Goal: Task Accomplishment & Management: Manage account settings

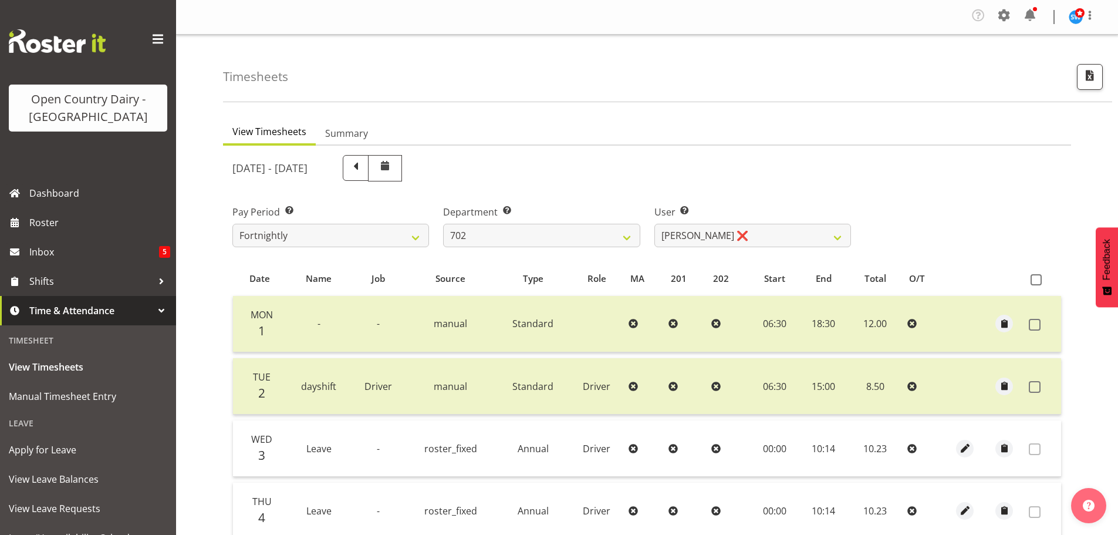
select select "720"
select select "9996"
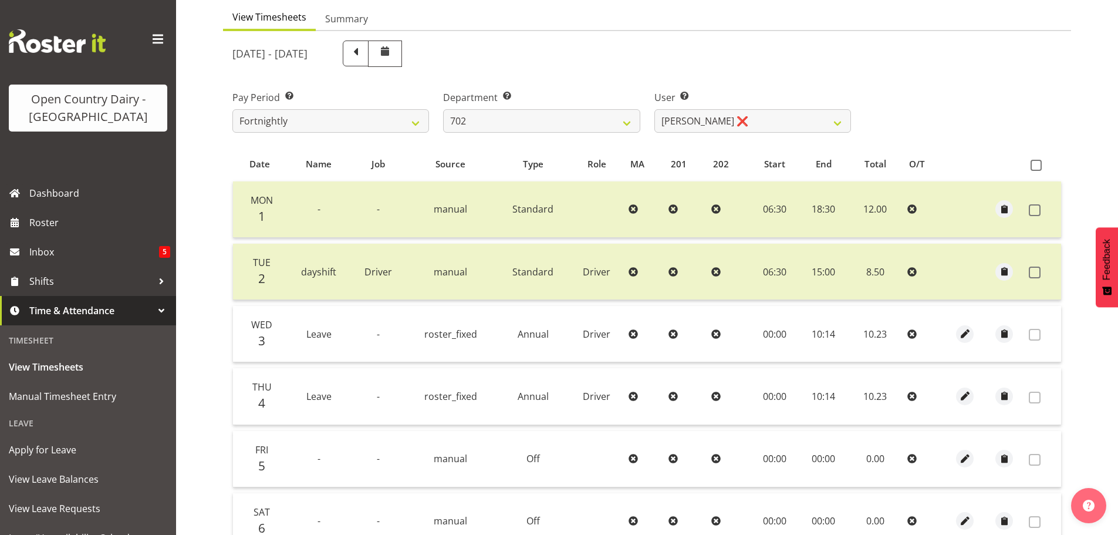
scroll to position [60, 0]
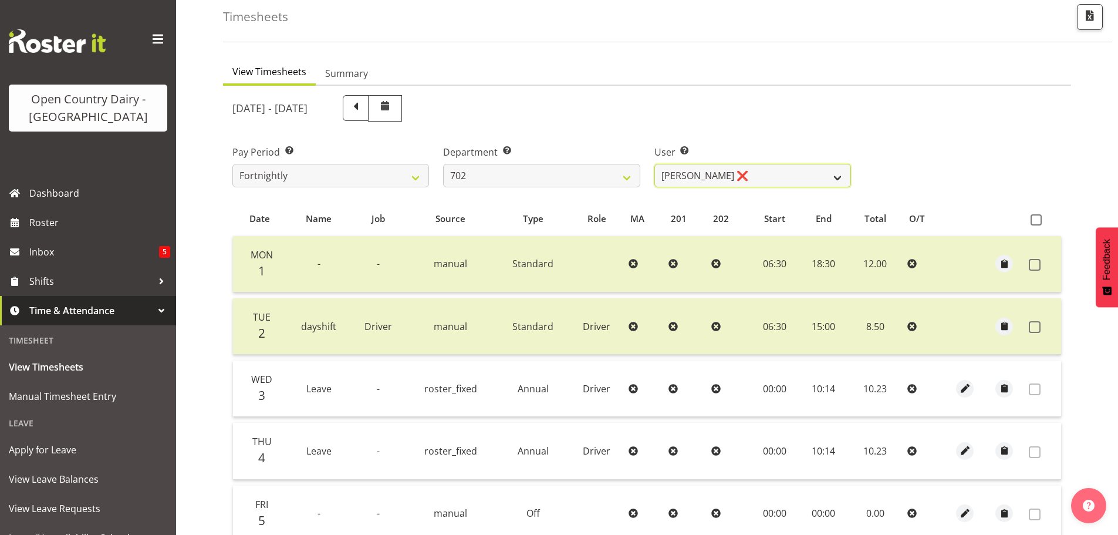
click at [745, 168] on select "[PERSON_NAME] ❌ [PERSON_NAME] ❌ [PERSON_NAME] ❌ [PERSON_NAME] ❌" at bounding box center [752, 175] width 197 height 23
click at [591, 177] on select "701 702 703 704 705 706 707 708 709 710 711 712 713 714 715 716 717 718 719 720" at bounding box center [541, 175] width 197 height 23
select select "710"
click at [443, 164] on select "701 702 703 704 705 706 707 708 709 710 711 712 713 714 715 716 717 718 719 720" at bounding box center [541, 175] width 197 height 23
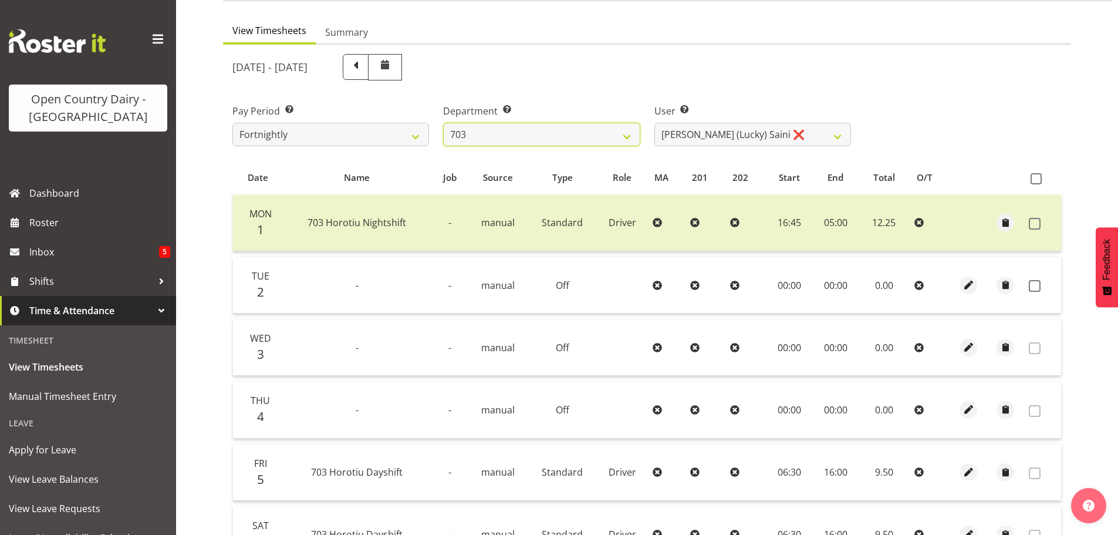
scroll to position [177, 0]
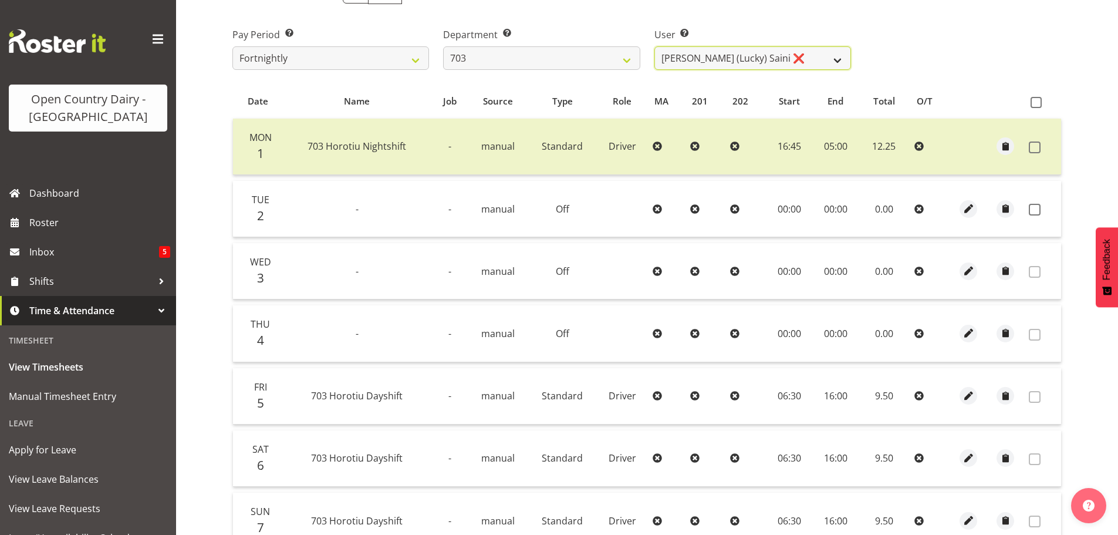
click at [787, 58] on select "Bhupinder (Lucky) Saini ❌ Mark Fowler ❌ Tama Baker ❌" at bounding box center [752, 57] width 197 height 23
click at [654, 46] on select "Bhupinder (Lucky) Saini ❌ Mark Fowler ❌ Tama Baker ❌" at bounding box center [752, 57] width 197 height 23
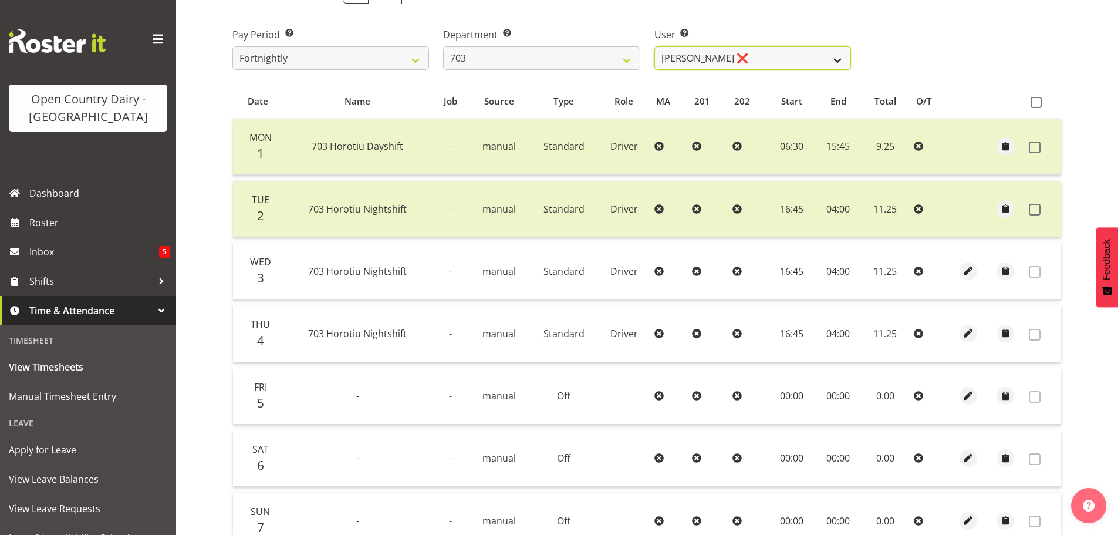
click at [765, 59] on select "Bhupinder (Lucky) Saini ❌ Mark Fowler ❌ Tama Baker ❌" at bounding box center [752, 57] width 197 height 23
select select "8198"
click at [654, 46] on select "Bhupinder (Lucky) Saini ❌ Mark Fowler ❌ Tama Baker ❌" at bounding box center [752, 57] width 197 height 23
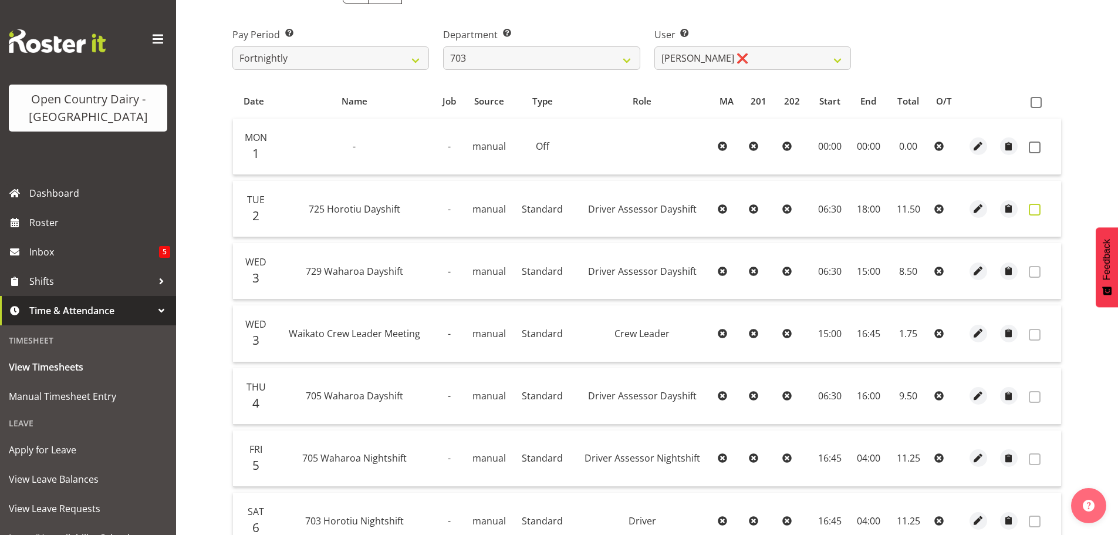
click at [1041, 210] on label at bounding box center [1038, 210] width 18 height 12
checkbox input "true"
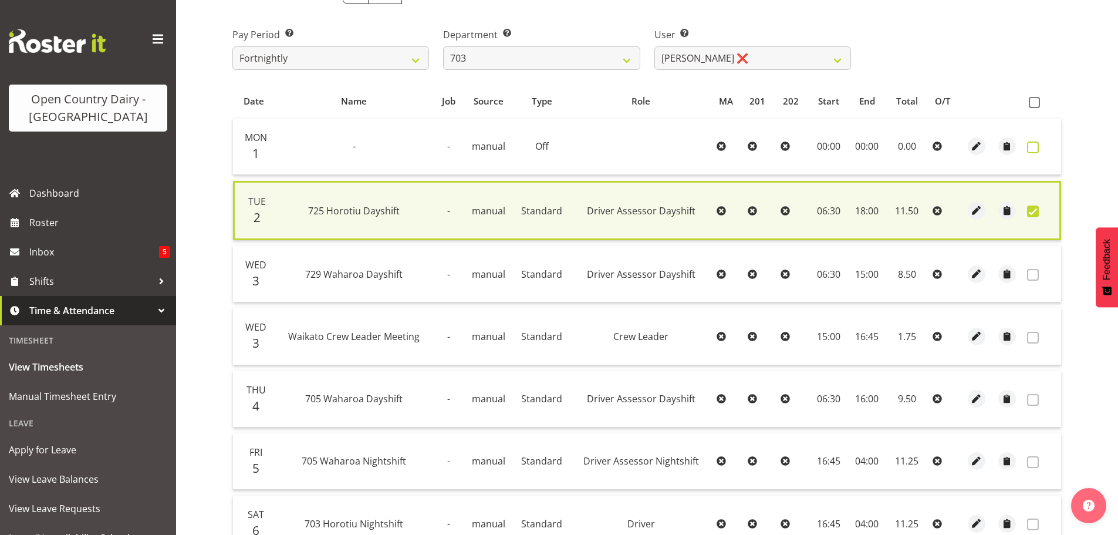
click at [1033, 148] on span at bounding box center [1033, 147] width 12 height 12
checkbox input "true"
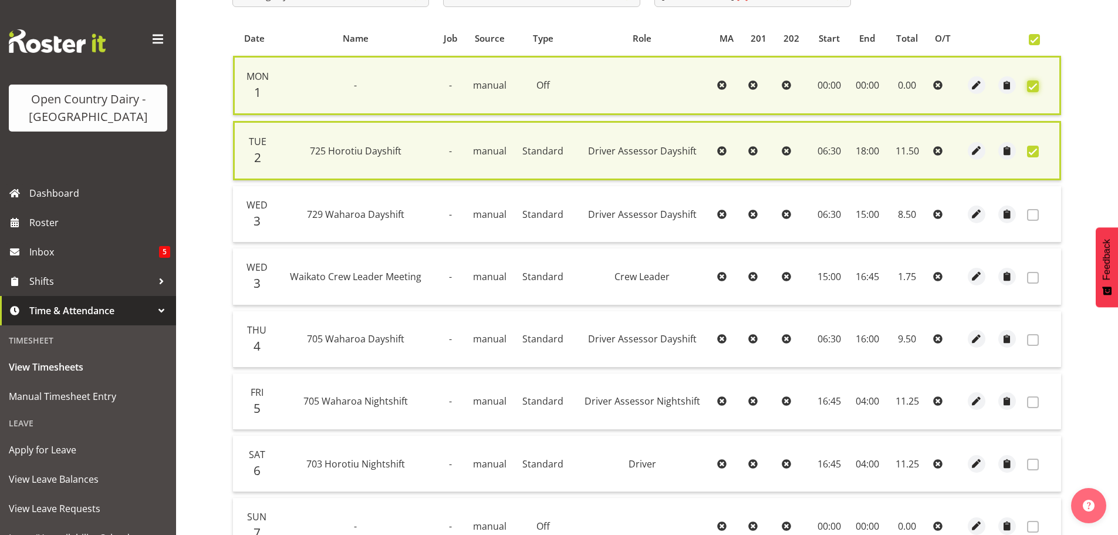
scroll to position [363, 0]
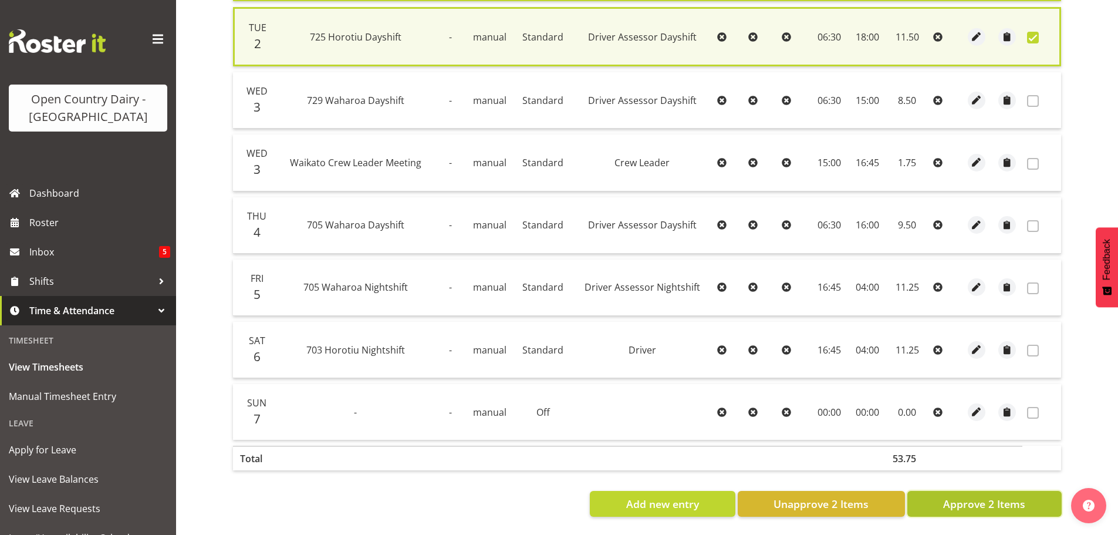
click at [988, 496] on span "Approve 2 Items" at bounding box center [984, 503] width 82 height 15
checkbox input "false"
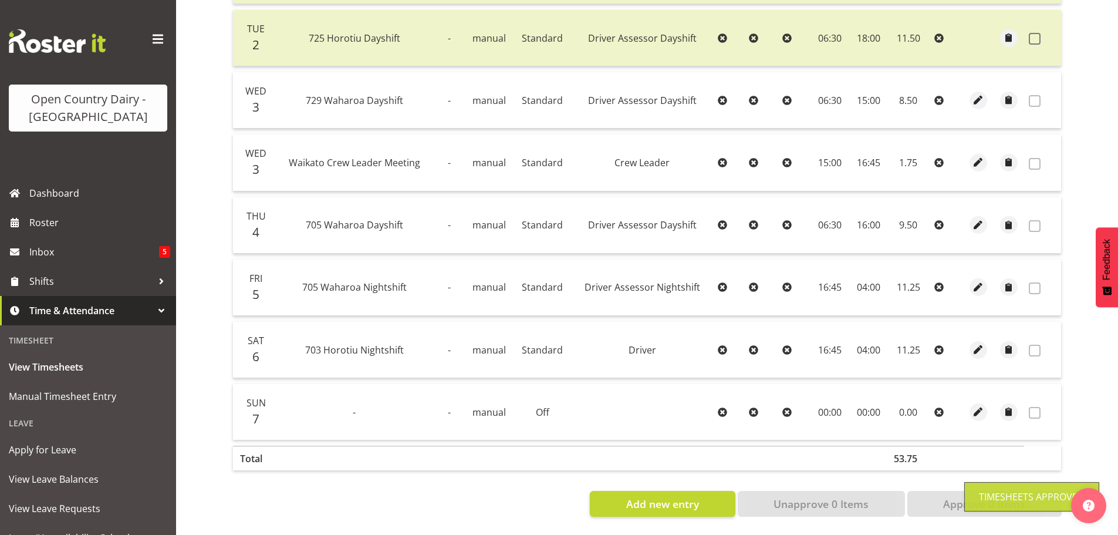
scroll to position [5, 0]
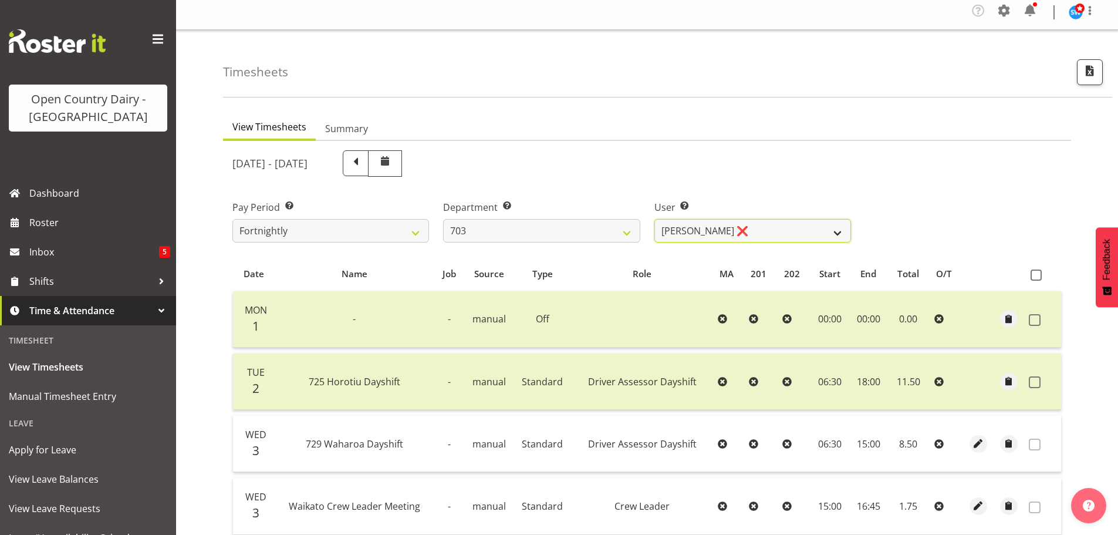
click at [753, 229] on select "Bhupinder (Lucky) Saini ❌ Mark Fowler ❌ Tama Baker ❌" at bounding box center [752, 230] width 197 height 23
drag, startPoint x: 753, startPoint y: 229, endPoint x: 743, endPoint y: 231, distance: 10.6
click at [753, 229] on select "Bhupinder (Lucky) Saini ❌ Mark Fowler ❌ Tama Baker ❌" at bounding box center [752, 230] width 197 height 23
drag, startPoint x: 550, startPoint y: 224, endPoint x: 547, endPoint y: 229, distance: 6.0
click at [551, 224] on select "701 702 703 704 705 706 707 708 709 710 711 712 713 714 715 716 717 718 719 720" at bounding box center [541, 230] width 197 height 23
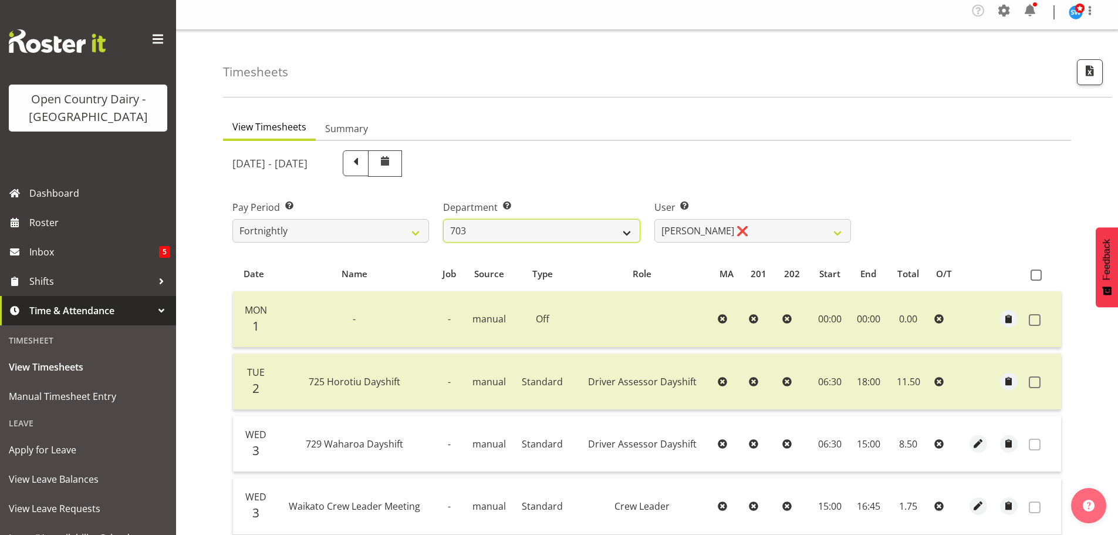
select select "717"
click at [443, 219] on select "701 702 703 704 705 706 707 708 709 710 711 712 713 714 715 716 717 718 719 720" at bounding box center [541, 230] width 197 height 23
select select "8496"
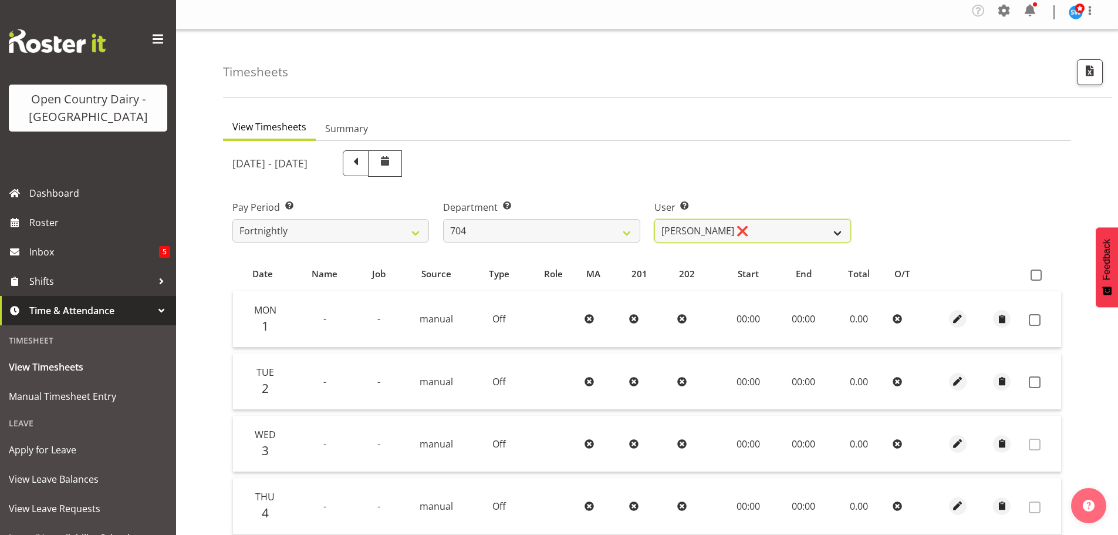
click at [758, 234] on select "Graham Houghton ❌ Jon Williams ❌ Stephen Rae ❌" at bounding box center [752, 230] width 197 height 23
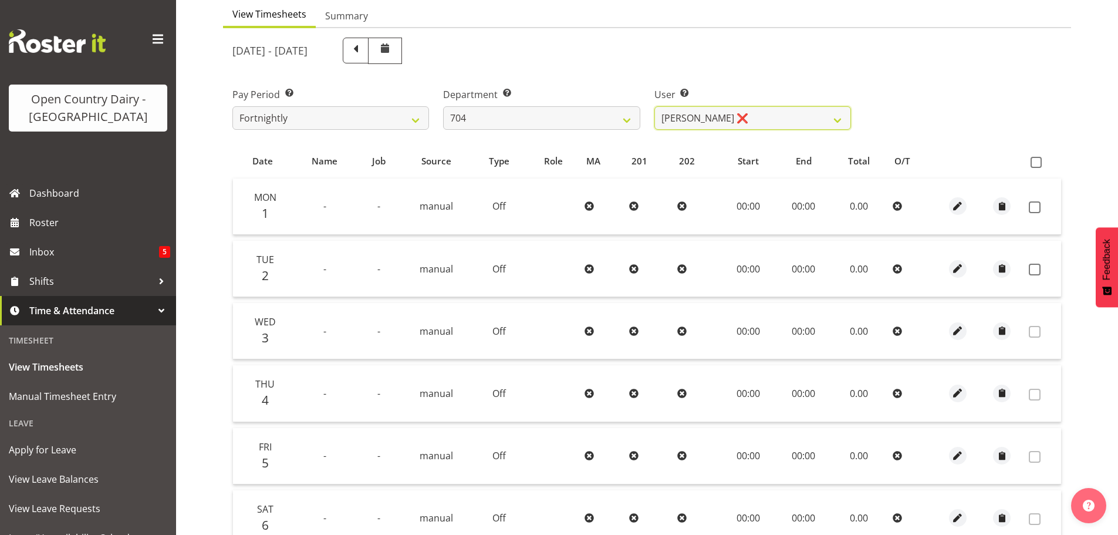
scroll to position [122, 0]
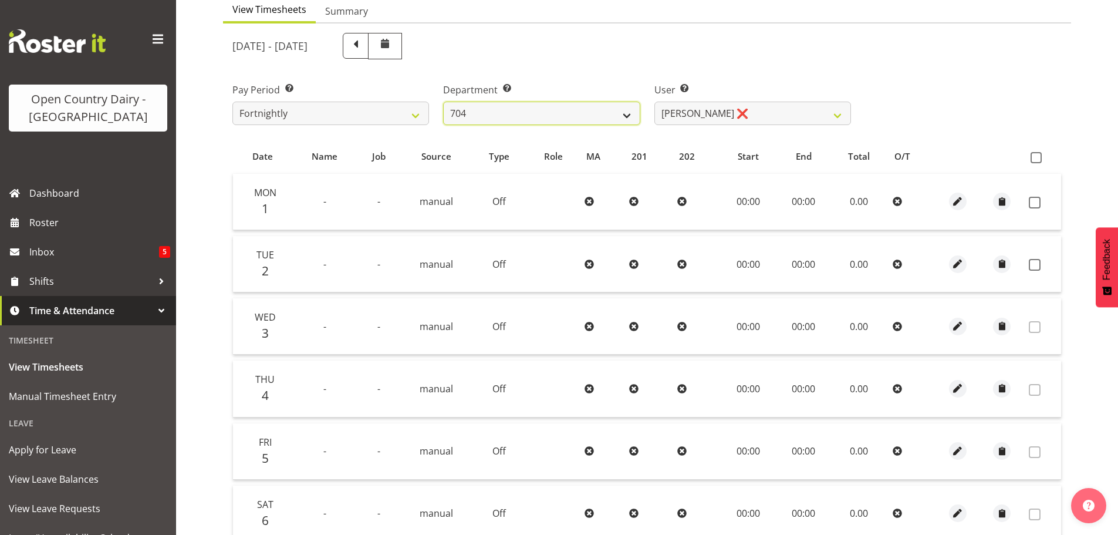
click at [533, 116] on select "701 702 703 704 705 706 707 708 709 710 711 712 713 714 715 716 717 718 719 720" at bounding box center [541, 113] width 197 height 23
select select "714"
click at [443, 102] on select "701 702 703 704 705 706 707 708 709 710 711 712 713 714 715 716 717 718 719 720" at bounding box center [541, 113] width 197 height 23
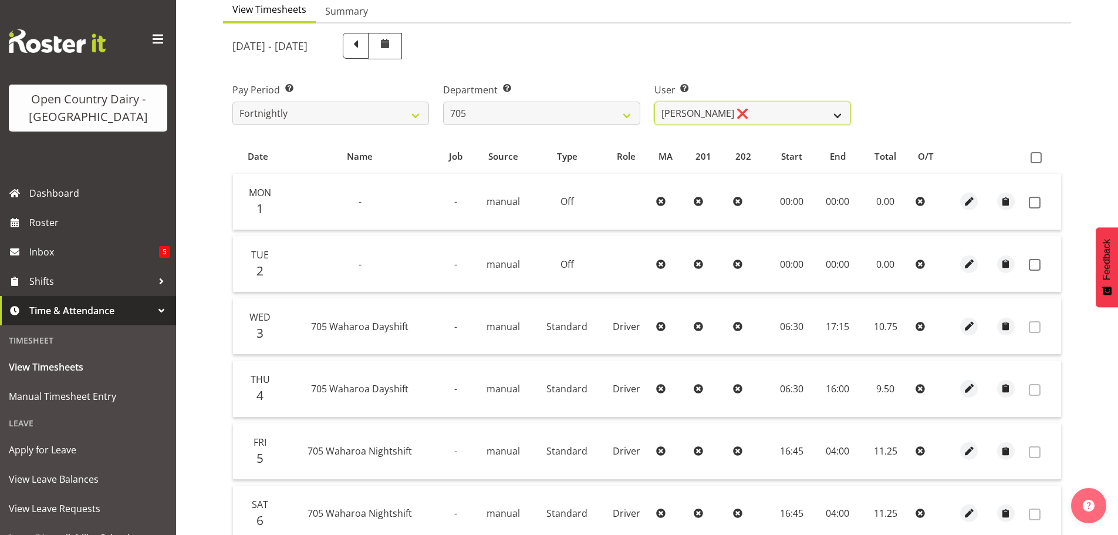
click at [745, 111] on select "Chris Gibbs ❌ Colin Kelly ❌ Craig Cottam ❌ John May ❌" at bounding box center [752, 113] width 197 height 23
select select "11696"
click at [654, 102] on select "Chris Gibbs ❌ Colin Kelly ❌ Craig Cottam ❌ John May ❌" at bounding box center [752, 113] width 197 height 23
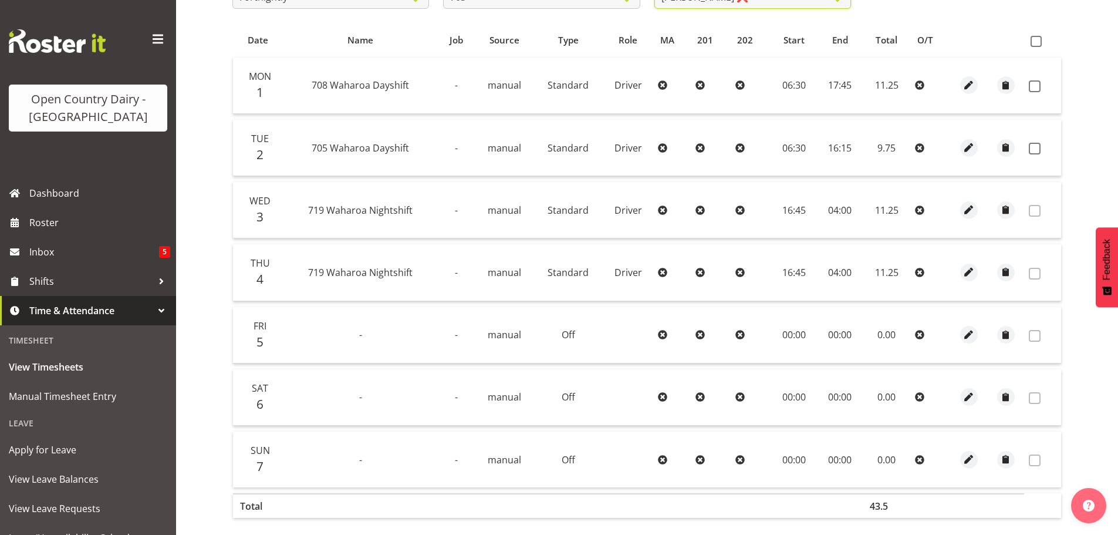
scroll to position [239, 0]
drag, startPoint x: 1034, startPoint y: 84, endPoint x: 1026, endPoint y: 102, distance: 18.6
click at [1035, 84] on span at bounding box center [1035, 85] width 12 height 12
checkbox input "true"
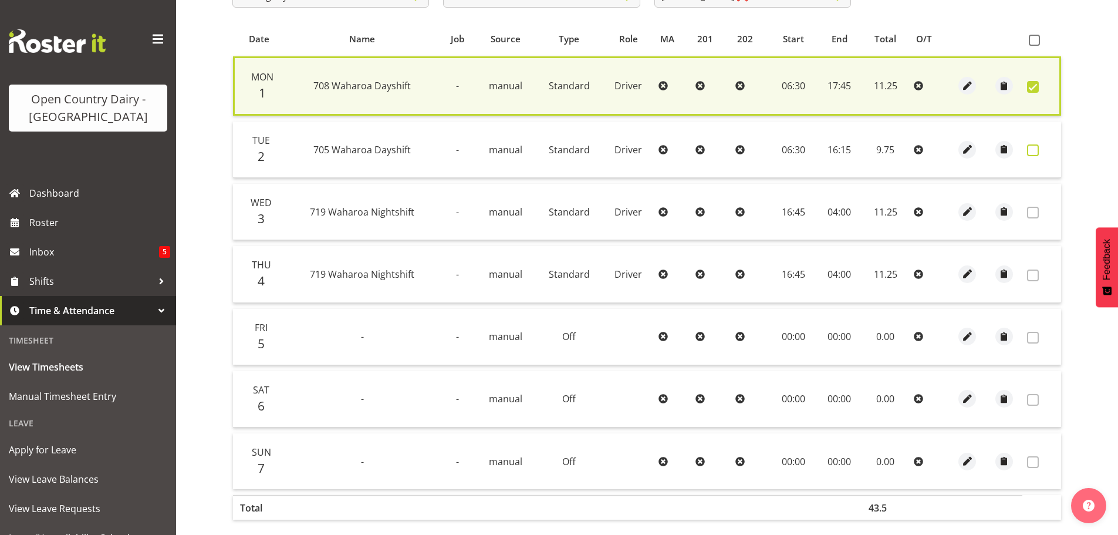
click at [1033, 151] on span at bounding box center [1033, 150] width 12 height 12
checkbox input "true"
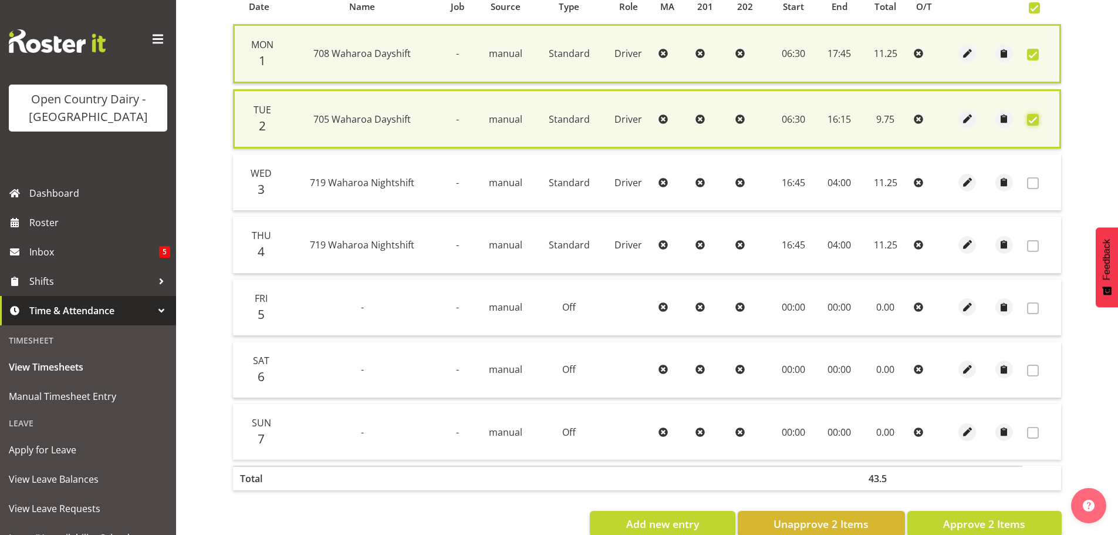
scroll to position [300, 0]
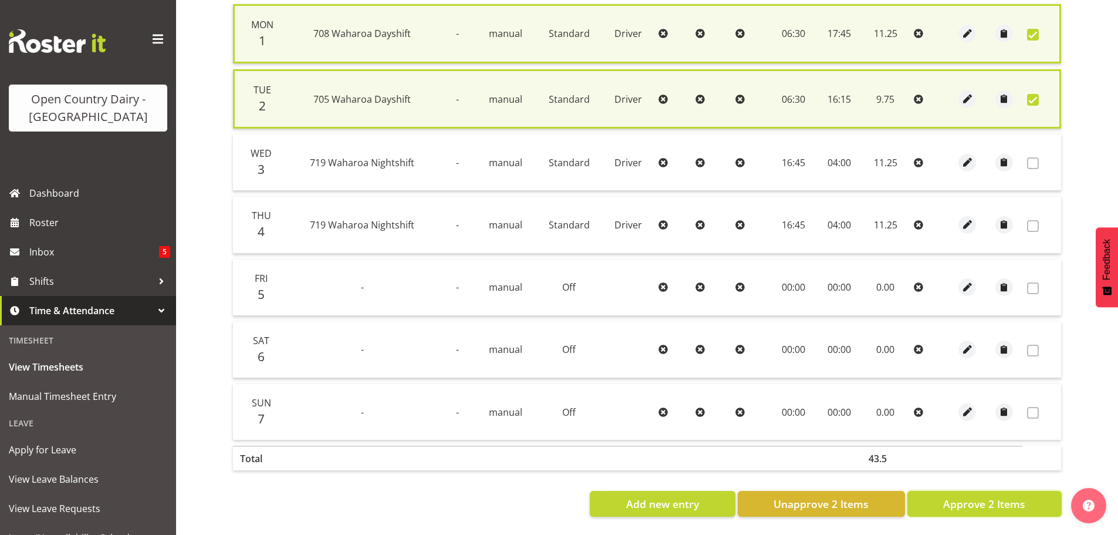
click at [972, 498] on span "Approve 2 Items" at bounding box center [984, 503] width 82 height 15
checkbox input "false"
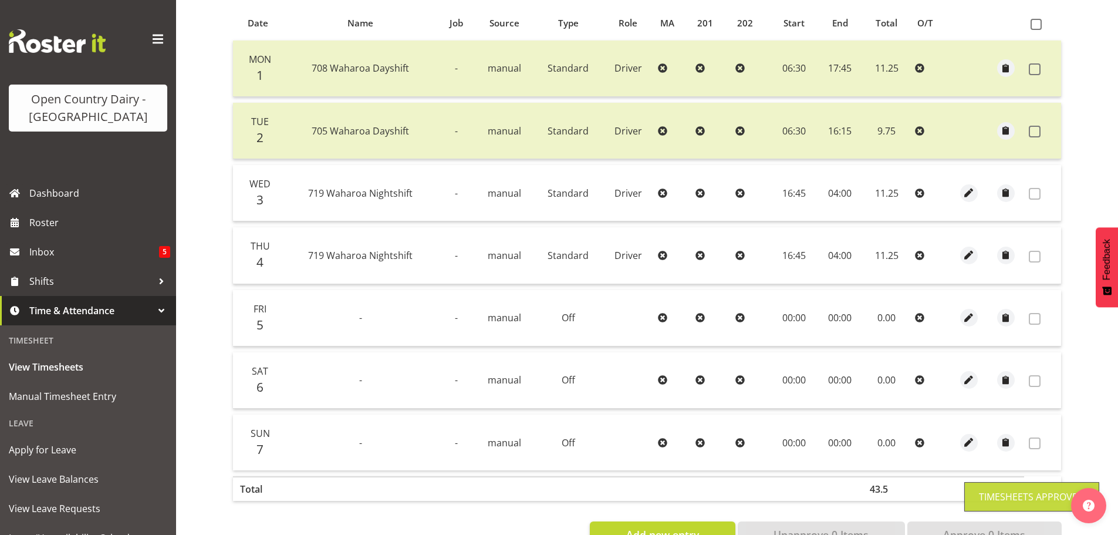
scroll to position [1, 0]
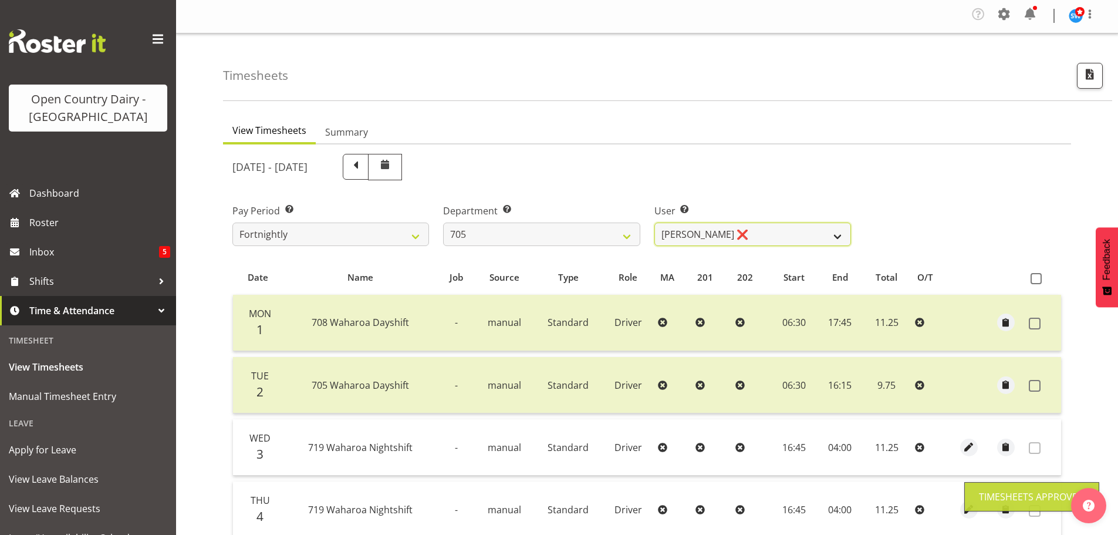
click at [756, 226] on select "Chris Gibbs ❌ Colin Kelly ❌ Craig Cottam ❌ John May ❌" at bounding box center [752, 233] width 197 height 23
drag, startPoint x: 756, startPoint y: 226, endPoint x: 672, endPoint y: 218, distance: 85.0
click at [756, 226] on select "Chris Gibbs ❌ Colin Kelly ❌ Craig Cottam ❌ John May ❌" at bounding box center [752, 233] width 197 height 23
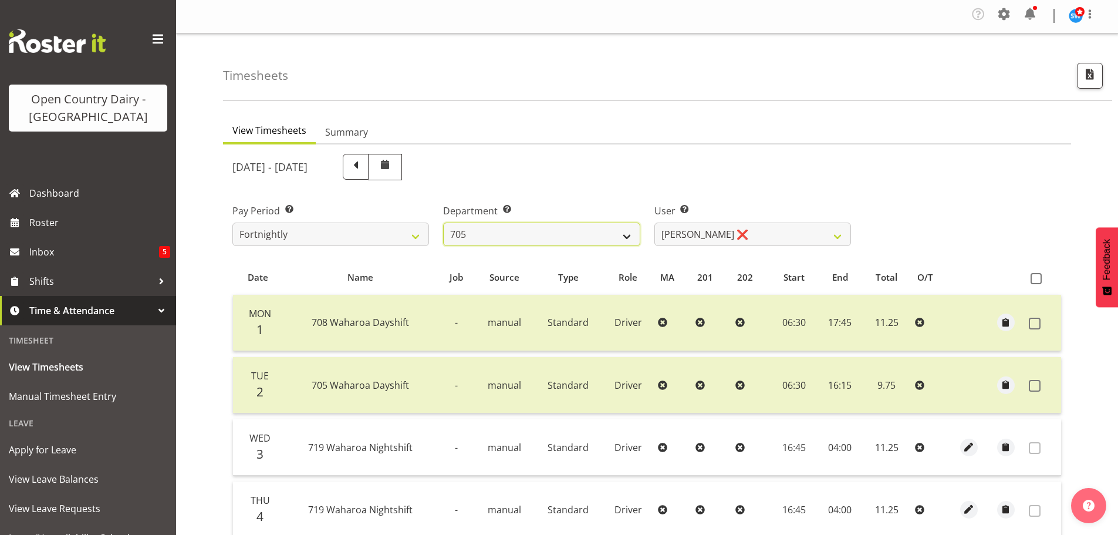
click at [563, 234] on select "701 702 703 704 705 706 707 708 709 710 711 712 713 714 715 716 717 718 719 720" at bounding box center [541, 233] width 197 height 23
select select "721"
click at [443, 222] on select "701 702 703 704 705 706 707 708 709 710 711 712 713 714 715 716 717 718 719 720" at bounding box center [541, 233] width 197 height 23
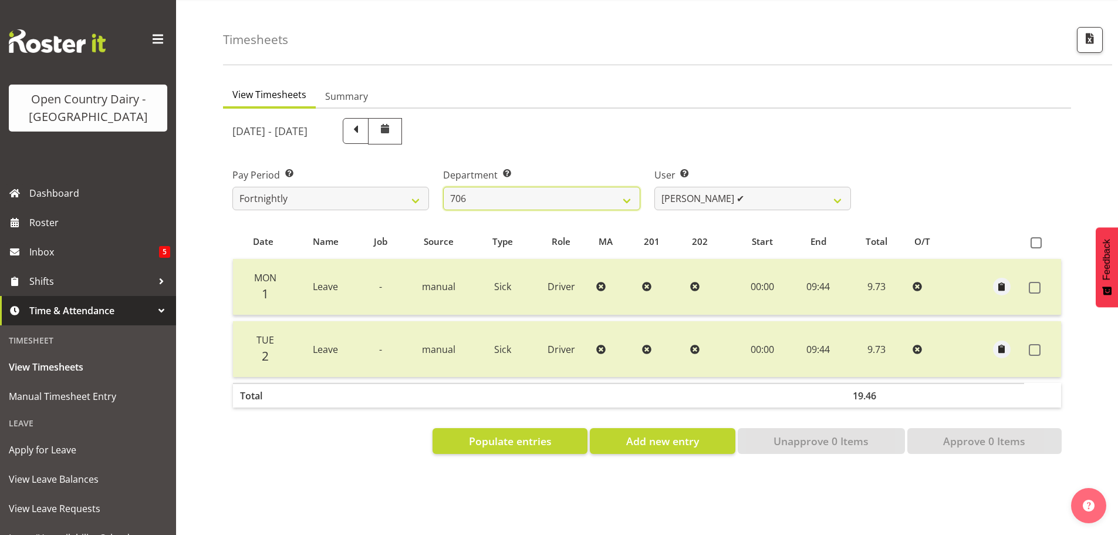
scroll to position [55, 0]
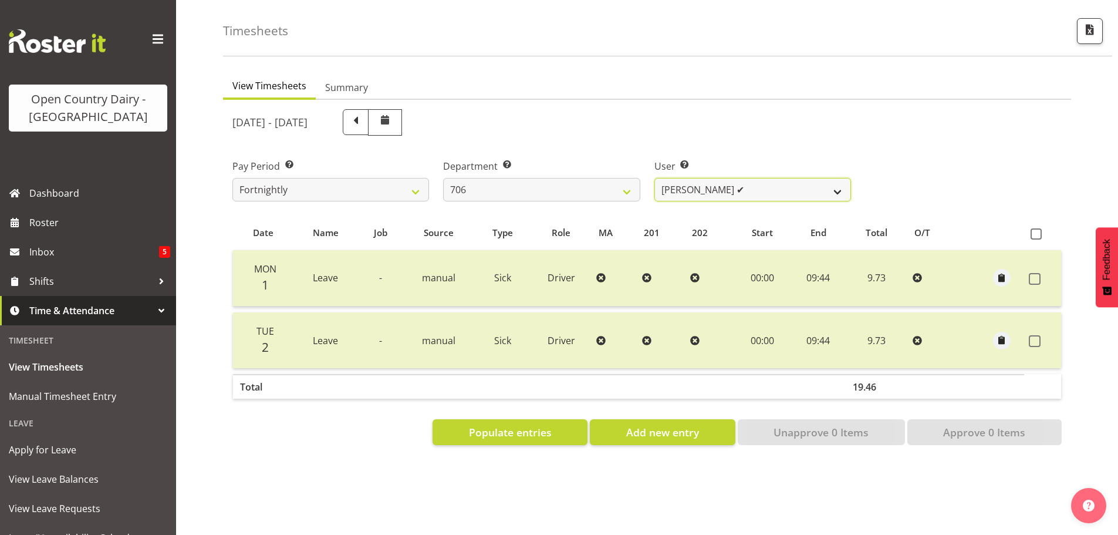
click at [762, 181] on select "Andrew Kearns ✔ Len Symons ❌ Mark Ansley ❌ Paul Griffin ❌" at bounding box center [752, 189] width 197 height 23
select select "11079"
click at [654, 178] on select "Andrew Kearns ✔ Len Symons ❌ Mark Ansley ❌ Paul Griffin ❌" at bounding box center [752, 189] width 197 height 23
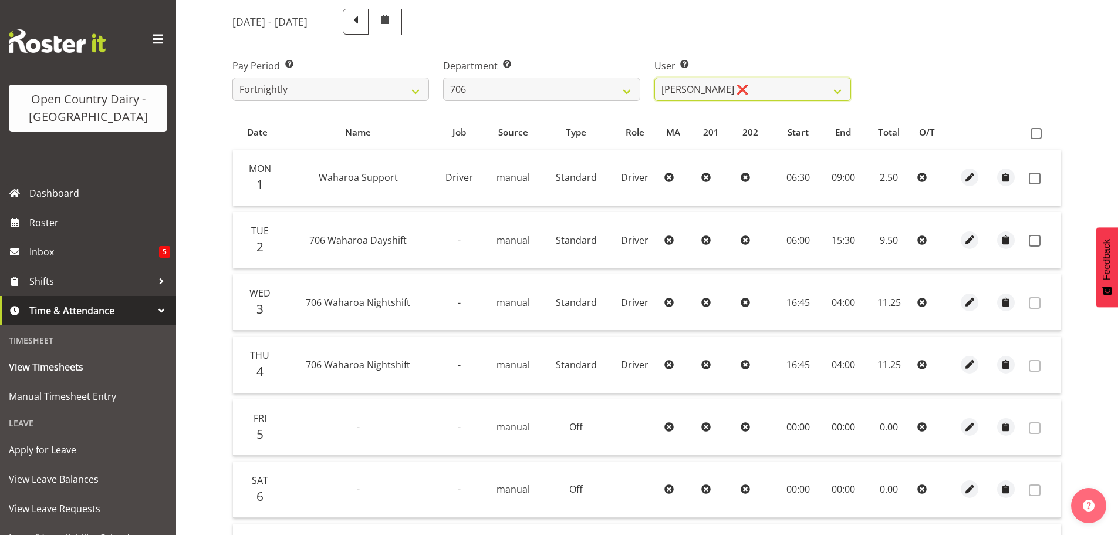
scroll to position [289, 0]
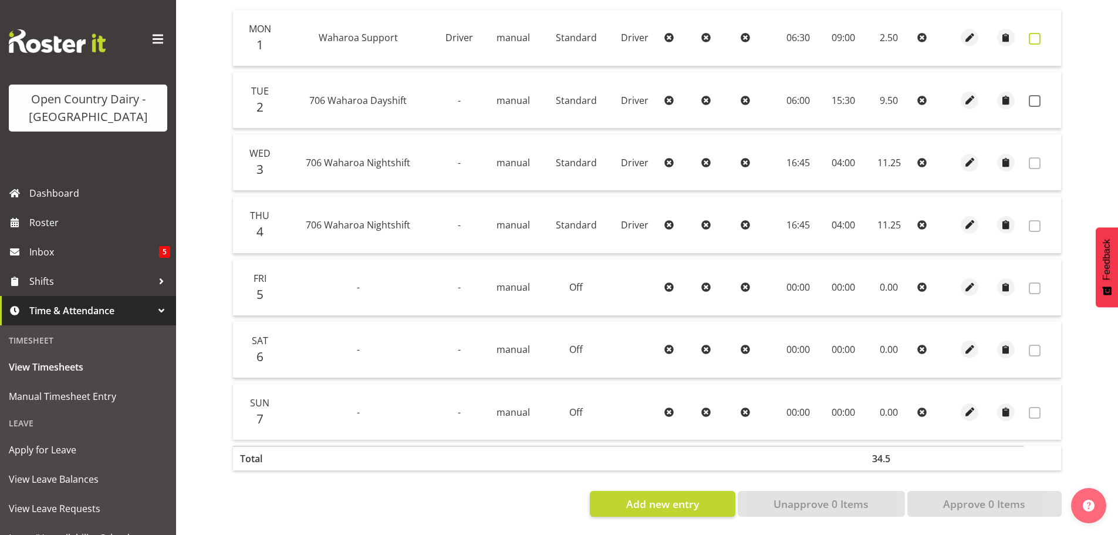
click at [1035, 35] on span at bounding box center [1035, 39] width 12 height 12
checkbox input "true"
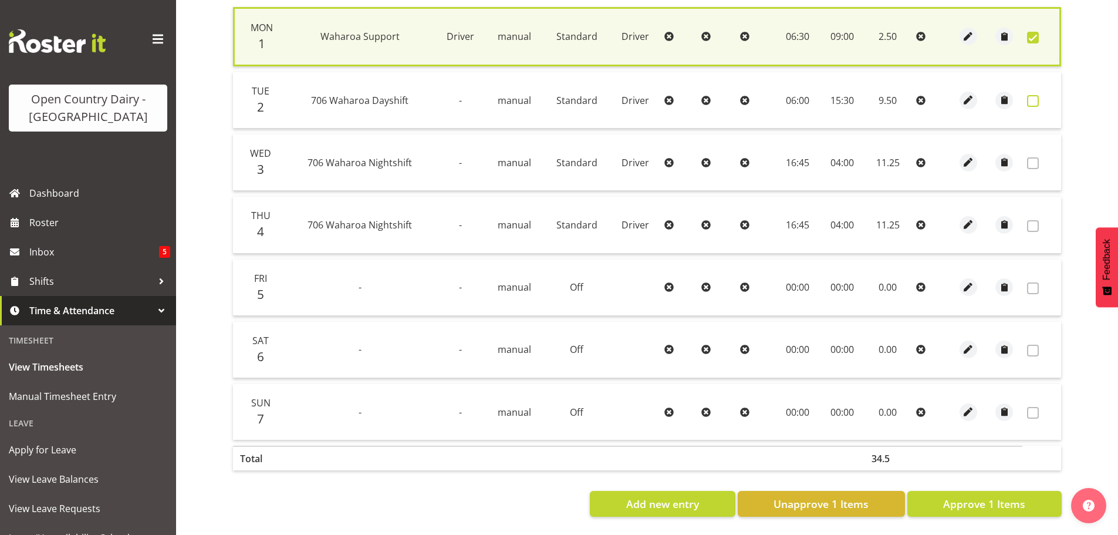
click at [1036, 103] on span at bounding box center [1033, 101] width 12 height 12
checkbox input "true"
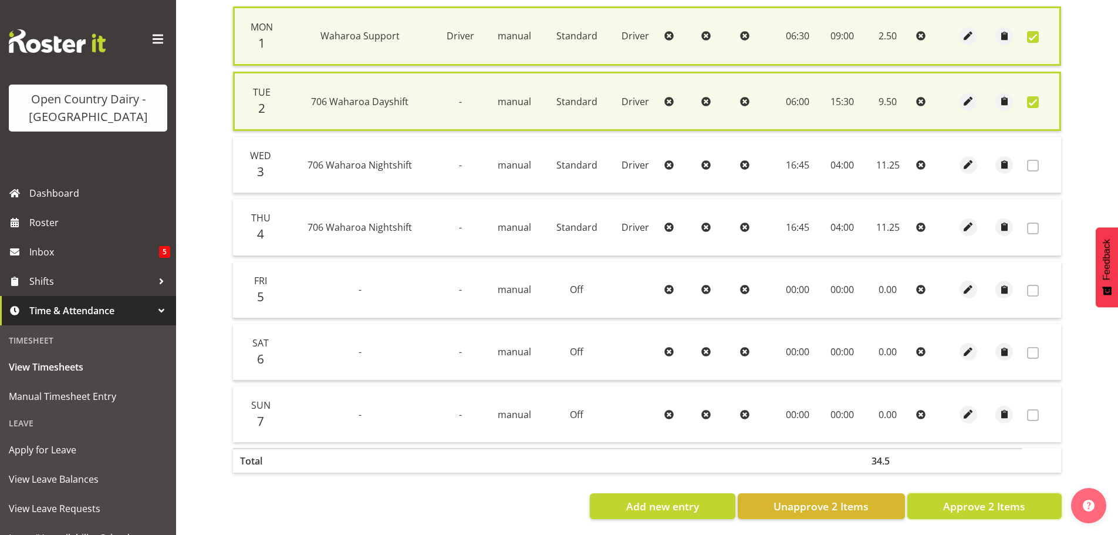
click at [952, 510] on span "Approve 2 Items" at bounding box center [984, 505] width 82 height 15
checkbox input "false"
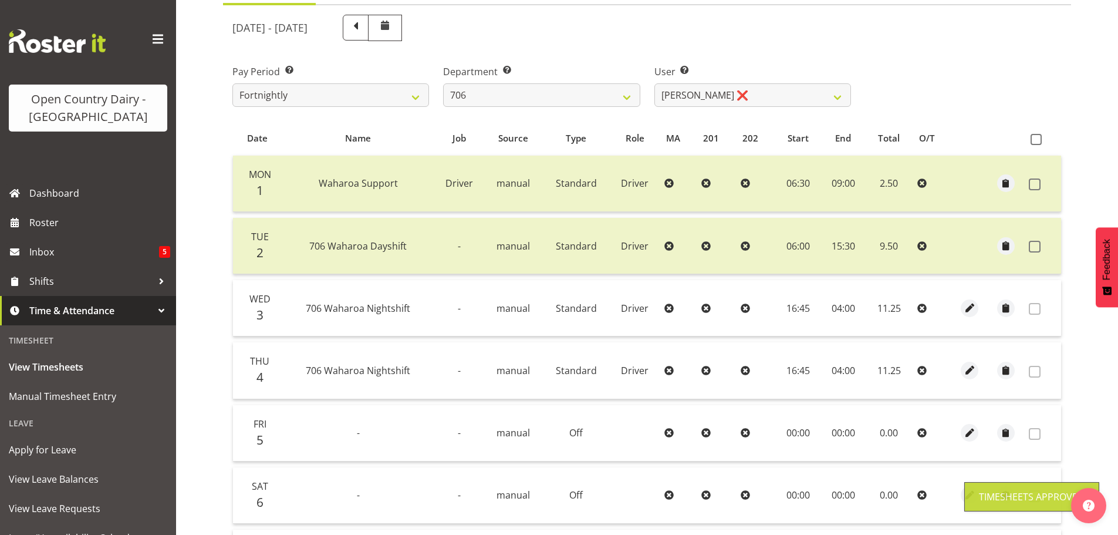
scroll to position [0, 0]
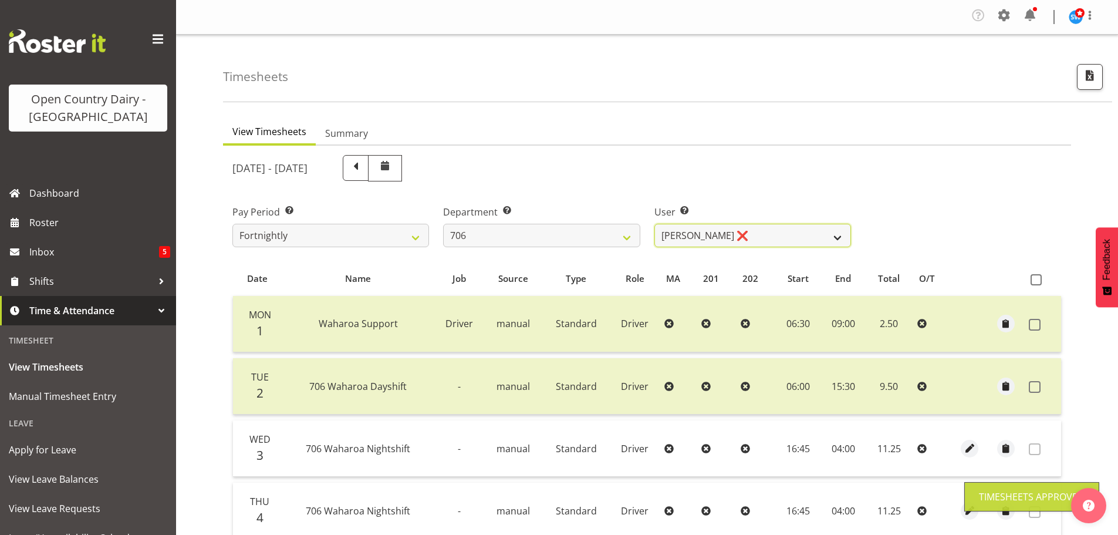
click at [741, 235] on select "Andrew Kearns ✔ Len Symons ❌ Mark Ansley ❌ Paul Griffin ❌" at bounding box center [752, 235] width 197 height 23
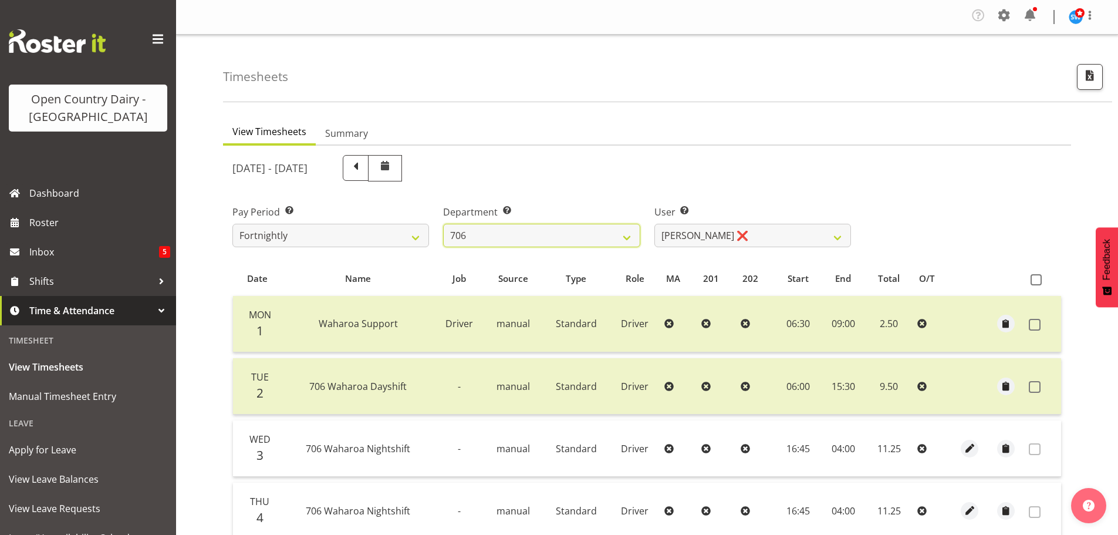
drag, startPoint x: 579, startPoint y: 238, endPoint x: 573, endPoint y: 256, distance: 19.7
click at [579, 238] on select "701 702 703 704 705 706 707 708 709 710 711 712 713 714 715 716 717 718 719 720" at bounding box center [541, 235] width 197 height 23
select select "714"
click at [443, 224] on select "701 702 703 704 705 706 707 708 709 710 711 712 713 714 715 716 717 718 719 720" at bounding box center [541, 235] width 197 height 23
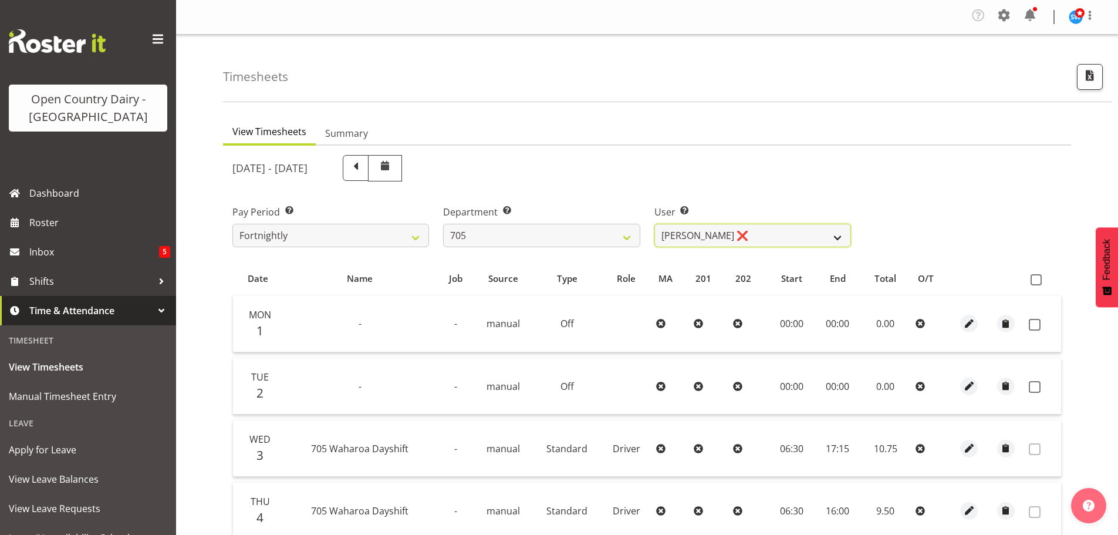
click at [770, 238] on select "Chris Gibbs ❌ Colin Kelly ❌ Craig Cottam ❌ John May ❌" at bounding box center [752, 235] width 197 height 23
select select "11696"
click at [654, 224] on select "Chris Gibbs ❌ Colin Kelly ❌ Craig Cottam ❌ John May ❌" at bounding box center [752, 235] width 197 height 23
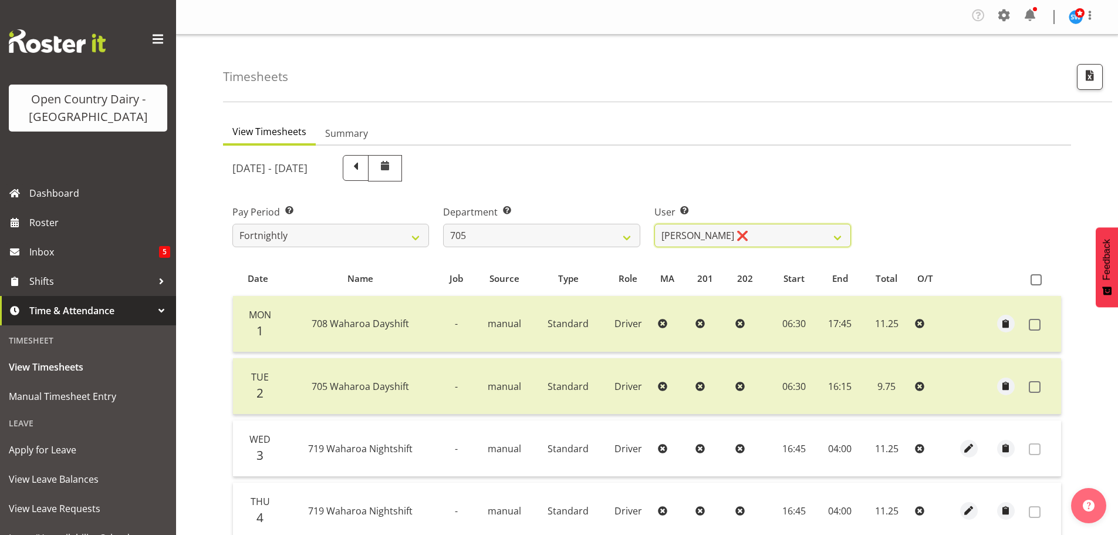
scroll to position [117, 0]
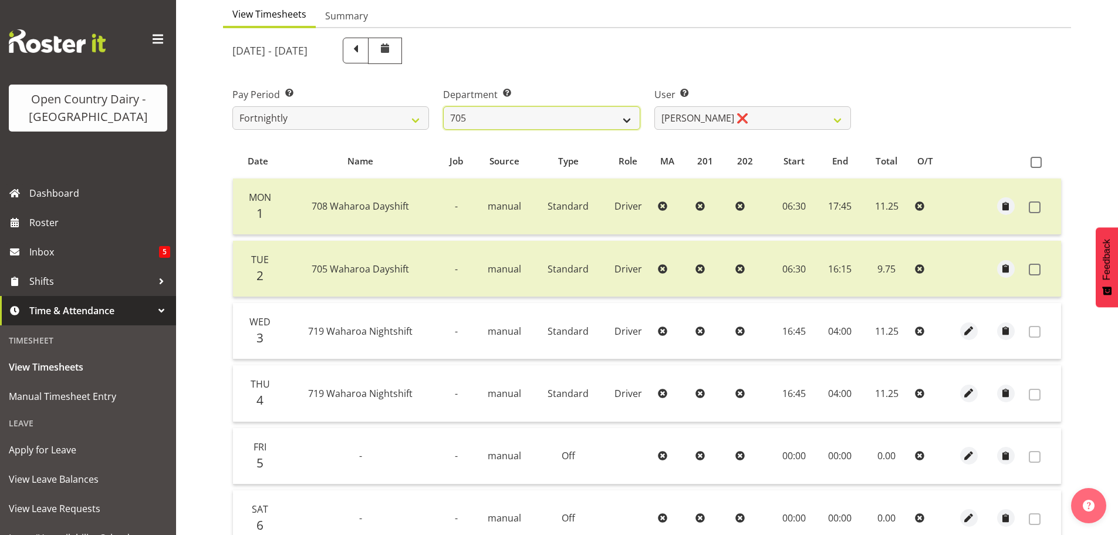
click at [578, 113] on select "701 702 703 704 705 706 707 708 709 710 711 712 713 714 715 716 717 718 719 720" at bounding box center [541, 117] width 197 height 23
select select "811"
click at [443, 106] on select "701 702 703 704 705 706 707 708 709 710 711 712 713 714 715 716 717 718 719 720" at bounding box center [541, 117] width 197 height 23
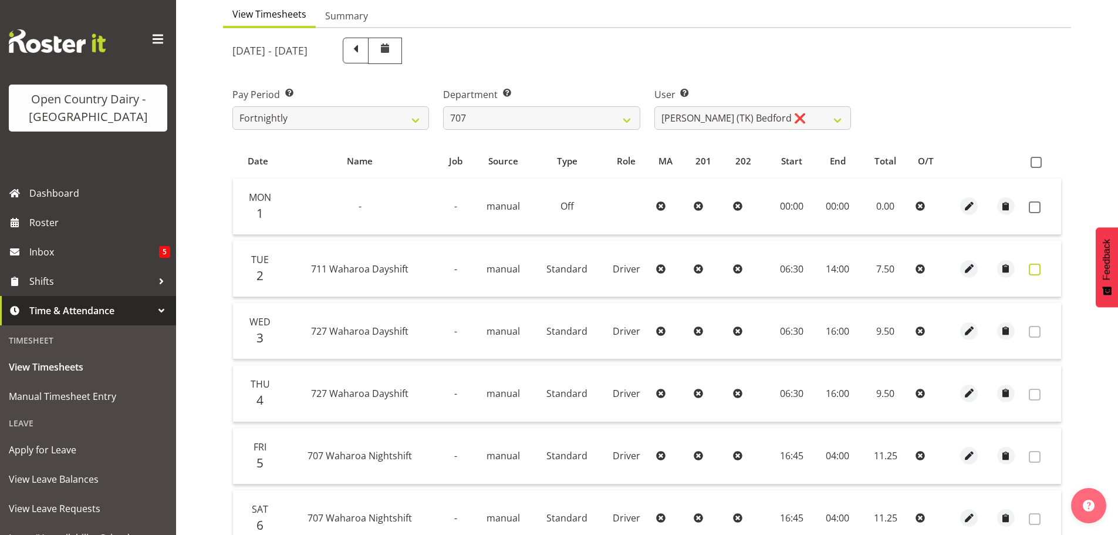
click at [1038, 269] on span at bounding box center [1035, 269] width 12 height 12
checkbox input "true"
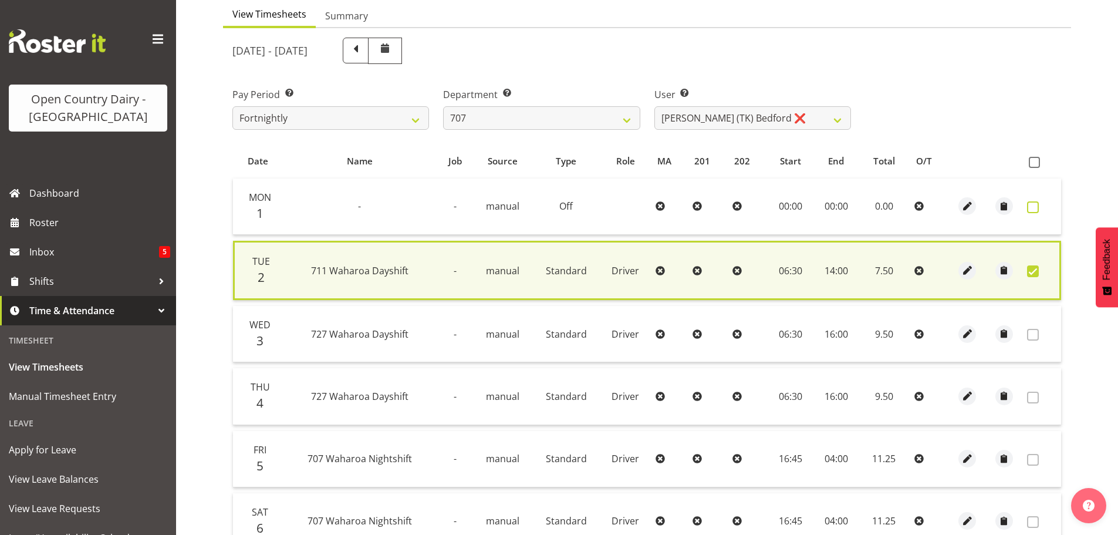
click at [1034, 207] on span at bounding box center [1033, 207] width 12 height 12
checkbox input "true"
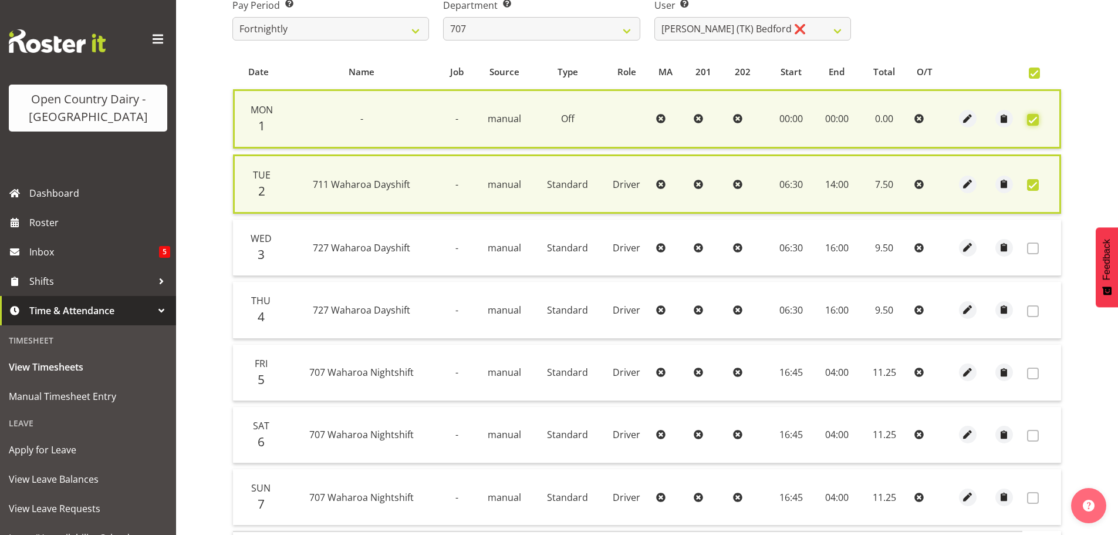
scroll to position [300, 0]
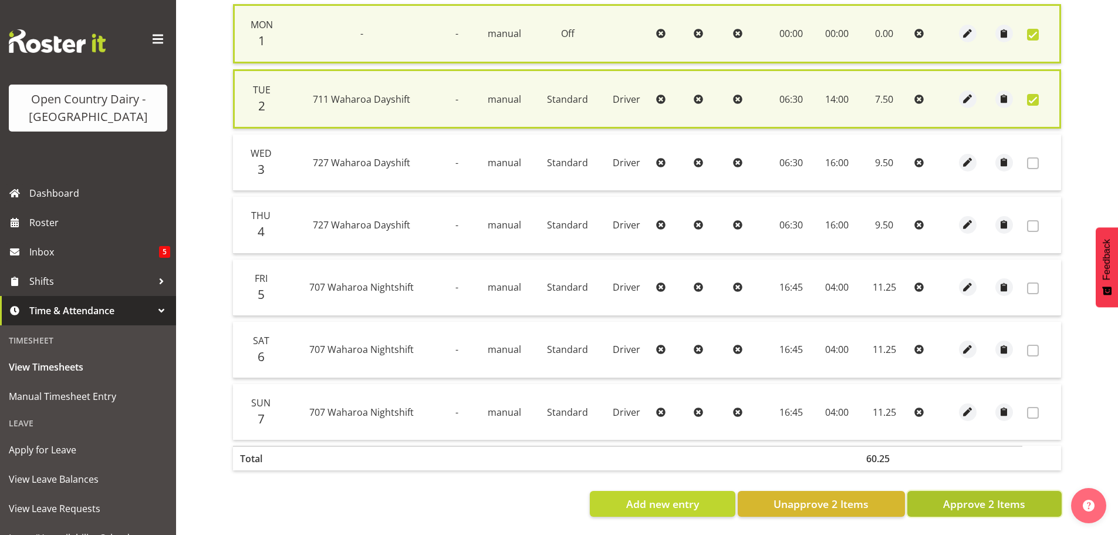
click at [1007, 498] on span "Approve 2 Items" at bounding box center [984, 503] width 82 height 15
checkbox input "false"
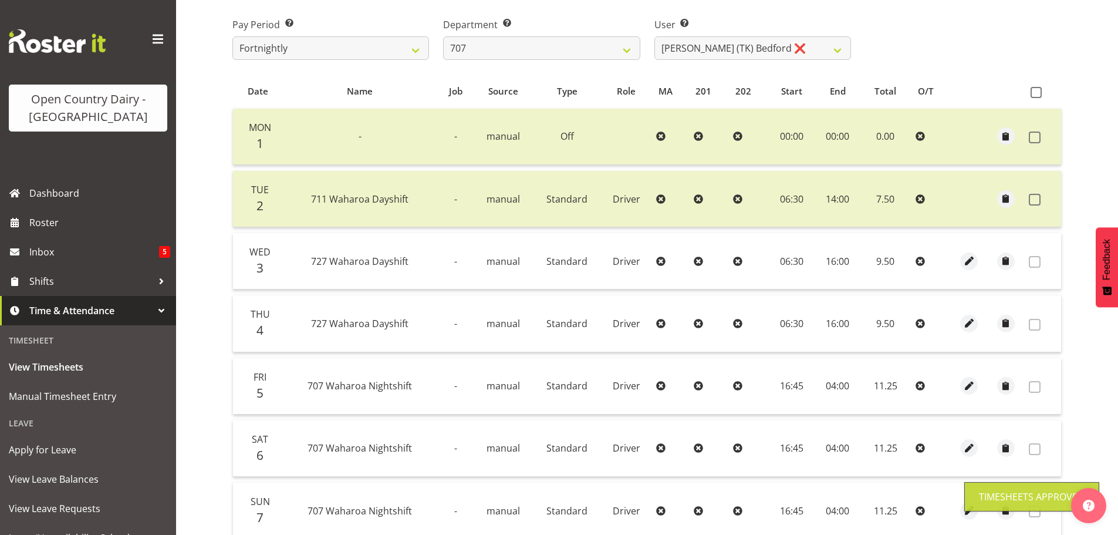
scroll to position [60, 0]
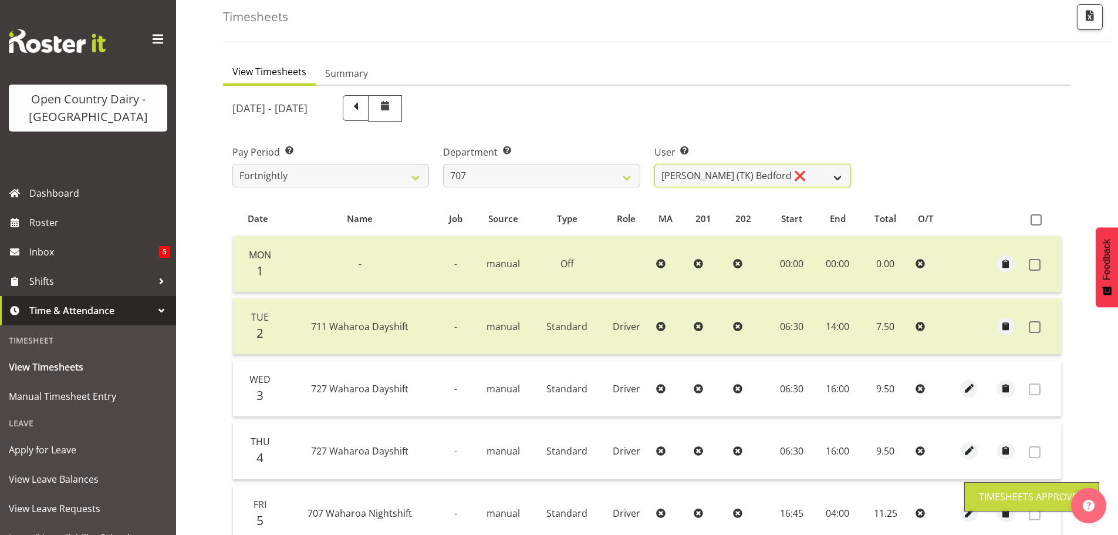
click at [789, 167] on select "Alan (TK) Bedford ❌ Mike Madden ❌" at bounding box center [752, 175] width 197 height 23
select select "8199"
click at [654, 164] on select "Alan (TK) Bedford ❌ Mike Madden ❌" at bounding box center [752, 175] width 197 height 23
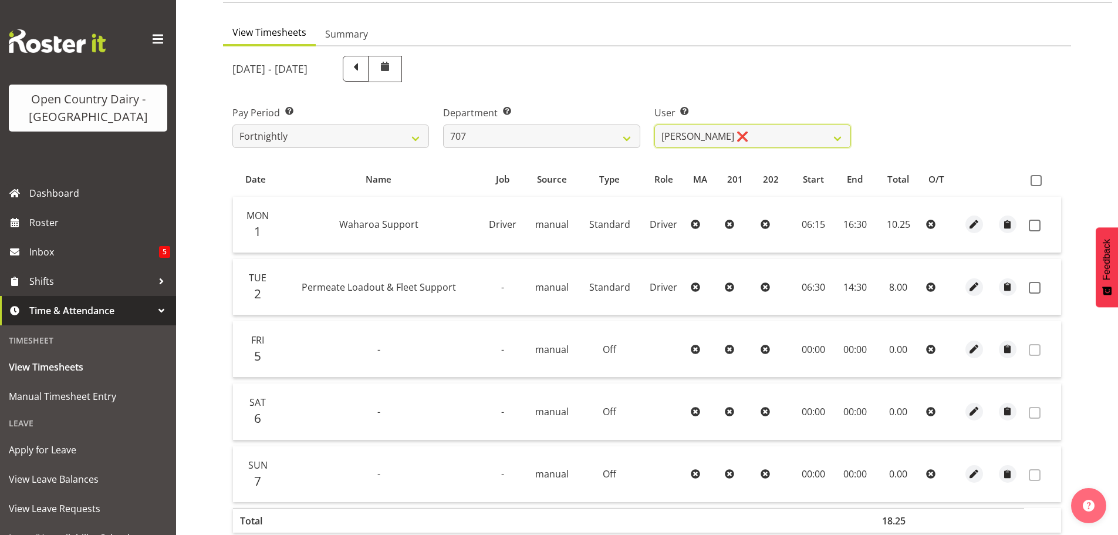
scroll to position [119, 0]
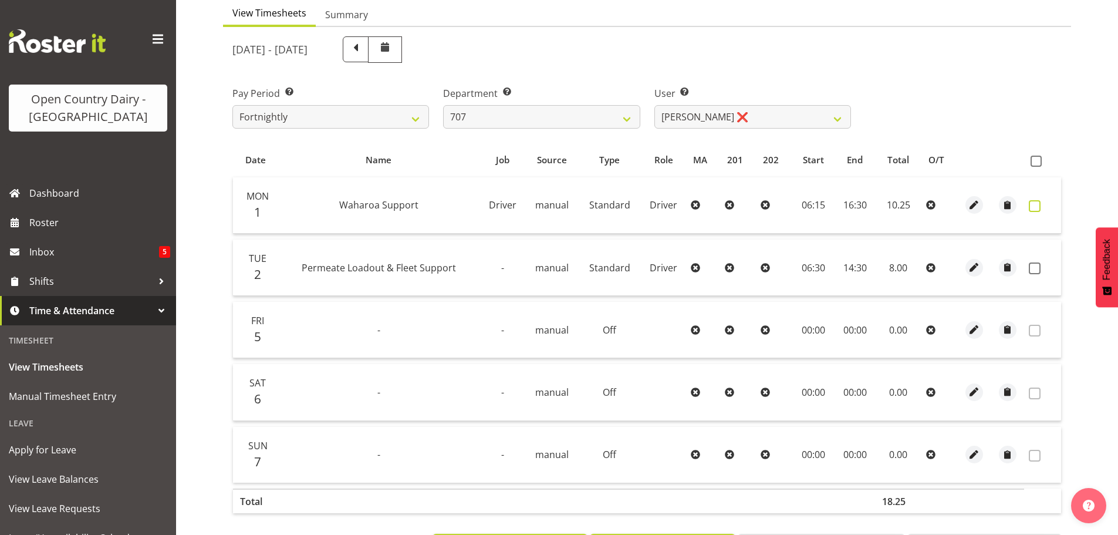
click at [1034, 206] on span at bounding box center [1035, 206] width 12 height 12
checkbox input "true"
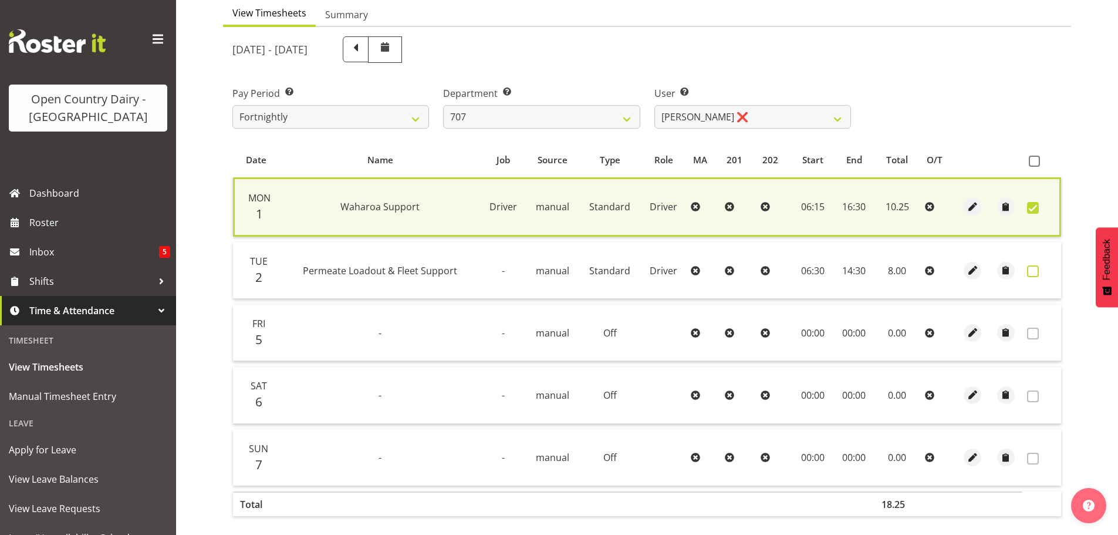
click at [1034, 275] on span at bounding box center [1033, 271] width 12 height 12
checkbox input "true"
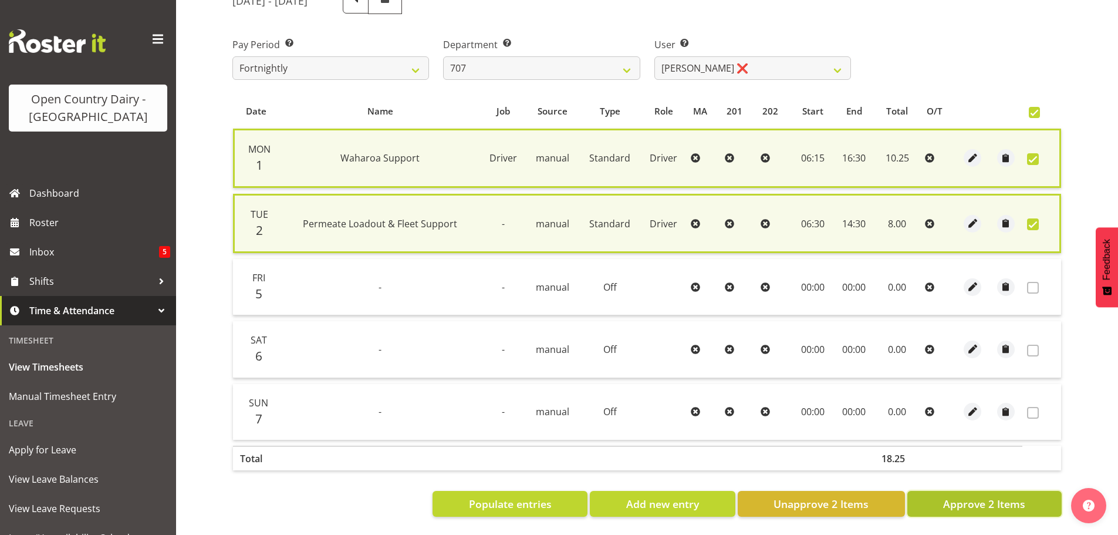
click at [993, 498] on span "Approve 2 Items" at bounding box center [984, 503] width 82 height 15
checkbox input "false"
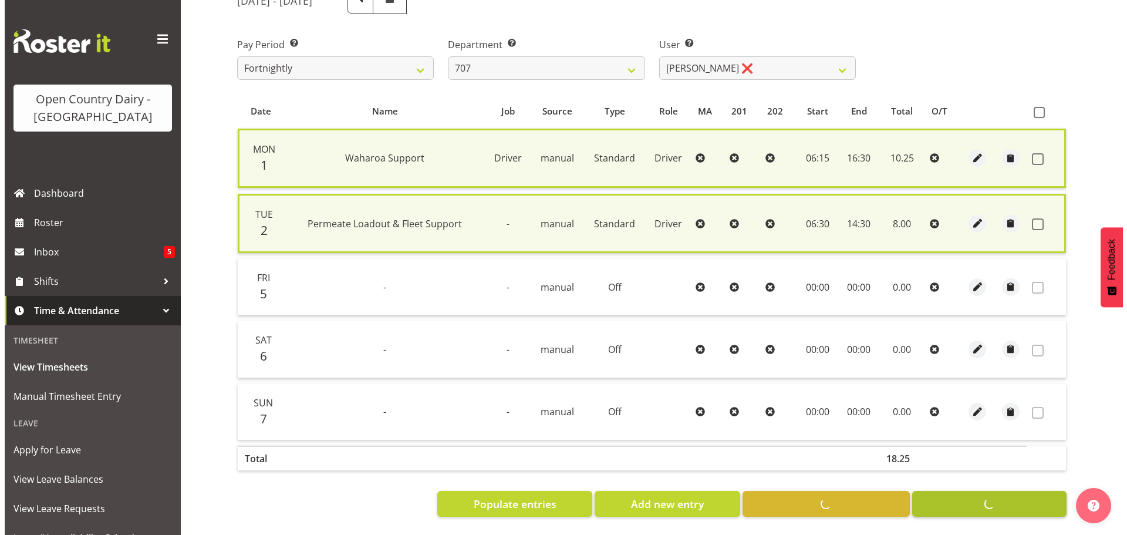
scroll to position [170, 0]
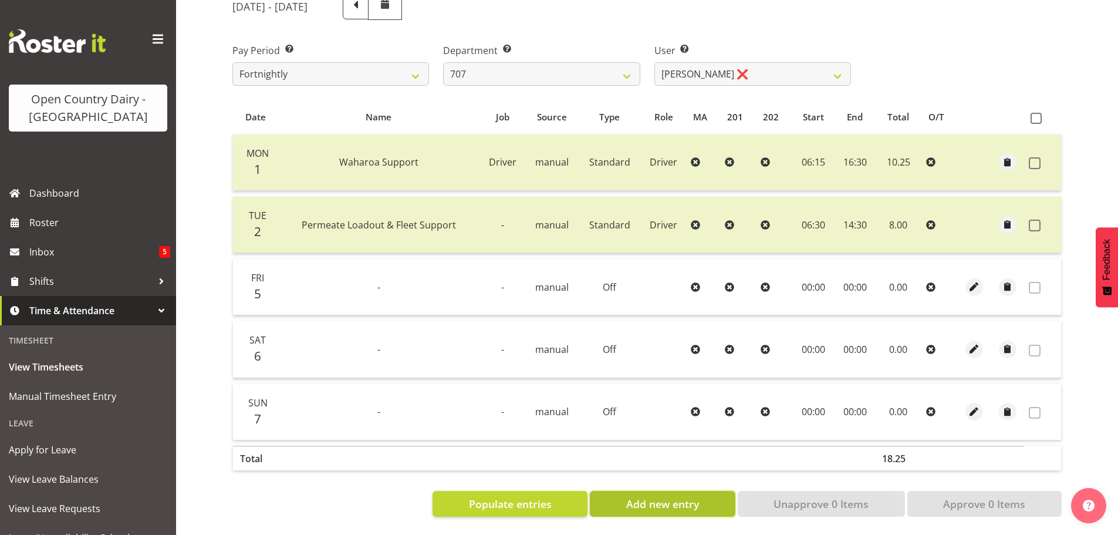
click at [691, 496] on span "Add new entry" at bounding box center [662, 503] width 73 height 15
select select
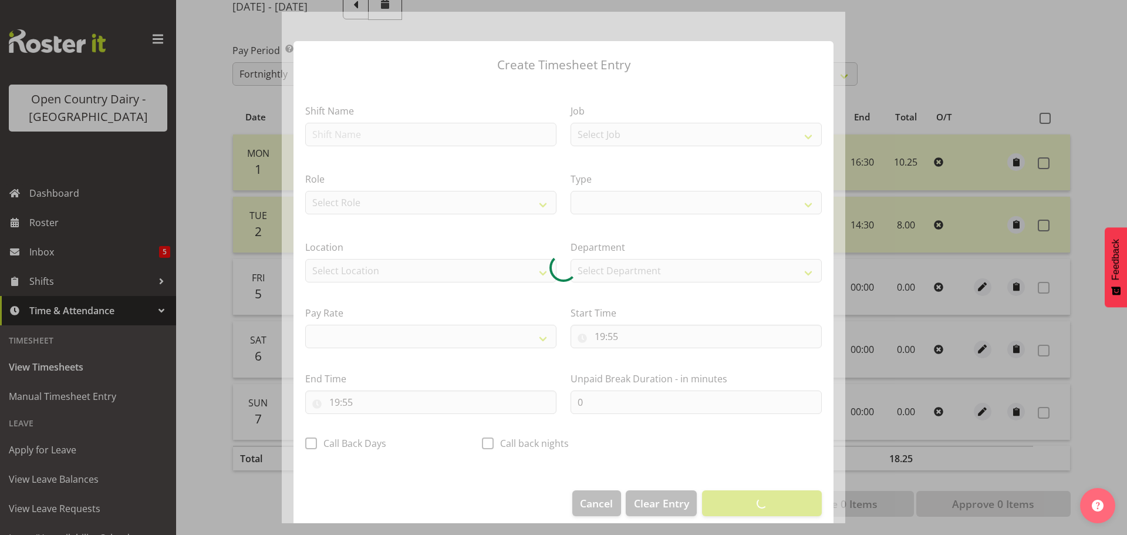
select select
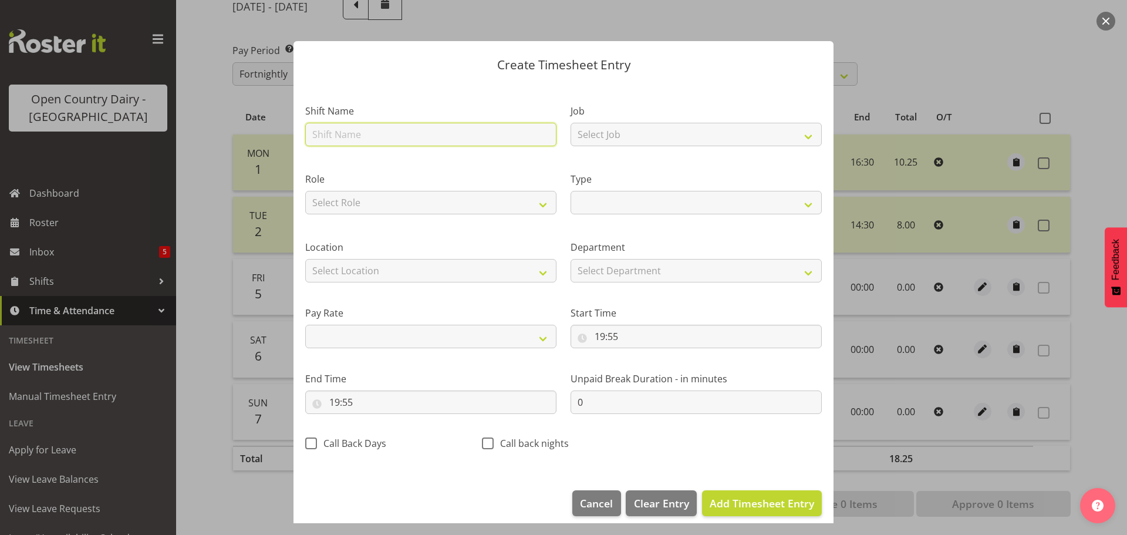
click at [322, 139] on input "text" at bounding box center [430, 134] width 251 height 23
type input "n"
select select
type input "ni"
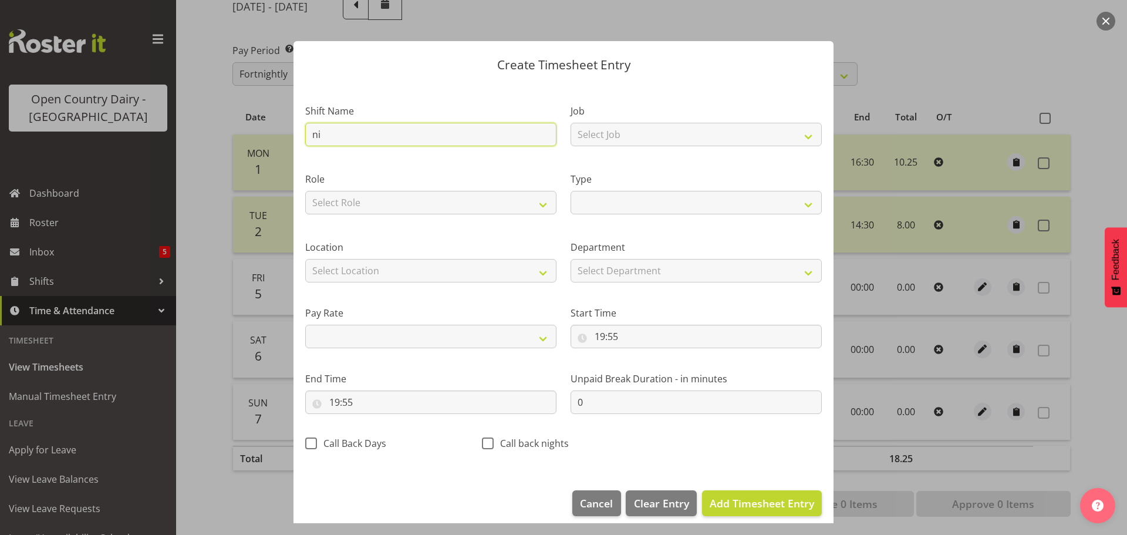
select select
type input "nig"
select select
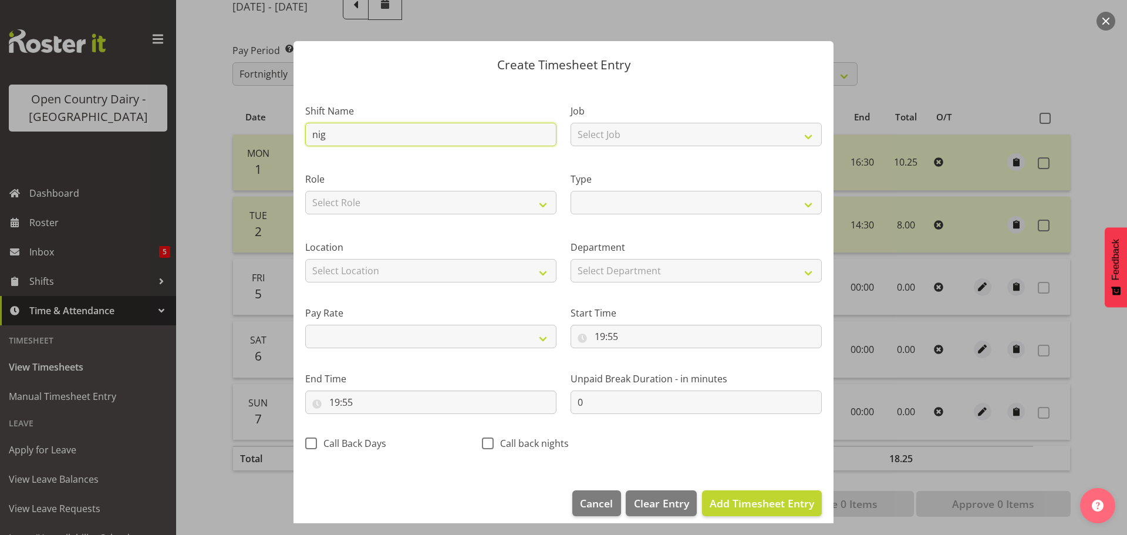
type input "nigh"
select select
type input "night"
select select
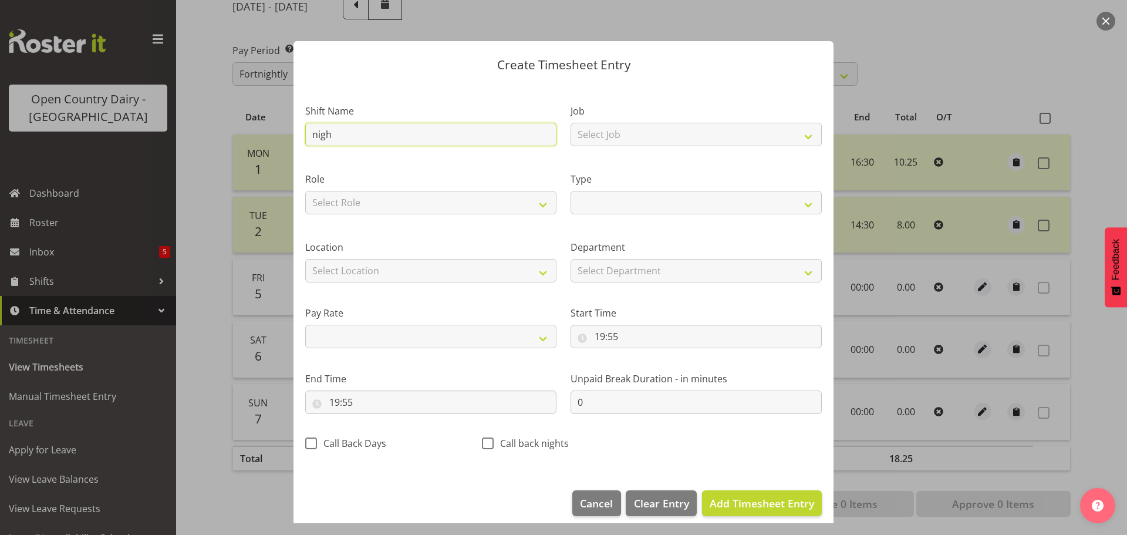
select select
type input "706 Waharoa Nightshift"
select select
drag, startPoint x: 326, startPoint y: 133, endPoint x: 181, endPoint y: 134, distance: 145.5
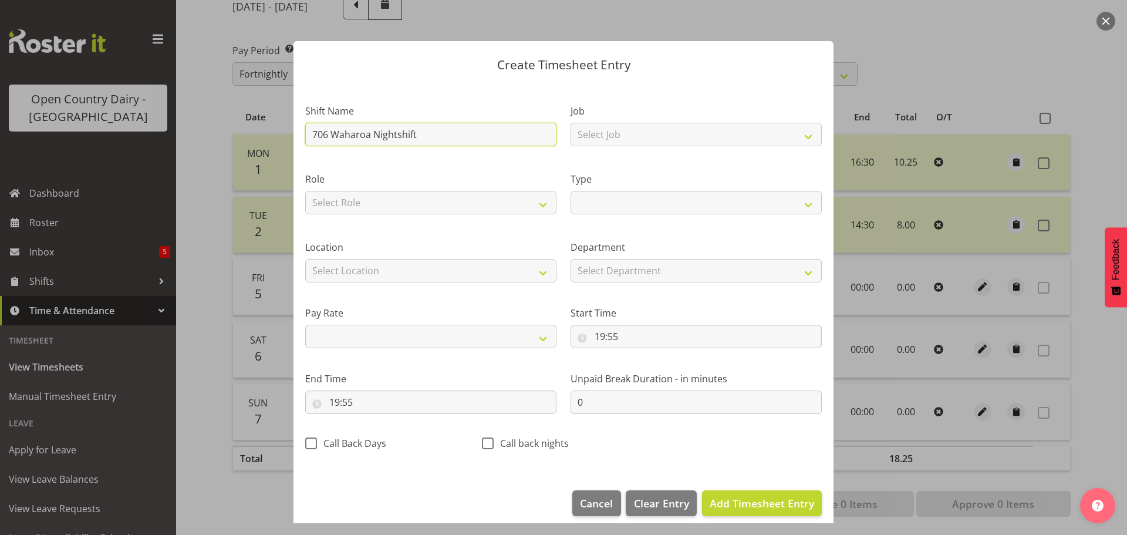
click at [181, 134] on div "Create Timesheet Entry Shift Name 706 Waharoa Nightshift Job Select Job Driver …" at bounding box center [563, 267] width 1127 height 535
type input "Waharoa Nightshift"
select select
type input "Waharoa Nightshift"
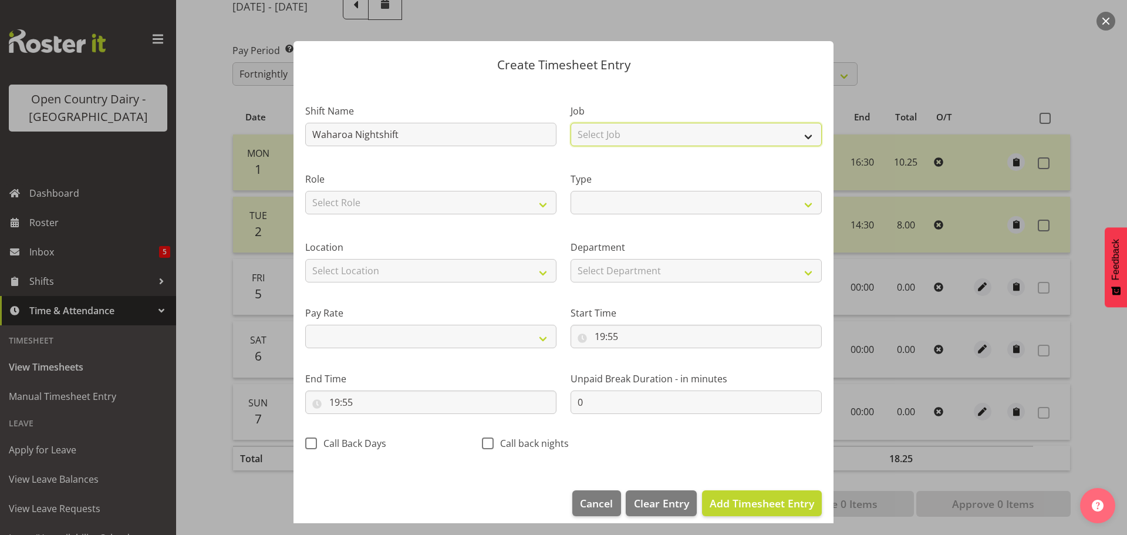
click at [617, 130] on select "Select Job Driver Driver supervisor Support" at bounding box center [695, 134] width 251 height 23
select select "9052"
click at [570, 123] on select "Select Job Driver Driver supervisor Support" at bounding box center [695, 134] width 251 height 23
select select
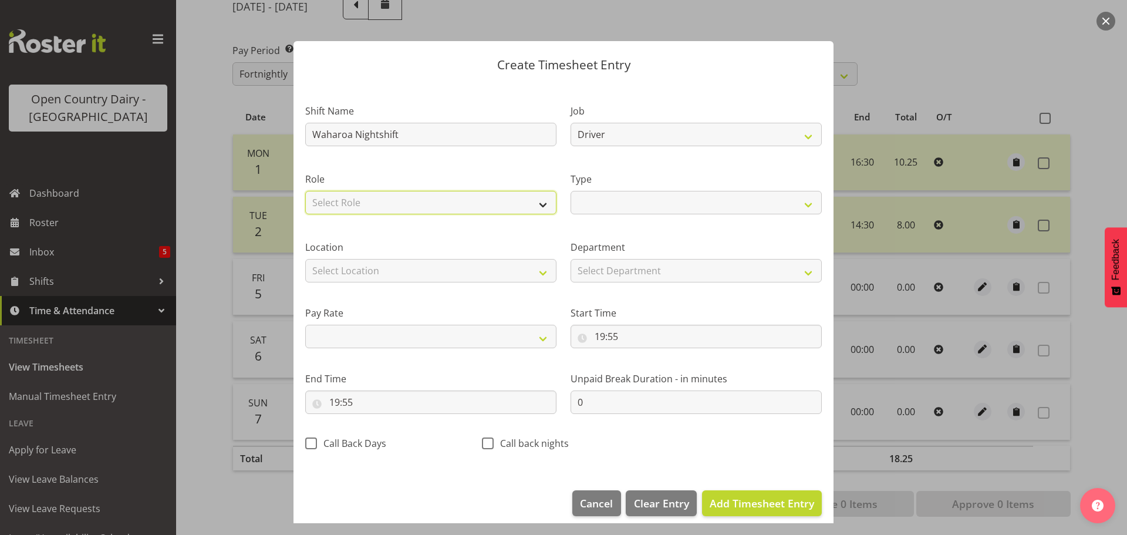
click at [422, 201] on select "Select Role Driver Driver Buddy" at bounding box center [430, 202] width 251 height 23
select select "1166"
click at [305, 191] on select "Select Role Driver Driver Buddy" at bounding box center [430, 202] width 251 height 23
select select
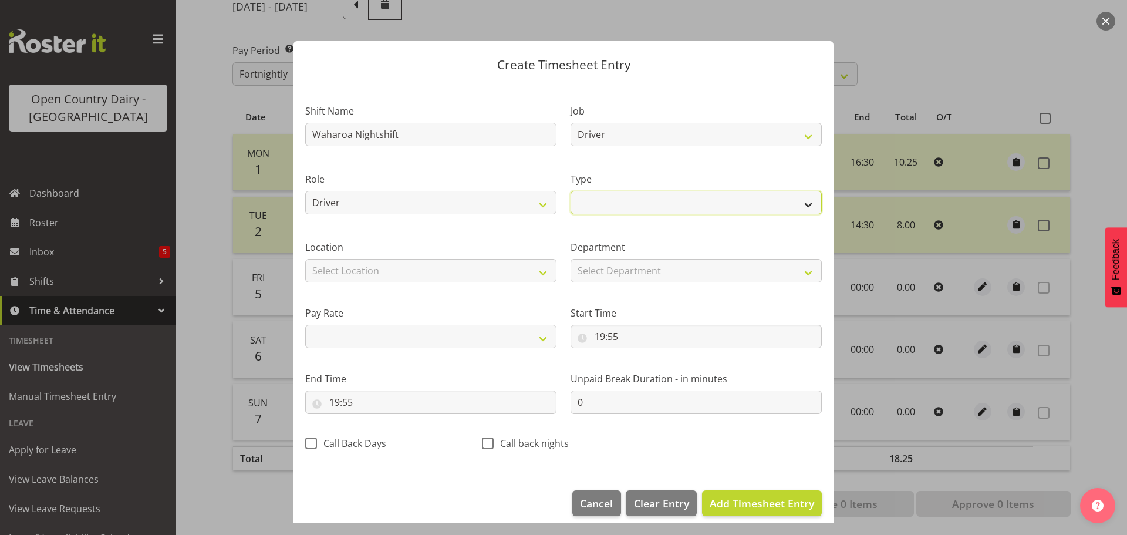
click at [610, 191] on select "Off Standard Public Holiday Public Holiday (Worked) Day In Lieu Annual Leave Si…" at bounding box center [695, 202] width 251 height 23
select select "Standard"
click at [570, 191] on select "Off Standard Public Holiday Public Holiday (Worked) Day In Lieu Annual Leave Si…" at bounding box center [695, 202] width 251 height 23
select select
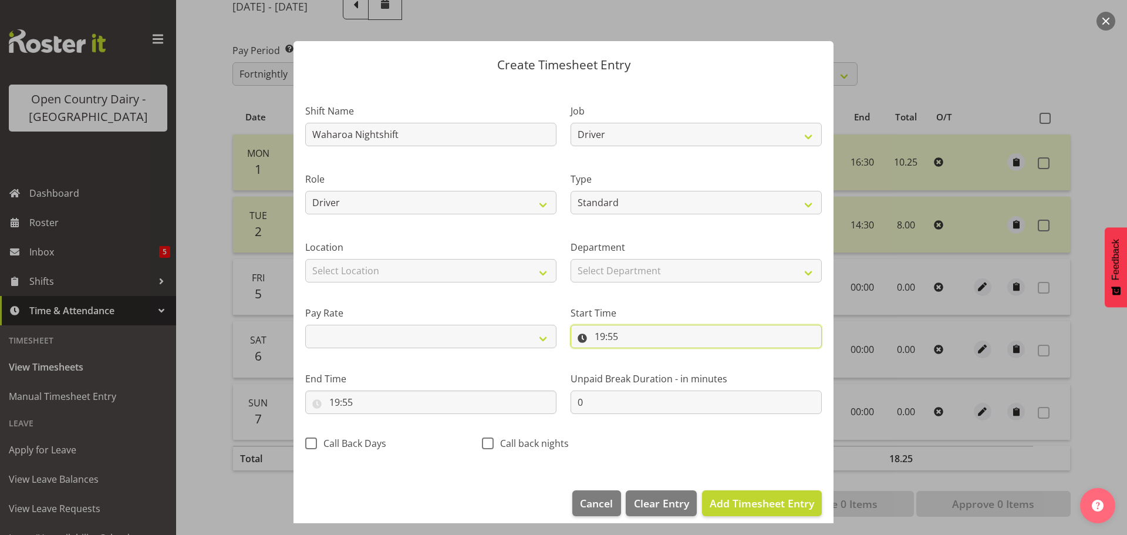
click at [604, 337] on input "19:55" at bounding box center [695, 335] width 251 height 23
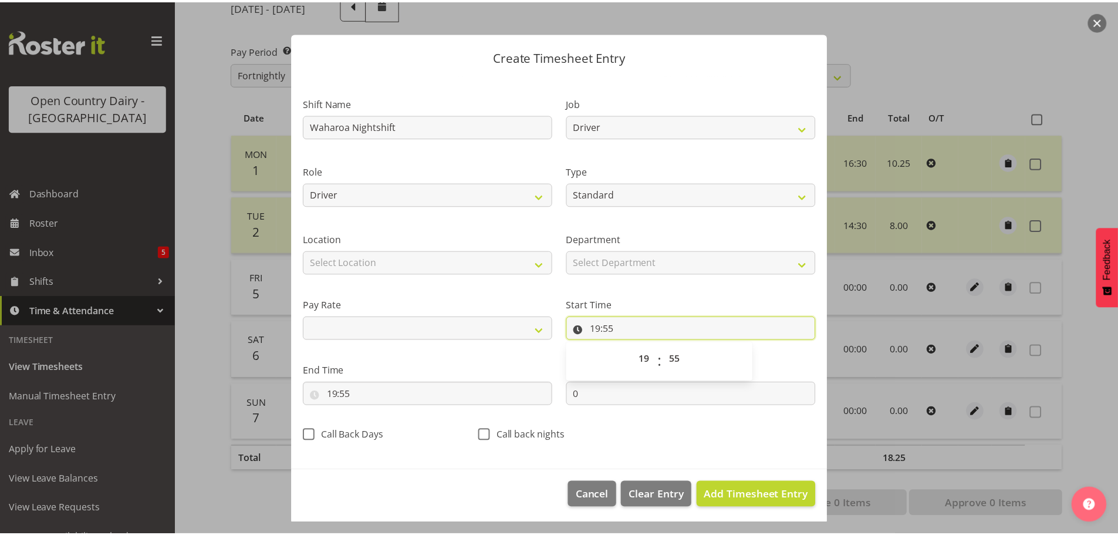
scroll to position [11, 0]
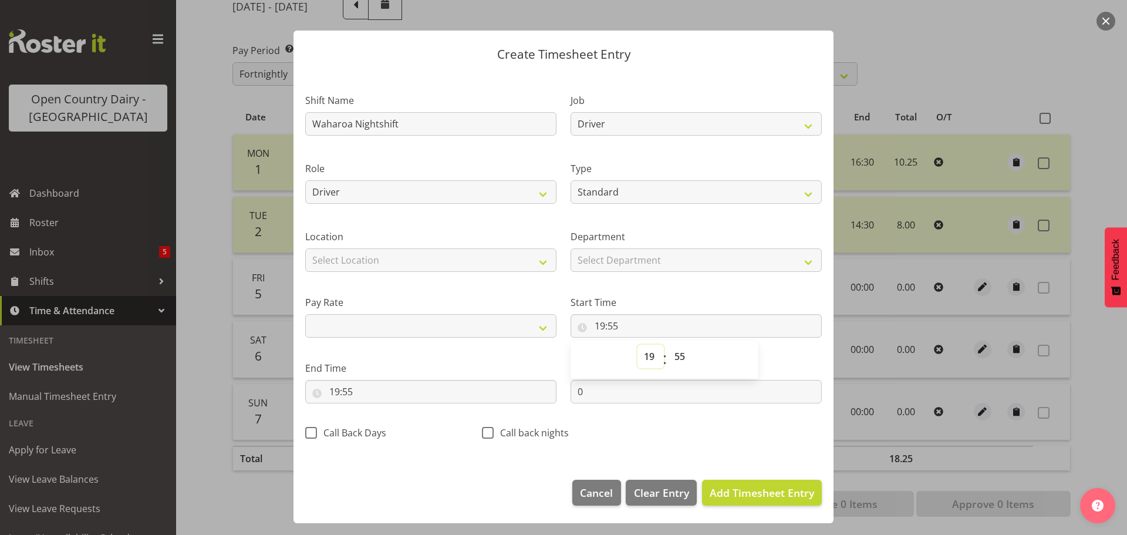
click at [648, 362] on select "00 01 02 03 04 05 06 07 08 09 10 11 12 13 14 15 16 17 18 19 20 21 22 23" at bounding box center [650, 355] width 26 height 23
select select "16"
click at [637, 344] on select "00 01 02 03 04 05 06 07 08 09 10 11 12 13 14 15 16 17 18 19 20 21 22 23" at bounding box center [650, 355] width 26 height 23
select select
type input "16:55"
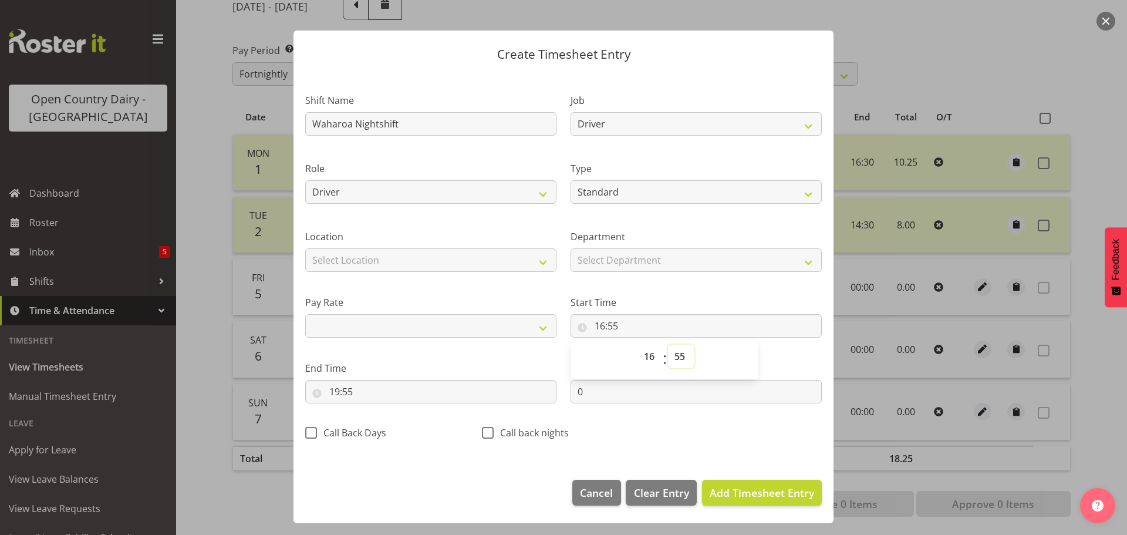
click at [671, 359] on select "00 01 02 03 04 05 06 07 08 09 10 11 12 13 14 15 16 17 18 19 20 21 22 23 24 25 2…" at bounding box center [681, 355] width 26 height 23
select select "45"
click at [668, 344] on select "00 01 02 03 04 05 06 07 08 09 10 11 12 13 14 15 16 17 18 19 20 21 22 23 24 25 2…" at bounding box center [681, 355] width 26 height 23
select select
type input "16:45"
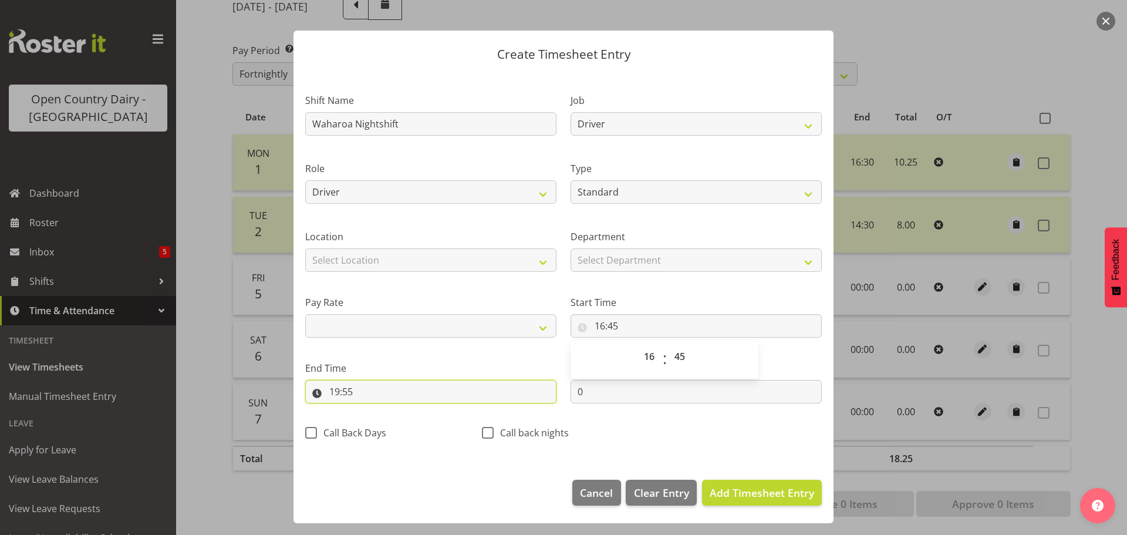
click at [339, 393] on input "19:55" at bounding box center [430, 391] width 251 height 23
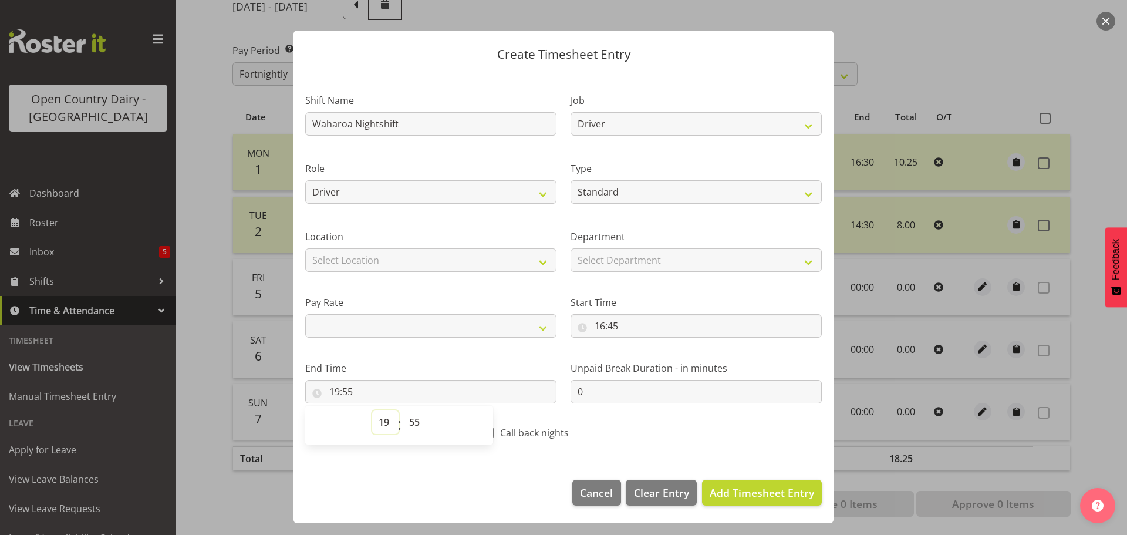
click at [387, 424] on select "00 01 02 03 04 05 06 07 08 09 10 11 12 13 14 15 16 17 18 19 20 21 22 23" at bounding box center [385, 421] width 26 height 23
select select "4"
click at [372, 410] on select "00 01 02 03 04 05 06 07 08 09 10 11 12 13 14 15 16 17 18 19 20 21 22 23" at bounding box center [385, 421] width 26 height 23
select select
type input "04:55"
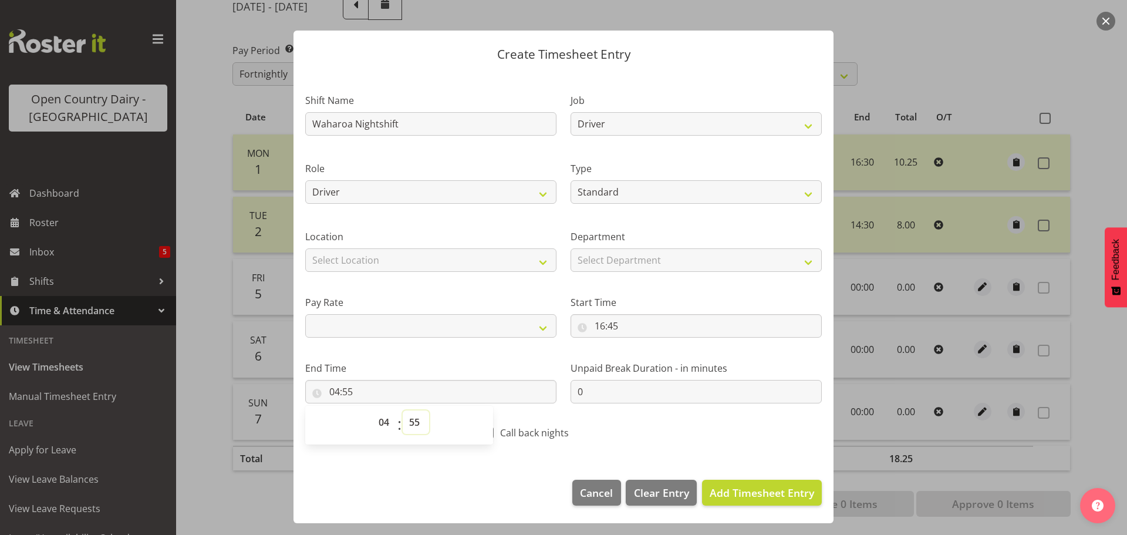
drag, startPoint x: 413, startPoint y: 422, endPoint x: 413, endPoint y: 416, distance: 5.9
click at [413, 422] on select "00 01 02 03 04 05 06 07 08 09 10 11 12 13 14 15 16 17 18 19 20 21 22 23 24 25 2…" at bounding box center [416, 421] width 26 height 23
select select "0"
click at [403, 410] on select "00 01 02 03 04 05 06 07 08 09 10 11 12 13 14 15 16 17 18 19 20 21 22 23 24 25 2…" at bounding box center [416, 421] width 26 height 23
select select
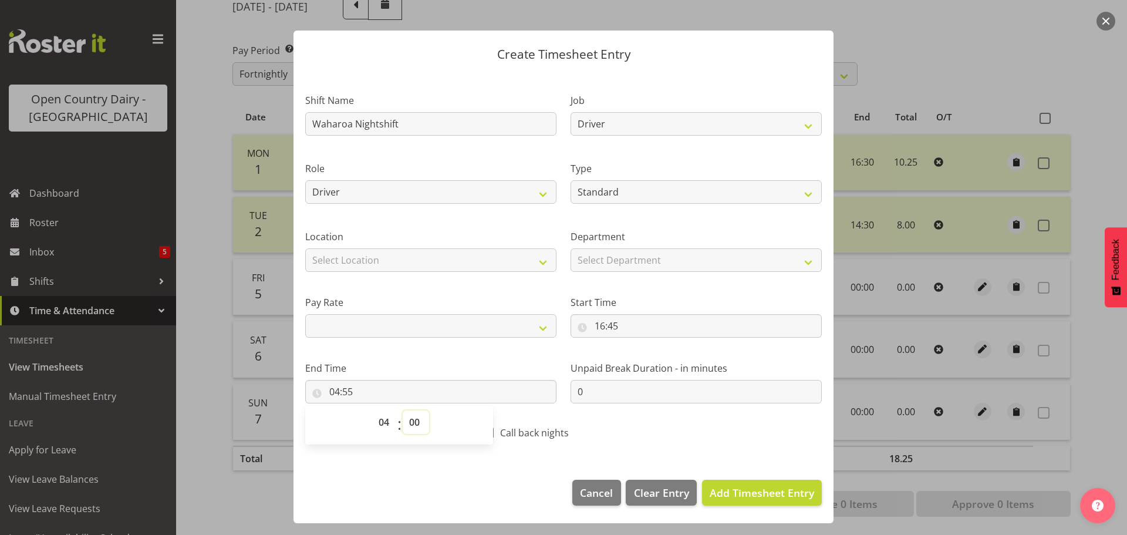
type input "04:00"
click at [756, 494] on span "Add Timesheet Entry" at bounding box center [761, 492] width 104 height 14
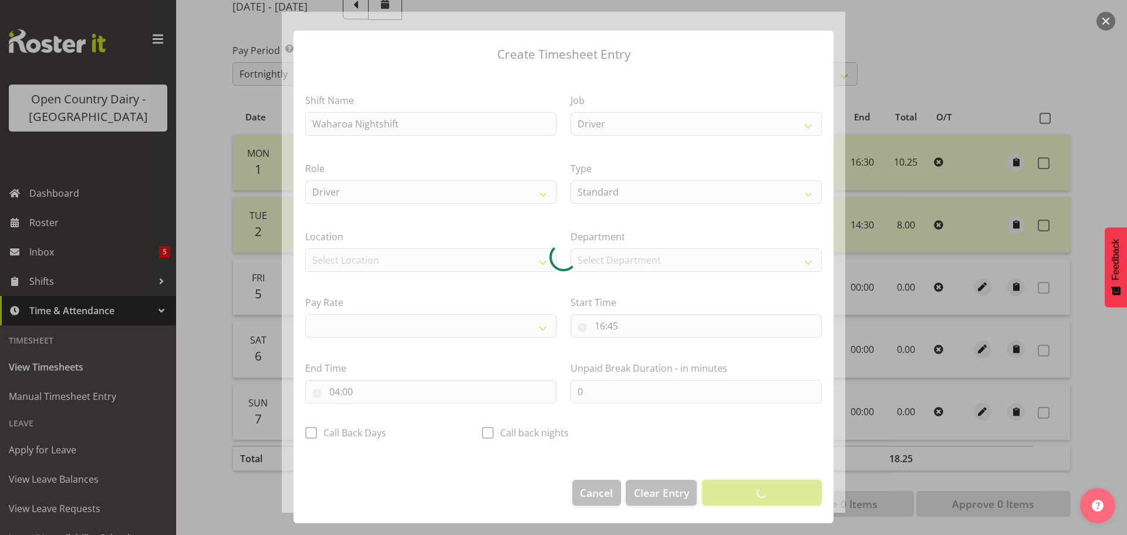
select select
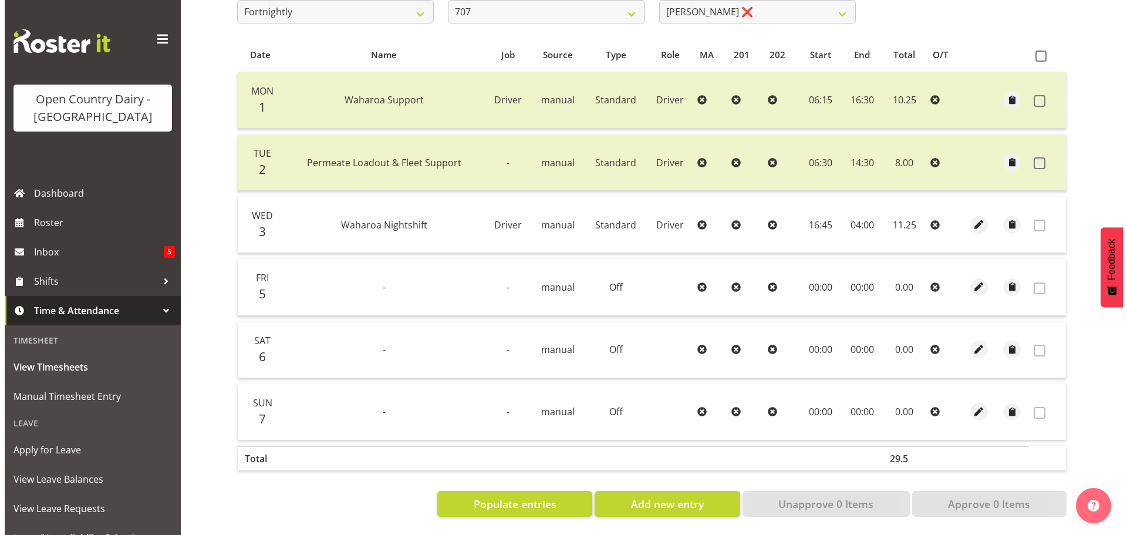
scroll to position [232, 0]
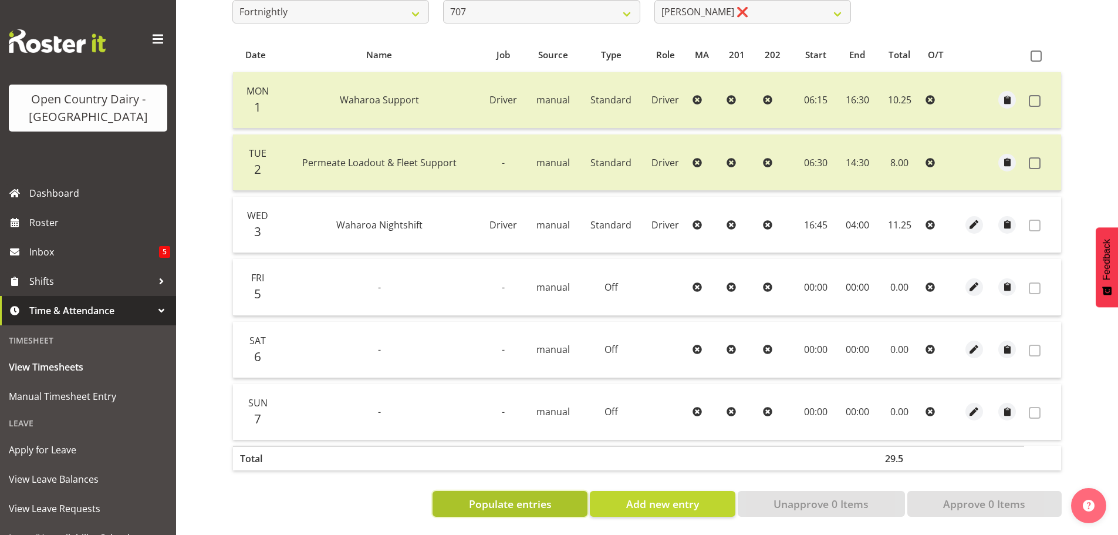
click at [528, 499] on span "Populate entries" at bounding box center [510, 503] width 83 height 15
click at [699, 499] on span "Add new entry" at bounding box center [662, 503] width 73 height 15
select select
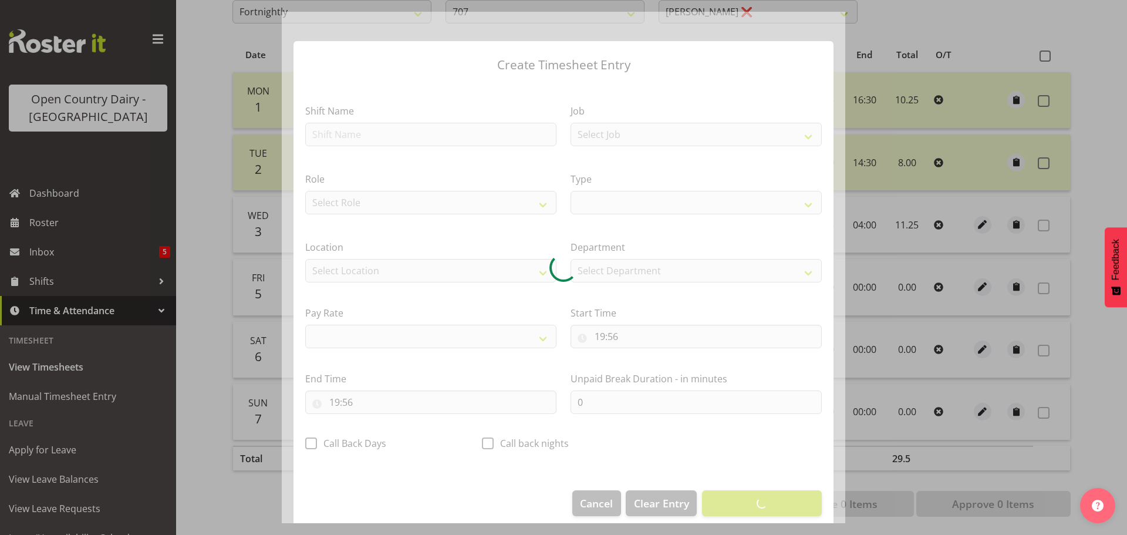
select select
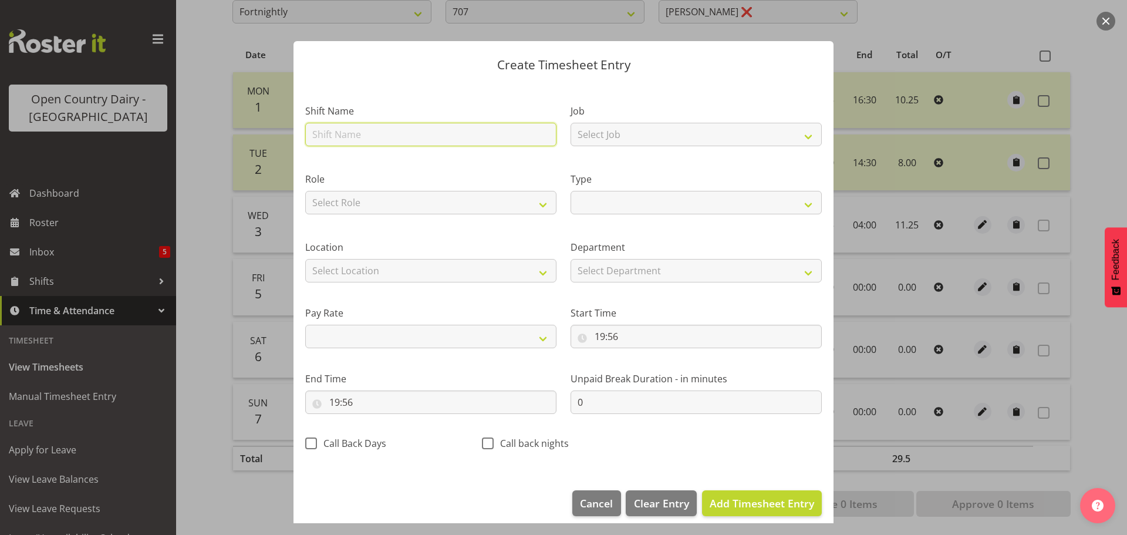
click at [361, 141] on input "text" at bounding box center [430, 134] width 251 height 23
type input "706 Waharoa Nightshift"
select select
drag, startPoint x: 369, startPoint y: 136, endPoint x: 195, endPoint y: 129, distance: 174.4
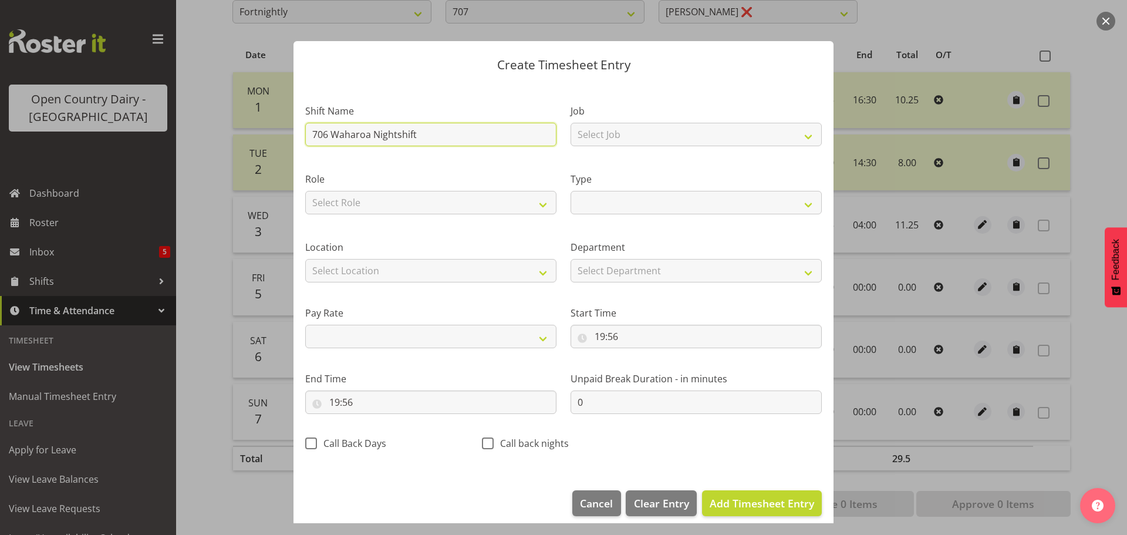
click at [195, 129] on div "Create Timesheet Entry Shift Name 706 Waharoa Nightshift Job Select Job Driver …" at bounding box center [563, 267] width 1127 height 535
type input "Nightshift"
select select
type input "Nightshift"
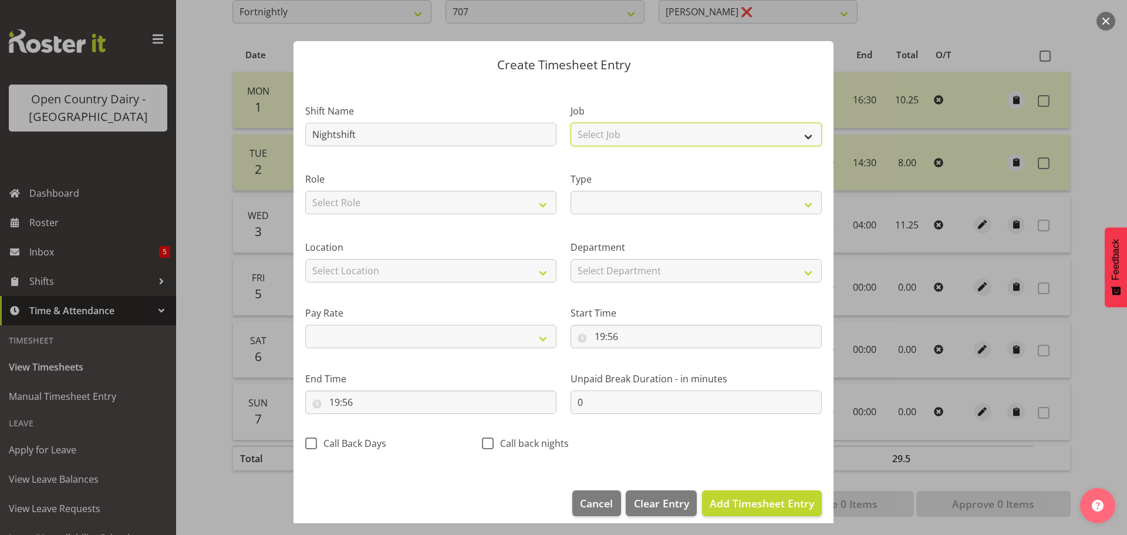
click at [604, 129] on select "Select Job Driver Driver supervisor Support" at bounding box center [695, 134] width 251 height 23
select select "9052"
click at [570, 123] on select "Select Job Driver Driver supervisor Support" at bounding box center [695, 134] width 251 height 23
select select
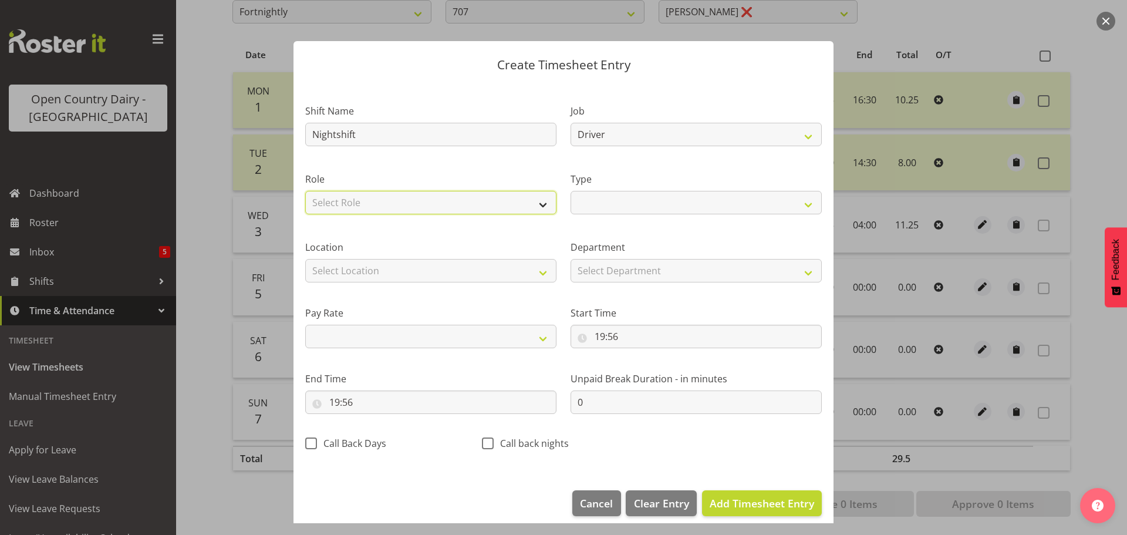
click at [474, 202] on select "Select Role Driver Driver Buddy" at bounding box center [430, 202] width 251 height 23
select select "1166"
click at [305, 191] on select "Select Role Driver Driver Buddy" at bounding box center [430, 202] width 251 height 23
select select
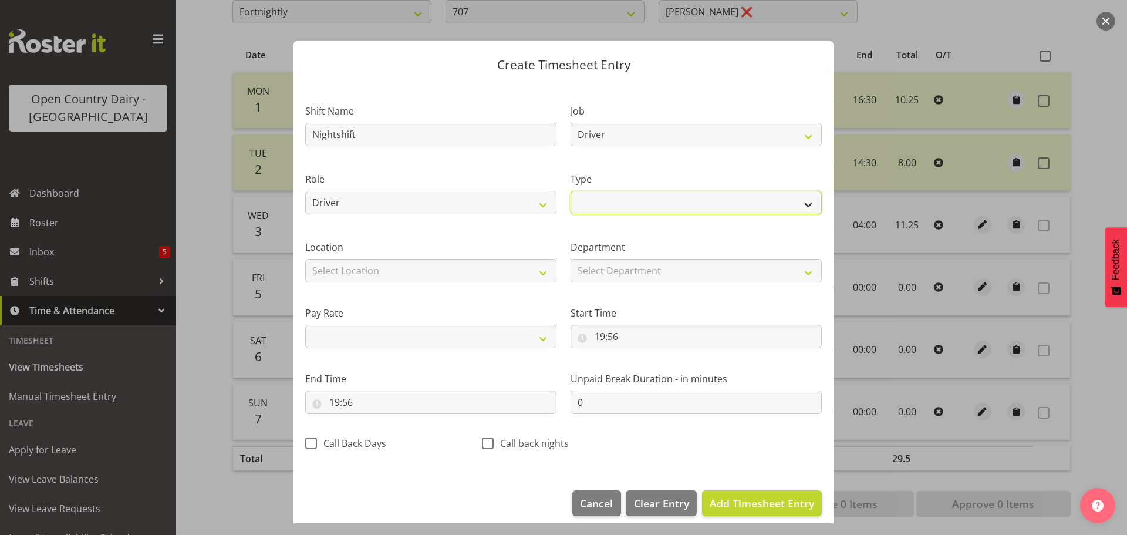
click at [633, 202] on select "Off Standard Public Holiday Public Holiday (Worked) Day In Lieu Annual Leave Si…" at bounding box center [695, 202] width 251 height 23
select select "Standard"
click at [570, 191] on select "Off Standard Public Holiday Public Holiday (Worked) Day In Lieu Annual Leave Si…" at bounding box center [695, 202] width 251 height 23
select select
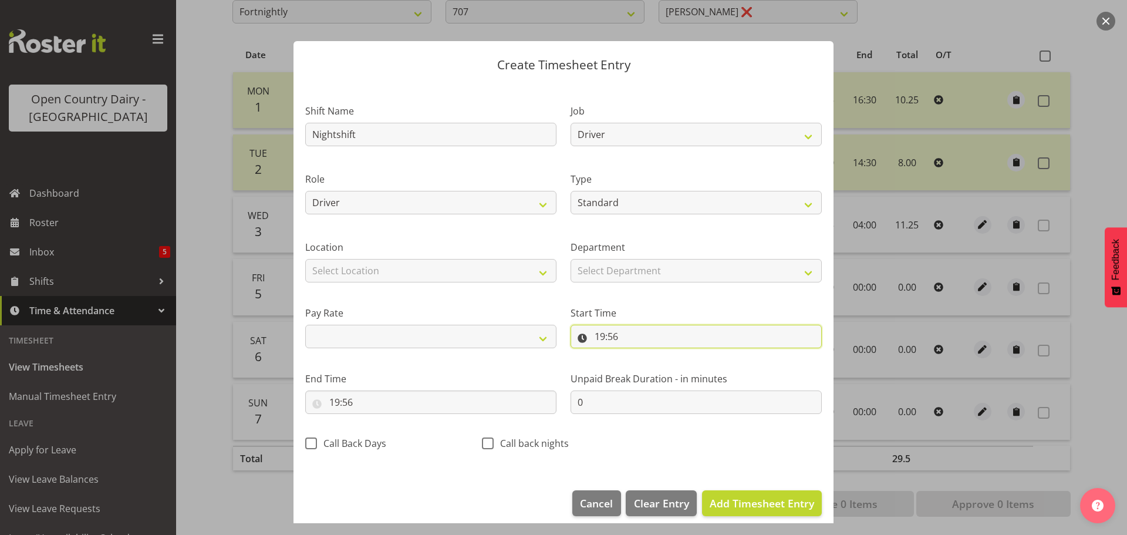
click at [602, 337] on input "19:56" at bounding box center [695, 335] width 251 height 23
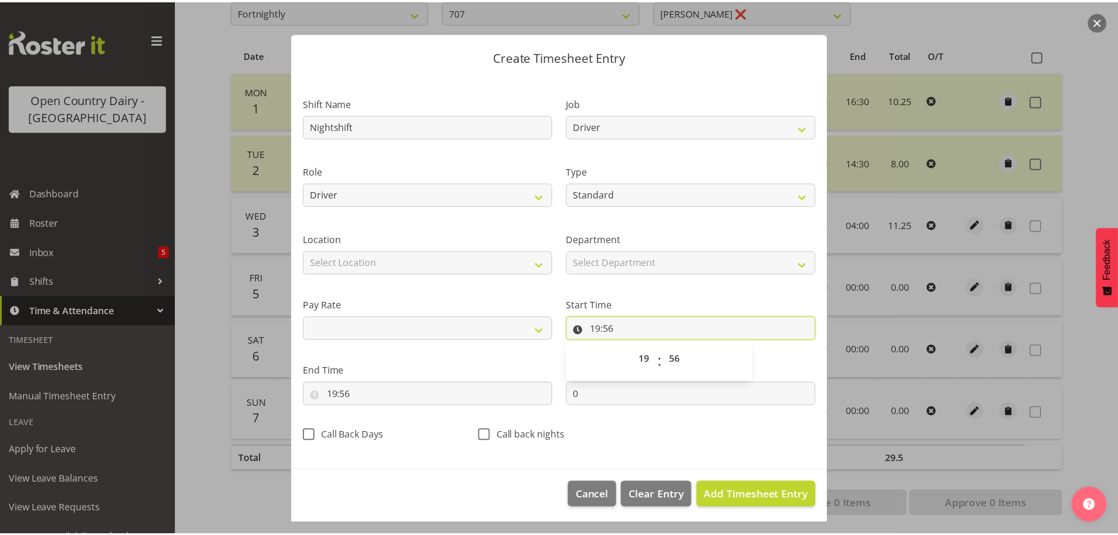
scroll to position [11, 0]
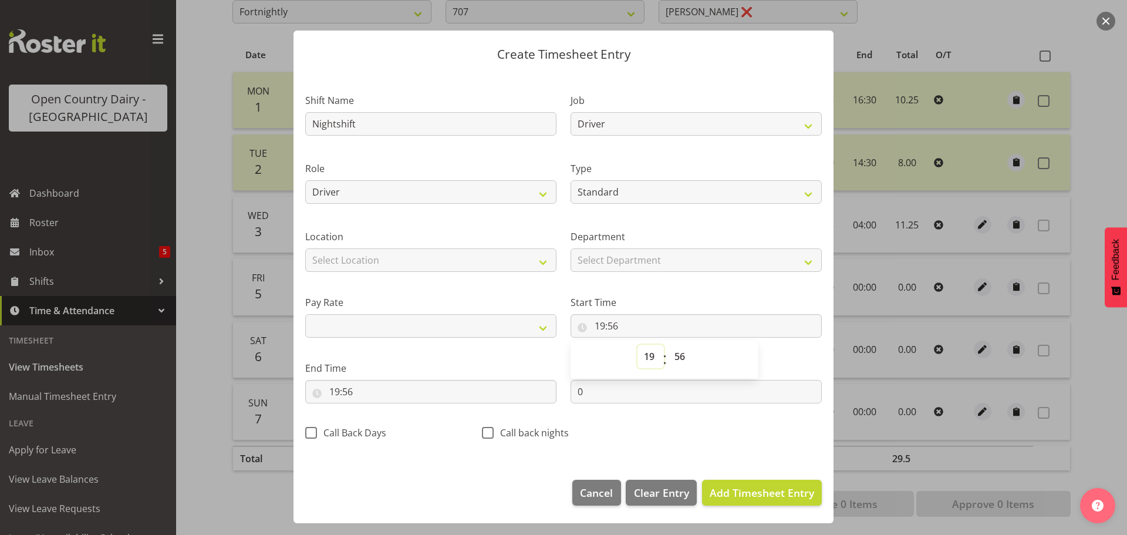
drag, startPoint x: 641, startPoint y: 356, endPoint x: 641, endPoint y: 347, distance: 8.8
click at [641, 354] on select "00 01 02 03 04 05 06 07 08 09 10 11 12 13 14 15 16 17 18 19 20 21 22 23" at bounding box center [650, 355] width 26 height 23
select select "16"
click at [637, 344] on select "00 01 02 03 04 05 06 07 08 09 10 11 12 13 14 15 16 17 18 19 20 21 22 23" at bounding box center [650, 355] width 26 height 23
select select
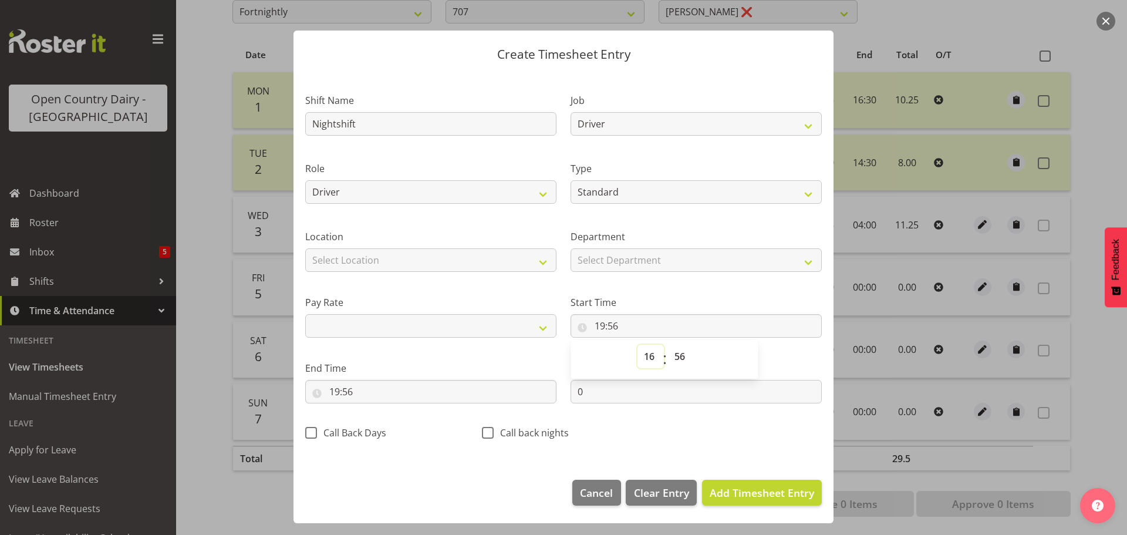
type input "16:56"
click at [672, 354] on select "00 01 02 03 04 05 06 07 08 09 10 11 12 13 14 15 16 17 18 19 20 21 22 23 24 25 2…" at bounding box center [681, 355] width 26 height 23
select select "45"
click at [668, 344] on select "00 01 02 03 04 05 06 07 08 09 10 11 12 13 14 15 16 17 18 19 20 21 22 23 24 25 2…" at bounding box center [681, 355] width 26 height 23
select select
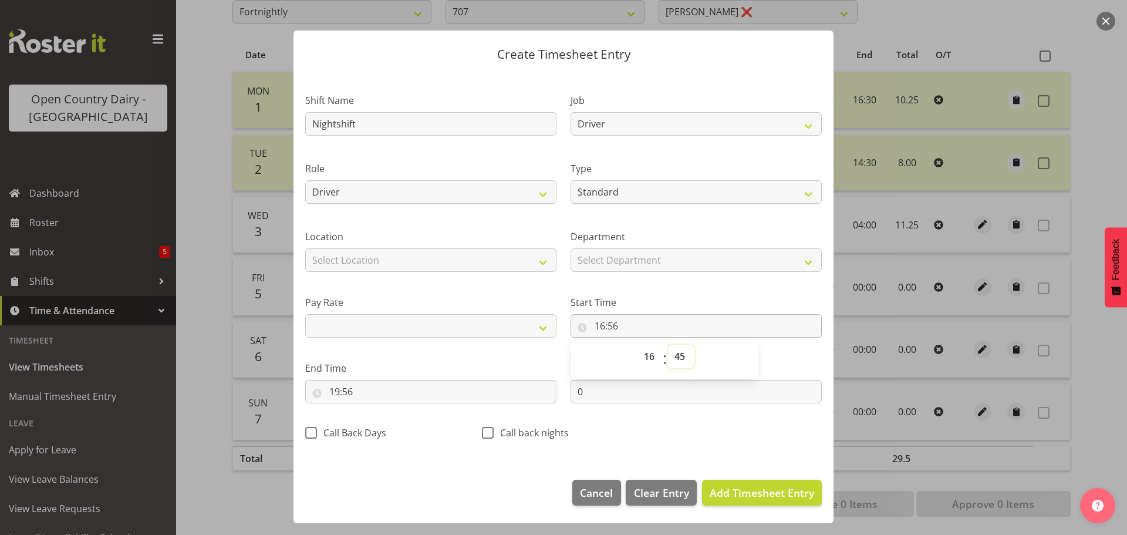
type input "16:45"
click at [334, 391] on input "19:56" at bounding box center [430, 391] width 251 height 23
click at [384, 420] on select "00 01 02 03 04 05 06 07 08 09 10 11 12 13 14 15 16 17 18 19 20 21 22 23" at bounding box center [385, 421] width 26 height 23
select select "4"
click at [372, 410] on select "00 01 02 03 04 05 06 07 08 09 10 11 12 13 14 15 16 17 18 19 20 21 22 23" at bounding box center [385, 421] width 26 height 23
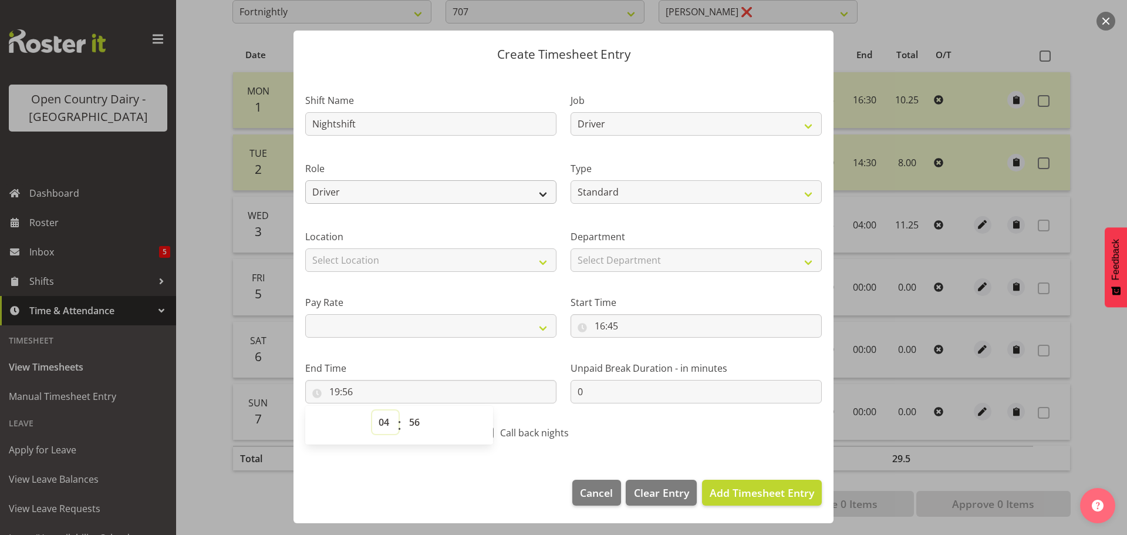
select select
type input "04:56"
click at [413, 417] on select "00 01 02 03 04 05 06 07 08 09 10 11 12 13 14 15 16 17 18 19 20 21 22 23 24 25 2…" at bounding box center [416, 421] width 26 height 23
select select "0"
click at [403, 410] on select "00 01 02 03 04 05 06 07 08 09 10 11 12 13 14 15 16 17 18 19 20 21 22 23 24 25 2…" at bounding box center [416, 421] width 26 height 23
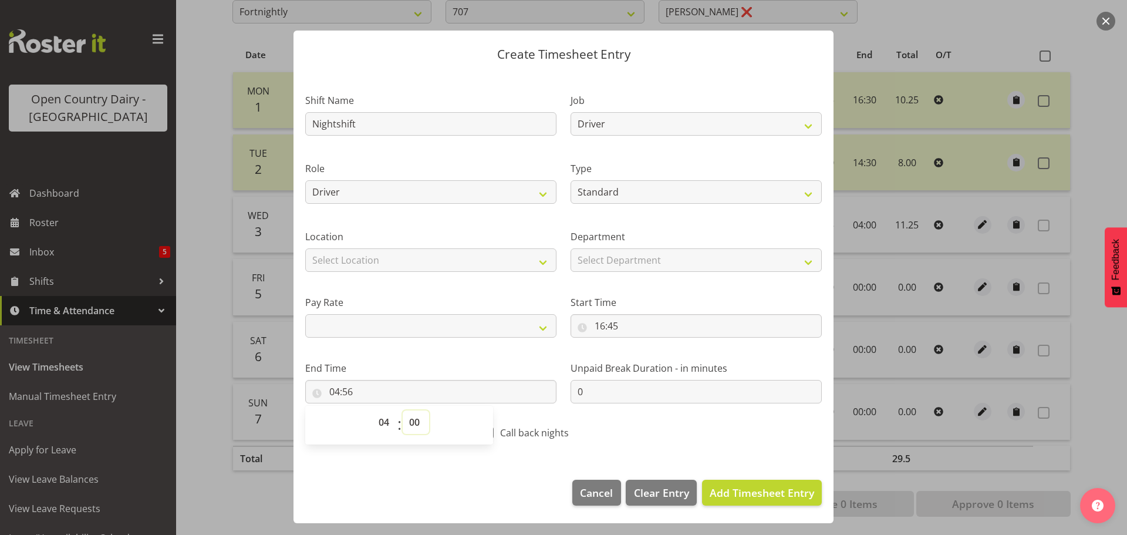
select select
type input "04:00"
click at [772, 492] on span "Add Timesheet Entry" at bounding box center [761, 492] width 104 height 14
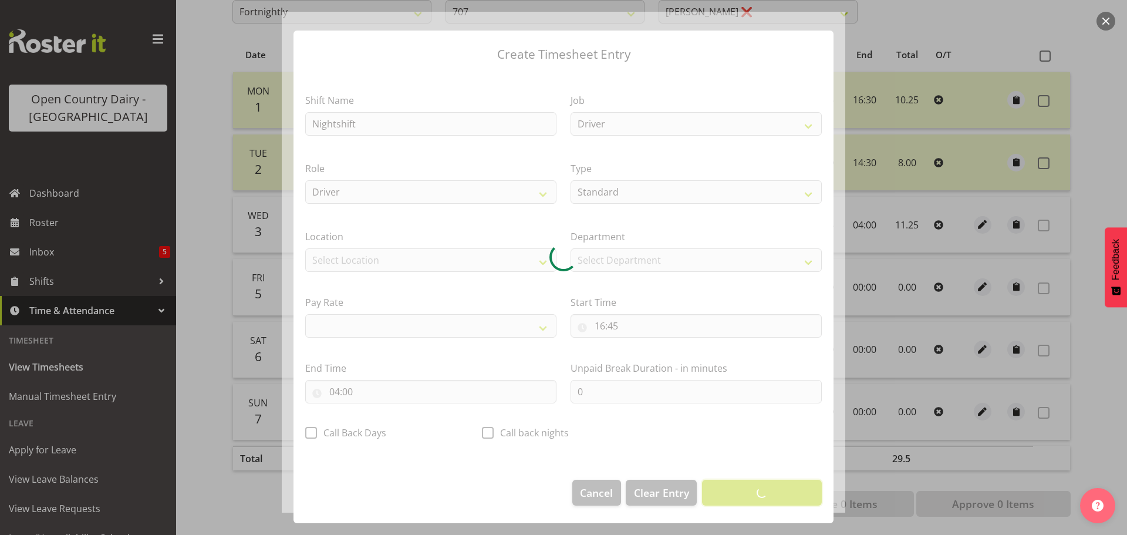
select select
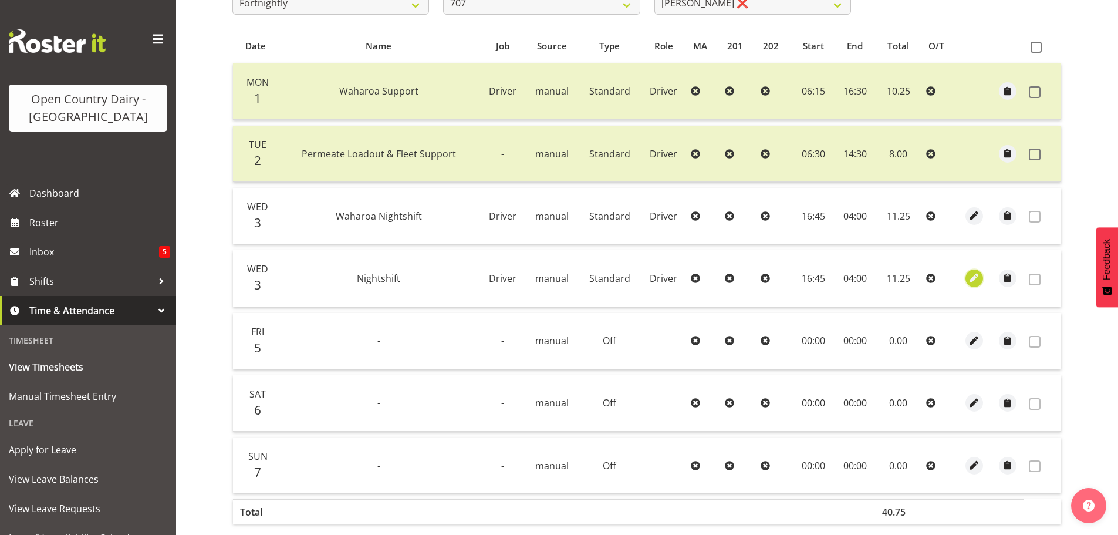
click at [973, 278] on span "button" at bounding box center [974, 277] width 13 height 13
select select "Standard"
select select "8"
select select "2025"
select select "16"
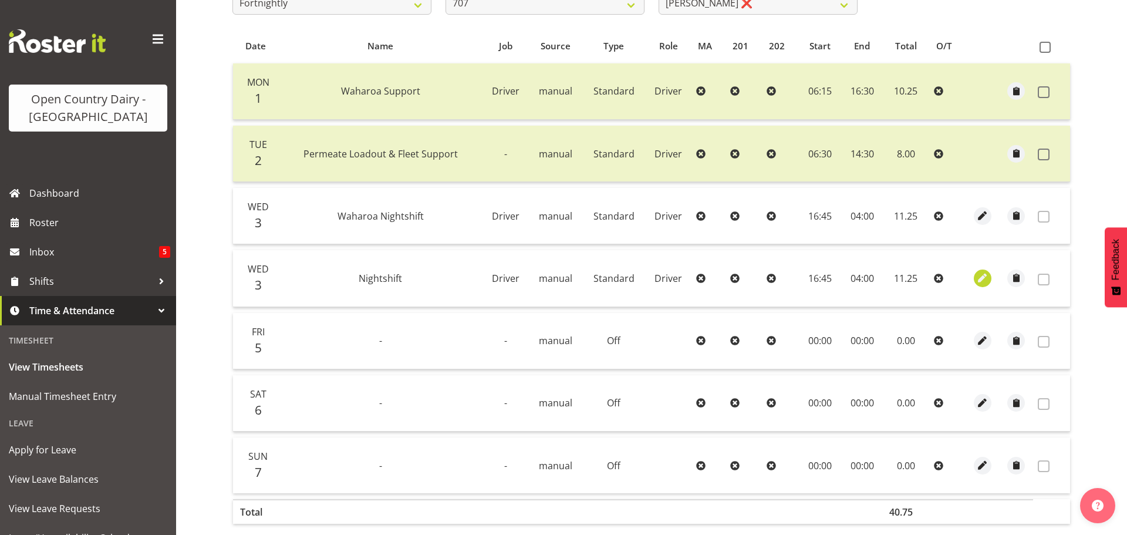
select select "45"
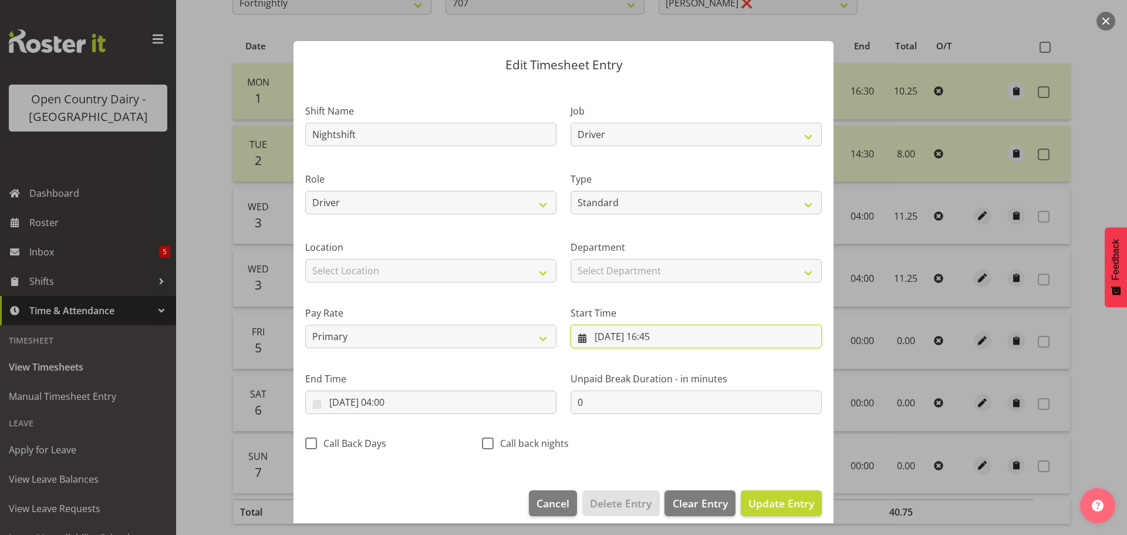
click at [600, 339] on input "03/09/2025, 16:45" at bounding box center [695, 335] width 251 height 23
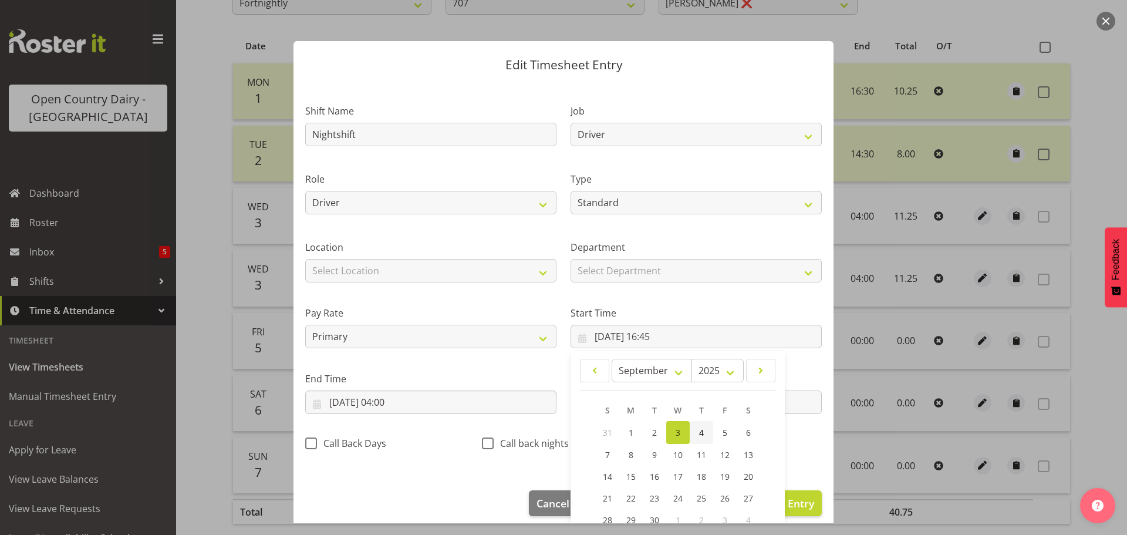
click at [699, 434] on span "4" at bounding box center [701, 432] width 5 height 11
type input "04/09/2025, 16:45"
click at [347, 403] on input "04/09/2025, 04:00" at bounding box center [430, 401] width 251 height 23
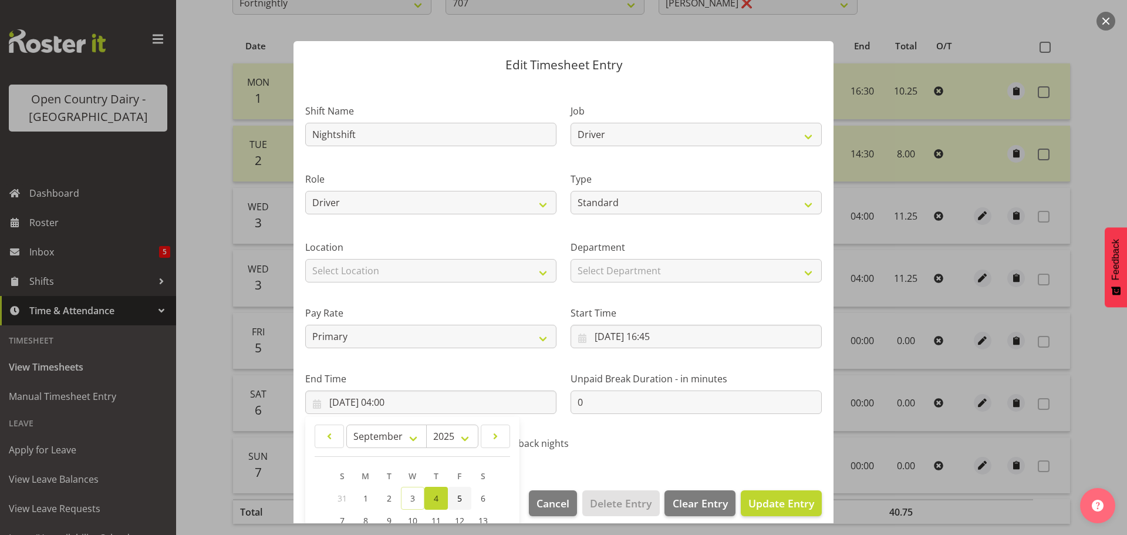
click at [455, 497] on link "5" at bounding box center [459, 497] width 23 height 23
type input "05/09/2025, 04:00"
click at [768, 501] on span "Update Entry" at bounding box center [781, 503] width 66 height 14
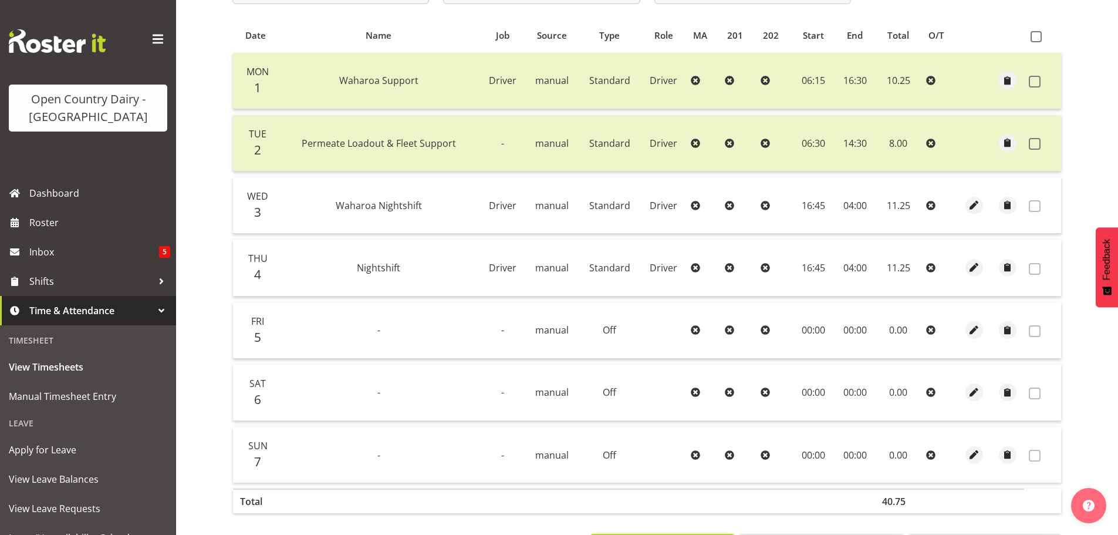
scroll to position [60, 0]
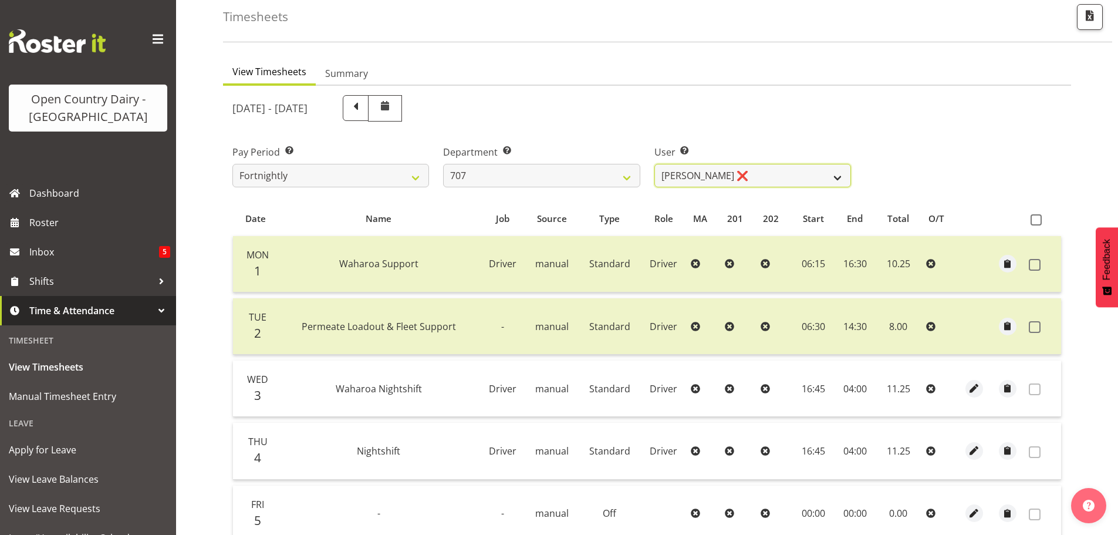
click at [755, 167] on select "Alan (TK) Bedford ❌ Mike Madden ❌" at bounding box center [752, 175] width 197 height 23
drag, startPoint x: 755, startPoint y: 167, endPoint x: 651, endPoint y: 174, distance: 103.6
click at [755, 167] on select "Alan (TK) Bedford ❌ Mike Madden ❌" at bounding box center [752, 175] width 197 height 23
click at [575, 175] on select "701 702 703 704 705 706 707 708 709 710 711 712 713 714 715 716 717 718 719 720" at bounding box center [541, 175] width 197 height 23
select select "762"
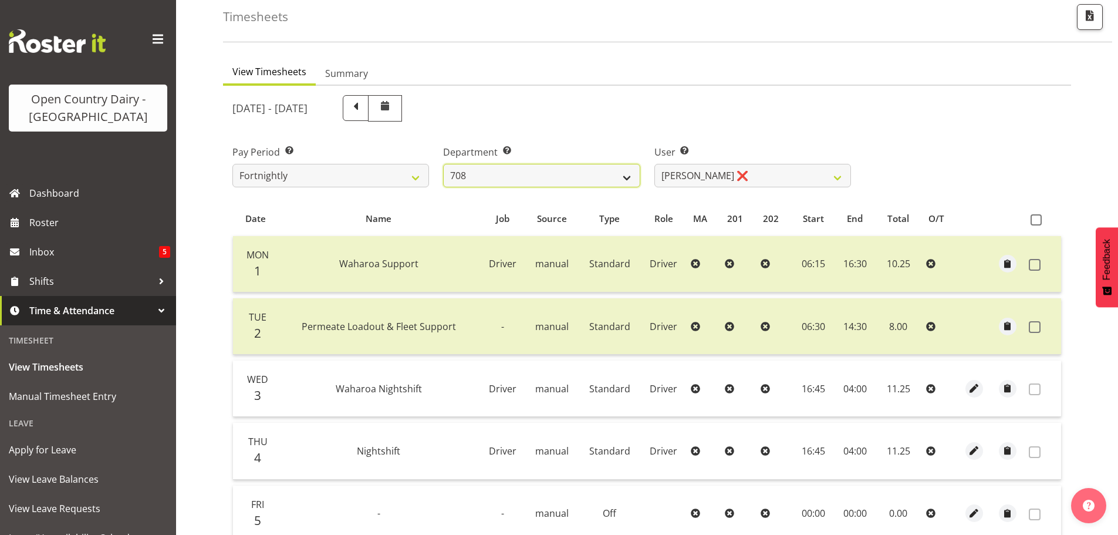
click at [443, 164] on select "701 702 703 704 705 706 707 708 709 710 711 712 713 714 715 716 717 718 719 720" at bounding box center [541, 175] width 197 height 23
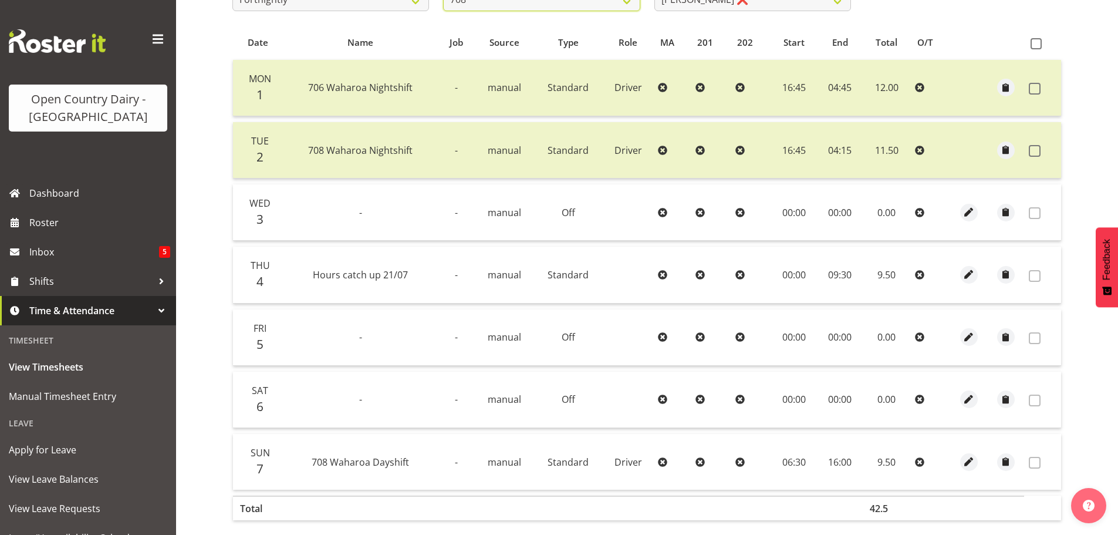
scroll to position [177, 0]
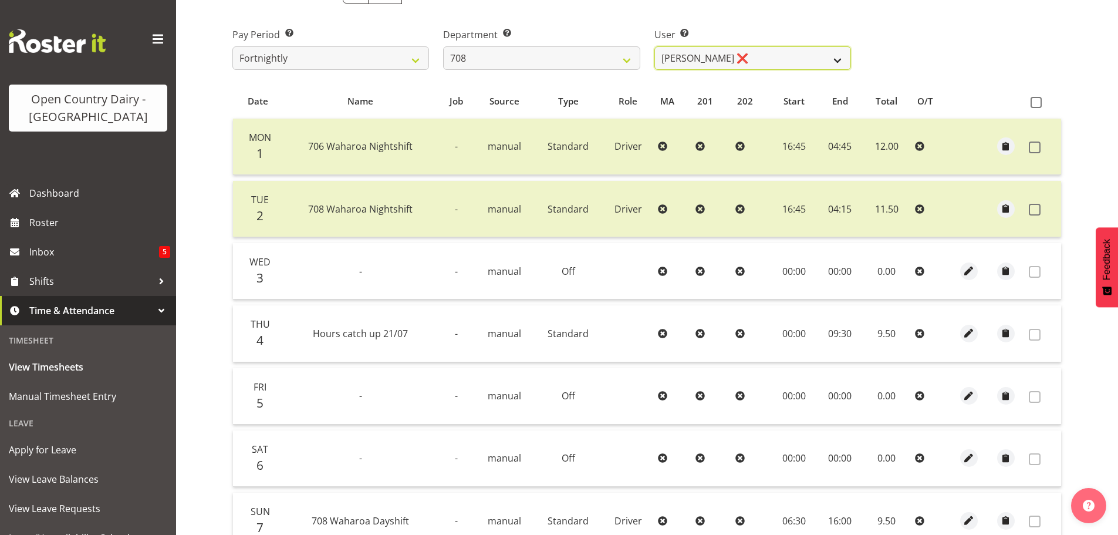
click at [755, 59] on select "David Foote ❌ Mark Himiona ❌" at bounding box center [752, 57] width 197 height 23
select select "11697"
click at [654, 46] on select "David Foote ❌ Mark Himiona ❌" at bounding box center [752, 57] width 197 height 23
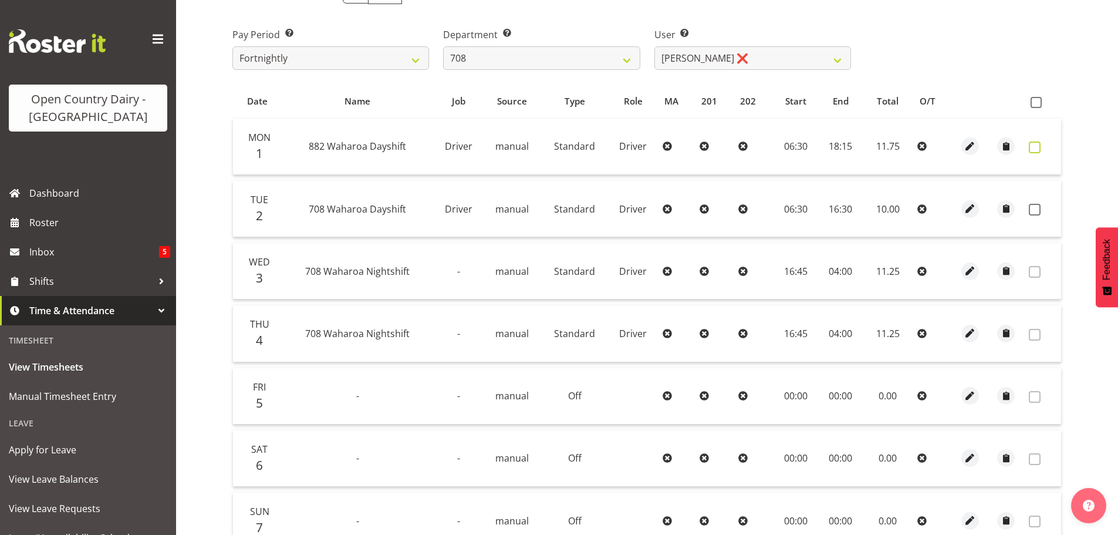
click at [1033, 144] on span at bounding box center [1035, 147] width 12 height 12
checkbox input "true"
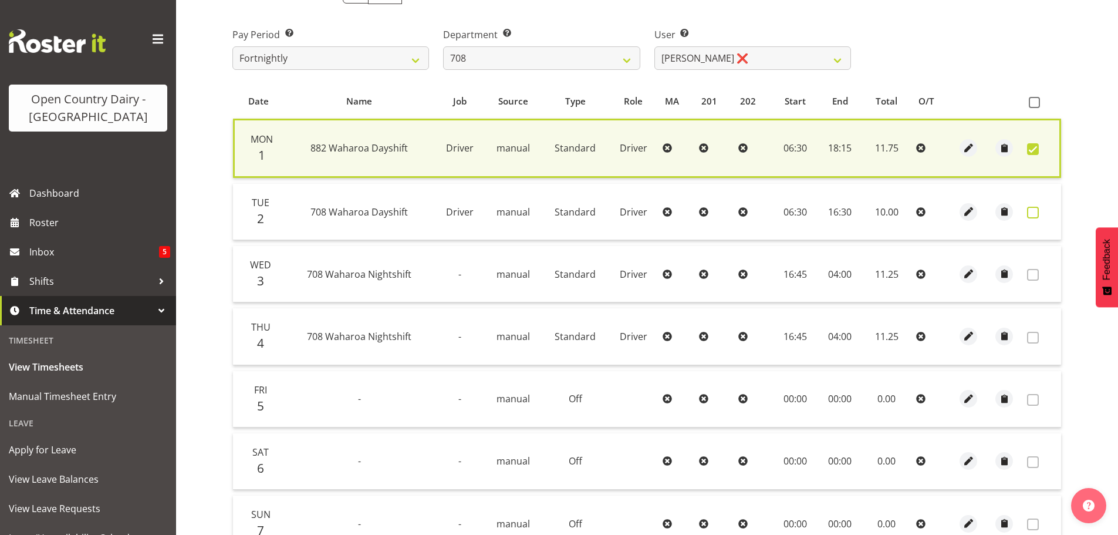
click at [1032, 213] on span at bounding box center [1033, 213] width 12 height 12
checkbox input "true"
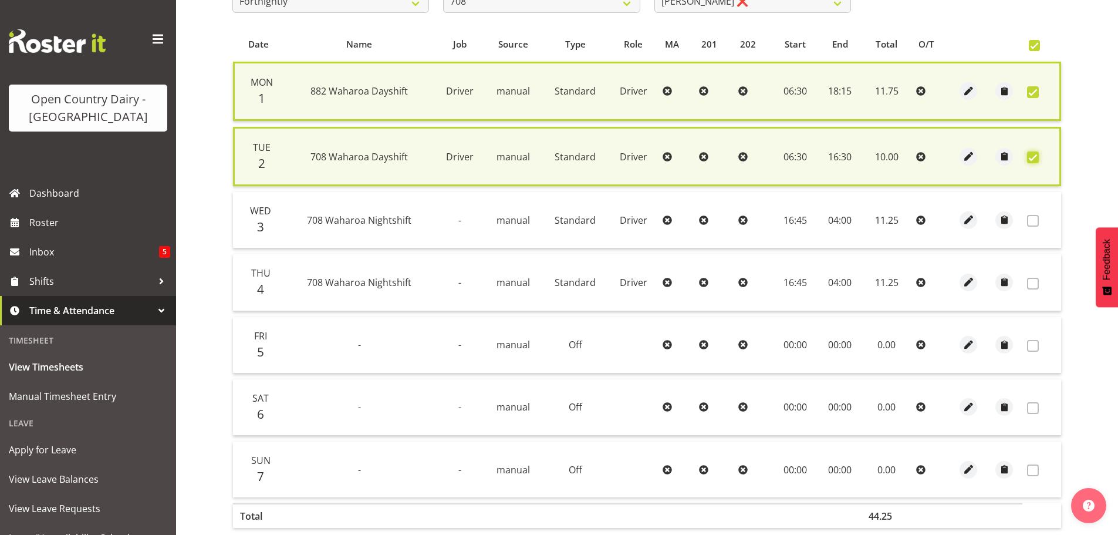
scroll to position [300, 0]
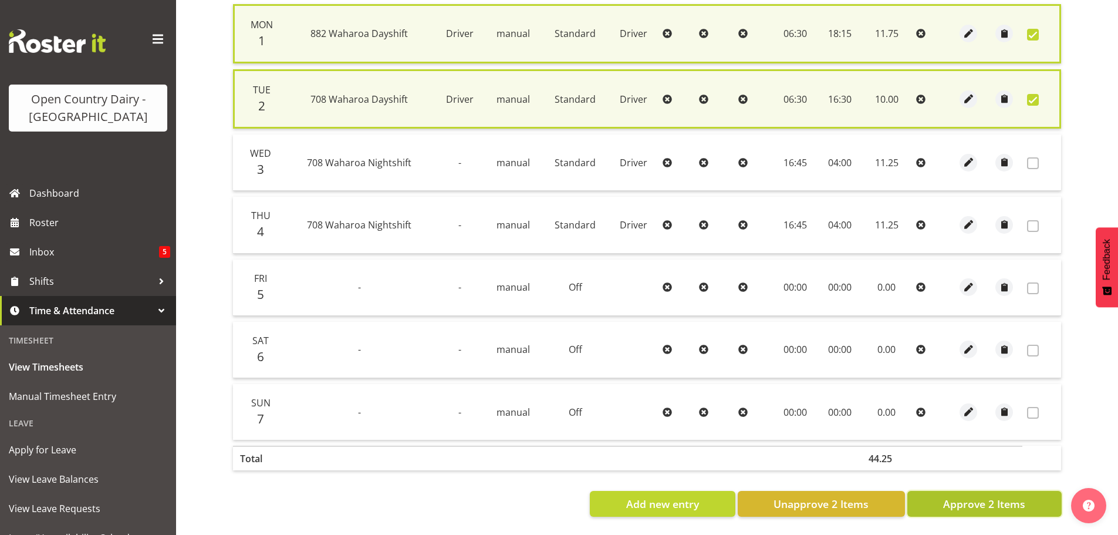
click at [985, 496] on span "Approve 2 Items" at bounding box center [984, 503] width 82 height 15
checkbox input "false"
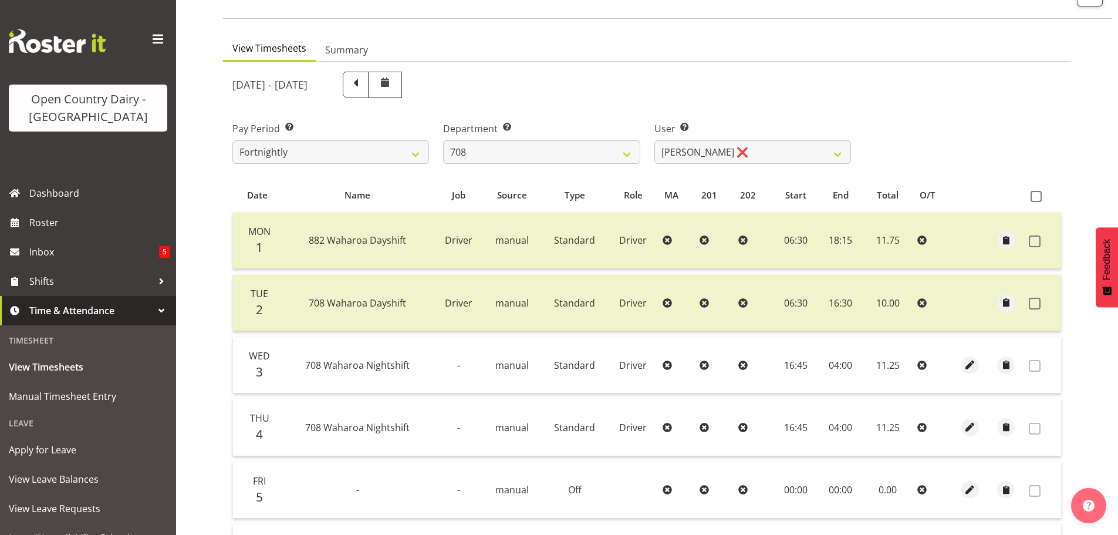
scroll to position [0, 0]
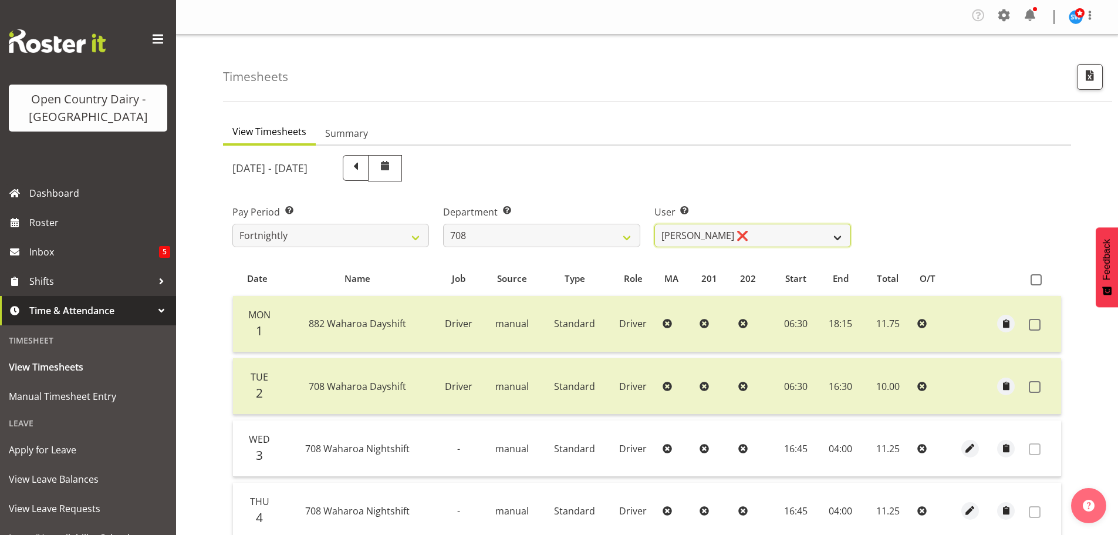
click at [749, 228] on select "David Foote ❌ Mark Himiona ❌" at bounding box center [752, 235] width 197 height 23
drag, startPoint x: 748, startPoint y: 228, endPoint x: 733, endPoint y: 229, distance: 14.7
click at [748, 228] on select "David Foote ❌ Mark Himiona ❌" at bounding box center [752, 235] width 197 height 23
click at [553, 238] on select "701 702 703 704 705 706 707 708 709 710 711 712 713 714 715 716 717 718 719 720" at bounding box center [541, 235] width 197 height 23
select select "735"
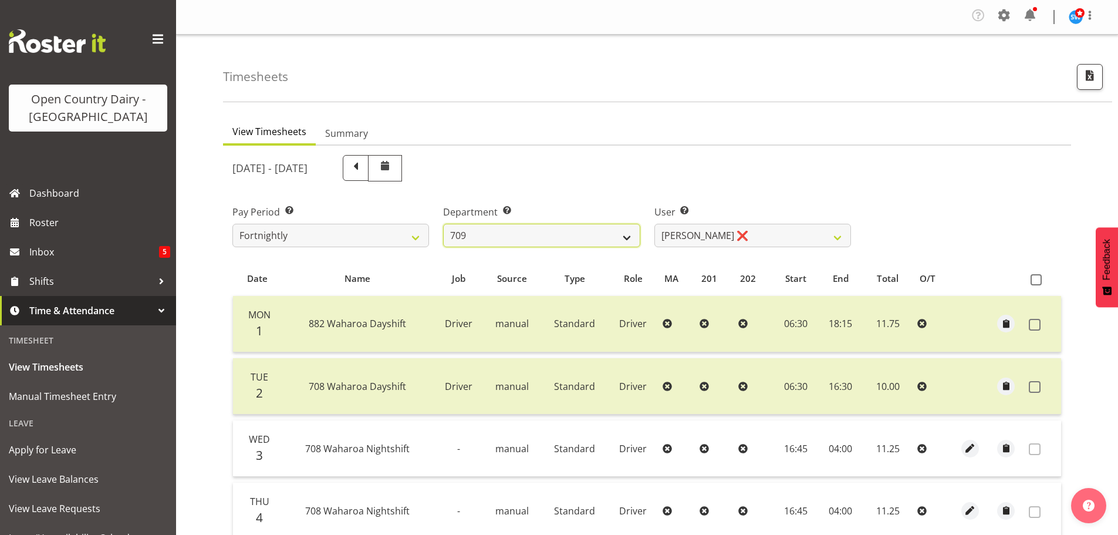
click at [443, 224] on select "701 702 703 704 705 706 707 708 709 710 711 712 713 714 715 716 717 718 719 720" at bounding box center [541, 235] width 197 height 23
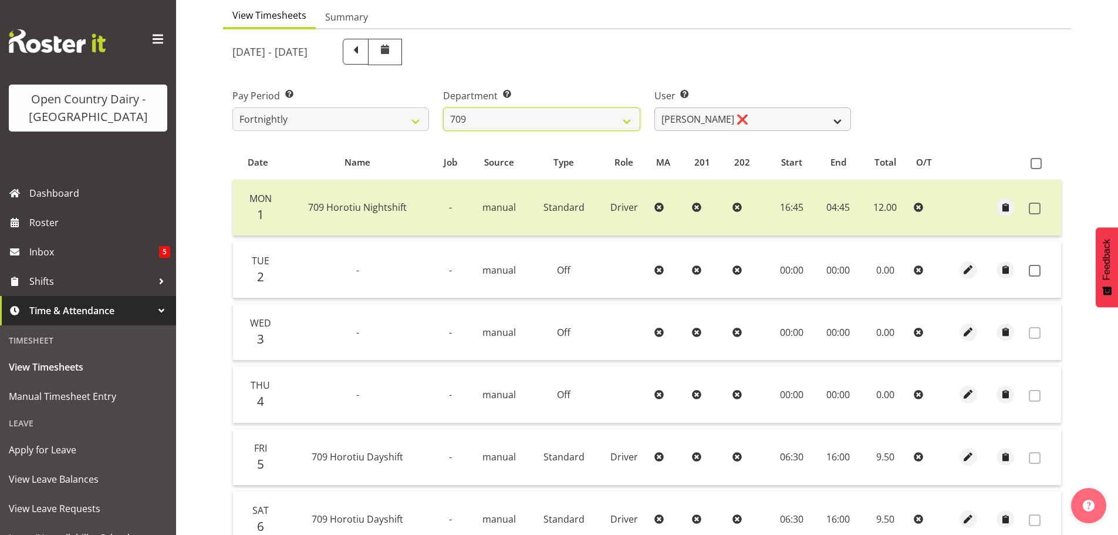
scroll to position [117, 0]
click at [762, 113] on select "Alex Barclay ❌ Craig Knudsen ❌ Jaswant Singh ❌ Ross Cook ❌" at bounding box center [752, 117] width 197 height 23
click at [654, 106] on select "Alex Barclay ❌ Craig Knudsen ❌ Jaswant Singh ❌ Ross Cook ❌" at bounding box center [752, 117] width 197 height 23
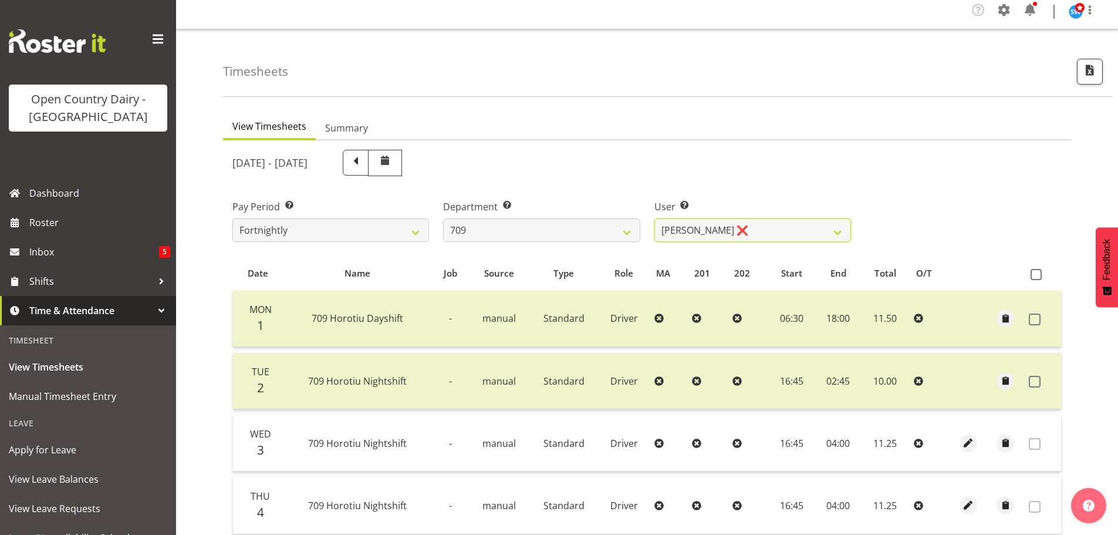
scroll to position [0, 0]
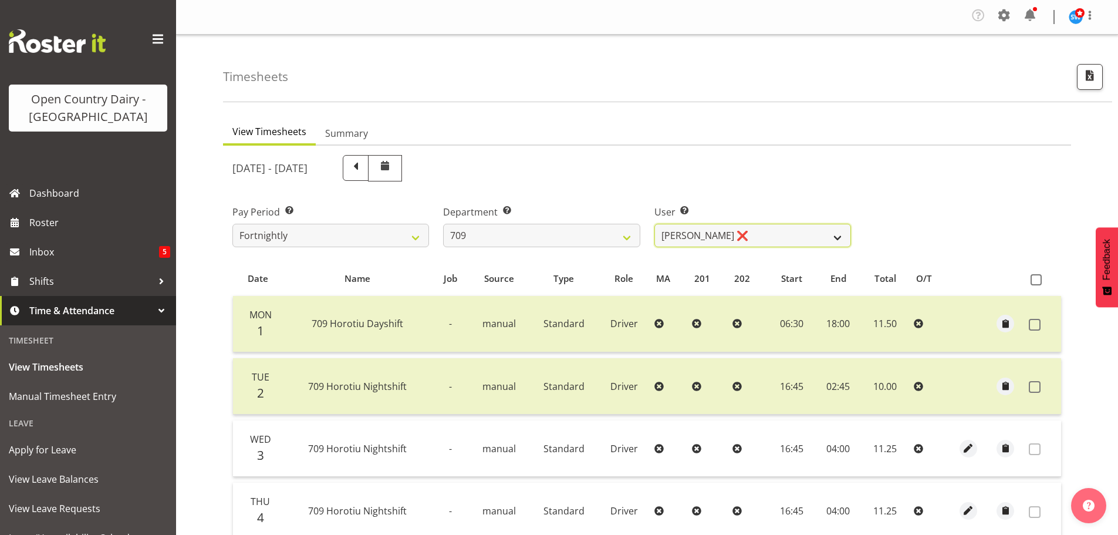
click at [758, 230] on select "Alex Barclay ❌ Craig Knudsen ❌ Jaswant Singh ❌ Ross Cook ❌" at bounding box center [752, 235] width 197 height 23
select select "9989"
click at [654, 224] on select "Alex Barclay ❌ Craig Knudsen ❌ Jaswant Singh ❌ Ross Cook ❌" at bounding box center [752, 235] width 197 height 23
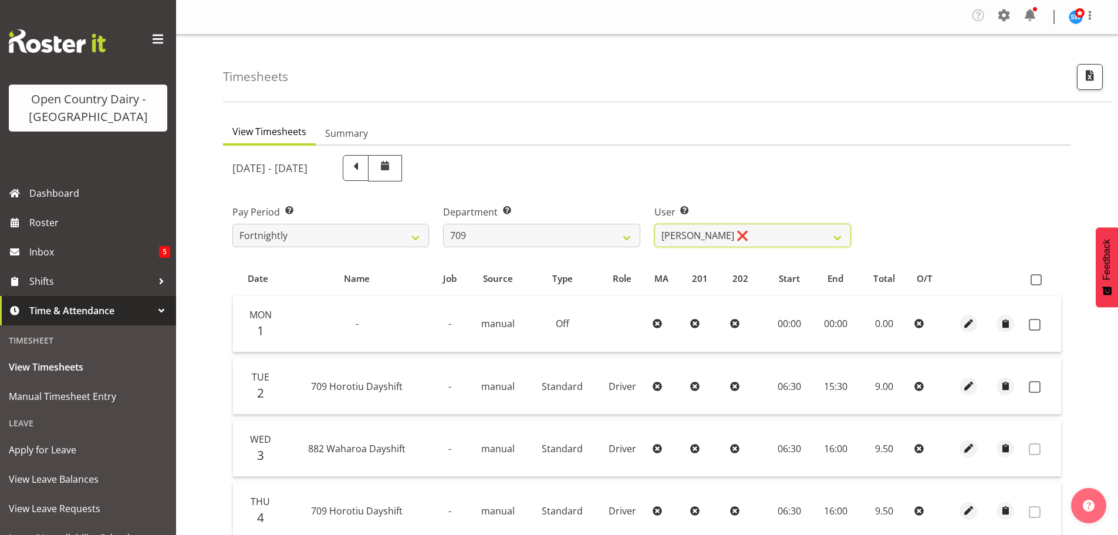
scroll to position [176, 0]
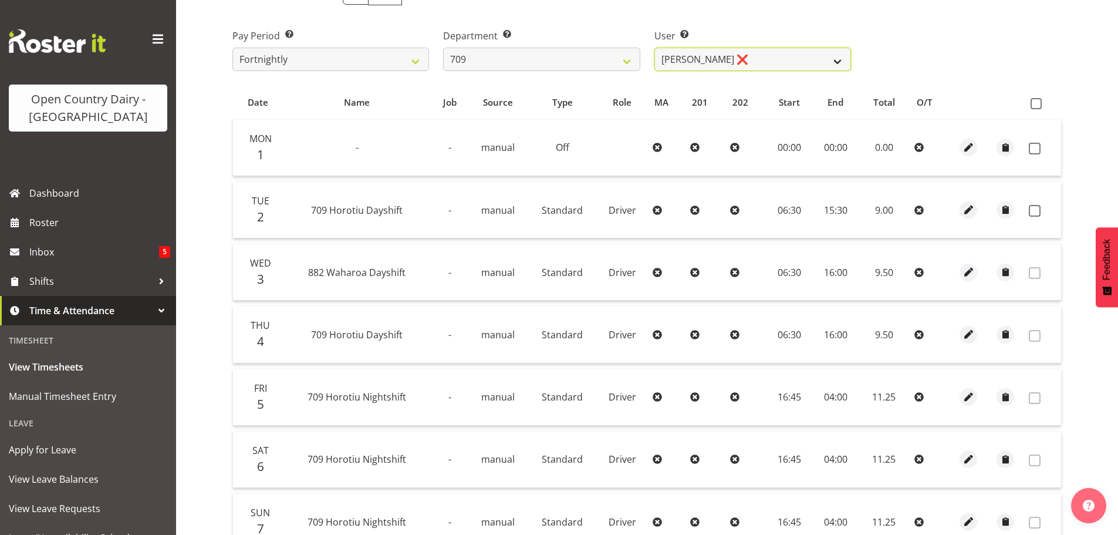
click at [752, 58] on select "Alex Barclay ❌ Craig Knudsen ❌ Jaswant Singh ❌ Ross Cook ❌" at bounding box center [752, 59] width 197 height 23
drag, startPoint x: 752, startPoint y: 58, endPoint x: 726, endPoint y: 62, distance: 26.2
click at [753, 58] on select "Alex Barclay ❌ Craig Knudsen ❌ Jaswant Singh ❌ Ross Cook ❌" at bounding box center [752, 59] width 197 height 23
click at [546, 55] on select "701 702 703 704 705 706 707 708 709 710 711 712 713 714 715 716 717 718 719 720" at bounding box center [541, 59] width 197 height 23
click at [992, 42] on div "Pay Period Select which pay period you would like to view. Fortnightly Departme…" at bounding box center [646, 45] width 843 height 66
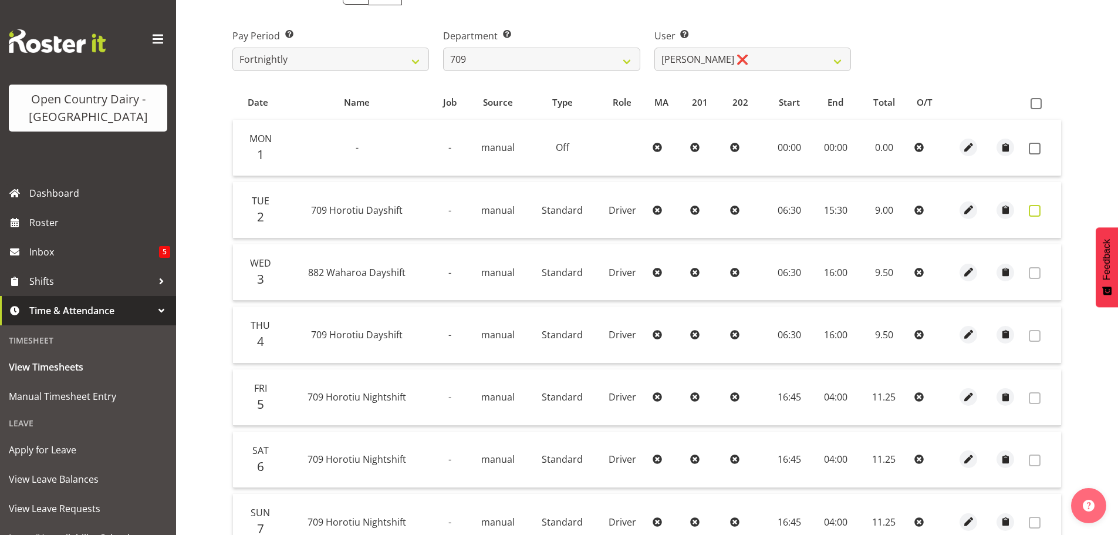
click at [1037, 211] on span at bounding box center [1035, 211] width 12 height 12
checkbox input "true"
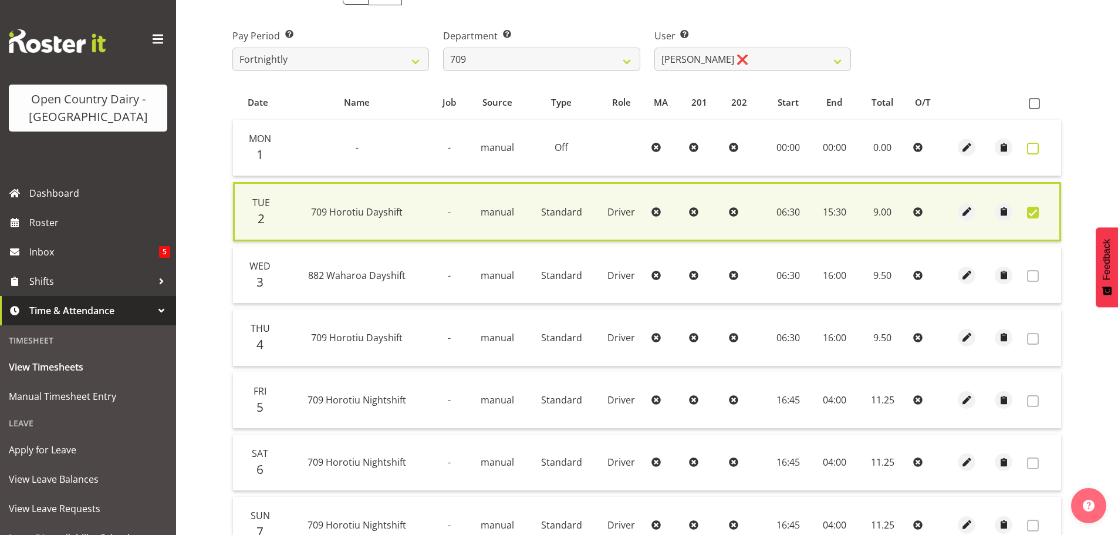
click at [1033, 144] on span at bounding box center [1033, 149] width 12 height 12
checkbox input "true"
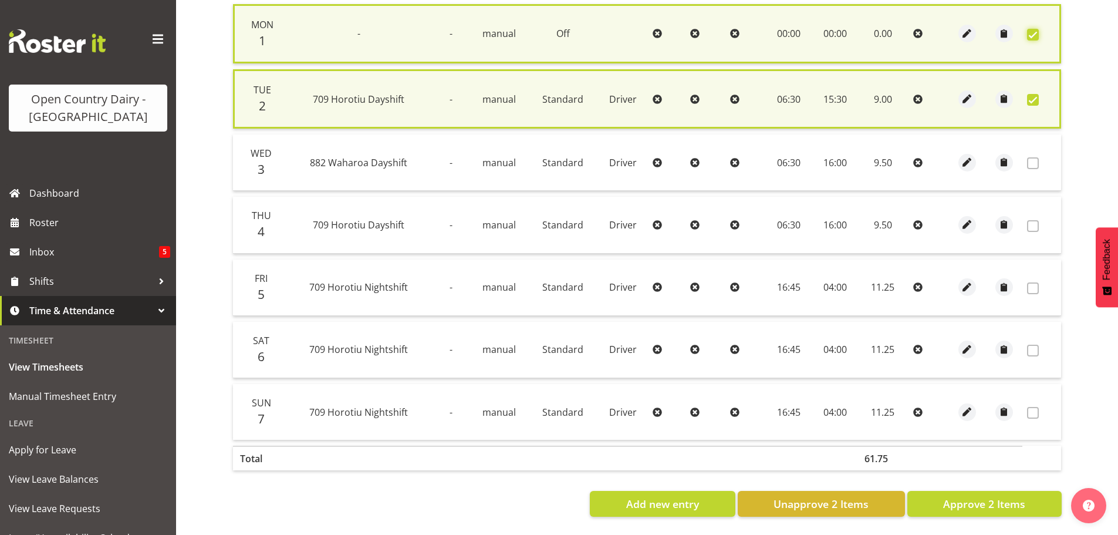
scroll to position [300, 0]
click at [1000, 498] on span "Approve 2 Items" at bounding box center [984, 503] width 82 height 15
checkbox input "false"
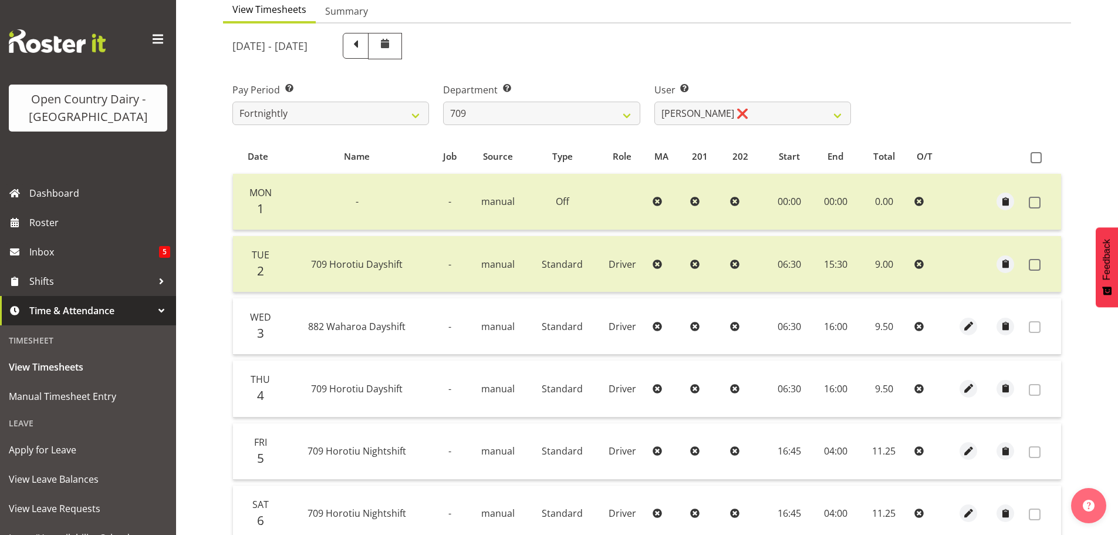
scroll to position [60, 0]
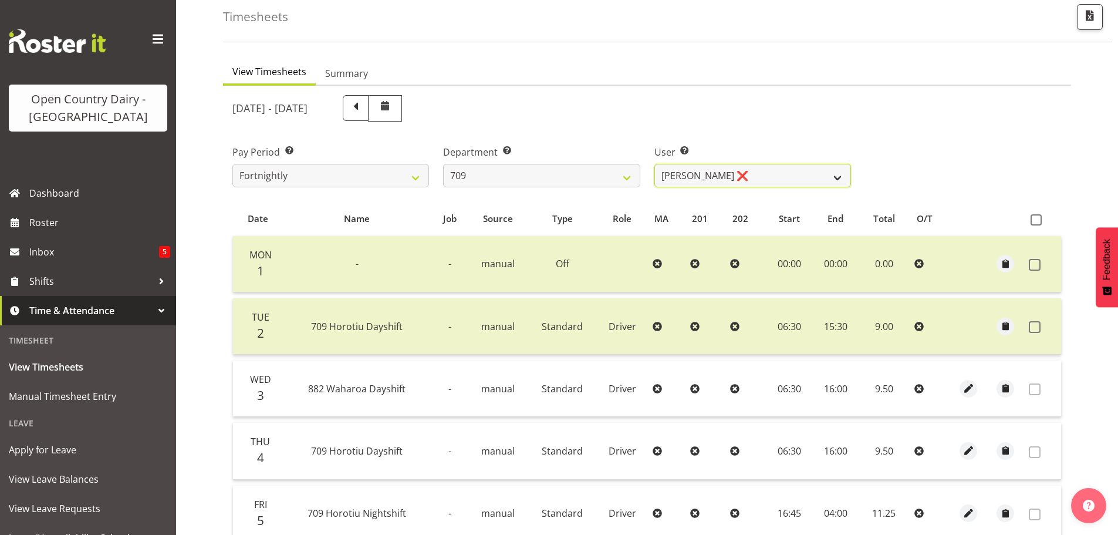
click at [760, 178] on select "Alex Barclay ❌ Craig Knudsen ❌ Jaswant Singh ❌ Ross Cook ❌" at bounding box center [752, 175] width 197 height 23
click at [529, 175] on select "701 702 703 704 705 706 707 708 709 710 711 712 713 714 715 716 717 718 719 720" at bounding box center [541, 175] width 197 height 23
select select "875"
click at [443, 164] on select "701 702 703 704 705 706 707 708 709 710 711 712 713 714 715 716 717 718 719 720" at bounding box center [541, 175] width 197 height 23
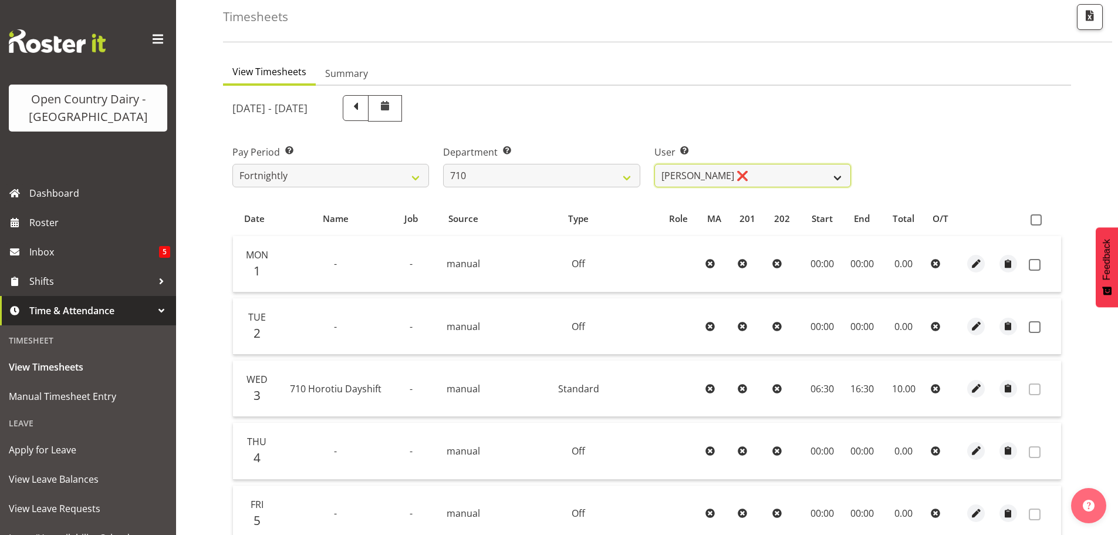
click at [773, 175] on select "Dean Chapman ❌ George Megchelse ❌ Kris Gambhir ❌ Richie Epere ❌" at bounding box center [752, 175] width 197 height 23
select select "8203"
click at [654, 164] on select "Dean Chapman ❌ George Megchelse ❌ Kris Gambhir ❌ Richie Epere ❌" at bounding box center [752, 175] width 197 height 23
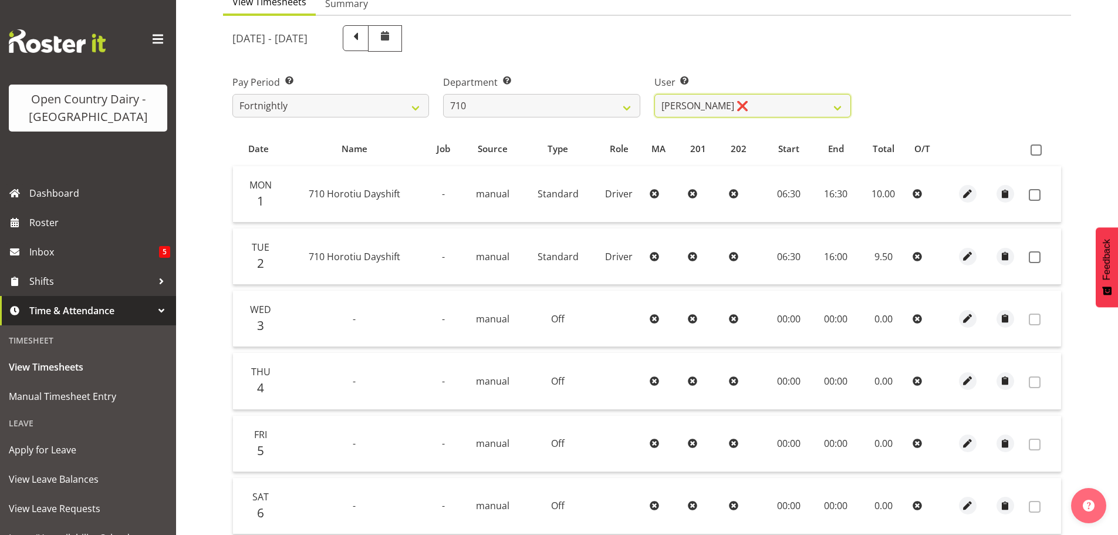
scroll to position [236, 0]
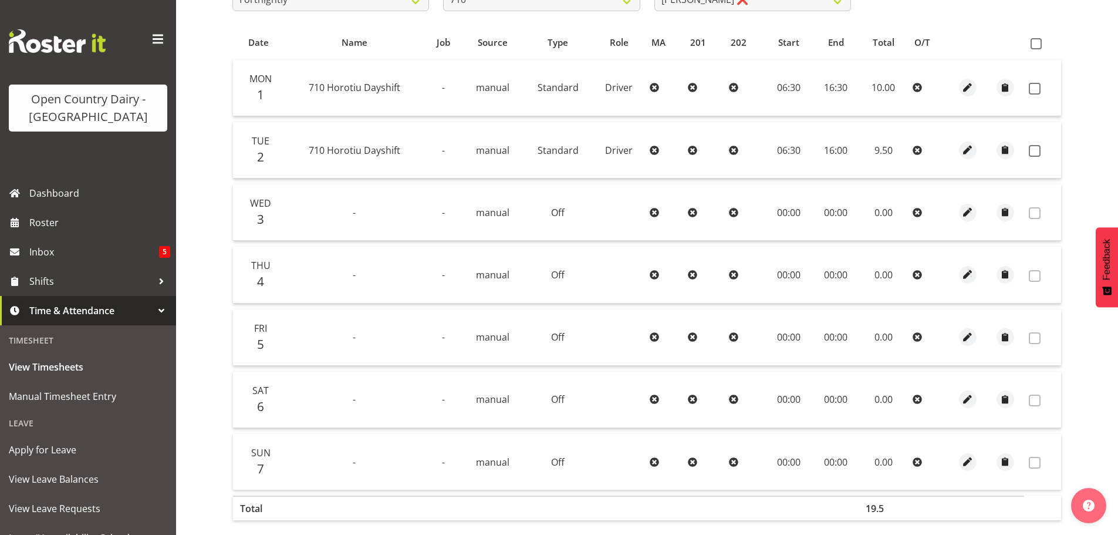
drag, startPoint x: 1036, startPoint y: 86, endPoint x: 1032, endPoint y: 119, distance: 33.7
click at [1036, 86] on span at bounding box center [1035, 89] width 12 height 12
checkbox input "true"
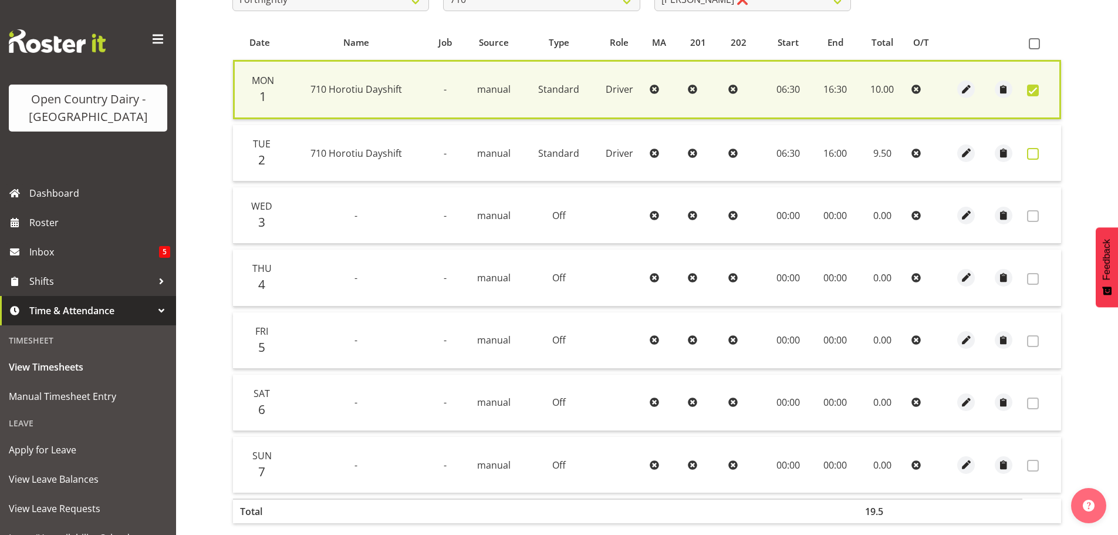
click at [1035, 153] on span at bounding box center [1033, 154] width 12 height 12
checkbox input "true"
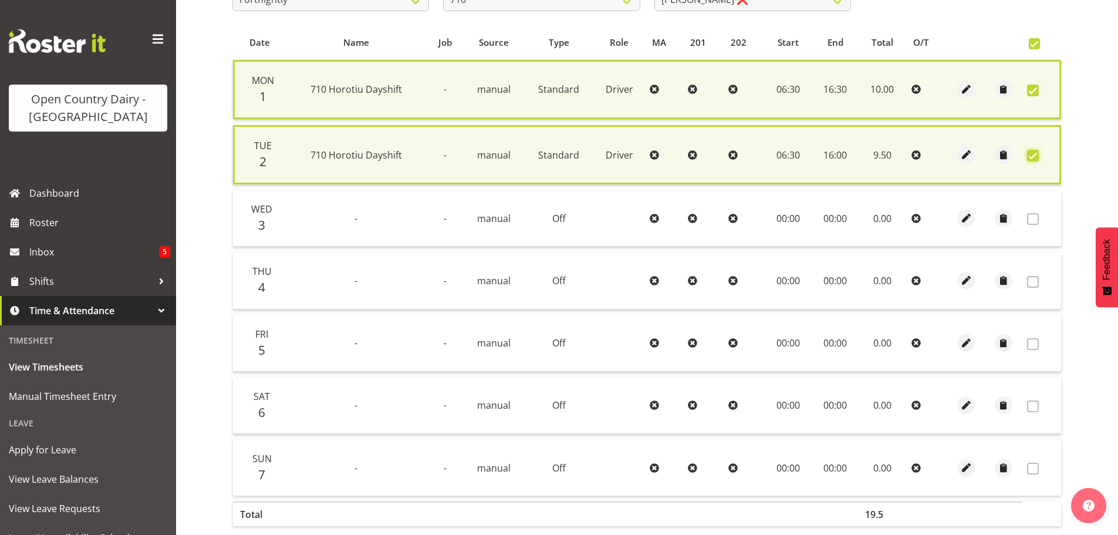
scroll to position [300, 0]
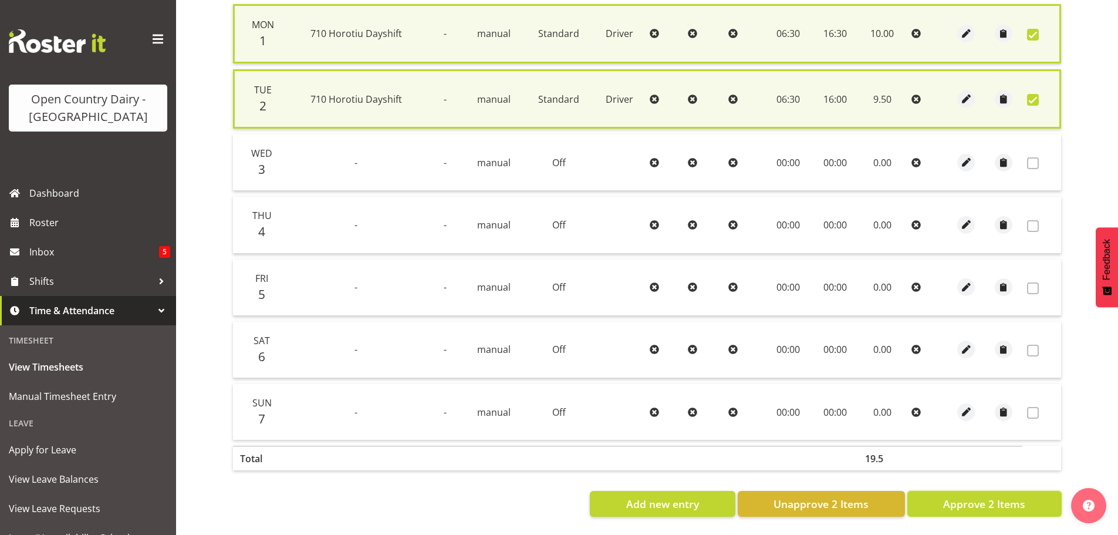
click at [952, 499] on span "Approve 2 Items" at bounding box center [984, 503] width 82 height 15
checkbox input "false"
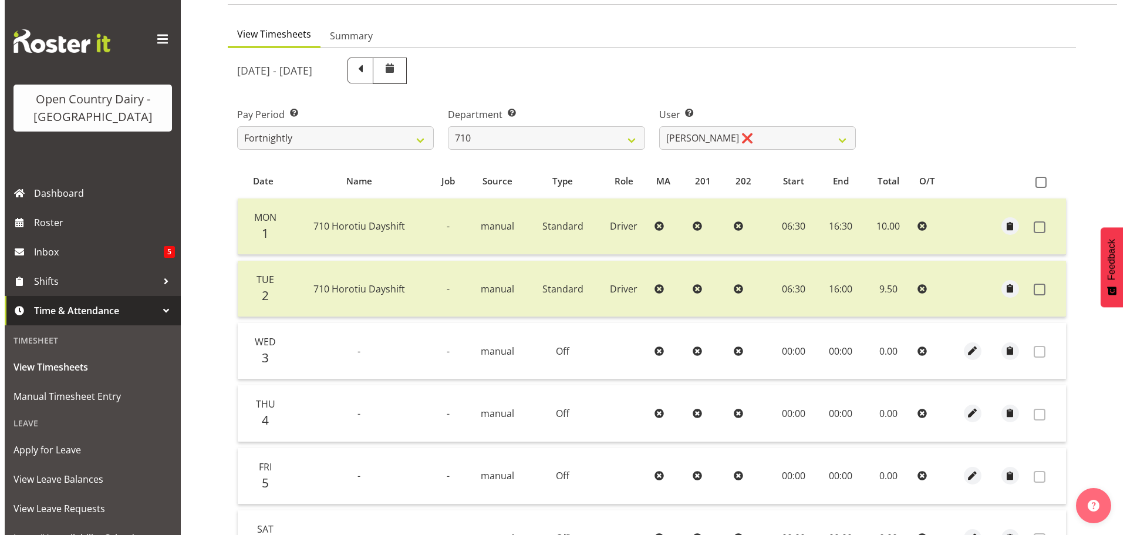
scroll to position [119, 0]
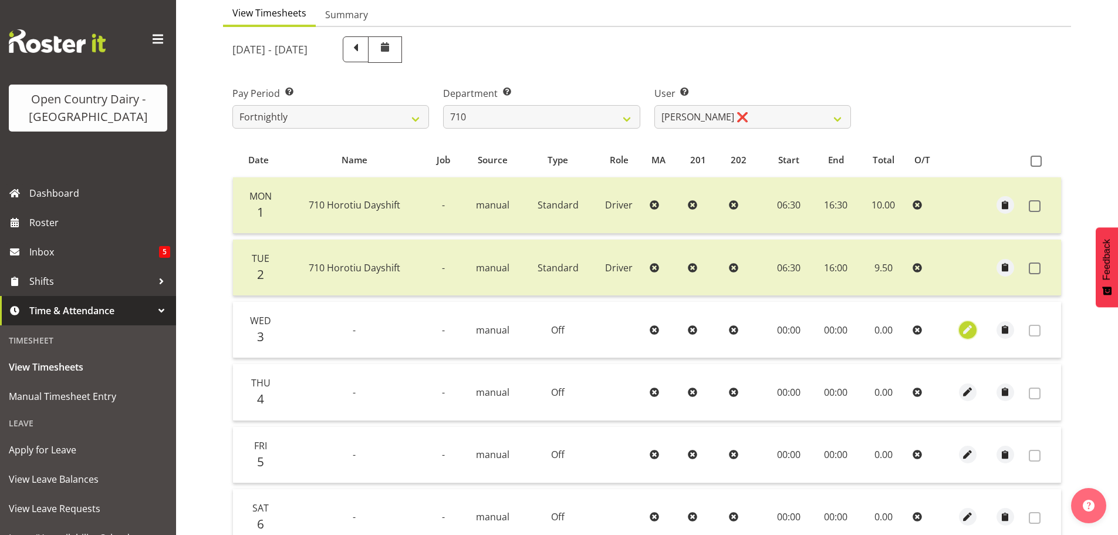
click at [968, 335] on span "button" at bounding box center [967, 329] width 13 height 13
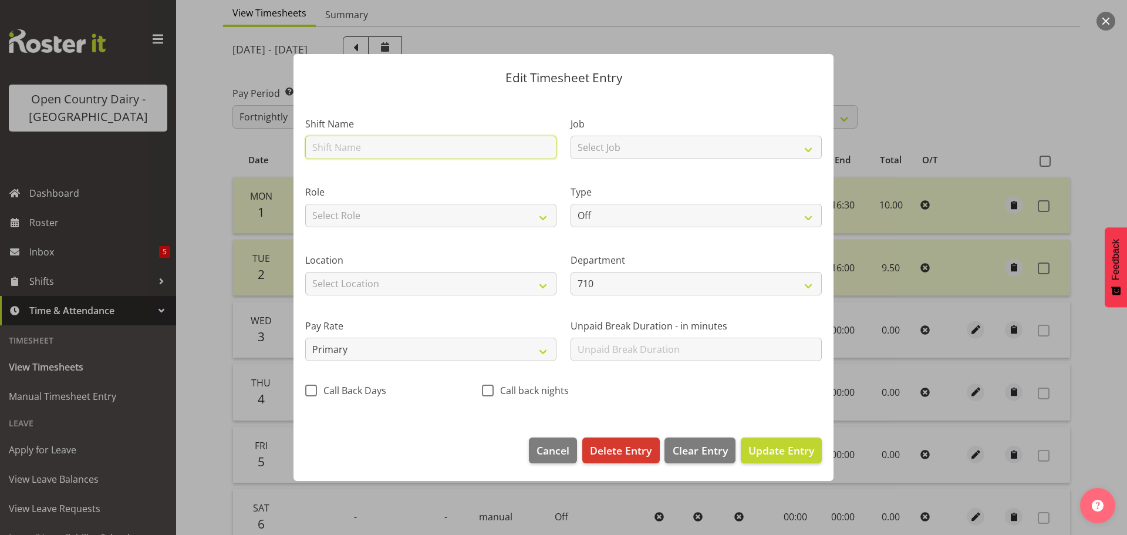
click at [386, 150] on input "text" at bounding box center [430, 147] width 251 height 23
drag, startPoint x: 372, startPoint y: 146, endPoint x: 188, endPoint y: 164, distance: 185.1
click at [188, 164] on div "Edit Timesheet Entry Shift Name 706 Waharoa Nightshift Job Select Job Driver Dr…" at bounding box center [563, 267] width 1127 height 535
type input "Nightshift"
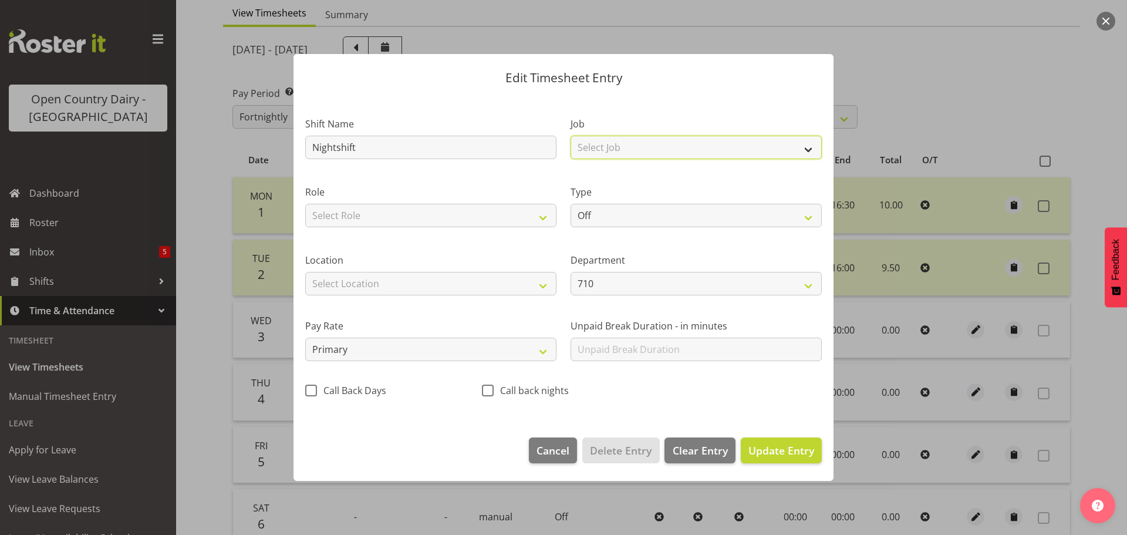
click at [650, 149] on select "Select Job Driver Driver supervisor Support" at bounding box center [695, 147] width 251 height 23
select select "9052"
click at [570, 136] on select "Select Job Driver Driver supervisor Support" at bounding box center [695, 147] width 251 height 23
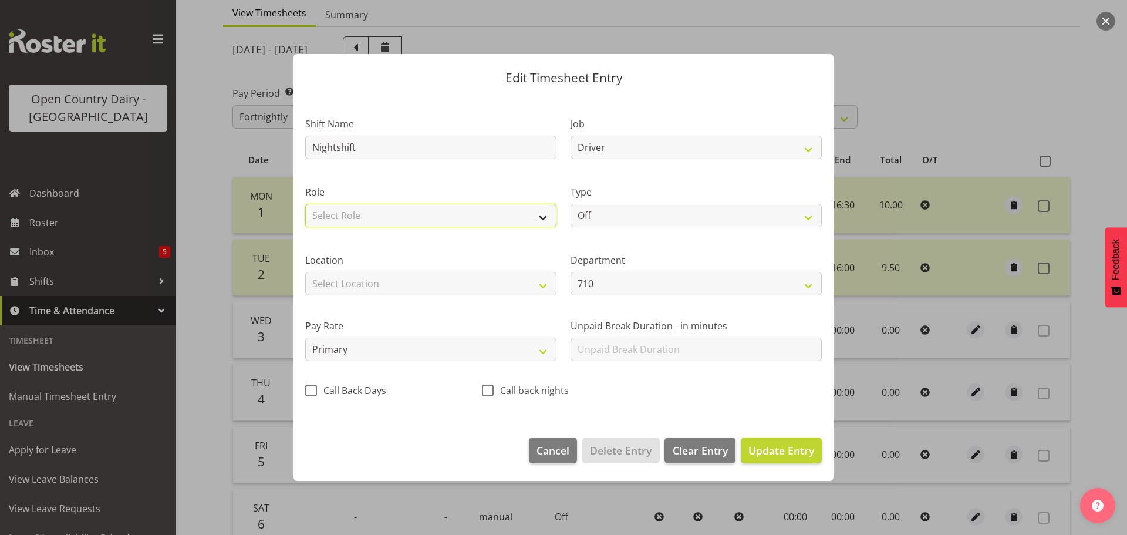
click at [432, 219] on select "Select Role Driver" at bounding box center [430, 215] width 251 height 23
select select "1166"
click at [305, 204] on select "Select Role Driver" at bounding box center [430, 215] width 251 height 23
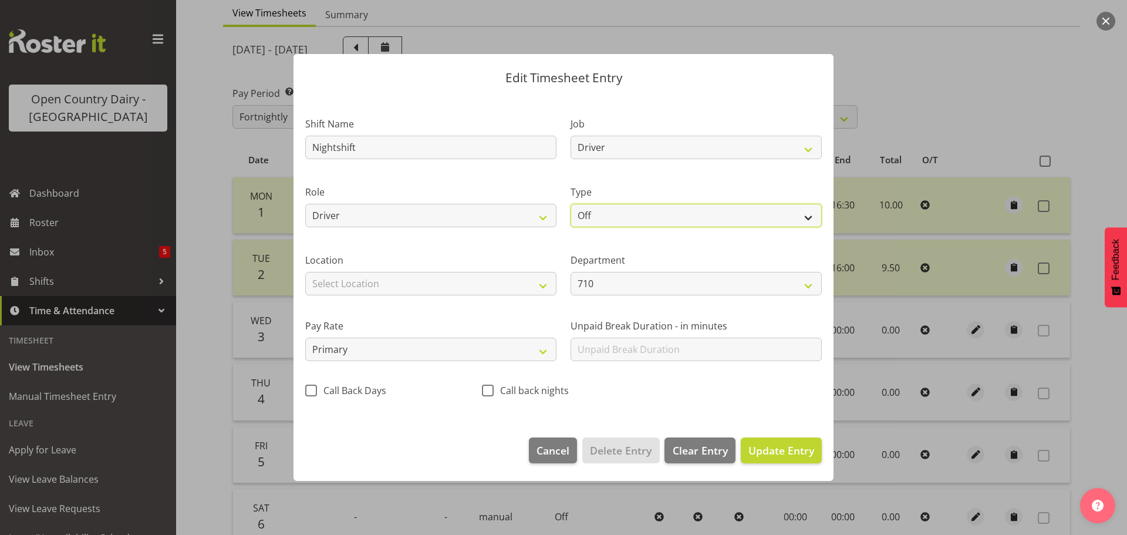
click at [661, 214] on select "Off Standard Public Holiday Public Holiday (Worked) Day In Lieu Annual Leave Si…" at bounding box center [695, 215] width 251 height 23
select select "Standard"
click at [570, 204] on select "Off Standard Public Holiday Public Holiday (Worked) Day In Lieu Annual Leave Si…" at bounding box center [695, 215] width 251 height 23
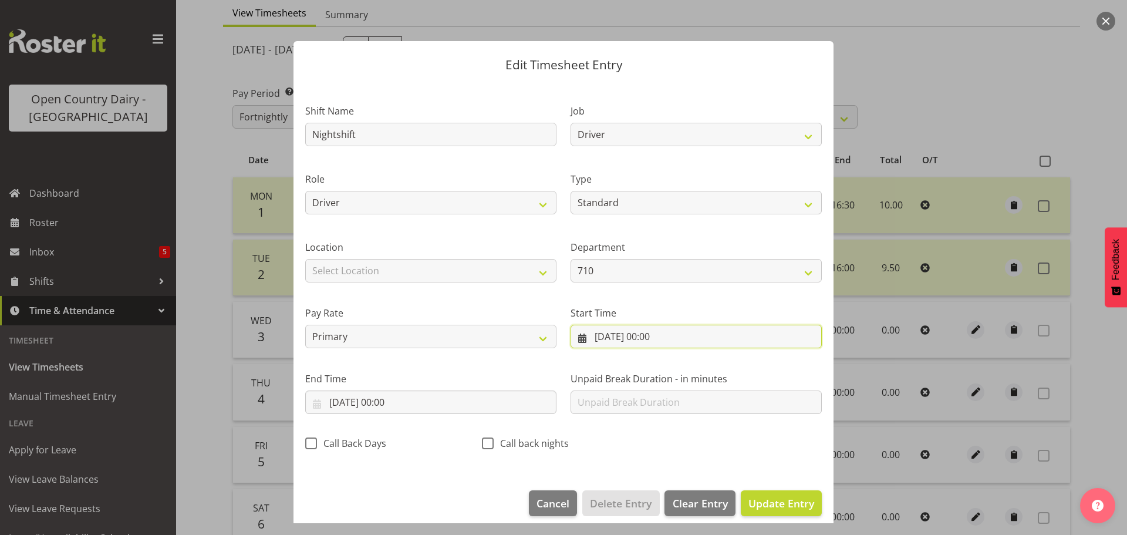
click at [652, 338] on input "03/09/2025, 00:00" at bounding box center [695, 335] width 251 height 23
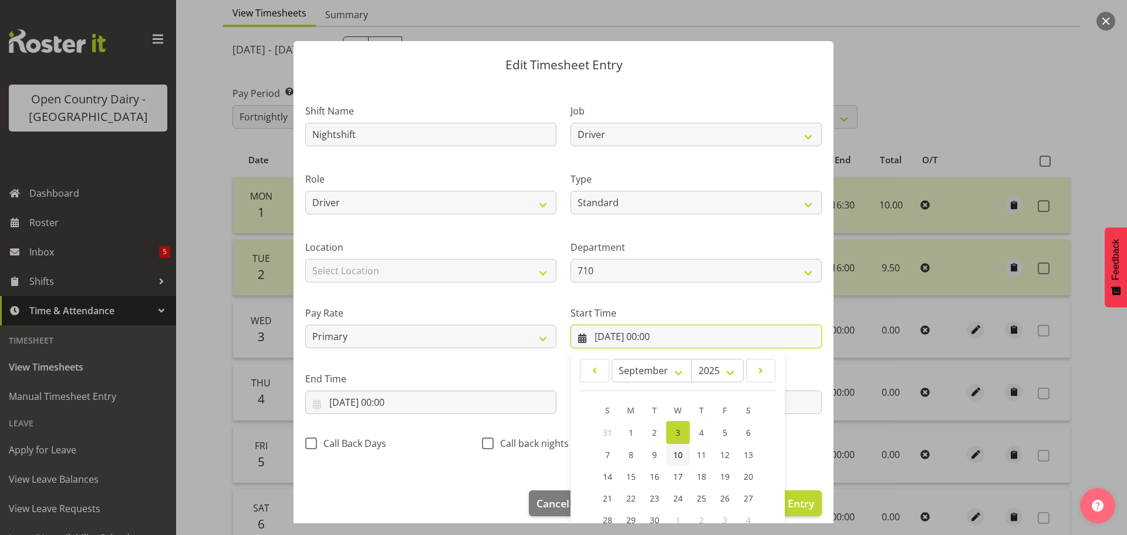
scroll to position [93, 0]
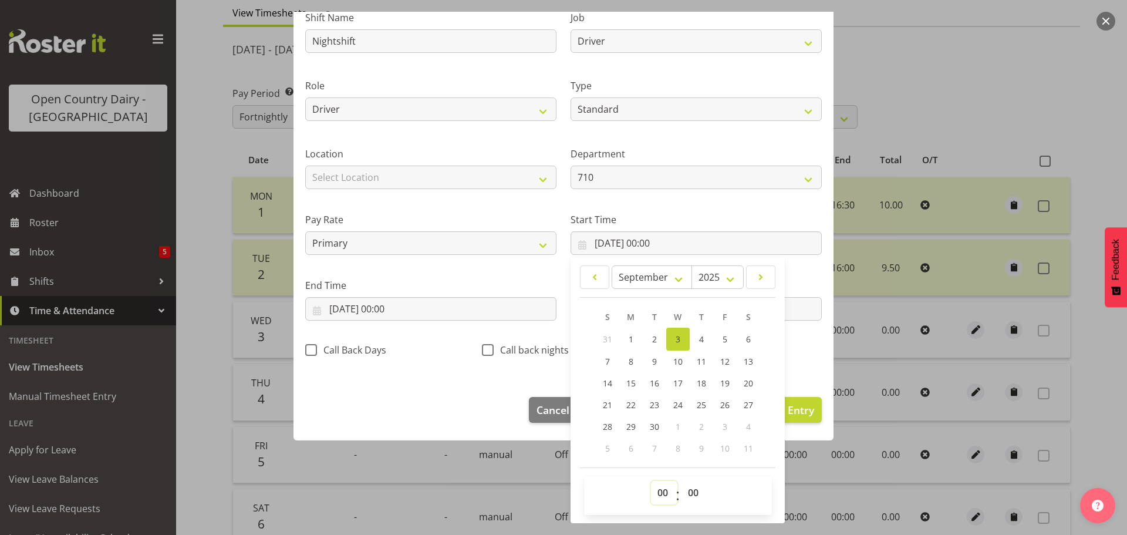
click at [661, 488] on select "00 01 02 03 04 05 06 07 08 09 10 11 12 13 14 15 16 17 18 19 20 21 22 23" at bounding box center [664, 492] width 26 height 23
select select "16"
click at [651, 481] on select "00 01 02 03 04 05 06 07 08 09 10 11 12 13 14 15 16 17 18 19 20 21 22 23" at bounding box center [664, 492] width 26 height 23
type input "[DATE] 16:00"
click at [687, 487] on select "00 01 02 03 04 05 06 07 08 09 10 11 12 13 14 15 16 17 18 19 20 21 22 23 24 25 2…" at bounding box center [694, 492] width 26 height 23
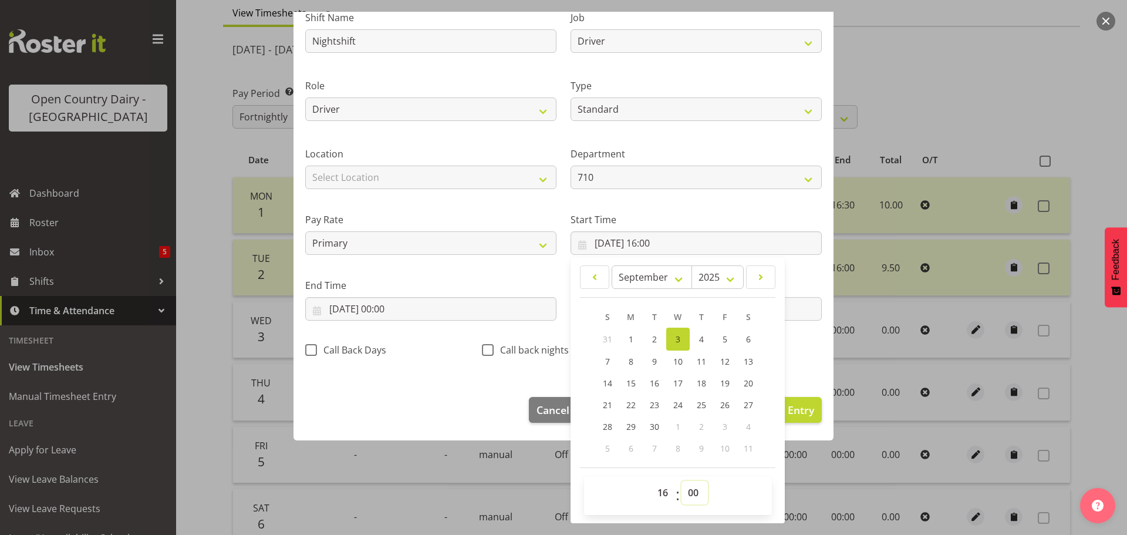
select select "45"
click at [681, 481] on select "00 01 02 03 04 05 06 07 08 09 10 11 12 13 14 15 16 17 18 19 20 21 22 23 24 25 2…" at bounding box center [694, 492] width 26 height 23
type input "03/09/2025, 16:45"
click at [355, 306] on input "03/09/2025, 00:00" at bounding box center [430, 308] width 251 height 23
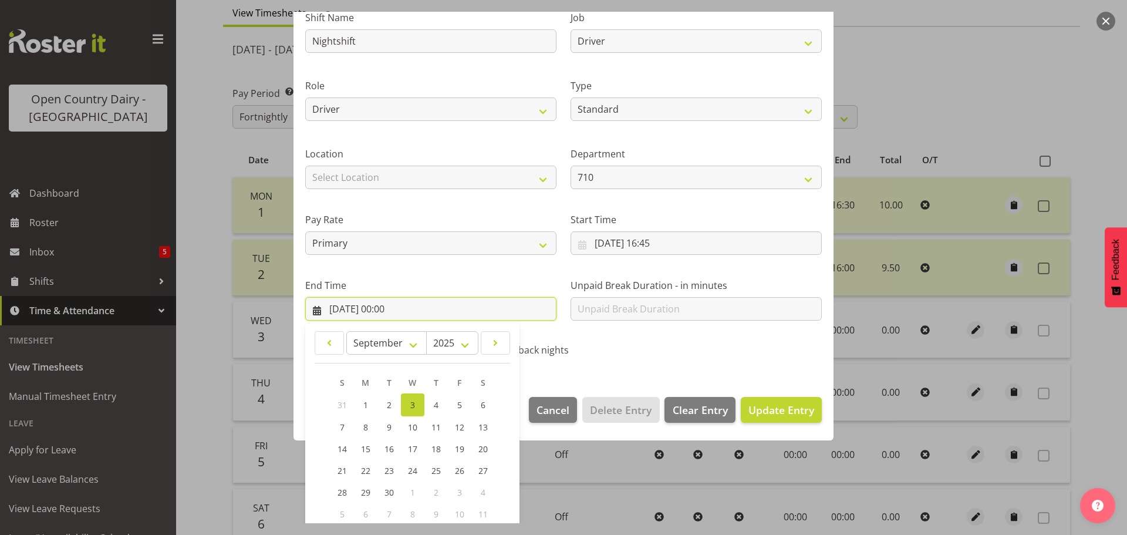
scroll to position [159, 0]
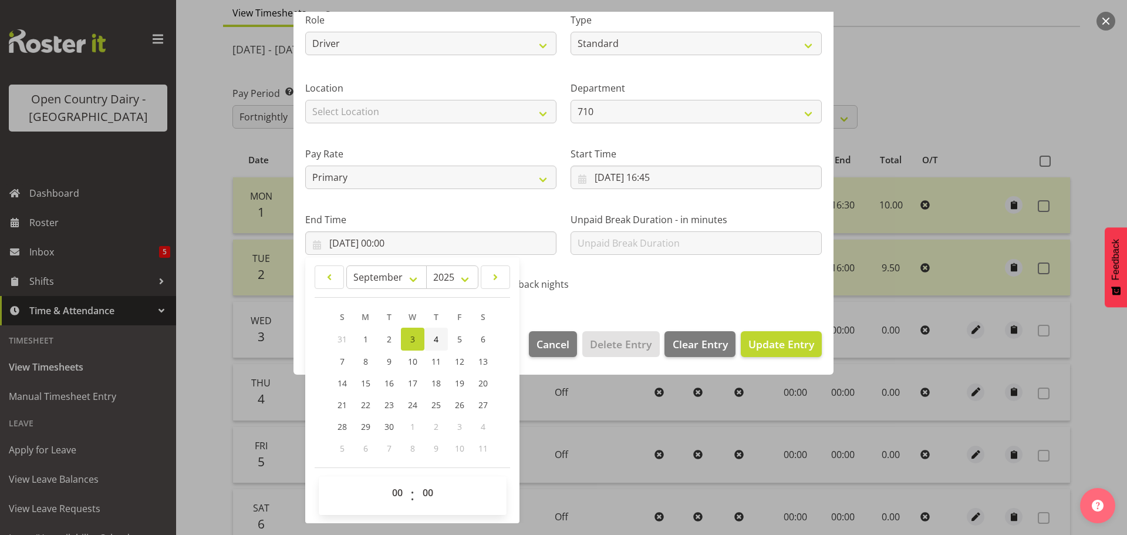
click at [438, 336] on link "4" at bounding box center [435, 338] width 23 height 23
type input "04/09/2025, 00:00"
click at [399, 488] on select "00 01 02 03 04 05 06 07 08 09 10 11 12 13 14 15 16 17 18 19 20 21 22 23" at bounding box center [399, 492] width 26 height 23
select select "4"
click at [386, 481] on select "00 01 02 03 04 05 06 07 08 09 10 11 12 13 14 15 16 17 18 19 20 21 22 23" at bounding box center [399, 492] width 26 height 23
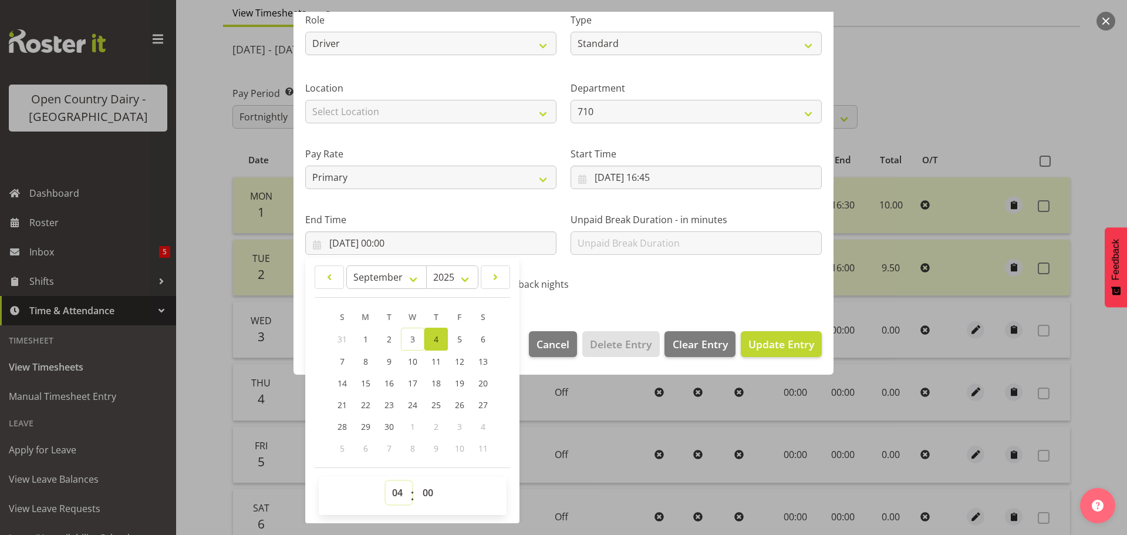
type input "04/09/2025, 04:00"
click at [771, 347] on span "Update Entry" at bounding box center [781, 344] width 66 height 14
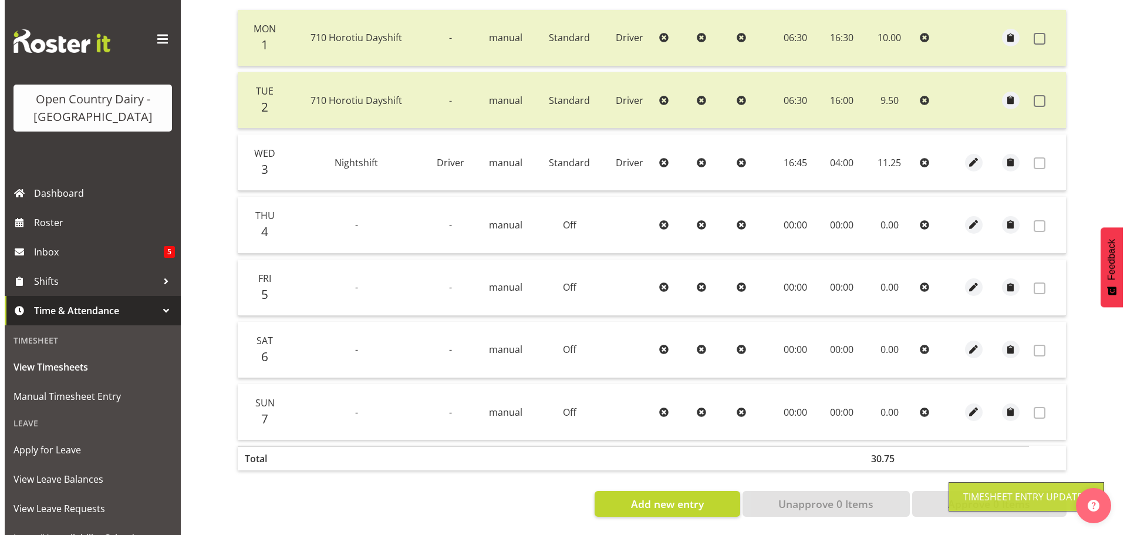
scroll to position [295, 0]
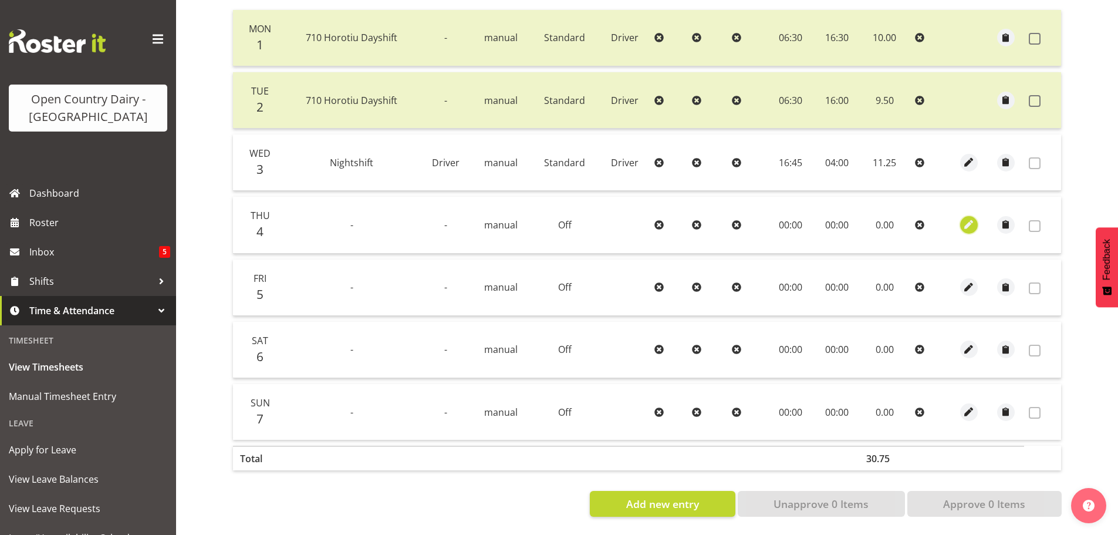
click at [974, 218] on span "button" at bounding box center [968, 224] width 13 height 13
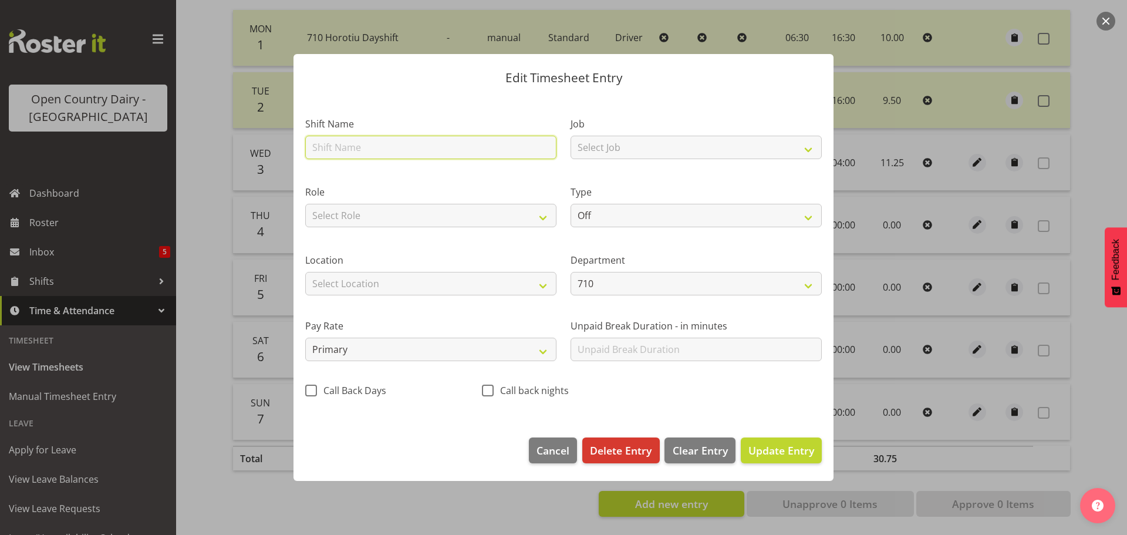
click at [356, 142] on input "text" at bounding box center [430, 147] width 251 height 23
drag, startPoint x: 373, startPoint y: 146, endPoint x: 250, endPoint y: 153, distance: 122.9
click at [250, 153] on div "Edit Timesheet Entry Shift Name 706 Waharoa Nightshift Job Select Job Driver Dr…" at bounding box center [563, 267] width 1127 height 535
type input "Nightshift"
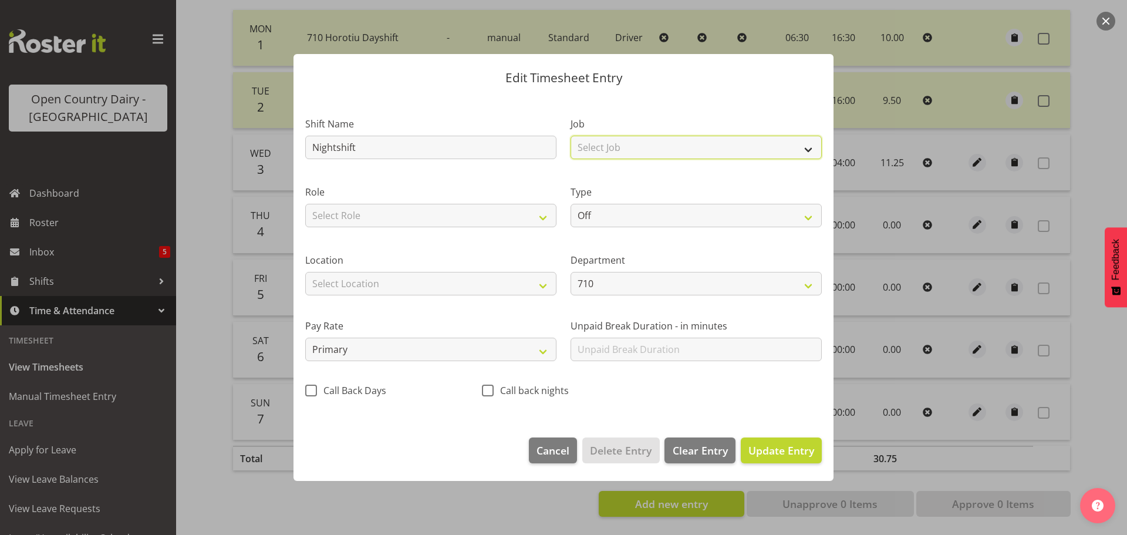
click at [631, 144] on select "Select Job Driver Driver supervisor Support" at bounding box center [695, 147] width 251 height 23
select select "9052"
click at [570, 136] on select "Select Job Driver Driver supervisor Support" at bounding box center [695, 147] width 251 height 23
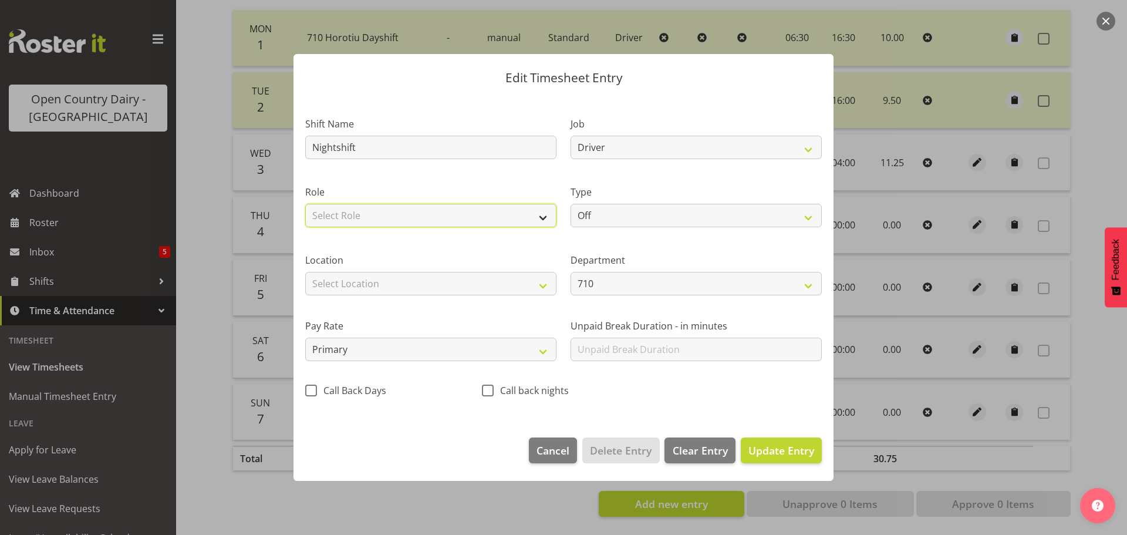
click at [502, 211] on select "Select Role Driver" at bounding box center [430, 215] width 251 height 23
select select "1166"
click at [305, 204] on select "Select Role Driver" at bounding box center [430, 215] width 251 height 23
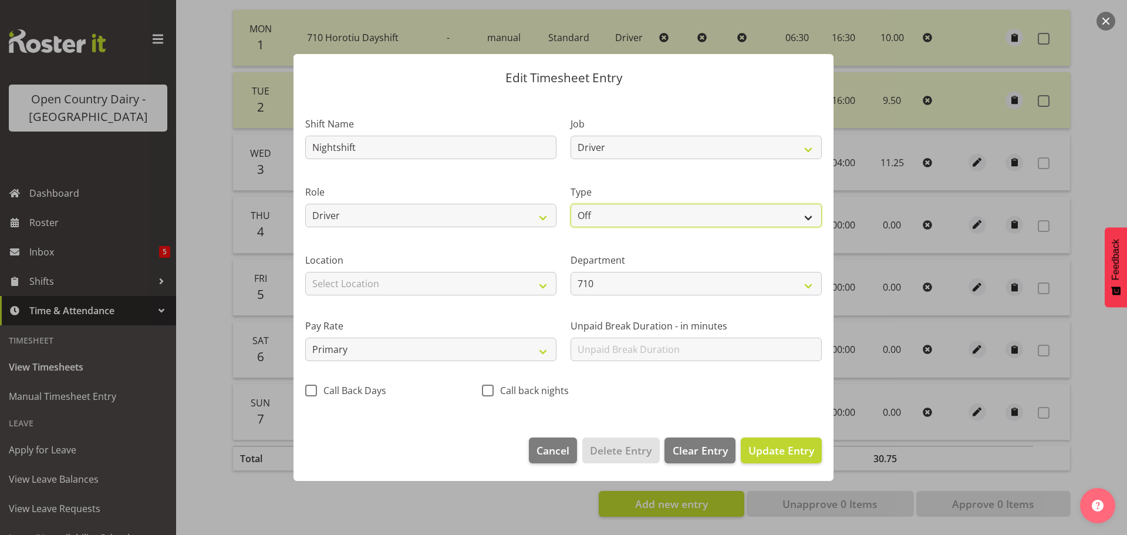
click at [603, 212] on select "Off Standard Public Holiday Public Holiday (Worked) Day In Lieu Annual Leave Si…" at bounding box center [695, 215] width 251 height 23
select select "Standard"
click at [570, 204] on select "Off Standard Public Holiday Public Holiday (Worked) Day In Lieu Annual Leave Si…" at bounding box center [695, 215] width 251 height 23
select select "8"
select select "2025"
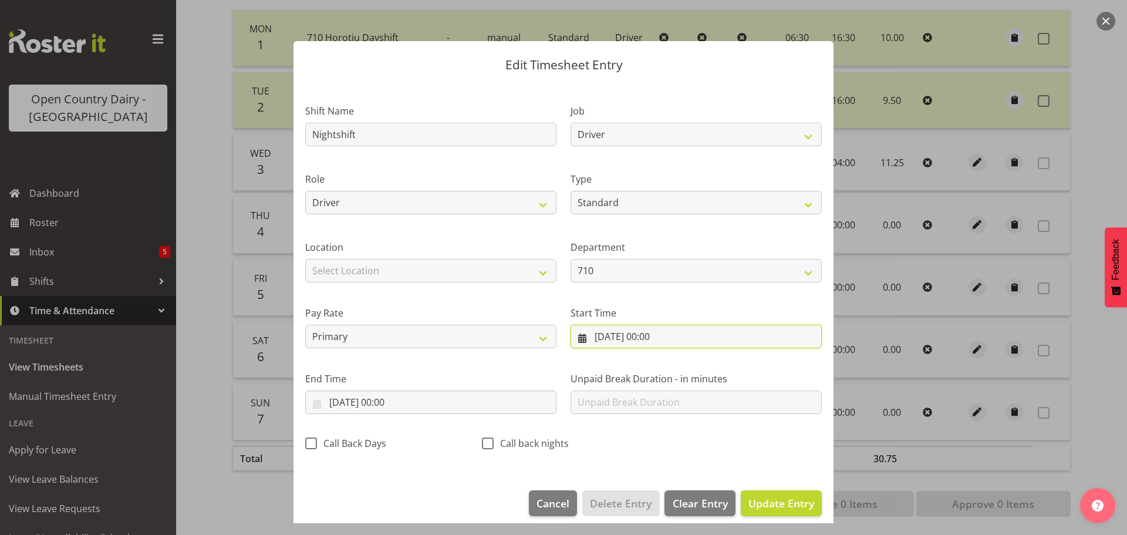
click at [650, 336] on input "04/09/2025, 00:00" at bounding box center [695, 335] width 251 height 23
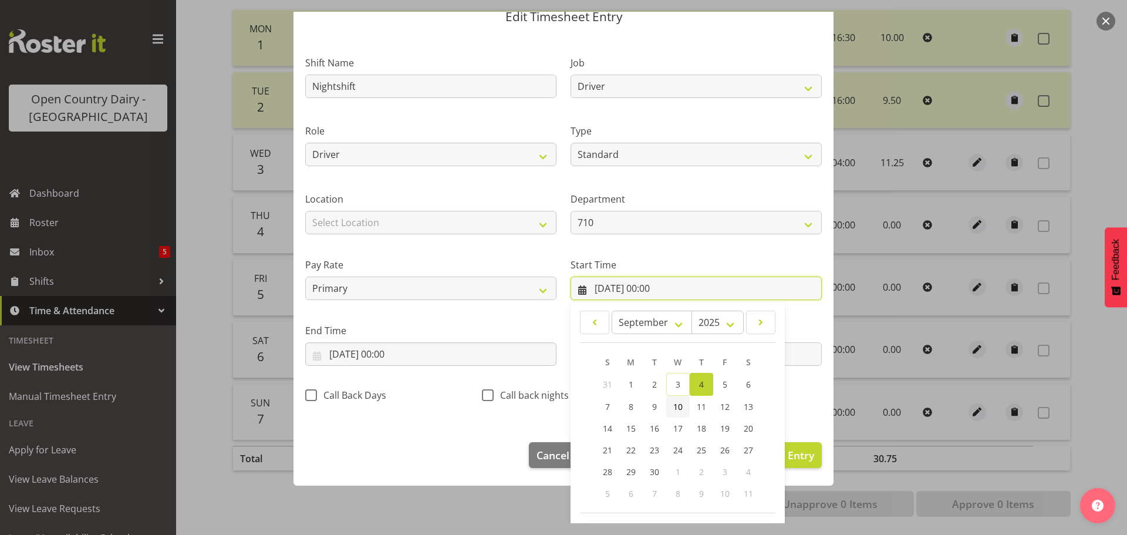
scroll to position [93, 0]
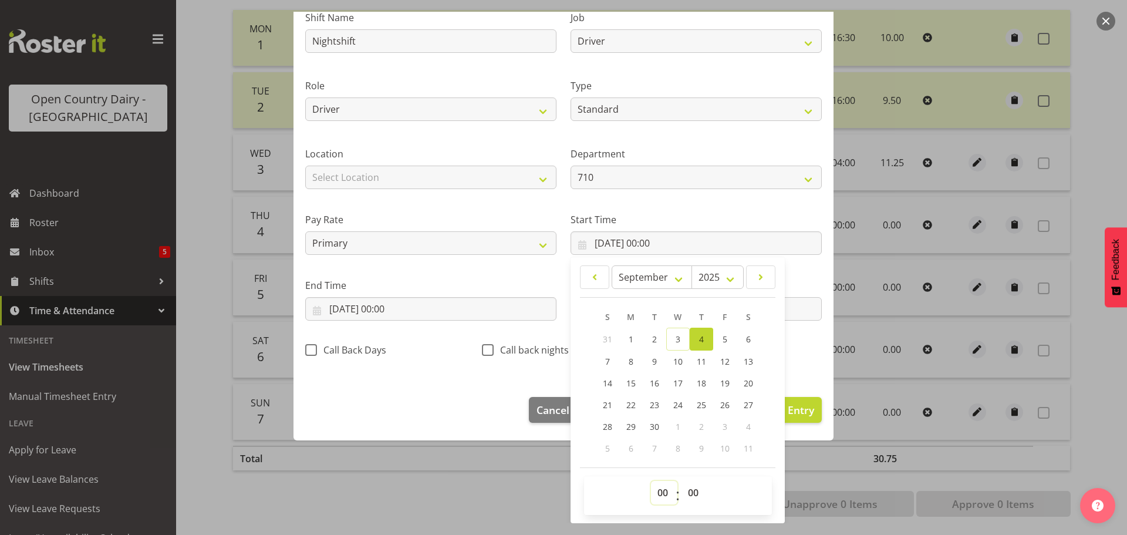
click at [660, 490] on select "00 01 02 03 04 05 06 07 08 09 10 11 12 13 14 15 16 17 18 19 20 21 22 23" at bounding box center [664, 492] width 26 height 23
select select "16"
click at [651, 481] on select "00 01 02 03 04 05 06 07 08 09 10 11 12 13 14 15 16 17 18 19 20 21 22 23" at bounding box center [664, 492] width 26 height 23
type input "04/09/2025, 16:00"
click at [685, 491] on select "00 01 02 03 04 05 06 07 08 09 10 11 12 13 14 15 16 17 18 19 20 21 22 23 24 25 2…" at bounding box center [694, 492] width 26 height 23
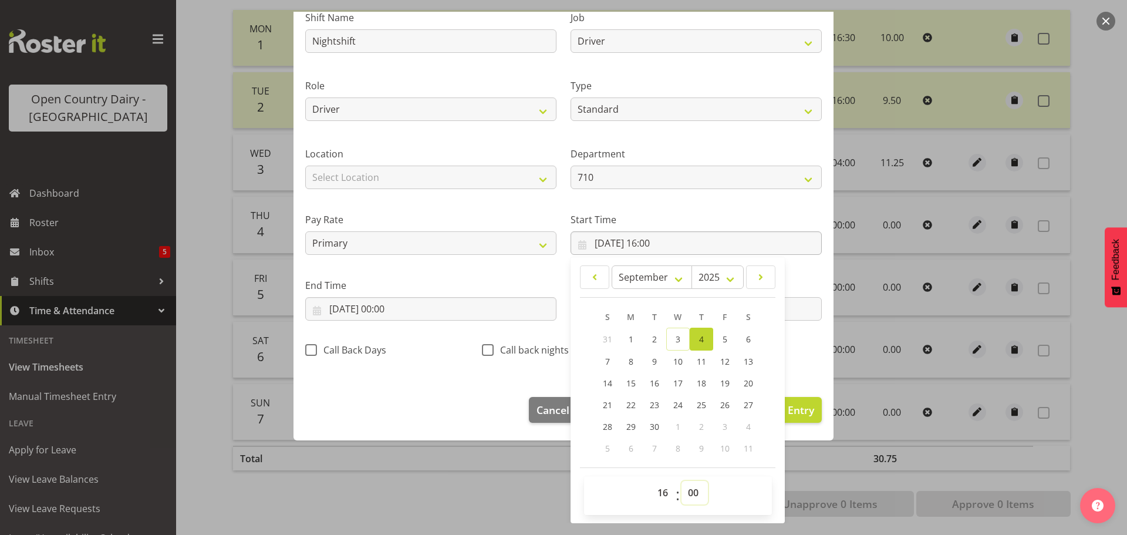
select select "45"
click at [681, 481] on select "00 01 02 03 04 05 06 07 08 09 10 11 12 13 14 15 16 17 18 19 20 21 22 23 24 25 2…" at bounding box center [694, 492] width 26 height 23
type input "04/09/2025, 16:45"
click at [347, 305] on input "04/09/2025, 00:00" at bounding box center [430, 308] width 251 height 23
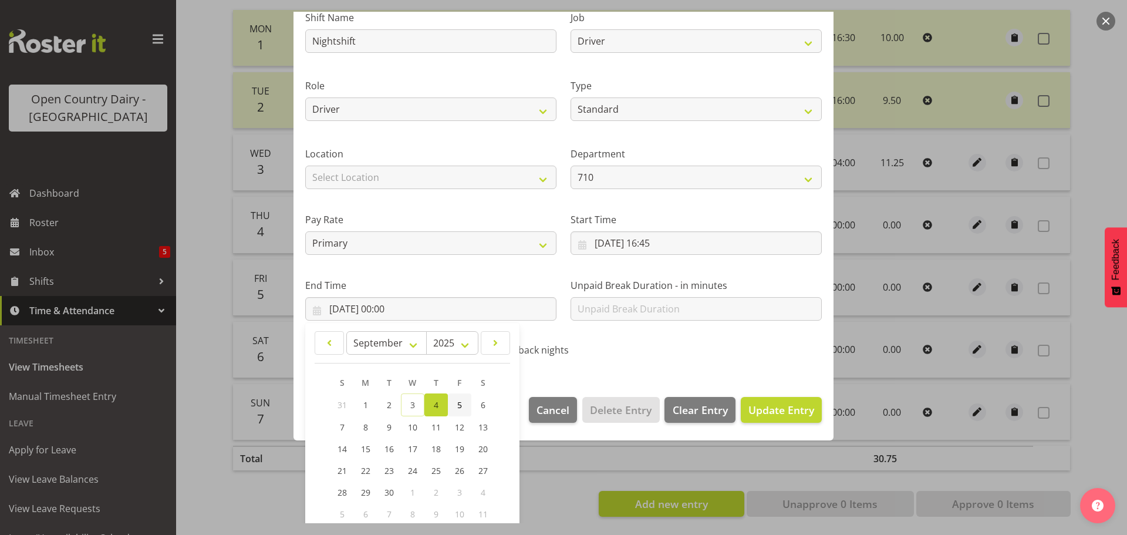
click at [461, 405] on span "5" at bounding box center [459, 404] width 5 height 11
type input "05/09/2025, 00:00"
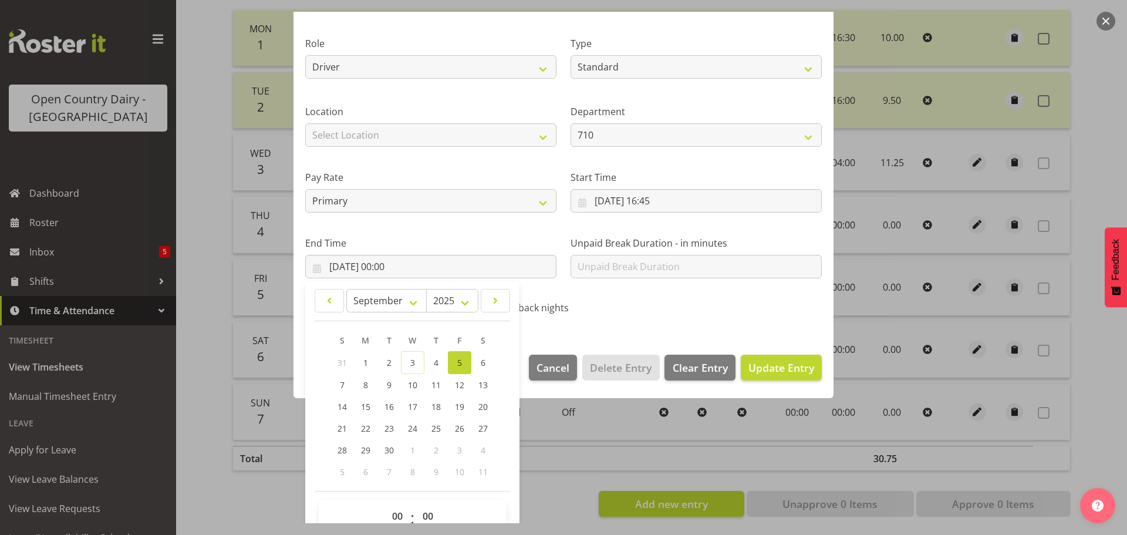
scroll to position [159, 0]
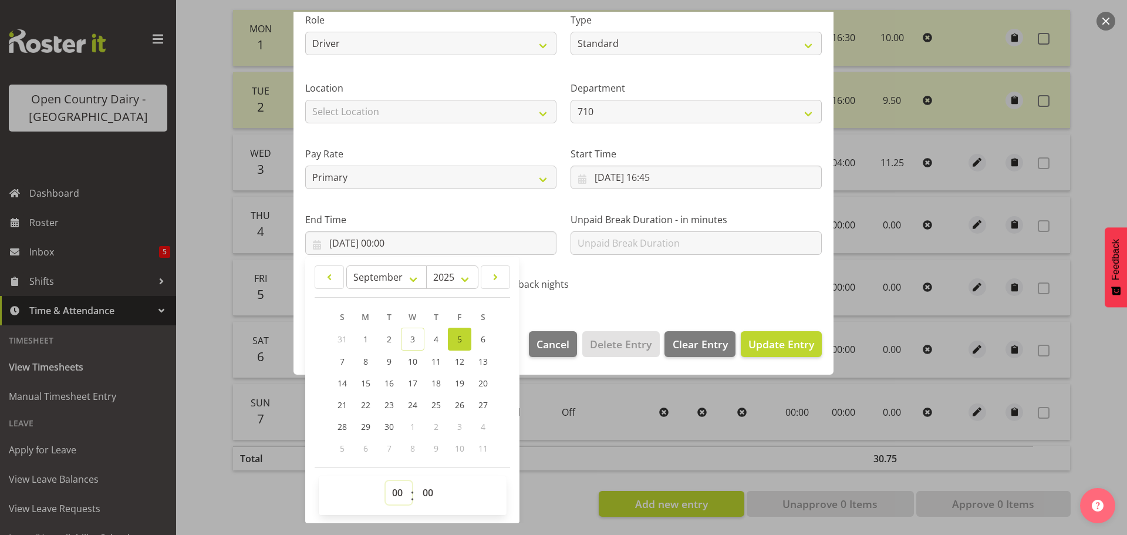
click at [400, 491] on select "00 01 02 03 04 05 06 07 08 09 10 11 12 13 14 15 16 17 18 19 20 21 22 23" at bounding box center [399, 492] width 26 height 23
select select "4"
click at [386, 481] on select "00 01 02 03 04 05 06 07 08 09 10 11 12 13 14 15 16 17 18 19 20 21 22 23" at bounding box center [399, 492] width 26 height 23
type input "05/09/2025, 04:00"
click at [748, 338] on span "Update Entry" at bounding box center [781, 344] width 66 height 14
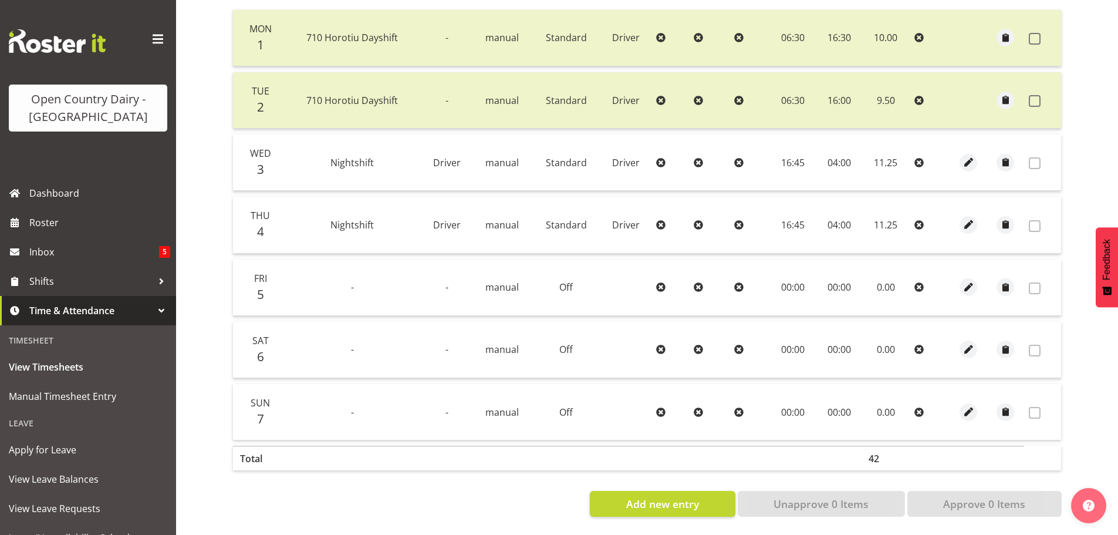
scroll to position [60, 0]
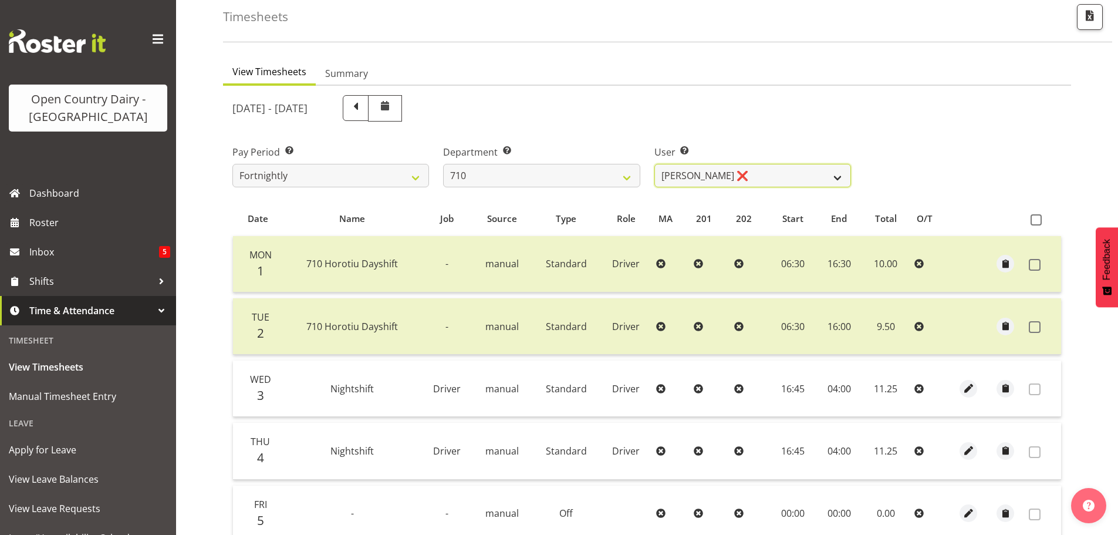
click at [777, 167] on select "Dean Chapman ❌ George Megchelse ❌ Kris Gambhir ❌ Richie Epere ❌" at bounding box center [752, 175] width 197 height 23
click at [569, 171] on select "701 702 703 704 705 706 707 708 709 710 711 712 713 714 715 716 717 718 719 720" at bounding box center [541, 175] width 197 height 23
select select "832"
click at [443, 164] on select "701 702 703 704 705 706 707 708 709 710 711 712 713 714 715 716 717 718 719 720" at bounding box center [541, 175] width 197 height 23
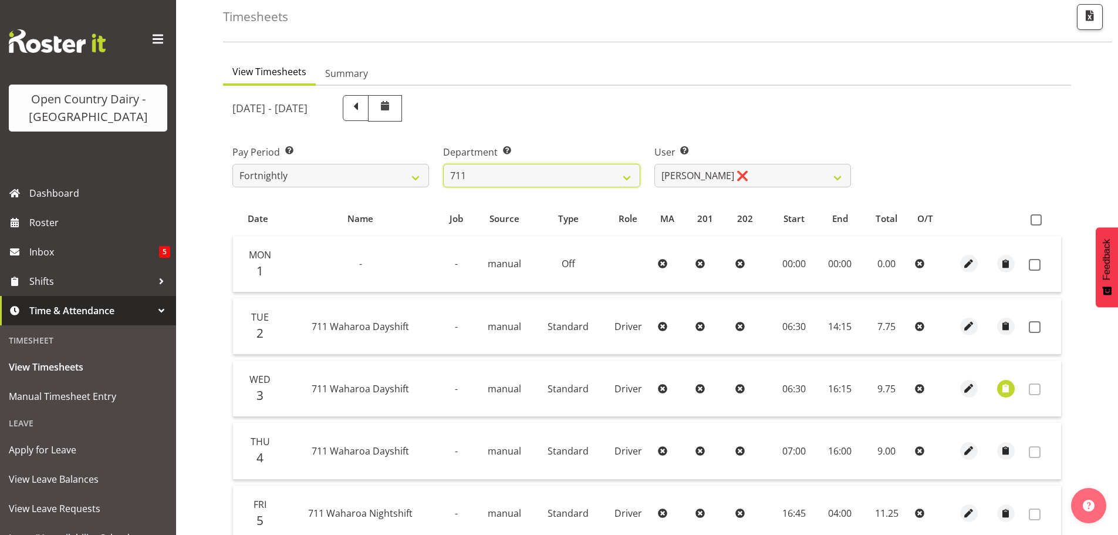
scroll to position [236, 0]
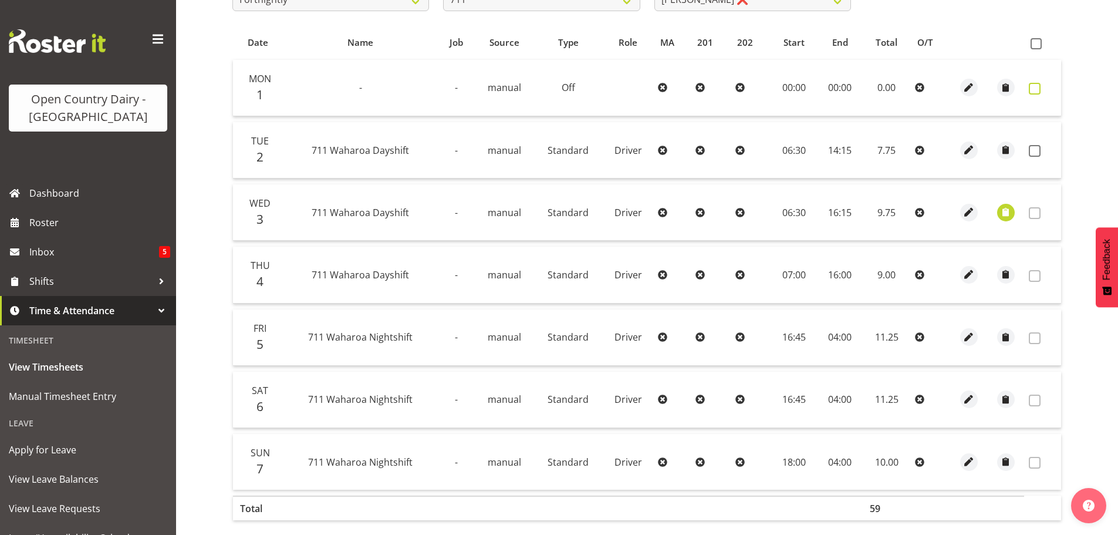
click at [1037, 90] on span at bounding box center [1035, 89] width 12 height 12
checkbox input "true"
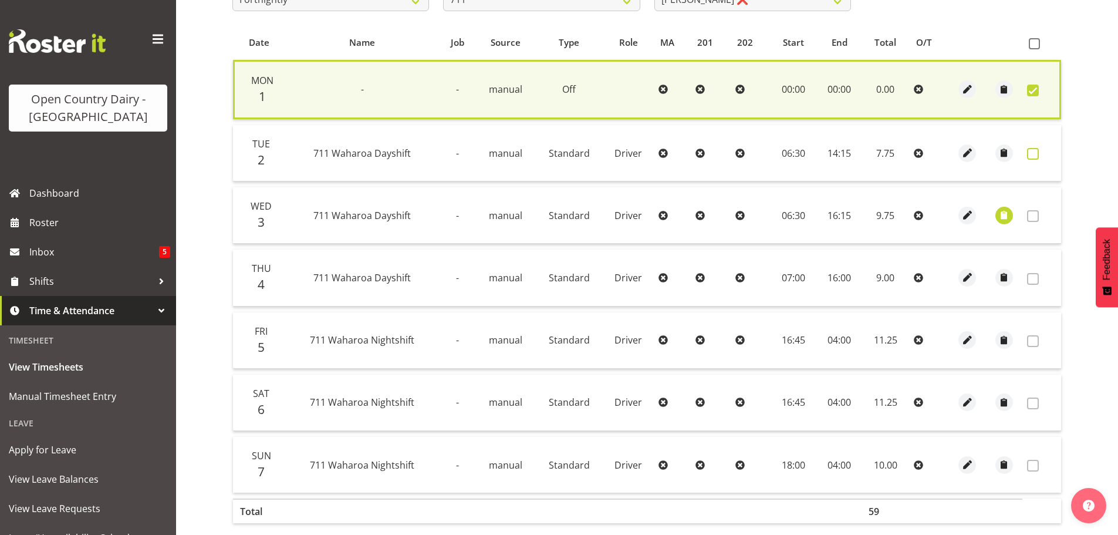
click at [1034, 155] on span at bounding box center [1033, 154] width 12 height 12
checkbox input "true"
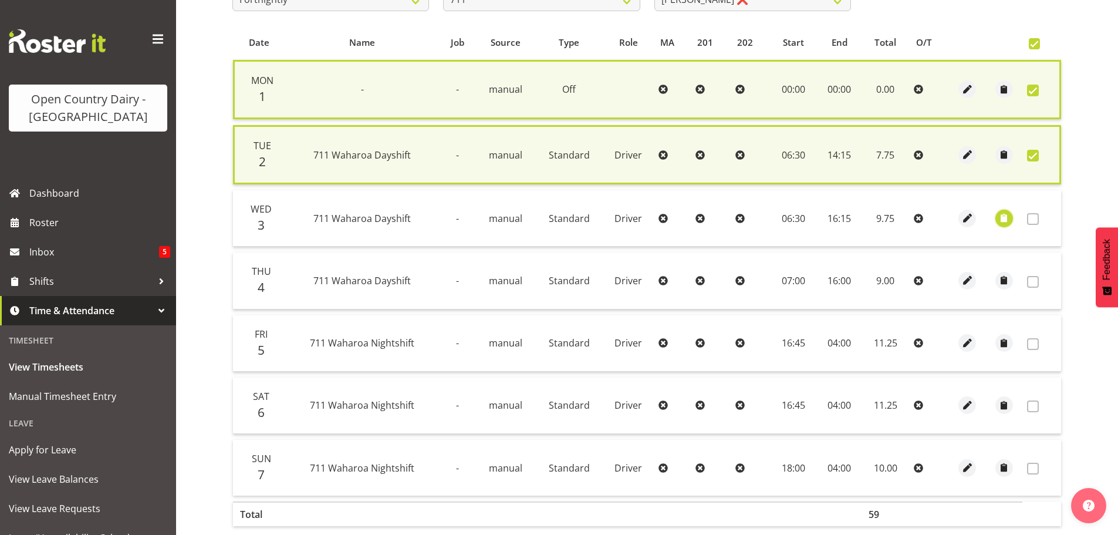
click at [1004, 219] on span "button" at bounding box center [1003, 217] width 13 height 13
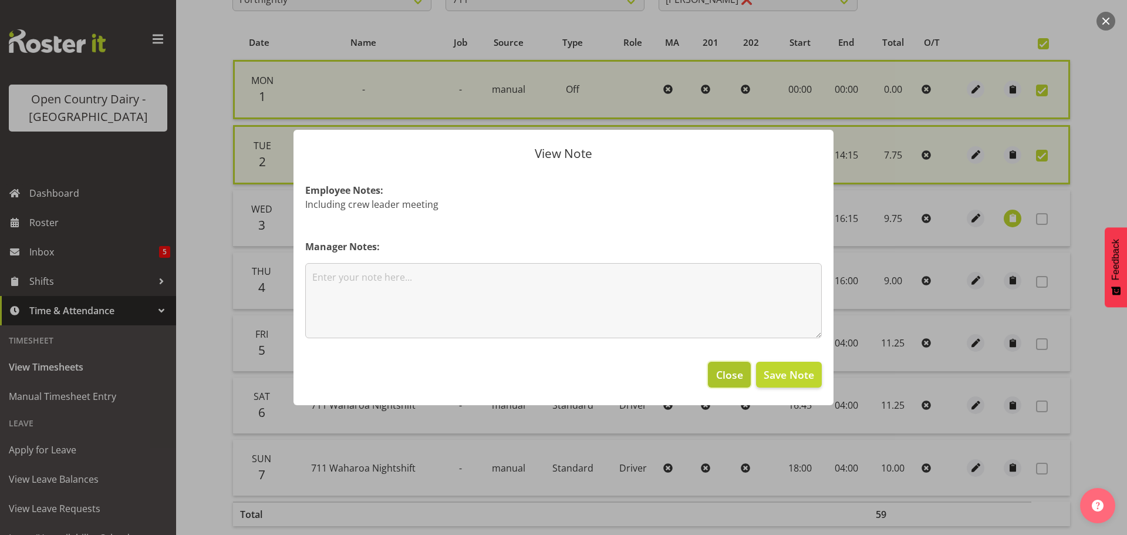
click at [727, 370] on span "Close" at bounding box center [729, 374] width 27 height 15
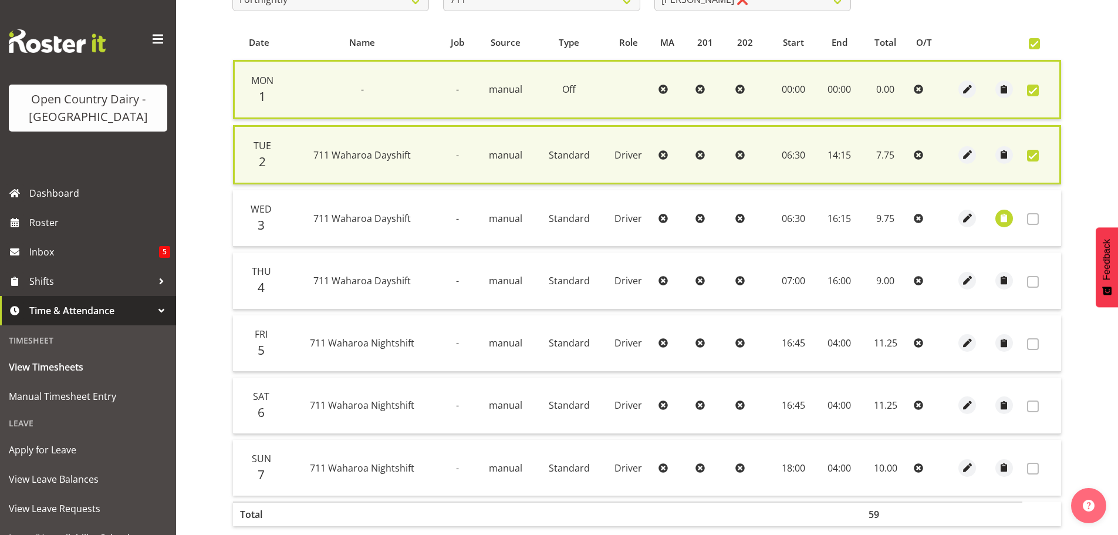
scroll to position [300, 0]
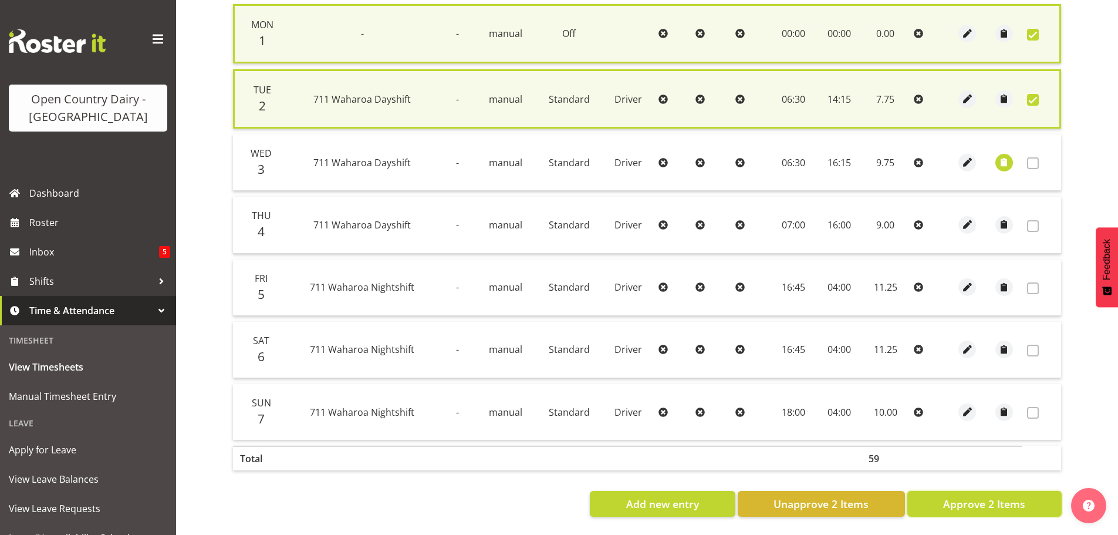
click at [955, 496] on span "Approve 2 Items" at bounding box center [984, 503] width 82 height 15
checkbox input "false"
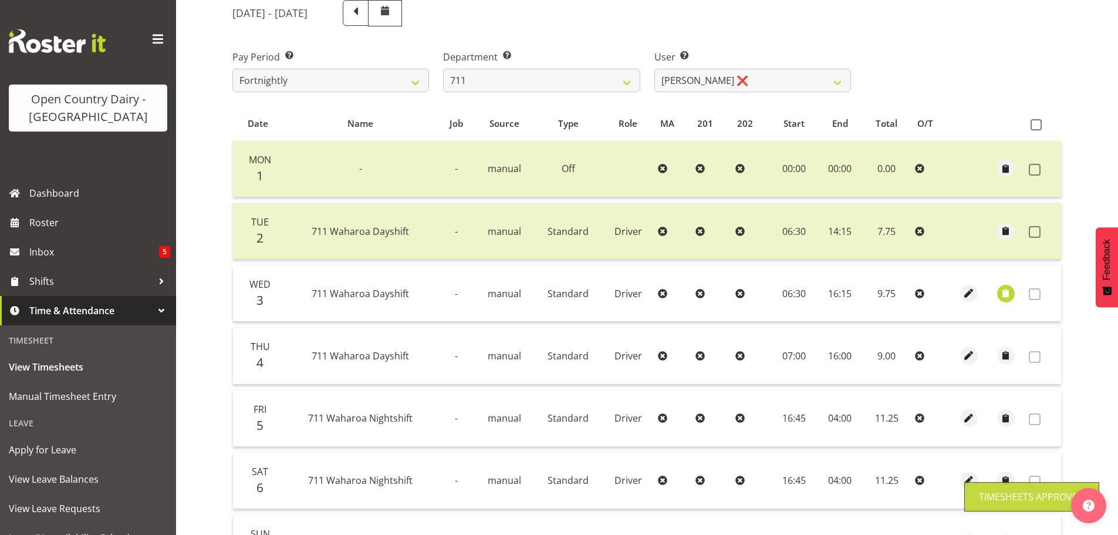
scroll to position [0, 0]
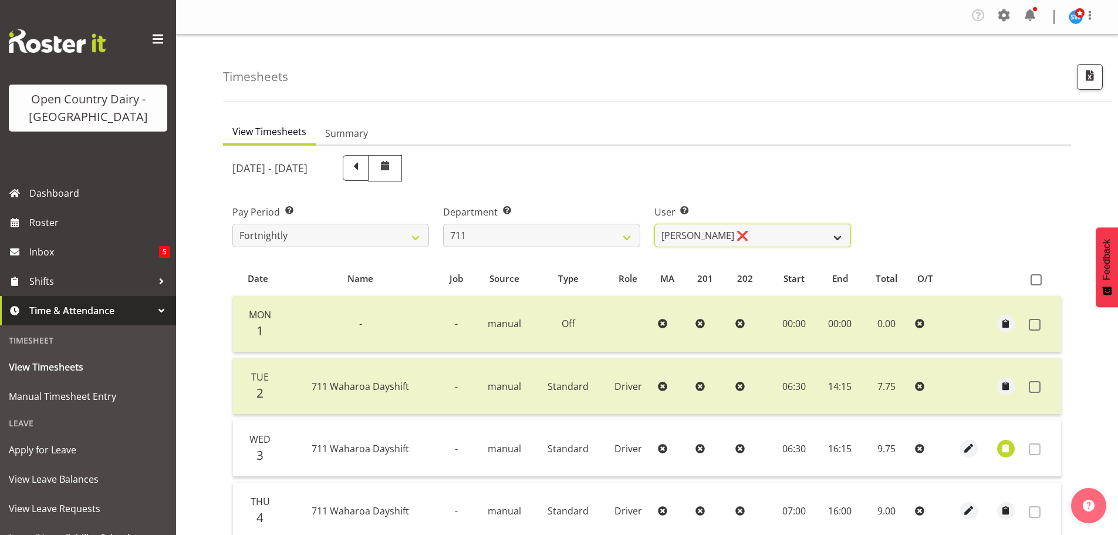
click at [760, 235] on select "Baz Morgan ❌ Gerard Cavanagh ❌ Tyrone Lawry ❌" at bounding box center [752, 235] width 197 height 23
select select "10409"
click at [654, 224] on select "Baz Morgan ❌ Gerard Cavanagh ❌ Tyrone Lawry ❌" at bounding box center [752, 235] width 197 height 23
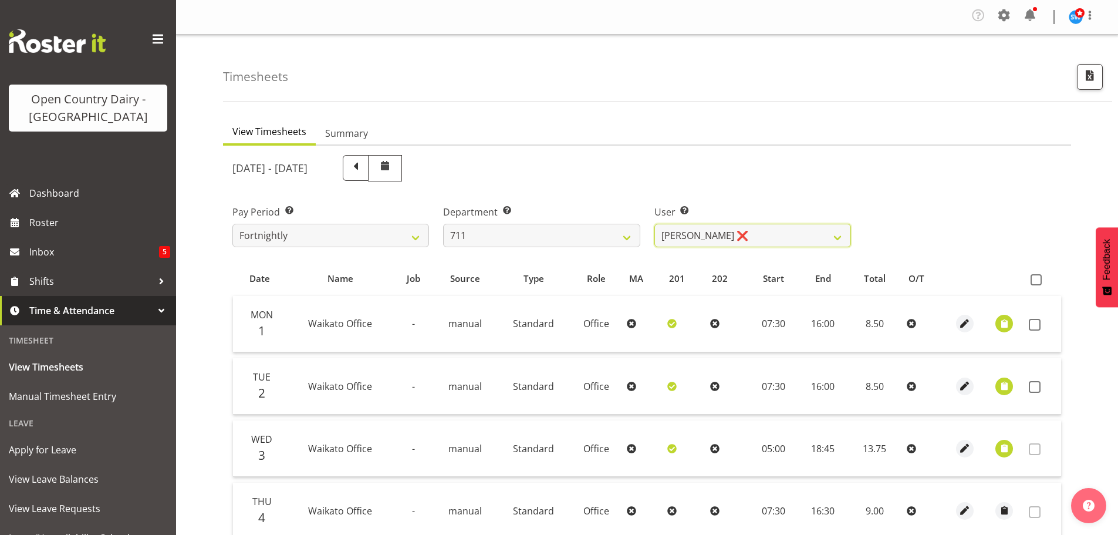
scroll to position [176, 0]
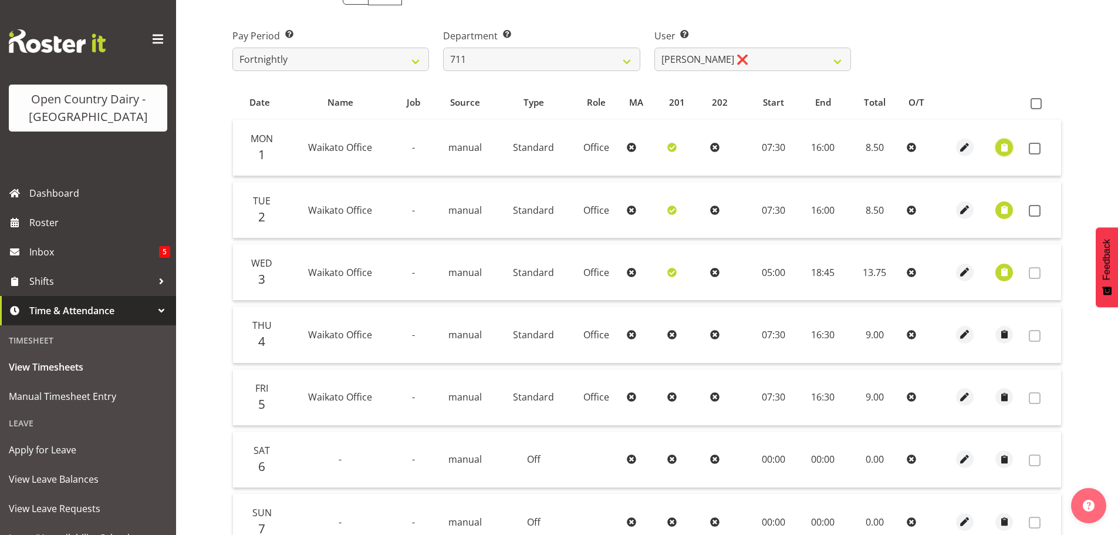
click at [1008, 147] on span "button" at bounding box center [1004, 147] width 13 height 13
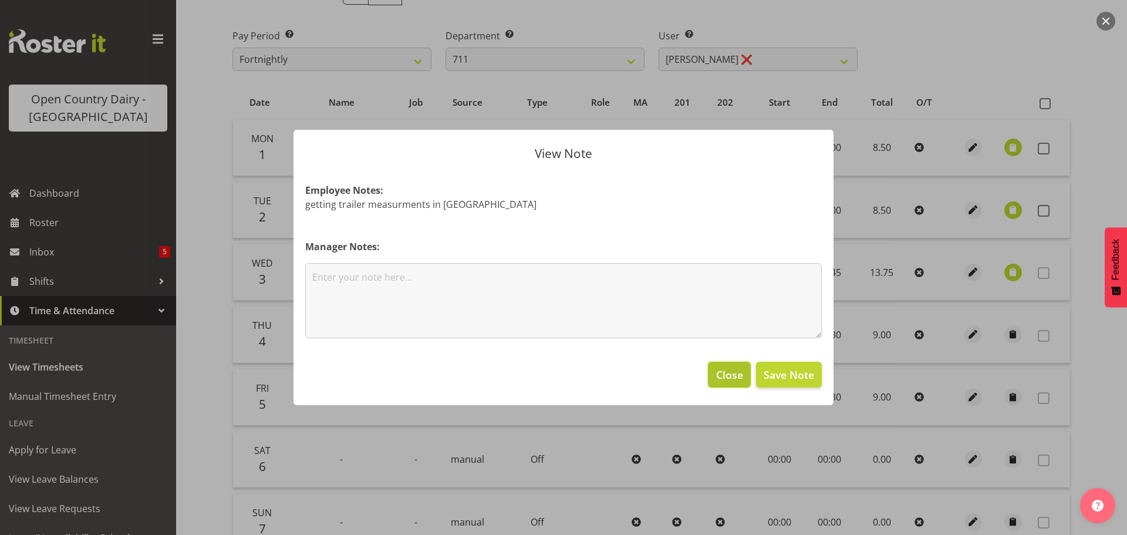
click at [737, 380] on span "Close" at bounding box center [729, 374] width 27 height 15
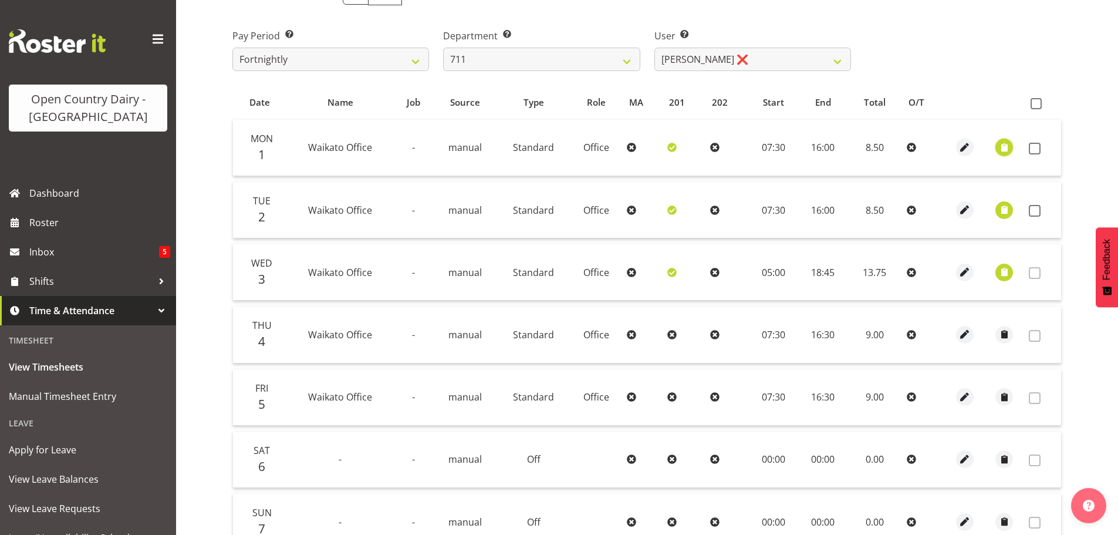
click at [1001, 146] on span "button" at bounding box center [1004, 147] width 13 height 13
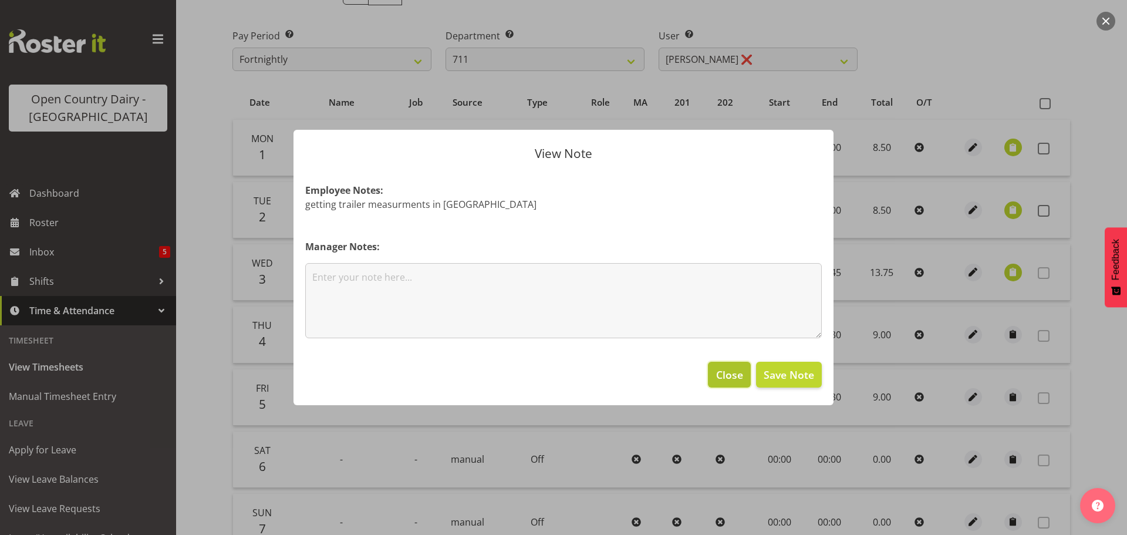
click at [737, 376] on span "Close" at bounding box center [729, 374] width 27 height 15
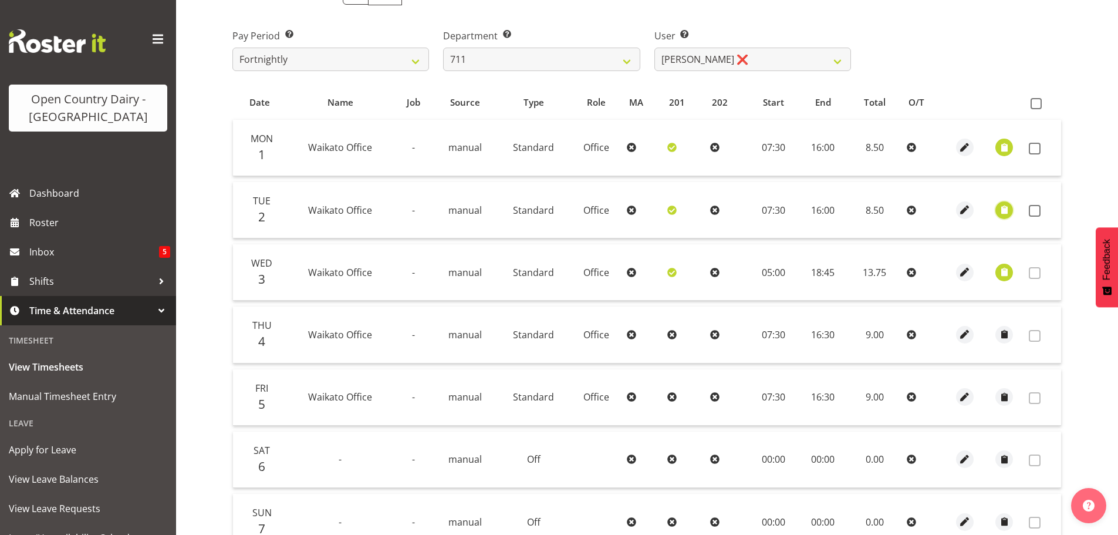
click at [1003, 207] on span "button" at bounding box center [1004, 209] width 13 height 13
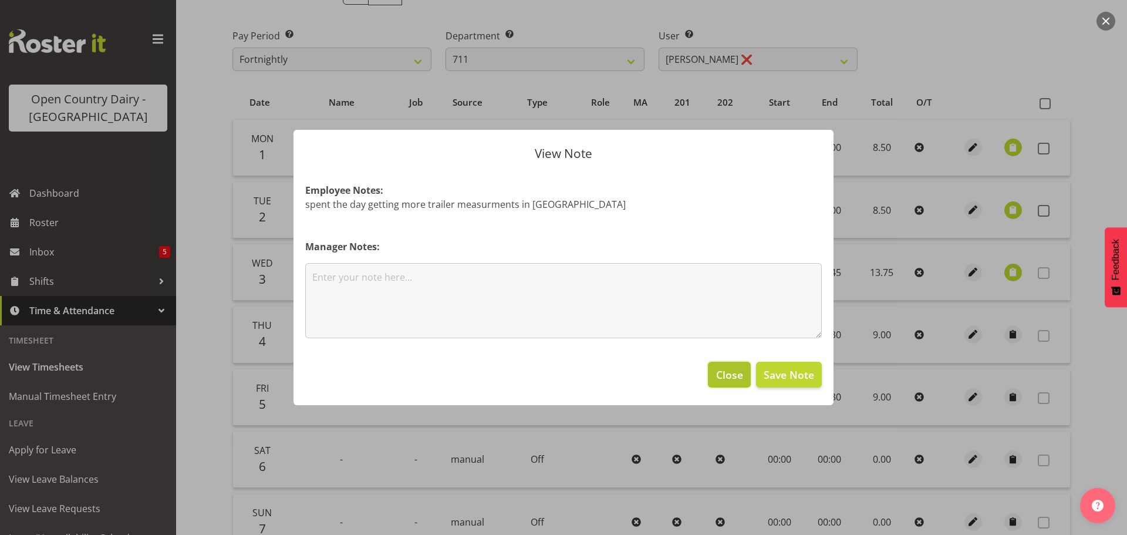
click at [725, 377] on span "Close" at bounding box center [729, 374] width 27 height 15
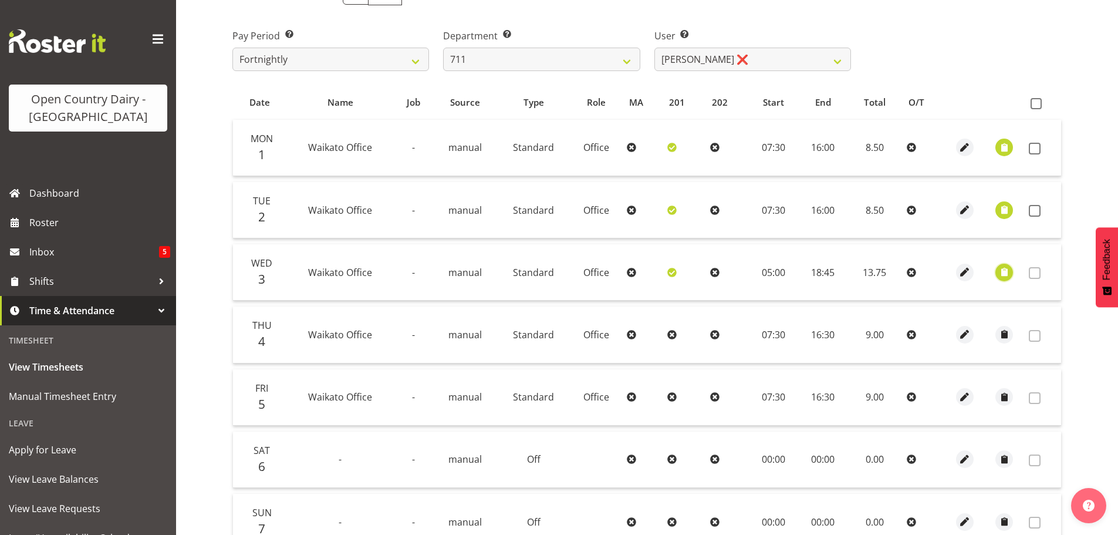
click at [1004, 272] on span "button" at bounding box center [1004, 271] width 13 height 13
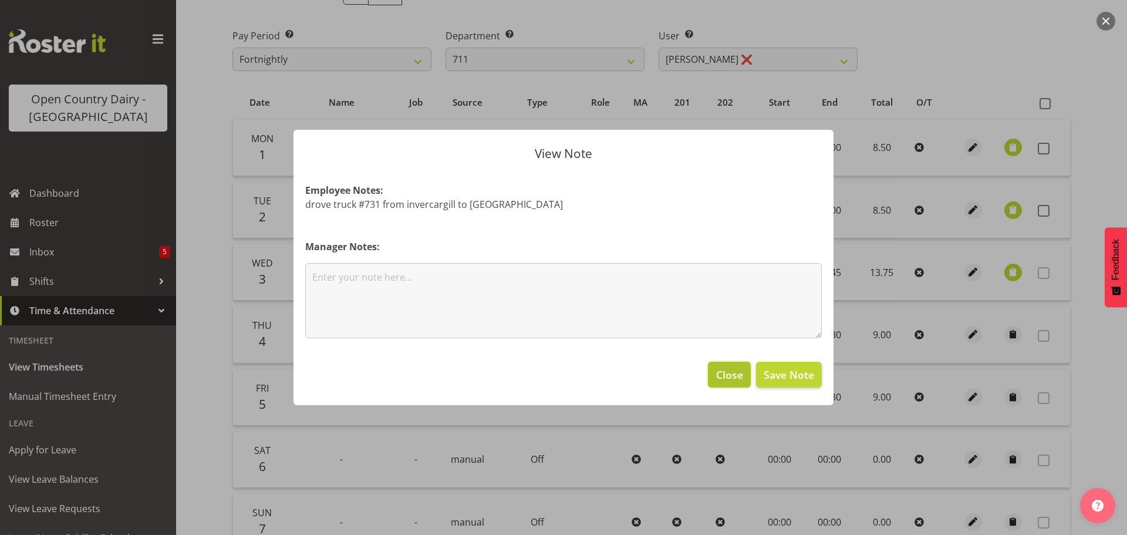
click at [736, 380] on span "Close" at bounding box center [729, 374] width 27 height 15
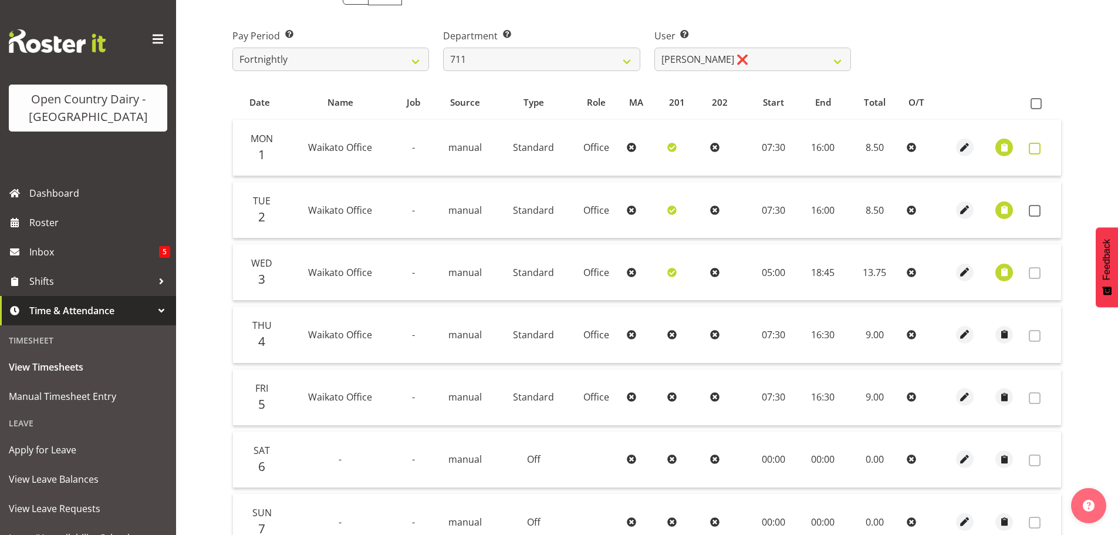
click at [1034, 143] on span at bounding box center [1035, 149] width 12 height 12
checkbox input "true"
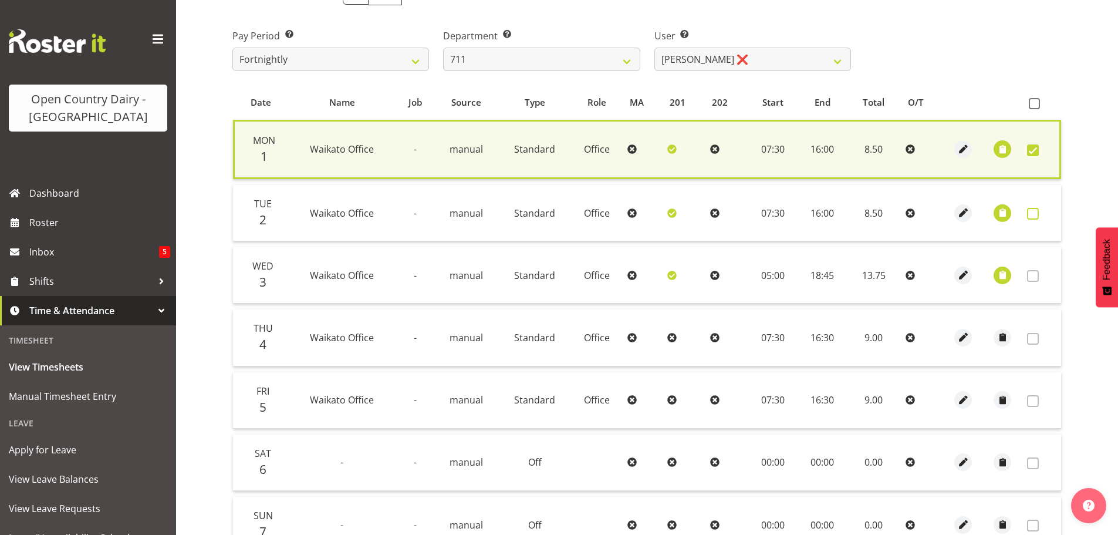
click at [1033, 211] on span at bounding box center [1033, 214] width 12 height 12
checkbox input "true"
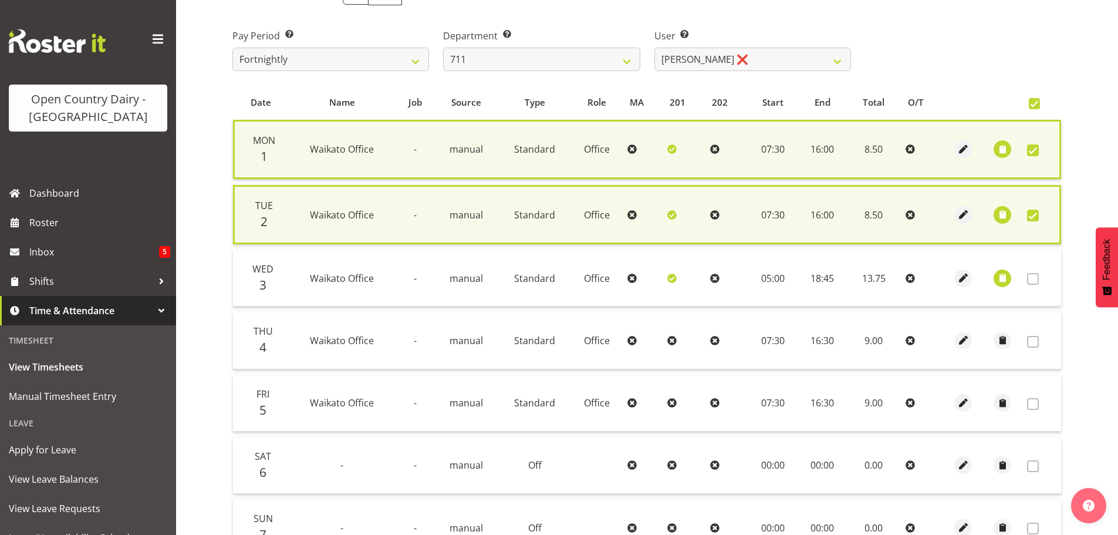
click at [1032, 279] on span at bounding box center [1033, 279] width 12 height 12
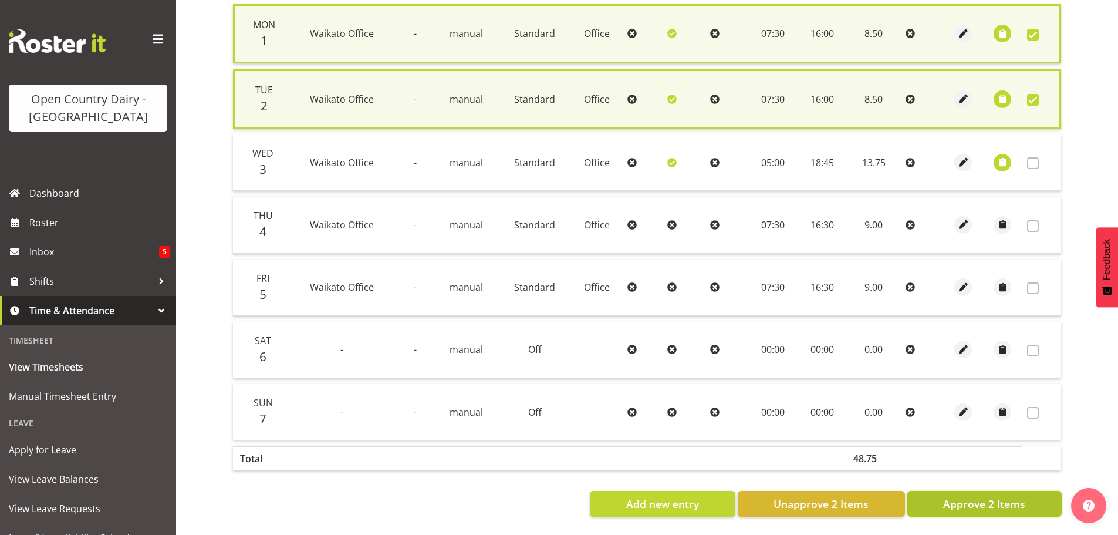
click at [1013, 498] on span "Approve 2 Items" at bounding box center [984, 503] width 82 height 15
checkbox input "false"
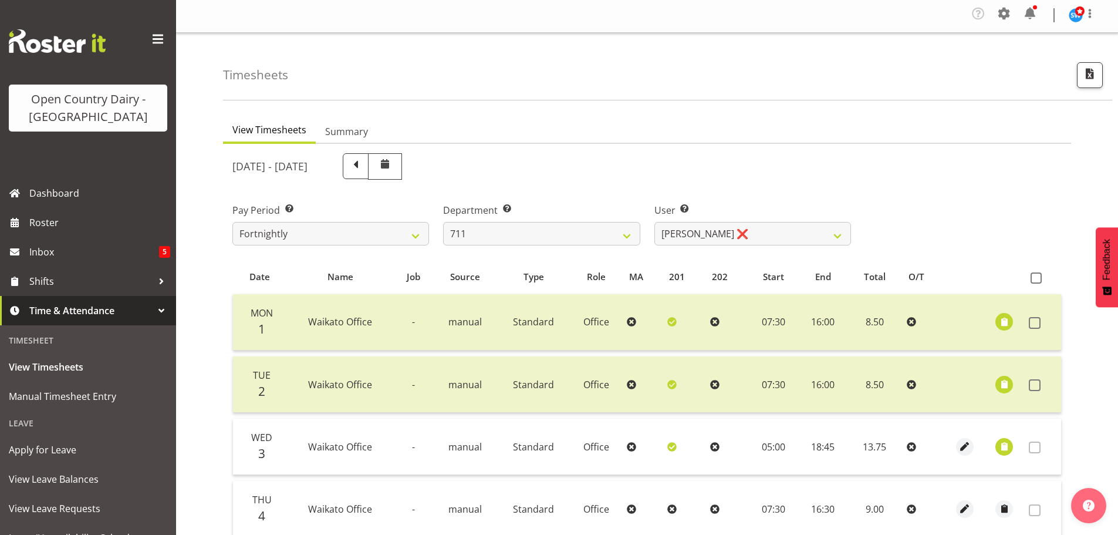
scroll to position [0, 0]
click at [733, 229] on select "Baz Morgan ❌ Gerard Cavanagh ❌ Tyrone Lawry ❌" at bounding box center [752, 235] width 197 height 23
click at [604, 236] on select "701 702 703 704 705 706 707 708 709 710 711 712 713 714 715 716 717 718 719 720" at bounding box center [541, 235] width 197 height 23
select select "822"
click at [443, 224] on select "701 702 703 704 705 706 707 708 709 710 711 712 713 714 715 716 717 718 719 720" at bounding box center [541, 235] width 197 height 23
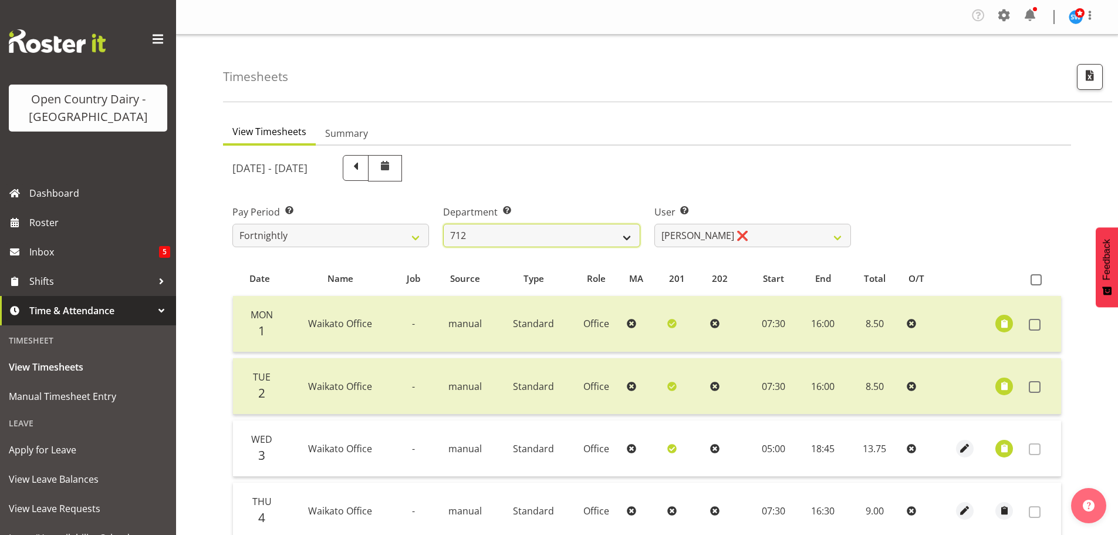
select select "8162"
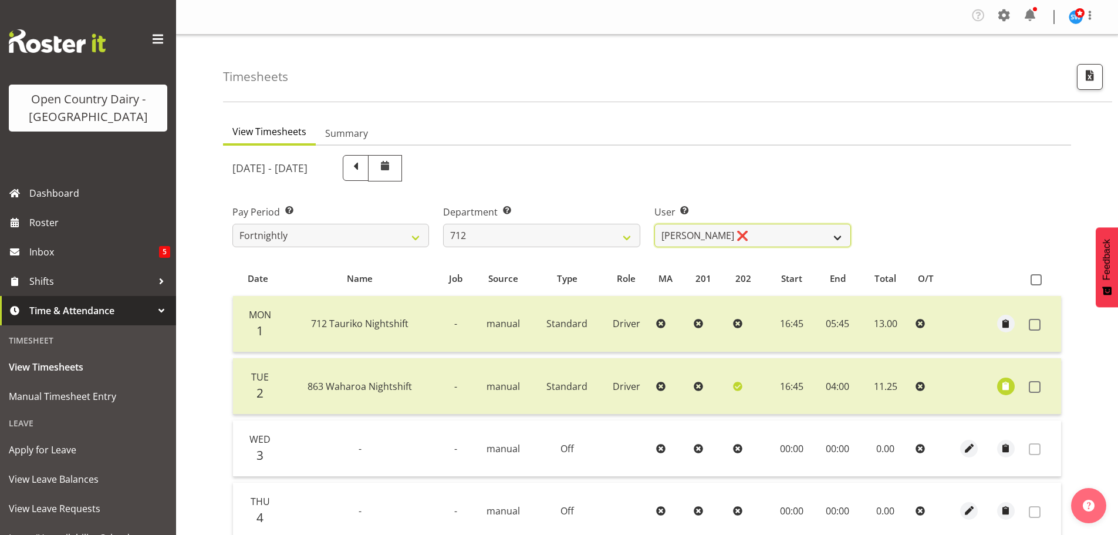
click at [769, 228] on select "Amrik Singh ❌ Jasdeep Singh ❌ Lucky Kau Kau ❌" at bounding box center [752, 235] width 197 height 23
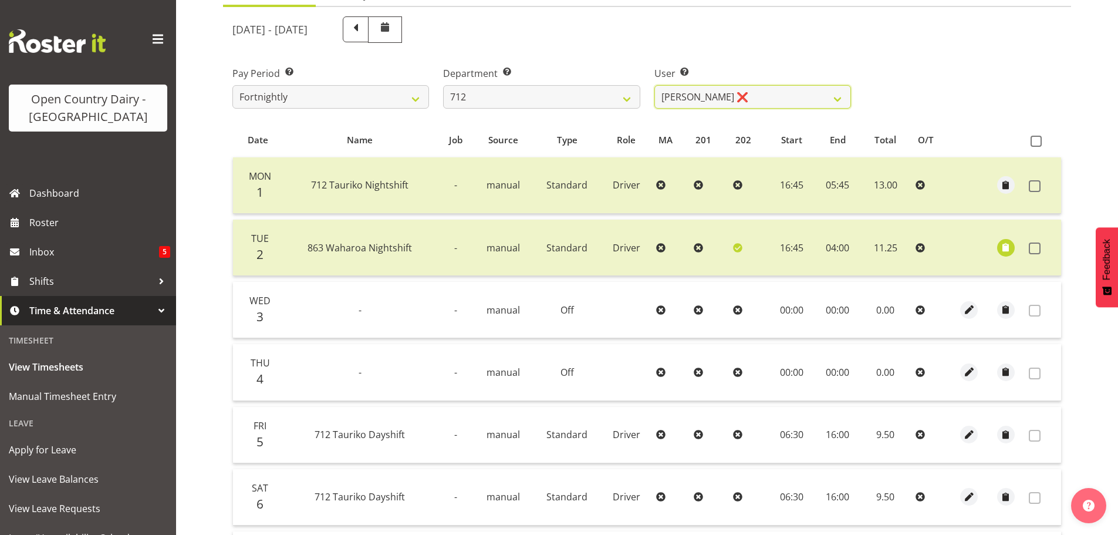
scroll to position [117, 0]
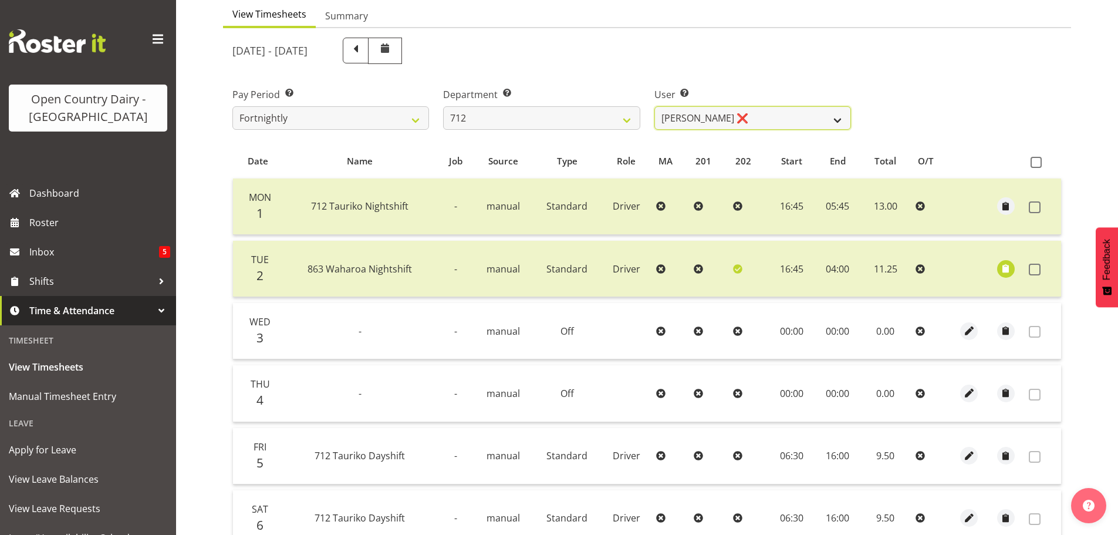
click at [766, 111] on select "Amrik Singh ❌ Jasdeep Singh ❌ Lucky Kau Kau ❌" at bounding box center [752, 117] width 197 height 23
click at [559, 116] on select "701 702 703 704 705 706 707 708 709 710 711 712 713 714 715 716 717 718 719 720" at bounding box center [541, 117] width 197 height 23
select select "716"
click at [443, 106] on select "701 702 703 704 705 706 707 708 709 710 711 712 713 714 715 716 717 718 719 720" at bounding box center [541, 117] width 197 height 23
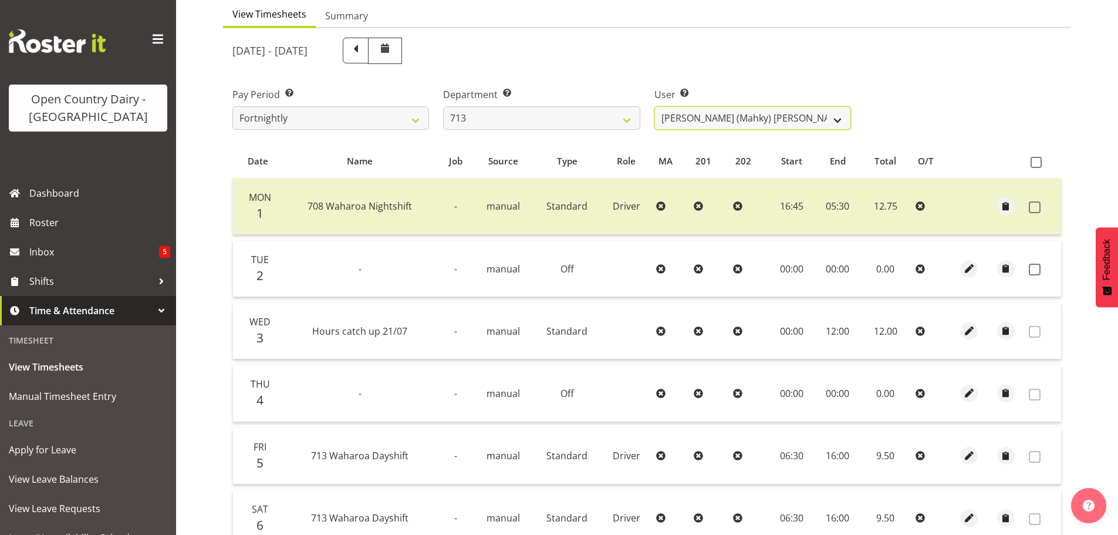
click at [805, 114] on select "Harmanpreet (Mahky) Dhillon ❌ Marcus Waretini ❌ Norman Sellen ❌" at bounding box center [752, 117] width 197 height 23
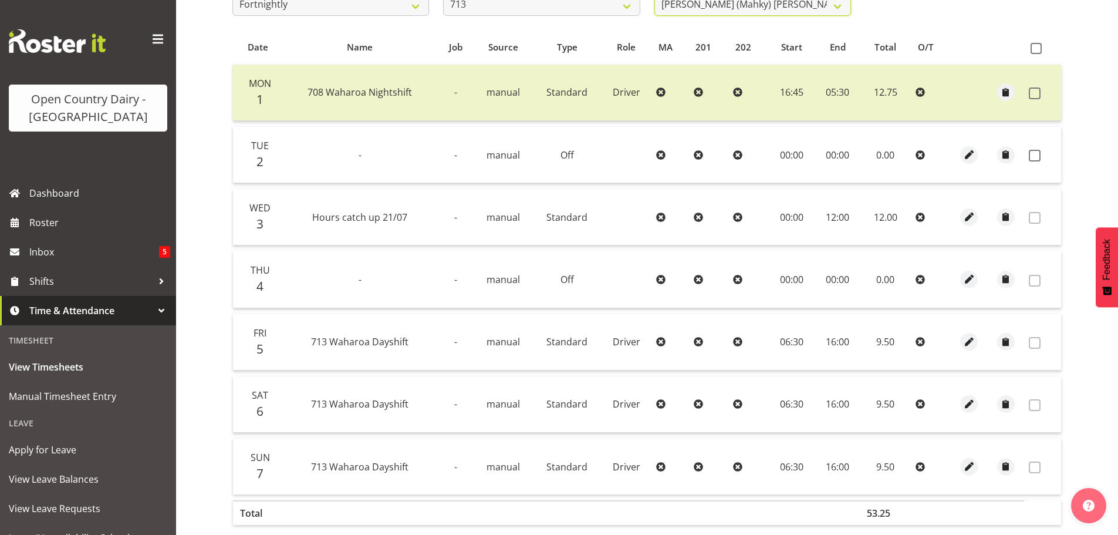
scroll to position [235, 0]
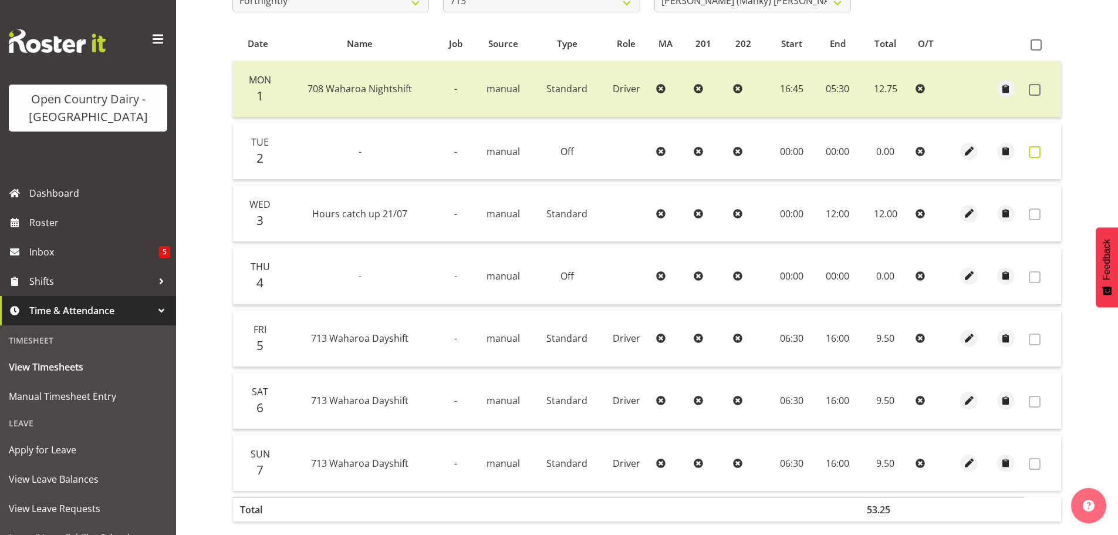
click at [1034, 151] on span at bounding box center [1035, 152] width 12 height 12
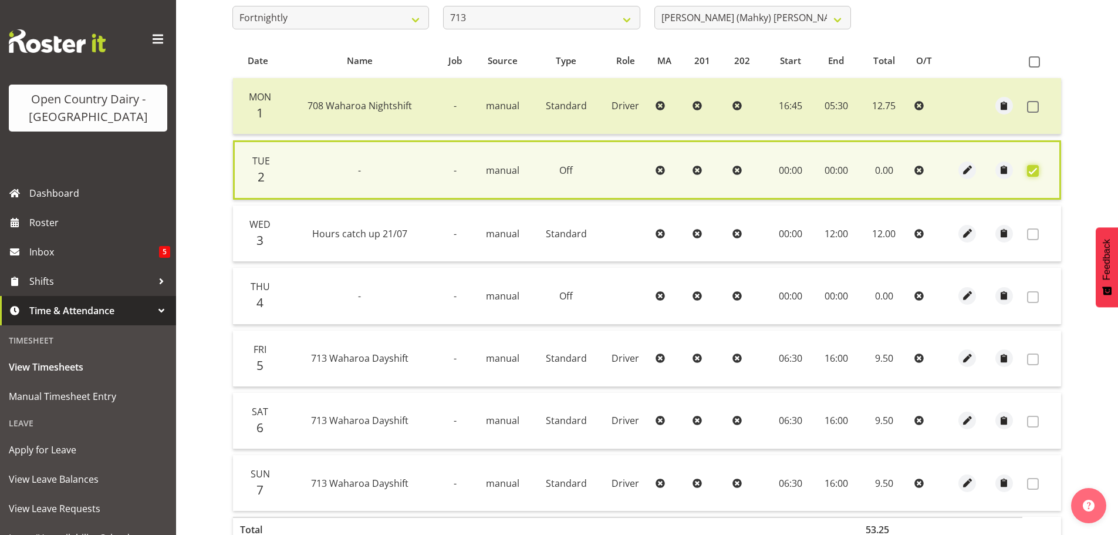
scroll to position [297, 0]
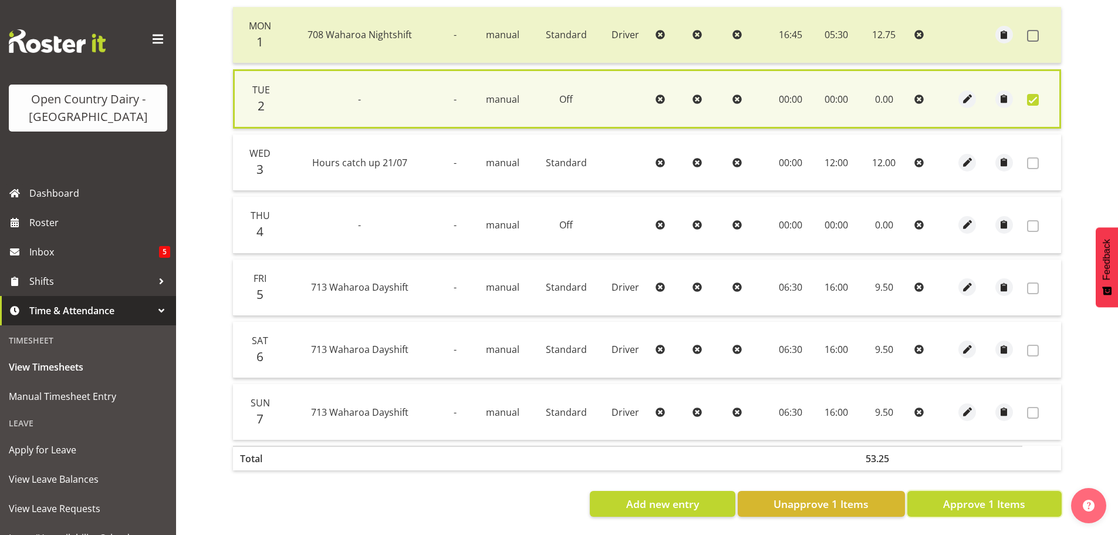
click at [1009, 500] on span "Approve 1 Items" at bounding box center [984, 503] width 82 height 15
checkbox input "false"
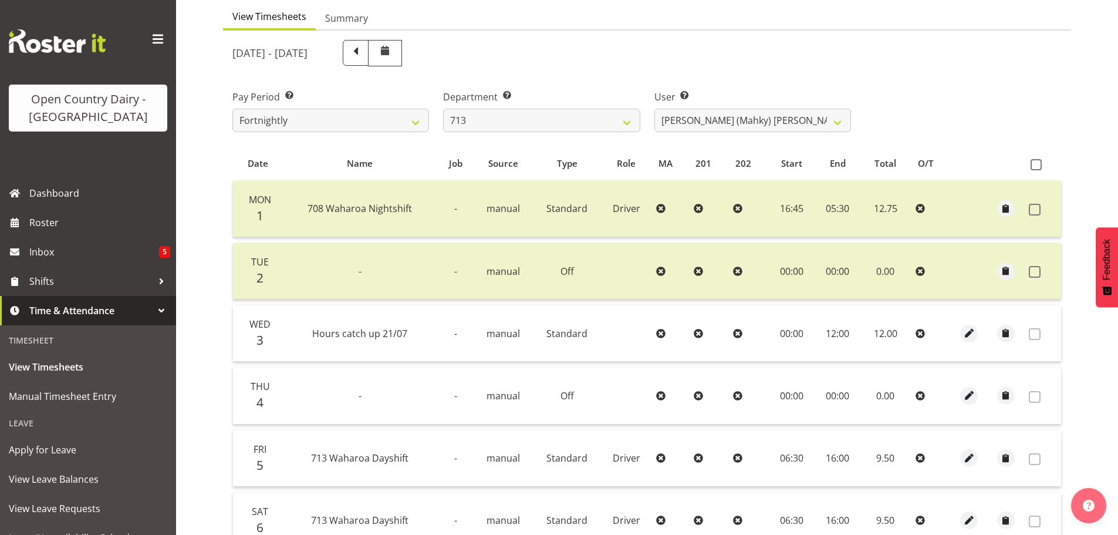
scroll to position [0, 0]
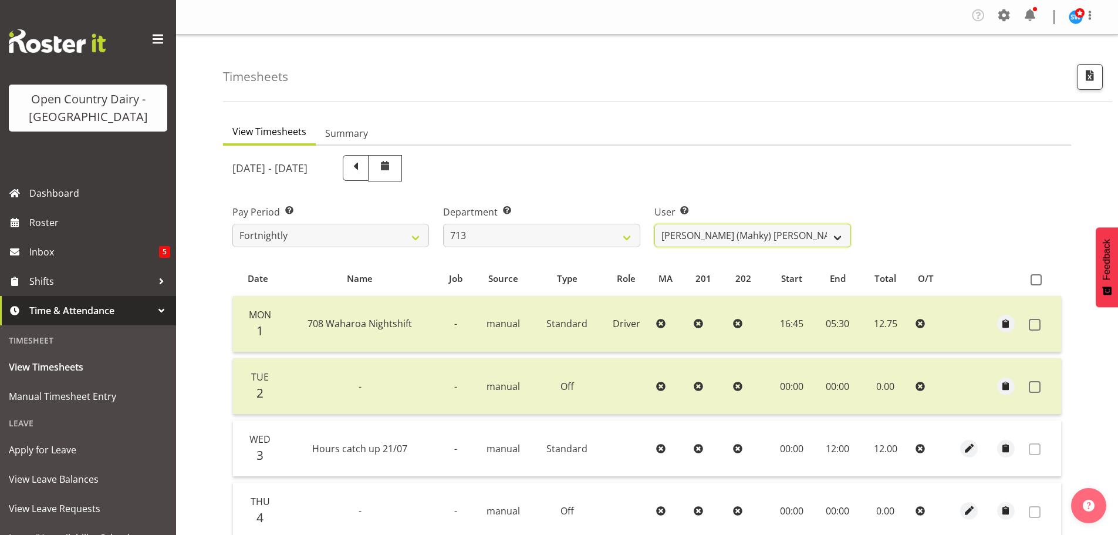
click at [833, 238] on select "Harmanpreet (Mahky) Dhillon ❌ Marcus Waretini ❌ Norman Sellen ❌" at bounding box center [752, 235] width 197 height 23
click at [654, 224] on select "Harmanpreet (Mahky) Dhillon ❌ Marcus Waretini ❌ Norman Sellen ❌" at bounding box center [752, 235] width 197 height 23
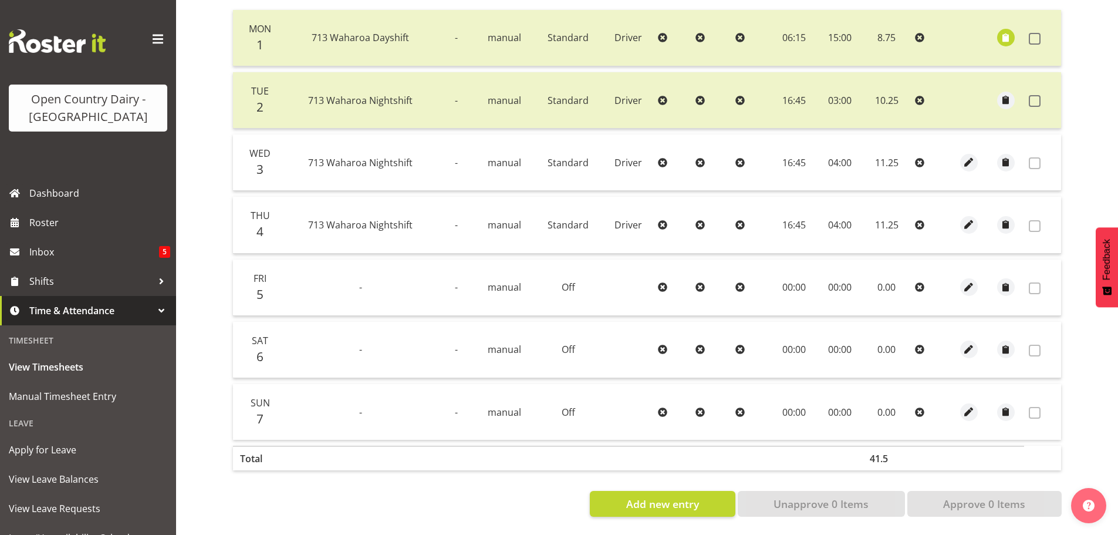
scroll to position [60, 0]
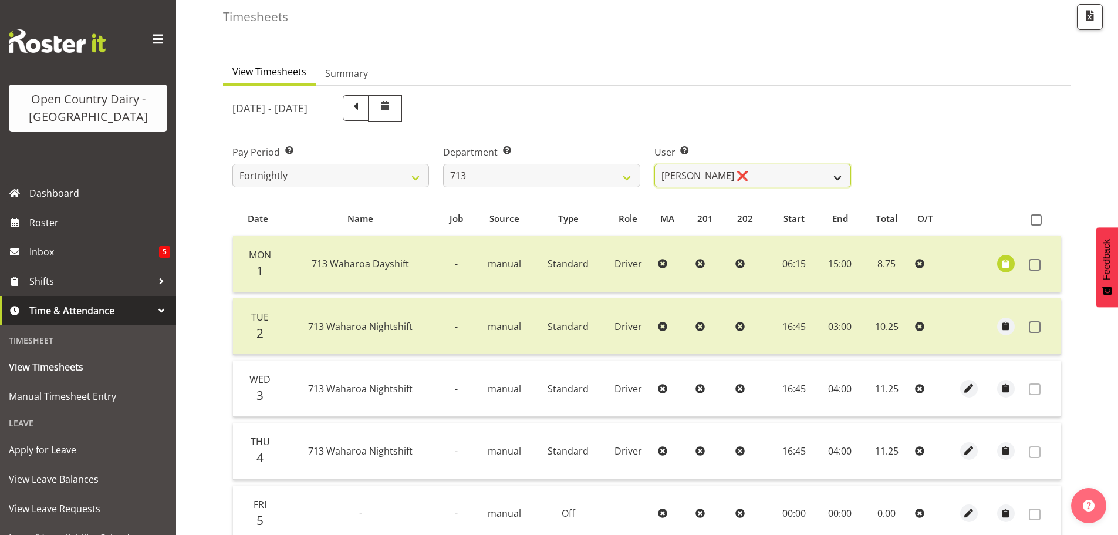
click at [757, 172] on select "Harmanpreet (Mahky) Dhillon ❌ Marcus Waretini ❌ Norman Sellen ❌" at bounding box center [752, 175] width 197 height 23
click at [654, 164] on select "Harmanpreet (Mahky) Dhillon ❌ Marcus Waretini ❌ Norman Sellen ❌" at bounding box center [752, 175] width 197 height 23
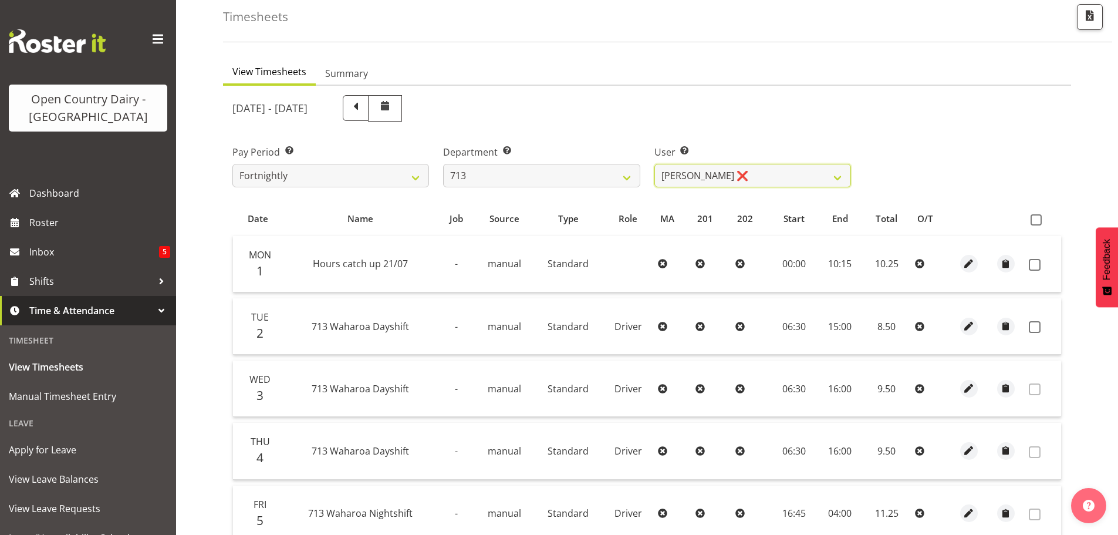
scroll to position [177, 0]
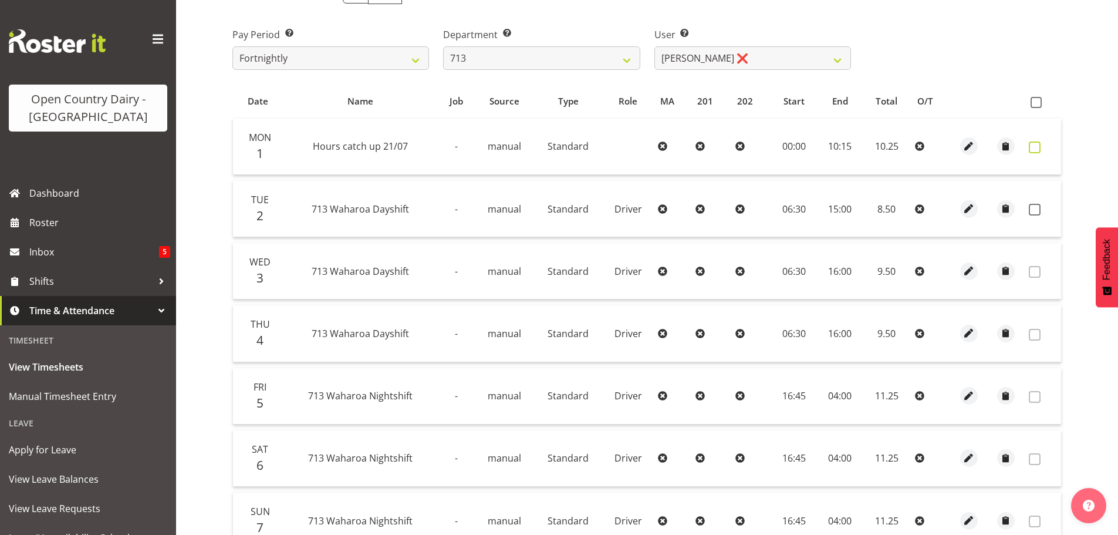
click at [1038, 148] on span at bounding box center [1035, 147] width 12 height 12
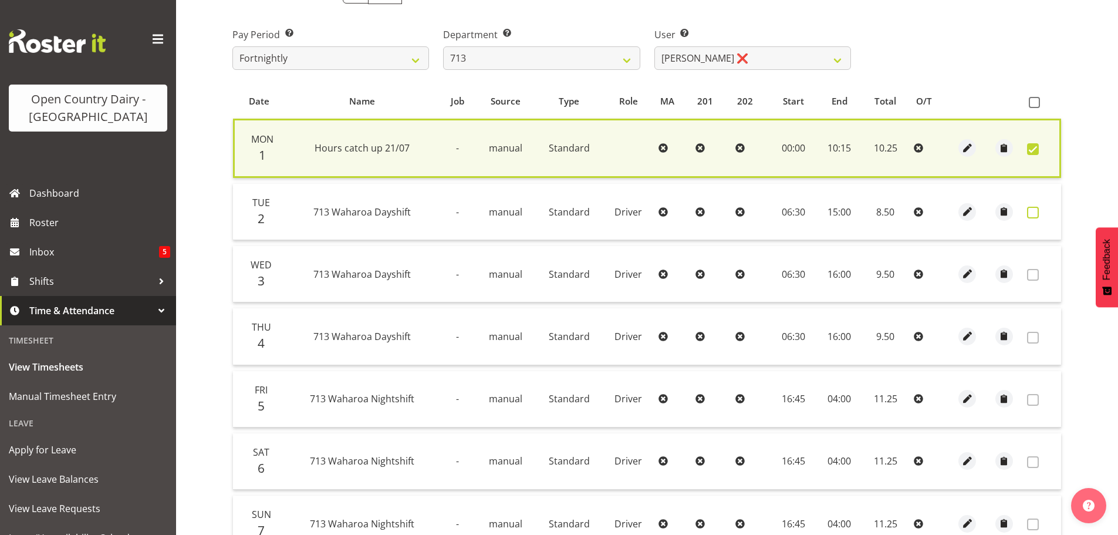
click at [1033, 214] on span at bounding box center [1033, 213] width 12 height 12
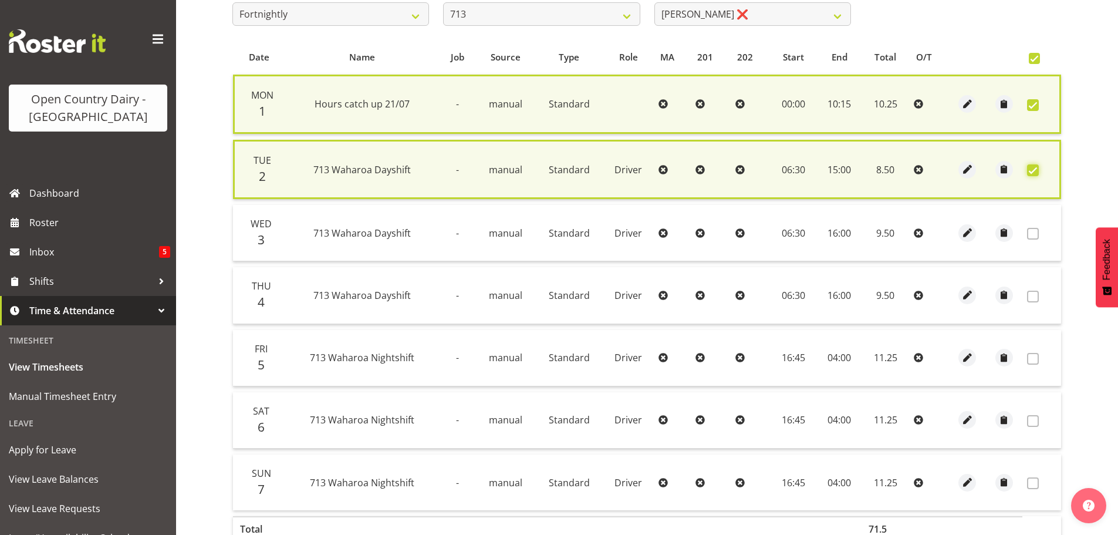
scroll to position [295, 0]
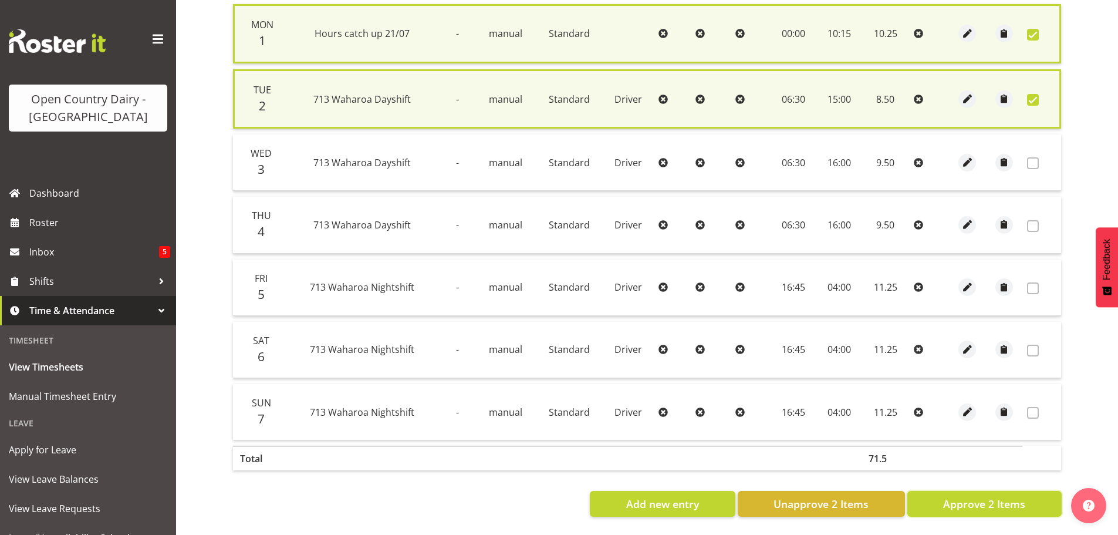
click at [1005, 497] on span "Approve 2 Items" at bounding box center [984, 503] width 82 height 15
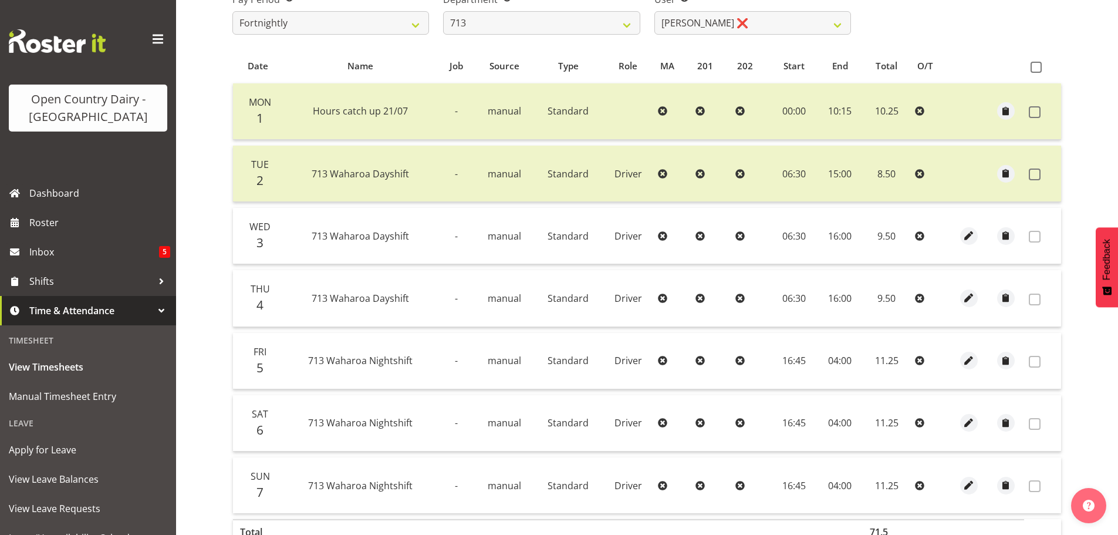
scroll to position [60, 0]
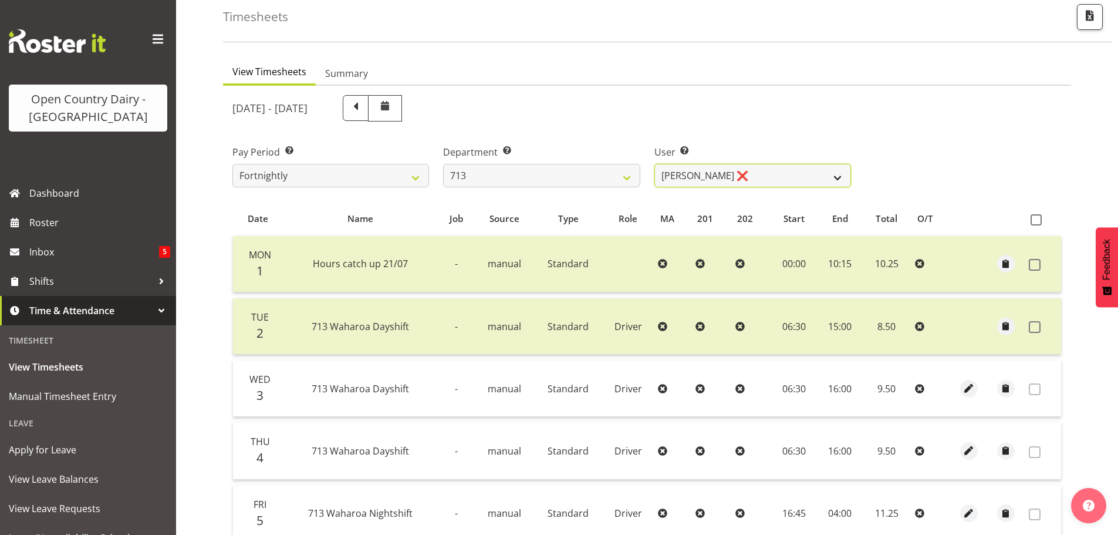
click at [752, 171] on select "Harmanpreet (Mahky) Dhillon ❌ Marcus Waretini ❌ Norman Sellen ❌" at bounding box center [752, 175] width 197 height 23
click at [542, 171] on select "701 702 703 704 705 706 707 708 709 710 711 712 713 714 715 716 717 718 719 720" at bounding box center [541, 175] width 197 height 23
click at [443, 164] on select "701 702 703 704 705 706 707 708 709 710 711 712 713 714 715 716 717 718 719 720" at bounding box center [541, 175] width 197 height 23
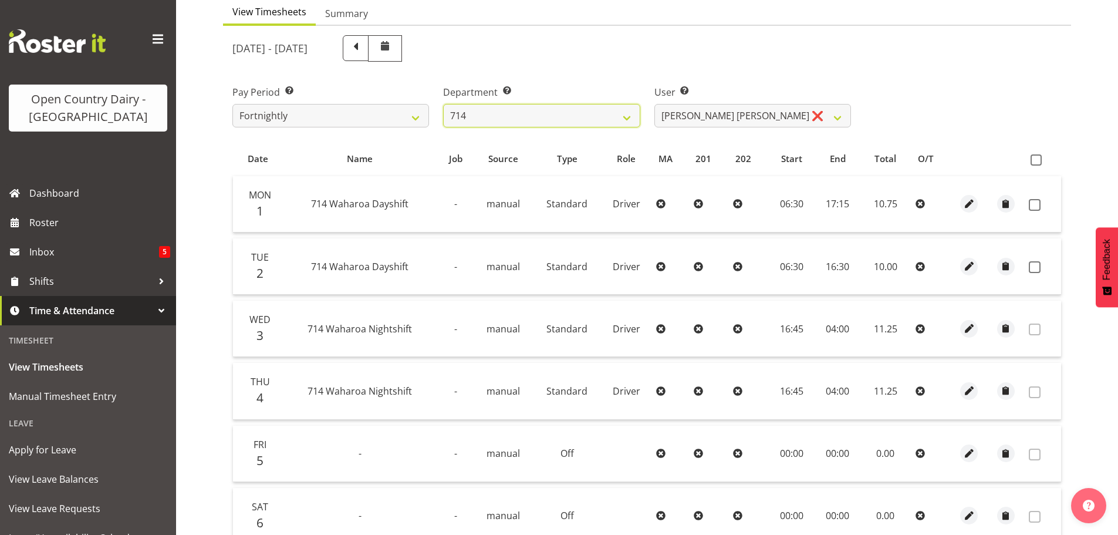
scroll to position [177, 0]
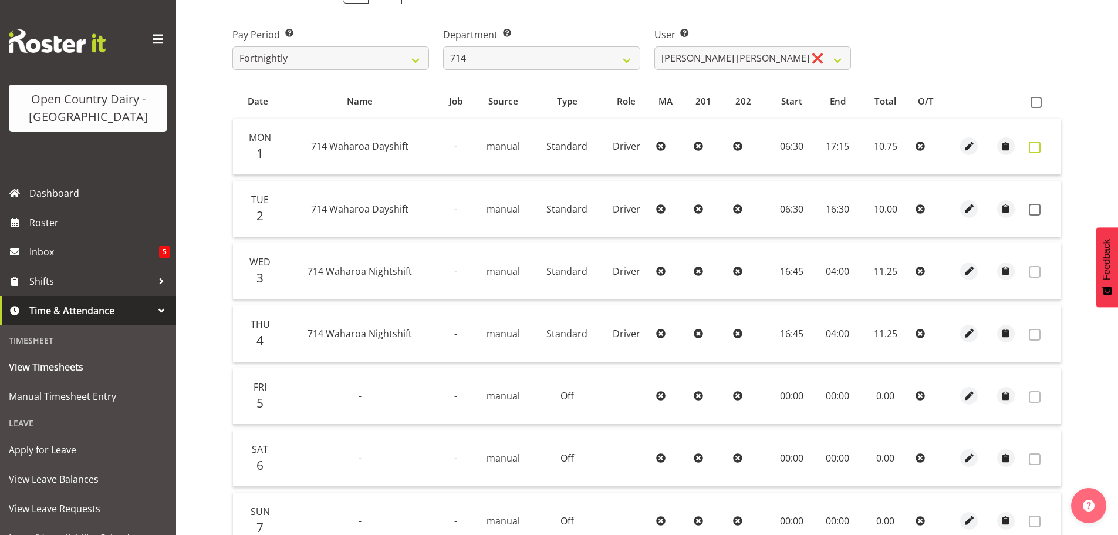
click at [1038, 145] on span at bounding box center [1035, 147] width 12 height 12
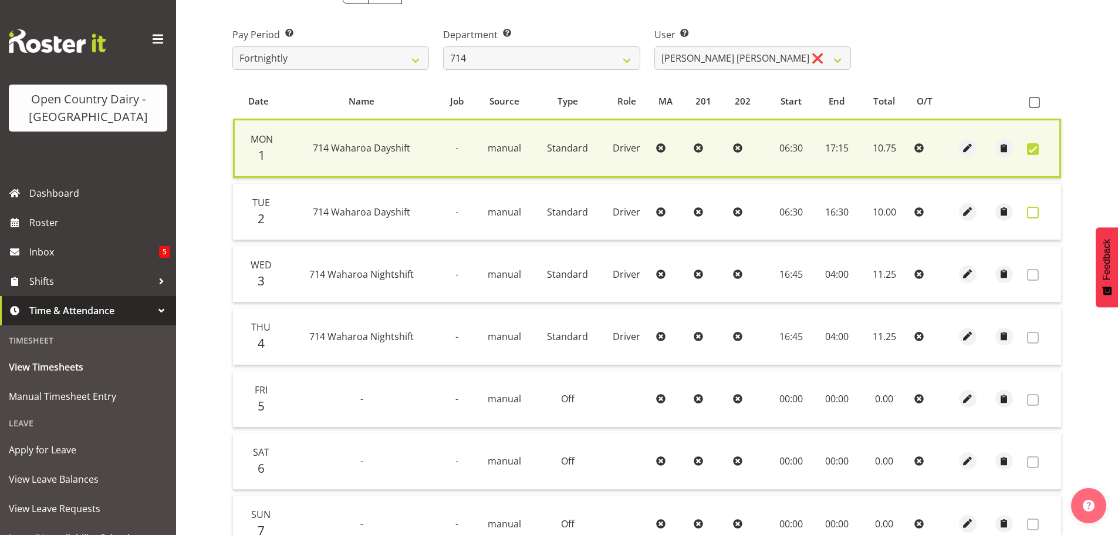
click at [1033, 212] on span at bounding box center [1033, 213] width 12 height 12
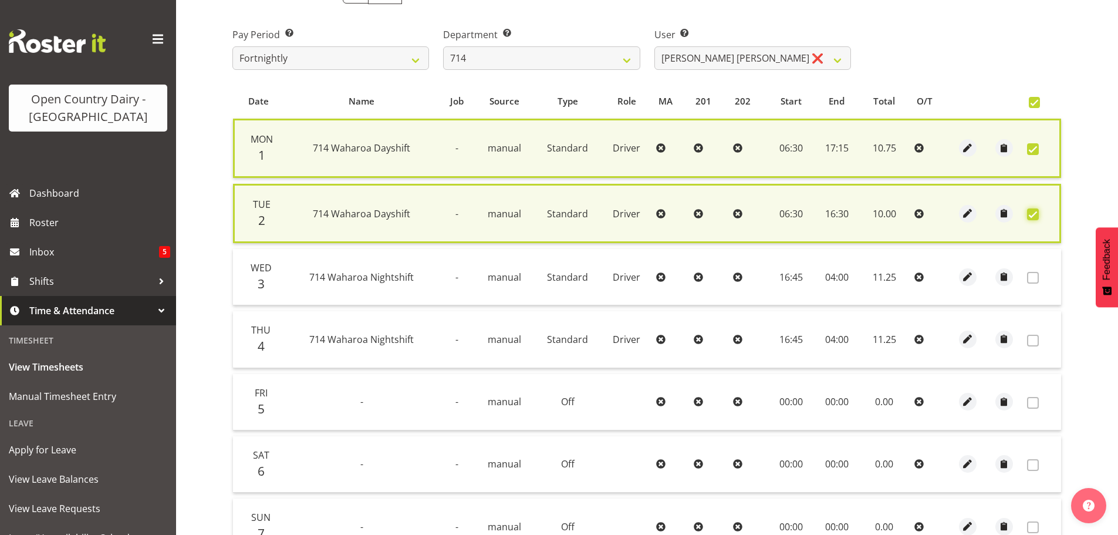
scroll to position [300, 0]
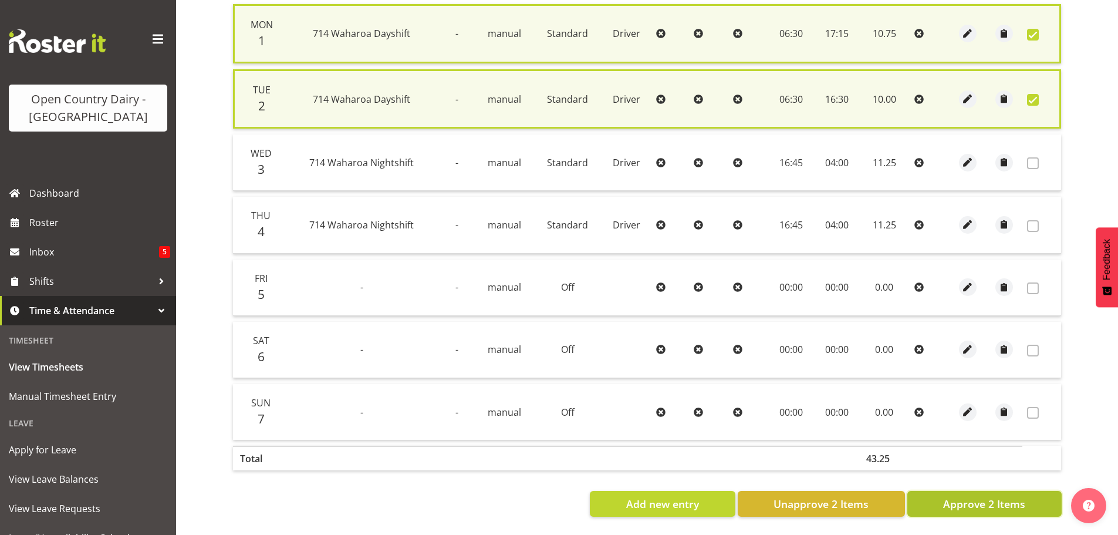
click at [1020, 496] on span "Approve 2 Items" at bounding box center [984, 503] width 82 height 15
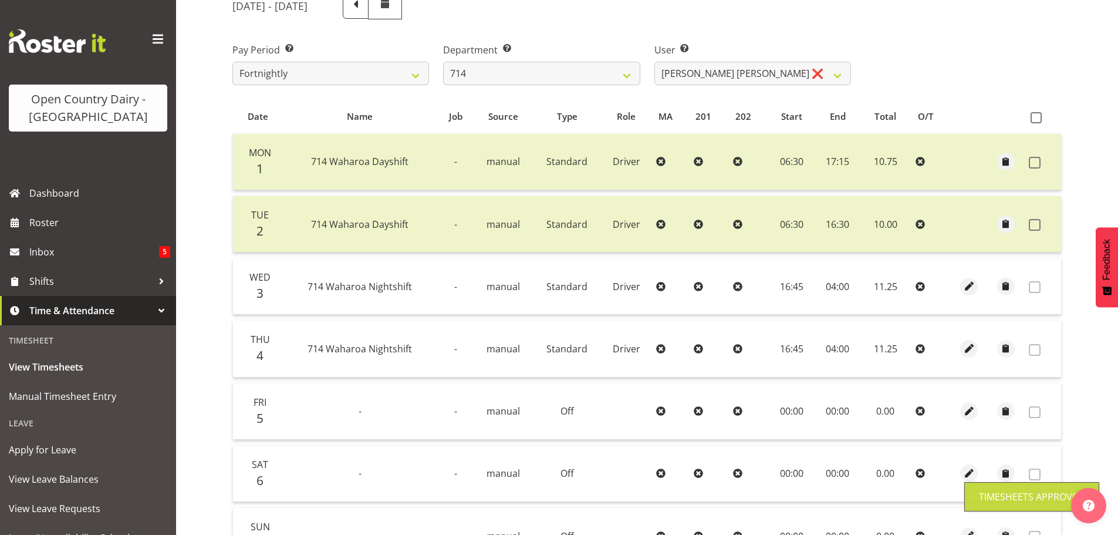
scroll to position [1, 0]
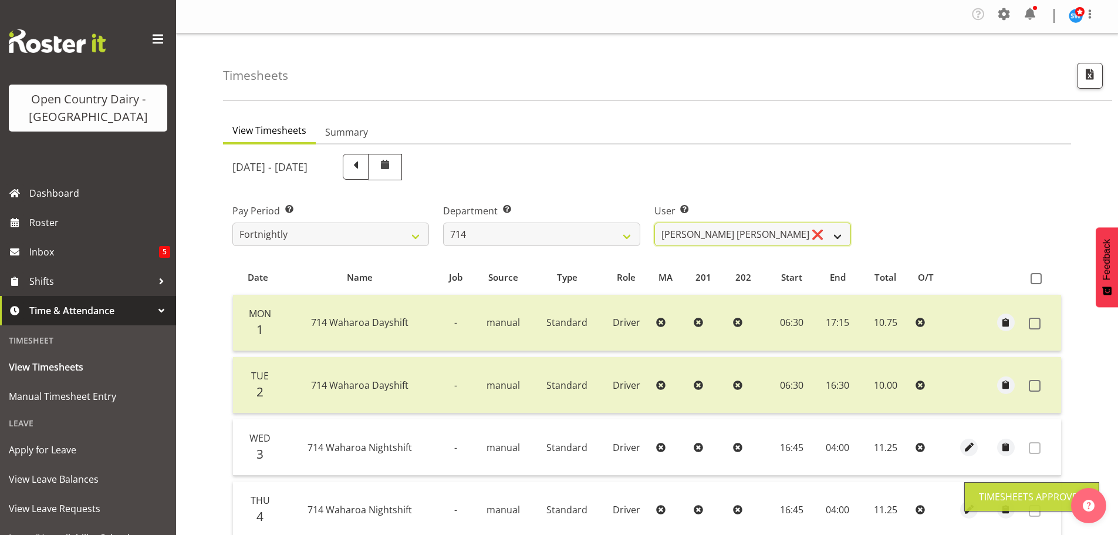
click at [784, 235] on select "Fraser Stephens ❌ Nev Brewster ❌ Stephen Parsons ❌ Tom Gaelic ❌" at bounding box center [752, 233] width 197 height 23
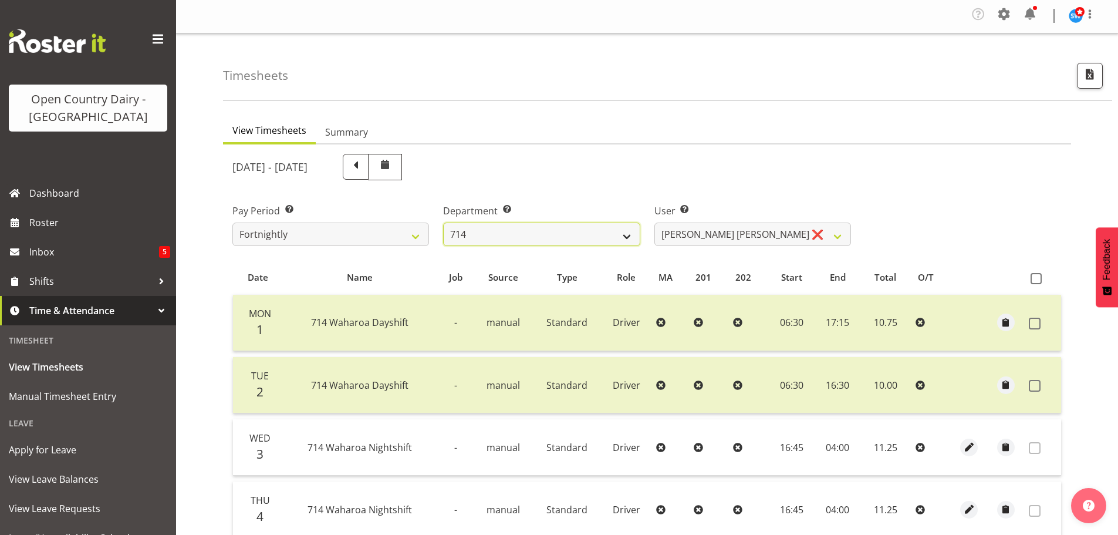
click at [540, 227] on select "701 702 703 704 705 706 707 708 709 710 711 712 713 714 715 716 717 718 719 720" at bounding box center [541, 233] width 197 height 23
click at [443, 222] on select "701 702 703 704 705 706 707 708 709 710 711 712 713 714 715 716 717 718 719 720" at bounding box center [541, 233] width 197 height 23
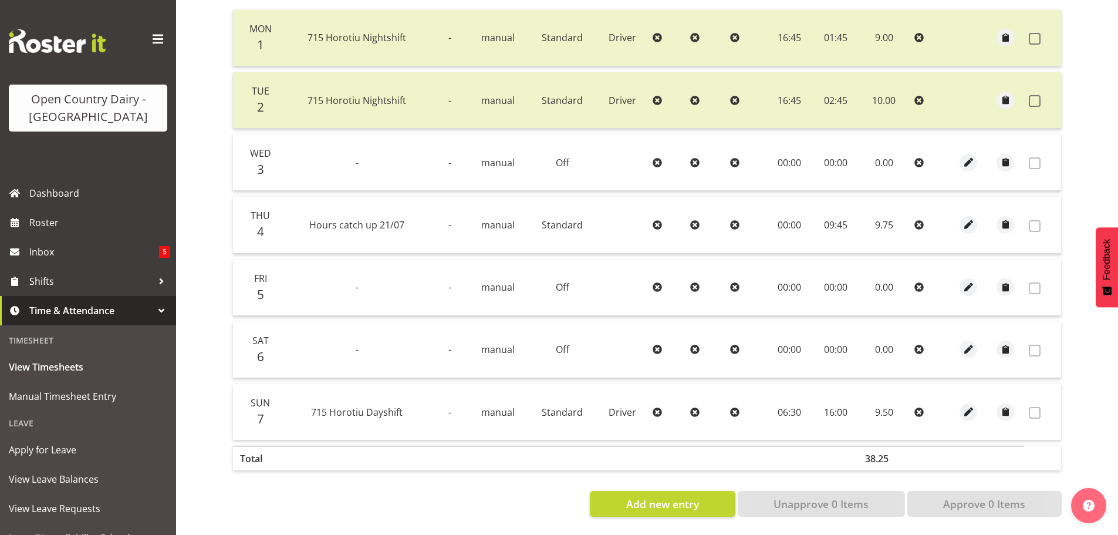
scroll to position [60, 0]
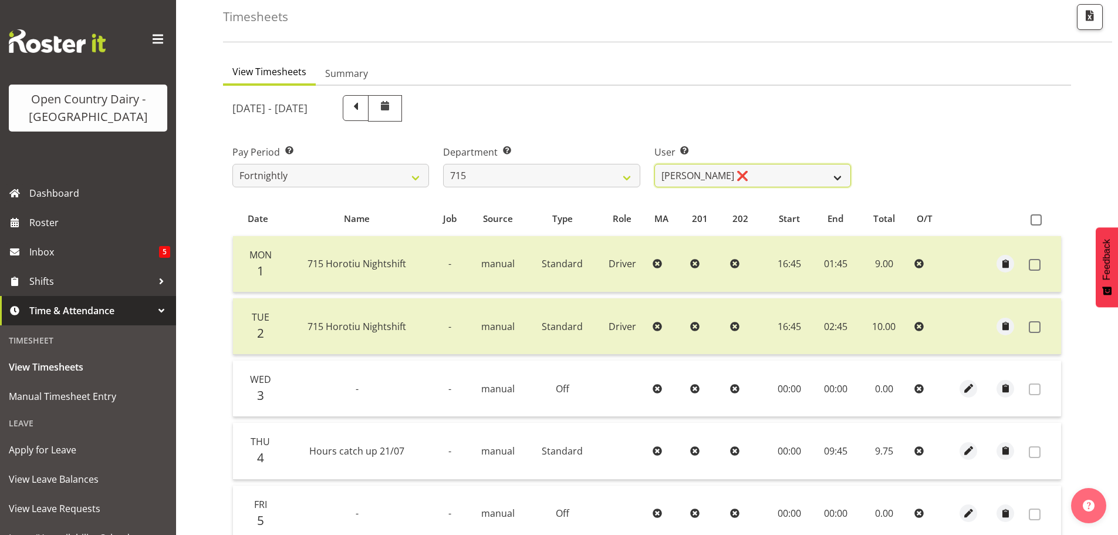
click at [786, 178] on select "Glenn McPherson ❌ Greg Healey ❌ Max Coulter ❌ Neal Chalklen ❌" at bounding box center [752, 175] width 197 height 23
click at [654, 164] on select "Glenn McPherson ❌ Greg Healey ❌ Max Coulter ❌ Neal Chalklen ❌" at bounding box center [752, 175] width 197 height 23
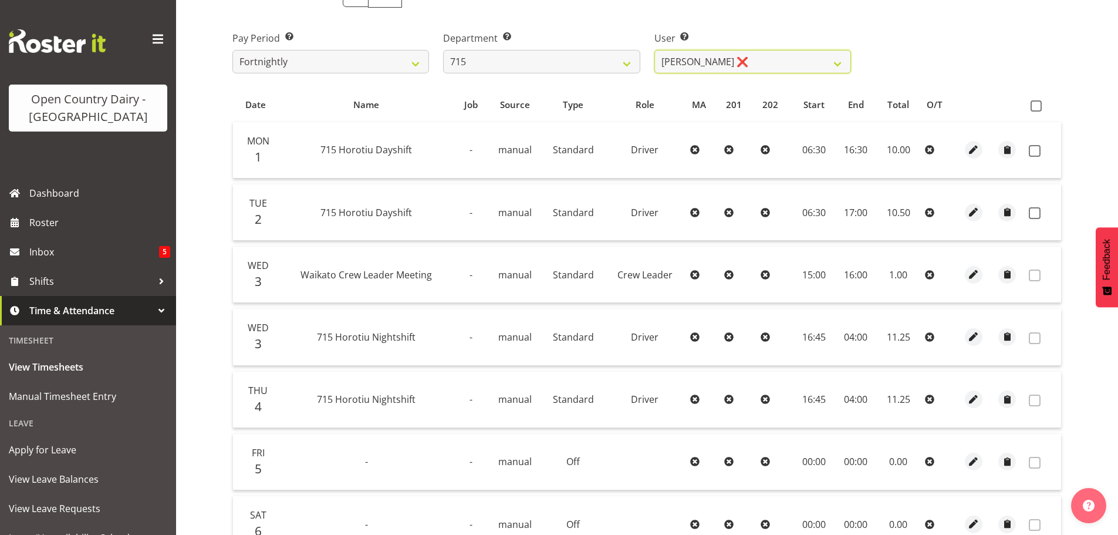
scroll to position [295, 0]
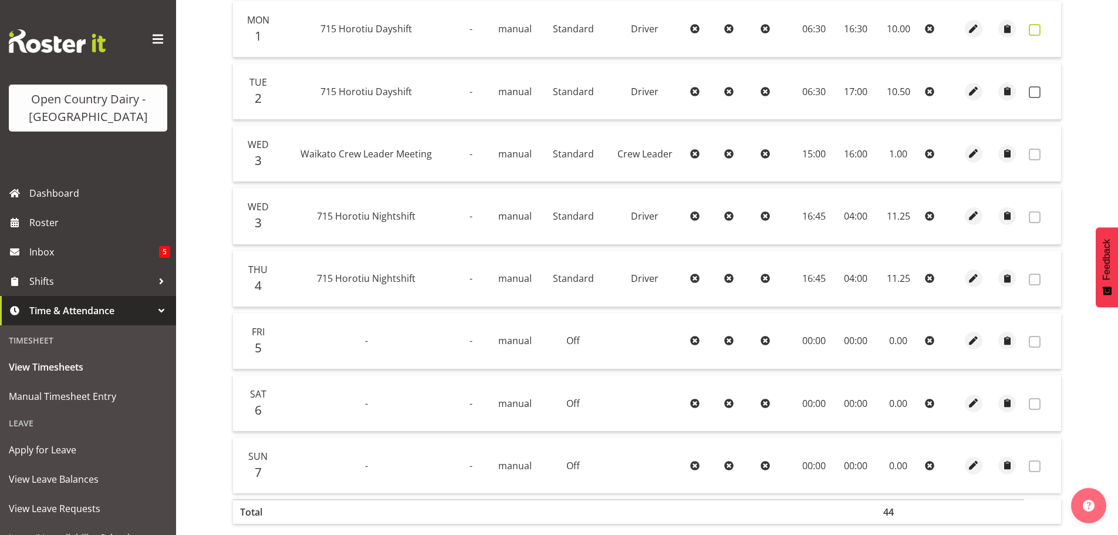
click at [1036, 30] on span at bounding box center [1035, 30] width 12 height 12
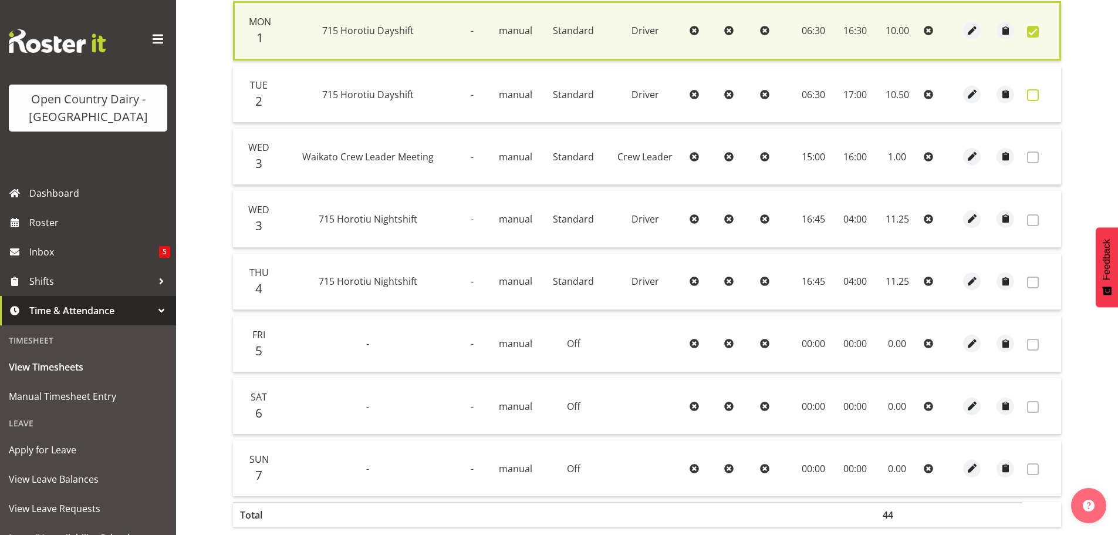
click at [1033, 94] on span at bounding box center [1033, 95] width 12 height 12
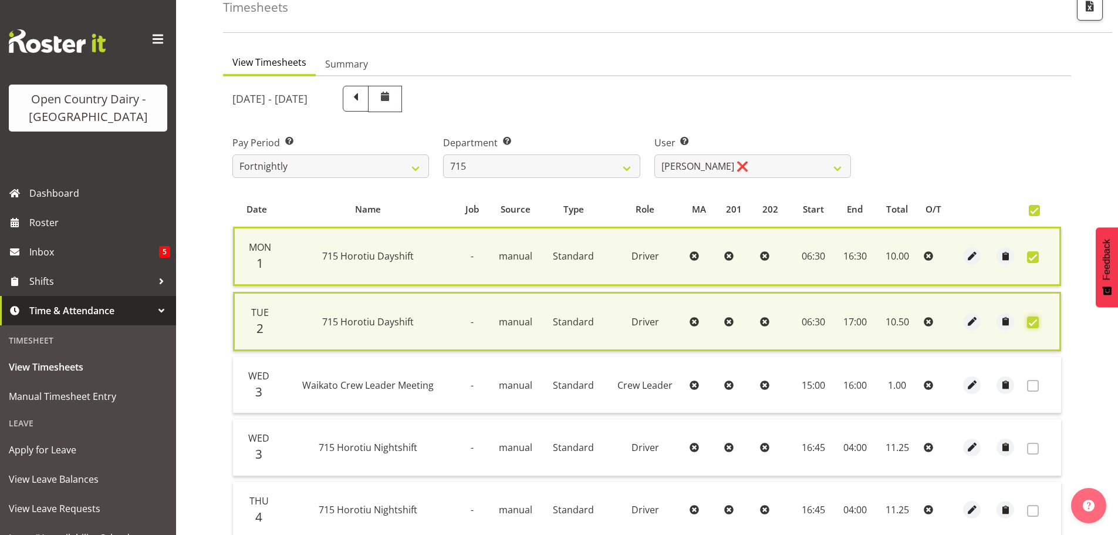
scroll to position [363, 0]
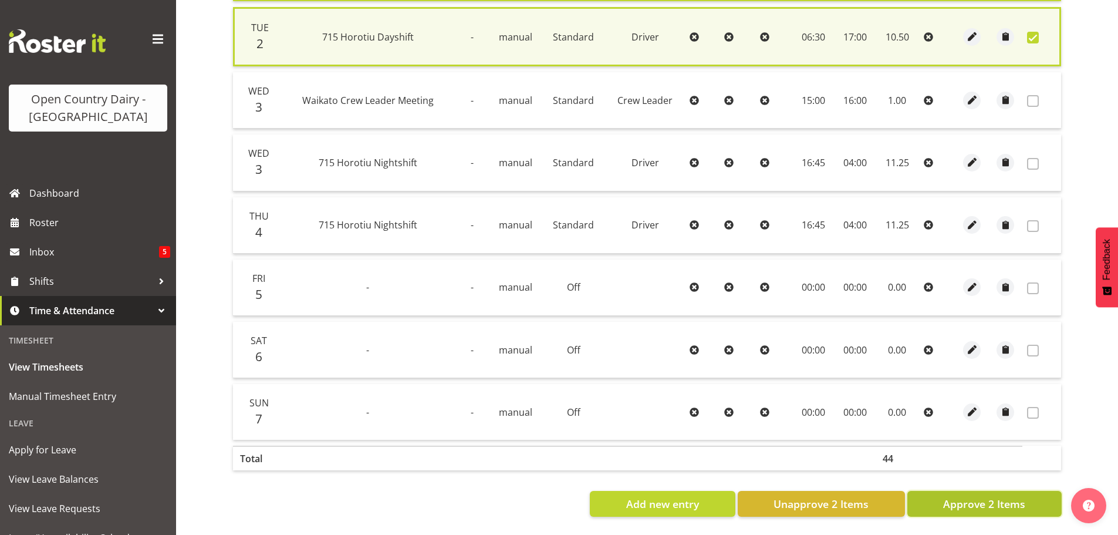
click at [1004, 496] on span "Approve 2 Items" at bounding box center [984, 503] width 82 height 15
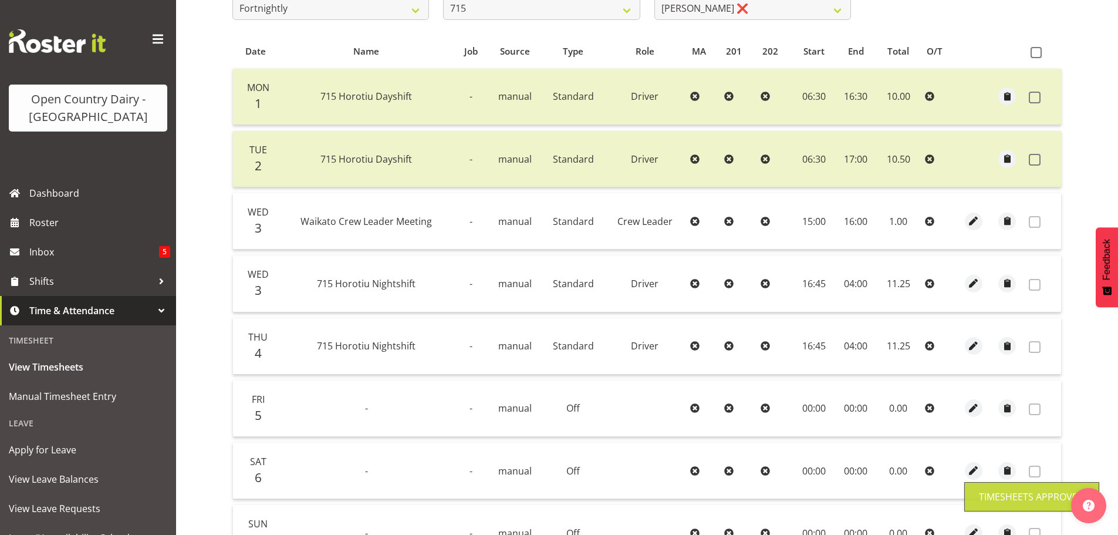
scroll to position [181, 0]
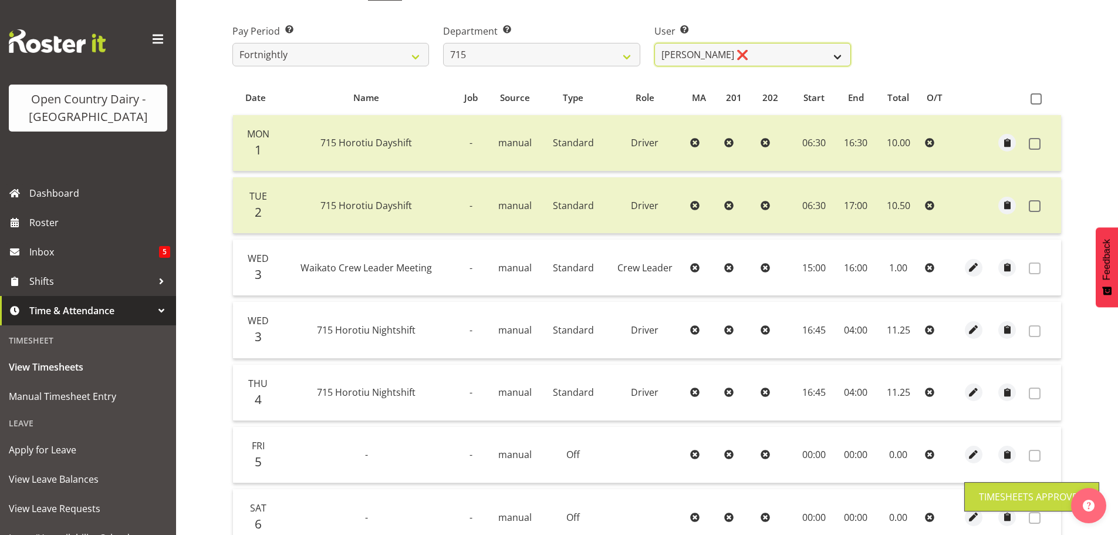
click at [746, 56] on select "Glenn McPherson ❌ Greg Healey ❌ Max Coulter ❌ Neal Chalklen ❌" at bounding box center [752, 54] width 197 height 23
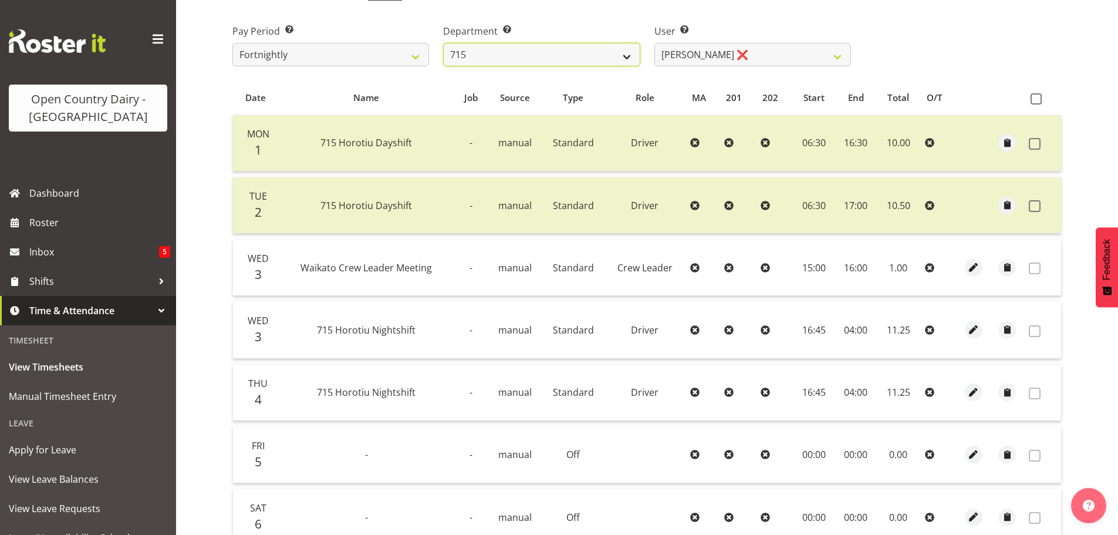
click at [576, 47] on select "701 702 703 704 705 706 707 708 709 710 711 712 713 714 715 716 717 718 719 720" at bounding box center [541, 54] width 197 height 23
click at [443, 43] on select "701 702 703 704 705 706 707 708 709 710 711 712 713 714 715 716 717 718 719 720" at bounding box center [541, 54] width 197 height 23
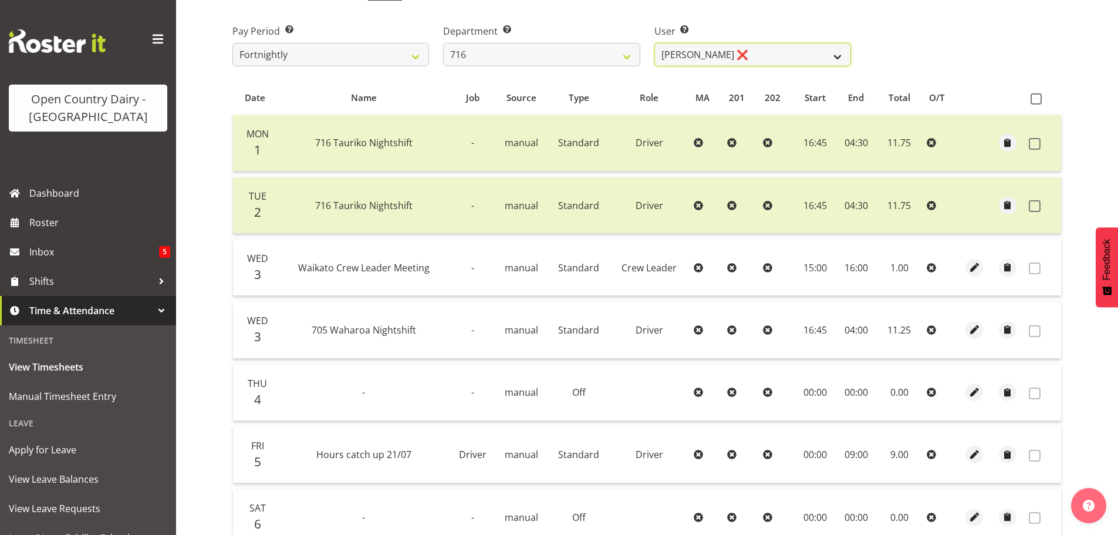
click at [758, 46] on select "Casey Leonard ❌ Darren Norris ❌ Glen Fraser ❌ Michael O'Connor ❌" at bounding box center [752, 54] width 197 height 23
click at [654, 43] on select "Casey Leonard ❌ Darren Norris ❌ Glen Fraser ❌ Michael O'Connor ❌" at bounding box center [752, 54] width 197 height 23
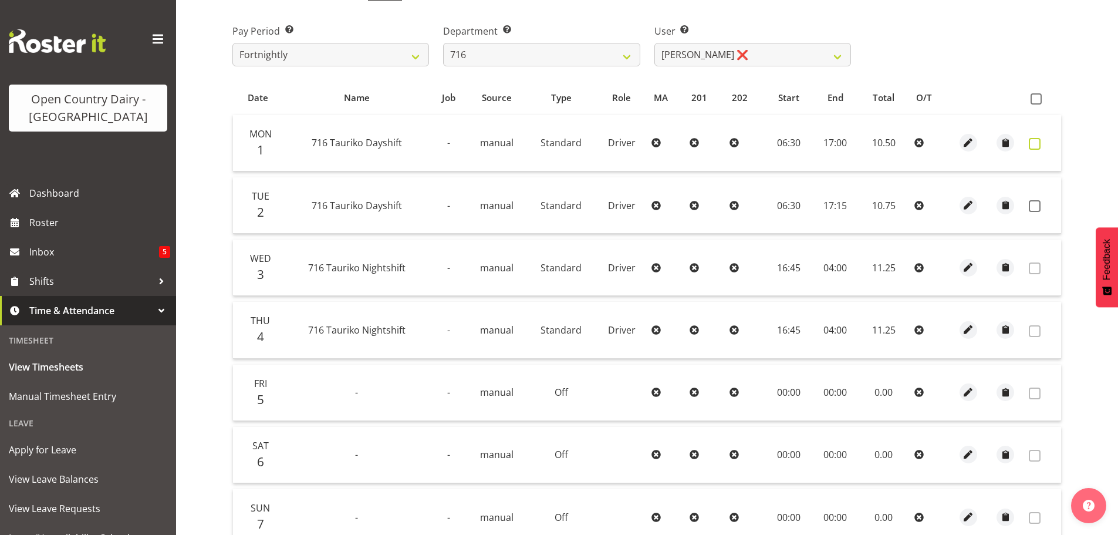
click at [1031, 144] on span at bounding box center [1035, 144] width 12 height 12
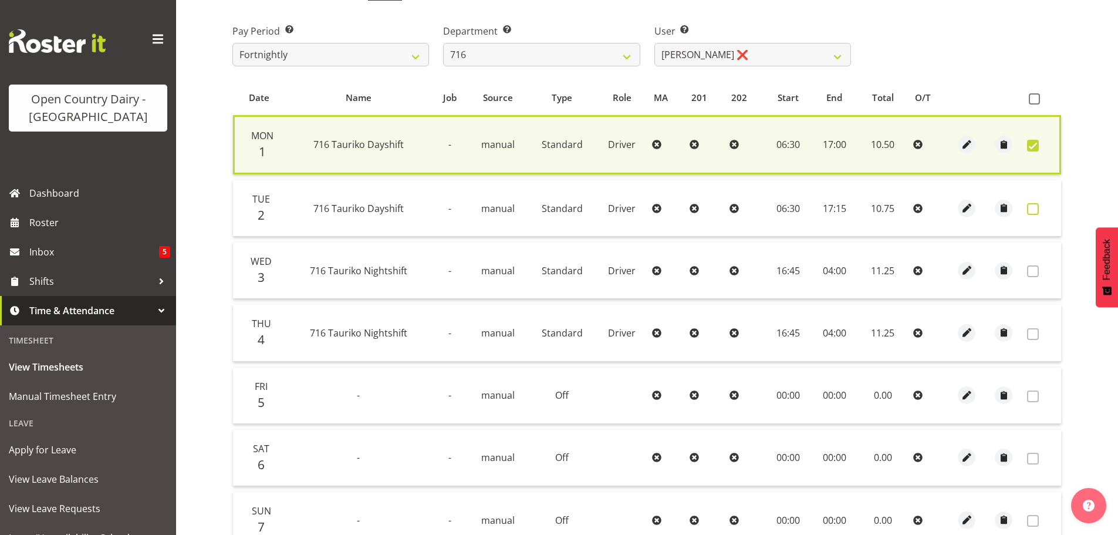
click at [1033, 211] on span at bounding box center [1033, 209] width 12 height 12
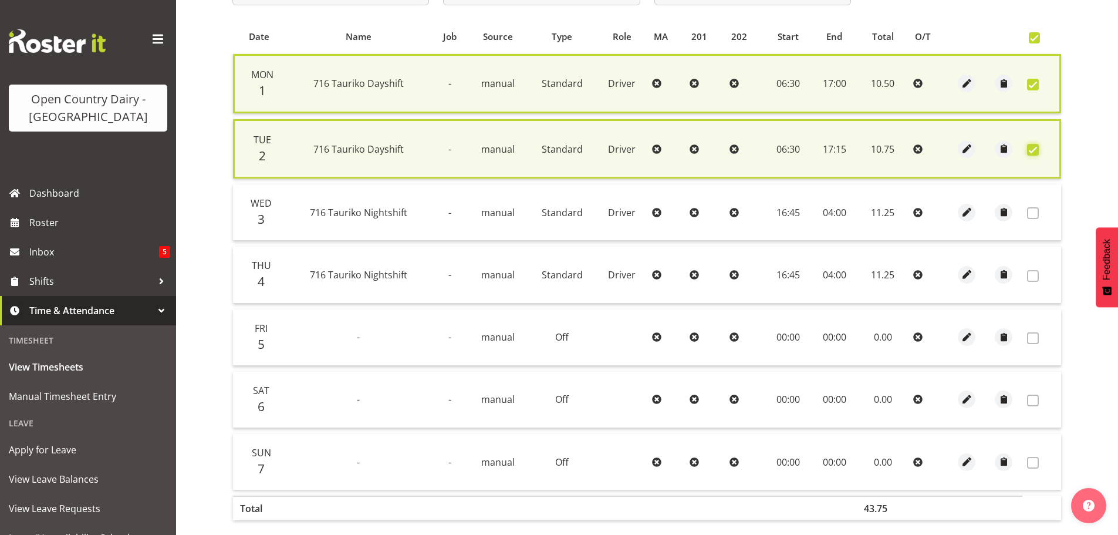
scroll to position [300, 0]
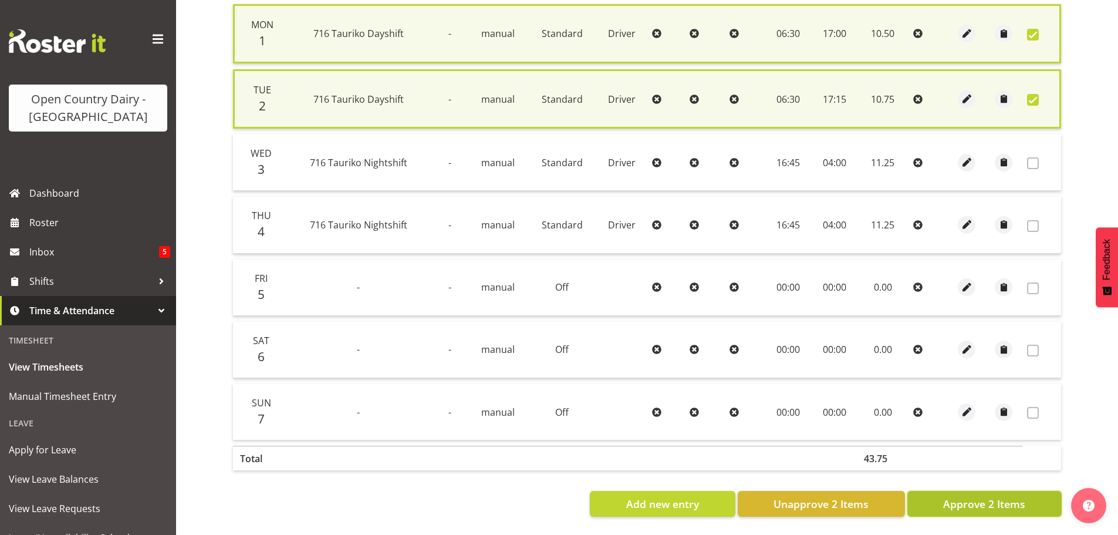
click at [977, 496] on span "Approve 2 Items" at bounding box center [984, 503] width 82 height 15
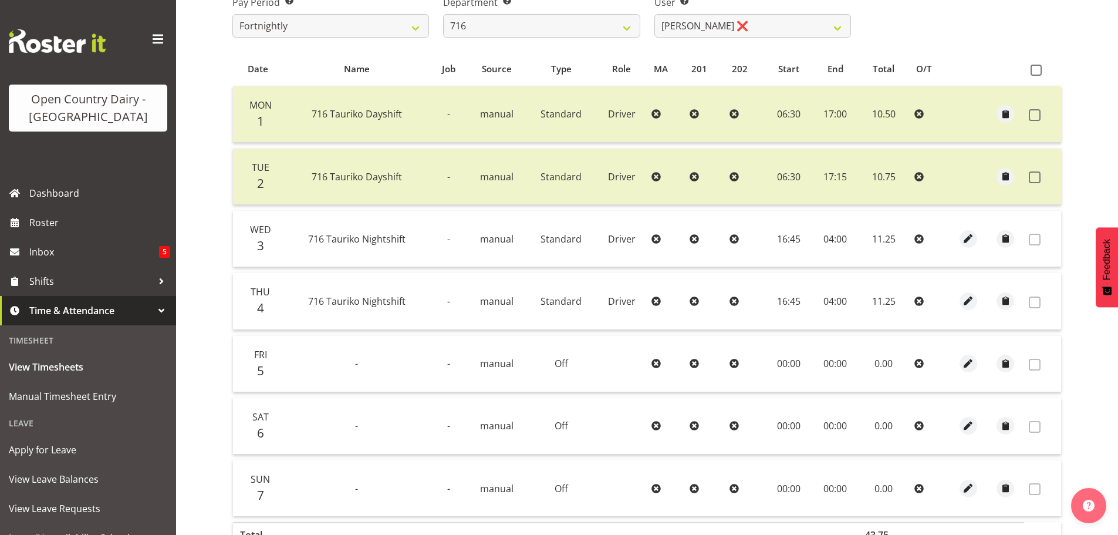
scroll to position [60, 0]
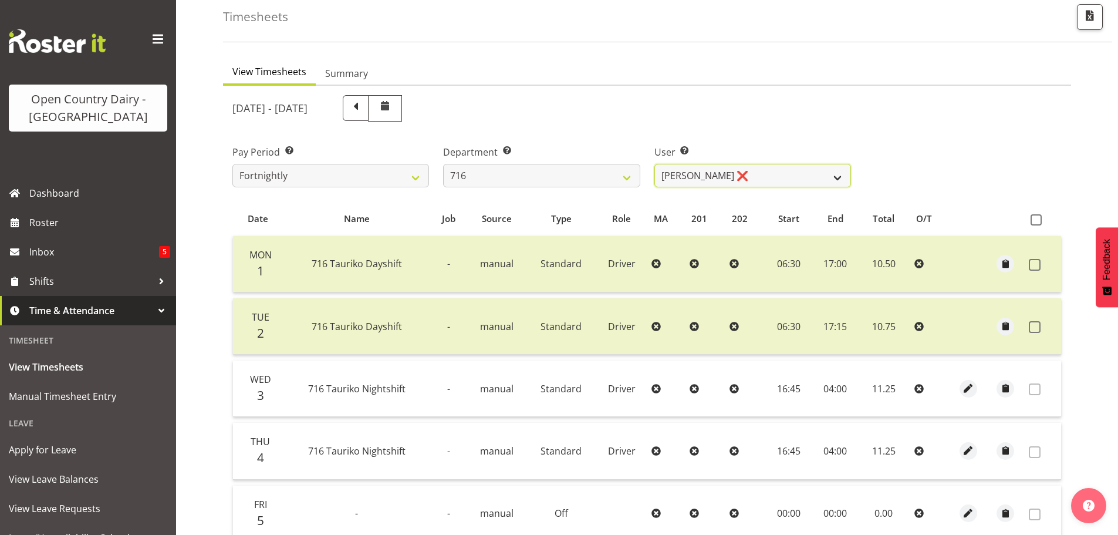
click at [756, 170] on select "Casey Leonard ❌ Darren Norris ❌ Glen Fraser ❌ Michael O'Connor ❌" at bounding box center [752, 175] width 197 height 23
click at [518, 177] on select "701 702 703 704 705 706 707 708 709 710 711 712 713 714 715 716 717 718 719 720" at bounding box center [541, 175] width 197 height 23
click at [443, 164] on select "701 702 703 704 705 706 707 708 709 710 711 712 713 714 715 716 717 718 719 720" at bounding box center [541, 175] width 197 height 23
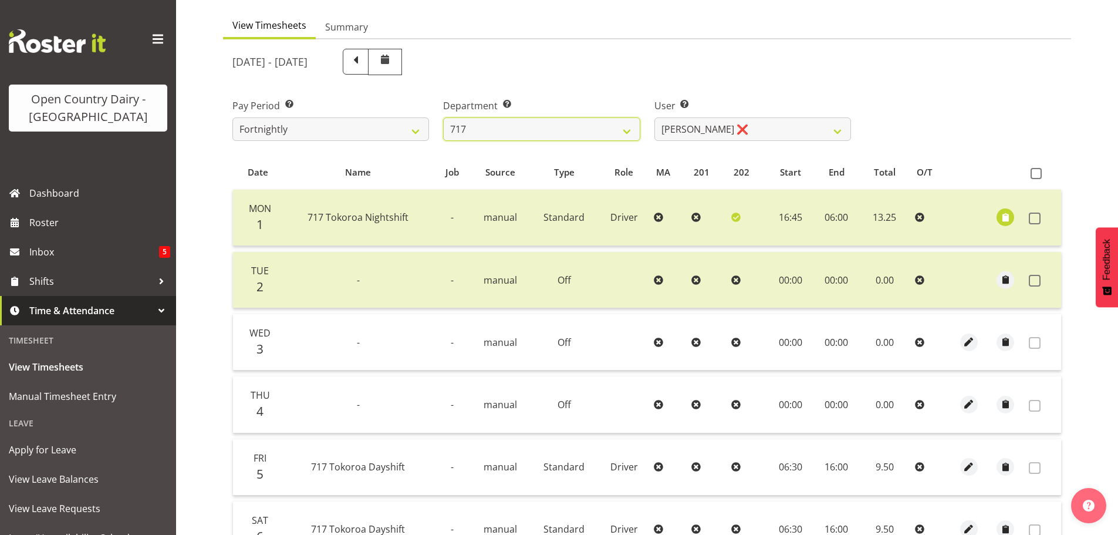
scroll to position [177, 0]
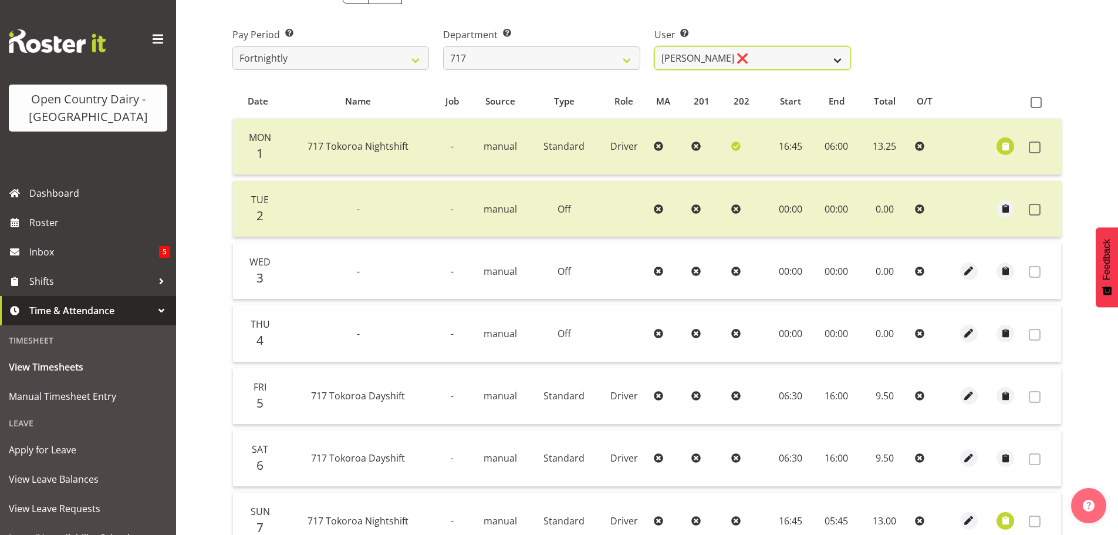
click at [796, 60] on select "Daryl Wrigley ❌ Dodge Lindsay Laing ✔ Eric Stothers ❌ Jeff Anderson ❌" at bounding box center [752, 57] width 197 height 23
click at [654, 46] on select "Daryl Wrigley ❌ Dodge Lindsay Laing ✔ Eric Stothers ❌ Jeff Anderson ❌" at bounding box center [752, 57] width 197 height 23
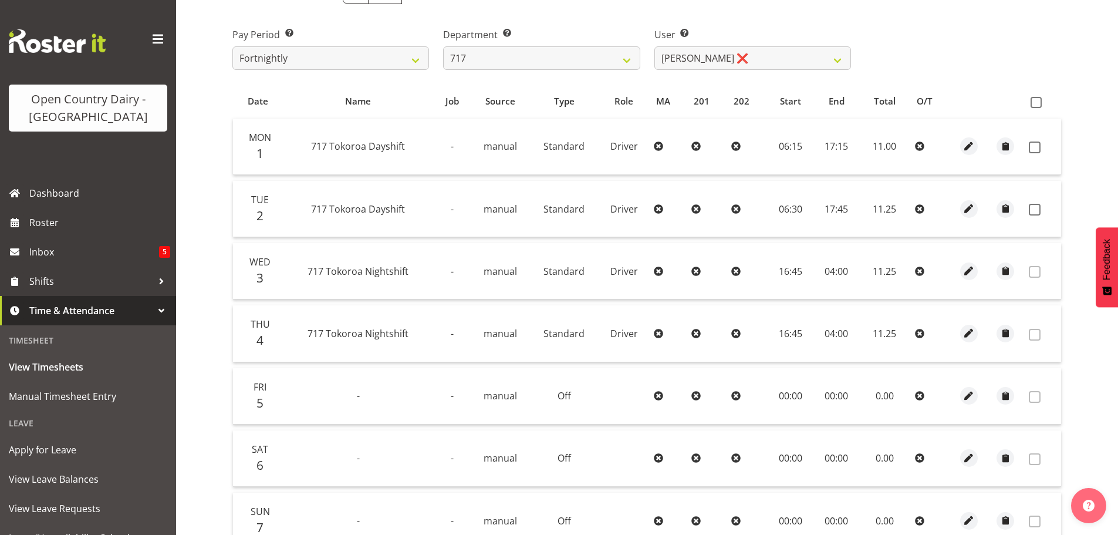
drag, startPoint x: 1035, startPoint y: 146, endPoint x: 1033, endPoint y: 165, distance: 18.9
click at [1036, 146] on span at bounding box center [1035, 147] width 12 height 12
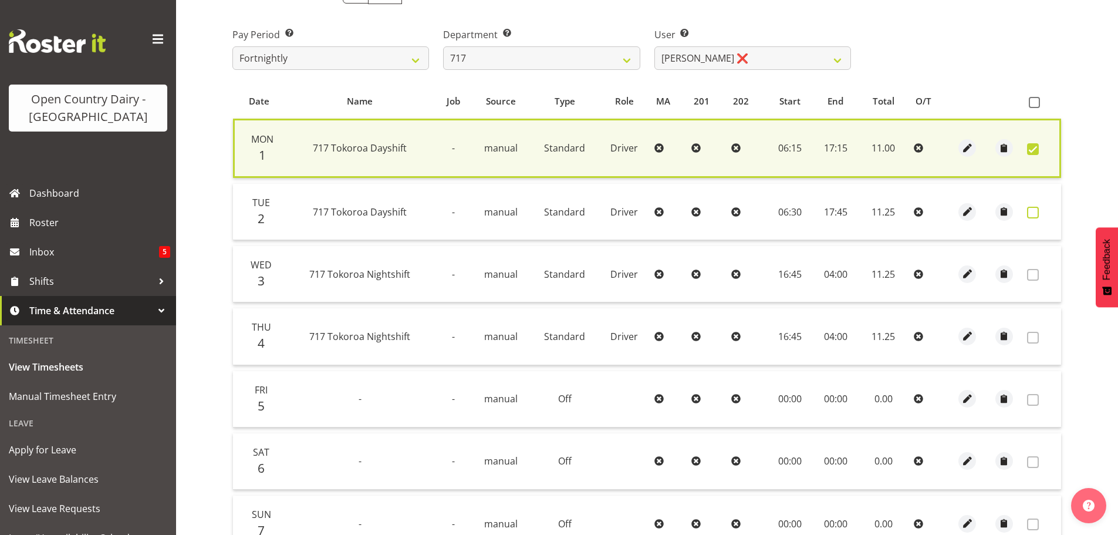
click at [1033, 208] on span at bounding box center [1033, 213] width 12 height 12
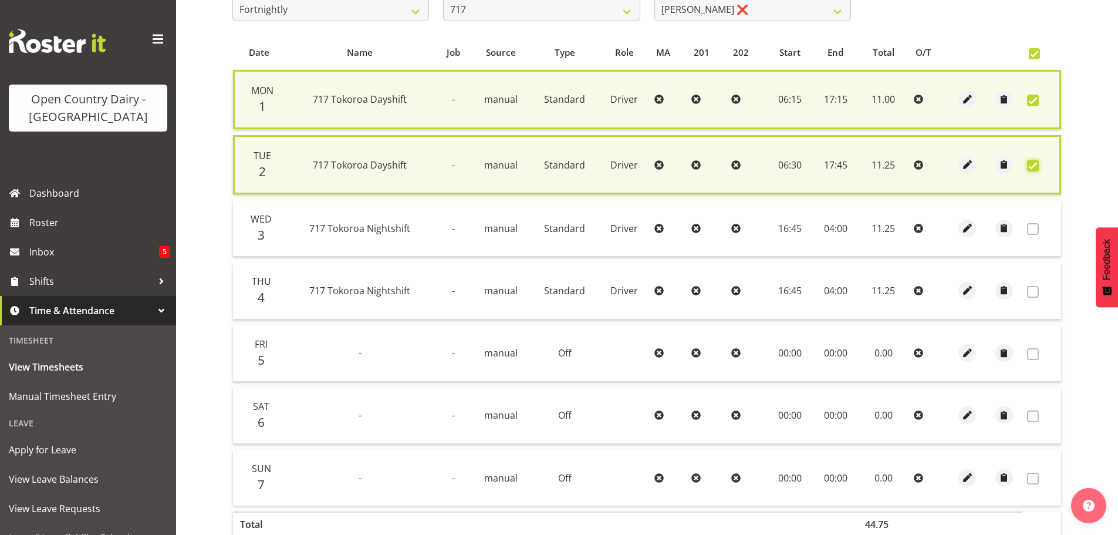
scroll to position [300, 0]
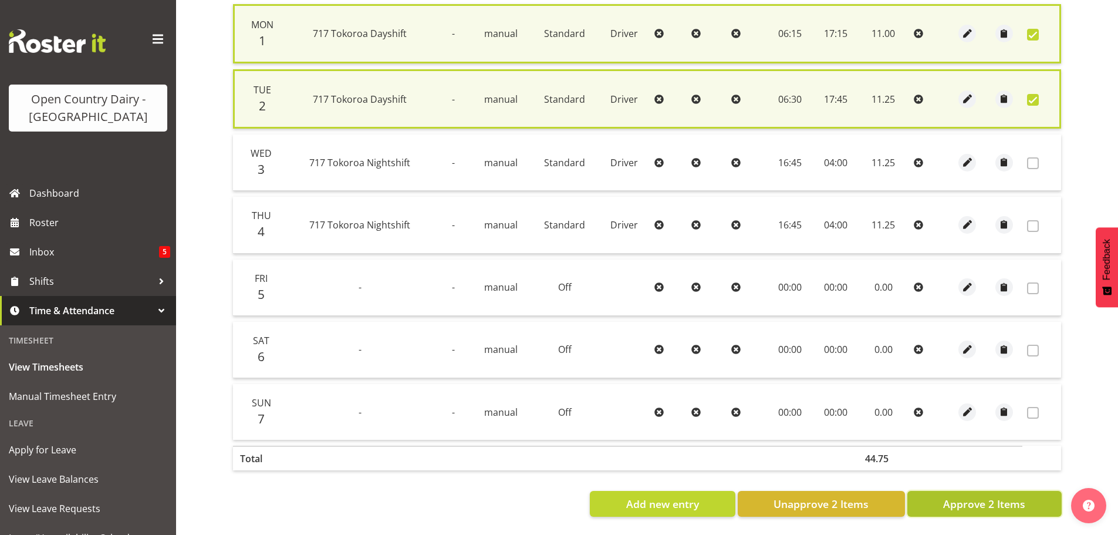
click at [1019, 505] on button "Approve 2 Items" at bounding box center [984, 504] width 154 height 26
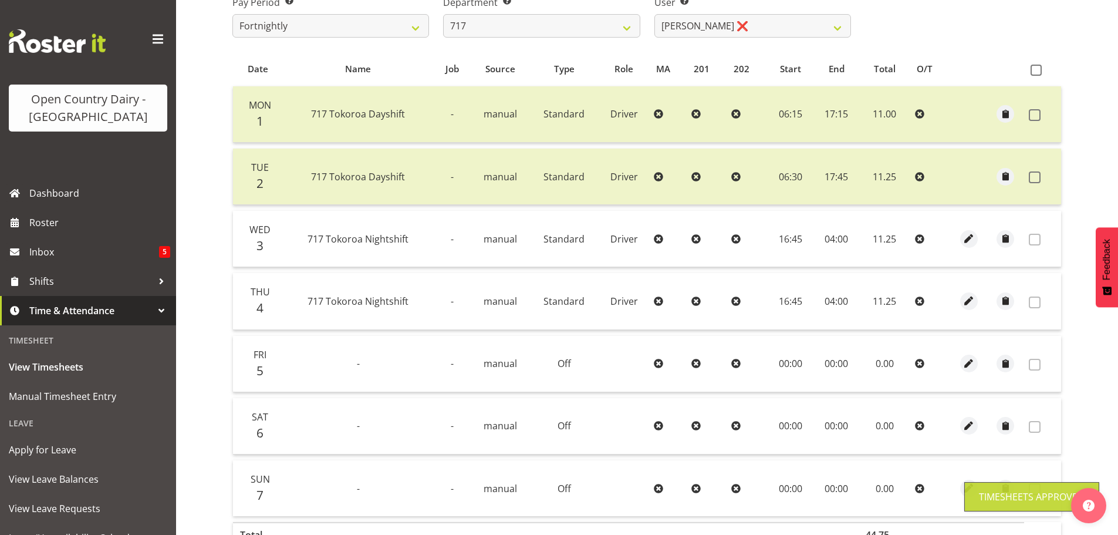
scroll to position [119, 0]
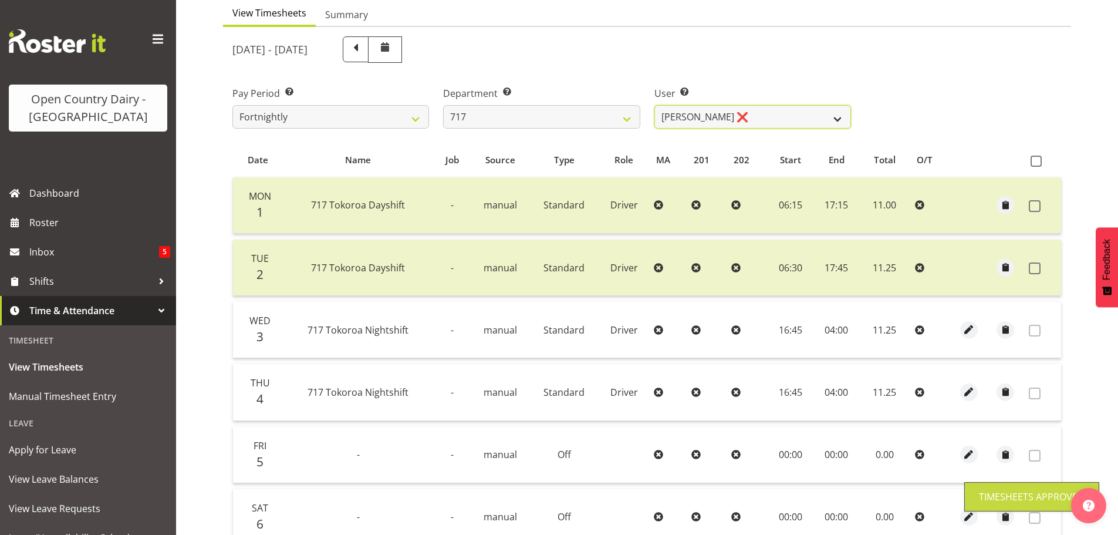
click at [749, 114] on select "Daryl Wrigley ❌ Dodge Lindsay Laing ✔ Eric Stothers ❌ Jeff Anderson ❌" at bounding box center [752, 116] width 197 height 23
click at [654, 105] on select "Daryl Wrigley ❌ Dodge Lindsay Laing ✔ Eric Stothers ❌ Jeff Anderson ❌" at bounding box center [752, 116] width 197 height 23
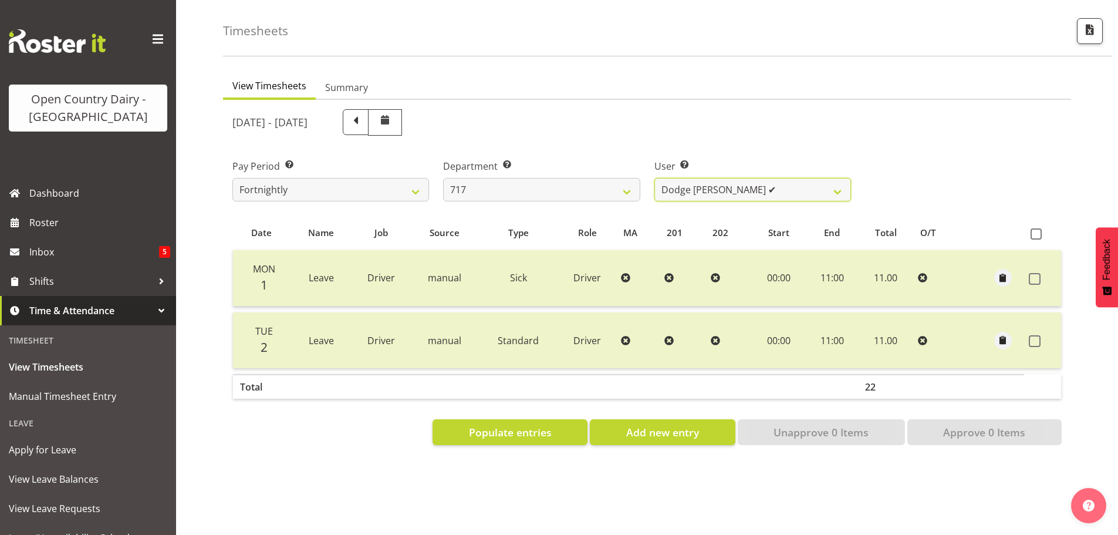
scroll to position [55, 0]
click at [786, 178] on select "Daryl Wrigley ❌ Dodge Lindsay Laing ✔ Eric Stothers ❌ Jeff Anderson ❌" at bounding box center [752, 189] width 197 height 23
click at [654, 178] on select "Daryl Wrigley ❌ Dodge Lindsay Laing ✔ Eric Stothers ❌ Jeff Anderson ❌" at bounding box center [752, 189] width 197 height 23
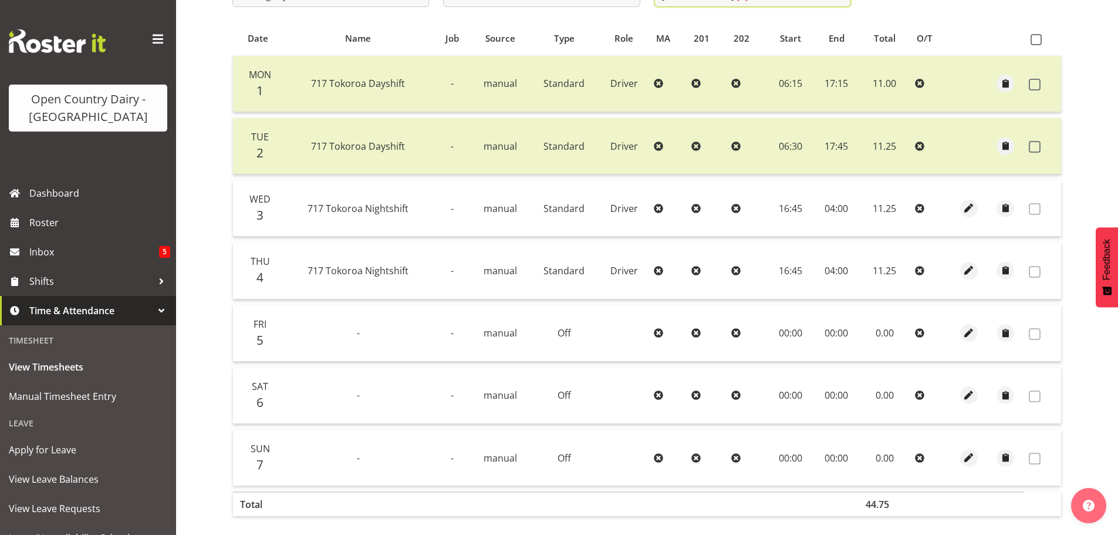
scroll to position [177, 0]
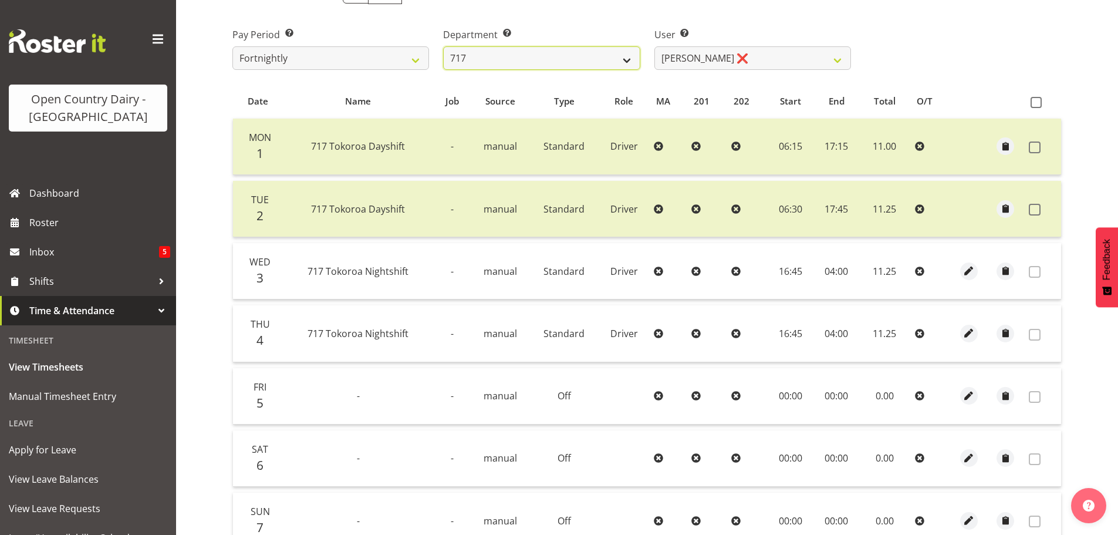
click at [564, 56] on select "701 702 703 704 705 706 707 708 709 710 711 712 713 714 715 716 717 718 719 720" at bounding box center [541, 57] width 197 height 23
click at [443, 46] on select "701 702 703 704 705 706 707 708 709 710 711 712 713 714 715 716 717 718 719 720" at bounding box center [541, 57] width 197 height 23
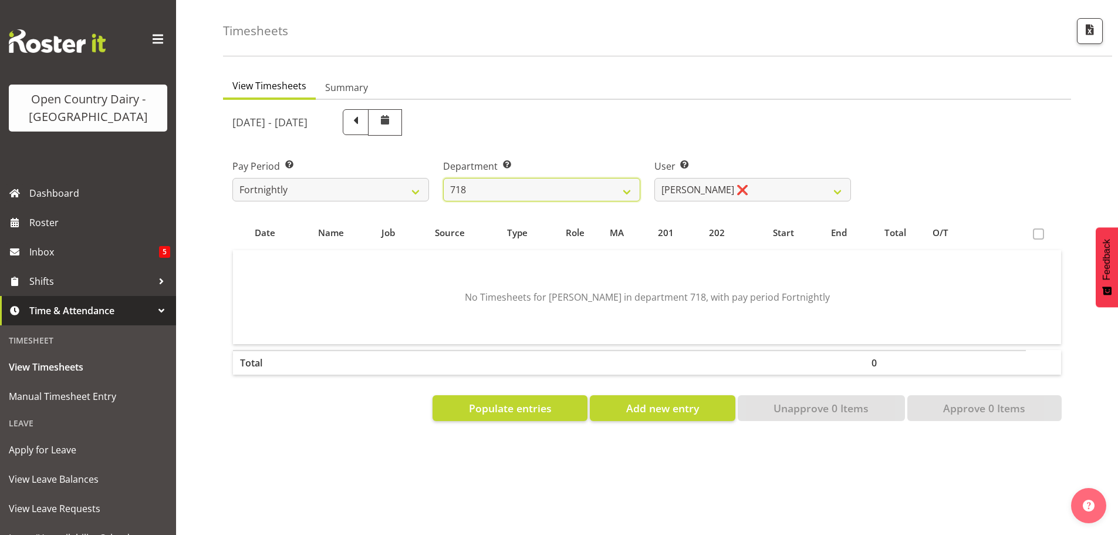
scroll to position [55, 0]
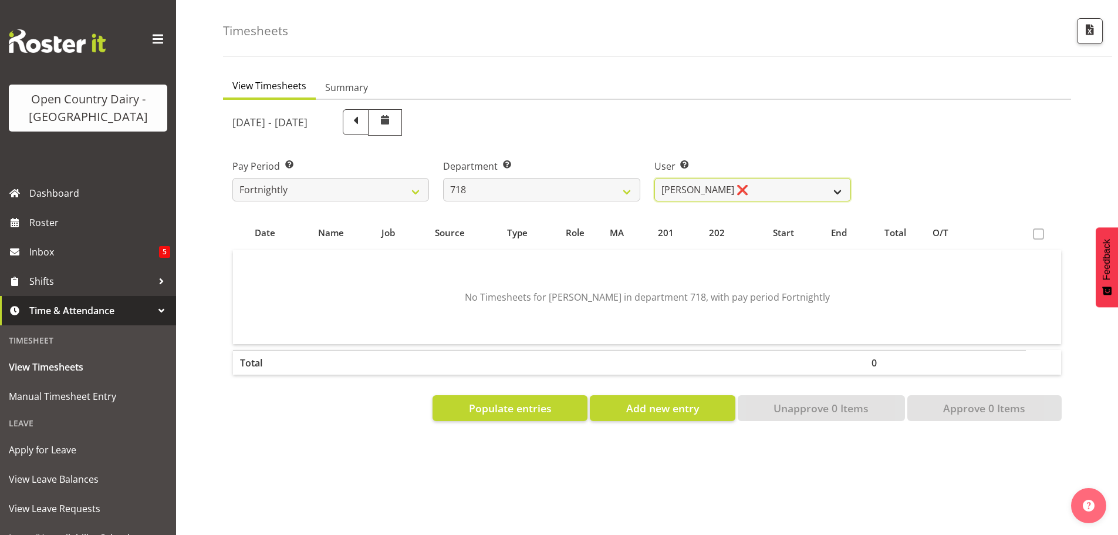
click at [760, 178] on select "Graeme Raupi ❌ Jimmy Boult ❌ Linsay Bourne ❌ Tony Fielding ❌" at bounding box center [752, 189] width 197 height 23
click at [654, 178] on select "Graeme Raupi ❌ Jimmy Boult ❌ Linsay Bourne ❌ Tony Fielding ❌" at bounding box center [752, 189] width 197 height 23
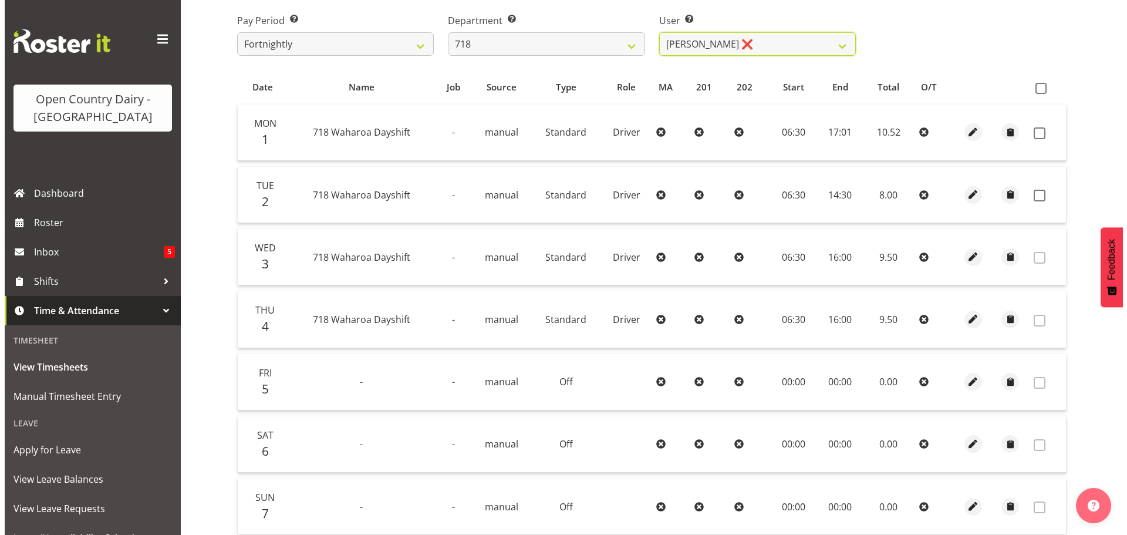
scroll to position [172, 0]
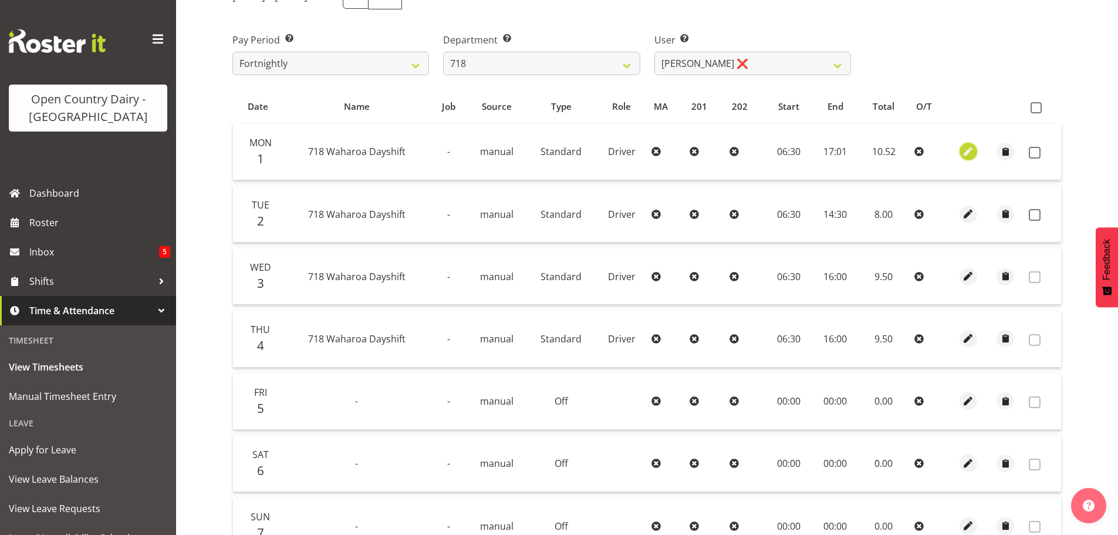
click at [964, 148] on span "button" at bounding box center [968, 151] width 13 height 13
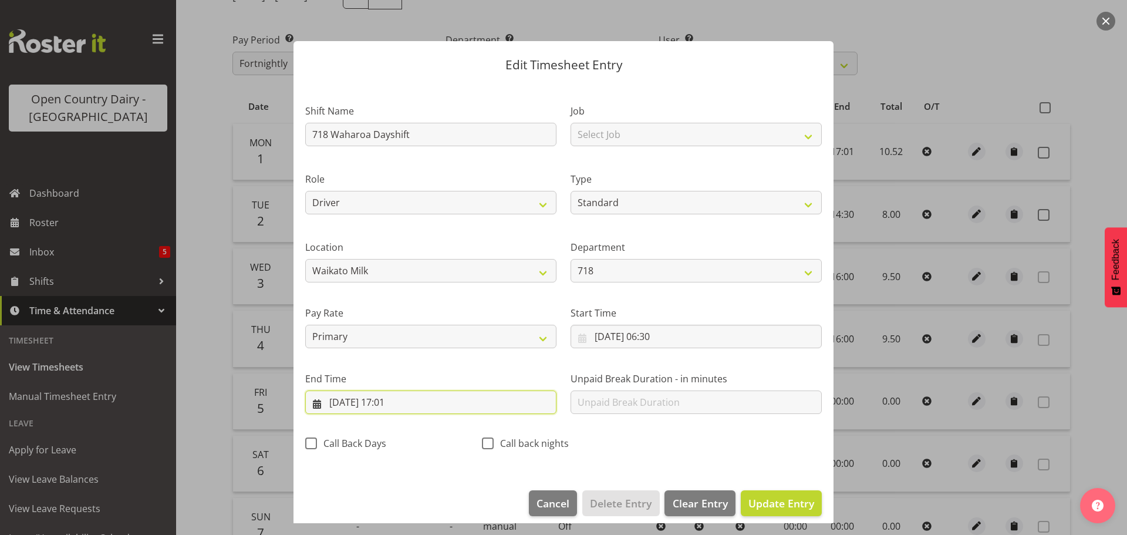
click at [406, 405] on input "01/09/2025, 17:01" at bounding box center [430, 401] width 251 height 23
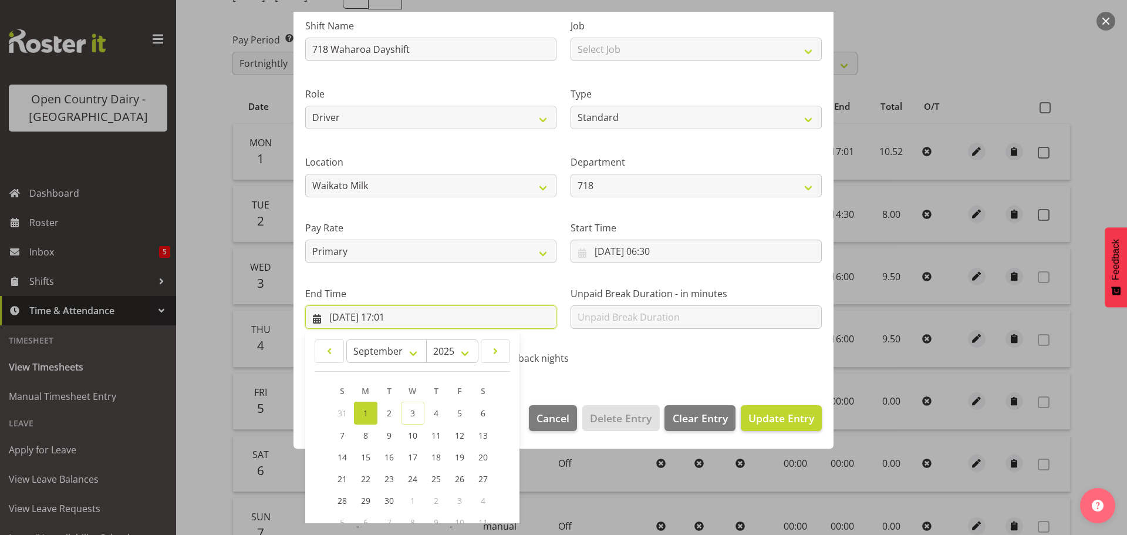
scroll to position [159, 0]
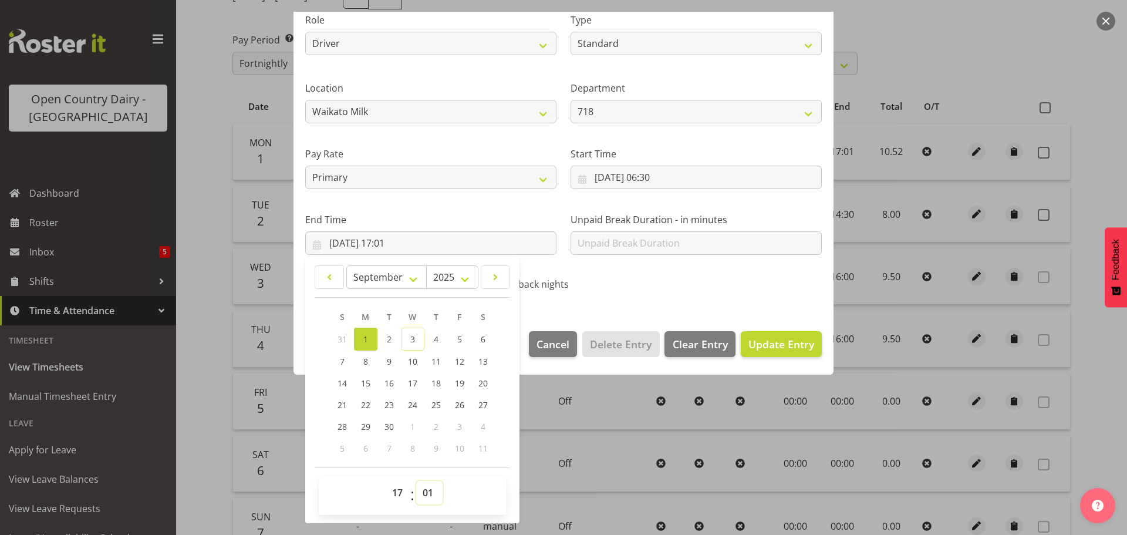
click at [429, 492] on select "00 01 02 03 04 05 06 07 08 09 10 11 12 13 14 15 16 17 18 19 20 21 22 23 24 25 2…" at bounding box center [429, 492] width 26 height 23
click at [416, 481] on select "00 01 02 03 04 05 06 07 08 09 10 11 12 13 14 15 16 17 18 19 20 21 22 23 24 25 2…" at bounding box center [429, 492] width 26 height 23
click at [779, 346] on span "Update Entry" at bounding box center [781, 344] width 66 height 14
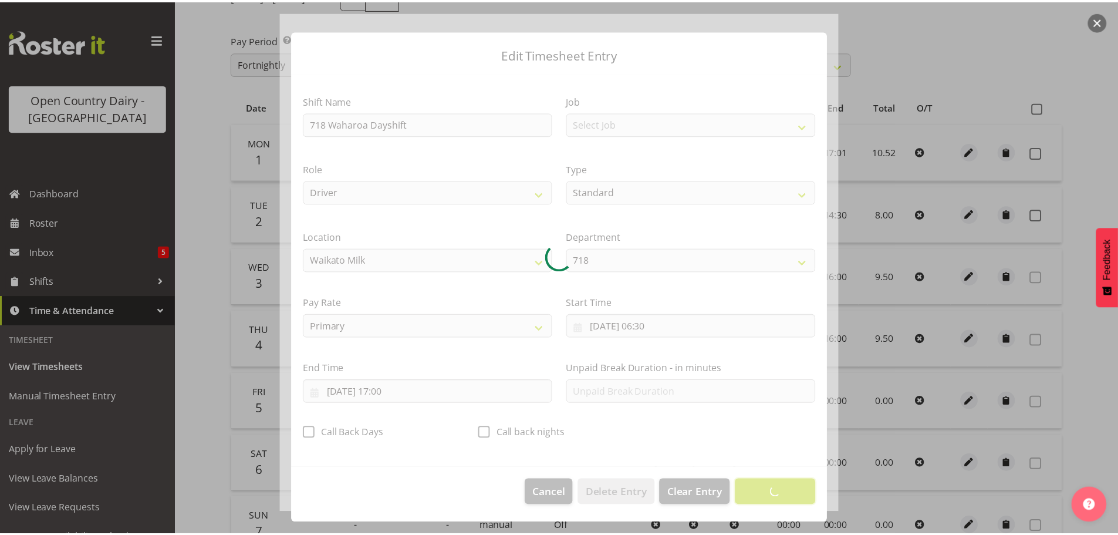
scroll to position [11, 0]
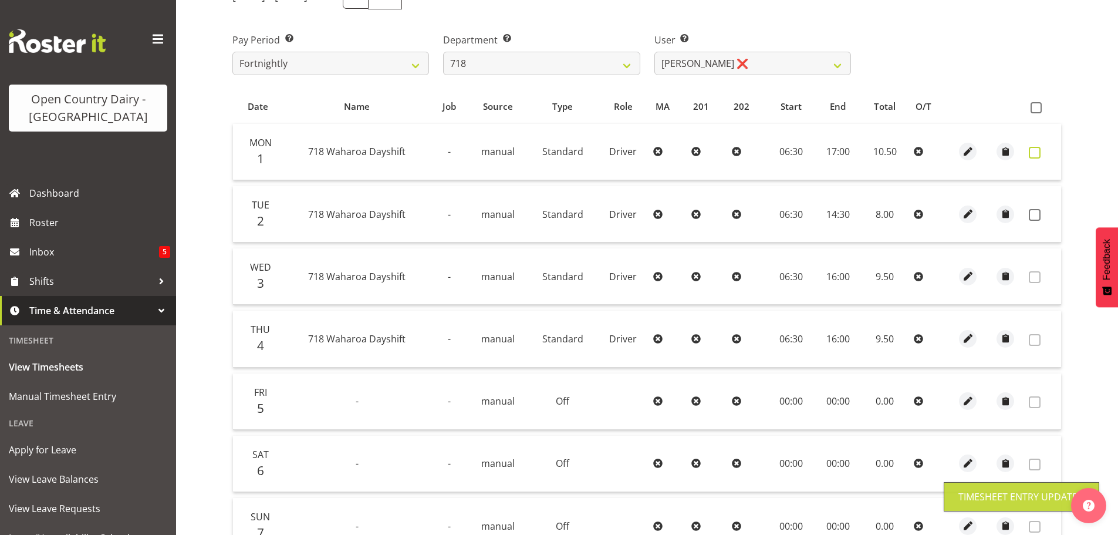
click at [1033, 155] on span at bounding box center [1035, 153] width 12 height 12
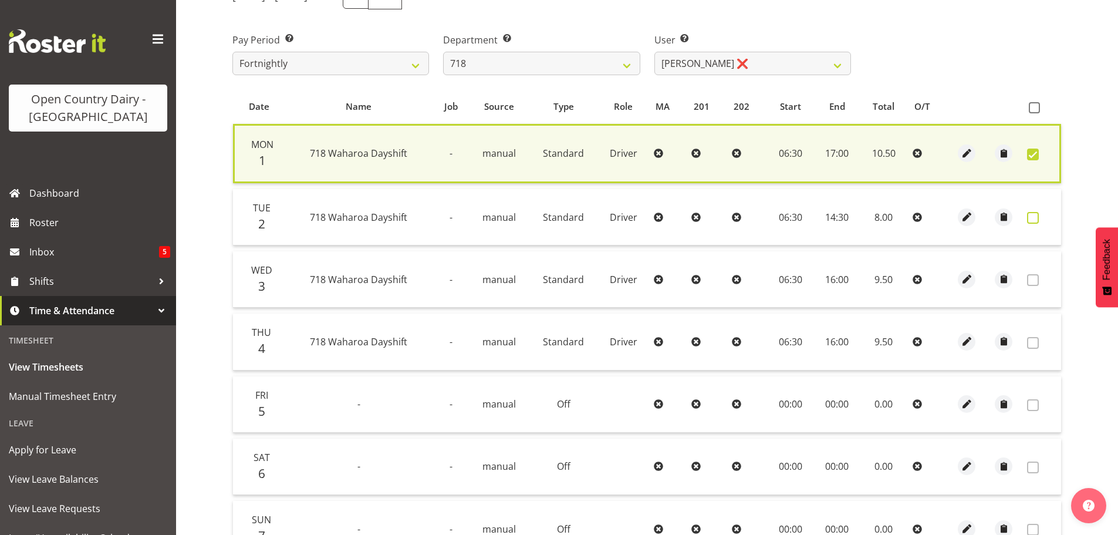
drag, startPoint x: 1034, startPoint y: 219, endPoint x: 1020, endPoint y: 238, distance: 23.1
click at [1033, 219] on span at bounding box center [1033, 218] width 12 height 12
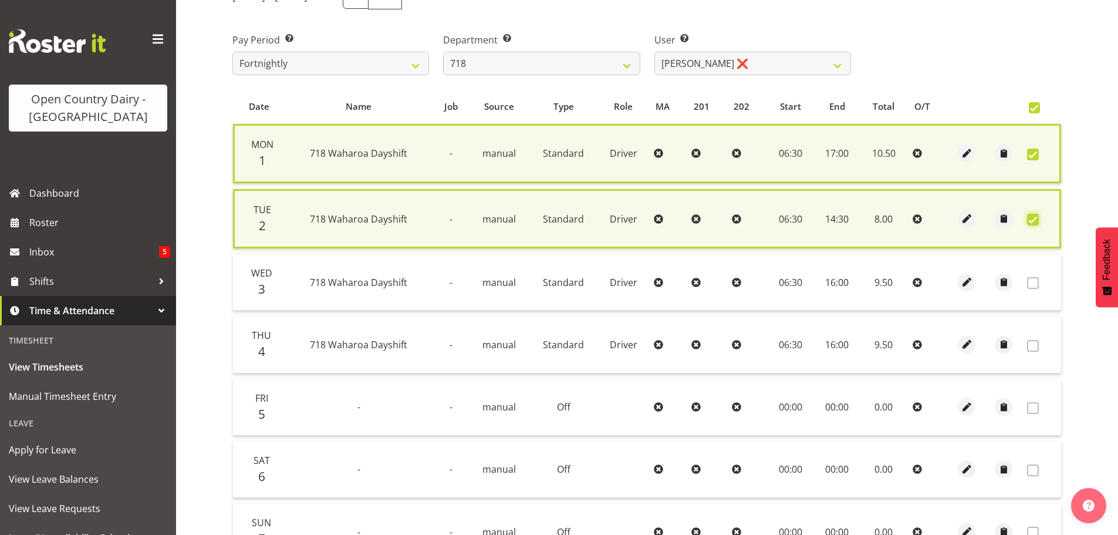
scroll to position [300, 0]
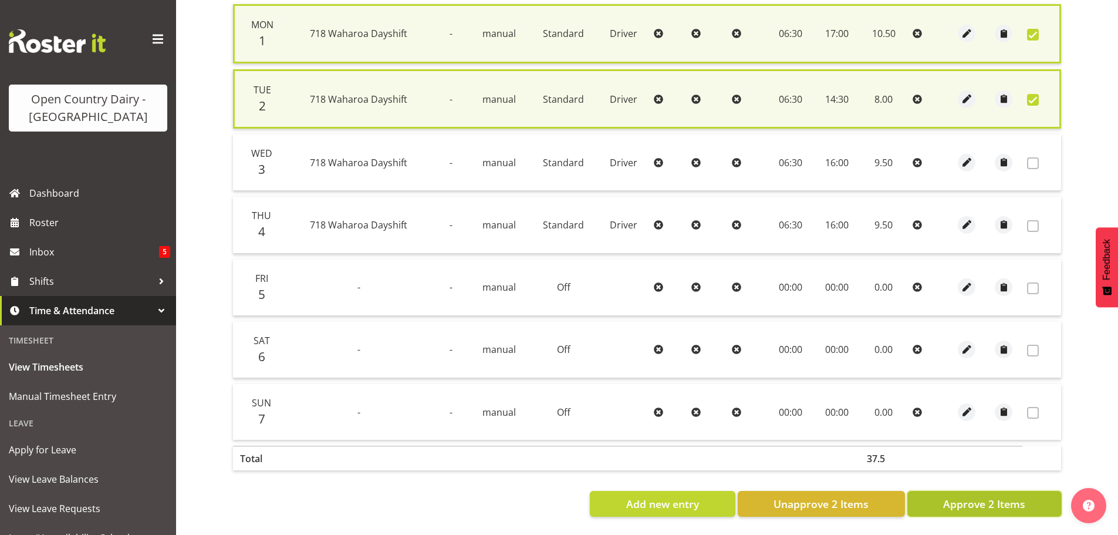
click at [971, 496] on span "Approve 2 Items" at bounding box center [984, 503] width 82 height 15
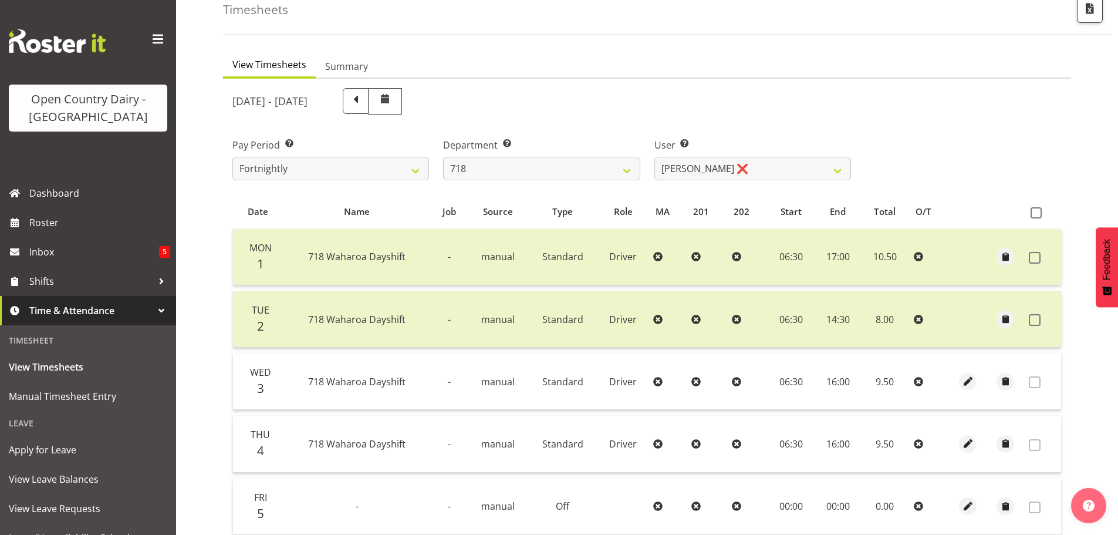
scroll to position [0, 0]
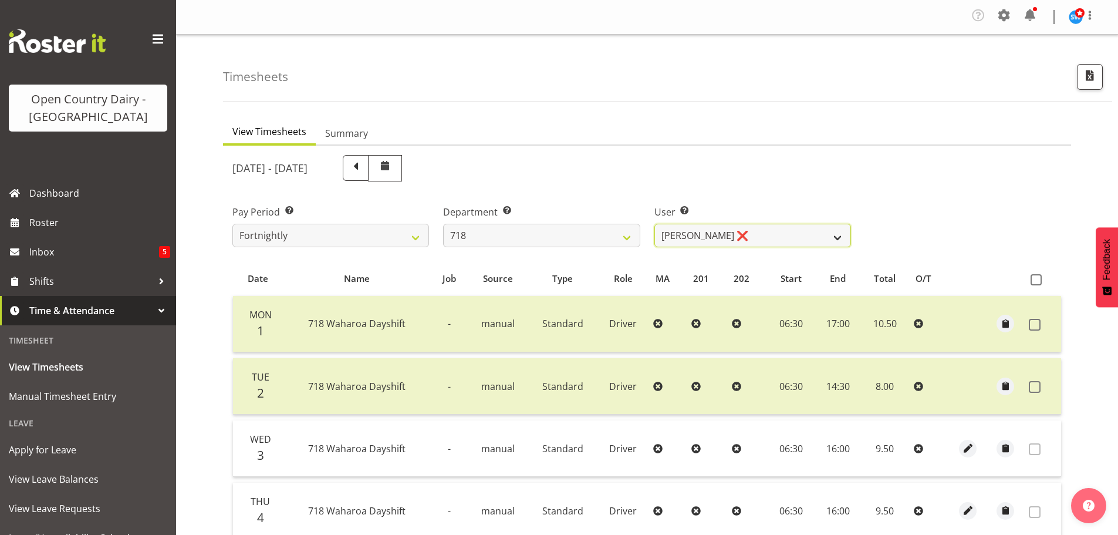
click at [770, 231] on select "Graeme Raupi ❌ Jimmy Boult ❌ Linsay Bourne ❌ Tony Fielding ❌" at bounding box center [752, 235] width 197 height 23
click at [654, 224] on select "Graeme Raupi ❌ Jimmy Boult ❌ Linsay Bourne ❌ Tony Fielding ❌" at bounding box center [752, 235] width 197 height 23
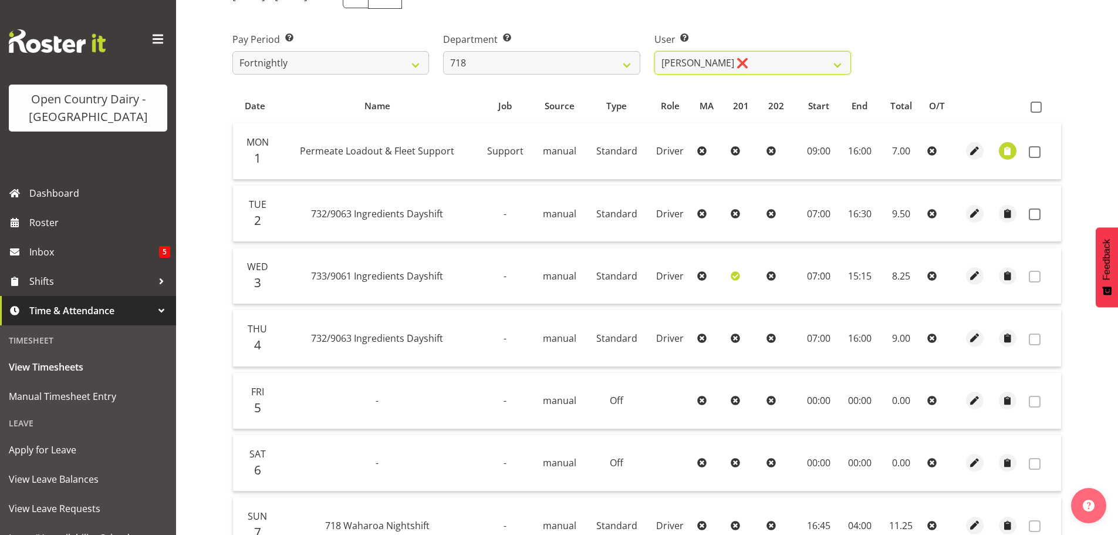
scroll to position [176, 0]
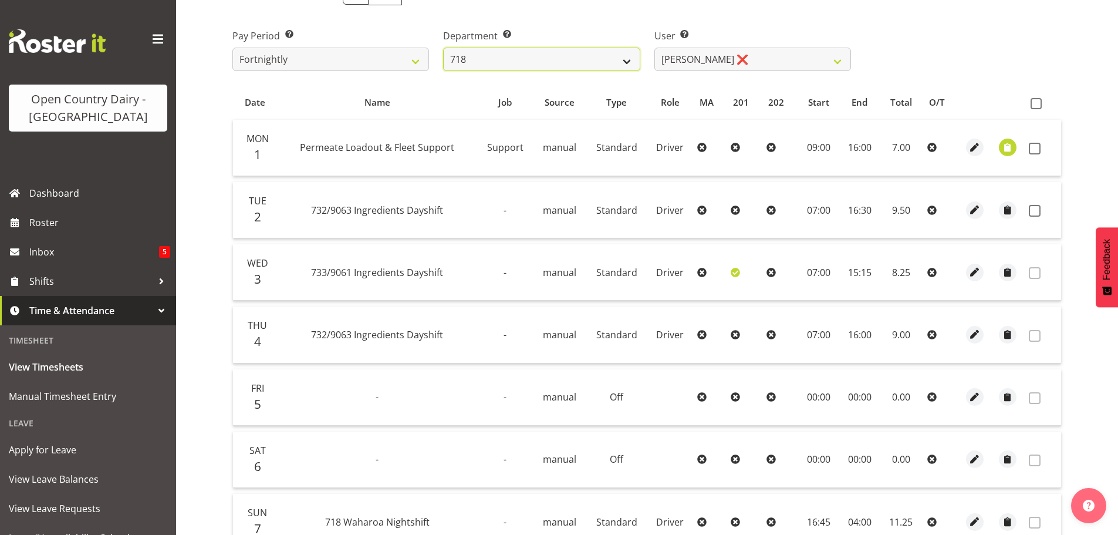
click at [565, 55] on select "701 702 703 704 705 706 707 708 709 710 711 712 713 714 715 716 717 718 719 720" at bounding box center [541, 59] width 197 height 23
click at [443, 48] on select "701 702 703 704 705 706 707 708 709 710 711 712 713 714 715 716 717 718 719 720" at bounding box center [541, 59] width 197 height 23
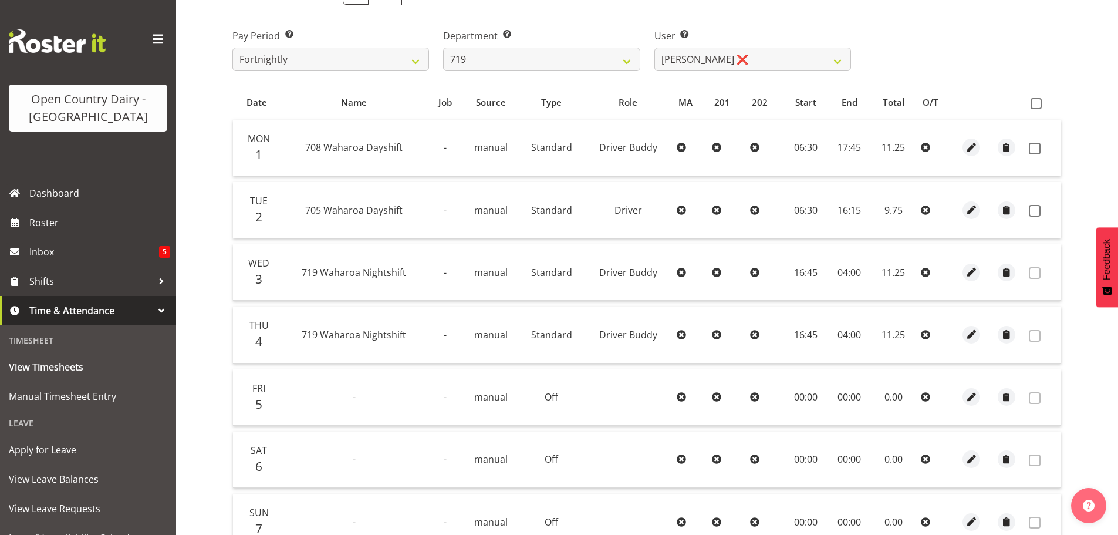
drag, startPoint x: 1036, startPoint y: 146, endPoint x: 1036, endPoint y: 157, distance: 11.1
click at [1038, 146] on span at bounding box center [1035, 149] width 12 height 12
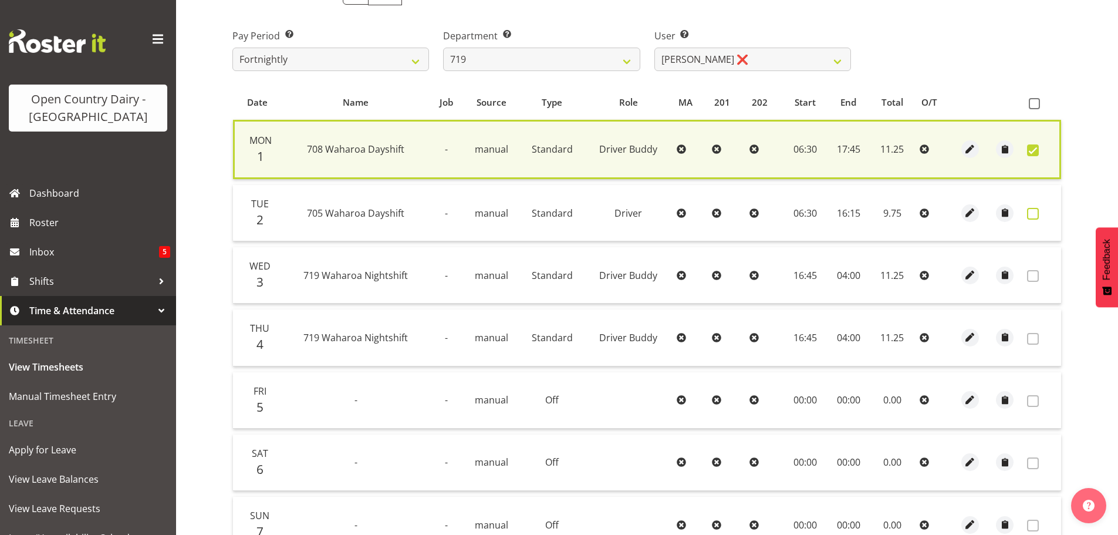
click at [1032, 211] on span at bounding box center [1033, 214] width 12 height 12
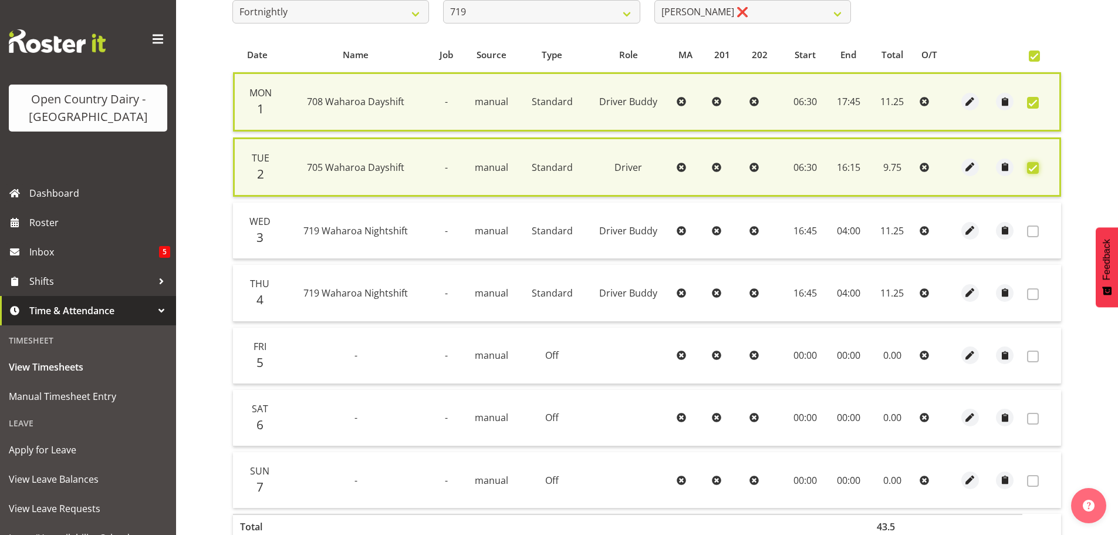
scroll to position [300, 0]
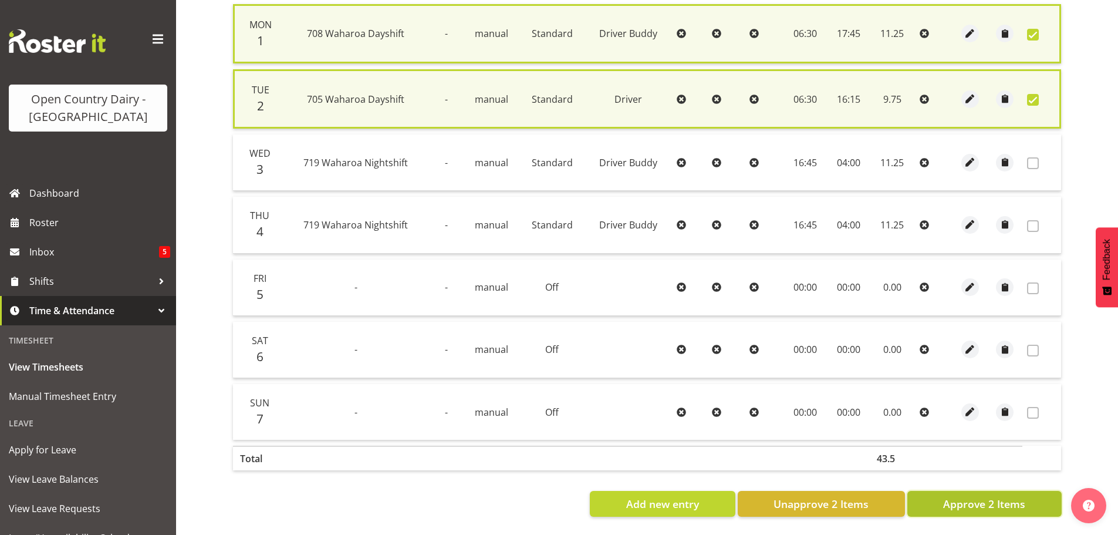
click at [985, 496] on span "Approve 2 Items" at bounding box center [984, 503] width 82 height 15
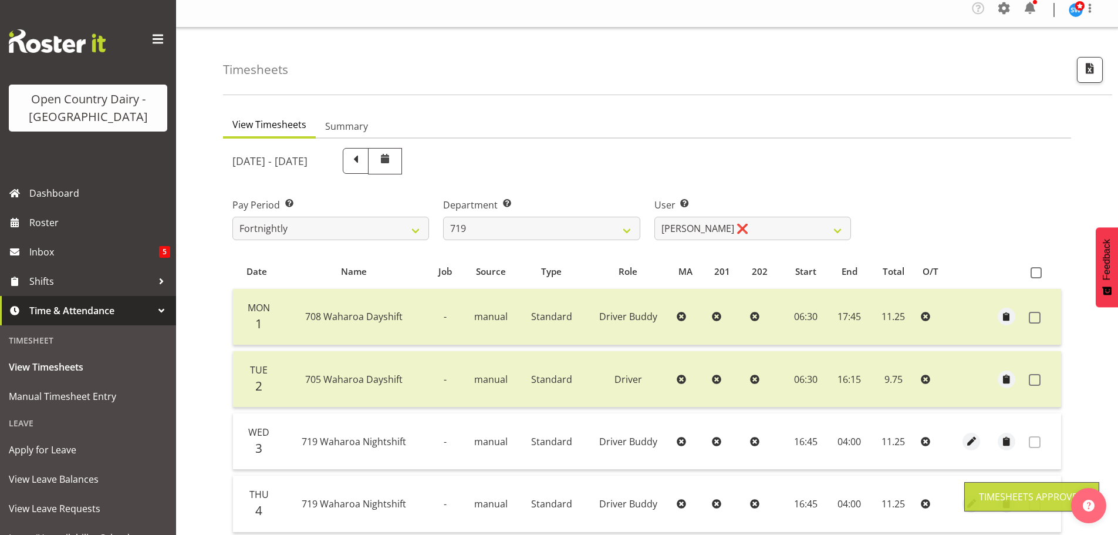
scroll to position [0, 0]
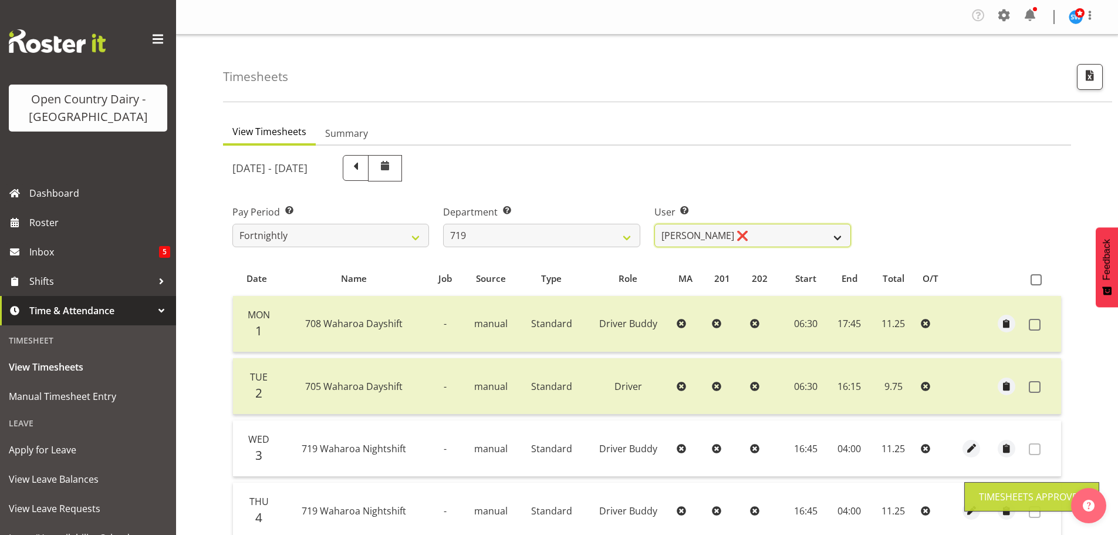
click at [773, 230] on select "Andrew de Lautour ❌ James Wellington ❌ Sami Ovesen ❌" at bounding box center [752, 235] width 197 height 23
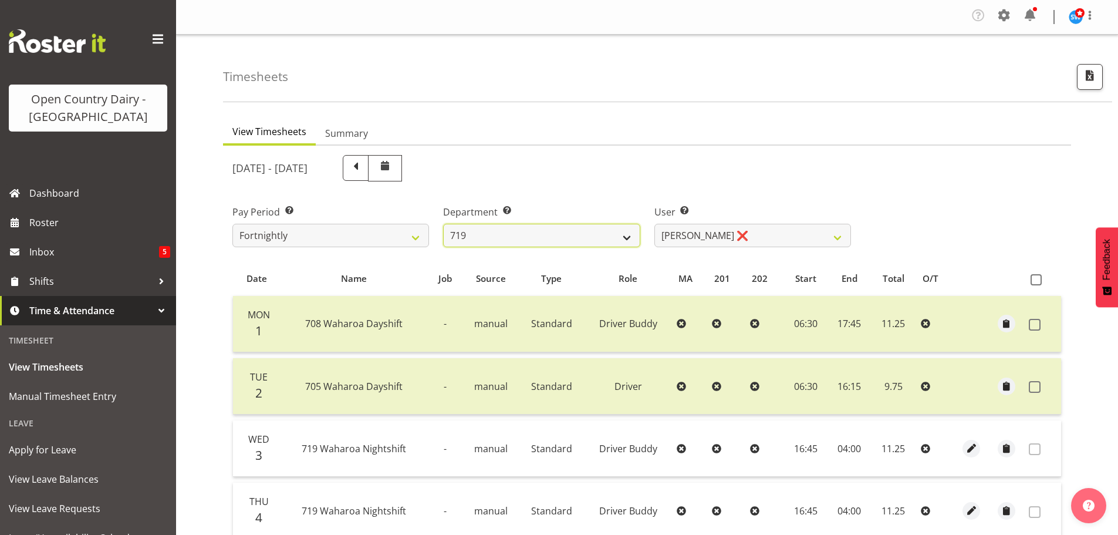
click at [562, 238] on select "701 702 703 704 705 706 707 708 709 710 711 712 713 714 715 716 717 718 719 720" at bounding box center [541, 235] width 197 height 23
click at [443, 224] on select "701 702 703 704 705 706 707 708 709 710 711 712 713 714 715 716 717 718 719 720" at bounding box center [541, 235] width 197 height 23
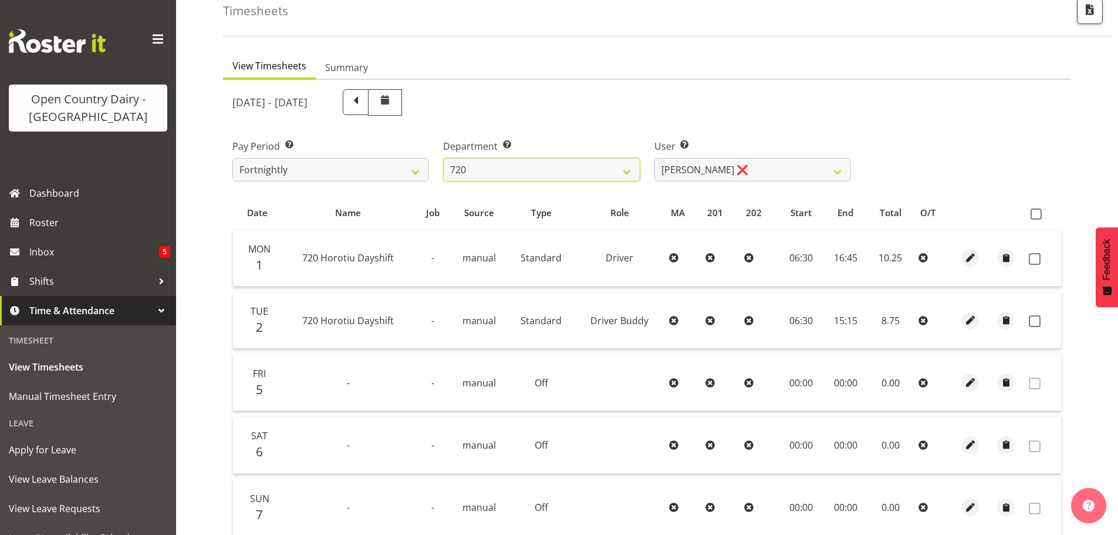
scroll to position [170, 0]
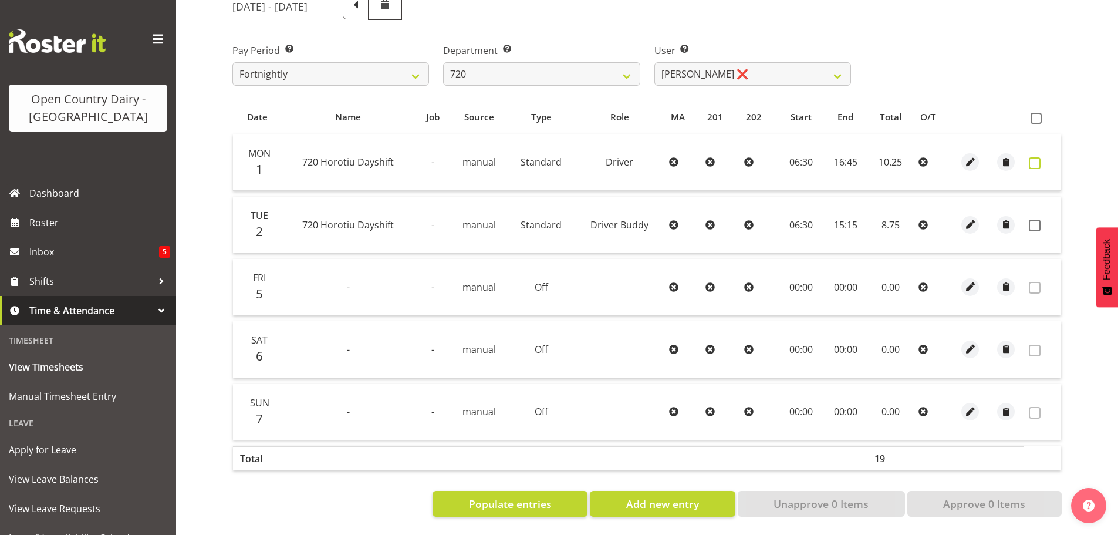
click at [1036, 157] on span at bounding box center [1035, 163] width 12 height 12
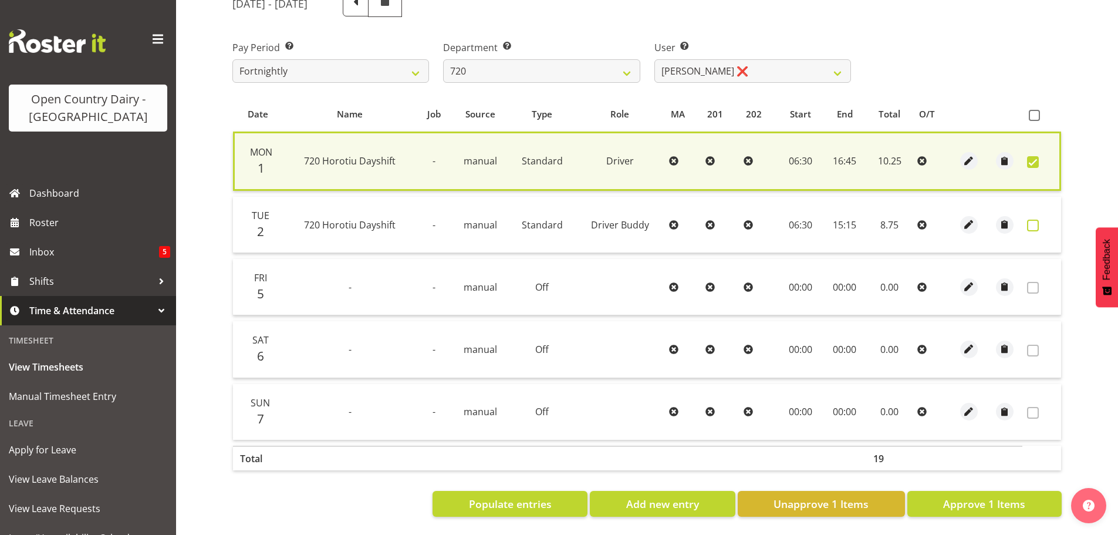
click at [1032, 219] on span at bounding box center [1033, 225] width 12 height 12
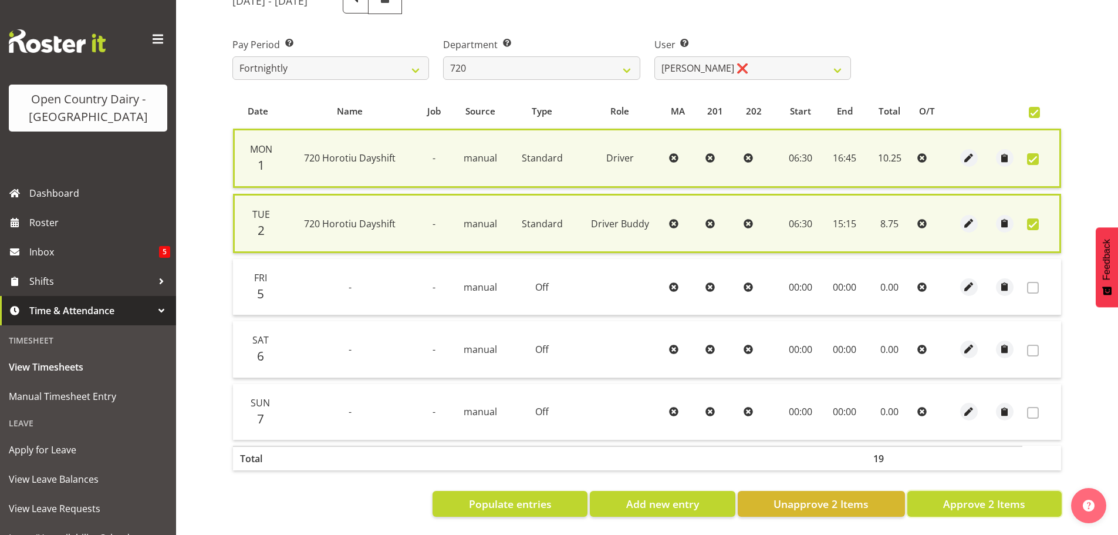
click at [969, 503] on span "Approve 2 Items" at bounding box center [984, 503] width 82 height 15
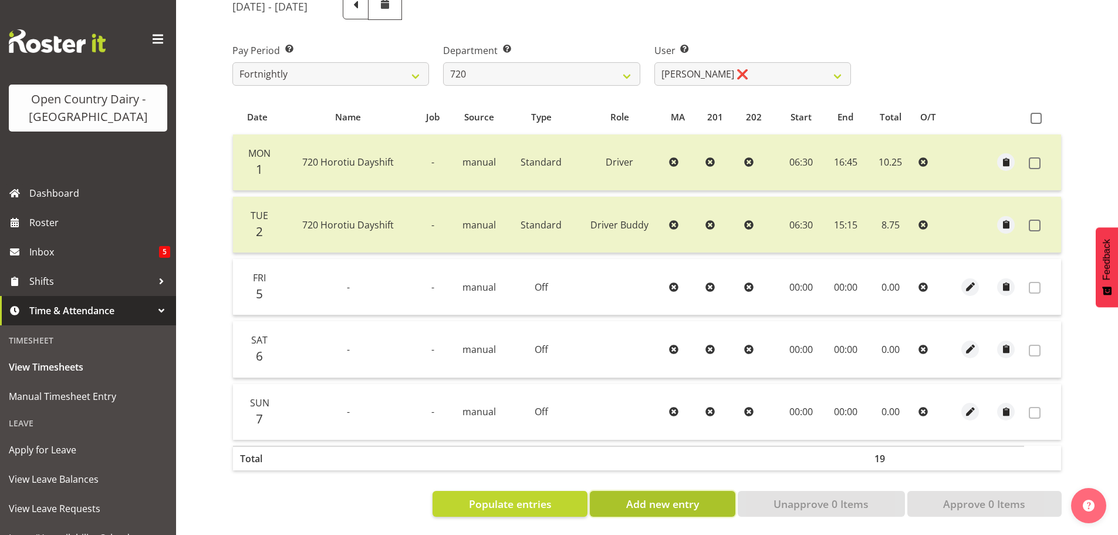
click at [648, 496] on span "Add new entry" at bounding box center [662, 503] width 73 height 15
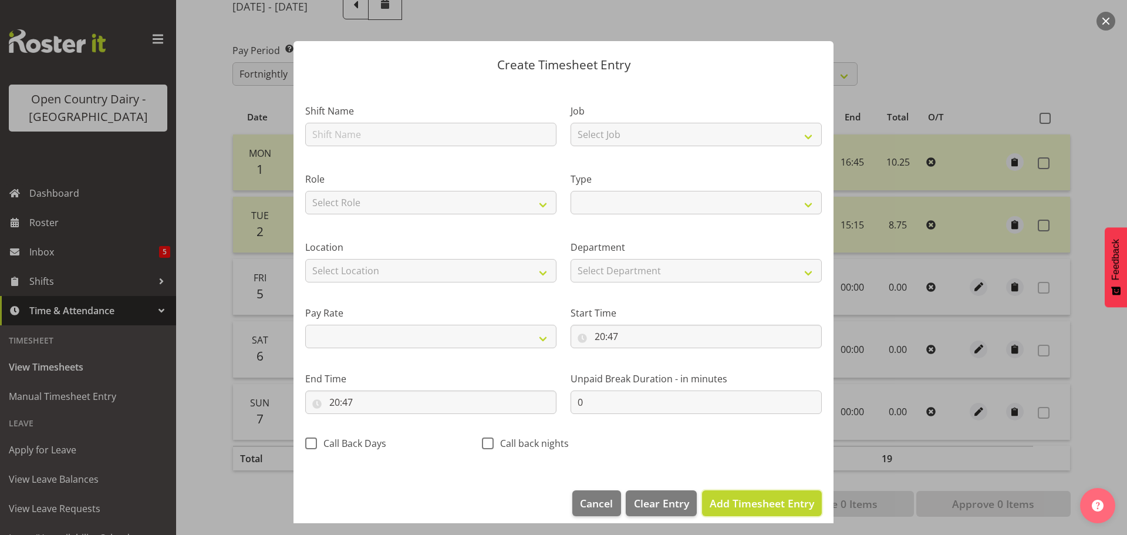
click at [745, 504] on span "Add Timesheet Entry" at bounding box center [761, 503] width 104 height 14
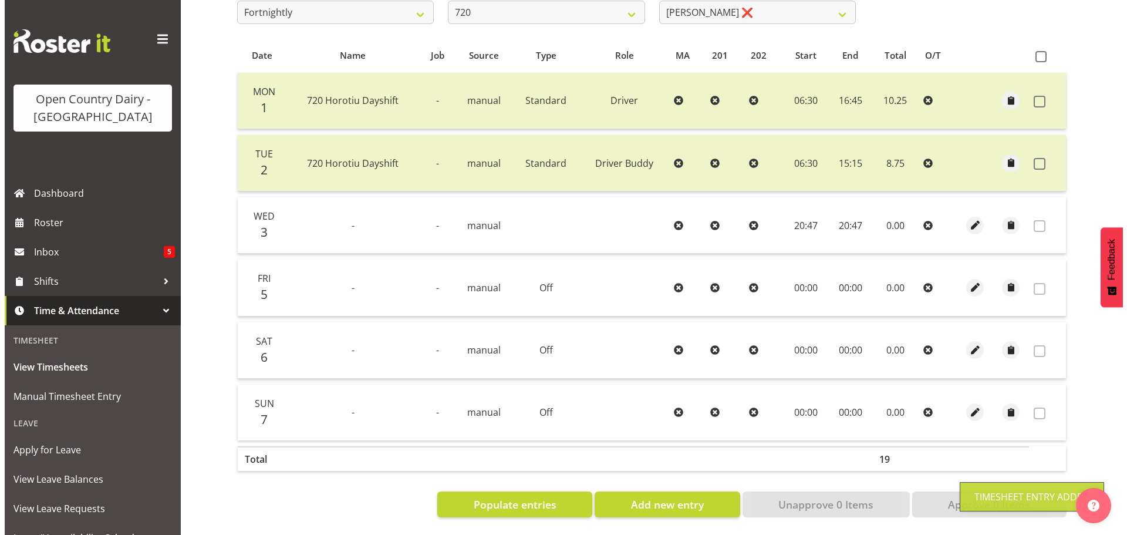
scroll to position [232, 0]
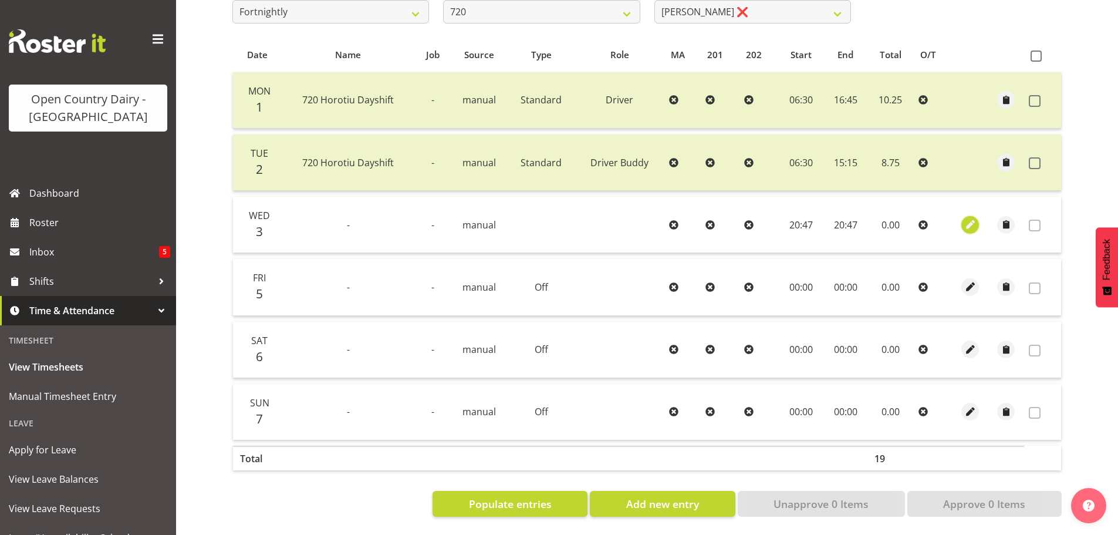
click at [975, 218] on span "button" at bounding box center [969, 224] width 13 height 13
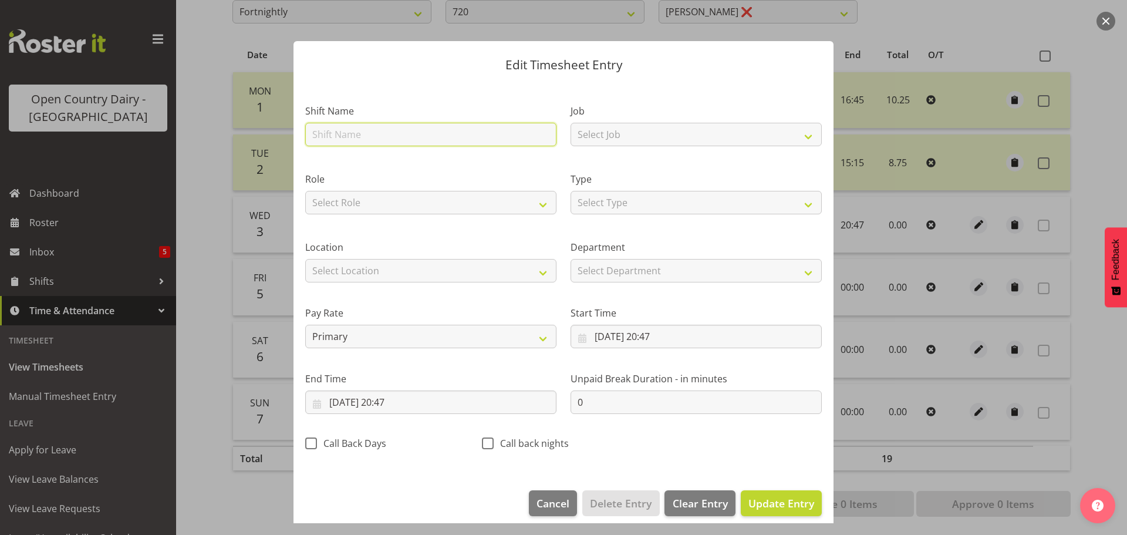
click at [361, 129] on input "text" at bounding box center [430, 134] width 251 height 23
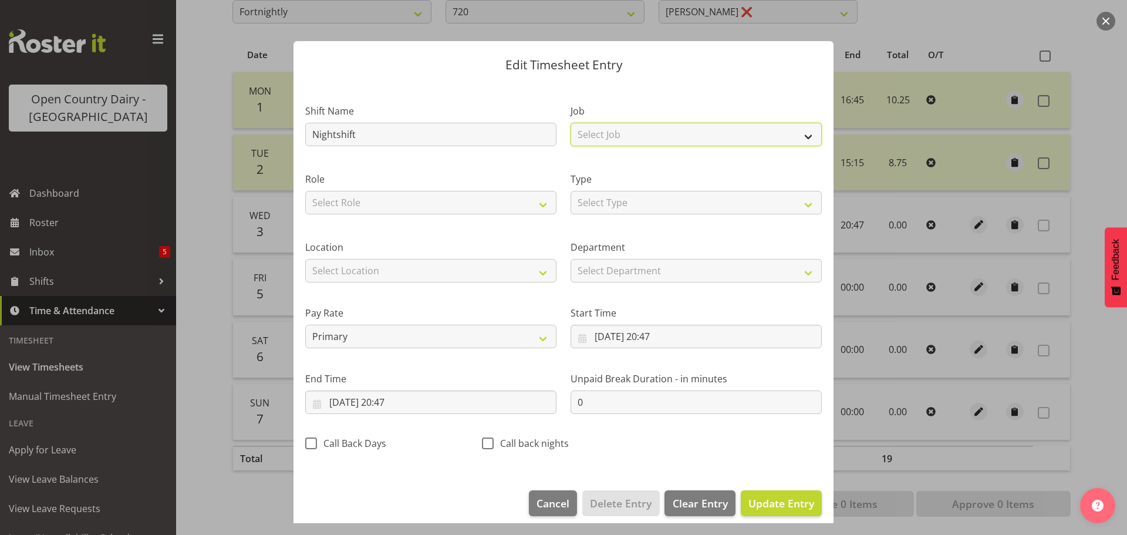
click at [613, 133] on select "Select Job Driver Driver supervisor Support" at bounding box center [695, 134] width 251 height 23
click at [570, 123] on select "Select Job Driver Driver supervisor Support" at bounding box center [695, 134] width 251 height 23
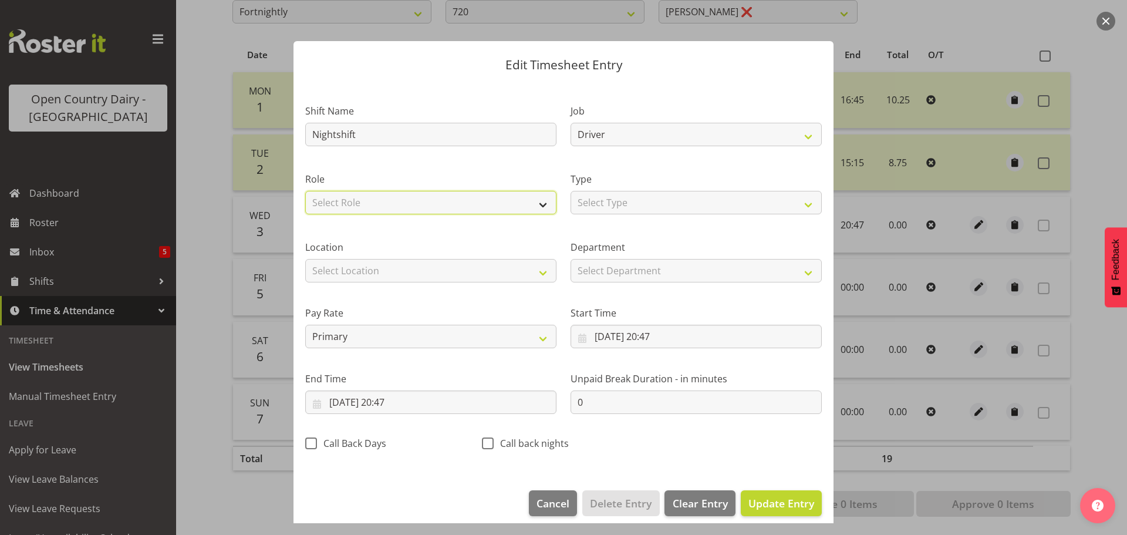
drag, startPoint x: 505, startPoint y: 197, endPoint x: 500, endPoint y: 208, distance: 12.9
click at [505, 197] on select "Select Role Driver Driver Buddy" at bounding box center [430, 202] width 251 height 23
click at [305, 191] on select "Select Role Driver Driver Buddy" at bounding box center [430, 202] width 251 height 23
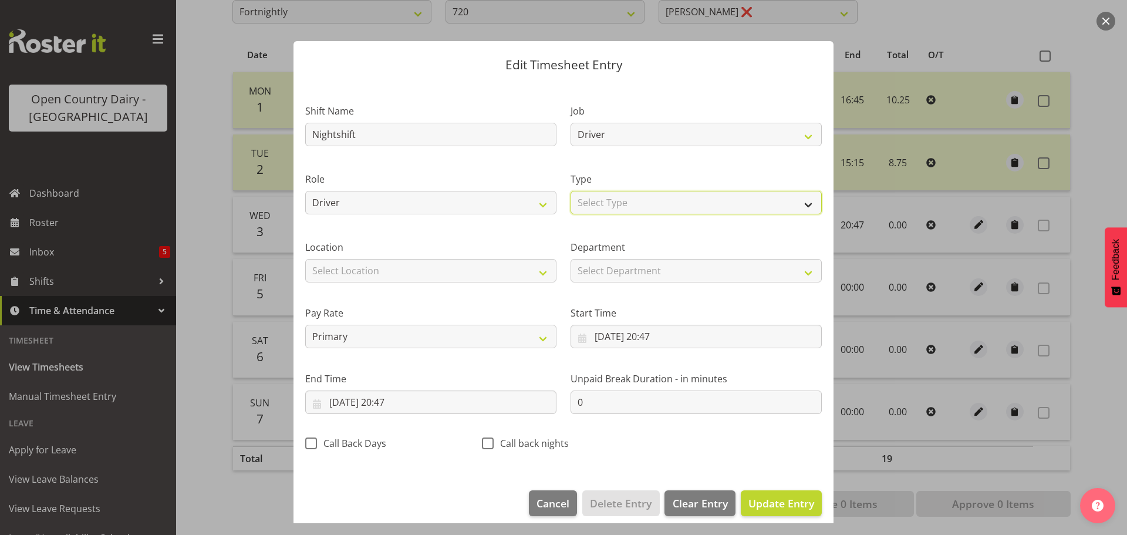
click at [624, 197] on select "Select Type Off Standard Public Holiday Public Holiday (Worked) Day In Lieu Ann…" at bounding box center [695, 202] width 251 height 23
click at [570, 191] on select "Select Type Off Standard Public Holiday Public Holiday (Worked) Day In Lieu Ann…" at bounding box center [695, 202] width 251 height 23
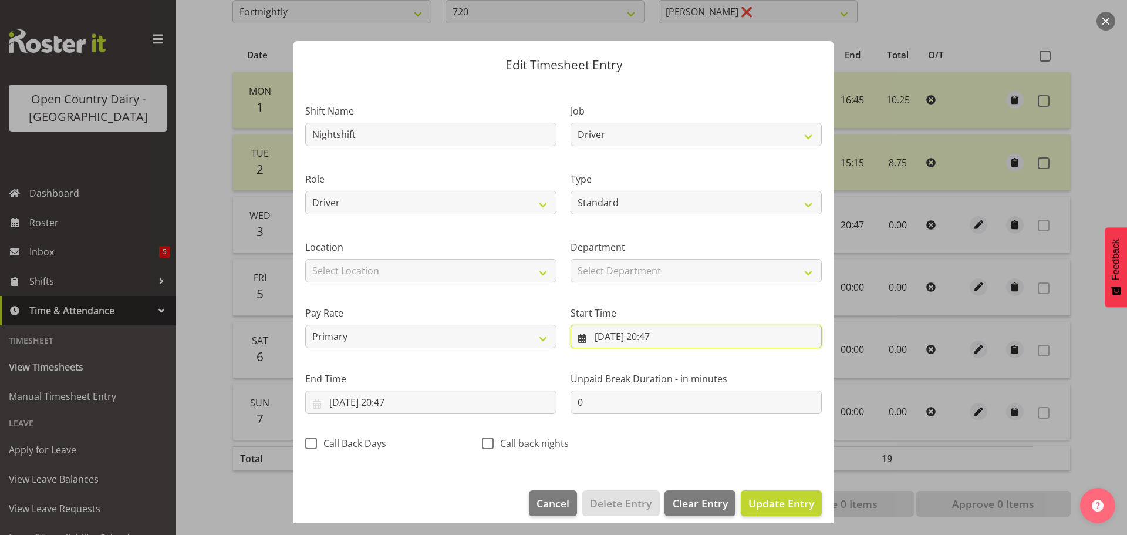
click at [641, 336] on input "03/09/2025, 20:47" at bounding box center [695, 335] width 251 height 23
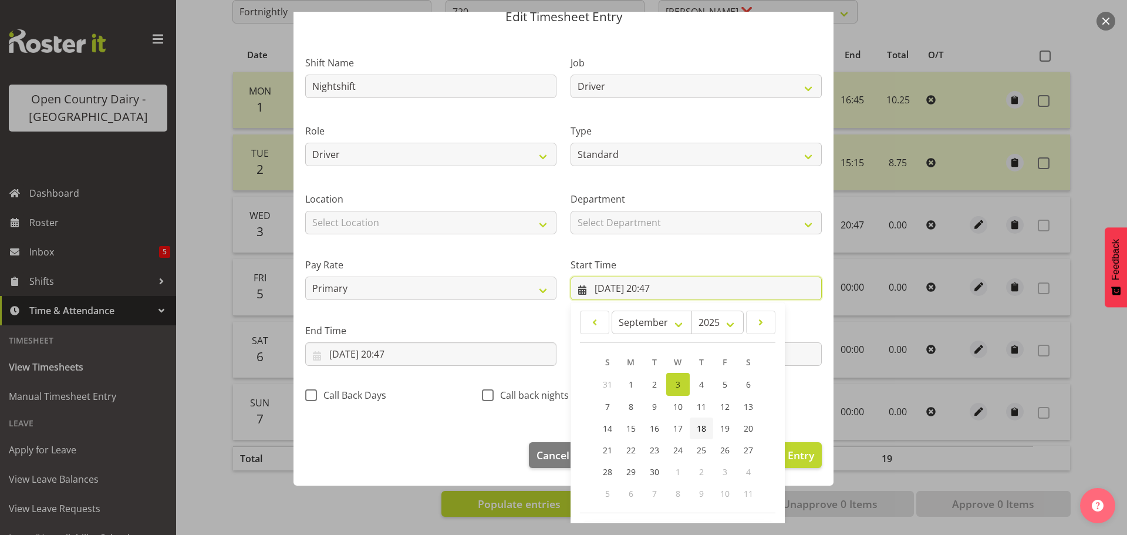
scroll to position [93, 0]
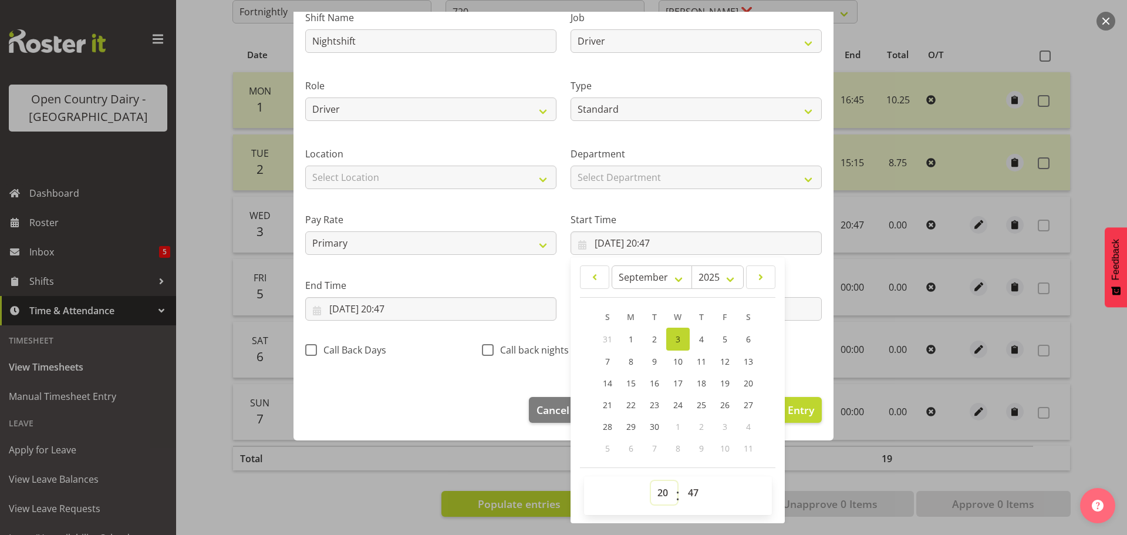
click at [661, 495] on select "00 01 02 03 04 05 06 07 08 09 10 11 12 13 14 15 16 17 18 19 20 21 22 23" at bounding box center [664, 492] width 26 height 23
click at [651, 481] on select "00 01 02 03 04 05 06 07 08 09 10 11 12 13 14 15 16 17 18 19 20 21 22 23" at bounding box center [664, 492] width 26 height 23
click at [690, 486] on select "00 01 02 03 04 05 06 07 08 09 10 11 12 13 14 15 16 17 18 19 20 21 22 23 24 25 2…" at bounding box center [694, 492] width 26 height 23
click at [681, 481] on select "00 01 02 03 04 05 06 07 08 09 10 11 12 13 14 15 16 17 18 19 20 21 22 23 24 25 2…" at bounding box center [694, 492] width 26 height 23
click at [384, 309] on input "03/09/2025, 20:47" at bounding box center [430, 308] width 251 height 23
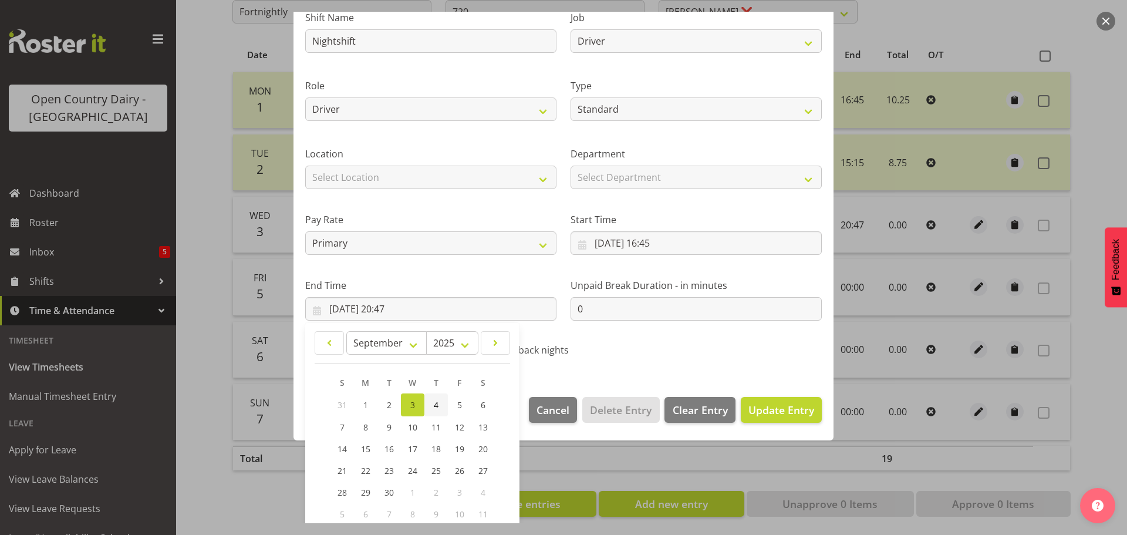
click at [439, 404] on link "4" at bounding box center [435, 404] width 23 height 23
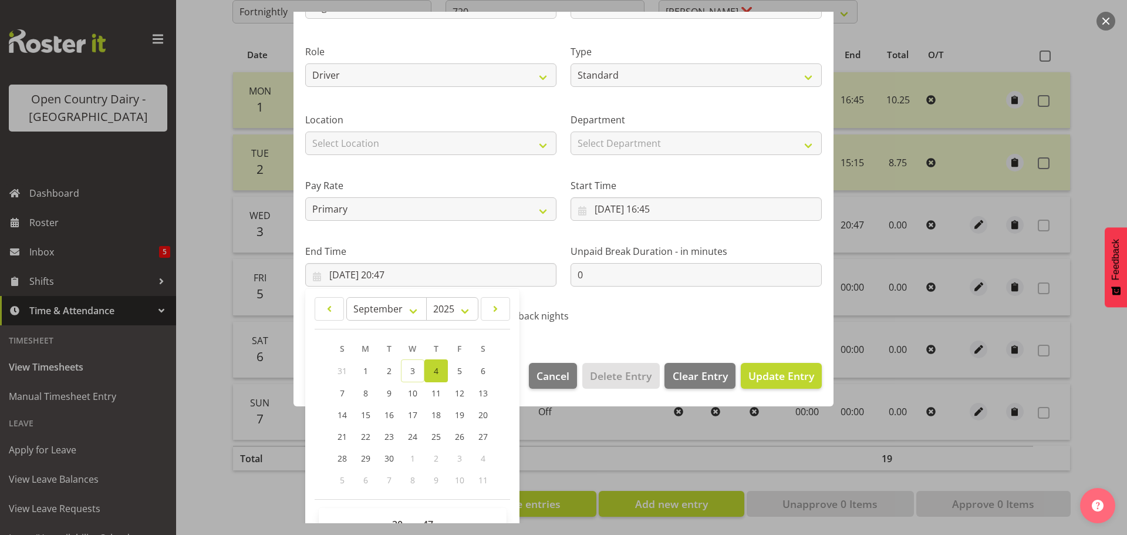
scroll to position [159, 0]
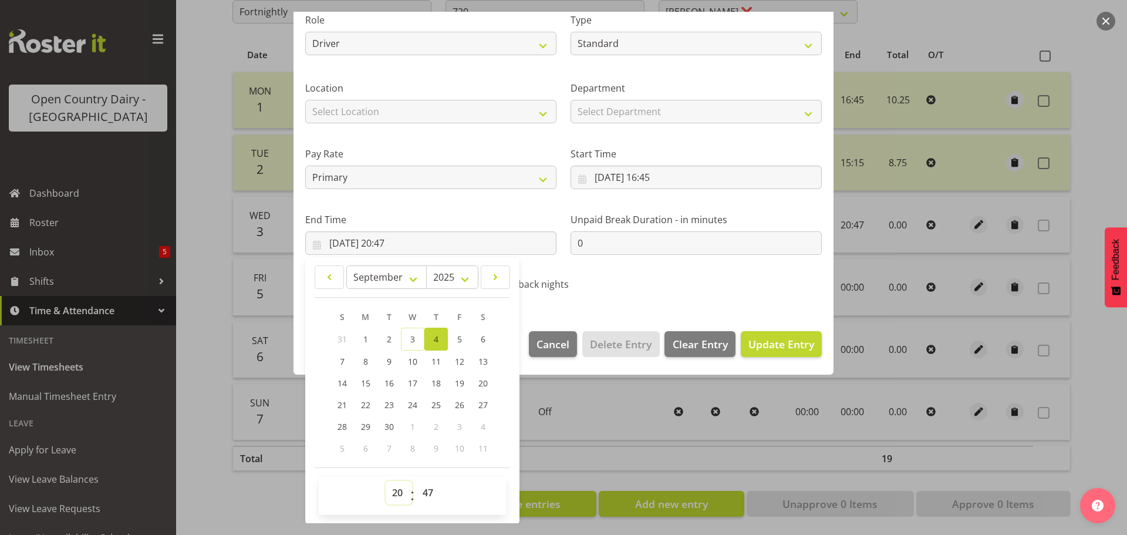
click at [398, 492] on select "00 01 02 03 04 05 06 07 08 09 10 11 12 13 14 15 16 17 18 19 20 21 22 23" at bounding box center [399, 492] width 26 height 23
click at [386, 481] on select "00 01 02 03 04 05 06 07 08 09 10 11 12 13 14 15 16 17 18 19 20 21 22 23" at bounding box center [399, 492] width 26 height 23
click at [430, 492] on select "00 01 02 03 04 05 06 07 08 09 10 11 12 13 14 15 16 17 18 19 20 21 22 23 24 25 2…" at bounding box center [429, 492] width 26 height 23
click at [416, 481] on select "00 01 02 03 04 05 06 07 08 09 10 11 12 13 14 15 16 17 18 19 20 21 22 23 24 25 2…" at bounding box center [429, 492] width 26 height 23
click at [770, 343] on span "Update Entry" at bounding box center [781, 344] width 66 height 14
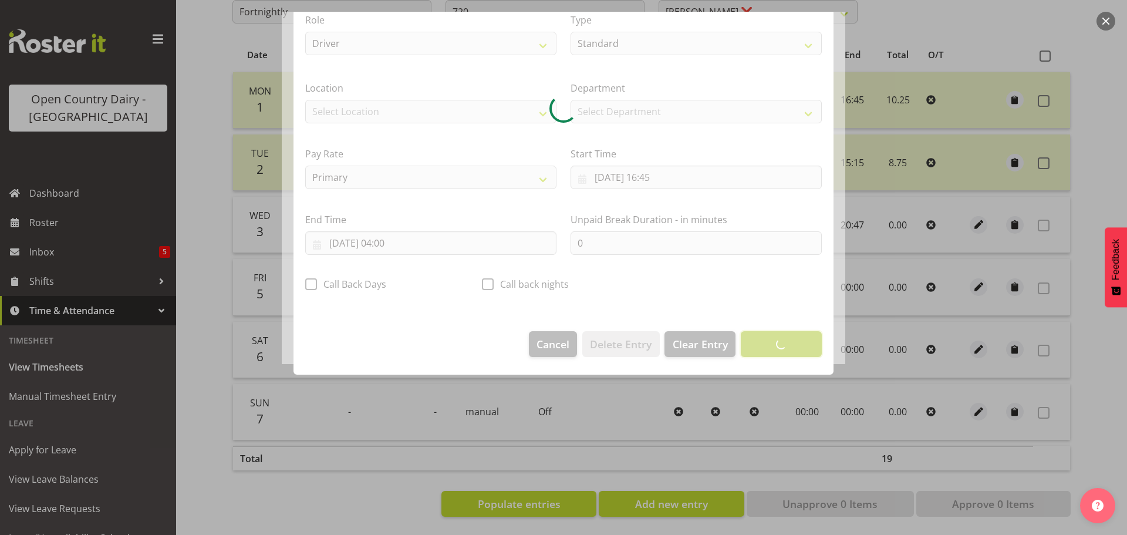
scroll to position [11, 0]
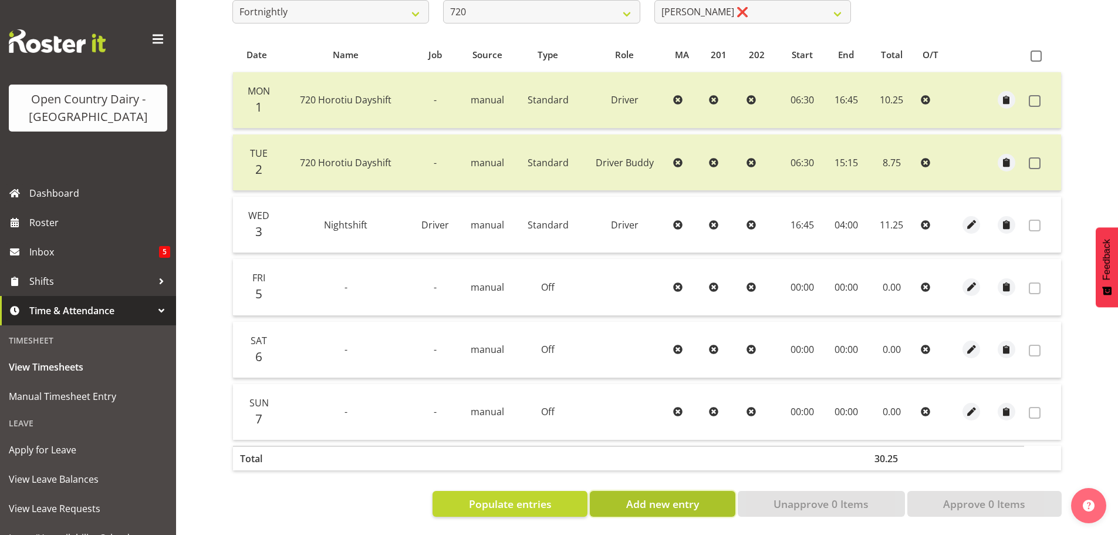
click at [679, 500] on span "Add new entry" at bounding box center [662, 503] width 73 height 15
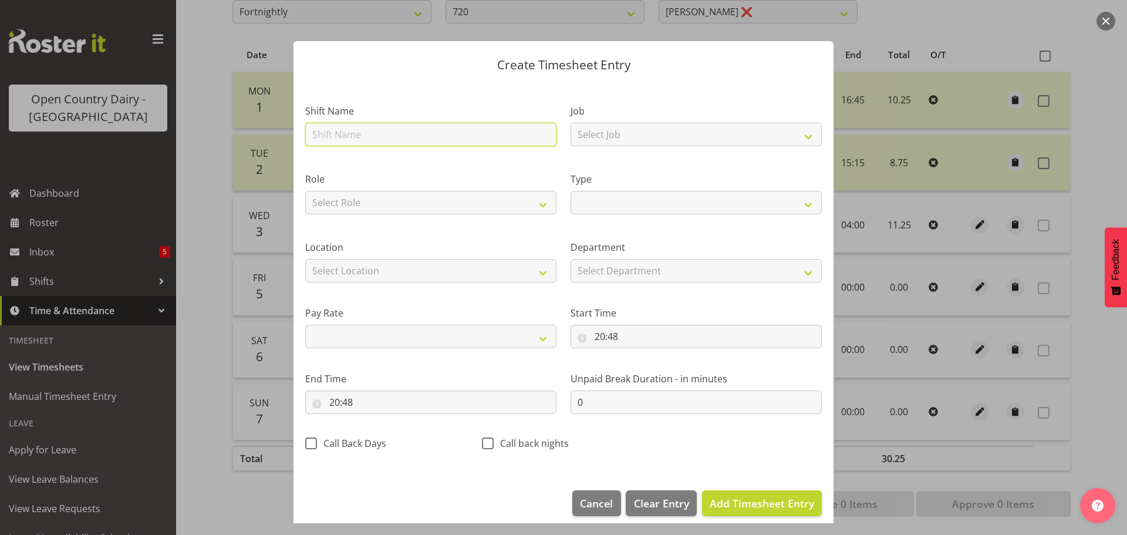
click at [465, 129] on input "text" at bounding box center [430, 134] width 251 height 23
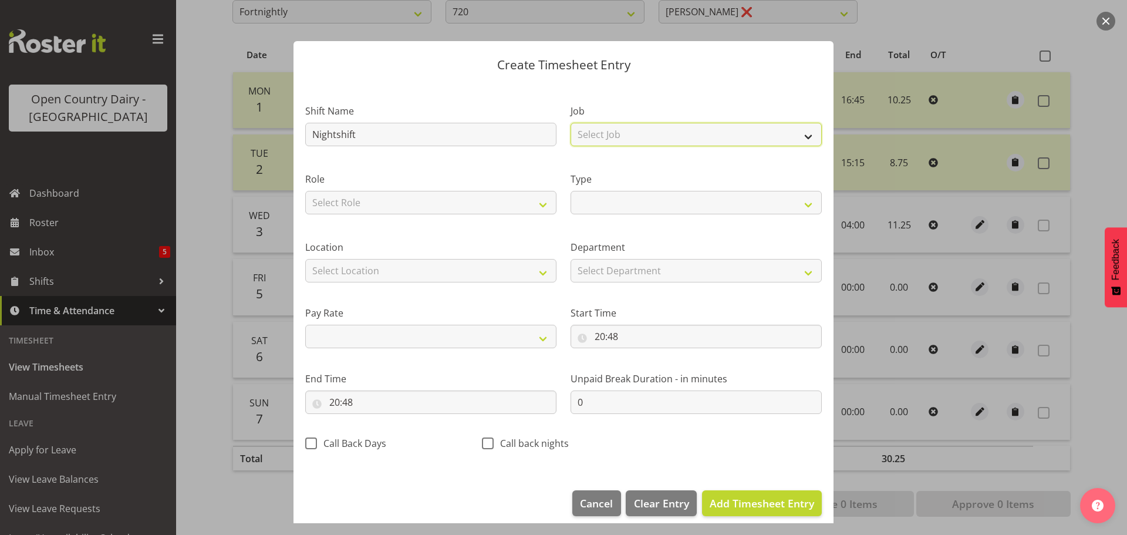
click at [605, 132] on select "Select Job Driver Driver supervisor Support" at bounding box center [695, 134] width 251 height 23
click at [570, 123] on select "Select Job Driver Driver supervisor Support" at bounding box center [695, 134] width 251 height 23
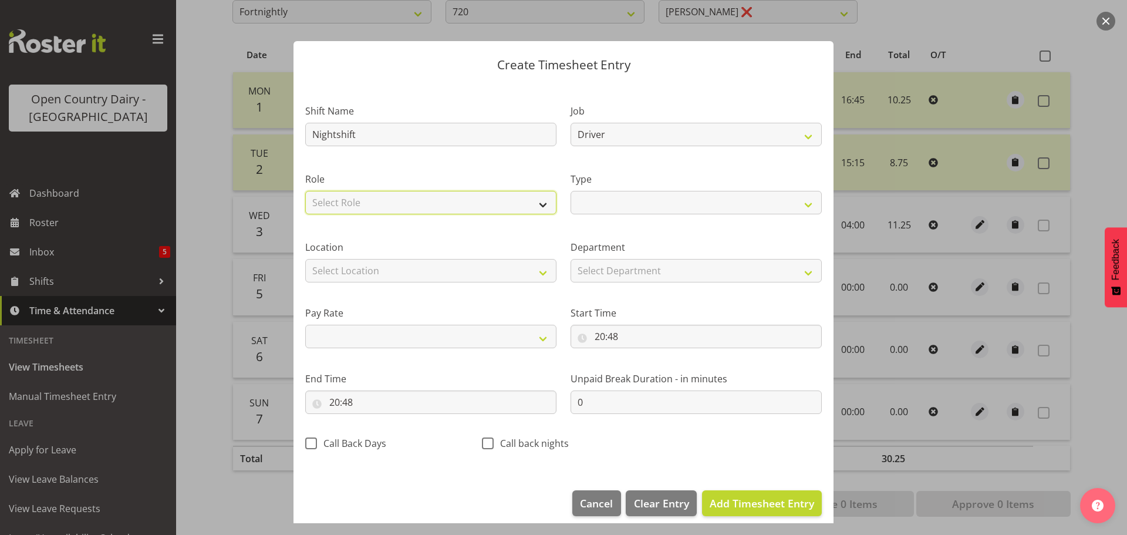
click at [384, 198] on select "Select Role Driver Driver Buddy" at bounding box center [430, 202] width 251 height 23
click at [305, 191] on select "Select Role Driver Driver Buddy" at bounding box center [430, 202] width 251 height 23
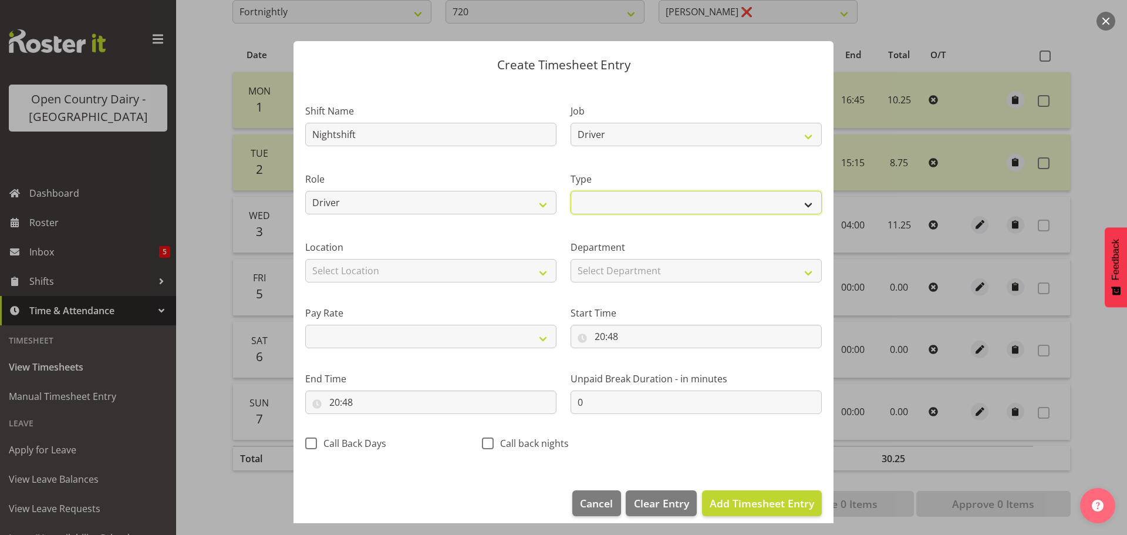
click at [600, 207] on select "Off Standard Public Holiday Public Holiday (Worked) Day In Lieu Annual Leave Si…" at bounding box center [695, 202] width 251 height 23
click at [570, 191] on select "Off Standard Public Holiday Public Holiday (Worked) Day In Lieu Annual Leave Si…" at bounding box center [695, 202] width 251 height 23
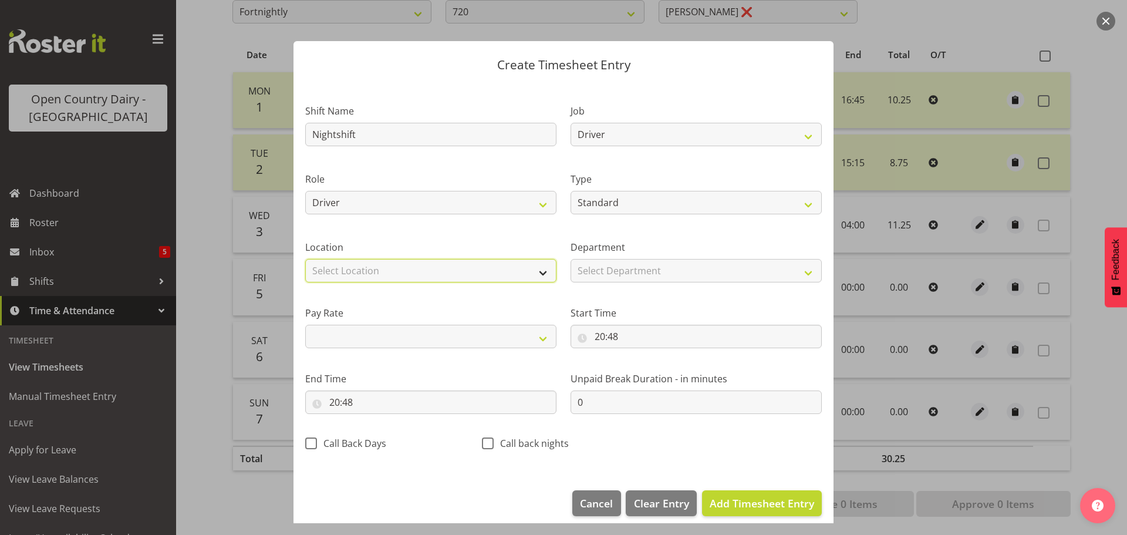
click at [404, 268] on select "Select Location Containers Horotiu Ingredients Waharoa Office Waikato Milk Whan…" at bounding box center [430, 270] width 251 height 23
click at [305, 259] on select "Select Location Containers Horotiu Ingredients Waharoa Office Waikato Milk Whan…" at bounding box center [430, 270] width 251 height 23
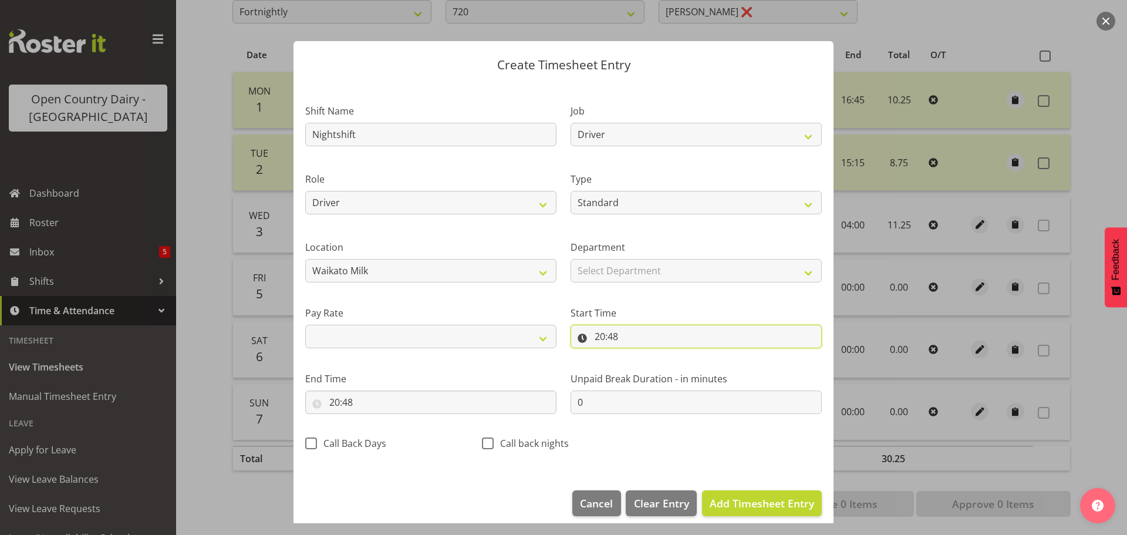
click at [620, 336] on input "20:48" at bounding box center [695, 335] width 251 height 23
click at [647, 366] on select "00 01 02 03 04 05 06 07 08 09 10 11 12 13 14 15 16 17 18 19 20 21 22 23" at bounding box center [650, 366] width 26 height 23
click at [637, 355] on select "00 01 02 03 04 05 06 07 08 09 10 11 12 13 14 15 16 17 18 19 20 21 22 23" at bounding box center [650, 366] width 26 height 23
click at [651, 364] on select "00 01 02 03 04 05 06 07 08 09 10 11 12 13 14 15 16 17 18 19 20 21 22 23" at bounding box center [650, 366] width 26 height 23
click at [637, 355] on select "00 01 02 03 04 05 06 07 08 09 10 11 12 13 14 15 16 17 18 19 20 21 22 23" at bounding box center [650, 366] width 26 height 23
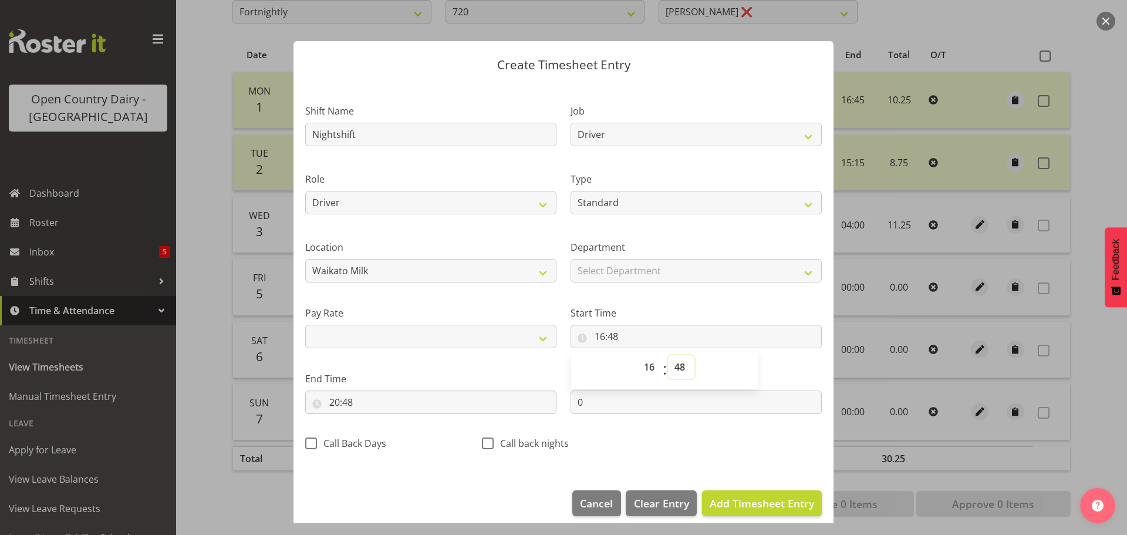
click at [677, 369] on select "00 01 02 03 04 05 06 07 08 09 10 11 12 13 14 15 16 17 18 19 20 21 22 23 24 25 2…" at bounding box center [681, 366] width 26 height 23
click at [668, 355] on select "00 01 02 03 04 05 06 07 08 09 10 11 12 13 14 15 16 17 18 19 20 21 22 23 24 25 2…" at bounding box center [681, 366] width 26 height 23
click at [343, 402] on input "20:48" at bounding box center [430, 401] width 251 height 23
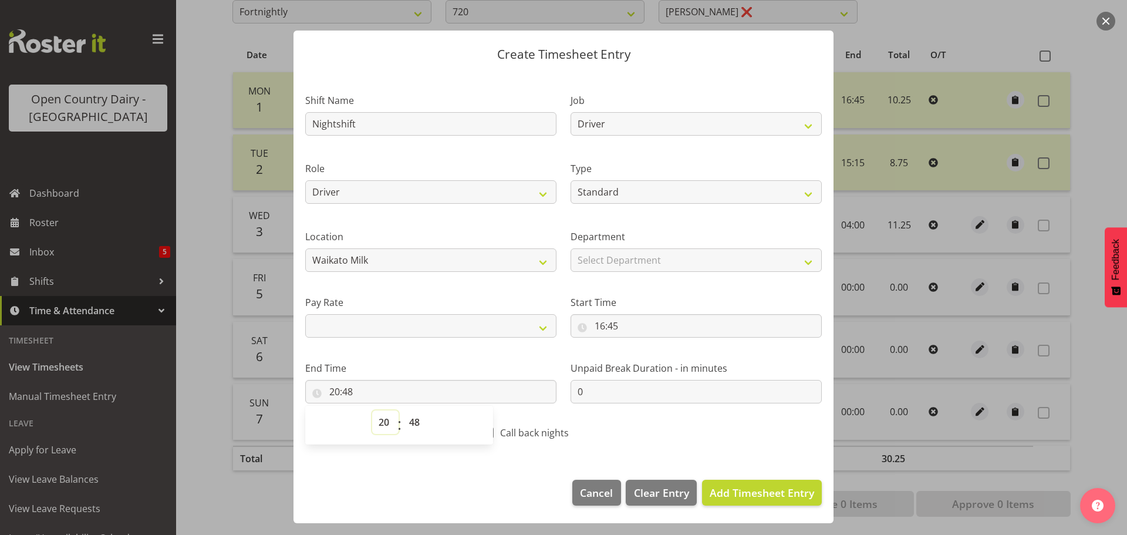
click at [382, 423] on select "00 01 02 03 04 05 06 07 08 09 10 11 12 13 14 15 16 17 18 19 20 21 22 23" at bounding box center [385, 421] width 26 height 23
click at [372, 410] on select "00 01 02 03 04 05 06 07 08 09 10 11 12 13 14 15 16 17 18 19 20 21 22 23" at bounding box center [385, 421] width 26 height 23
click at [412, 424] on select "00 01 02 03 04 05 06 07 08 09 10 11 12 13 14 15 16 17 18 19 20 21 22 23 24 25 2…" at bounding box center [416, 421] width 26 height 23
click at [403, 410] on select "00 01 02 03 04 05 06 07 08 09 10 11 12 13 14 15 16 17 18 19 20 21 22 23 24 25 2…" at bounding box center [416, 421] width 26 height 23
click at [759, 493] on span "Add Timesheet Entry" at bounding box center [761, 492] width 104 height 14
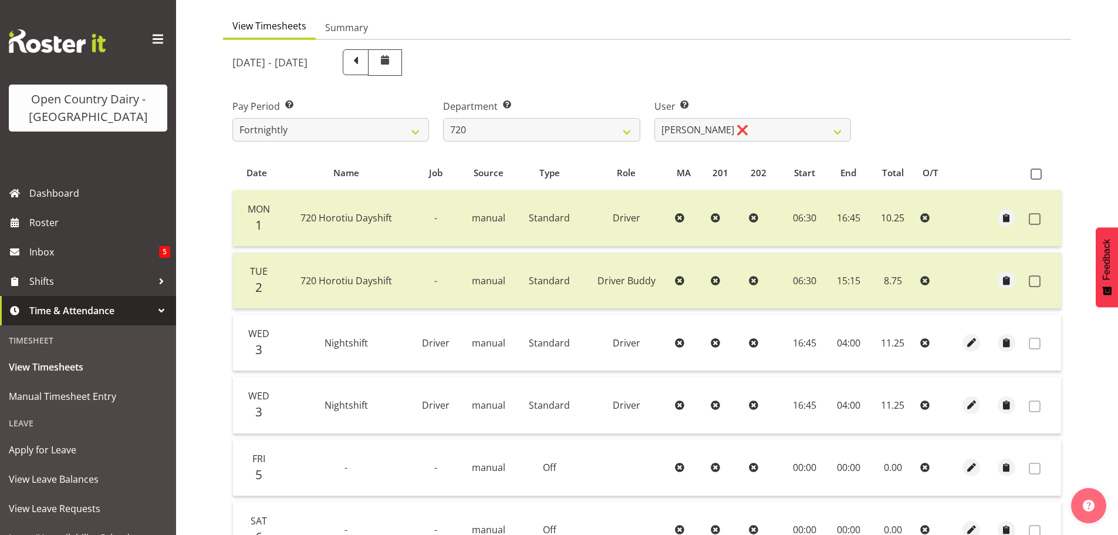
scroll to position [0, 0]
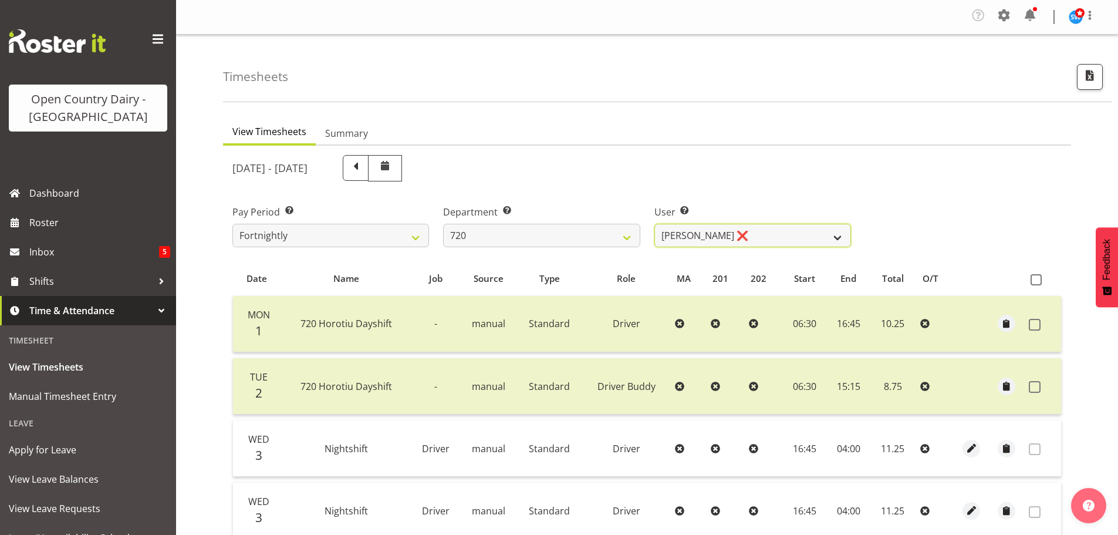
click at [796, 233] on select "Garry Hooper ❌ Kerry Slater ❌ Nathan Frankhouser ❌ Steve Daly ❌" at bounding box center [752, 235] width 197 height 23
click at [654, 224] on select "Garry Hooper ❌ Kerry Slater ❌ Nathan Frankhouser ❌ Steve Daly ❌" at bounding box center [752, 235] width 197 height 23
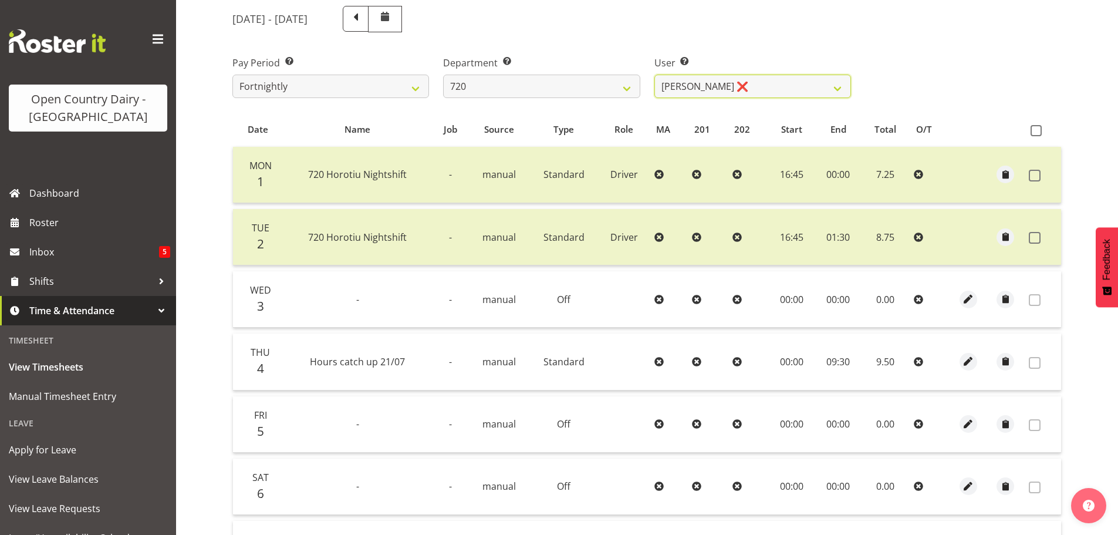
scroll to position [59, 0]
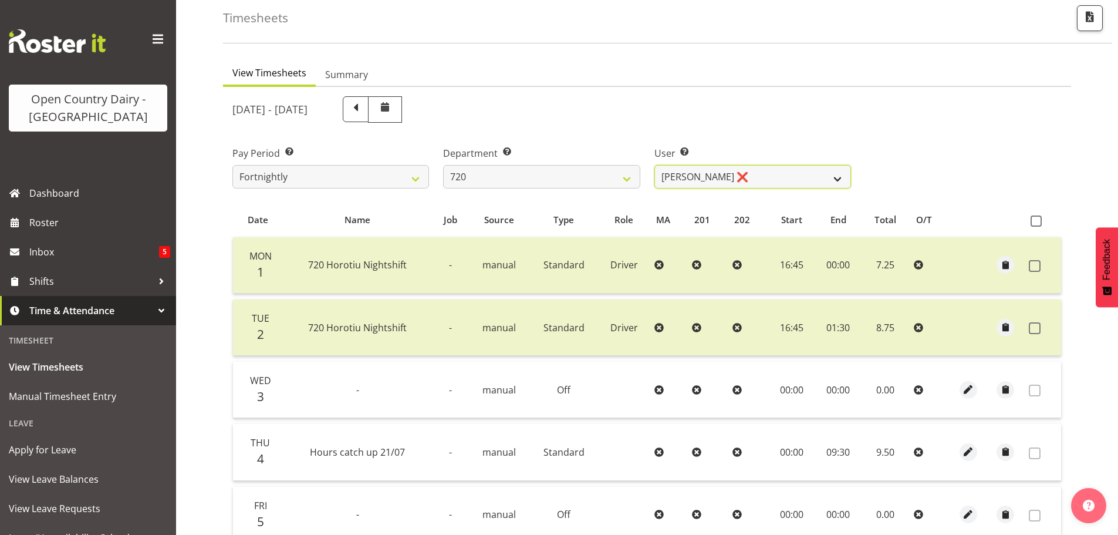
click at [799, 180] on select "Garry Hooper ❌ Kerry Slater ❌ Nathan Frankhouser ❌ Steve Daly ❌" at bounding box center [752, 176] width 197 height 23
click at [579, 177] on select "701 702 703 704 705 706 707 708 709 710 711 712 713 714 715 716 717 718 719 720" at bounding box center [541, 176] width 197 height 23
click at [443, 165] on select "701 702 703 704 705 706 707 708 709 710 711 712 713 714 715 716 717 718 719 720" at bounding box center [541, 176] width 197 height 23
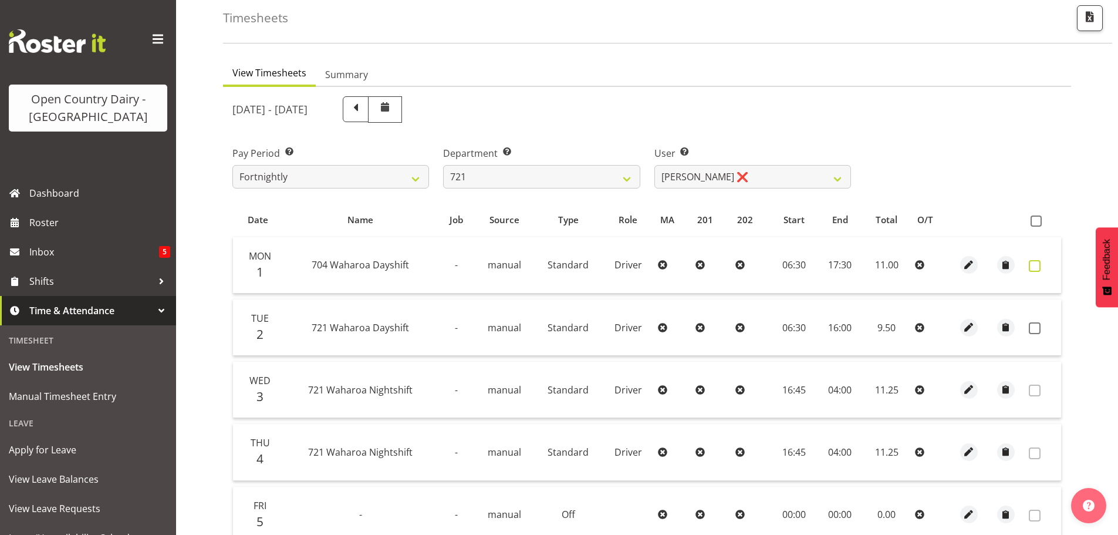
click at [1039, 265] on span at bounding box center [1035, 266] width 12 height 12
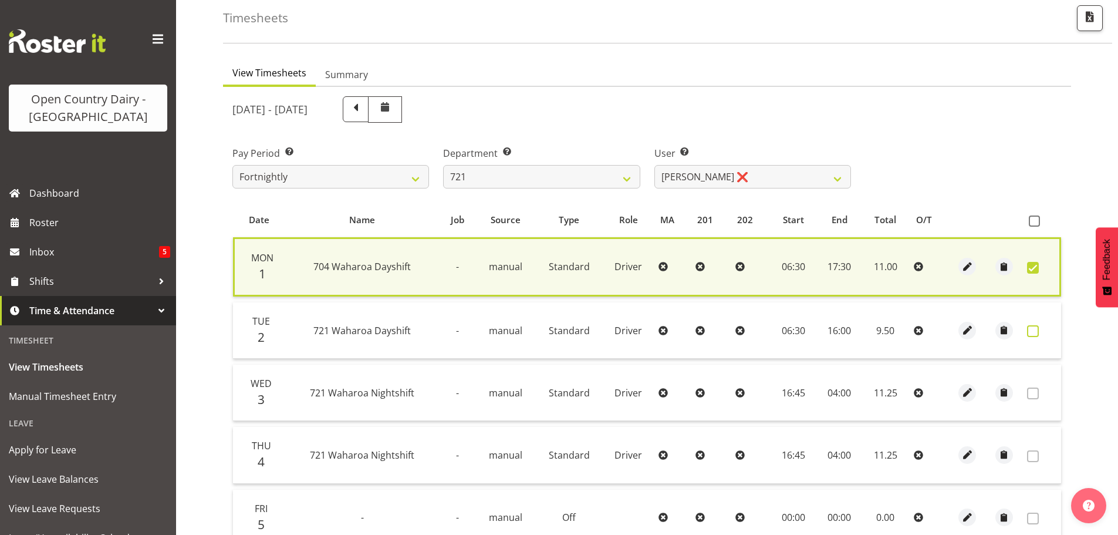
click at [1034, 330] on span at bounding box center [1033, 331] width 12 height 12
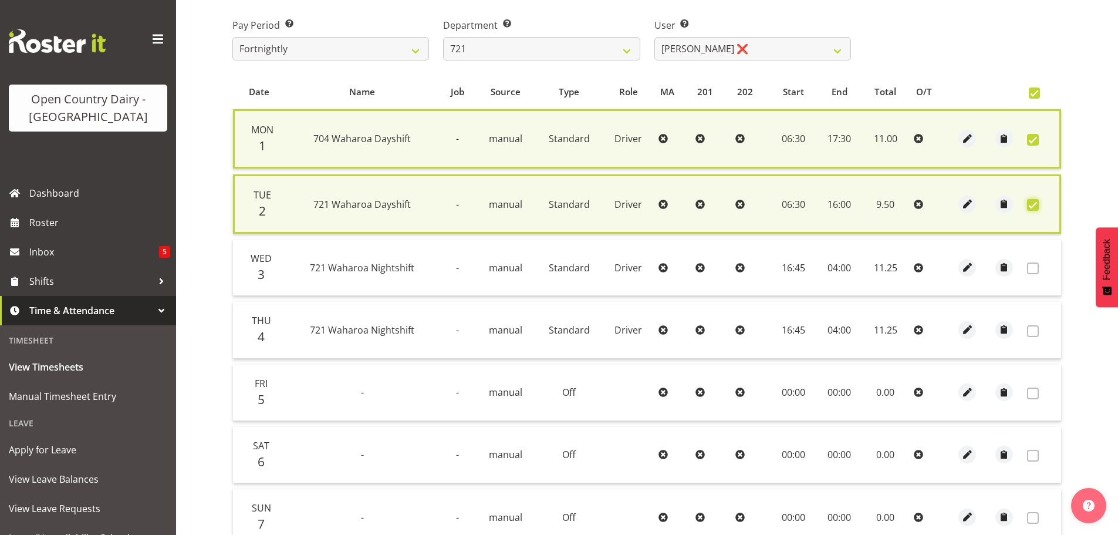
scroll to position [300, 0]
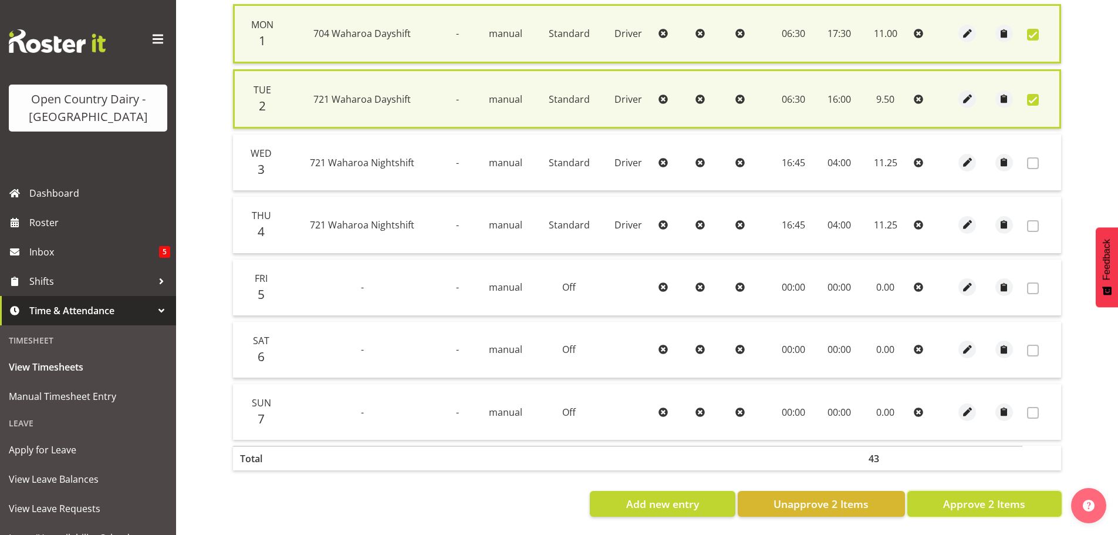
click at [996, 496] on span "Approve 2 Items" at bounding box center [984, 503] width 82 height 15
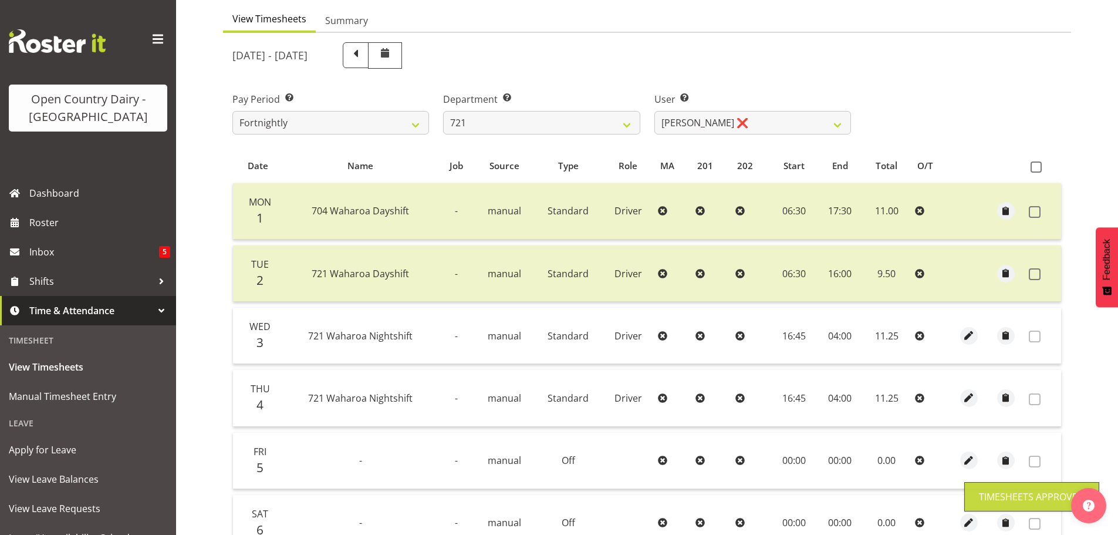
scroll to position [0, 0]
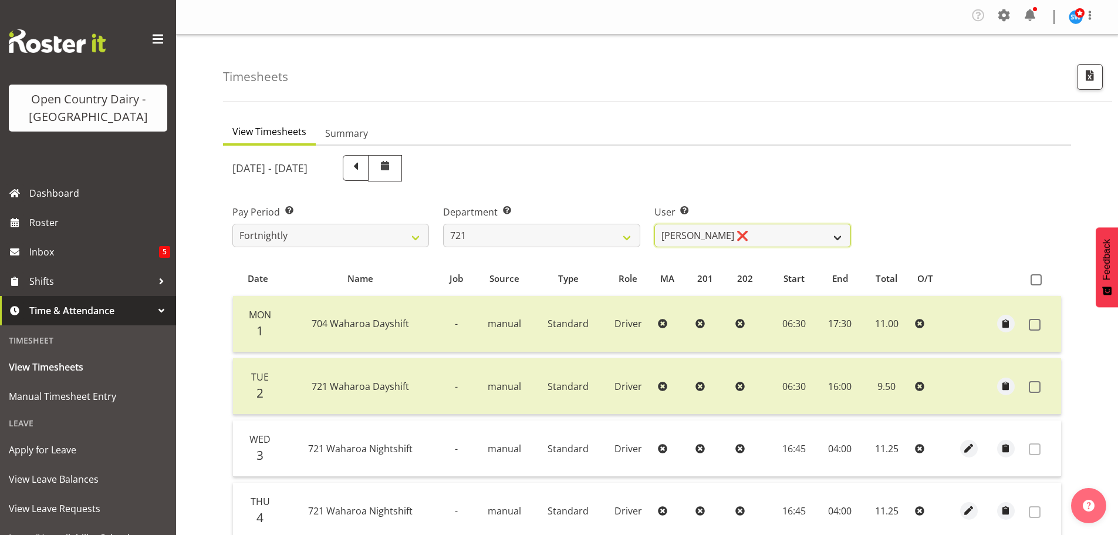
click at [751, 231] on select "George Taylor ❌ Grant Vercoe ❌ Thakur Ajit Singh ❌" at bounding box center [752, 235] width 197 height 23
click at [515, 235] on select "701 702 703 704 705 706 707 708 709 710 711 712 713 714 715 716 717 718 719 720" at bounding box center [541, 235] width 197 height 23
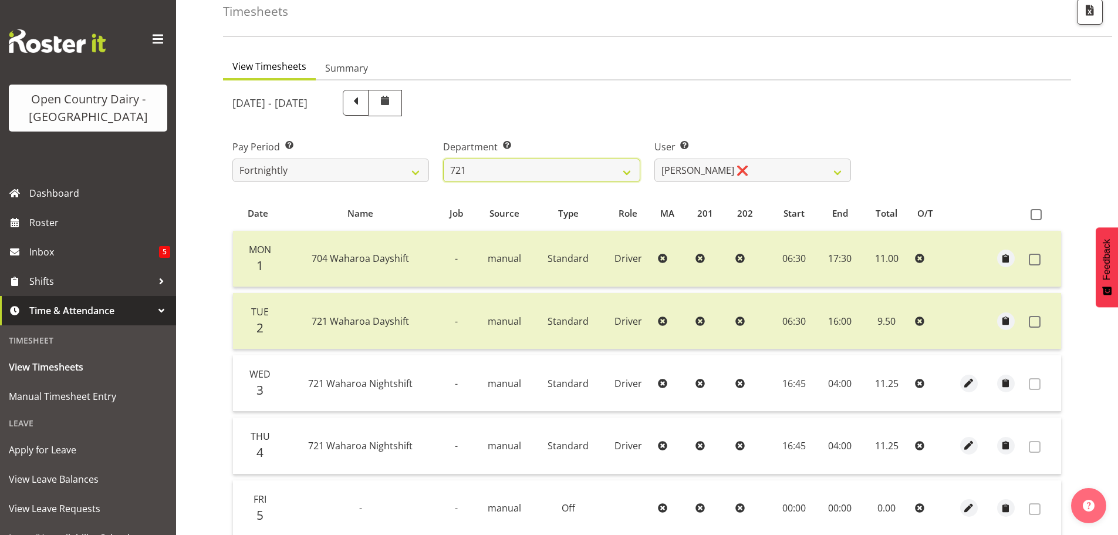
scroll to position [117, 0]
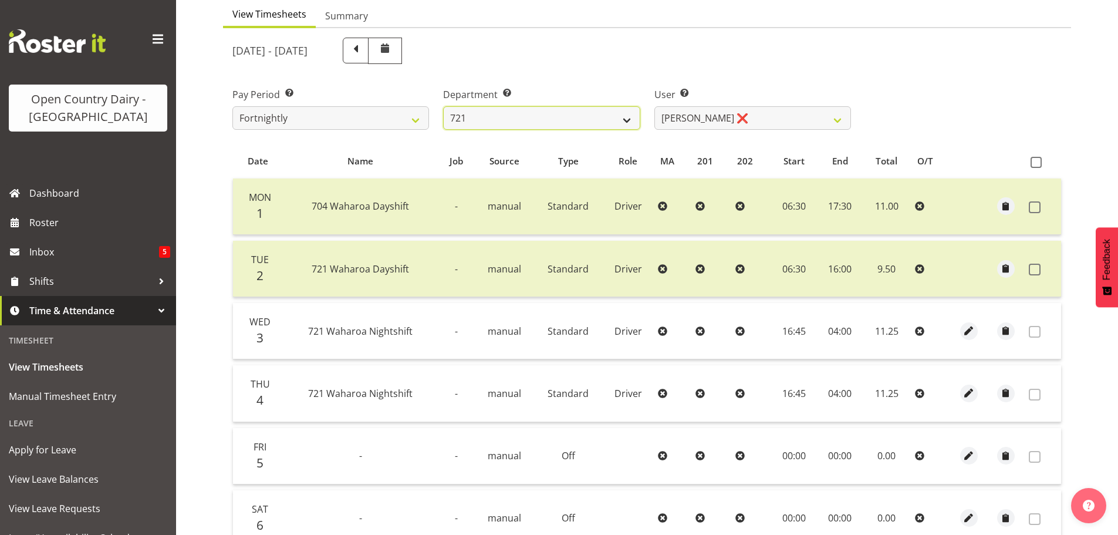
drag, startPoint x: 591, startPoint y: 116, endPoint x: 617, endPoint y: 128, distance: 28.4
click at [591, 116] on select "701 702 703 704 705 706 707 708 709 710 711 712 713 714 715 716 717 718 719 720" at bounding box center [541, 117] width 197 height 23
click at [443, 106] on select "701 702 703 704 705 706 707 708 709 710 711 712 713 714 715 716 717 718 719 720" at bounding box center [541, 117] width 197 height 23
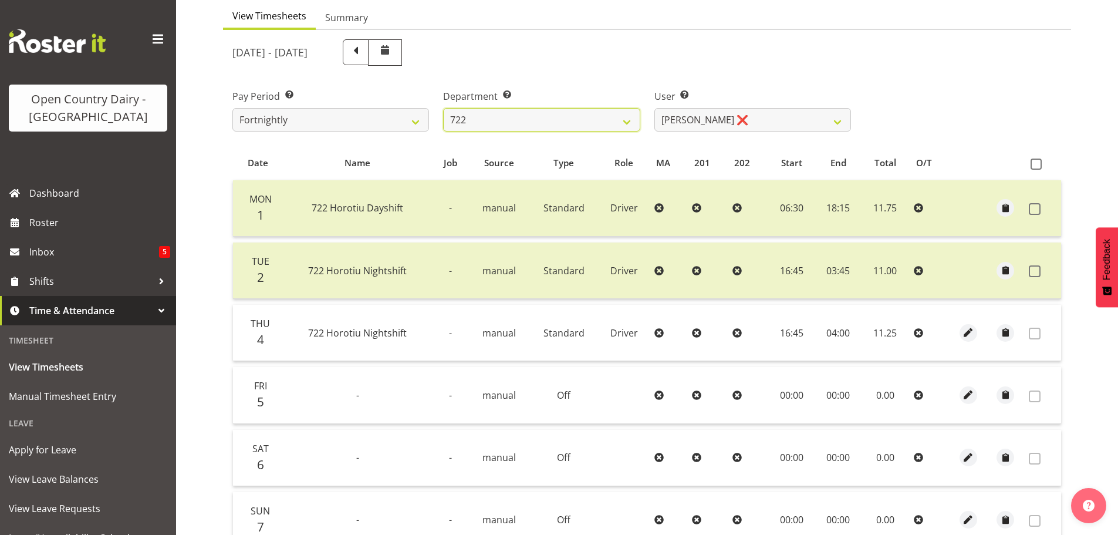
scroll to position [115, 0]
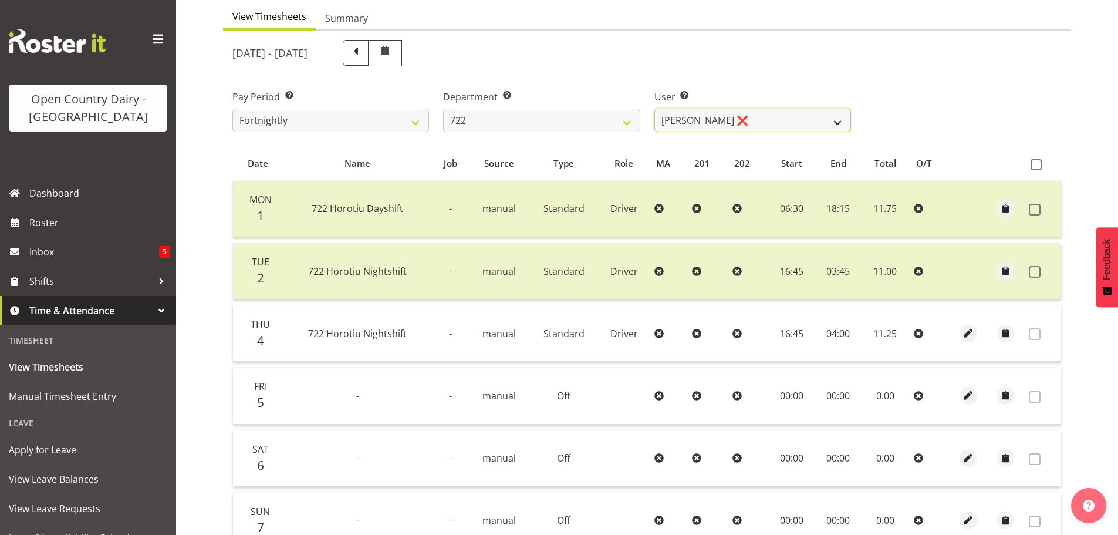
click at [745, 116] on select "Andy Webb ❌ Darren Hatcher ❌ Gurpreet Singh ❌" at bounding box center [752, 120] width 197 height 23
click at [654, 109] on select "Andy Webb ❌ Darren Hatcher ❌ Gurpreet Singh ❌" at bounding box center [752, 120] width 197 height 23
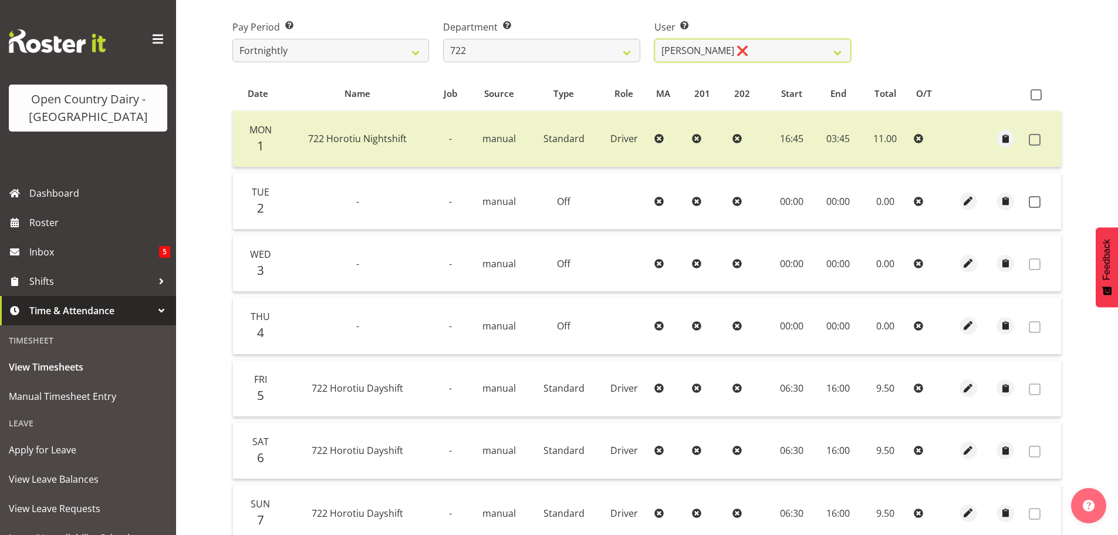
scroll to position [291, 0]
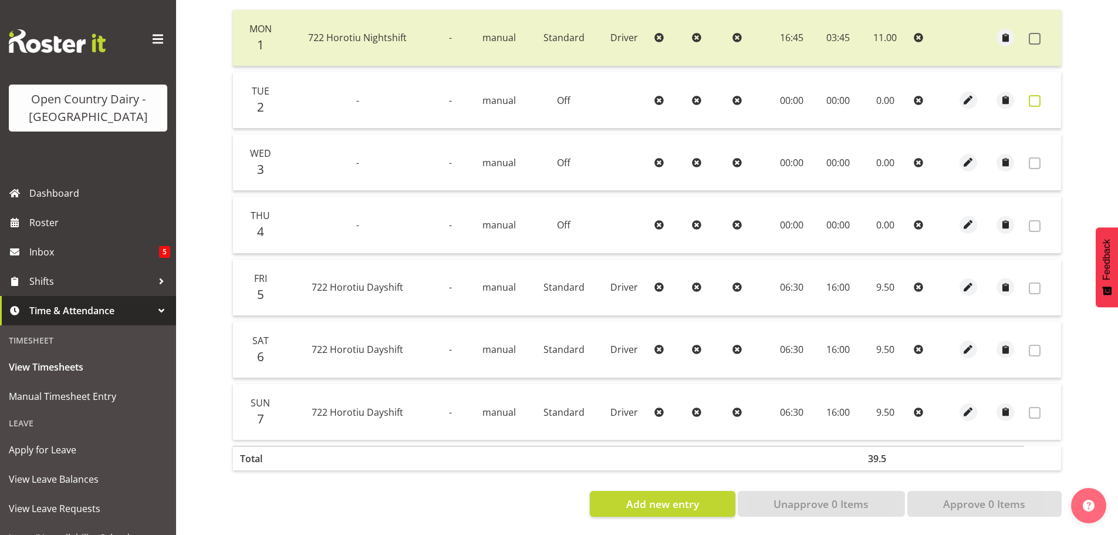
click at [1035, 95] on span at bounding box center [1035, 101] width 12 height 12
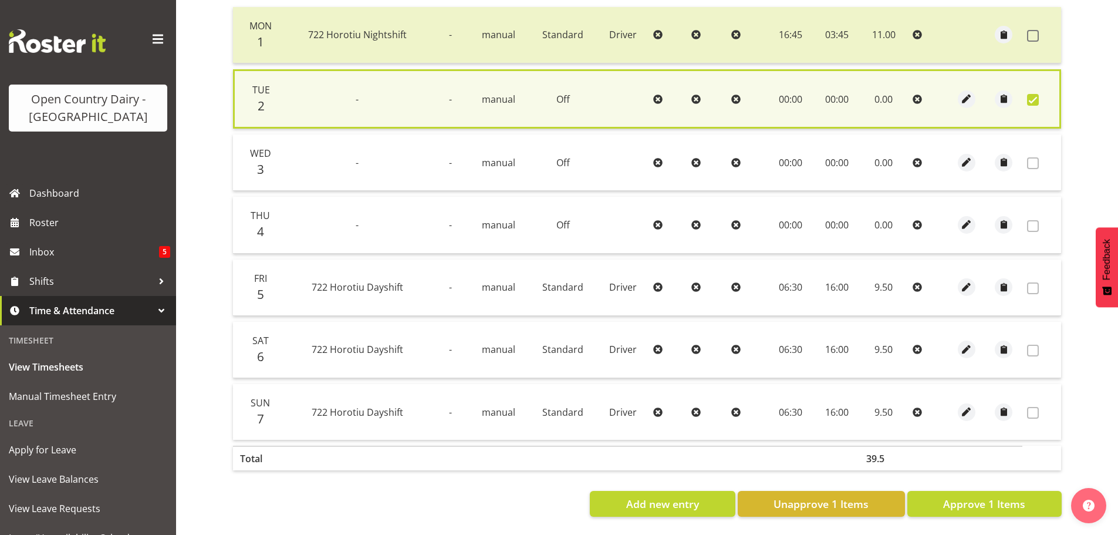
click at [1037, 158] on span at bounding box center [1033, 163] width 12 height 12
click at [976, 501] on span "Approve 1 Items" at bounding box center [984, 503] width 82 height 15
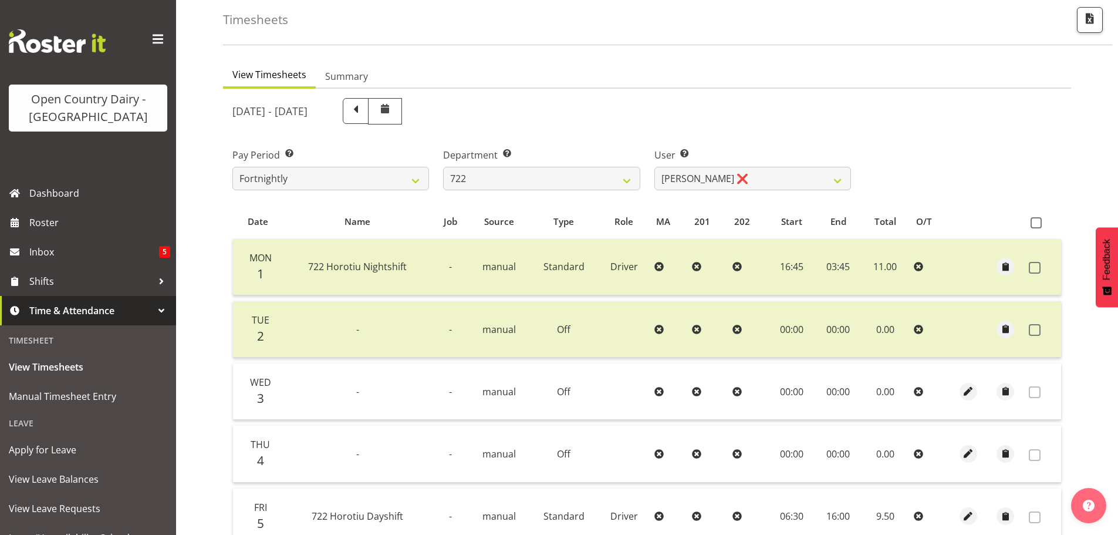
scroll to position [0, 0]
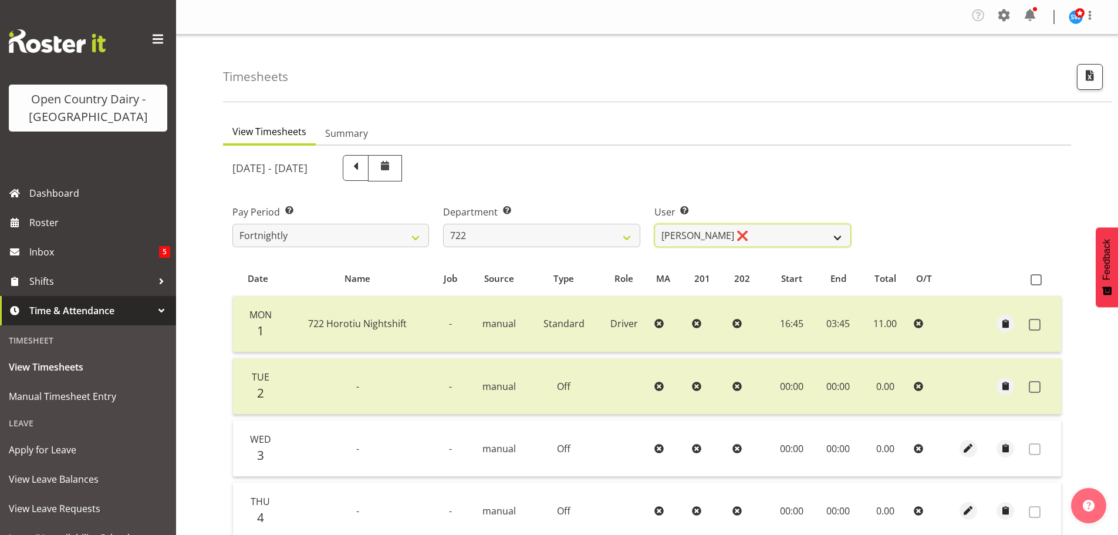
click at [750, 229] on select "Andy Webb ❌ Darren Hatcher ❌ Gurpreet Singh ❌" at bounding box center [752, 235] width 197 height 23
click at [654, 224] on select "Andy Webb ❌ Darren Hatcher ❌ Gurpreet Singh ❌" at bounding box center [752, 235] width 197 height 23
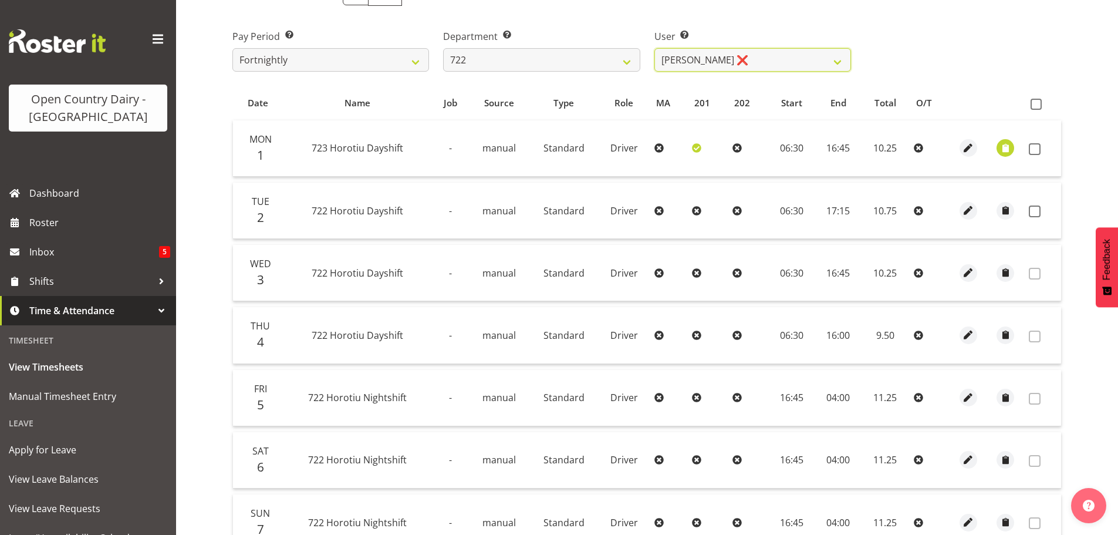
scroll to position [176, 0]
click at [1007, 148] on span "button" at bounding box center [1005, 147] width 13 height 13
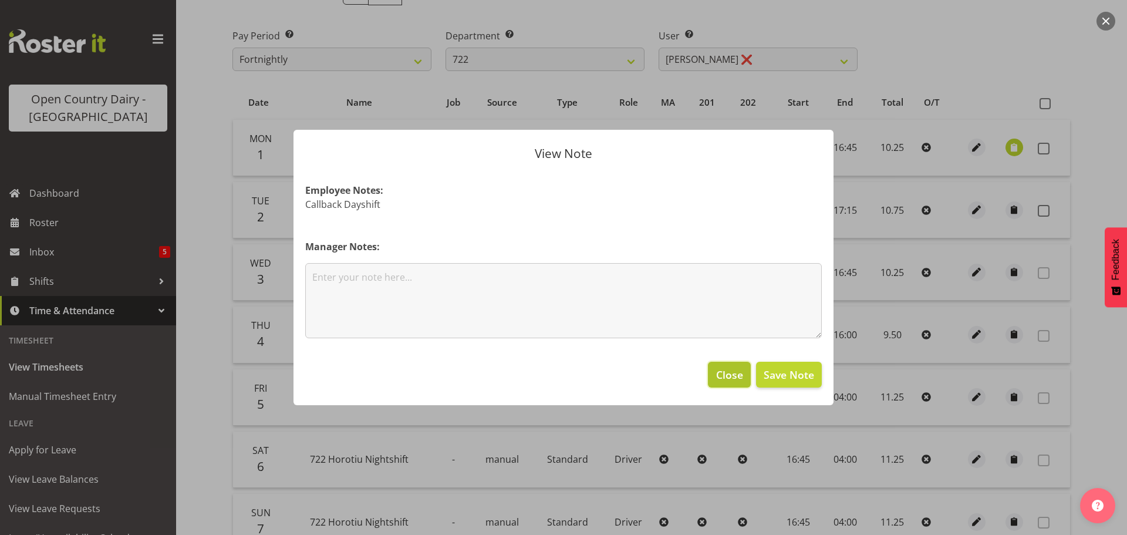
drag, startPoint x: 735, startPoint y: 376, endPoint x: 744, endPoint y: 365, distance: 14.1
click at [735, 376] on span "Close" at bounding box center [729, 374] width 27 height 15
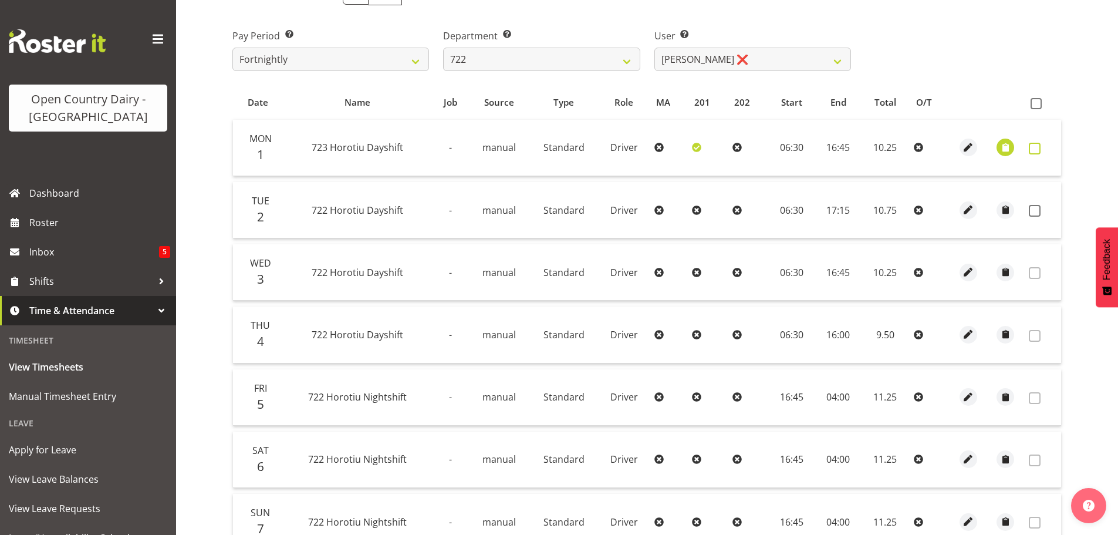
click at [1037, 148] on span at bounding box center [1035, 149] width 12 height 12
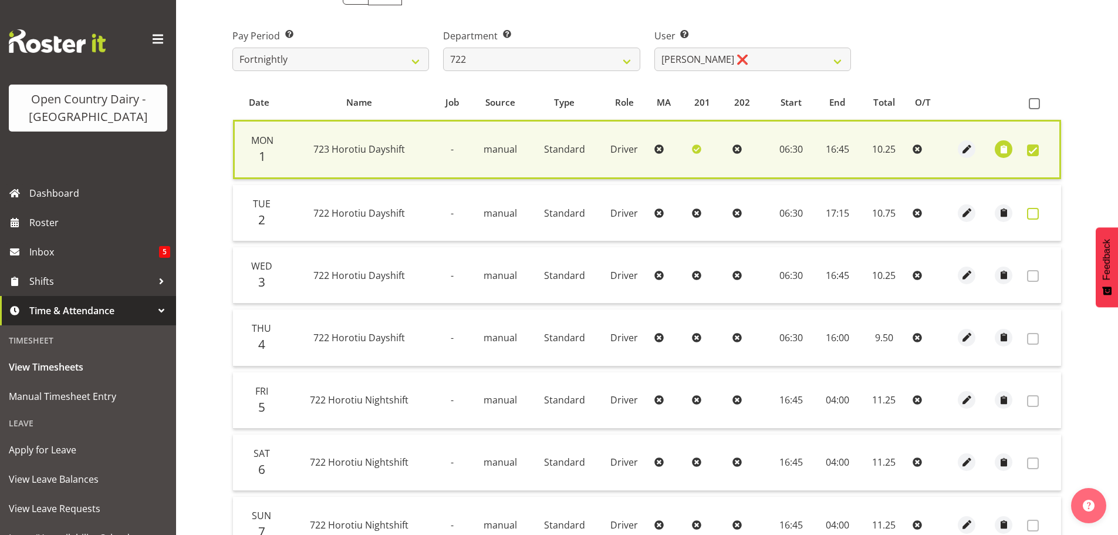
click at [1033, 212] on span at bounding box center [1033, 214] width 12 height 12
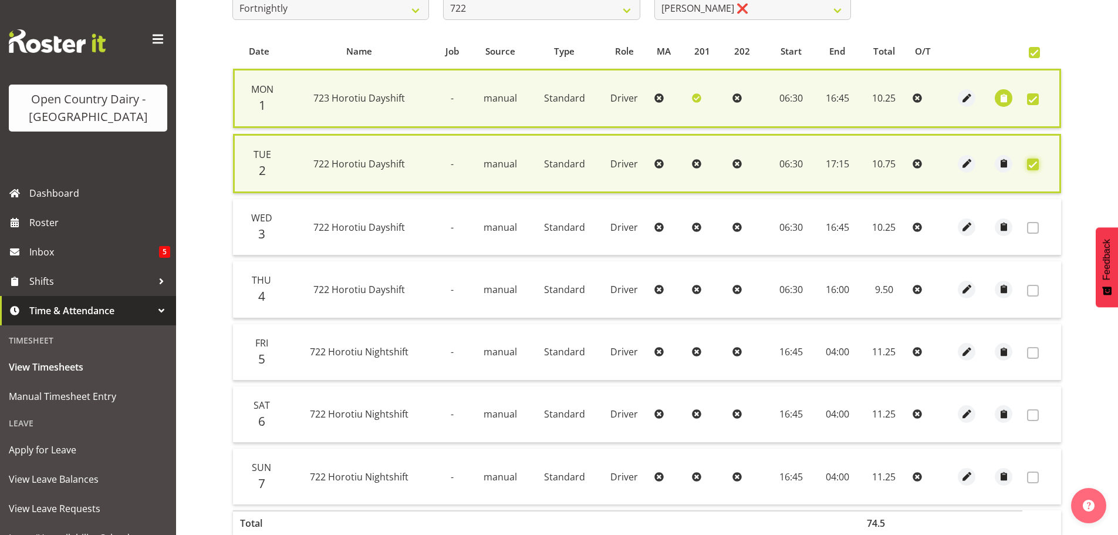
scroll to position [293, 0]
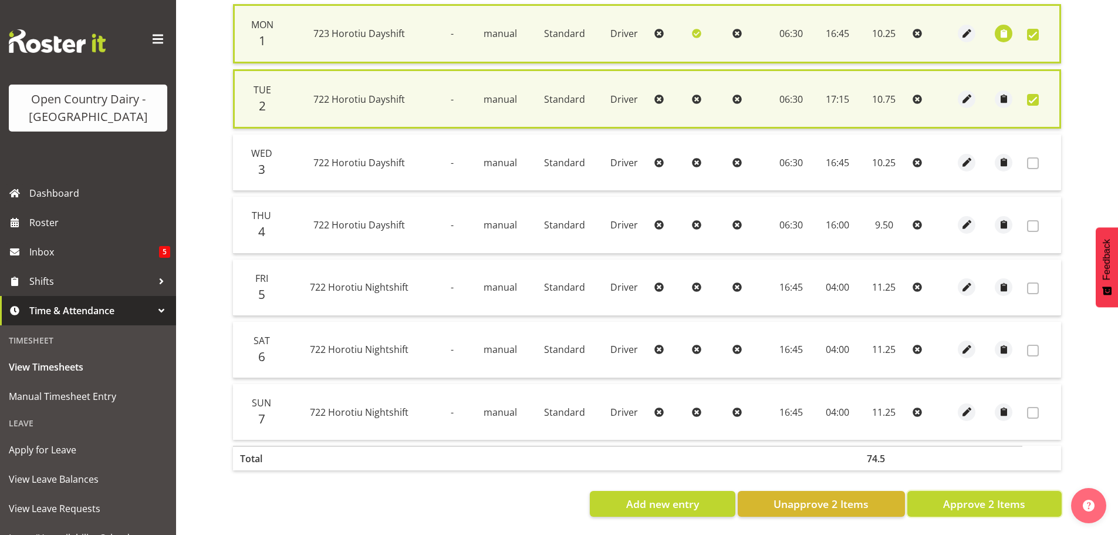
click at [979, 505] on span "Approve 2 Items" at bounding box center [984, 503] width 82 height 15
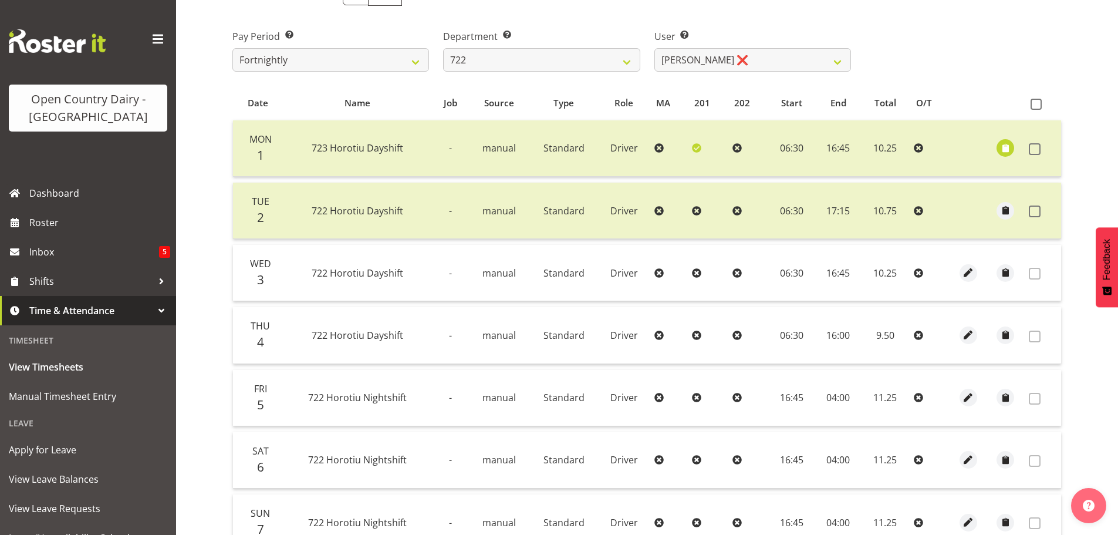
scroll to position [0, 0]
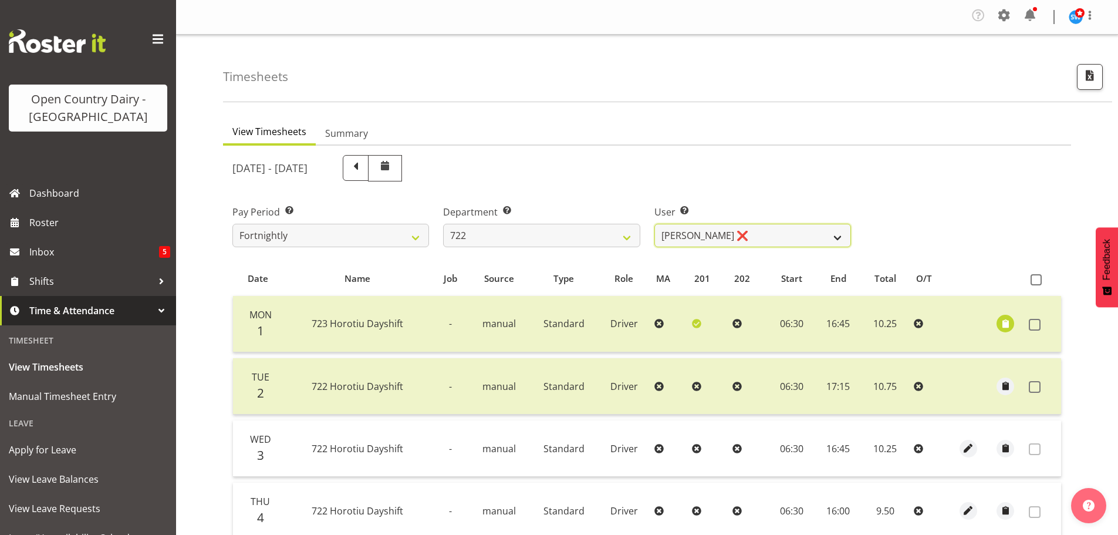
click at [780, 229] on select "Andy Webb ❌ Darren Hatcher ❌ Gurpreet Singh ❌" at bounding box center [752, 235] width 197 height 23
click at [550, 235] on select "701 702 703 704 705 706 707 708 709 710 711 712 713 714 715 716 717 718 719 720" at bounding box center [541, 235] width 197 height 23
click at [443, 224] on select "701 702 703 704 705 706 707 708 709 710 711 712 713 714 715 716 717 718 719 720" at bounding box center [541, 235] width 197 height 23
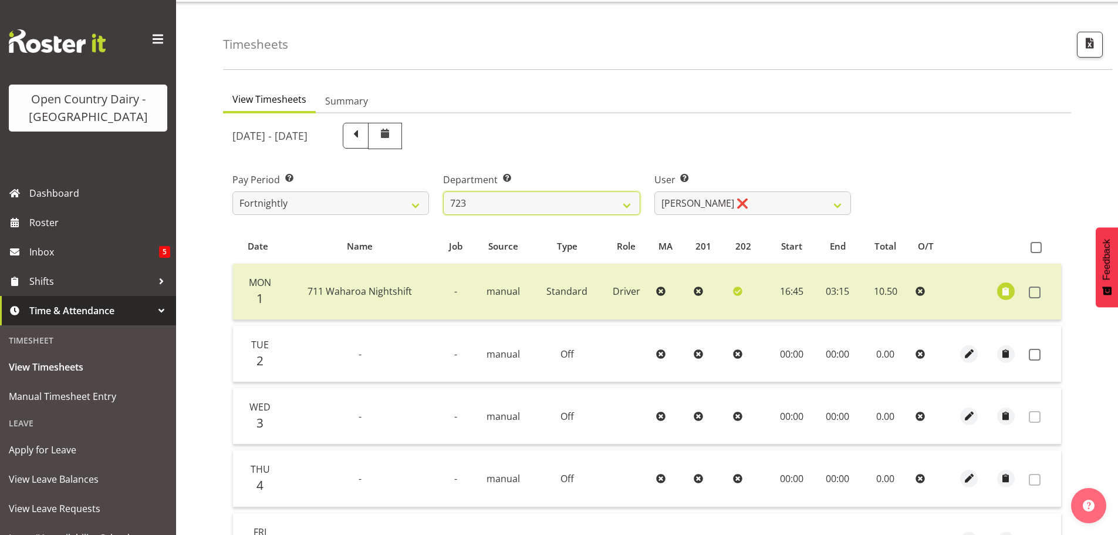
scroll to position [59, 0]
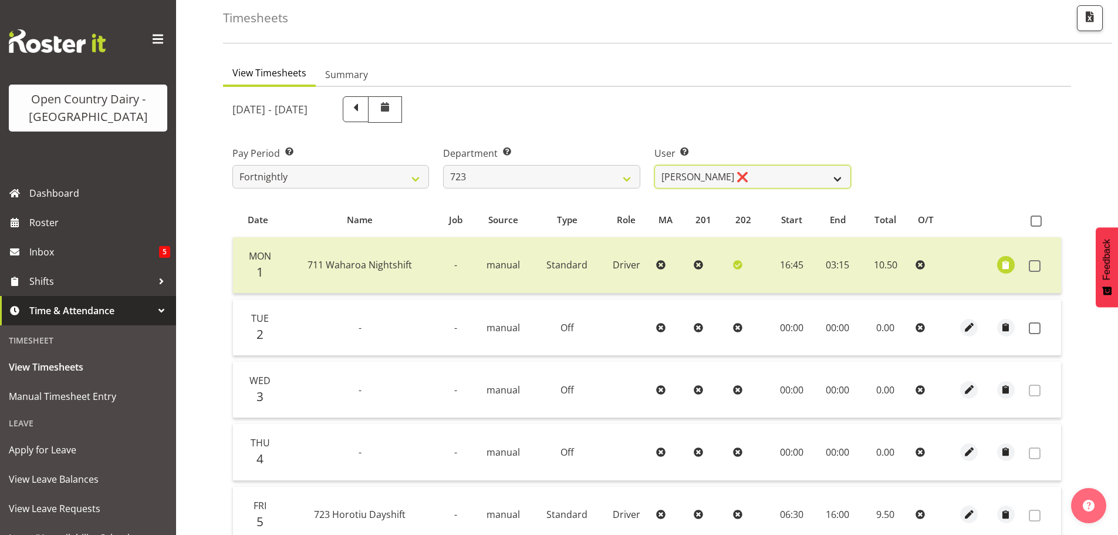
click at [751, 170] on select "Daljeet Rai ❌ Manjinder Singh ❌ Prabhjot Singh ❌ Varninder Singh ❌" at bounding box center [752, 176] width 197 height 23
click at [654, 165] on select "Daljeet Rai ❌ Manjinder Singh ❌ Prabhjot Singh ❌ Varninder Singh ❌" at bounding box center [752, 176] width 197 height 23
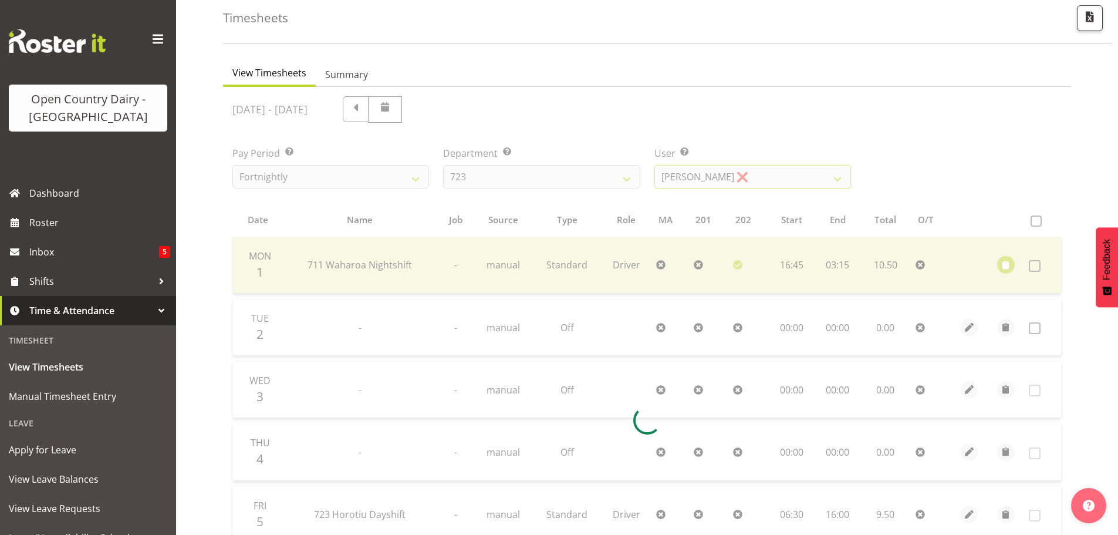
scroll to position [55, 0]
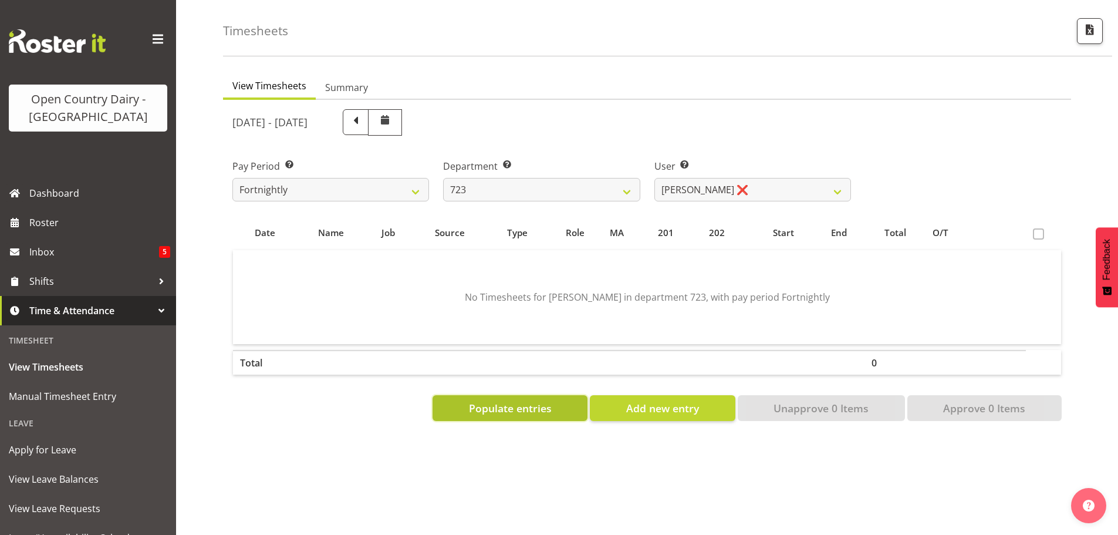
click at [517, 404] on span "Populate entries" at bounding box center [510, 407] width 83 height 15
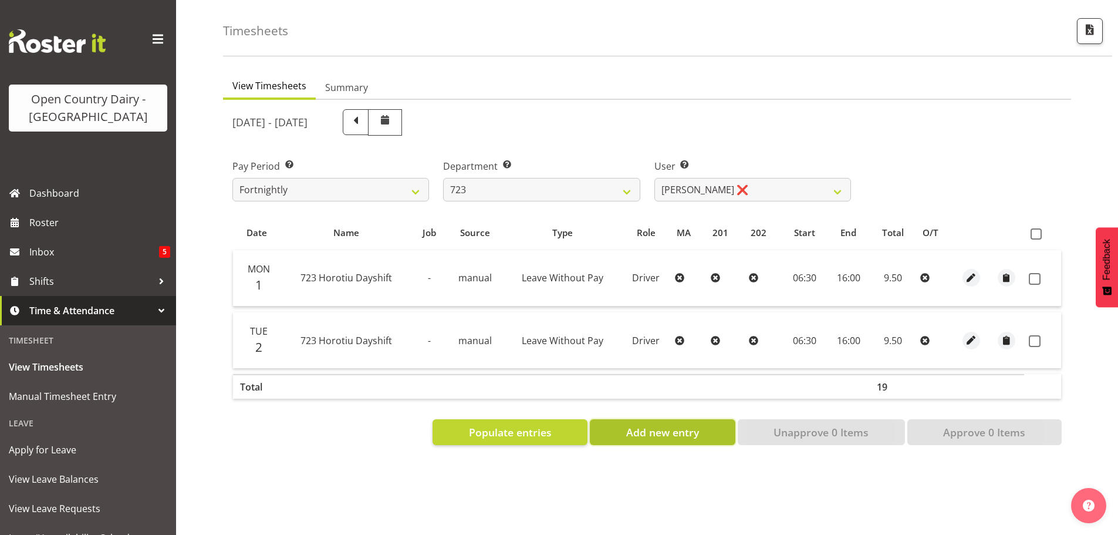
click at [702, 429] on button "Add new entry" at bounding box center [662, 432] width 145 height 26
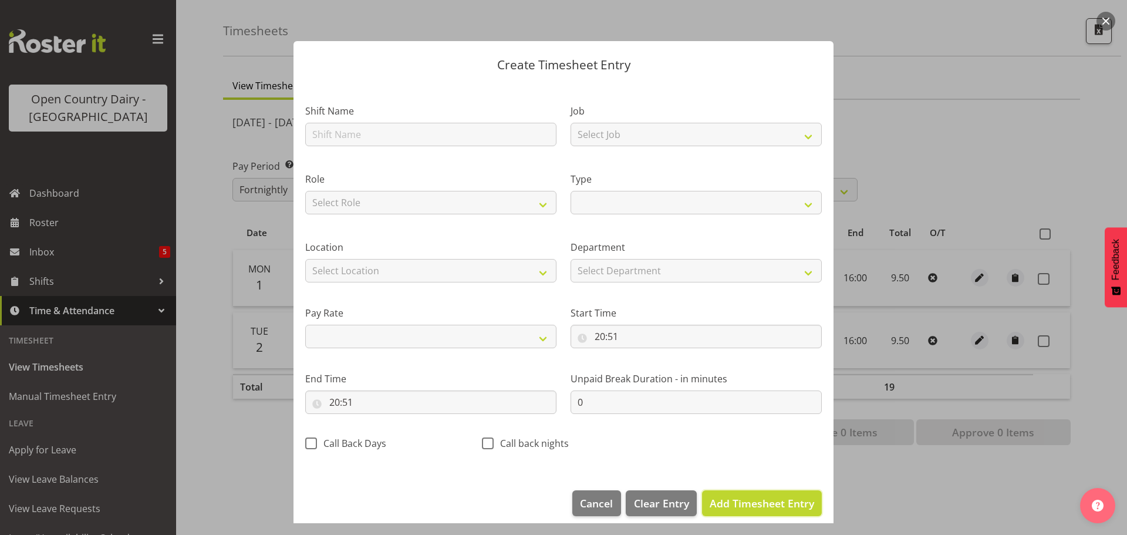
click at [752, 501] on span "Add Timesheet Entry" at bounding box center [761, 503] width 104 height 14
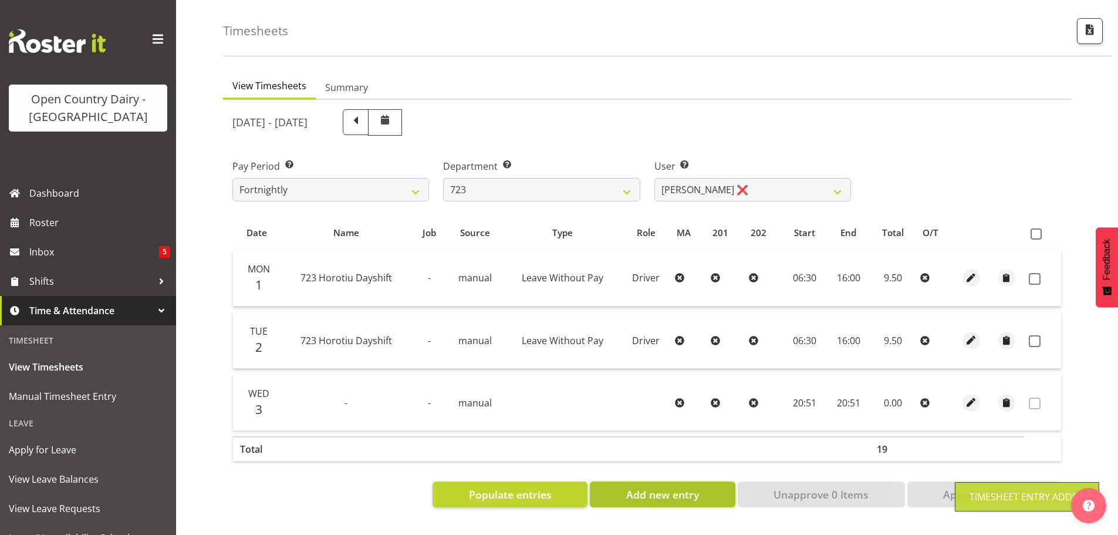
click at [680, 491] on span "Add new entry" at bounding box center [662, 493] width 73 height 15
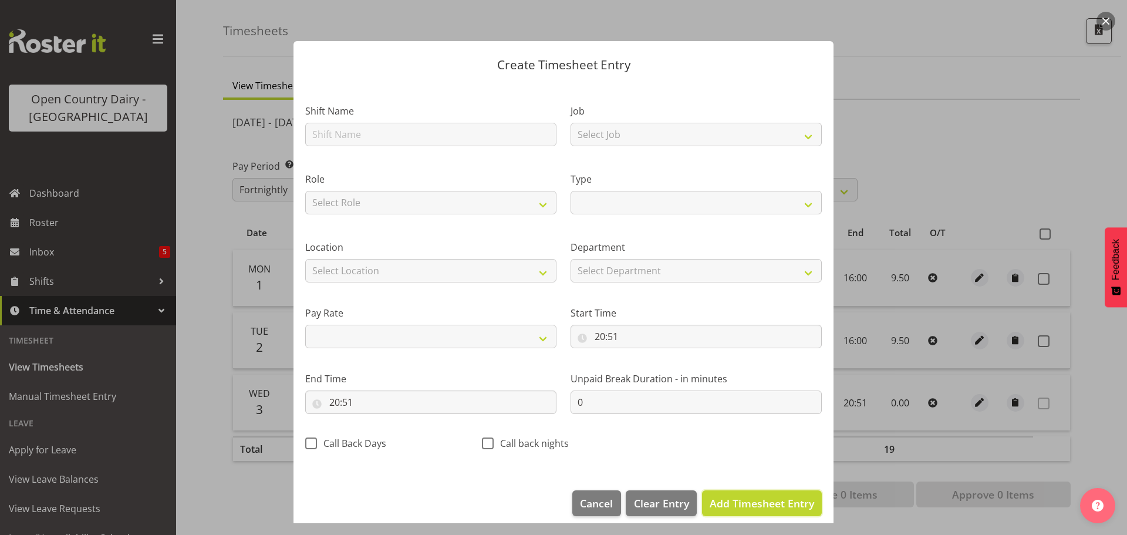
click at [714, 507] on span "Add Timesheet Entry" at bounding box center [761, 503] width 104 height 14
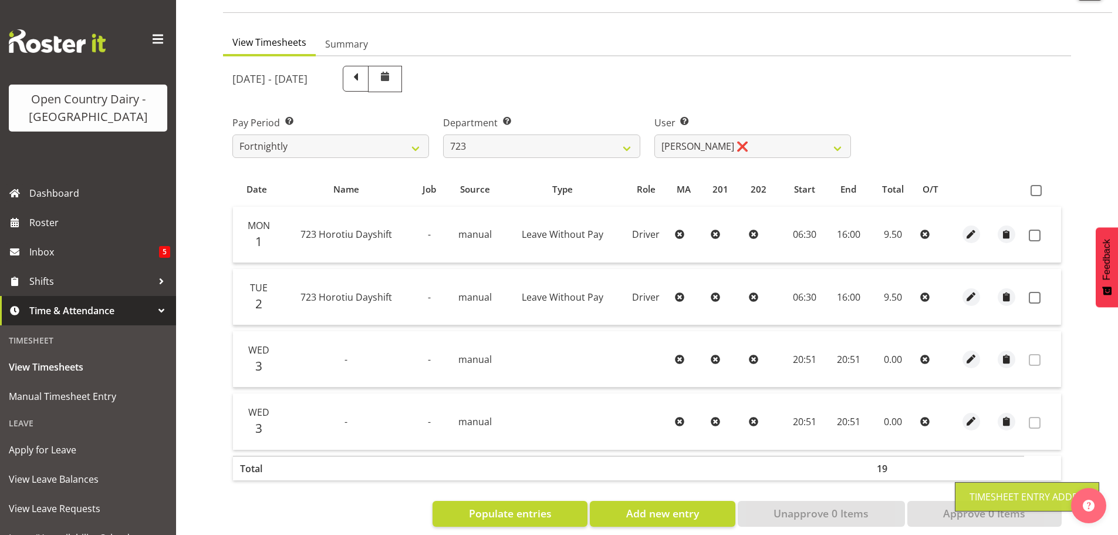
scroll to position [108, 0]
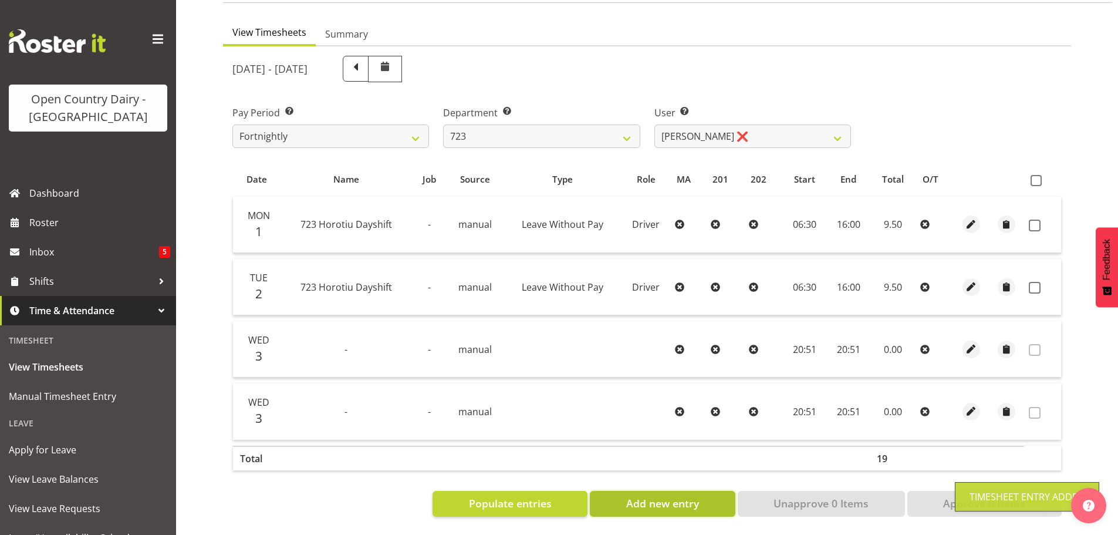
click at [688, 495] on span "Add new entry" at bounding box center [662, 502] width 73 height 15
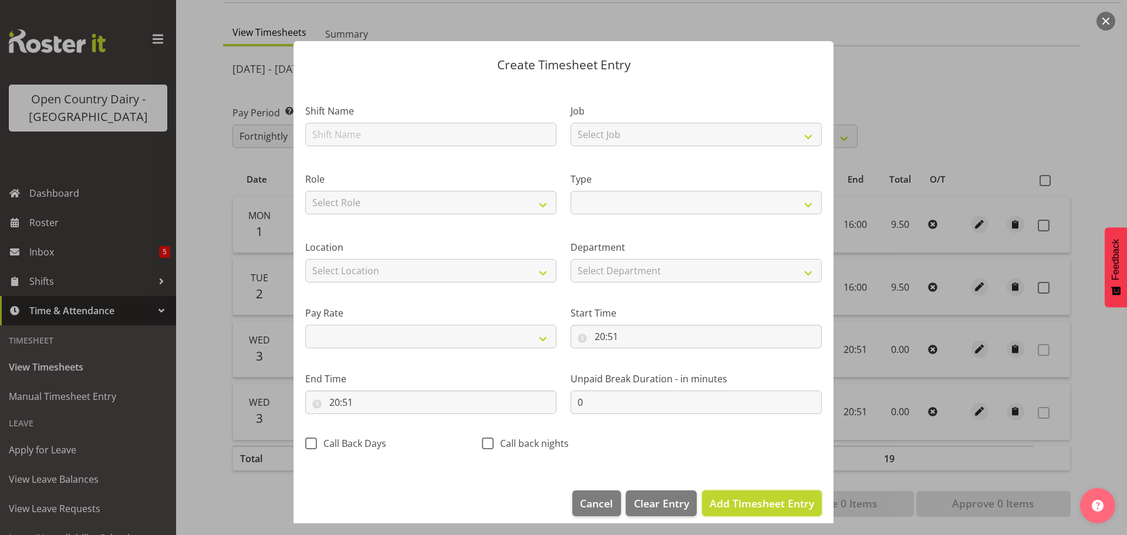
click at [719, 505] on span "Add Timesheet Entry" at bounding box center [761, 503] width 104 height 14
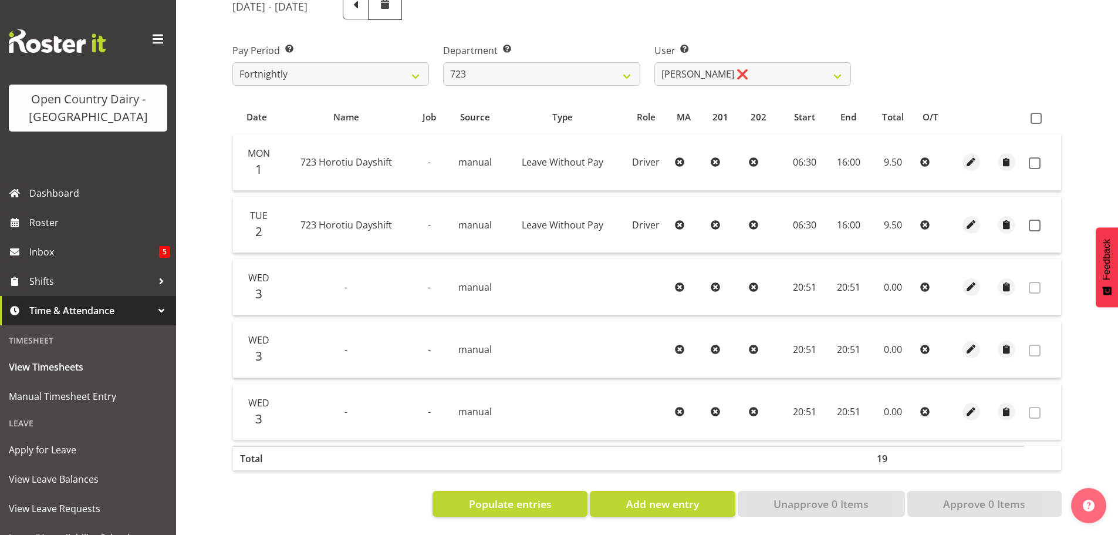
scroll to position [170, 0]
click at [681, 502] on button "Add new entry" at bounding box center [662, 504] width 145 height 26
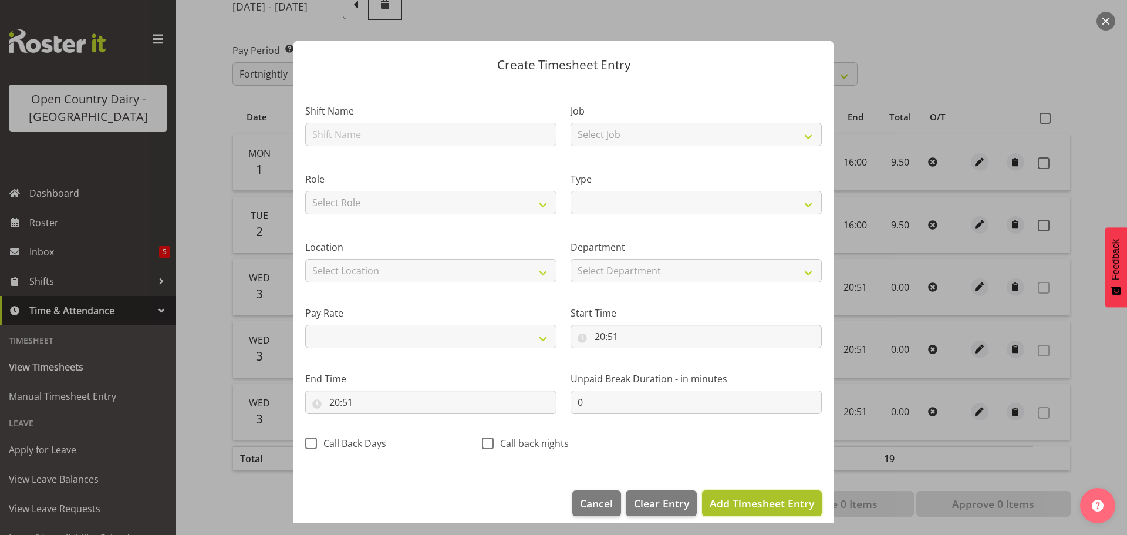
click at [741, 505] on span "Add Timesheet Entry" at bounding box center [761, 503] width 104 height 14
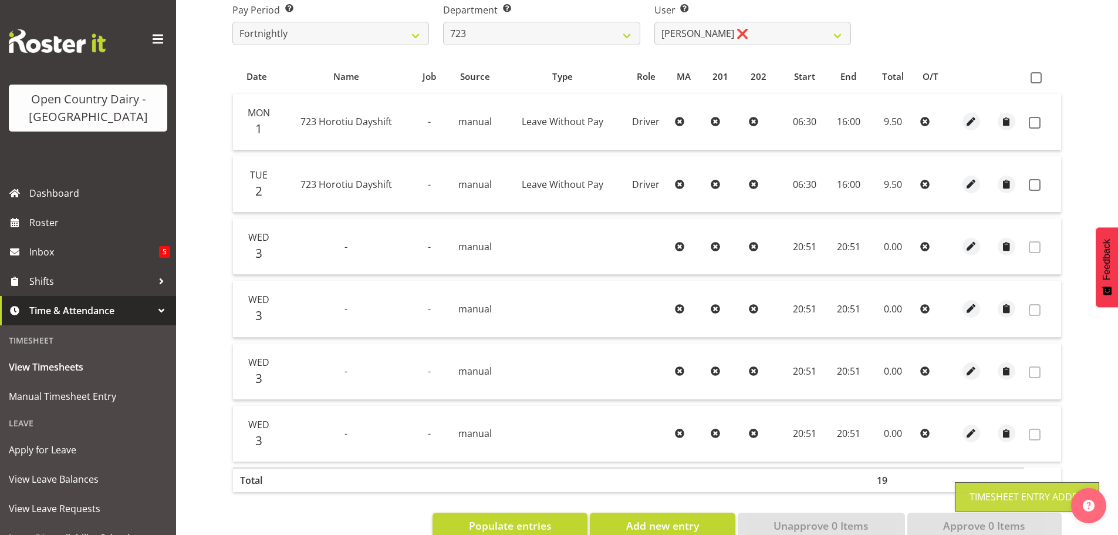
scroll to position [232, 0]
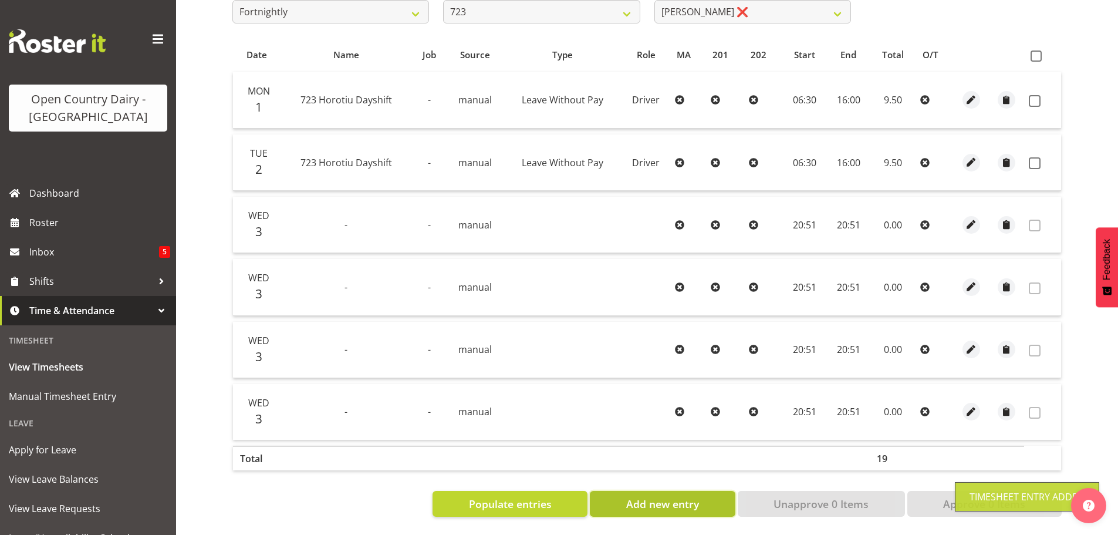
click at [708, 498] on button "Add new entry" at bounding box center [662, 504] width 145 height 26
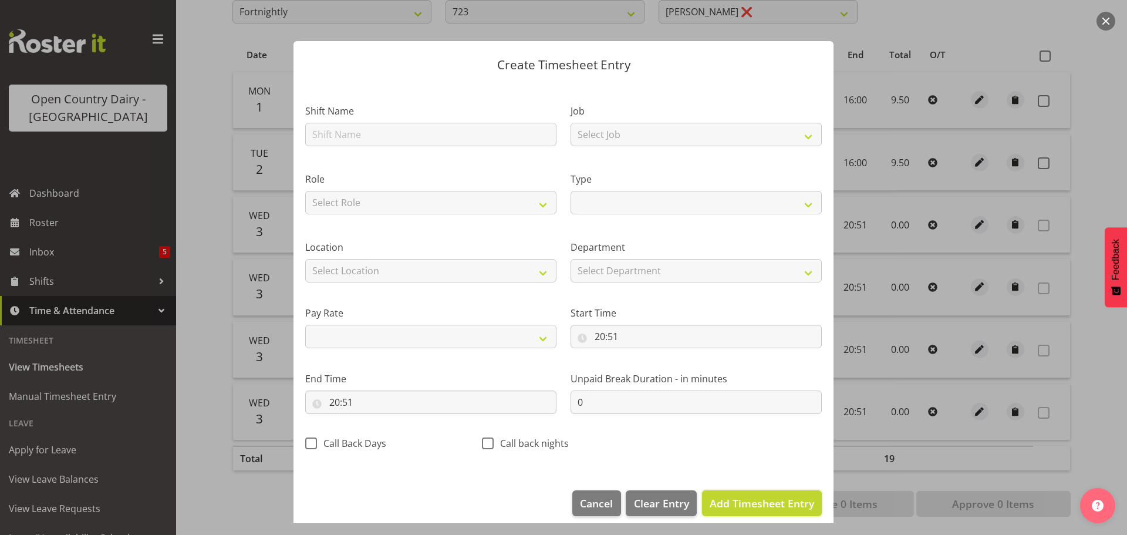
click at [732, 508] on span "Add Timesheet Entry" at bounding box center [761, 503] width 104 height 14
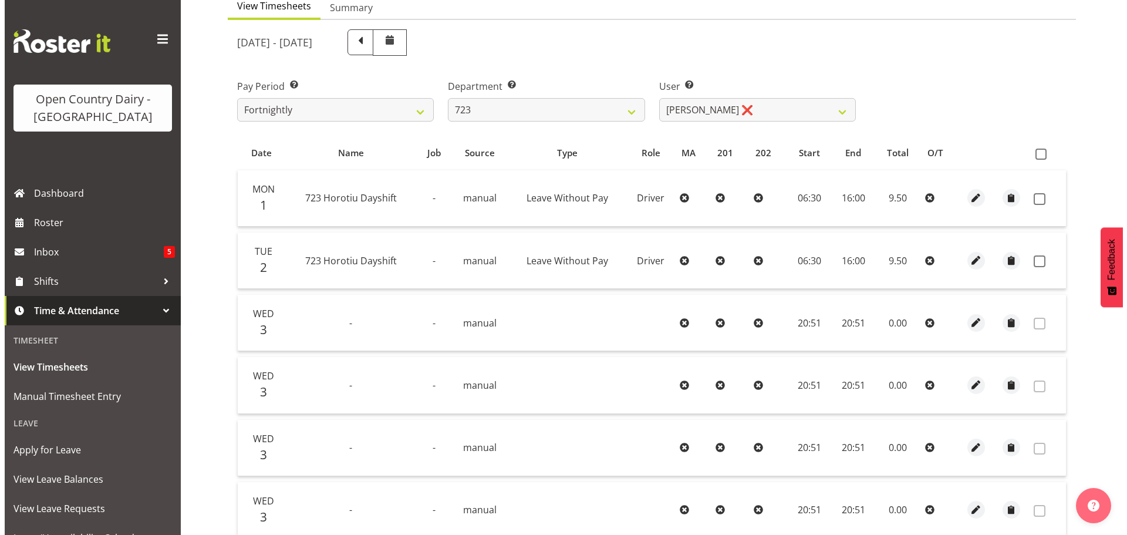
scroll to position [115, 0]
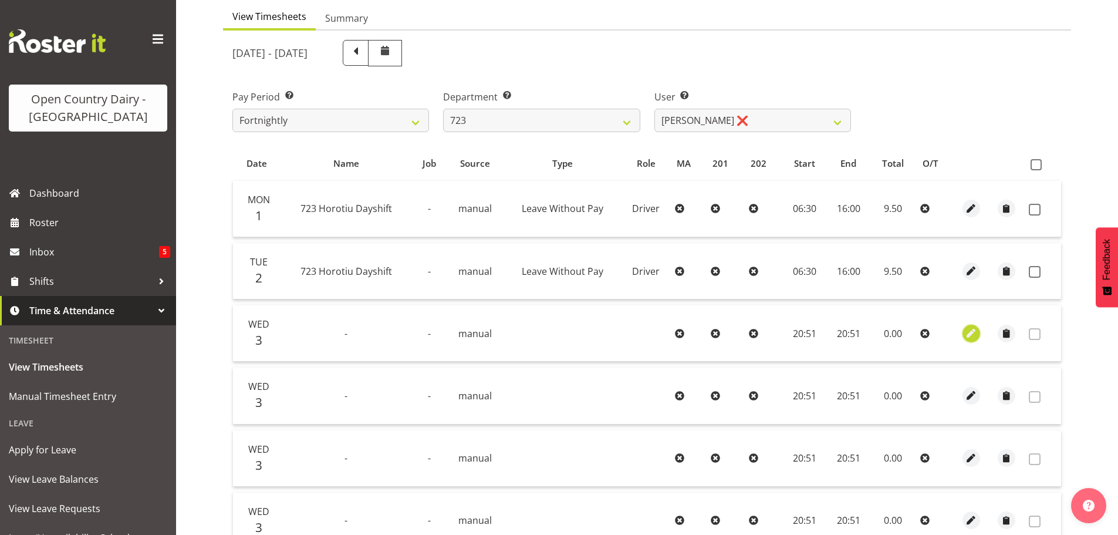
click at [978, 329] on button "button" at bounding box center [971, 333] width 18 height 18
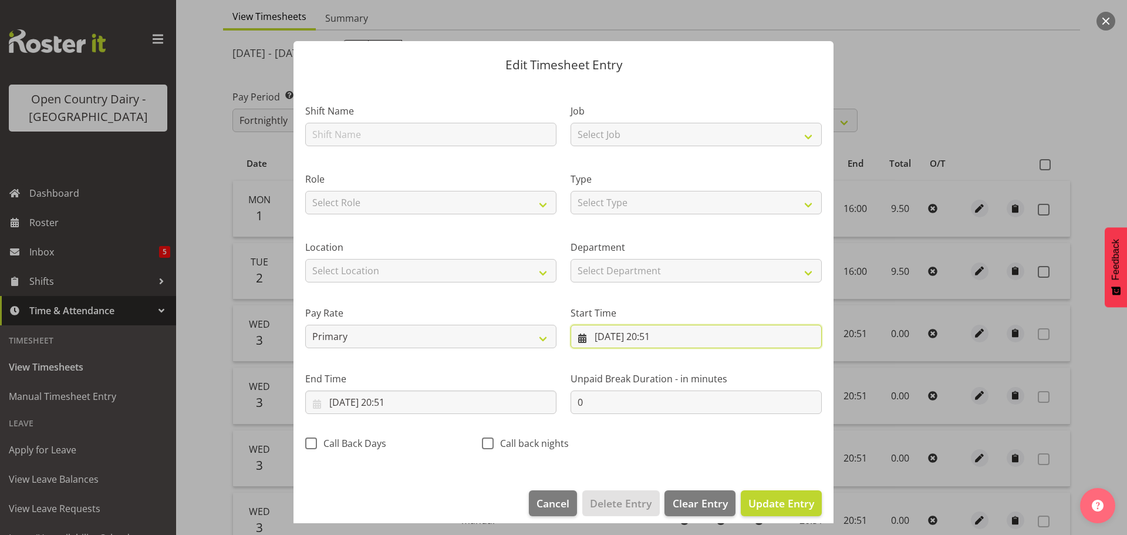
click at [610, 336] on input "03/09/2025, 20:51" at bounding box center [695, 335] width 251 height 23
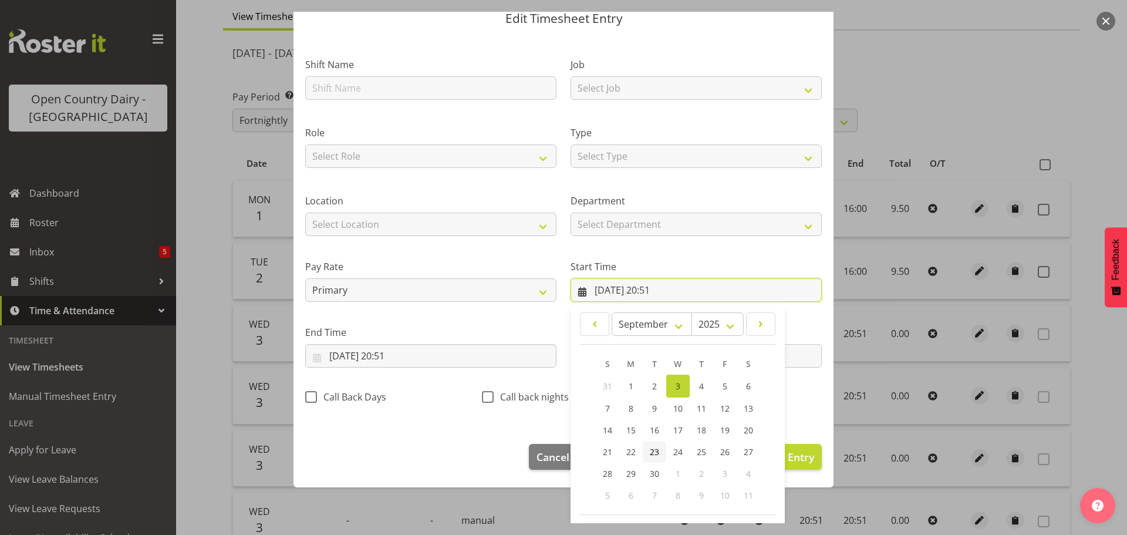
scroll to position [93, 0]
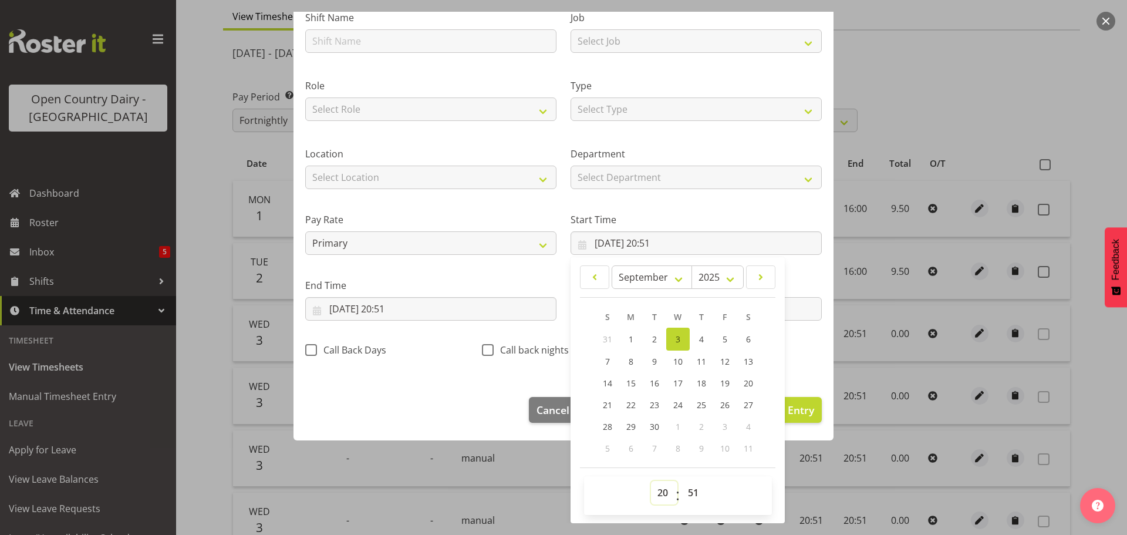
click at [662, 491] on select "00 01 02 03 04 05 06 07 08 09 10 11 12 13 14 15 16 17 18 19 20 21 22 23" at bounding box center [664, 492] width 26 height 23
click at [651, 481] on select "00 01 02 03 04 05 06 07 08 09 10 11 12 13 14 15 16 17 18 19 20 21 22 23" at bounding box center [664, 492] width 26 height 23
click at [689, 494] on select "00 01 02 03 04 05 06 07 08 09 10 11 12 13 14 15 16 17 18 19 20 21 22 23 24 25 2…" at bounding box center [694, 492] width 26 height 23
click at [681, 481] on select "00 01 02 03 04 05 06 07 08 09 10 11 12 13 14 15 16 17 18 19 20 21 22 23 24 25 2…" at bounding box center [694, 492] width 26 height 23
click at [660, 489] on select "00 01 02 03 04 05 06 07 08 09 10 11 12 13 14 15 16 17 18 19 20 21 22 23" at bounding box center [664, 492] width 26 height 23
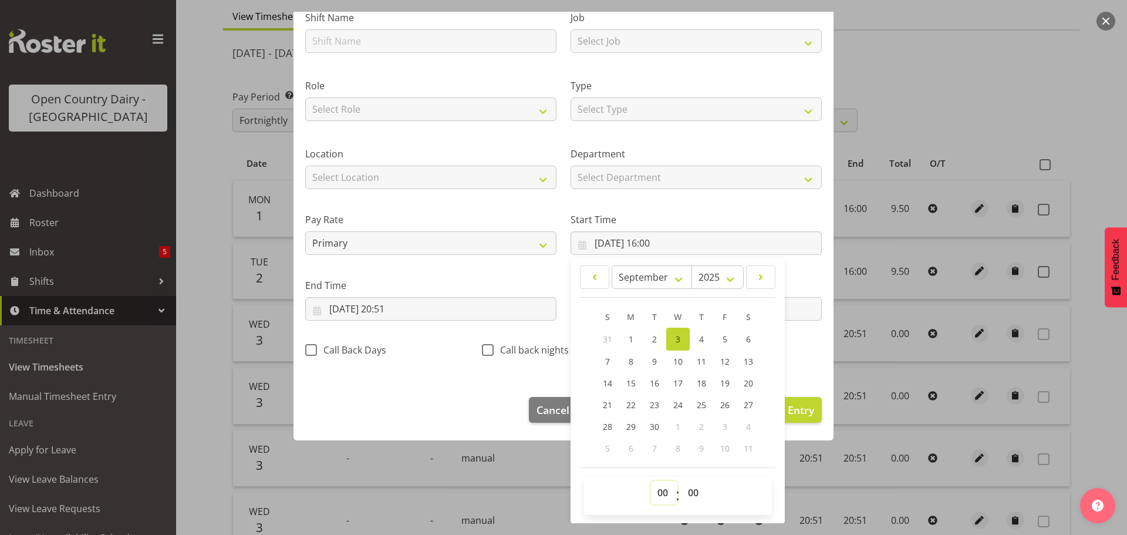
click at [651, 481] on select "00 01 02 03 04 05 06 07 08 09 10 11 12 13 14 15 16 17 18 19 20 21 22 23" at bounding box center [664, 492] width 26 height 23
click at [390, 309] on input "03/09/2025, 20:51" at bounding box center [430, 308] width 251 height 23
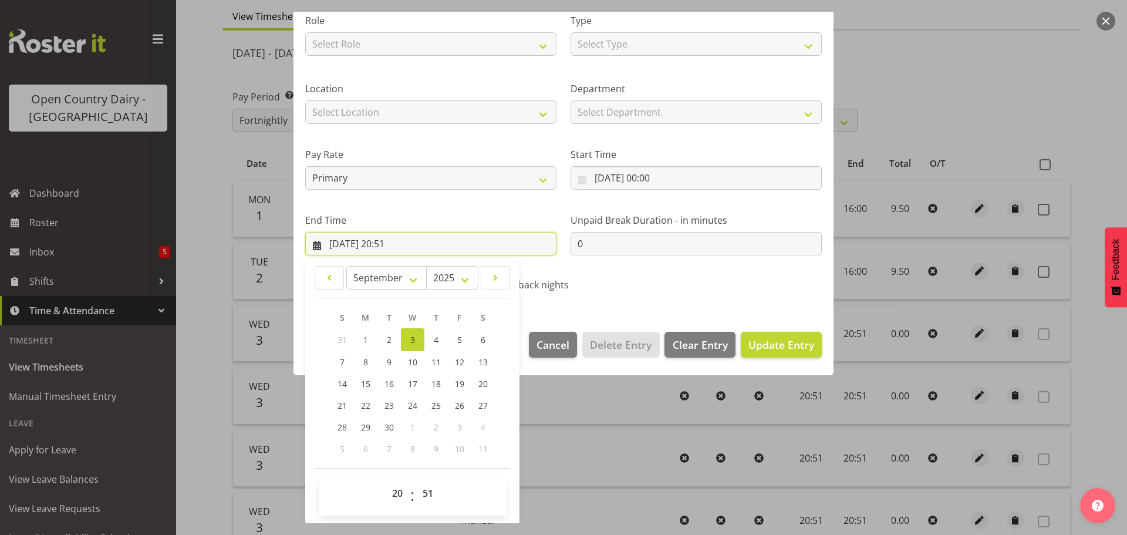
scroll to position [159, 0]
drag, startPoint x: 395, startPoint y: 489, endPoint x: 398, endPoint y: 483, distance: 6.3
click at [398, 489] on select "00 01 02 03 04 05 06 07 08 09 10 11 12 13 14 15 16 17 18 19 20 21 22 23" at bounding box center [399, 492] width 26 height 23
click at [386, 481] on select "00 01 02 03 04 05 06 07 08 09 10 11 12 13 14 15 16 17 18 19 20 21 22 23" at bounding box center [399, 492] width 26 height 23
click at [428, 495] on select "00 01 02 03 04 05 06 07 08 09 10 11 12 13 14 15 16 17 18 19 20 21 22 23 24 25 2…" at bounding box center [429, 492] width 26 height 23
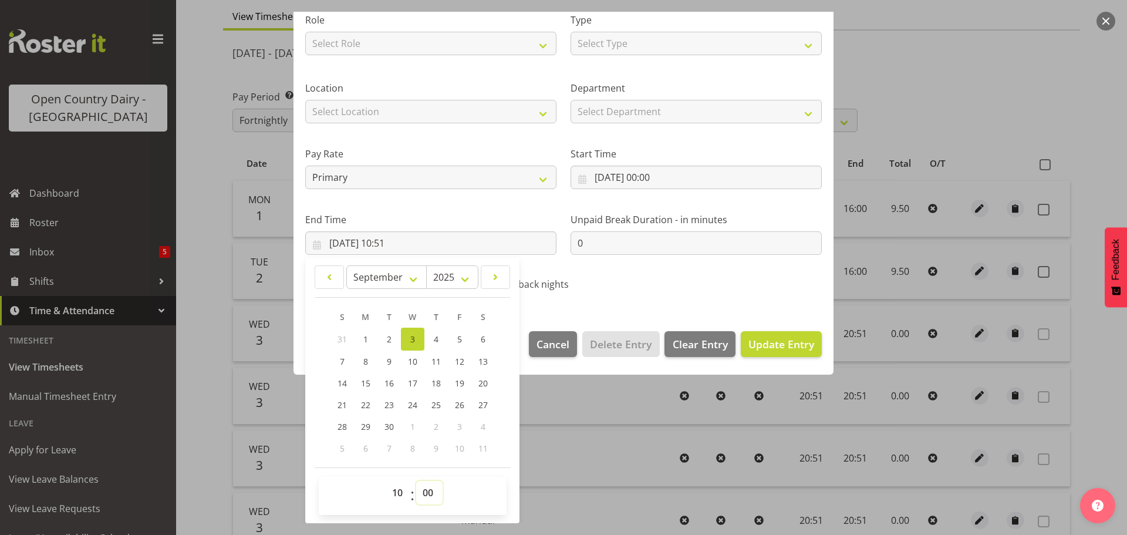
click at [416, 481] on select "00 01 02 03 04 05 06 07 08 09 10 11 12 13 14 15 16 17 18 19 20 21 22 23 24 25 2…" at bounding box center [429, 492] width 26 height 23
click at [786, 343] on span "Update Entry" at bounding box center [781, 344] width 66 height 14
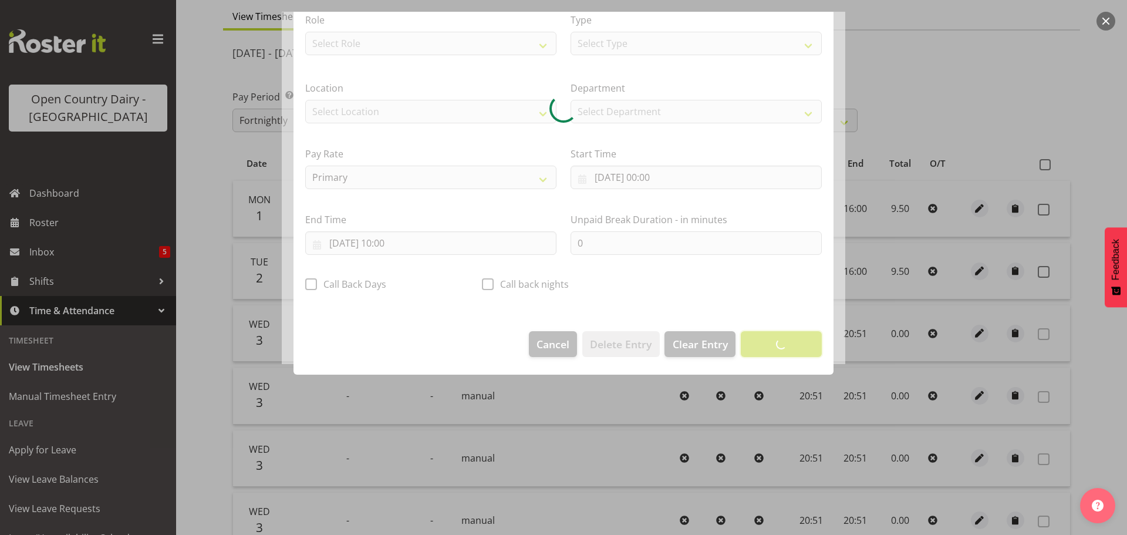
scroll to position [11, 0]
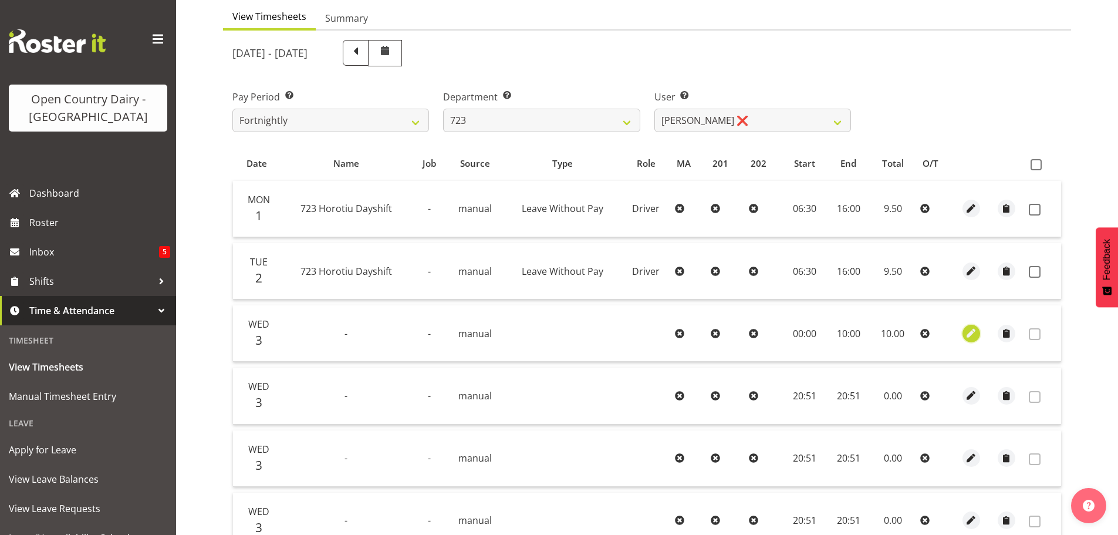
click at [978, 339] on div at bounding box center [971, 333] width 26 height 18
click at [969, 335] on span "button" at bounding box center [971, 332] width 13 height 13
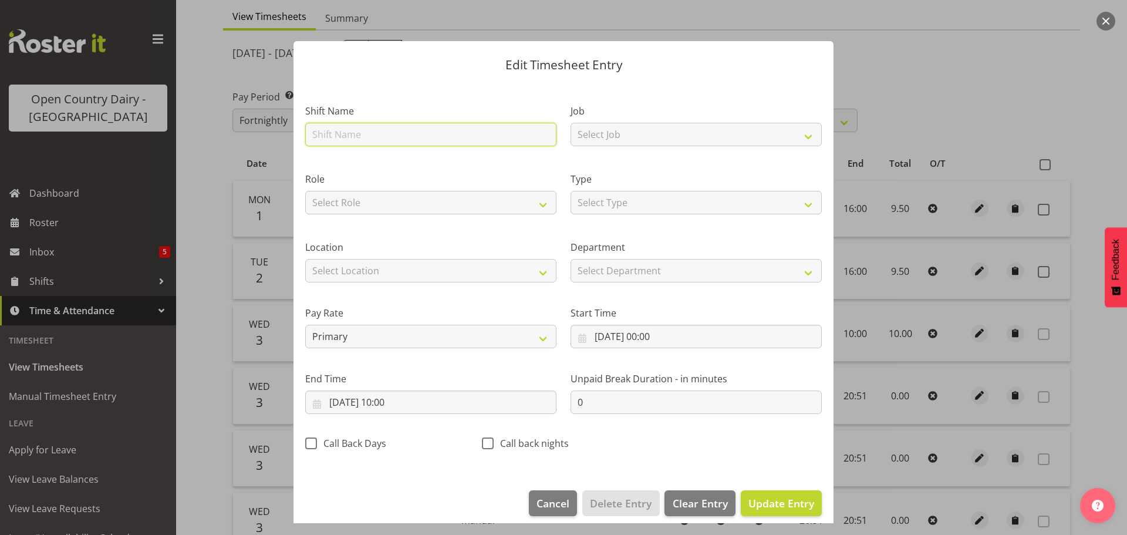
drag, startPoint x: 353, startPoint y: 133, endPoint x: 364, endPoint y: 133, distance: 11.7
click at [354, 132] on input "text" at bounding box center [430, 134] width 251 height 23
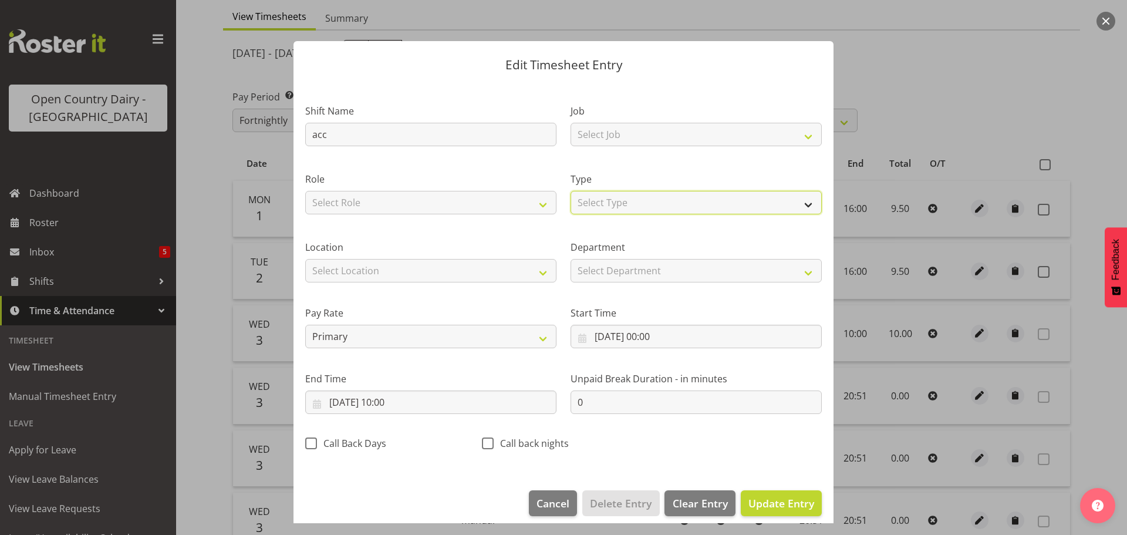
click at [687, 202] on select "Select Type Off Standard Public Holiday Public Holiday (Worked) Day In Lieu Ann…" at bounding box center [695, 202] width 251 height 23
click at [570, 191] on select "Select Type Off Standard Public Holiday Public Holiday (Worked) Day In Lieu Ann…" at bounding box center [695, 202] width 251 height 23
click at [783, 506] on span "Update Entry" at bounding box center [781, 503] width 66 height 14
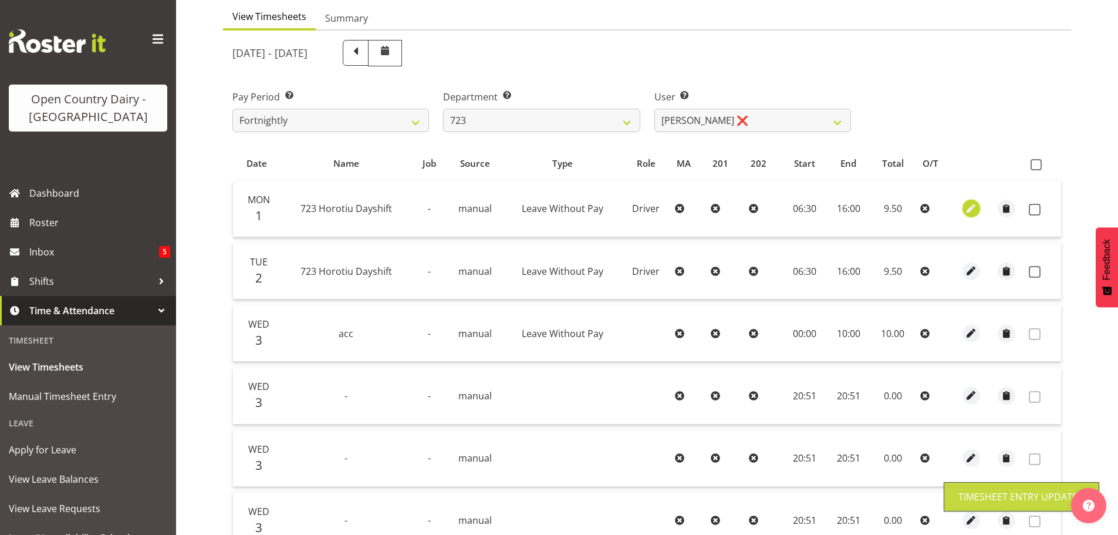
click at [969, 209] on span "button" at bounding box center [971, 208] width 13 height 13
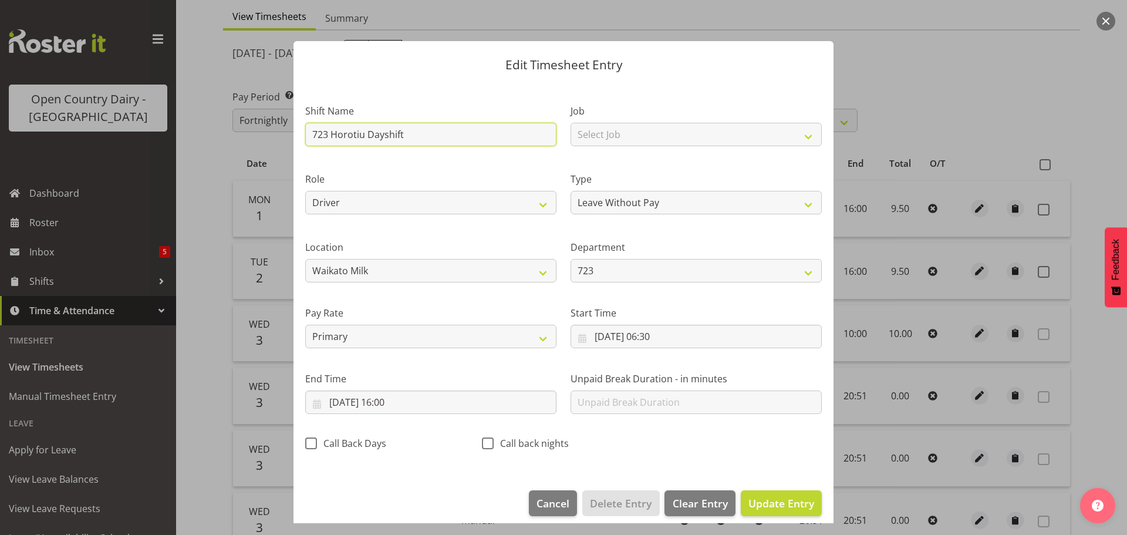
drag, startPoint x: 356, startPoint y: 130, endPoint x: 202, endPoint y: 113, distance: 154.6
click at [203, 114] on div "Edit Timesheet Entry Shift Name 723 Horotiu Dayshift Job Select Job Driver Driv…" at bounding box center [563, 267] width 1127 height 535
click at [797, 503] on span "Update Entry" at bounding box center [781, 503] width 66 height 14
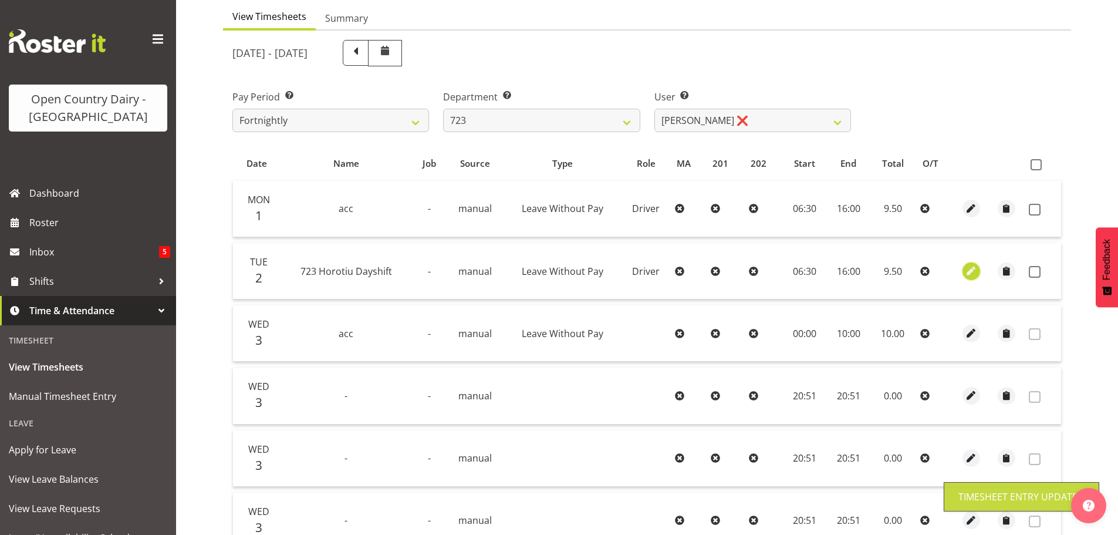
click at [971, 273] on span "button" at bounding box center [971, 270] width 13 height 13
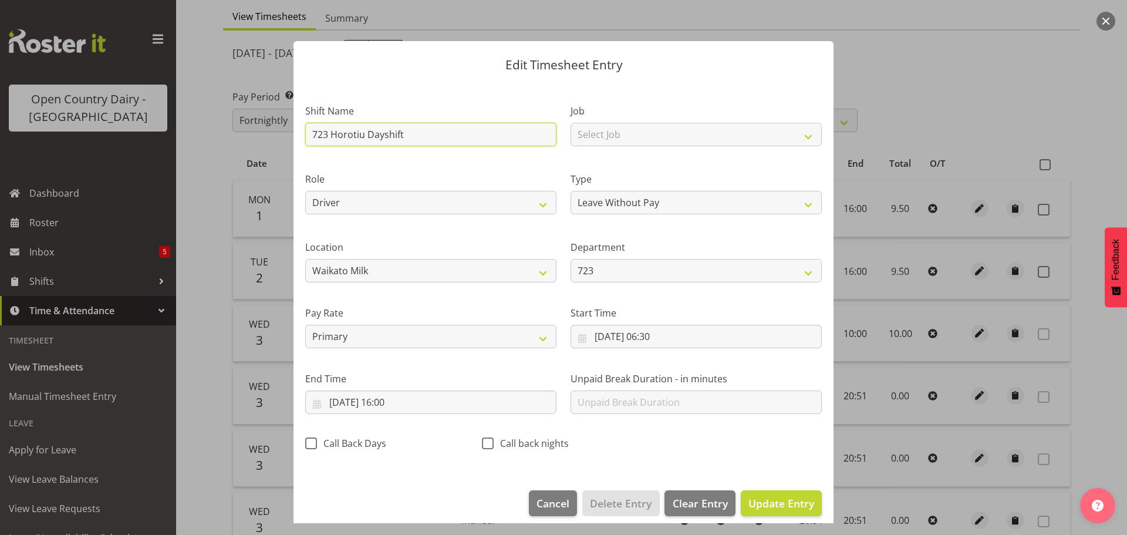
drag, startPoint x: 305, startPoint y: 131, endPoint x: 204, endPoint y: 126, distance: 101.6
click at [204, 126] on div "Edit Timesheet Entry Shift Name 723 Horotiu Dayshift Job Select Job Driver Driv…" at bounding box center [563, 267] width 1127 height 535
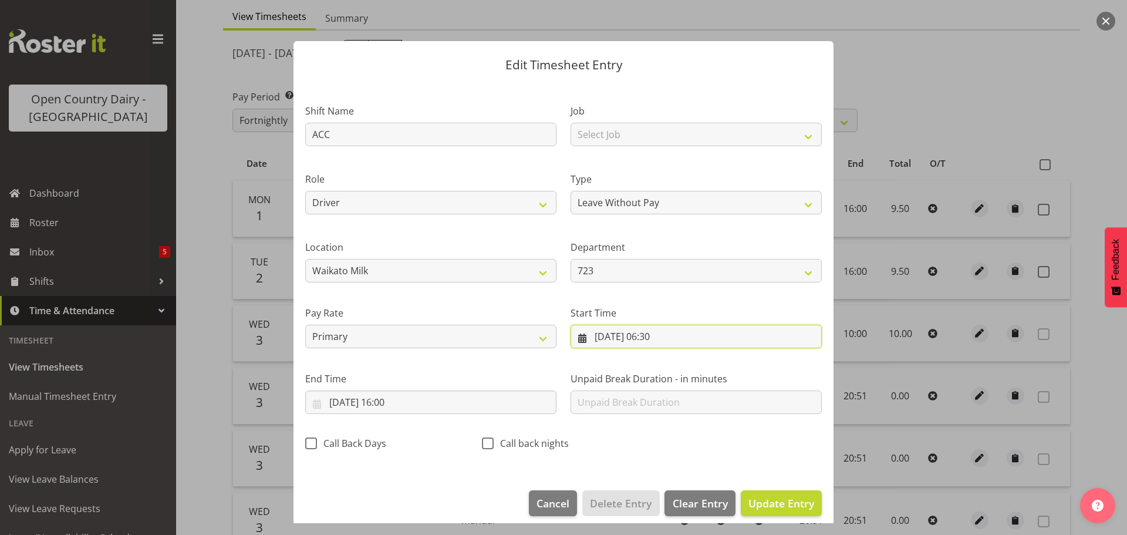
click at [648, 340] on input "02/09/2025, 06:30" at bounding box center [695, 335] width 251 height 23
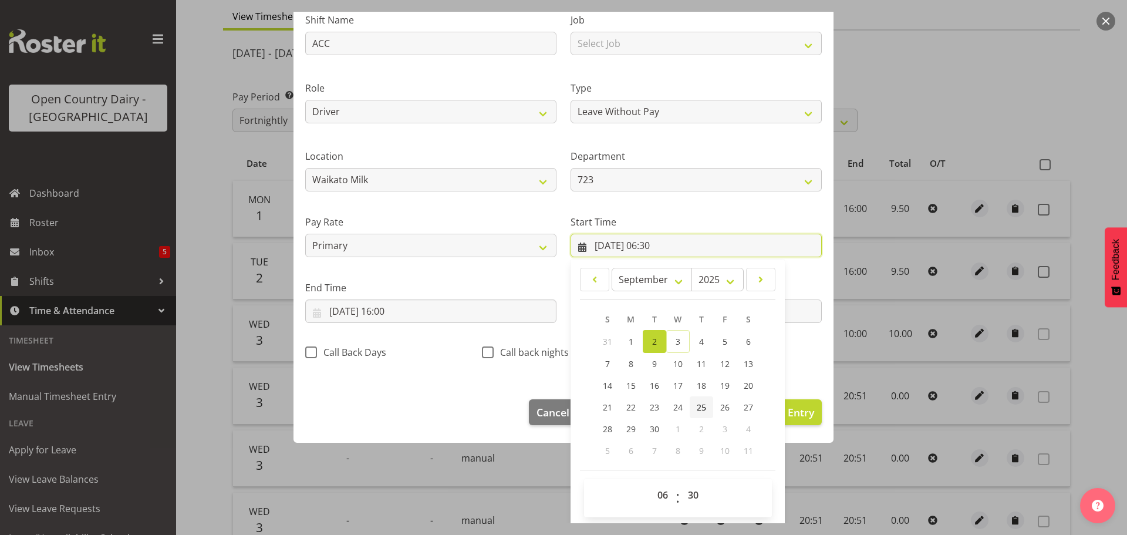
scroll to position [93, 0]
click at [699, 339] on span "4" at bounding box center [701, 338] width 5 height 11
click at [658, 495] on select "00 01 02 03 04 05 06 07 08 09 10 11 12 13 14 15 16 17 18 19 20 21 22 23" at bounding box center [664, 492] width 26 height 23
click at [651, 481] on select "00 01 02 03 04 05 06 07 08 09 10 11 12 13 14 15 16 17 18 19 20 21 22 23" at bounding box center [664, 492] width 26 height 23
click at [690, 490] on select "00 01 02 03 04 05 06 07 08 09 10 11 12 13 14 15 16 17 18 19 20 21 22 23 24 25 2…" at bounding box center [694, 492] width 26 height 23
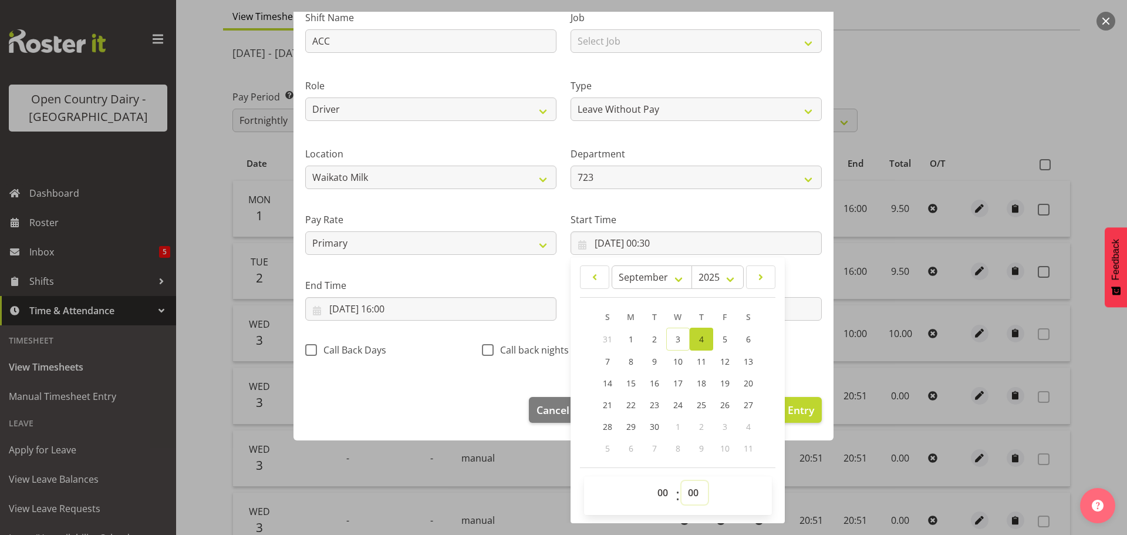
click at [681, 481] on select "00 01 02 03 04 05 06 07 08 09 10 11 12 13 14 15 16 17 18 19 20 21 22 23 24 25 2…" at bounding box center [694, 492] width 26 height 23
click at [361, 302] on input "02/09/2025, 16:00" at bounding box center [430, 308] width 251 height 23
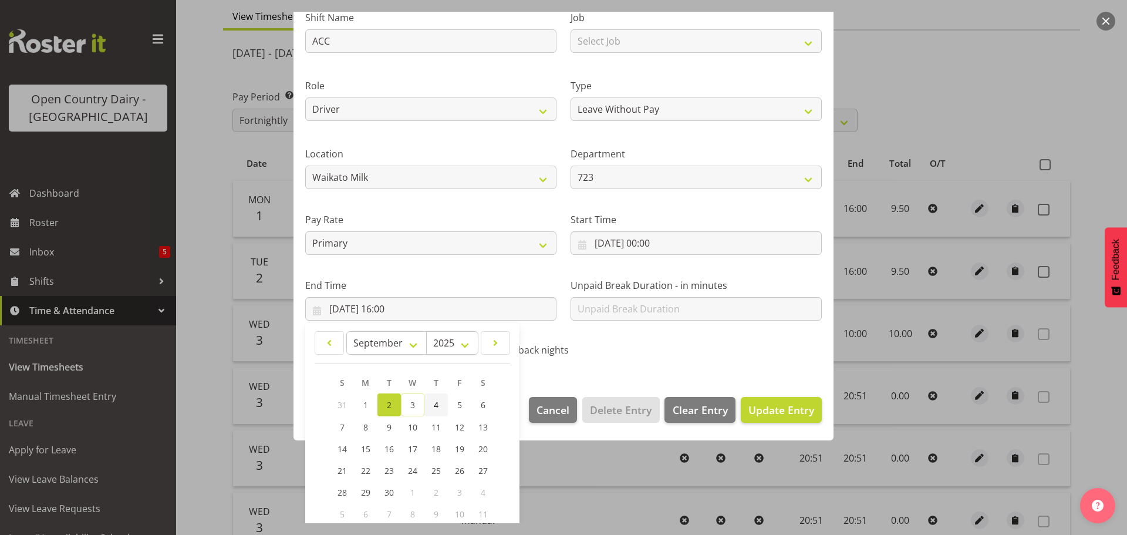
drag, startPoint x: 435, startPoint y: 406, endPoint x: 428, endPoint y: 399, distance: 9.6
click at [435, 406] on span "4" at bounding box center [436, 404] width 5 height 11
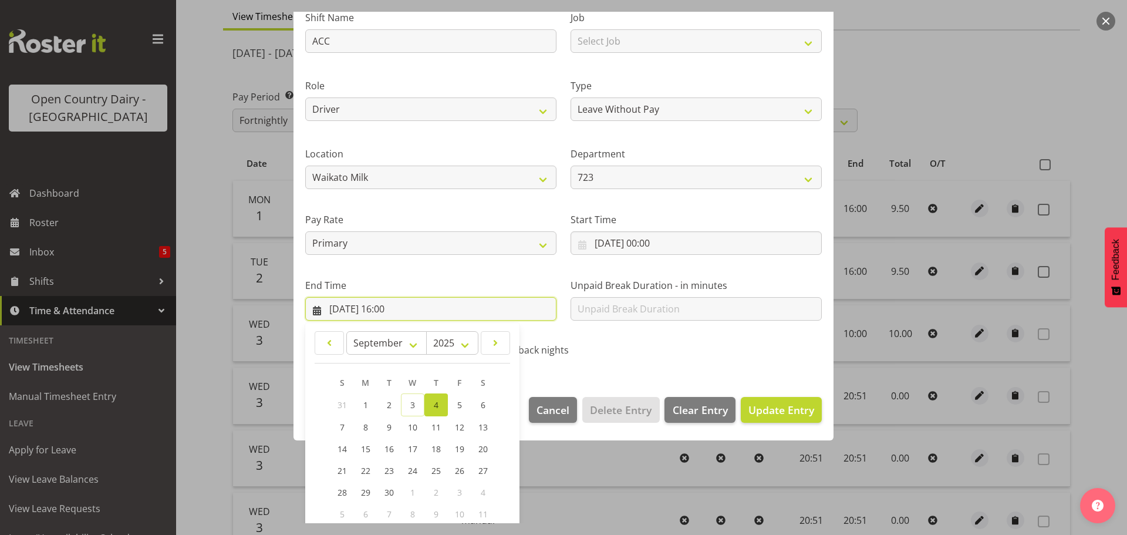
click at [392, 308] on input "04/09/2025, 16:00" at bounding box center [430, 308] width 251 height 23
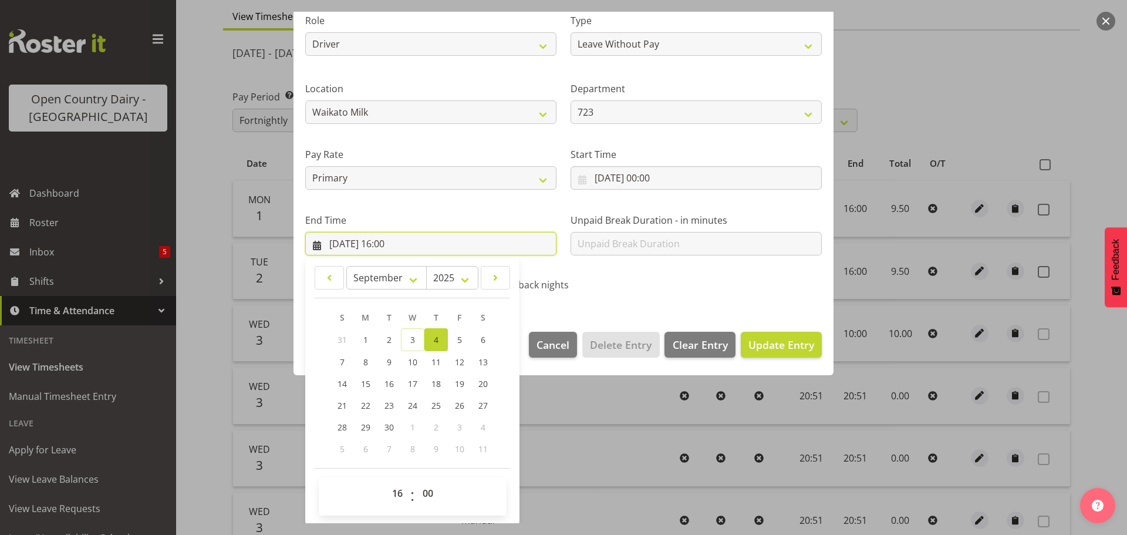
scroll to position [159, 0]
click at [406, 493] on select "00 01 02 03 04 05 06 07 08 09 10 11 12 13 14 15 16 17 18 19 20 21 22 23" at bounding box center [399, 492] width 26 height 23
click at [386, 481] on select "00 01 02 03 04 05 06 07 08 09 10 11 12 13 14 15 16 17 18 19 20 21 22 23" at bounding box center [399, 492] width 26 height 23
click at [765, 343] on span "Update Entry" at bounding box center [781, 344] width 66 height 14
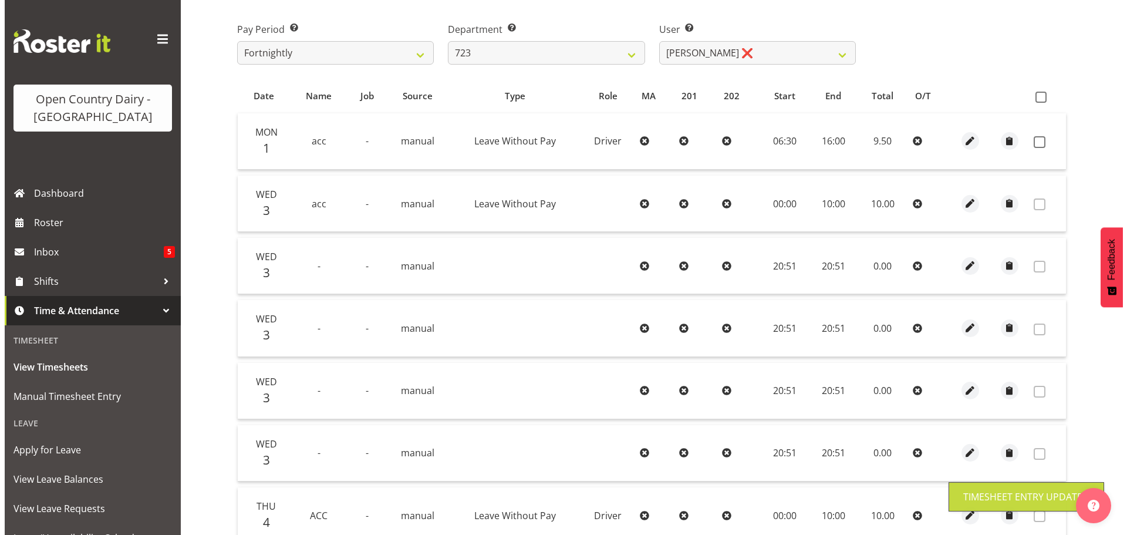
scroll to position [295, 0]
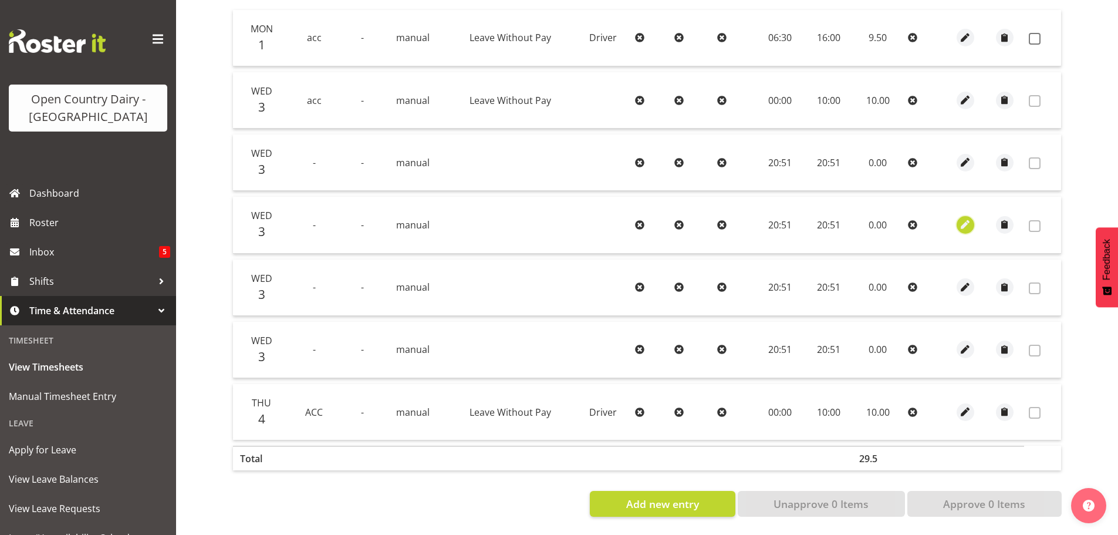
click at [964, 218] on span "button" at bounding box center [965, 224] width 13 height 13
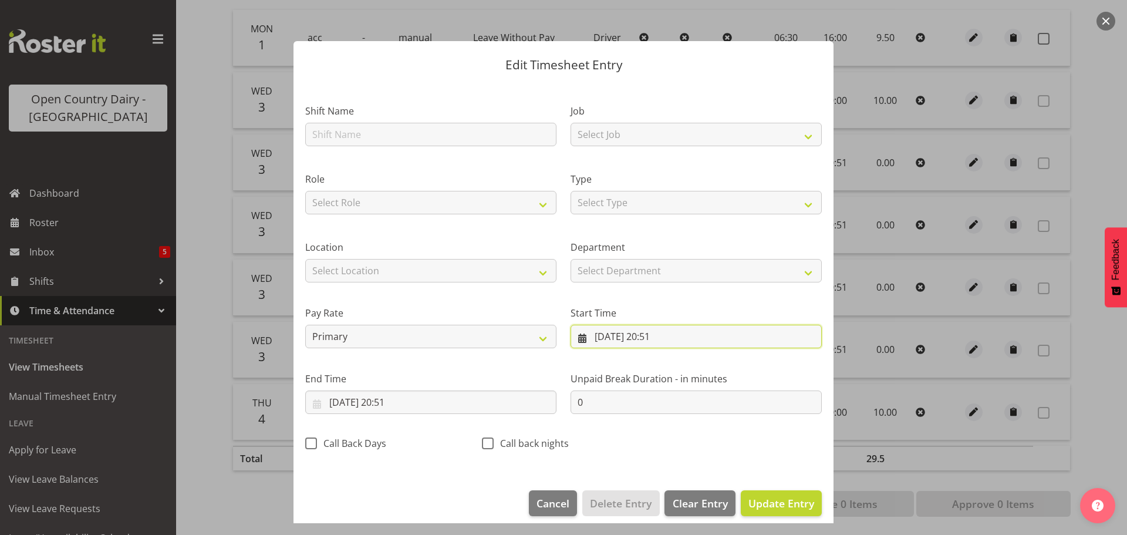
click at [612, 336] on input "03/09/2025, 20:51" at bounding box center [695, 335] width 251 height 23
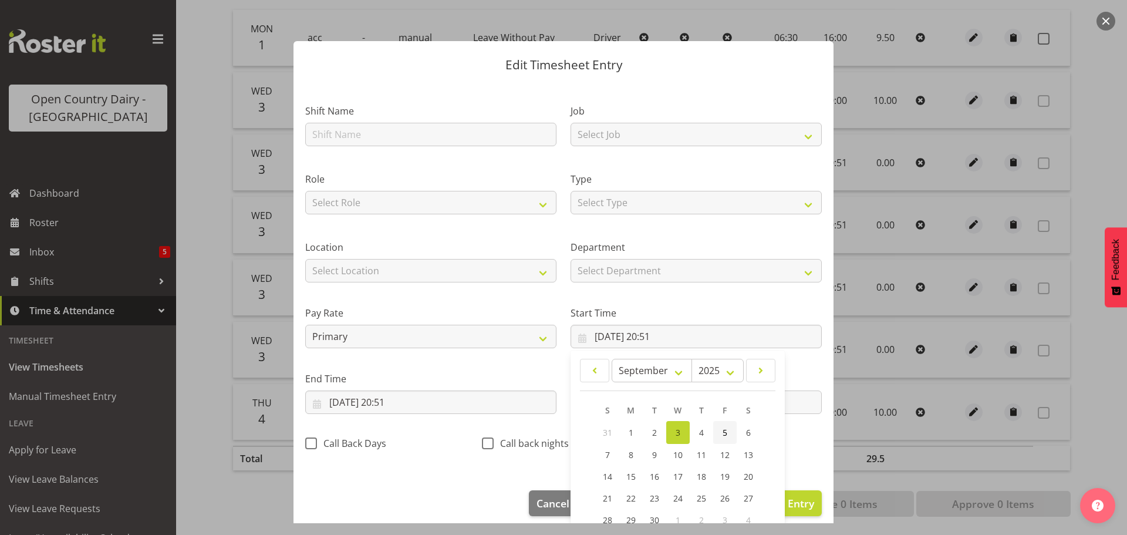
click at [722, 430] on span "5" at bounding box center [724, 432] width 5 height 11
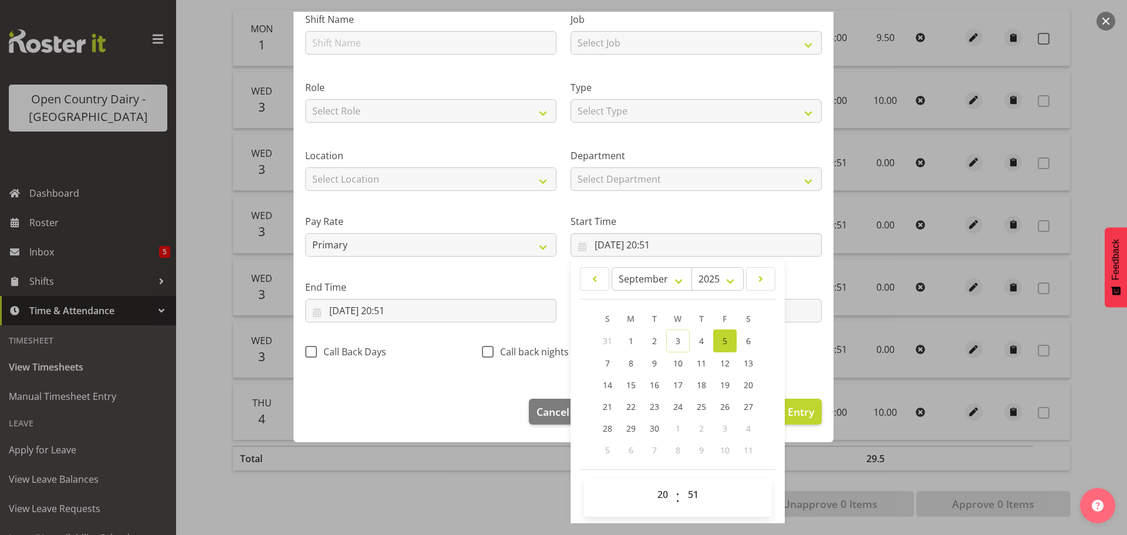
scroll to position [93, 0]
click at [691, 492] on select "00 01 02 03 04 05 06 07 08 09 10 11 12 13 14 15 16 17 18 19 20 21 22 23 24 25 2…" at bounding box center [694, 492] width 26 height 23
click at [681, 481] on select "00 01 02 03 04 05 06 07 08 09 10 11 12 13 14 15 16 17 18 19 20 21 22 23 24 25 2…" at bounding box center [694, 492] width 26 height 23
click at [658, 491] on select "00 01 02 03 04 05 06 07 08 09 10 11 12 13 14 15 16 17 18 19 20 21 22 23" at bounding box center [664, 492] width 26 height 23
click at [651, 481] on select "00 01 02 03 04 05 06 07 08 09 10 11 12 13 14 15 16 17 18 19 20 21 22 23" at bounding box center [664, 492] width 26 height 23
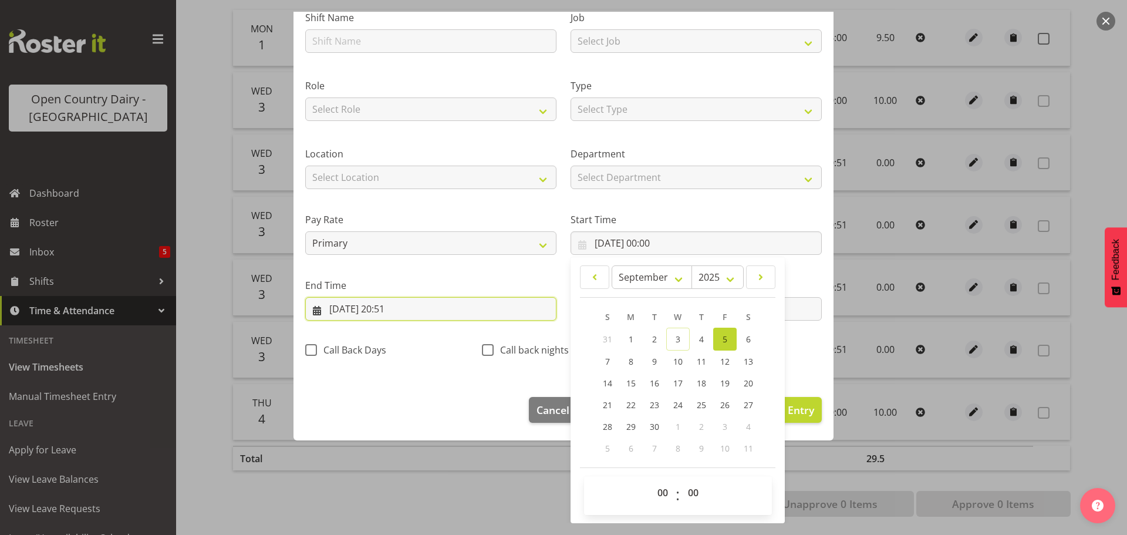
click at [408, 309] on input "03/09/2025, 20:51" at bounding box center [430, 308] width 251 height 23
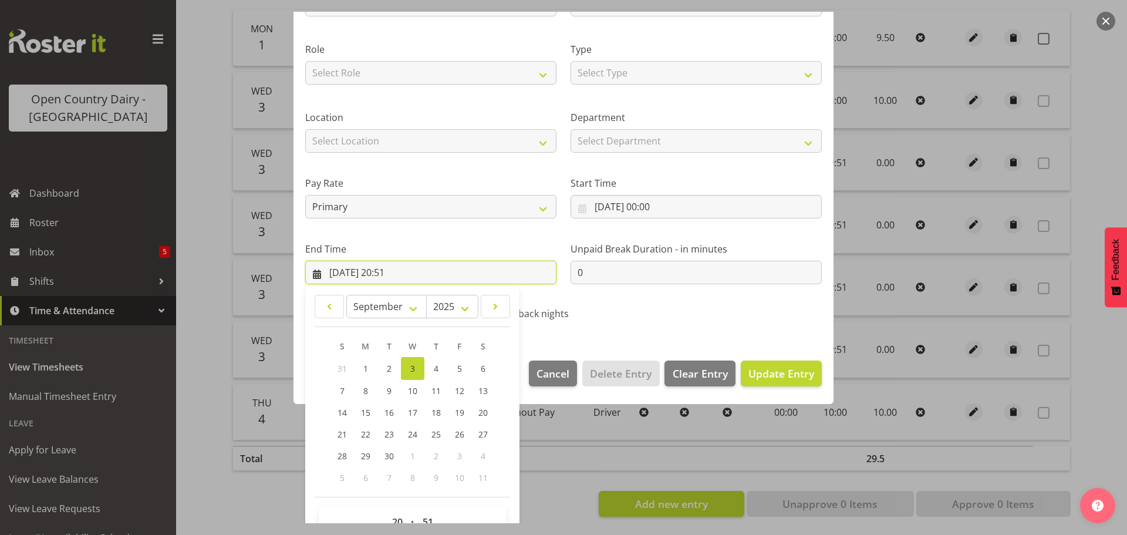
scroll to position [159, 0]
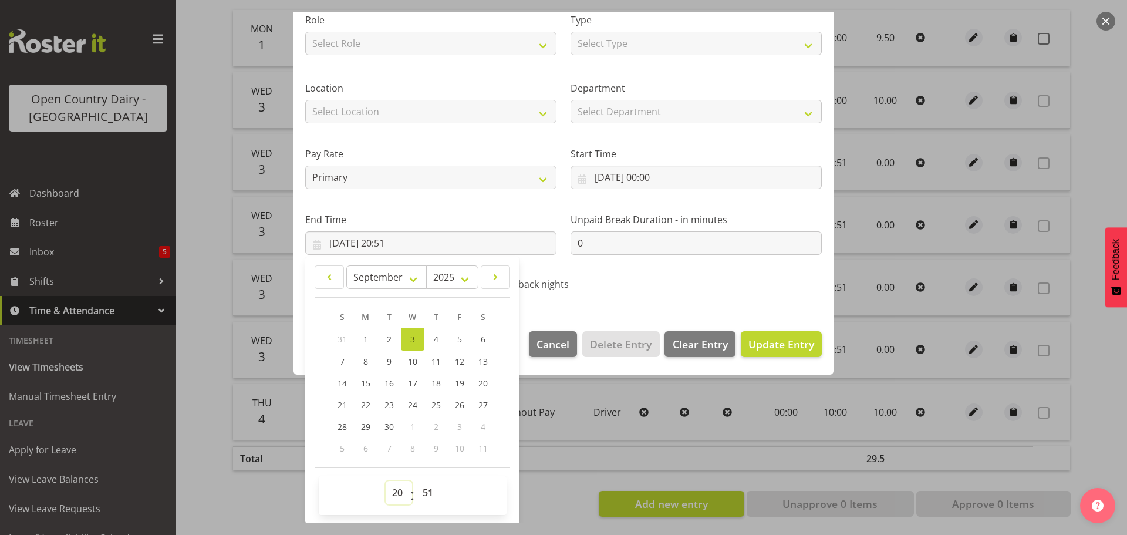
drag, startPoint x: 400, startPoint y: 493, endPoint x: 403, endPoint y: 485, distance: 9.5
click at [400, 493] on select "00 01 02 03 04 05 06 07 08 09 10 11 12 13 14 15 16 17 18 19 20 21 22 23" at bounding box center [399, 492] width 26 height 23
click at [386, 481] on select "00 01 02 03 04 05 06 07 08 09 10 11 12 13 14 15 16 17 18 19 20 21 22 23" at bounding box center [399, 492] width 26 height 23
drag, startPoint x: 397, startPoint y: 494, endPoint x: 398, endPoint y: 482, distance: 11.8
click at [397, 493] on select "00 01 02 03 04 05 06 07 08 09 10 11 12 13 14 15 16 17 18 19 20 21 22 23" at bounding box center [399, 492] width 26 height 23
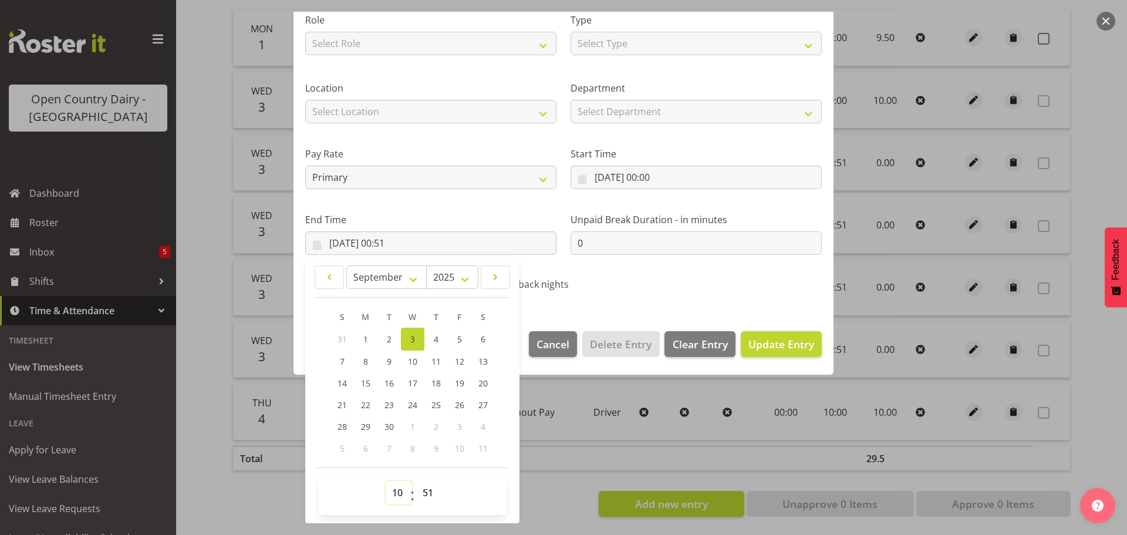
click at [386, 481] on select "00 01 02 03 04 05 06 07 08 09 10 11 12 13 14 15 16 17 18 19 20 21 22 23" at bounding box center [399, 492] width 26 height 23
click at [424, 495] on select "00 01 02 03 04 05 06 07 08 09 10 11 12 13 14 15 16 17 18 19 20 21 22 23 24 25 2…" at bounding box center [429, 492] width 26 height 23
click at [416, 481] on select "00 01 02 03 04 05 06 07 08 09 10 11 12 13 14 15 16 17 18 19 20 21 22 23 24 25 2…" at bounding box center [429, 492] width 26 height 23
click at [784, 340] on span "Update Entry" at bounding box center [781, 344] width 66 height 14
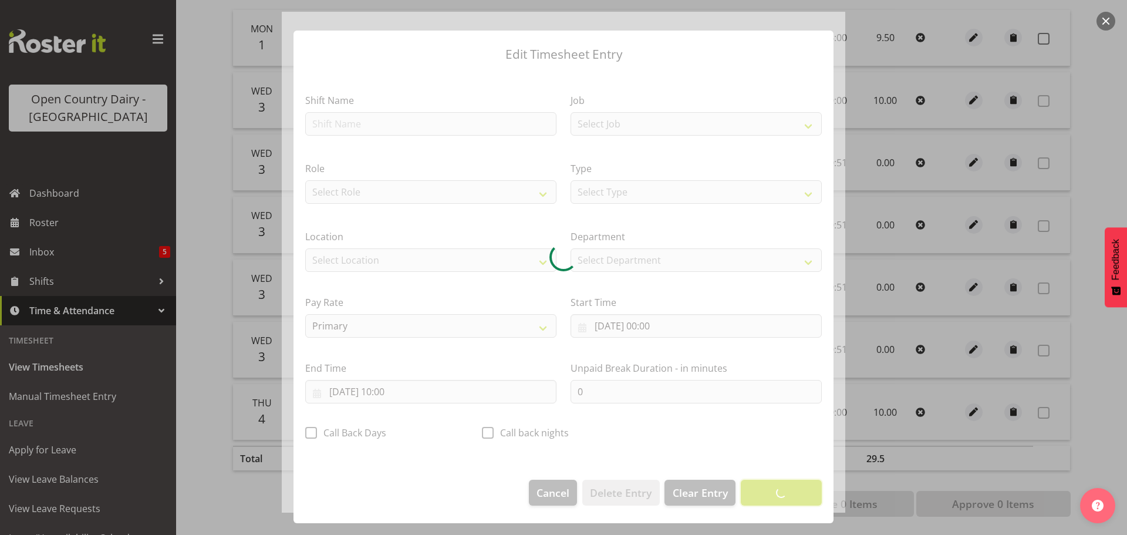
scroll to position [11, 0]
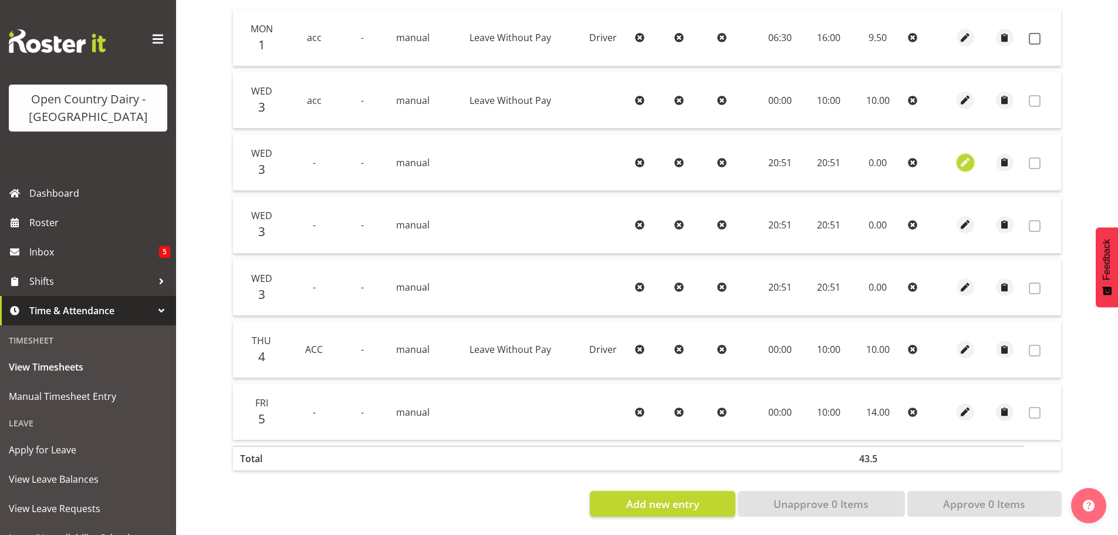
click at [969, 155] on span "button" at bounding box center [965, 161] width 13 height 13
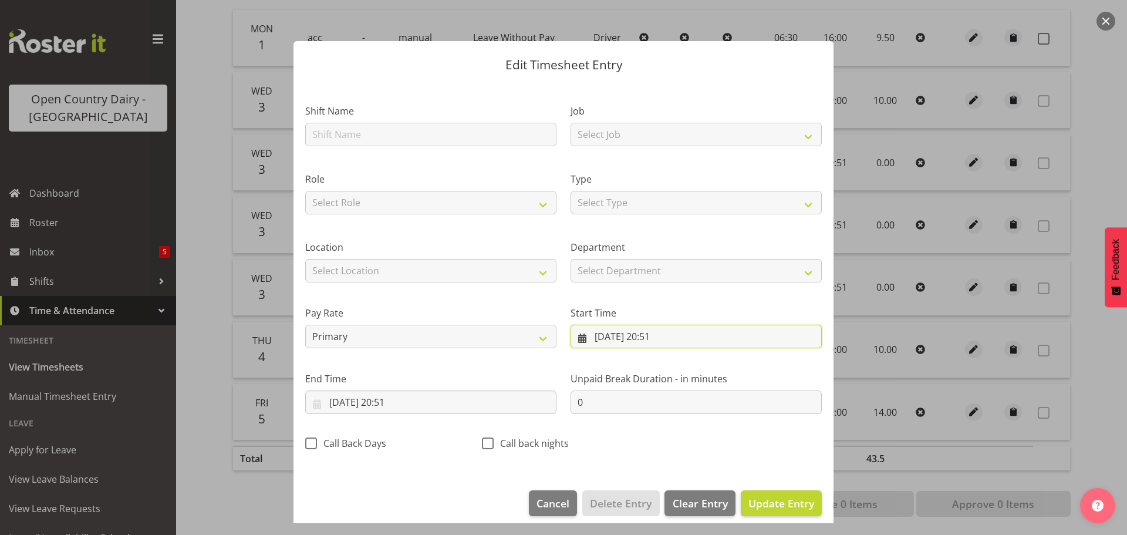
click at [607, 336] on input "03/09/2025, 20:51" at bounding box center [695, 335] width 251 height 23
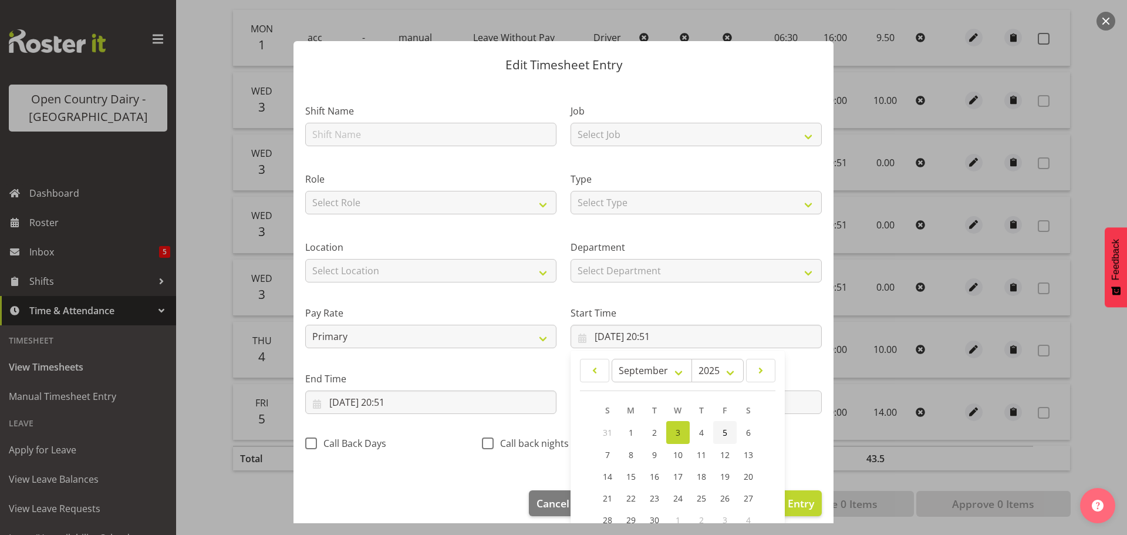
click at [722, 431] on span "5" at bounding box center [724, 432] width 5 height 11
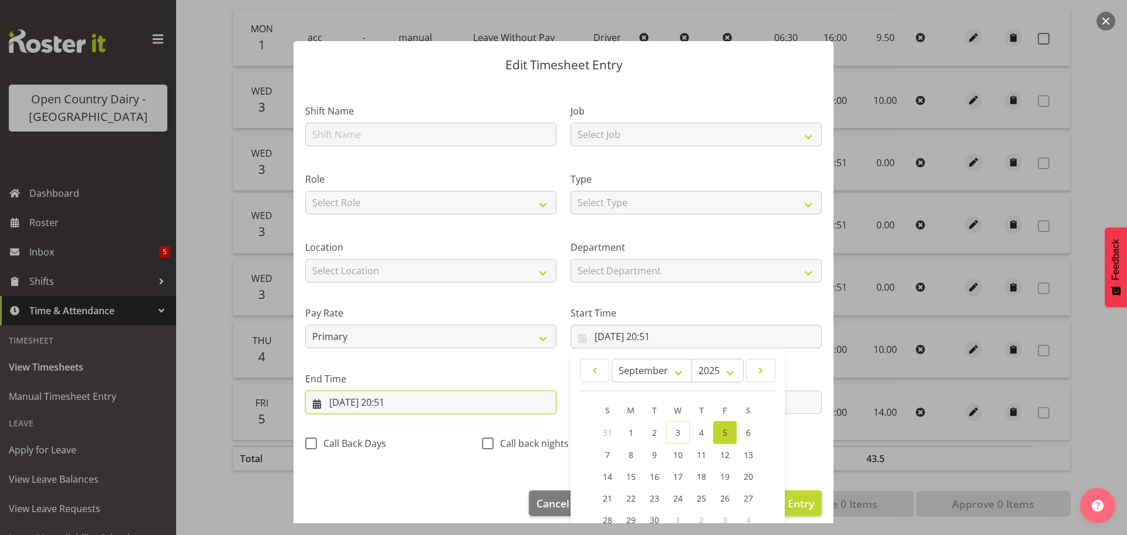
click at [374, 398] on input "03/09/2025, 20:51" at bounding box center [430, 401] width 251 height 23
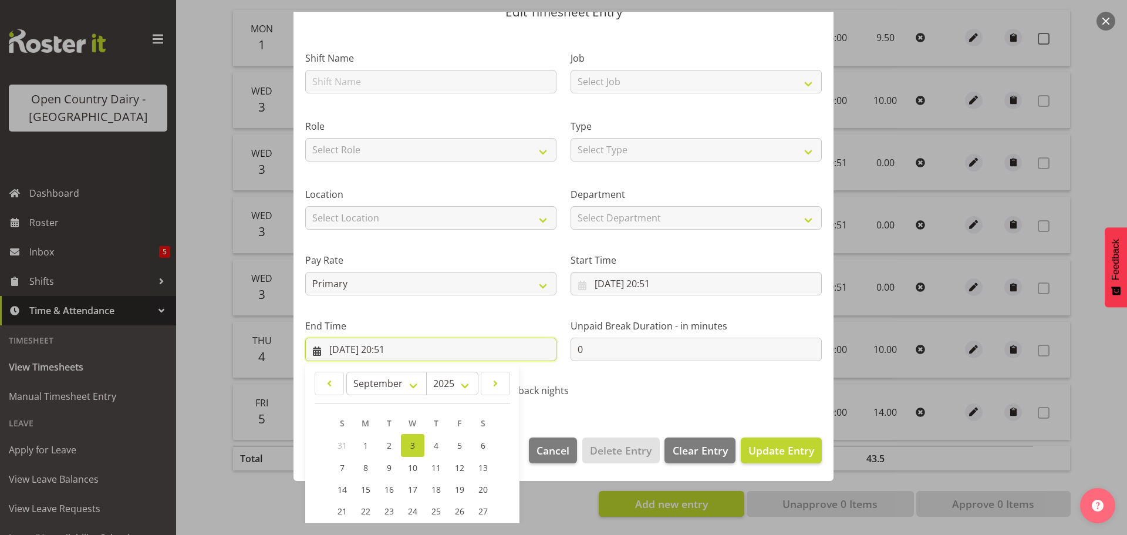
scroll to position [159, 0]
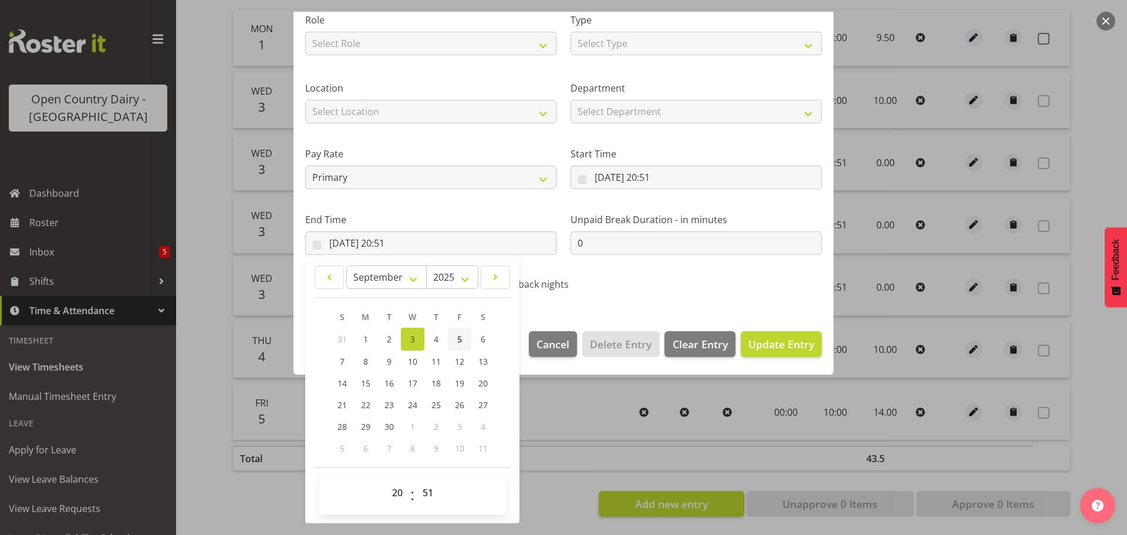
click at [461, 338] on span "5" at bounding box center [459, 338] width 5 height 11
click at [661, 175] on input "05/09/2025, 20:51" at bounding box center [695, 176] width 251 height 23
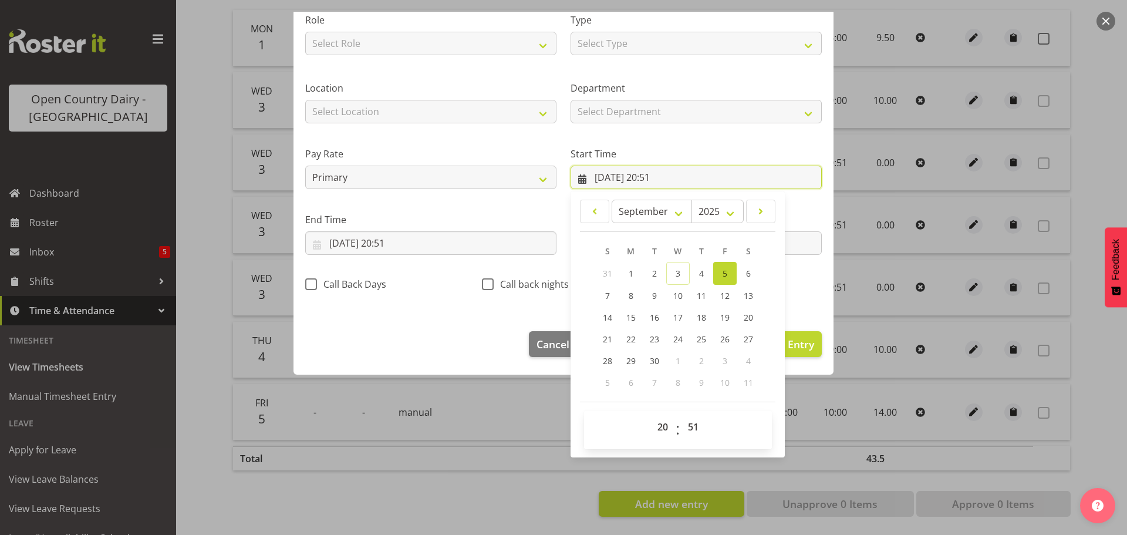
scroll to position [93, 0]
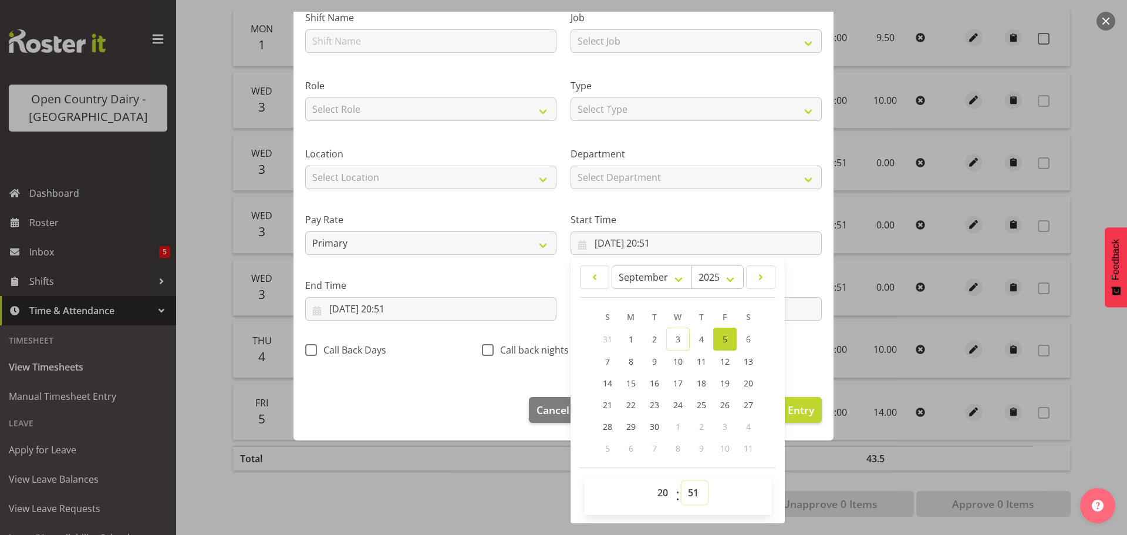
click at [689, 486] on select "00 01 02 03 04 05 06 07 08 09 10 11 12 13 14 15 16 17 18 19 20 21 22 23 24 25 2…" at bounding box center [694, 492] width 26 height 23
click at [681, 481] on select "00 01 02 03 04 05 06 07 08 09 10 11 12 13 14 15 16 17 18 19 20 21 22 23 24 25 2…" at bounding box center [694, 492] width 26 height 23
click at [659, 489] on select "00 01 02 03 04 05 06 07 08 09 10 11 12 13 14 15 16 17 18 19 20 21 22 23" at bounding box center [664, 492] width 26 height 23
click at [651, 481] on select "00 01 02 03 04 05 06 07 08 09 10 11 12 13 14 15 16 17 18 19 20 21 22 23" at bounding box center [664, 492] width 26 height 23
click at [424, 305] on input "05/09/2025, 20:51" at bounding box center [430, 308] width 251 height 23
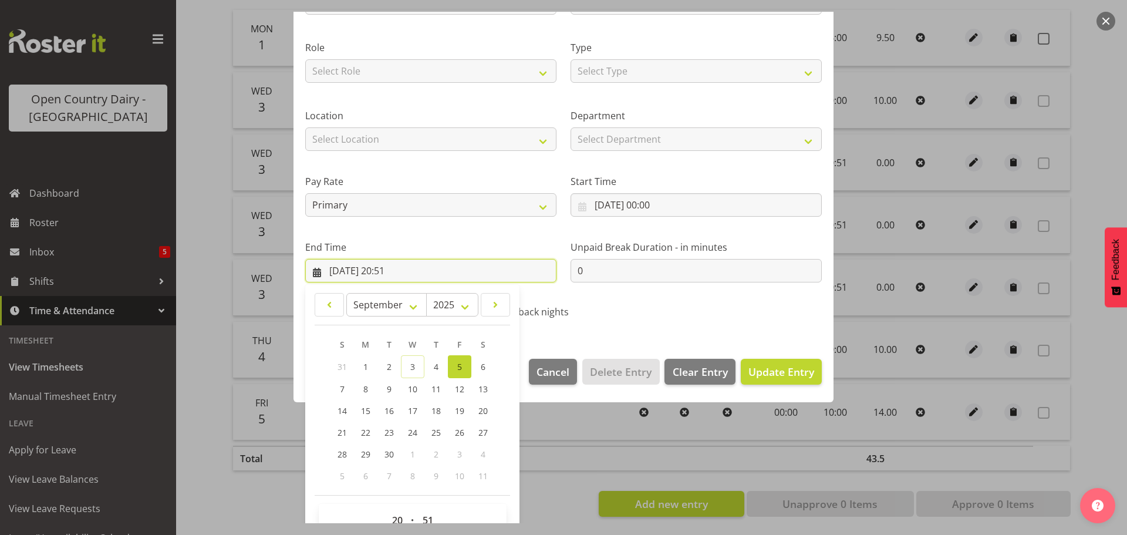
scroll to position [159, 0]
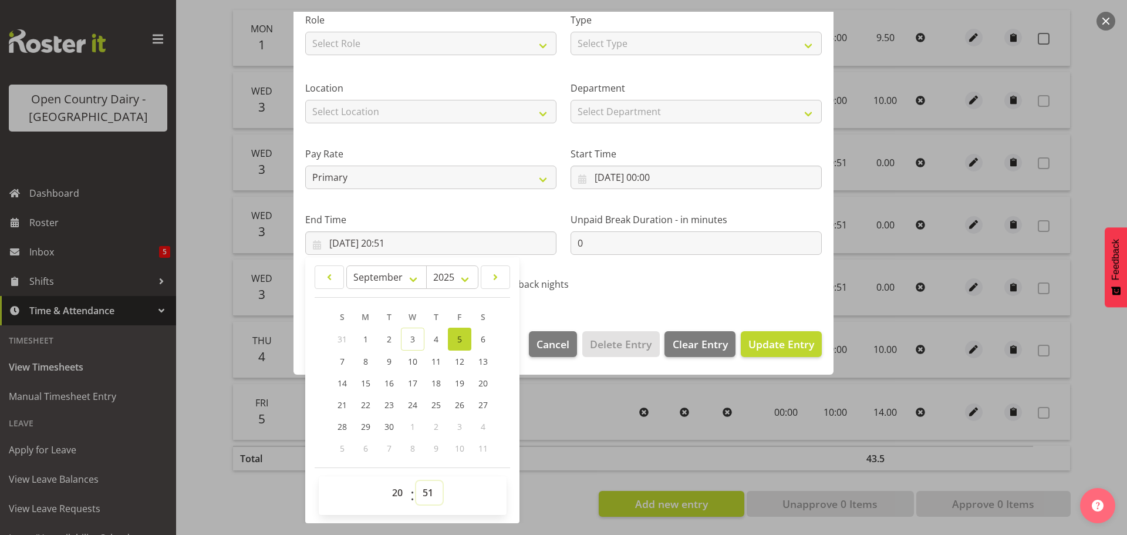
click at [428, 495] on select "00 01 02 03 04 05 06 07 08 09 10 11 12 13 14 15 16 17 18 19 20 21 22 23 24 25 2…" at bounding box center [429, 492] width 26 height 23
click at [416, 481] on select "00 01 02 03 04 05 06 07 08 09 10 11 12 13 14 15 16 17 18 19 20 21 22 23 24 25 2…" at bounding box center [429, 492] width 26 height 23
click at [398, 492] on select "00 01 02 03 04 05 06 07 08 09 10 11 12 13 14 15 16 17 18 19 20 21 22 23" at bounding box center [399, 492] width 26 height 23
click at [386, 481] on select "00 01 02 03 04 05 06 07 08 09 10 11 12 13 14 15 16 17 18 19 20 21 22 23" at bounding box center [399, 492] width 26 height 23
click at [681, 38] on select "Select Type Off Standard Public Holiday Public Holiday (Worked) Day In Lieu Ann…" at bounding box center [695, 43] width 251 height 23
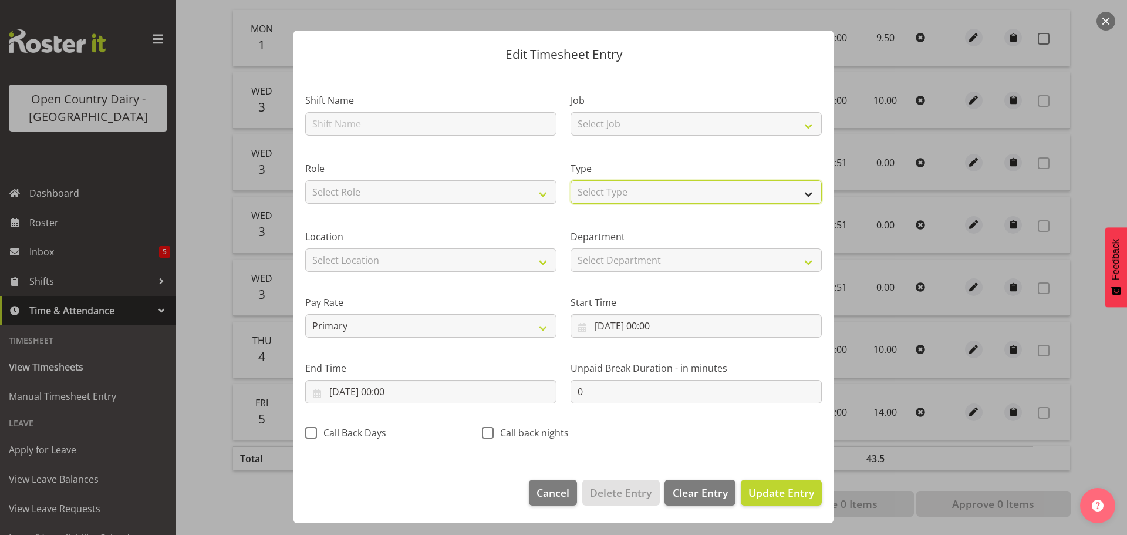
scroll to position [11, 0]
click at [570, 203] on select "Select Type Off Standard Public Holiday Public Holiday (Worked) Day In Lieu Ann…" at bounding box center [695, 191] width 251 height 23
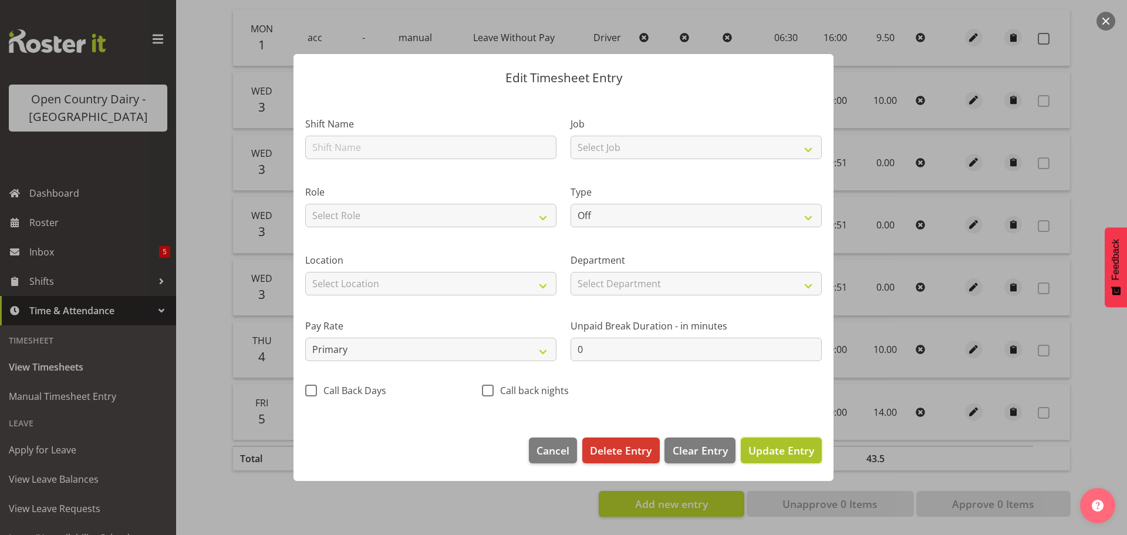
click at [793, 448] on span "Update Entry" at bounding box center [781, 450] width 66 height 14
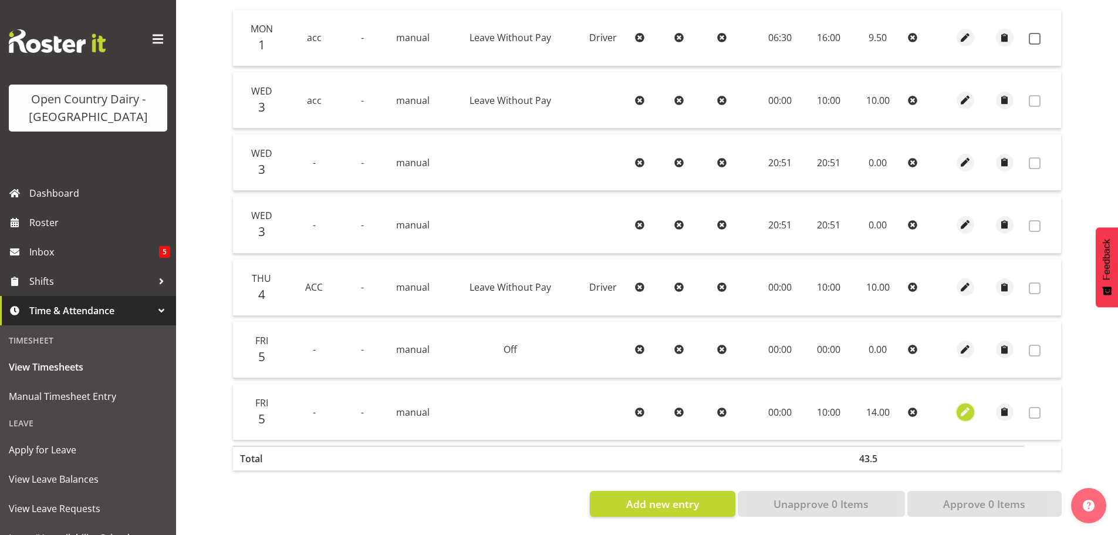
click at [965, 405] on span "button" at bounding box center [965, 411] width 13 height 13
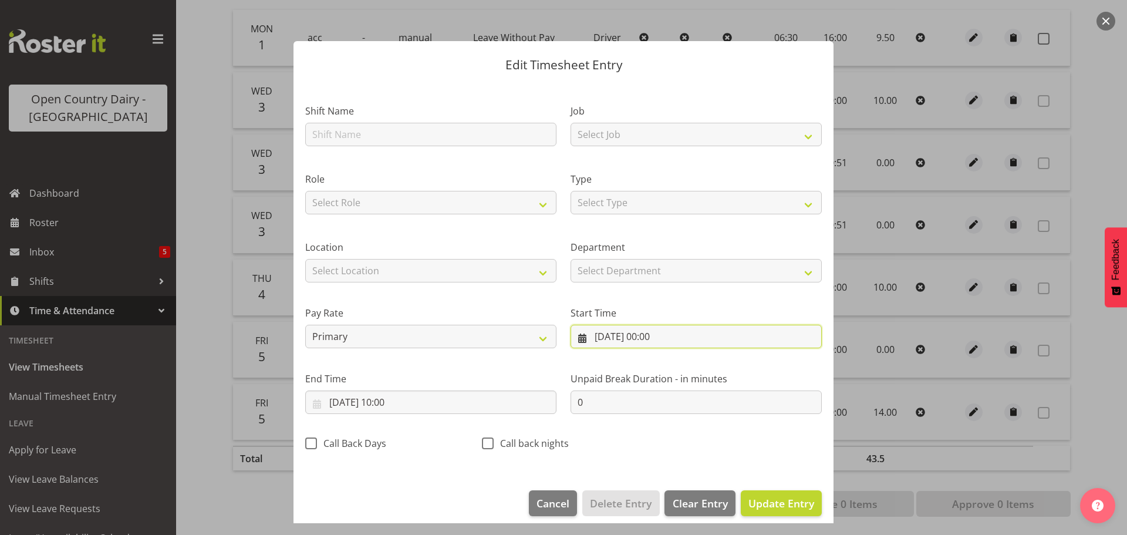
click at [634, 335] on input "05/09/2025, 00:00" at bounding box center [695, 335] width 251 height 23
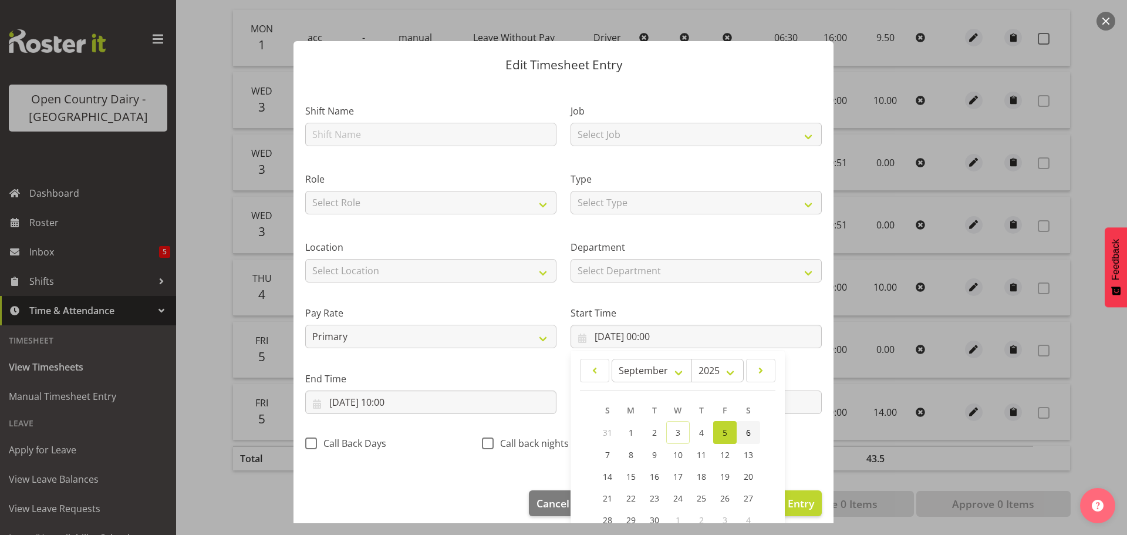
click at [746, 434] on span "6" at bounding box center [748, 432] width 5 height 11
click at [359, 400] on input "04/09/2025, 10:00" at bounding box center [430, 401] width 251 height 23
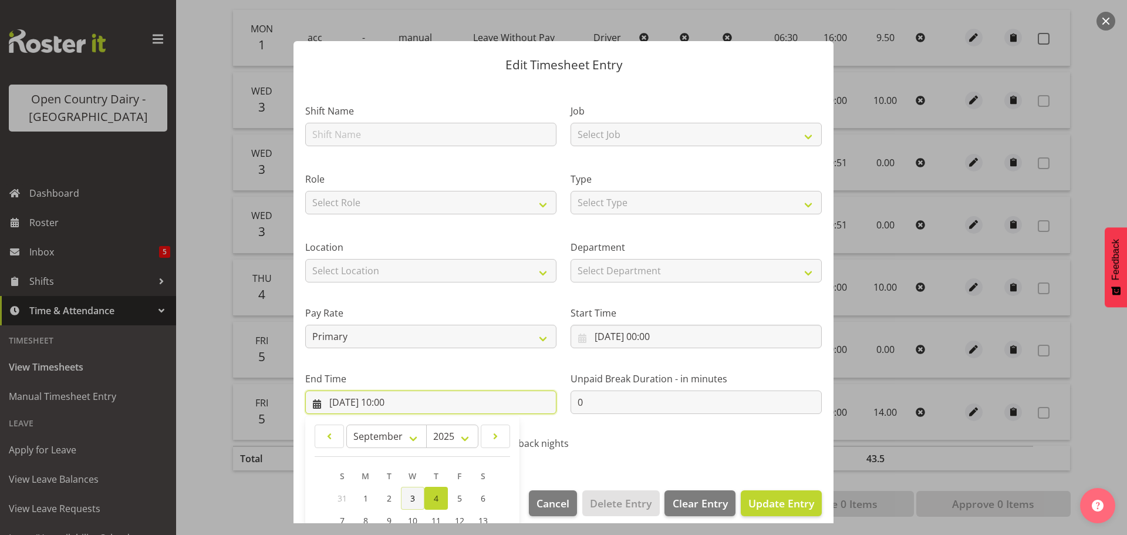
scroll to position [159, 0]
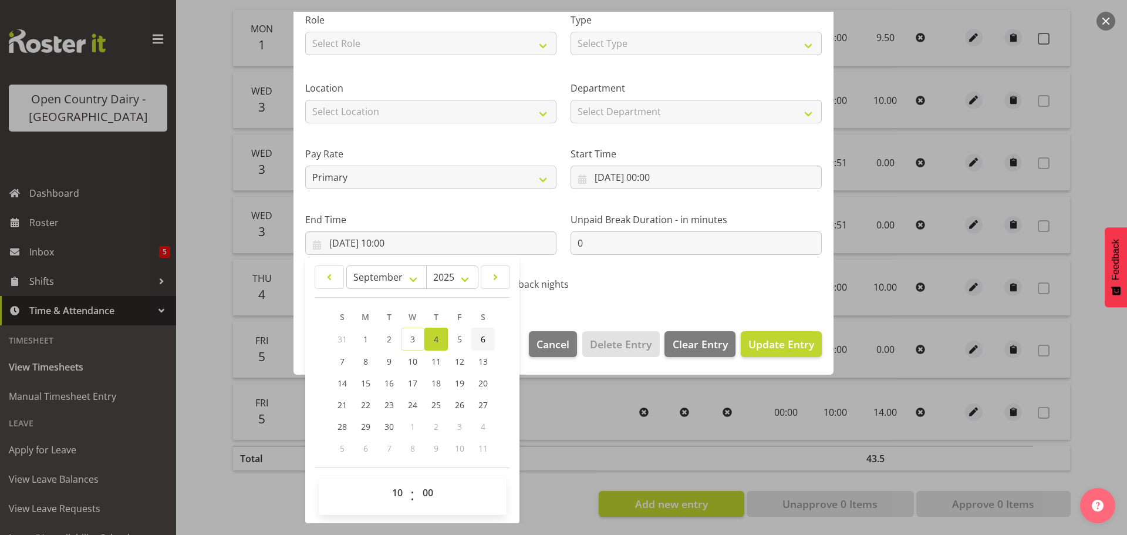
click at [482, 339] on span "6" at bounding box center [483, 338] width 5 height 11
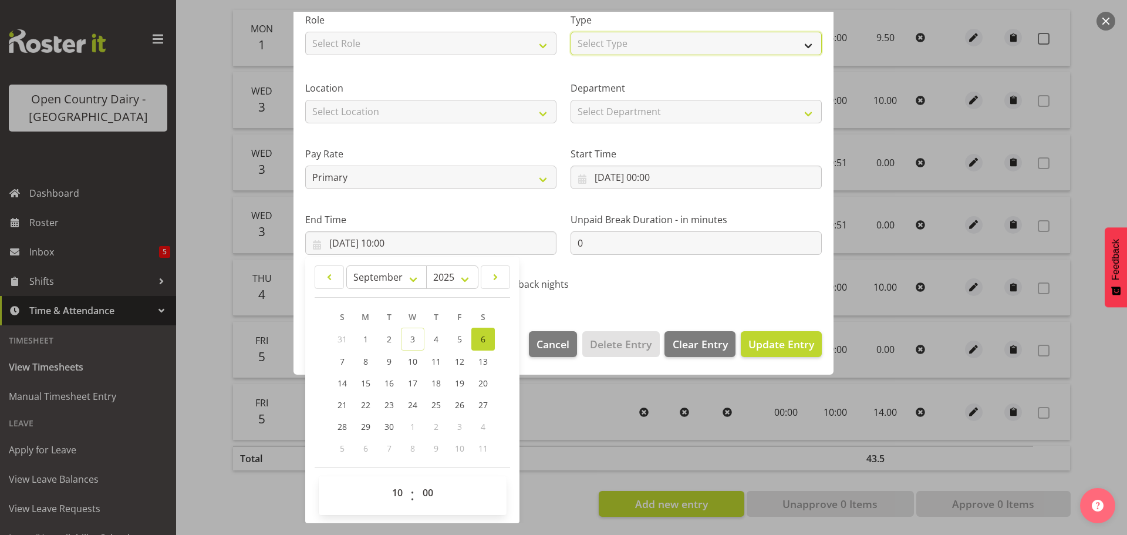
click at [680, 38] on select "Select Type Off Standard Public Holiday Public Holiday (Worked) Day In Lieu Ann…" at bounding box center [695, 43] width 251 height 23
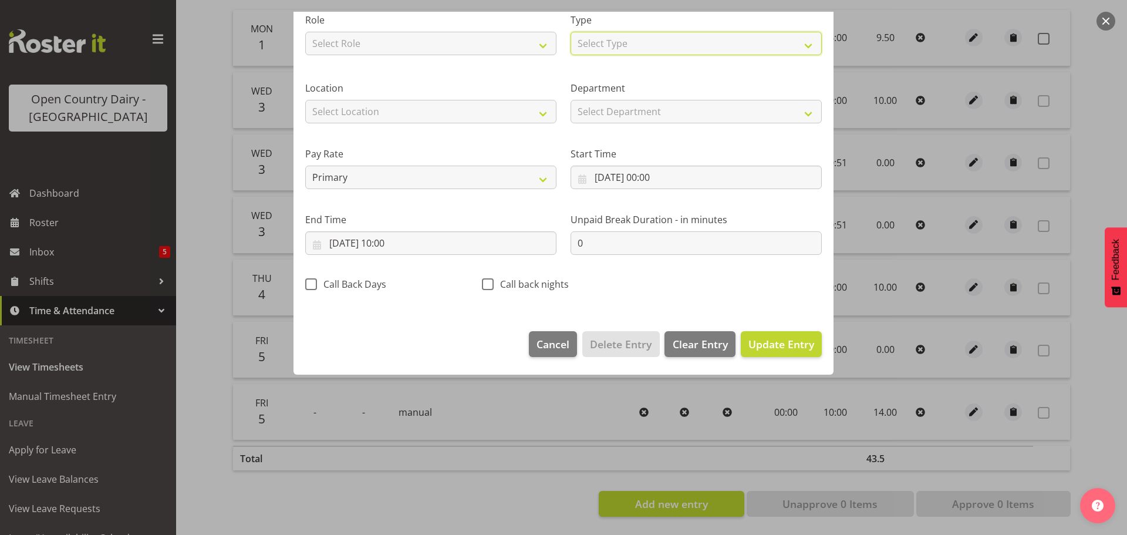
scroll to position [11, 0]
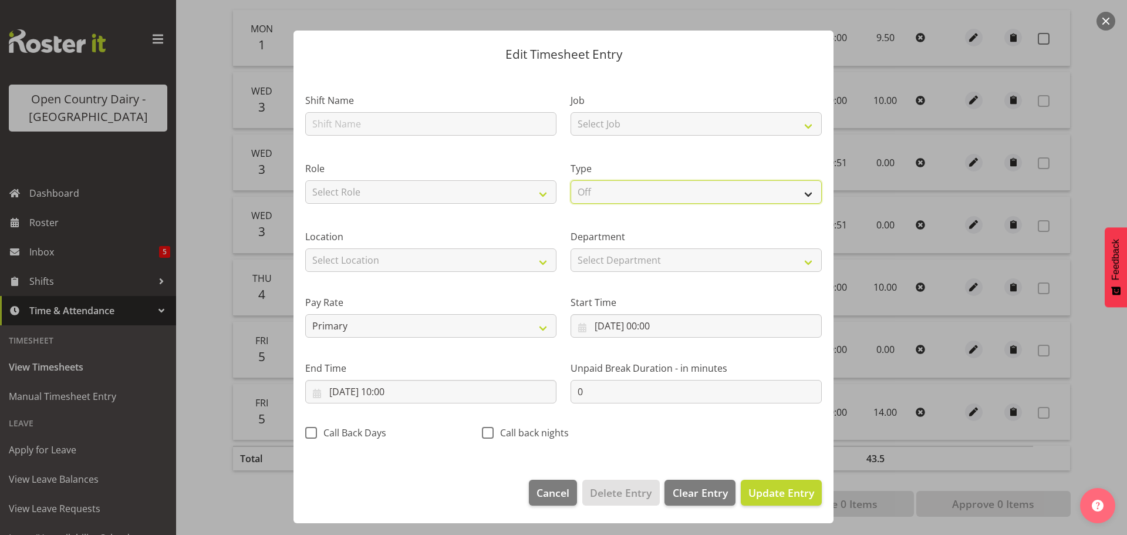
click at [570, 203] on select "Select Type Off Standard Public Holiday Public Holiday (Worked) Day In Lieu Ann…" at bounding box center [695, 191] width 251 height 23
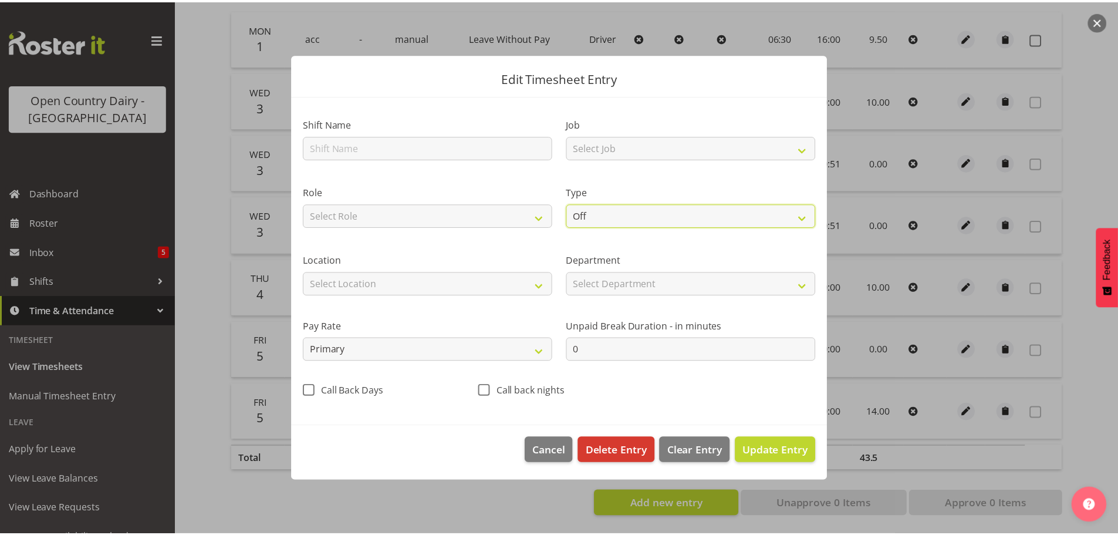
scroll to position [0, 0]
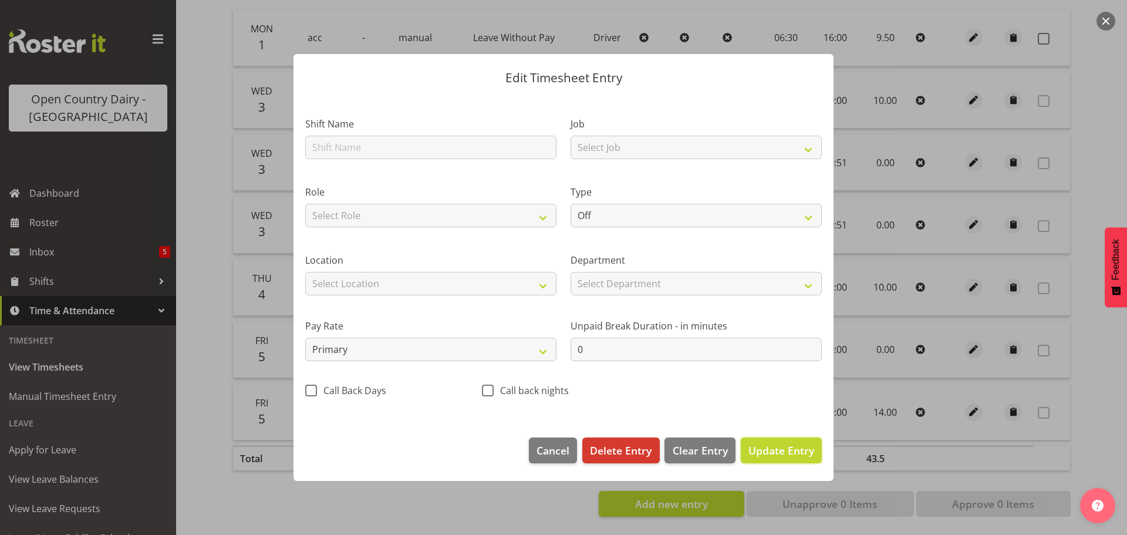
drag, startPoint x: 780, startPoint y: 448, endPoint x: 823, endPoint y: 441, distance: 43.4
click at [781, 448] on span "Update Entry" at bounding box center [781, 450] width 66 height 14
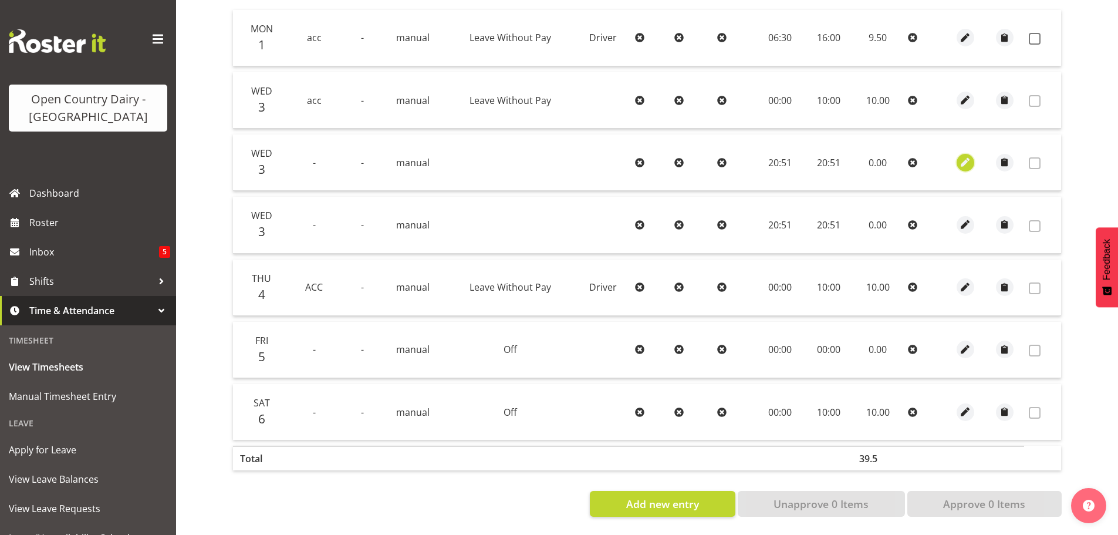
click at [961, 155] on span "button" at bounding box center [965, 161] width 13 height 13
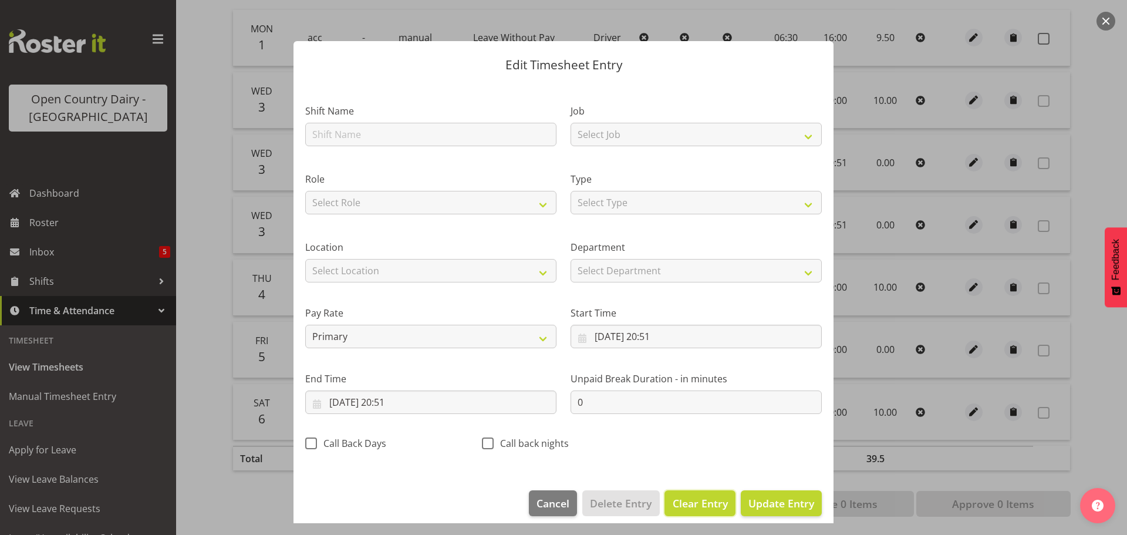
click at [694, 505] on span "Clear Entry" at bounding box center [699, 502] width 55 height 15
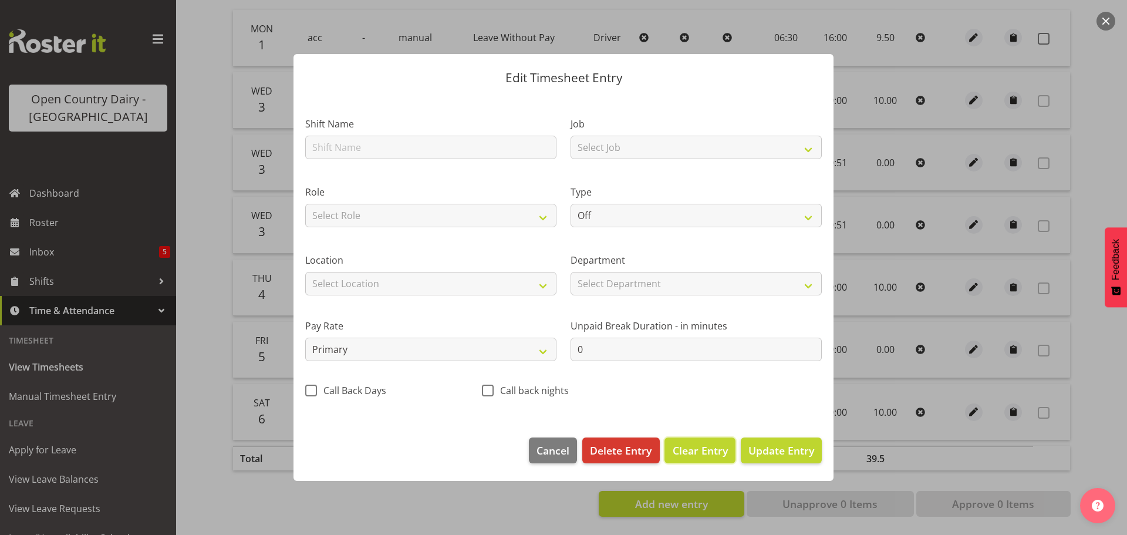
click at [689, 451] on span "Clear Entry" at bounding box center [699, 449] width 55 height 15
click at [778, 452] on span "Update Entry" at bounding box center [781, 450] width 66 height 14
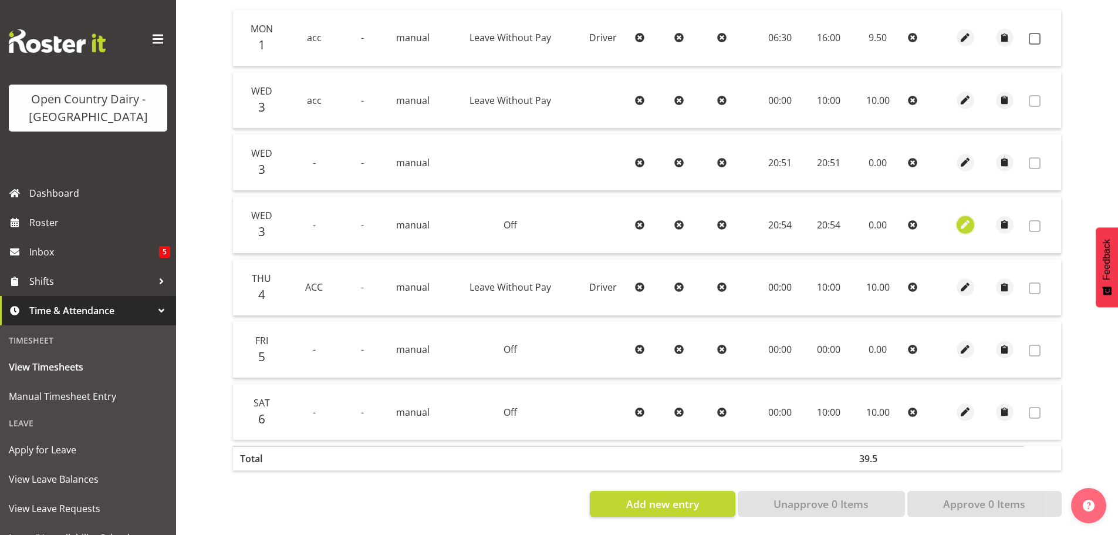
click at [963, 218] on span "button" at bounding box center [965, 224] width 13 height 13
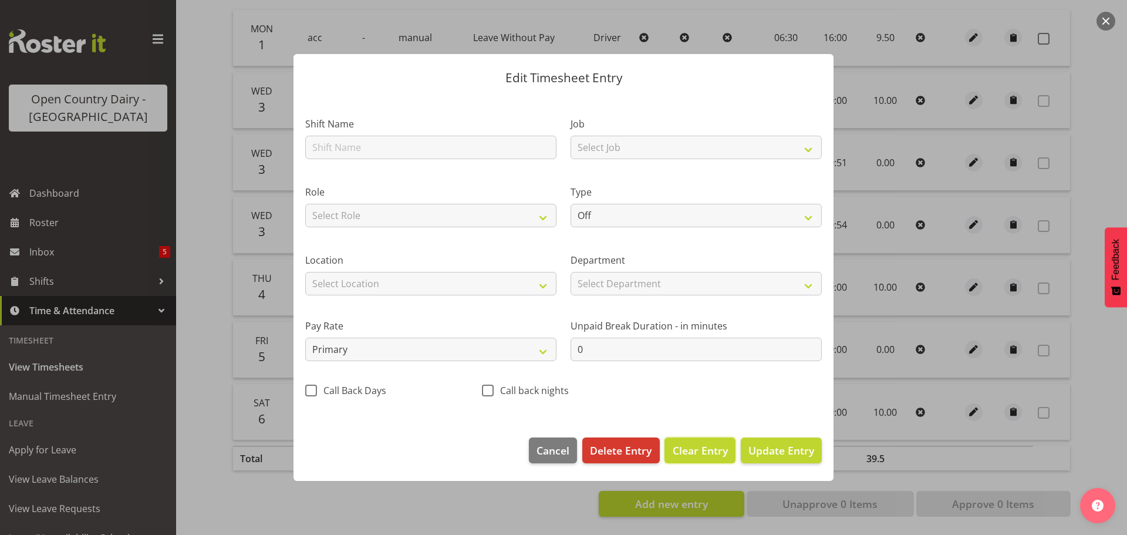
click at [703, 450] on span "Clear Entry" at bounding box center [699, 449] width 55 height 15
click at [631, 449] on span "Delete Entry" at bounding box center [621, 449] width 62 height 15
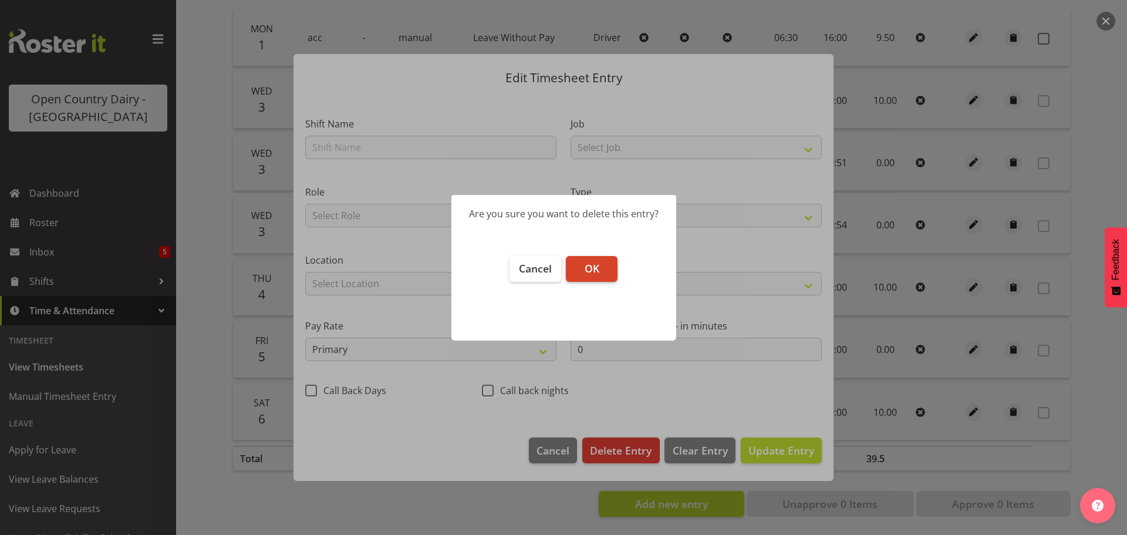
click at [602, 266] on button "OK" at bounding box center [592, 269] width 52 height 26
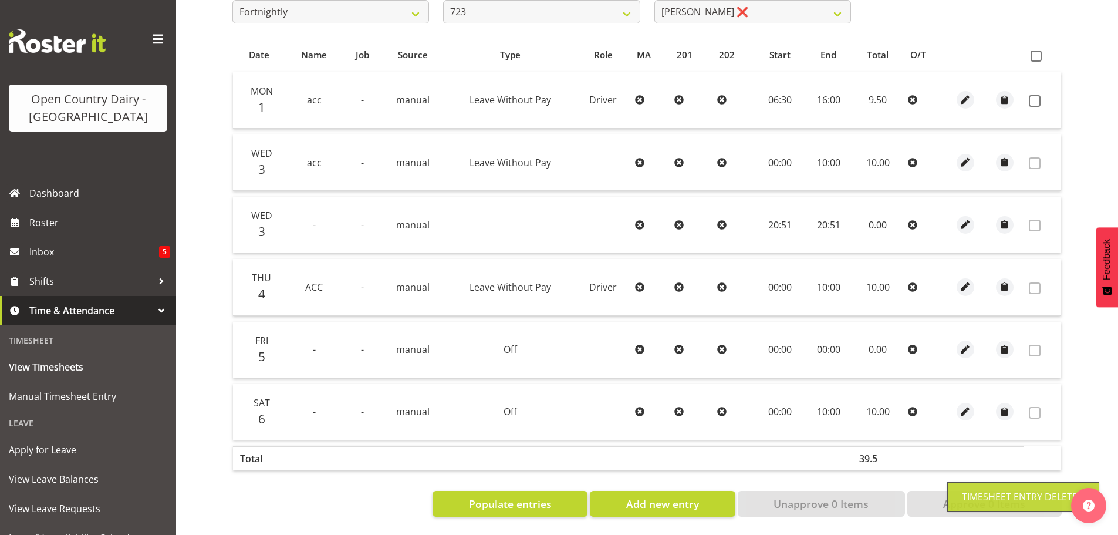
scroll to position [232, 0]
click at [966, 219] on span "button" at bounding box center [965, 224] width 13 height 13
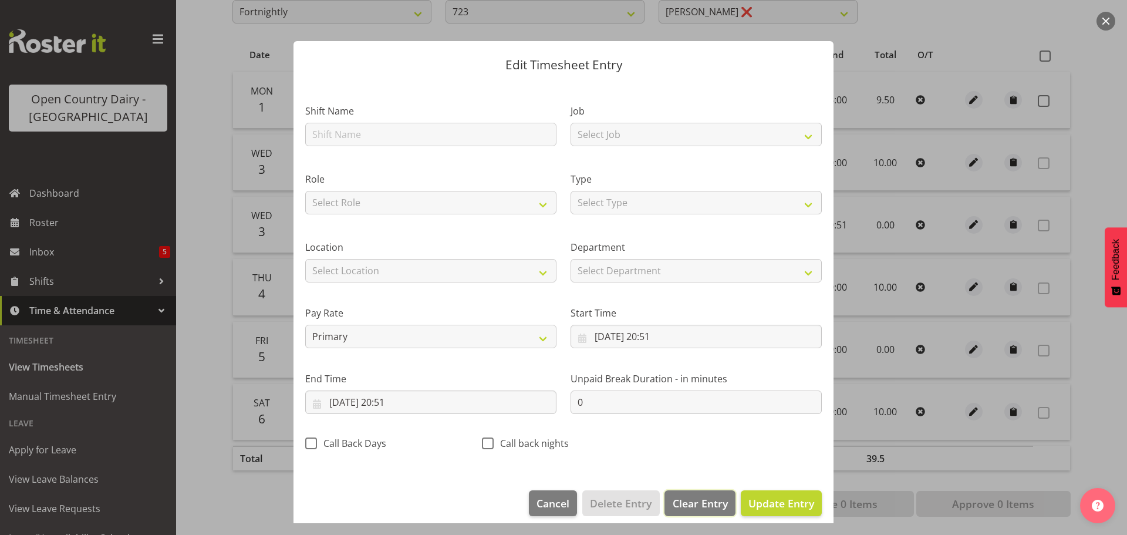
click at [702, 502] on span "Clear Entry" at bounding box center [699, 502] width 55 height 15
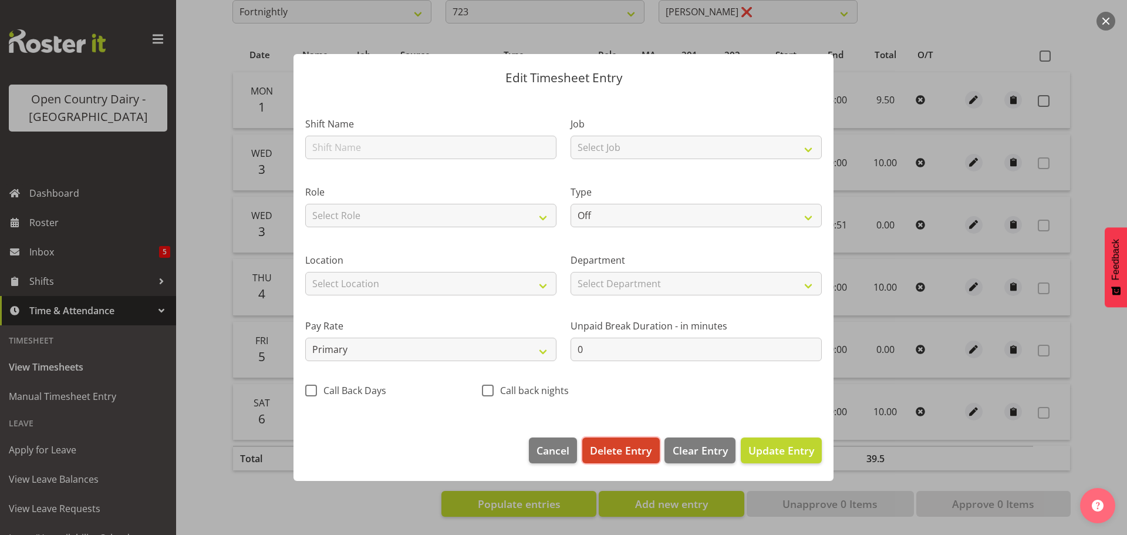
click at [628, 451] on span "Delete Entry" at bounding box center [621, 449] width 62 height 15
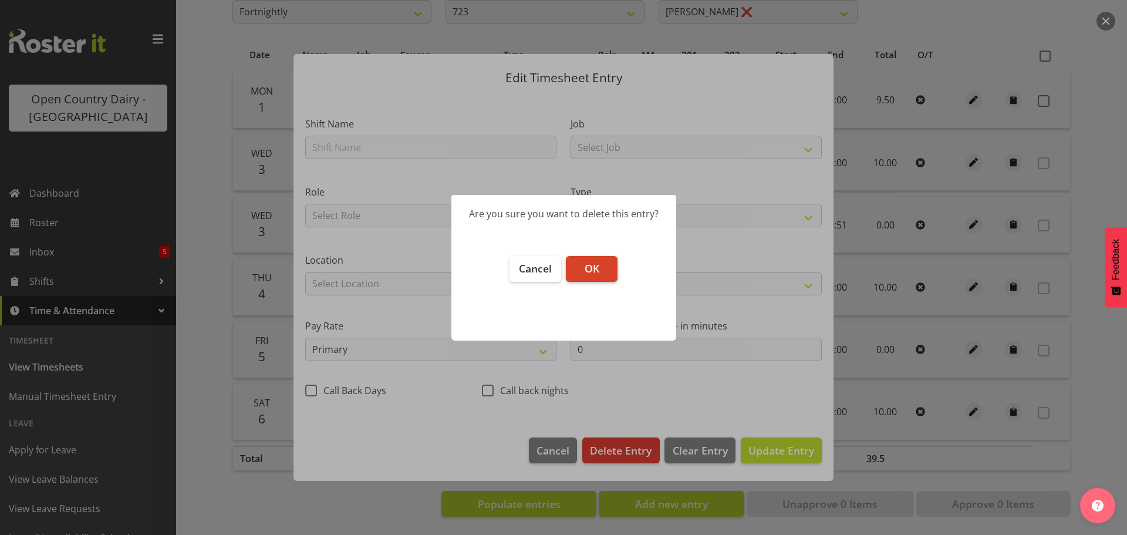
drag, startPoint x: 593, startPoint y: 254, endPoint x: 599, endPoint y: 257, distance: 6.6
click at [598, 254] on footer "Cancel OK" at bounding box center [563, 292] width 225 height 96
click at [599, 268] on button "OK" at bounding box center [592, 269] width 52 height 26
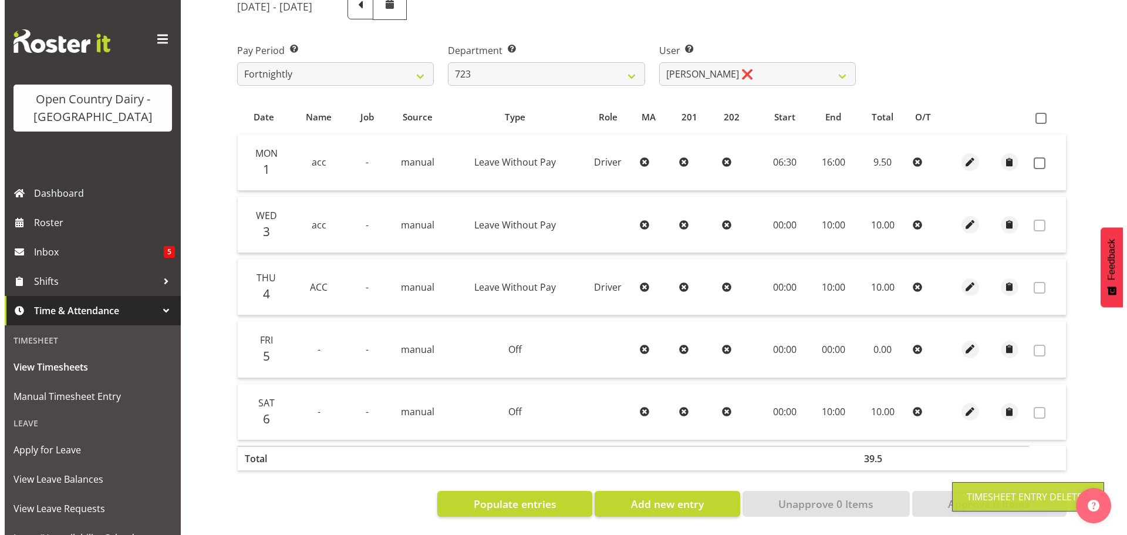
scroll to position [170, 0]
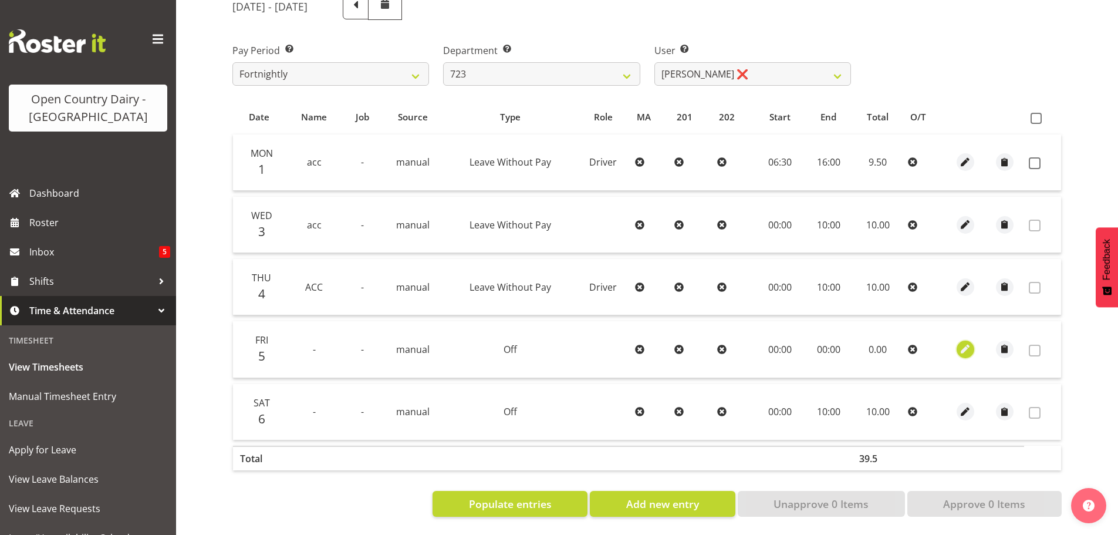
click at [965, 342] on span "button" at bounding box center [965, 348] width 13 height 13
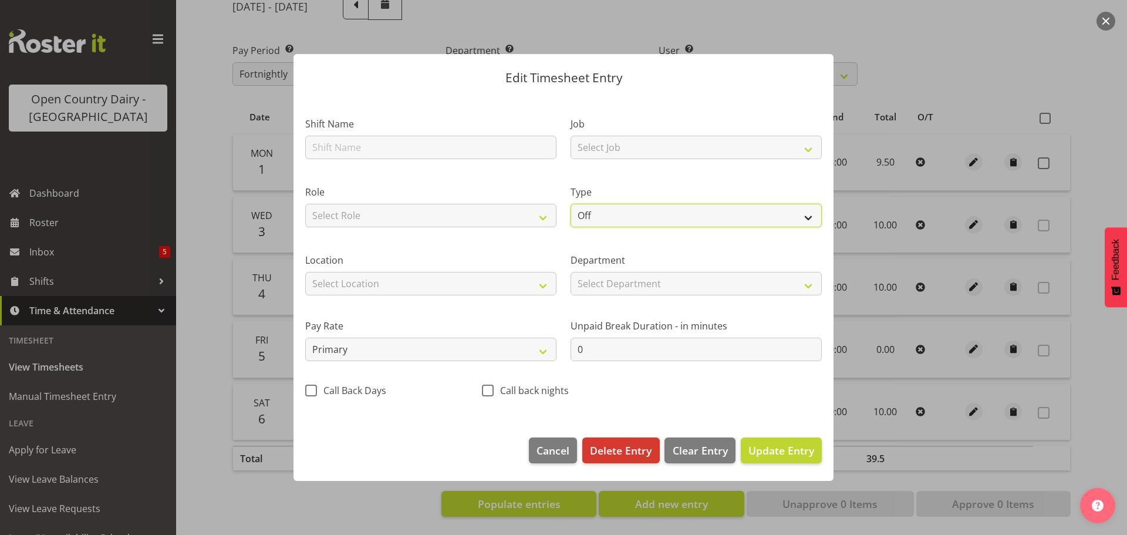
click at [616, 216] on select "Off Standard Public Holiday Public Holiday (Worked) Day In Lieu Annual Leave Si…" at bounding box center [695, 215] width 251 height 23
click at [570, 204] on select "Off Standard Public Holiday Public Holiday (Worked) Day In Lieu Annual Leave Si…" at bounding box center [695, 215] width 251 height 23
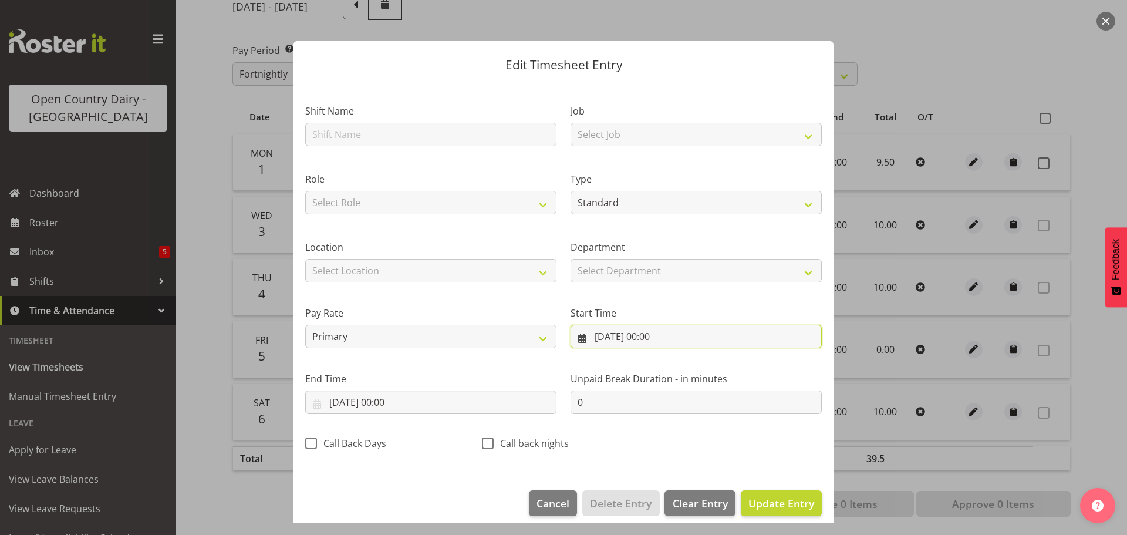
click at [617, 334] on input "05/09/2025, 00:00" at bounding box center [695, 335] width 251 height 23
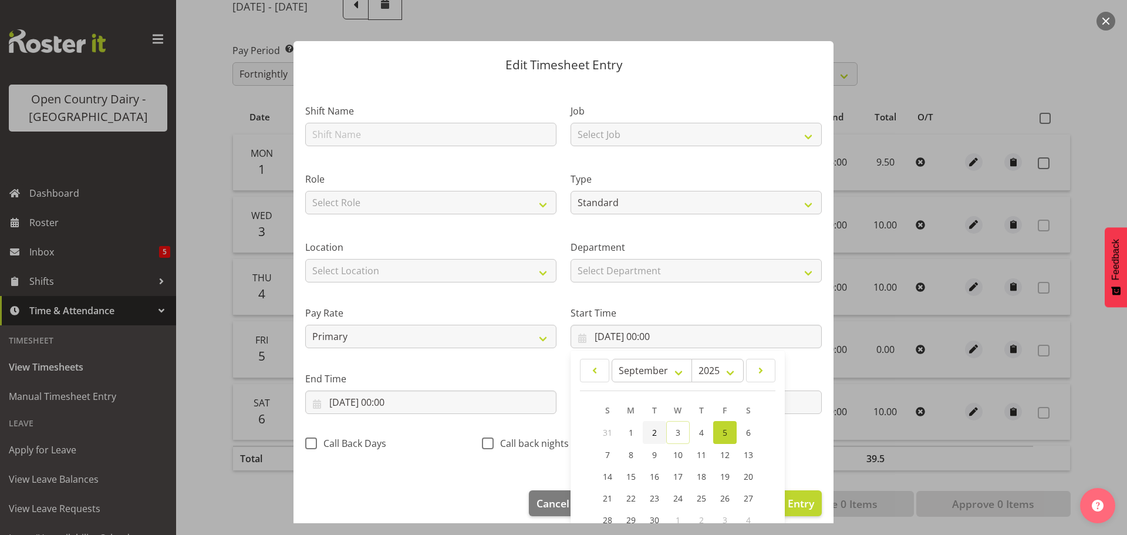
click at [652, 432] on span "2" at bounding box center [654, 432] width 5 height 11
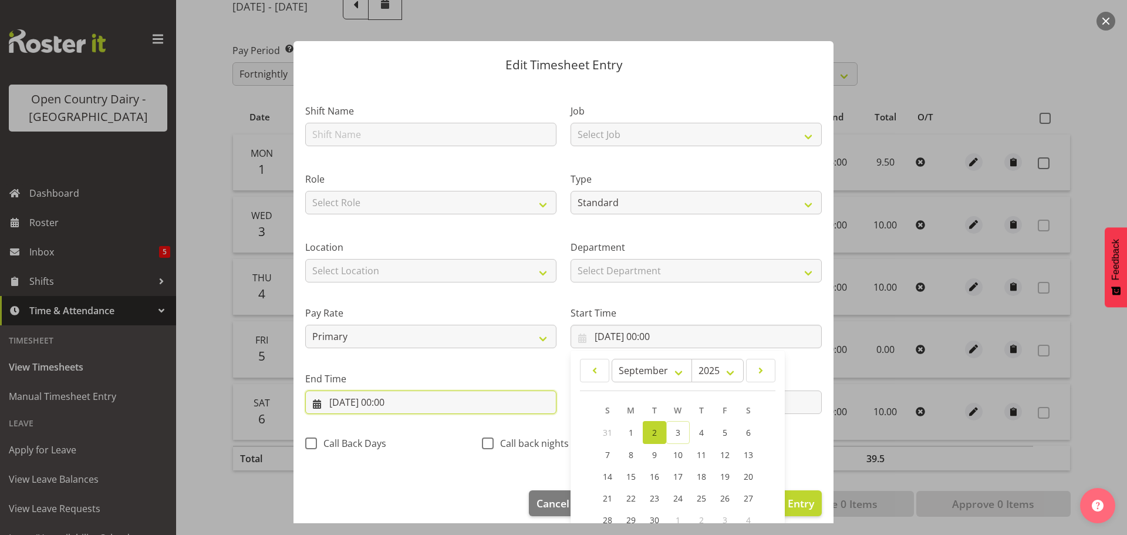
click at [356, 406] on input "05/09/2025, 00:00" at bounding box center [430, 401] width 251 height 23
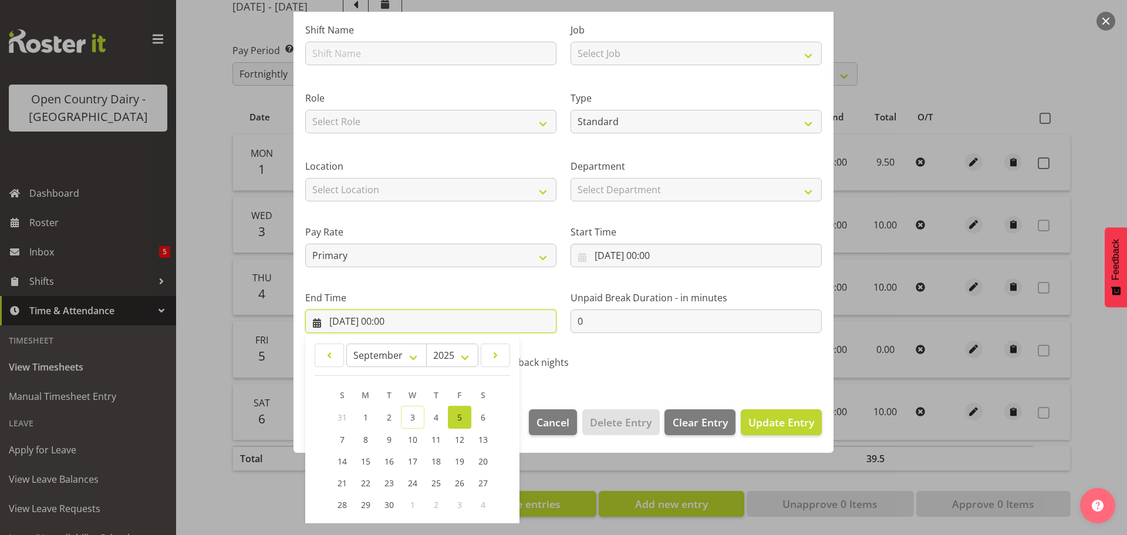
scroll to position [159, 0]
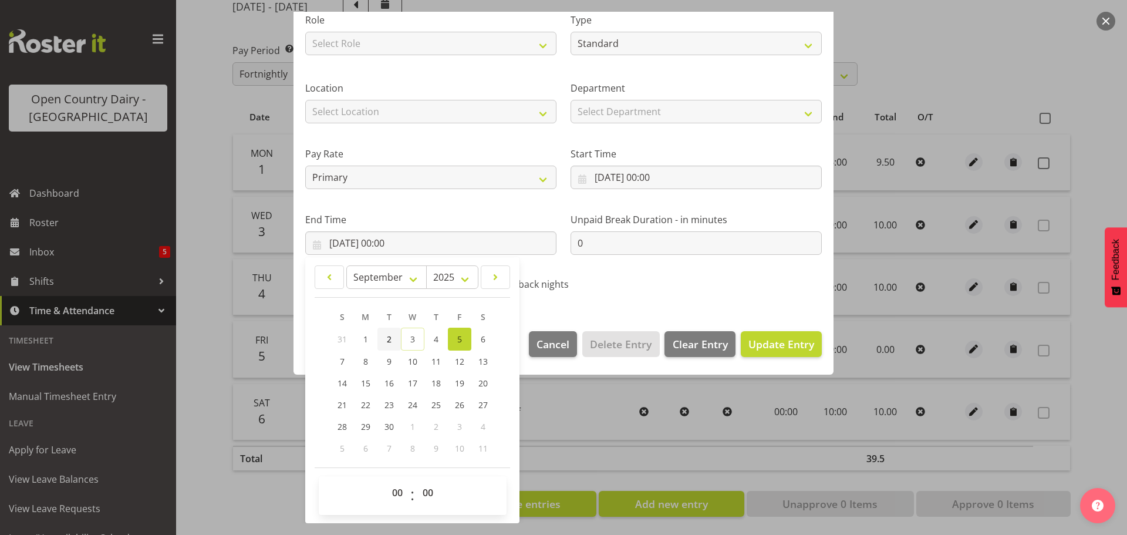
click at [390, 337] on span "2" at bounding box center [389, 338] width 5 height 11
click at [396, 494] on select "00 01 02 03 04 05 06 07 08 09 10 11 12 13 14 15 16 17 18 19 20 21 22 23" at bounding box center [399, 492] width 26 height 23
click at [386, 481] on select "00 01 02 03 04 05 06 07 08 09 10 11 12 13 14 15 16 17 18 19 20 21 22 23" at bounding box center [399, 492] width 26 height 23
click at [787, 337] on span "Update Entry" at bounding box center [781, 344] width 66 height 14
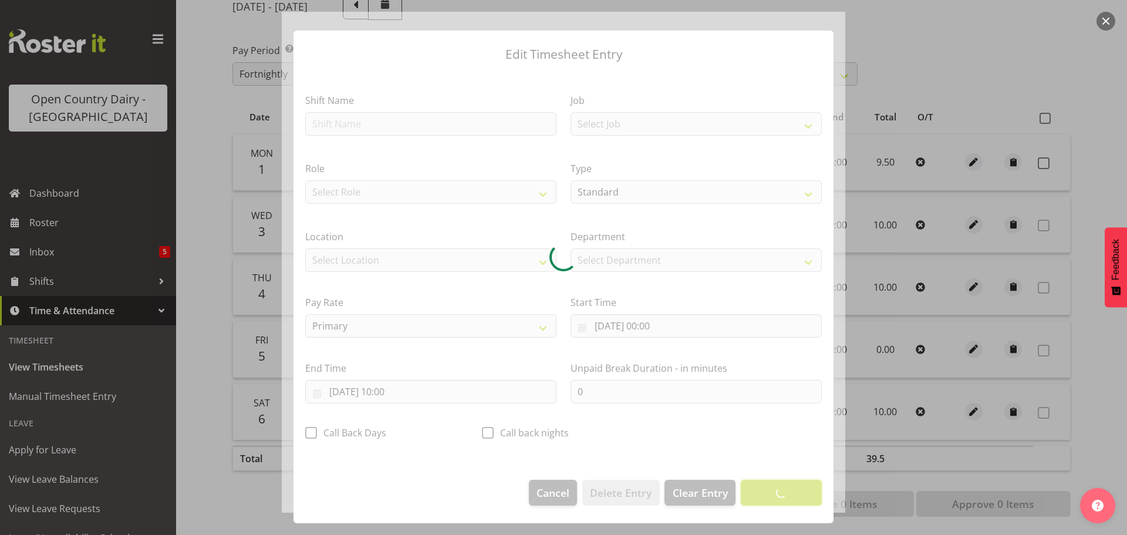
scroll to position [11, 0]
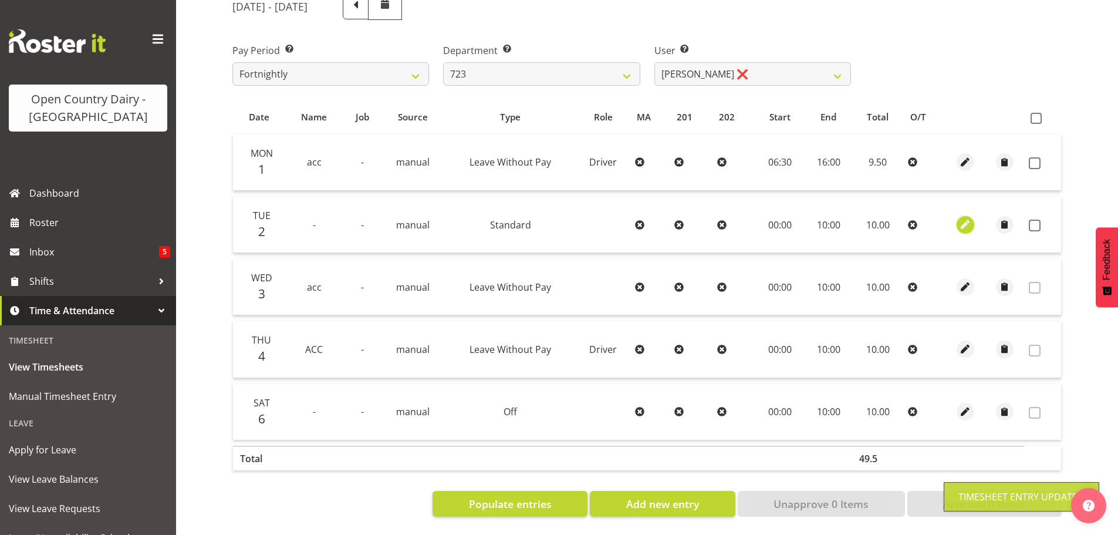
click at [968, 218] on span "button" at bounding box center [965, 224] width 13 height 13
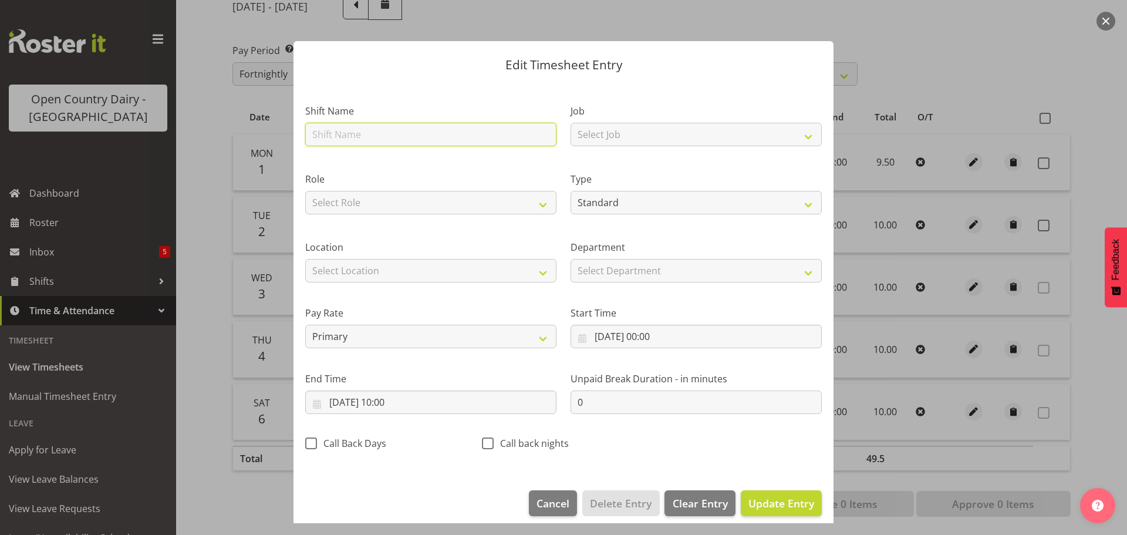
click at [346, 134] on input "text" at bounding box center [430, 134] width 251 height 23
click at [758, 505] on span "Update Entry" at bounding box center [781, 503] width 66 height 14
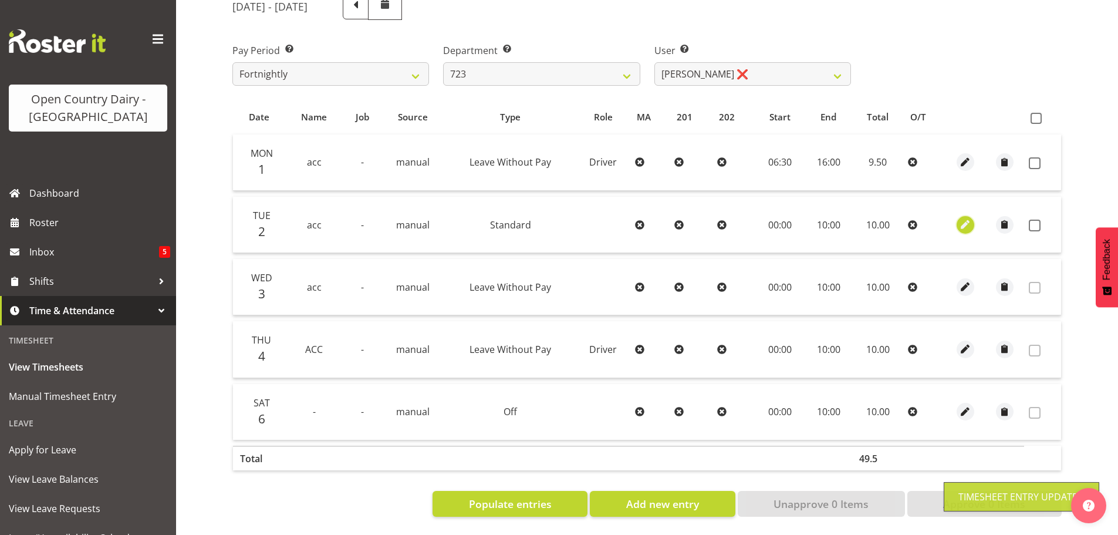
click at [968, 218] on span "button" at bounding box center [965, 224] width 13 height 13
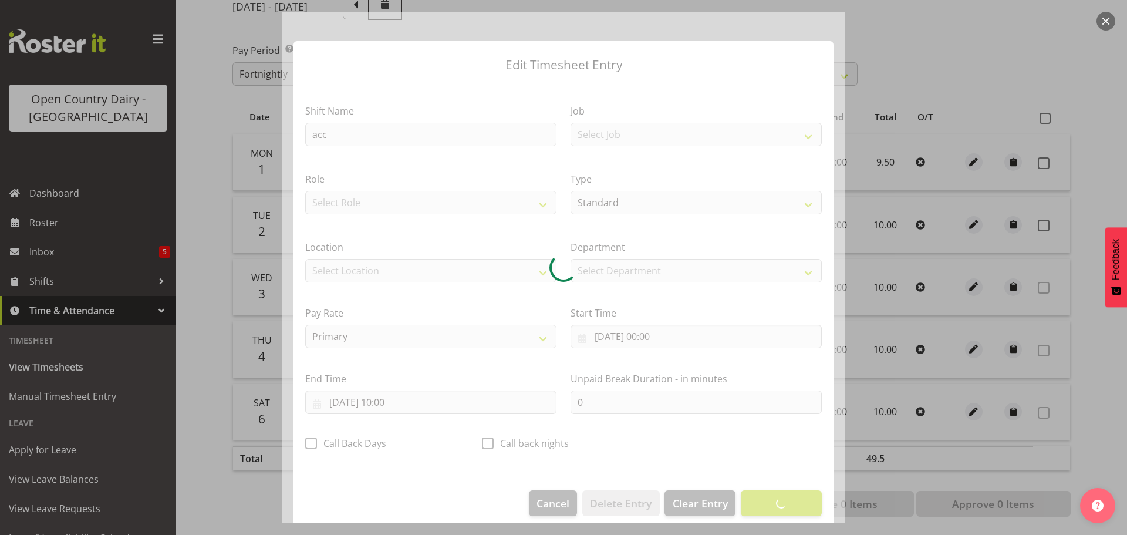
click at [646, 207] on section "Shift Name acc Job Select Job Driver Driver supervisor Support Role Select Role…" at bounding box center [563, 280] width 540 height 395
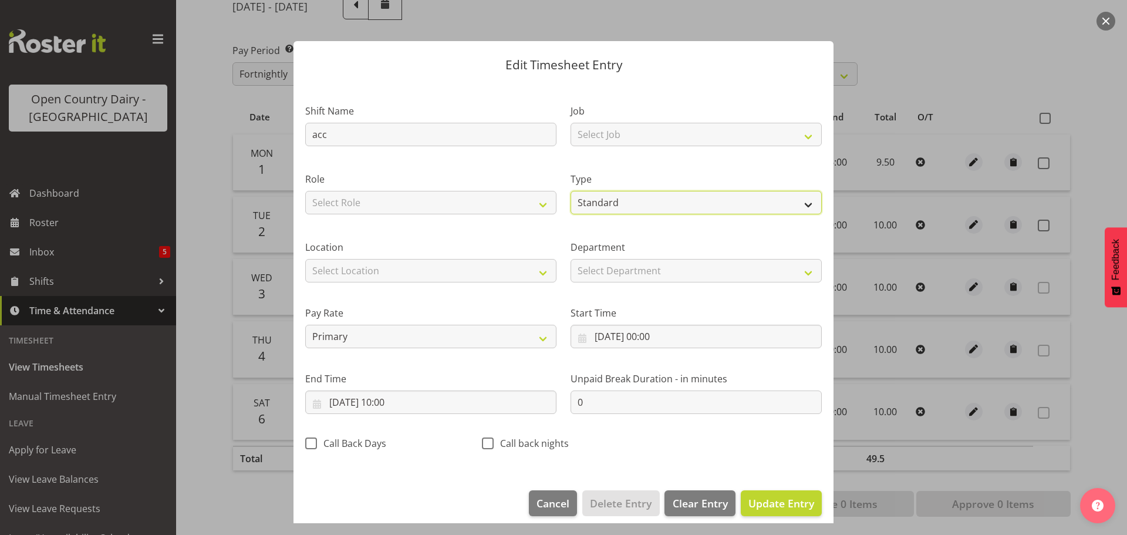
click at [643, 206] on select "Off Standard Public Holiday Public Holiday (Worked) Day In Lieu Annual Leave Si…" at bounding box center [695, 202] width 251 height 23
click at [570, 191] on select "Off Standard Public Holiday Public Holiday (Worked) Day In Lieu Annual Leave Si…" at bounding box center [695, 202] width 251 height 23
click at [770, 504] on span "Update Entry" at bounding box center [781, 503] width 66 height 14
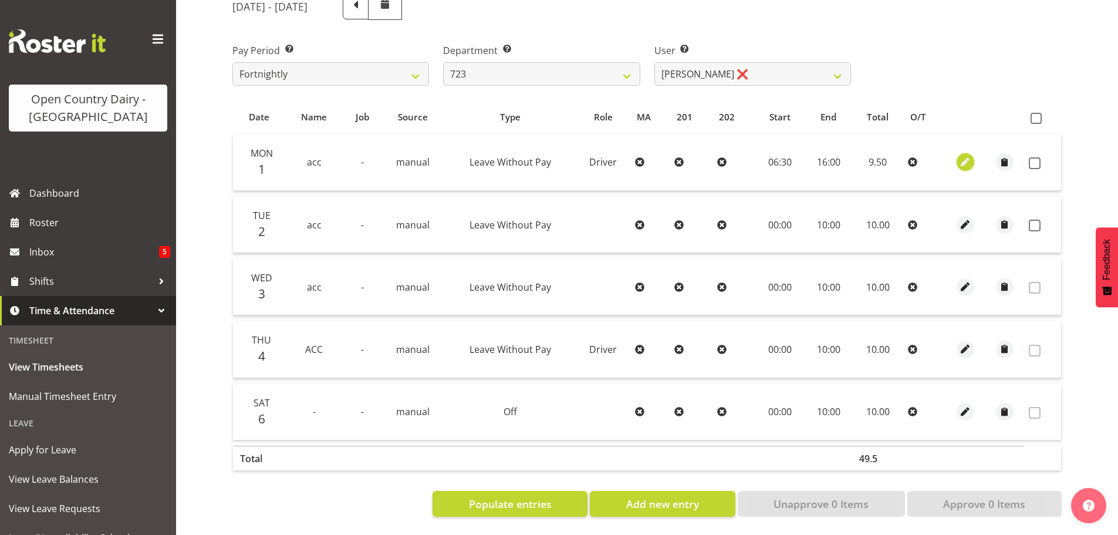
click at [969, 155] on span "button" at bounding box center [965, 161] width 13 height 13
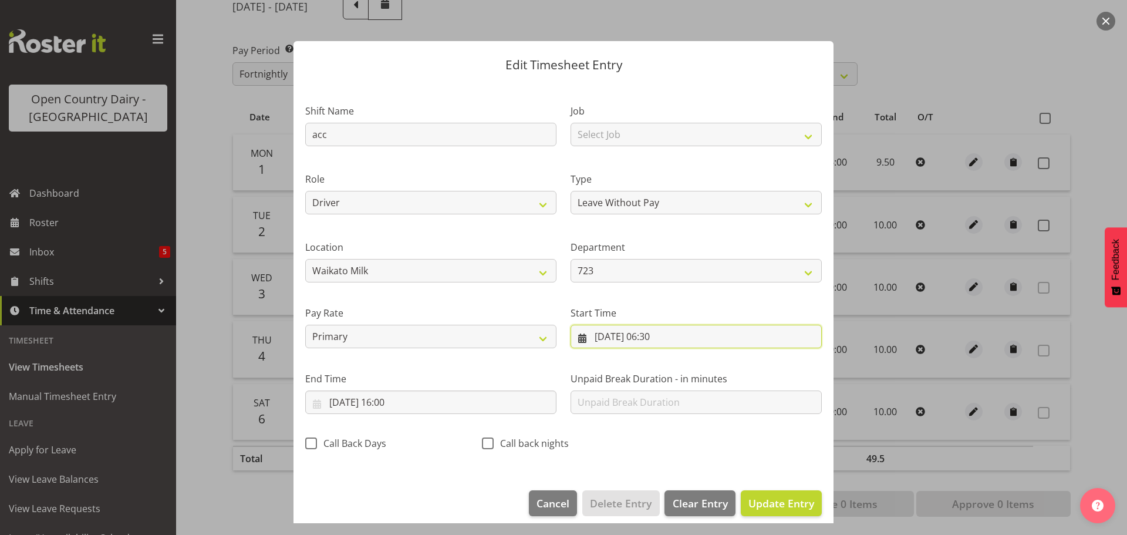
click at [650, 337] on input "01/09/2025, 06:30" at bounding box center [695, 335] width 251 height 23
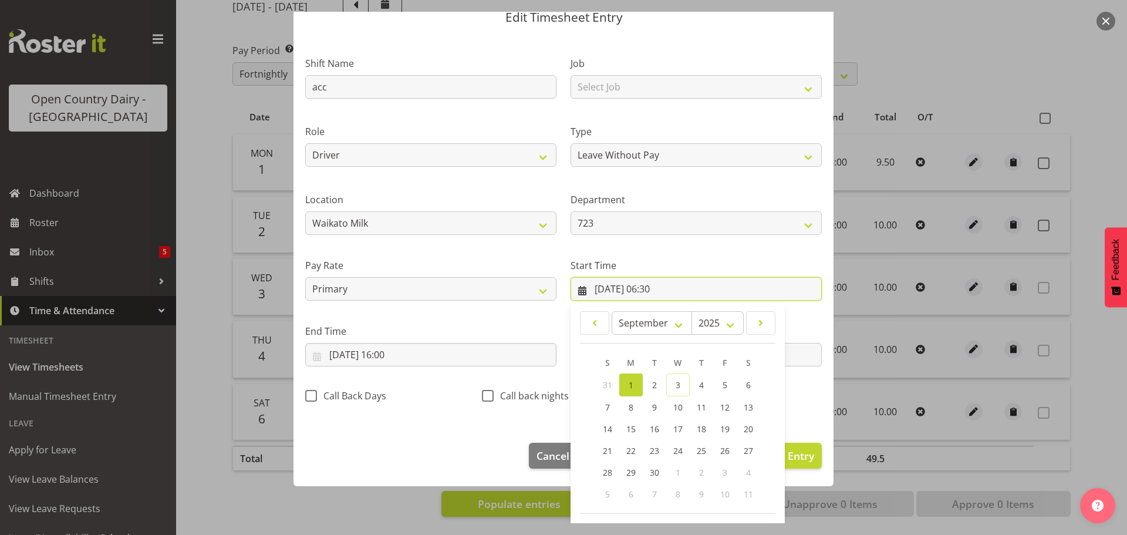
scroll to position [93, 0]
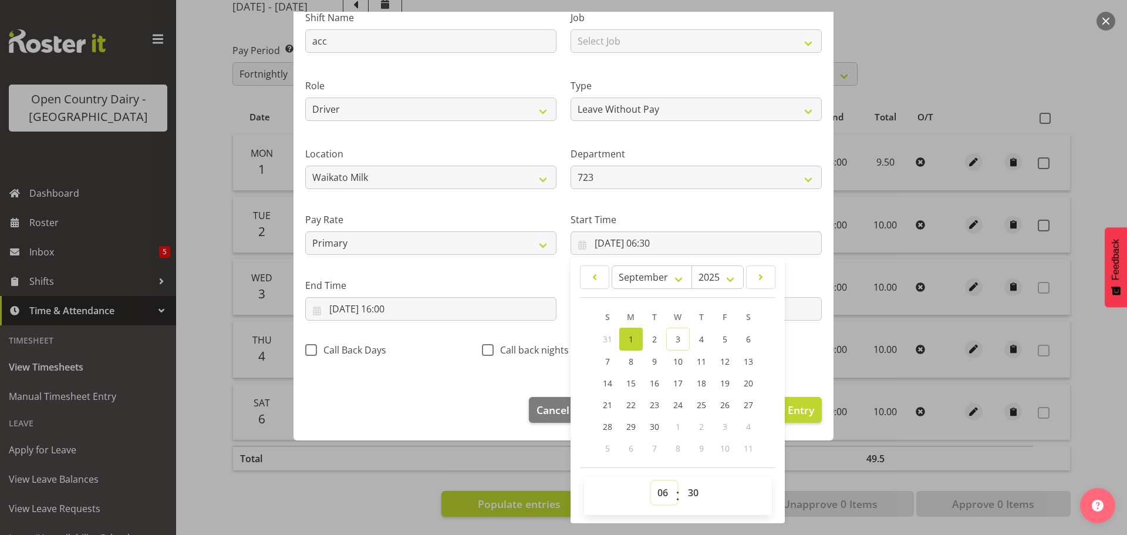
click at [659, 492] on select "00 01 02 03 04 05 06 07 08 09 10 11 12 13 14 15 16 17 18 19 20 21 22 23" at bounding box center [664, 492] width 26 height 23
click at [651, 481] on select "00 01 02 03 04 05 06 07 08 09 10 11 12 13 14 15 16 17 18 19 20 21 22 23" at bounding box center [664, 492] width 26 height 23
click at [687, 489] on select "00 01 02 03 04 05 06 07 08 09 10 11 12 13 14 15 16 17 18 19 20 21 22 23 24 25 2…" at bounding box center [694, 492] width 26 height 23
click at [681, 481] on select "00 01 02 03 04 05 06 07 08 09 10 11 12 13 14 15 16 17 18 19 20 21 22 23 24 25 2…" at bounding box center [694, 492] width 26 height 23
click at [391, 306] on input "01/09/2025, 16:00" at bounding box center [430, 308] width 251 height 23
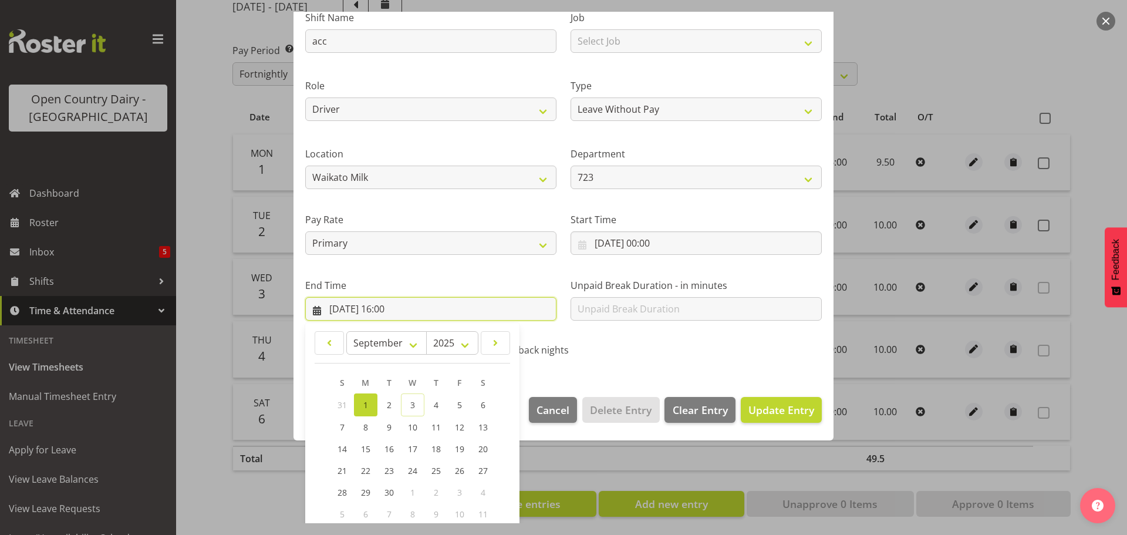
scroll to position [159, 0]
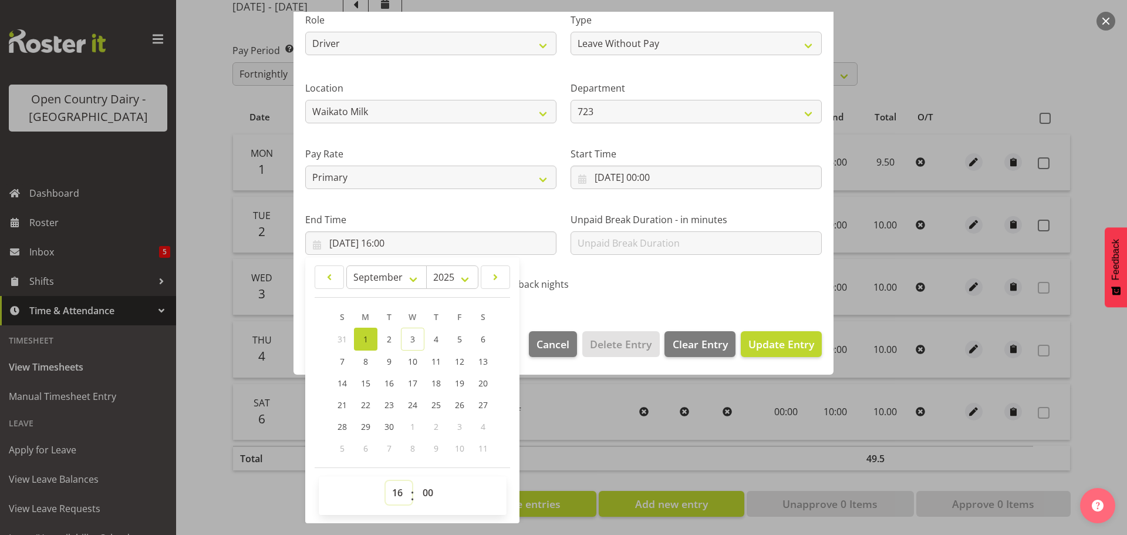
click at [394, 494] on select "00 01 02 03 04 05 06 07 08 09 10 11 12 13 14 15 16 17 18 19 20 21 22 23" at bounding box center [399, 492] width 26 height 23
click at [386, 481] on select "00 01 02 03 04 05 06 07 08 09 10 11 12 13 14 15 16 17 18 19 20 21 22 23" at bounding box center [399, 492] width 26 height 23
click at [754, 342] on span "Update Entry" at bounding box center [781, 344] width 66 height 14
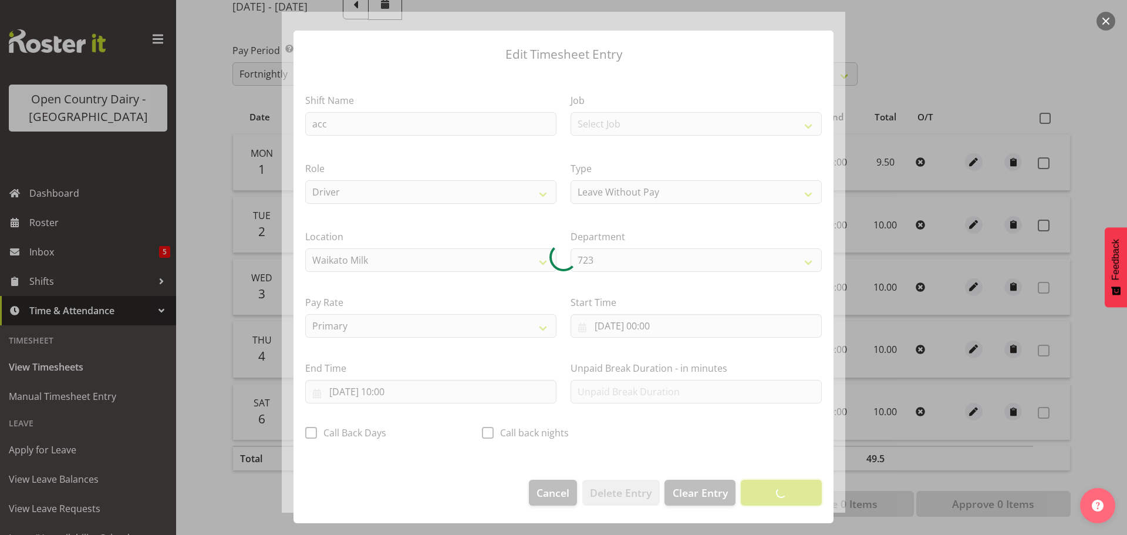
scroll to position [11, 0]
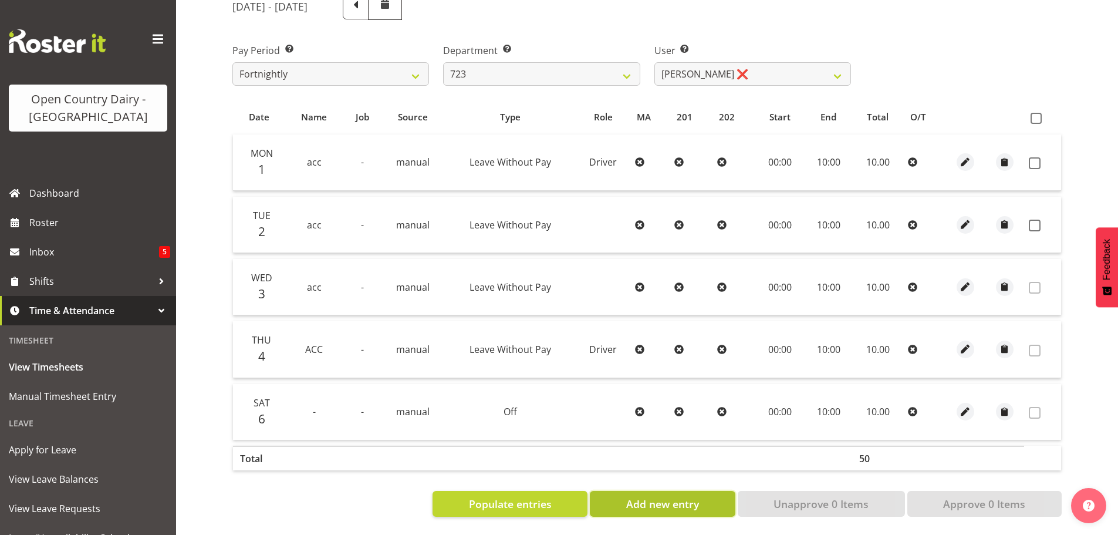
click at [675, 501] on span "Add new entry" at bounding box center [662, 503] width 73 height 15
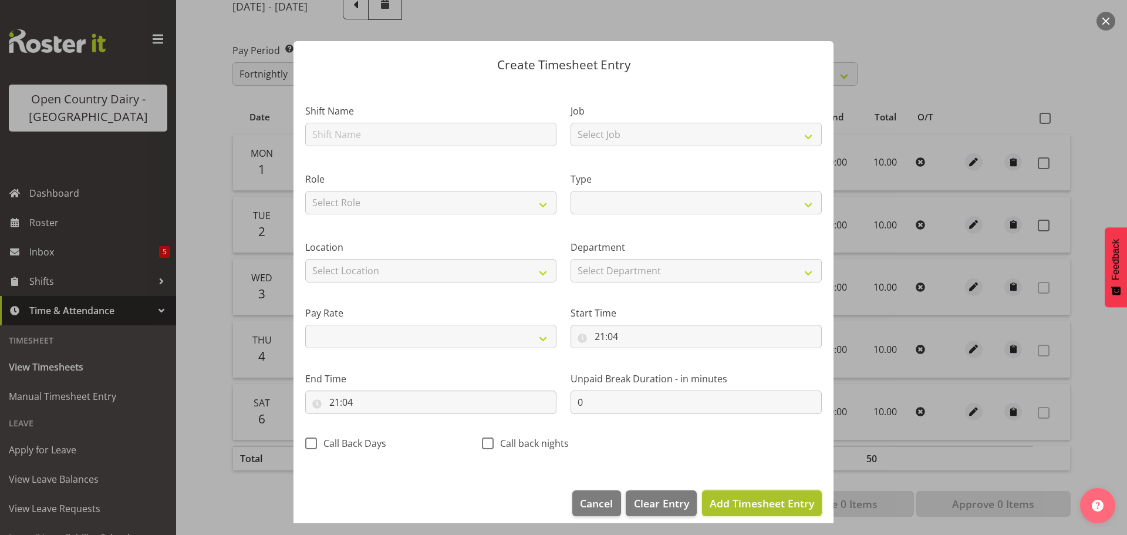
click at [761, 499] on span "Add Timesheet Entry" at bounding box center [761, 503] width 104 height 14
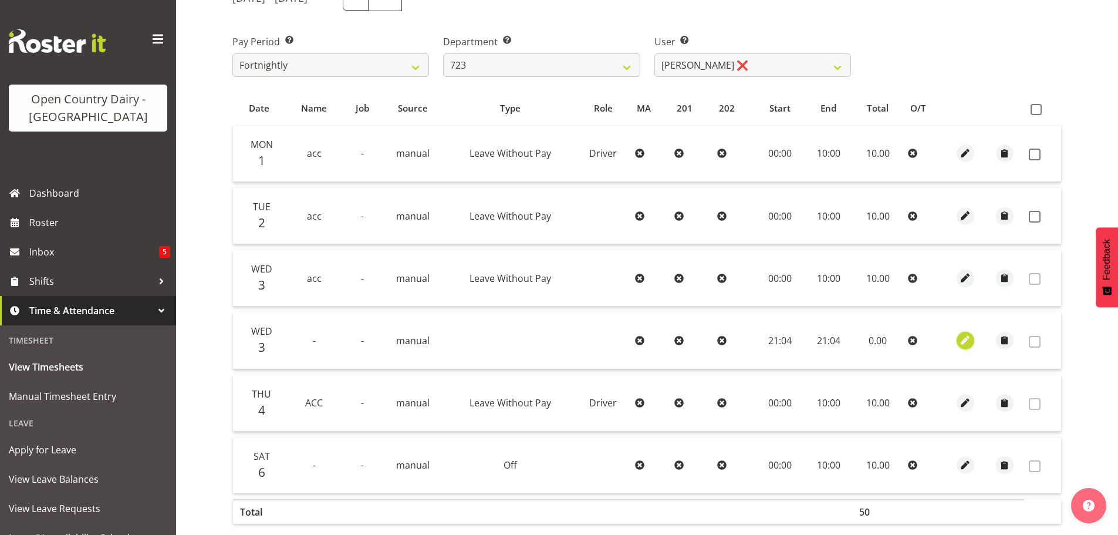
click at [966, 340] on span "button" at bounding box center [965, 339] width 13 height 13
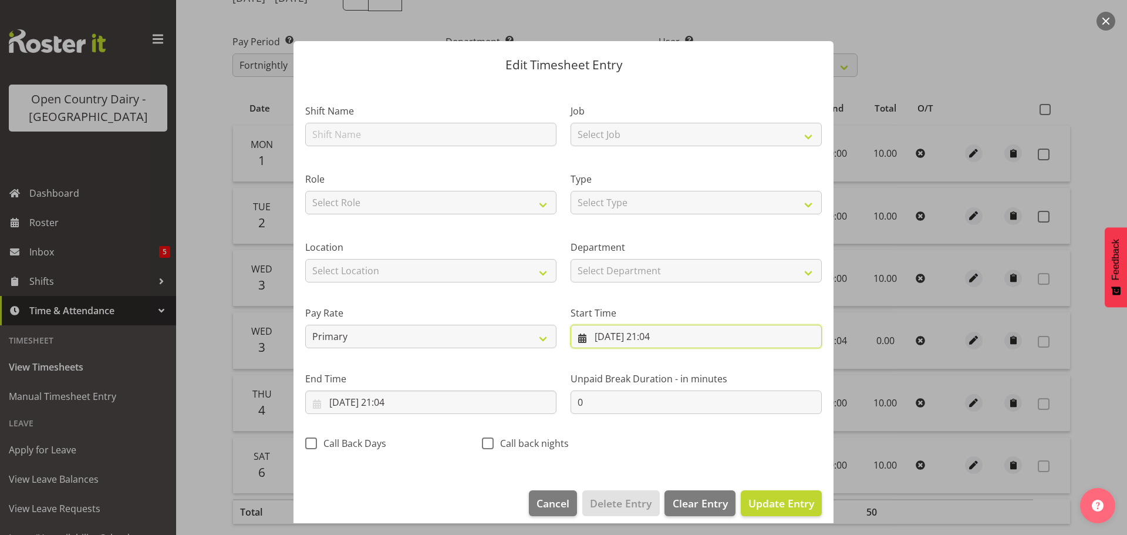
click at [637, 334] on input "03/09/2025, 21:04" at bounding box center [695, 335] width 251 height 23
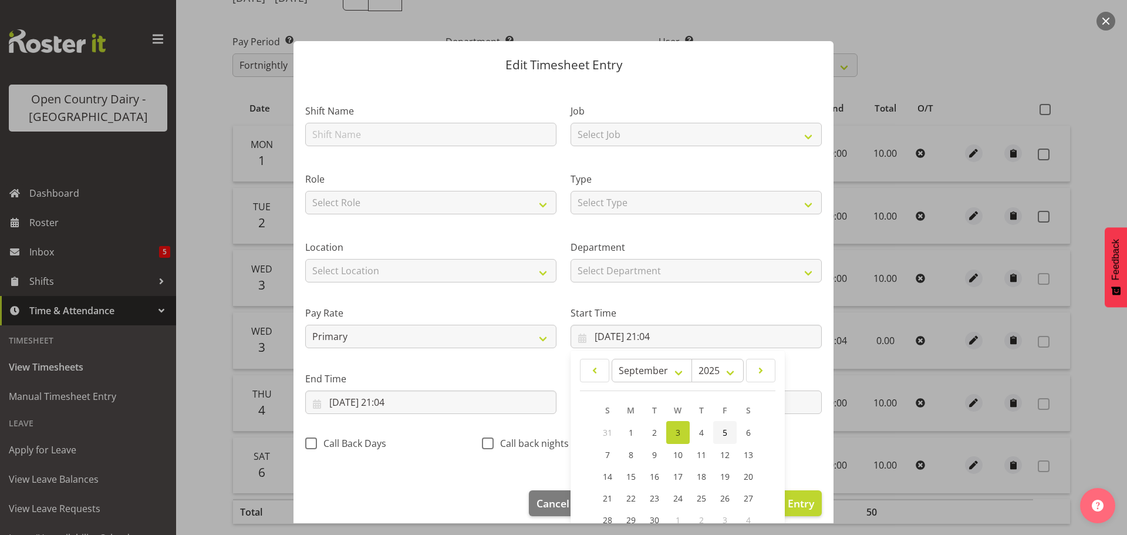
click at [722, 431] on span "5" at bounding box center [724, 432] width 5 height 11
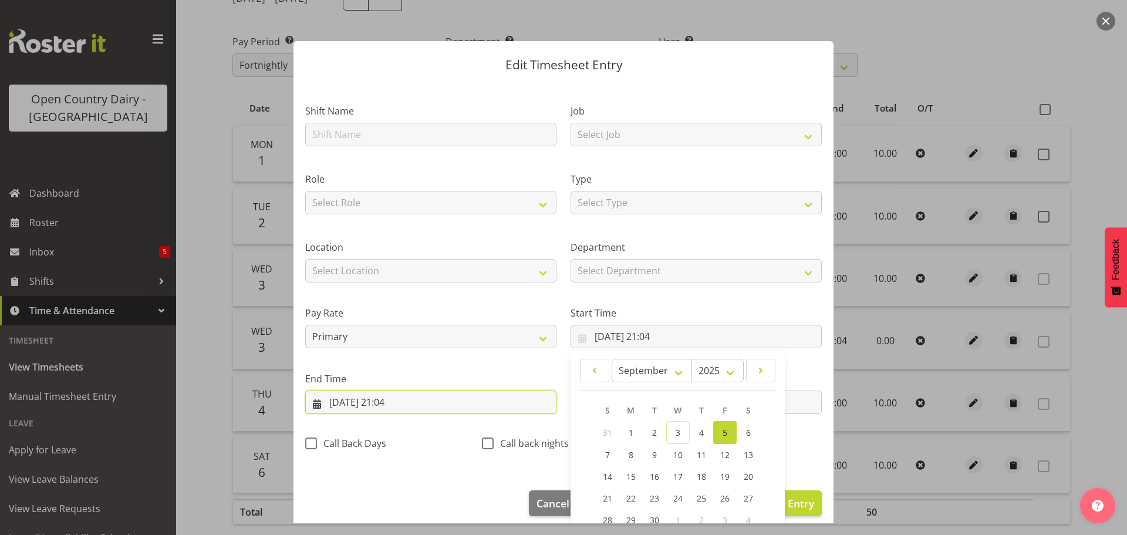
click at [361, 401] on input "03/09/2025, 21:04" at bounding box center [430, 401] width 251 height 23
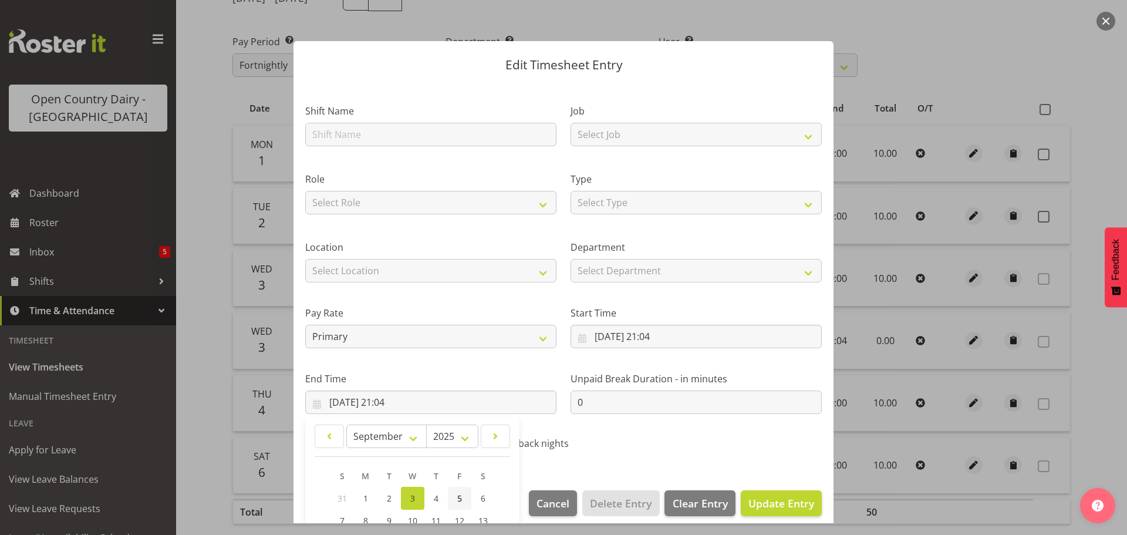
click at [461, 500] on span "5" at bounding box center [459, 497] width 5 height 11
click at [643, 337] on input "05/09/2025, 21:04" at bounding box center [695, 335] width 251 height 23
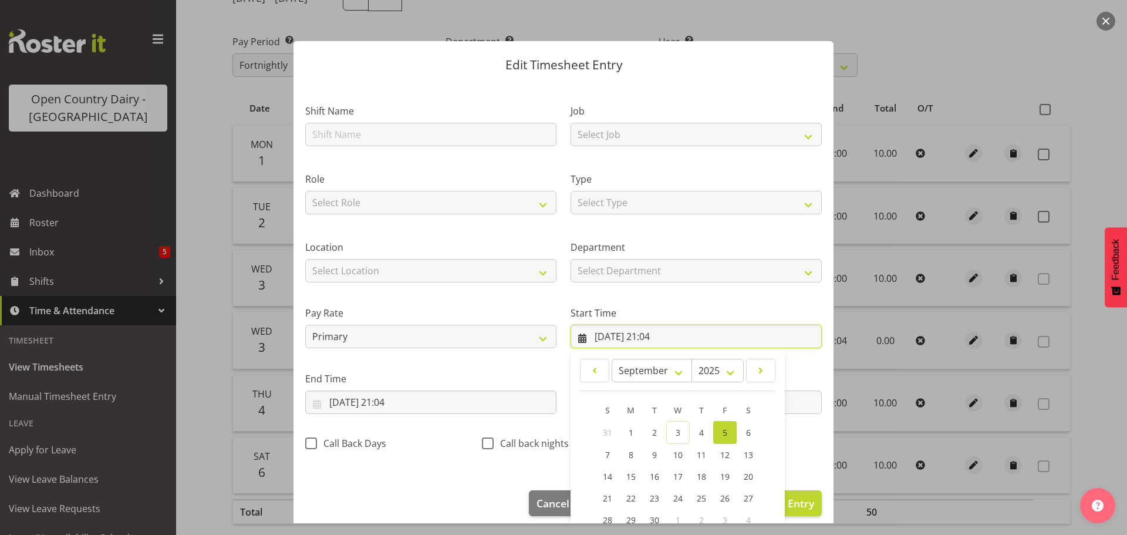
scroll to position [93, 0]
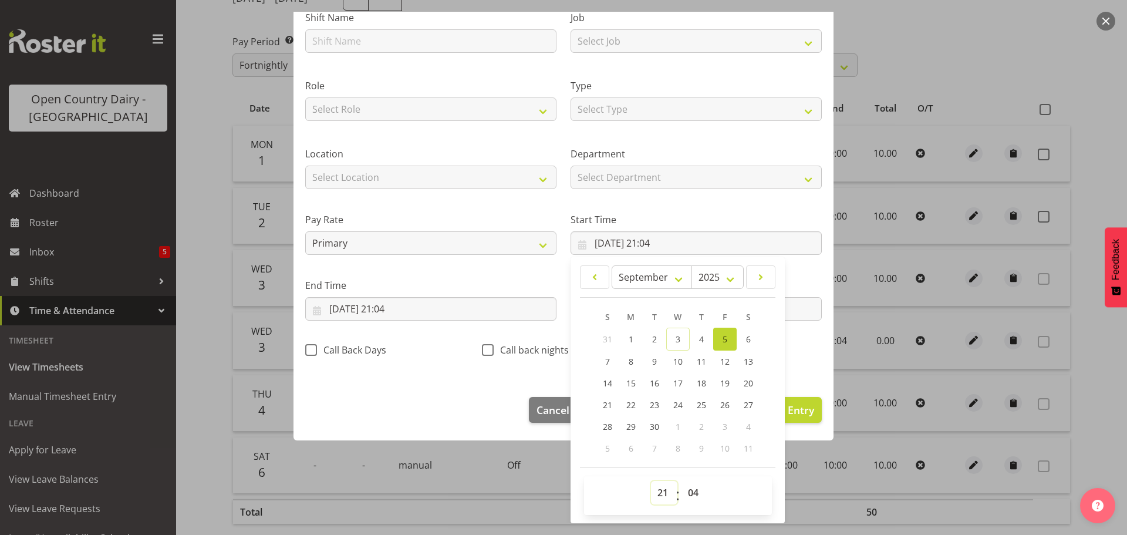
drag, startPoint x: 664, startPoint y: 492, endPoint x: 661, endPoint y: 484, distance: 8.9
click at [664, 492] on select "00 01 02 03 04 05 06 07 08 09 10 11 12 13 14 15 16 17 18 19 20 21 22 23" at bounding box center [664, 492] width 26 height 23
click at [651, 481] on select "00 01 02 03 04 05 06 07 08 09 10 11 12 13 14 15 16 17 18 19 20 21 22 23" at bounding box center [664, 492] width 26 height 23
click at [687, 491] on select "00 01 02 03 04 05 06 07 08 09 10 11 12 13 14 15 16 17 18 19 20 21 22 23 24 25 2…" at bounding box center [694, 492] width 26 height 23
click at [681, 481] on select "00 01 02 03 04 05 06 07 08 09 10 11 12 13 14 15 16 17 18 19 20 21 22 23 24 25 2…" at bounding box center [694, 492] width 26 height 23
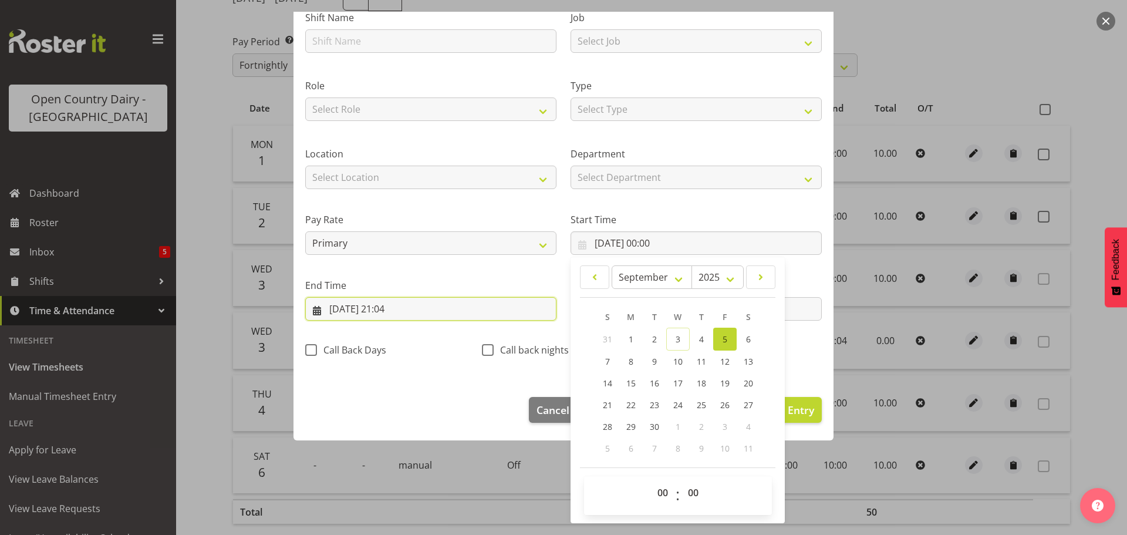
click at [393, 306] on input "05/09/2025, 21:04" at bounding box center [430, 308] width 251 height 23
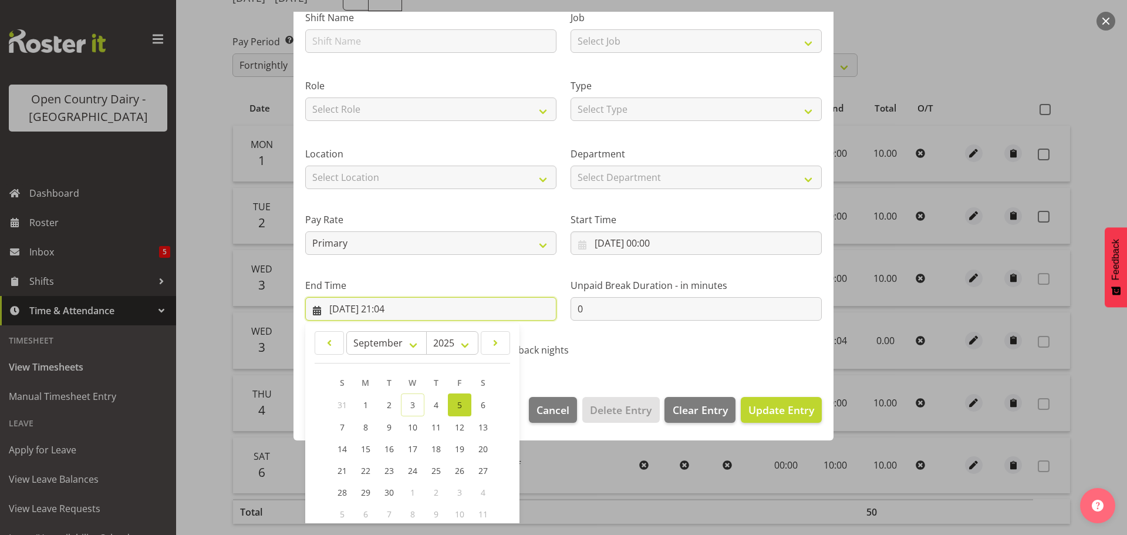
scroll to position [159, 0]
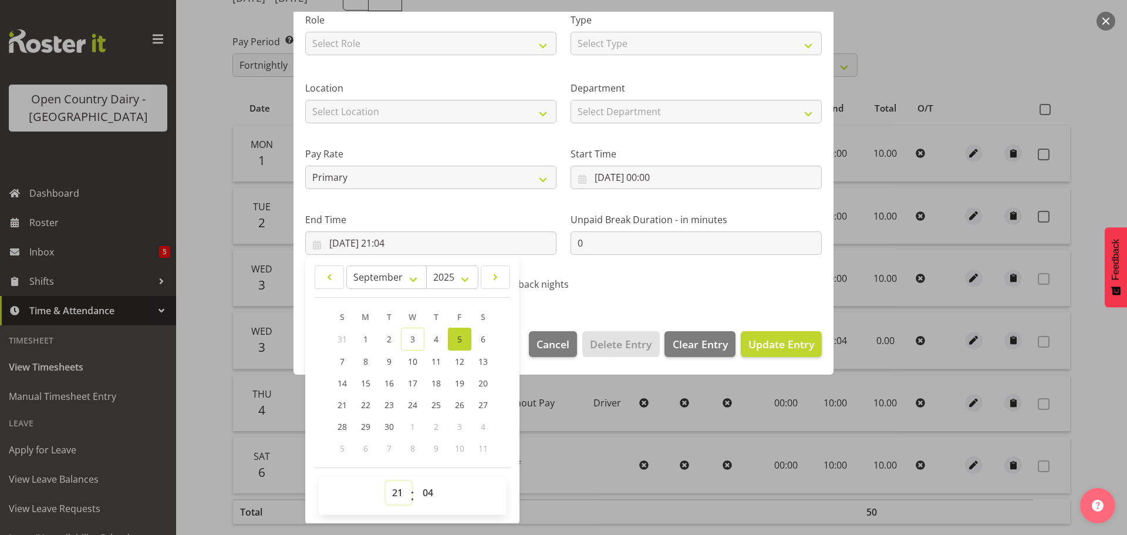
drag, startPoint x: 399, startPoint y: 496, endPoint x: 391, endPoint y: 482, distance: 15.5
click at [397, 493] on select "00 01 02 03 04 05 06 07 08 09 10 11 12 13 14 15 16 17 18 19 20 21 22 23" at bounding box center [399, 492] width 26 height 23
click at [386, 481] on select "00 01 02 03 04 05 06 07 08 09 10 11 12 13 14 15 16 17 18 19 20 21 22 23" at bounding box center [399, 492] width 26 height 23
drag, startPoint x: 425, startPoint y: 492, endPoint x: 425, endPoint y: 485, distance: 6.5
click at [425, 489] on select "00 01 02 03 04 05 06 07 08 09 10 11 12 13 14 15 16 17 18 19 20 21 22 23 24 25 2…" at bounding box center [429, 492] width 26 height 23
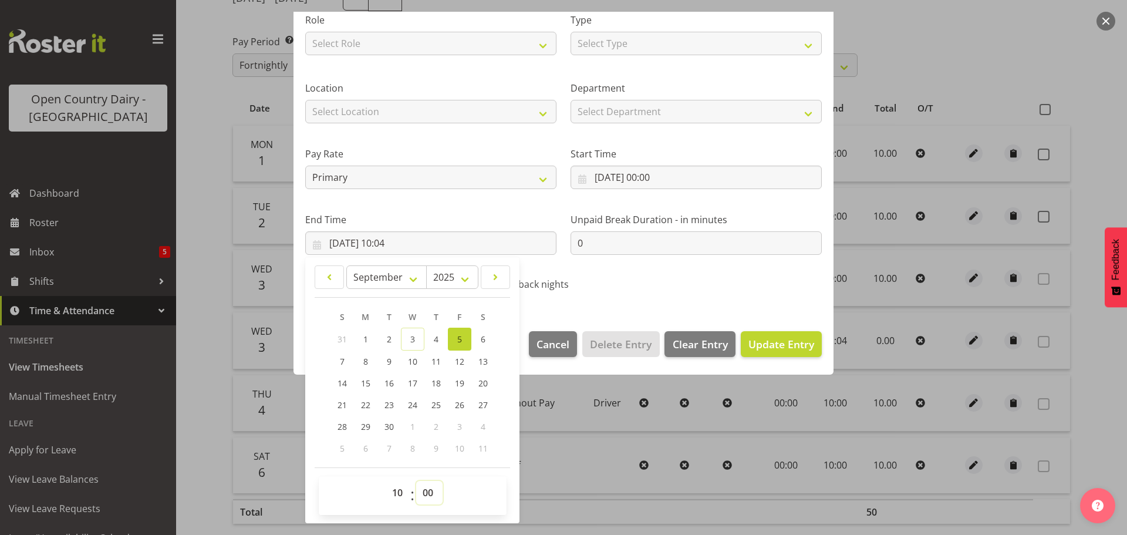
click at [416, 481] on select "00 01 02 03 04 05 06 07 08 09 10 11 12 13 14 15 16 17 18 19 20 21 22 23 24 25 2…" at bounding box center [429, 492] width 26 height 23
click at [777, 348] on span "Update Entry" at bounding box center [781, 344] width 66 height 14
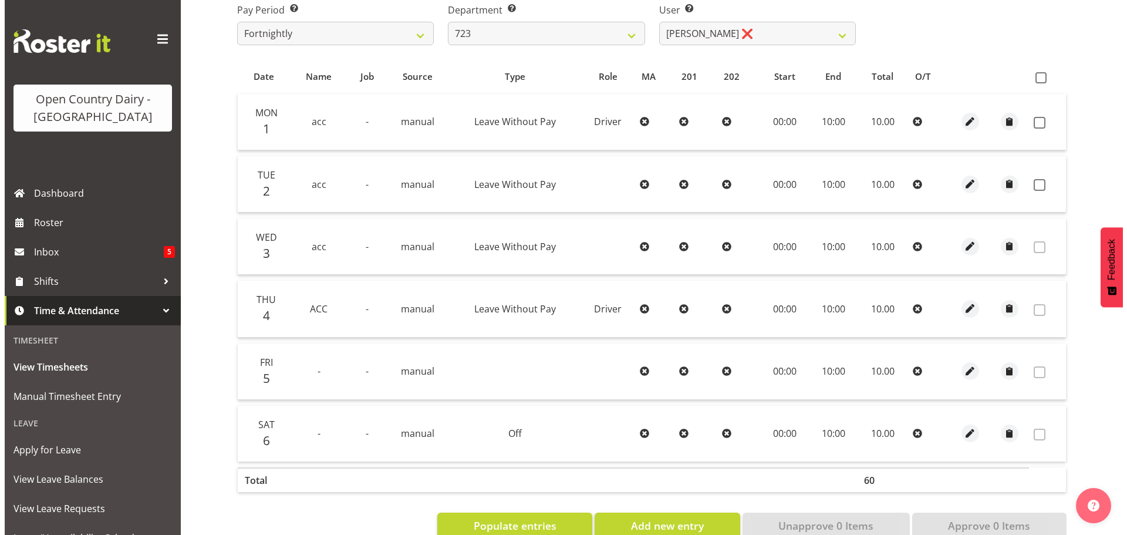
scroll to position [232, 0]
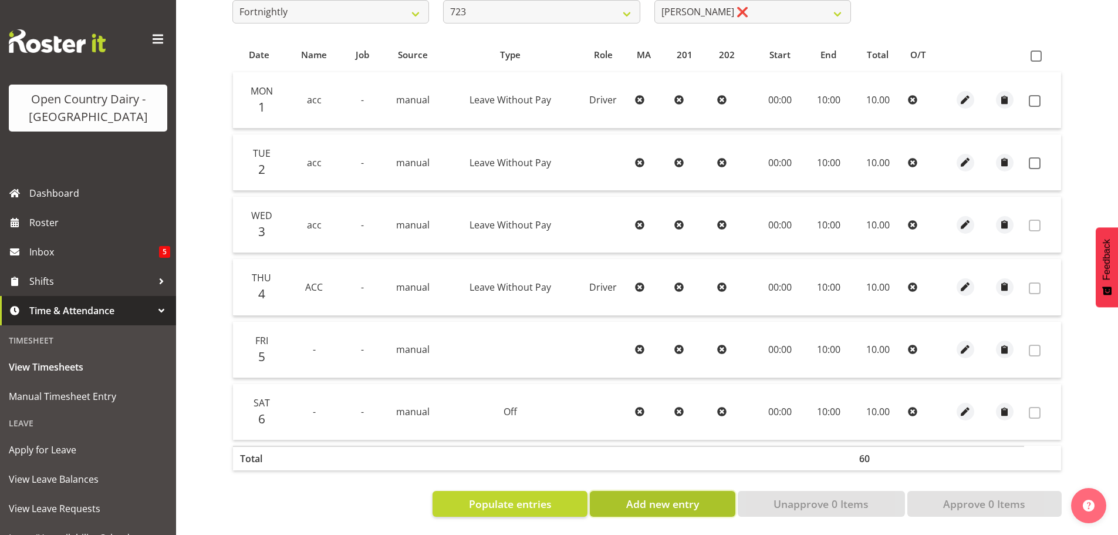
click at [651, 499] on span "Add new entry" at bounding box center [662, 503] width 73 height 15
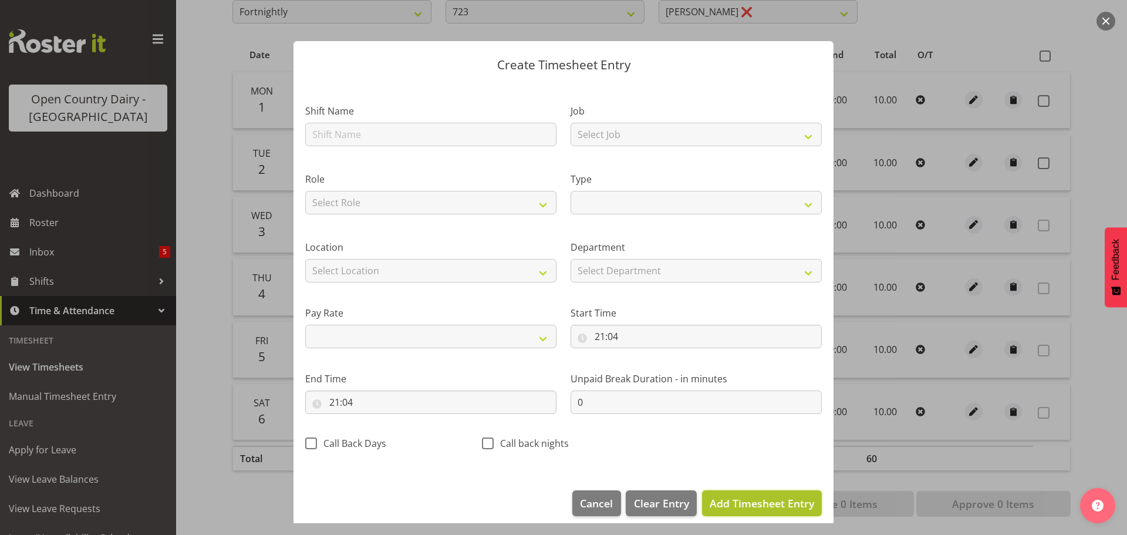
click at [735, 504] on span "Add Timesheet Entry" at bounding box center [761, 503] width 104 height 14
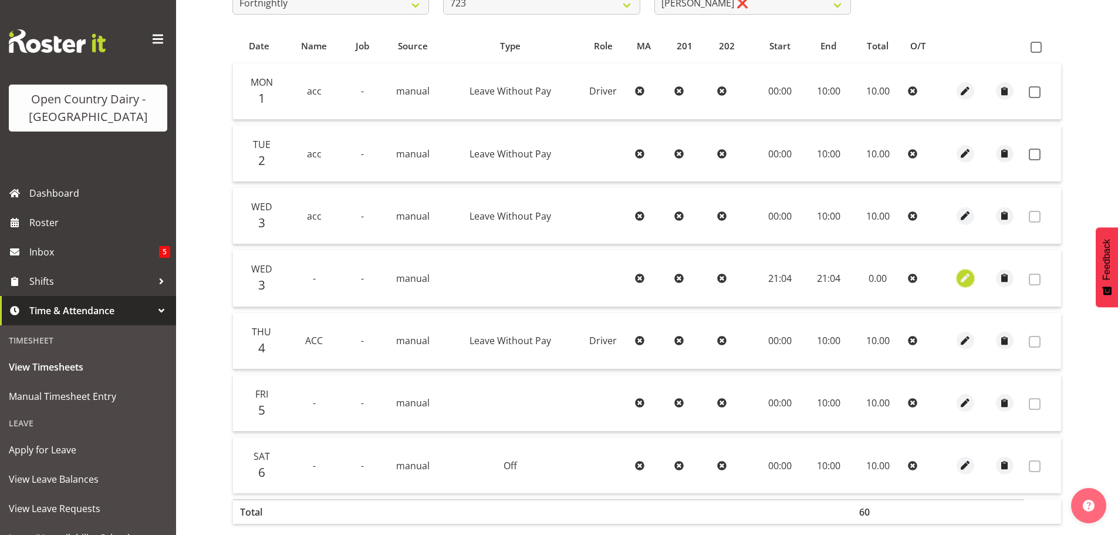
click at [961, 278] on span "button" at bounding box center [965, 277] width 13 height 13
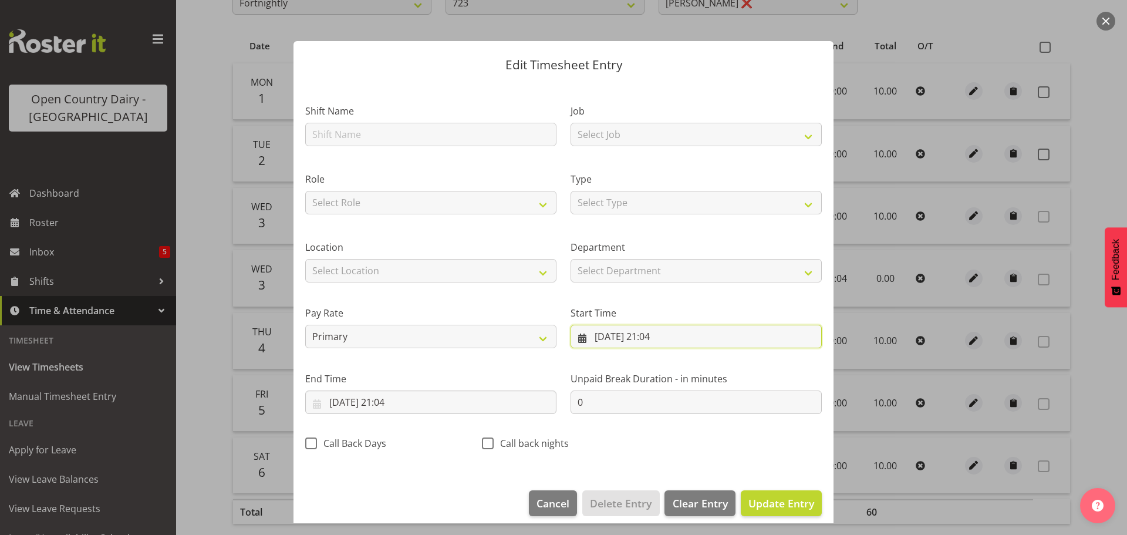
click at [623, 334] on input "03/09/2025, 21:04" at bounding box center [695, 335] width 251 height 23
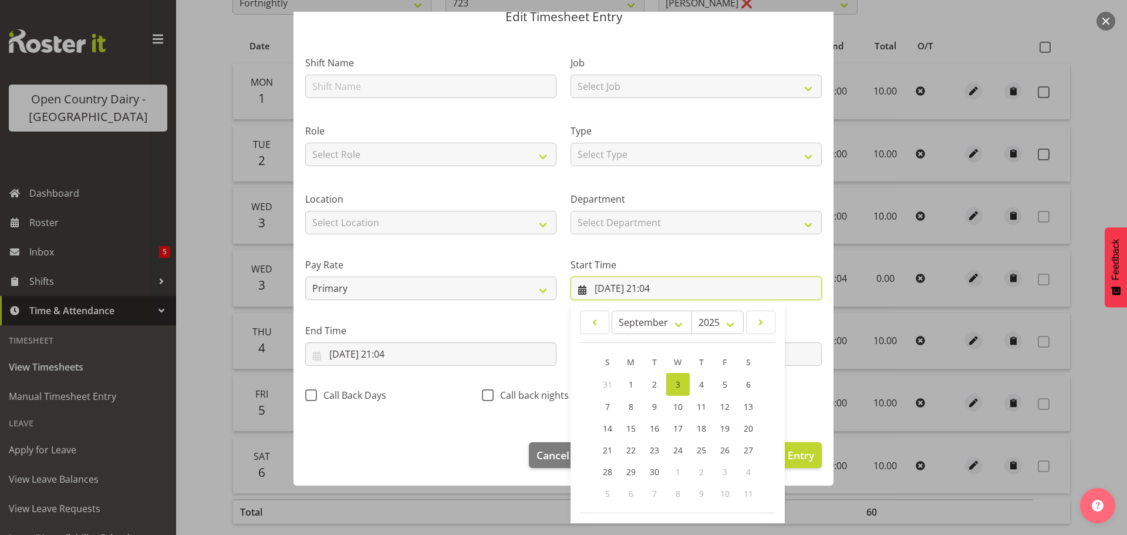
scroll to position [93, 0]
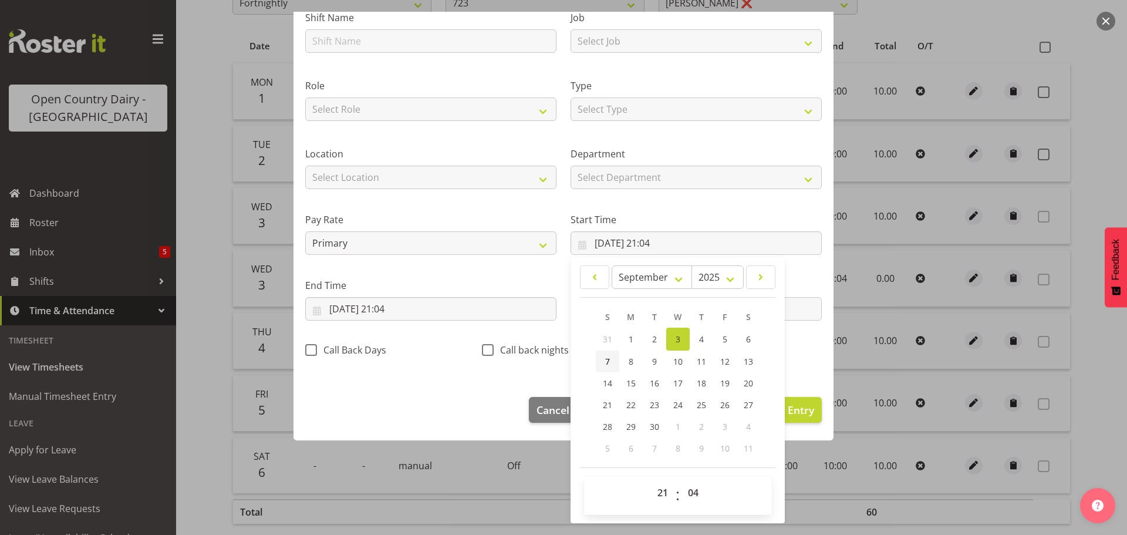
drag, startPoint x: 604, startPoint y: 359, endPoint x: 598, endPoint y: 355, distance: 7.4
click at [606, 359] on link "7" at bounding box center [607, 361] width 23 height 22
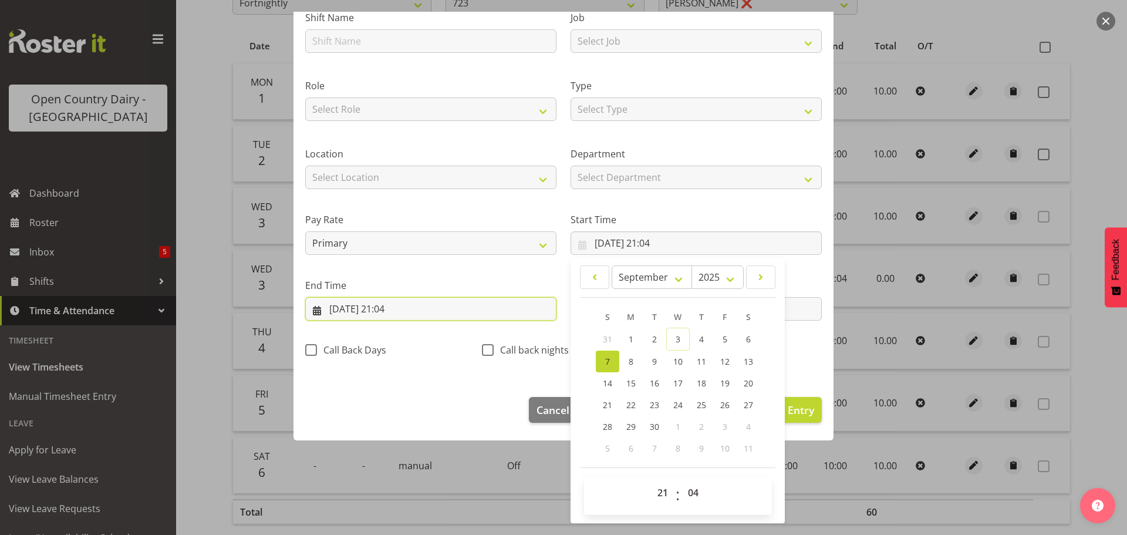
click at [375, 307] on input "03/09/2025, 21:04" at bounding box center [430, 308] width 251 height 23
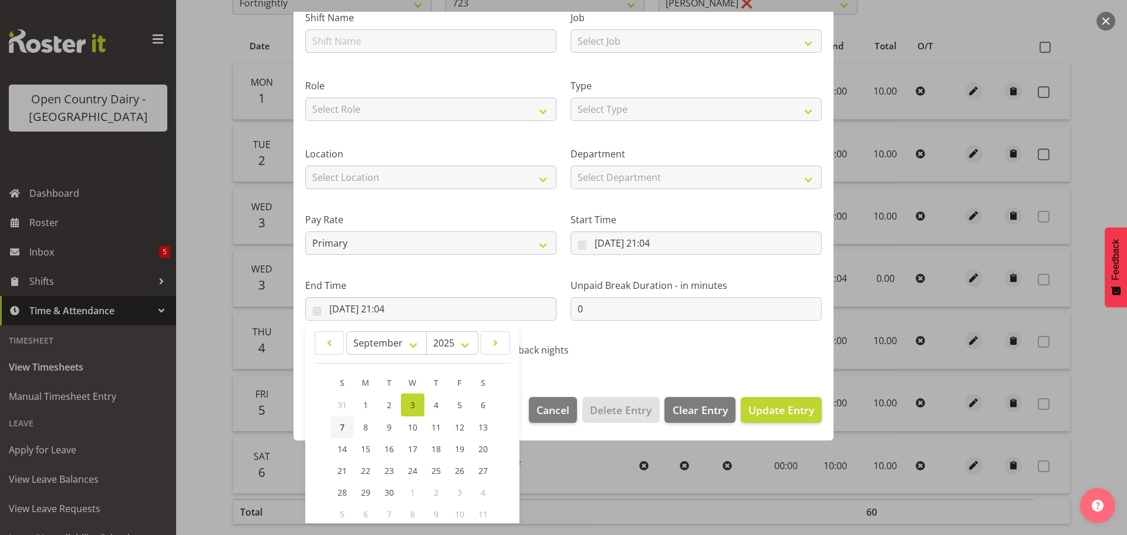
click at [340, 424] on span "7" at bounding box center [342, 426] width 5 height 11
click at [799, 409] on span "Update Entry" at bounding box center [781, 410] width 66 height 14
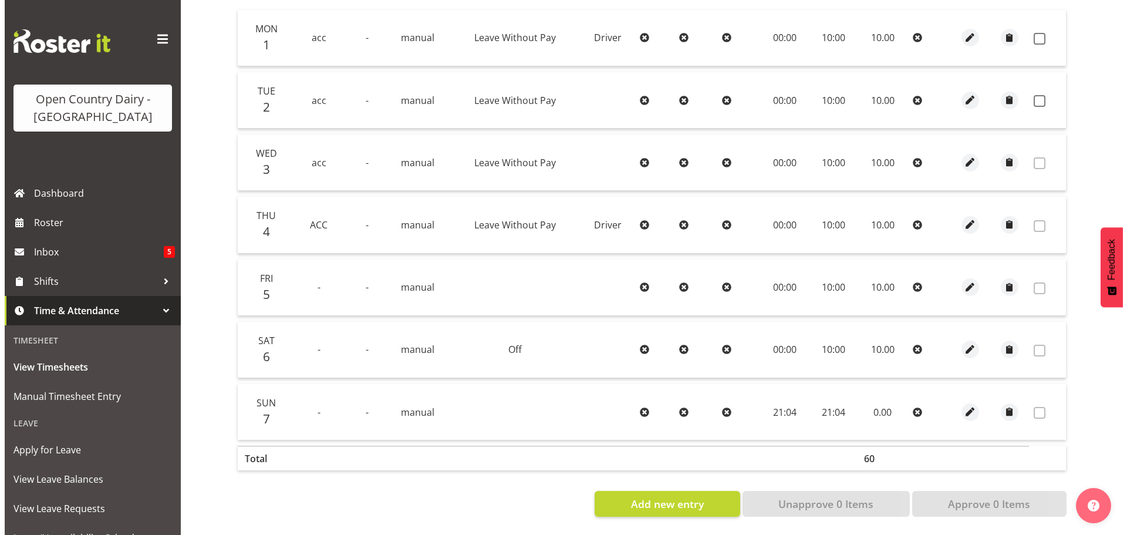
scroll to position [295, 0]
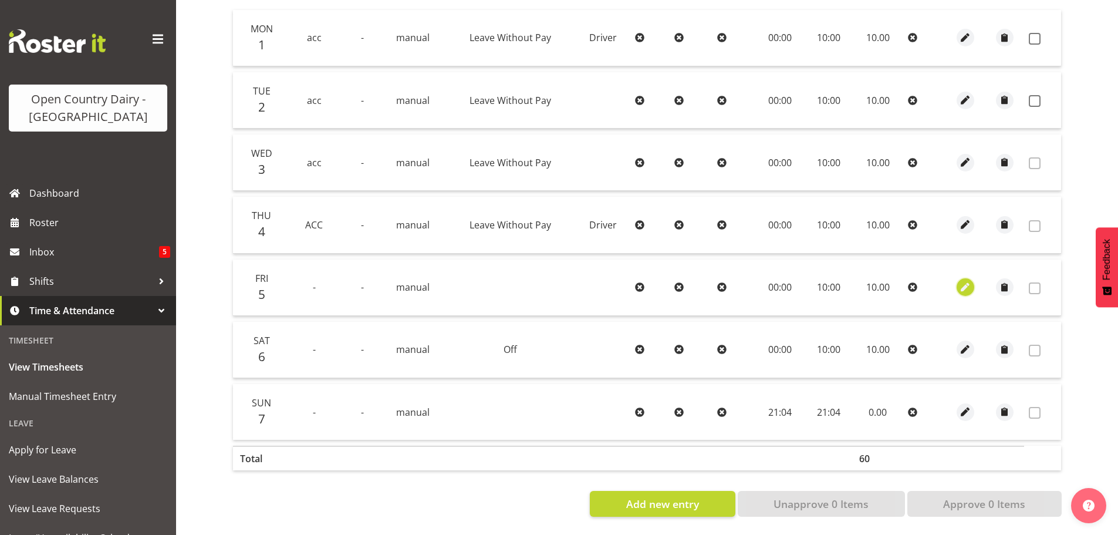
click at [965, 280] on span "button" at bounding box center [965, 286] width 13 height 13
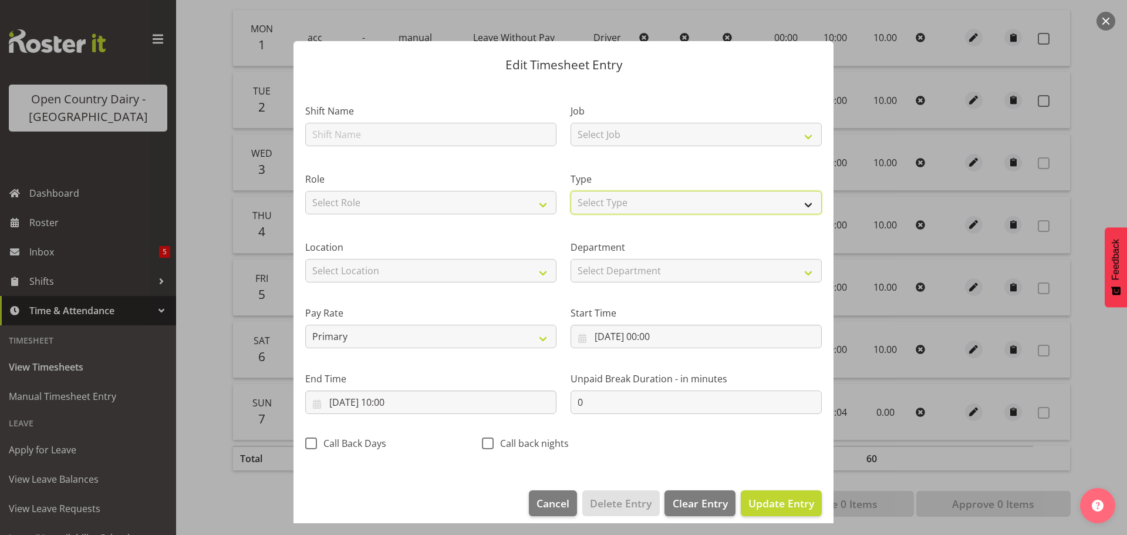
click at [647, 201] on select "Select Type Off Standard Public Holiday Public Holiday (Worked) Day In Lieu Ann…" at bounding box center [695, 202] width 251 height 23
click at [570, 203] on select "Select Type Off Standard Public Holiday Public Holiday (Worked) Day In Lieu Ann…" at bounding box center [695, 202] width 251 height 23
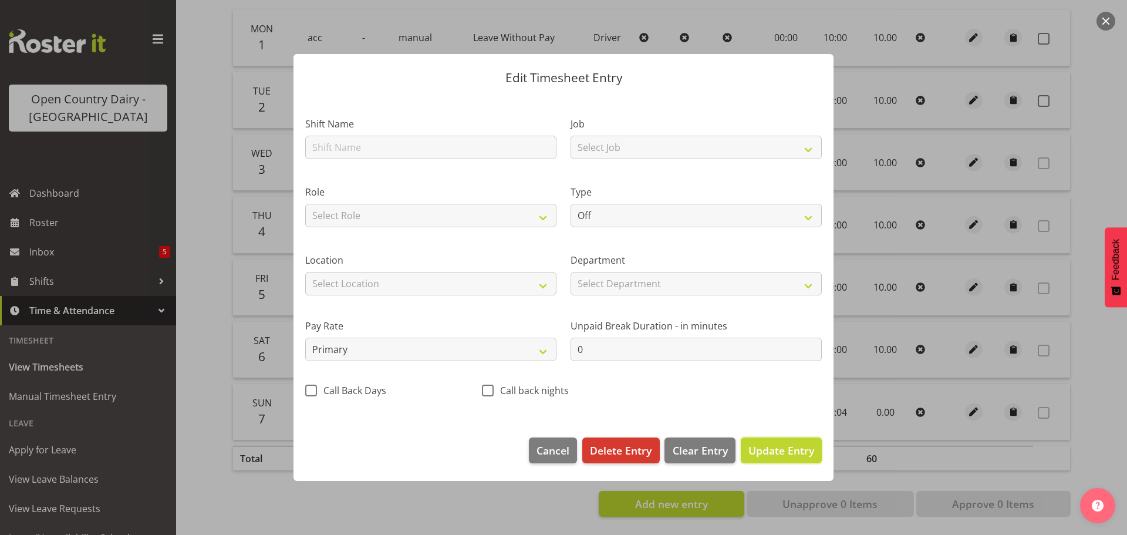
click at [774, 457] on span "Update Entry" at bounding box center [781, 449] width 66 height 15
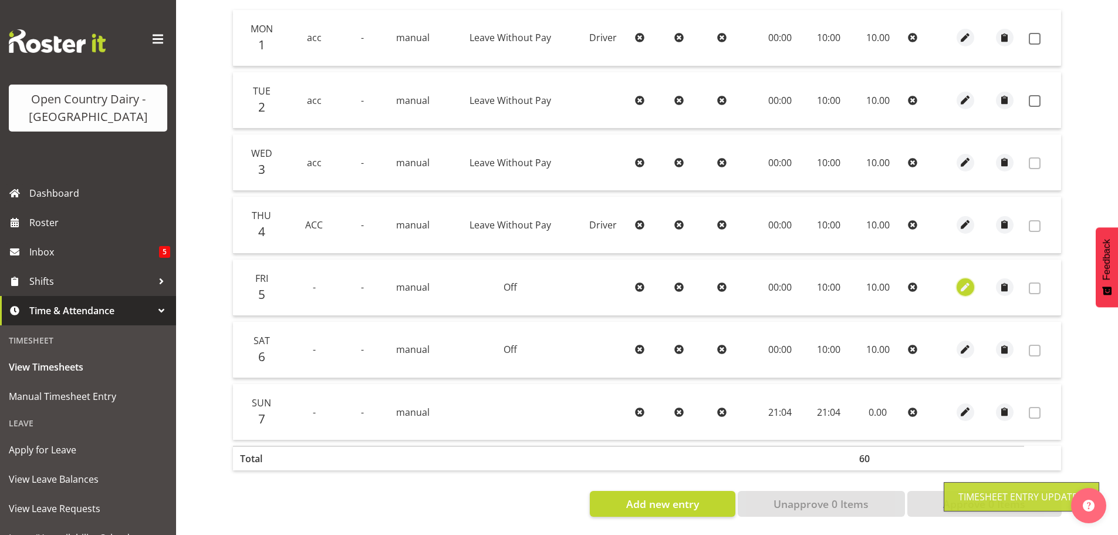
click at [963, 280] on span "button" at bounding box center [965, 286] width 13 height 13
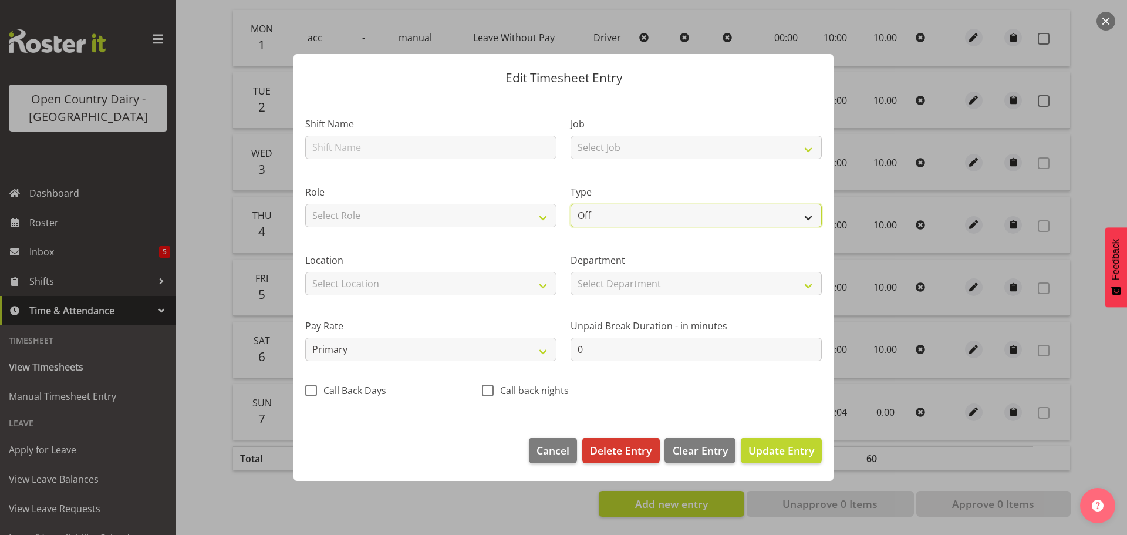
click at [599, 218] on select "Off Standard Public Holiday Public Holiday (Worked) Day In Lieu Annual Leave Si…" at bounding box center [695, 215] width 251 height 23
click at [570, 204] on select "Off Standard Public Holiday Public Holiday (Worked) Day In Lieu Annual Leave Si…" at bounding box center [695, 215] width 251 height 23
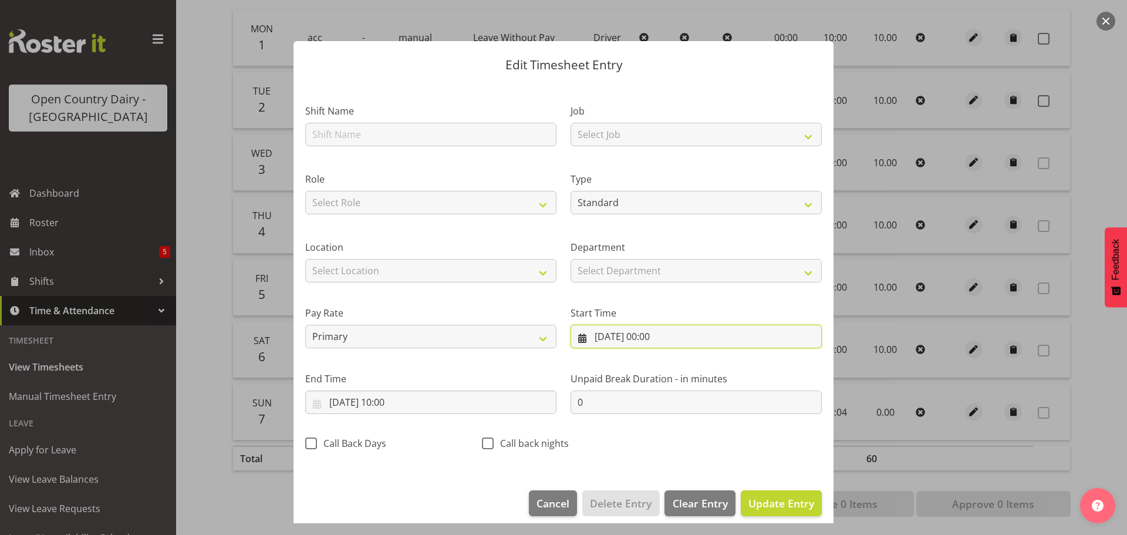
click at [682, 334] on input "05/09/2025, 00:00" at bounding box center [695, 335] width 251 height 23
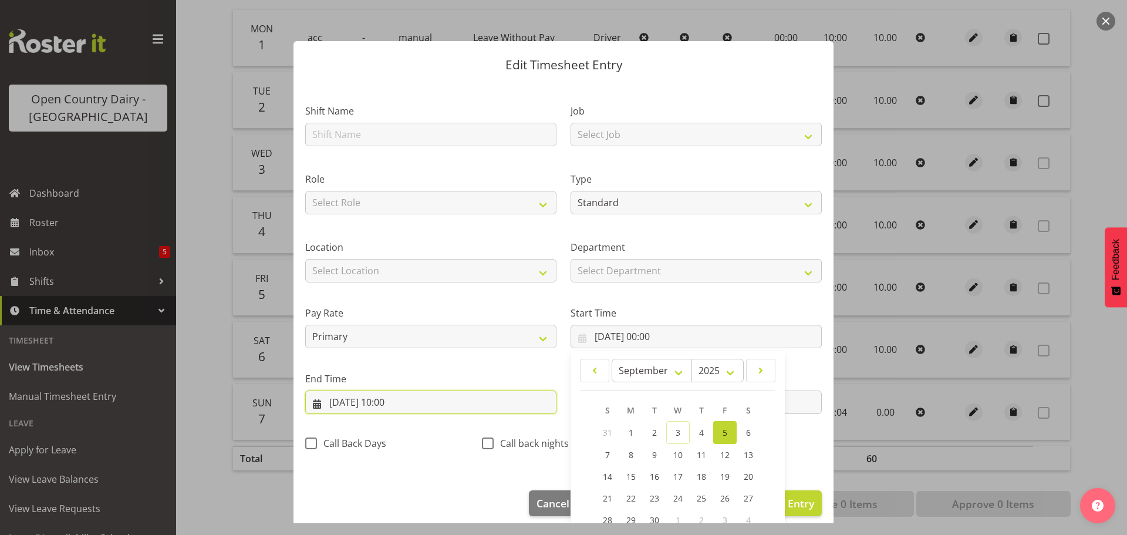
click at [381, 404] on input "05/09/2025, 10:00" at bounding box center [430, 401] width 251 height 23
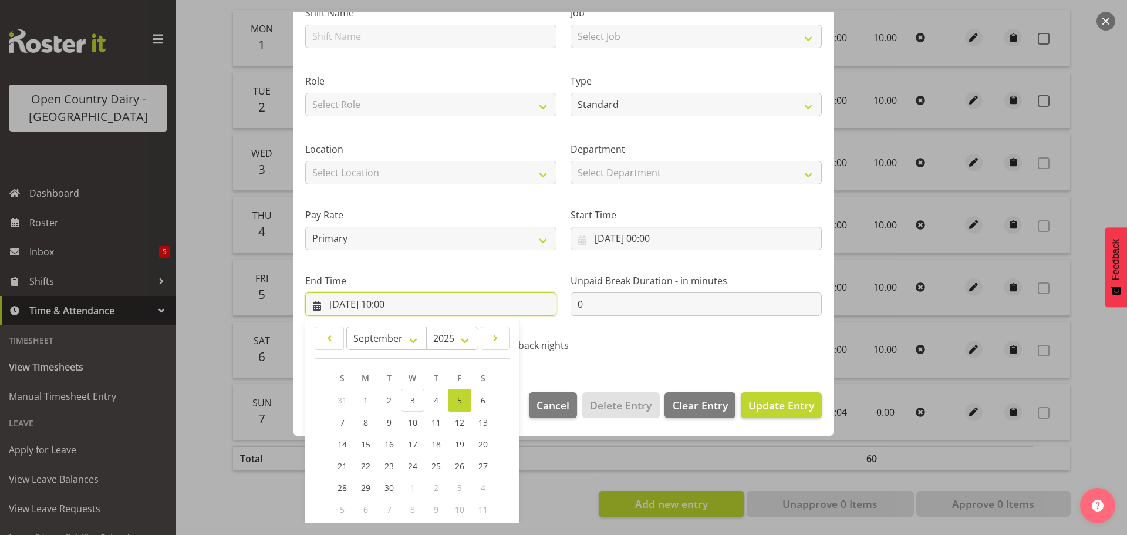
scroll to position [159, 0]
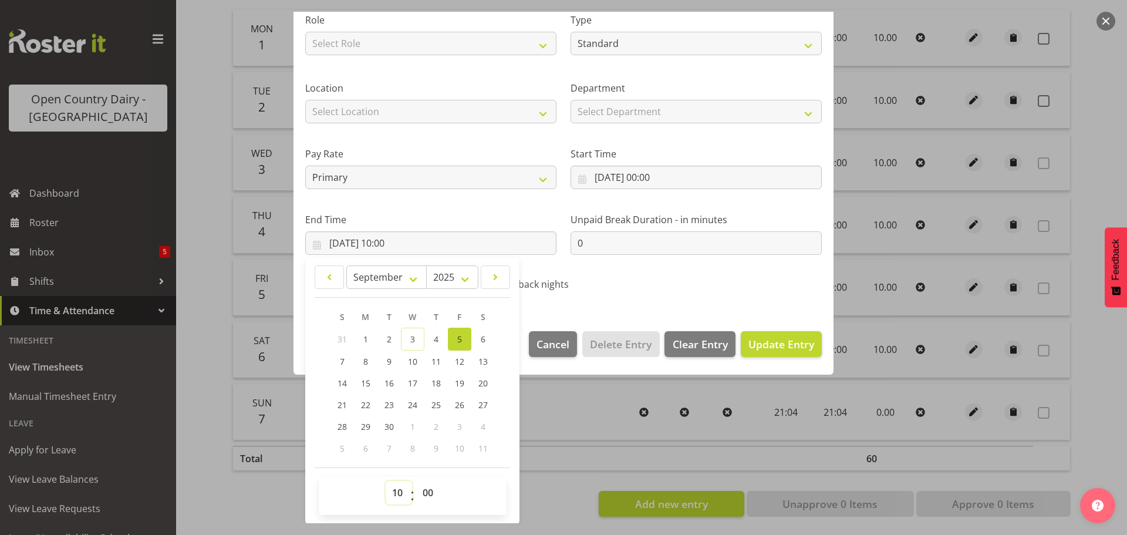
click at [397, 494] on select "00 01 02 03 04 05 06 07 08 09 10 11 12 13 14 15 16 17 18 19 20 21 22 23" at bounding box center [399, 492] width 26 height 23
click at [386, 481] on select "00 01 02 03 04 05 06 07 08 09 10 11 12 13 14 15 16 17 18 19 20 21 22 23" at bounding box center [399, 492] width 26 height 23
click at [778, 344] on span "Update Entry" at bounding box center [781, 344] width 66 height 14
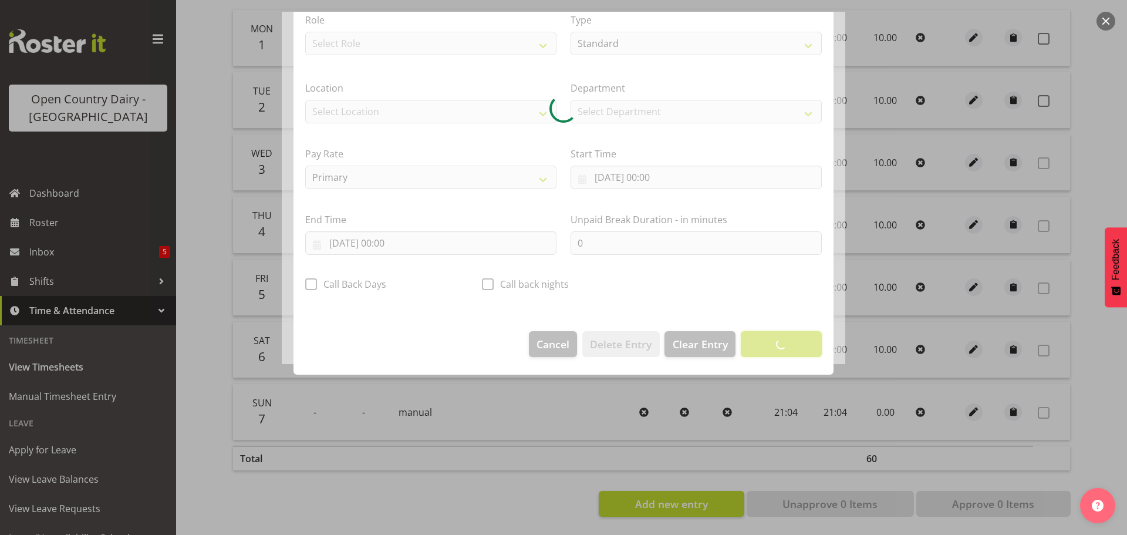
scroll to position [11, 0]
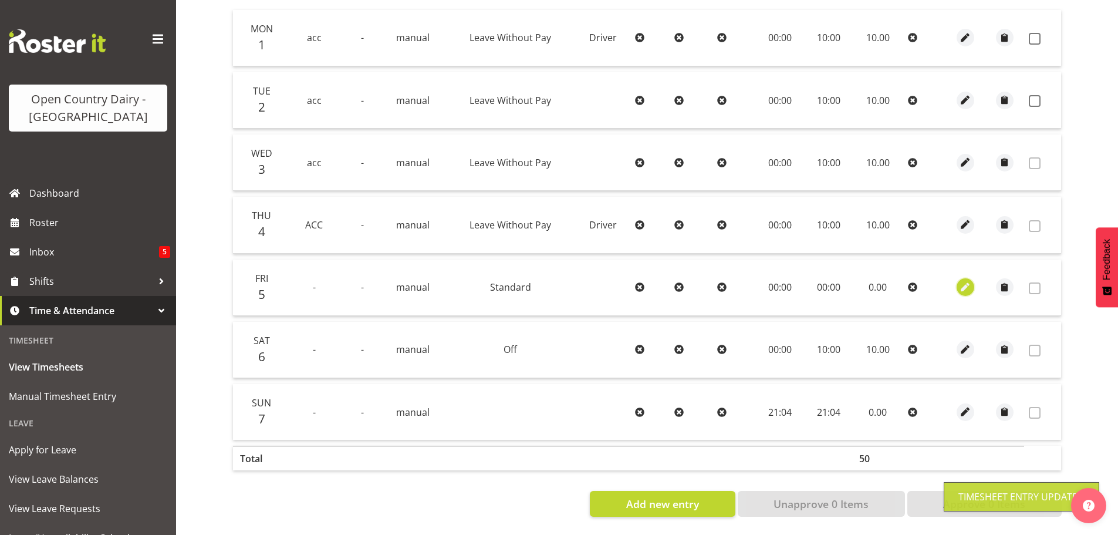
click at [970, 280] on span "button" at bounding box center [965, 286] width 13 height 13
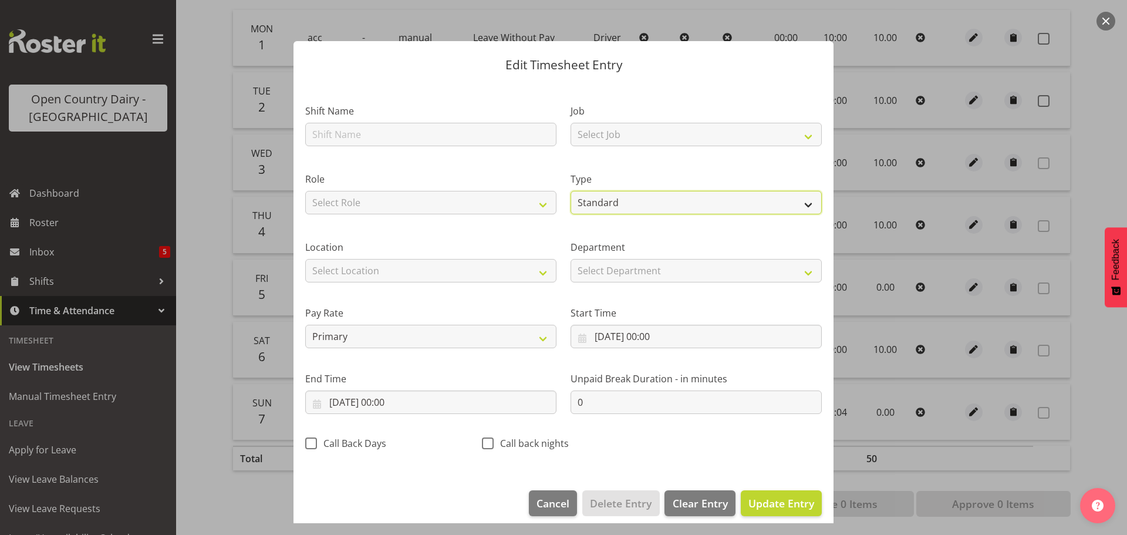
click at [606, 203] on select "Off Standard Public Holiday Public Holiday (Worked) Day In Lieu Annual Leave Si…" at bounding box center [695, 202] width 251 height 23
click at [570, 203] on select "Off Standard Public Holiday Public Holiday (Worked) Day In Lieu Annual Leave Si…" at bounding box center [695, 202] width 251 height 23
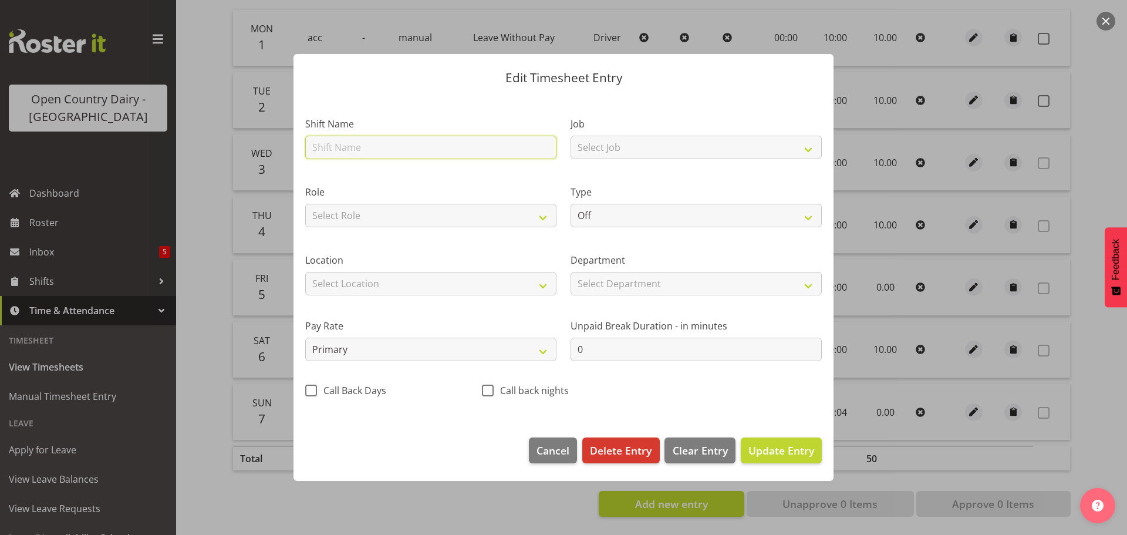
click at [349, 145] on input "text" at bounding box center [430, 147] width 251 height 23
click at [764, 452] on span "Update Entry" at bounding box center [781, 450] width 66 height 14
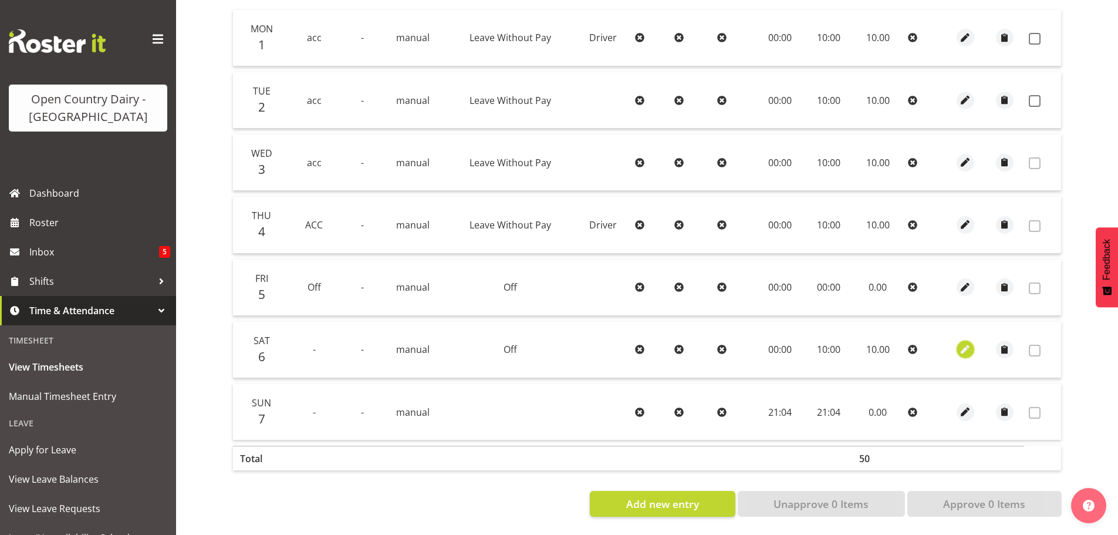
click at [967, 343] on span "button" at bounding box center [965, 349] width 13 height 13
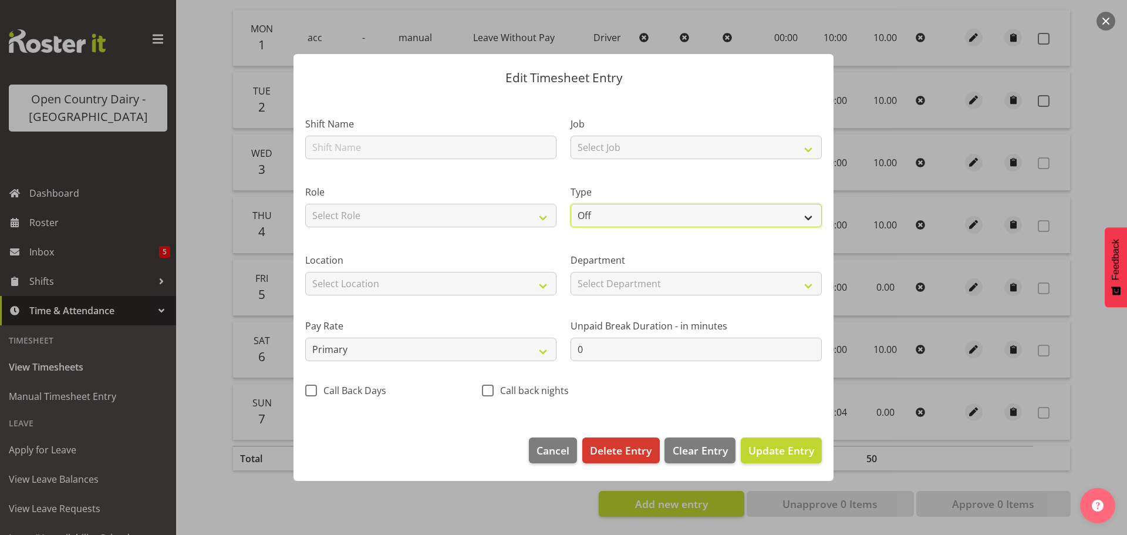
click at [617, 214] on select "Off Standard Public Holiday Public Holiday (Worked) Day In Lieu Annual Leave Si…" at bounding box center [695, 215] width 251 height 23
click at [570, 204] on select "Off Standard Public Holiday Public Holiday (Worked) Day In Lieu Annual Leave Si…" at bounding box center [695, 215] width 251 height 23
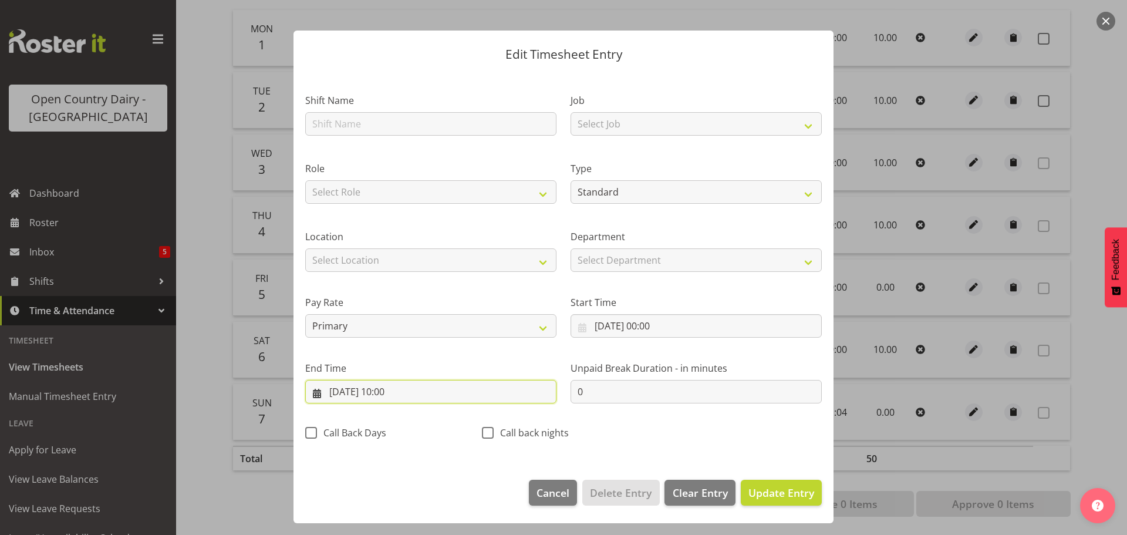
click at [390, 389] on input "06/09/2025, 10:00" at bounding box center [430, 391] width 251 height 23
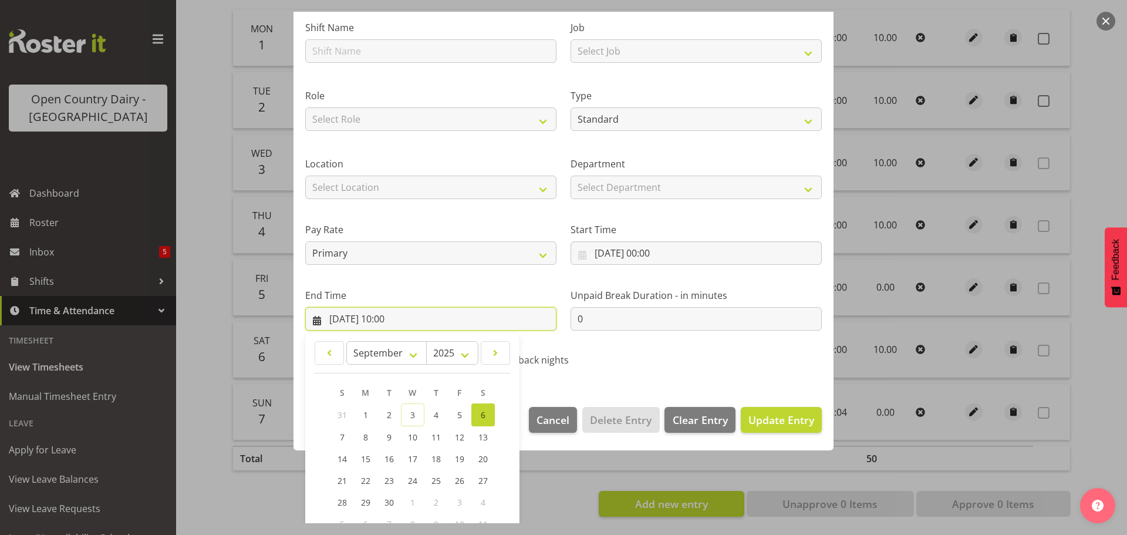
scroll to position [159, 0]
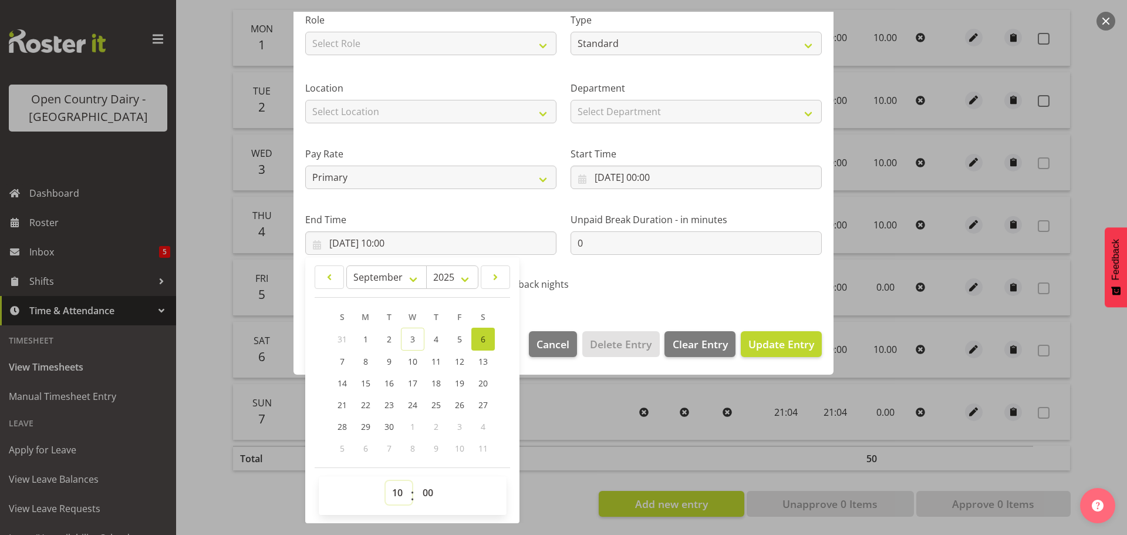
click at [401, 494] on select "00 01 02 03 04 05 06 07 08 09 10 11 12 13 14 15 16 17 18 19 20 21 22 23" at bounding box center [399, 492] width 26 height 23
click at [386, 481] on select "00 01 02 03 04 05 06 07 08 09 10 11 12 13 14 15 16 17 18 19 20 21 22 23" at bounding box center [399, 492] width 26 height 23
click at [715, 291] on div "Shift Name Job Select Job Driver Driver supervisor Support Role Select Role Dri…" at bounding box center [563, 114] width 530 height 372
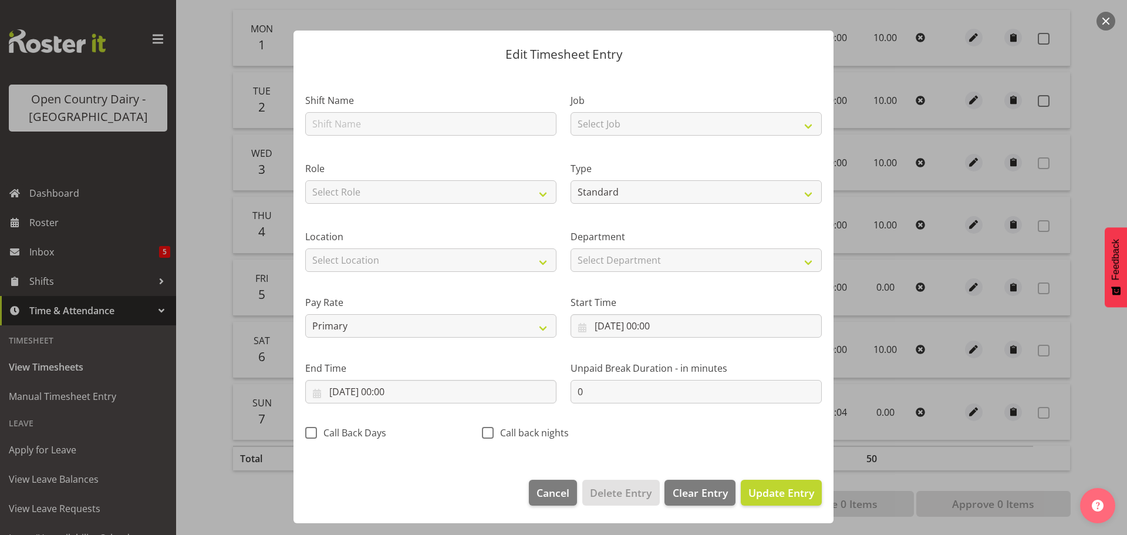
scroll to position [11, 0]
click at [785, 498] on span "Update Entry" at bounding box center [781, 492] width 66 height 14
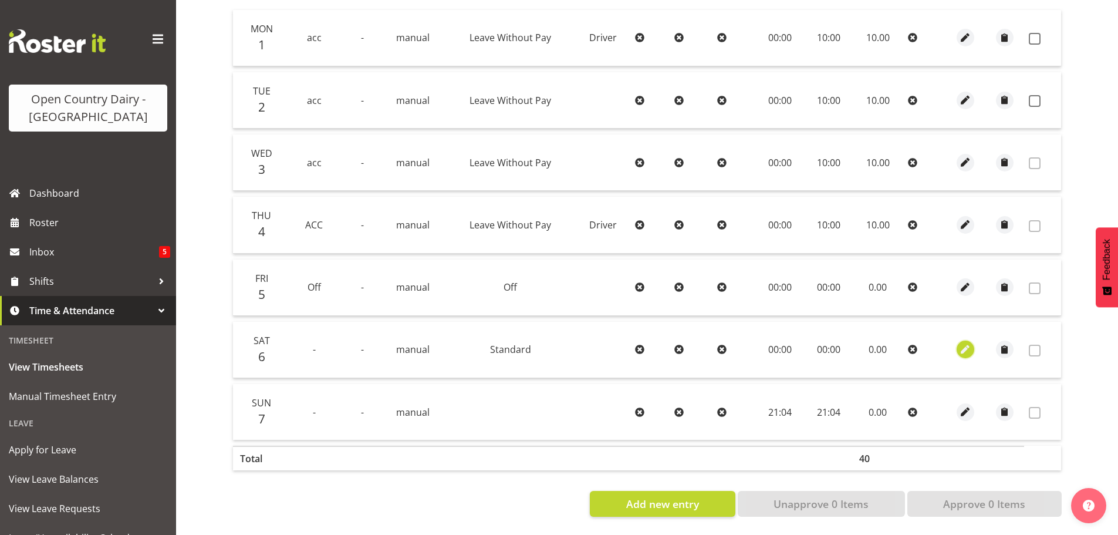
click at [966, 343] on span "button" at bounding box center [965, 349] width 13 height 13
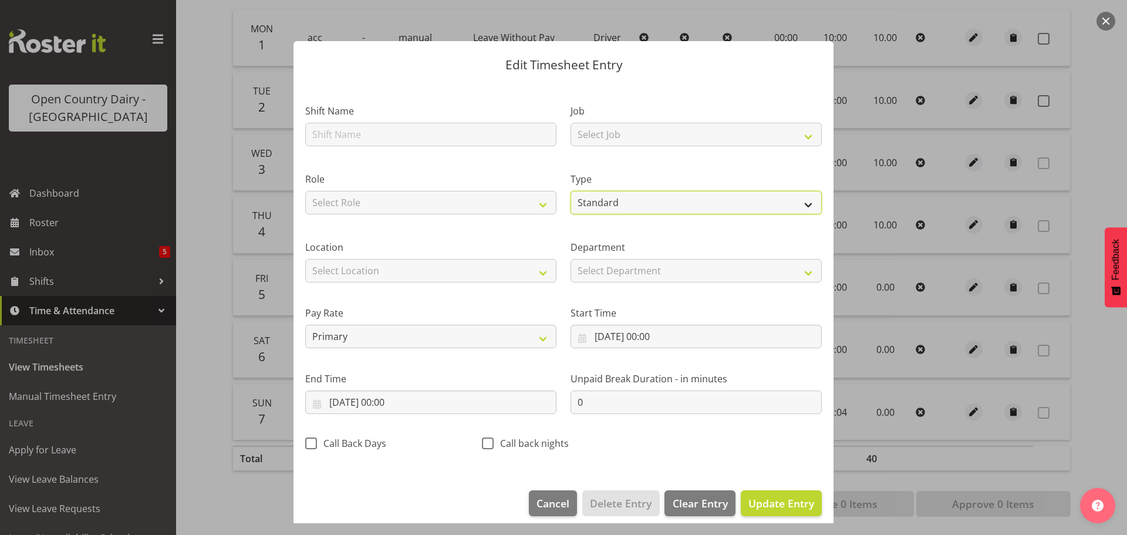
click at [607, 202] on select "Off Standard Public Holiday Public Holiday (Worked) Day In Lieu Annual Leave Si…" at bounding box center [695, 202] width 251 height 23
click at [570, 203] on select "Off Standard Public Holiday Public Holiday (Worked) Day In Lieu Annual Leave Si…" at bounding box center [695, 202] width 251 height 23
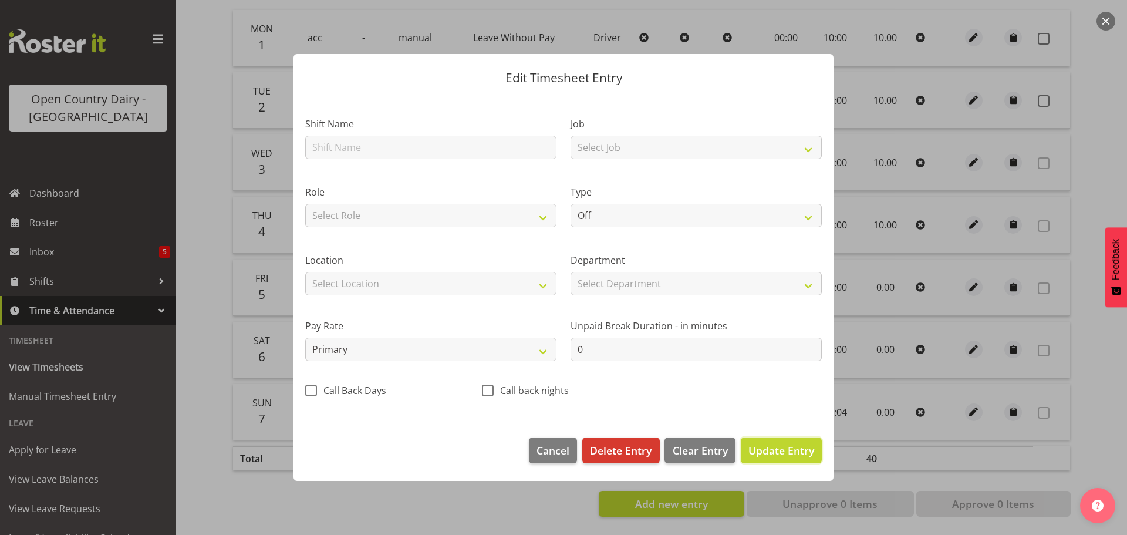
click at [783, 450] on span "Update Entry" at bounding box center [781, 450] width 66 height 14
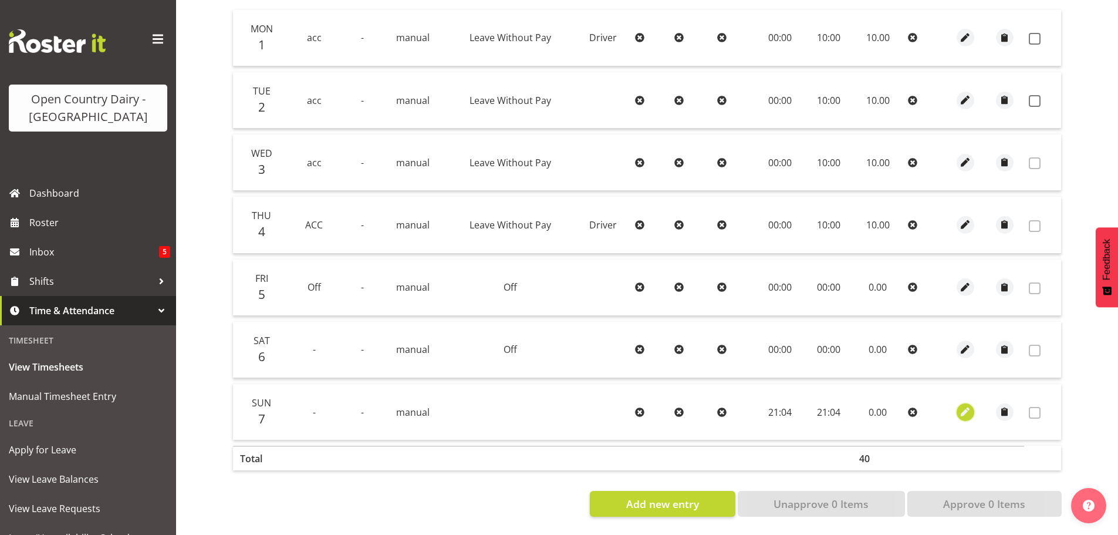
click at [966, 405] on span "button" at bounding box center [965, 411] width 13 height 13
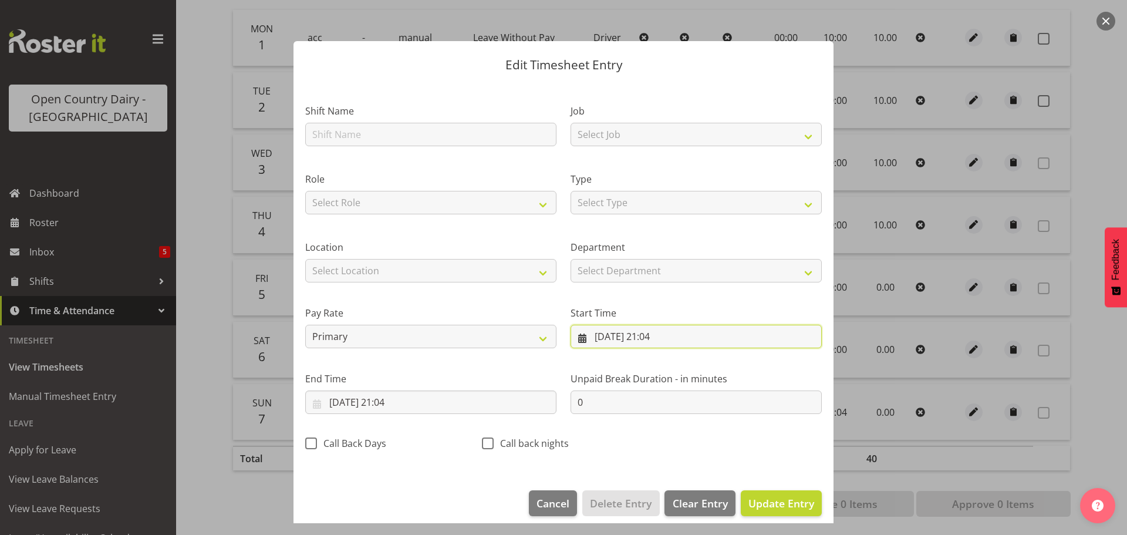
click at [614, 336] on input "07/09/2025, 21:04" at bounding box center [695, 335] width 251 height 23
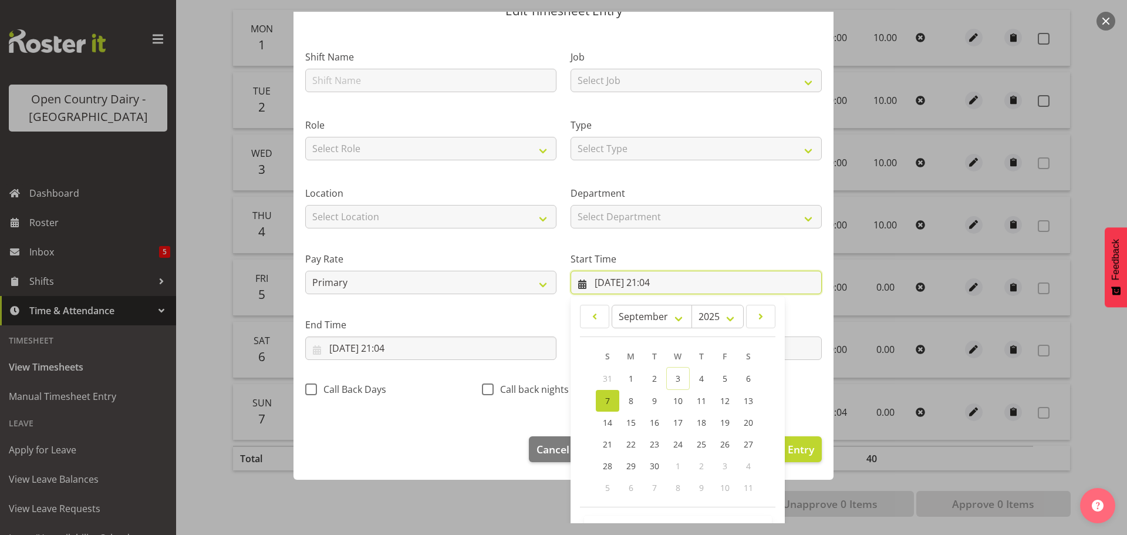
scroll to position [93, 0]
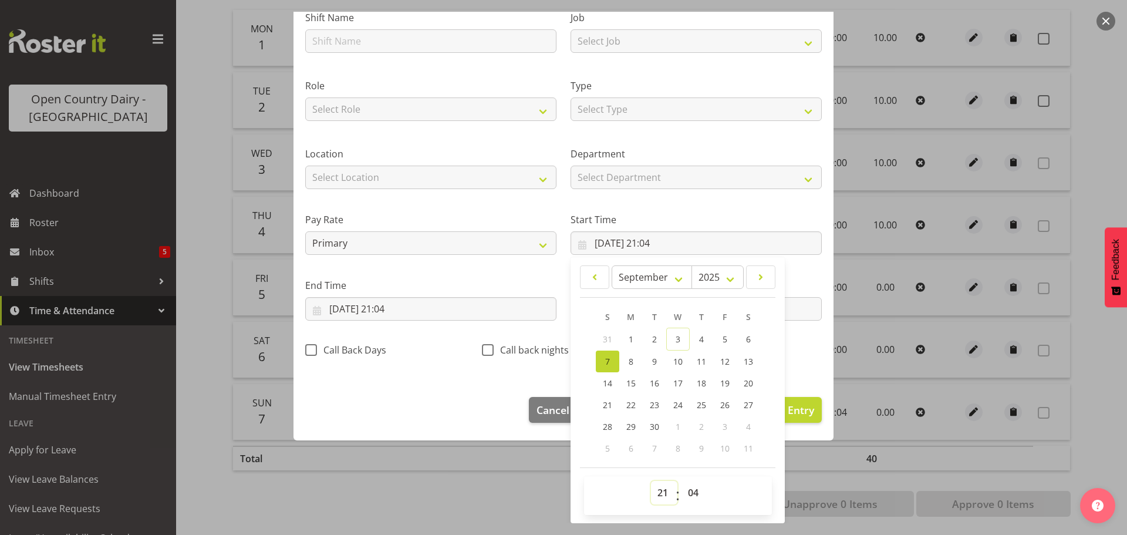
drag, startPoint x: 664, startPoint y: 495, endPoint x: 664, endPoint y: 486, distance: 8.2
click at [664, 495] on select "00 01 02 03 04 05 06 07 08 09 10 11 12 13 14 15 16 17 18 19 20 21 22 23" at bounding box center [664, 492] width 26 height 23
click at [651, 481] on select "00 01 02 03 04 05 06 07 08 09 10 11 12 13 14 15 16 17 18 19 20 21 22 23" at bounding box center [664, 492] width 26 height 23
drag, startPoint x: 691, startPoint y: 491, endPoint x: 692, endPoint y: 481, distance: 10.0
click at [691, 491] on select "00 01 02 03 04 05 06 07 08 09 10 11 12 13 14 15 16 17 18 19 20 21 22 23 24 25 2…" at bounding box center [694, 492] width 26 height 23
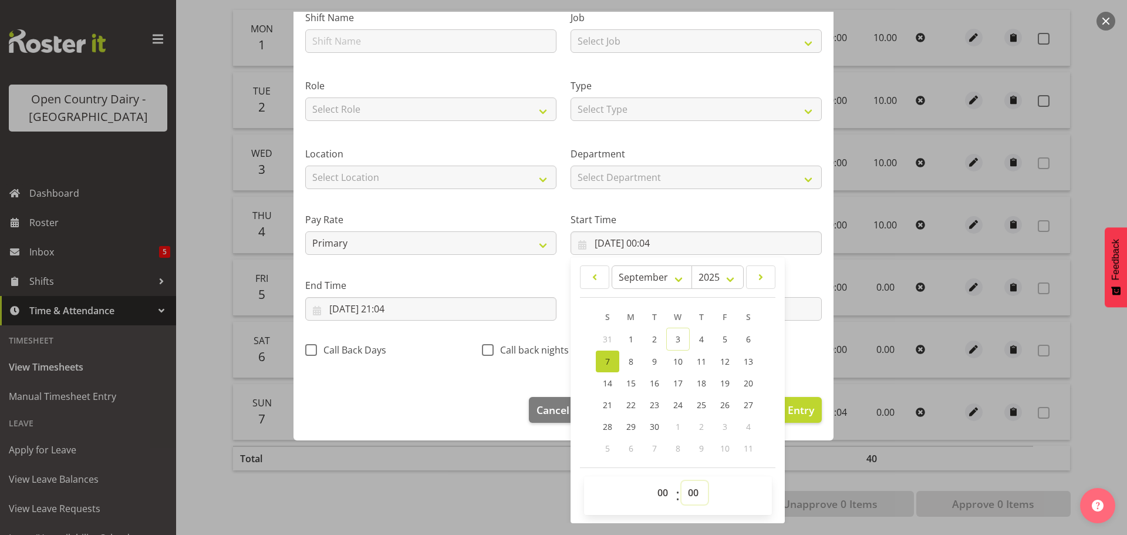
click at [681, 481] on select "00 01 02 03 04 05 06 07 08 09 10 11 12 13 14 15 16 17 18 19 20 21 22 23 24 25 2…" at bounding box center [694, 492] width 26 height 23
click at [388, 306] on input "07/09/2025, 21:04" at bounding box center [430, 308] width 251 height 23
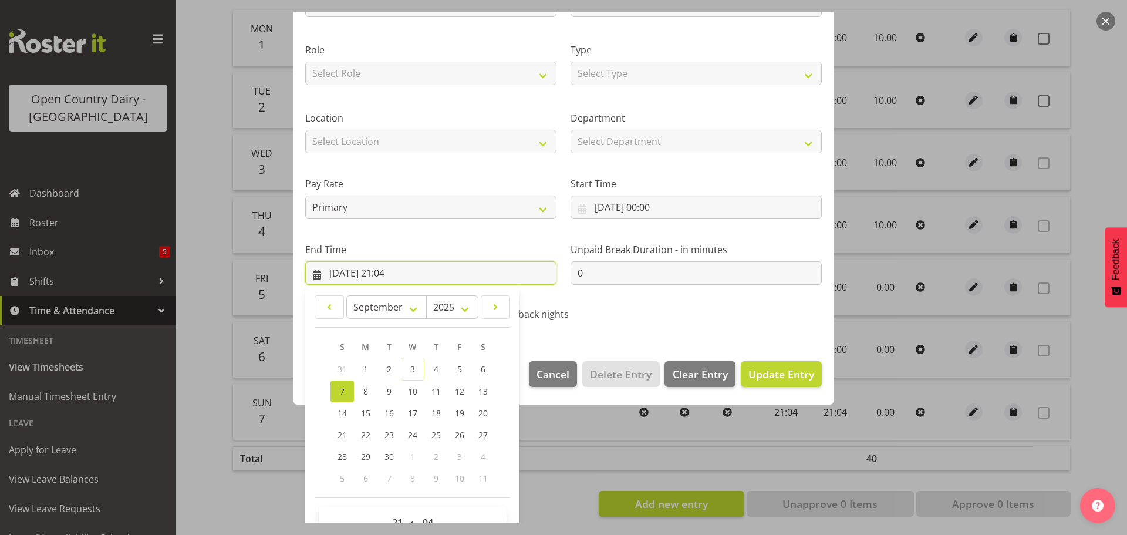
scroll to position [159, 0]
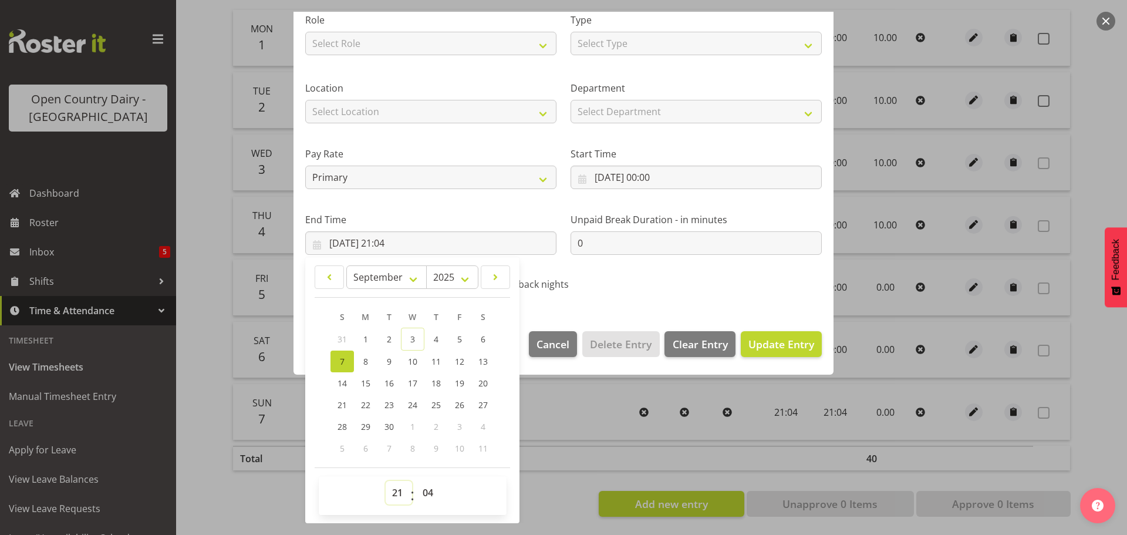
click at [400, 495] on select "00 01 02 03 04 05 06 07 08 09 10 11 12 13 14 15 16 17 18 19 20 21 22 23" at bounding box center [399, 492] width 26 height 23
click at [386, 481] on select "00 01 02 03 04 05 06 07 08 09 10 11 12 13 14 15 16 17 18 19 20 21 22 23" at bounding box center [399, 492] width 26 height 23
drag, startPoint x: 432, startPoint y: 492, endPoint x: 428, endPoint y: 482, distance: 10.8
click at [431, 491] on select "00 01 02 03 04 05 06 07 08 09 10 11 12 13 14 15 16 17 18 19 20 21 22 23 24 25 2…" at bounding box center [429, 492] width 26 height 23
click at [416, 481] on select "00 01 02 03 04 05 06 07 08 09 10 11 12 13 14 15 16 17 18 19 20 21 22 23 24 25 2…" at bounding box center [429, 492] width 26 height 23
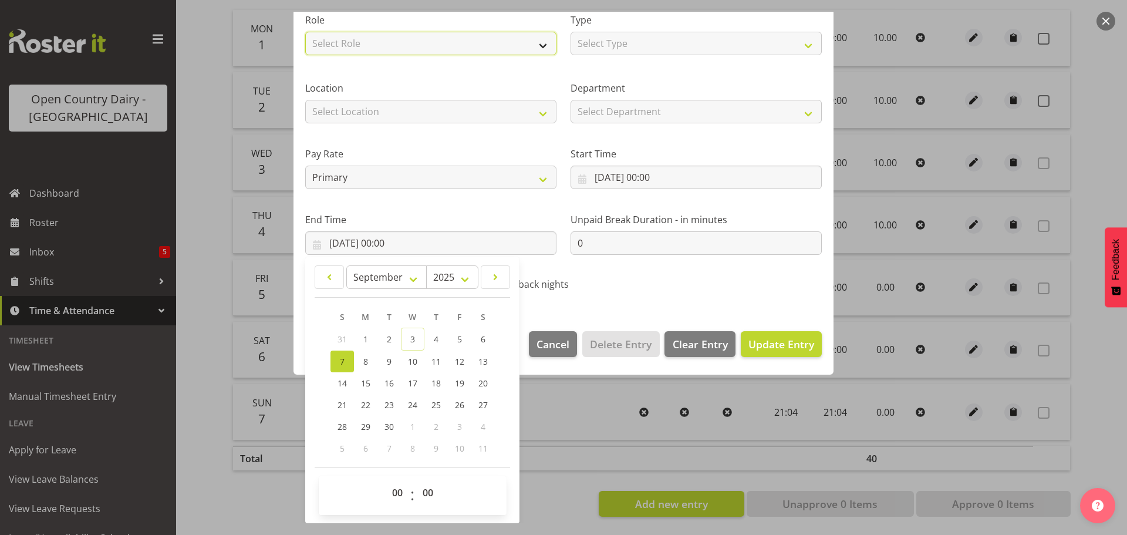
click at [525, 46] on select "Select Role Driver" at bounding box center [430, 43] width 251 height 23
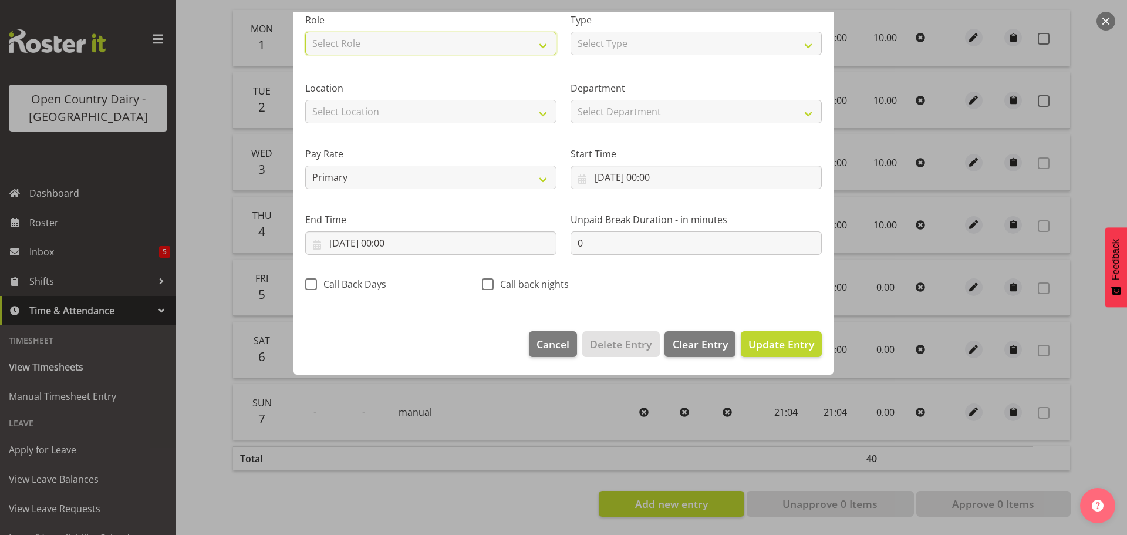
scroll to position [11, 0]
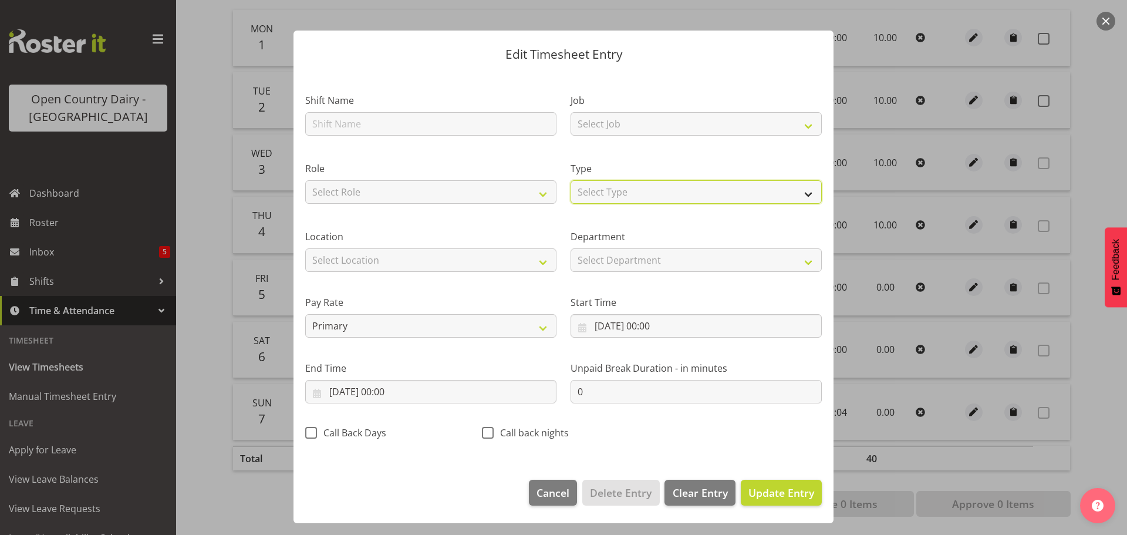
click at [715, 186] on select "Select Type Off Standard Public Holiday Public Holiday (Worked) Day In Lieu Ann…" at bounding box center [695, 191] width 251 height 23
click at [570, 203] on select "Select Type Off Standard Public Holiday Public Holiday (Worked) Day In Lieu Ann…" at bounding box center [695, 191] width 251 height 23
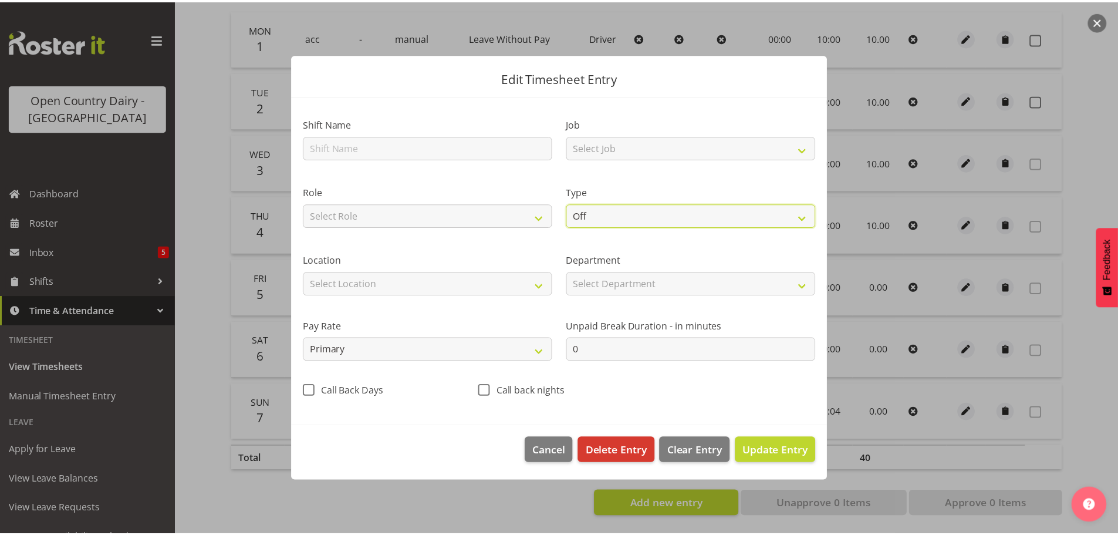
scroll to position [0, 0]
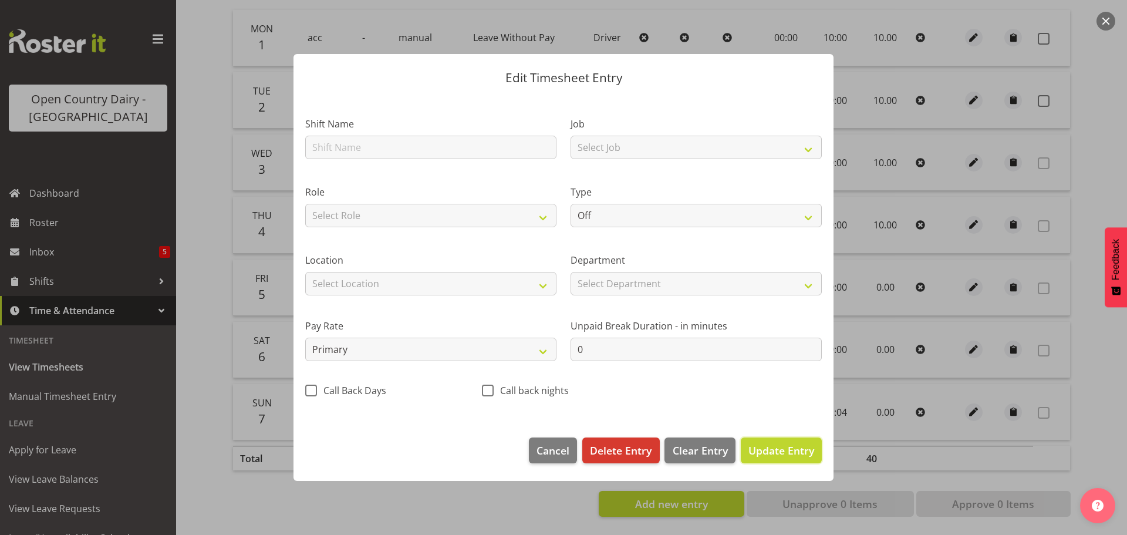
click at [800, 452] on span "Update Entry" at bounding box center [781, 450] width 66 height 14
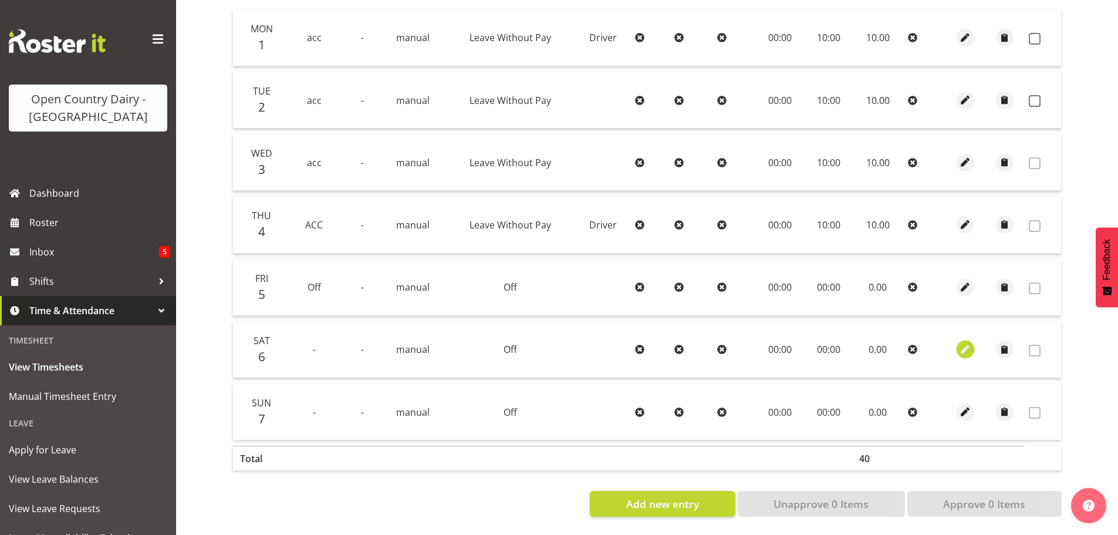
click at [961, 343] on span "button" at bounding box center [965, 349] width 13 height 13
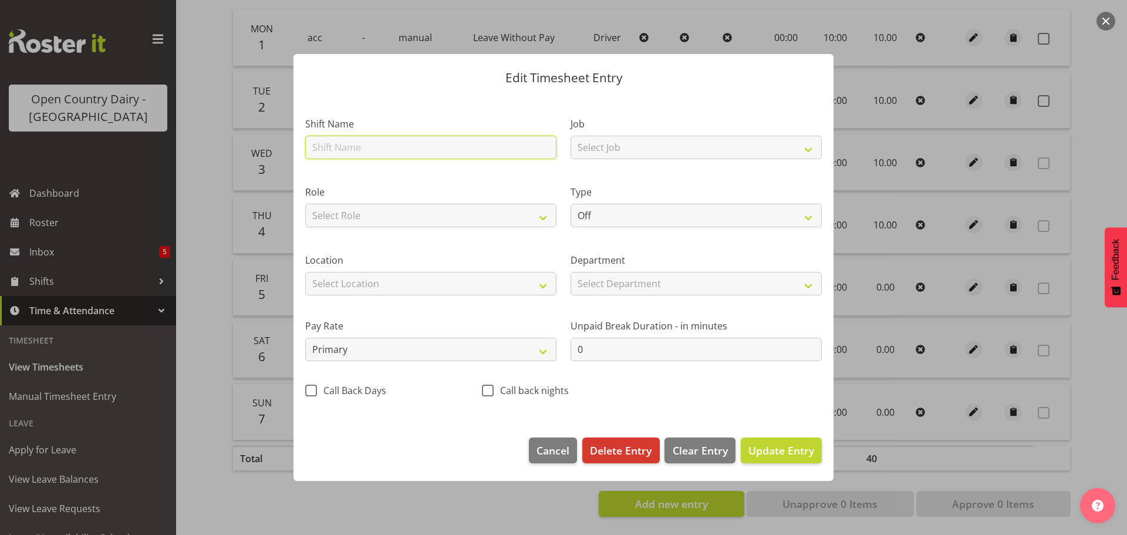
click at [357, 144] on input "text" at bounding box center [430, 147] width 251 height 23
click at [788, 444] on span "Update Entry" at bounding box center [781, 450] width 66 height 14
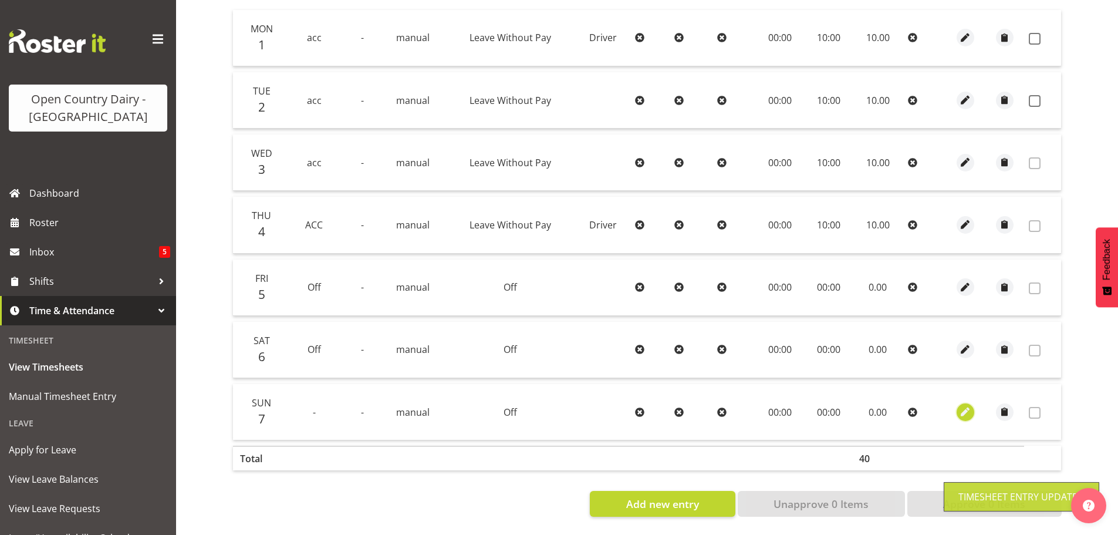
click at [963, 405] on span "button" at bounding box center [965, 411] width 13 height 13
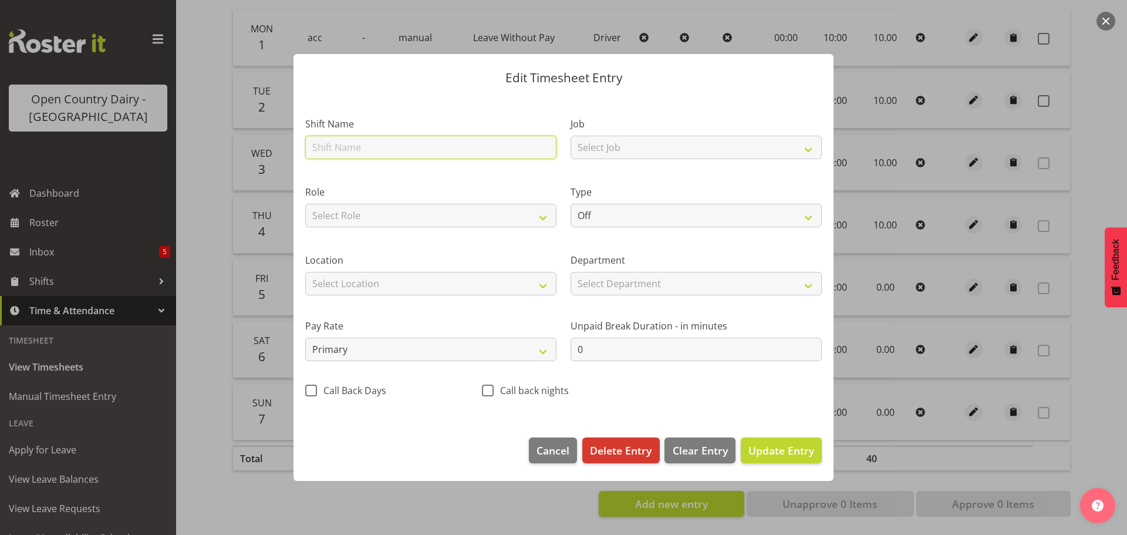
click at [366, 143] on input "text" at bounding box center [430, 147] width 251 height 23
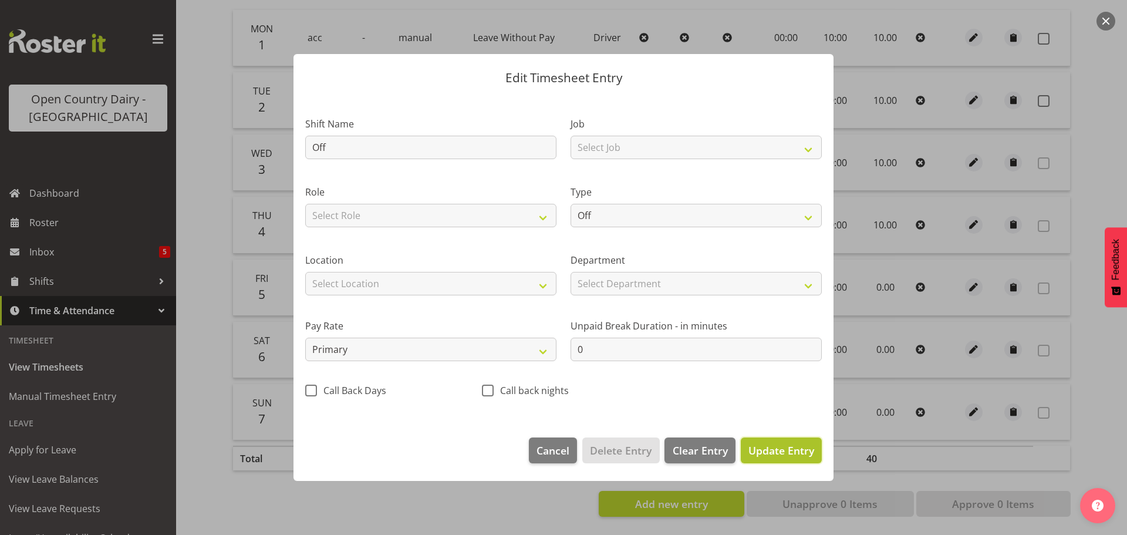
click at [793, 450] on span "Update Entry" at bounding box center [781, 450] width 66 height 14
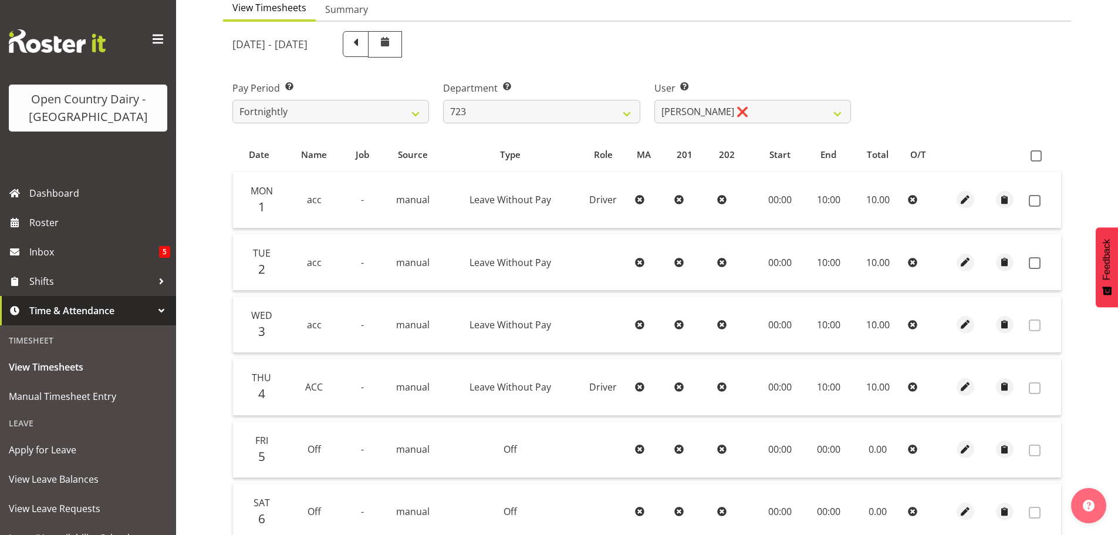
scroll to position [119, 0]
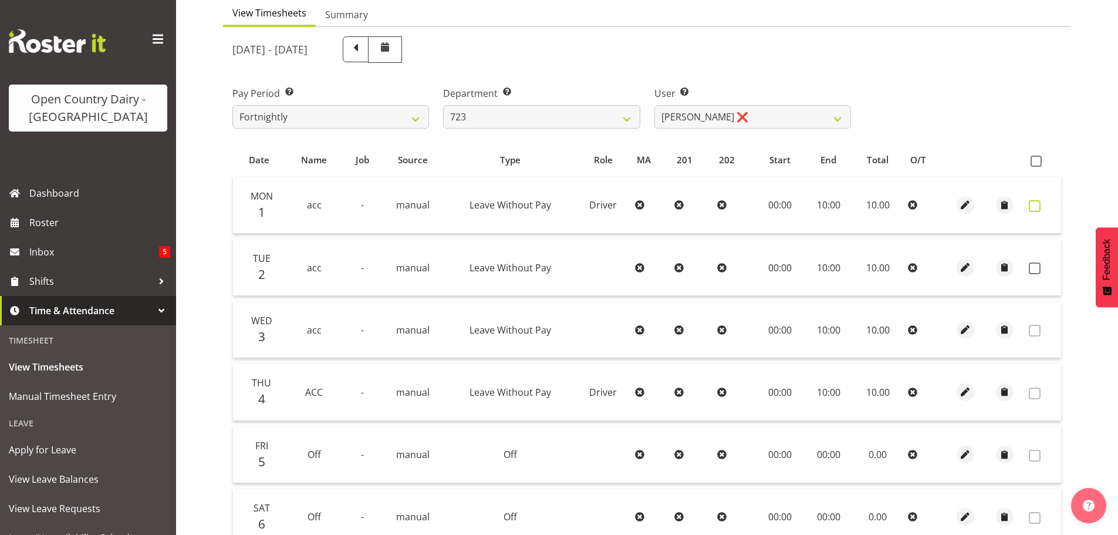
click at [1037, 206] on span at bounding box center [1035, 206] width 12 height 12
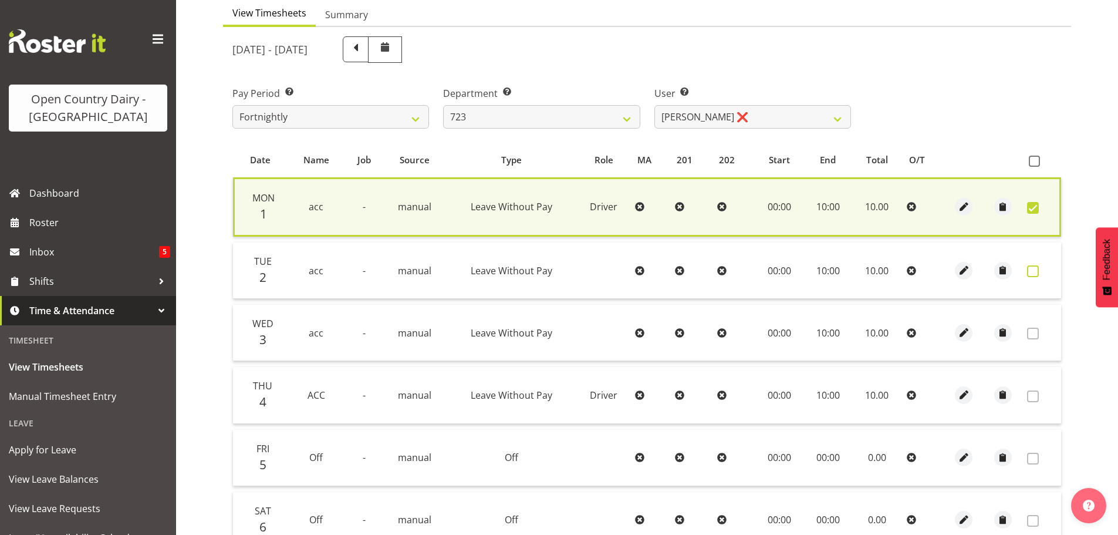
click at [1037, 270] on span at bounding box center [1033, 271] width 12 height 12
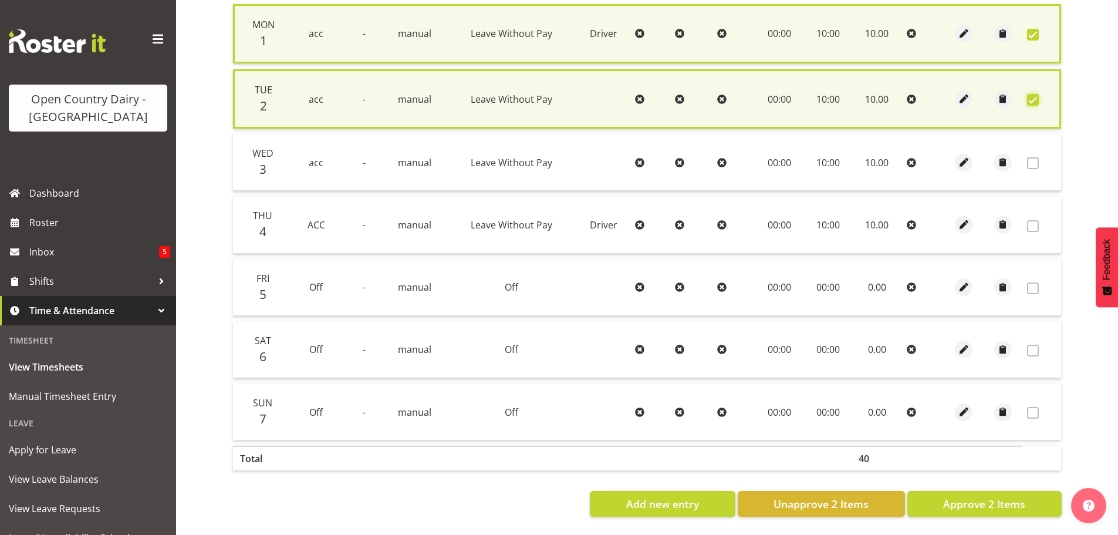
scroll to position [300, 0]
click at [960, 500] on span "Approve 2 Items" at bounding box center [984, 503] width 82 height 15
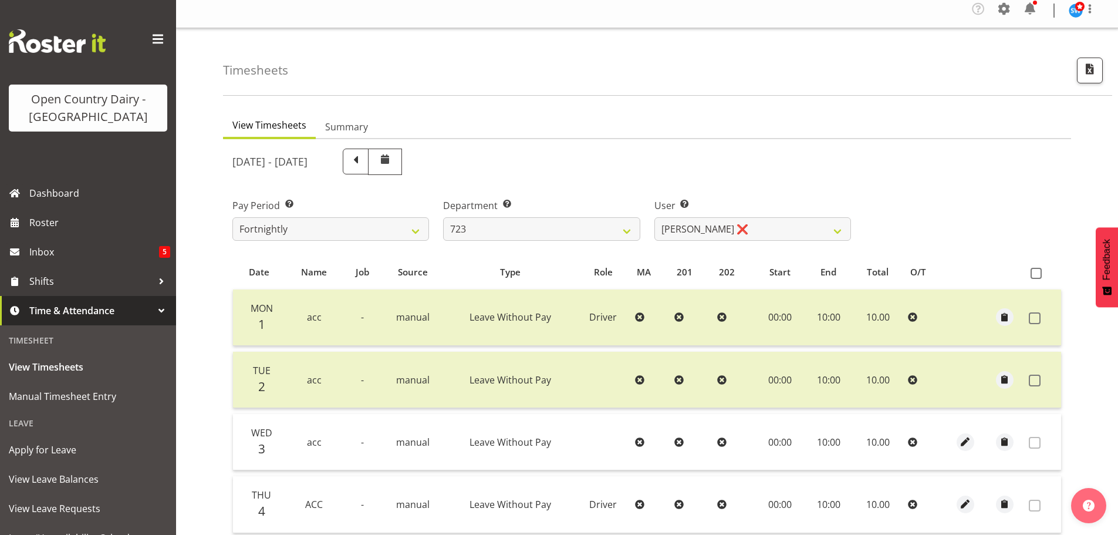
scroll to position [0, 0]
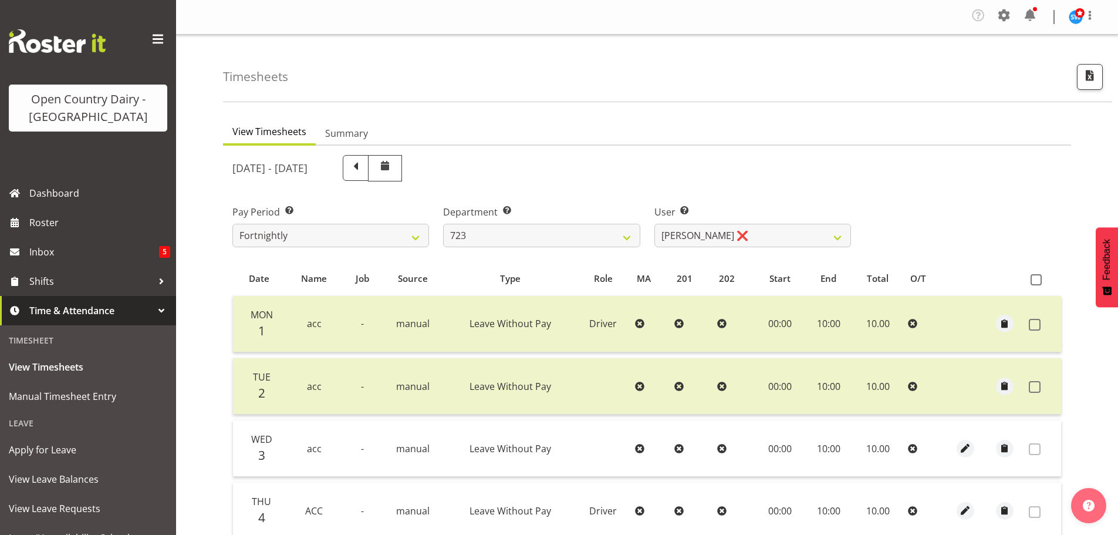
click at [363, 168] on span at bounding box center [355, 166] width 15 height 15
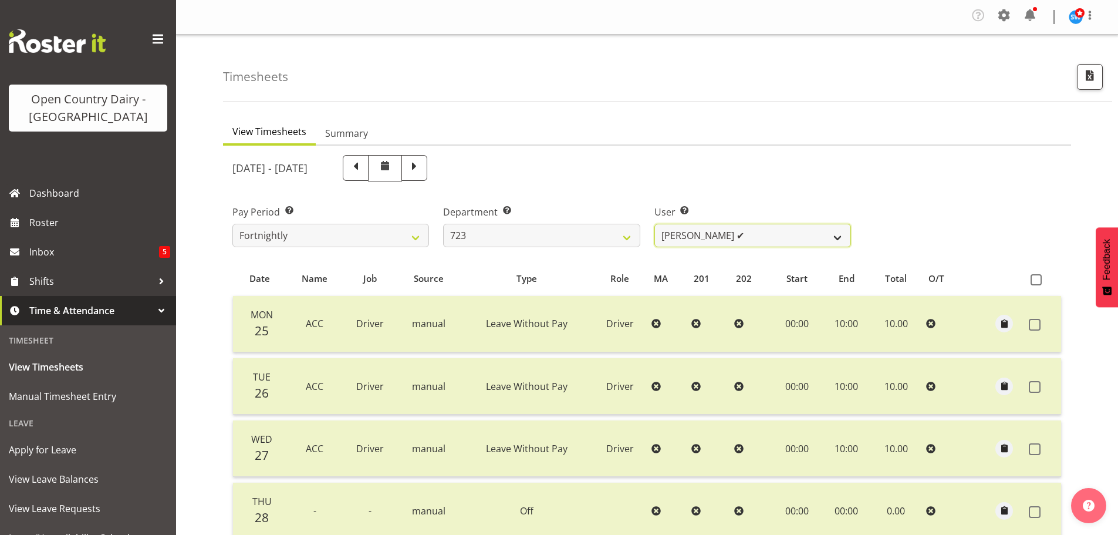
click at [759, 229] on select "Daljeet Rai ✔ Manjinder Singh ✔ Prabhjot Singh ✔ Varninder Singh ✔" at bounding box center [752, 235] width 197 height 23
click at [422, 165] on span at bounding box center [414, 166] width 15 height 15
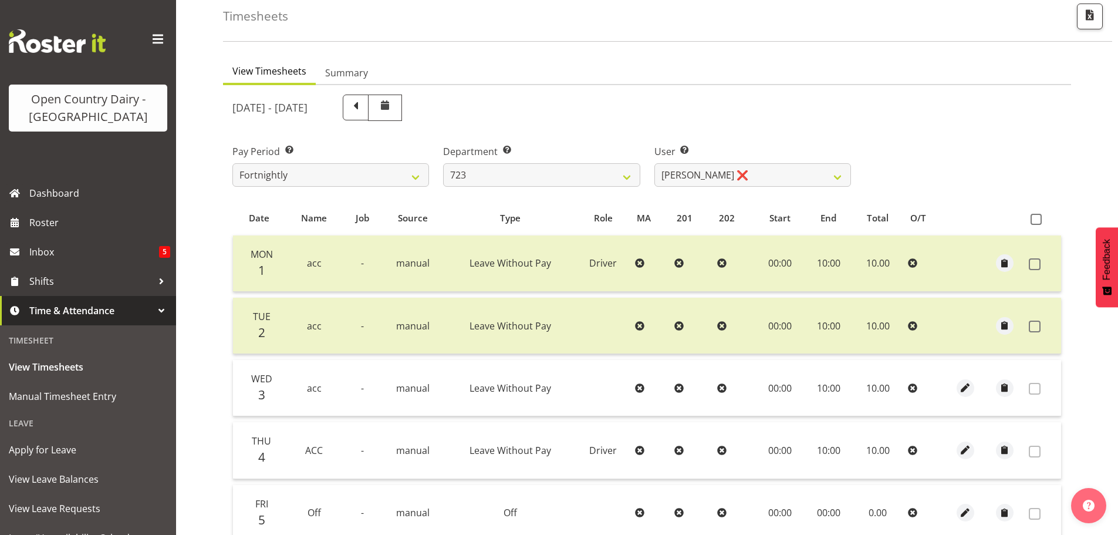
scroll to position [1, 0]
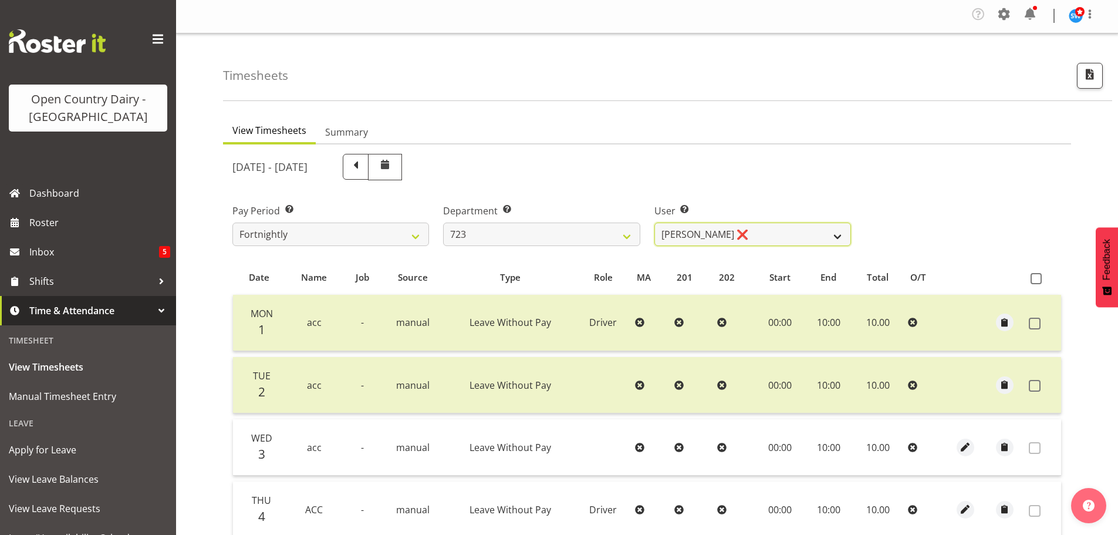
click at [771, 231] on select "Daljeet Rai ❌ Manjinder Singh ❌ Prabhjot Singh ❌ Varninder Singh ❌" at bounding box center [752, 233] width 197 height 23
click at [589, 236] on select "701 702 703 704 705 706 707 708 709 710 711 712 713 714 715 716 717 718 719 720" at bounding box center [541, 233] width 197 height 23
click at [628, 236] on select "701 702 703 704 705 706 707 708 709 710 711 712 713 714 715 716 717 718 719 720" at bounding box center [541, 233] width 197 height 23
click at [630, 232] on select "701 702 703 704 705 706 707 708 709 710 711 712 713 714 715 716 717 718 719 720" at bounding box center [541, 233] width 197 height 23
click at [443, 222] on select "701 702 703 704 705 706 707 708 709 710 711 712 713 714 715 716 717 718 719 720" at bounding box center [541, 233] width 197 height 23
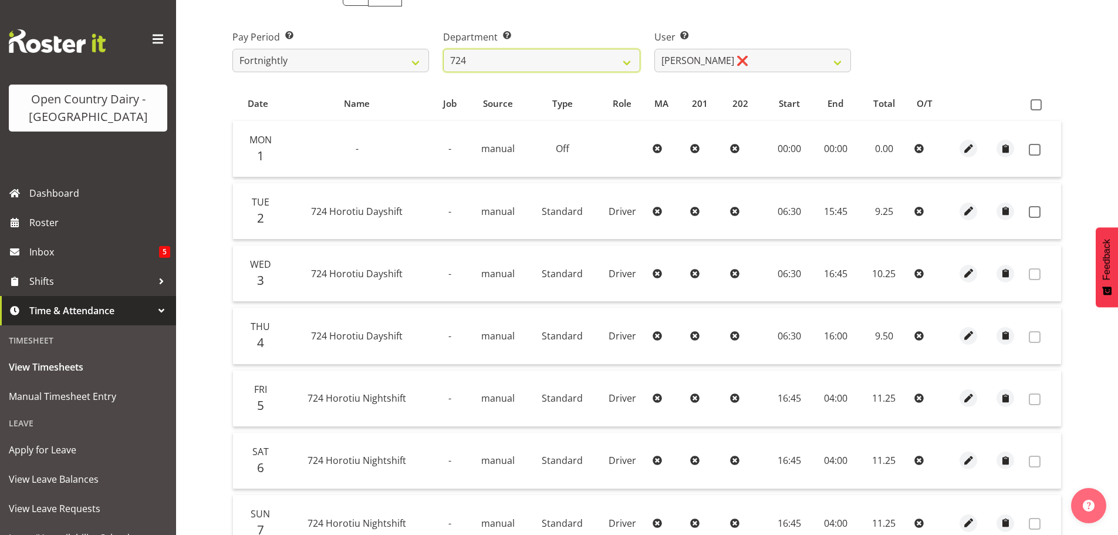
scroll to position [177, 0]
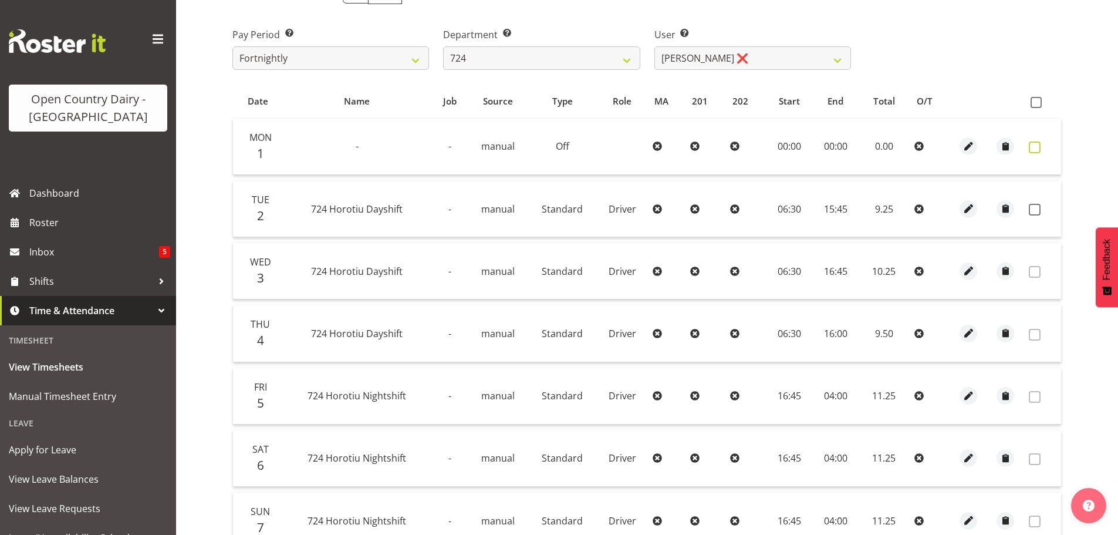
click at [1037, 147] on span at bounding box center [1035, 147] width 12 height 12
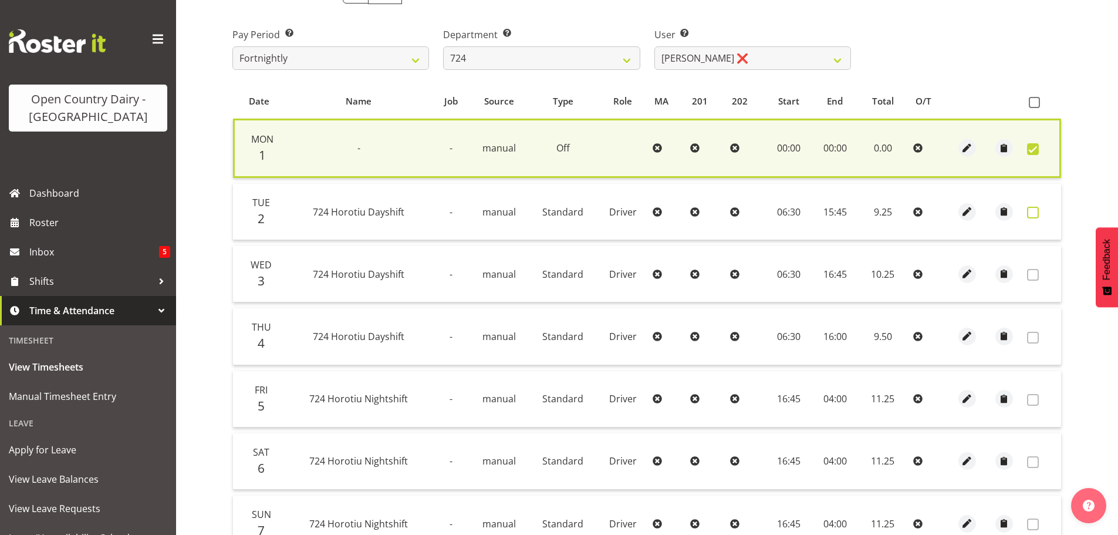
click at [1035, 211] on span at bounding box center [1033, 213] width 12 height 12
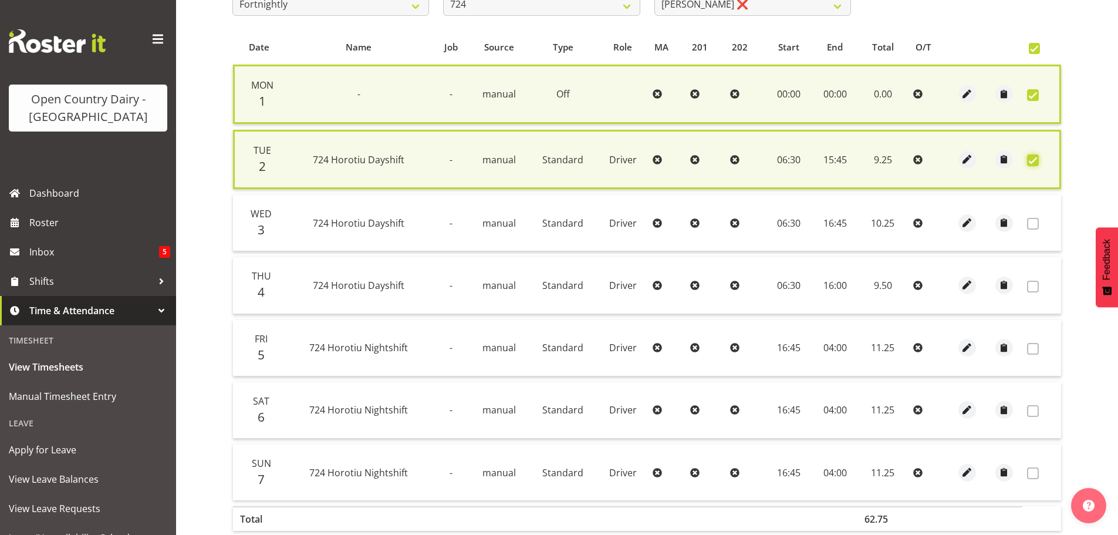
scroll to position [300, 0]
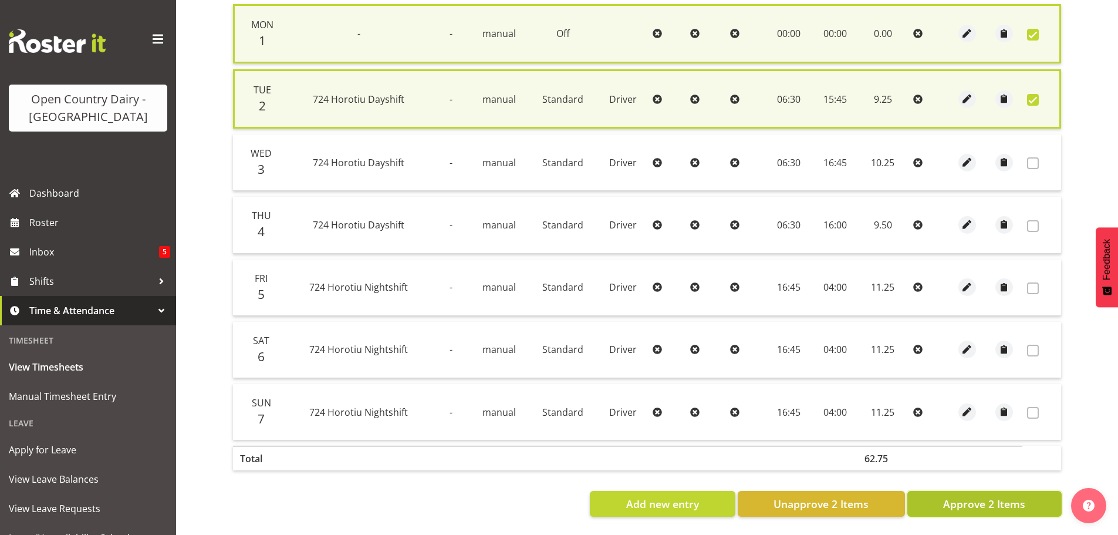
click at [973, 496] on span "Approve 2 Items" at bounding box center [984, 503] width 82 height 15
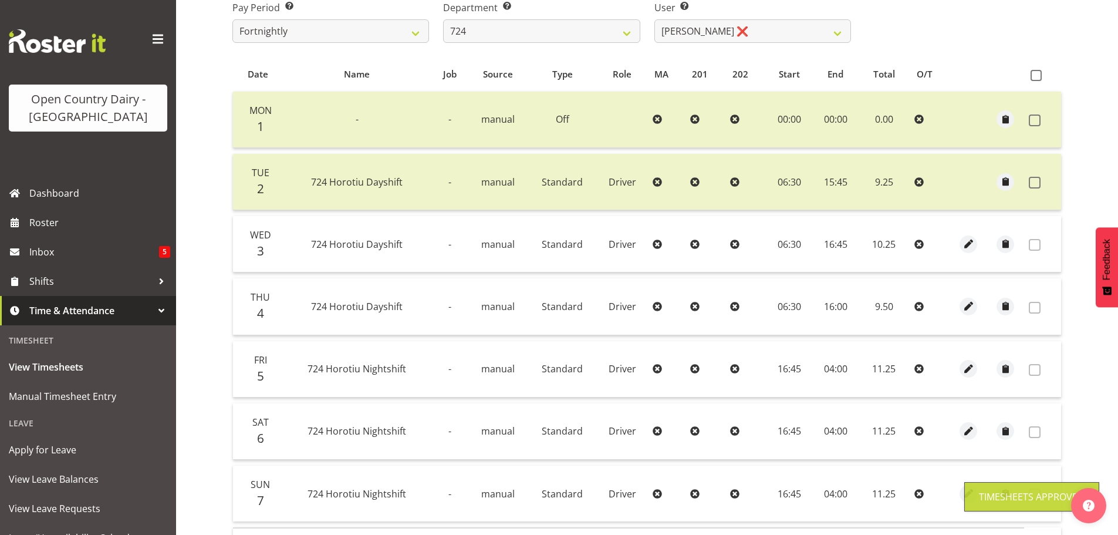
scroll to position [60, 0]
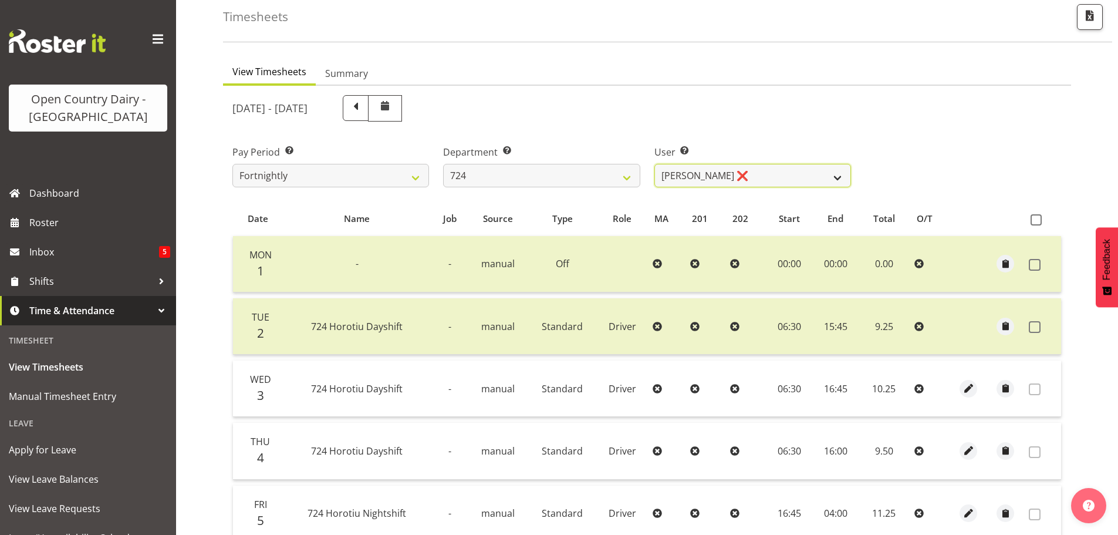
click at [817, 169] on select "Brent Adams ❌ Jaspreet Singh ❌ John Walters ❌" at bounding box center [752, 175] width 197 height 23
click at [654, 164] on select "Brent Adams ❌ Jaspreet Singh ❌ John Walters ❌" at bounding box center [752, 175] width 197 height 23
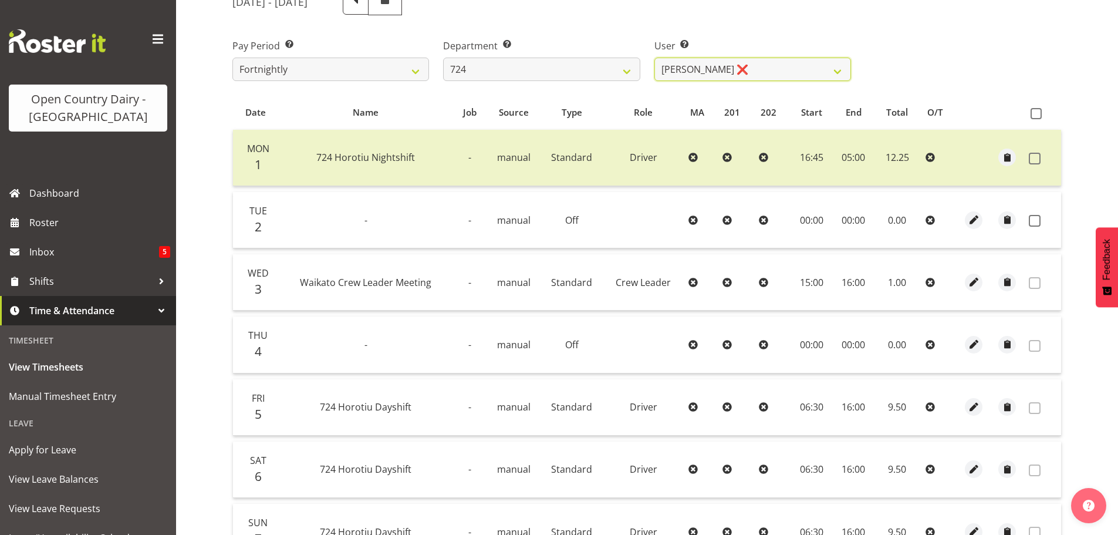
scroll to position [177, 0]
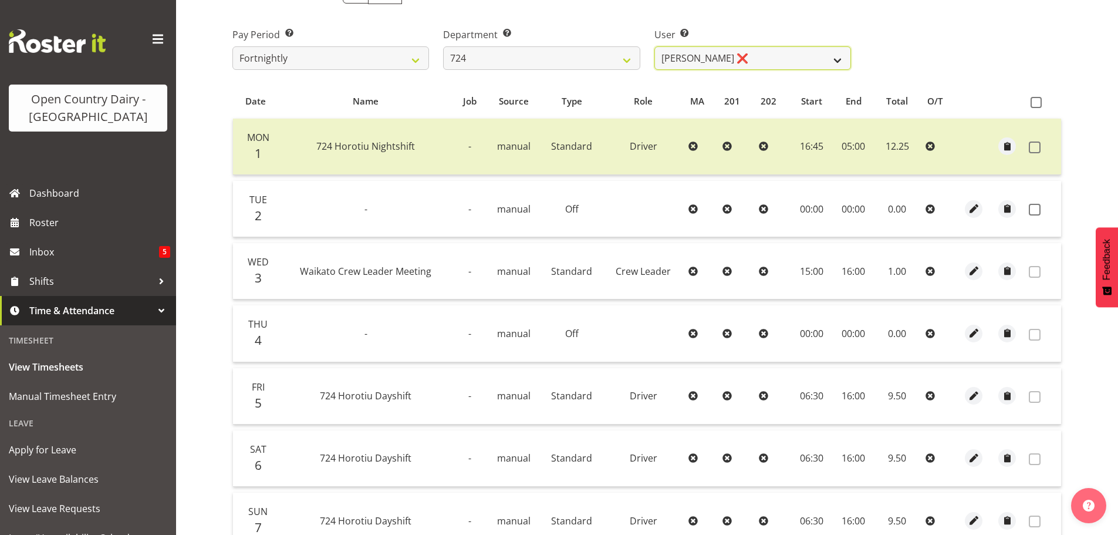
click at [763, 51] on select "Brent Adams ❌ Jaspreet Singh ❌ John Walters ❌" at bounding box center [752, 57] width 197 height 23
click at [654, 46] on select "Brent Adams ❌ Jaspreet Singh ❌ John Walters ❌" at bounding box center [752, 57] width 197 height 23
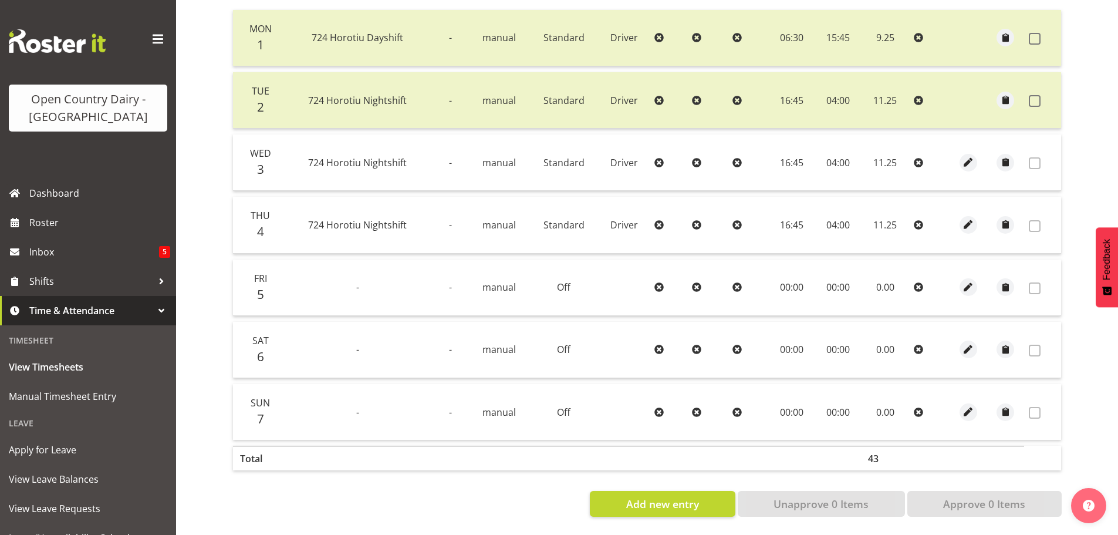
scroll to position [119, 0]
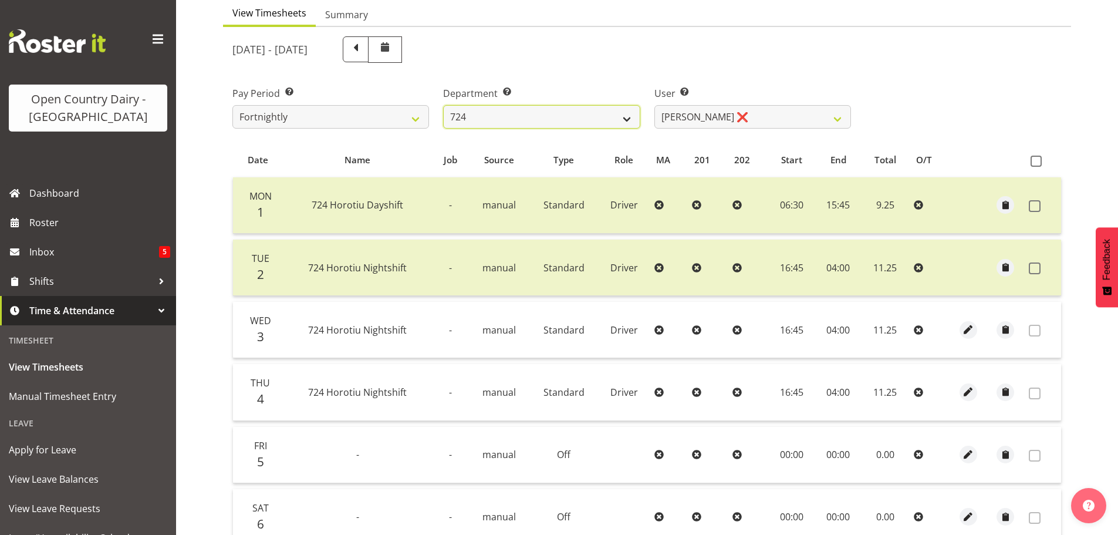
click at [587, 109] on select "701 702 703 704 705 706 707 708 709 710 711 712 713 714 715 716 717 718 719 720" at bounding box center [541, 116] width 197 height 23
click at [443, 105] on select "701 702 703 704 705 706 707 708 709 710 711 712 713 714 715 716 717 718 719 720" at bounding box center [541, 116] width 197 height 23
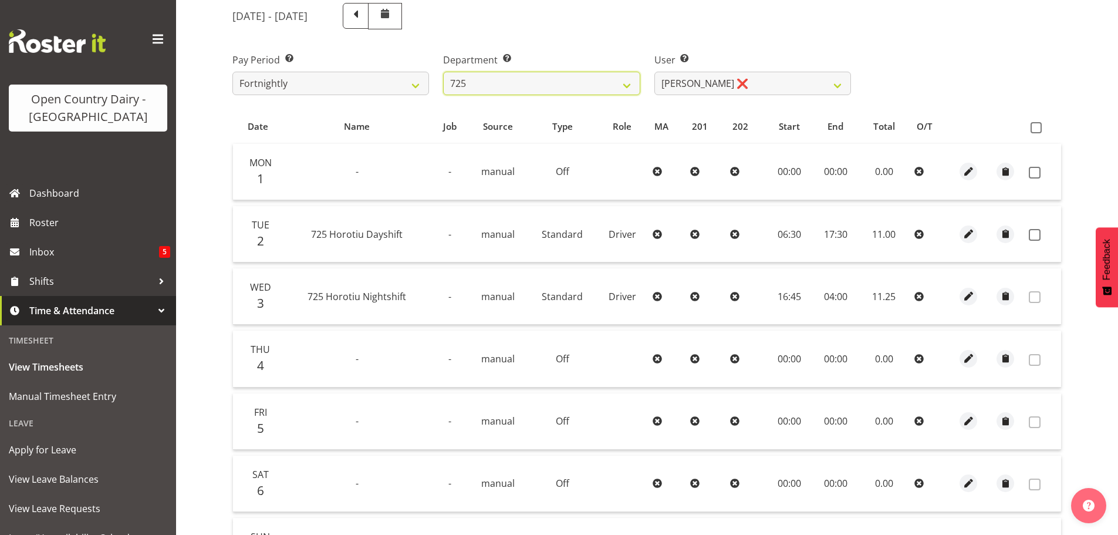
scroll to position [236, 0]
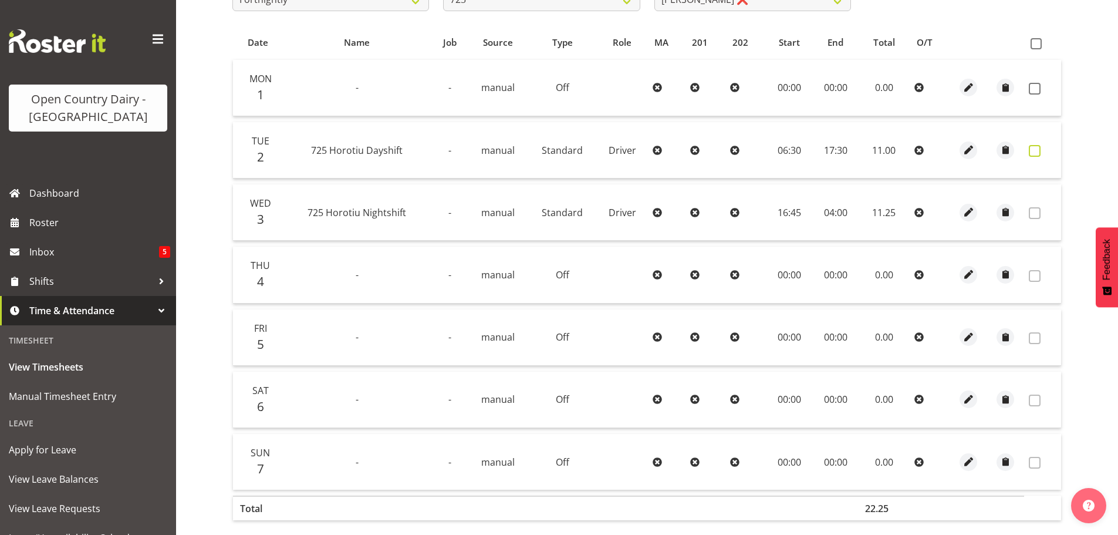
click at [1033, 150] on span at bounding box center [1035, 151] width 12 height 12
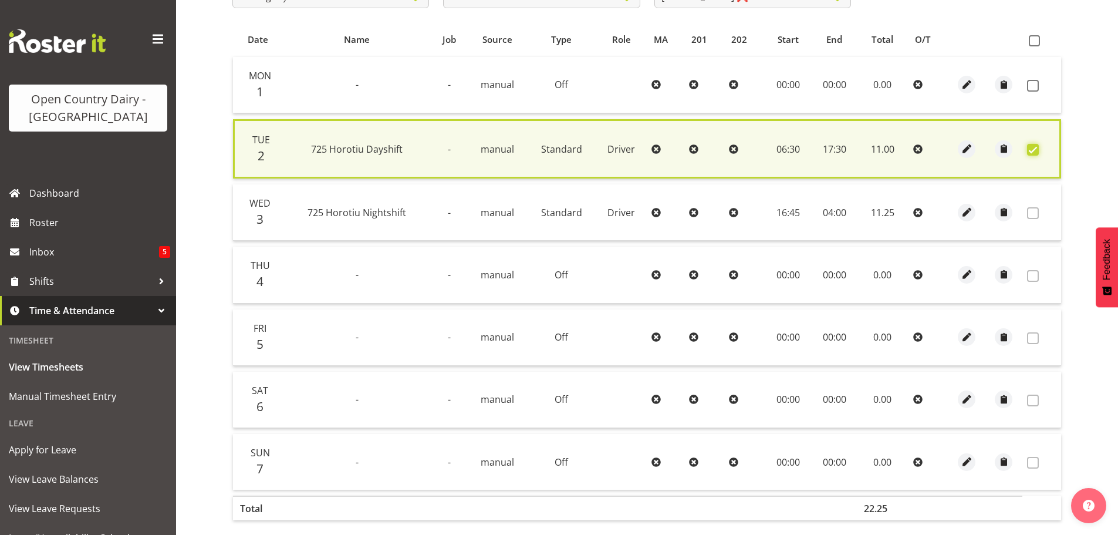
scroll to position [297, 0]
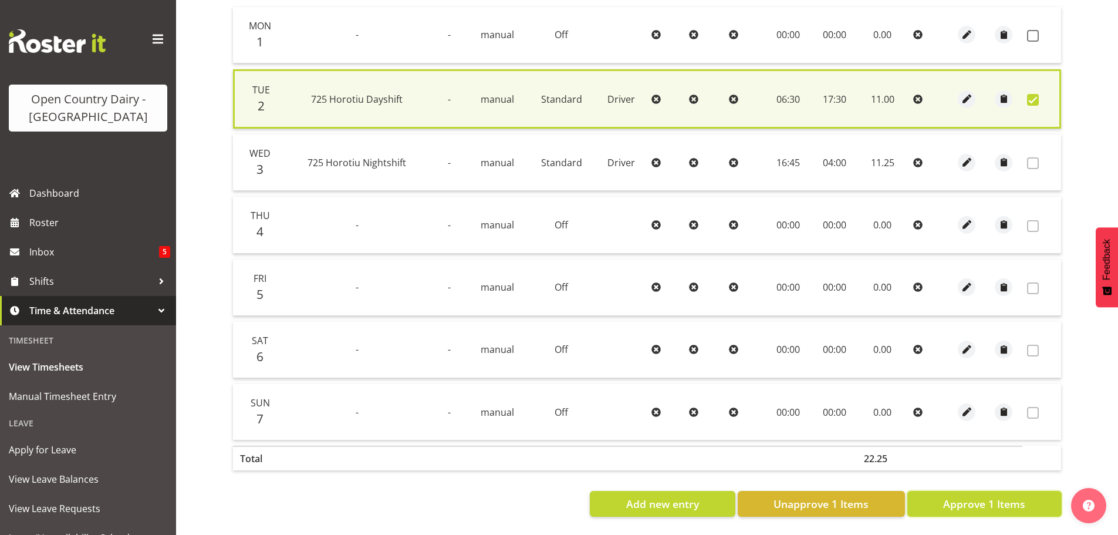
click at [1004, 496] on span "Approve 1 Items" at bounding box center [984, 503] width 82 height 15
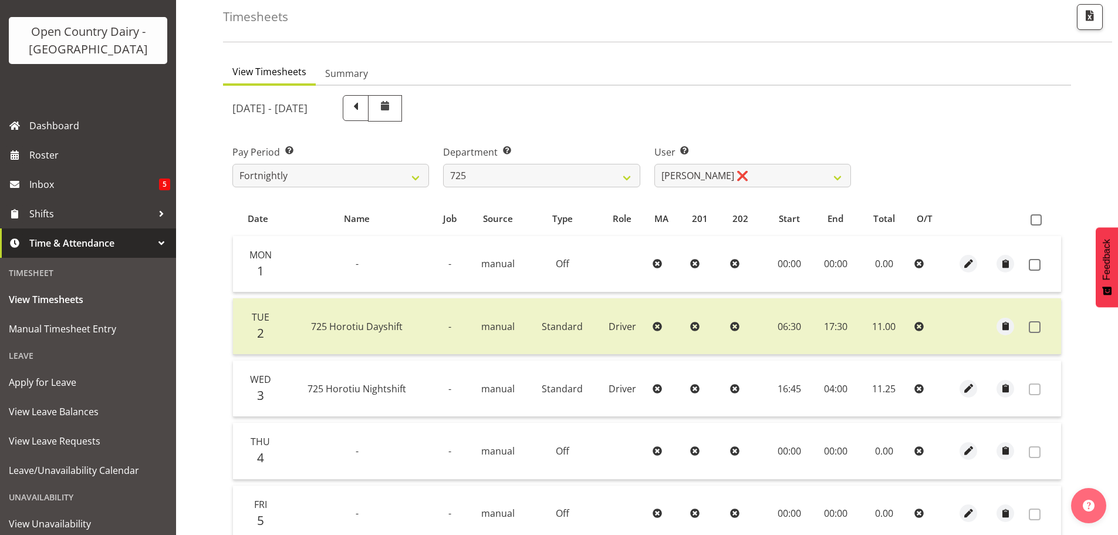
scroll to position [133, 0]
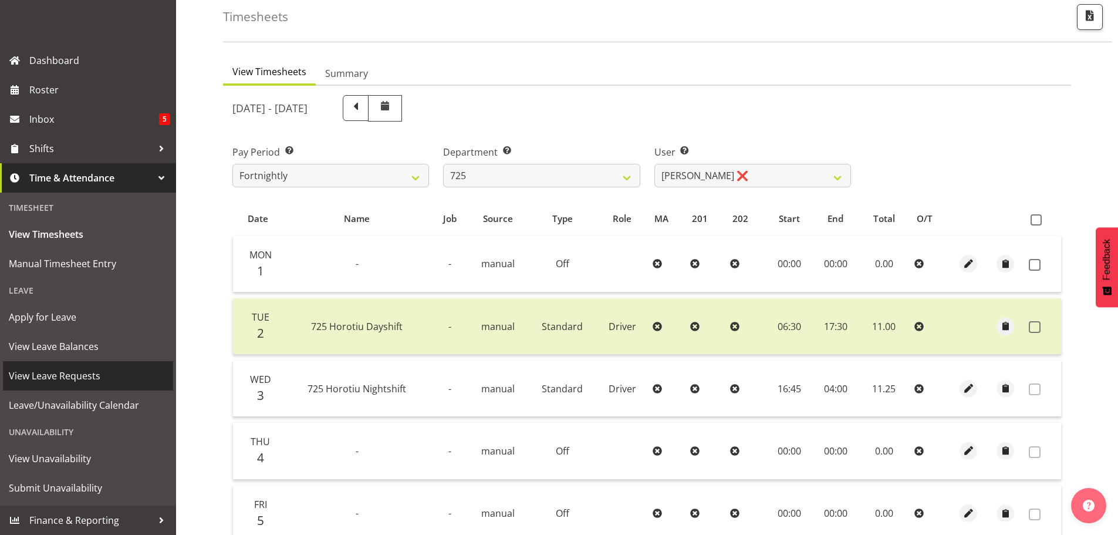
click at [72, 378] on span "View Leave Requests" at bounding box center [88, 376] width 158 height 18
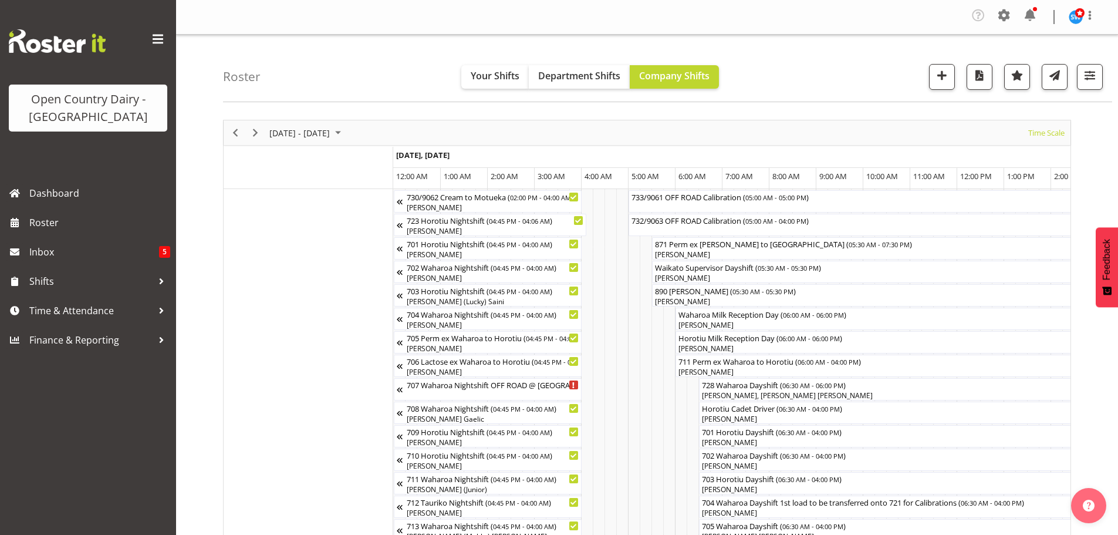
scroll to position [0, 2253]
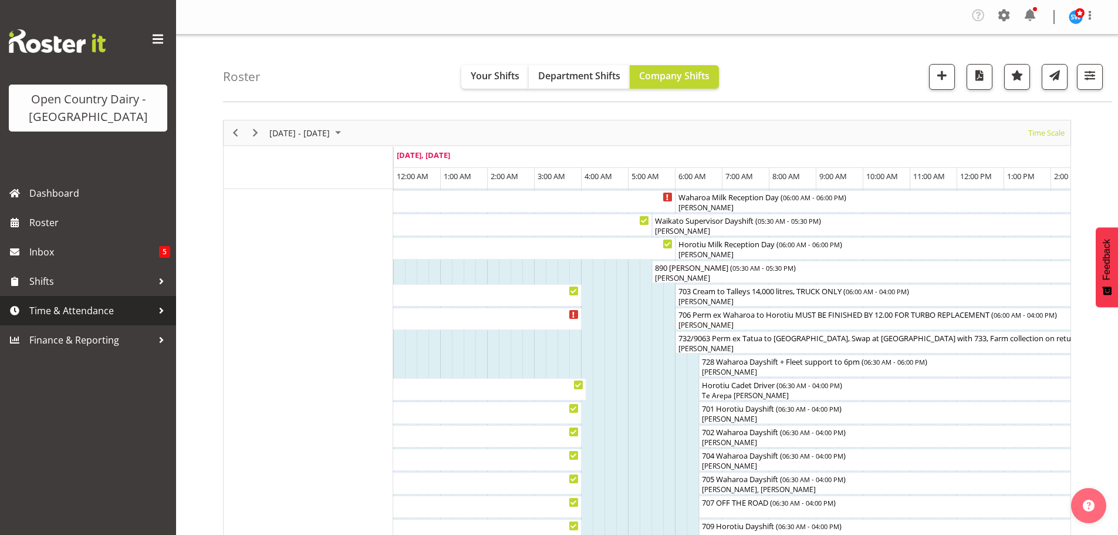
click at [97, 312] on span "Time & Attendance" at bounding box center [90, 311] width 123 height 18
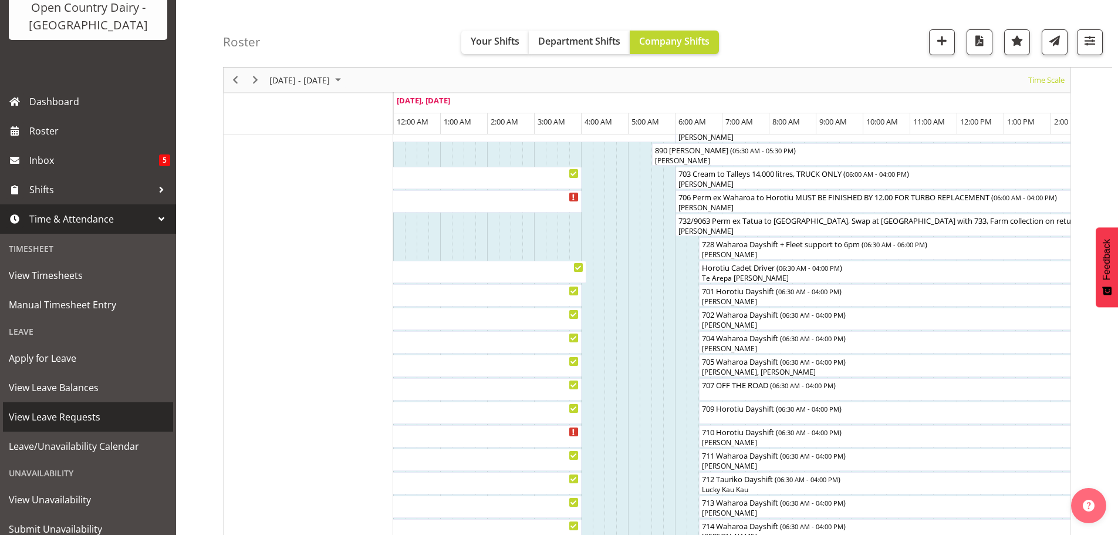
scroll to position [133, 0]
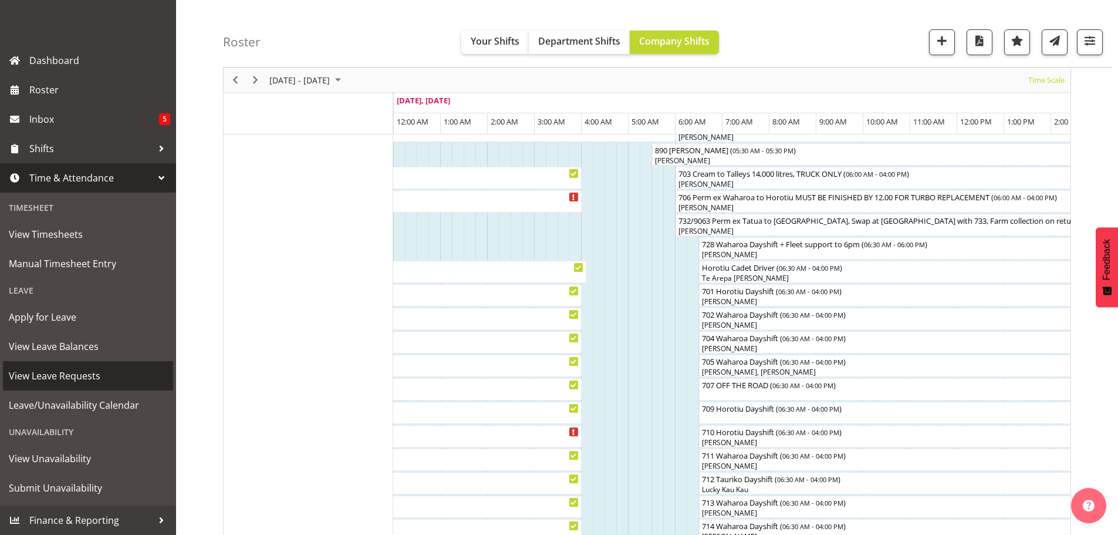
click at [53, 372] on span "View Leave Requests" at bounding box center [88, 376] width 158 height 18
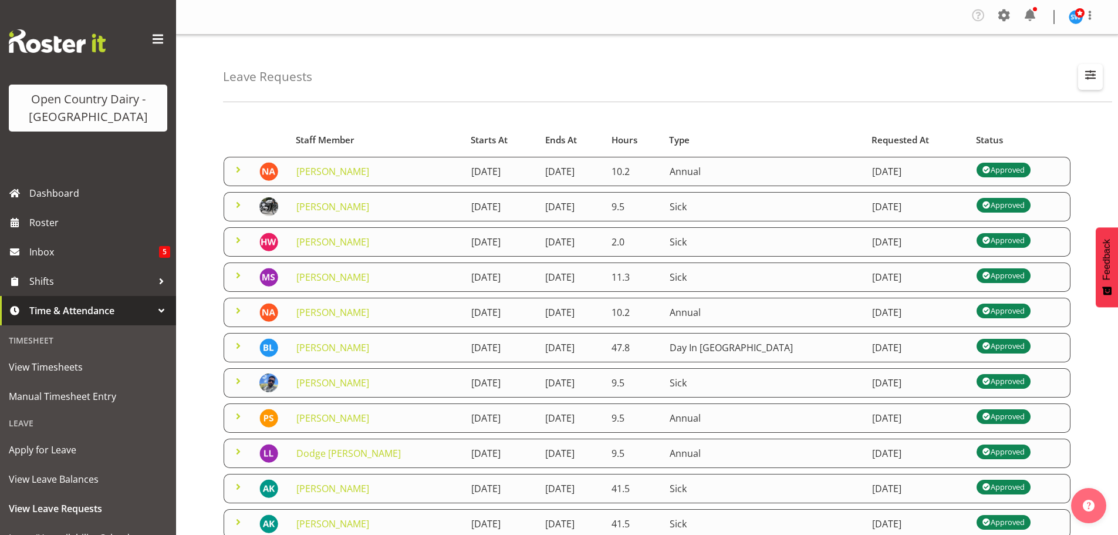
click at [1093, 72] on span "button" at bounding box center [1090, 74] width 15 height 15
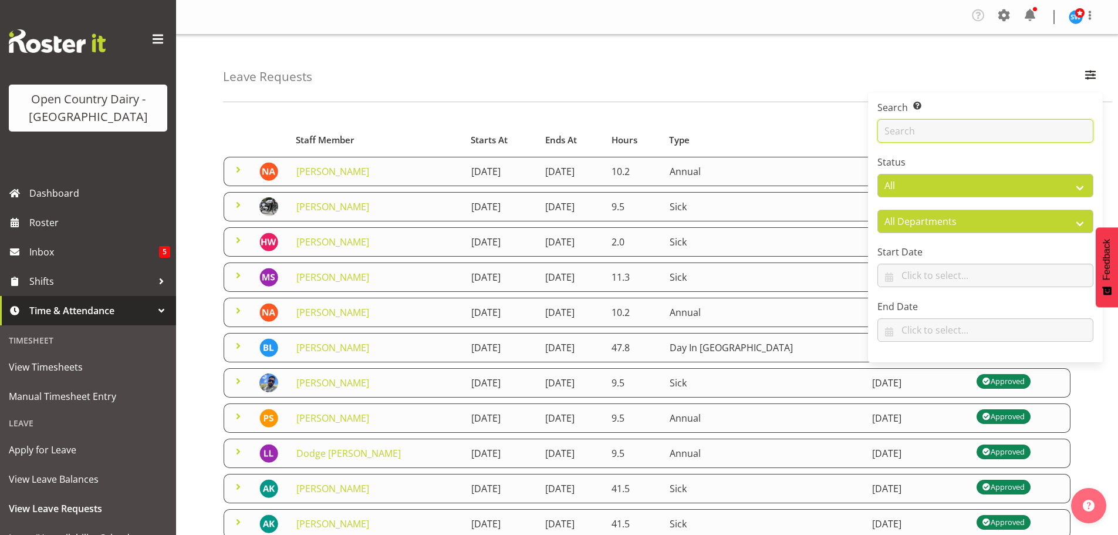
click at [943, 131] on input "text" at bounding box center [985, 130] width 216 height 23
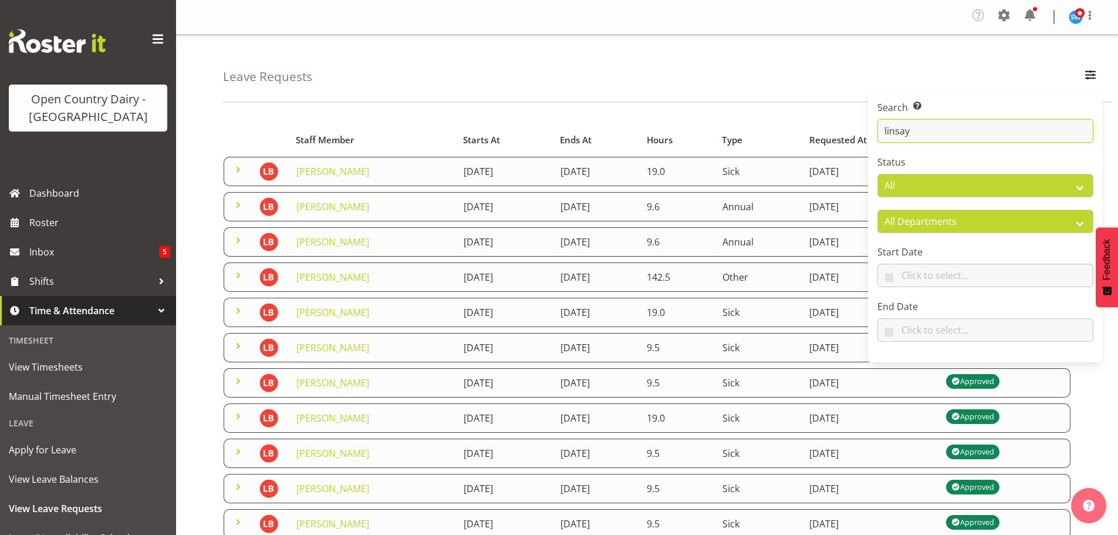
type input "linsay"
click at [497, 102] on div "Leave Requests Search Search for a particular employee linsay Status All Approv…" at bounding box center [647, 390] width 942 height 711
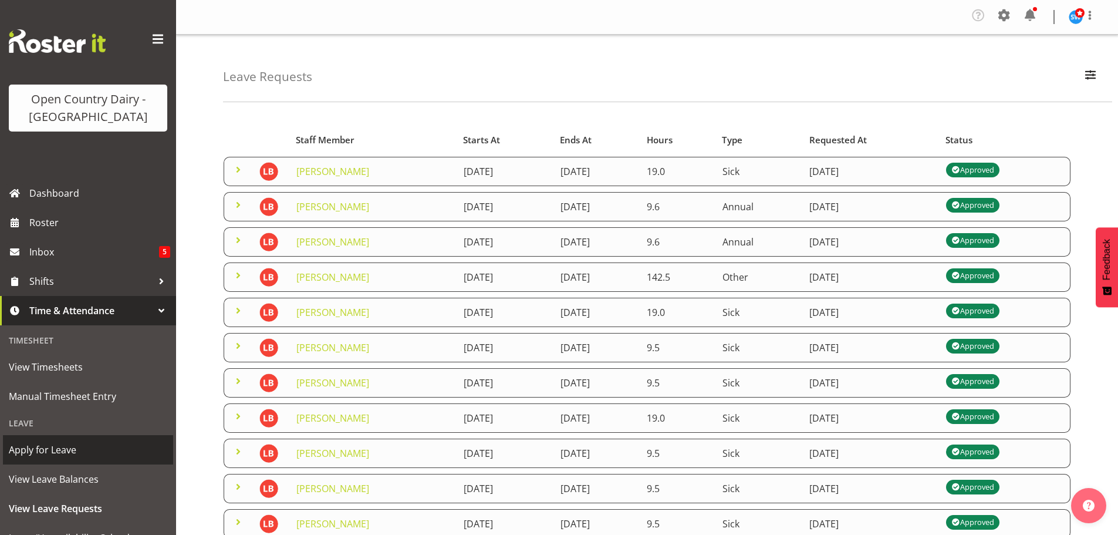
scroll to position [117, 0]
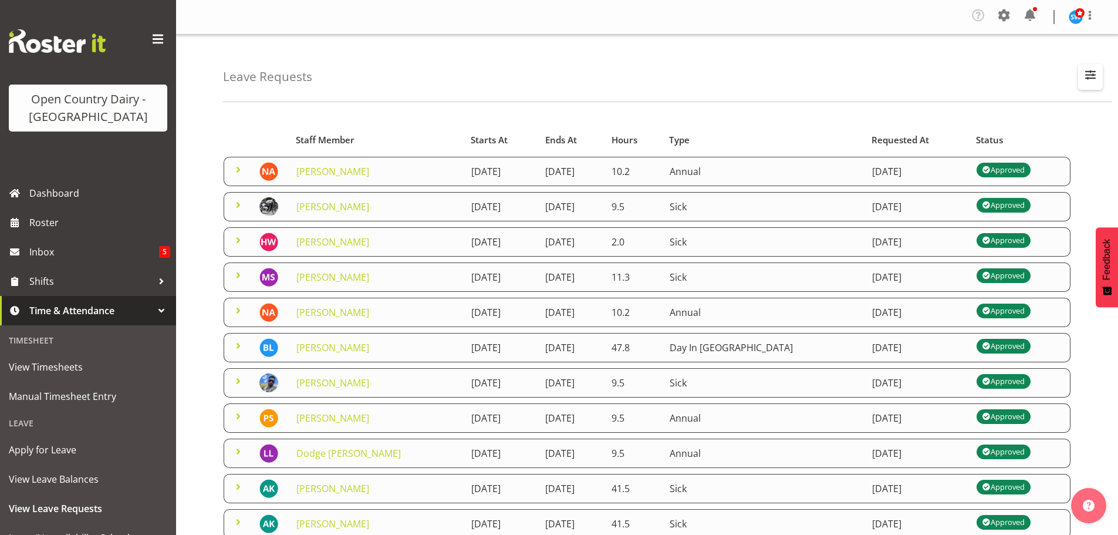
click at [1086, 80] on span "button" at bounding box center [1090, 74] width 15 height 15
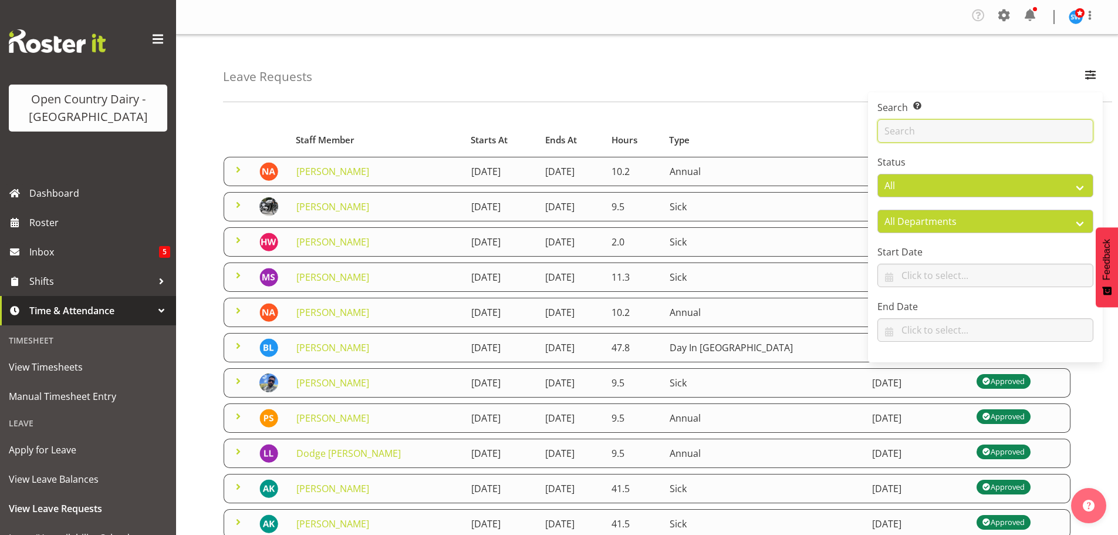
click at [958, 126] on input "text" at bounding box center [985, 130] width 216 height 23
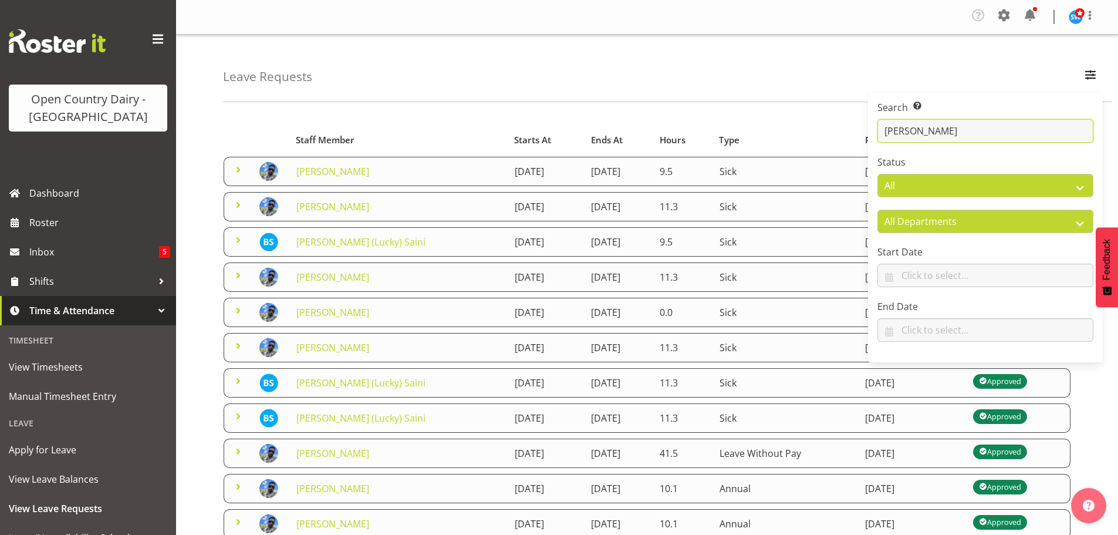
type input "bhupinder"
click at [786, 90] on div "Leave Requests Search Search for a particular employee bhupinder Status All App…" at bounding box center [667, 68] width 889 height 67
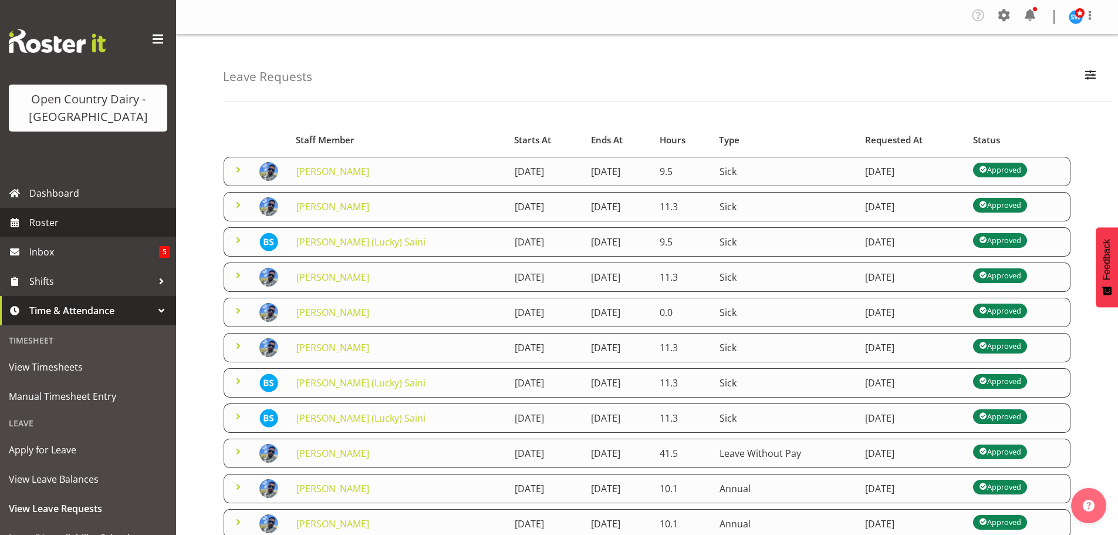
click at [53, 224] on span "Roster" at bounding box center [99, 223] width 141 height 18
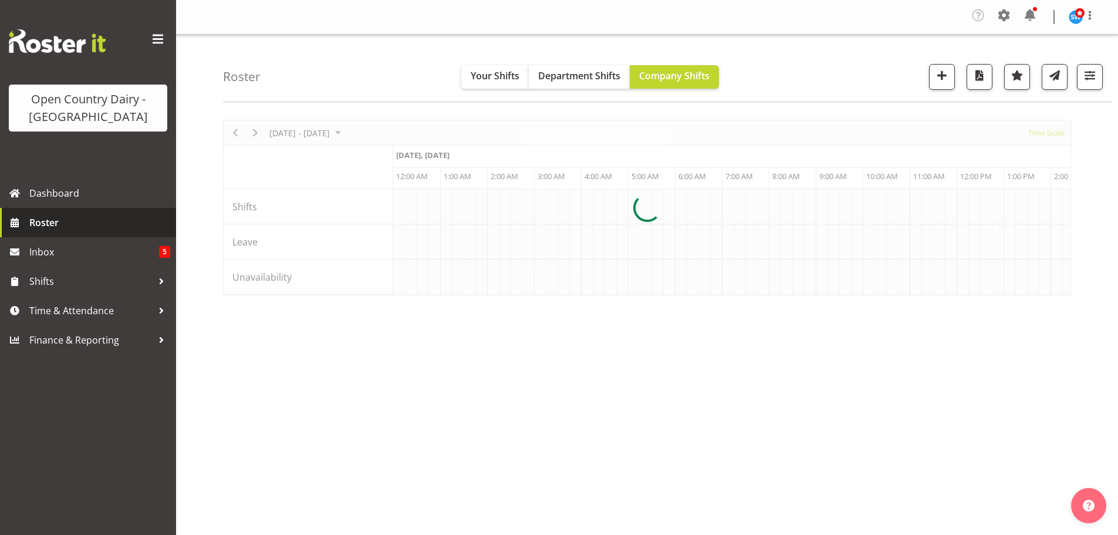
scroll to position [0, 2253]
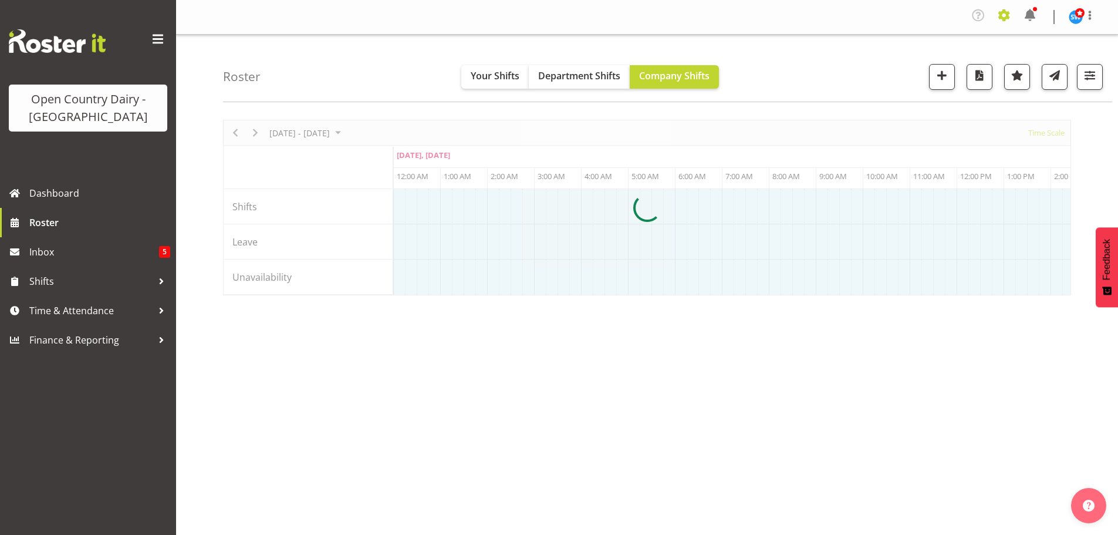
click at [1003, 16] on span at bounding box center [1004, 15] width 19 height 19
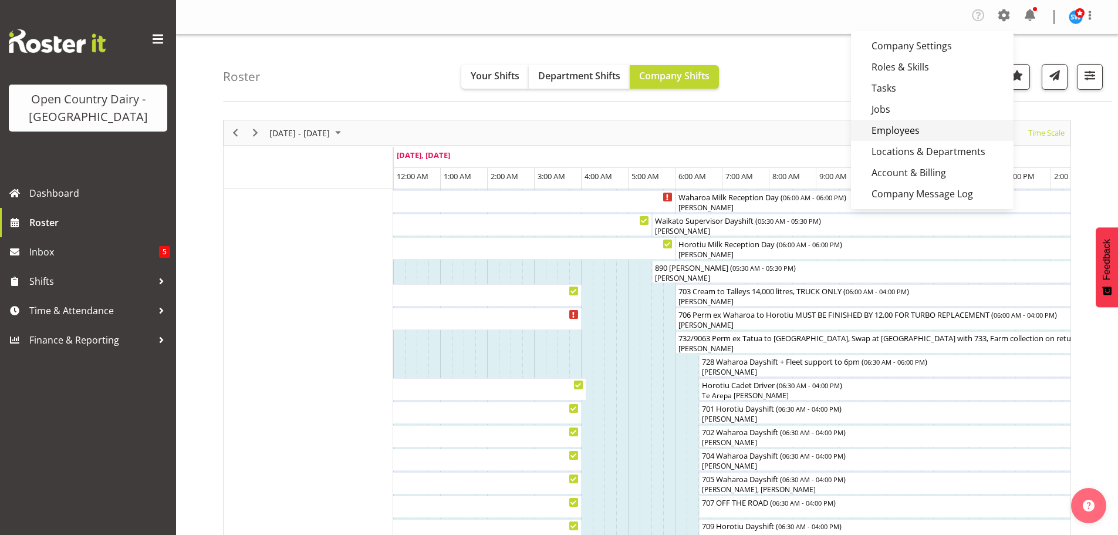
click at [914, 129] on link "Employees" at bounding box center [932, 130] width 163 height 21
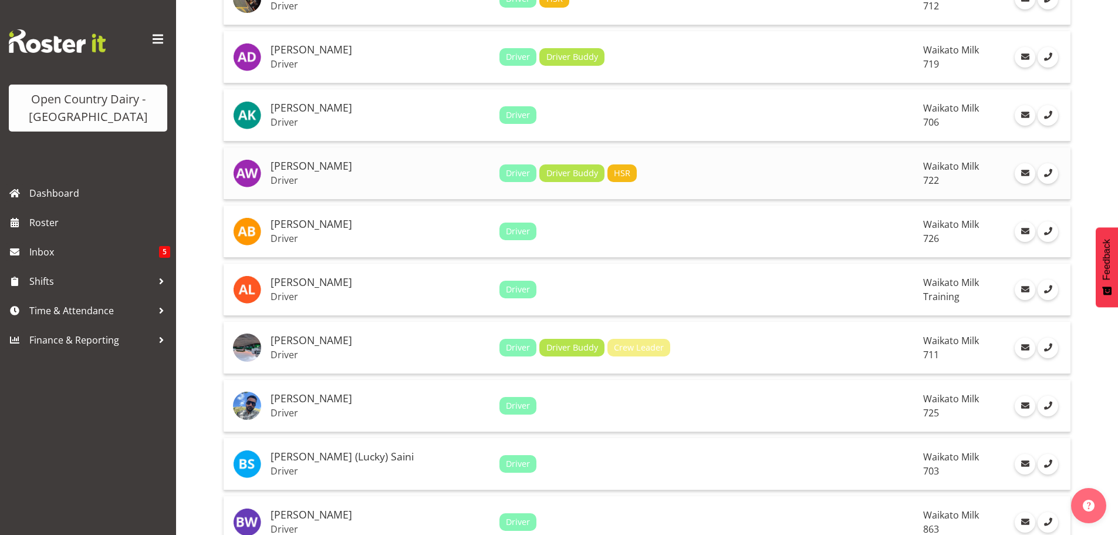
scroll to position [528, 0]
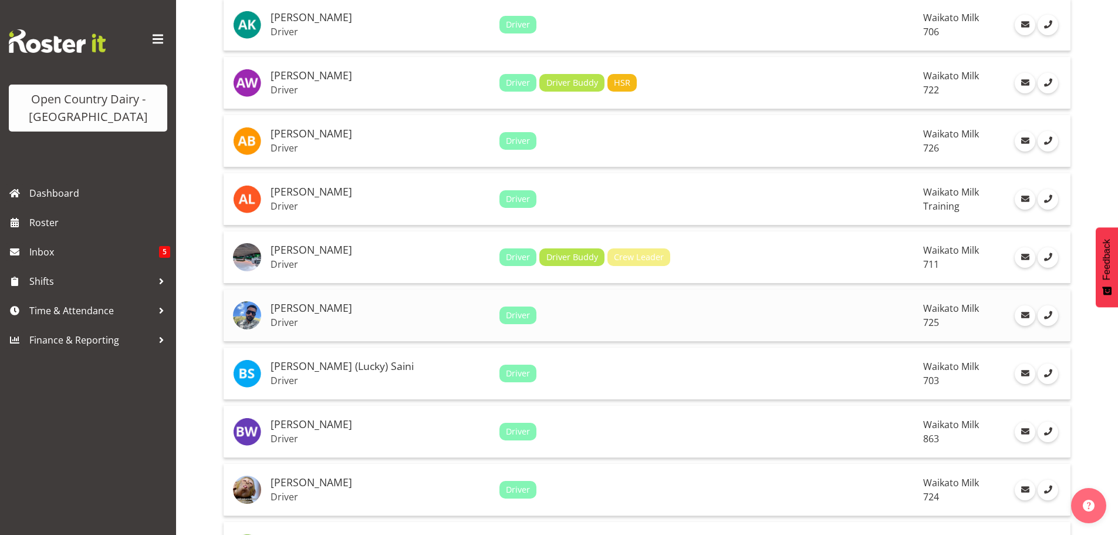
click at [323, 309] on h5 "[PERSON_NAME]" at bounding box center [380, 308] width 219 height 12
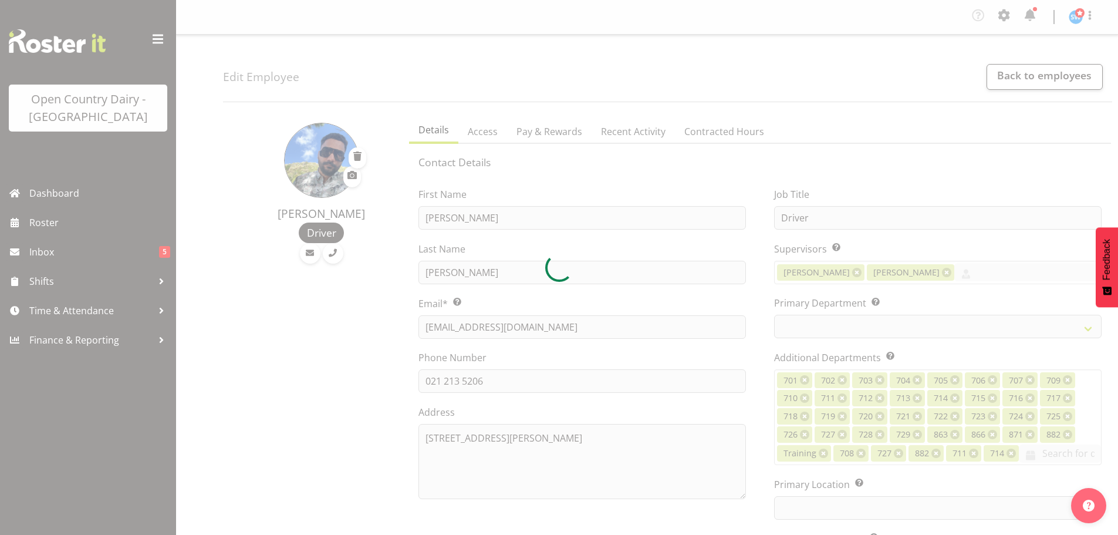
select select "TimelineWeek"
select select
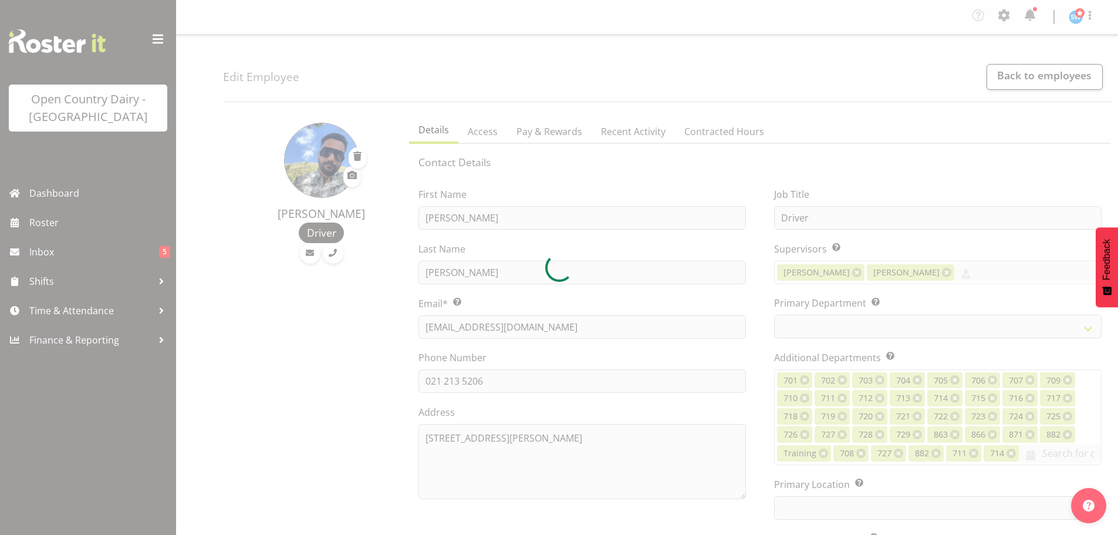
select select
select select "1054"
select select "803"
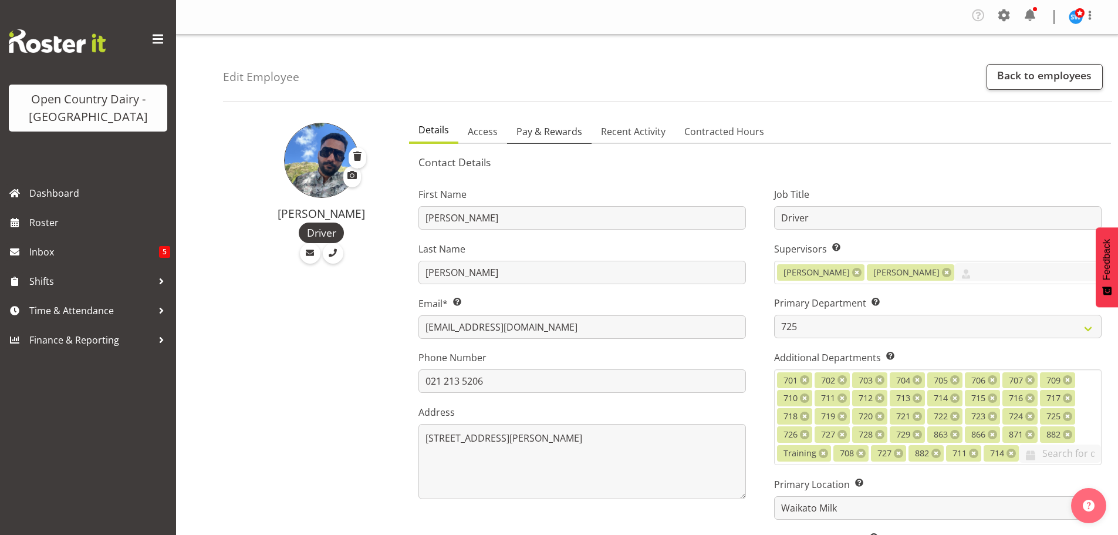
click at [559, 128] on span "Pay & Rewards" at bounding box center [549, 131] width 66 height 14
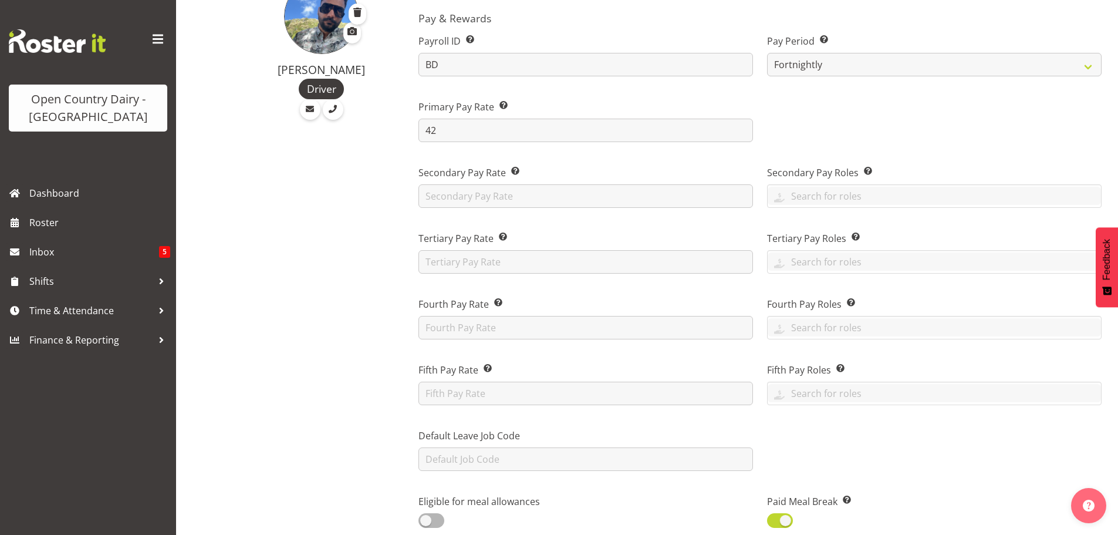
scroll to position [59, 0]
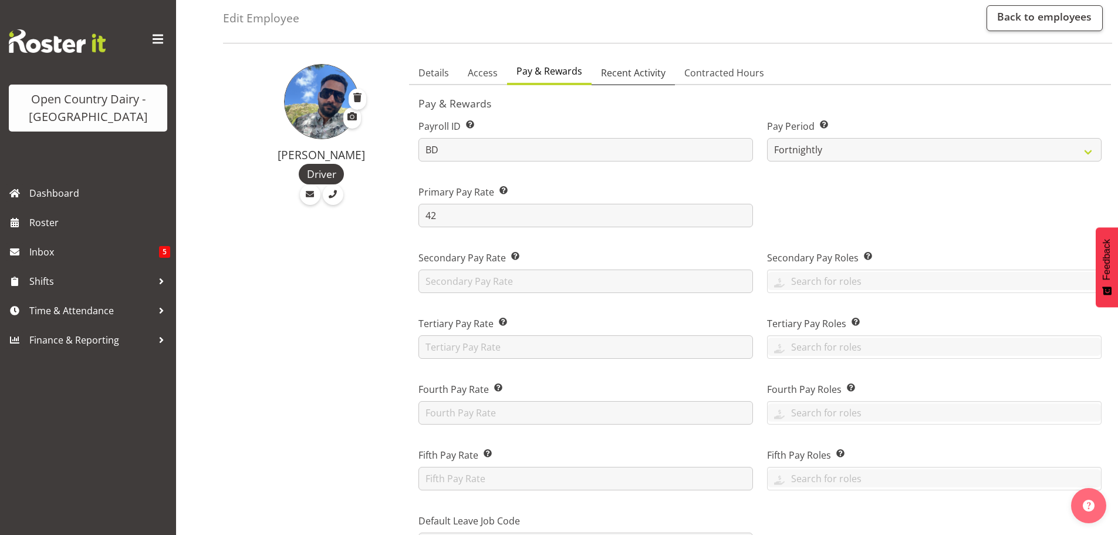
click at [643, 77] on span "Recent Activity" at bounding box center [633, 73] width 65 height 14
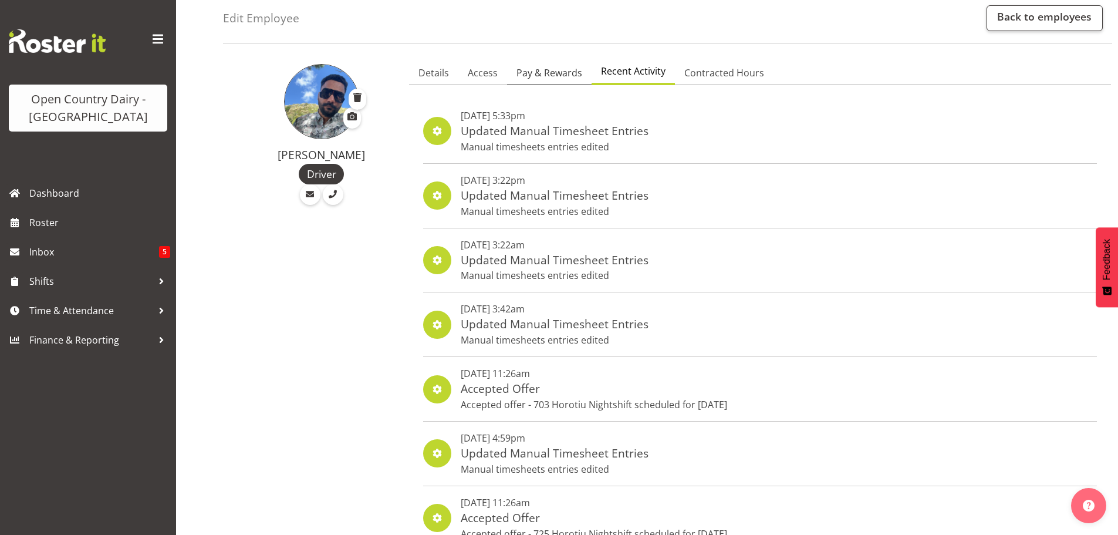
click at [535, 68] on span "Pay & Rewards" at bounding box center [549, 73] width 66 height 14
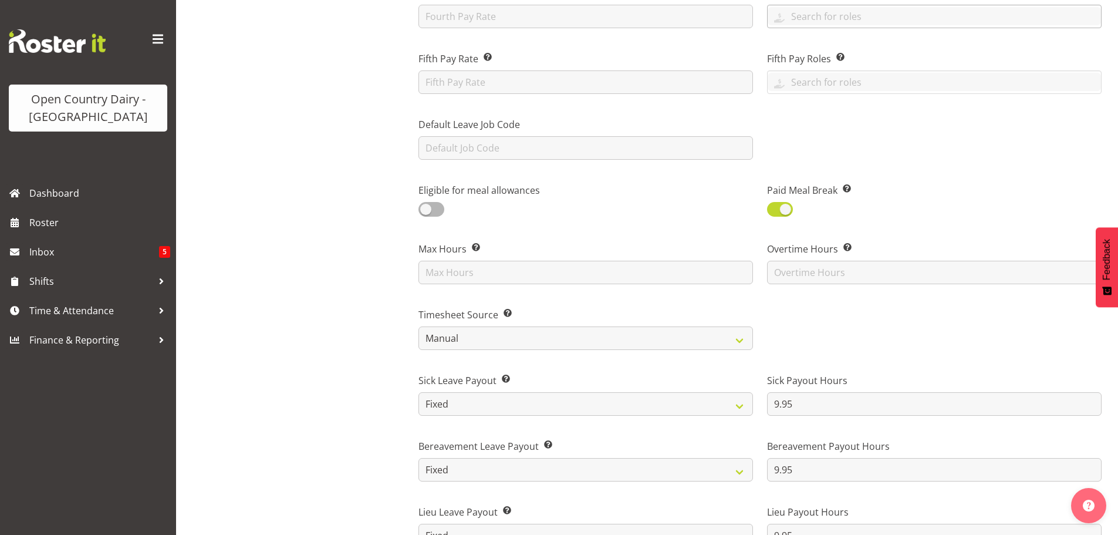
scroll to position [528, 0]
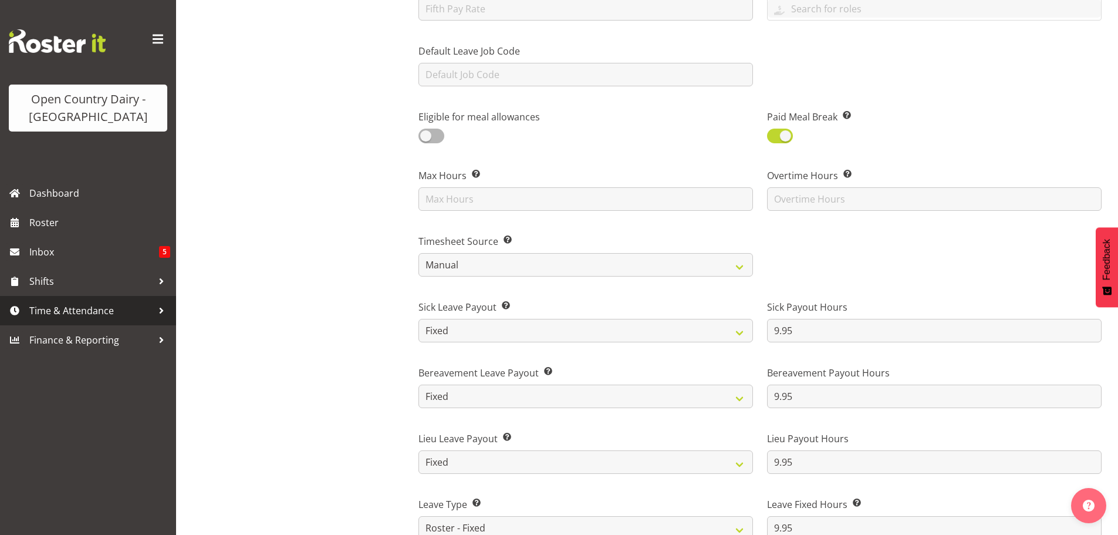
click at [82, 313] on span "Time & Attendance" at bounding box center [90, 311] width 123 height 18
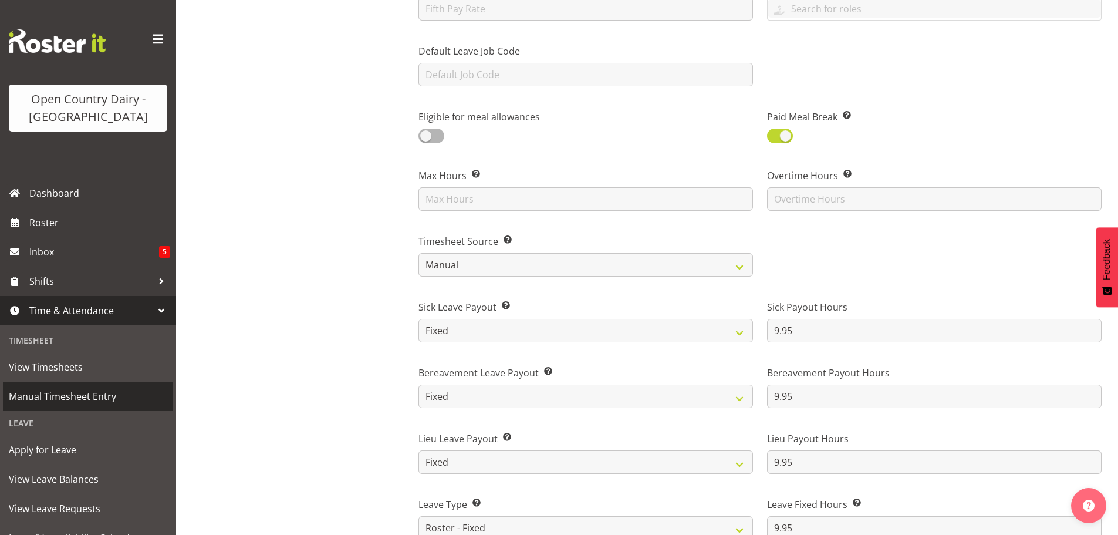
click at [92, 395] on span "Manual Timesheet Entry" at bounding box center [88, 396] width 158 height 18
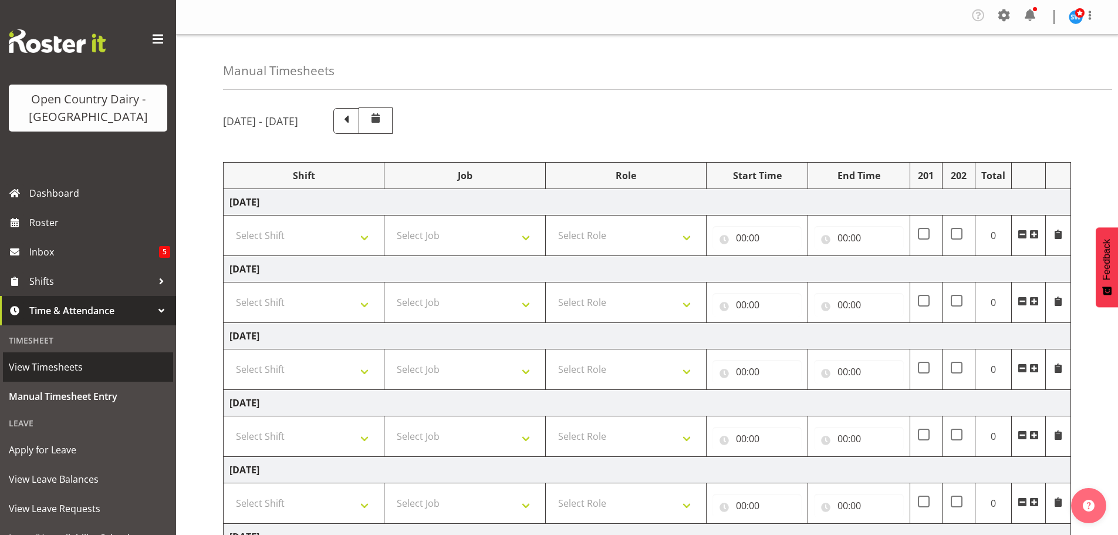
click at [38, 363] on span "View Timesheets" at bounding box center [88, 367] width 158 height 18
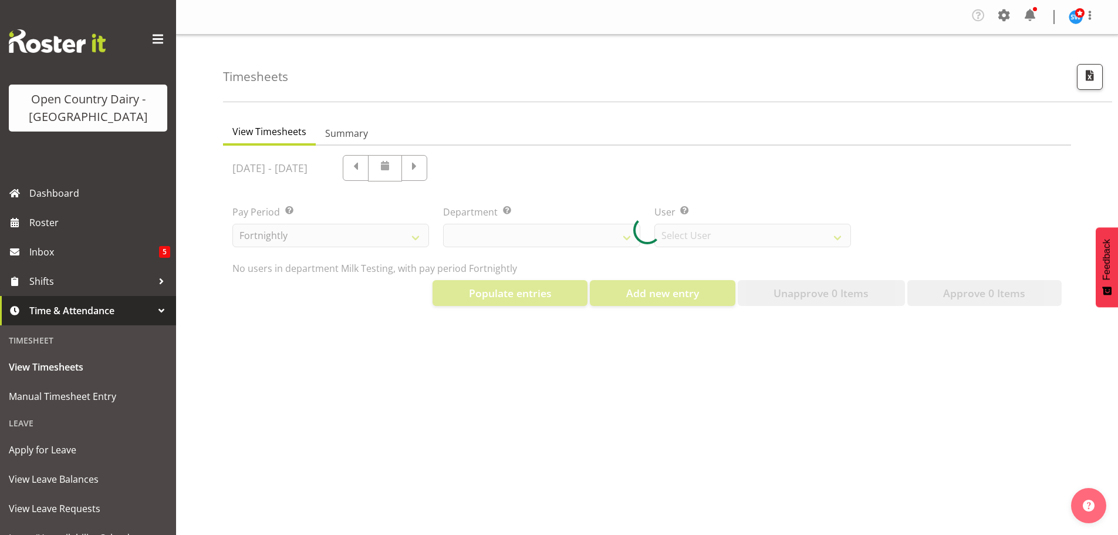
select select "733"
select select "7414"
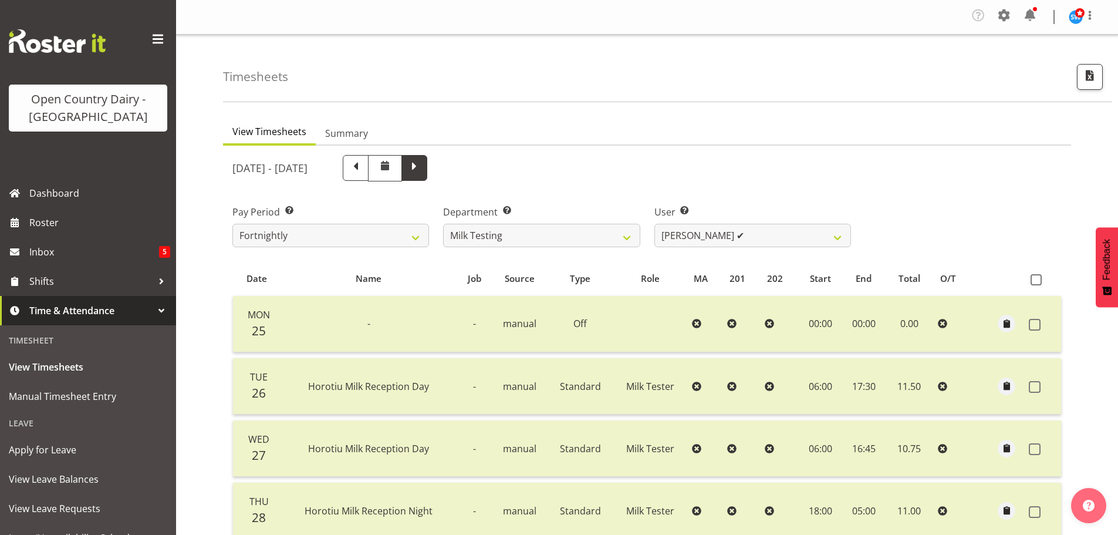
click at [422, 168] on span at bounding box center [414, 166] width 15 height 15
select select
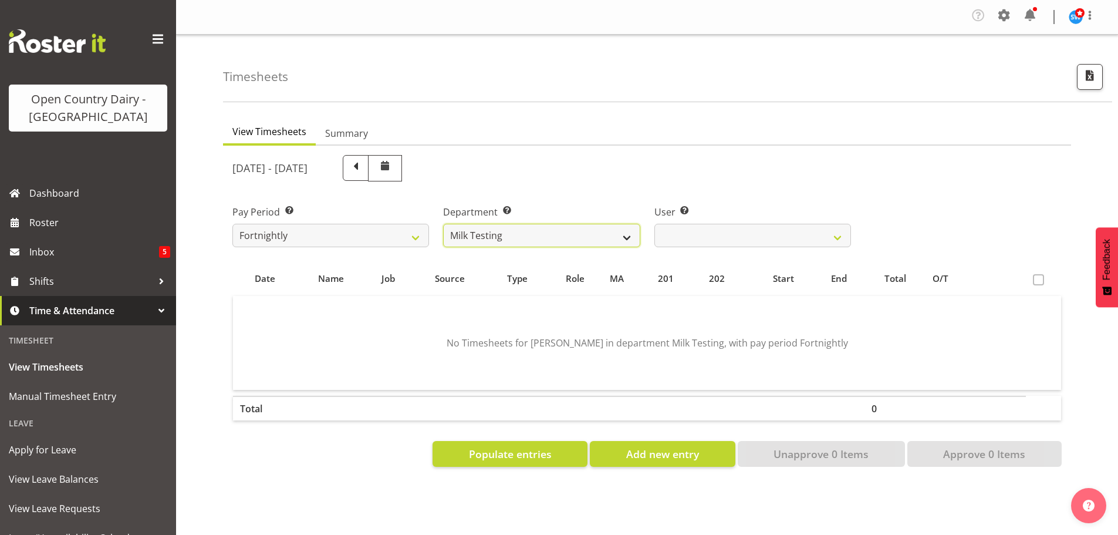
click at [572, 236] on select "701 702 703 704 705 706 707 708 709 710 711 712 713 714 715 716 717 718 719 720" at bounding box center [541, 235] width 197 height 23
select select "803"
click at [443, 224] on select "701 702 703 704 705 706 707 708 709 710 711 712 713 714 715 716 717 718 719 720" at bounding box center [541, 235] width 197 height 23
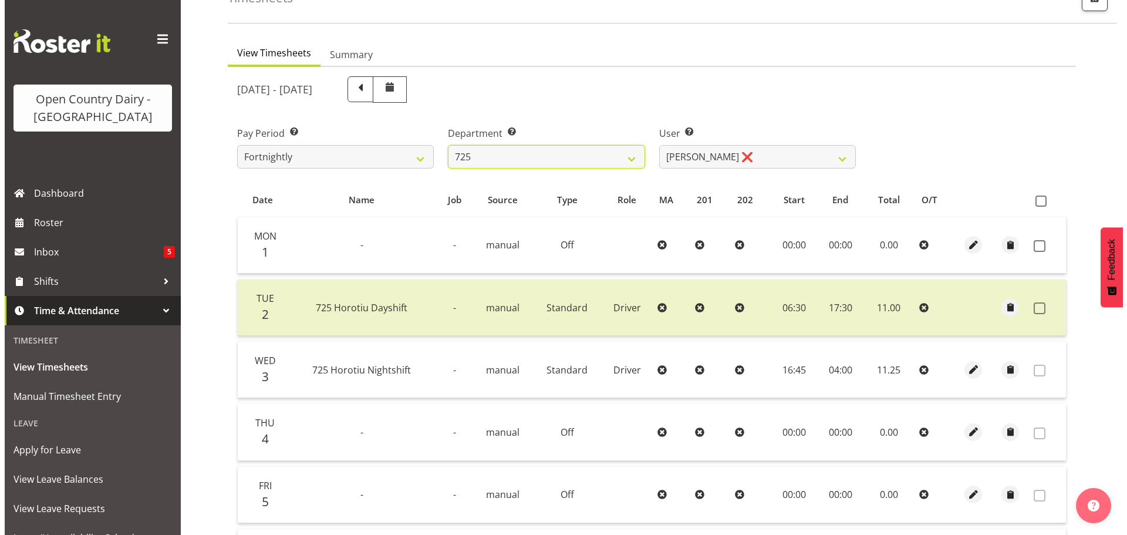
scroll to position [176, 0]
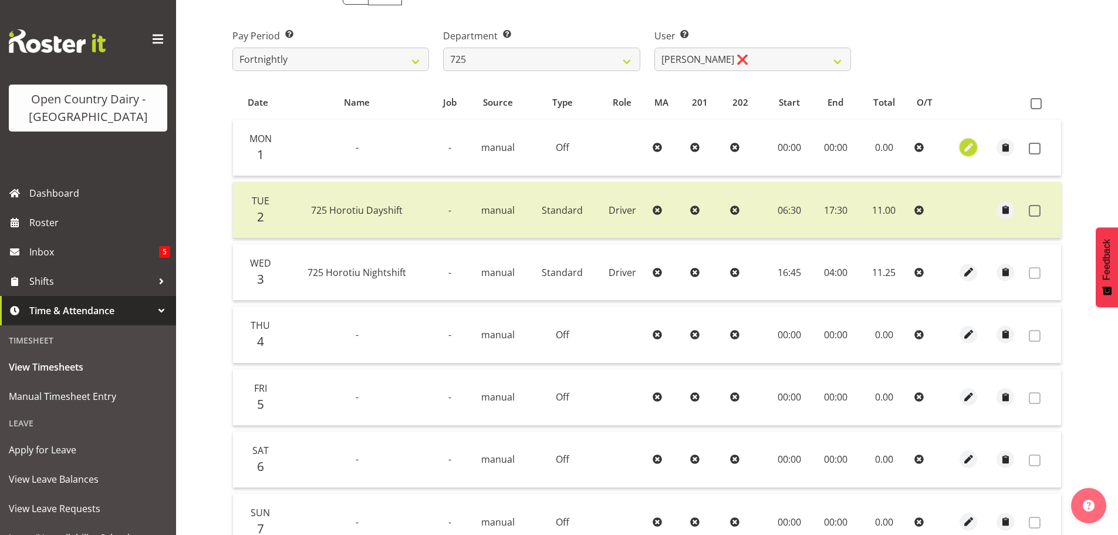
click at [972, 144] on span "button" at bounding box center [968, 147] width 13 height 13
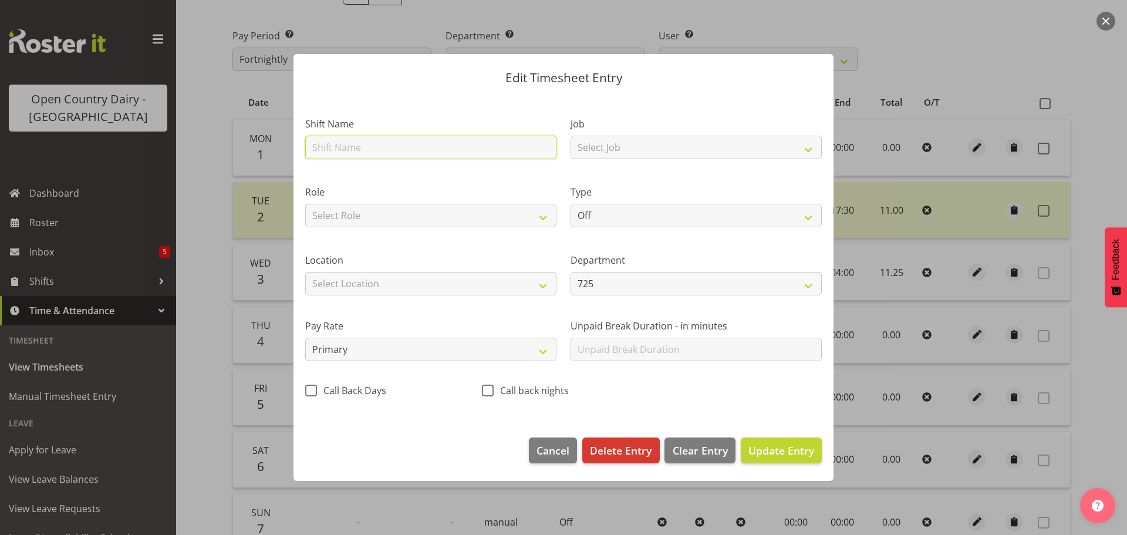
click at [376, 147] on input "text" at bounding box center [430, 147] width 251 height 23
type input "Sick"
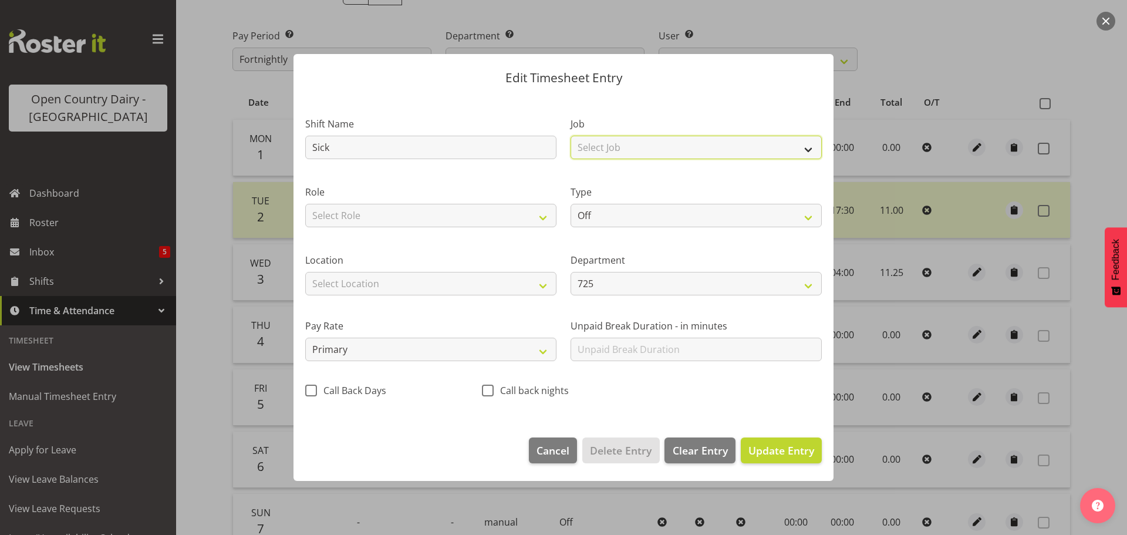
click at [683, 150] on select "Select Job Driver Driver supervisor Support" at bounding box center [695, 147] width 251 height 23
select select "9052"
click at [570, 136] on select "Select Job Driver Driver supervisor Support" at bounding box center [695, 147] width 251 height 23
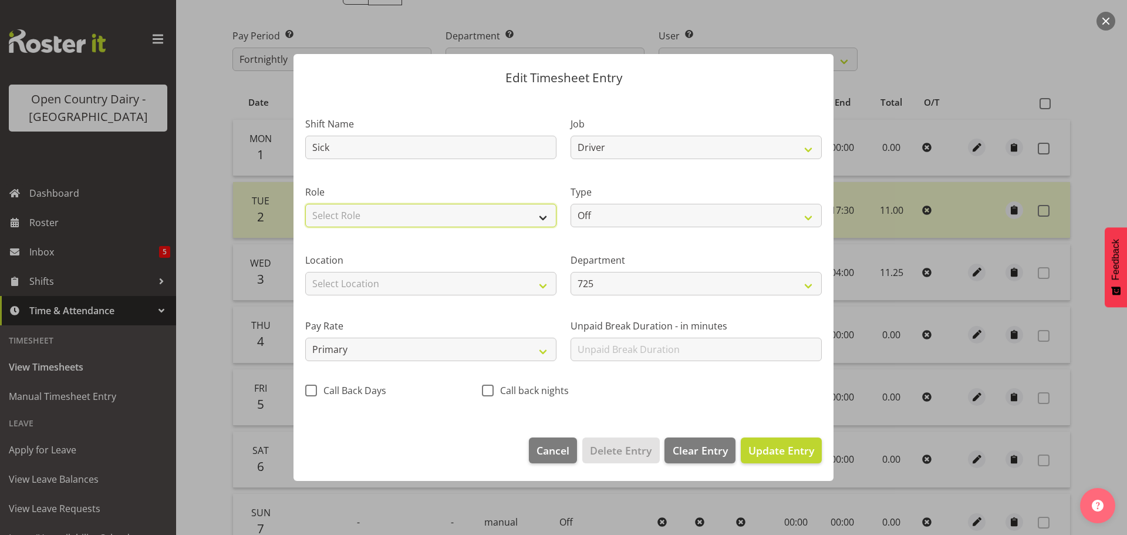
click at [388, 214] on select "Select Role Driver" at bounding box center [430, 215] width 251 height 23
select select "1166"
click at [305, 204] on select "Select Role Driver" at bounding box center [430, 215] width 251 height 23
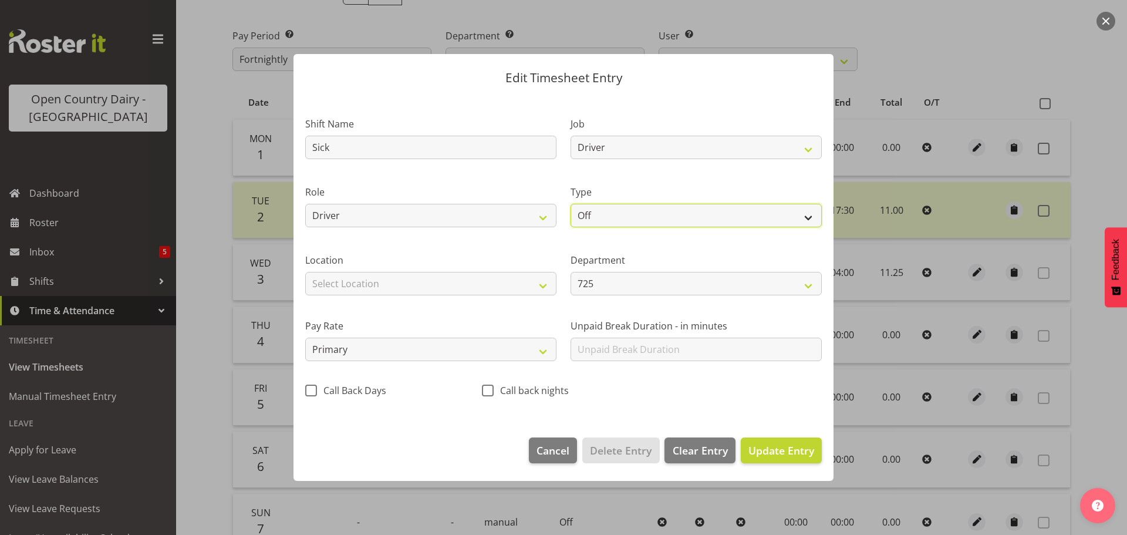
click at [593, 211] on select "Off Standard Public Holiday Public Holiday (Worked) Day In Lieu Annual Leave Si…" at bounding box center [695, 215] width 251 height 23
select select "Sick"
click at [570, 204] on select "Off Standard Public Holiday Public Holiday (Worked) Day In Lieu Annual Leave Si…" at bounding box center [695, 215] width 251 height 23
select select "8"
select select "2025"
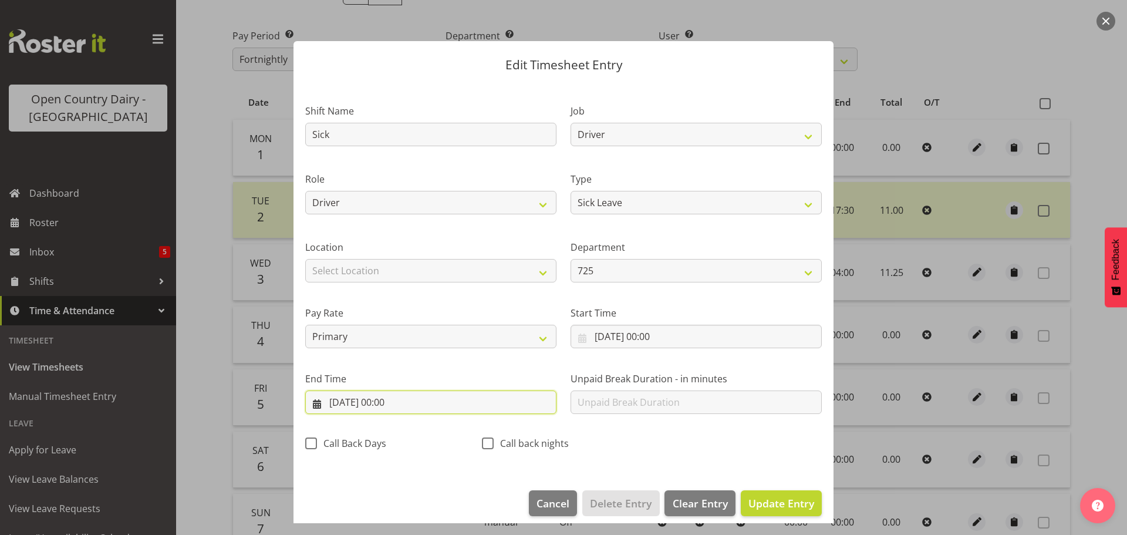
click at [374, 400] on input "01/09/2025, 00:00" at bounding box center [430, 401] width 251 height 23
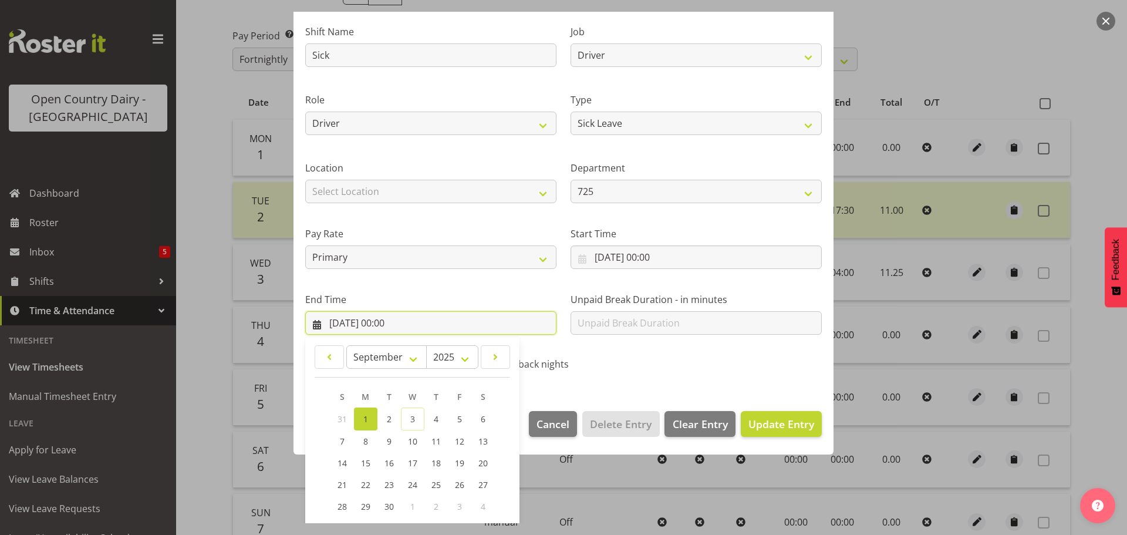
scroll to position [159, 0]
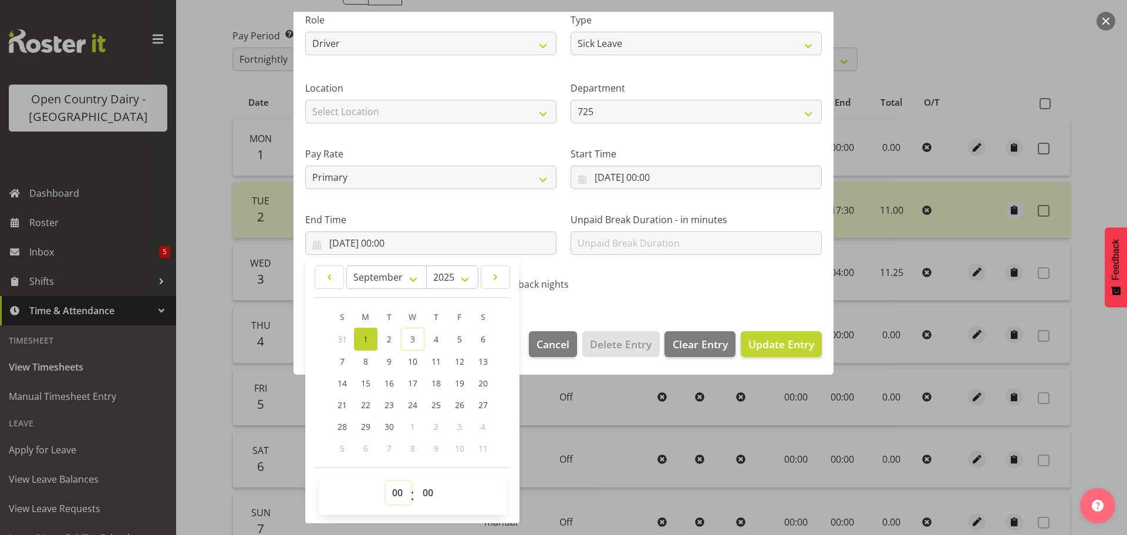
click at [401, 491] on select "00 01 02 03 04 05 06 07 08 09 10 11 12 13 14 15 16 17 18 19 20 21 22 23" at bounding box center [399, 492] width 26 height 23
select select "9"
click at [386, 481] on select "00 01 02 03 04 05 06 07 08 09 10 11 12 13 14 15 16 17 18 19 20 21 22 23" at bounding box center [399, 492] width 26 height 23
type input "01/09/2025, 09:00"
click at [433, 496] on select "00 01 02 03 04 05 06 07 08 09 10 11 12 13 14 15 16 17 18 19 20 21 22 23 24 25 2…" at bounding box center [429, 492] width 26 height 23
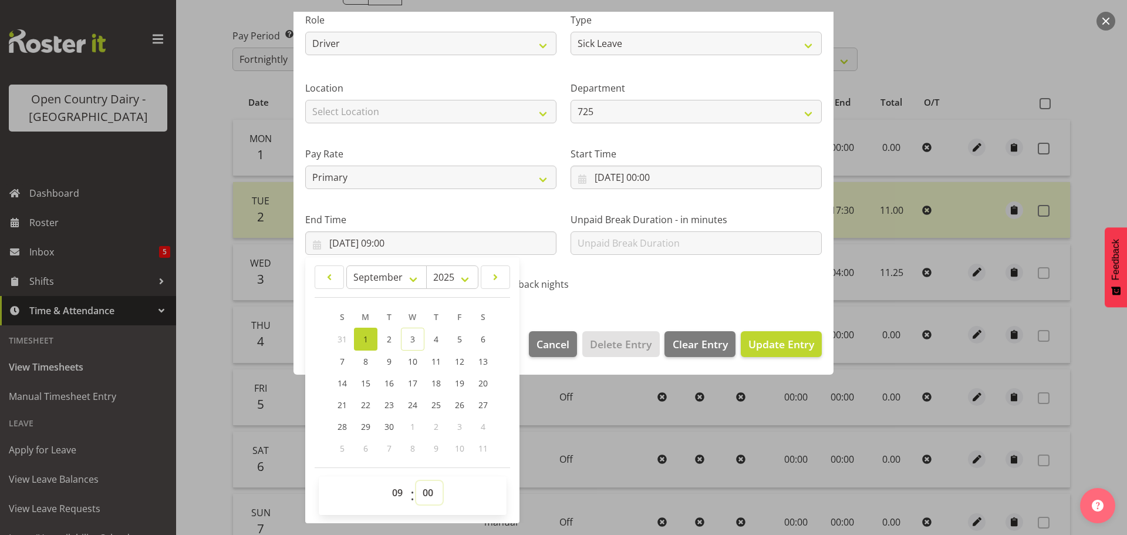
select select "57"
click at [416, 481] on select "00 01 02 03 04 05 06 07 08 09 10 11 12 13 14 15 16 17 18 19 20 21 22 23 24 25 2…" at bounding box center [429, 492] width 26 height 23
type input "01/09/2025, 09:57"
click at [763, 349] on span "Update Entry" at bounding box center [781, 344] width 66 height 14
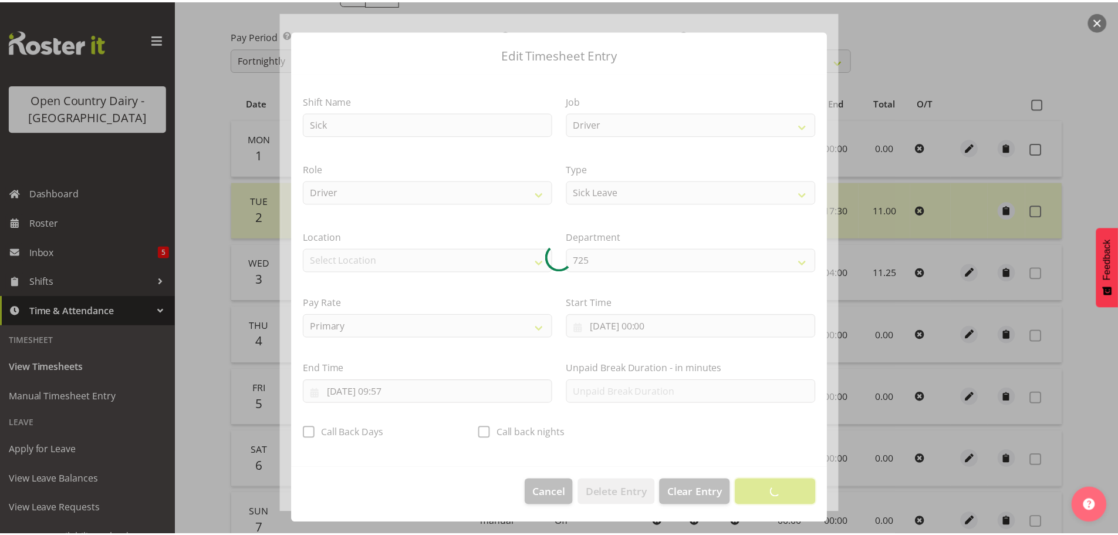
scroll to position [11, 0]
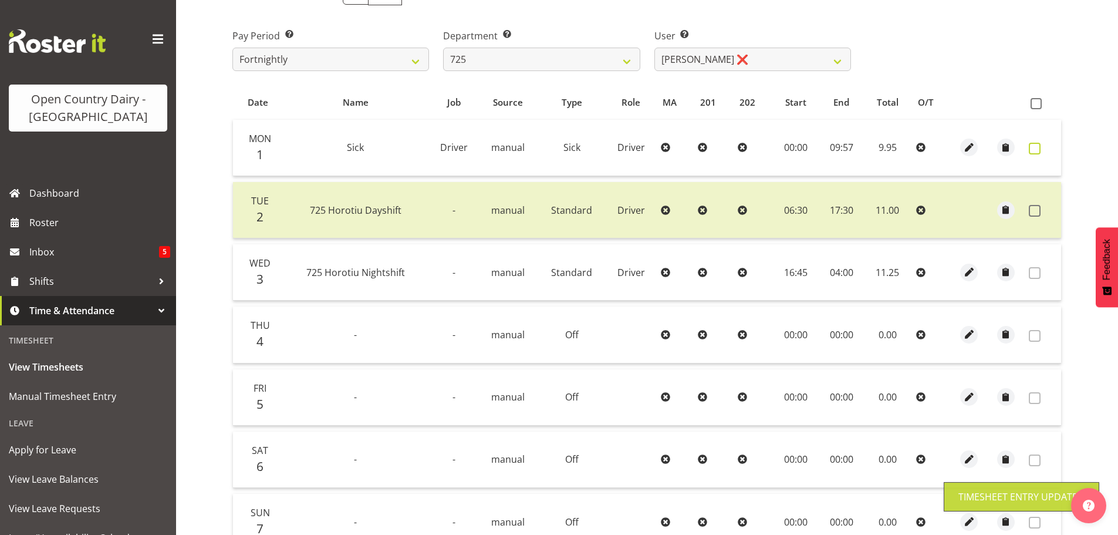
click at [1037, 148] on span at bounding box center [1035, 149] width 12 height 12
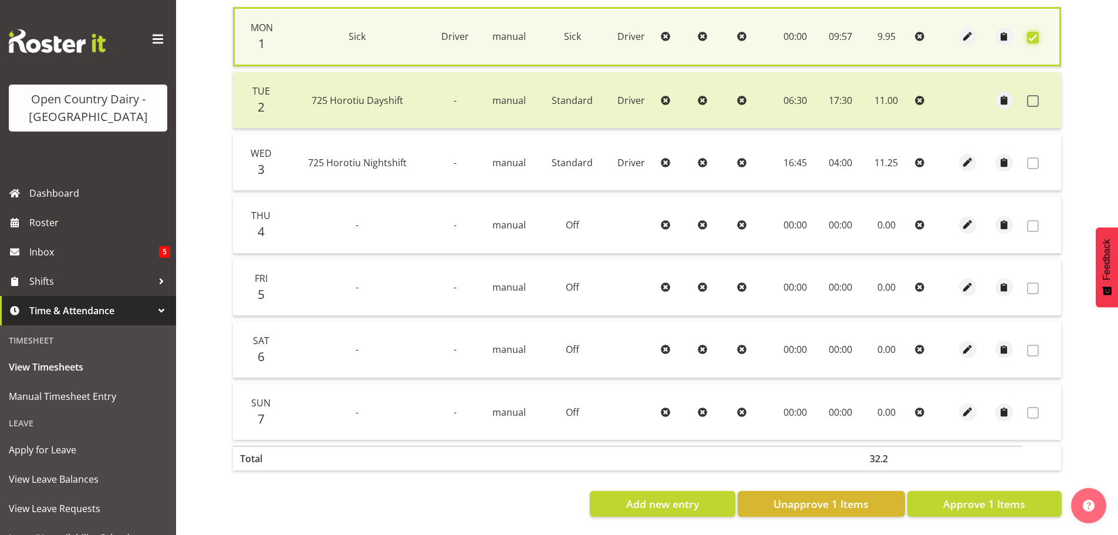
scroll to position [297, 0]
click at [977, 496] on span "Approve 1 Items" at bounding box center [984, 503] width 82 height 15
checkbox input "false"
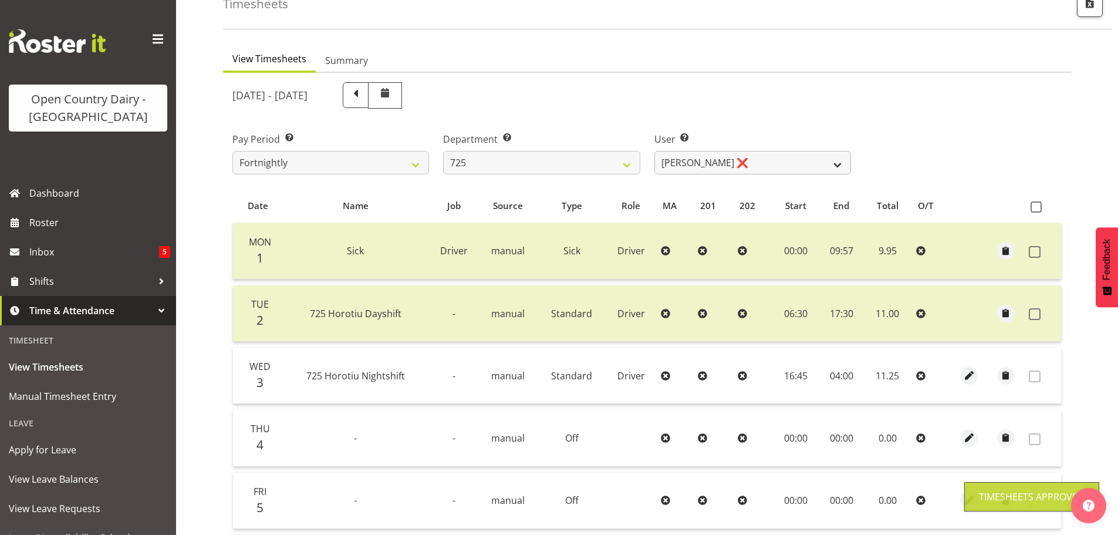
scroll to position [60, 0]
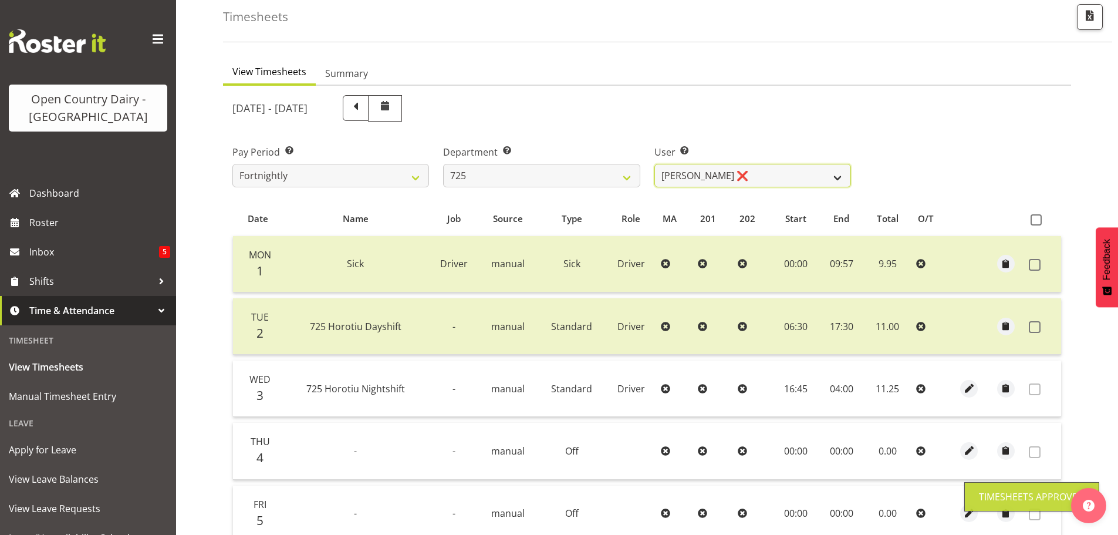
click at [766, 174] on select "Bhupinder Dhaliwal ❌ Gurpreet Singh Kahlon ❌ Hendrik Potgieter ❌ Len Grace ❌" at bounding box center [752, 175] width 197 height 23
select select "10410"
click at [654, 164] on select "Bhupinder Dhaliwal ❌ Gurpreet Singh Kahlon ❌ Hendrik Potgieter ❌ Len Grace ❌" at bounding box center [752, 175] width 197 height 23
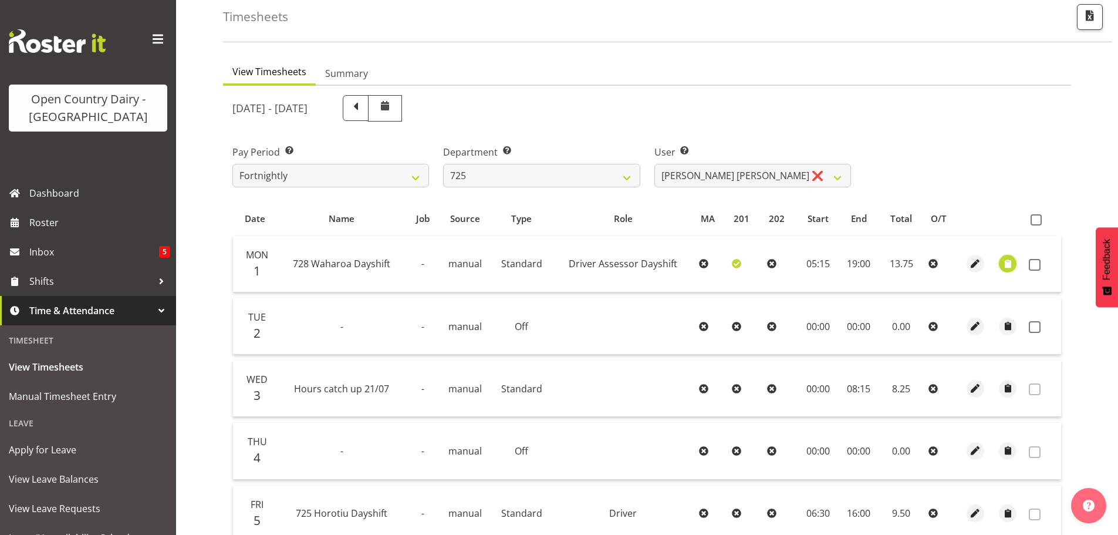
click at [1008, 262] on span "button" at bounding box center [1007, 263] width 13 height 13
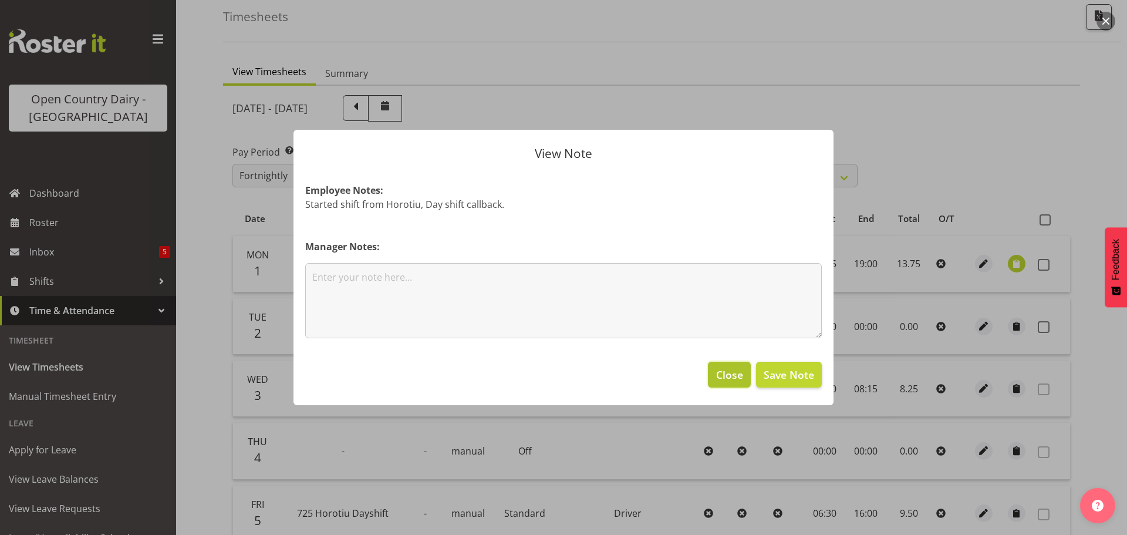
click at [723, 374] on span "Close" at bounding box center [729, 374] width 27 height 15
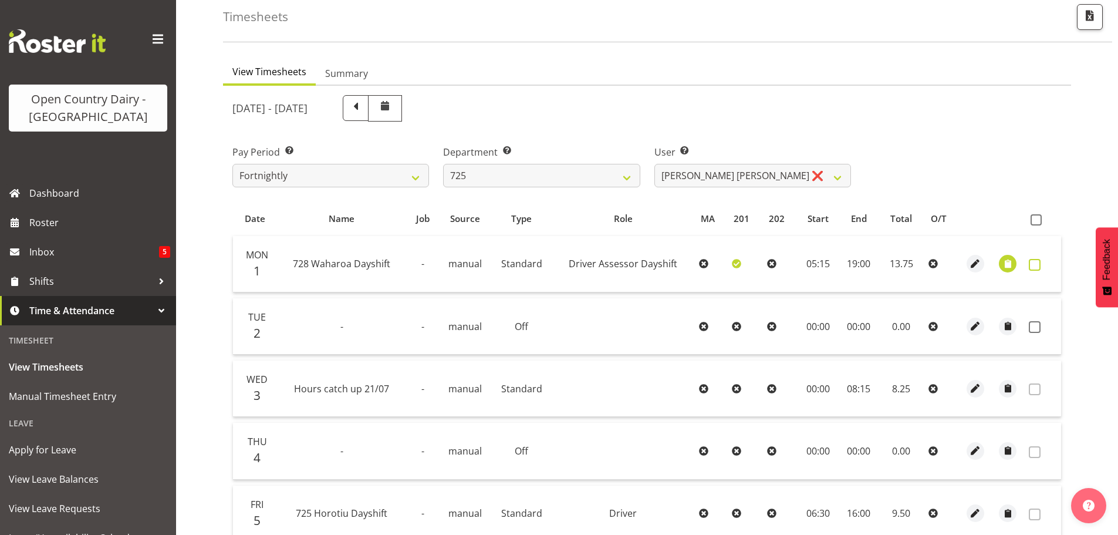
click at [1038, 265] on span at bounding box center [1035, 265] width 12 height 12
checkbox input "true"
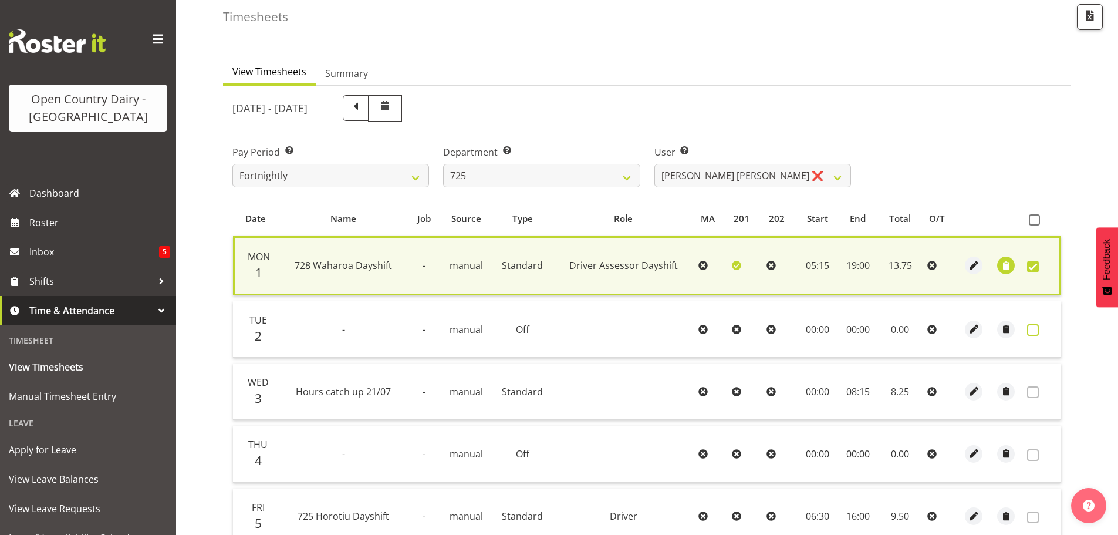
click at [1033, 331] on span at bounding box center [1033, 330] width 12 height 12
checkbox input "true"
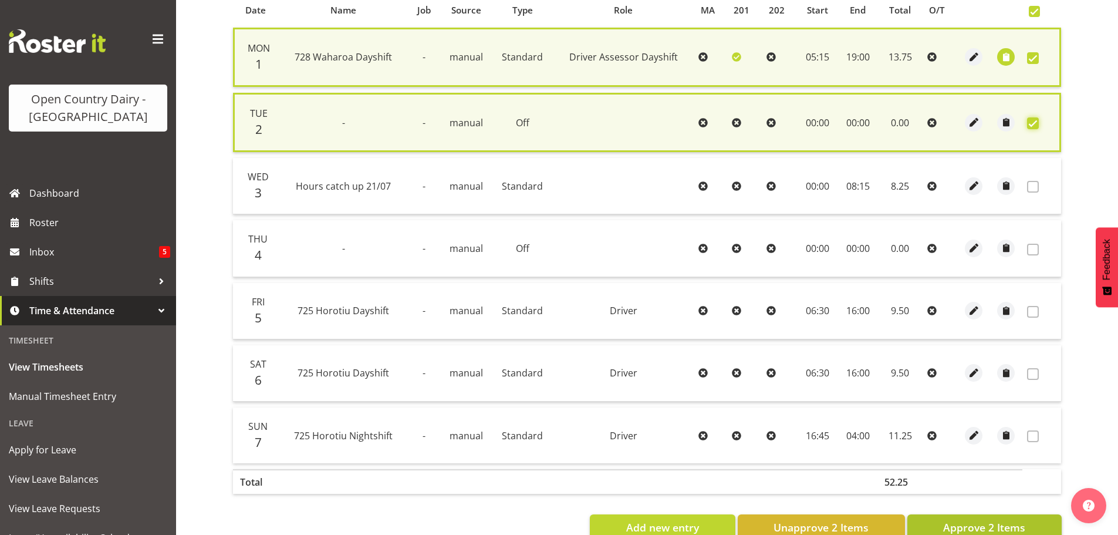
scroll to position [300, 0]
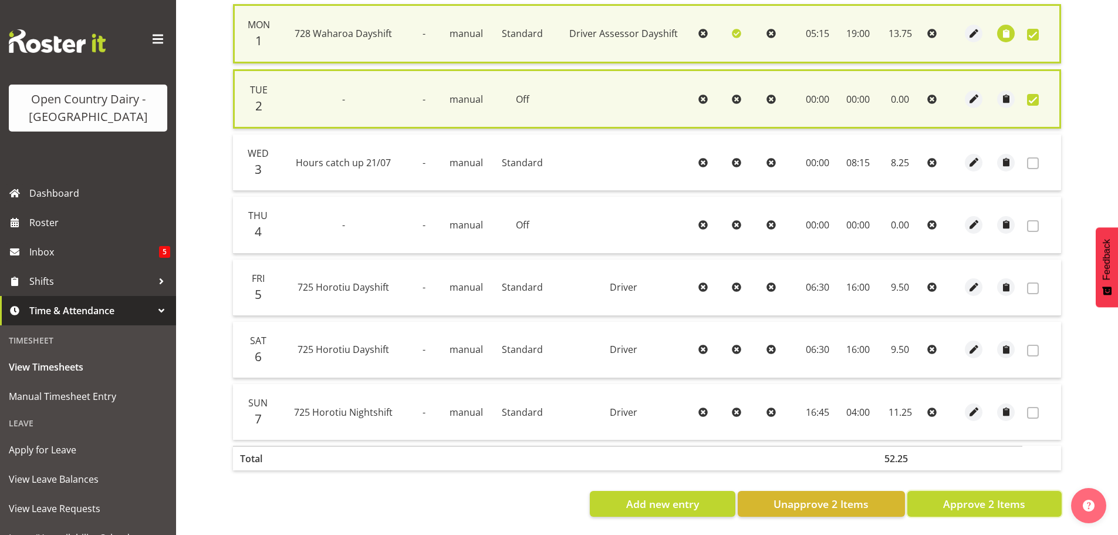
click at [974, 497] on span "Approve 2 Items" at bounding box center [984, 503] width 82 height 15
checkbox input "false"
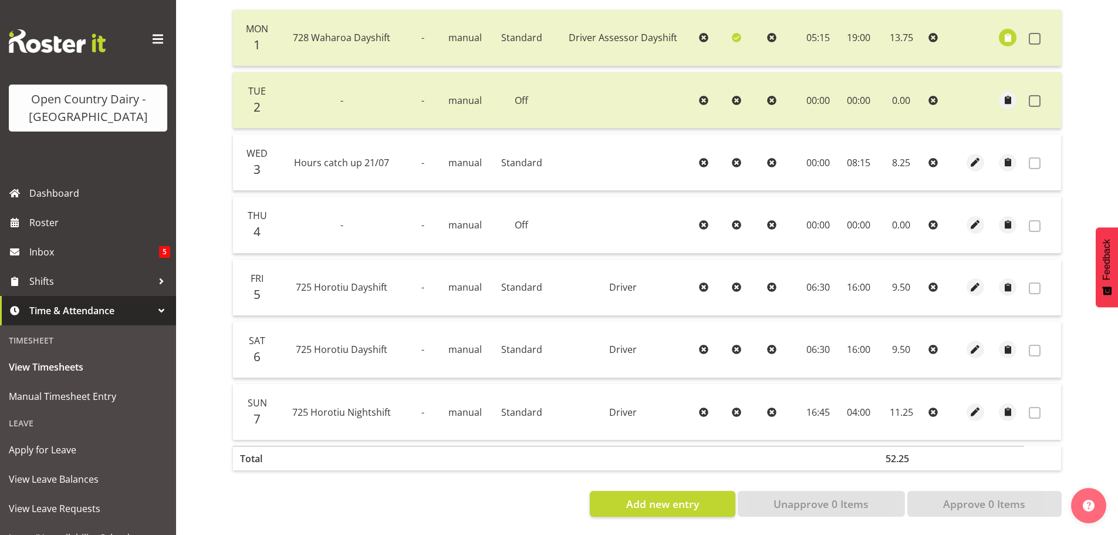
scroll to position [60, 0]
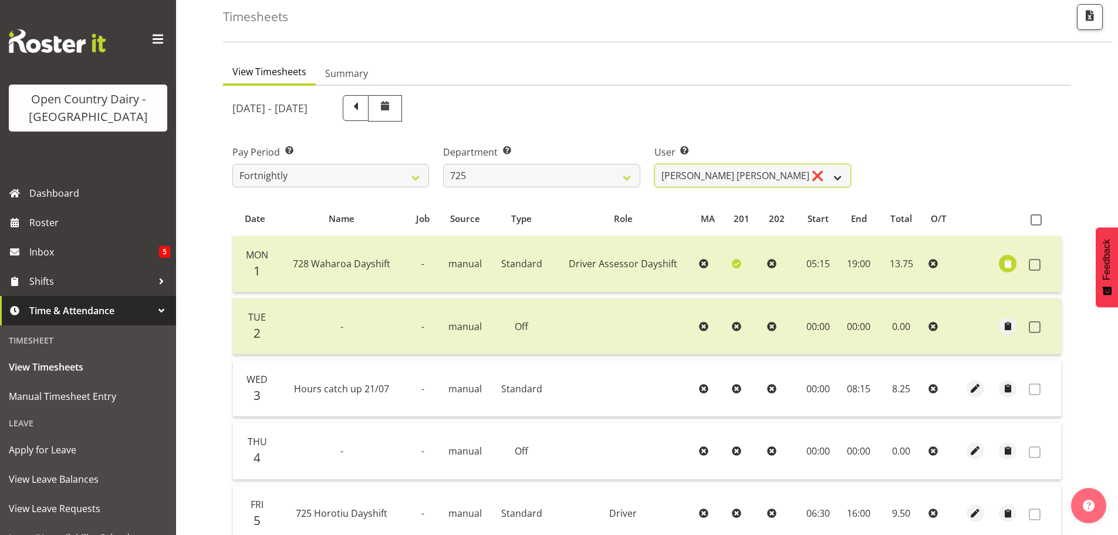
click at [794, 178] on select "Bhupinder Dhaliwal ❌ Gurpreet Singh Kahlon ❌ Hendrik Potgieter ❌ Len Grace ❌" at bounding box center [752, 175] width 197 height 23
click at [491, 174] on select "701 702 703 704 705 706 707 708 709 710 711 712 713 714 715 716 717 718 719 720" at bounding box center [541, 175] width 197 height 23
select select "808"
click at [443, 164] on select "701 702 703 704 705 706 707 708 709 710 711 712 713 714 715 716 717 718 719 720" at bounding box center [541, 175] width 197 height 23
select select "10486"
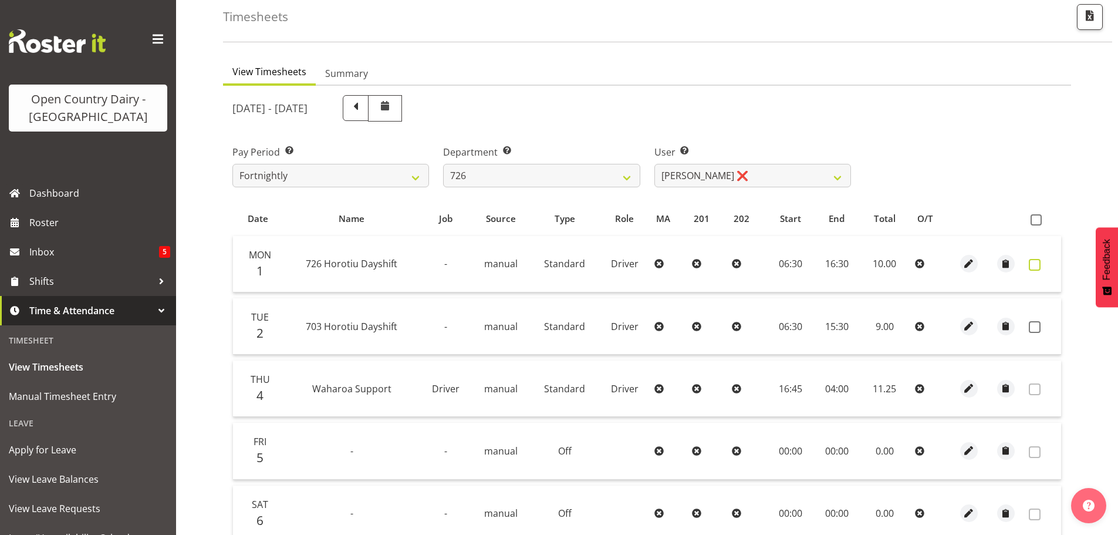
click at [1037, 263] on span at bounding box center [1035, 265] width 12 height 12
checkbox input "true"
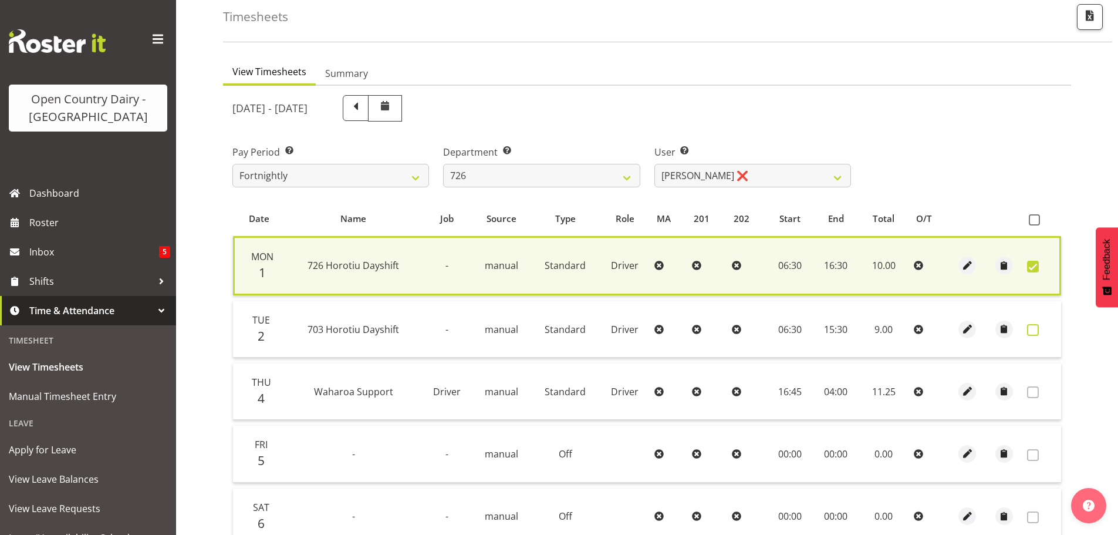
click at [1037, 332] on span at bounding box center [1033, 330] width 12 height 12
checkbox input "true"
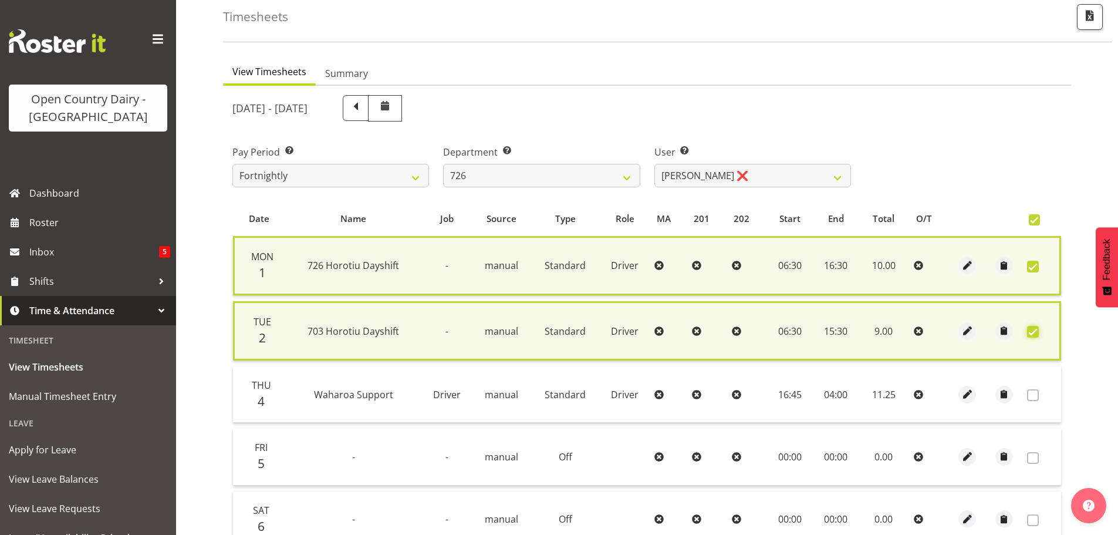
scroll to position [236, 0]
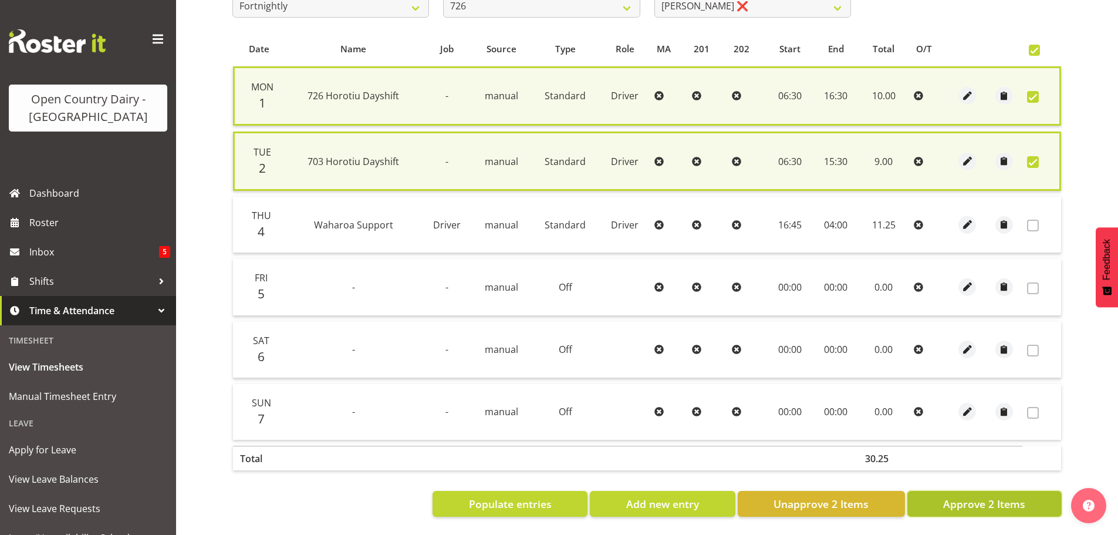
click at [977, 498] on span "Approve 2 Items" at bounding box center [984, 503] width 82 height 15
checkbox input "false"
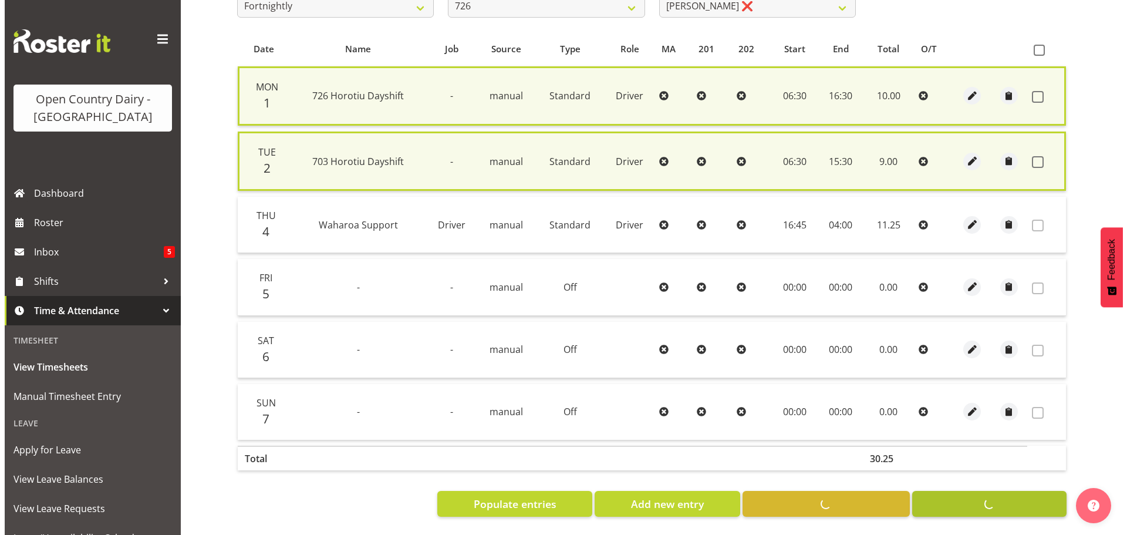
scroll to position [232, 0]
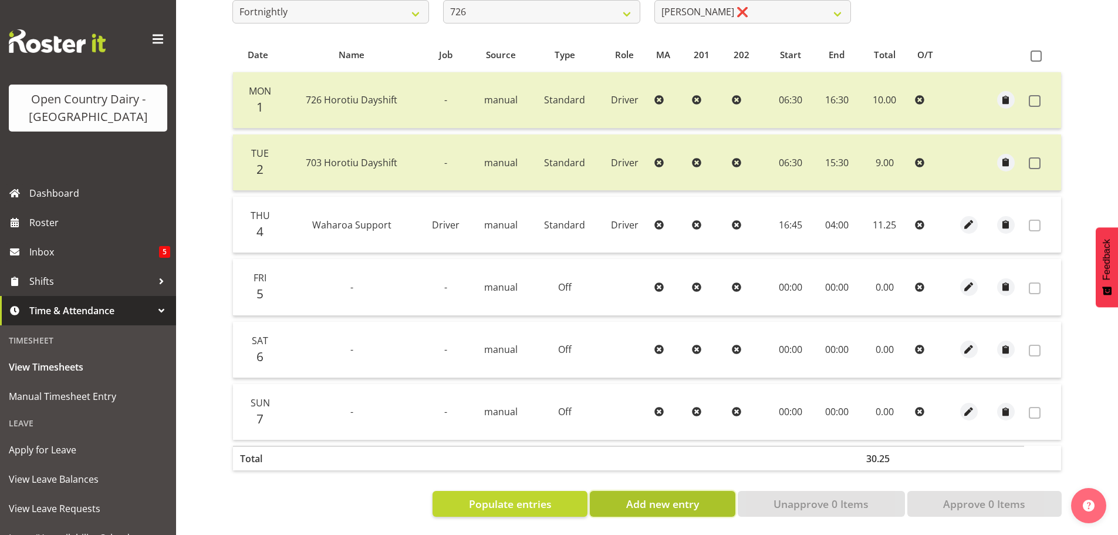
click at [661, 498] on span "Add new entry" at bounding box center [662, 503] width 73 height 15
select select
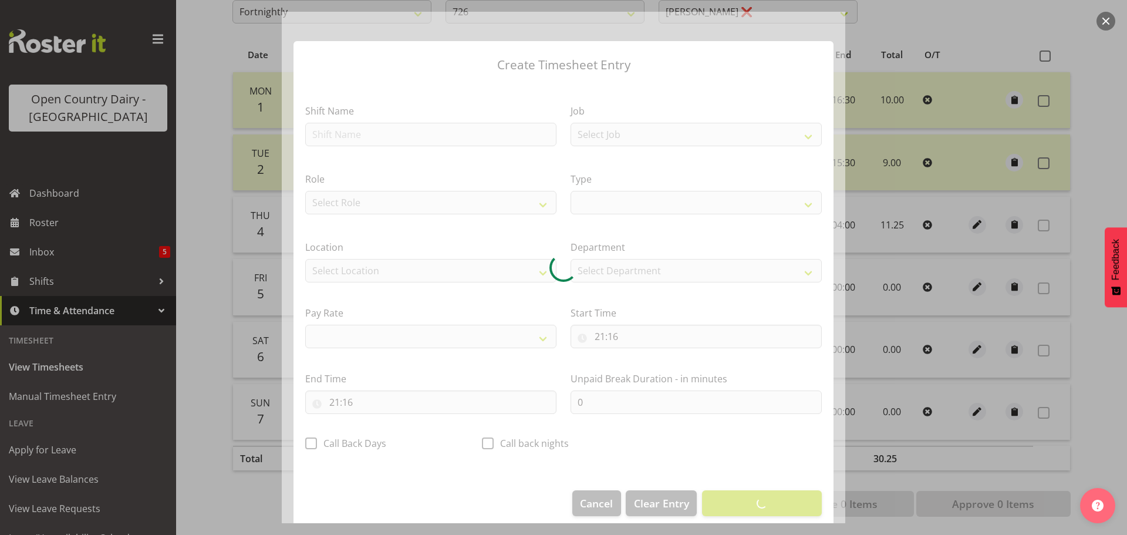
select select
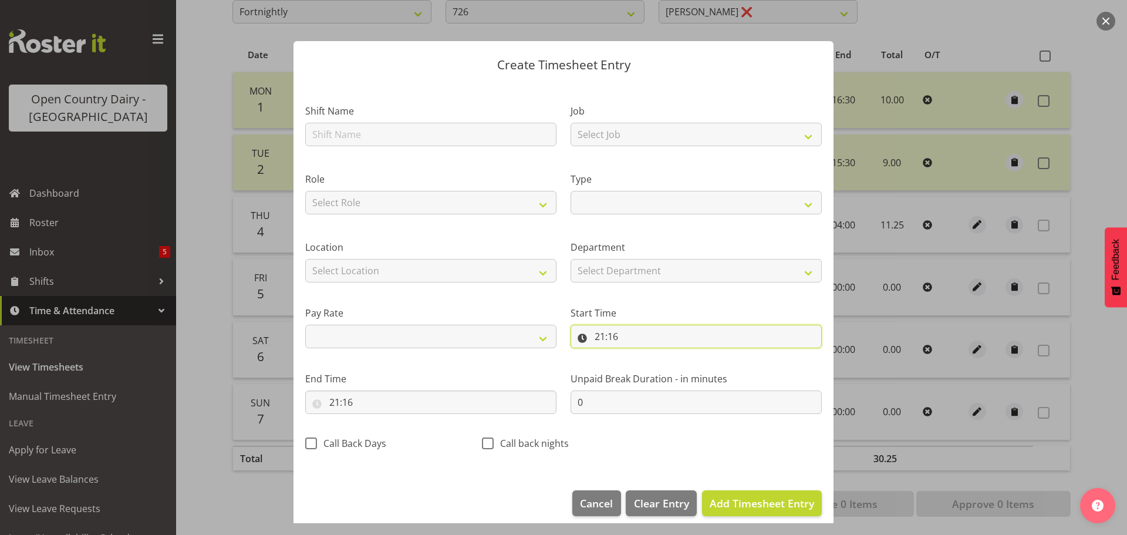
click at [639, 333] on input "21:16" at bounding box center [695, 335] width 251 height 23
click at [759, 506] on span "Add Timesheet Entry" at bounding box center [761, 503] width 104 height 14
select select
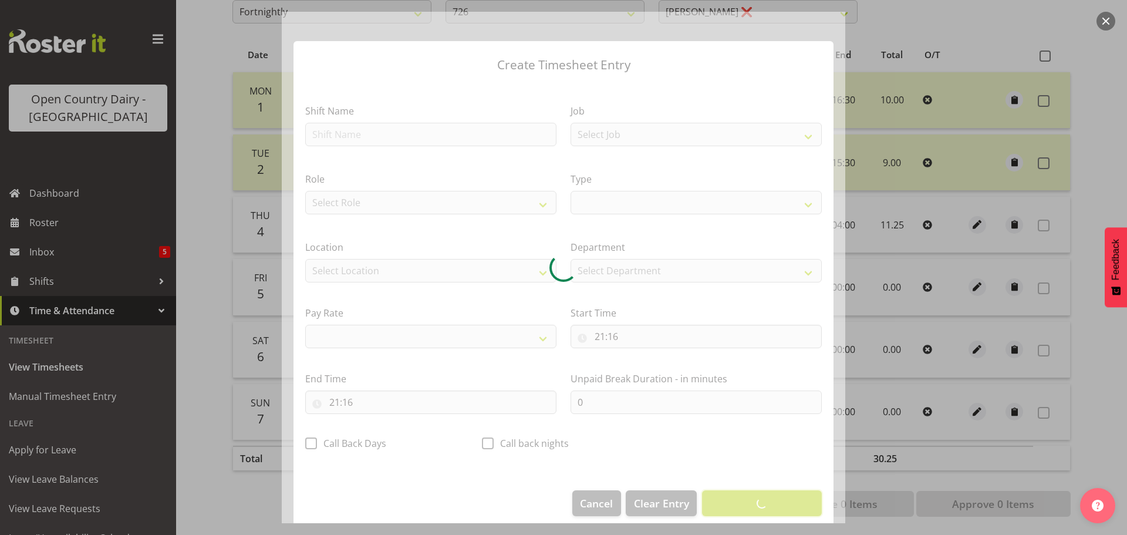
select select
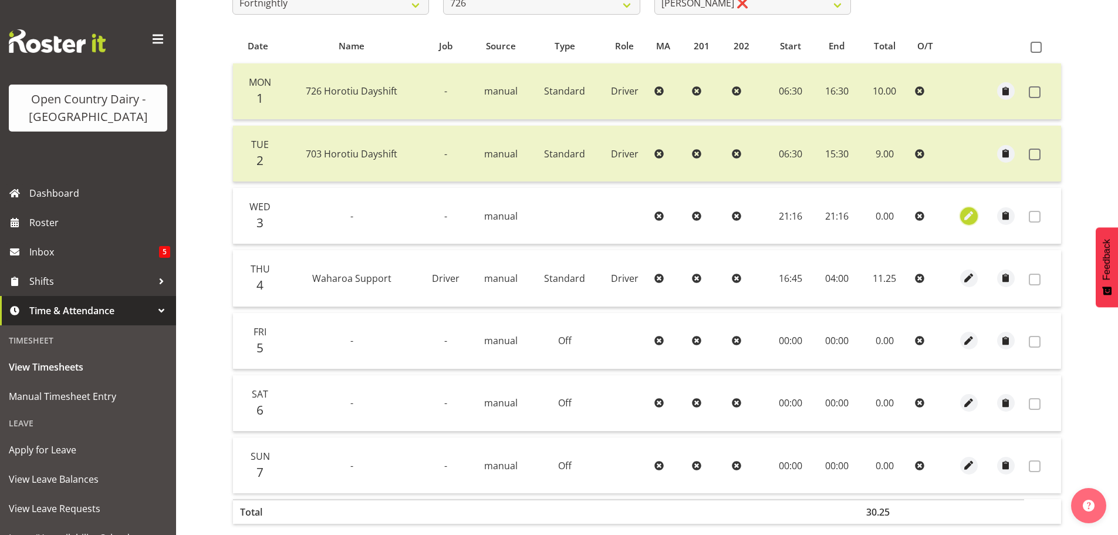
click at [963, 214] on span "button" at bounding box center [968, 215] width 13 height 13
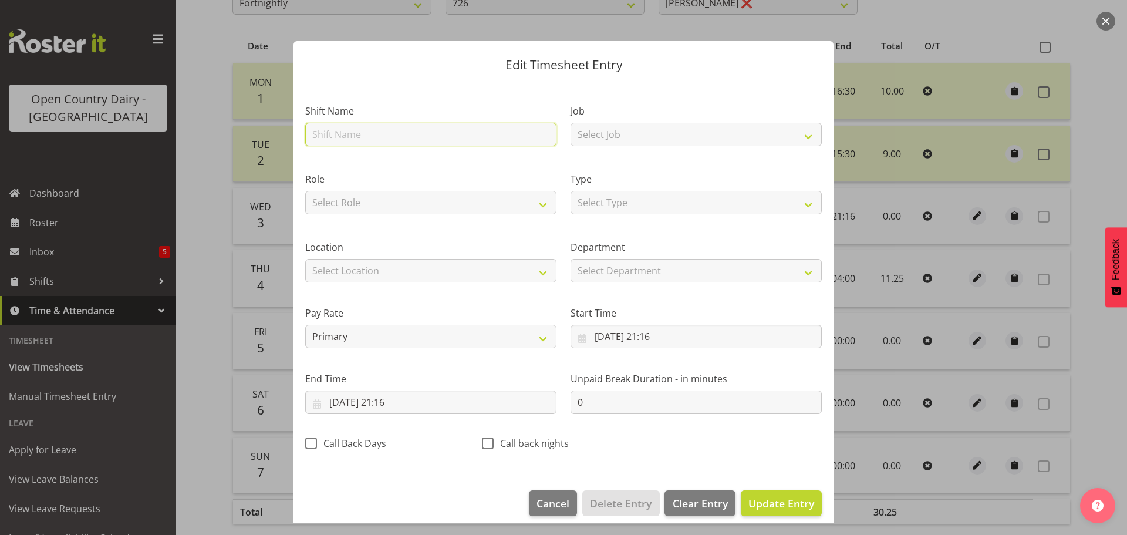
click at [348, 134] on input "text" at bounding box center [430, 134] width 251 height 23
type input "Nightshift"
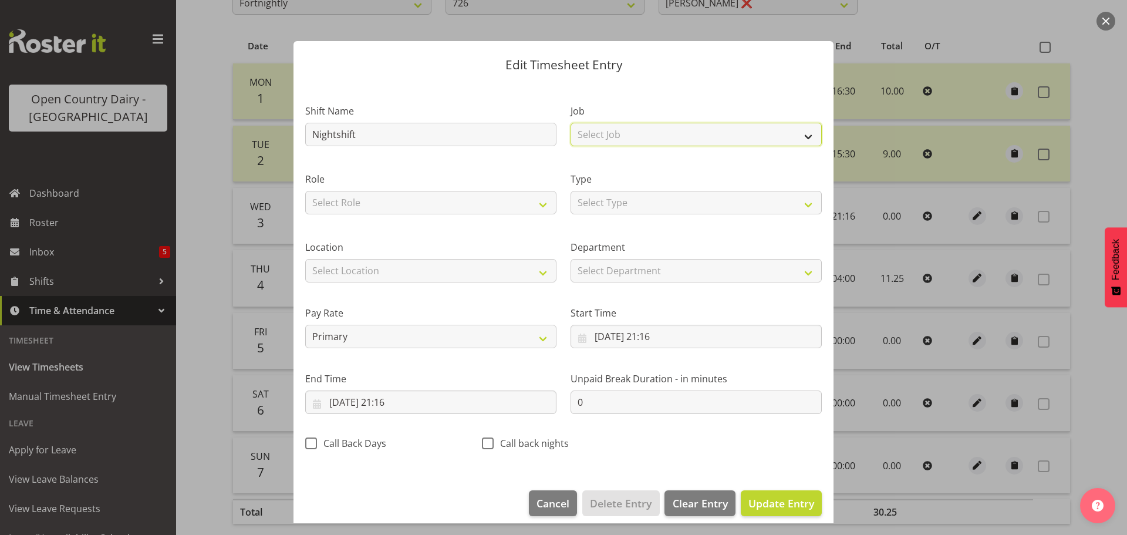
click at [682, 137] on select "Select Job Driver Driver supervisor Support" at bounding box center [695, 134] width 251 height 23
select select "9052"
click at [570, 123] on select "Select Job Driver Driver supervisor Support" at bounding box center [695, 134] width 251 height 23
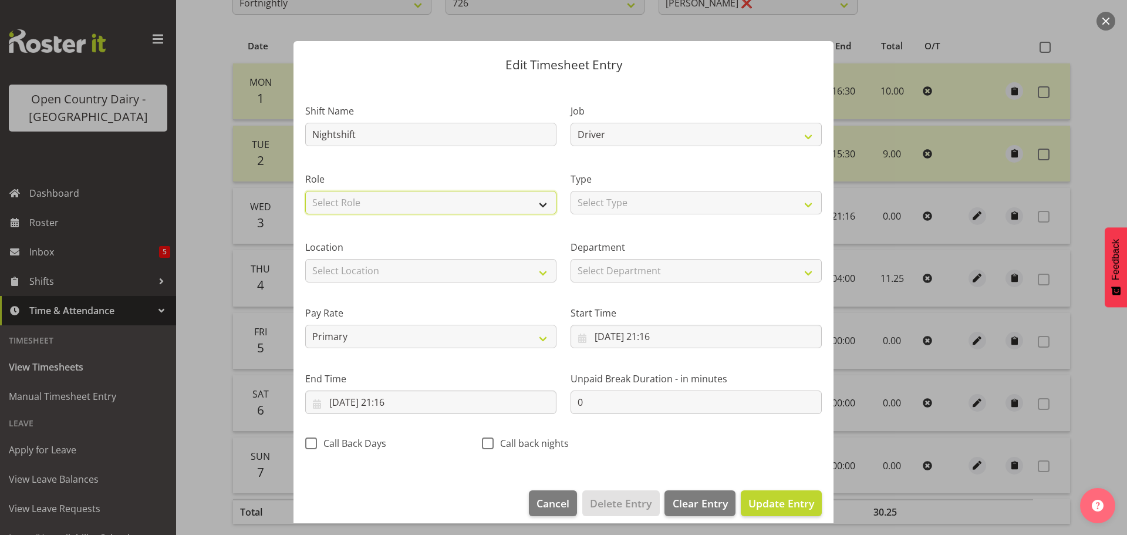
click at [486, 197] on select "Select Role Driver" at bounding box center [430, 202] width 251 height 23
select select "1166"
click at [305, 191] on select "Select Role Driver" at bounding box center [430, 202] width 251 height 23
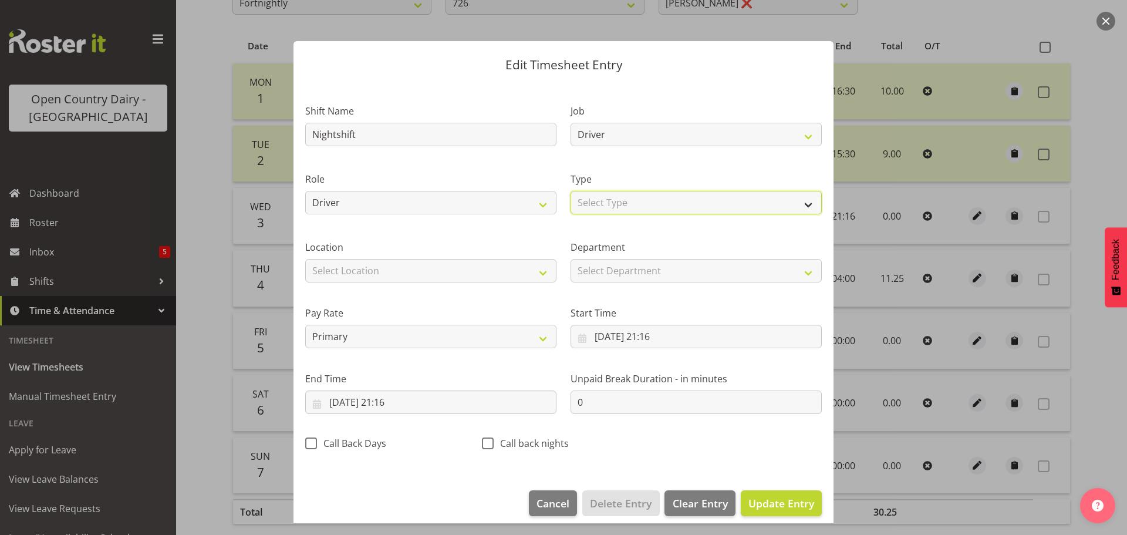
click at [638, 197] on select "Select Type Off Standard Public Holiday Public Holiday (Worked) Day In Lieu Ann…" at bounding box center [695, 202] width 251 height 23
select select "Standard"
click at [570, 191] on select "Select Type Off Standard Public Holiday Public Holiday (Worked) Day In Lieu Ann…" at bounding box center [695, 202] width 251 height 23
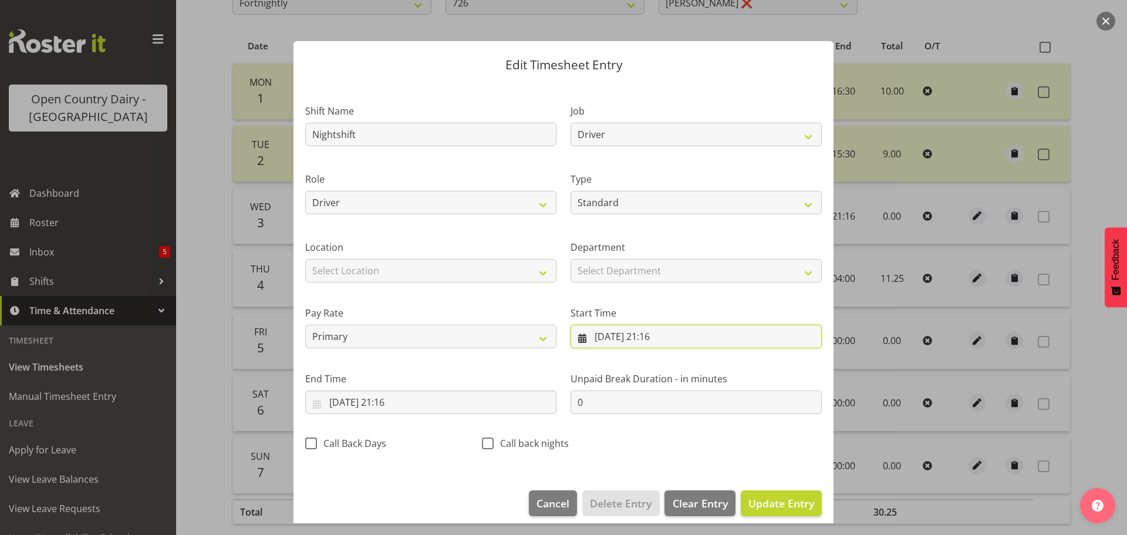
click at [622, 336] on input "03/09/2025, 21:16" at bounding box center [695, 335] width 251 height 23
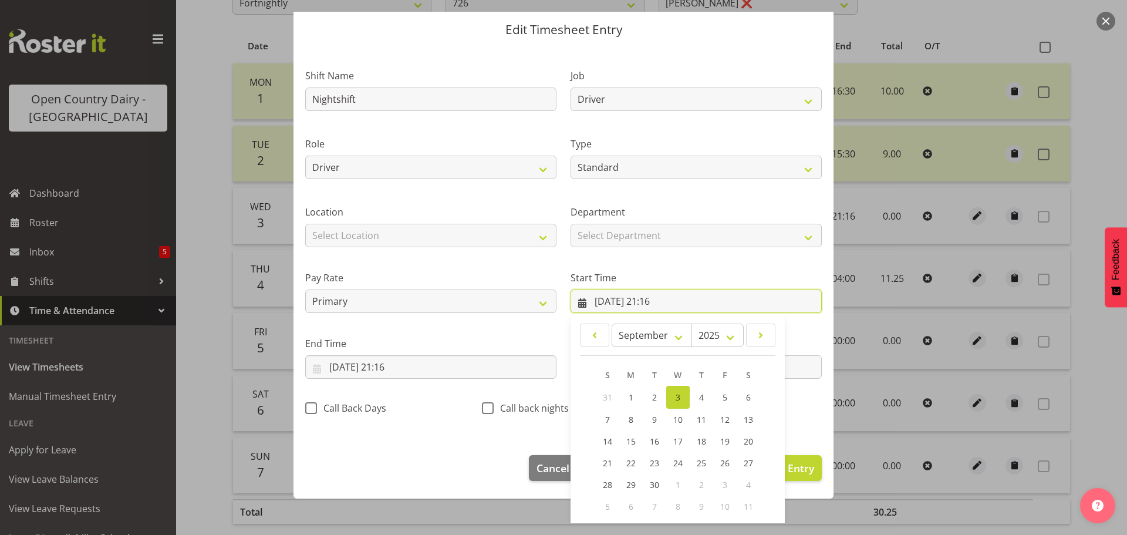
scroll to position [93, 0]
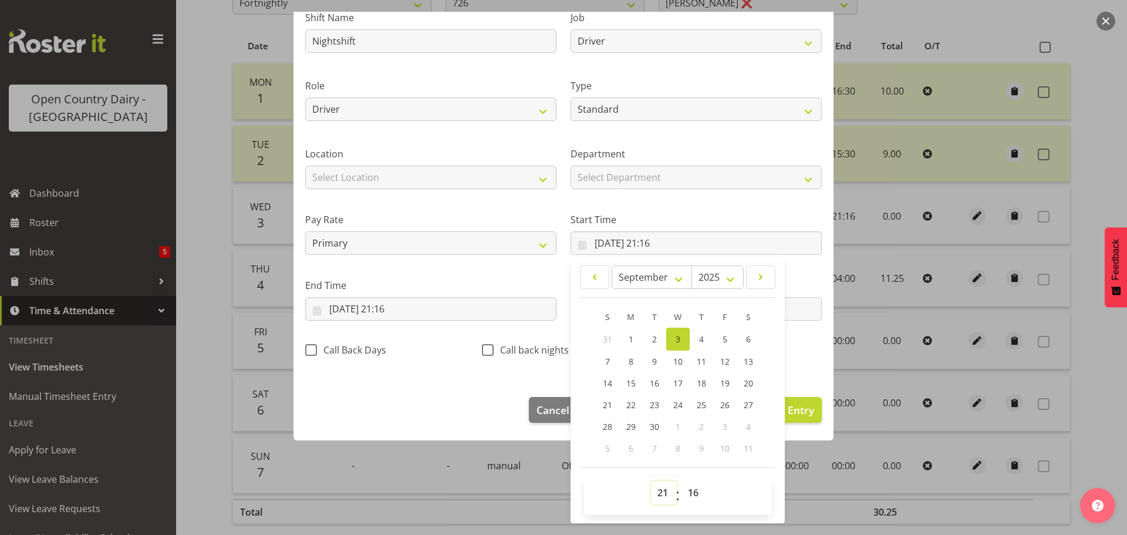
click at [656, 492] on select "00 01 02 03 04 05 06 07 08 09 10 11 12 13 14 15 16 17 18 19 20 21 22 23" at bounding box center [664, 492] width 26 height 23
select select "16"
click at [651, 481] on select "00 01 02 03 04 05 06 07 08 09 10 11 12 13 14 15 16 17 18 19 20 21 22 23" at bounding box center [664, 492] width 26 height 23
type input "03/09/2025, 16:16"
click at [689, 495] on select "00 01 02 03 04 05 06 07 08 09 10 11 12 13 14 15 16 17 18 19 20 21 22 23 24 25 2…" at bounding box center [694, 492] width 26 height 23
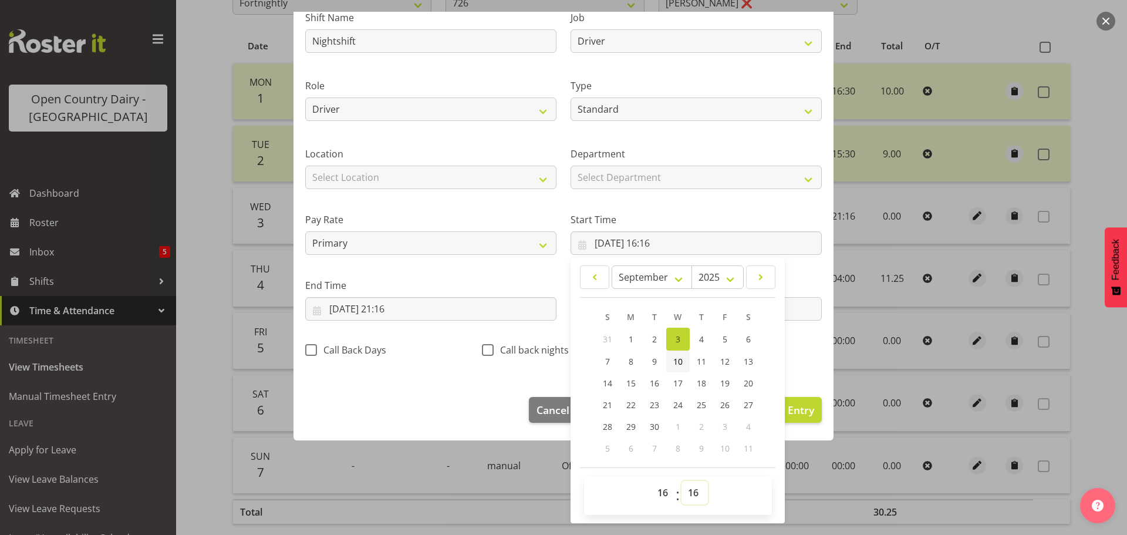
select select "45"
click at [681, 481] on select "00 01 02 03 04 05 06 07 08 09 10 11 12 13 14 15 16 17 18 19 20 21 22 23 24 25 2…" at bounding box center [694, 492] width 26 height 23
type input "03/09/2025, 16:45"
click at [393, 302] on input "03/09/2025, 21:16" at bounding box center [430, 308] width 251 height 23
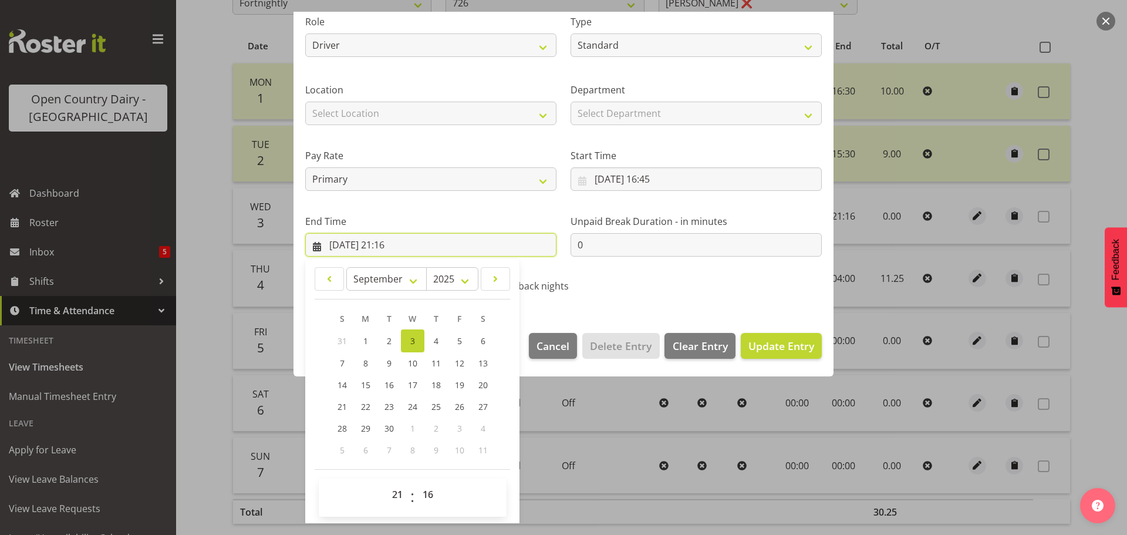
scroll to position [159, 0]
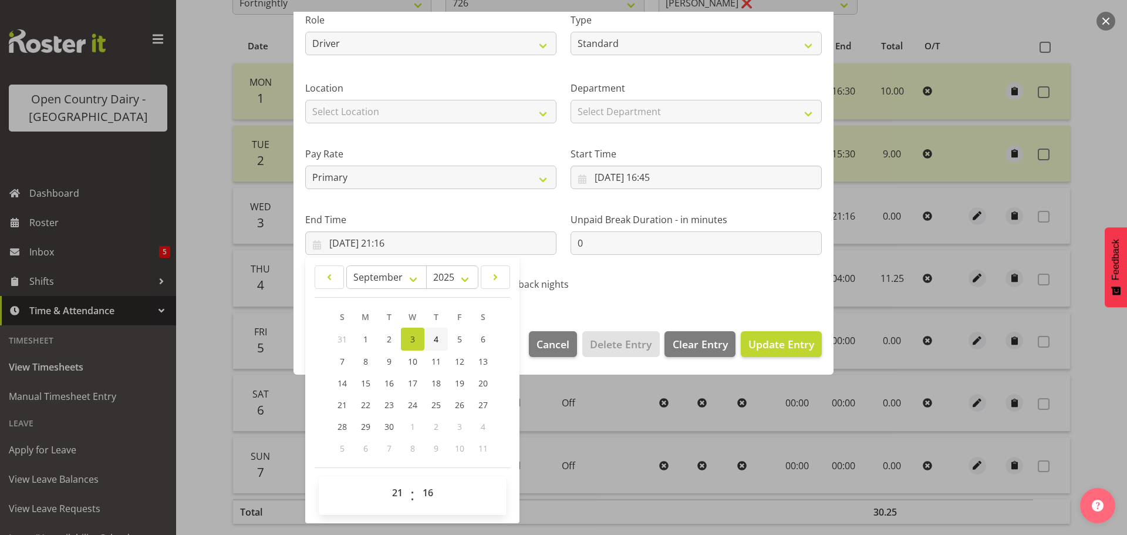
drag, startPoint x: 432, startPoint y: 339, endPoint x: 423, endPoint y: 416, distance: 78.0
click at [433, 339] on link "4" at bounding box center [435, 338] width 23 height 23
type input "04/09/2025, 21:16"
click at [397, 493] on select "00 01 02 03 04 05 06 07 08 09 10 11 12 13 14 15 16 17 18 19 20 21 22 23" at bounding box center [399, 492] width 26 height 23
select select "4"
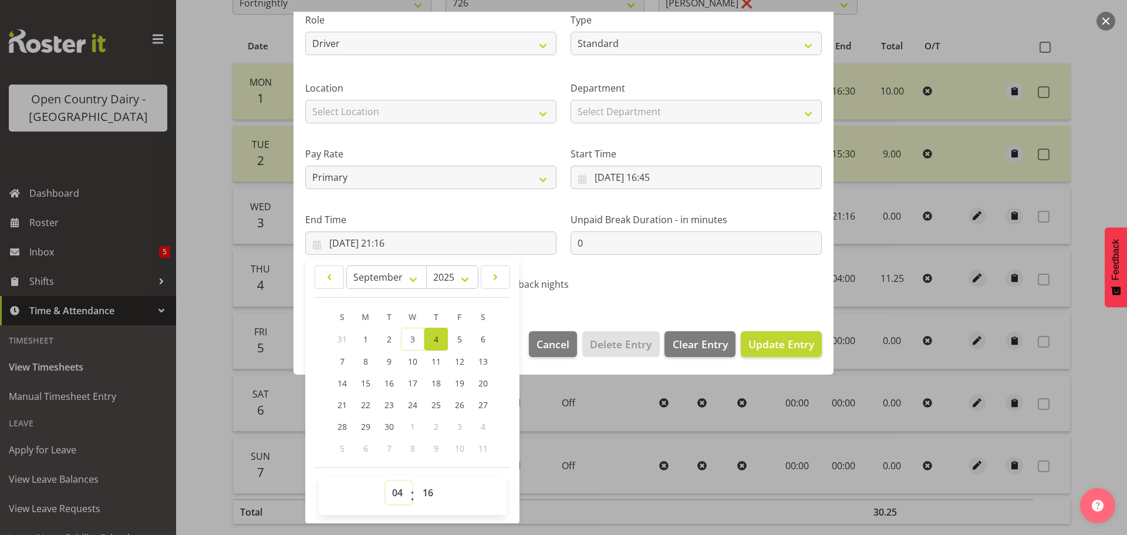
click at [386, 481] on select "00 01 02 03 04 05 06 07 08 09 10 11 12 13 14 15 16 17 18 19 20 21 22 23" at bounding box center [399, 492] width 26 height 23
type input "04/09/2025, 04:16"
drag, startPoint x: 430, startPoint y: 492, endPoint x: 452, endPoint y: 387, distance: 106.8
click at [431, 492] on select "00 01 02 03 04 05 06 07 08 09 10 11 12 13 14 15 16 17 18 19 20 21 22 23 24 25 2…" at bounding box center [429, 492] width 26 height 23
select select "0"
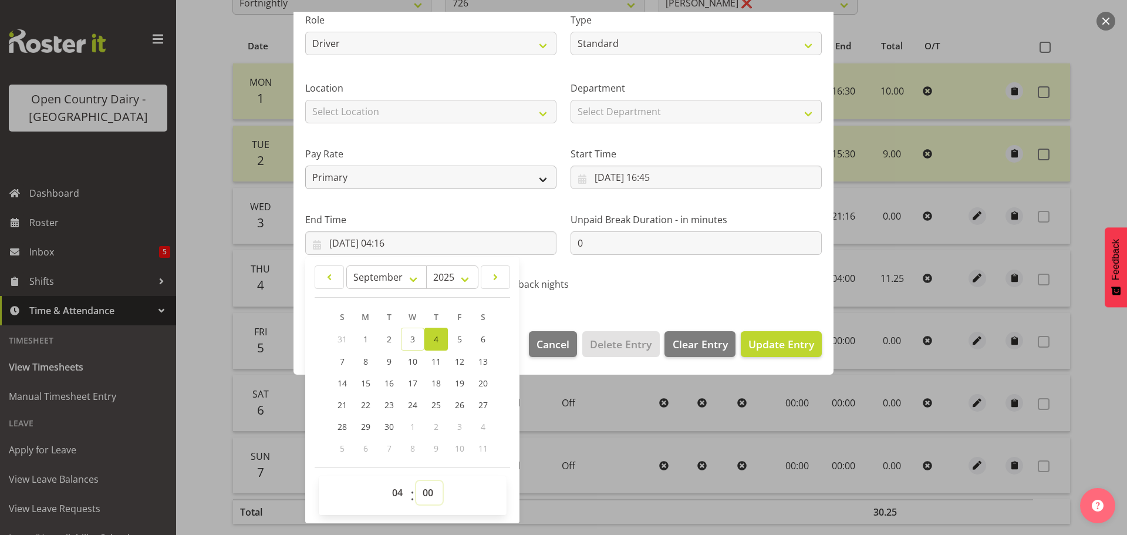
click at [416, 481] on select "00 01 02 03 04 05 06 07 08 09 10 11 12 13 14 15 16 17 18 19 20 21 22 23 24 25 2…" at bounding box center [429, 492] width 26 height 23
type input "04/09/2025, 04:00"
click at [804, 349] on span "Update Entry" at bounding box center [781, 344] width 66 height 14
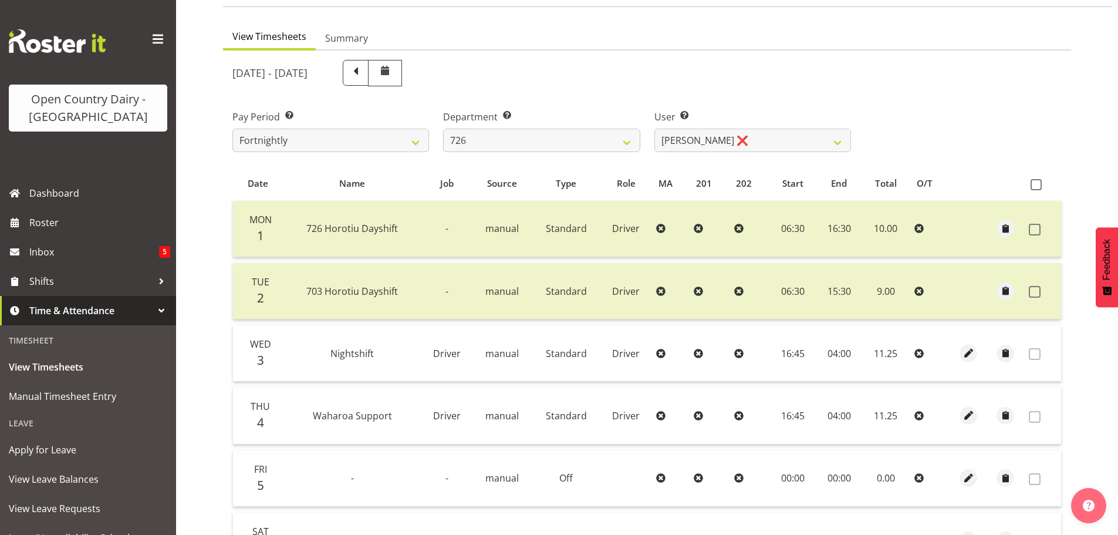
scroll to position [0, 0]
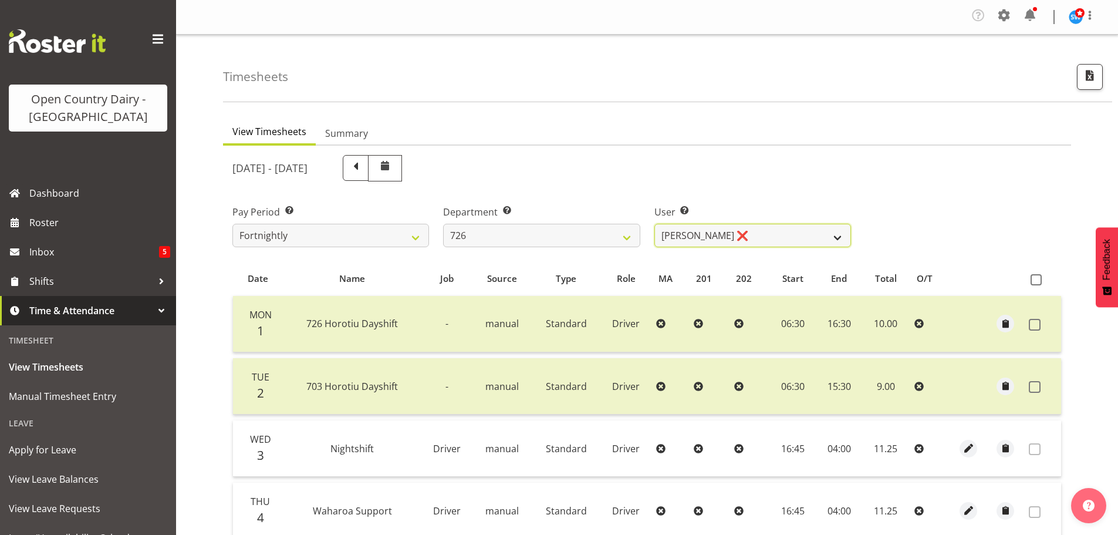
click at [762, 228] on select "Angela Burrill ❌ Bryan Leathart ❌ Harpreet Singh ❌ Kerry Young ❌" at bounding box center [752, 235] width 197 height 23
select select "11236"
click at [654, 224] on select "Angela Burrill ❌ Bryan Leathart ❌ Harpreet Singh ❌ Kerry Young ❌" at bounding box center [752, 235] width 197 height 23
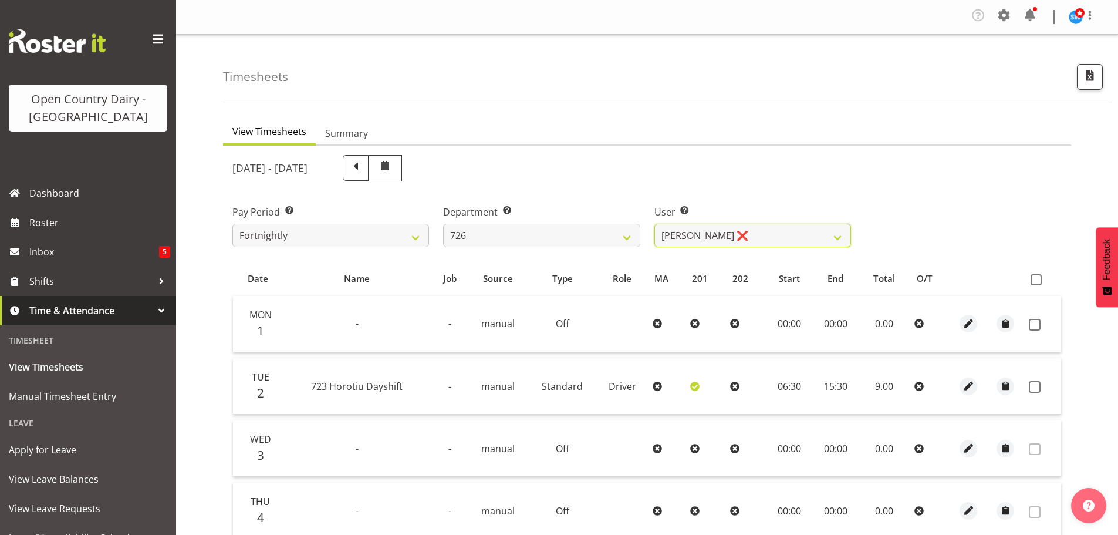
scroll to position [117, 0]
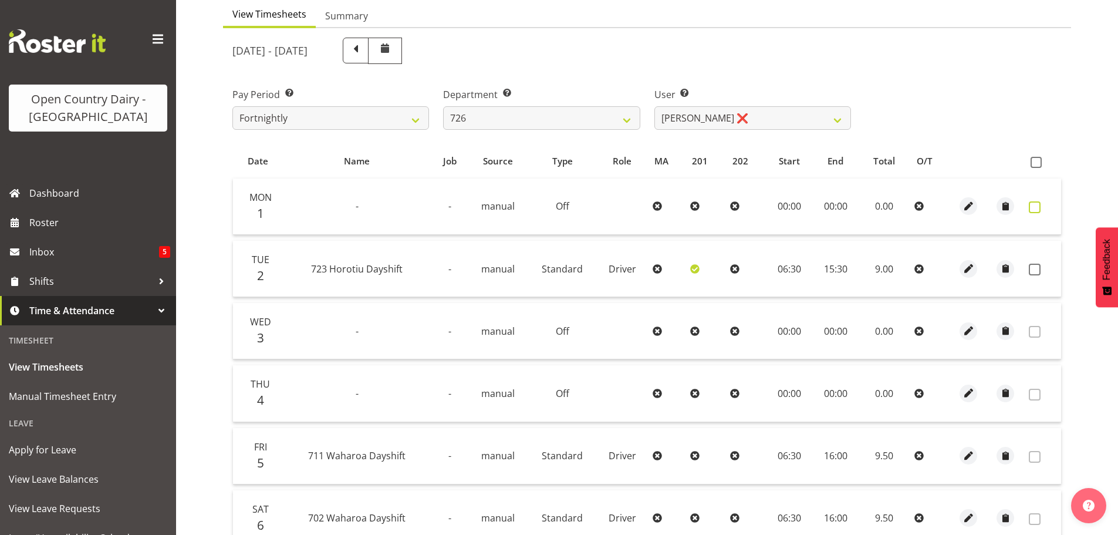
click at [1036, 205] on span at bounding box center [1035, 207] width 12 height 12
checkbox input "true"
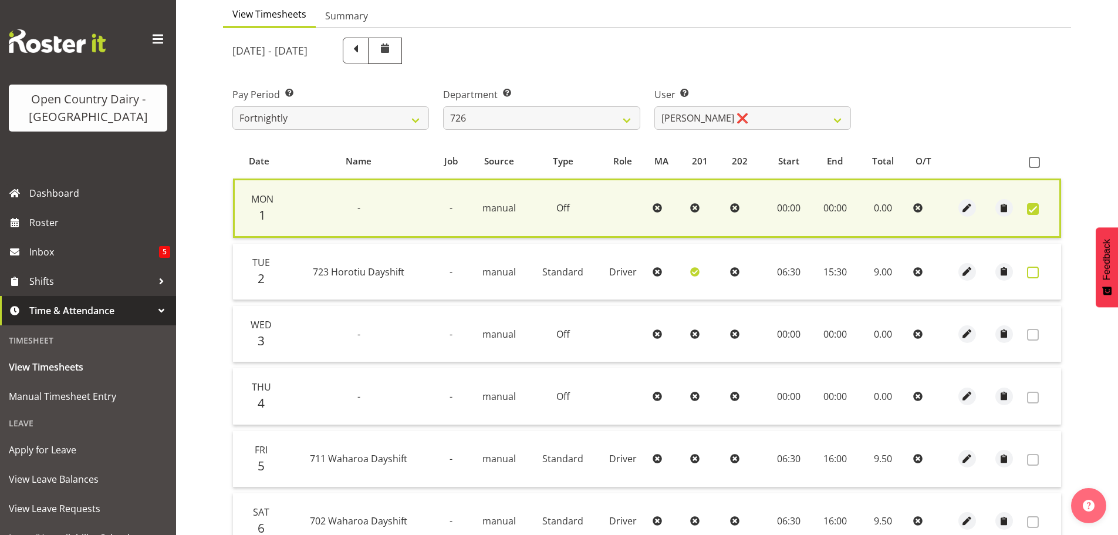
click at [1032, 276] on span at bounding box center [1033, 272] width 12 height 12
checkbox input "true"
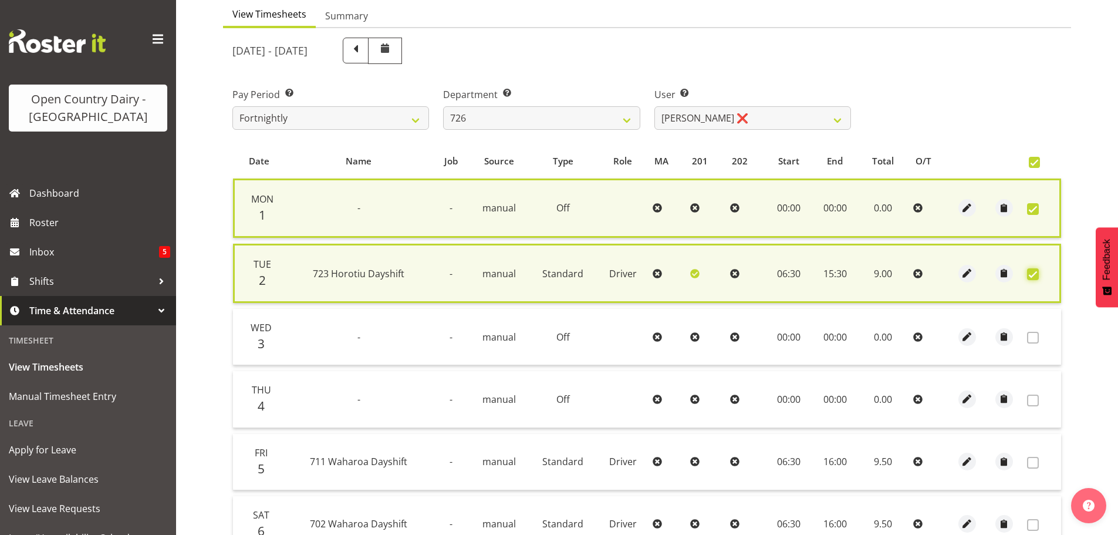
scroll to position [300, 0]
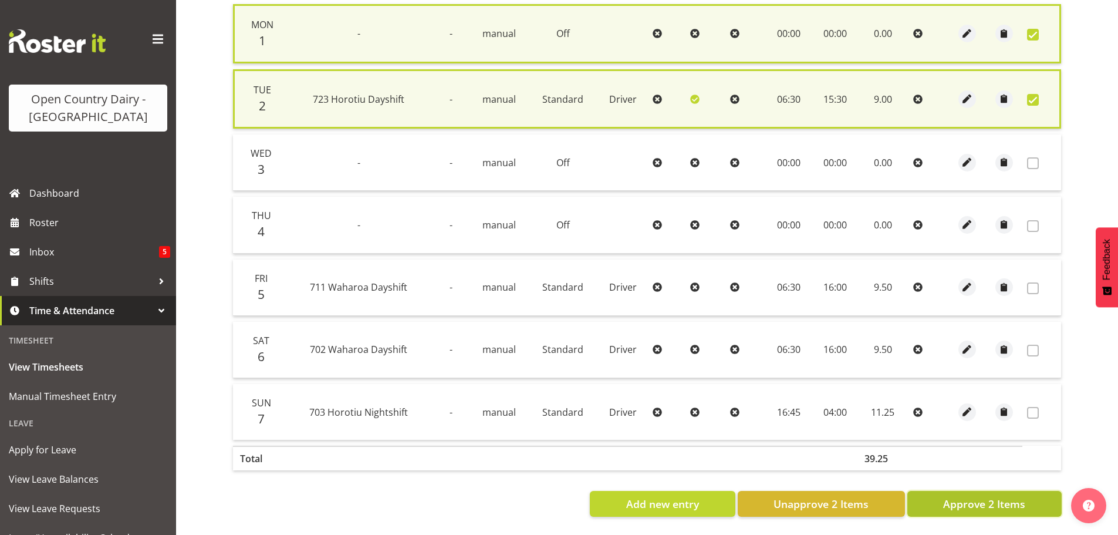
click at [1015, 497] on span "Approve 2 Items" at bounding box center [984, 503] width 82 height 15
checkbox input "false"
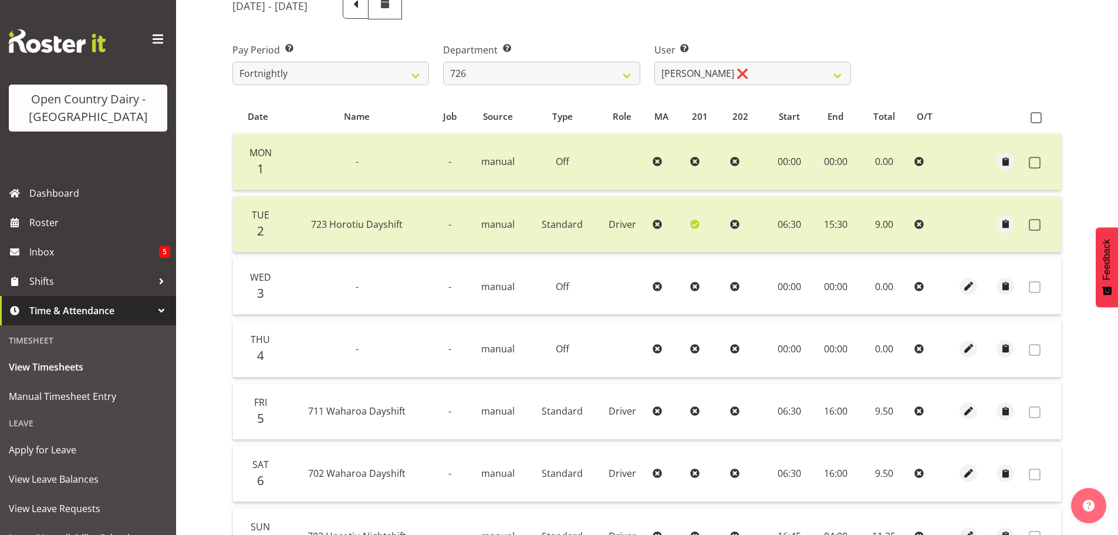
scroll to position [1, 0]
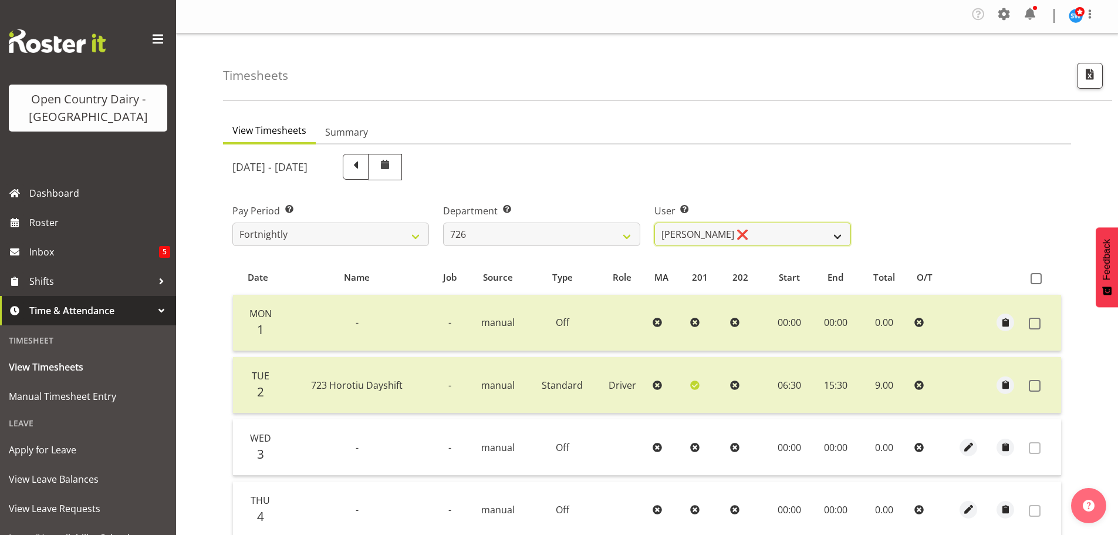
click at [750, 228] on select "Angela Burrill ❌ Bryan Leathart ❌ Harpreet Singh ❌ Kerry Young ❌" at bounding box center [752, 233] width 197 height 23
select select "11081"
click at [654, 222] on select "Angela Burrill ❌ Bryan Leathart ❌ Harpreet Singh ❌ Kerry Young ❌" at bounding box center [752, 233] width 197 height 23
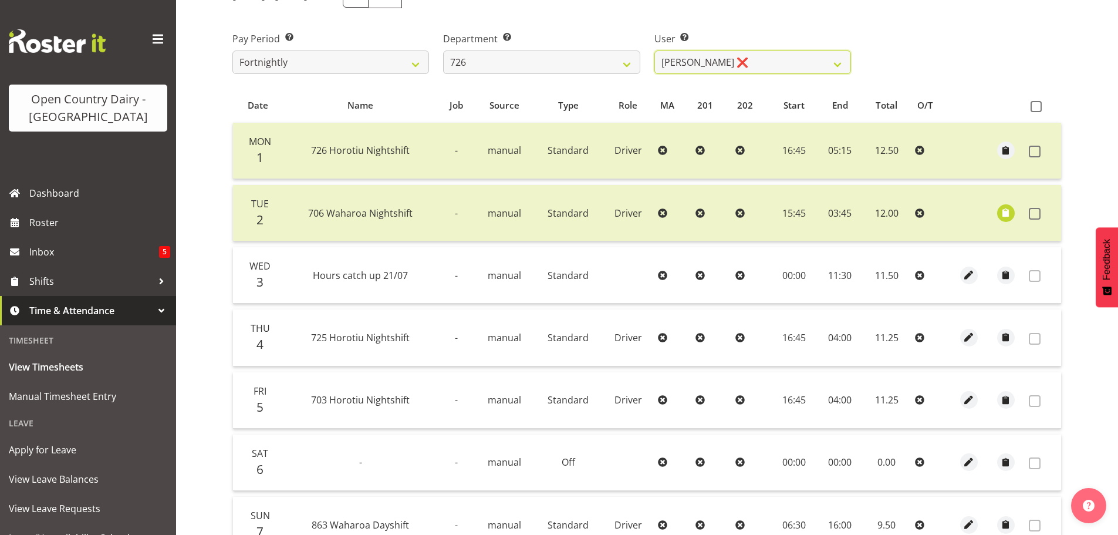
scroll to position [119, 0]
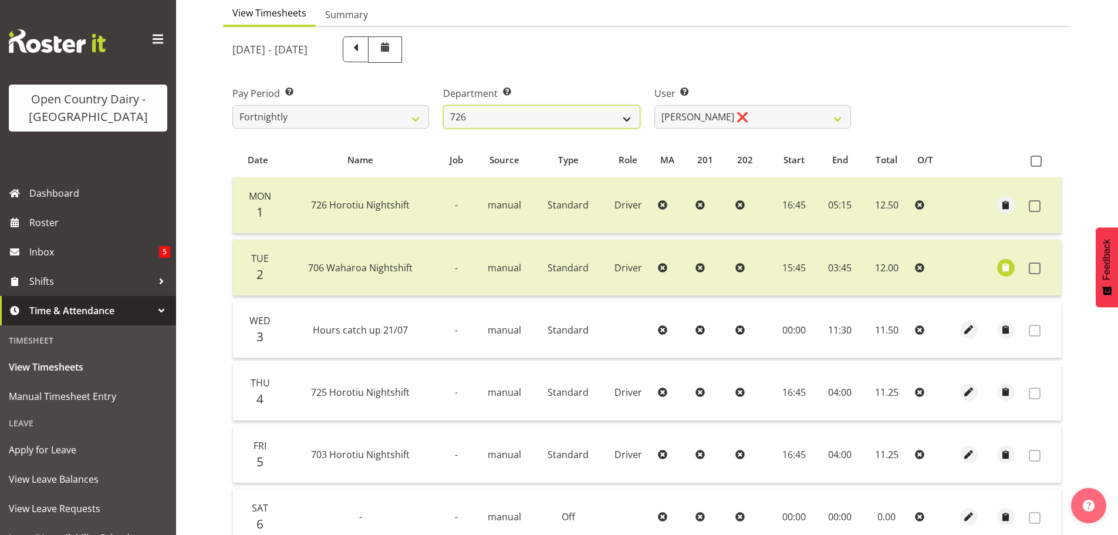
click at [491, 114] on select "701 702 703 704 705 706 707 708 709 710 711 712 713 714 715 716 717 718 719 720" at bounding box center [541, 116] width 197 height 23
select select "761"
click at [443, 105] on select "701 702 703 704 705 706 707 708 709 710 711 712 713 714 715 716 717 718 719 720" at bounding box center [541, 116] width 197 height 23
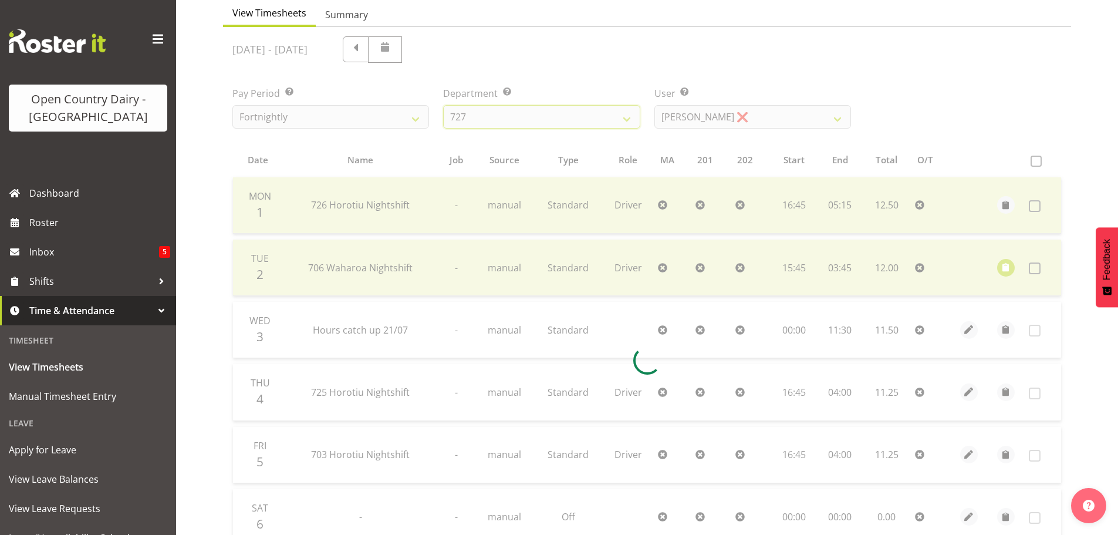
scroll to position [55, 0]
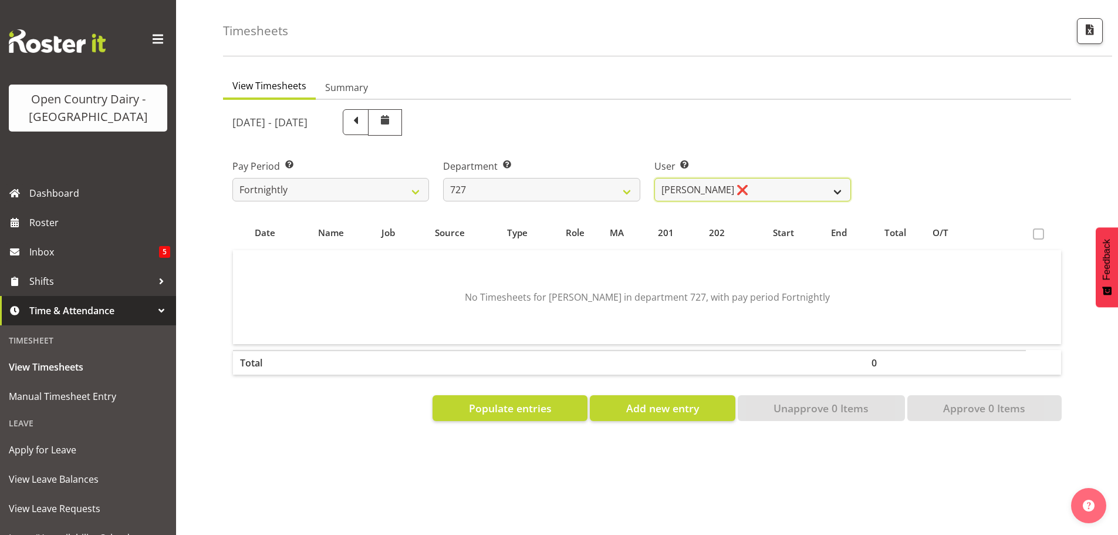
click at [743, 179] on select "David Pawley ❌ Kase Hussey ❌ Rhys Greener ❌" at bounding box center [752, 189] width 197 height 23
select select "11588"
click at [654, 178] on select "David Pawley ❌ Kase Hussey ❌ Rhys Greener ❌" at bounding box center [752, 189] width 197 height 23
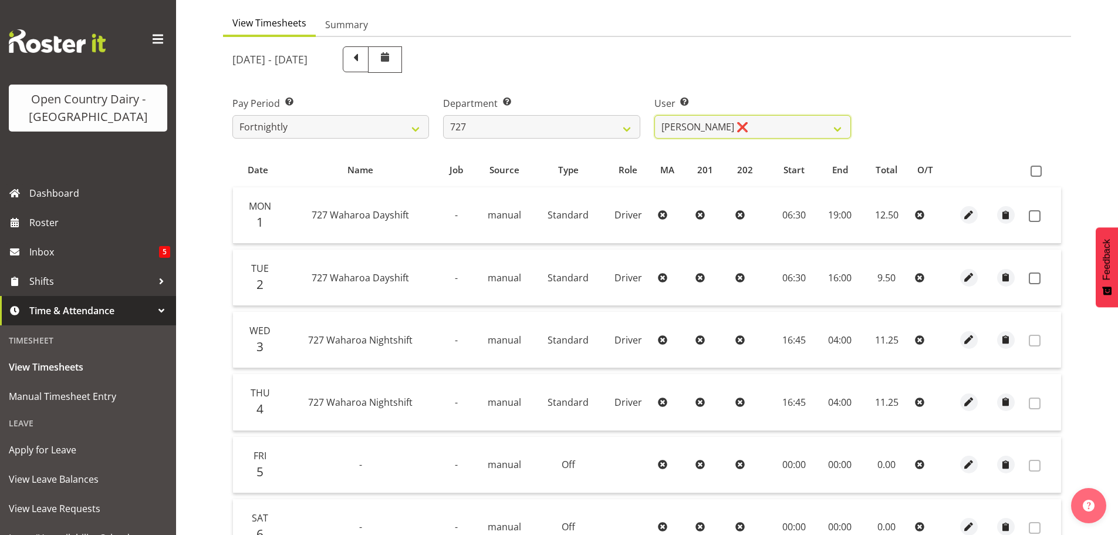
scroll to position [172, 0]
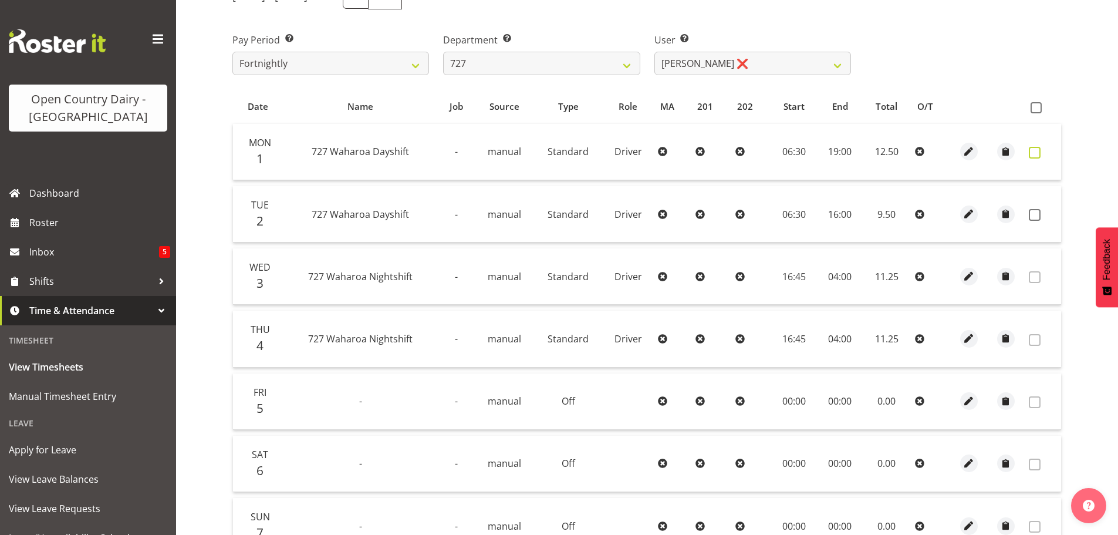
click at [1032, 156] on span at bounding box center [1035, 153] width 12 height 12
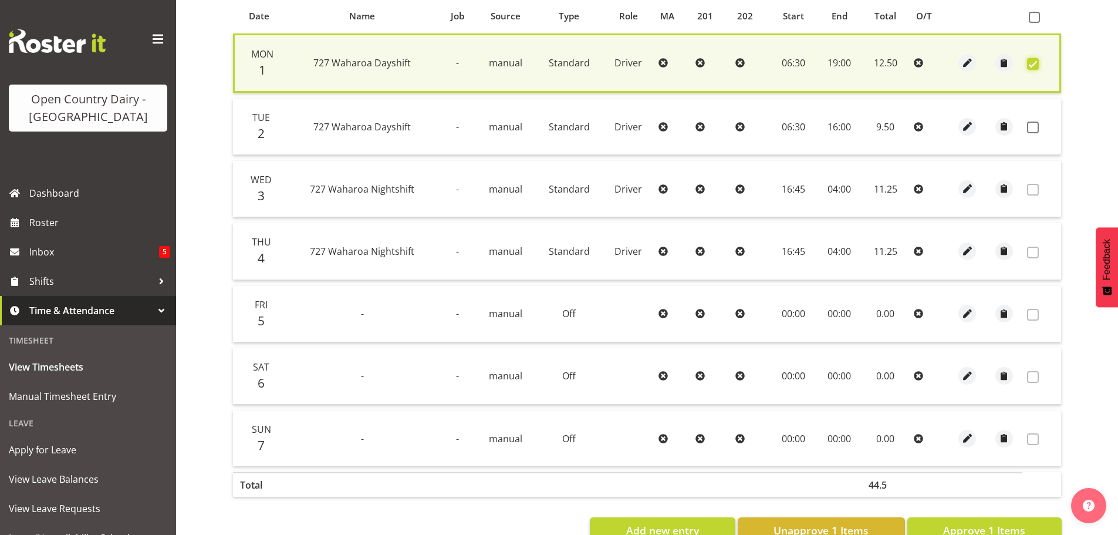
scroll to position [297, 0]
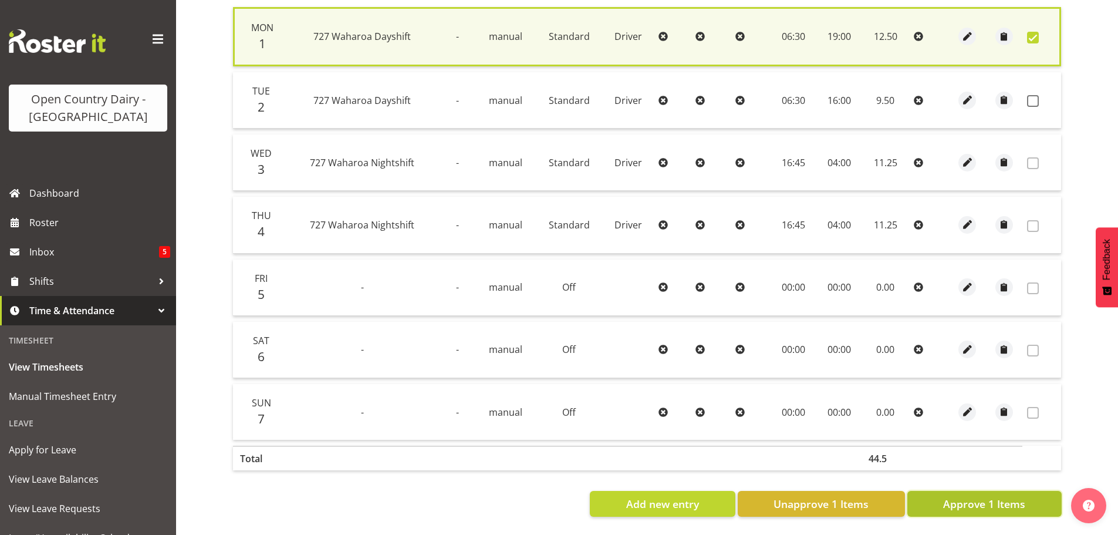
click at [986, 498] on span "Approve 1 Items" at bounding box center [984, 503] width 82 height 15
checkbox input "false"
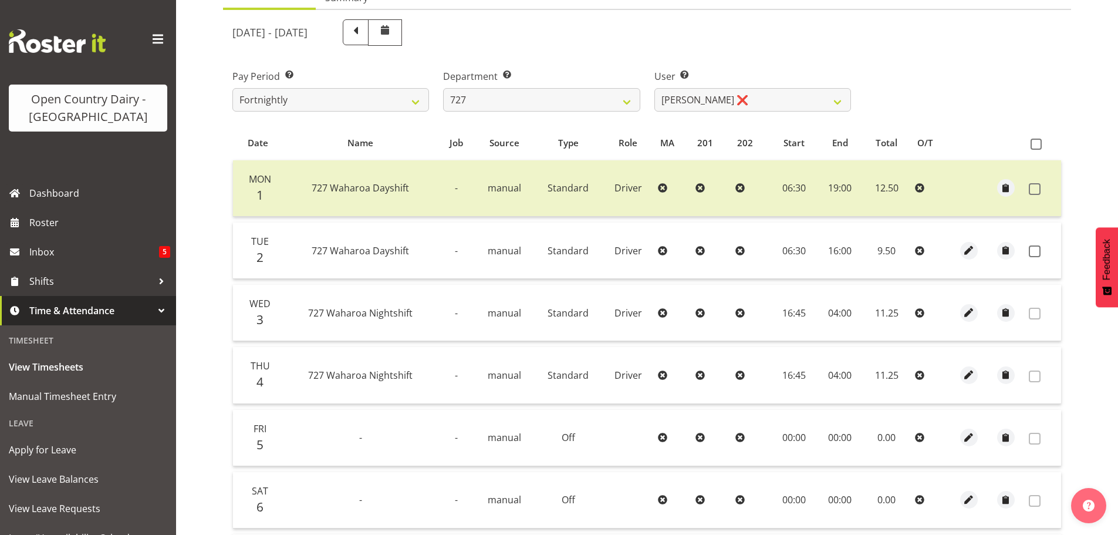
scroll to position [119, 0]
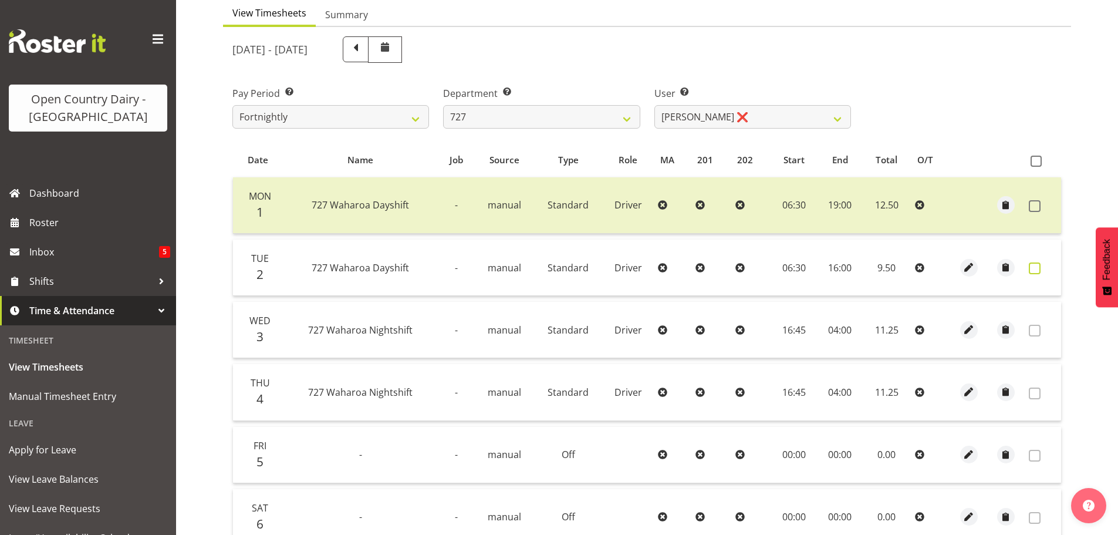
click at [1032, 269] on span at bounding box center [1035, 268] width 12 height 12
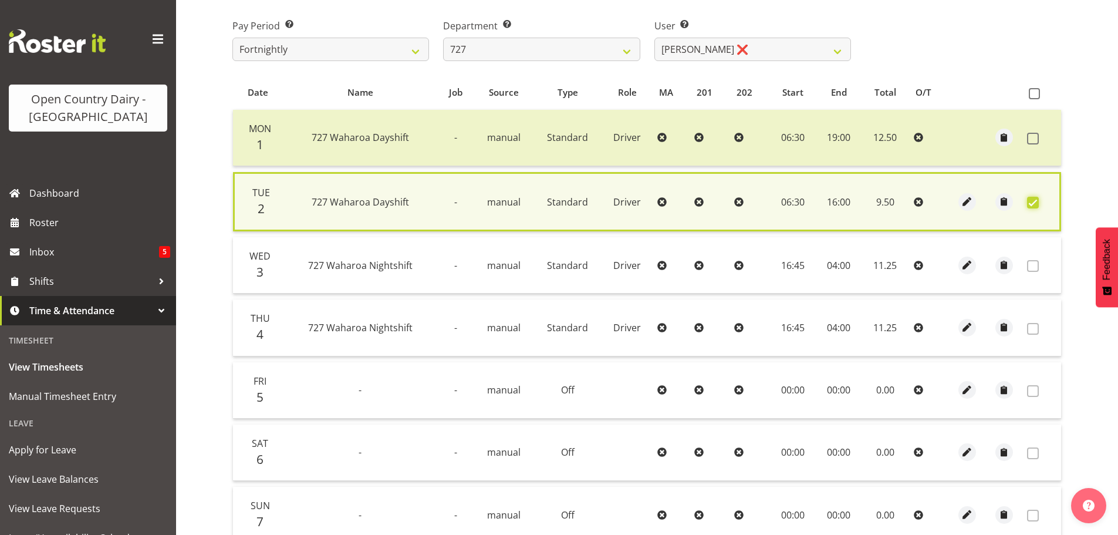
scroll to position [297, 0]
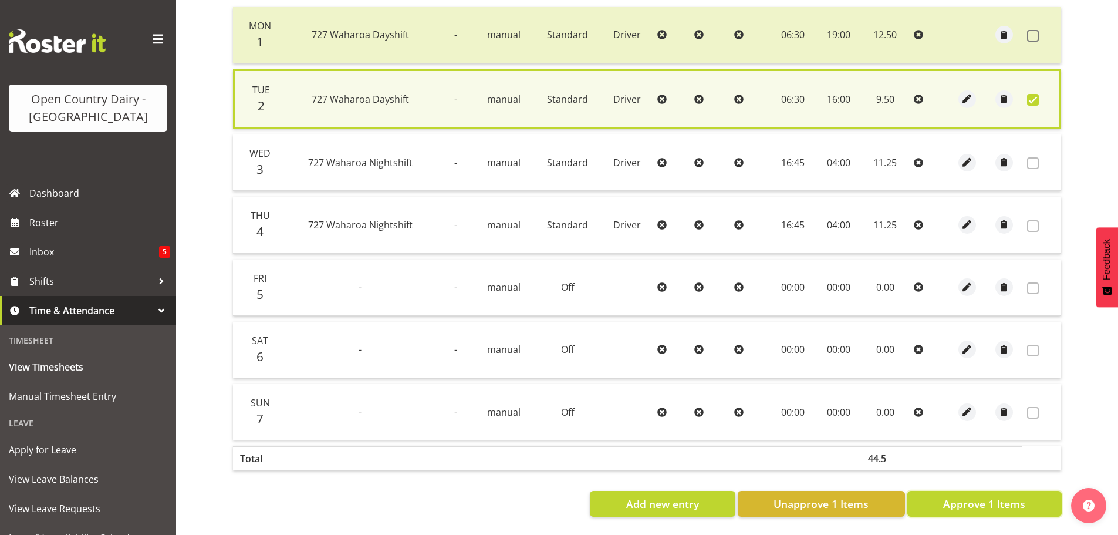
click at [994, 496] on span "Approve 1 Items" at bounding box center [984, 503] width 82 height 15
checkbox input "false"
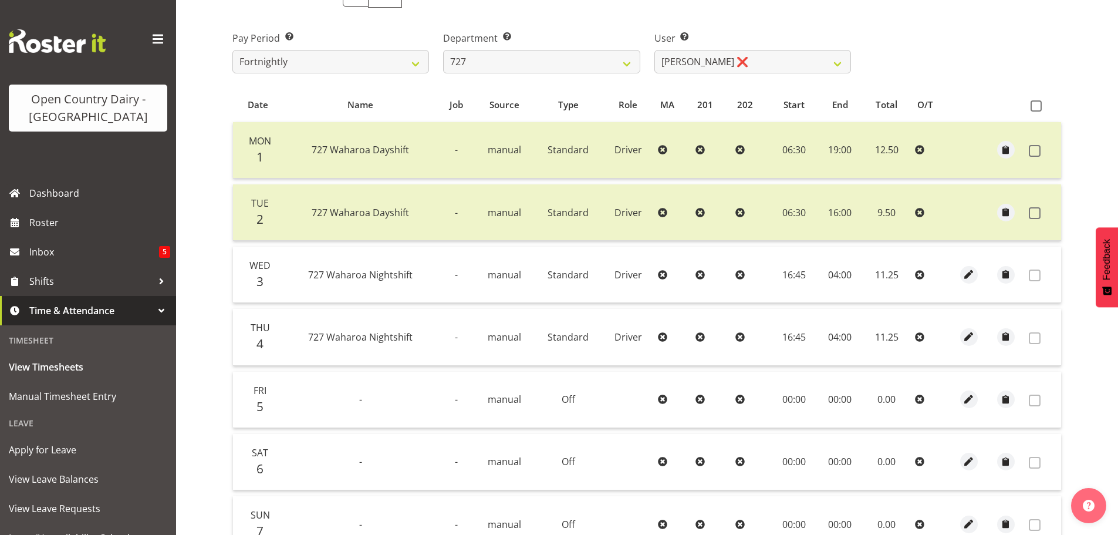
scroll to position [60, 0]
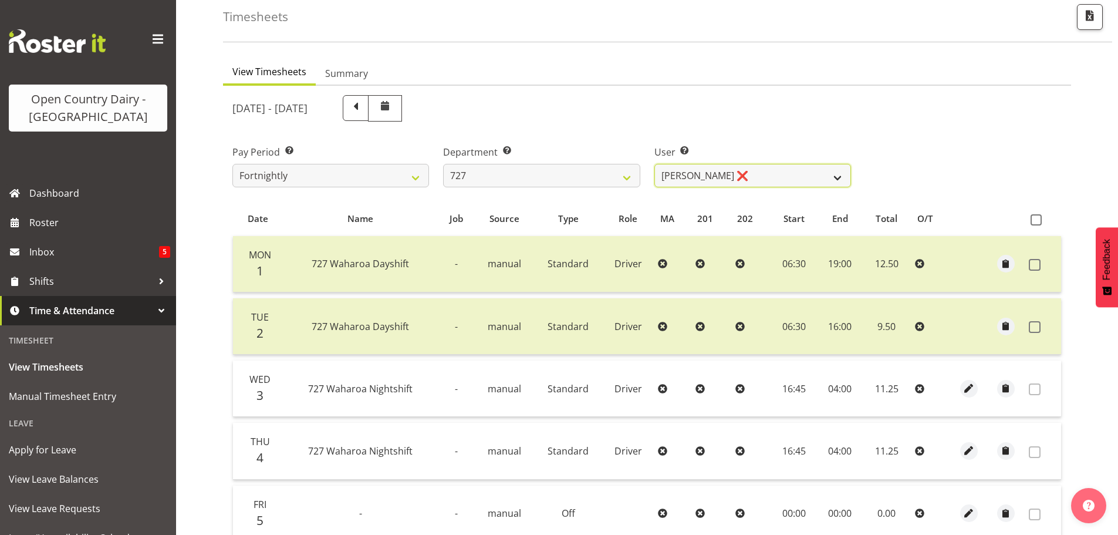
click at [770, 177] on select "David Pawley ❌ Kase Hussey ❌ Rhys Greener ❌" at bounding box center [752, 175] width 197 height 23
select select "11012"
click at [654, 164] on select "David Pawley ❌ Kase Hussey ❌ Rhys Greener ❌" at bounding box center [752, 175] width 197 height 23
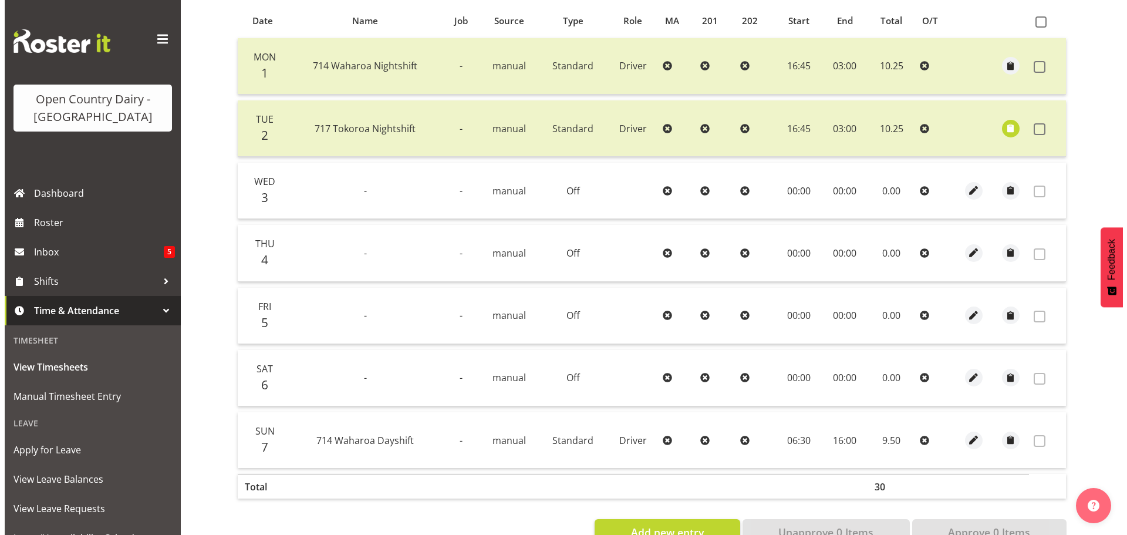
scroll to position [119, 0]
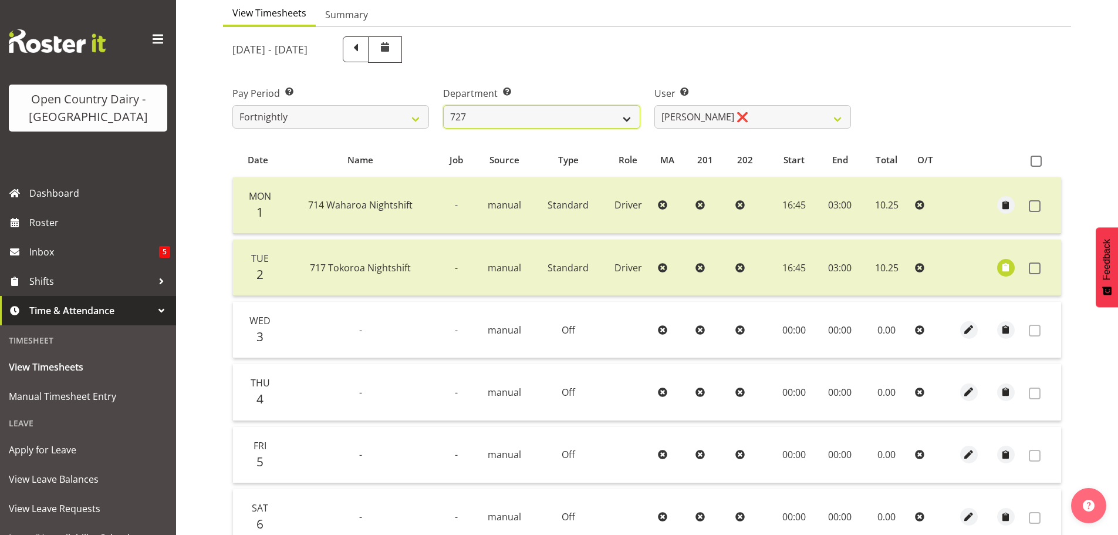
click at [569, 116] on select "701 702 703 704 705 706 707 708 709 710 711 712 713 714 715 716 717 718 719 720" at bounding box center [541, 116] width 197 height 23
select select "842"
click at [443, 105] on select "701 702 703 704 705 706 707 708 709 710 711 712 713 714 715 716 717 718 719 720" at bounding box center [541, 116] width 197 height 23
select select "8170"
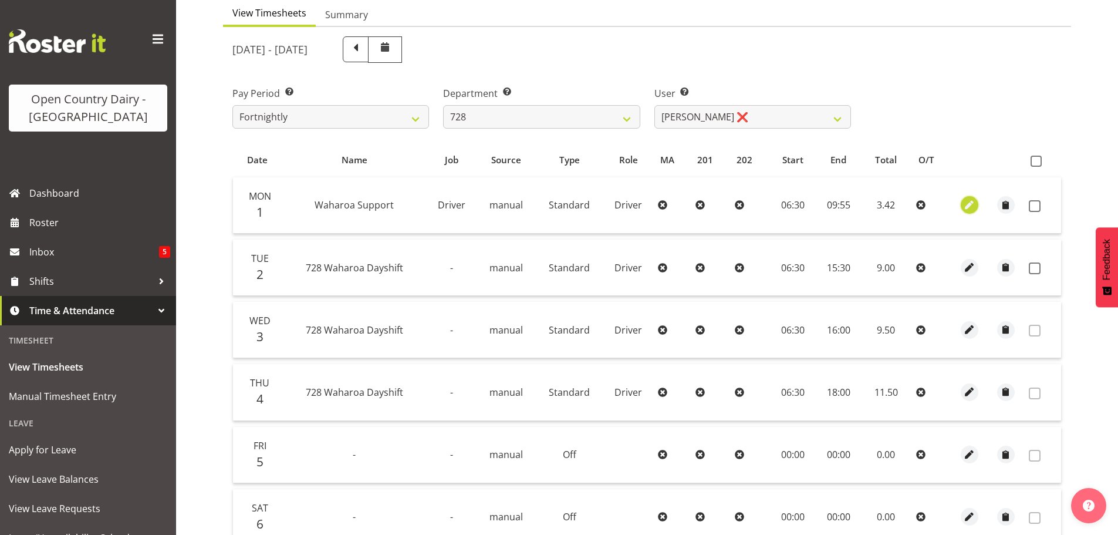
click at [969, 204] on span "button" at bounding box center [968, 204] width 13 height 13
select select "Standard"
select select "727"
select select "8"
select select "2025"
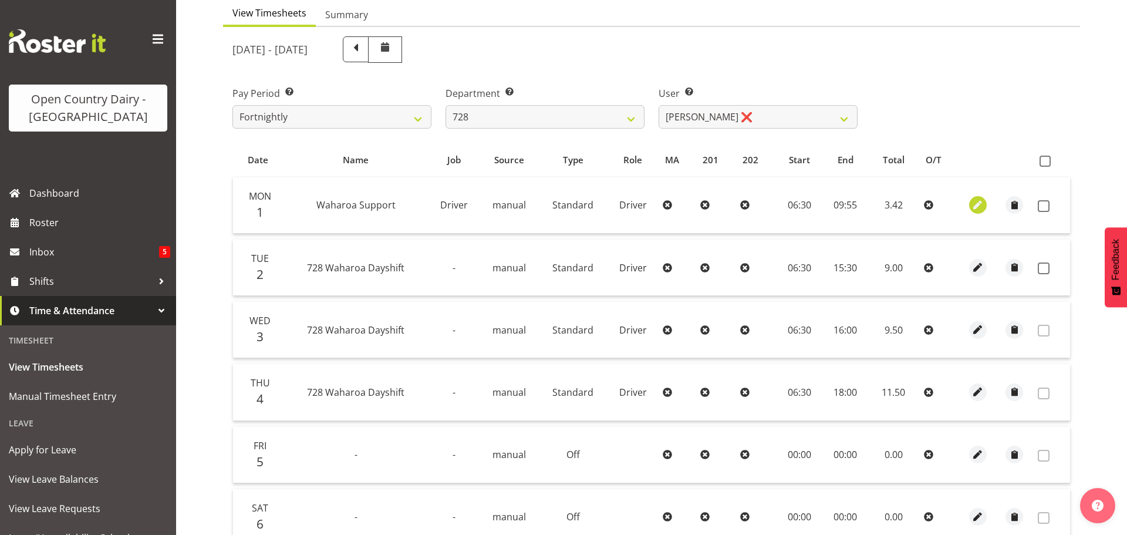
select select "9"
select select "55"
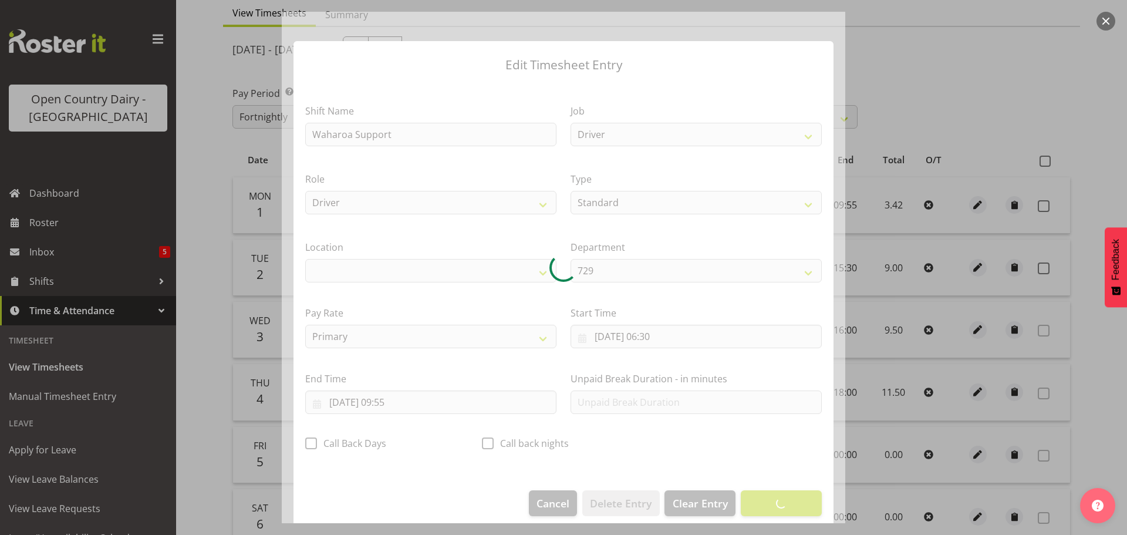
select select "1054"
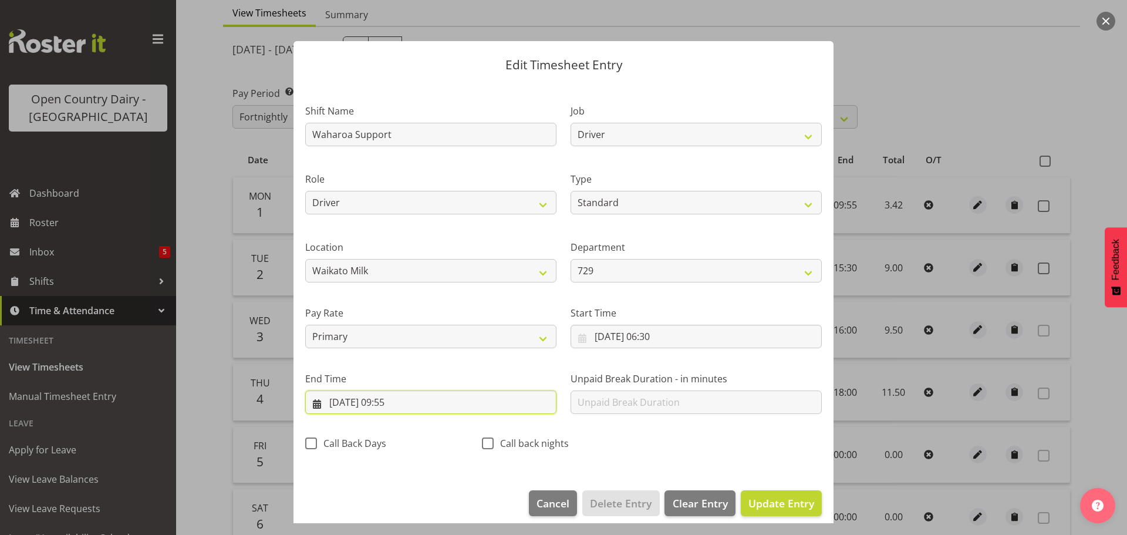
click at [389, 404] on input "01/09/2025, 09:55" at bounding box center [430, 401] width 251 height 23
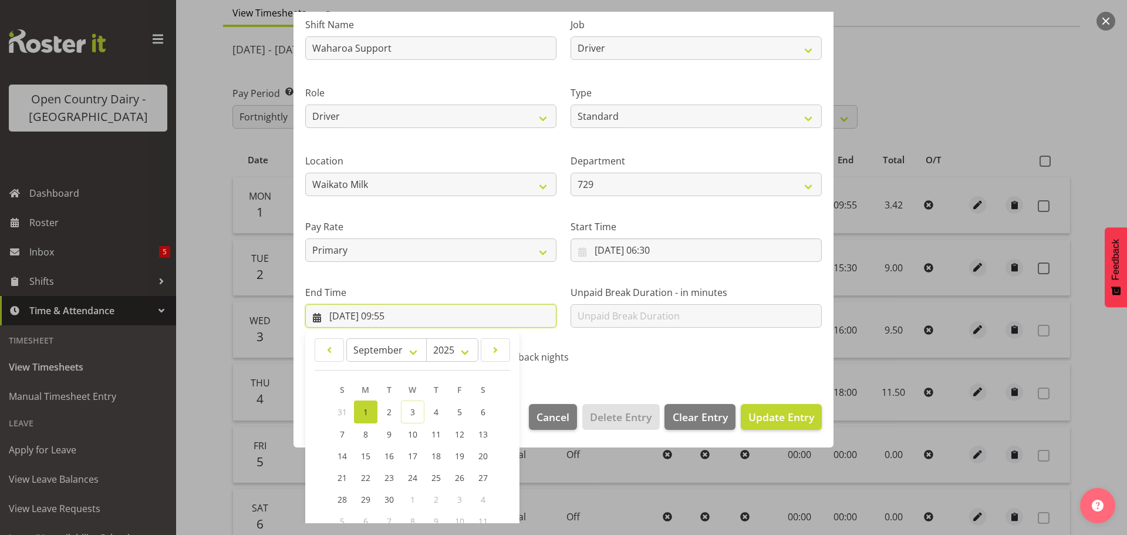
scroll to position [159, 0]
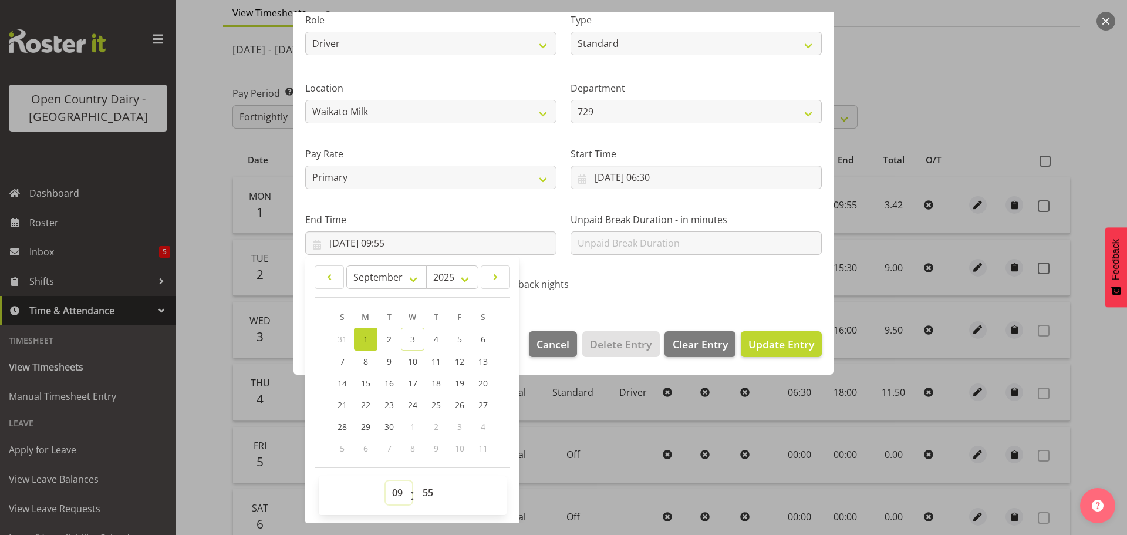
click at [399, 493] on select "00 01 02 03 04 05 06 07 08 09 10 11 12 13 14 15 16 17 18 19 20 21 22 23" at bounding box center [399, 492] width 26 height 23
select select "10"
click at [386, 481] on select "00 01 02 03 04 05 06 07 08 09 10 11 12 13 14 15 16 17 18 19 20 21 22 23" at bounding box center [399, 492] width 26 height 23
type input "01/09/2025, 10:55"
click at [433, 488] on select "00 01 02 03 04 05 06 07 08 09 10 11 12 13 14 15 16 17 18 19 20 21 22 23 24 25 2…" at bounding box center [429, 492] width 26 height 23
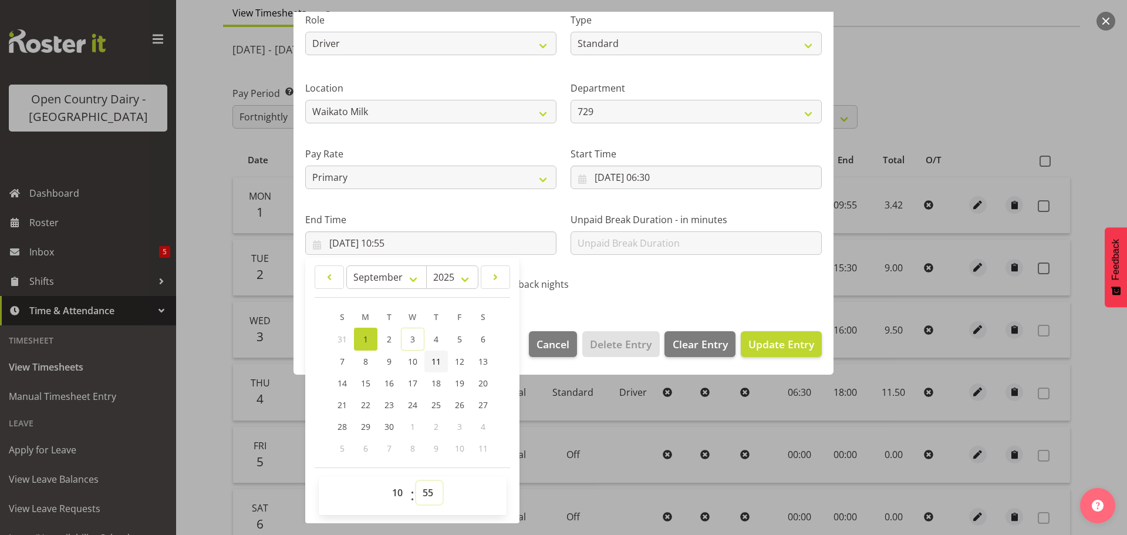
select select "0"
click at [416, 481] on select "00 01 02 03 04 05 06 07 08 09 10 11 12 13 14 15 16 17 18 19 20 21 22 23 24 25 2…" at bounding box center [429, 492] width 26 height 23
type input "01/09/2025, 10:00"
click at [779, 342] on span "Update Entry" at bounding box center [781, 344] width 66 height 14
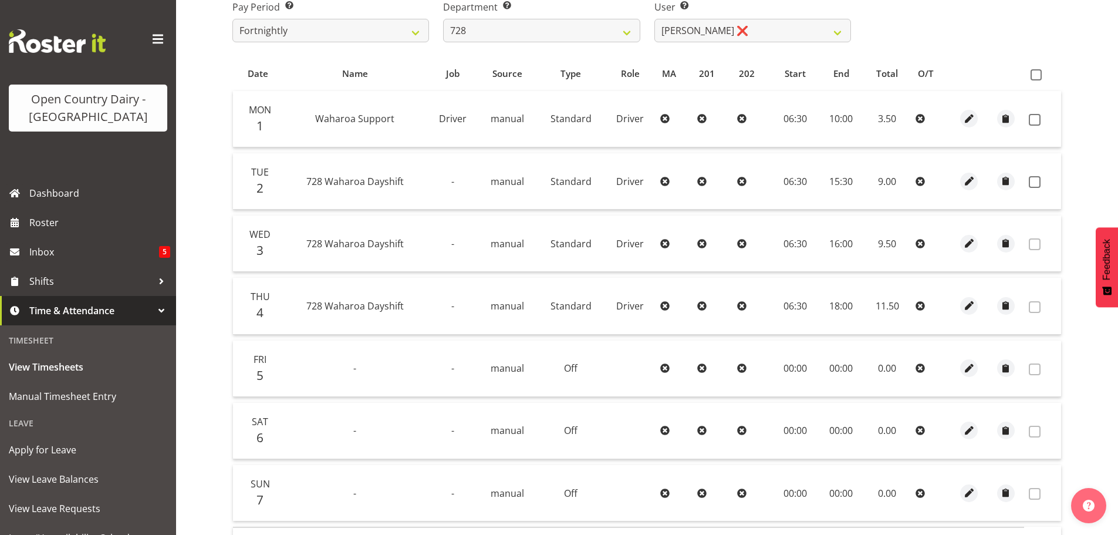
scroll to position [295, 0]
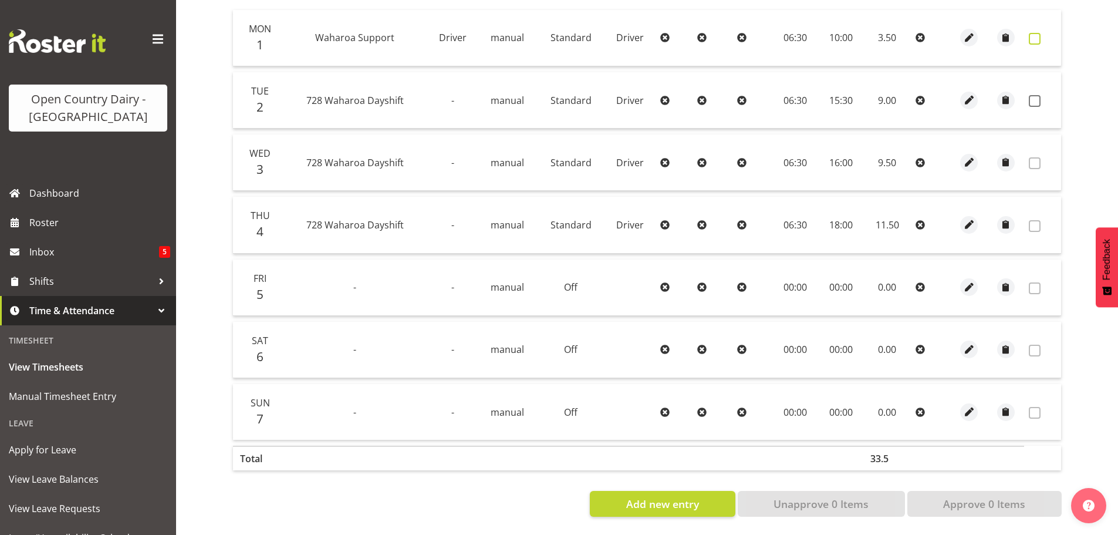
click at [1032, 33] on span at bounding box center [1035, 39] width 12 height 12
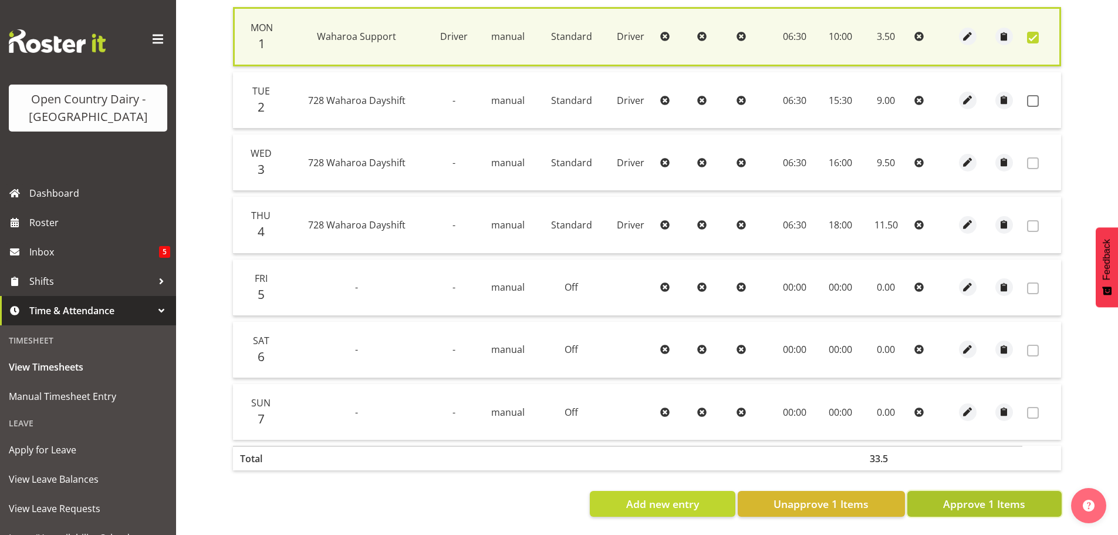
click at [992, 506] on button "Approve 1 Items" at bounding box center [984, 504] width 154 height 26
checkbox input "false"
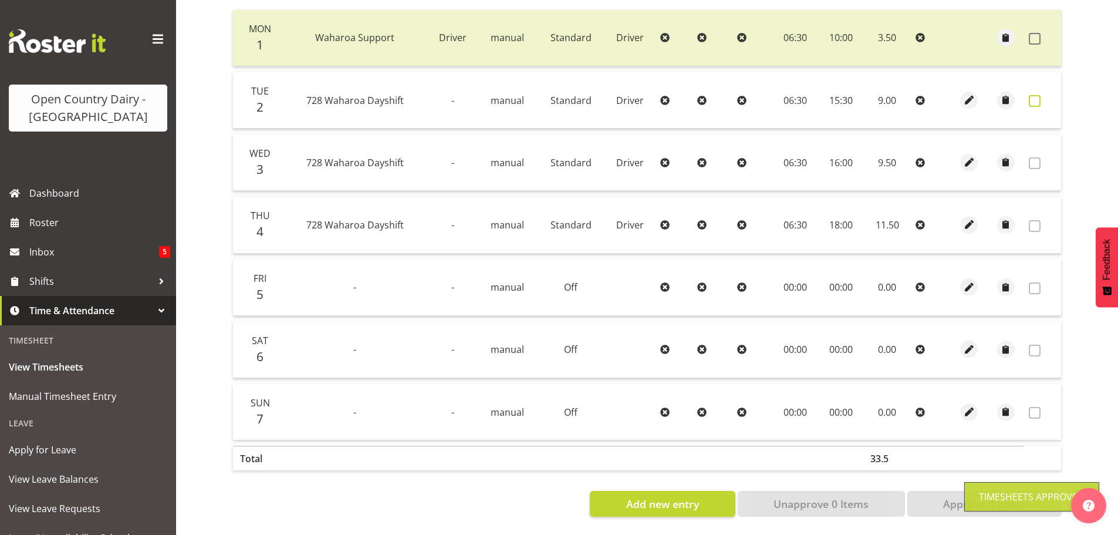
click at [1035, 95] on span at bounding box center [1035, 101] width 12 height 12
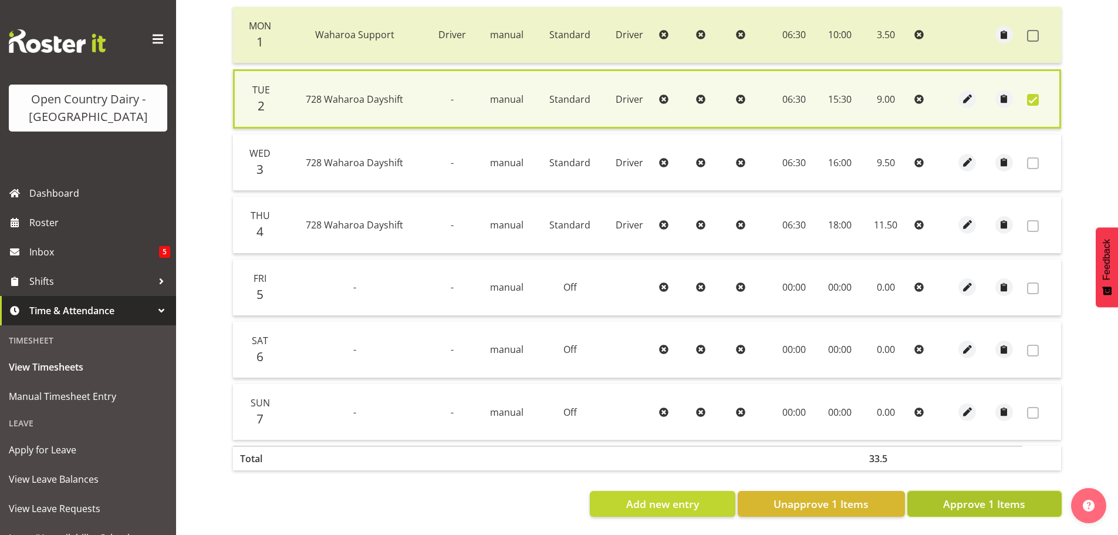
click at [981, 502] on span "Approve 1 Items" at bounding box center [984, 503] width 82 height 15
checkbox input "false"
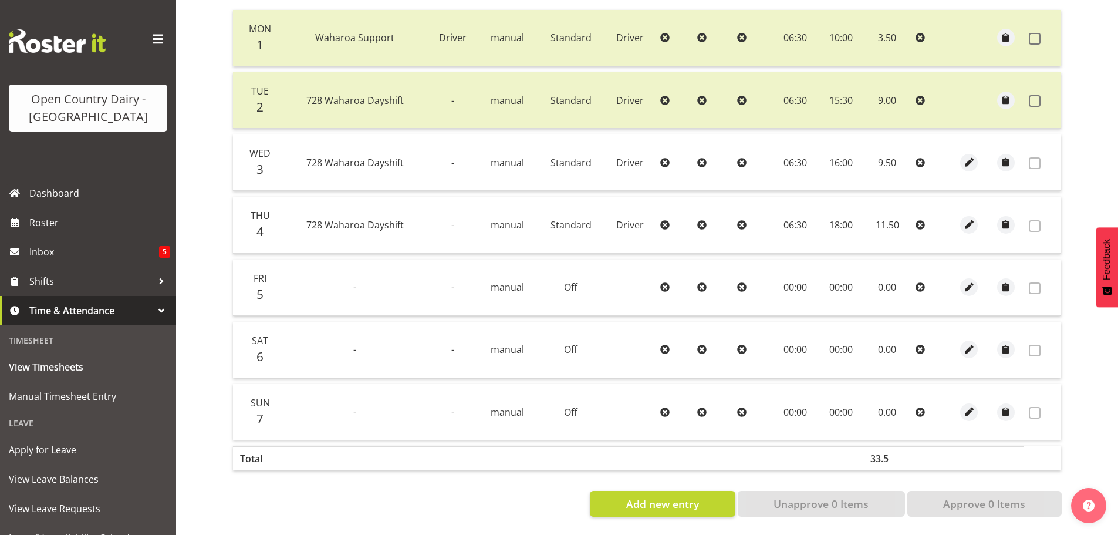
scroll to position [0, 0]
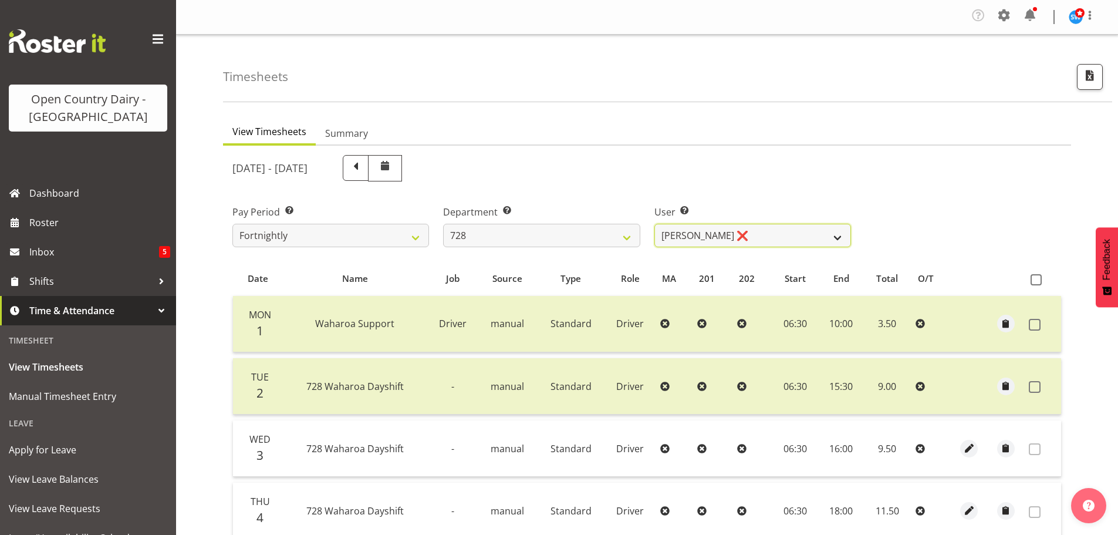
click at [786, 232] on select "Callum Leslie ❌ Nick Warren ❌ Ross Robert Hamilton ❌ Stuart Cherrington ❌ Wally…" at bounding box center [752, 235] width 197 height 23
select select "8205"
click at [654, 224] on select "Callum Leslie ❌ Nick Warren ❌ Ross Robert Hamilton ❌ Stuart Cherrington ❌ Wally…" at bounding box center [752, 235] width 197 height 23
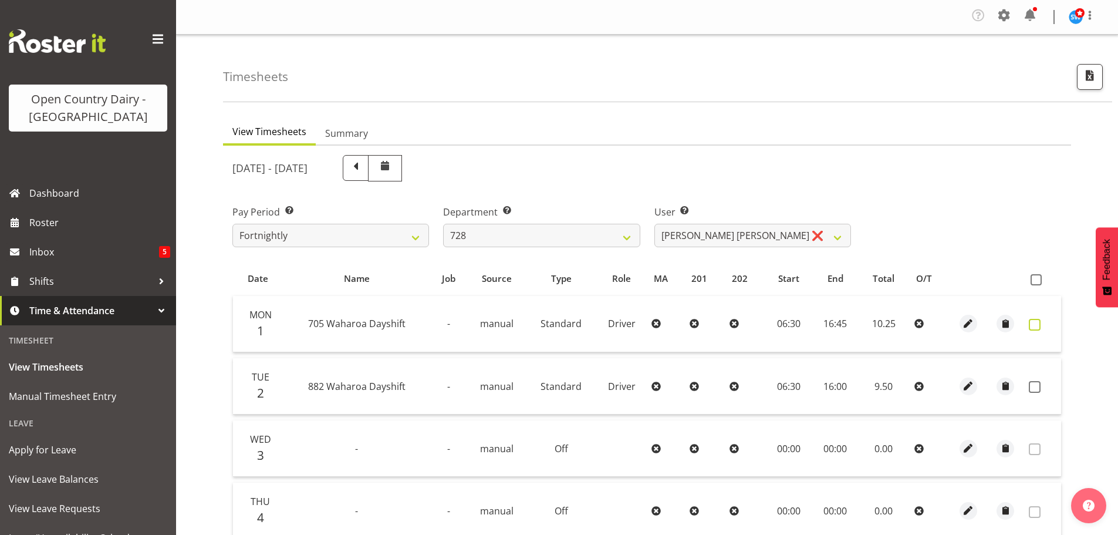
click at [1040, 323] on label at bounding box center [1038, 325] width 18 height 12
checkbox input "true"
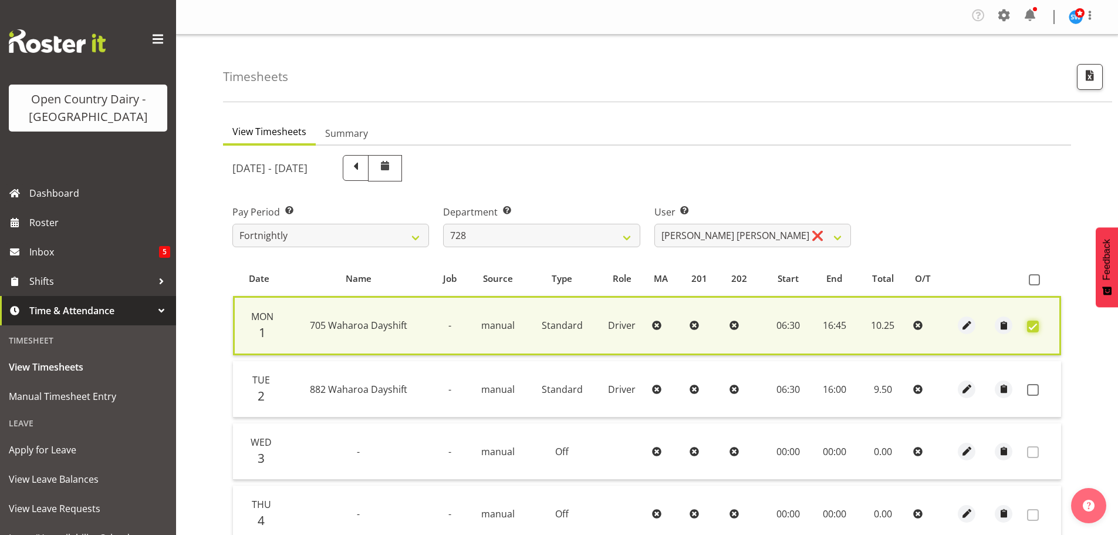
scroll to position [176, 0]
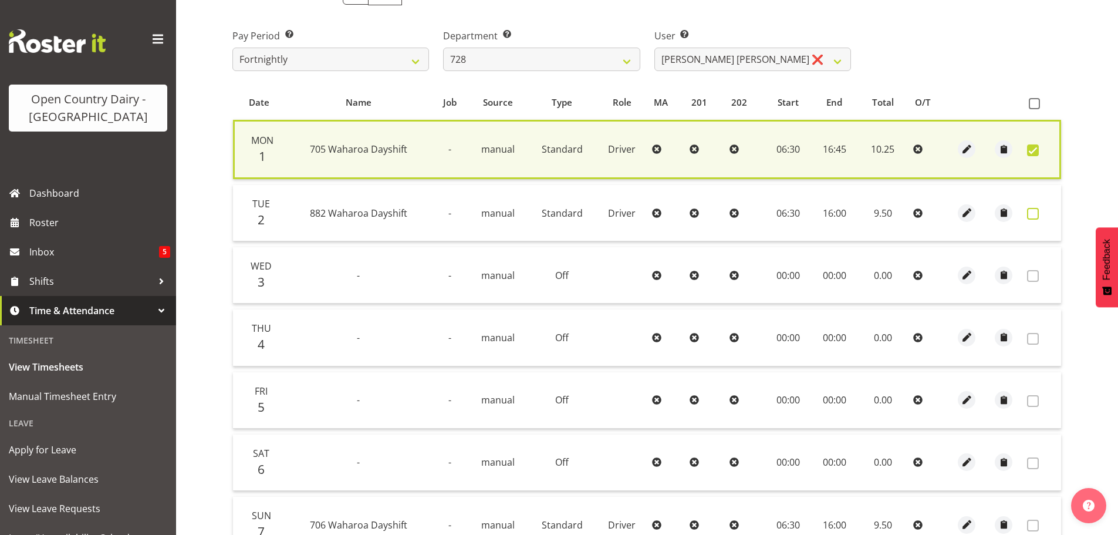
click at [1032, 217] on span at bounding box center [1033, 214] width 12 height 12
checkbox input "true"
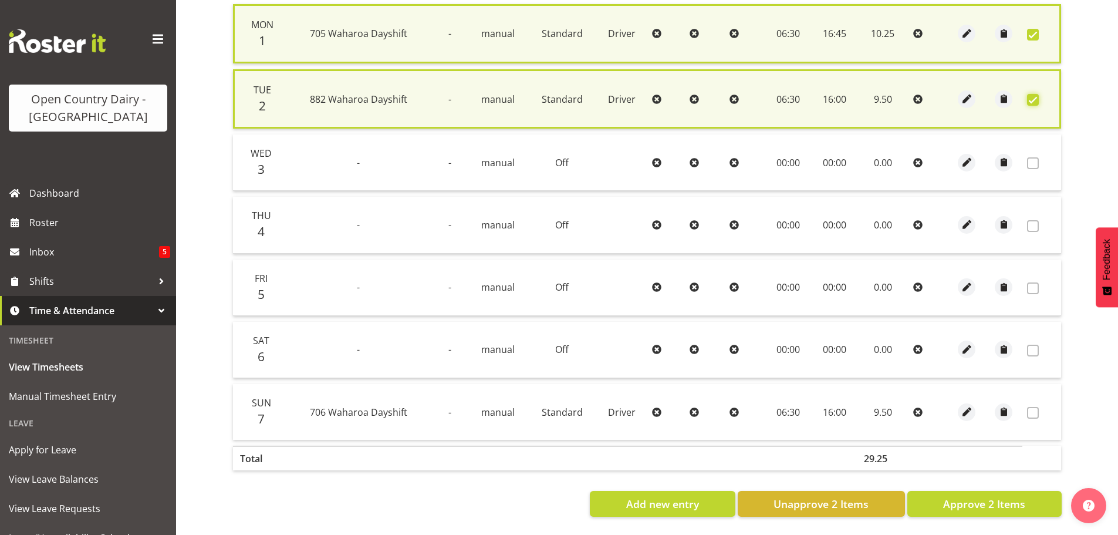
scroll to position [300, 0]
click at [999, 496] on span "Approve 2 Items" at bounding box center [984, 503] width 82 height 15
checkbox input "false"
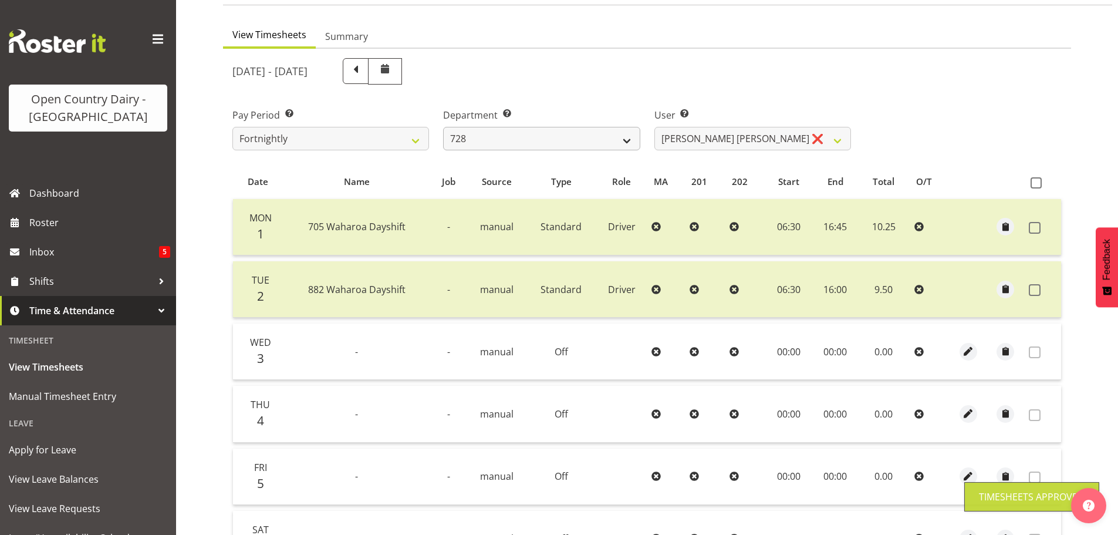
scroll to position [1, 0]
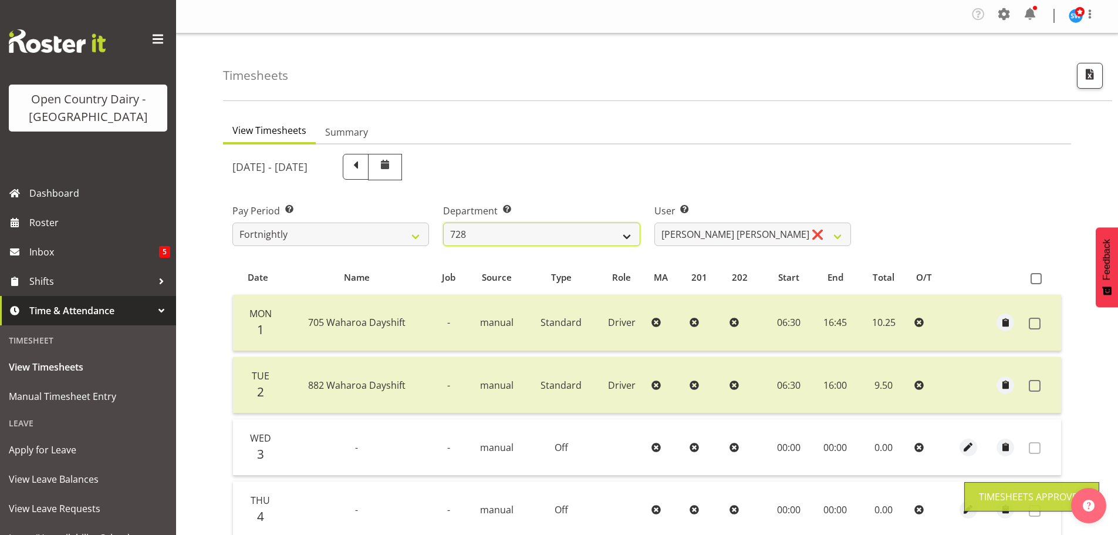
click at [569, 233] on select "701 702 703 704 705 706 707 708 709 710 711 712 713 714 715 716 717 718 719 720" at bounding box center [541, 233] width 197 height 23
select select "727"
click at [443, 222] on select "701 702 703 704 705 706 707 708 709 710 711 712 713 714 715 716 717 718 719 720" at bounding box center [541, 233] width 197 height 23
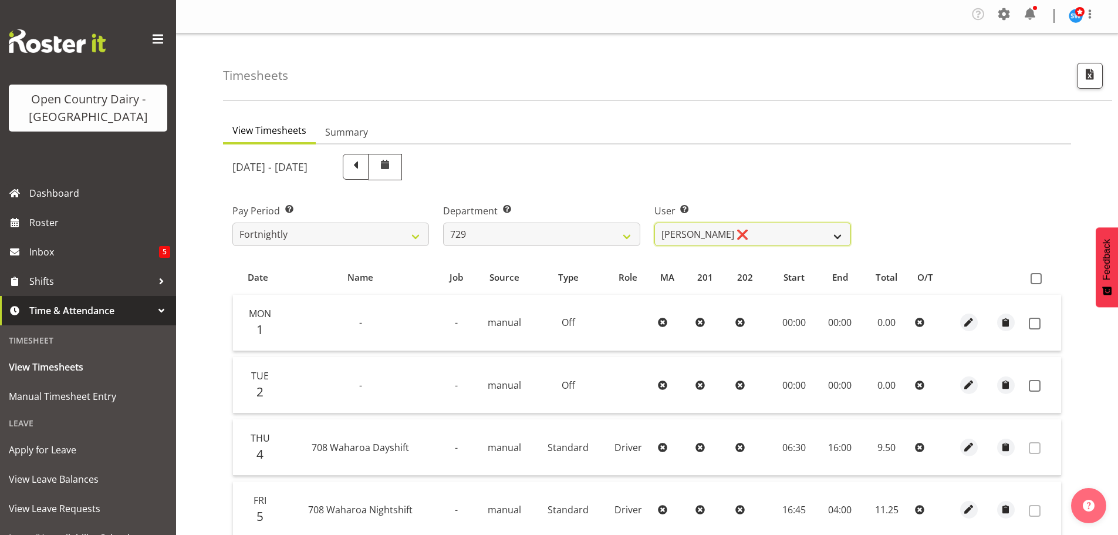
click at [775, 228] on select "Craig Schlager-Reay ❌ Dave Trepels ❌ Jimi Jack ❌ Shannan Wood ❌" at bounding box center [752, 233] width 197 height 23
select select "9997"
click at [654, 222] on select "Craig Schlager-Reay ❌ Dave Trepels ❌ Jimi Jack ❌ Shannan Wood ❌" at bounding box center [752, 233] width 197 height 23
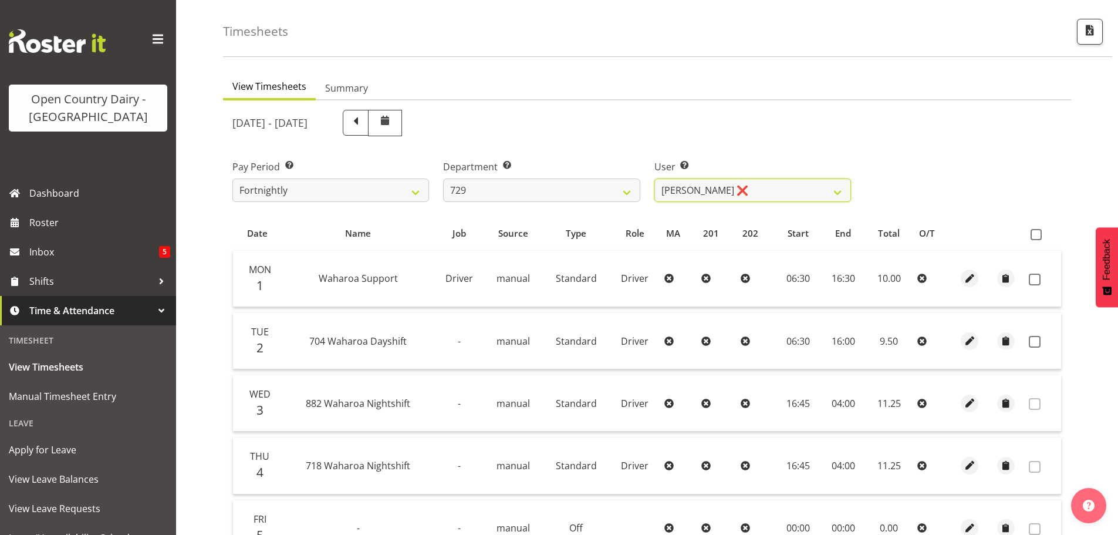
scroll to position [119, 0]
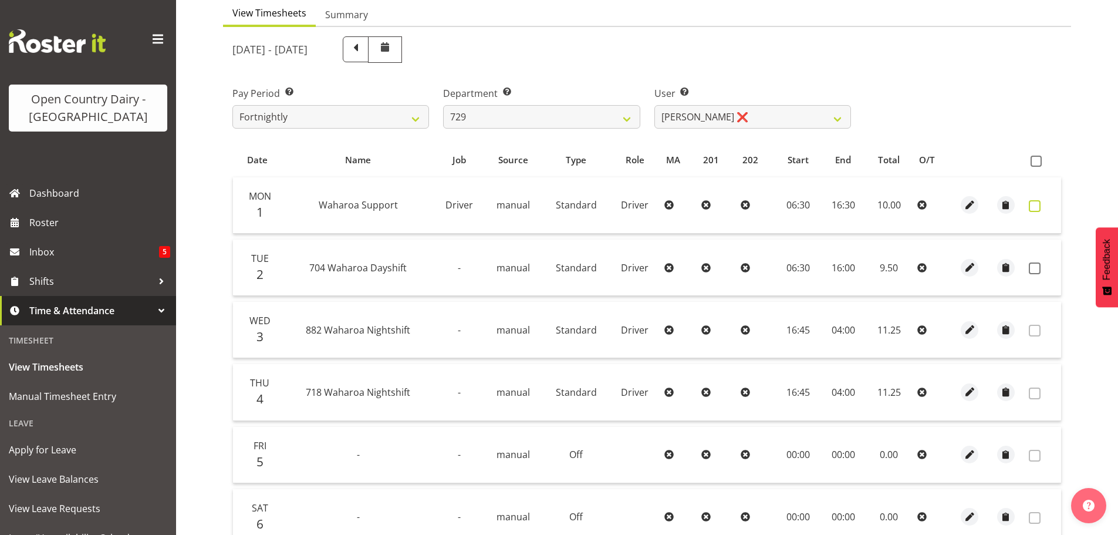
click at [1040, 203] on label at bounding box center [1038, 206] width 18 height 12
checkbox input "true"
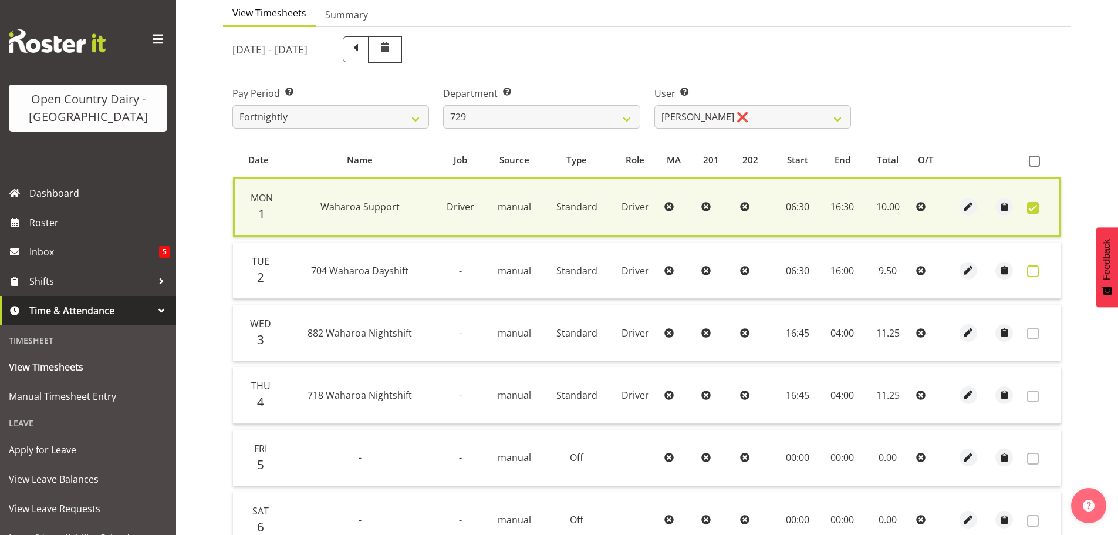
click at [1034, 269] on span at bounding box center [1033, 271] width 12 height 12
checkbox input "true"
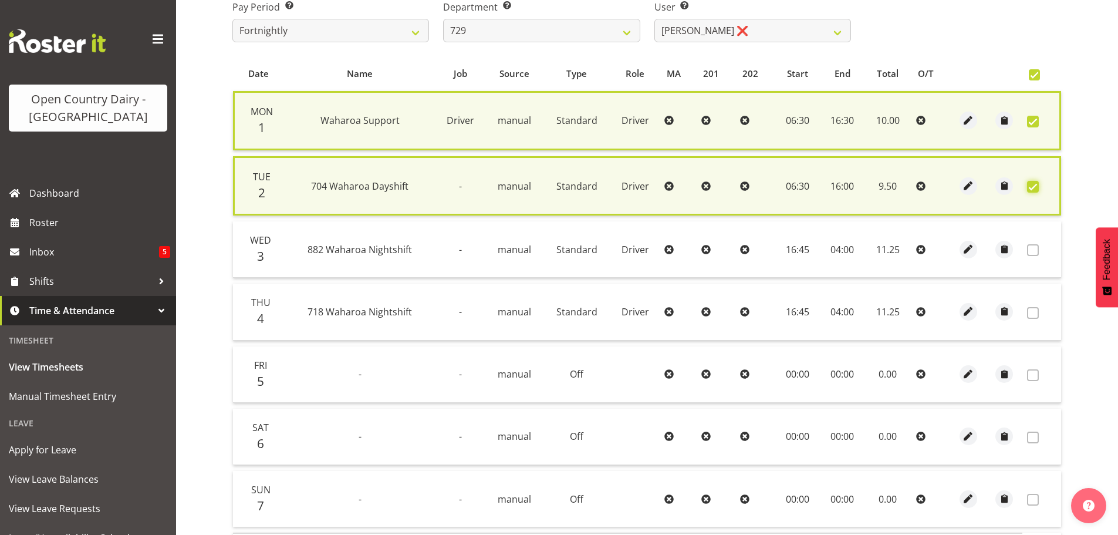
scroll to position [300, 0]
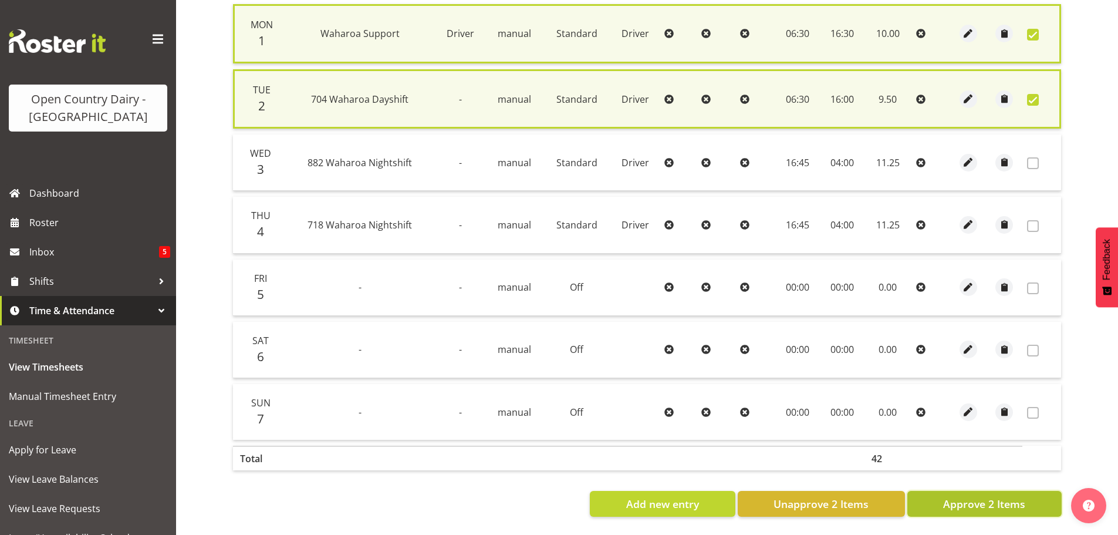
click at [985, 496] on span "Approve 2 Items" at bounding box center [984, 503] width 82 height 15
checkbox input "false"
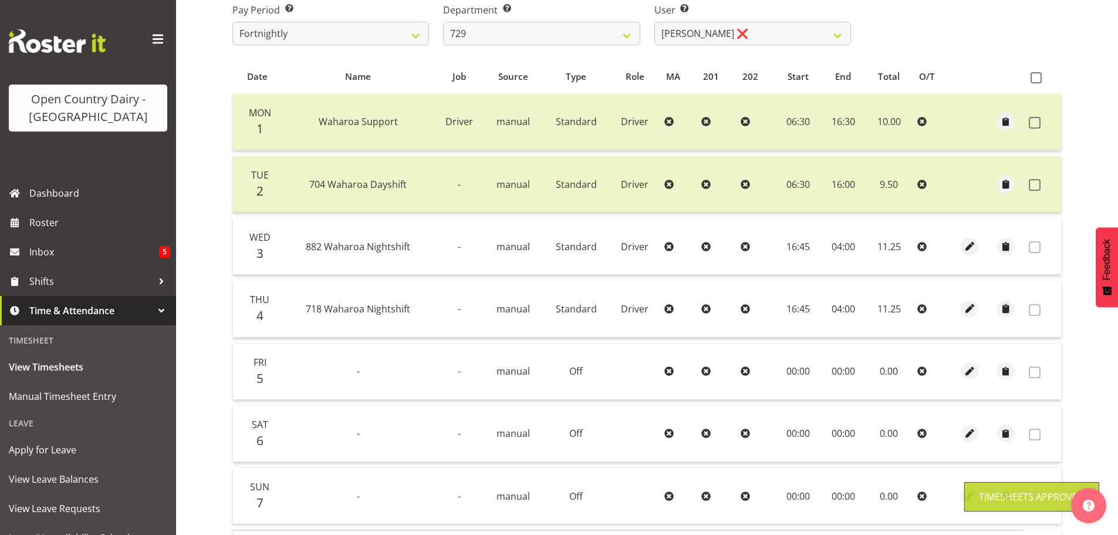
scroll to position [119, 0]
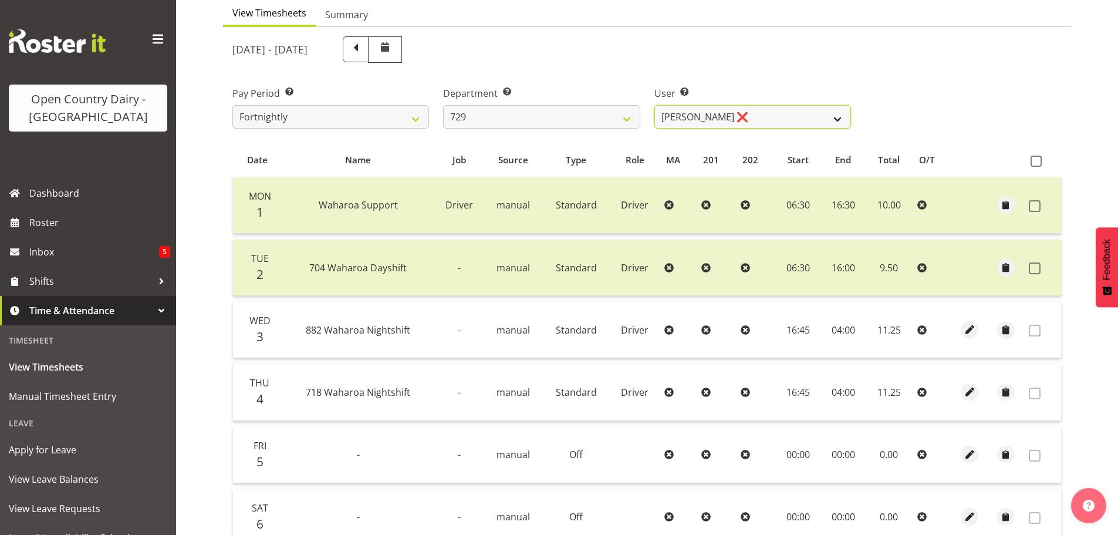
click at [719, 115] on select "Craig Schlager-Reay ❌ Dave Trepels ❌ Jimi Jack ❌ Shannan Wood ❌" at bounding box center [752, 116] width 197 height 23
click at [597, 112] on select "701 702 703 704 705 706 707 708 709 710 711 712 713 714 715 716 717 718 719 720" at bounding box center [541, 116] width 197 height 23
select select "880"
click at [443, 105] on select "701 702 703 704 705 706 707 708 709 710 711 712 713 714 715 716 717 718 719 720" at bounding box center [541, 116] width 197 height 23
select select "11252"
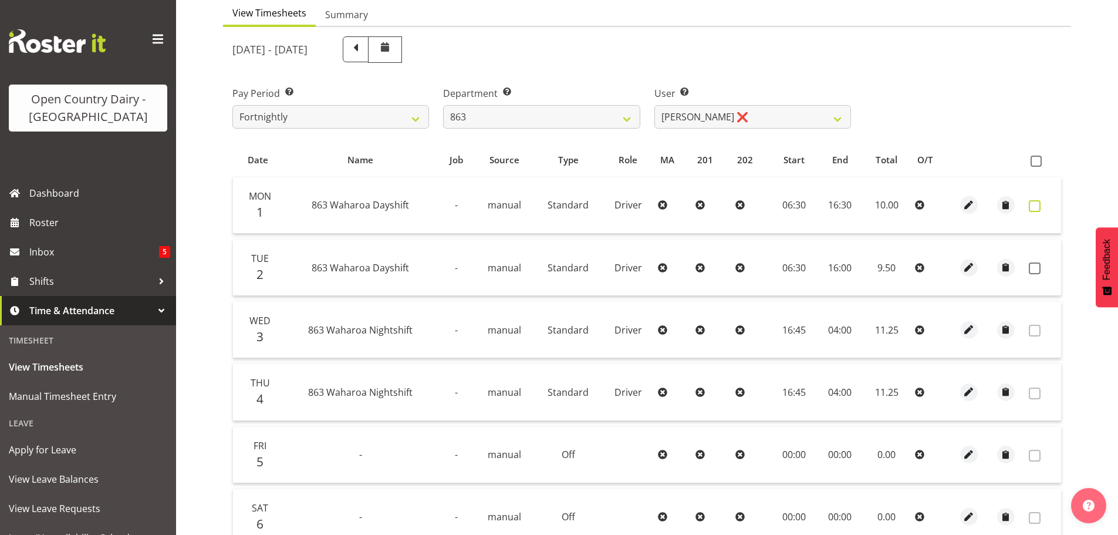
click at [1033, 206] on span at bounding box center [1035, 206] width 12 height 12
checkbox input "true"
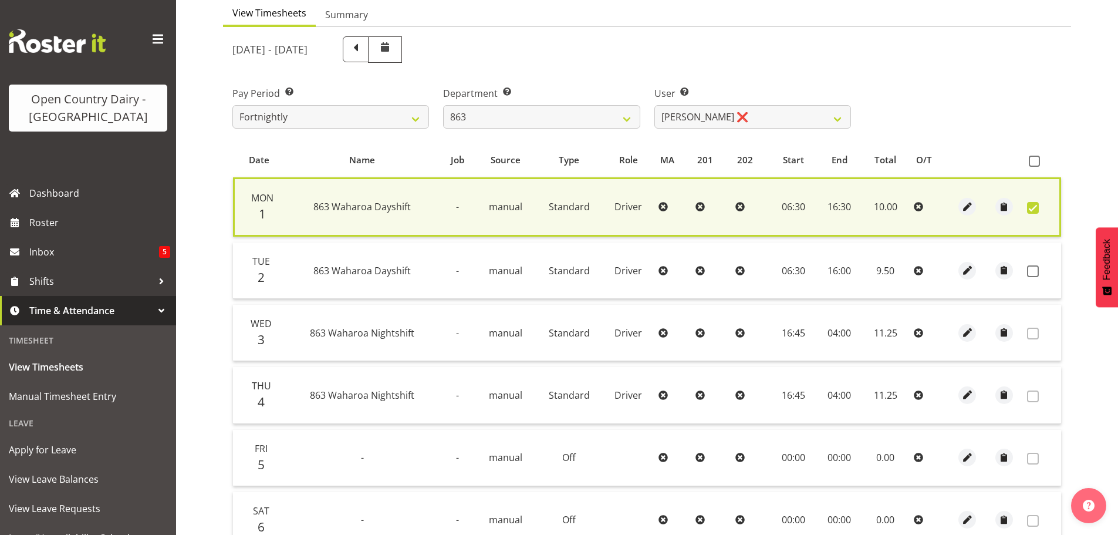
click at [1026, 273] on td at bounding box center [1041, 270] width 39 height 56
click at [1039, 270] on label at bounding box center [1036, 271] width 18 height 12
checkbox input "true"
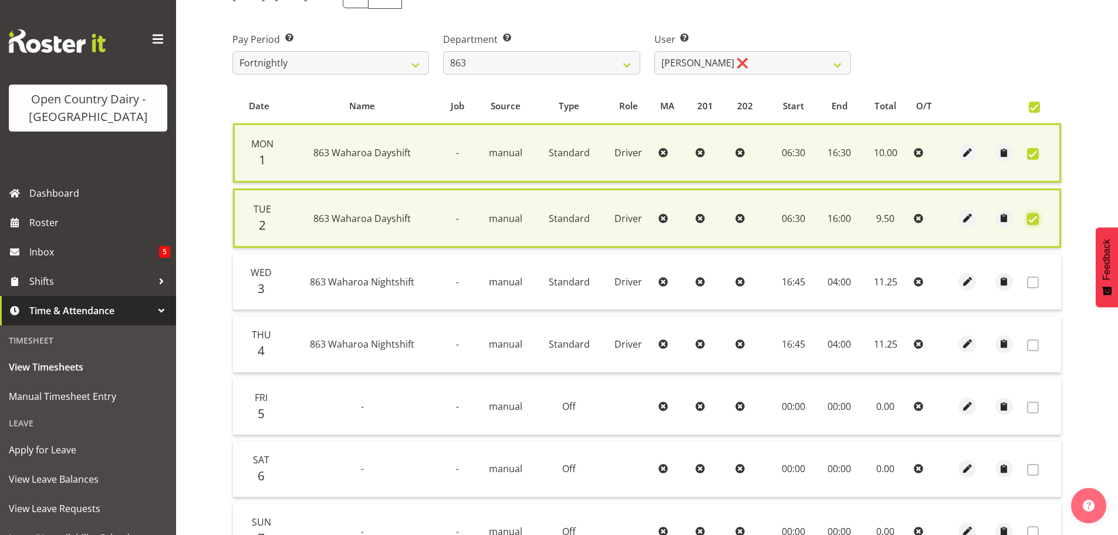
scroll to position [300, 0]
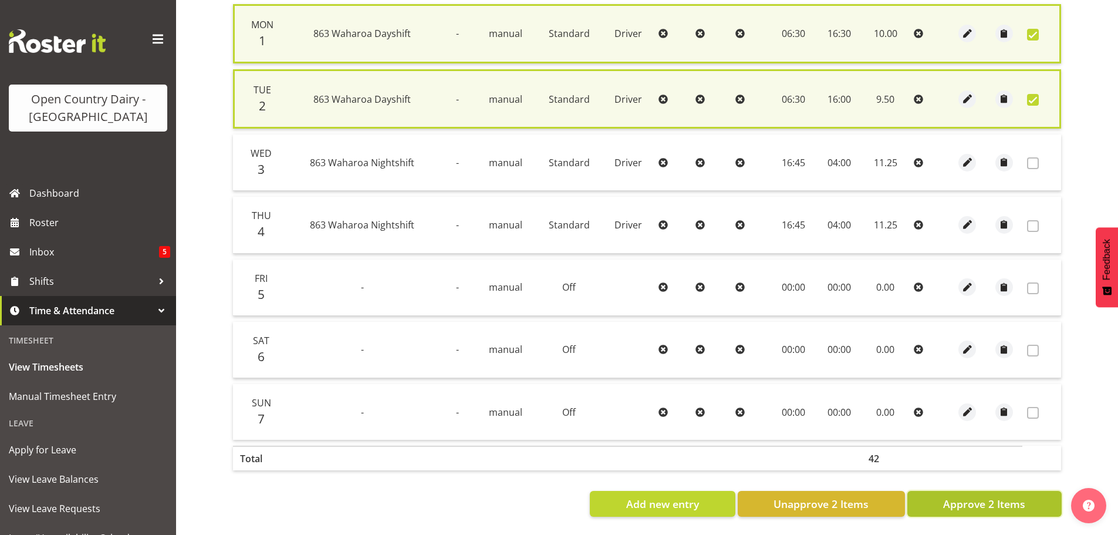
click at [1025, 496] on span "Approve 2 Items" at bounding box center [984, 503] width 82 height 15
checkbox input "false"
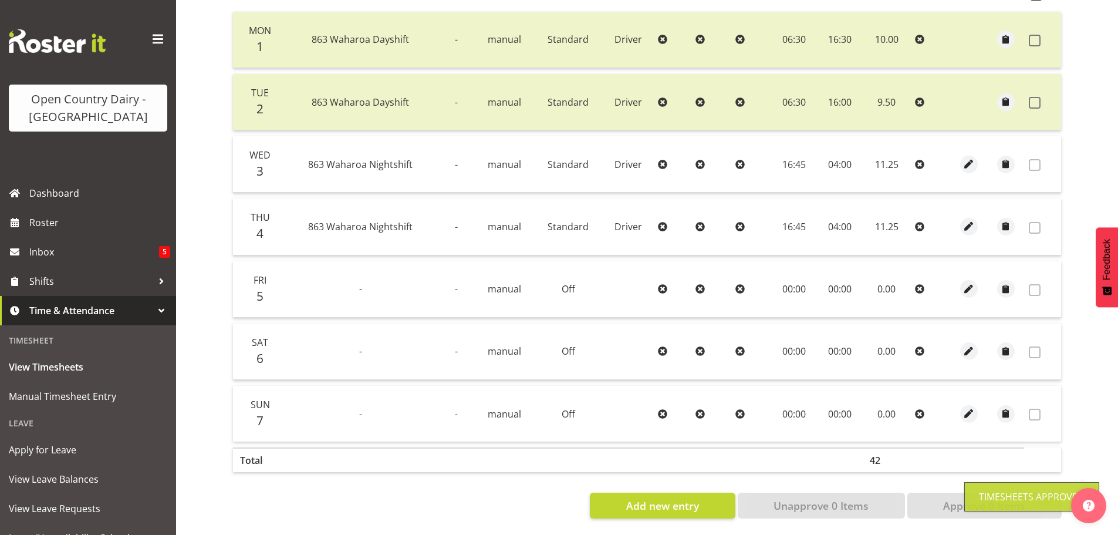
scroll to position [1, 0]
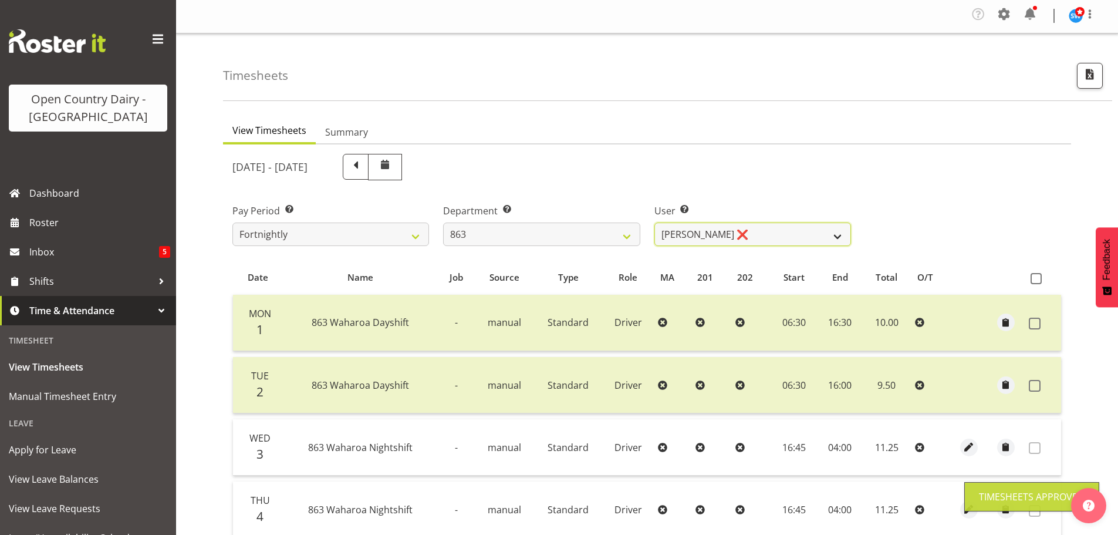
click at [735, 227] on select "Billy Walters ❌ Glyn Spiller ❌ Mike Paki ❌ Paul Bunyan ❌" at bounding box center [752, 233] width 197 height 23
select select "11251"
click at [654, 222] on select "Billy Walters ❌ Glyn Spiller ❌ Mike Paki ❌ Paul Bunyan ❌" at bounding box center [752, 233] width 197 height 23
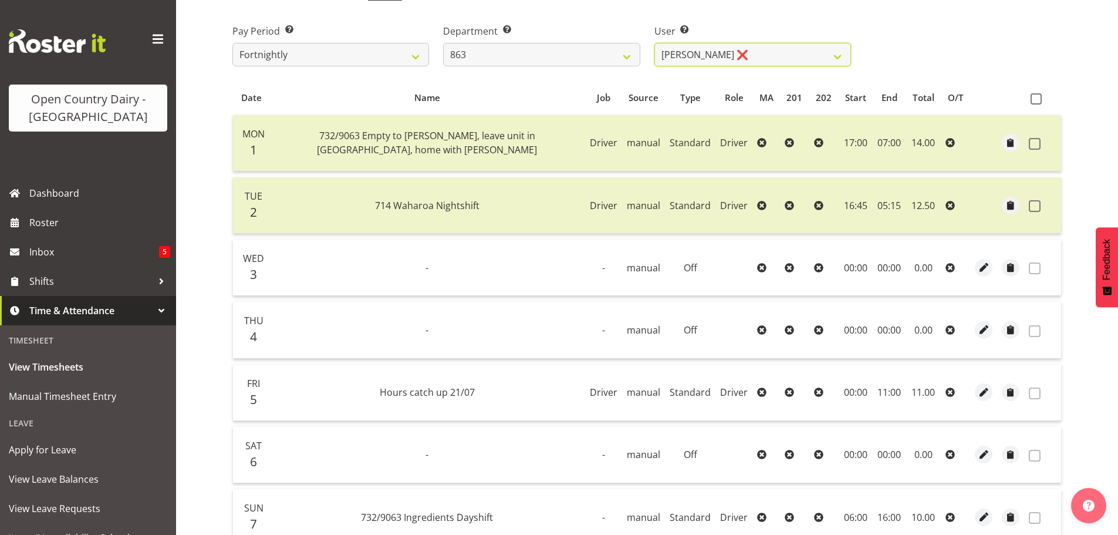
scroll to position [60, 0]
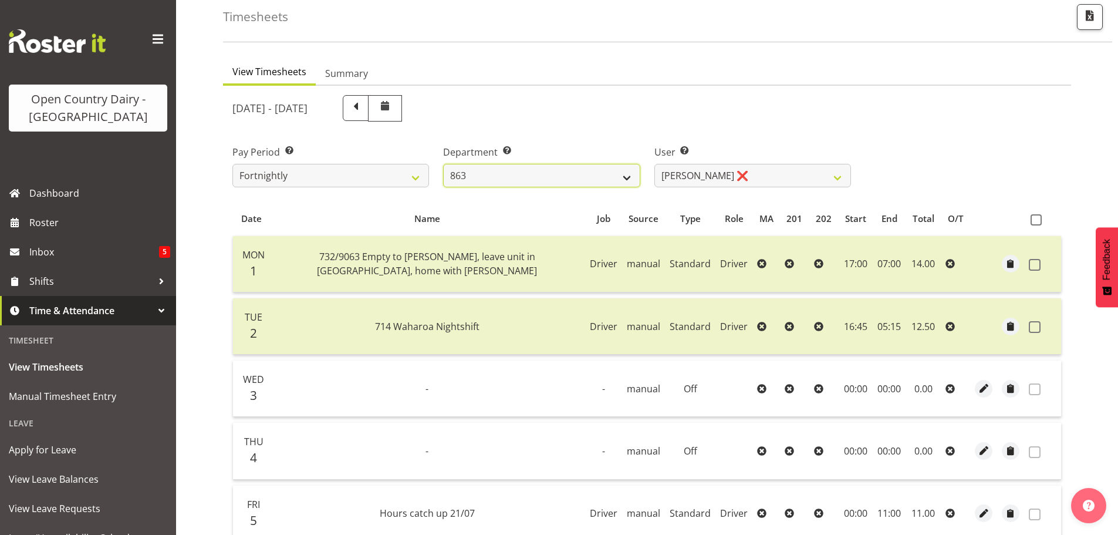
click at [591, 179] on select "701 702 703 704 705 706 707 708 709 710 711 712 713 714 715 716 717 718 719 720" at bounding box center [541, 175] width 197 height 23
select select "898"
click at [443, 164] on select "701 702 703 704 705 706 707 708 709 710 711 712 713 714 715 716 717 718 719 720" at bounding box center [541, 175] width 197 height 23
select select "11237"
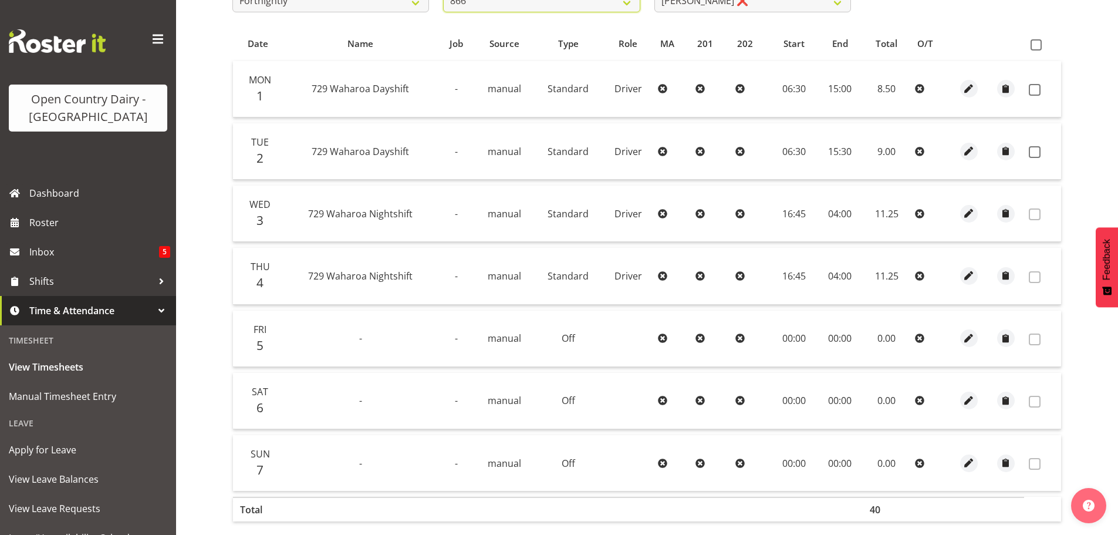
scroll to position [236, 0]
drag, startPoint x: 1033, startPoint y: 89, endPoint x: 1041, endPoint y: 134, distance: 45.2
click at [1031, 89] on span at bounding box center [1035, 89] width 12 height 12
checkbox input "true"
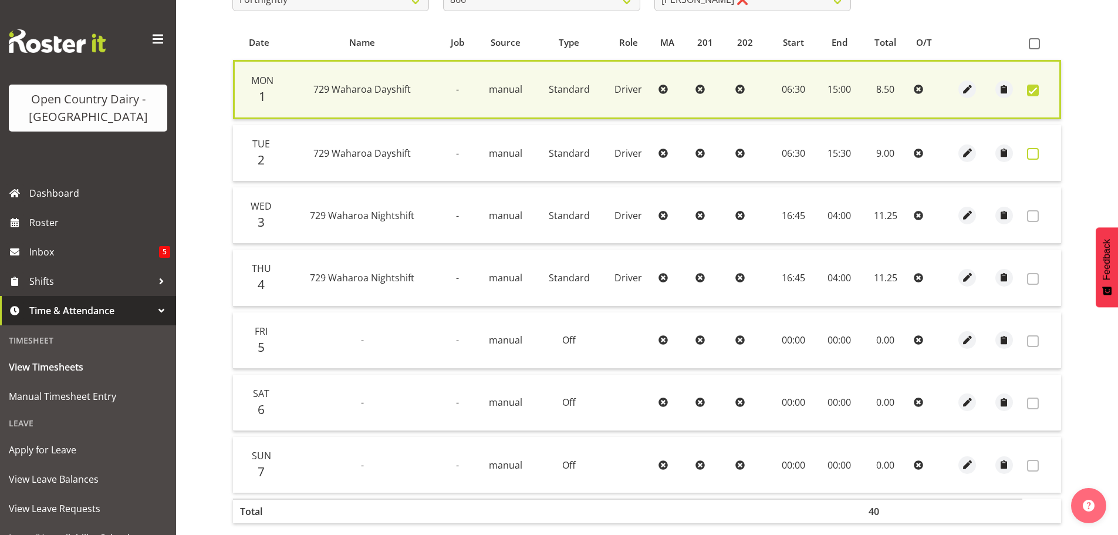
click at [1036, 154] on span at bounding box center [1033, 154] width 12 height 12
checkbox input "true"
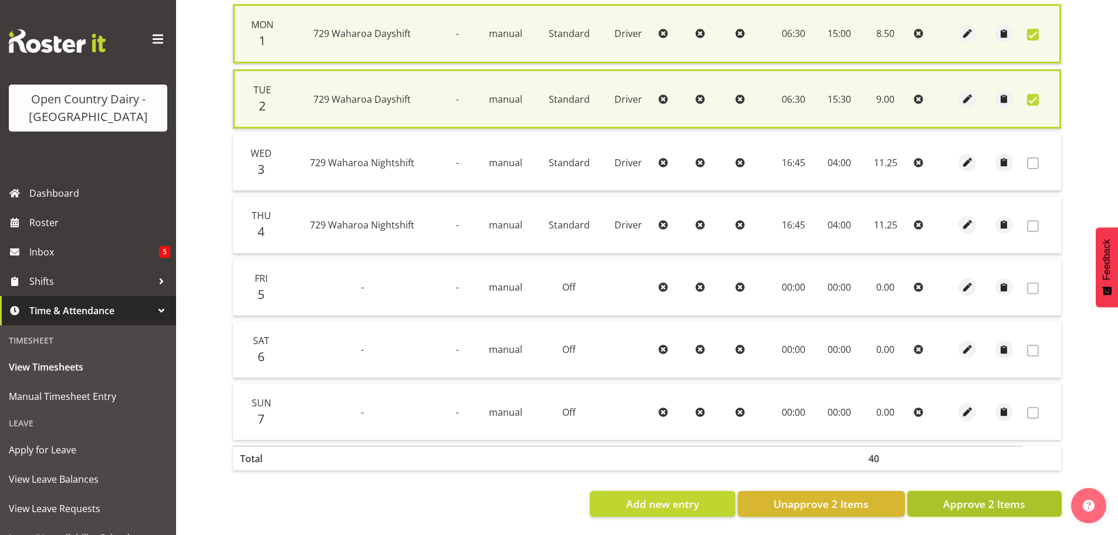
click at [949, 496] on span "Approve 2 Items" at bounding box center [984, 503] width 82 height 15
checkbox input "false"
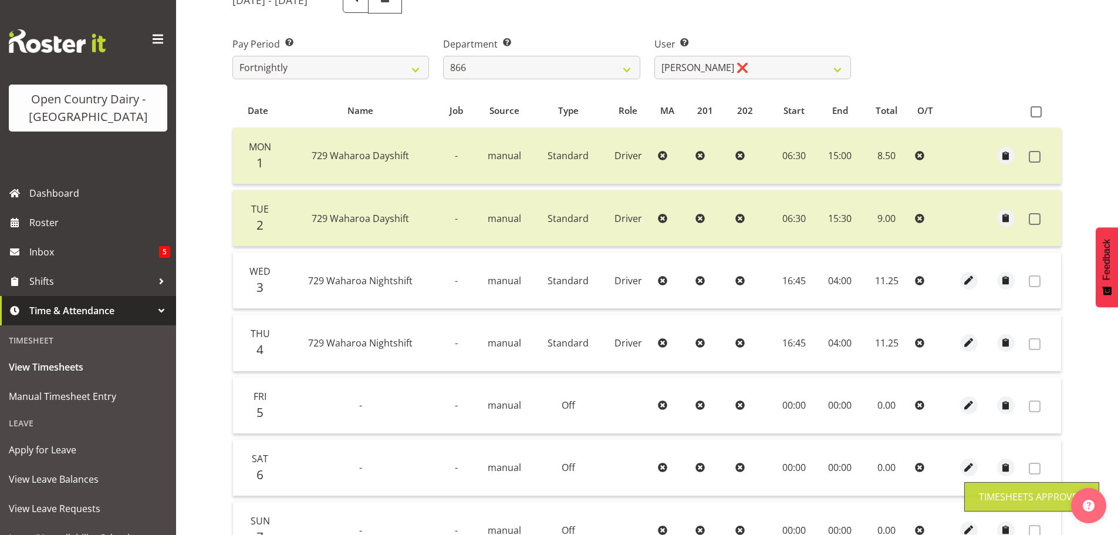
scroll to position [1, 0]
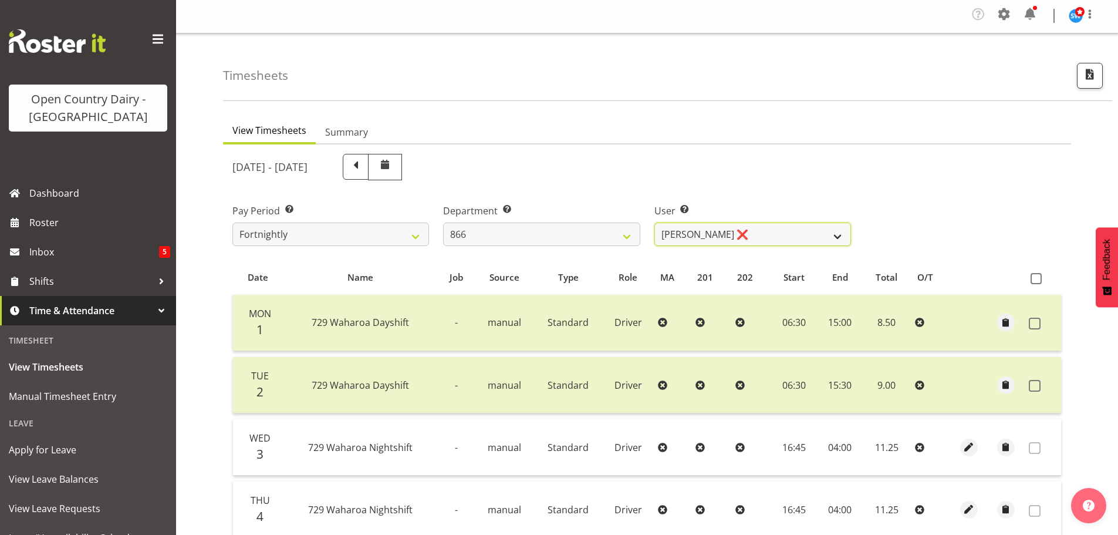
click at [716, 233] on select "Harshdeep Singh ❌ Jacques Nel ❌ Navreet Jawanda ❌ Neil Abrahams ❌" at bounding box center [752, 233] width 197 height 23
click at [597, 231] on select "701 702 703 704 705 706 707 708 709 710 711 712 713 714 715 716 717 718 719 720" at bounding box center [541, 233] width 197 height 23
select select "731"
click at [443, 222] on select "701 702 703 704 705 706 707 708 709 710 711 712 713 714 715 716 717 718 719 720" at bounding box center [541, 233] width 197 height 23
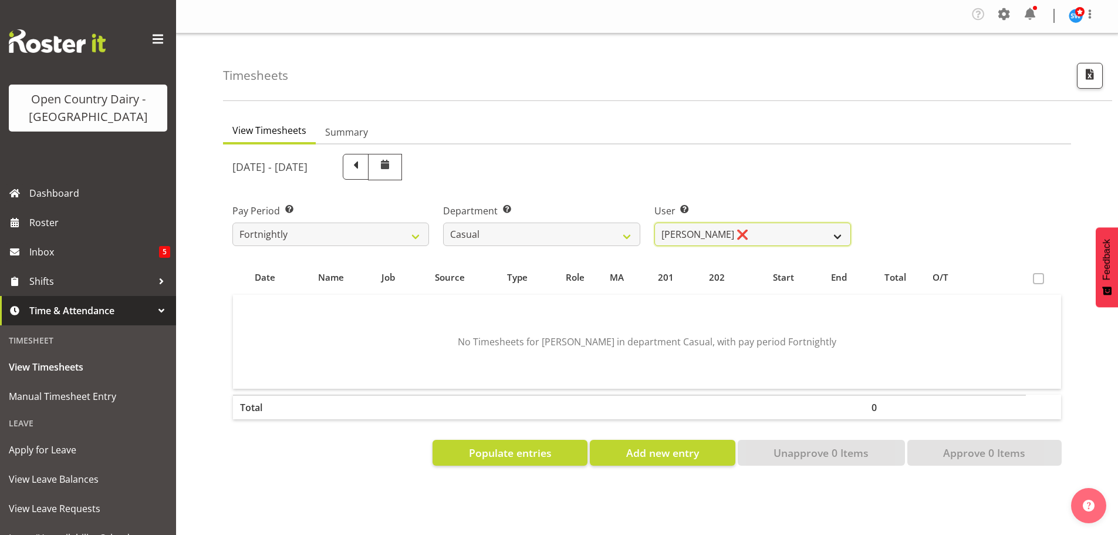
click at [748, 232] on select "Bruce Morgan ❌ Dutchie Egbert Dijkstra ❌ Mark Hedge ❌ Rob Luke ❌" at bounding box center [752, 233] width 197 height 23
click at [654, 222] on select "Bruce Morgan ❌ Dutchie Egbert Dijkstra ❌ Mark Hedge ❌ Rob Luke ❌" at bounding box center [752, 233] width 197 height 23
click at [770, 235] on select "Bruce Morgan ❌ Dutchie Egbert Dijkstra ❌ Mark Hedge ❌ Rob Luke ❌" at bounding box center [752, 233] width 197 height 23
select select "8204"
click at [654, 222] on select "Bruce Morgan ❌ Dutchie Egbert Dijkstra ❌ Mark Hedge ❌ Rob Luke ❌" at bounding box center [752, 233] width 197 height 23
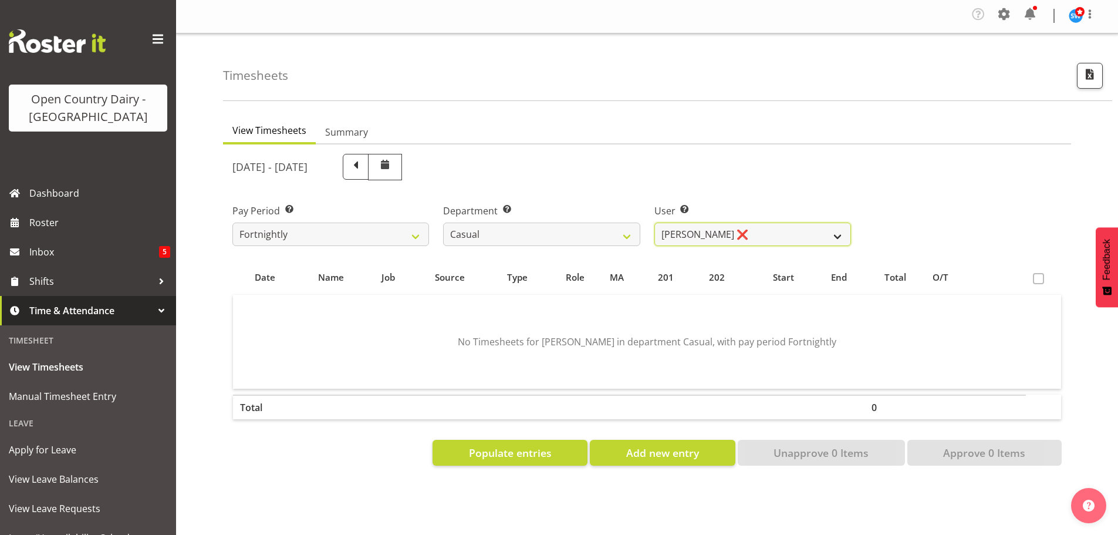
click at [755, 227] on select "Bruce Morgan ❌ Dutchie Egbert Dijkstra ❌ Mark Hedge ❌ Rob Luke ❌" at bounding box center [752, 233] width 197 height 23
click at [590, 227] on select "701 702 703 704 705 706 707 708 709 710 711 712 713 714 715 716 717 718 719 720" at bounding box center [541, 233] width 197 height 23
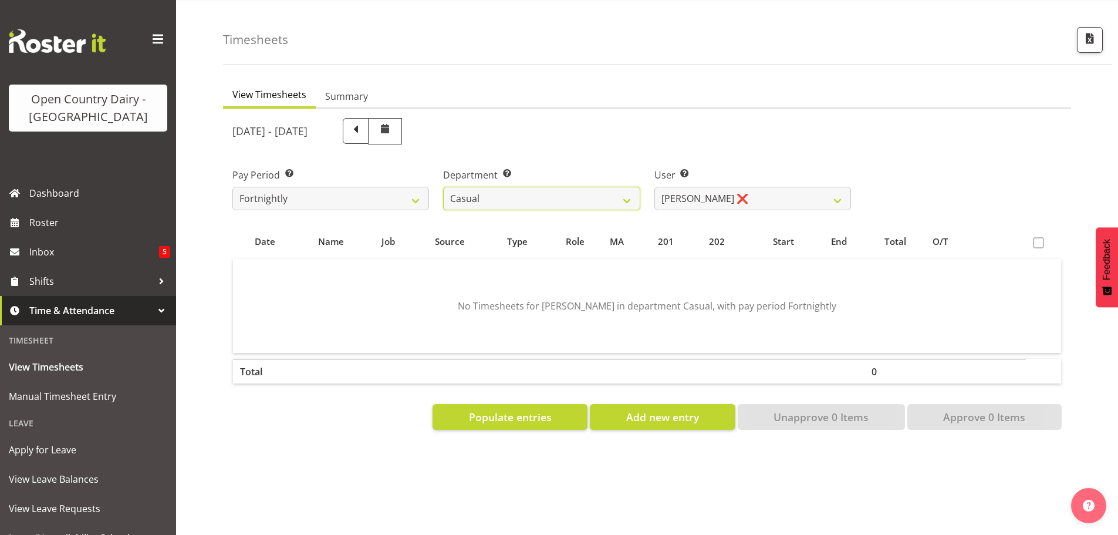
scroll to position [55, 0]
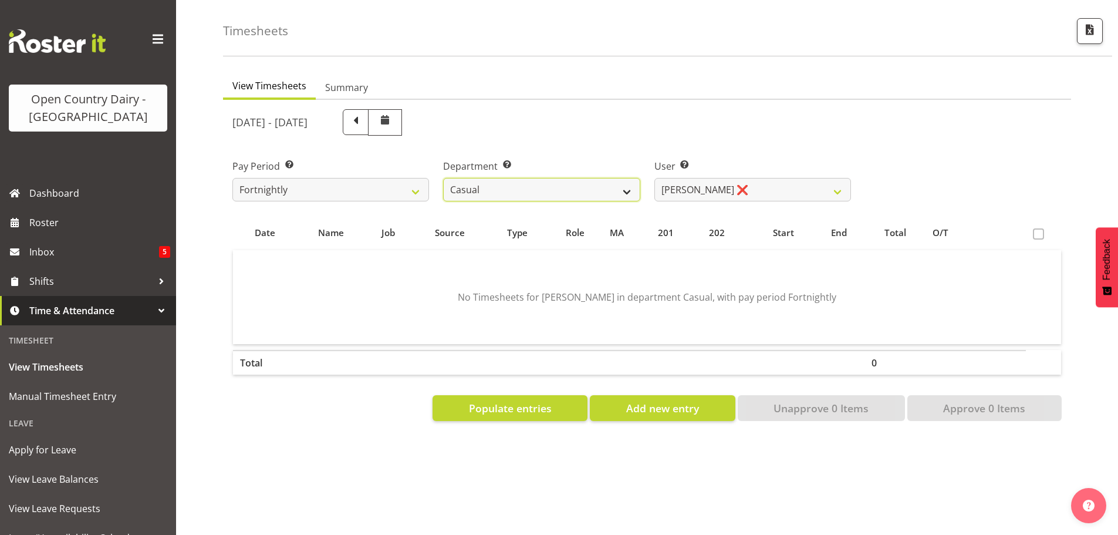
click at [628, 180] on select "701 702 703 704 705 706 707 708 709 710 711 712 713 714 715 716 717 718 719 720" at bounding box center [541, 189] width 197 height 23
select select "817"
click at [443, 178] on select "701 702 703 704 705 706 707 708 709 710 711 712 713 714 715 716 717 718 719 720" at bounding box center [541, 189] width 197 height 23
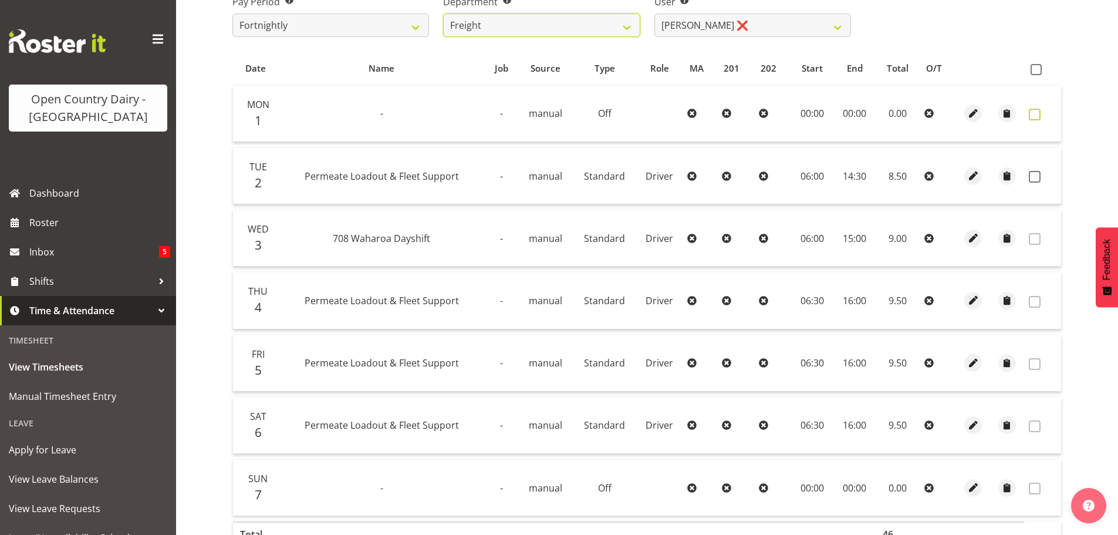
scroll to position [231, 0]
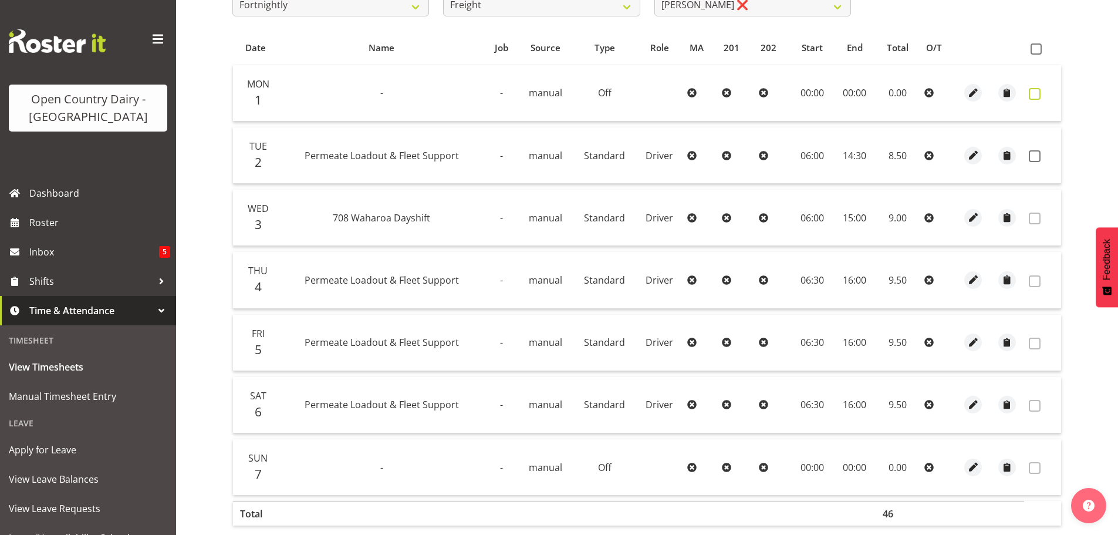
click at [1033, 94] on span at bounding box center [1035, 94] width 12 height 12
checkbox input "true"
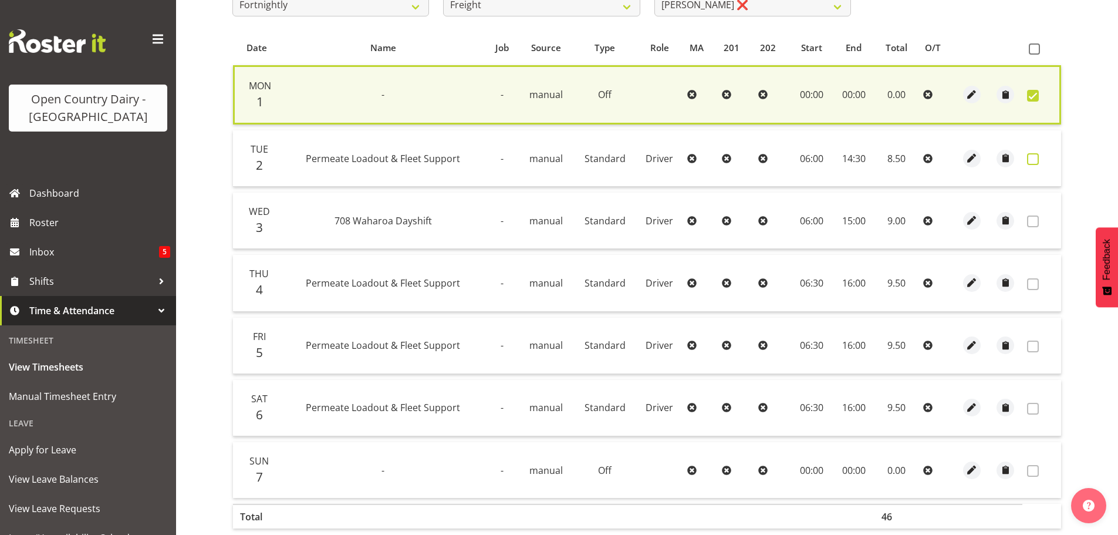
click at [1033, 158] on span at bounding box center [1033, 159] width 12 height 12
checkbox input "true"
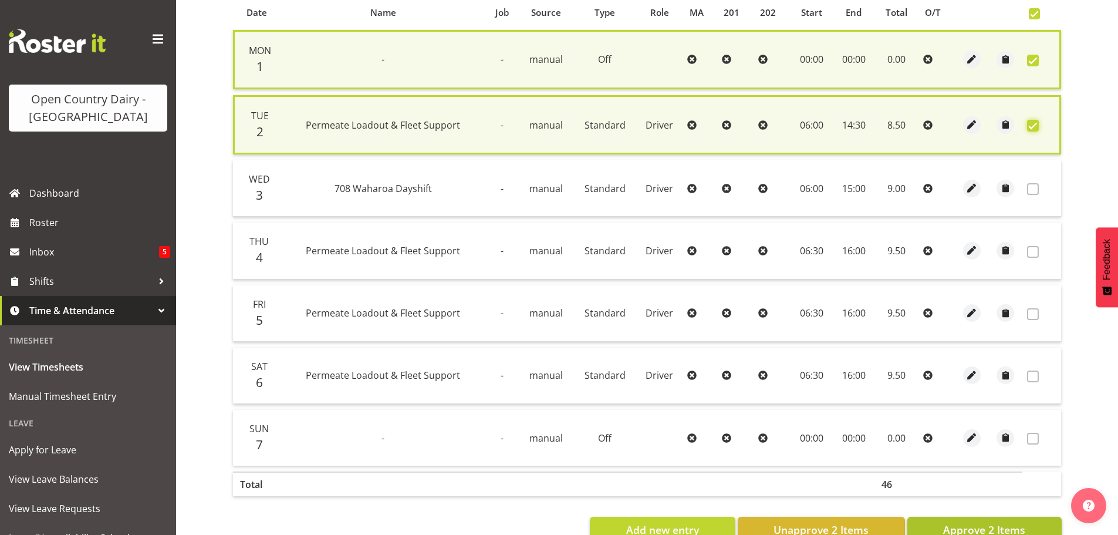
scroll to position [300, 0]
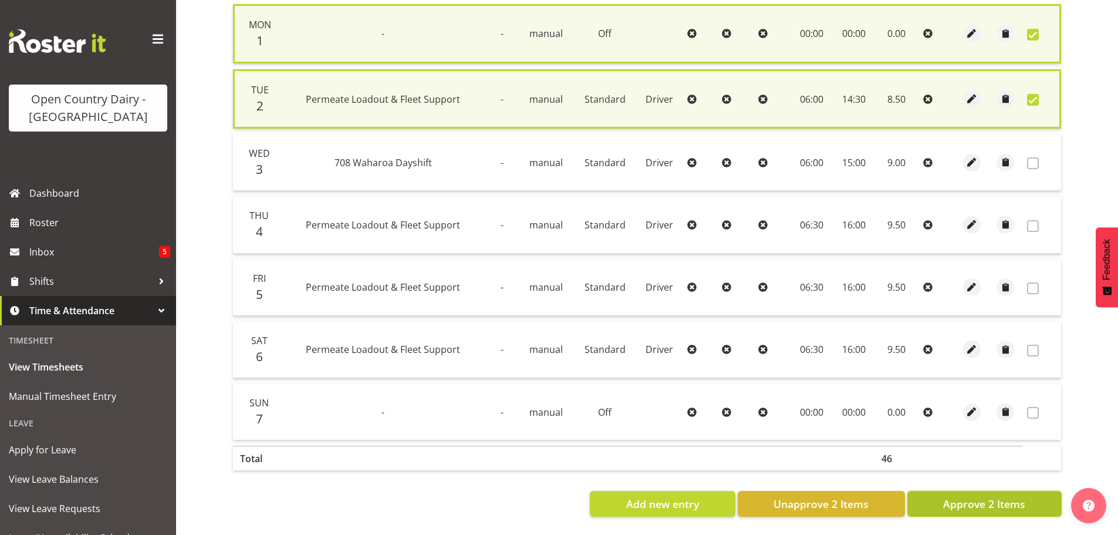
click at [990, 496] on span "Approve 2 Items" at bounding box center [984, 503] width 82 height 15
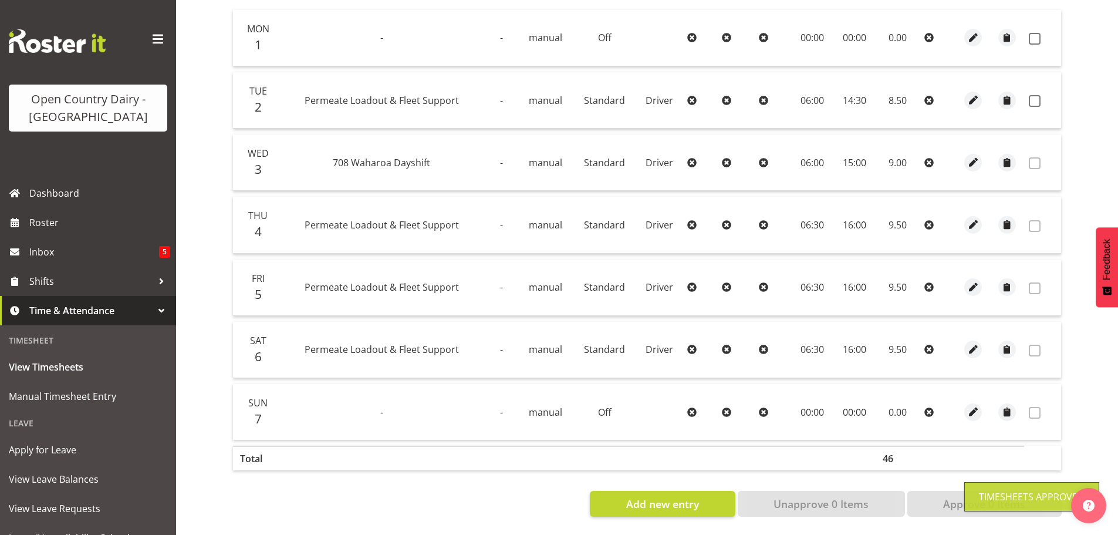
checkbox input "false"
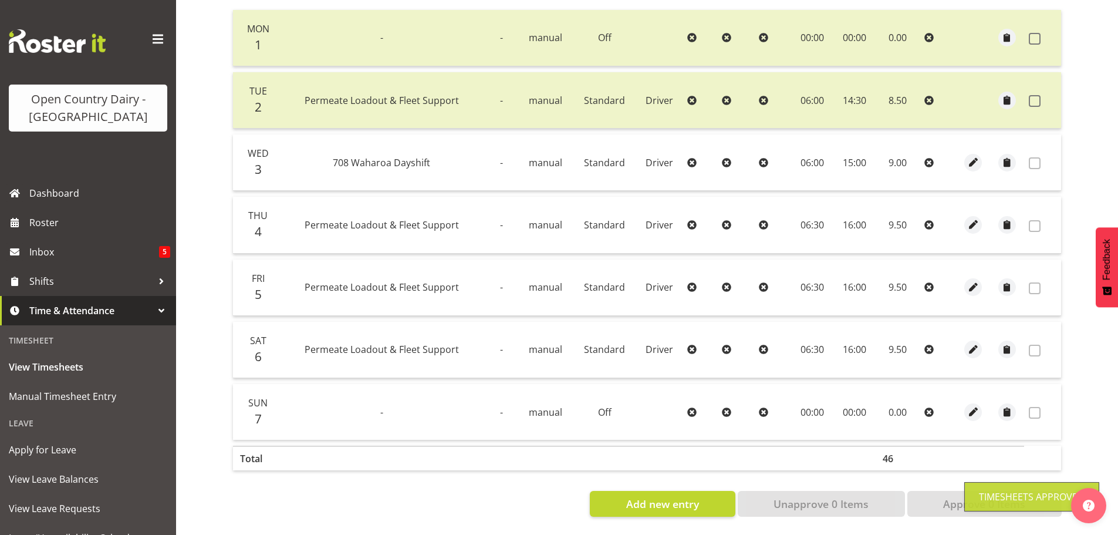
scroll to position [60, 0]
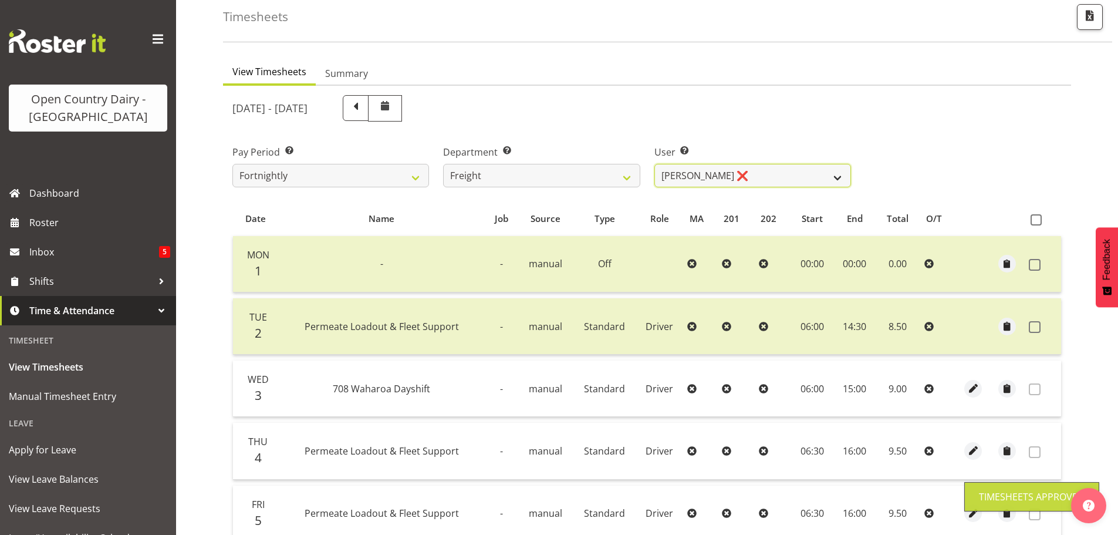
click at [746, 168] on select "Gavin Harvey ❌ Lalesh Kumar ❌" at bounding box center [752, 175] width 197 height 23
select select "8193"
click at [654, 164] on select "Gavin Harvey ❌ Lalesh Kumar ❌" at bounding box center [752, 175] width 197 height 23
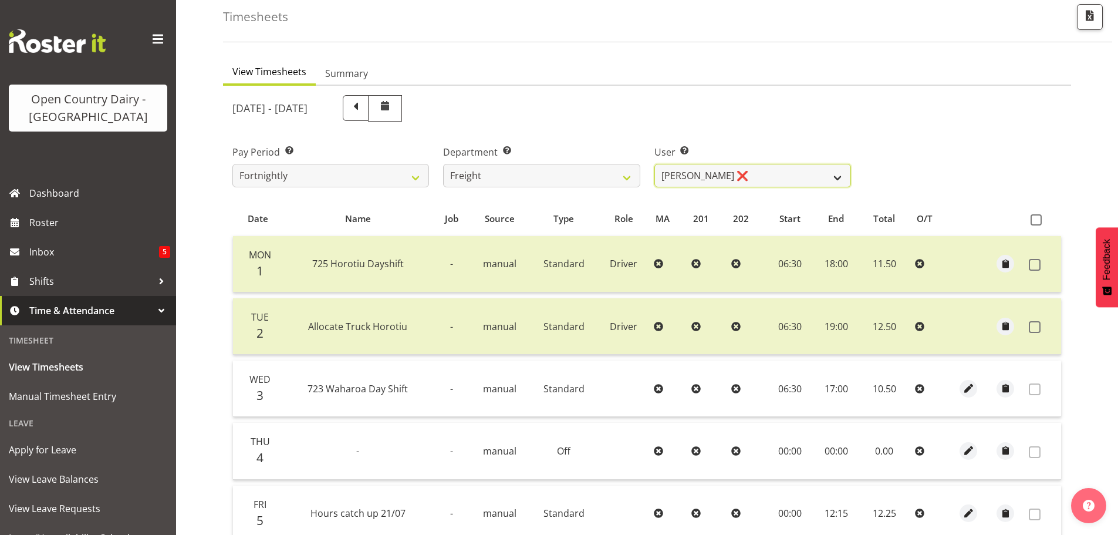
click at [765, 173] on select "Gavin Harvey ❌ Lalesh Kumar ❌" at bounding box center [752, 175] width 197 height 23
click at [499, 168] on select "701 702 703 704 705 706 707 708 709 710 711 712 713 714 715 716 717 718 719 720" at bounding box center [541, 175] width 197 height 23
select select "733"
click at [443, 164] on select "701 702 703 704 705 706 707 708 709 710 711 712 713 714 715 716 717 718 719 720" at bounding box center [541, 175] width 197 height 23
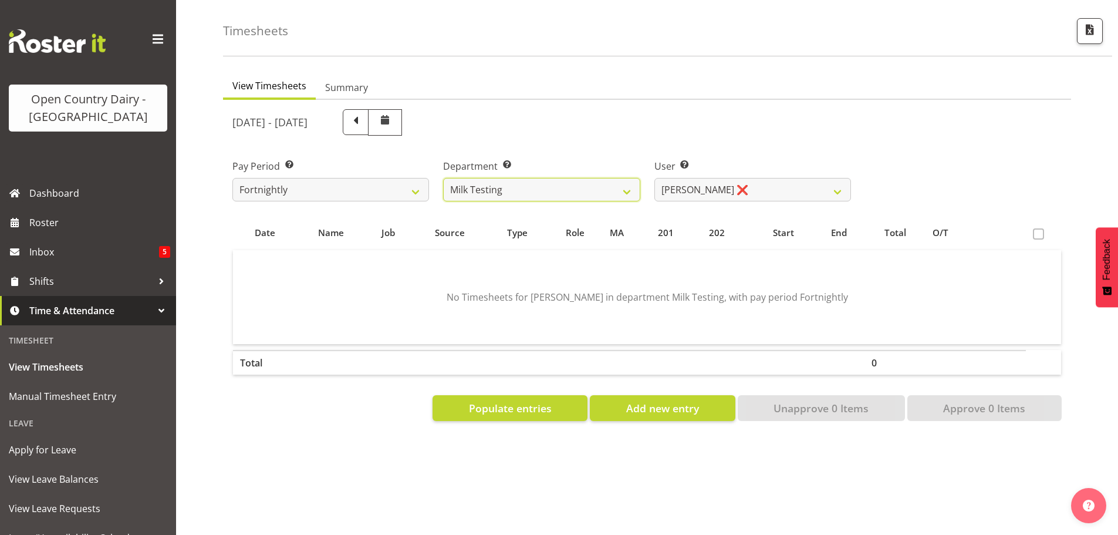
scroll to position [55, 0]
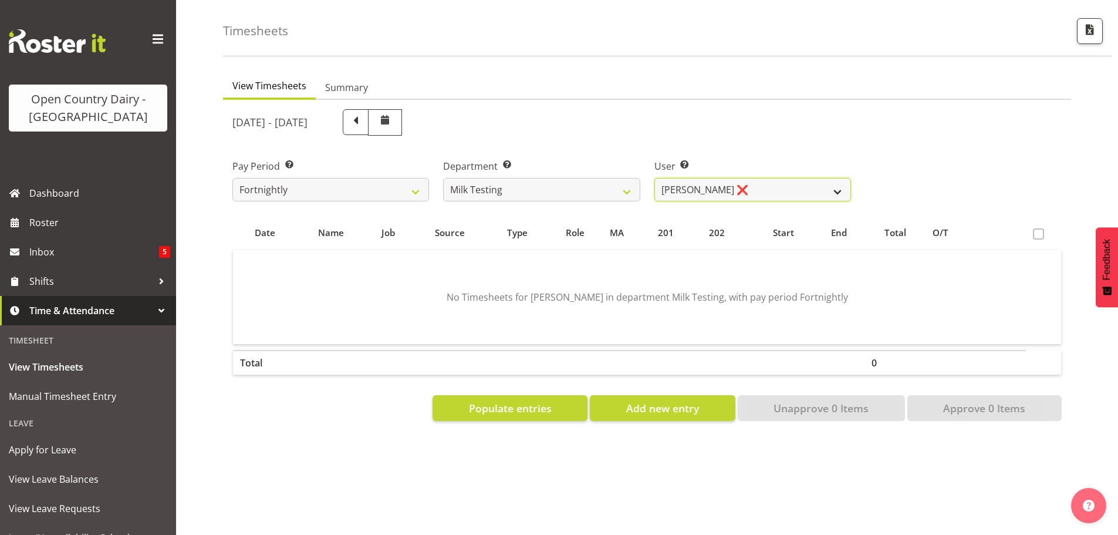
click at [759, 178] on select "Diana Ridings ❌ George Smith ❌ Helaina Walker ❌ Kim Madden ❌ Michael Brechelt ❌…" at bounding box center [752, 189] width 197 height 23
select select "7401"
click at [654, 178] on select "Diana Ridings ❌ George Smith ❌ Helaina Walker ❌ Kim Madden ❌ Michael Brechelt ❌…" at bounding box center [752, 189] width 197 height 23
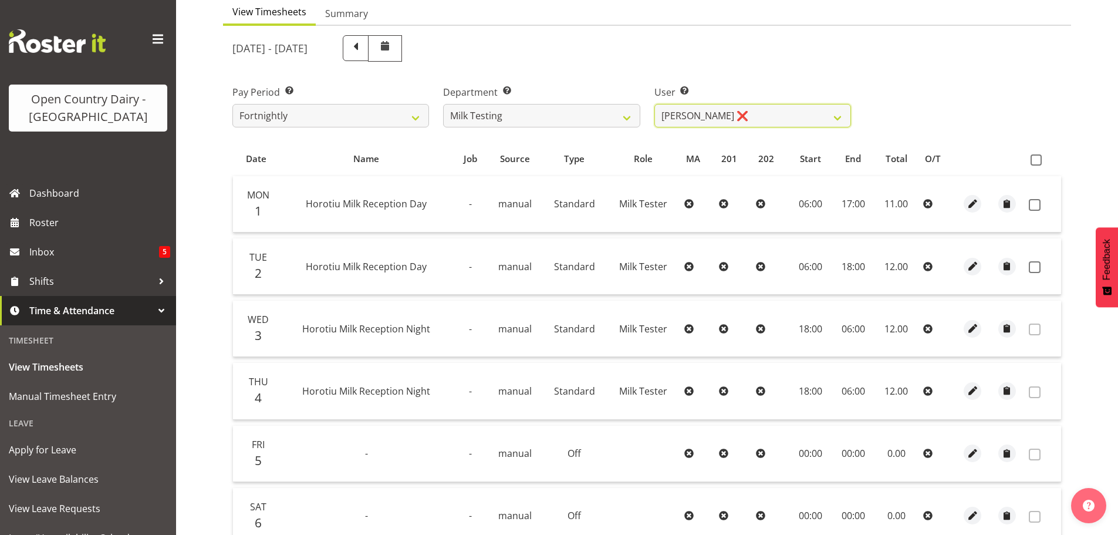
scroll to position [172, 0]
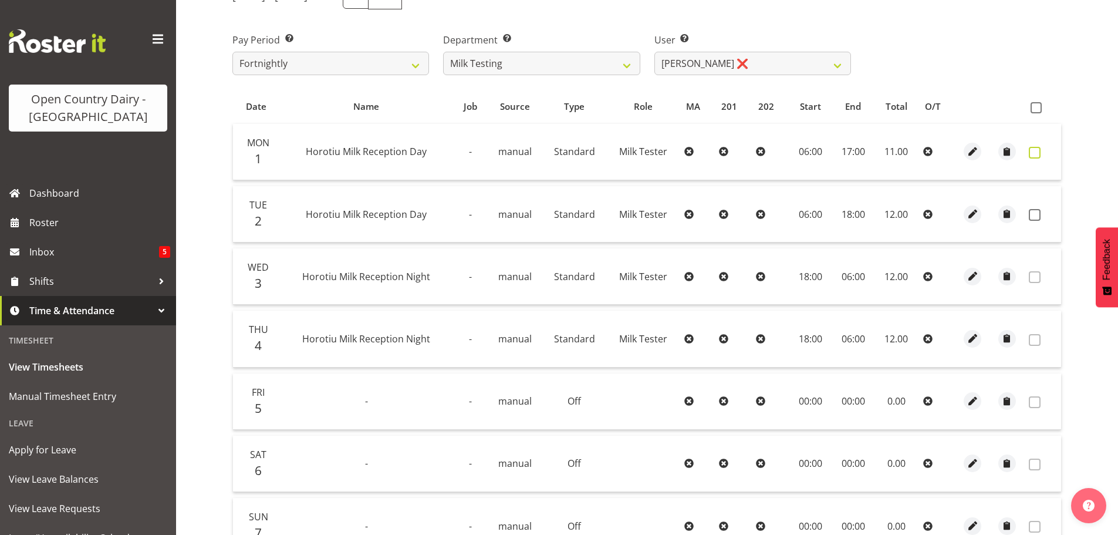
click at [1038, 153] on span at bounding box center [1035, 153] width 12 height 12
checkbox input "true"
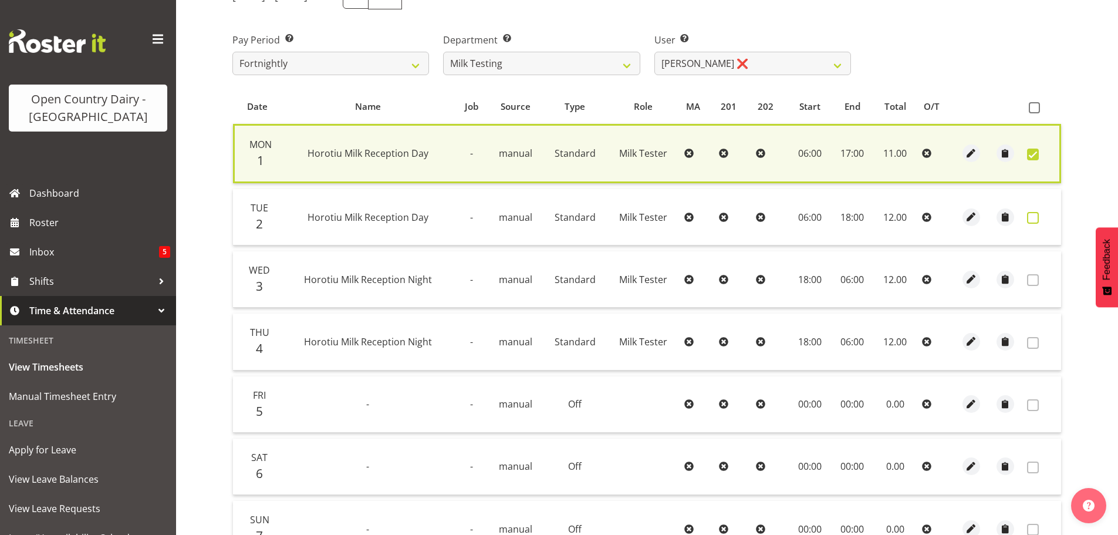
click at [1034, 219] on span at bounding box center [1033, 218] width 12 height 12
checkbox input "true"
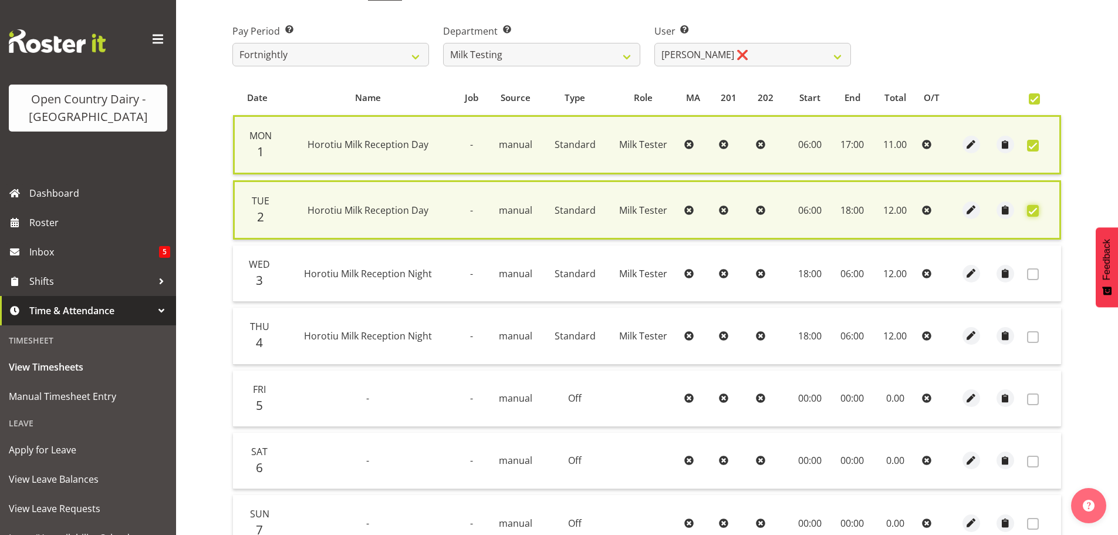
scroll to position [300, 0]
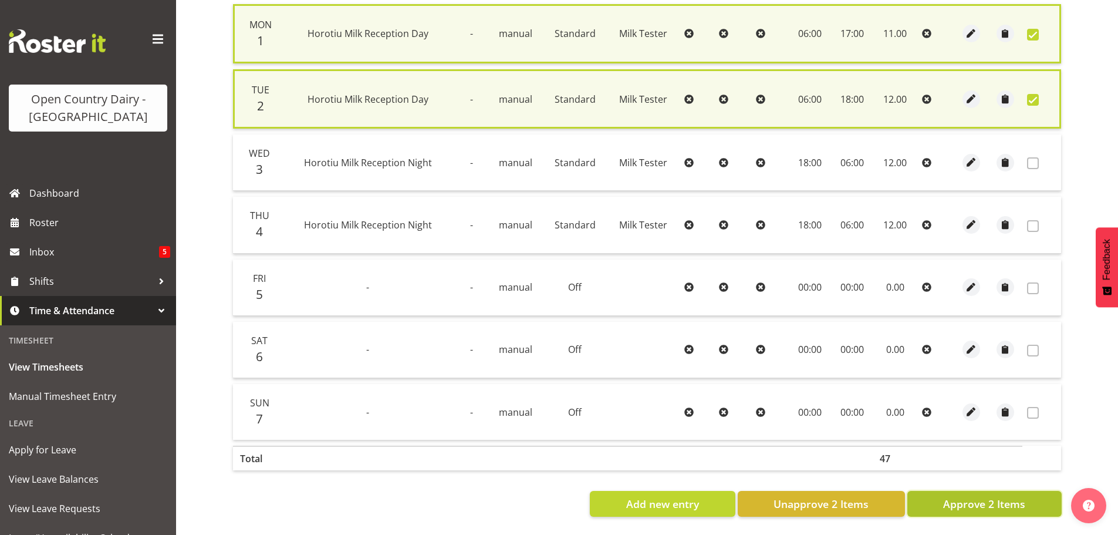
click at [966, 496] on span "Approve 2 Items" at bounding box center [984, 503] width 82 height 15
checkbox input "false"
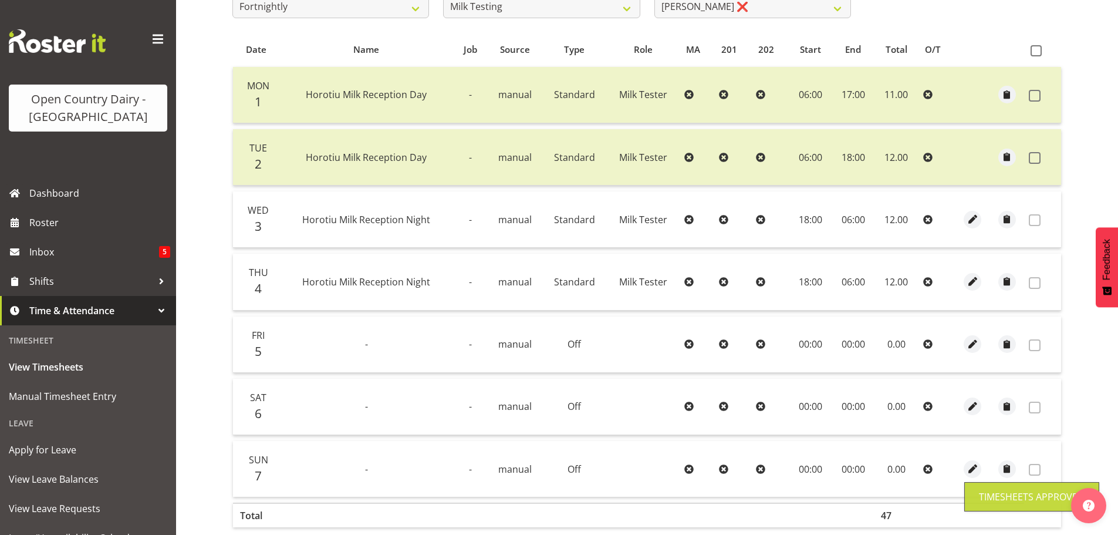
scroll to position [119, 0]
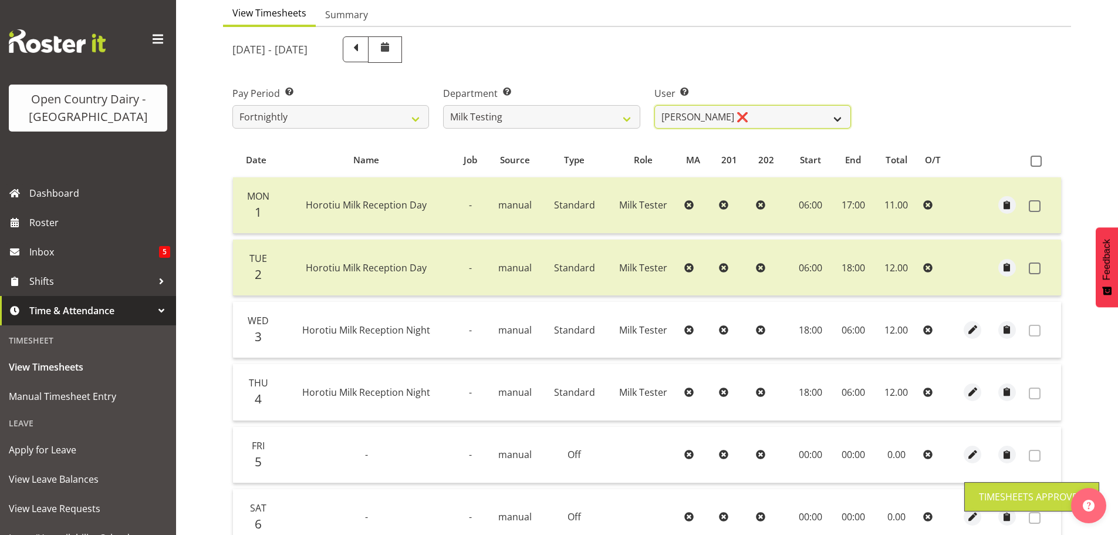
click at [775, 116] on select "Diana Ridings ❌ George Smith ❌ Helaina Walker ❌ Kim Madden ❌ Michael Brechelt ❌…" at bounding box center [752, 116] width 197 height 23
select select "7417"
click at [654, 105] on select "Diana Ridings ❌ George Smith ❌ Helaina Walker ❌ Kim Madden ❌ Michael Brechelt ❌…" at bounding box center [752, 116] width 197 height 23
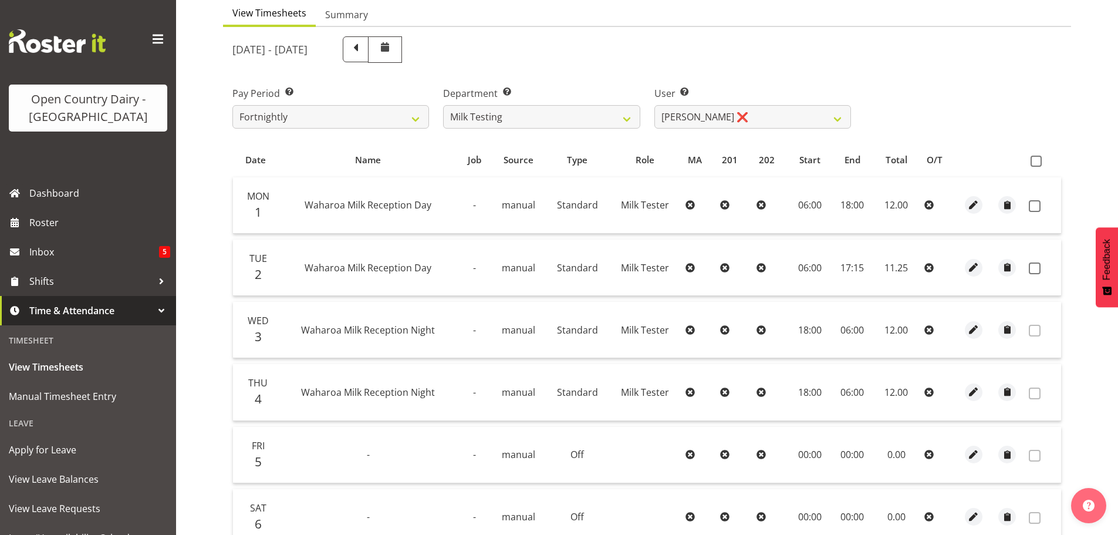
drag, startPoint x: 1035, startPoint y: 202, endPoint x: 1048, endPoint y: 238, distance: 38.6
click at [1036, 202] on span at bounding box center [1035, 206] width 12 height 12
checkbox input "true"
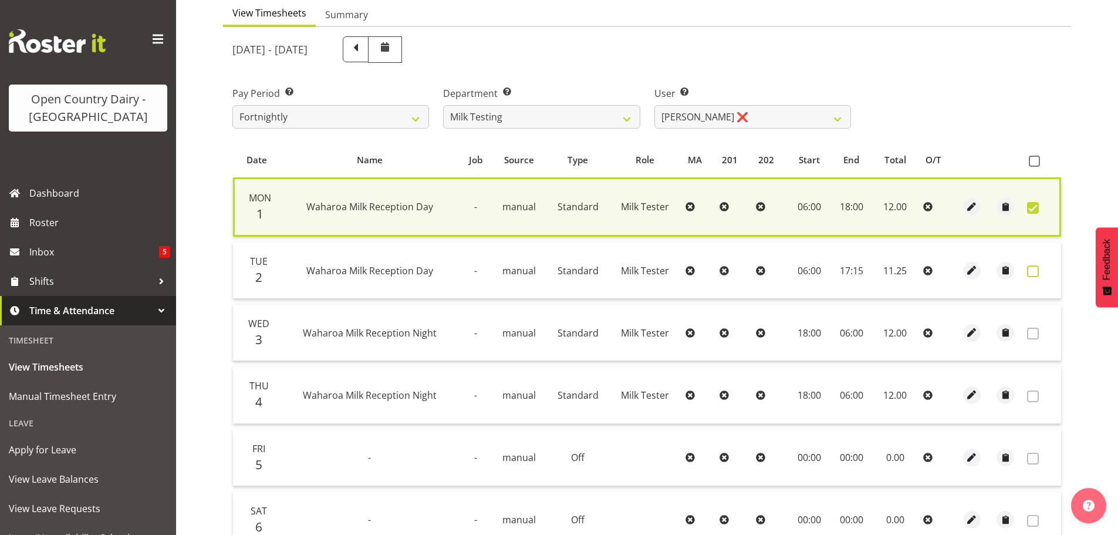
click at [1034, 271] on span at bounding box center [1033, 271] width 12 height 12
checkbox input "true"
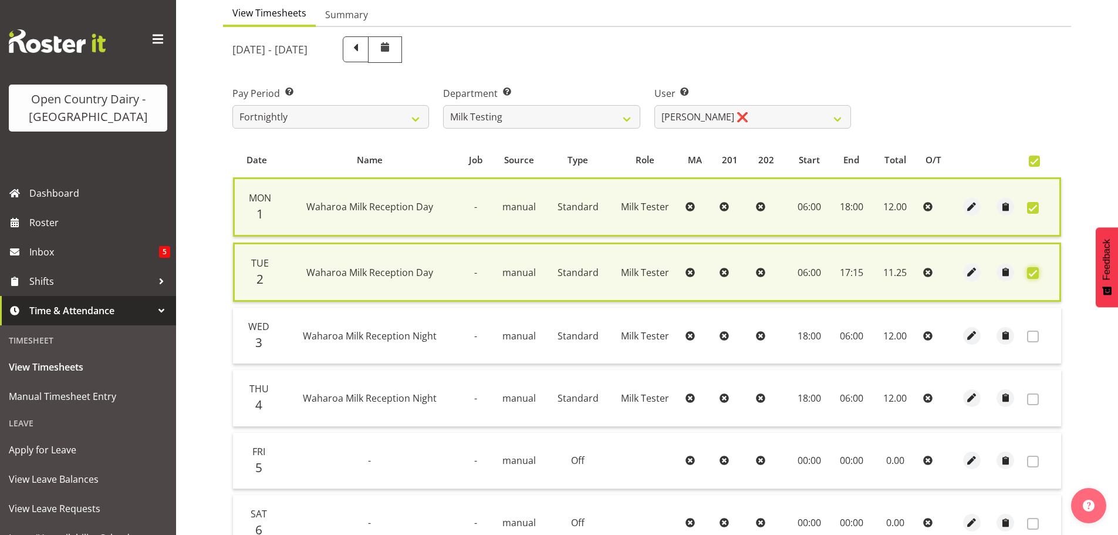
scroll to position [300, 0]
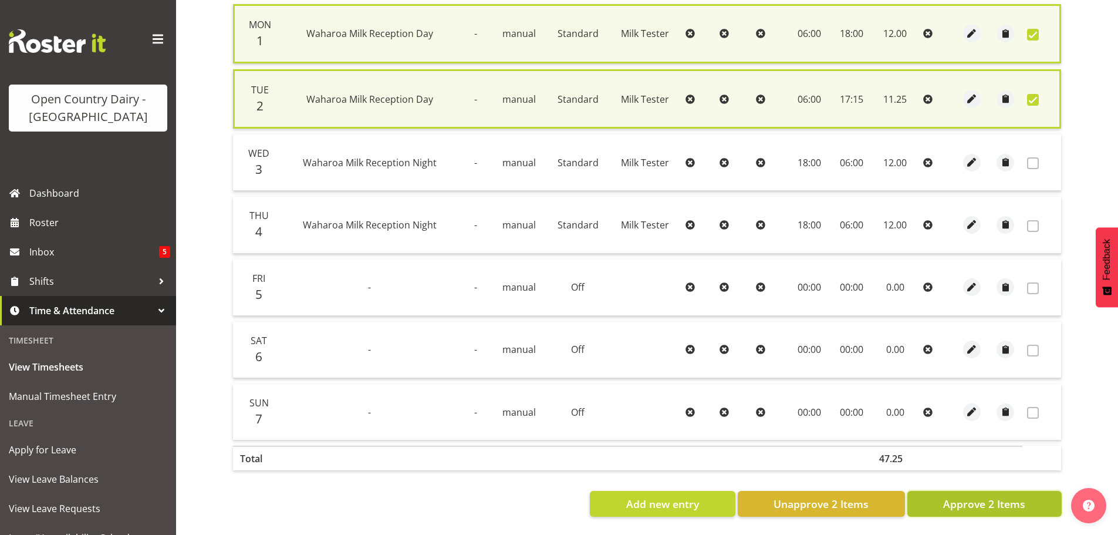
click at [1000, 504] on button "Approve 2 Items" at bounding box center [984, 504] width 154 height 26
checkbox input "false"
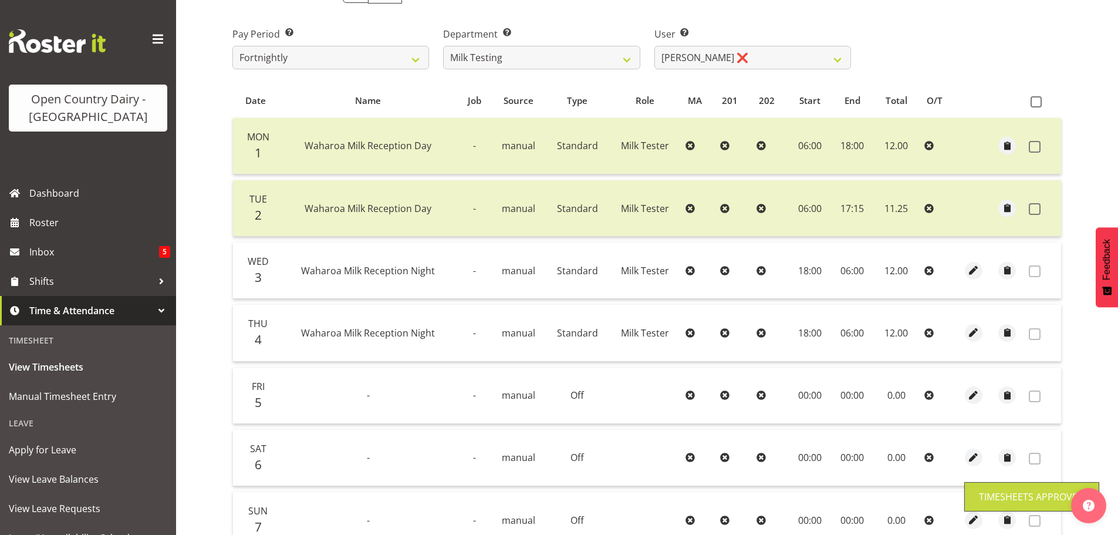
scroll to position [177, 0]
click at [751, 55] on select "Diana Ridings ❌ George Smith ❌ Helaina Walker ❌ Kim Madden ❌ Michael Brechelt ❌…" at bounding box center [752, 57] width 197 height 23
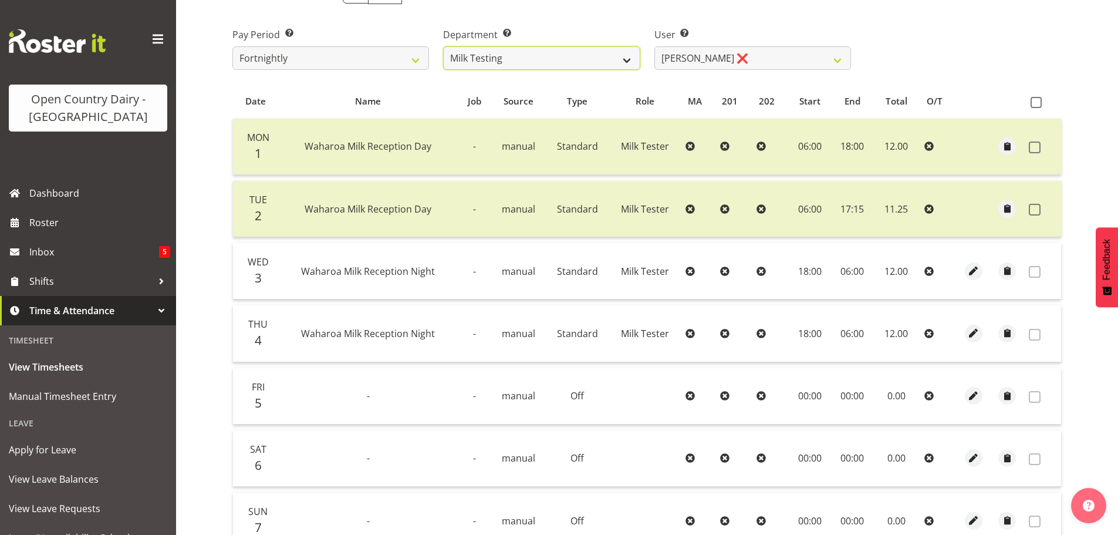
click at [535, 57] on select "701 702 703 704 705 706 707 708 709 710 711 712 713 714 715 716 717 718 719 720" at bounding box center [541, 57] width 197 height 23
select select "802"
click at [443, 46] on select "701 702 703 704 705 706 707 708 709 710 711 712 713 714 715 716 717 718 719 720" at bounding box center [541, 57] width 197 height 23
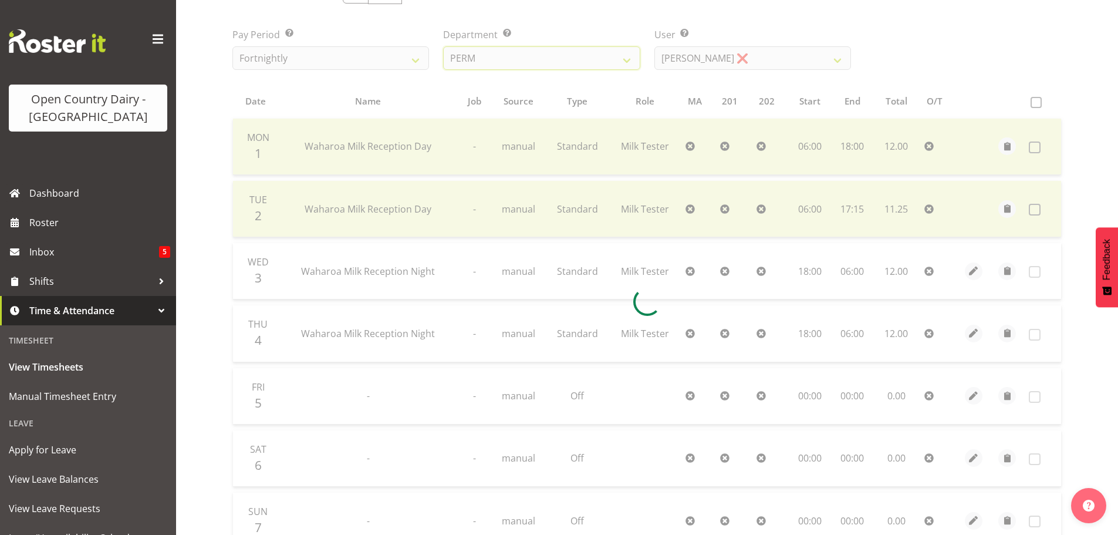
scroll to position [55, 0]
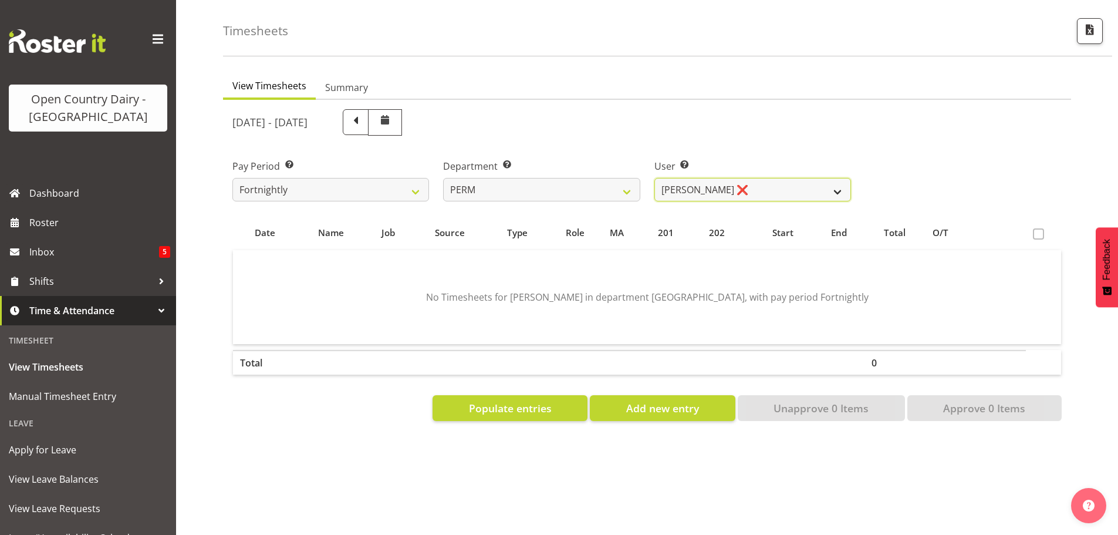
click at [771, 178] on select "Abhilash Antony ❌ Amba Swann ❌ Chris Kneebone ❌ Jayden Vincent ❌ Paul Wilson ❌ …" at bounding box center [752, 189] width 197 height 23
select select "8634"
click at [654, 178] on select "Abhilash Antony ❌ Amba Swann ❌ Chris Kneebone ❌ Jayden Vincent ❌ Paul Wilson ❌ …" at bounding box center [752, 189] width 197 height 23
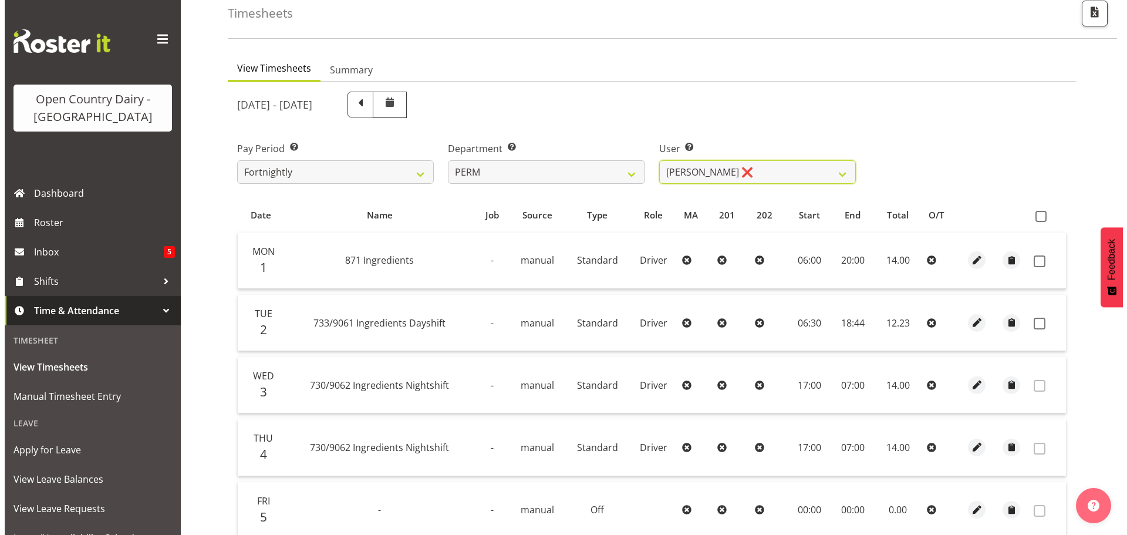
scroll to position [231, 0]
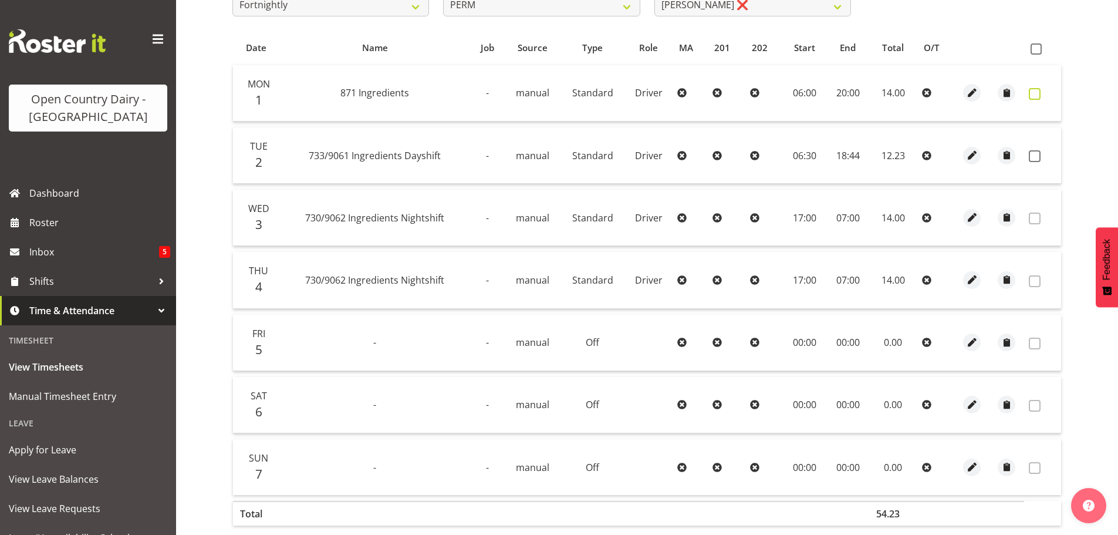
click at [1035, 92] on span at bounding box center [1035, 94] width 12 height 12
checkbox input "true"
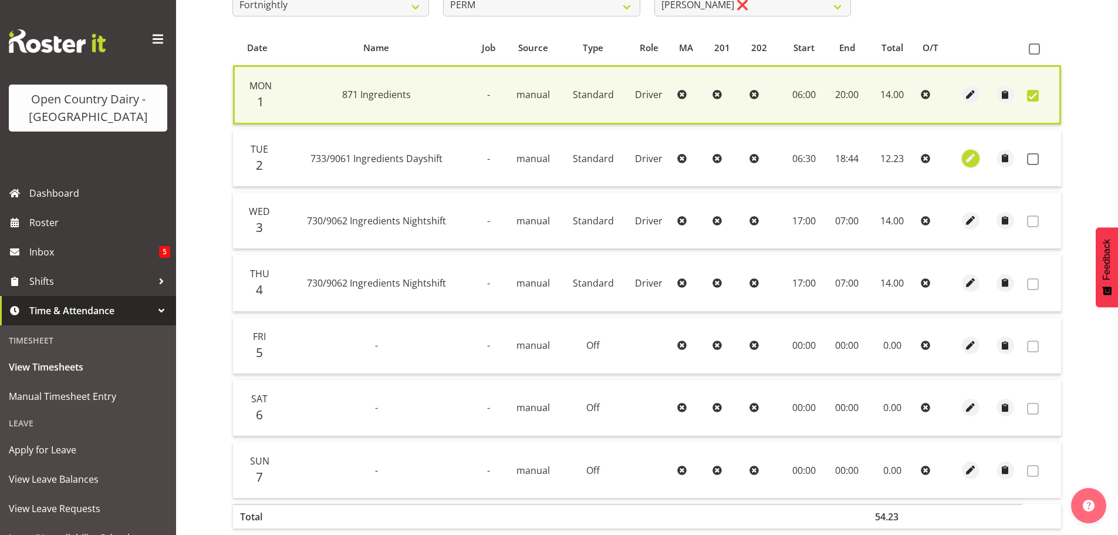
click at [973, 160] on span "button" at bounding box center [970, 157] width 13 height 13
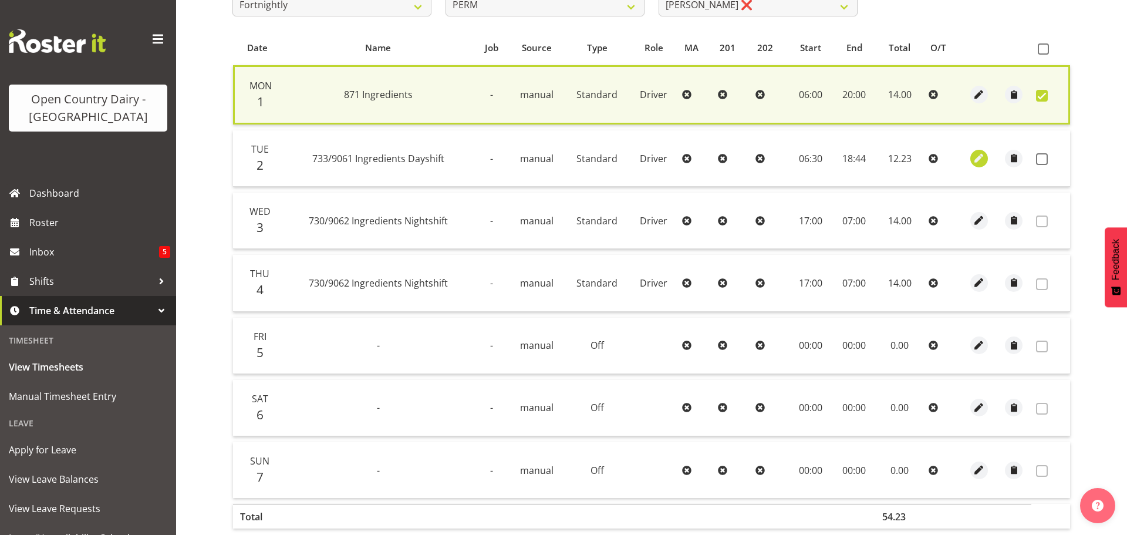
select select "Standard"
select select "8"
select select "2025"
select select "18"
select select "44"
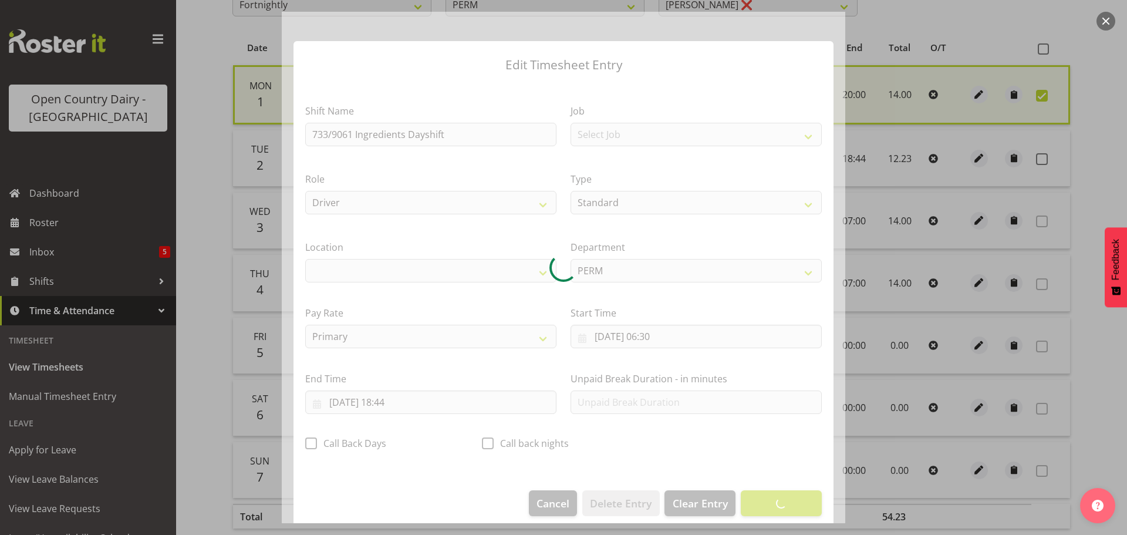
select select "1054"
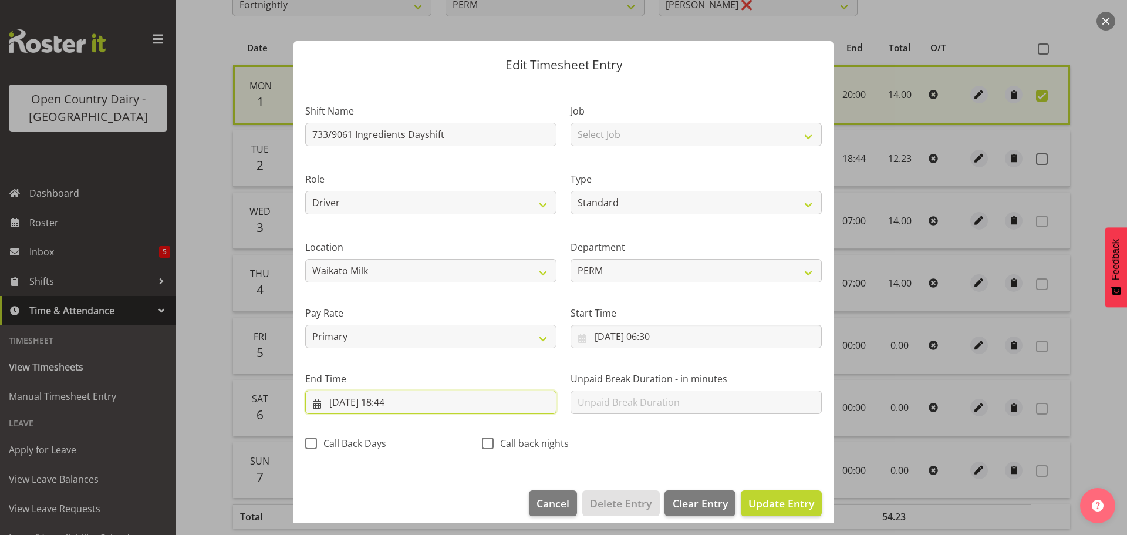
click at [405, 401] on input "02/09/2025, 18:44" at bounding box center [430, 401] width 251 height 23
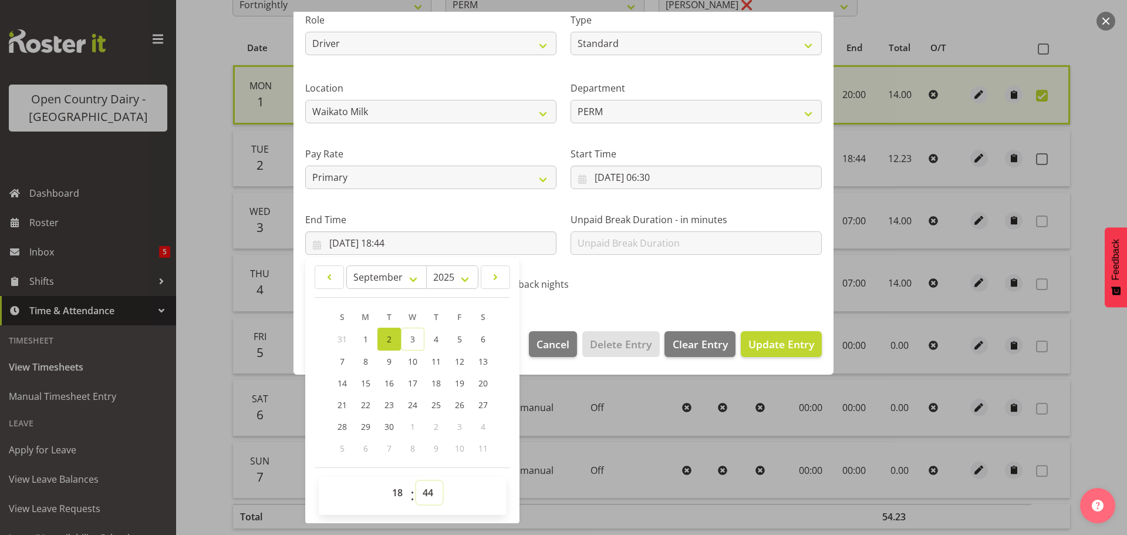
click at [430, 495] on select "00 01 02 03 04 05 06 07 08 09 10 11 12 13 14 15 16 17 18 19 20 21 22 23 24 25 2…" at bounding box center [429, 492] width 26 height 23
select select "45"
click at [416, 481] on select "00 01 02 03 04 05 06 07 08 09 10 11 12 13 14 15 16 17 18 19 20 21 22 23 24 25 2…" at bounding box center [429, 492] width 26 height 23
type input "02/09/2025, 18:45"
click at [773, 348] on span "Update Entry" at bounding box center [781, 344] width 66 height 14
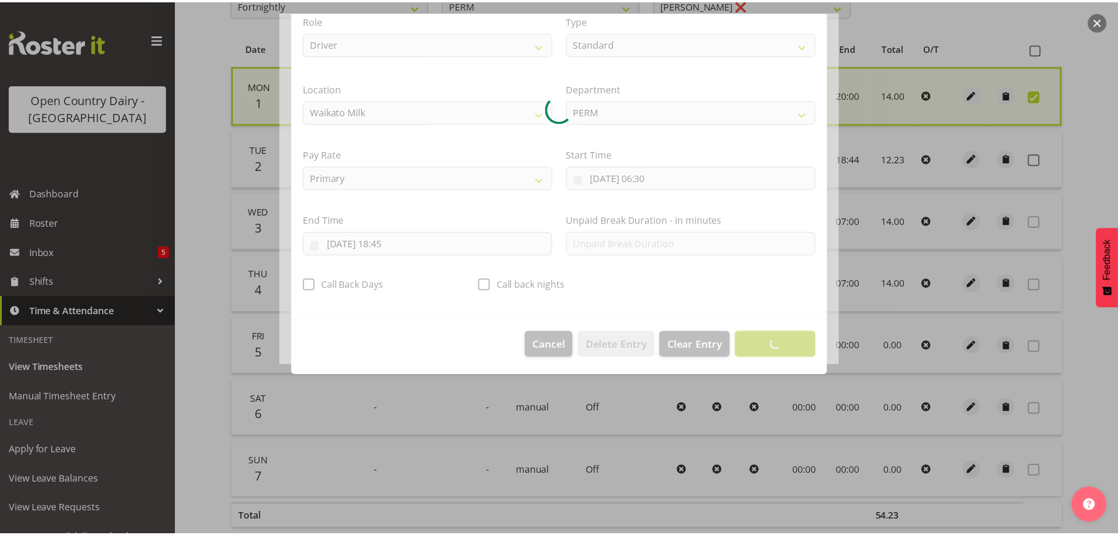
scroll to position [11, 0]
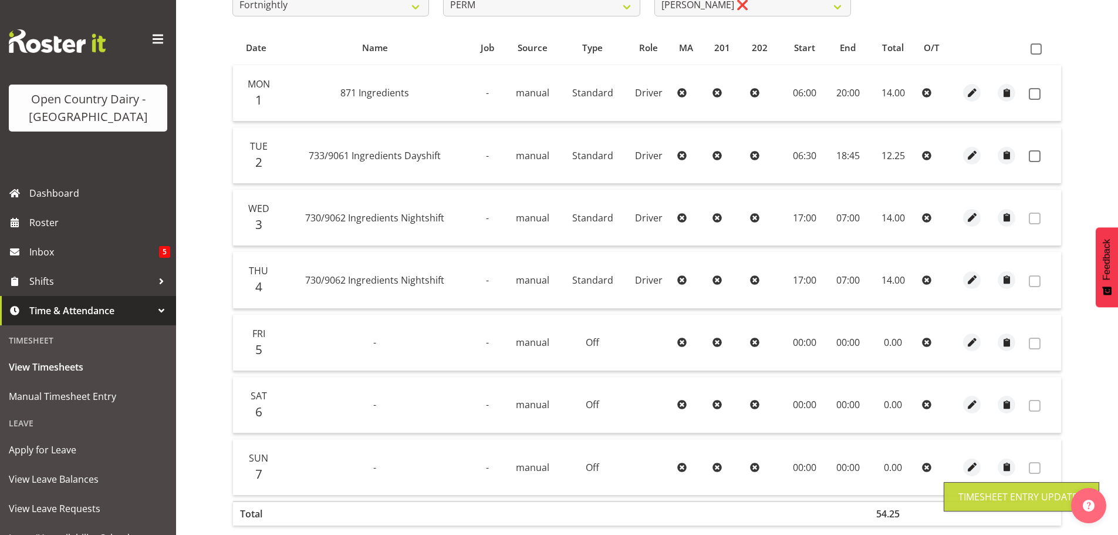
drag, startPoint x: 1036, startPoint y: 94, endPoint x: 1039, endPoint y: 138, distance: 43.5
click at [1037, 94] on span at bounding box center [1035, 94] width 12 height 12
checkbox input "true"
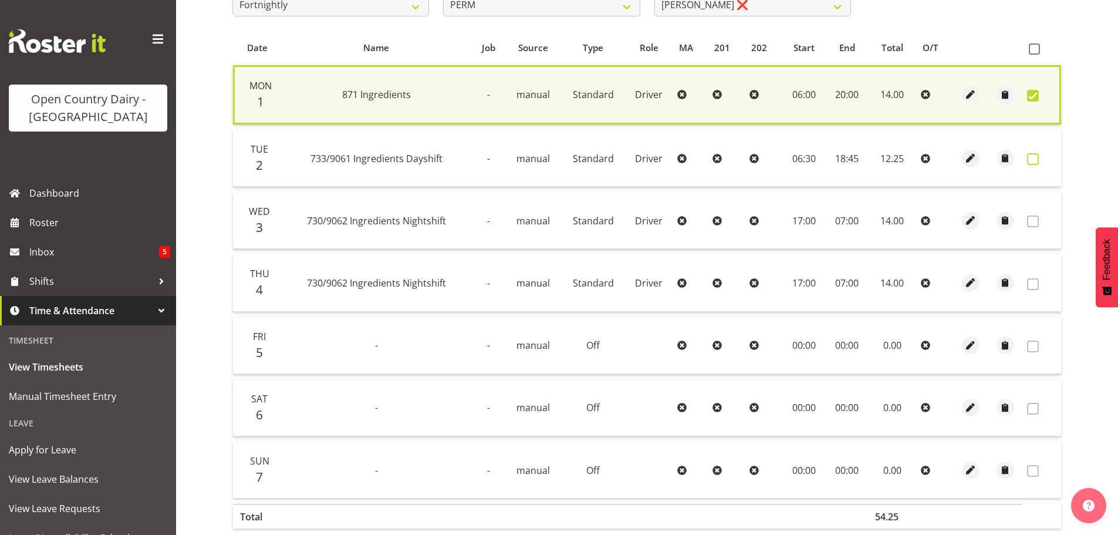
click at [1036, 157] on span at bounding box center [1033, 159] width 12 height 12
checkbox input "true"
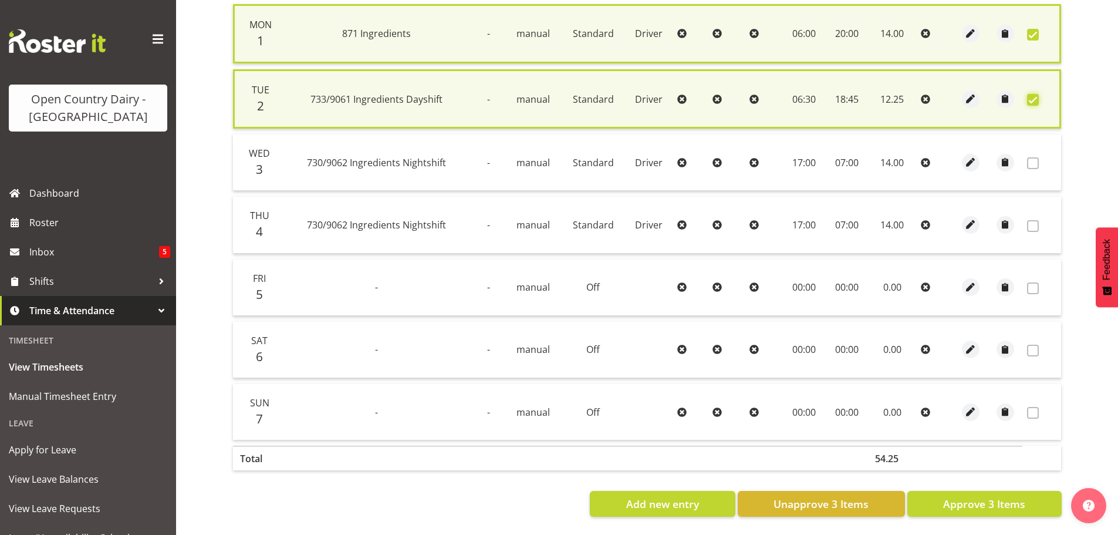
scroll to position [300, 0]
click at [954, 501] on span "Approve 3 Items" at bounding box center [984, 503] width 82 height 15
checkbox input "false"
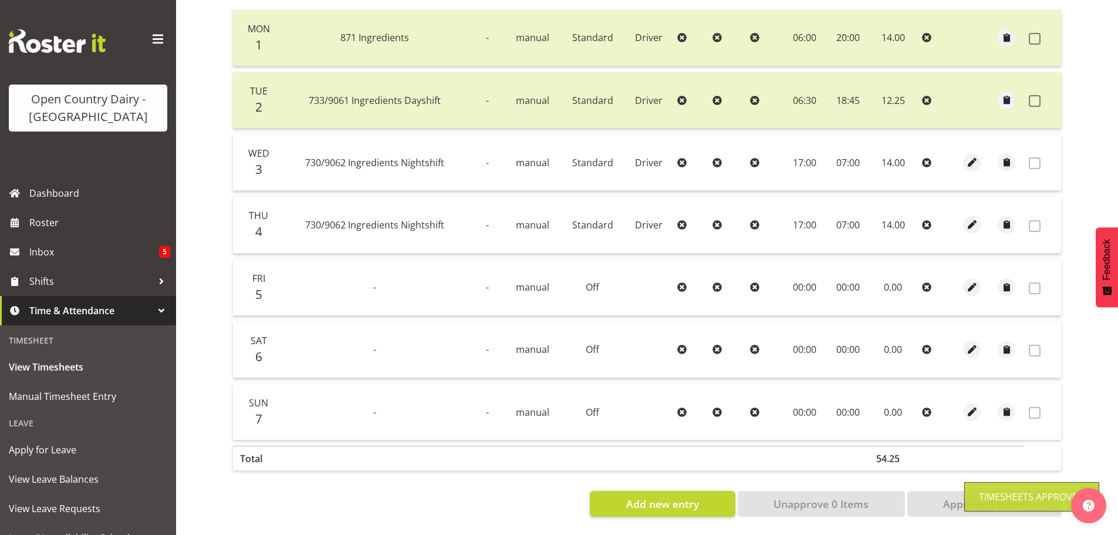
scroll to position [60, 0]
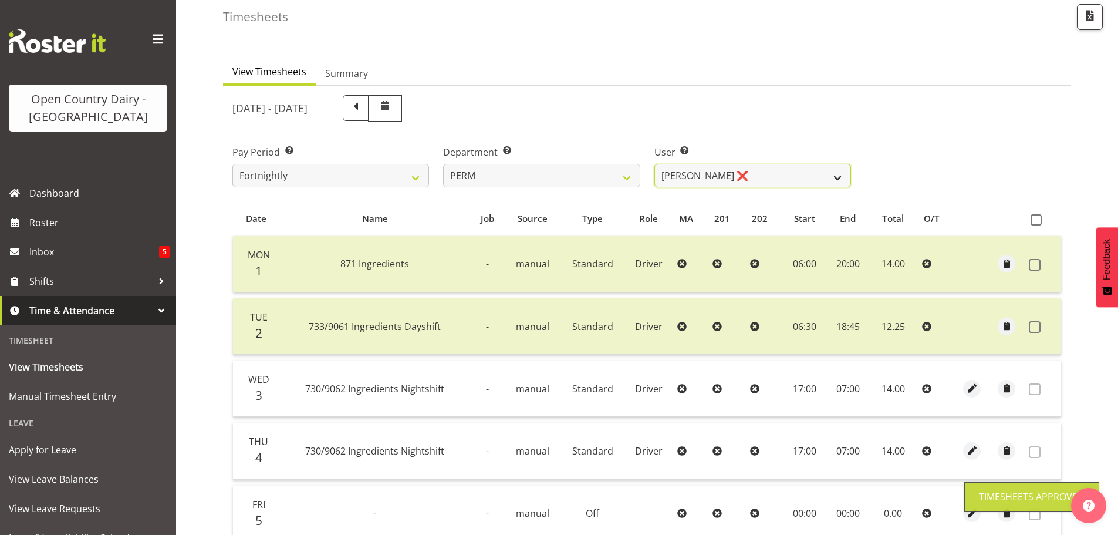
click at [741, 171] on select "Abhilash Antony ❌ Amba Swann ❌ Chris Kneebone ❌ Jayden Vincent ❌ Paul Wilson ❌ …" at bounding box center [752, 175] width 197 height 23
select select "9944"
click at [654, 164] on select "Abhilash Antony ❌ Amba Swann ❌ Chris Kneebone ❌ Jayden Vincent ❌ Paul Wilson ❌ …" at bounding box center [752, 175] width 197 height 23
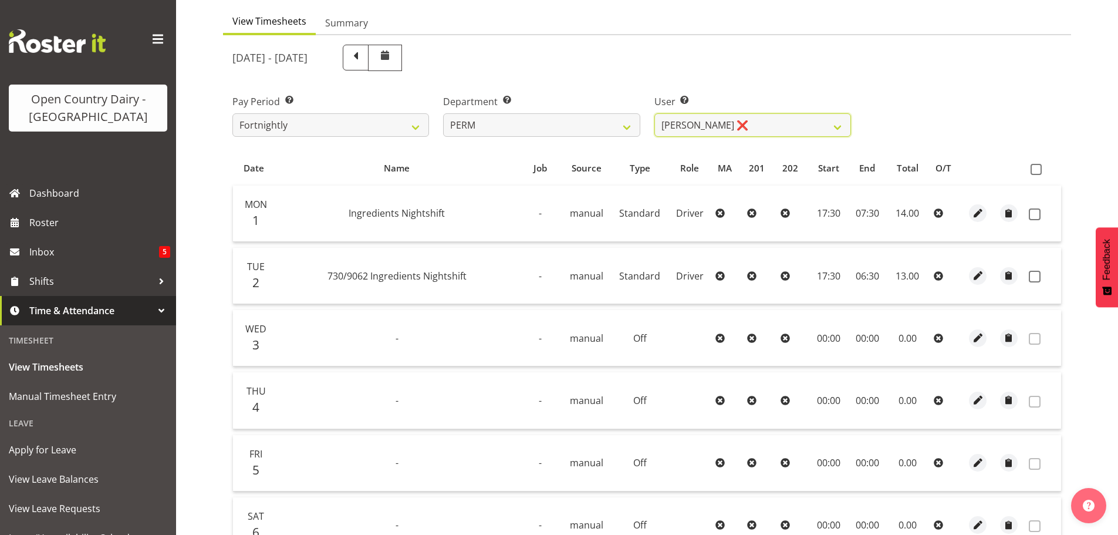
scroll to position [177, 0]
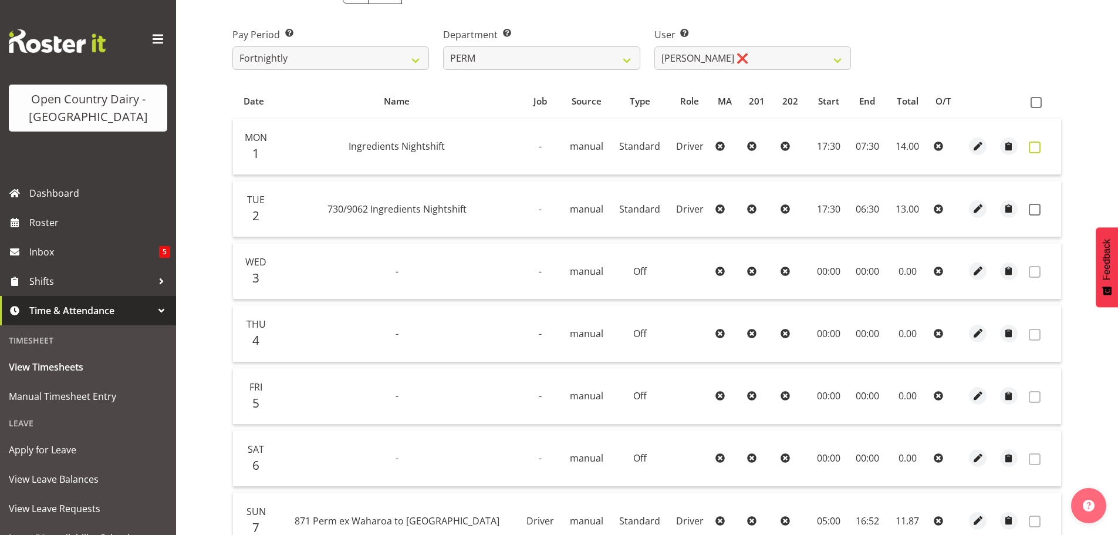
click at [1036, 149] on span at bounding box center [1035, 147] width 12 height 12
checkbox input "true"
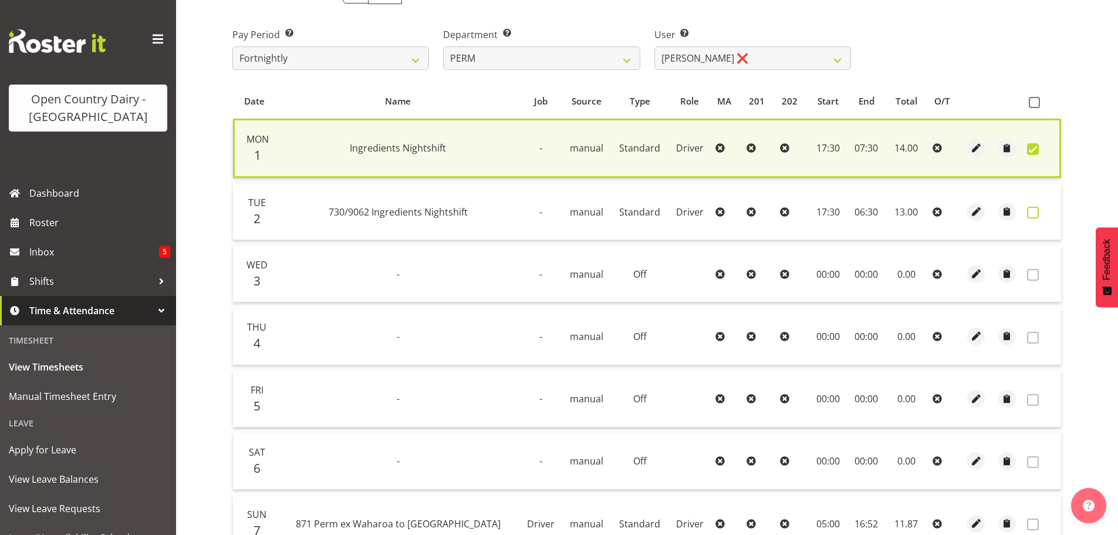
click at [1030, 210] on span at bounding box center [1033, 213] width 12 height 12
checkbox input "true"
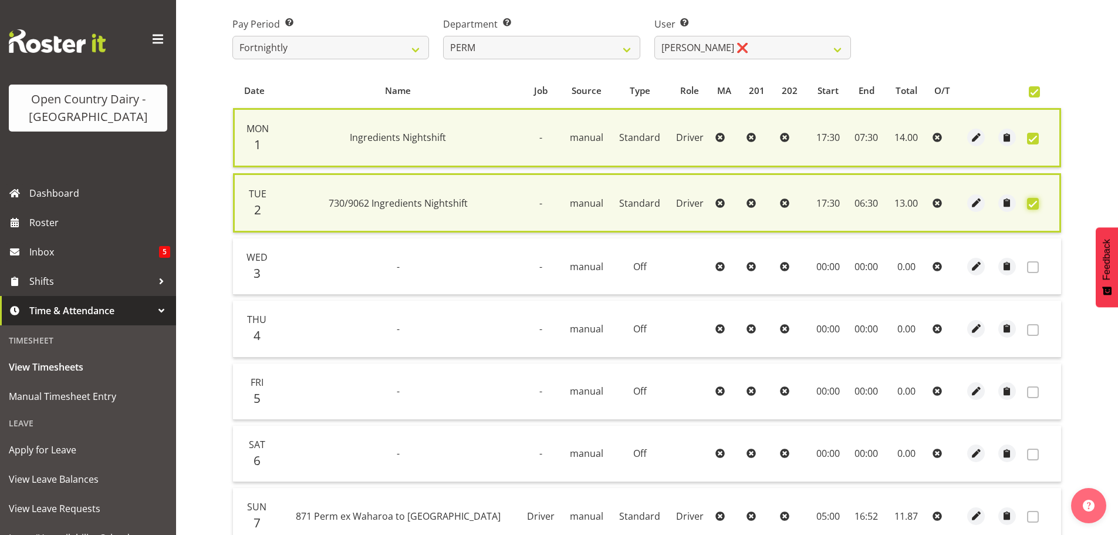
scroll to position [300, 0]
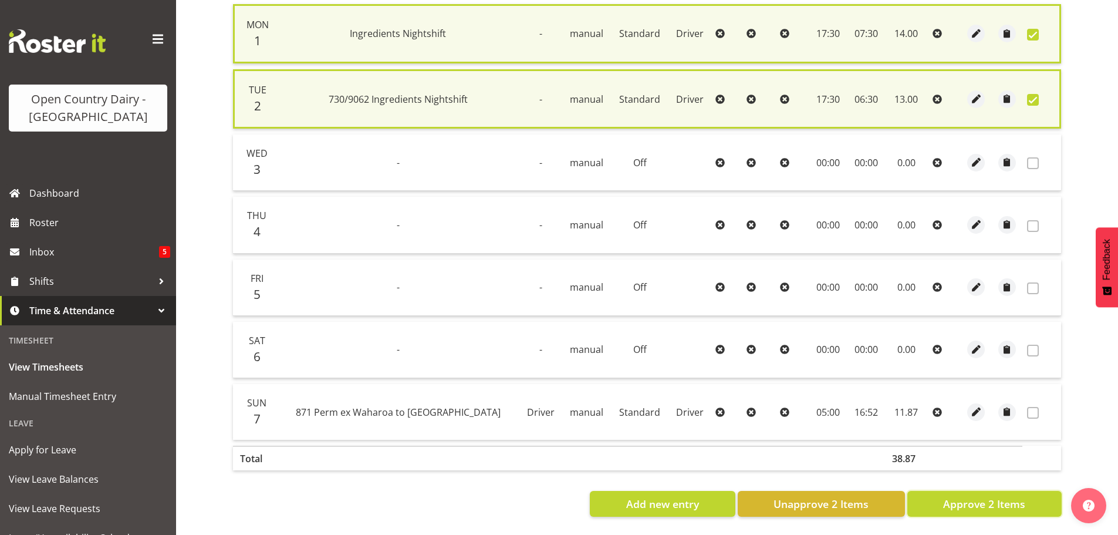
click at [976, 496] on span "Approve 2 Items" at bounding box center [984, 503] width 82 height 15
checkbox input "false"
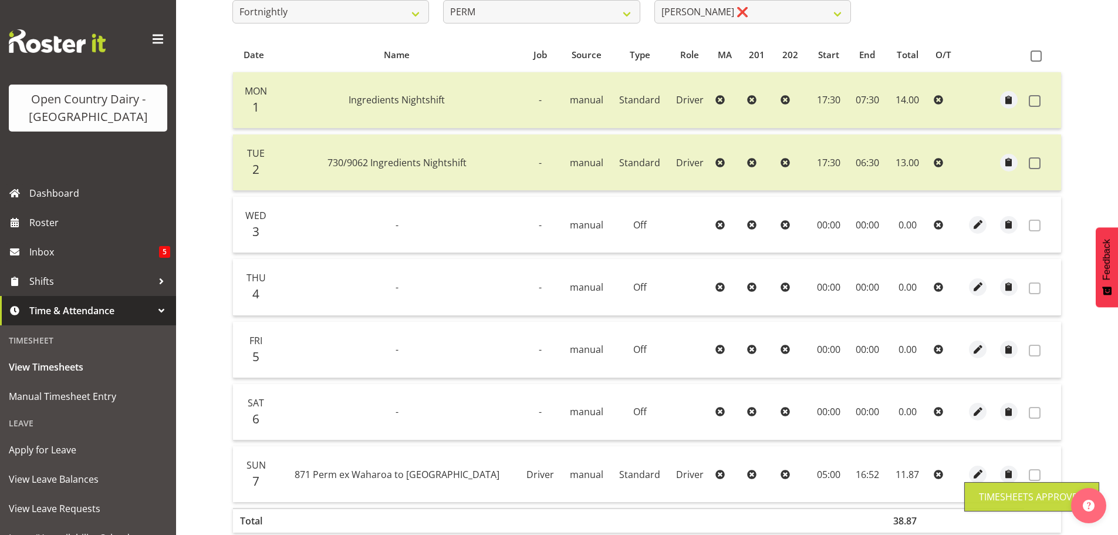
scroll to position [119, 0]
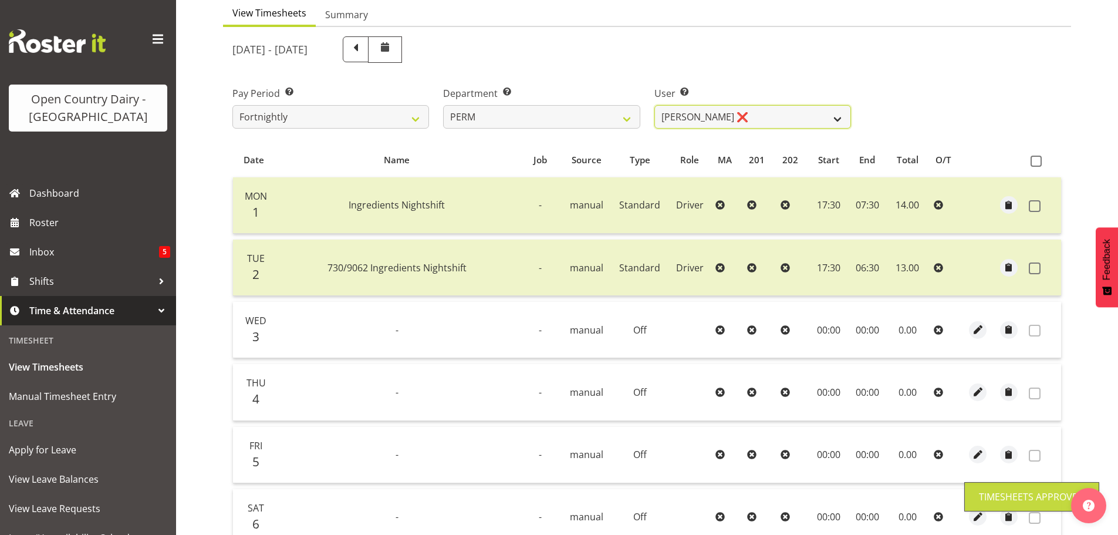
click at [746, 116] on select "Abhilash Antony ❌ Amba Swann ❌ Chris Kneebone ❌ Jayden Vincent ❌ Paul Wilson ❌ …" at bounding box center [752, 116] width 197 height 23
select select "10156"
click at [654, 105] on select "Abhilash Antony ❌ Amba Swann ❌ Chris Kneebone ❌ Jayden Vincent ❌ Paul Wilson ❌ …" at bounding box center [752, 116] width 197 height 23
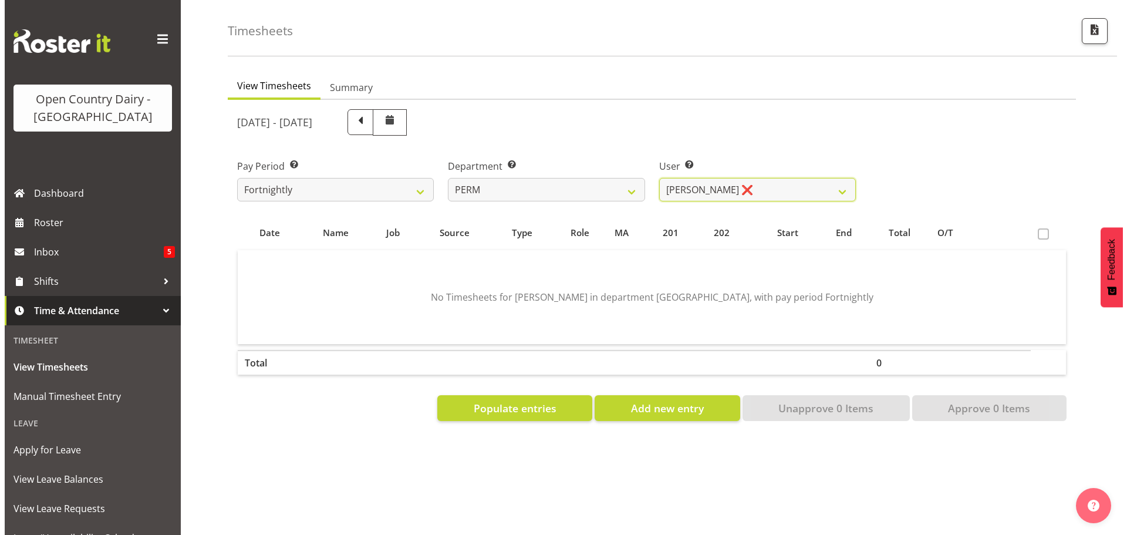
scroll to position [55, 0]
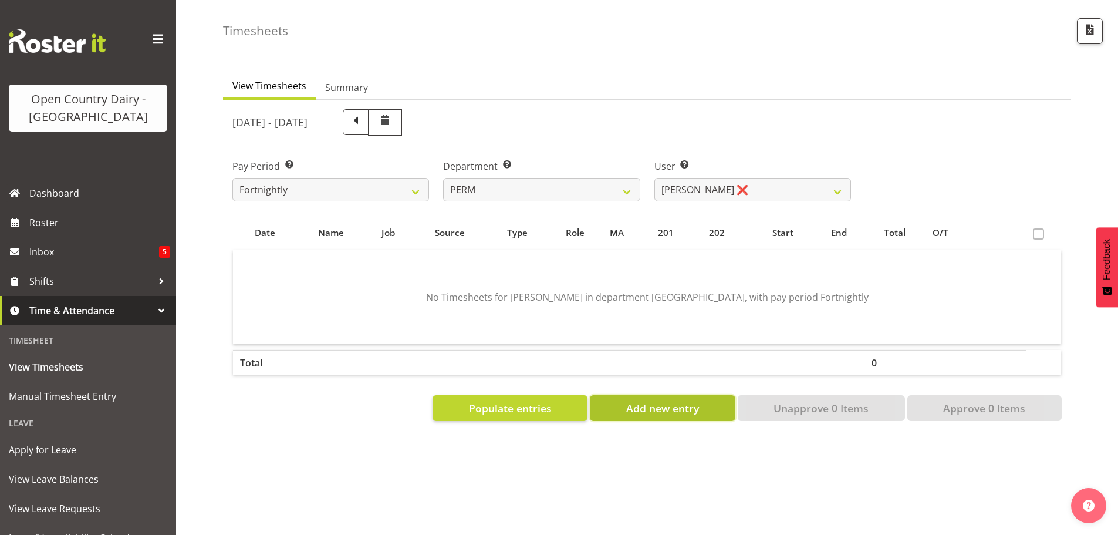
click at [645, 400] on span "Add new entry" at bounding box center [662, 407] width 73 height 15
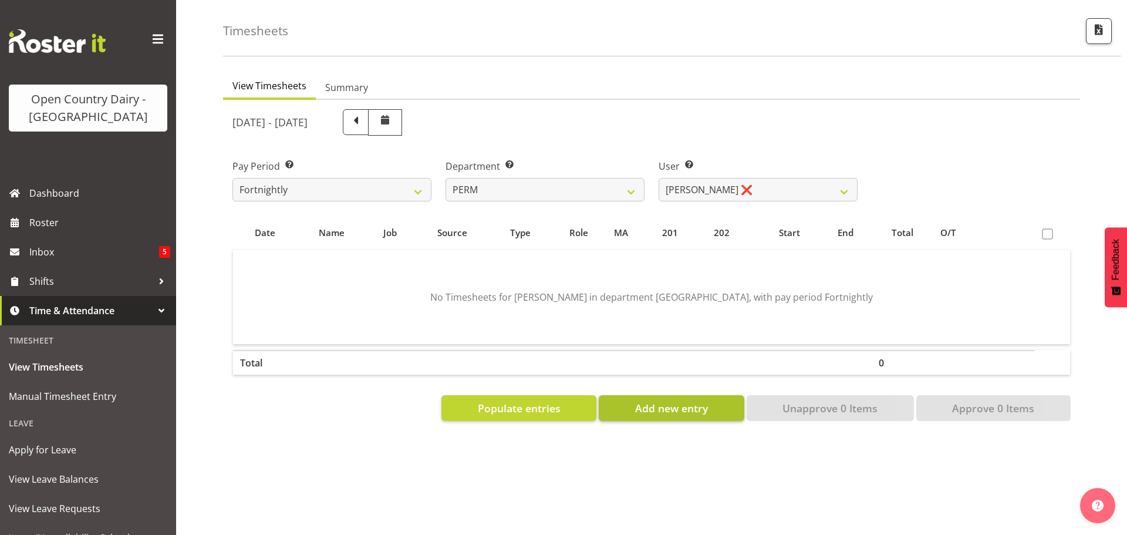
select select
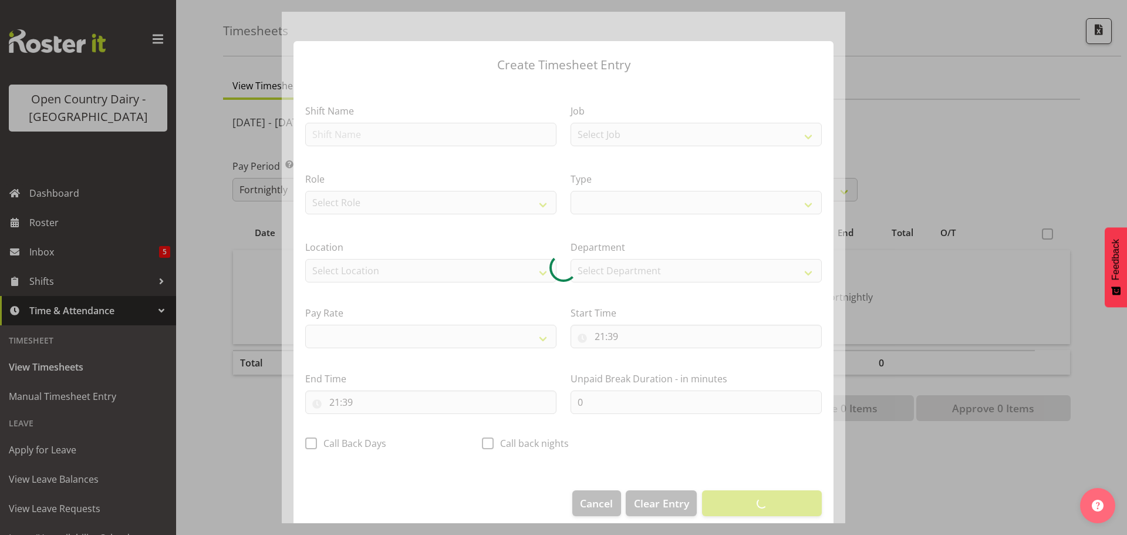
select select
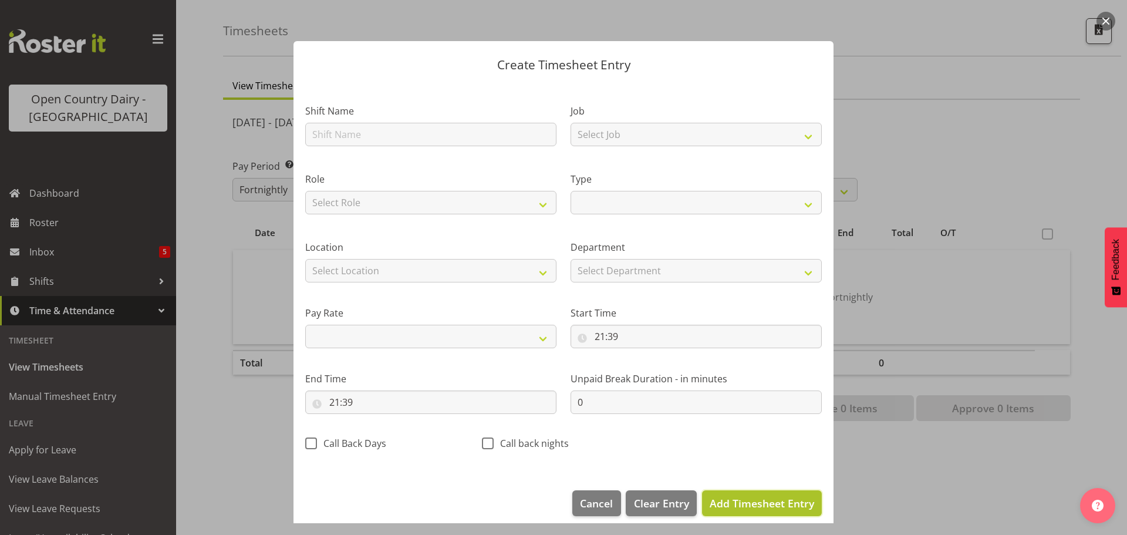
click at [748, 508] on span "Add Timesheet Entry" at bounding box center [761, 503] width 104 height 14
select select
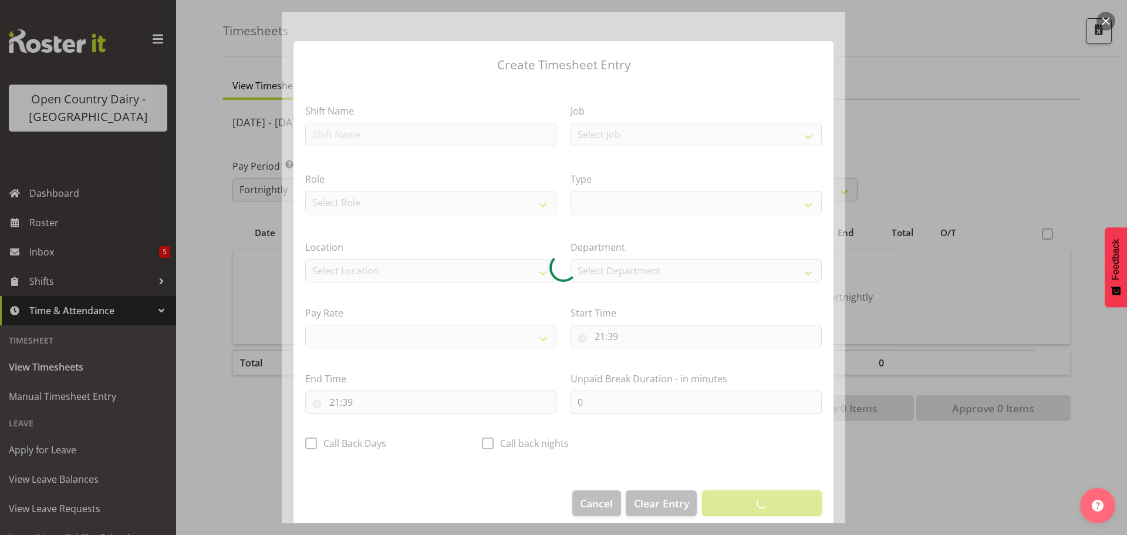
select select
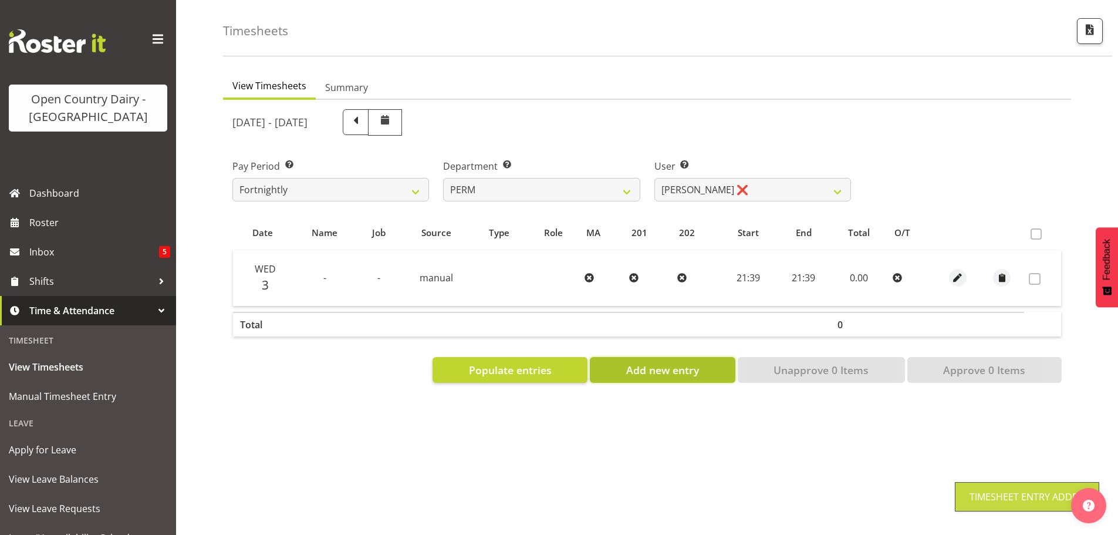
click at [661, 362] on span "Add new entry" at bounding box center [662, 369] width 73 height 15
select select
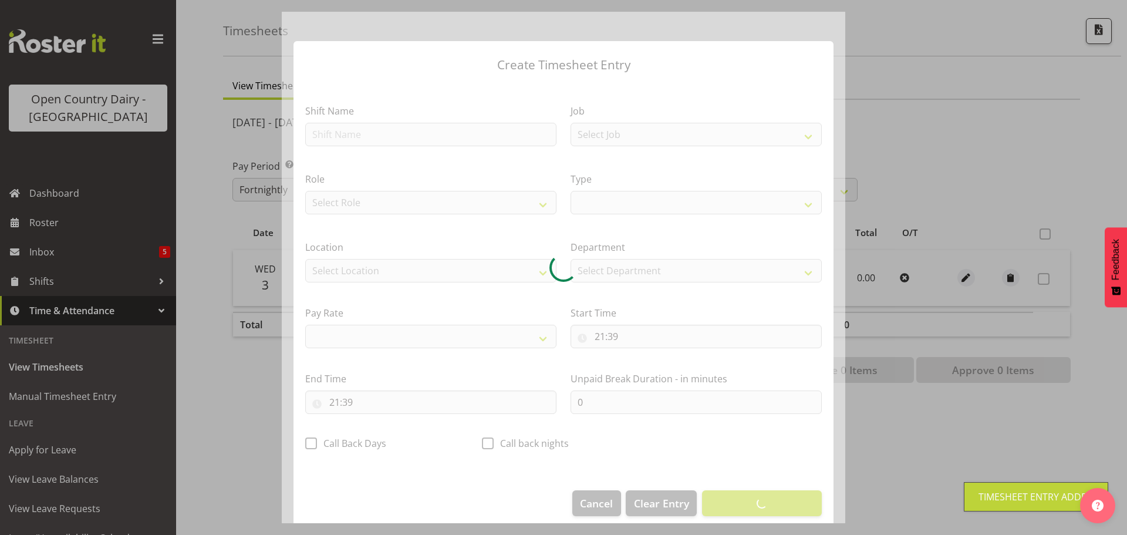
select select
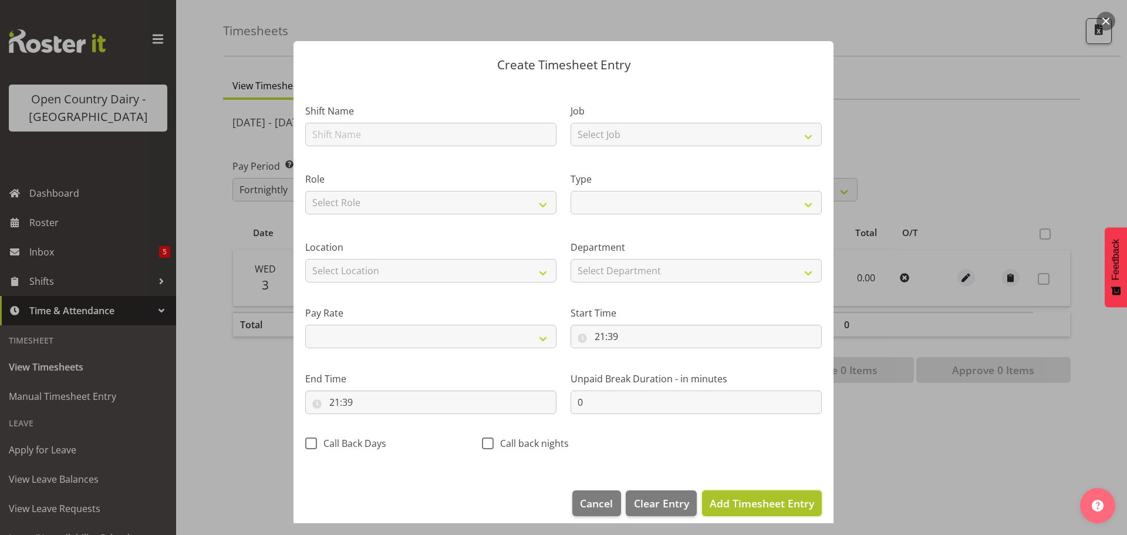
click at [737, 506] on span "Add Timesheet Entry" at bounding box center [761, 503] width 104 height 14
select select
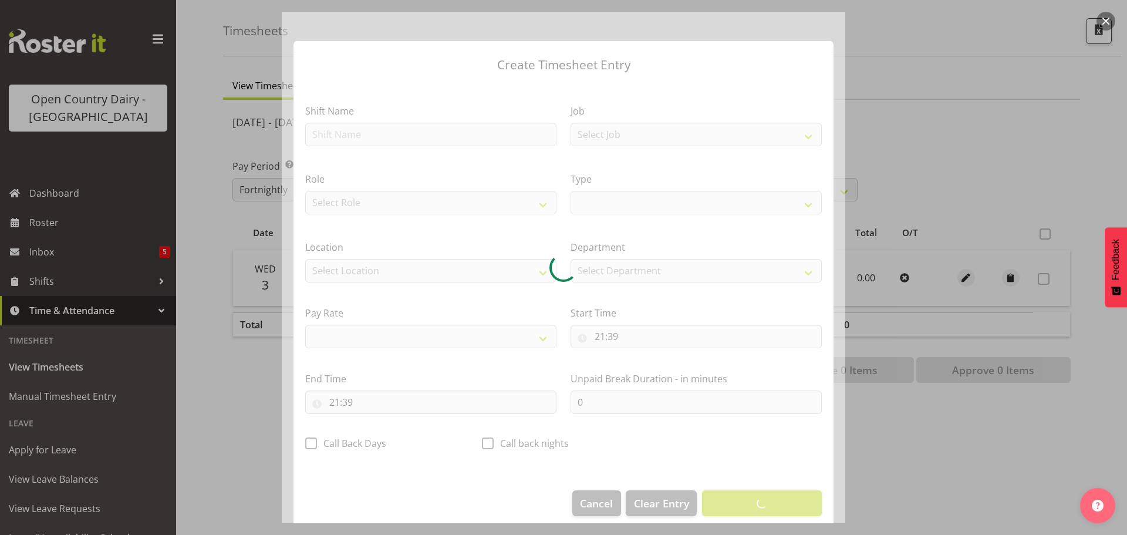
select select
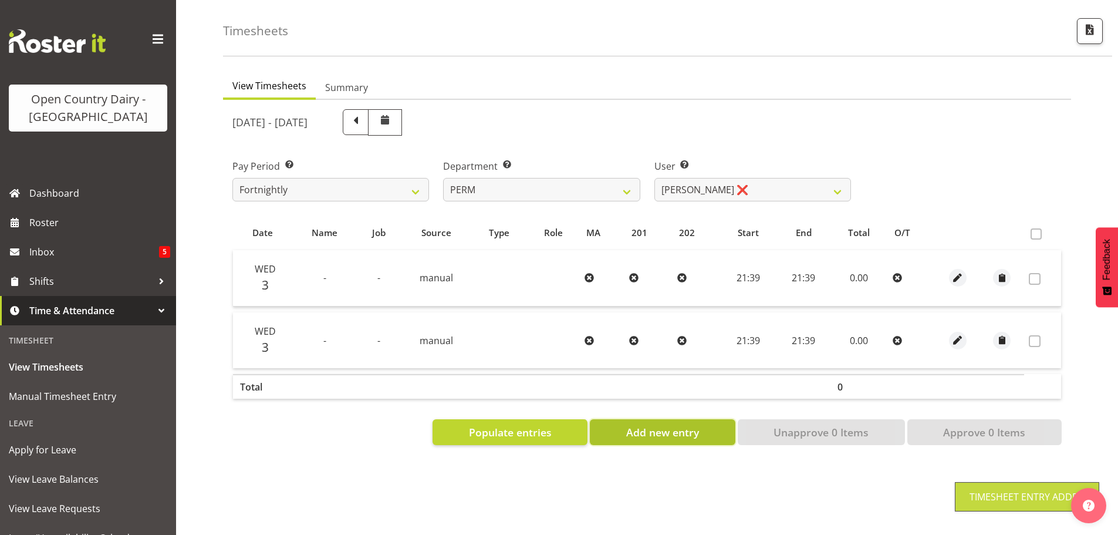
click at [692, 427] on span "Add new entry" at bounding box center [662, 431] width 73 height 15
select select
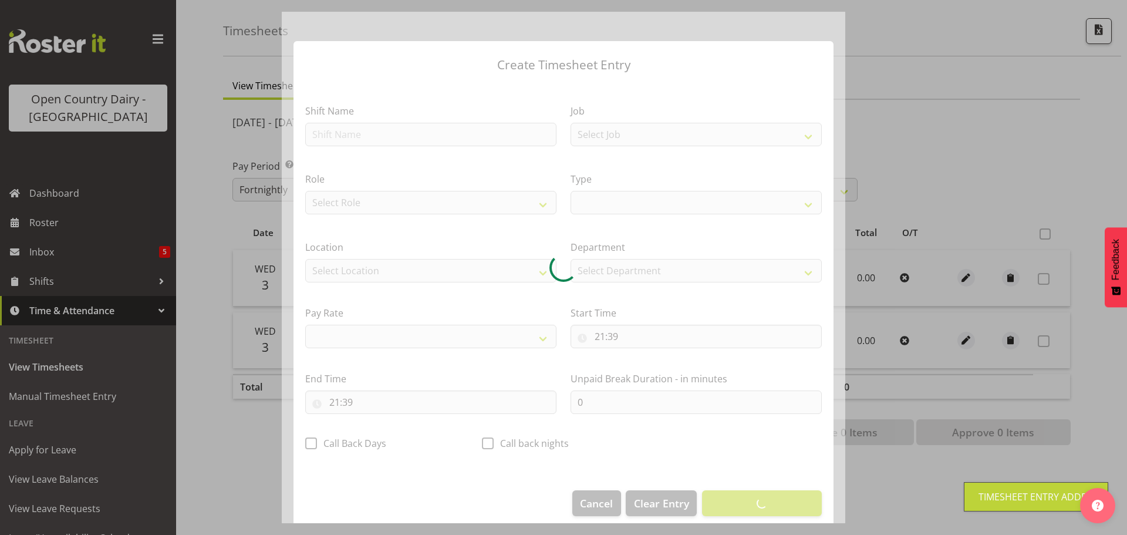
select select
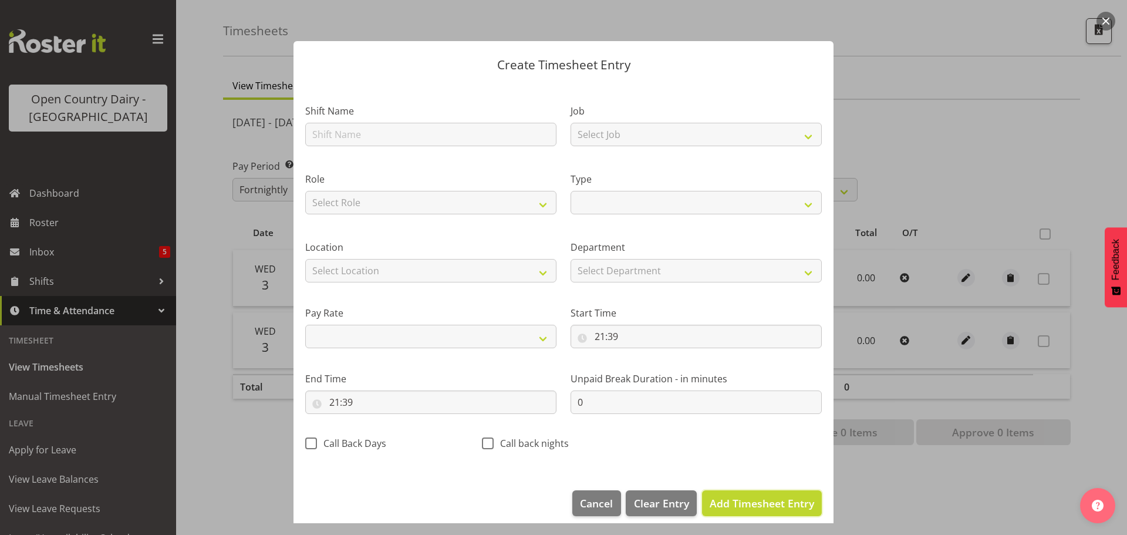
click at [728, 505] on span "Add Timesheet Entry" at bounding box center [761, 503] width 104 height 14
select select
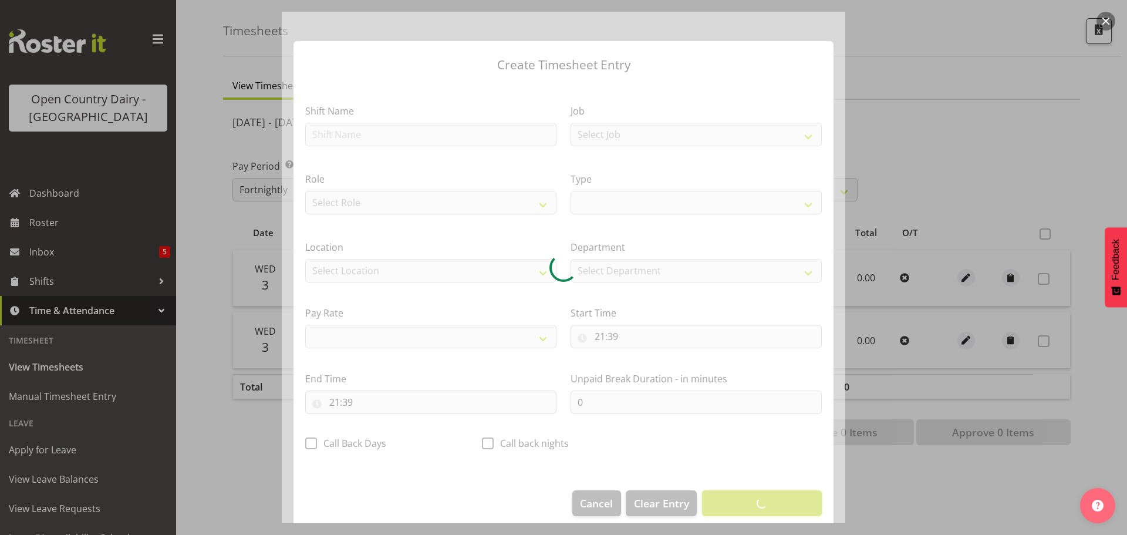
select select
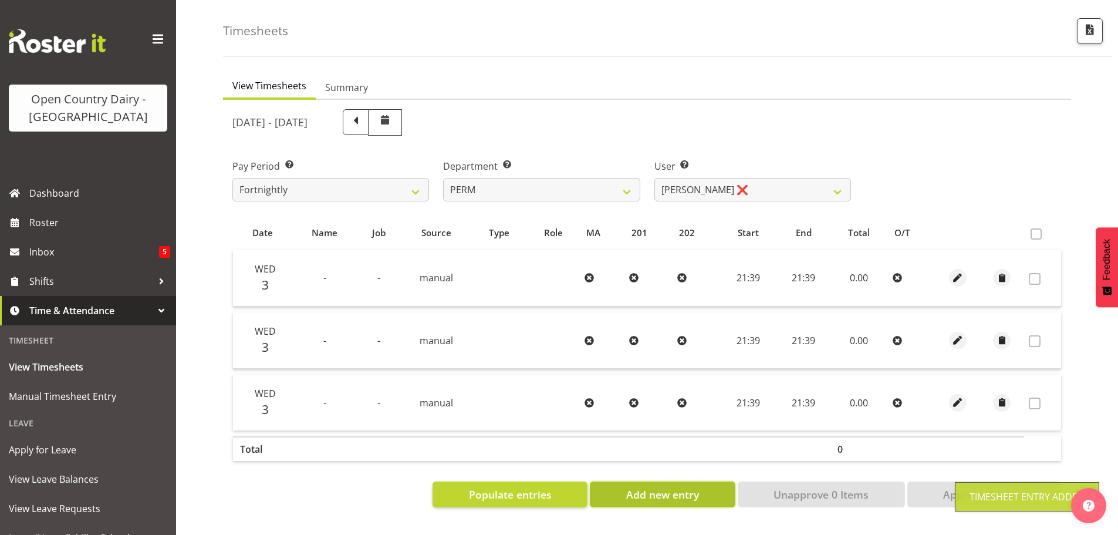
click at [677, 486] on span "Add new entry" at bounding box center [662, 493] width 73 height 15
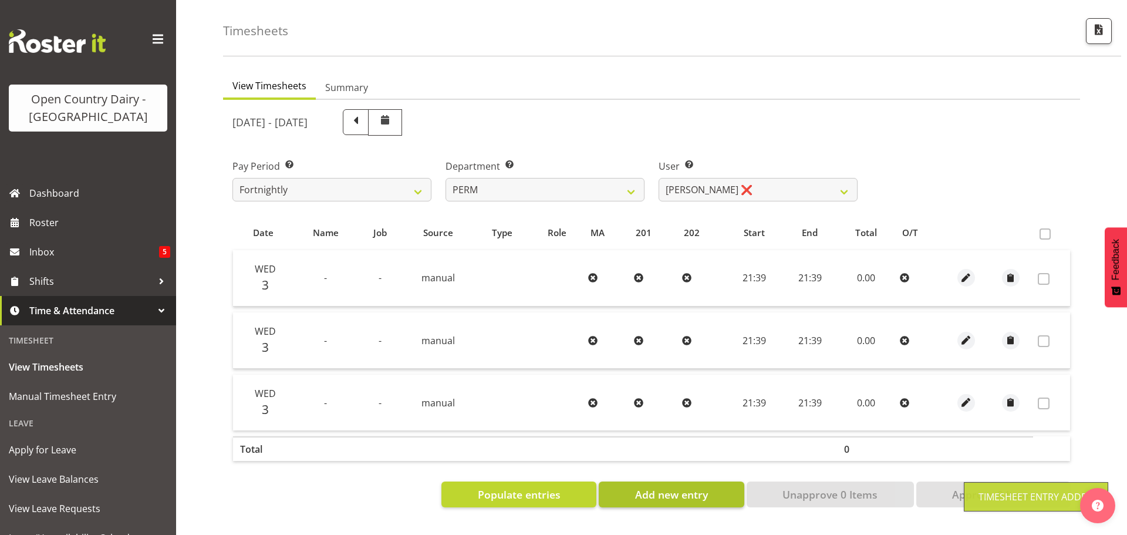
select select
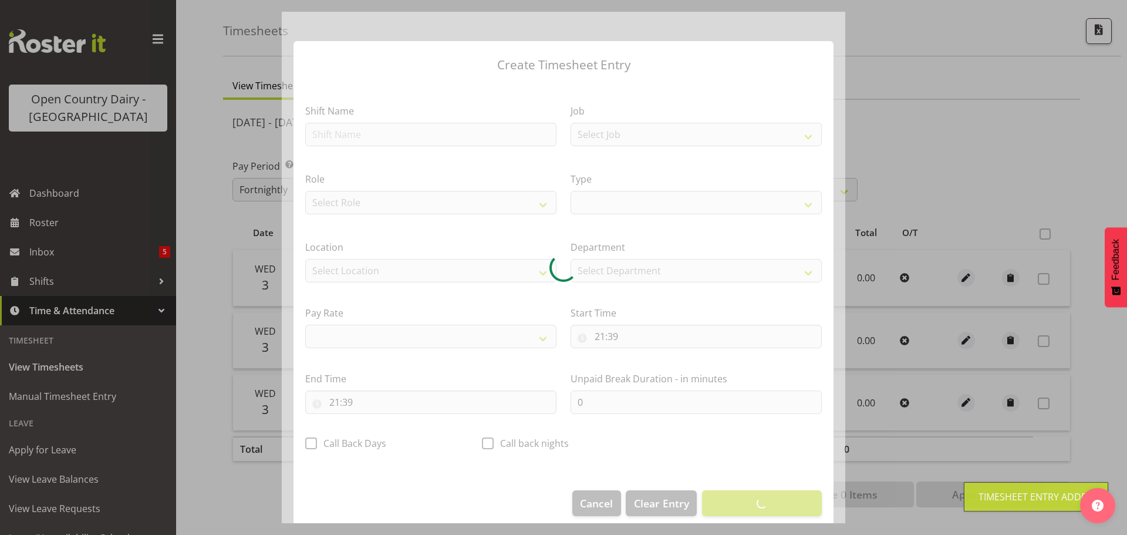
select select
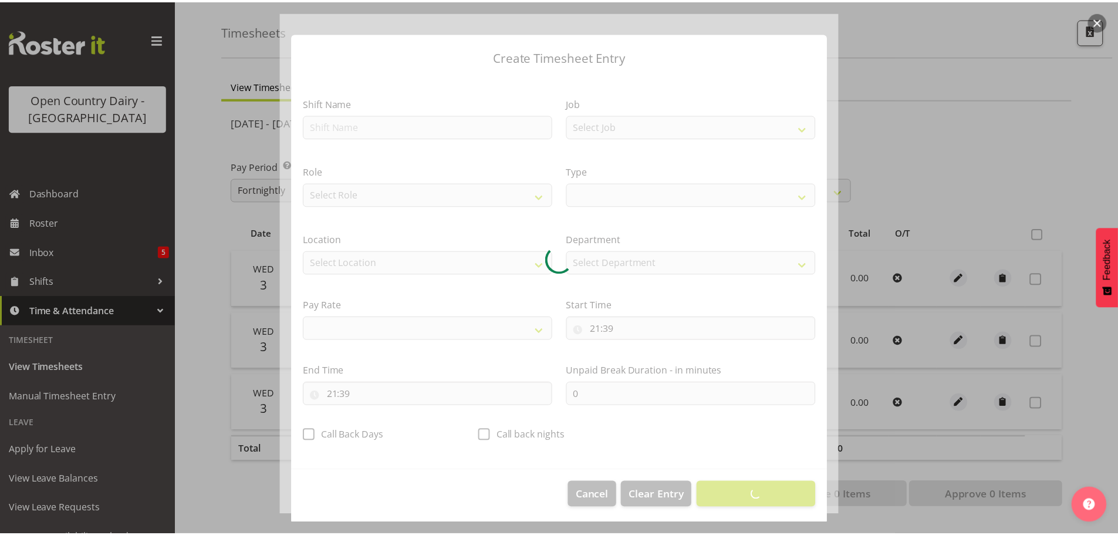
scroll to position [11, 0]
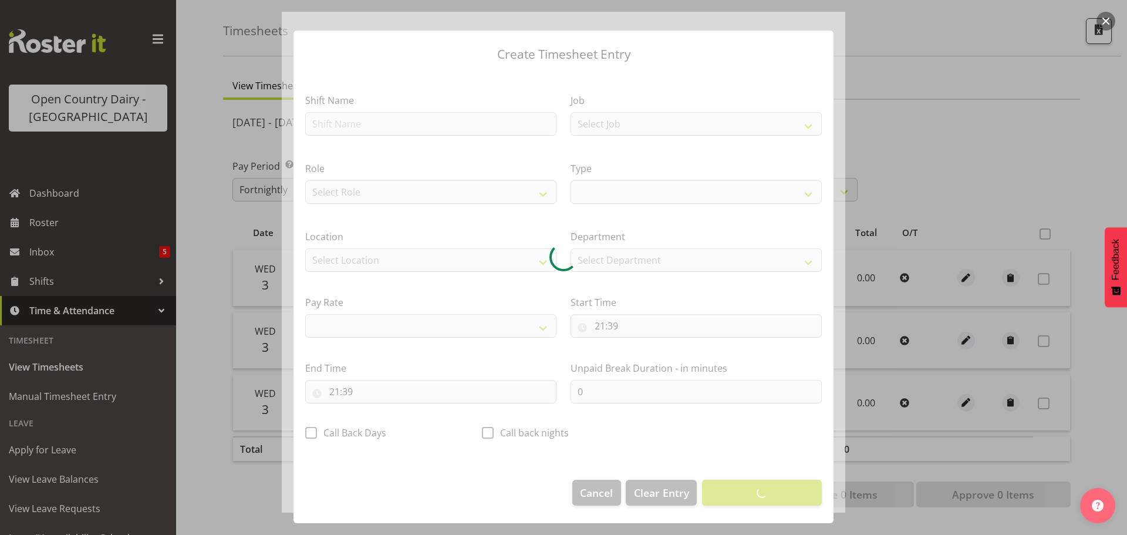
select select
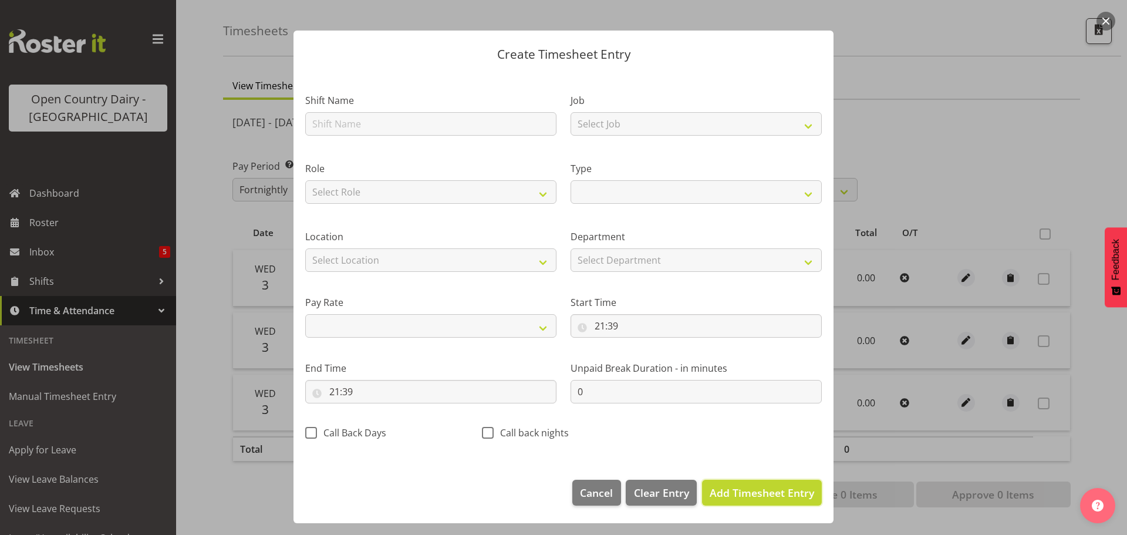
click at [769, 489] on span "Add Timesheet Entry" at bounding box center [761, 492] width 104 height 14
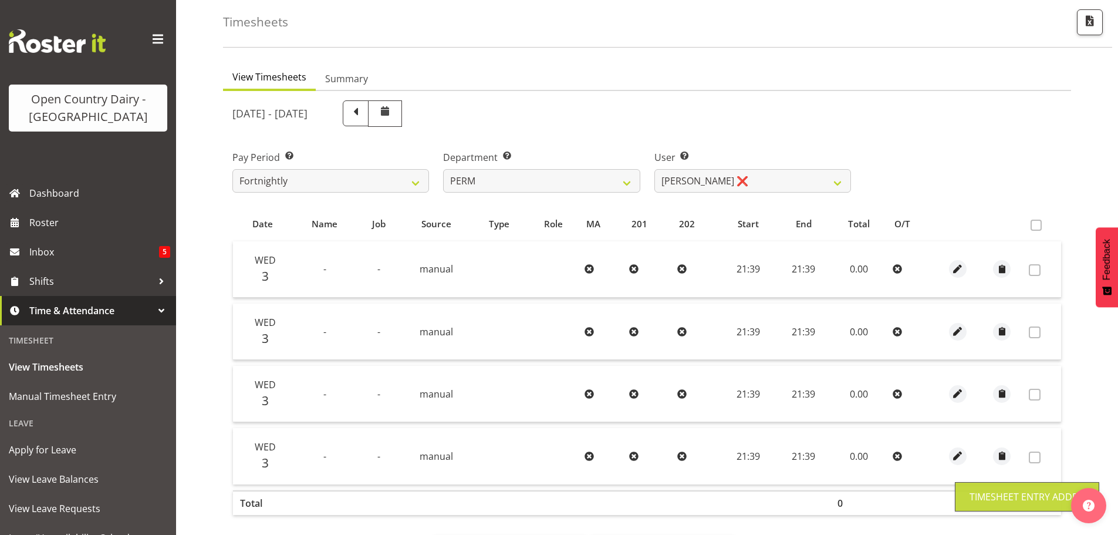
scroll to position [108, 0]
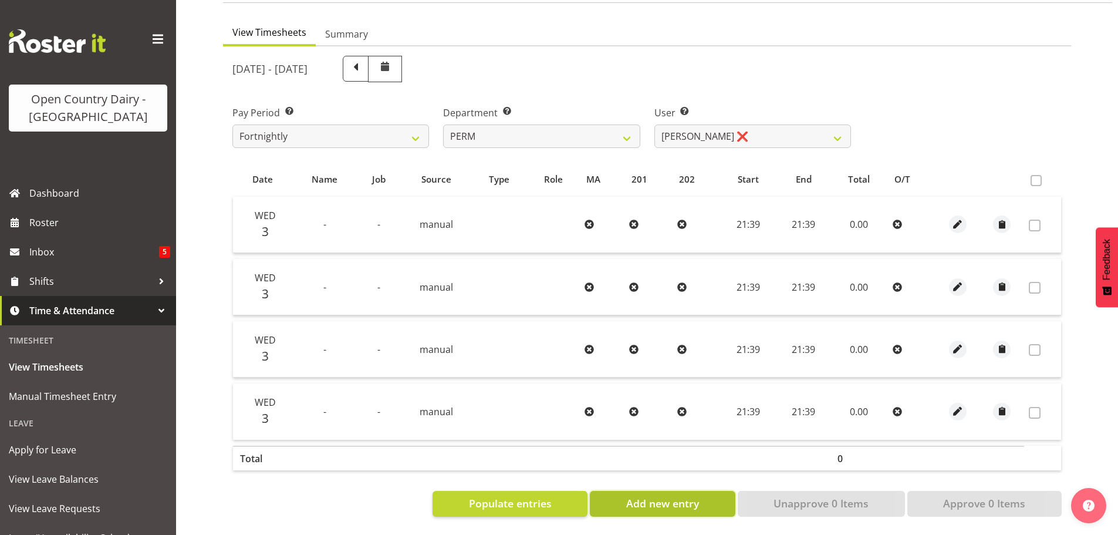
click at [639, 496] on span "Add new entry" at bounding box center [662, 502] width 73 height 15
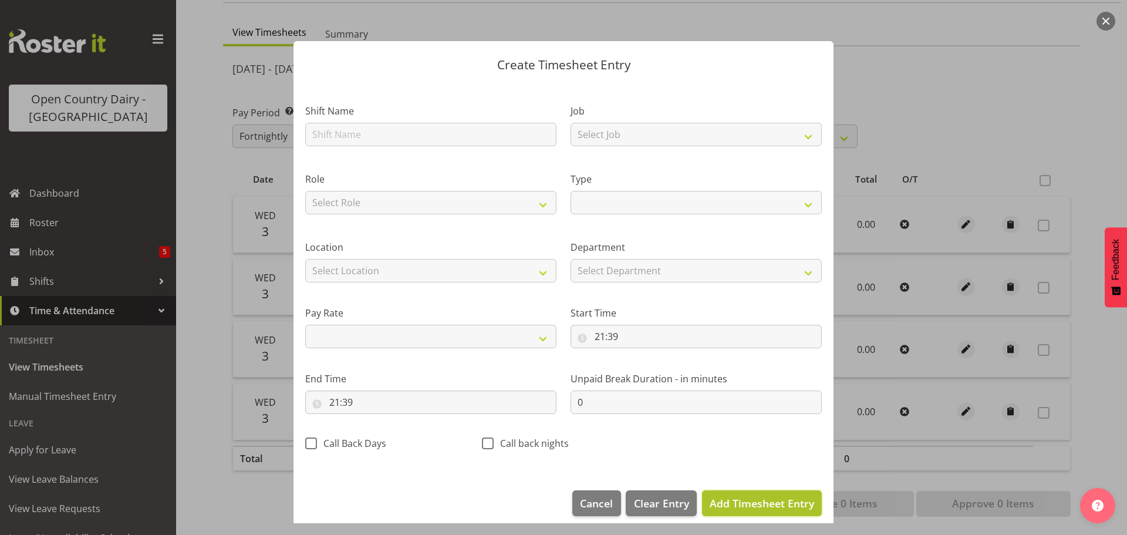
click at [757, 506] on span "Add Timesheet Entry" at bounding box center [761, 503] width 104 height 14
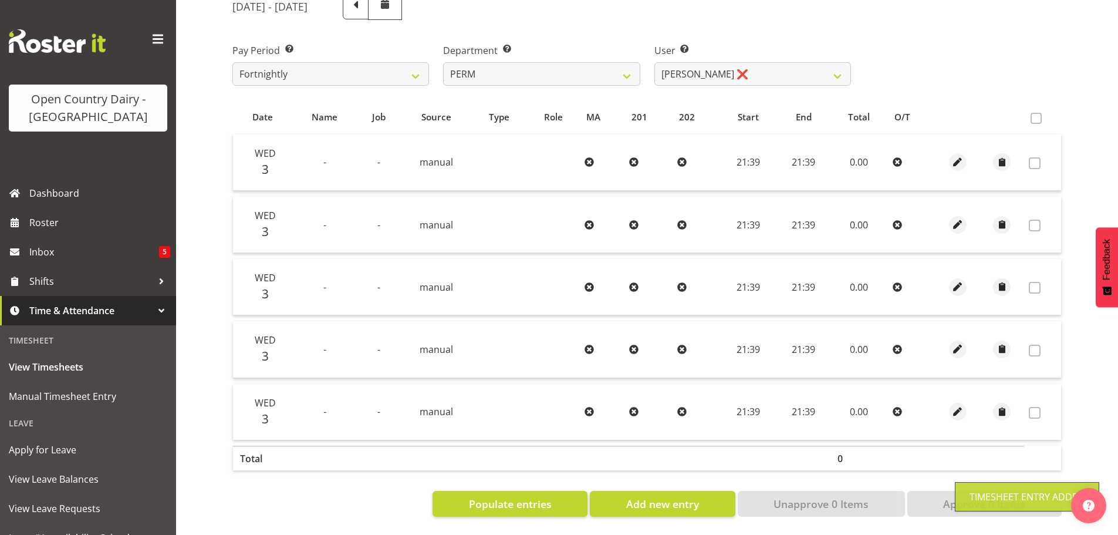
scroll to position [170, 0]
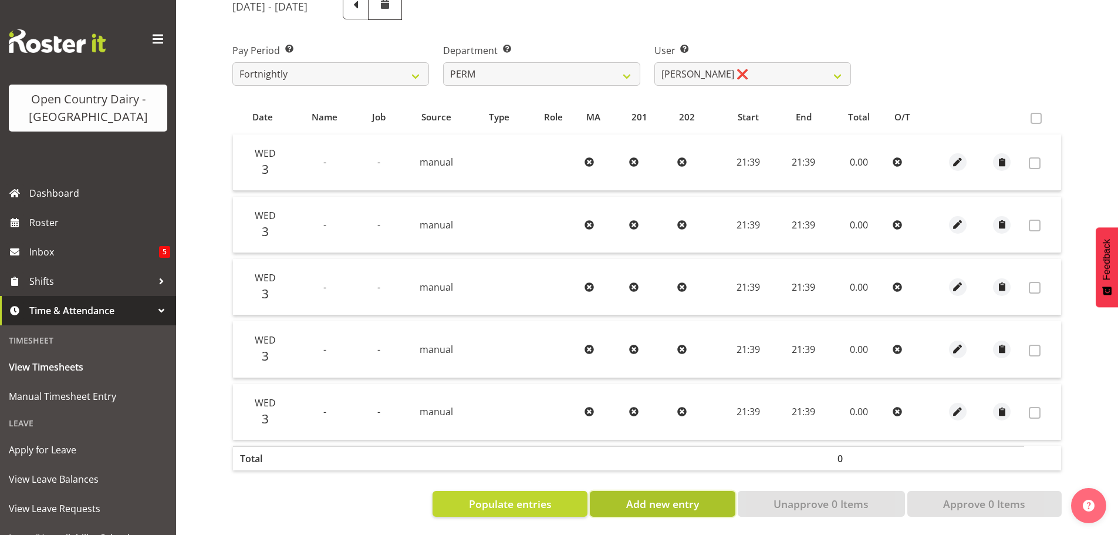
click at [638, 496] on span "Add new entry" at bounding box center [662, 503] width 73 height 15
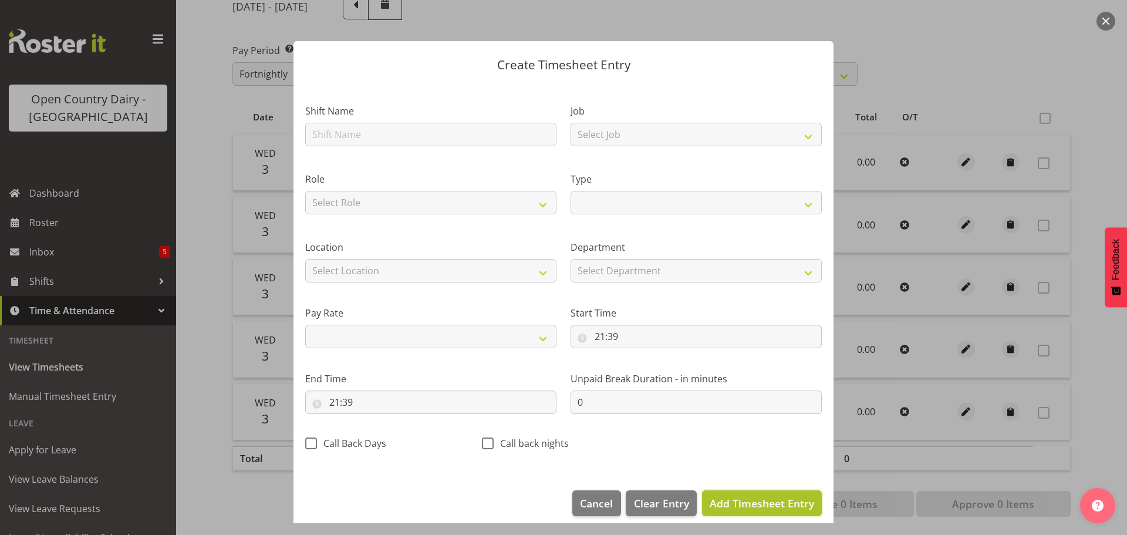
click at [742, 506] on span "Add Timesheet Entry" at bounding box center [761, 503] width 104 height 14
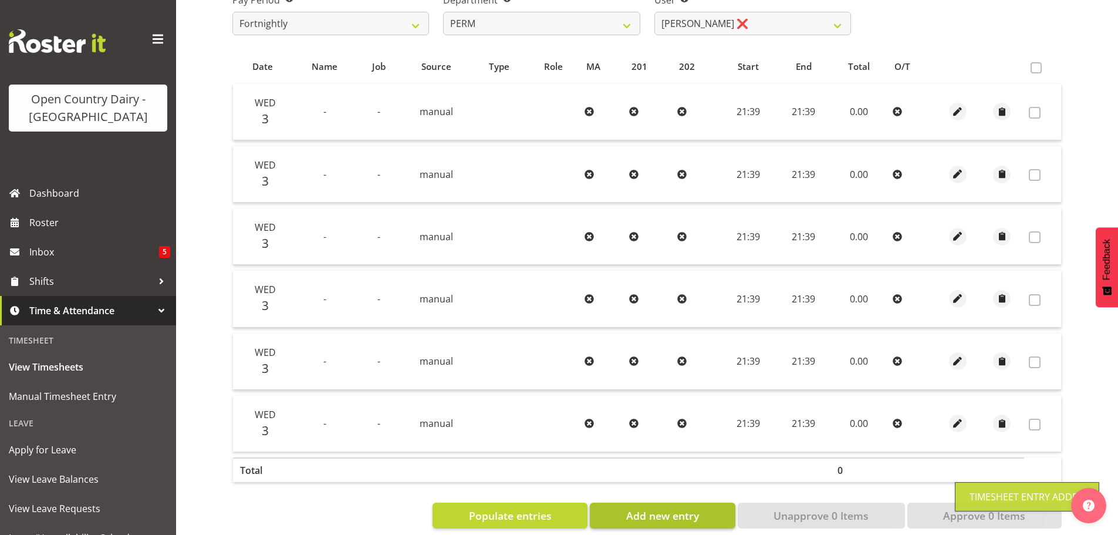
scroll to position [232, 0]
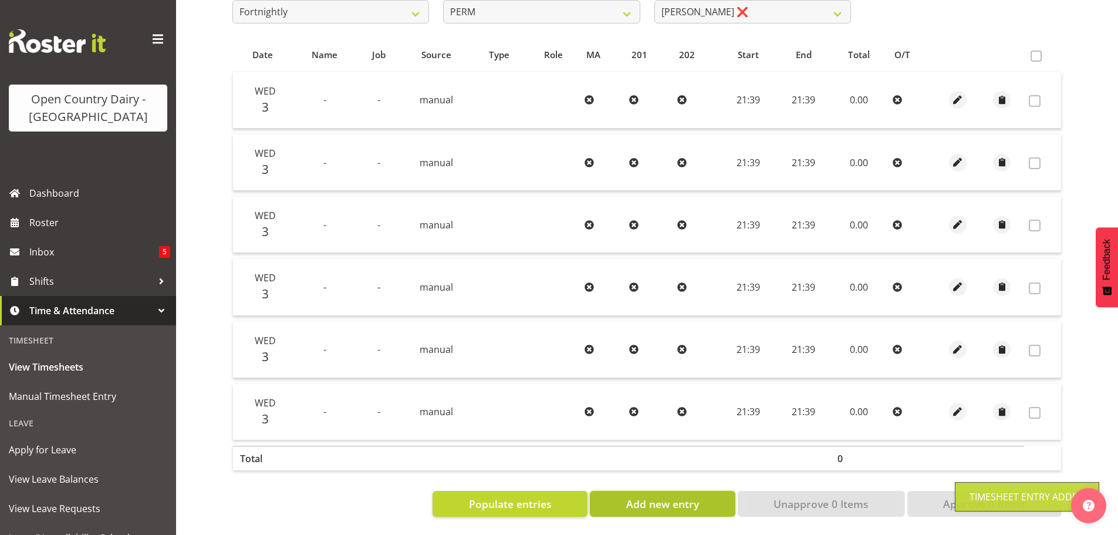
click at [678, 496] on span "Add new entry" at bounding box center [662, 503] width 73 height 15
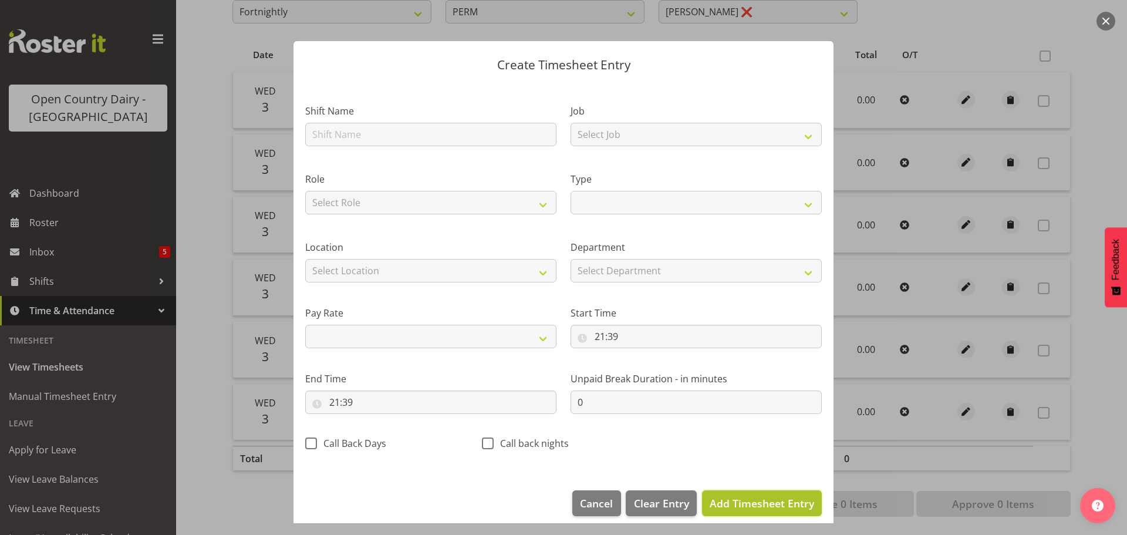
click at [745, 505] on span "Add Timesheet Entry" at bounding box center [761, 503] width 104 height 14
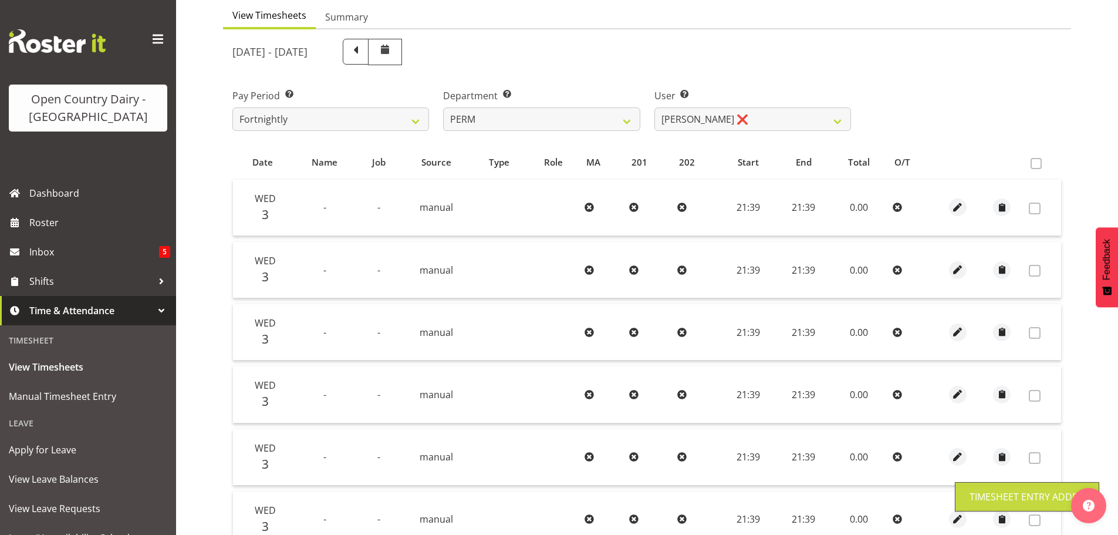
scroll to position [0, 0]
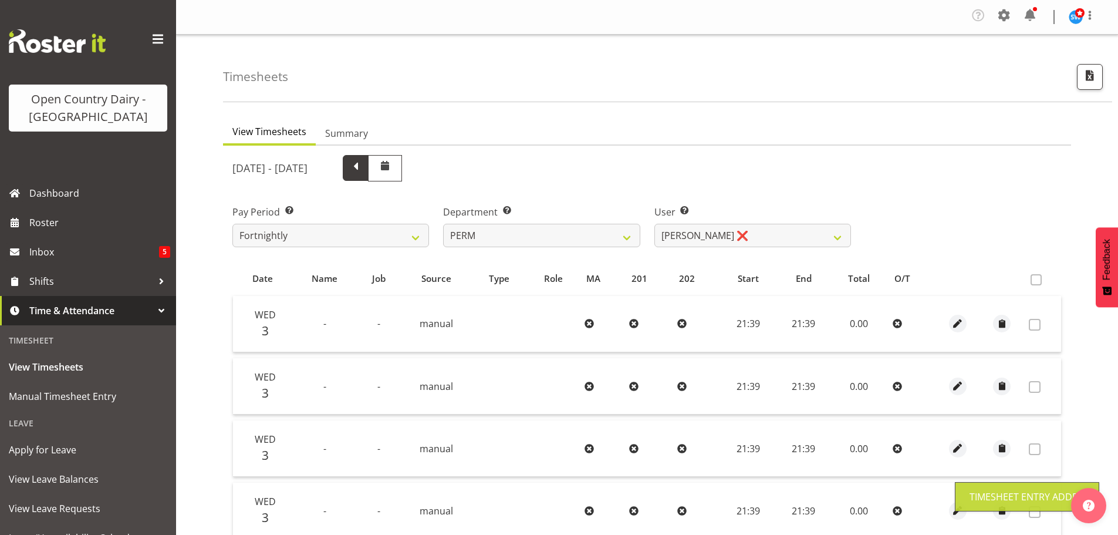
click at [363, 170] on span at bounding box center [355, 166] width 15 height 15
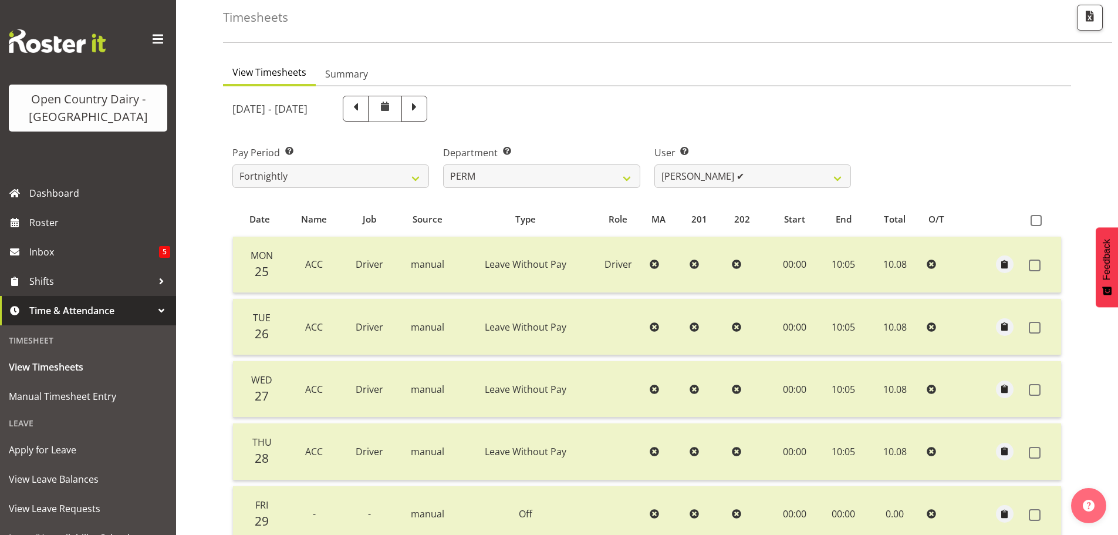
scroll to position [59, 0]
click at [422, 114] on span at bounding box center [414, 107] width 15 height 15
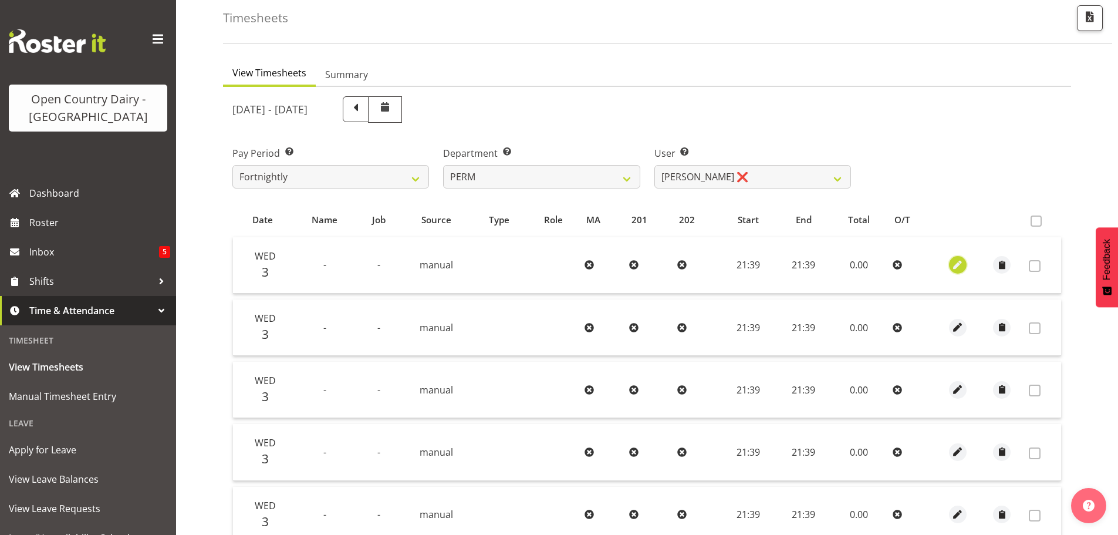
click at [958, 260] on span "button" at bounding box center [957, 264] width 13 height 13
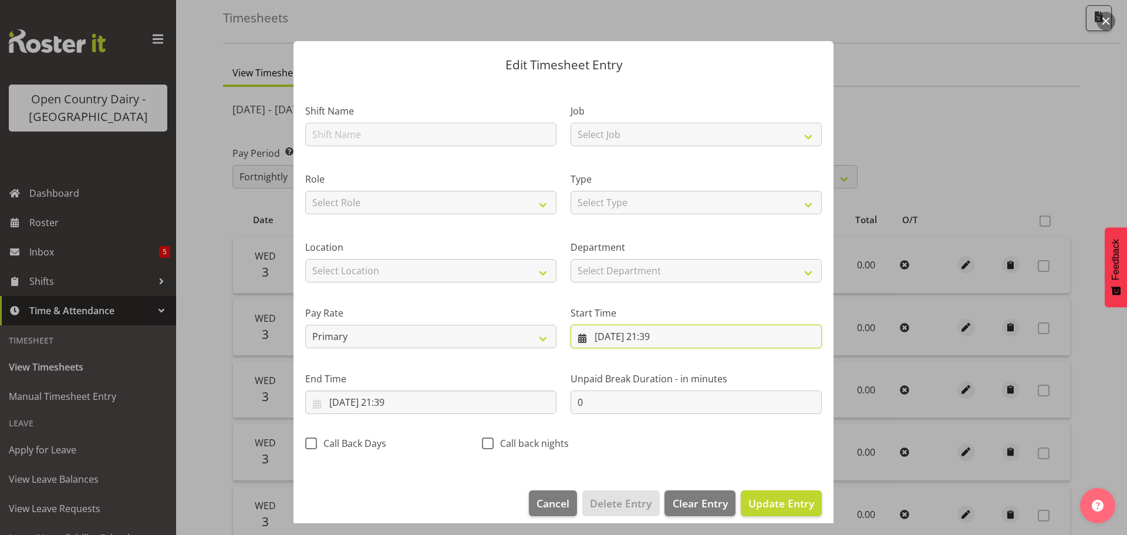
click at [650, 336] on input "03/09/2025, 21:39" at bounding box center [695, 335] width 251 height 23
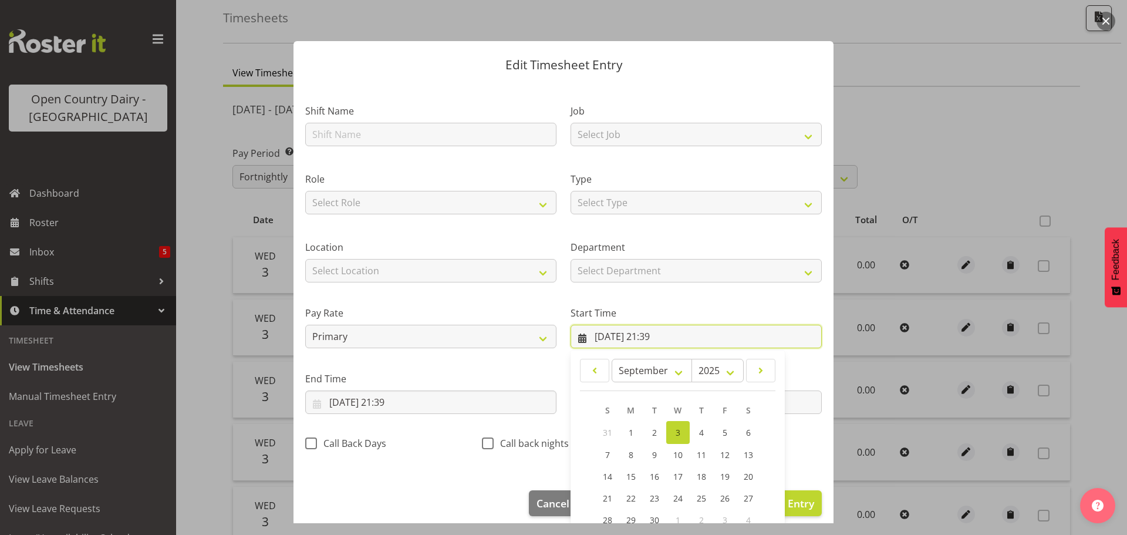
scroll to position [93, 0]
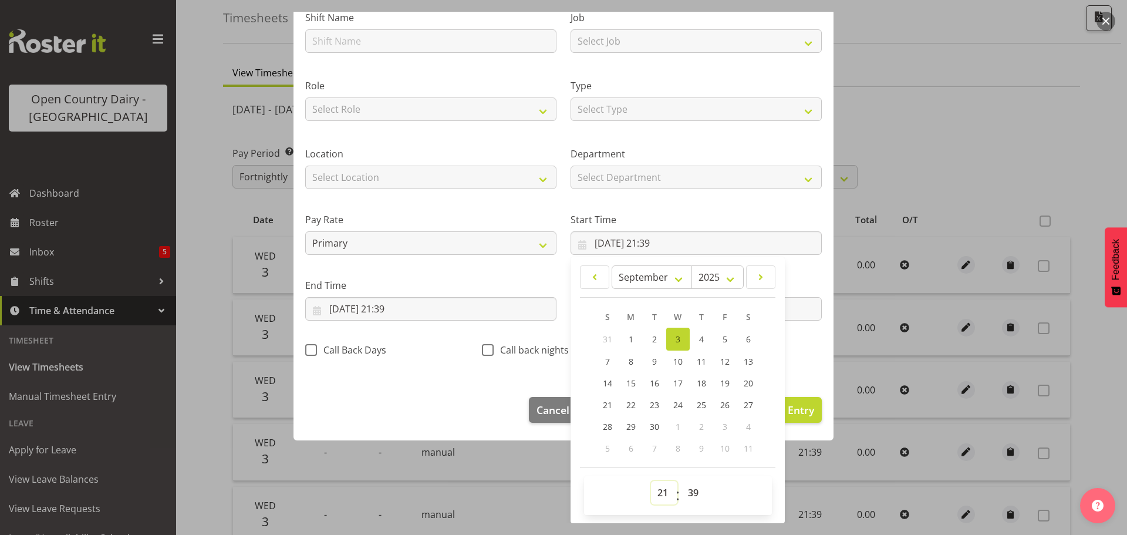
click at [660, 495] on select "00 01 02 03 04 05 06 07 08 09 10 11 12 13 14 15 16 17 18 19 20 21 22 23" at bounding box center [664, 492] width 26 height 23
click at [651, 481] on select "00 01 02 03 04 05 06 07 08 09 10 11 12 13 14 15 16 17 18 19 20 21 22 23" at bounding box center [664, 492] width 26 height 23
click at [689, 495] on select "00 01 02 03 04 05 06 07 08 09 10 11 12 13 14 15 16 17 18 19 20 21 22 23 24 25 2…" at bounding box center [694, 492] width 26 height 23
drag, startPoint x: 699, startPoint y: 127, endPoint x: 699, endPoint y: 148, distance: 21.1
click at [699, 127] on div "Type Select Type Off Standard Public Holiday Public Holiday (Worked) Day In Lie…" at bounding box center [695, 96] width 265 height 68
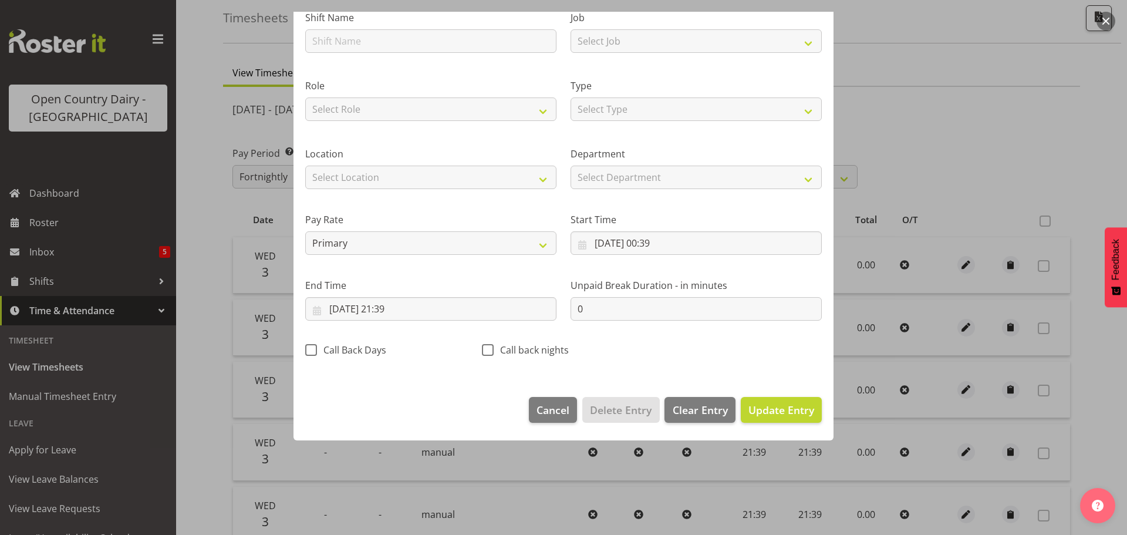
scroll to position [11, 0]
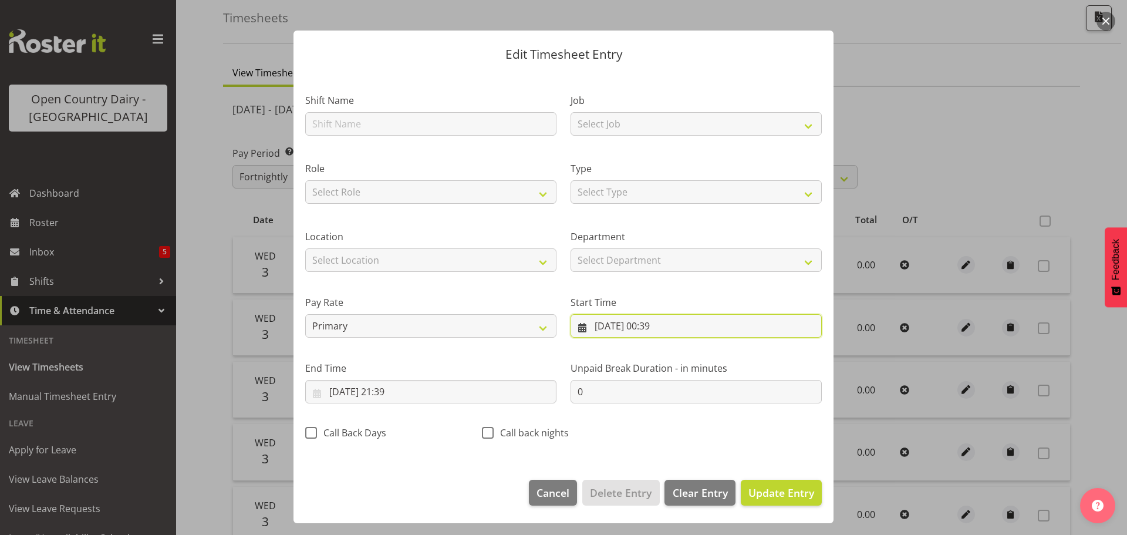
click at [650, 322] on input "03/09/2025, 00:39" at bounding box center [695, 325] width 251 height 23
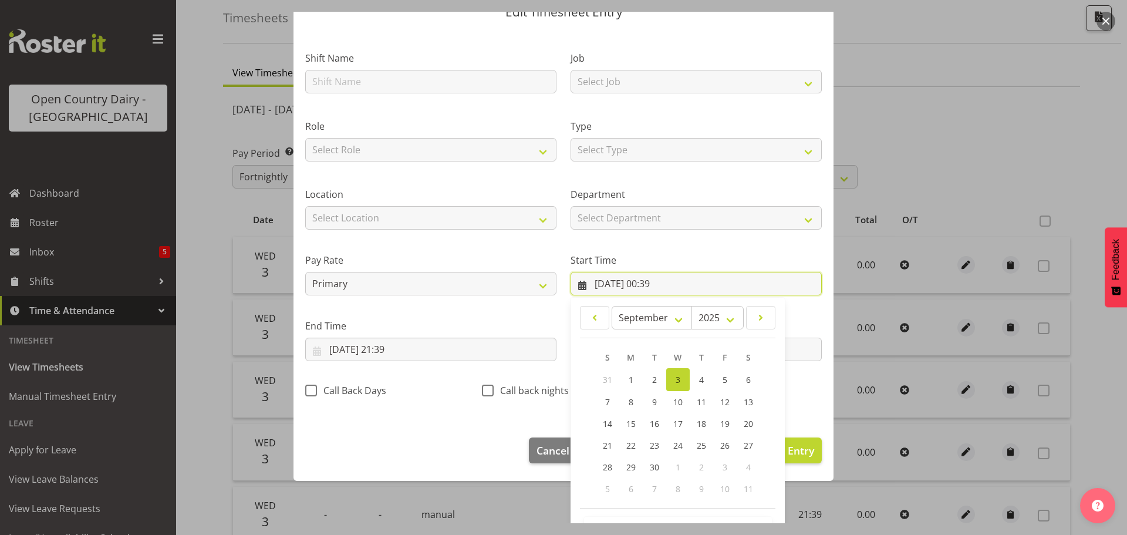
scroll to position [93, 0]
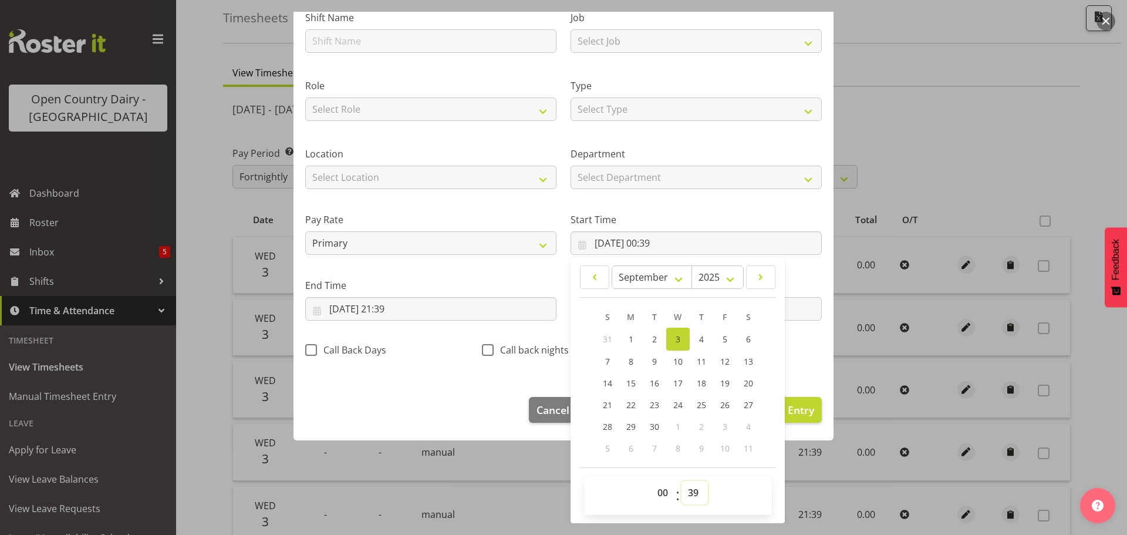
click at [691, 498] on select "00 01 02 03 04 05 06 07 08 09 10 11 12 13 14 15 16 17 18 19 20 21 22 23 24 25 2…" at bounding box center [694, 492] width 26 height 23
click at [681, 481] on select "00 01 02 03 04 05 06 07 08 09 10 11 12 13 14 15 16 17 18 19 20 21 22 23 24 25 2…" at bounding box center [694, 492] width 26 height 23
click at [384, 308] on input "03/09/2025, 21:39" at bounding box center [430, 308] width 251 height 23
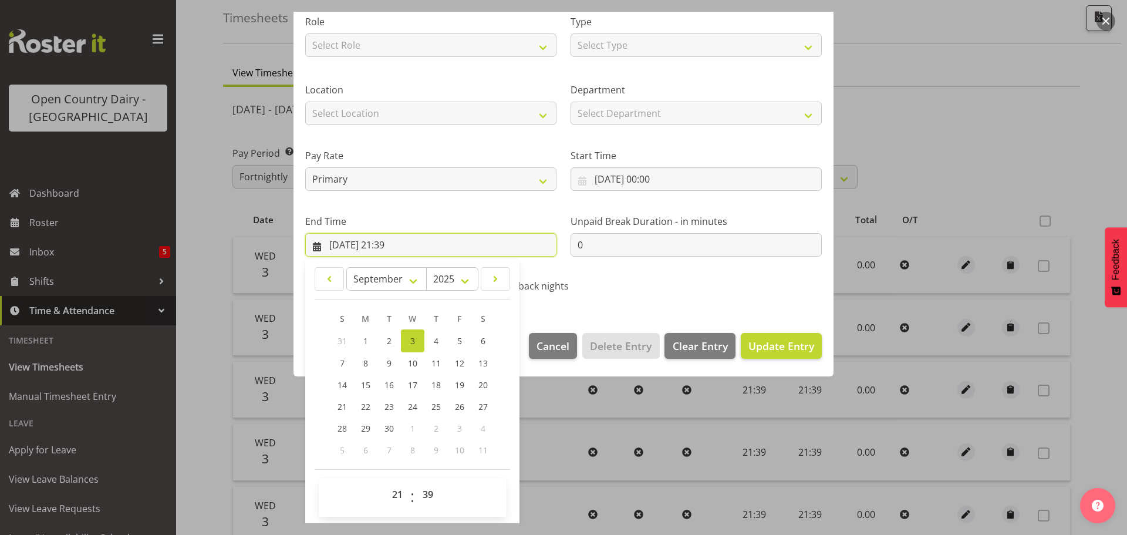
scroll to position [159, 0]
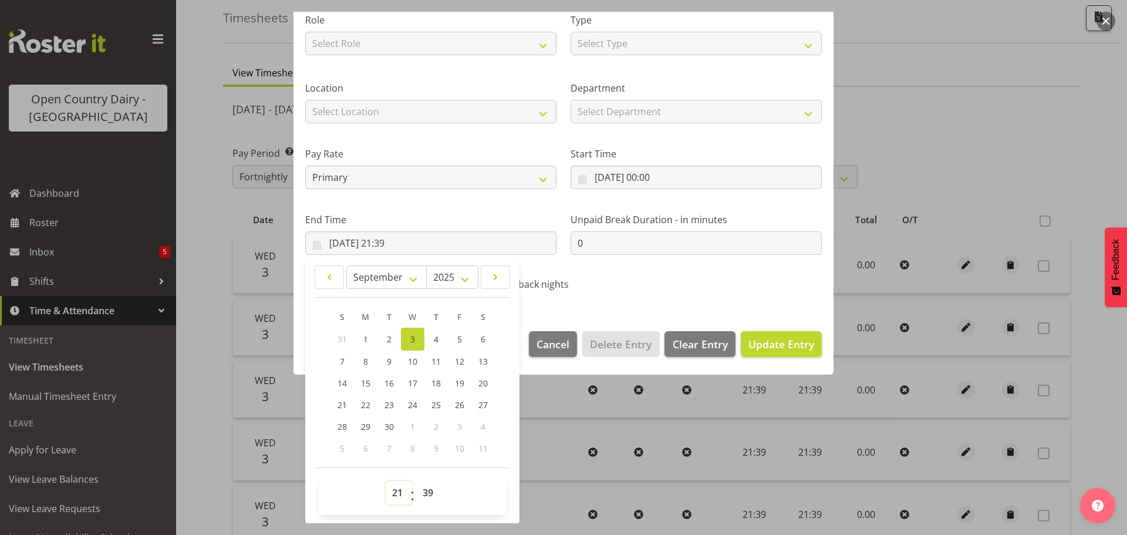
click at [396, 494] on select "00 01 02 03 04 05 06 07 08 09 10 11 12 13 14 15 16 17 18 19 20 21 22 23" at bounding box center [399, 492] width 26 height 23
click at [386, 481] on select "00 01 02 03 04 05 06 07 08 09 10 11 12 13 14 15 16 17 18 19 20 21 22 23" at bounding box center [399, 492] width 26 height 23
click at [422, 499] on select "00 01 02 03 04 05 06 07 08 09 10 11 12 13 14 15 16 17 18 19 20 21 22 23 24 25 2…" at bounding box center [429, 492] width 26 height 23
click at [416, 481] on select "00 01 02 03 04 05 06 07 08 09 10 11 12 13 14 15 16 17 18 19 20 21 22 23 24 25 2…" at bounding box center [429, 492] width 26 height 23
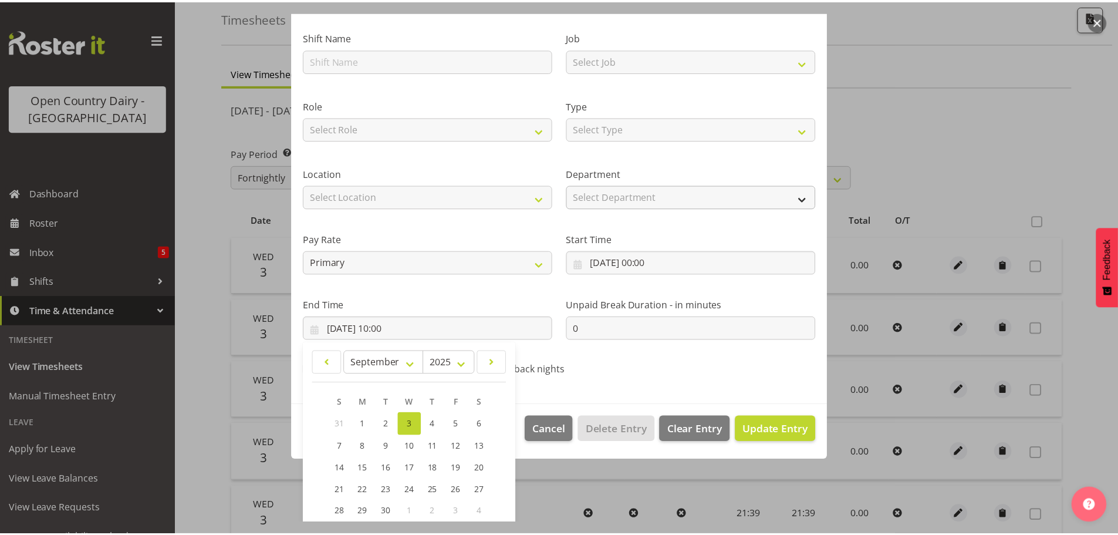
scroll to position [0, 0]
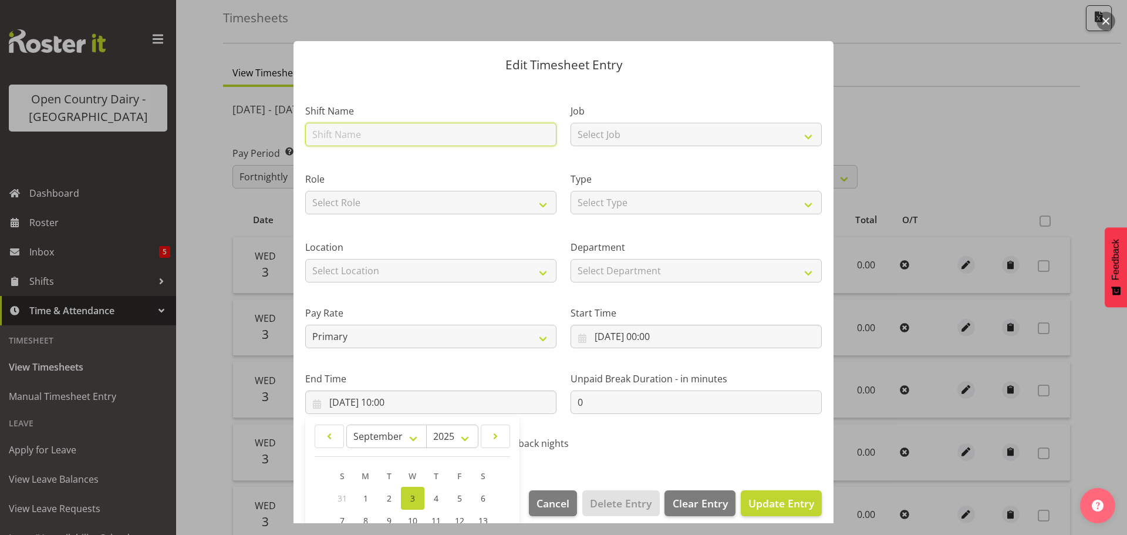
click at [458, 129] on input "text" at bounding box center [430, 134] width 251 height 23
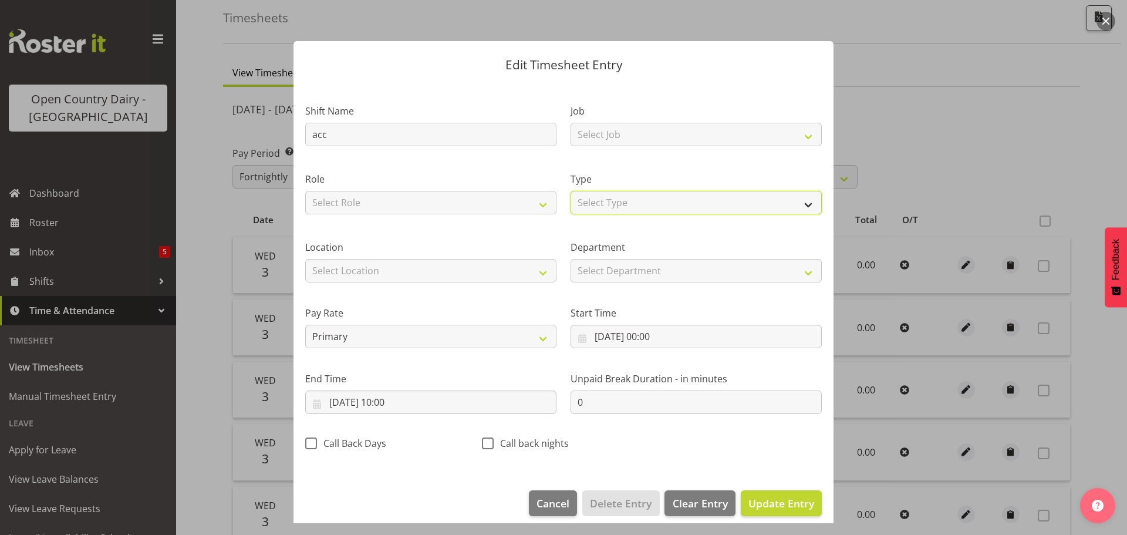
click at [647, 200] on select "Select Type Off Standard Public Holiday Public Holiday (Worked) Day In Lieu Ann…" at bounding box center [695, 202] width 251 height 23
click at [570, 191] on select "Select Type Off Standard Public Holiday Public Holiday (Worked) Day In Lieu Ann…" at bounding box center [695, 202] width 251 height 23
click at [767, 499] on span "Update Entry" at bounding box center [781, 503] width 66 height 14
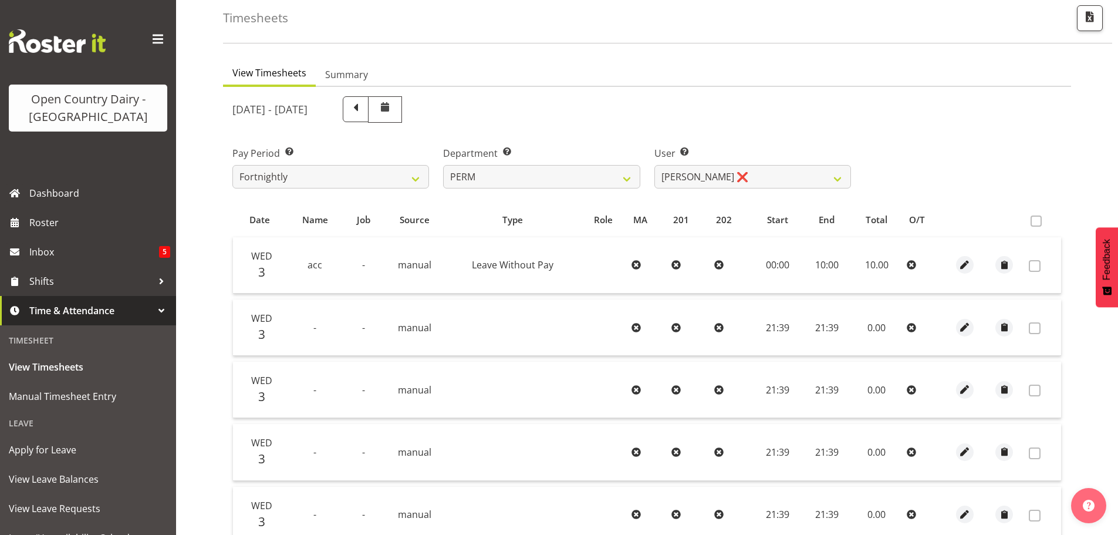
click at [363, 110] on span at bounding box center [355, 107] width 15 height 15
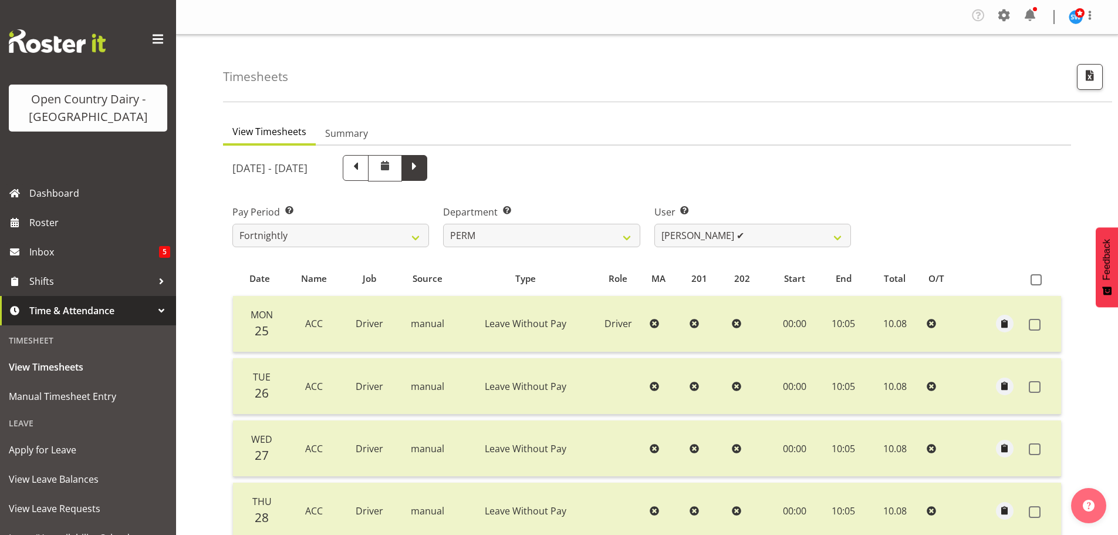
click at [427, 167] on span at bounding box center [414, 168] width 26 height 26
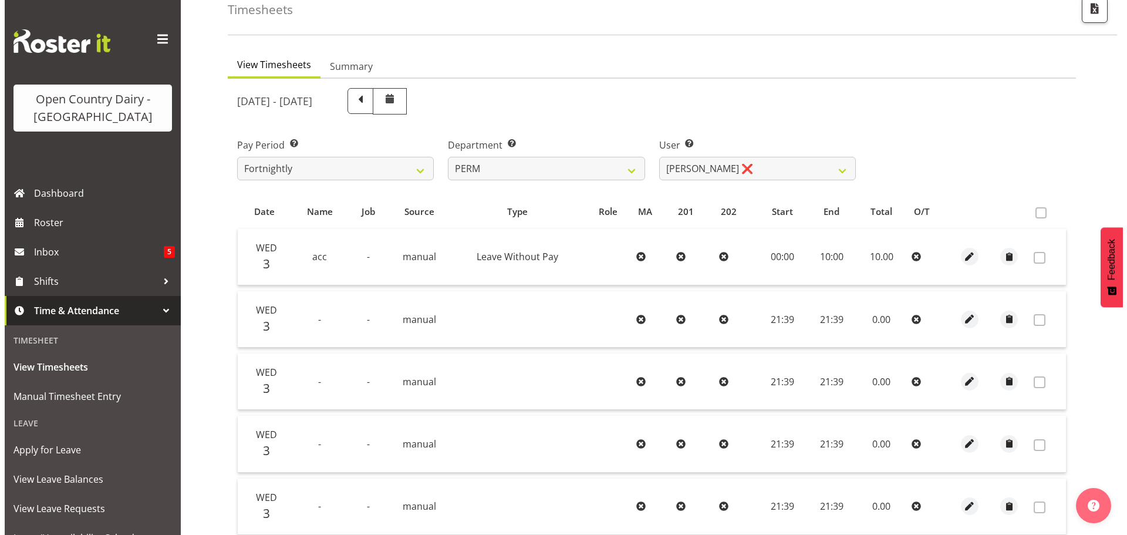
scroll to position [117, 0]
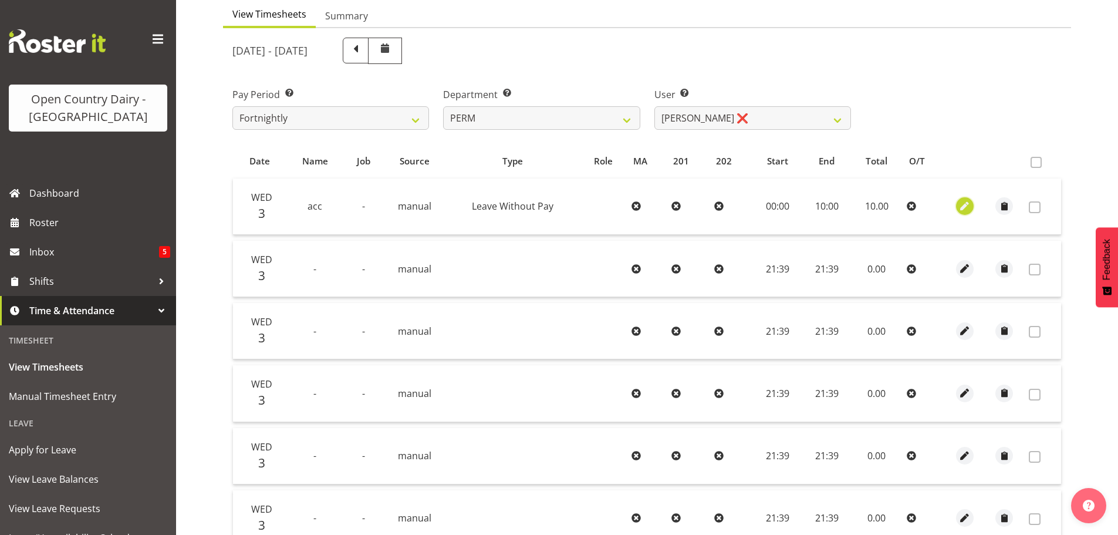
click at [971, 206] on button "button" at bounding box center [965, 206] width 18 height 18
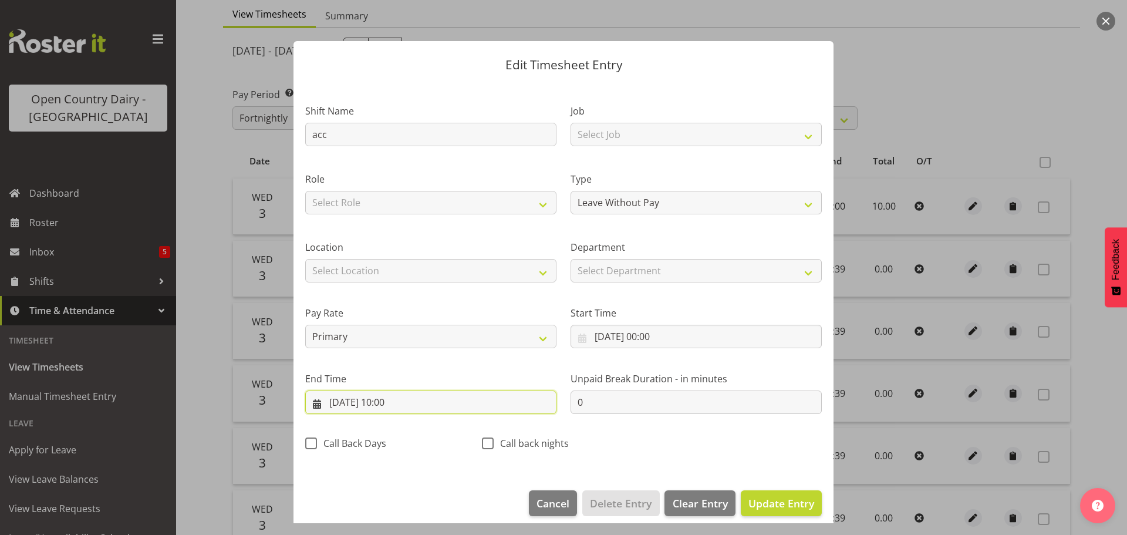
click at [403, 401] on input "03/09/2025, 10:00" at bounding box center [430, 401] width 251 height 23
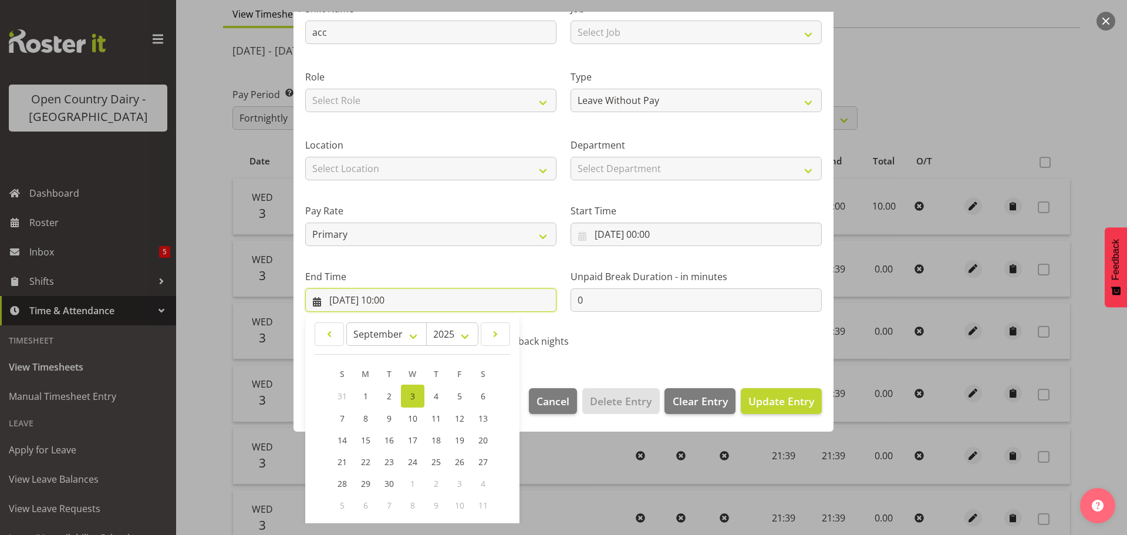
scroll to position [159, 0]
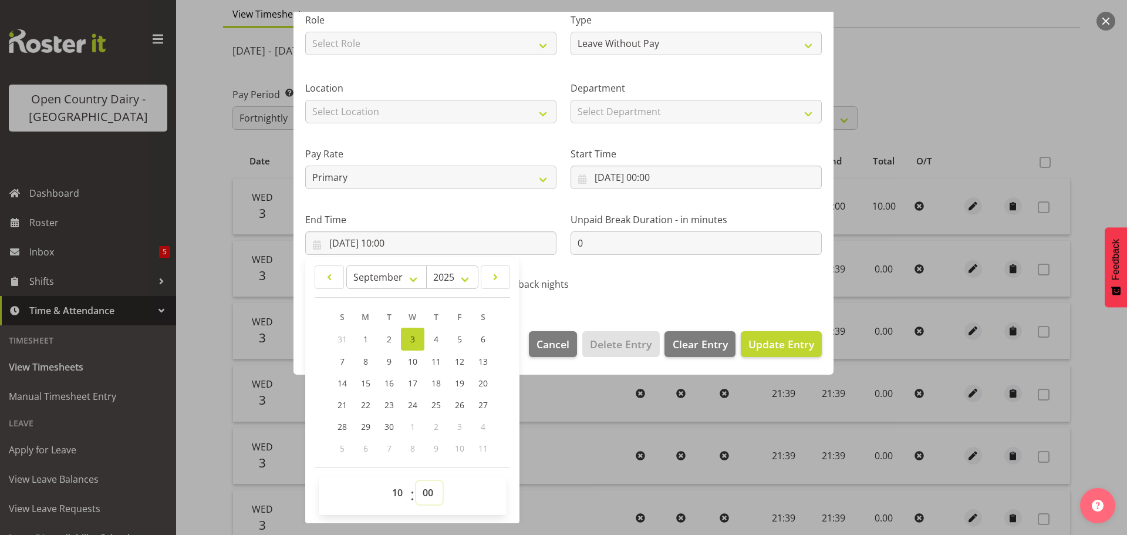
click at [430, 496] on select "00 01 02 03 04 05 06 07 08 09 10 11 12 13 14 15 16 17 18 19 20 21 22 23 24 25 2…" at bounding box center [429, 492] width 26 height 23
click at [416, 481] on select "00 01 02 03 04 05 06 07 08 09 10 11 12 13 14 15 16 17 18 19 20 21 22 23 24 25 2…" at bounding box center [429, 492] width 26 height 23
drag, startPoint x: 777, startPoint y: 344, endPoint x: 790, endPoint y: 347, distance: 13.1
click at [775, 344] on span "Update Entry" at bounding box center [781, 344] width 66 height 14
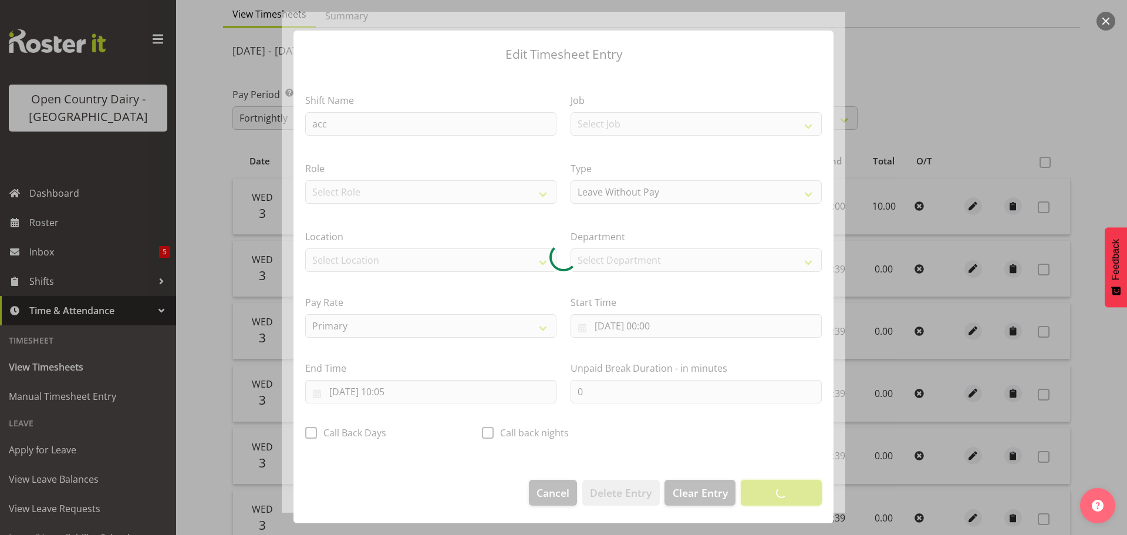
scroll to position [11, 0]
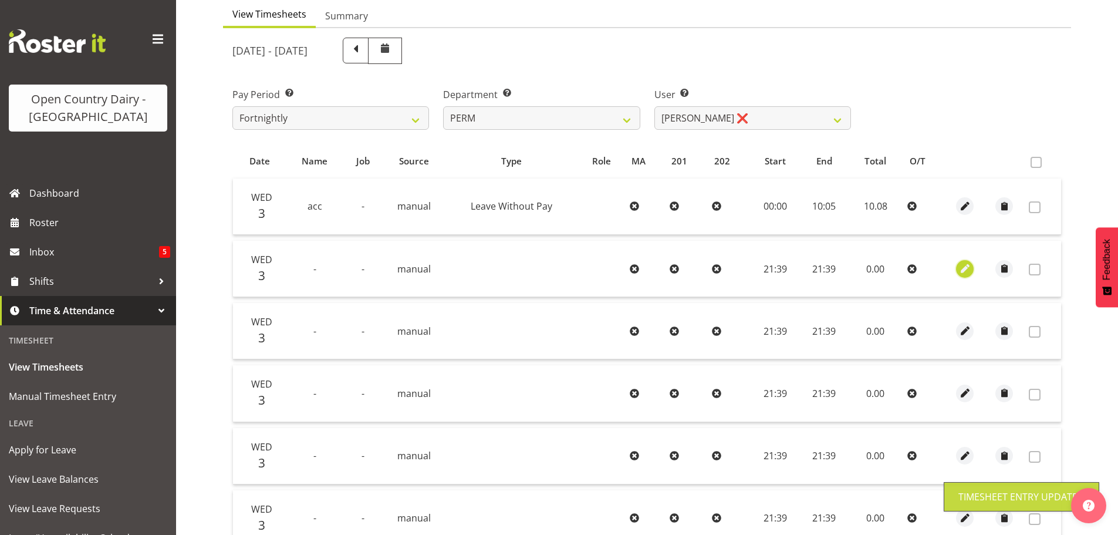
click at [967, 269] on span "button" at bounding box center [964, 268] width 13 height 13
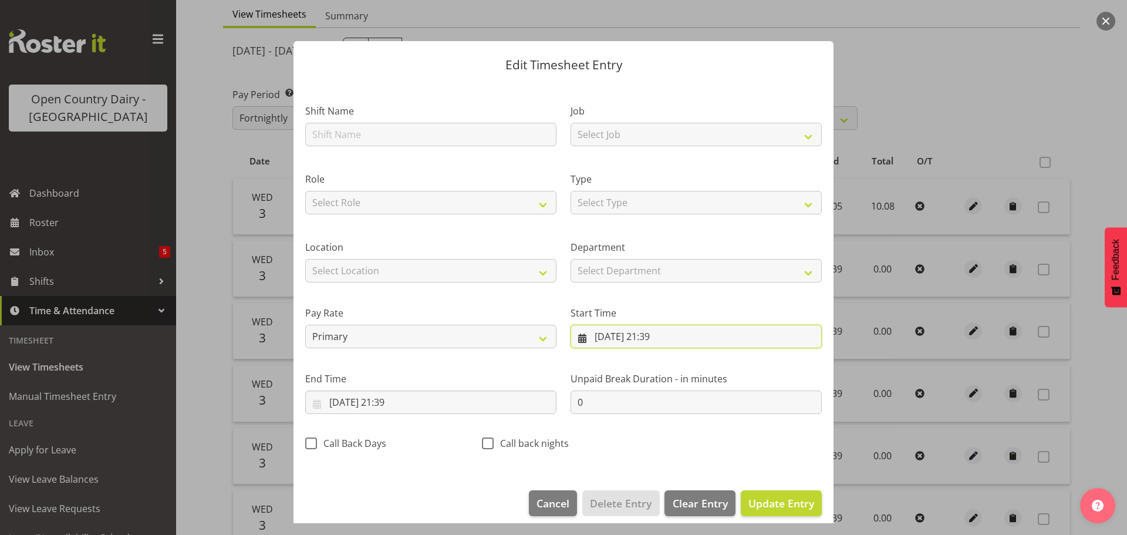
click at [651, 336] on input "03/09/2025, 21:39" at bounding box center [695, 335] width 251 height 23
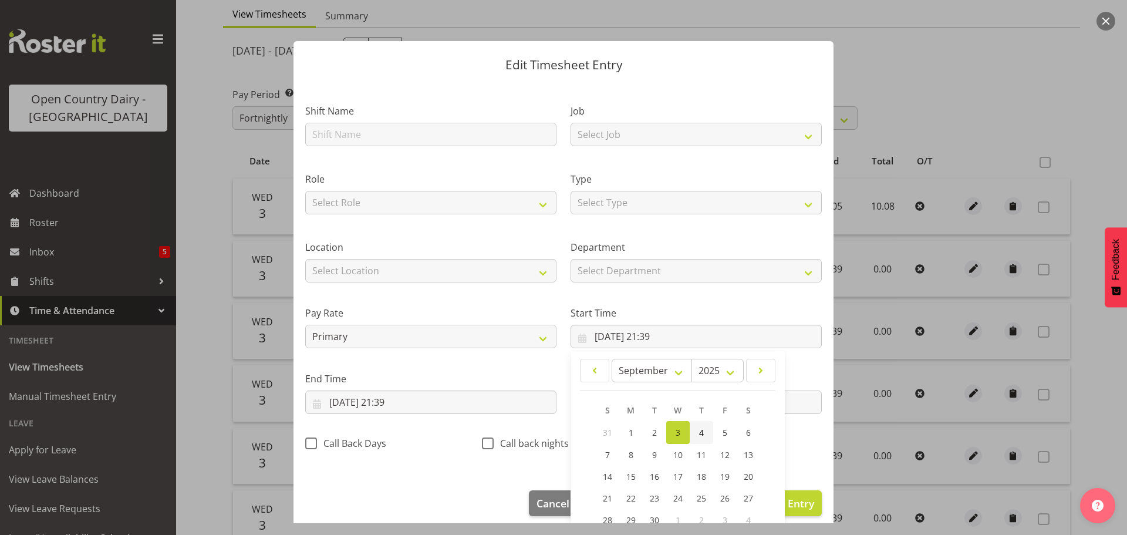
click at [699, 431] on span "4" at bounding box center [701, 432] width 5 height 11
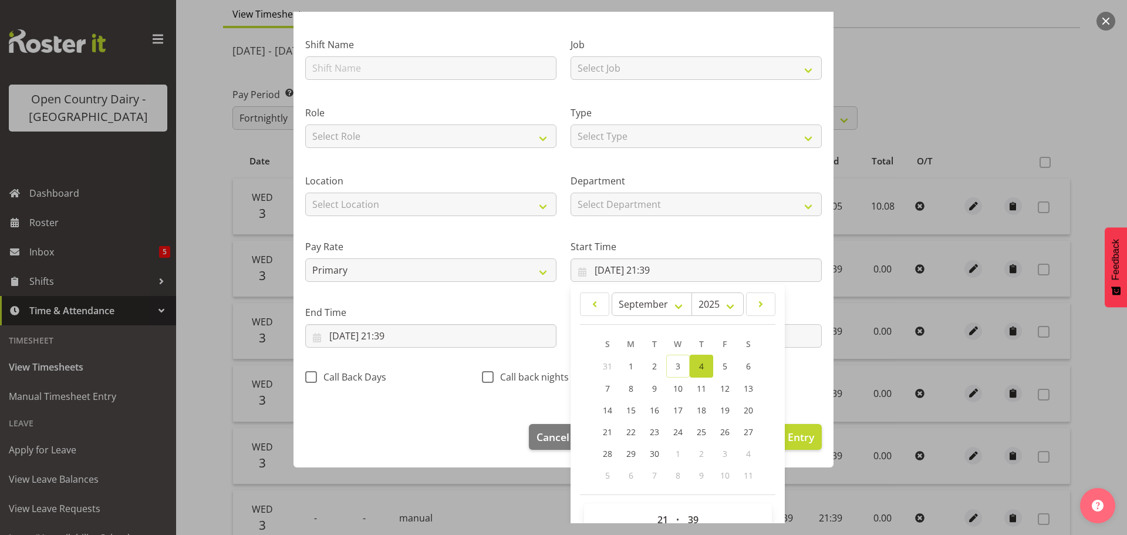
scroll to position [93, 0]
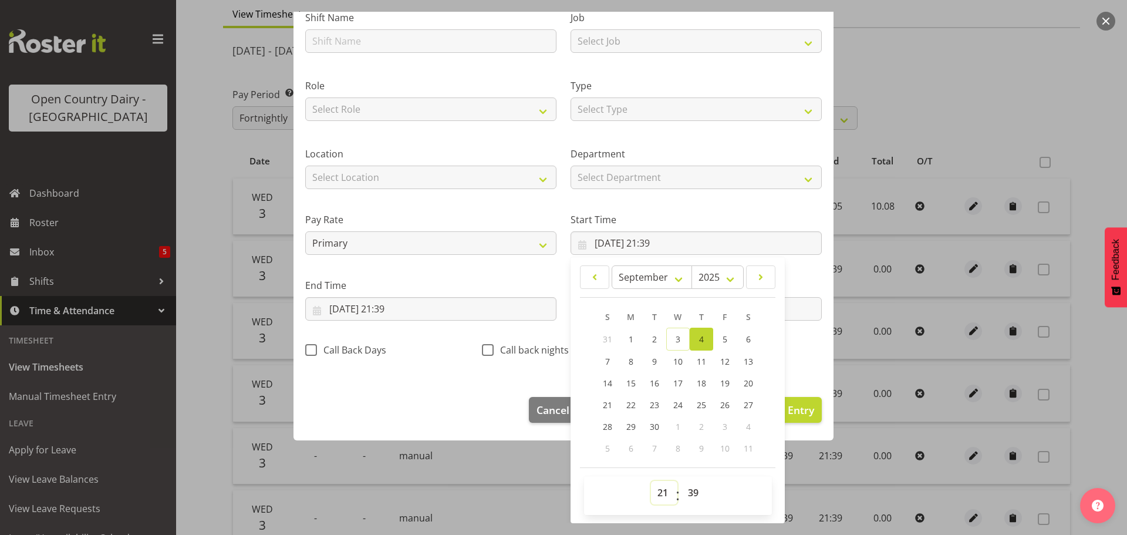
click at [668, 488] on select "00 01 02 03 04 05 06 07 08 09 10 11 12 13 14 15 16 17 18 19 20 21 22 23" at bounding box center [664, 492] width 26 height 23
click at [651, 481] on select "00 01 02 03 04 05 06 07 08 09 10 11 12 13 14 15 16 17 18 19 20 21 22 23" at bounding box center [664, 492] width 26 height 23
click at [690, 488] on select "00 01 02 03 04 05 06 07 08 09 10 11 12 13 14 15 16 17 18 19 20 21 22 23 24 25 2…" at bounding box center [694, 492] width 26 height 23
click at [681, 481] on select "00 01 02 03 04 05 06 07 08 09 10 11 12 13 14 15 16 17 18 19 20 21 22 23 24 25 2…" at bounding box center [694, 492] width 26 height 23
click at [403, 308] on input "03/09/2025, 21:39" at bounding box center [430, 308] width 251 height 23
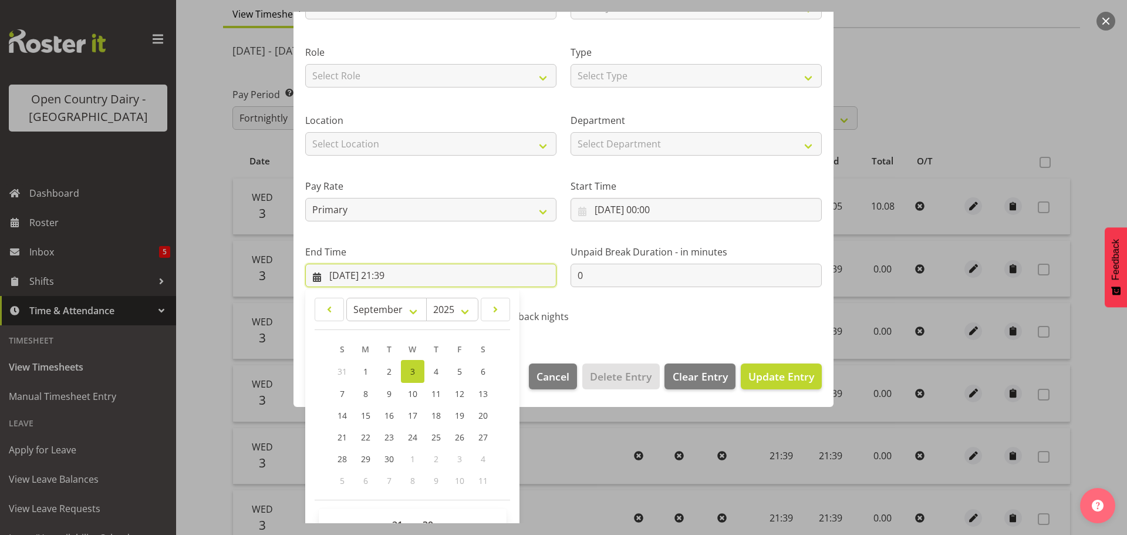
scroll to position [159, 0]
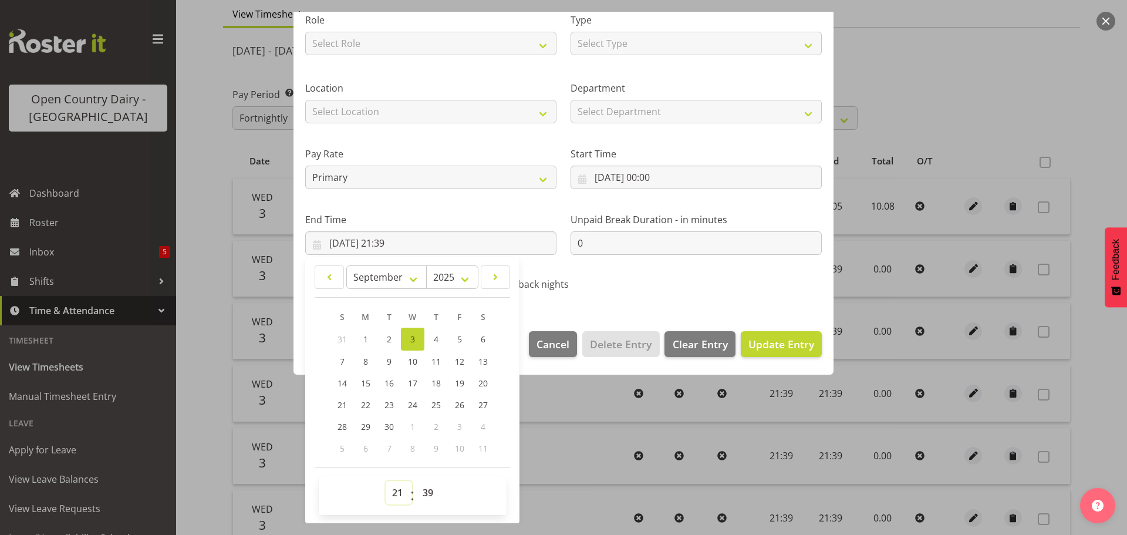
click at [394, 495] on select "00 01 02 03 04 05 06 07 08 09 10 11 12 13 14 15 16 17 18 19 20 21 22 23" at bounding box center [399, 492] width 26 height 23
click at [386, 481] on select "00 01 02 03 04 05 06 07 08 09 10 11 12 13 14 15 16 17 18 19 20 21 22 23" at bounding box center [399, 492] width 26 height 23
drag, startPoint x: 424, startPoint y: 491, endPoint x: 425, endPoint y: 484, distance: 7.1
click at [425, 489] on select "00 01 02 03 04 05 06 07 08 09 10 11 12 13 14 15 16 17 18 19 20 21 22 23 24 25 2…" at bounding box center [429, 492] width 26 height 23
click at [416, 481] on select "00 01 02 03 04 05 06 07 08 09 10 11 12 13 14 15 16 17 18 19 20 21 22 23 24 25 2…" at bounding box center [429, 492] width 26 height 23
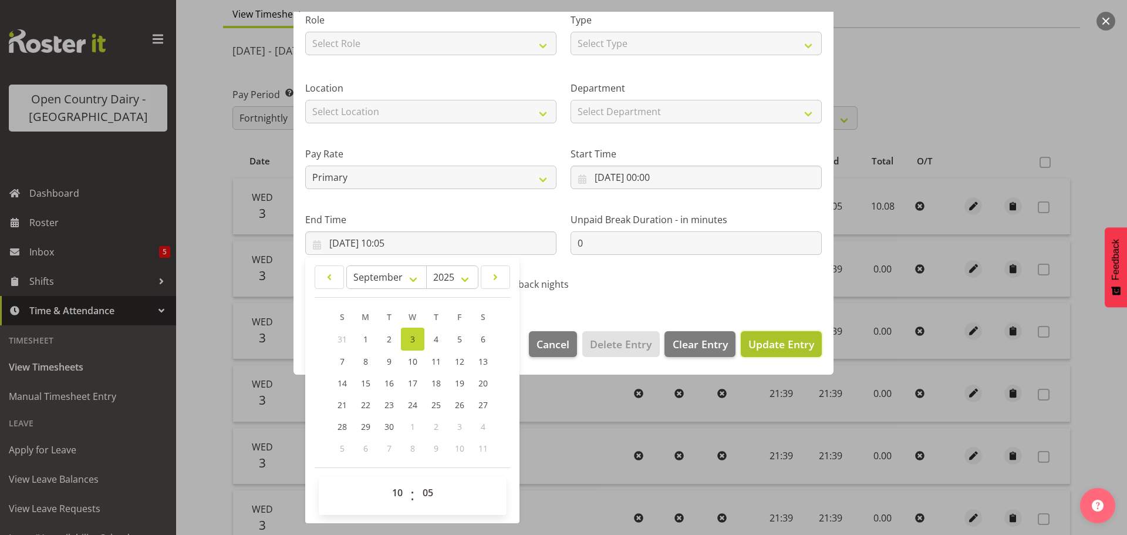
click at [789, 343] on span "Update Entry" at bounding box center [781, 344] width 66 height 14
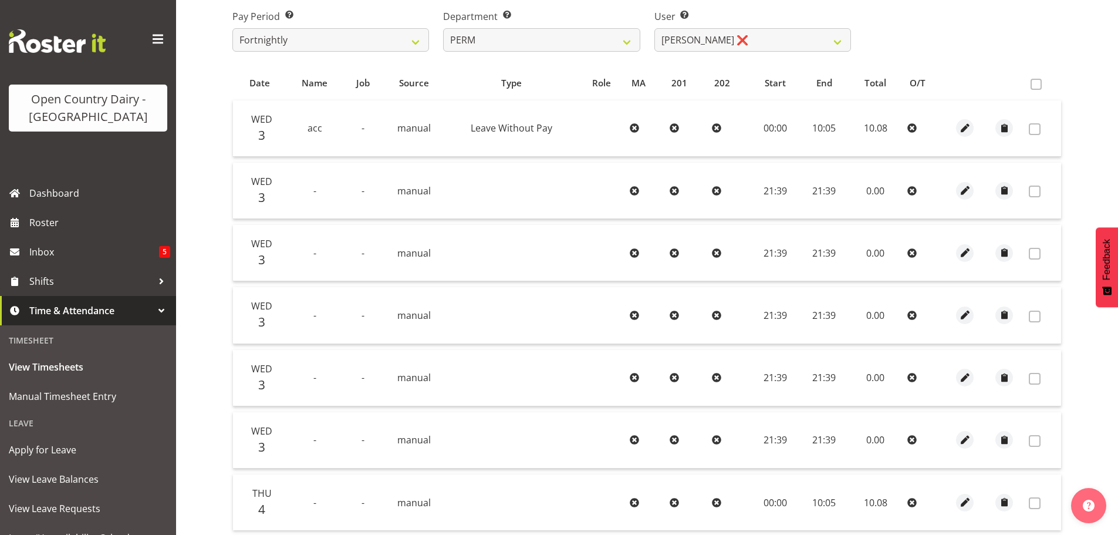
scroll to position [295, 0]
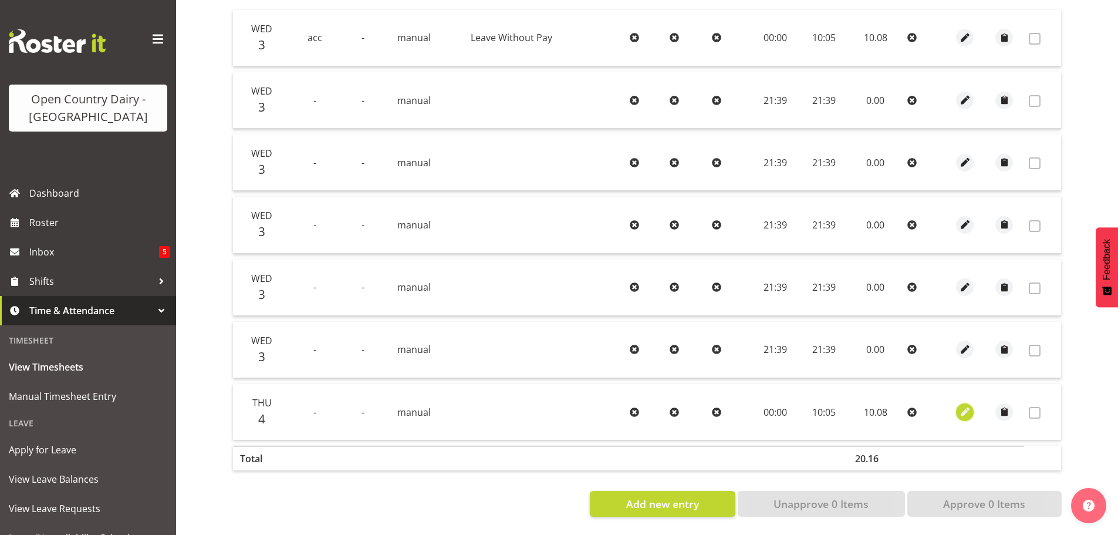
click at [968, 407] on span "button" at bounding box center [964, 411] width 13 height 13
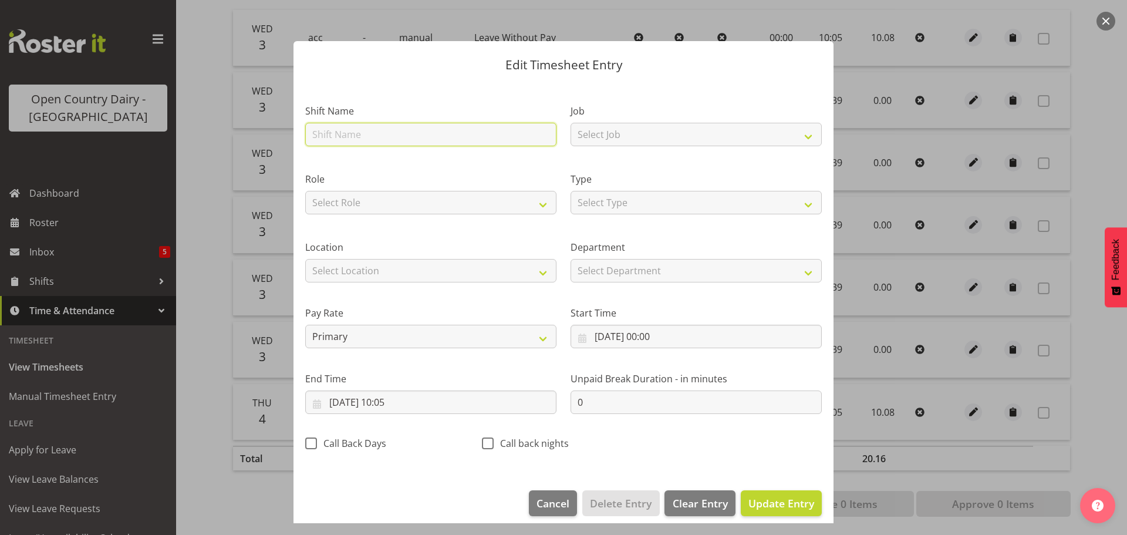
click at [398, 124] on input "text" at bounding box center [430, 134] width 251 height 23
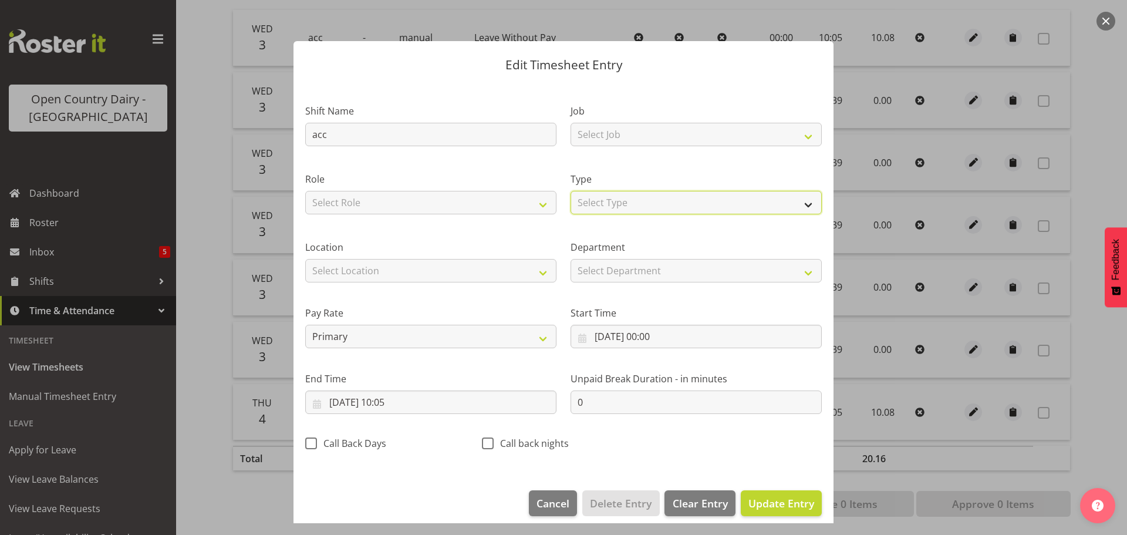
click at [628, 200] on select "Select Type Off Standard Public Holiday Public Holiday (Worked) Day In Lieu Ann…" at bounding box center [695, 202] width 251 height 23
click at [570, 191] on select "Select Type Off Standard Public Holiday Public Holiday (Worked) Day In Lieu Ann…" at bounding box center [695, 202] width 251 height 23
click at [754, 503] on span "Update Entry" at bounding box center [781, 503] width 66 height 14
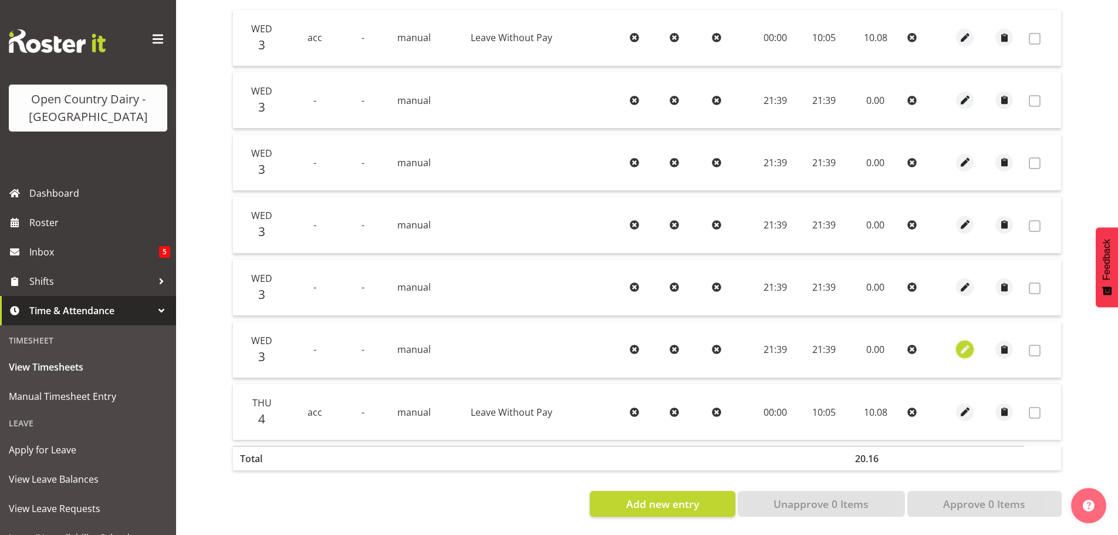
click at [966, 343] on span "button" at bounding box center [964, 349] width 13 height 13
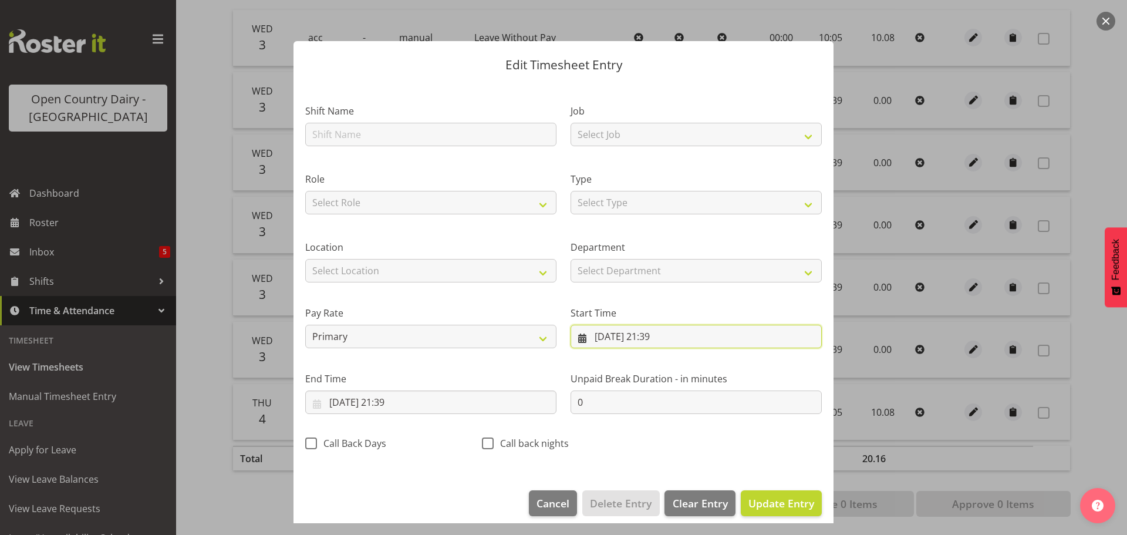
click at [628, 336] on input "03/09/2025, 21:39" at bounding box center [695, 335] width 251 height 23
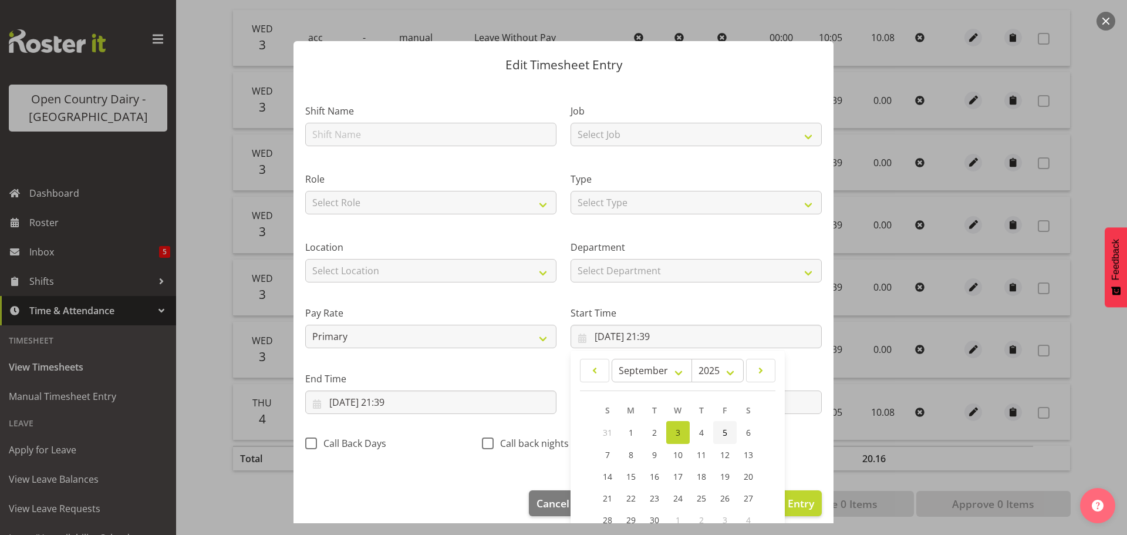
click at [722, 432] on span "5" at bounding box center [724, 432] width 5 height 11
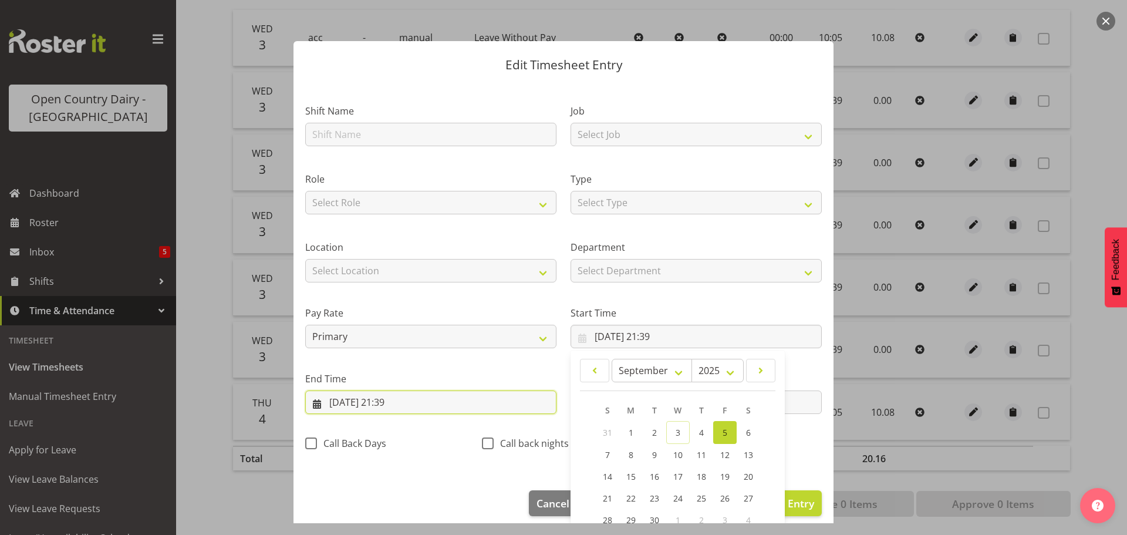
click at [430, 398] on input "03/09/2025, 21:39" at bounding box center [430, 401] width 251 height 23
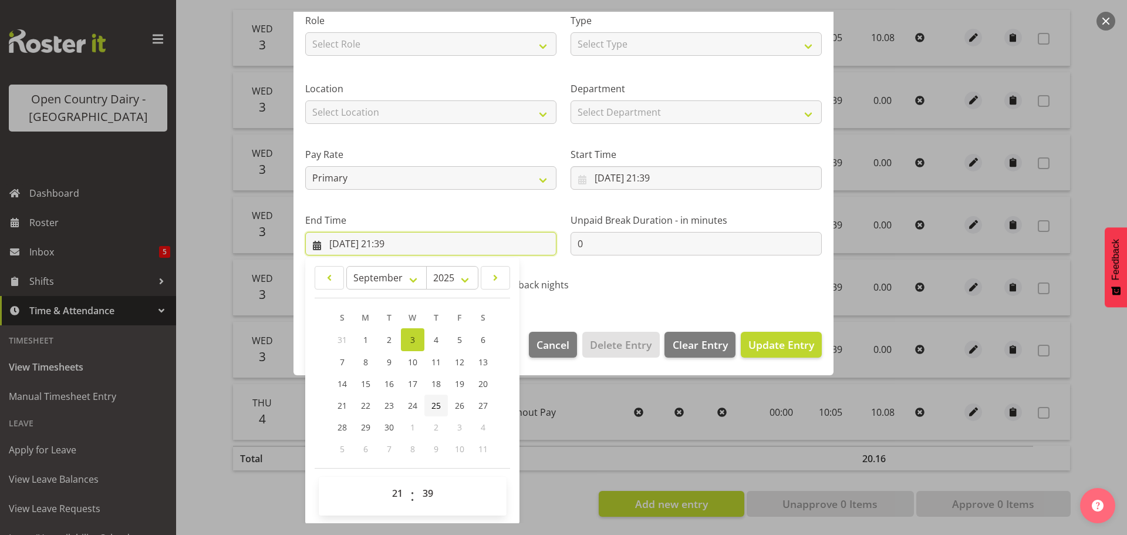
scroll to position [159, 0]
click at [458, 338] on span "5" at bounding box center [459, 338] width 5 height 11
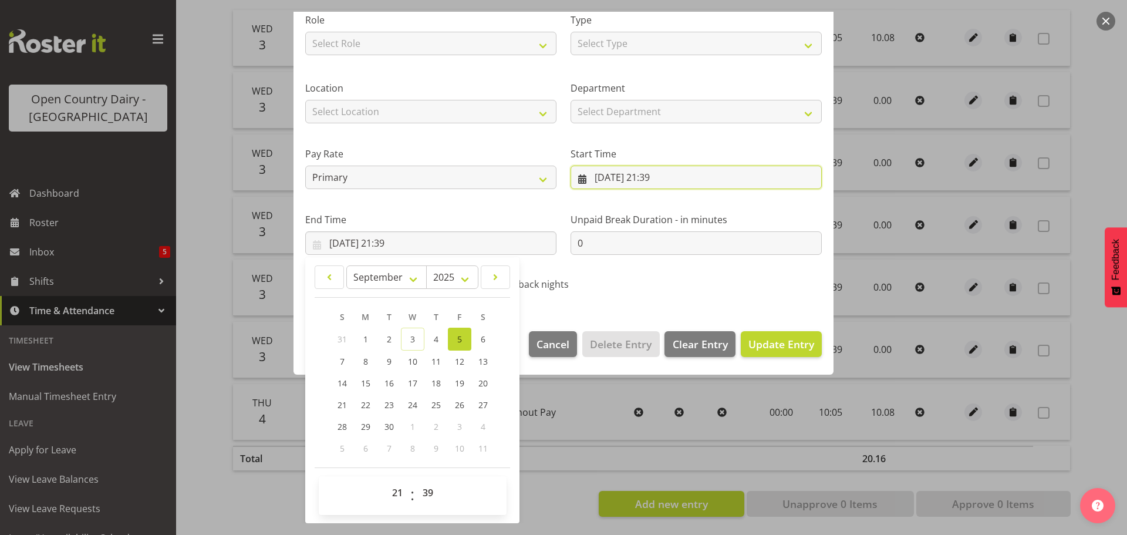
click at [649, 177] on input "05/09/2025, 21:39" at bounding box center [695, 176] width 251 height 23
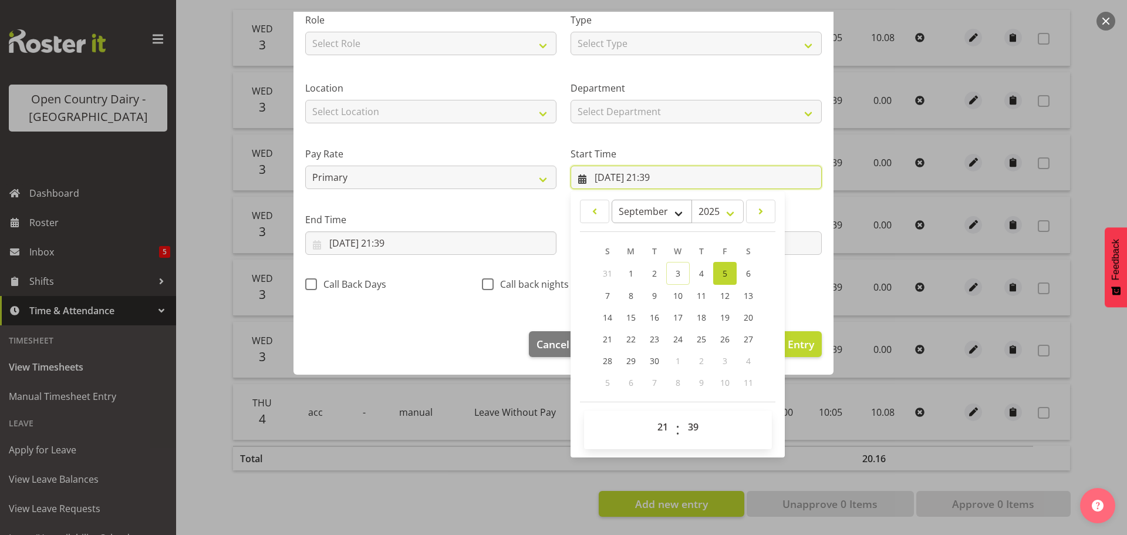
scroll to position [93, 0]
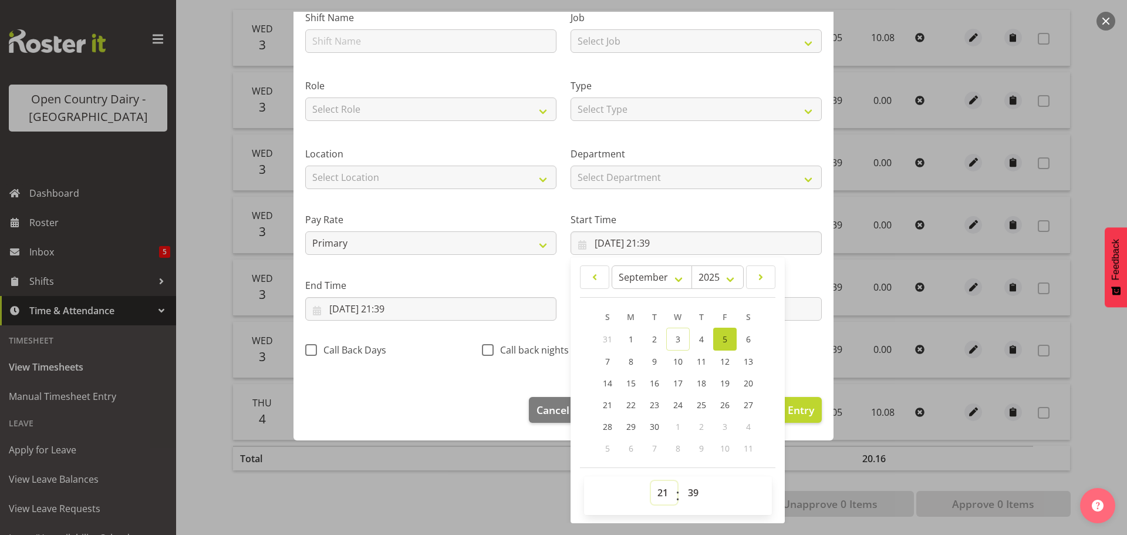
drag, startPoint x: 657, startPoint y: 493, endPoint x: 658, endPoint y: 486, distance: 6.7
click at [657, 493] on select "00 01 02 03 04 05 06 07 08 09 10 11 12 13 14 15 16 17 18 19 20 21 22 23" at bounding box center [664, 492] width 26 height 23
click at [651, 481] on select "00 01 02 03 04 05 06 07 08 09 10 11 12 13 14 15 16 17 18 19 20 21 22 23" at bounding box center [664, 492] width 26 height 23
click at [691, 488] on select "00 01 02 03 04 05 06 07 08 09 10 11 12 13 14 15 16 17 18 19 20 21 22 23 24 25 2…" at bounding box center [694, 492] width 26 height 23
click at [681, 481] on select "00 01 02 03 04 05 06 07 08 09 10 11 12 13 14 15 16 17 18 19 20 21 22 23 24 25 2…" at bounding box center [694, 492] width 26 height 23
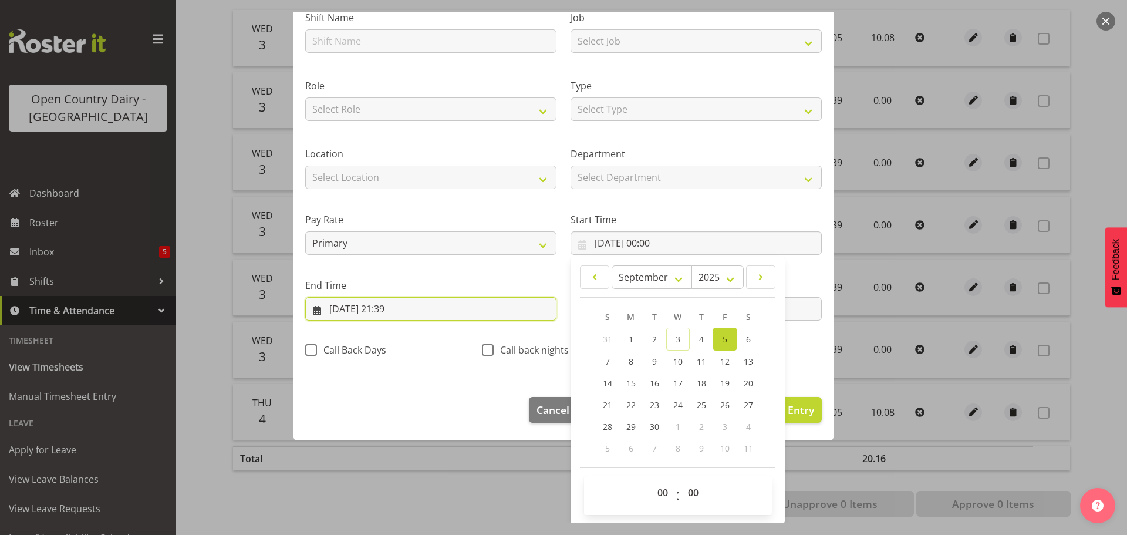
click at [402, 307] on input "05/09/2025, 21:39" at bounding box center [430, 308] width 251 height 23
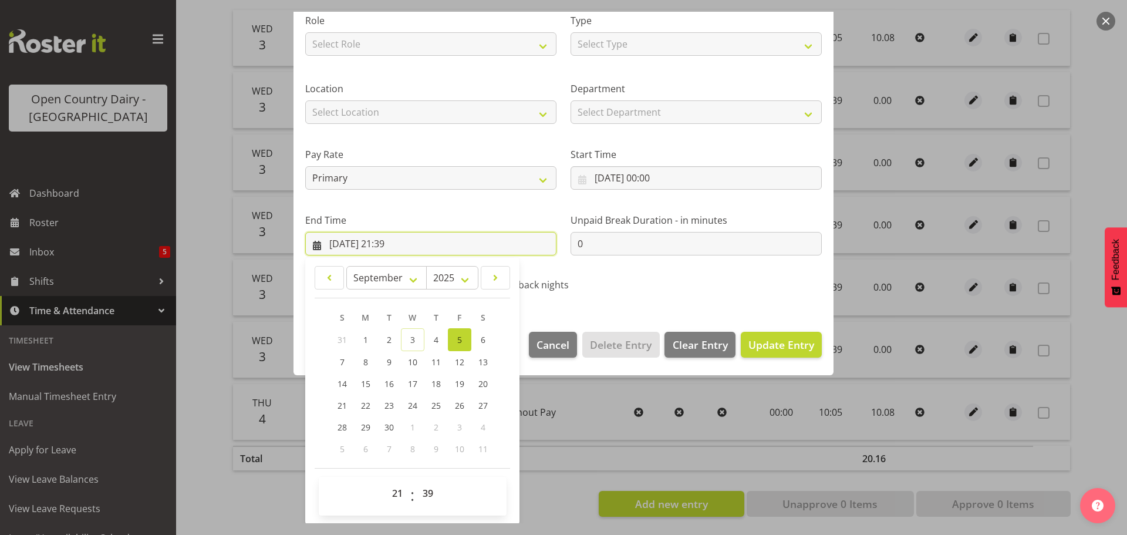
scroll to position [159, 0]
click at [395, 495] on select "00 01 02 03 04 05 06 07 08 09 10 11 12 13 14 15 16 17 18 19 20 21 22 23" at bounding box center [399, 492] width 26 height 23
click at [386, 481] on select "00 01 02 03 04 05 06 07 08 09 10 11 12 13 14 15 16 17 18 19 20 21 22 23" at bounding box center [399, 492] width 26 height 23
drag, startPoint x: 426, startPoint y: 491, endPoint x: 423, endPoint y: 481, distance: 10.4
click at [425, 491] on select "00 01 02 03 04 05 06 07 08 09 10 11 12 13 14 15 16 17 18 19 20 21 22 23 24 25 2…" at bounding box center [429, 492] width 26 height 23
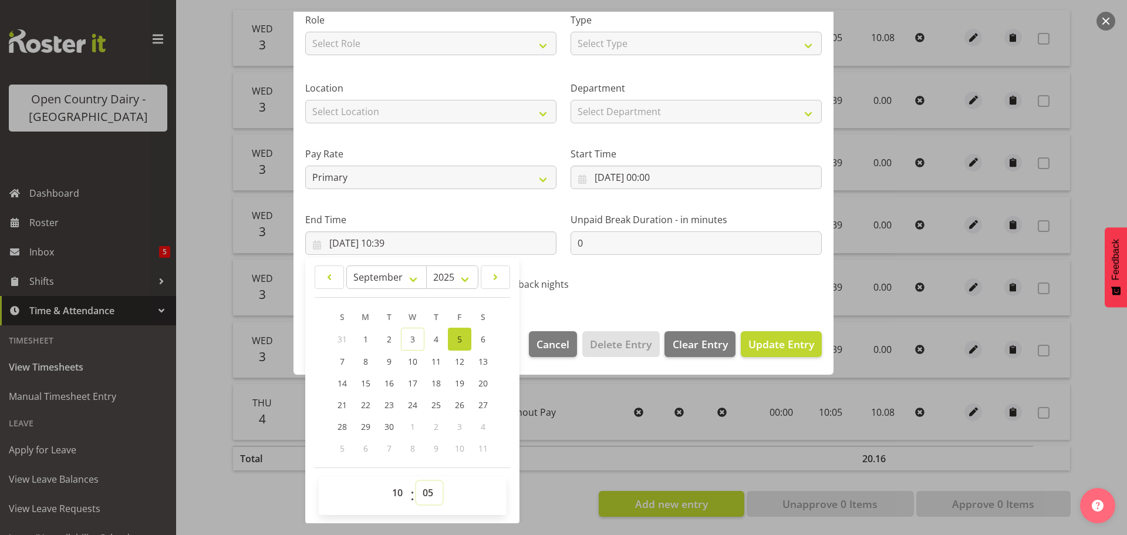
click at [416, 481] on select "00 01 02 03 04 05 06 07 08 09 10 11 12 13 14 15 16 17 18 19 20 21 22 23 24 25 2…" at bounding box center [429, 492] width 26 height 23
click at [782, 340] on span "Update Entry" at bounding box center [781, 344] width 66 height 14
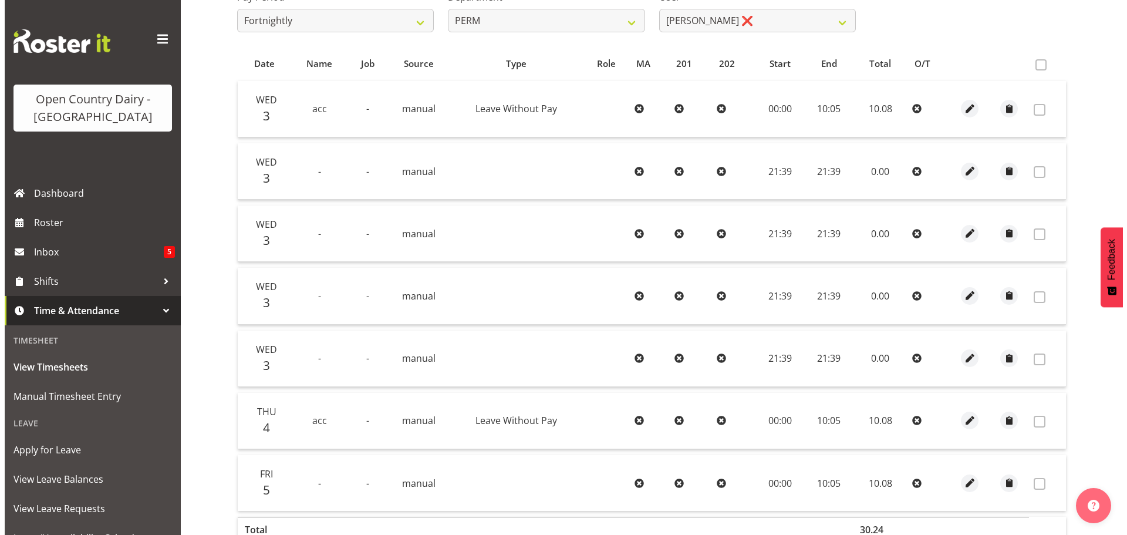
scroll to position [236, 0]
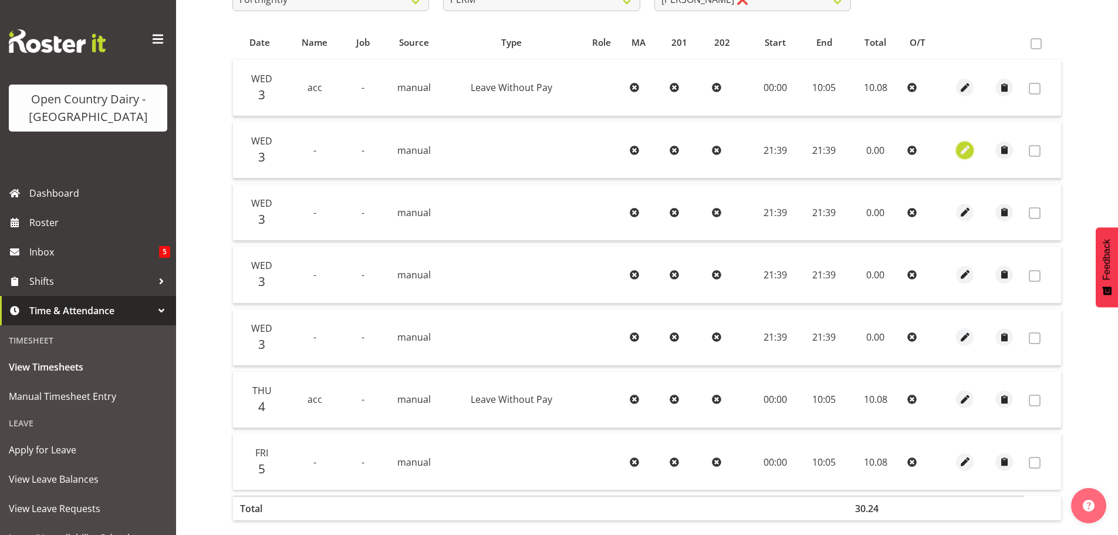
click at [962, 149] on span "button" at bounding box center [964, 149] width 13 height 13
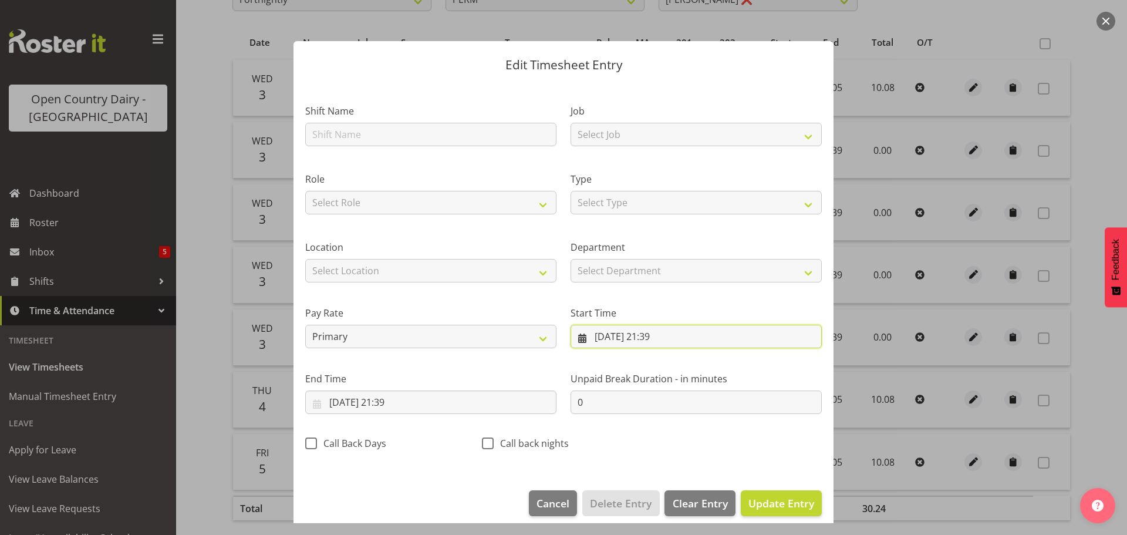
click at [618, 339] on input "03/09/2025, 21:39" at bounding box center [695, 335] width 251 height 23
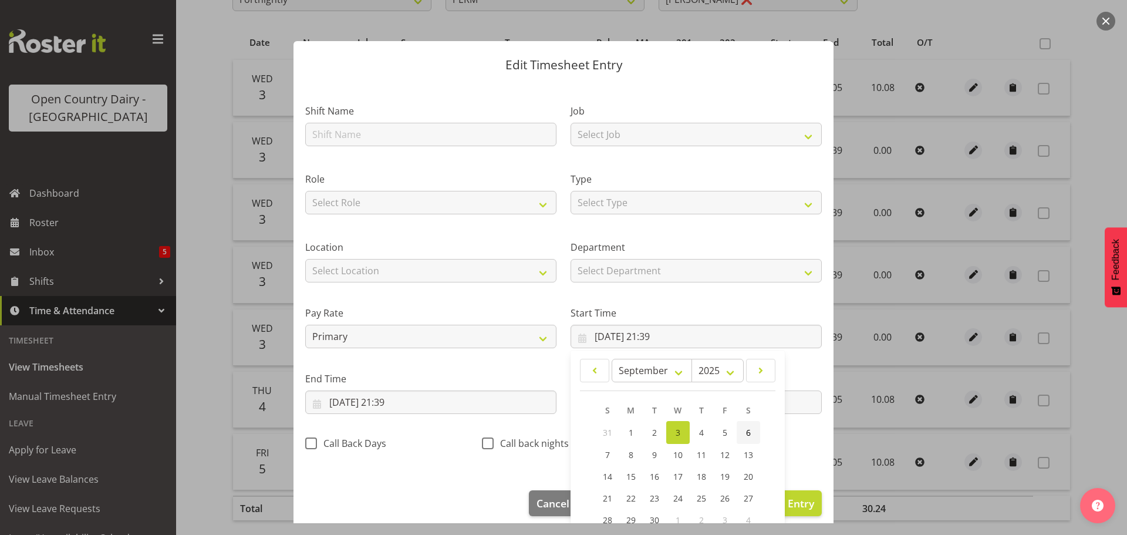
click at [741, 431] on link "6" at bounding box center [747, 432] width 23 height 23
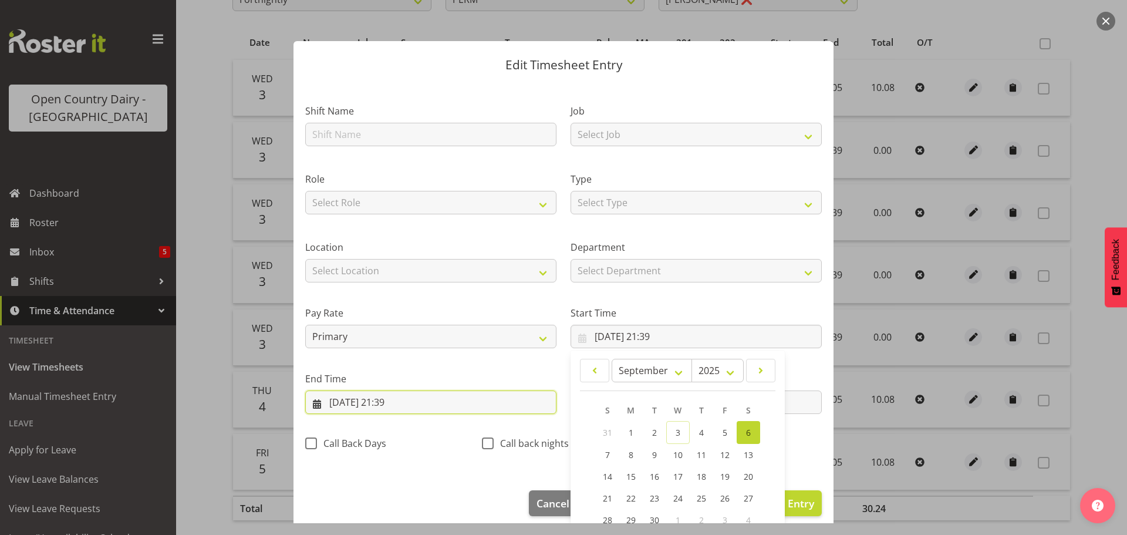
drag, startPoint x: 400, startPoint y: 396, endPoint x: 396, endPoint y: 404, distance: 9.2
click at [400, 396] on input "03/09/2025, 21:39" at bounding box center [430, 401] width 251 height 23
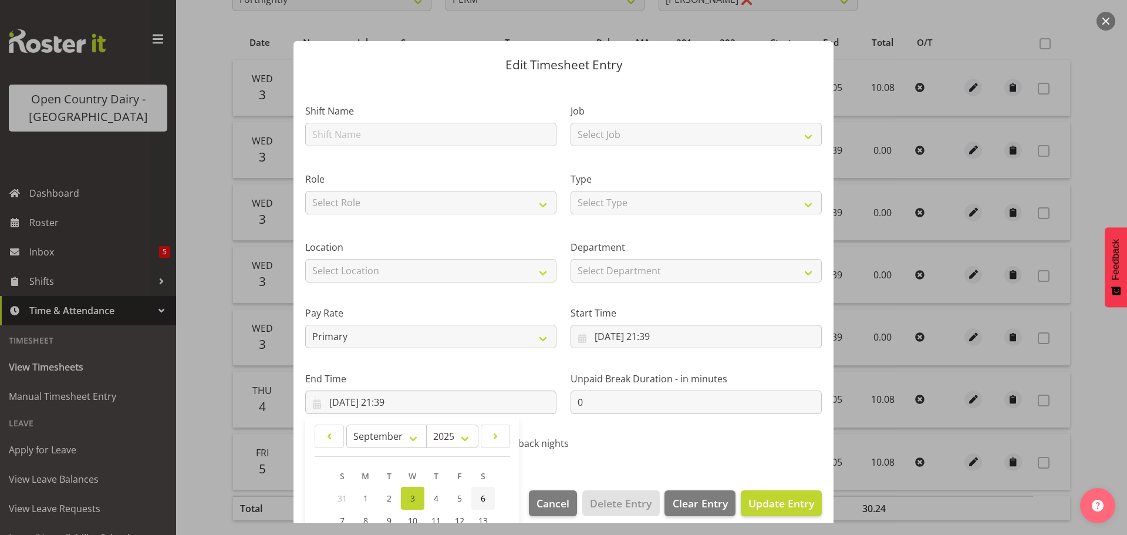
click at [479, 497] on link "6" at bounding box center [482, 497] width 23 height 23
click at [783, 498] on span "Update Entry" at bounding box center [781, 503] width 66 height 14
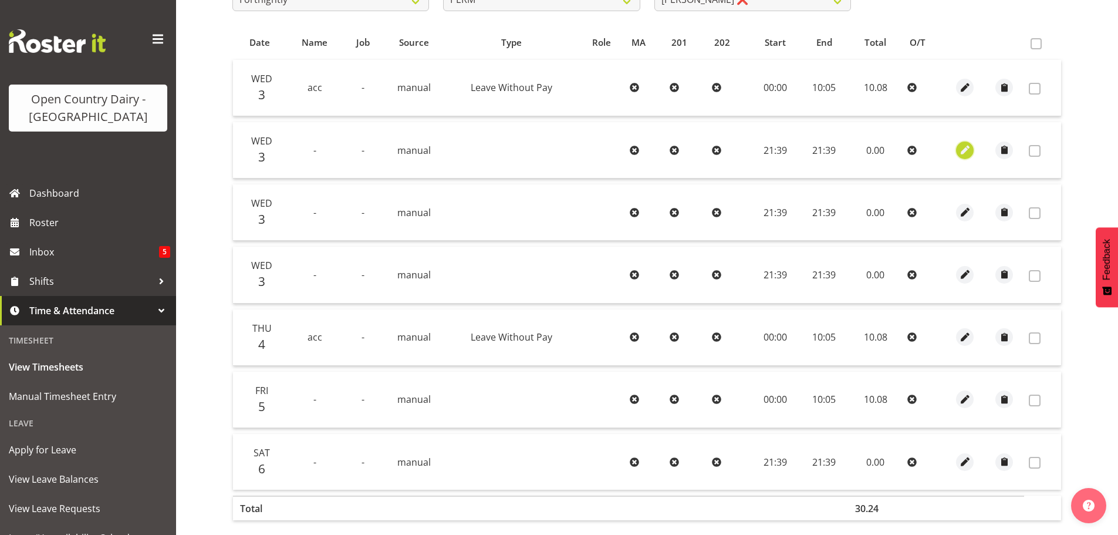
click at [968, 152] on span "button" at bounding box center [964, 149] width 13 height 13
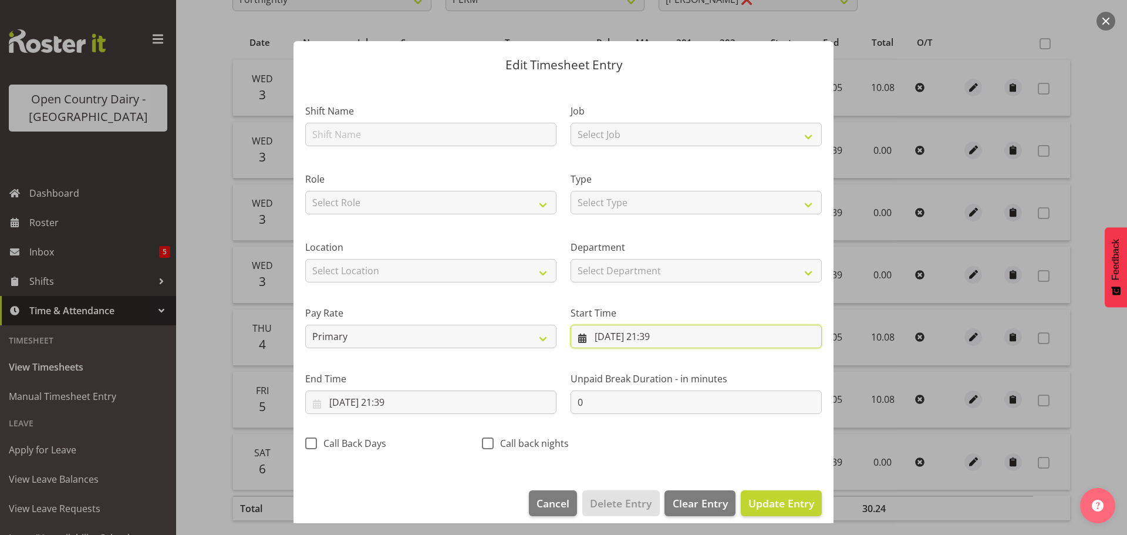
click at [621, 333] on input "03/09/2025, 21:39" at bounding box center [695, 335] width 251 height 23
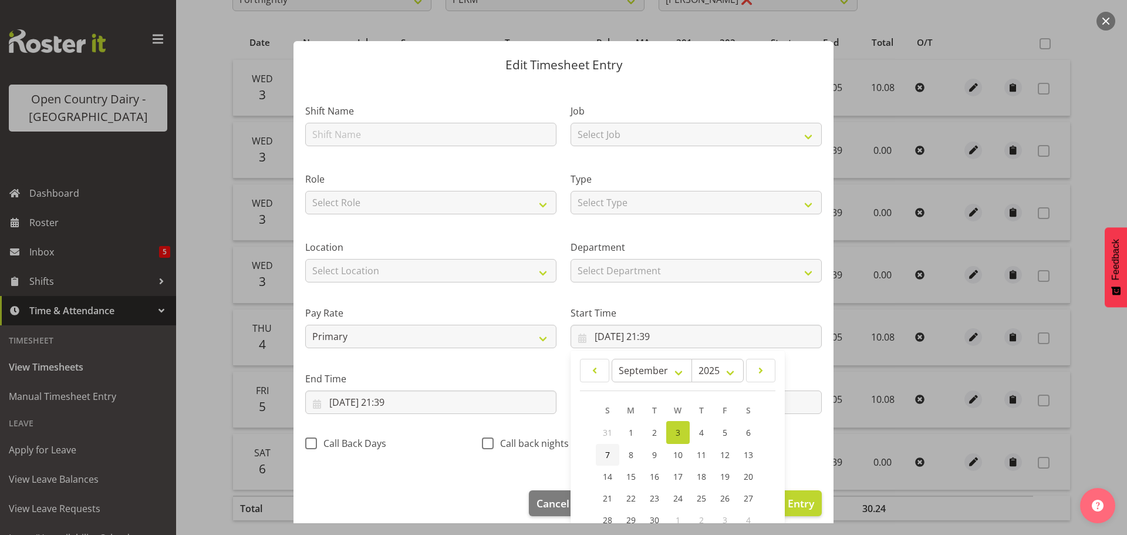
click at [600, 455] on link "7" at bounding box center [607, 455] width 23 height 22
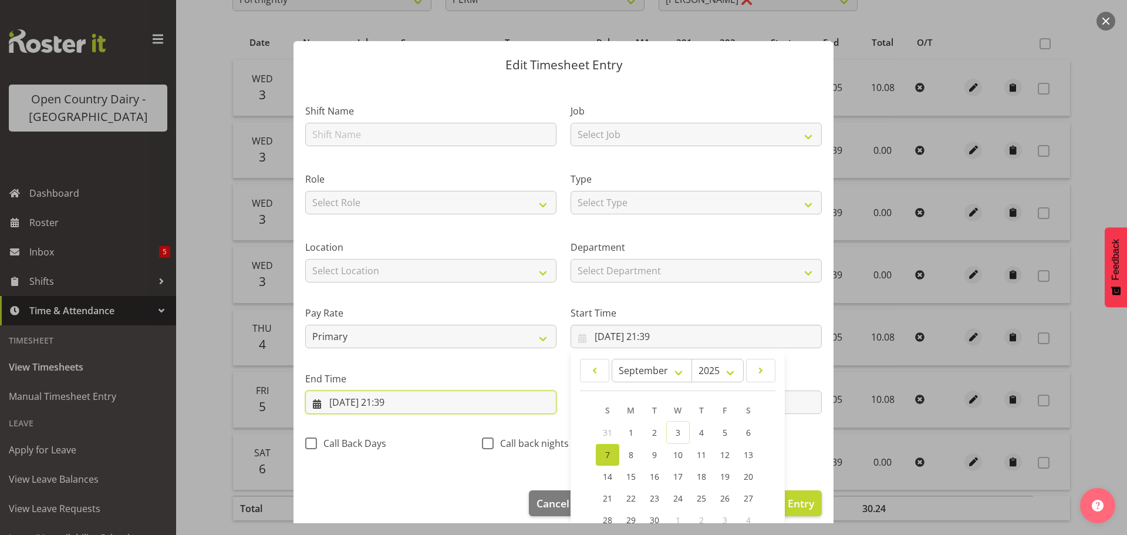
click at [381, 398] on input "03/09/2025, 21:39" at bounding box center [430, 401] width 251 height 23
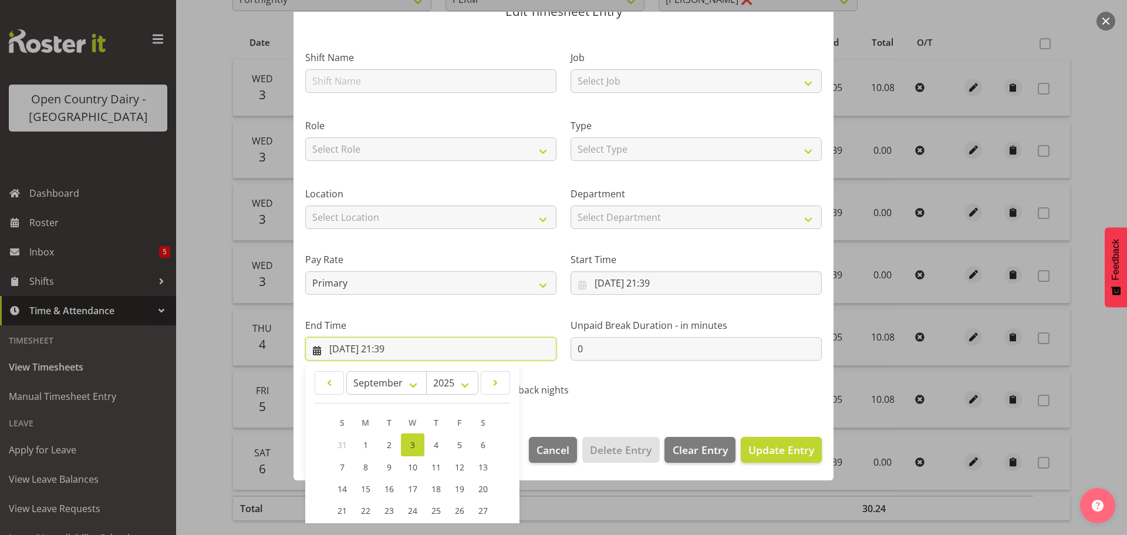
scroll to position [159, 0]
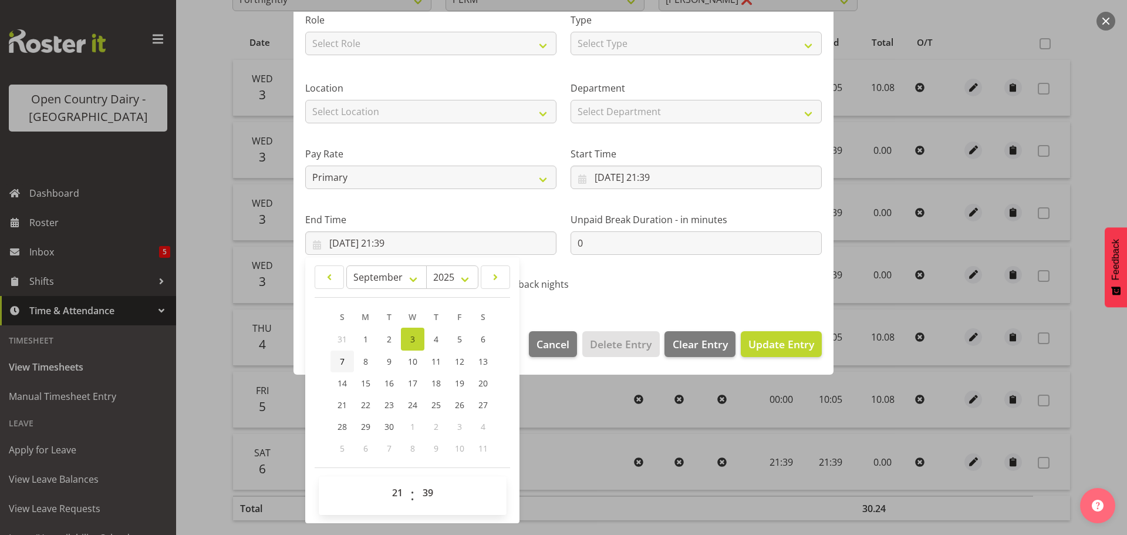
click at [339, 358] on link "7" at bounding box center [341, 361] width 23 height 22
click at [787, 340] on span "Update Entry" at bounding box center [781, 344] width 66 height 14
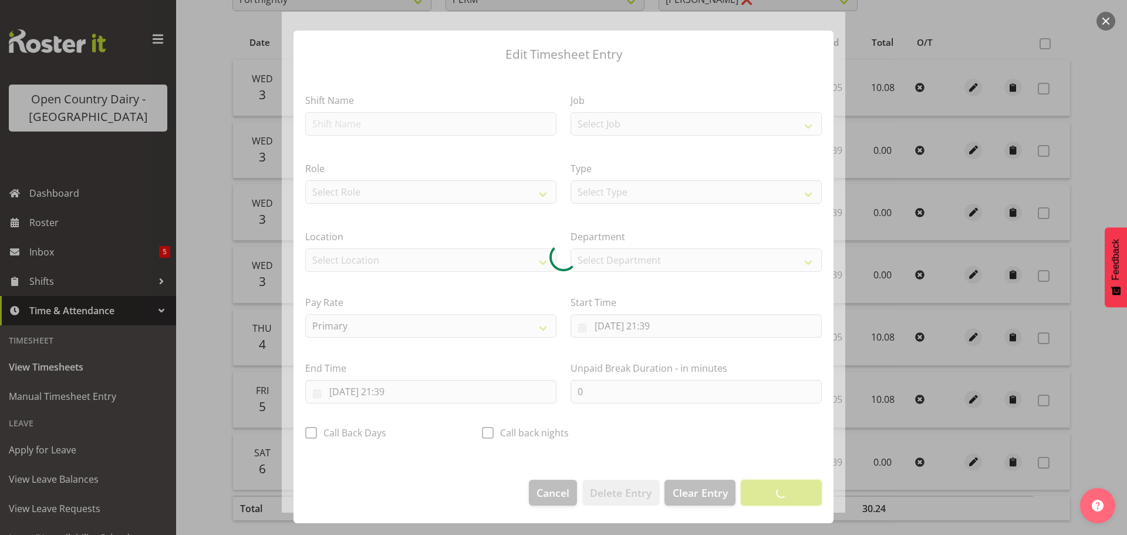
scroll to position [11, 0]
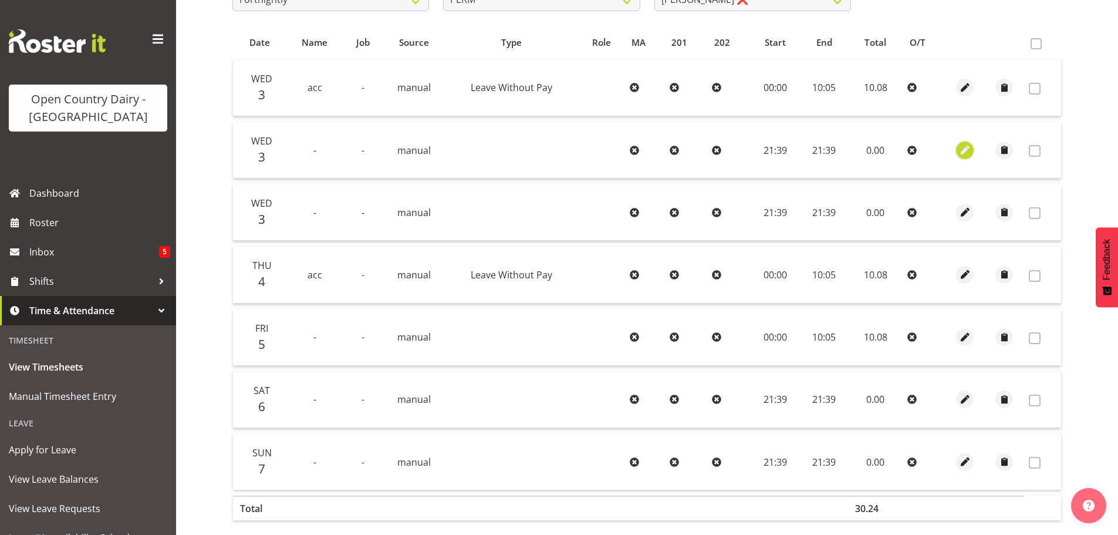
click at [965, 148] on span "button" at bounding box center [964, 149] width 13 height 13
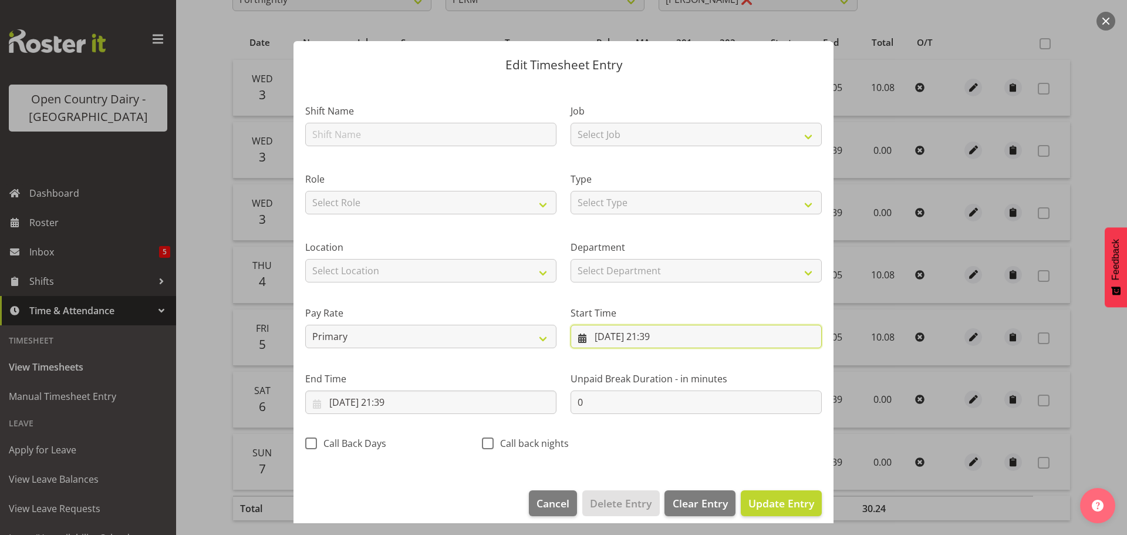
click at [607, 333] on input "03/09/2025, 21:39" at bounding box center [695, 335] width 251 height 23
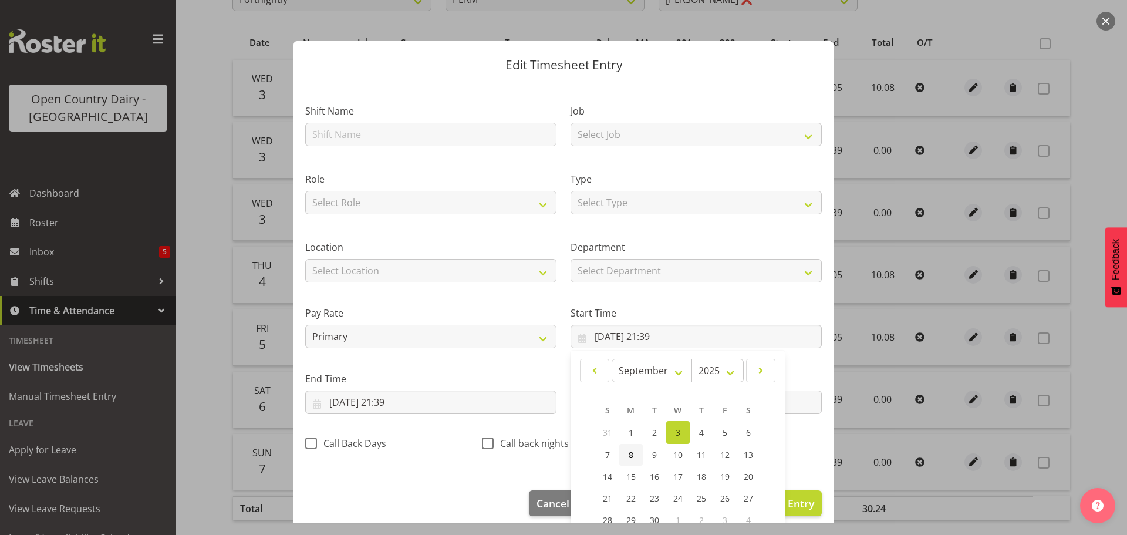
click at [628, 452] on link "8" at bounding box center [630, 455] width 23 height 22
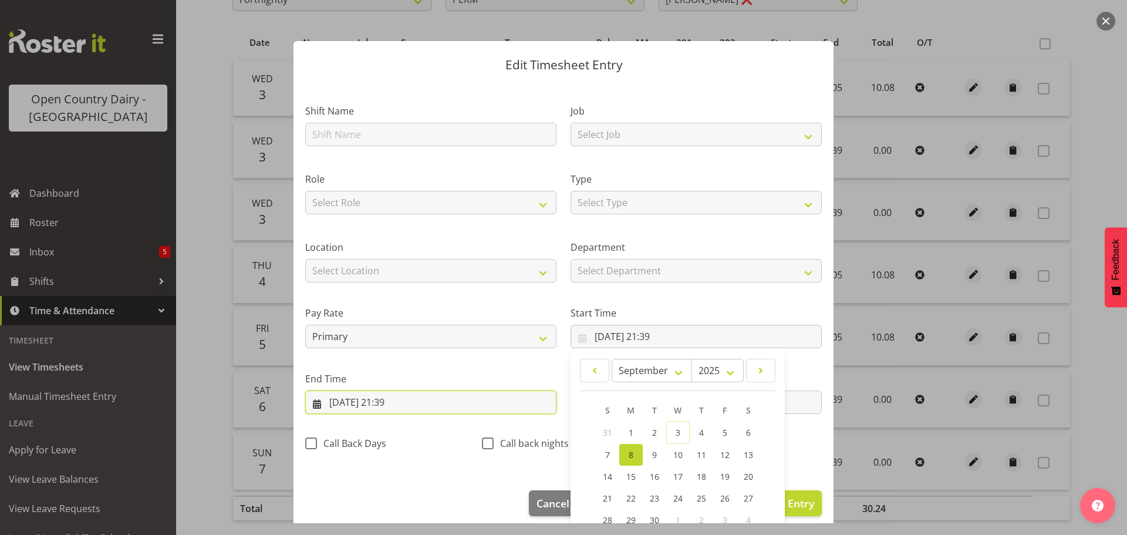
click at [377, 394] on input "03/09/2025, 21:39" at bounding box center [430, 401] width 251 height 23
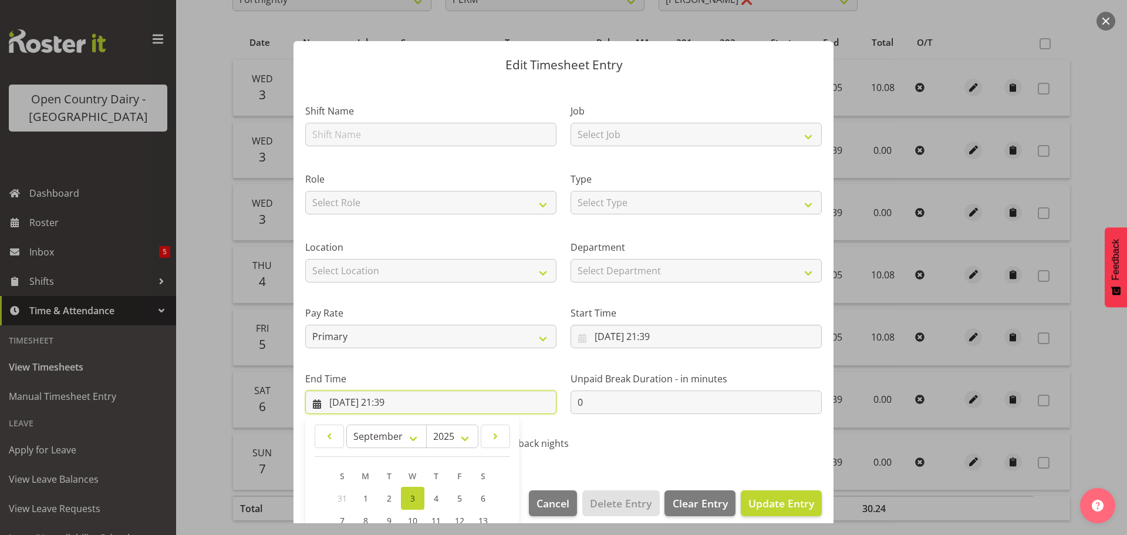
scroll to position [159, 0]
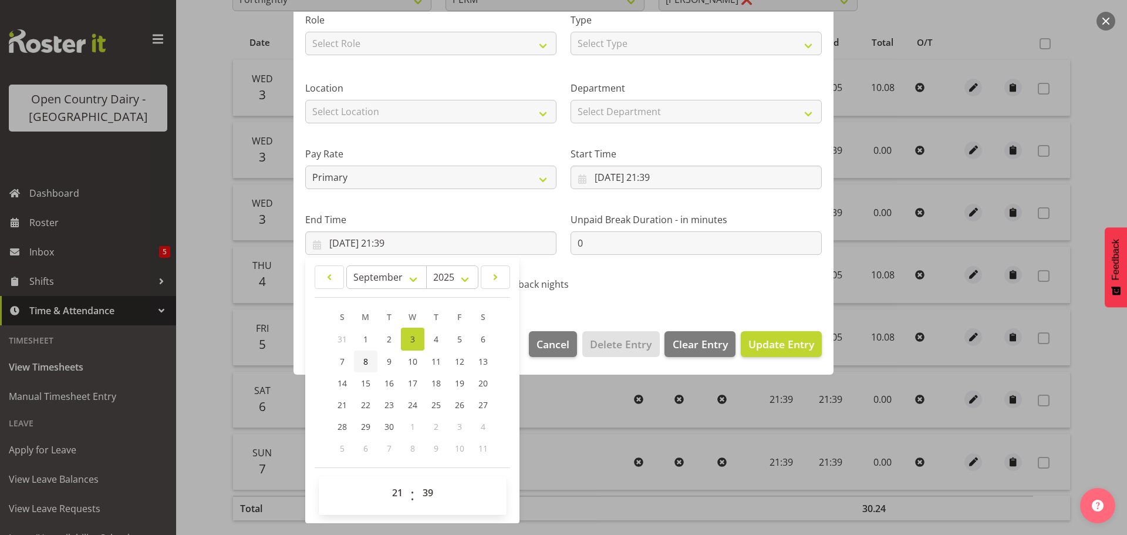
click at [363, 359] on span "8" at bounding box center [365, 361] width 5 height 11
click at [758, 341] on span "Update Entry" at bounding box center [781, 344] width 66 height 14
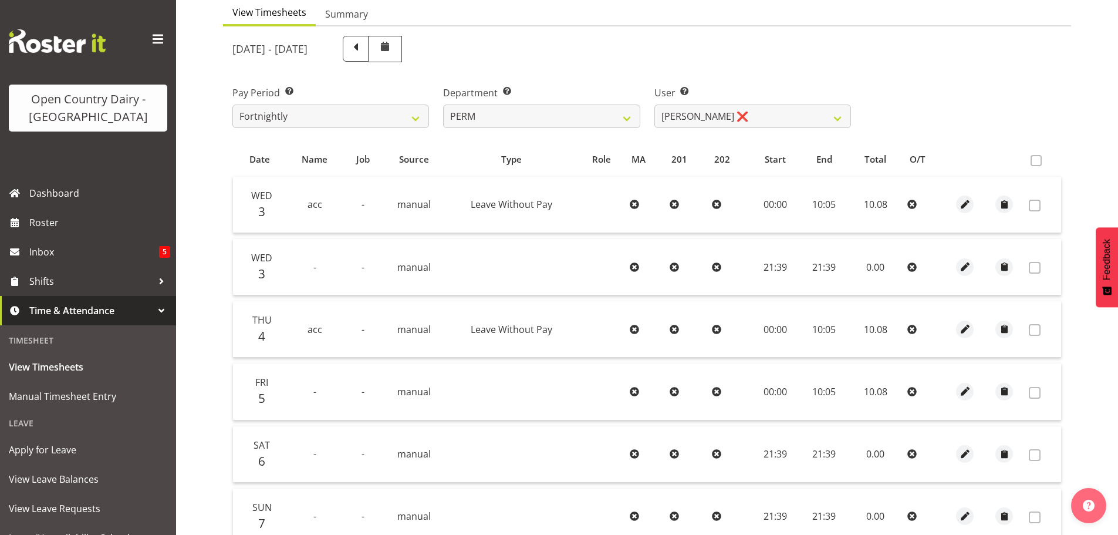
scroll to position [1, 0]
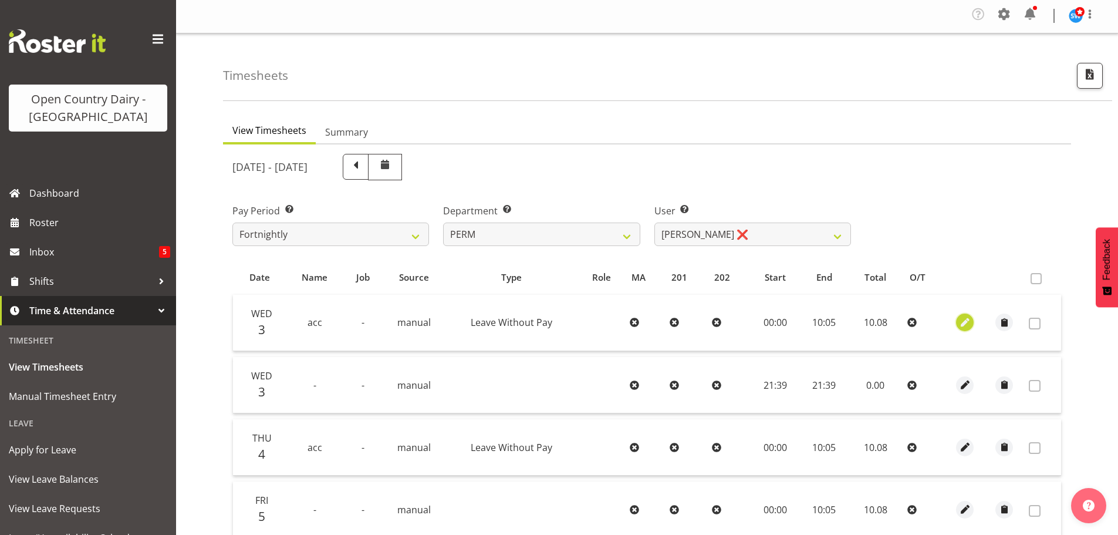
click at [967, 323] on span "button" at bounding box center [964, 322] width 13 height 13
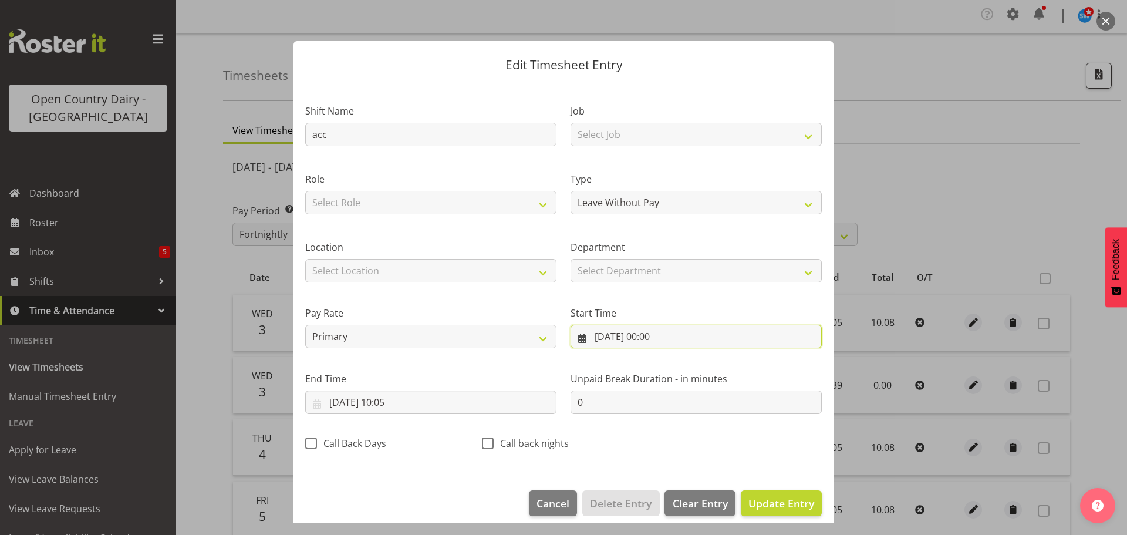
click at [613, 339] on input "03/09/2025, 00:00" at bounding box center [695, 335] width 251 height 23
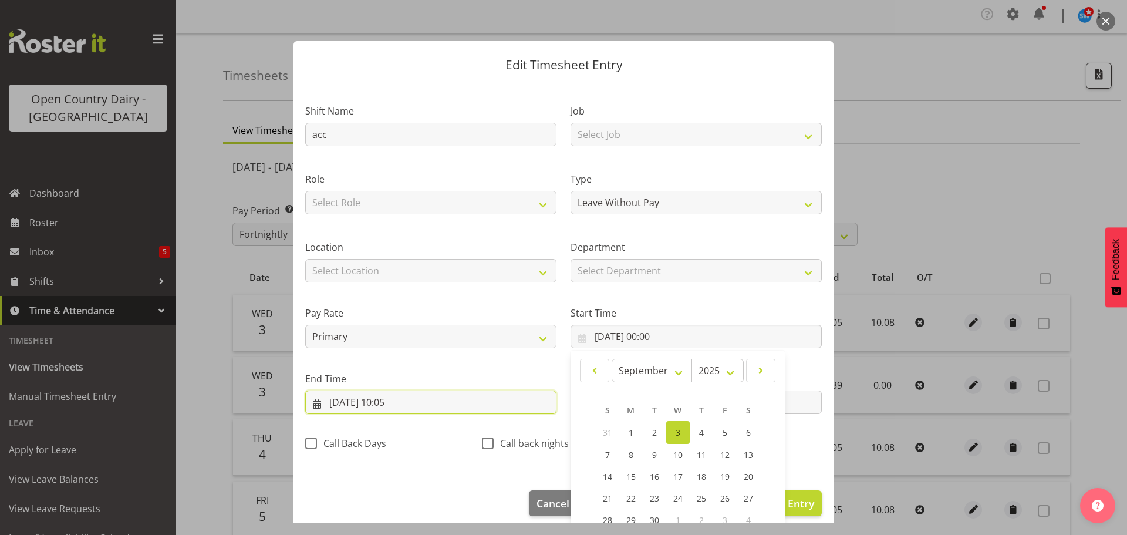
click at [367, 398] on input "03/09/2025, 10:05" at bounding box center [430, 401] width 251 height 23
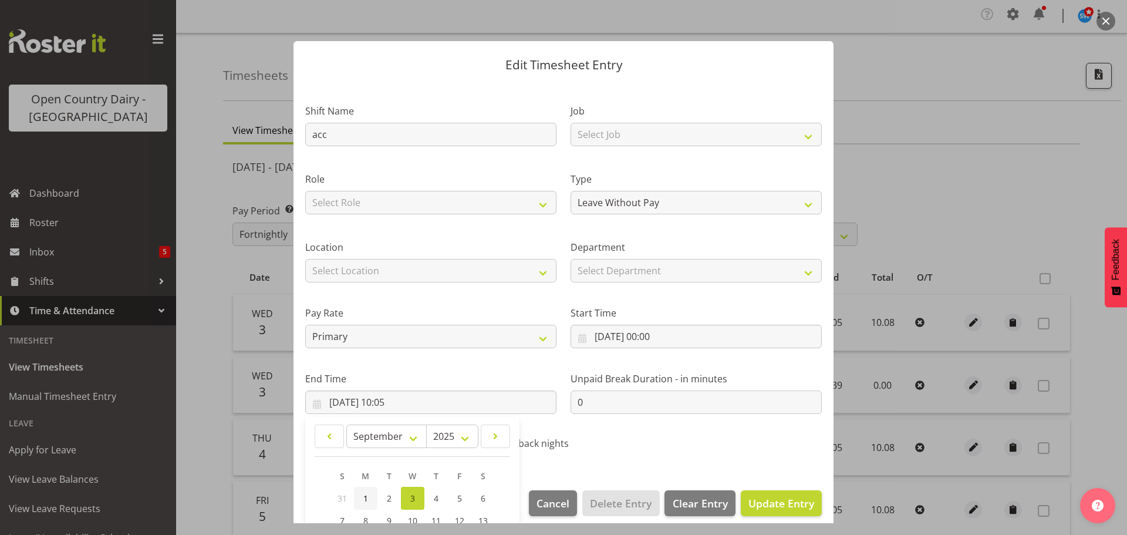
click at [368, 498] on link "1" at bounding box center [365, 497] width 23 height 23
click at [614, 326] on input "03/09/2025, 00:00" at bounding box center [695, 335] width 251 height 23
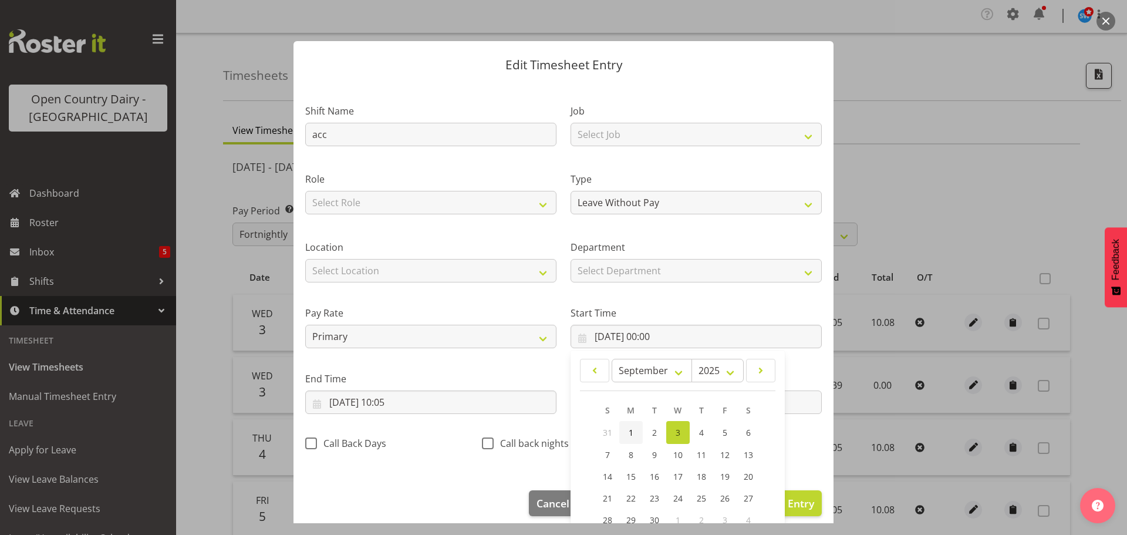
click at [628, 432] on span "1" at bounding box center [630, 432] width 5 height 11
click at [802, 502] on span "Update Entry" at bounding box center [781, 503] width 66 height 14
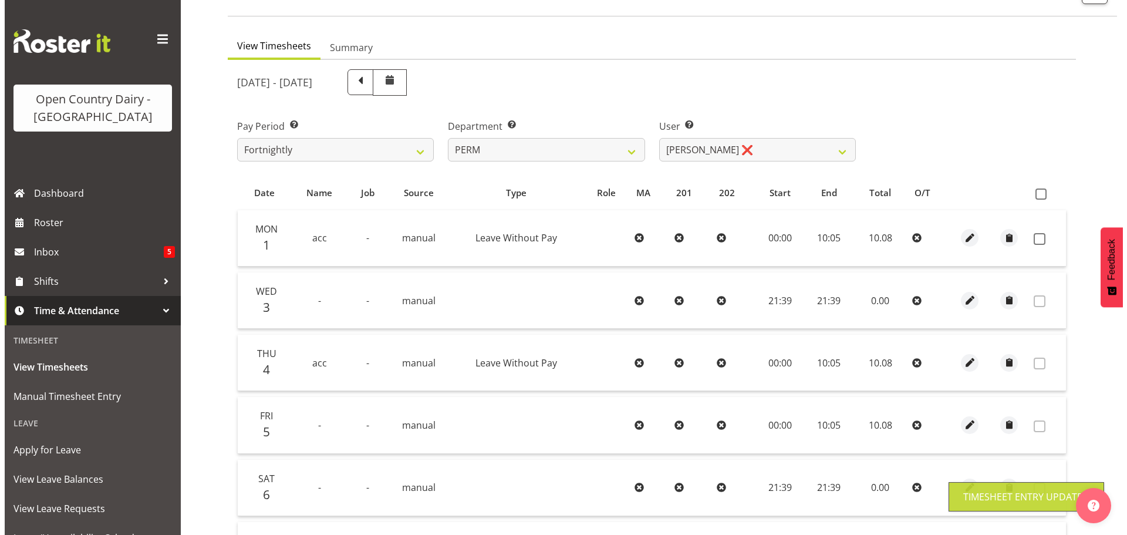
scroll to position [177, 0]
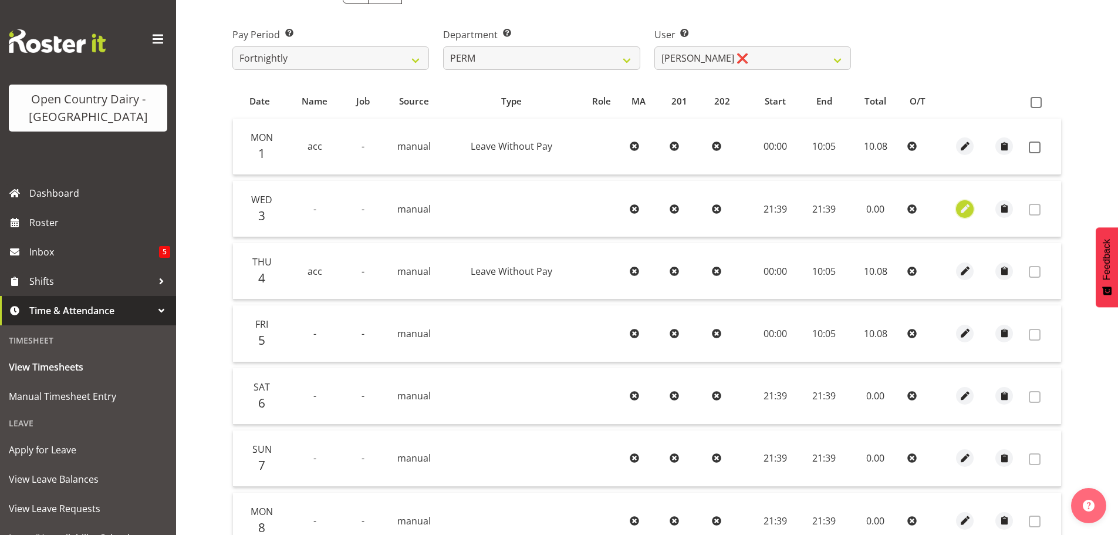
click at [968, 207] on span "button" at bounding box center [964, 208] width 13 height 13
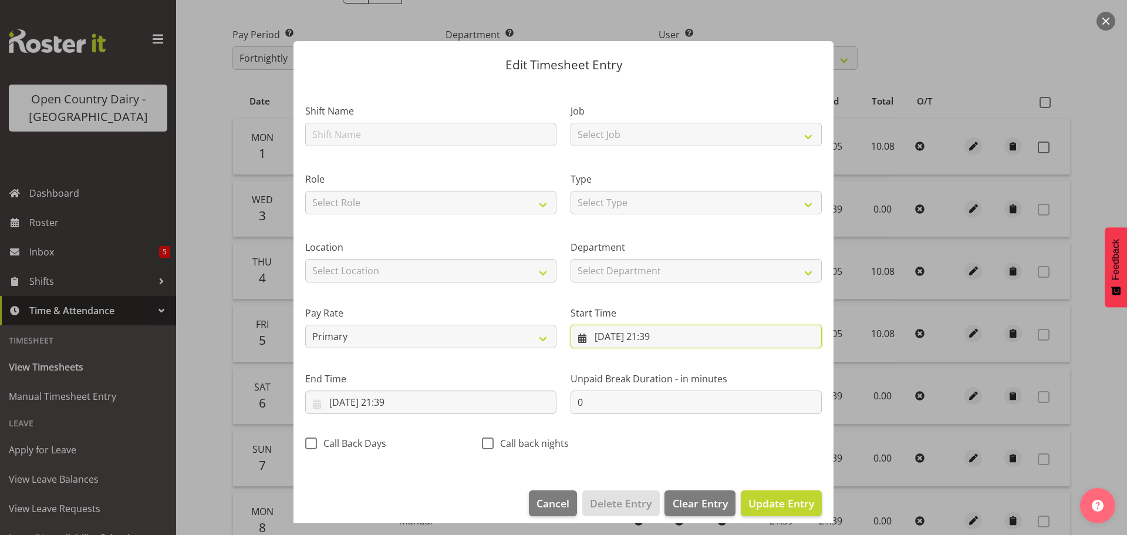
click at [601, 335] on input "03/09/2025, 21:39" at bounding box center [695, 335] width 251 height 23
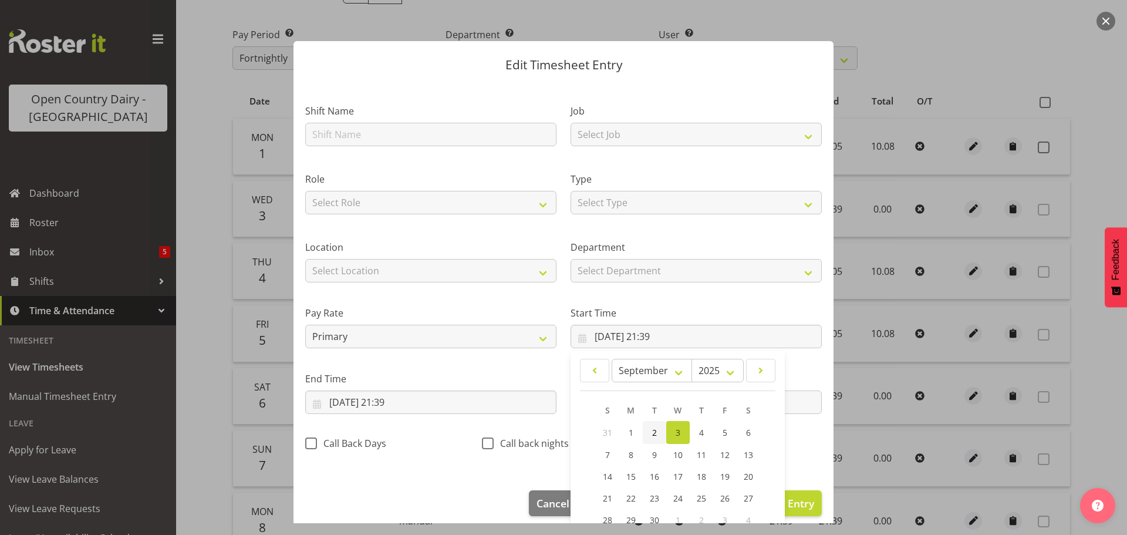
click at [652, 432] on span "2" at bounding box center [654, 432] width 5 height 11
click at [393, 398] on input "03/09/2025, 21:39" at bounding box center [430, 401] width 251 height 23
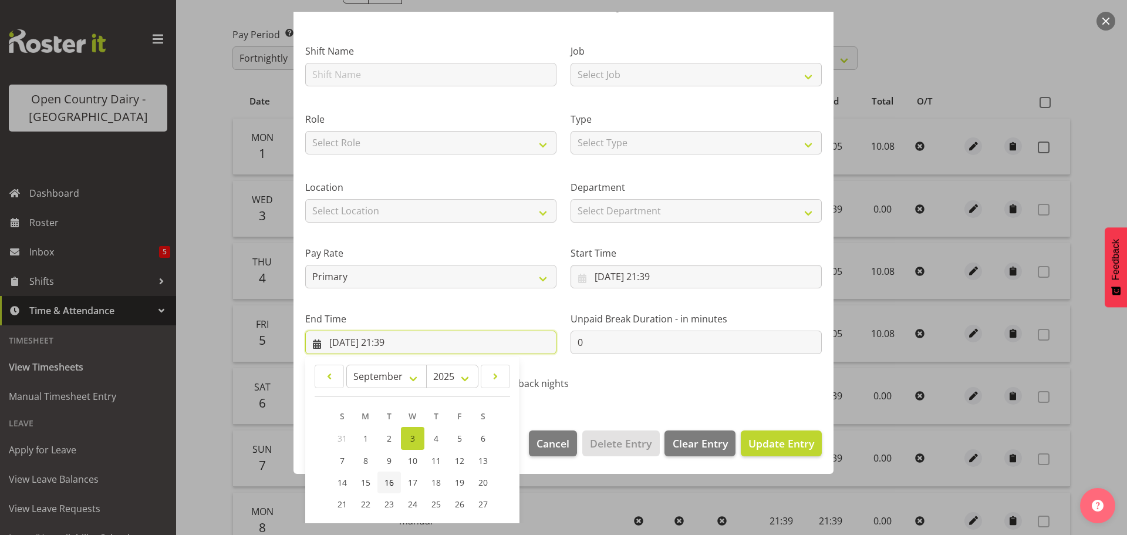
scroll to position [117, 0]
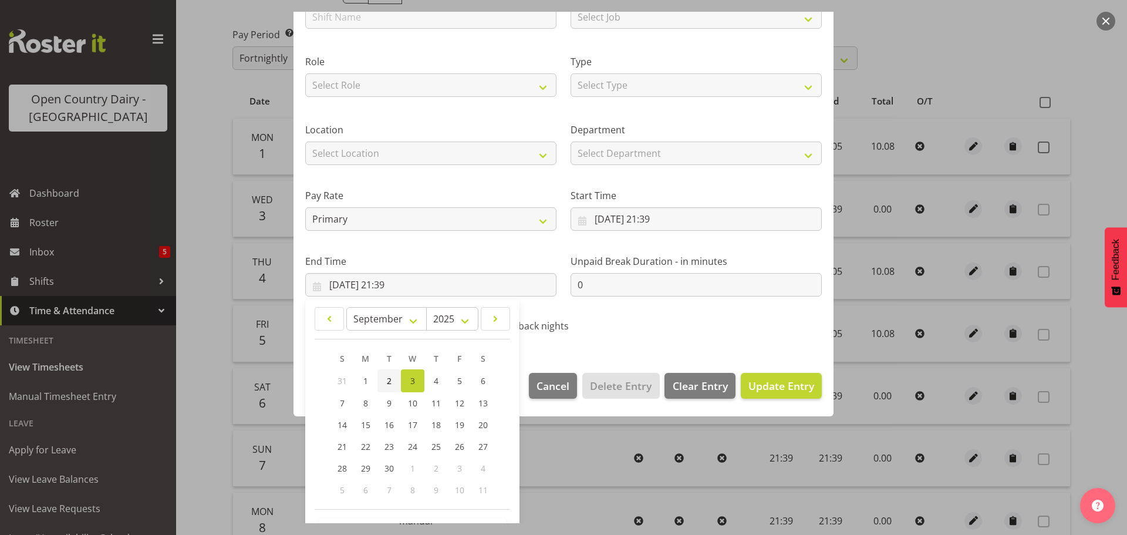
click at [388, 381] on span "2" at bounding box center [389, 380] width 5 height 11
click at [654, 215] on input "02/09/2025, 21:39" at bounding box center [695, 218] width 251 height 23
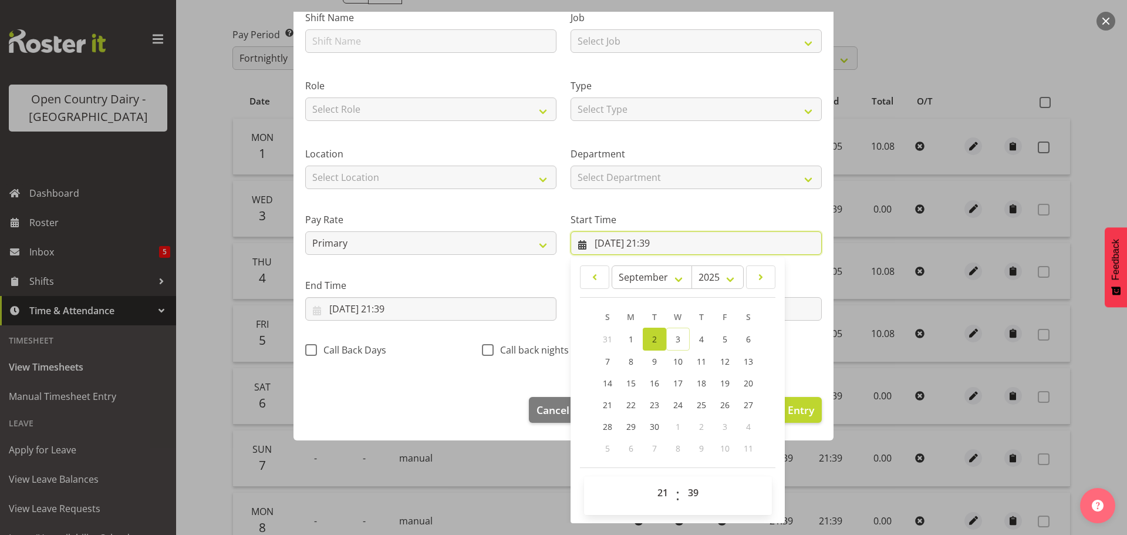
scroll to position [93, 0]
click at [685, 491] on select "00 01 02 03 04 05 06 07 08 09 10 11 12 13 14 15 16 17 18 19 20 21 22 23 24 25 2…" at bounding box center [694, 492] width 26 height 23
click at [681, 481] on select "00 01 02 03 04 05 06 07 08 09 10 11 12 13 14 15 16 17 18 19 20 21 22 23 24 25 2…" at bounding box center [694, 492] width 26 height 23
click at [657, 496] on select "00 01 02 03 04 05 06 07 08 09 10 11 12 13 14 15 16 17 18 19 20 21 22 23" at bounding box center [664, 492] width 26 height 23
click at [651, 481] on select "00 01 02 03 04 05 06 07 08 09 10 11 12 13 14 15 16 17 18 19 20 21 22 23" at bounding box center [664, 492] width 26 height 23
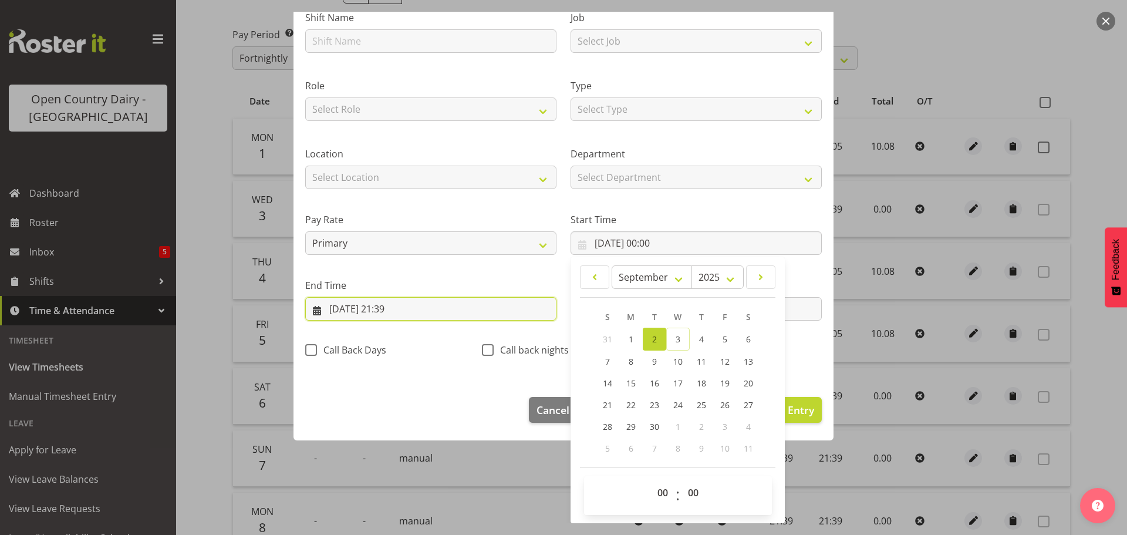
click at [405, 308] on input "02/09/2025, 21:39" at bounding box center [430, 308] width 251 height 23
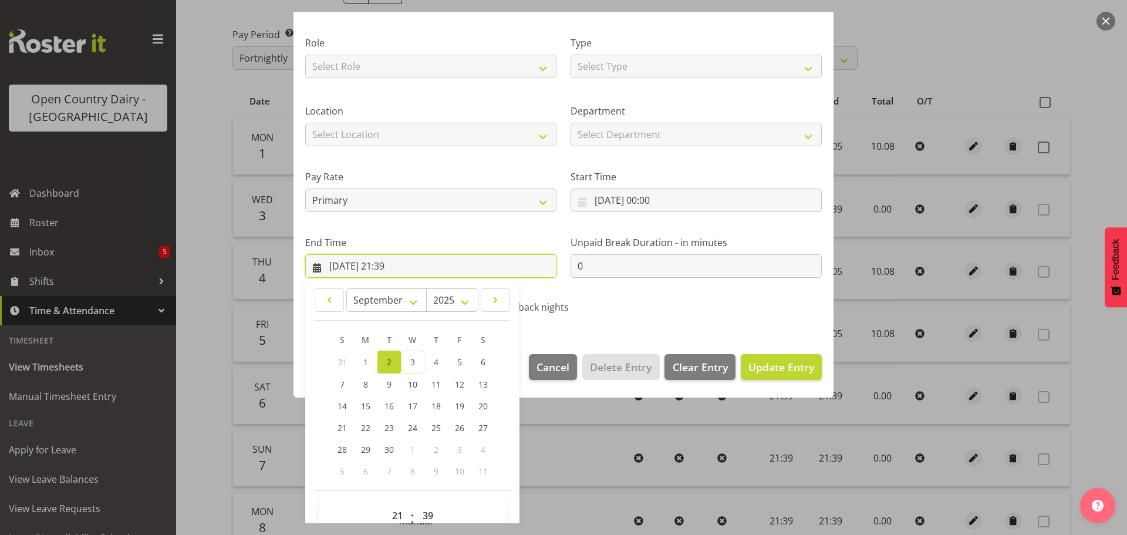
scroll to position [159, 0]
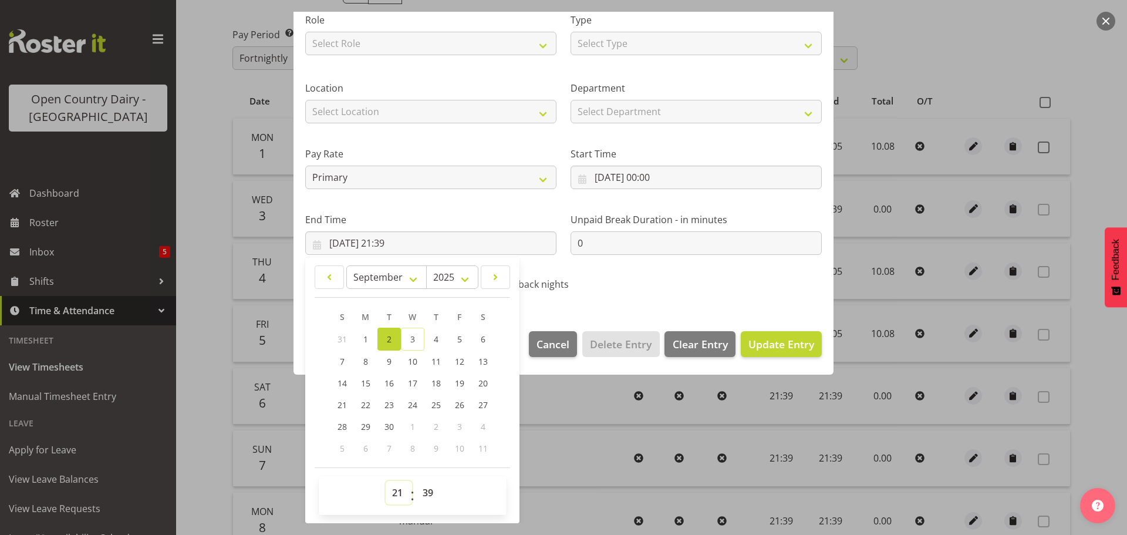
click at [398, 489] on select "00 01 02 03 04 05 06 07 08 09 10 11 12 13 14 15 16 17 18 19 20 21 22 23" at bounding box center [399, 492] width 26 height 23
click at [386, 481] on select "00 01 02 03 04 05 06 07 08 09 10 11 12 13 14 15 16 17 18 19 20 21 22 23" at bounding box center [399, 492] width 26 height 23
click at [425, 493] on select "00 01 02 03 04 05 06 07 08 09 10 11 12 13 14 15 16 17 18 19 20 21 22 23 24 25 2…" at bounding box center [429, 492] width 26 height 23
click at [416, 481] on select "00 01 02 03 04 05 06 07 08 09 10 11 12 13 14 15 16 17 18 19 20 21 22 23 24 25 2…" at bounding box center [429, 492] width 26 height 23
click at [769, 347] on span "Update Entry" at bounding box center [781, 344] width 66 height 14
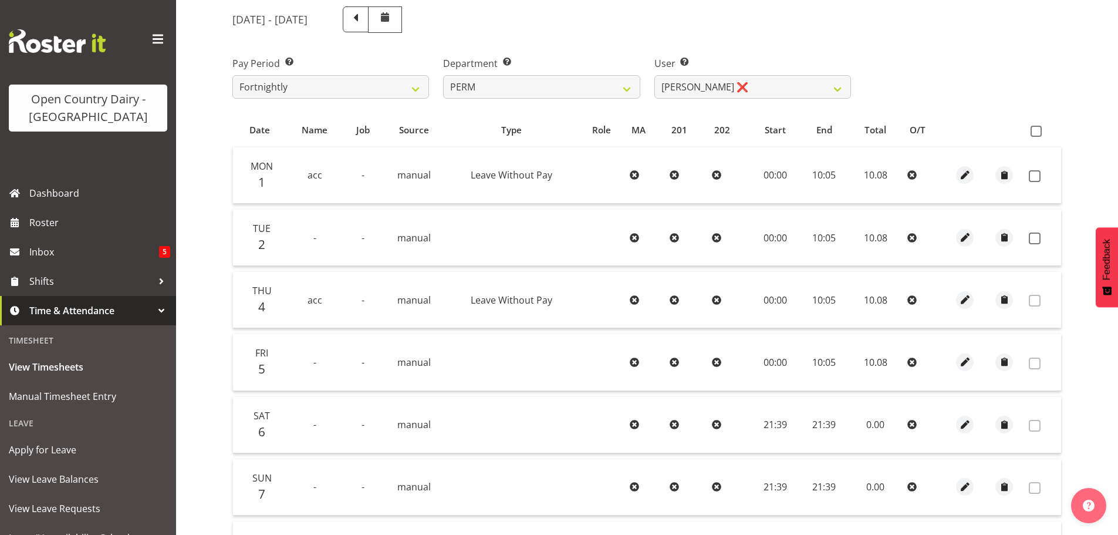
scroll to position [119, 0]
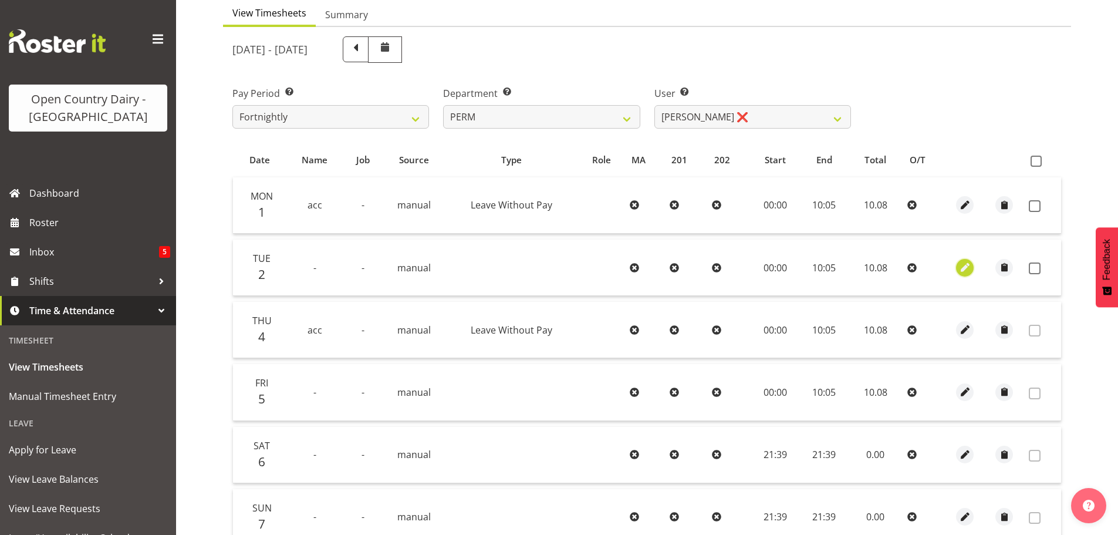
click at [965, 269] on span "button" at bounding box center [964, 267] width 13 height 13
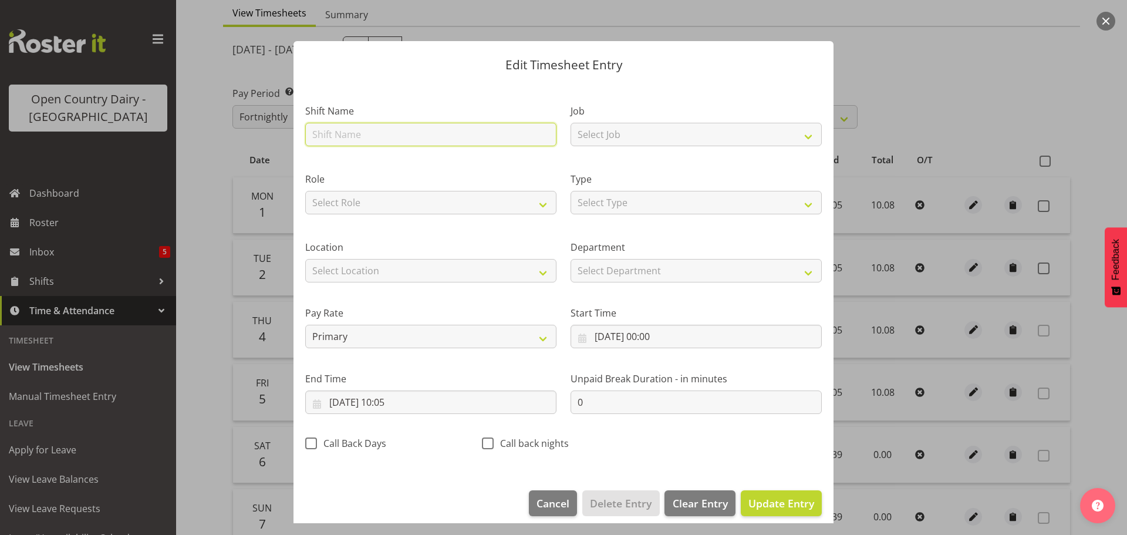
click at [374, 131] on input "text" at bounding box center [430, 134] width 251 height 23
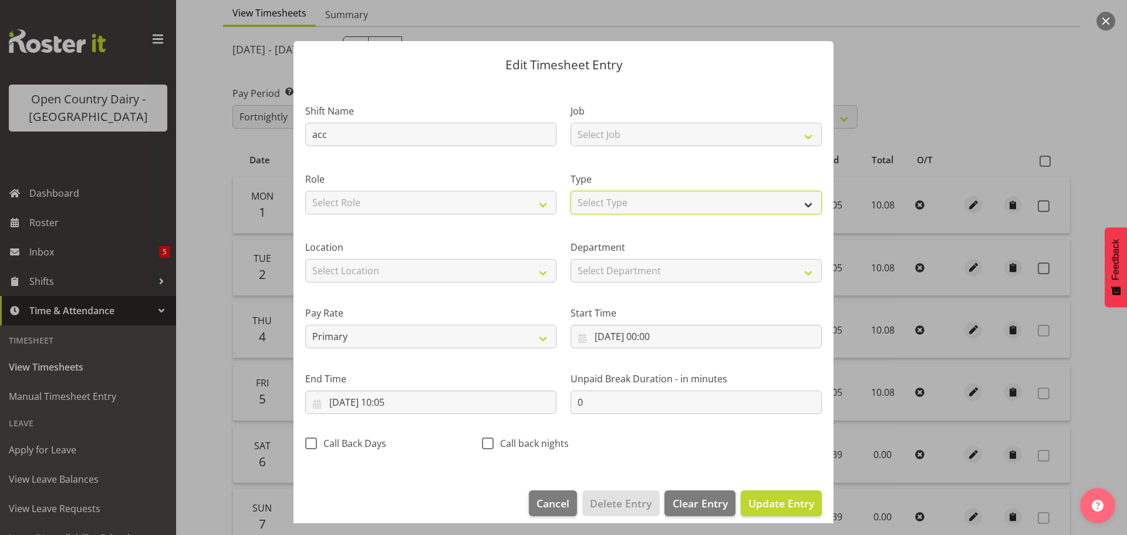
click at [678, 202] on select "Select Type Off Standard Public Holiday Public Holiday (Worked) Day In Lieu Ann…" at bounding box center [695, 202] width 251 height 23
click at [570, 191] on select "Select Type Off Standard Public Holiday Public Holiday (Worked) Day In Lieu Ann…" at bounding box center [695, 202] width 251 height 23
click at [791, 505] on span "Update Entry" at bounding box center [781, 503] width 66 height 14
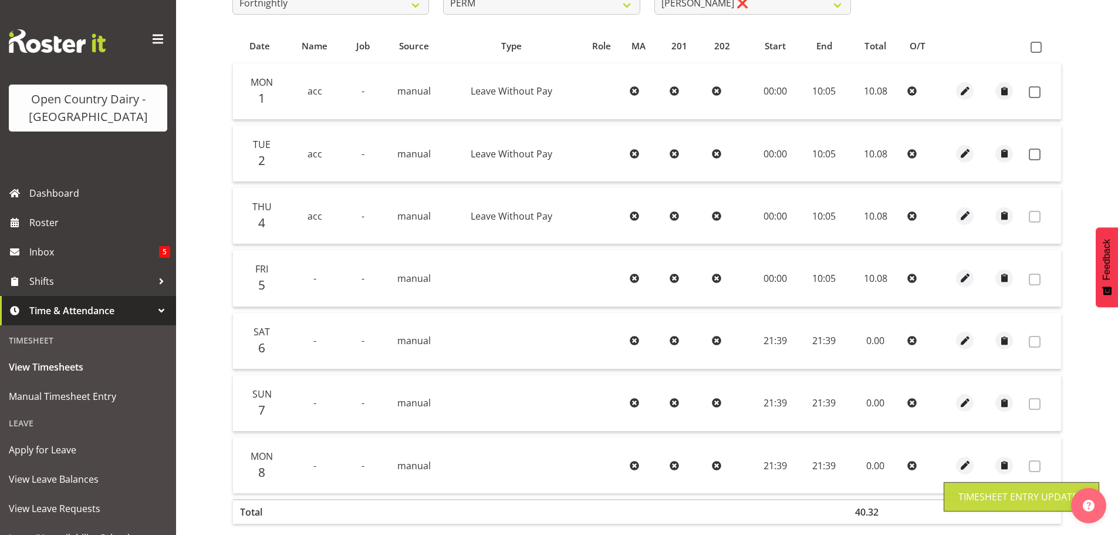
scroll to position [236, 0]
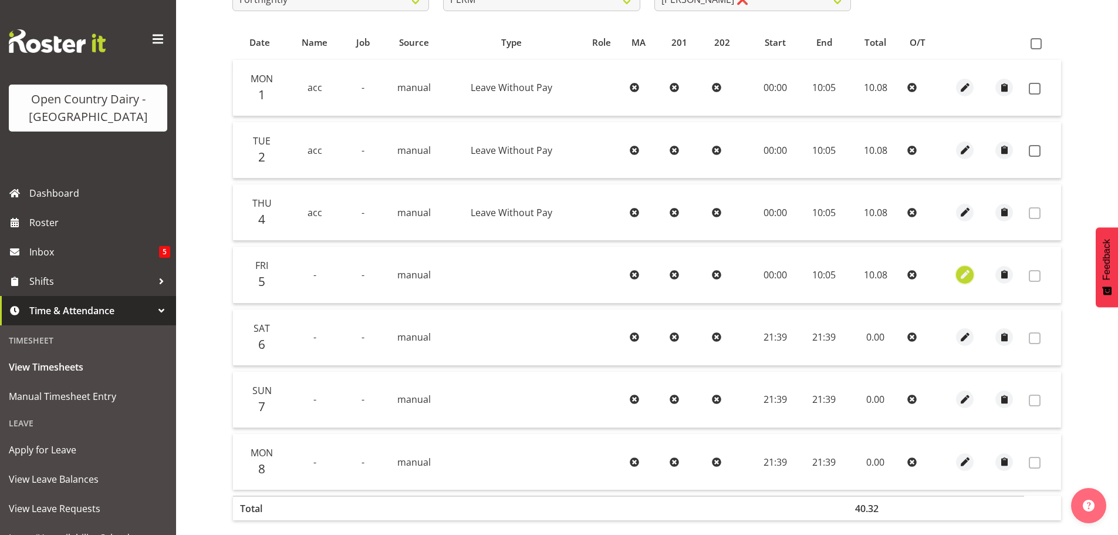
click at [968, 273] on span "button" at bounding box center [964, 274] width 13 height 13
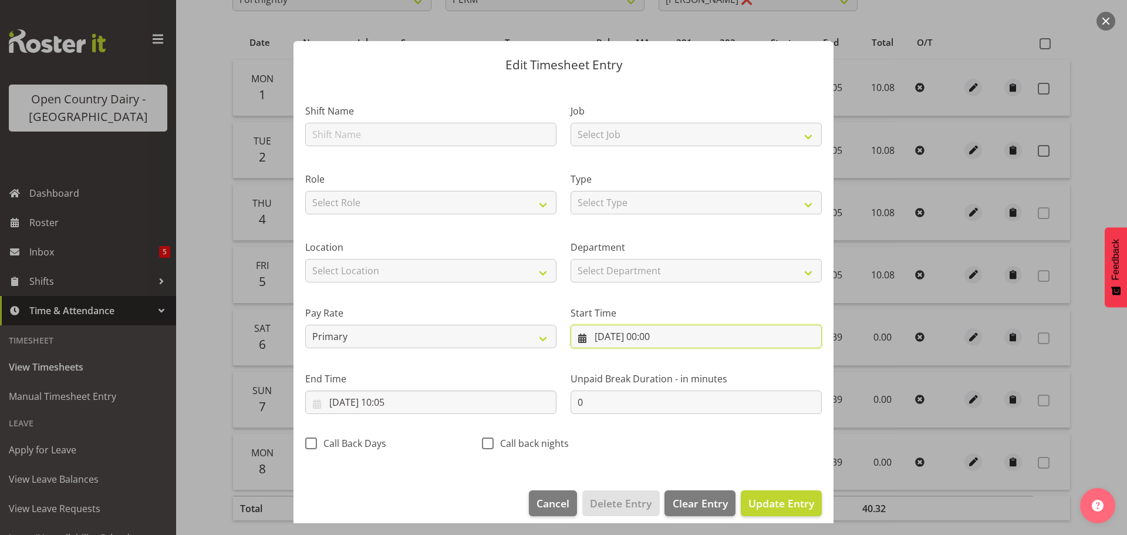
click at [626, 337] on input "05/09/2025, 00:00" at bounding box center [695, 335] width 251 height 23
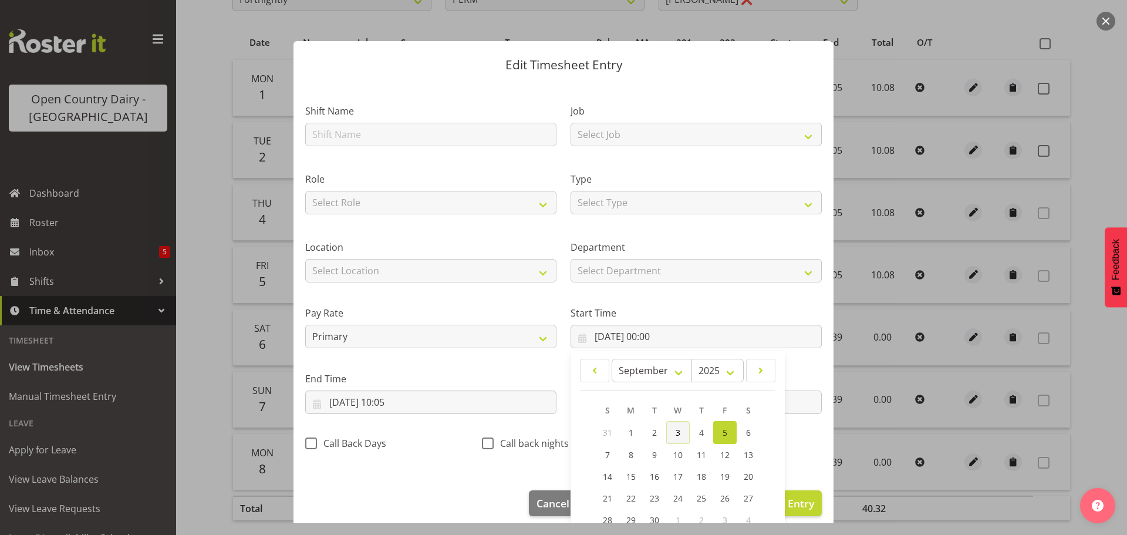
click at [677, 431] on link "3" at bounding box center [677, 432] width 23 height 23
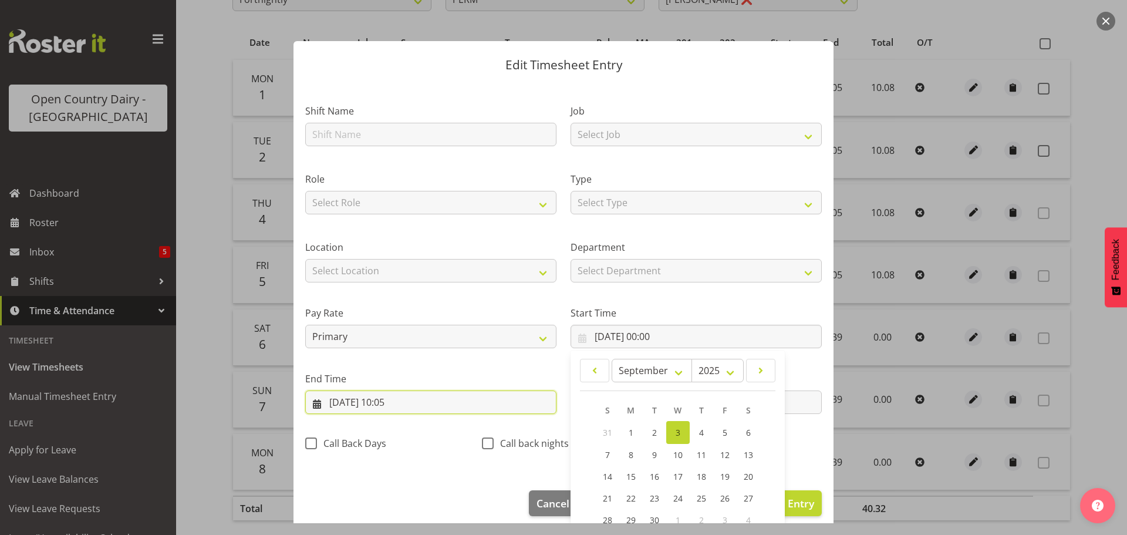
click at [342, 401] on input "05/09/2025, 10:05" at bounding box center [430, 401] width 251 height 23
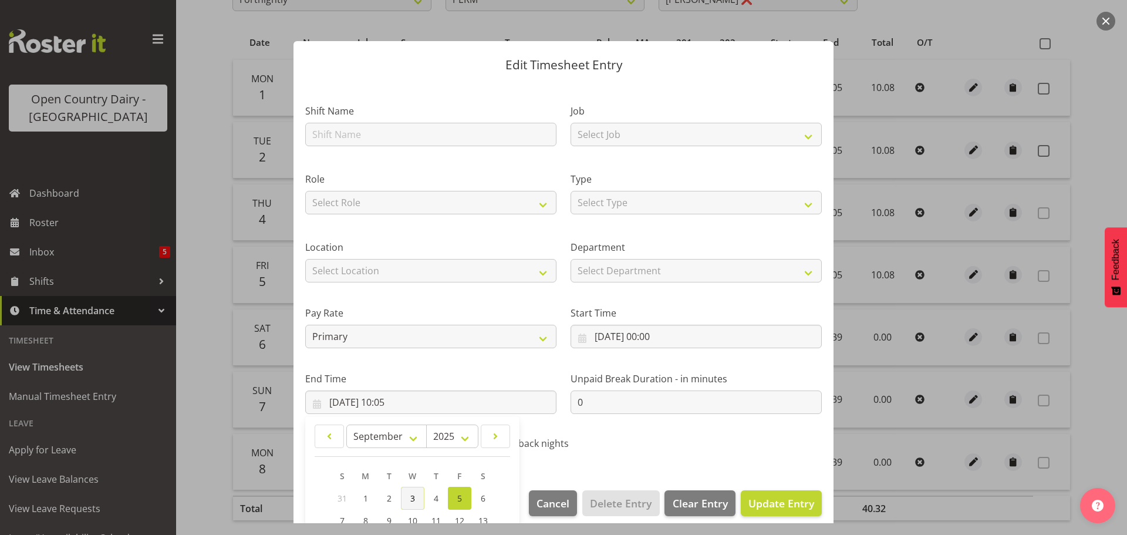
click at [415, 495] on link "3" at bounding box center [412, 497] width 23 height 23
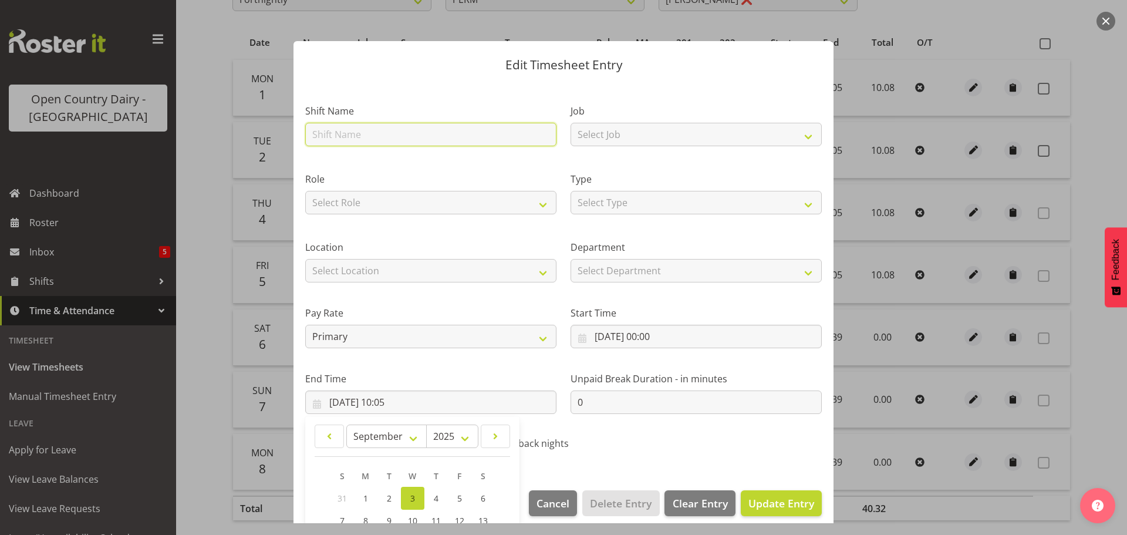
click at [383, 130] on input "text" at bounding box center [430, 134] width 251 height 23
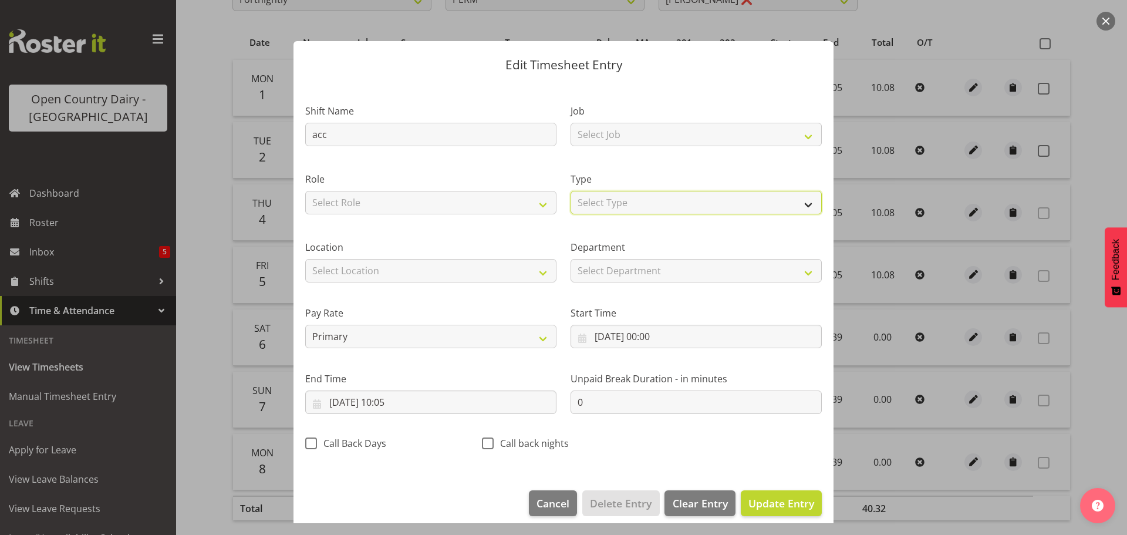
drag, startPoint x: 670, startPoint y: 206, endPoint x: 667, endPoint y: 200, distance: 6.6
click at [670, 204] on select "Select Type Off Standard Public Holiday Public Holiday (Worked) Day In Lieu Ann…" at bounding box center [695, 202] width 251 height 23
click at [570, 191] on select "Select Type Off Standard Public Holiday Public Holiday (Worked) Day In Lieu Ann…" at bounding box center [695, 202] width 251 height 23
drag, startPoint x: 755, startPoint y: 503, endPoint x: 895, endPoint y: 437, distance: 155.4
click at [754, 503] on span "Update Entry" at bounding box center [781, 503] width 66 height 14
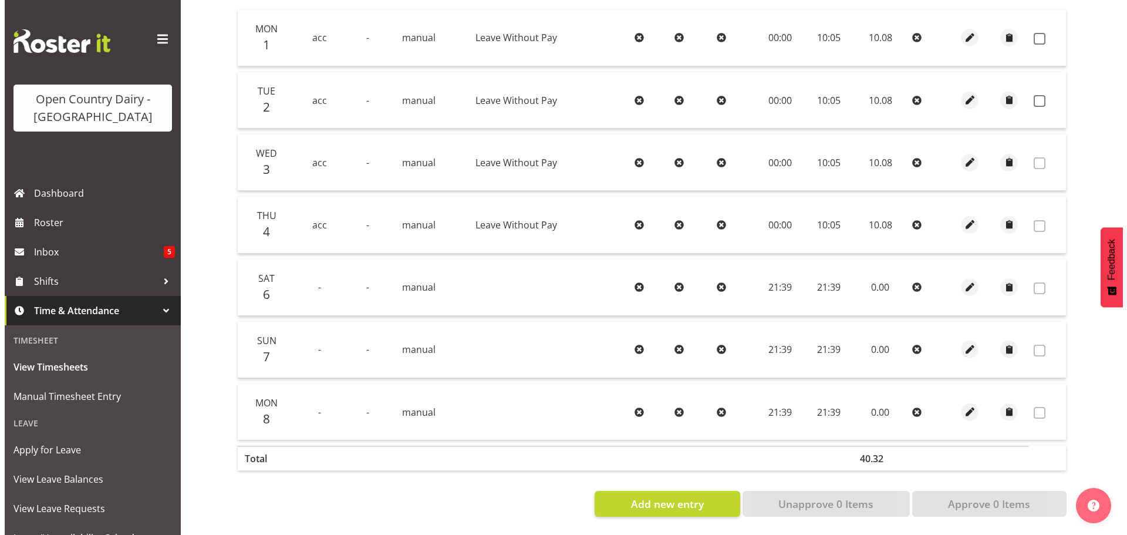
scroll to position [295, 0]
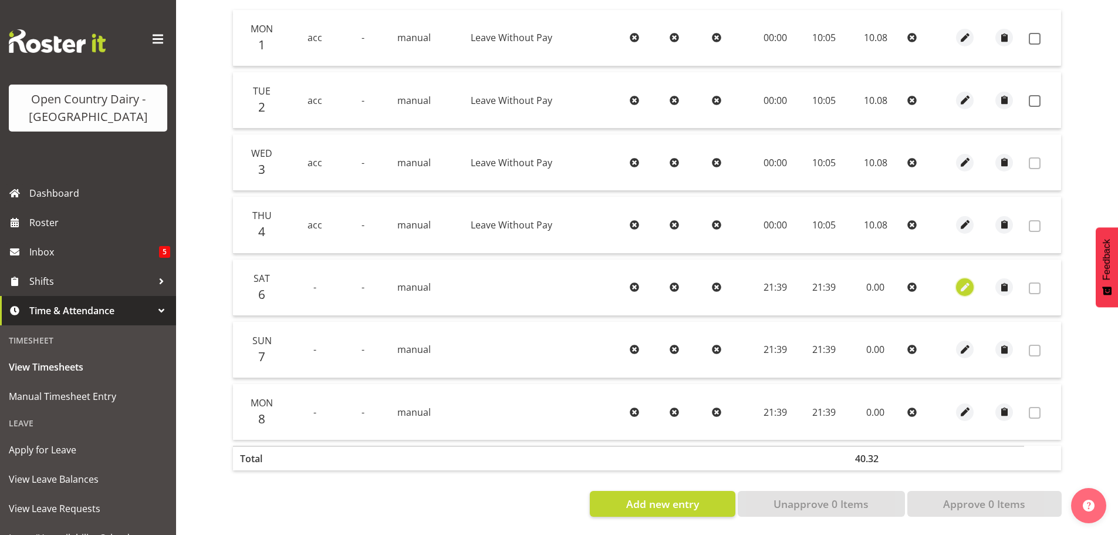
click at [969, 280] on span "button" at bounding box center [964, 286] width 13 height 13
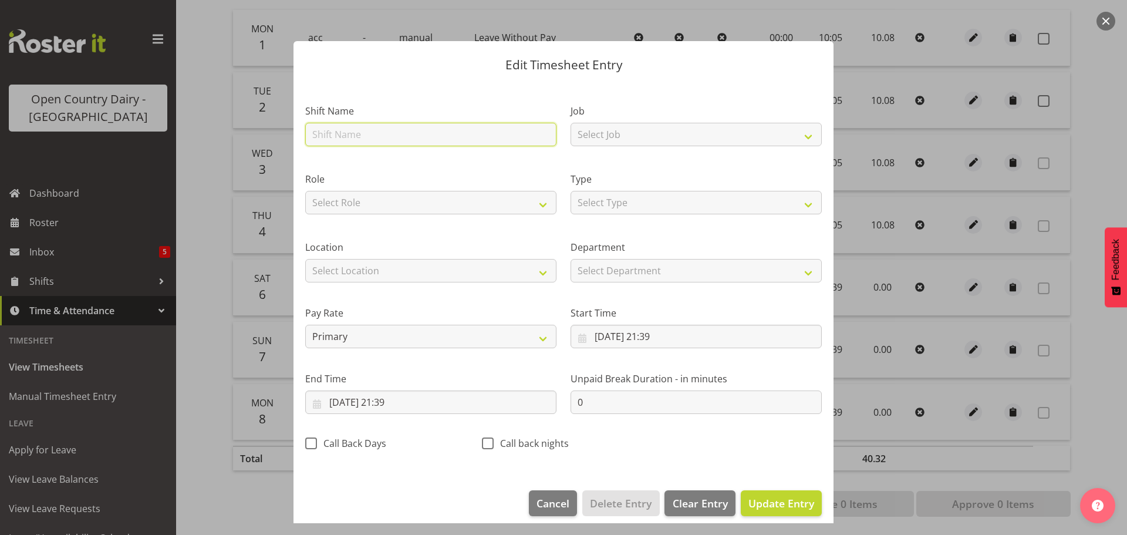
click at [390, 134] on input "text" at bounding box center [430, 134] width 251 height 23
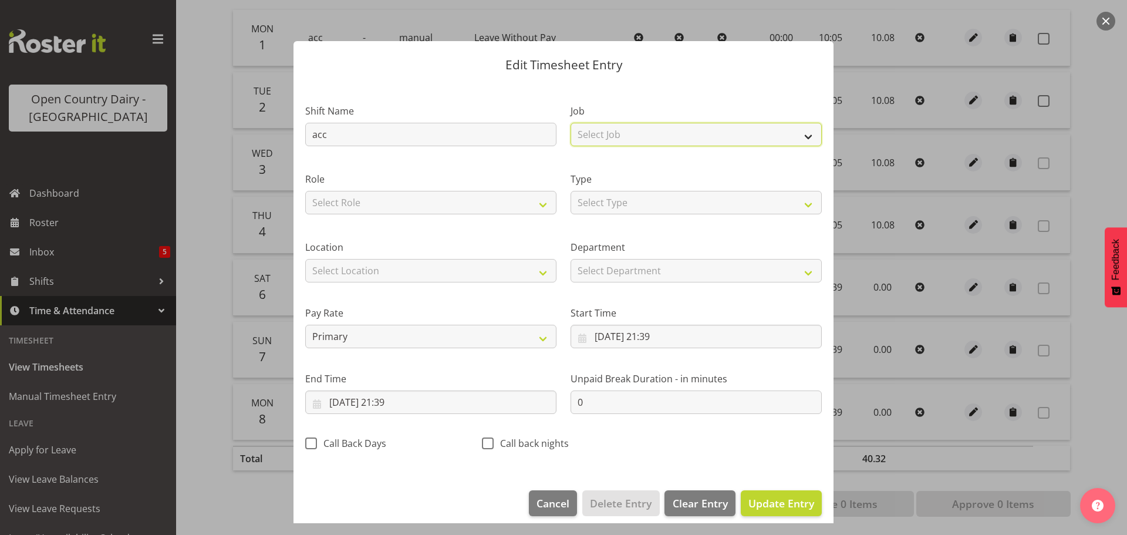
click at [583, 131] on select "Select Job Driver Driver supervisor Support" at bounding box center [695, 134] width 251 height 23
drag, startPoint x: 583, startPoint y: 131, endPoint x: 592, endPoint y: 131, distance: 9.4
click at [583, 131] on select "Select Job Driver Driver supervisor Support" at bounding box center [695, 134] width 251 height 23
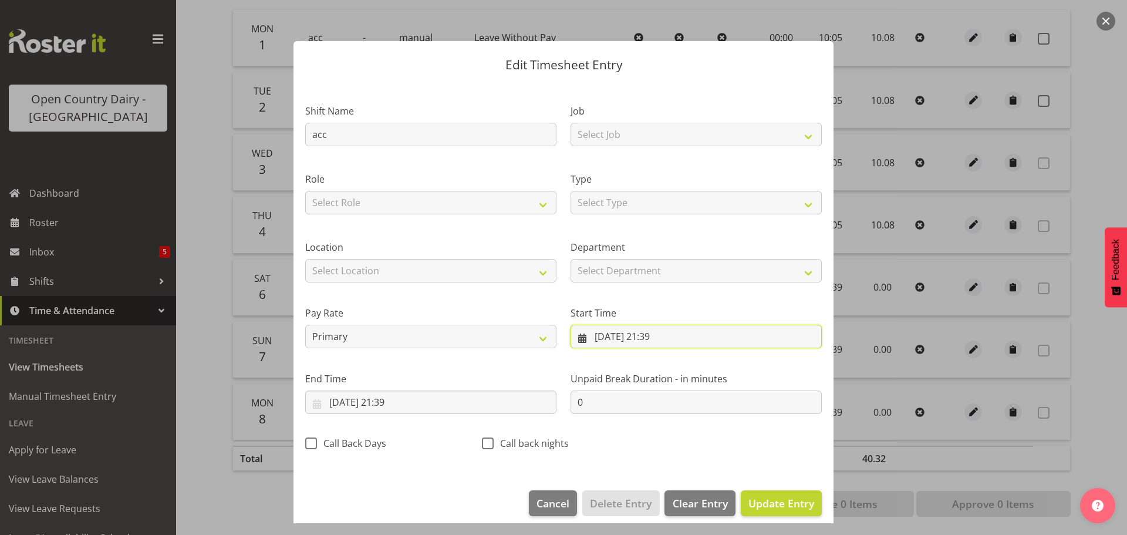
click at [648, 329] on input "06/09/2025, 21:39" at bounding box center [695, 335] width 251 height 23
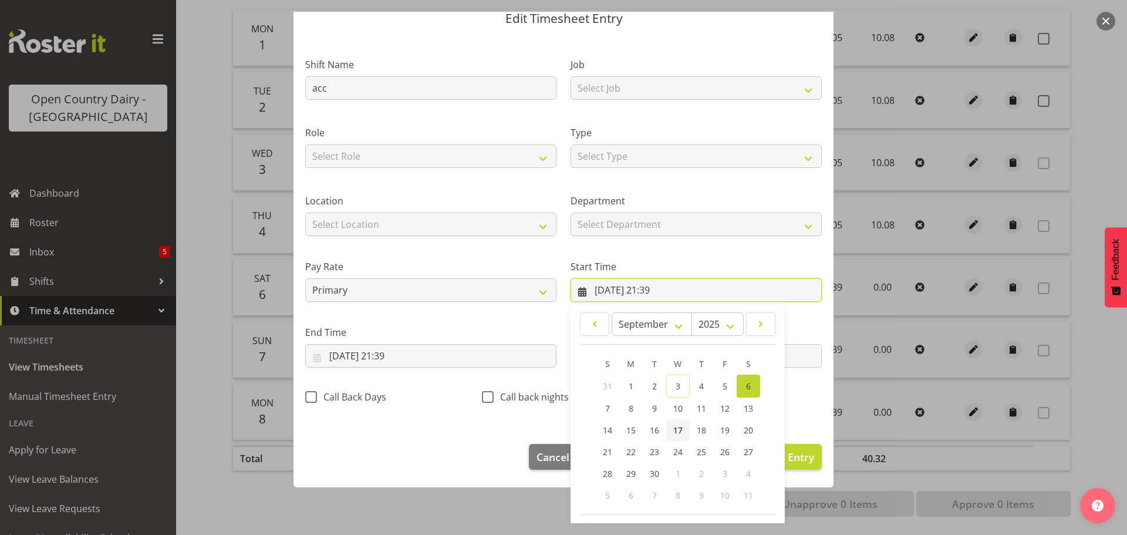
scroll to position [93, 0]
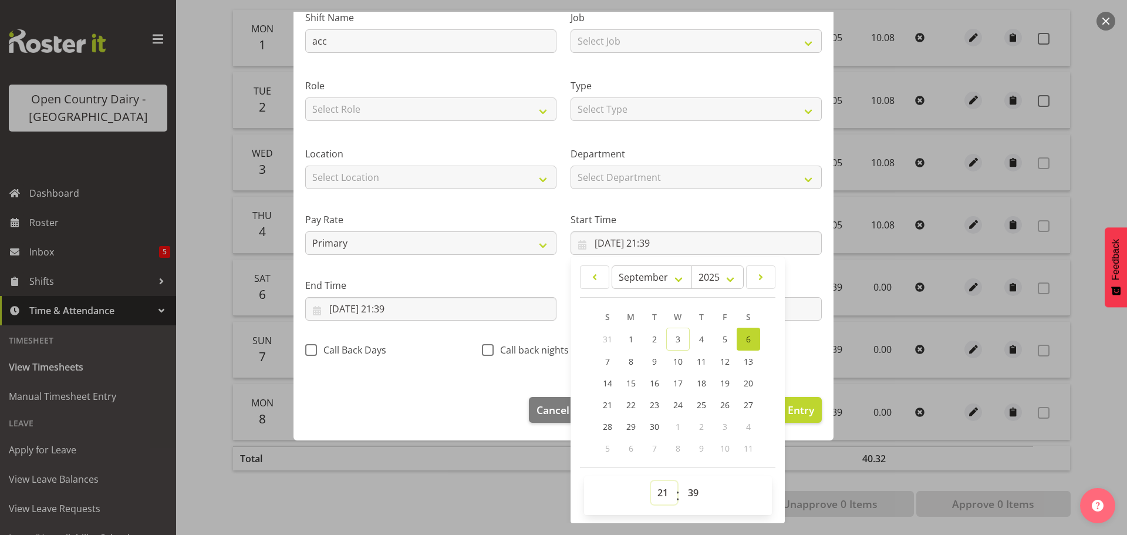
drag, startPoint x: 659, startPoint y: 496, endPoint x: 659, endPoint y: 484, distance: 12.3
click at [659, 496] on select "00 01 02 03 04 05 06 07 08 09 10 11 12 13 14 15 16 17 18 19 20 21 22 23" at bounding box center [664, 492] width 26 height 23
click at [651, 481] on select "00 01 02 03 04 05 06 07 08 09 10 11 12 13 14 15 16 17 18 19 20 21 22 23" at bounding box center [664, 492] width 26 height 23
drag, startPoint x: 690, startPoint y: 493, endPoint x: 690, endPoint y: 485, distance: 8.2
click at [690, 493] on select "00 01 02 03 04 05 06 07 08 09 10 11 12 13 14 15 16 17 18 19 20 21 22 23 24 25 2…" at bounding box center [694, 492] width 26 height 23
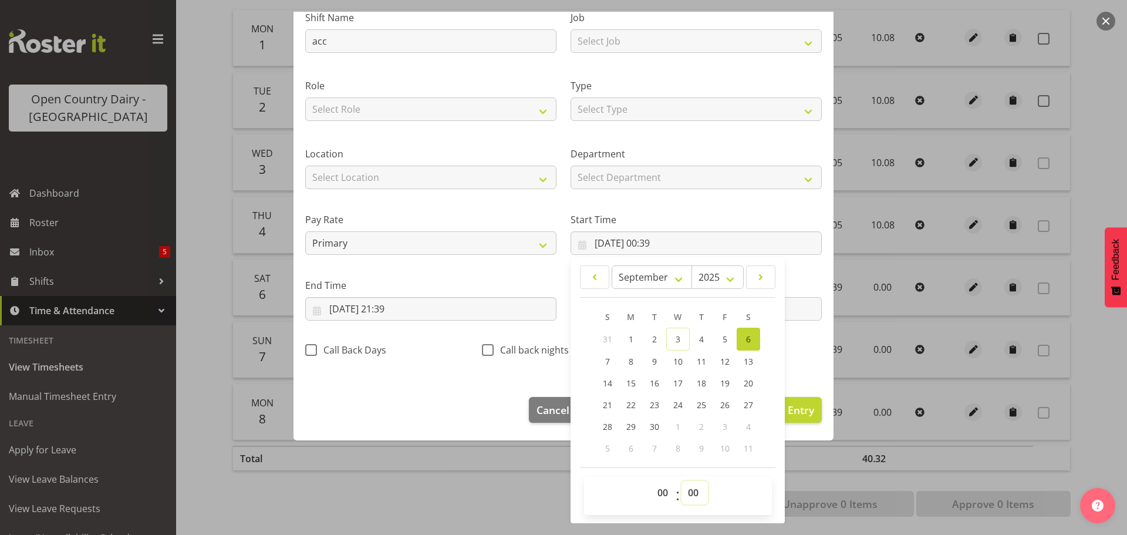
click at [681, 481] on select "00 01 02 03 04 05 06 07 08 09 10 11 12 13 14 15 16 17 18 19 20 21 22 23 24 25 2…" at bounding box center [694, 492] width 26 height 23
click at [380, 305] on input "06/09/2025, 21:39" at bounding box center [430, 308] width 251 height 23
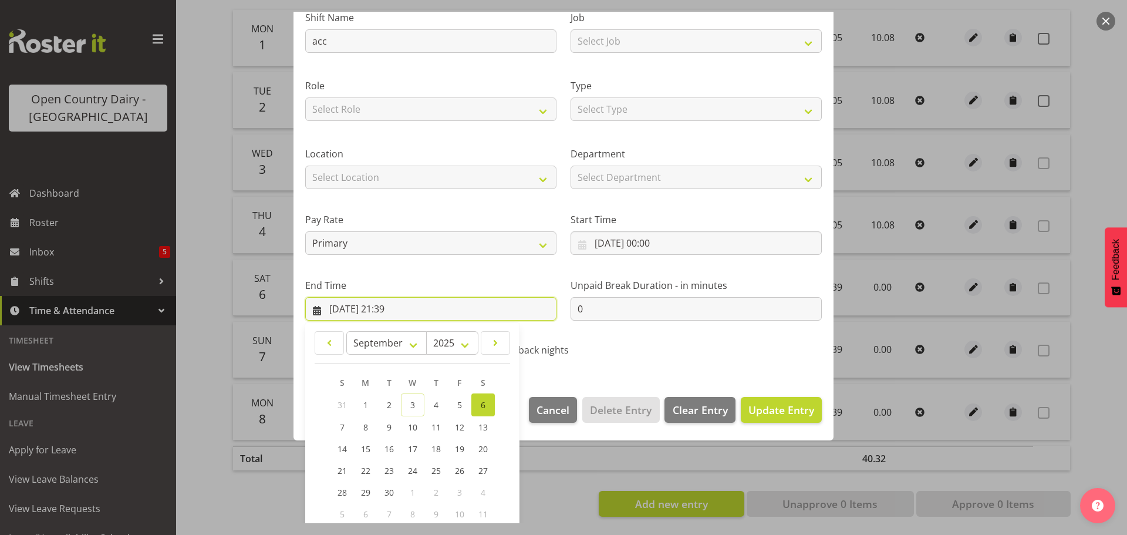
scroll to position [159, 0]
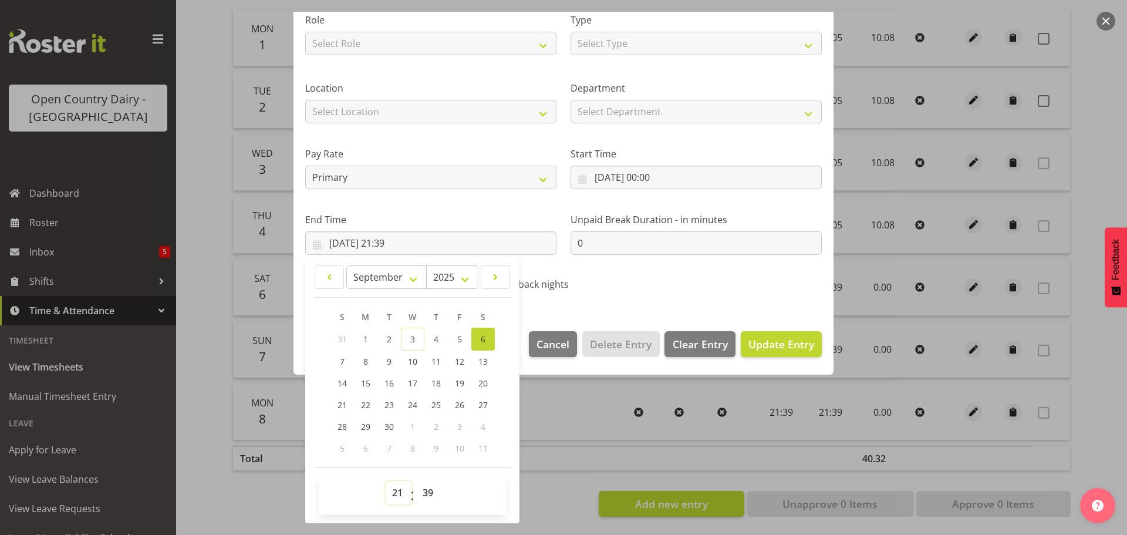
click at [395, 493] on select "00 01 02 03 04 05 06 07 08 09 10 11 12 13 14 15 16 17 18 19 20 21 22 23" at bounding box center [399, 492] width 26 height 23
click at [386, 481] on select "00 01 02 03 04 05 06 07 08 09 10 11 12 13 14 15 16 17 18 19 20 21 22 23" at bounding box center [399, 492] width 26 height 23
drag, startPoint x: 429, startPoint y: 492, endPoint x: 434, endPoint y: 482, distance: 11.0
click at [429, 492] on select "00 01 02 03 04 05 06 07 08 09 10 11 12 13 14 15 16 17 18 19 20 21 22 23 24 25 2…" at bounding box center [429, 492] width 26 height 23
click at [416, 481] on select "00 01 02 03 04 05 06 07 08 09 10 11 12 13 14 15 16 17 18 19 20 21 22 23 24 25 2…" at bounding box center [429, 492] width 26 height 23
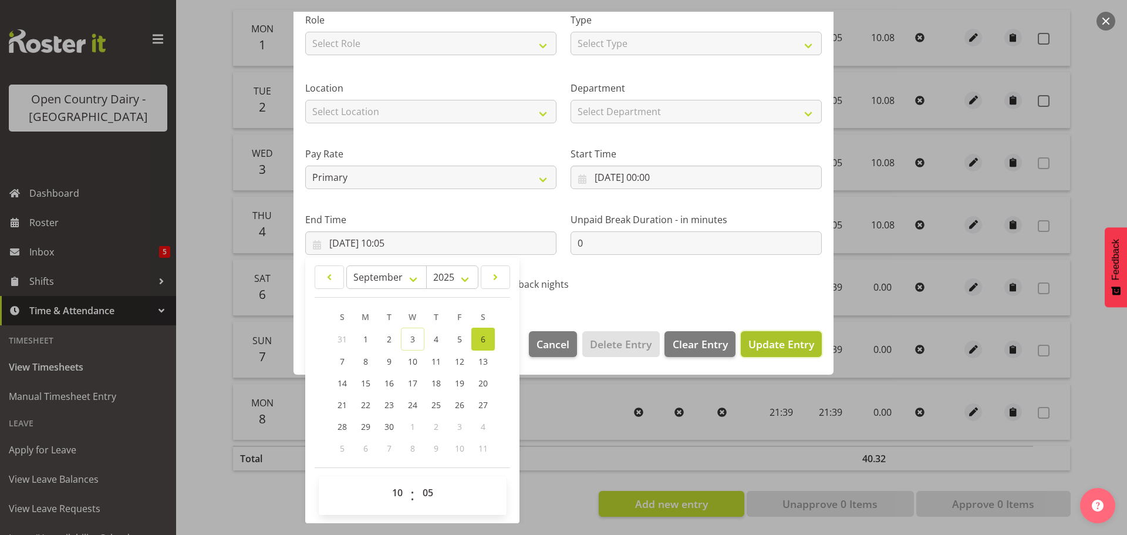
click at [764, 344] on span "Update Entry" at bounding box center [781, 344] width 66 height 14
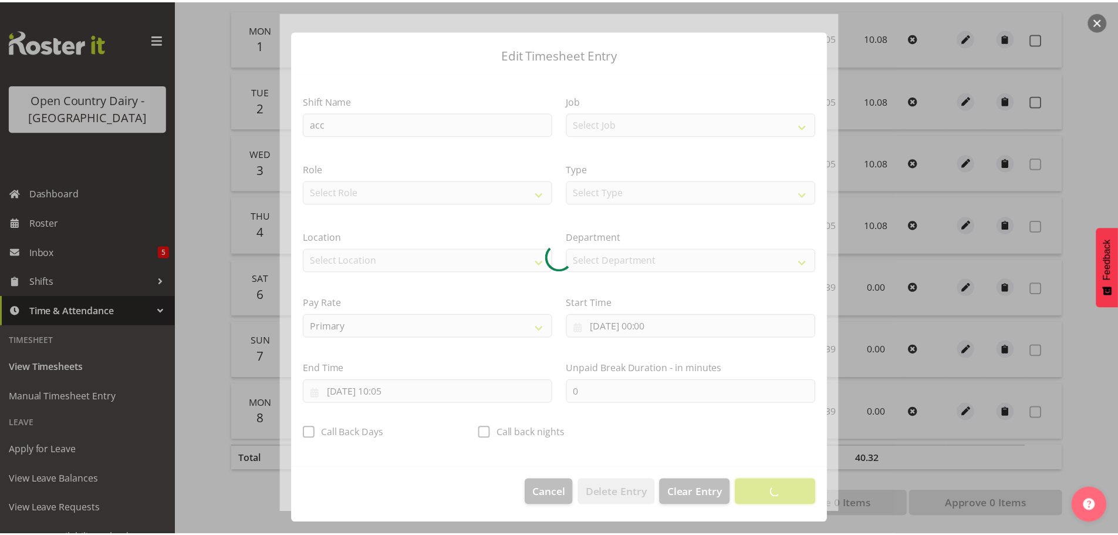
scroll to position [11, 0]
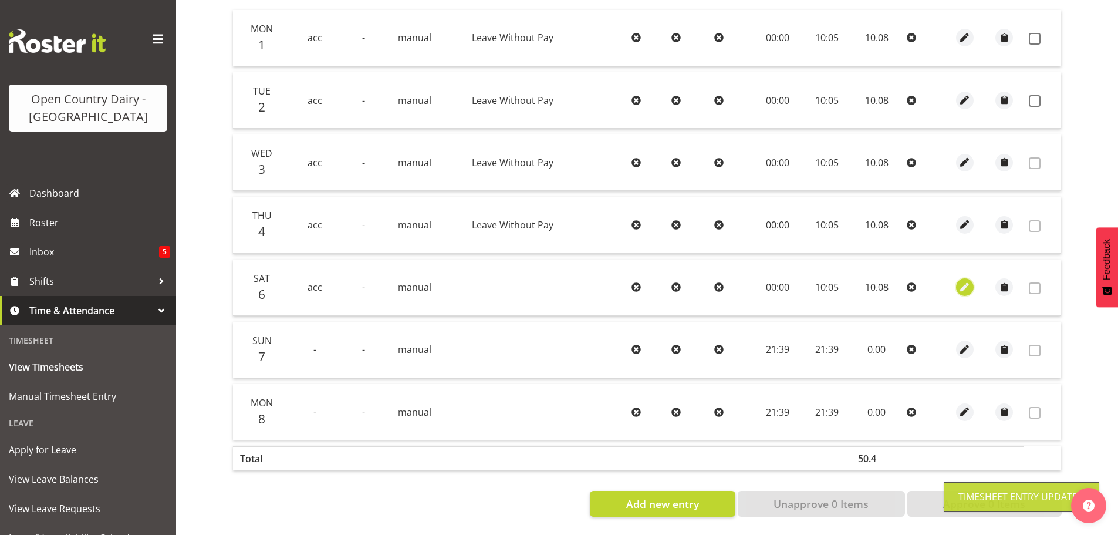
click at [968, 280] on span "button" at bounding box center [964, 286] width 13 height 13
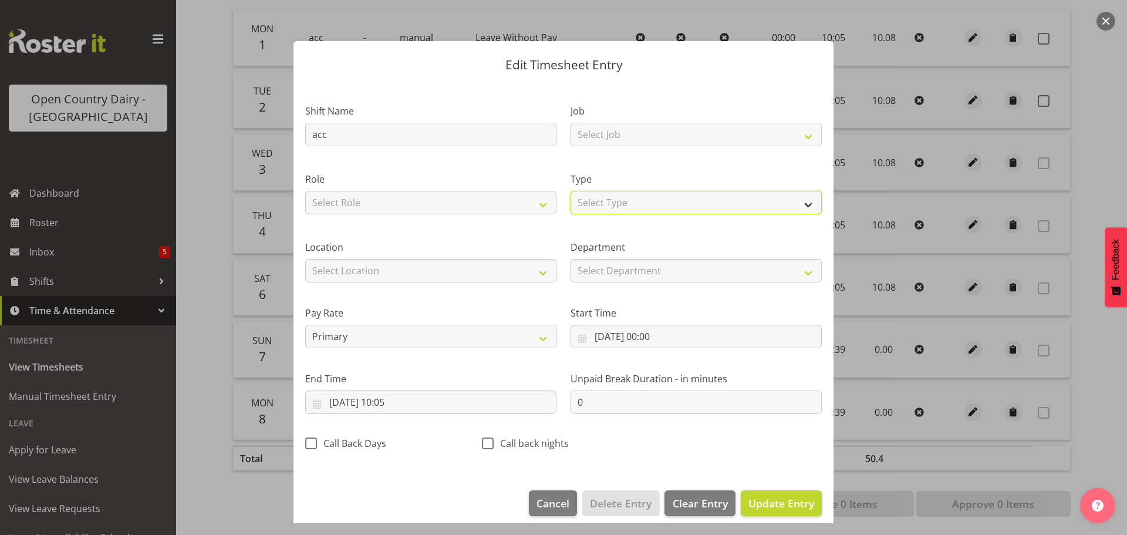
click at [642, 204] on select "Select Type Off Standard Public Holiday Public Holiday (Worked) Day In Lieu Ann…" at bounding box center [695, 202] width 251 height 23
click at [570, 191] on select "Select Type Off Standard Public Holiday Public Holiday (Worked) Day In Lieu Ann…" at bounding box center [695, 202] width 251 height 23
click at [753, 503] on span "Update Entry" at bounding box center [781, 503] width 66 height 14
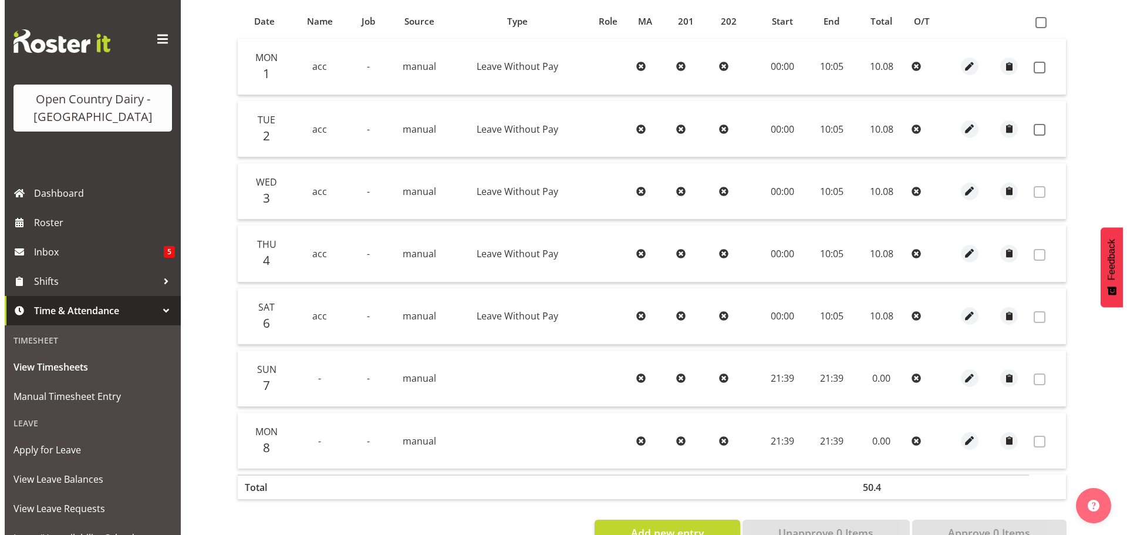
scroll to position [236, 0]
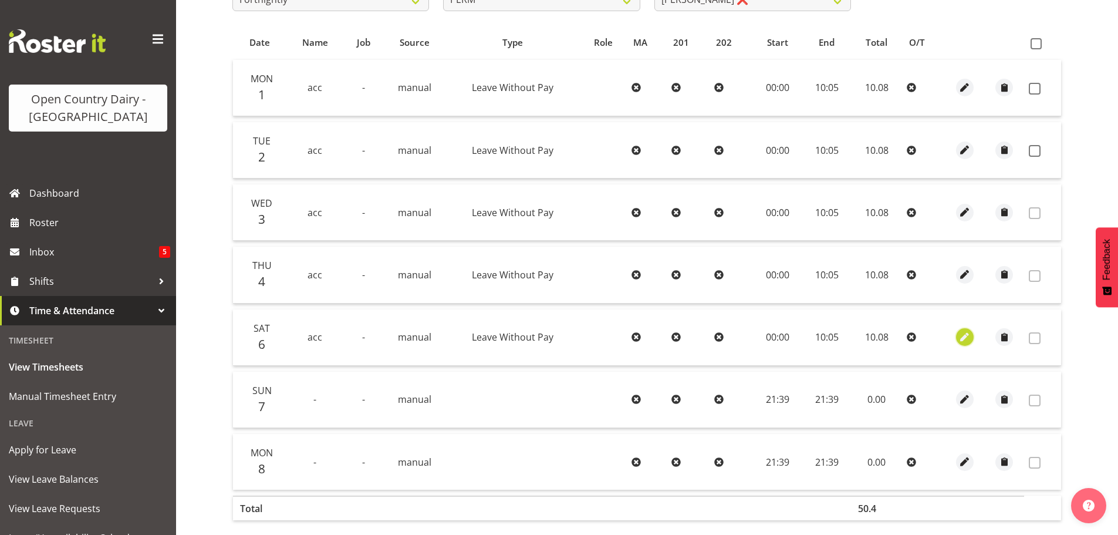
click at [968, 332] on span "button" at bounding box center [964, 336] width 13 height 13
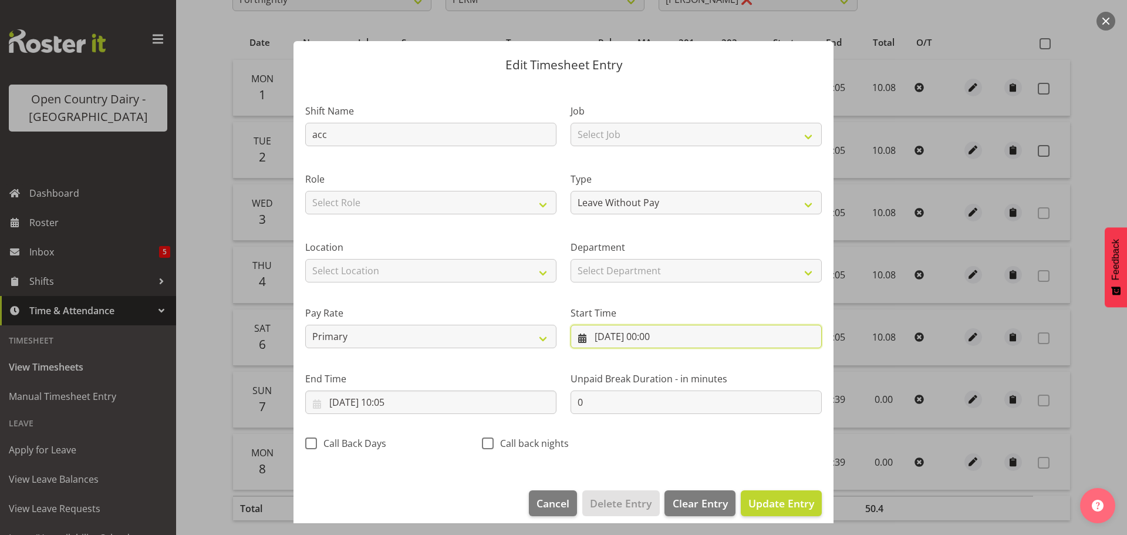
click at [605, 339] on input "06/09/2025, 00:00" at bounding box center [695, 335] width 251 height 23
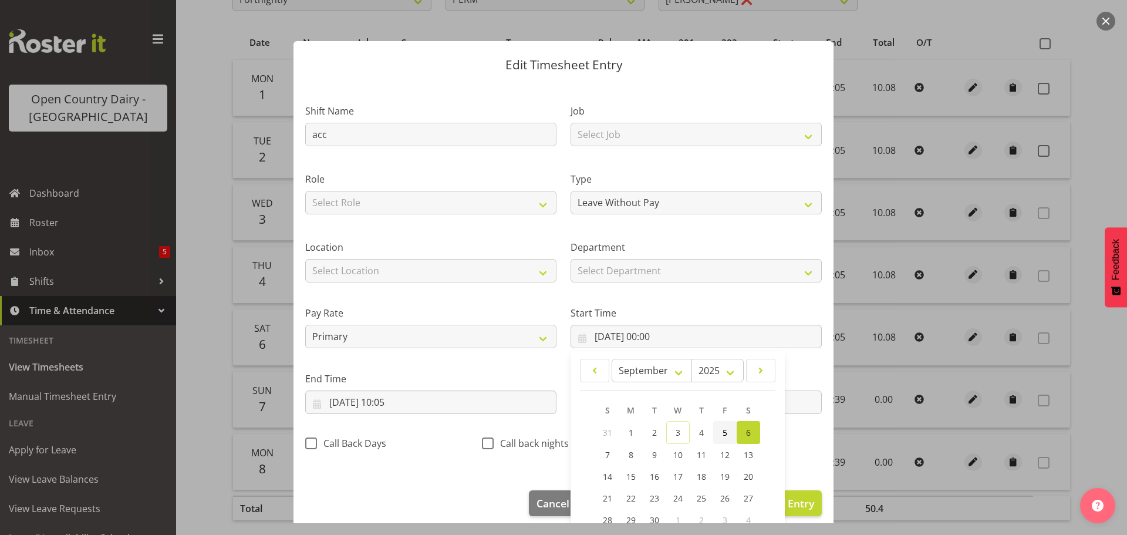
click at [722, 435] on span "5" at bounding box center [724, 432] width 5 height 11
click at [340, 400] on input "06/09/2025, 10:05" at bounding box center [430, 401] width 251 height 23
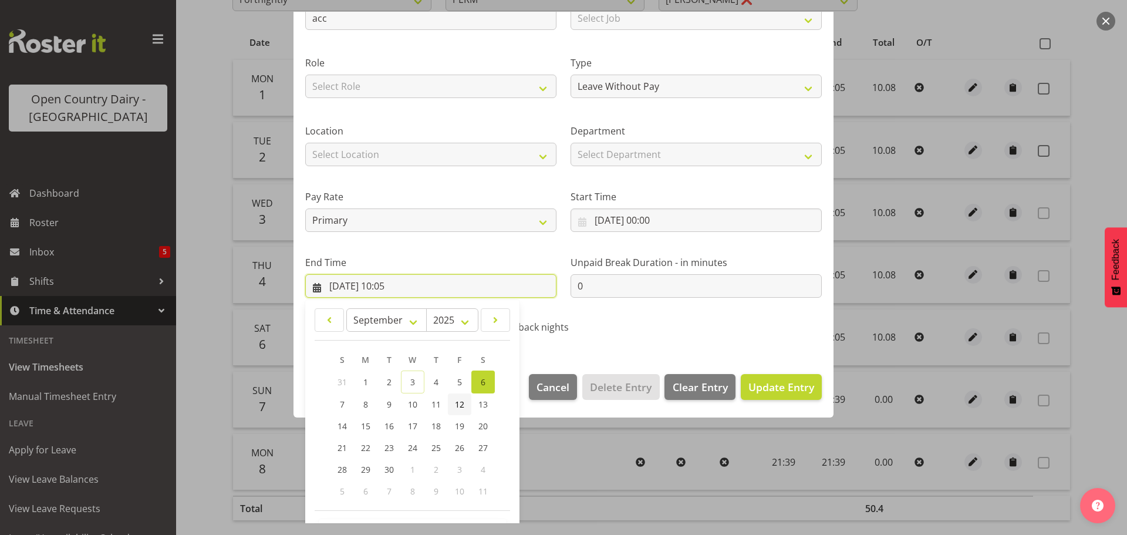
scroll to position [117, 0]
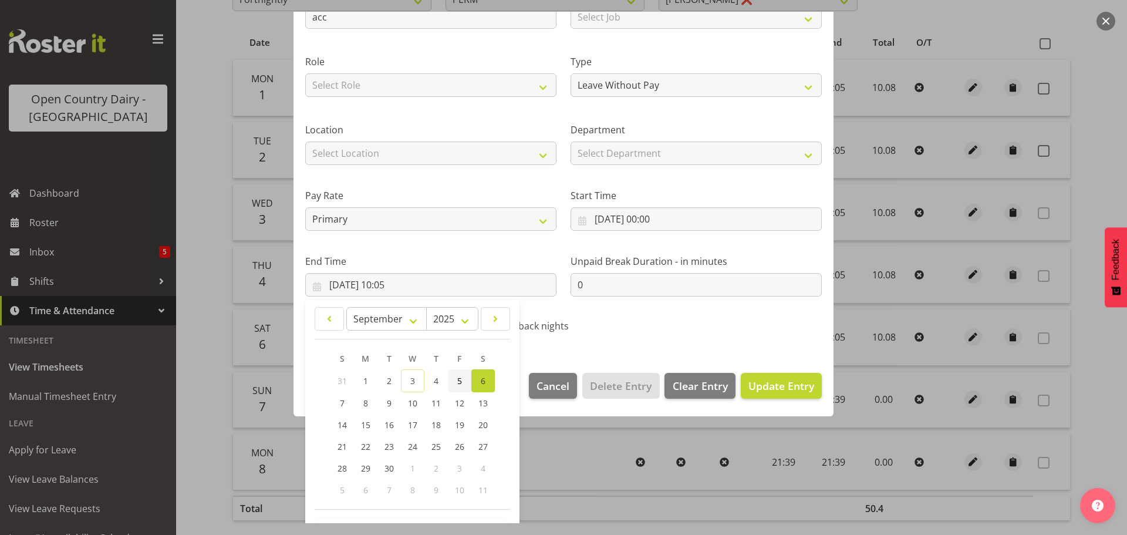
click at [458, 378] on span "5" at bounding box center [459, 380] width 5 height 11
click at [753, 384] on span "Update Entry" at bounding box center [781, 385] width 66 height 14
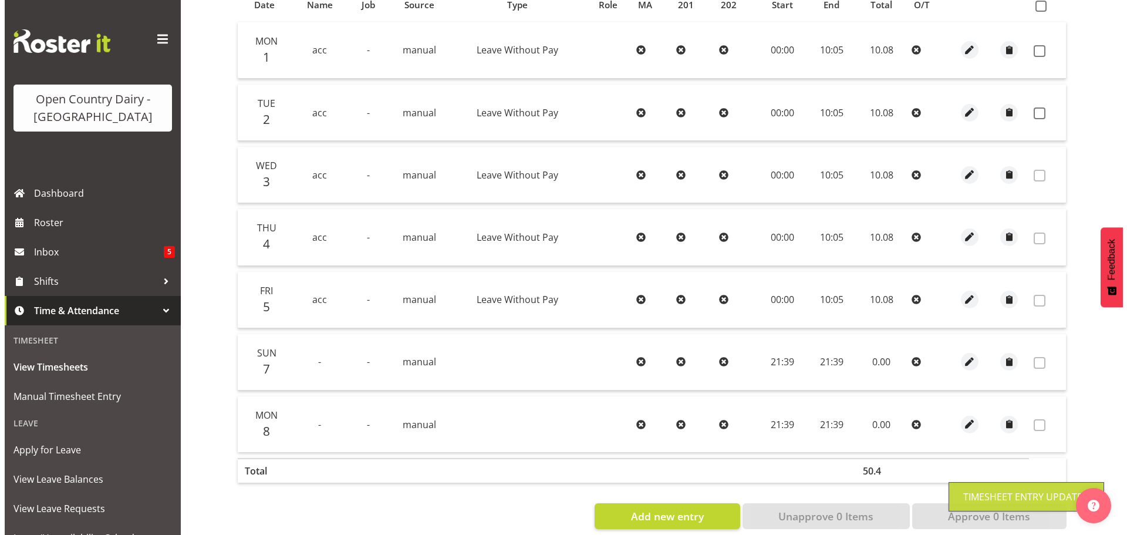
scroll to position [295, 0]
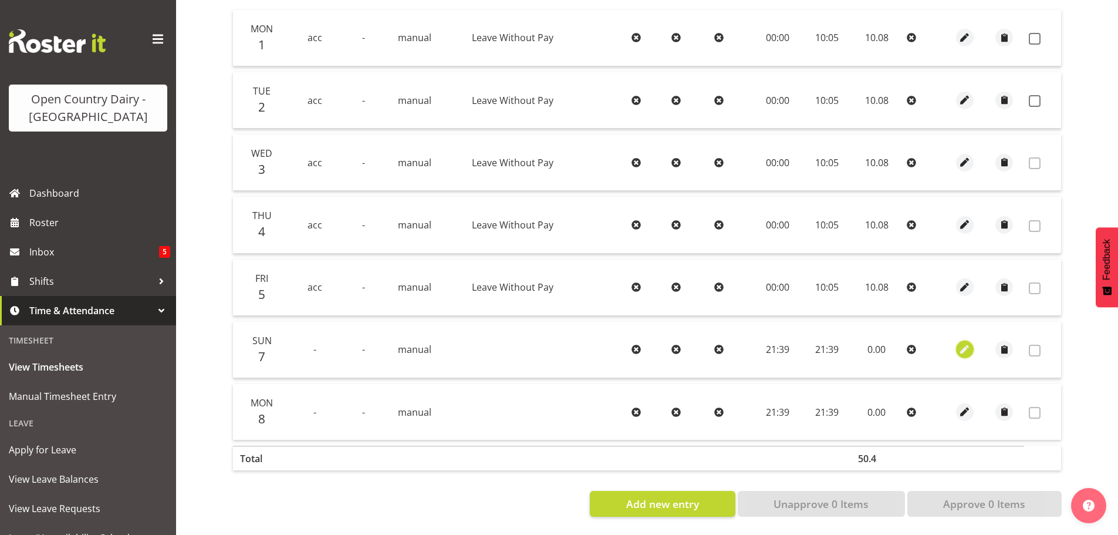
click at [965, 343] on span "button" at bounding box center [964, 349] width 13 height 13
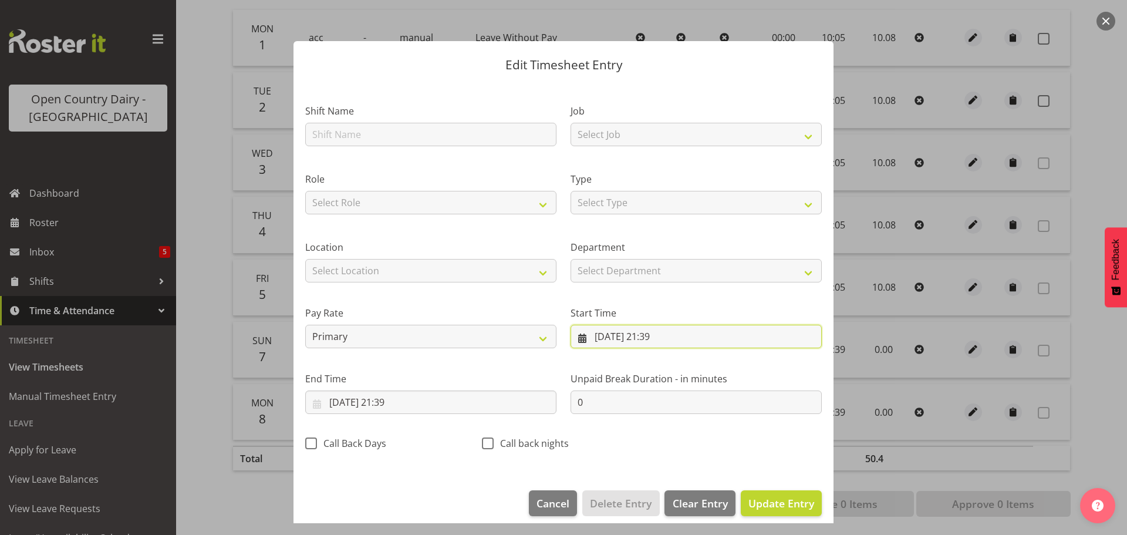
click at [596, 337] on input "07/09/2025, 21:39" at bounding box center [695, 335] width 251 height 23
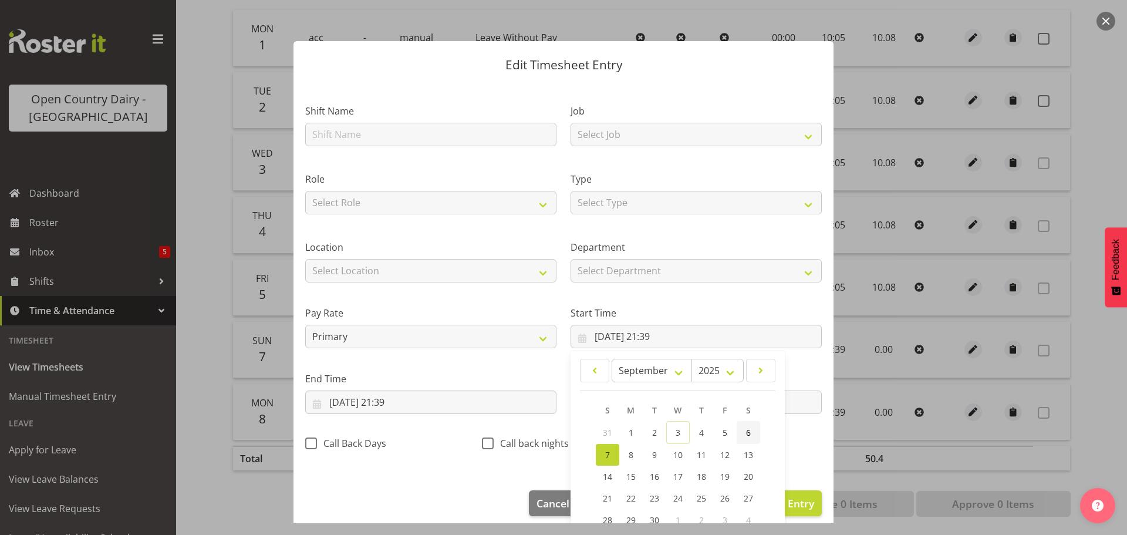
click at [741, 428] on link "6" at bounding box center [747, 432] width 23 height 23
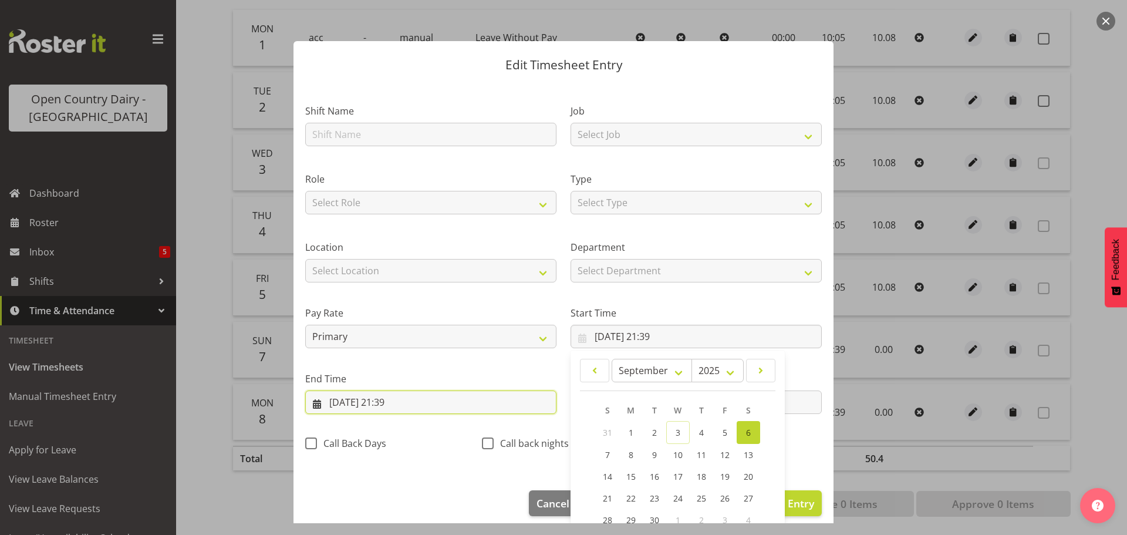
click at [396, 401] on input "07/09/2025, 21:39" at bounding box center [430, 401] width 251 height 23
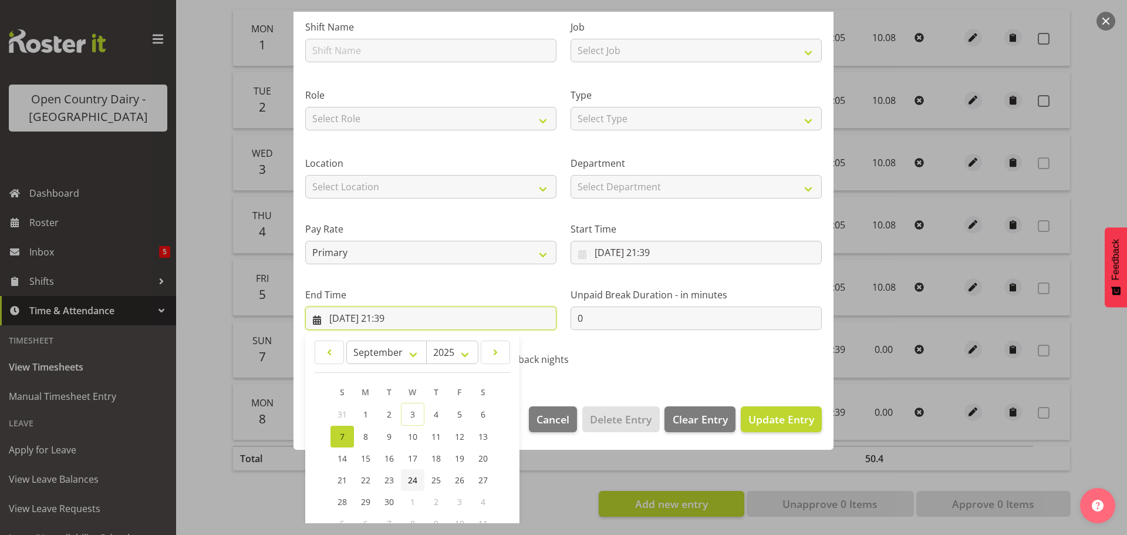
scroll to position [159, 0]
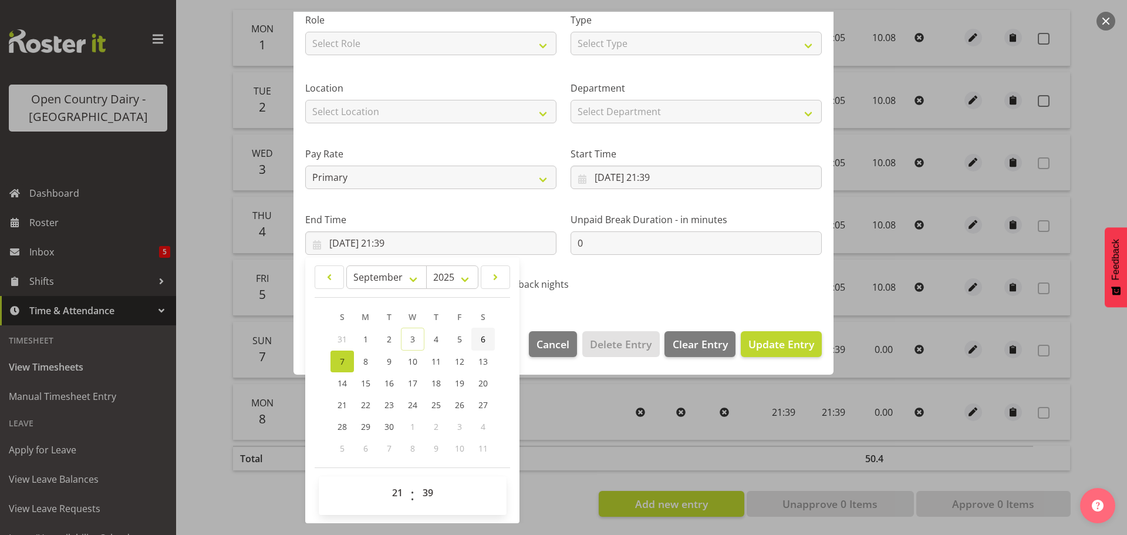
click at [484, 339] on span "6" at bounding box center [483, 338] width 5 height 11
click at [675, 177] on input "06/09/2025, 21:39" at bounding box center [695, 176] width 251 height 23
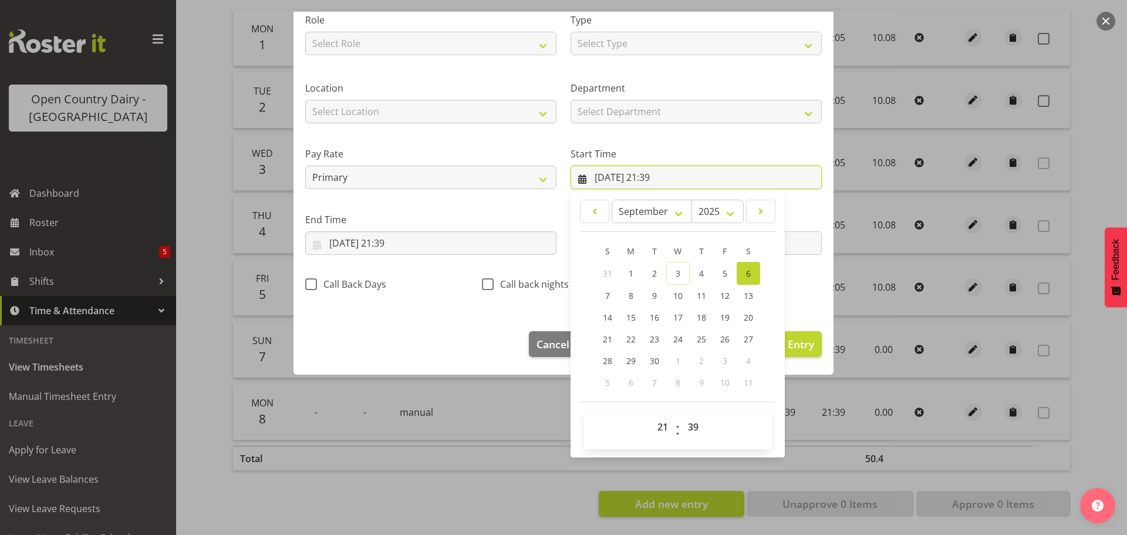
scroll to position [93, 0]
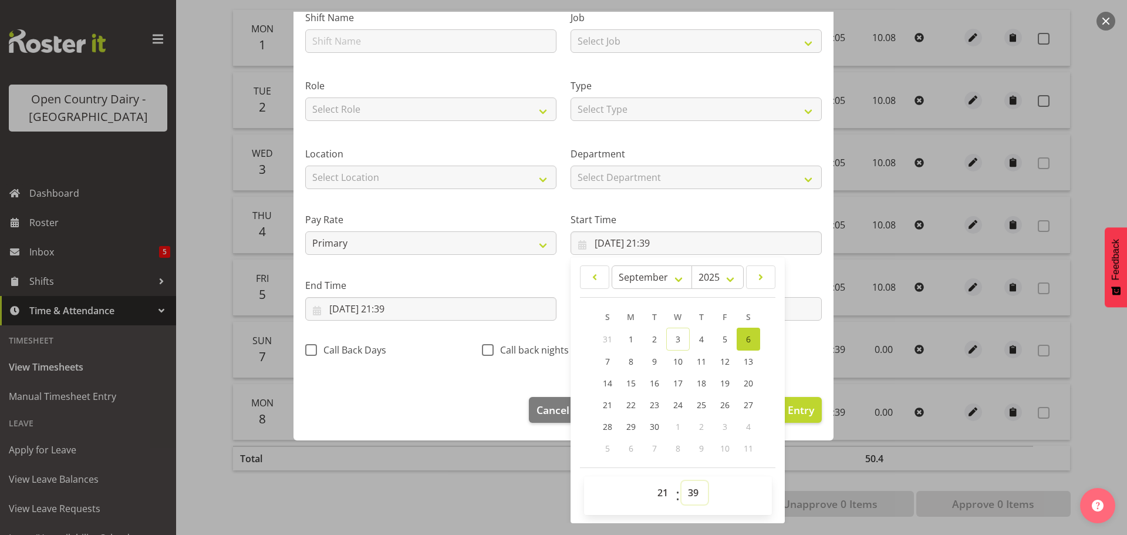
click at [685, 494] on select "00 01 02 03 04 05 06 07 08 09 10 11 12 13 14 15 16 17 18 19 20 21 22 23 24 25 2…" at bounding box center [694, 492] width 26 height 23
click at [681, 481] on select "00 01 02 03 04 05 06 07 08 09 10 11 12 13 14 15 16 17 18 19 20 21 22 23 24 25 2…" at bounding box center [694, 492] width 26 height 23
click at [688, 492] on select "00 01 02 03 04 05 06 07 08 09 10 11 12 13 14 15 16 17 18 19 20 21 22 23 24 25 2…" at bounding box center [694, 492] width 26 height 23
click at [681, 481] on select "00 01 02 03 04 05 06 07 08 09 10 11 12 13 14 15 16 17 18 19 20 21 22 23 24 25 2…" at bounding box center [694, 492] width 26 height 23
click at [657, 488] on select "00 01 02 03 04 05 06 07 08 09 10 11 12 13 14 15 16 17 18 19 20 21 22 23" at bounding box center [664, 492] width 26 height 23
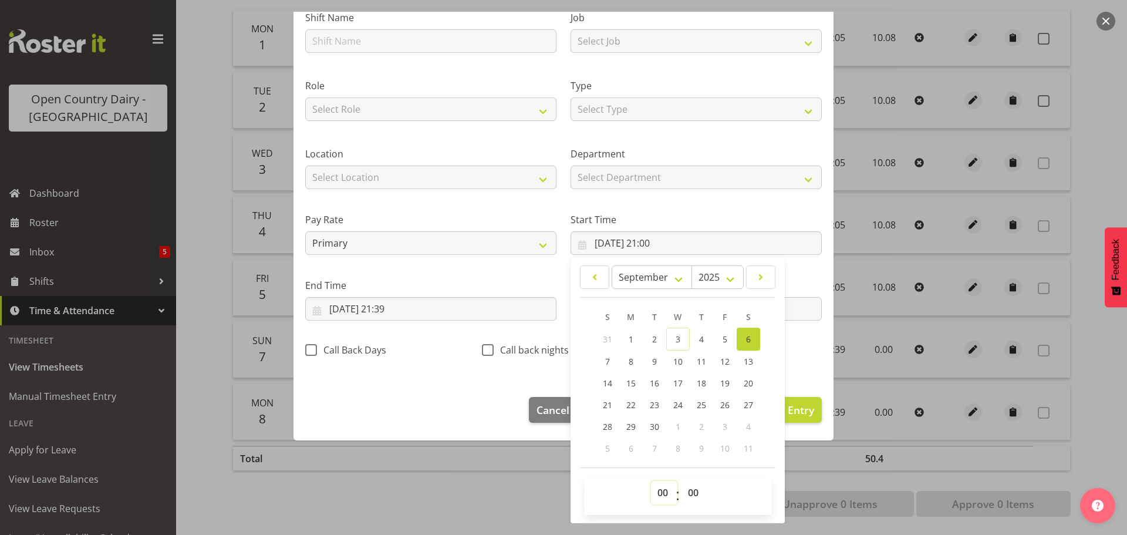
click at [651, 481] on select "00 01 02 03 04 05 06 07 08 09 10 11 12 13 14 15 16 17 18 19 20 21 22 23" at bounding box center [664, 492] width 26 height 23
click at [405, 307] on input "06/09/2025, 21:39" at bounding box center [430, 308] width 251 height 23
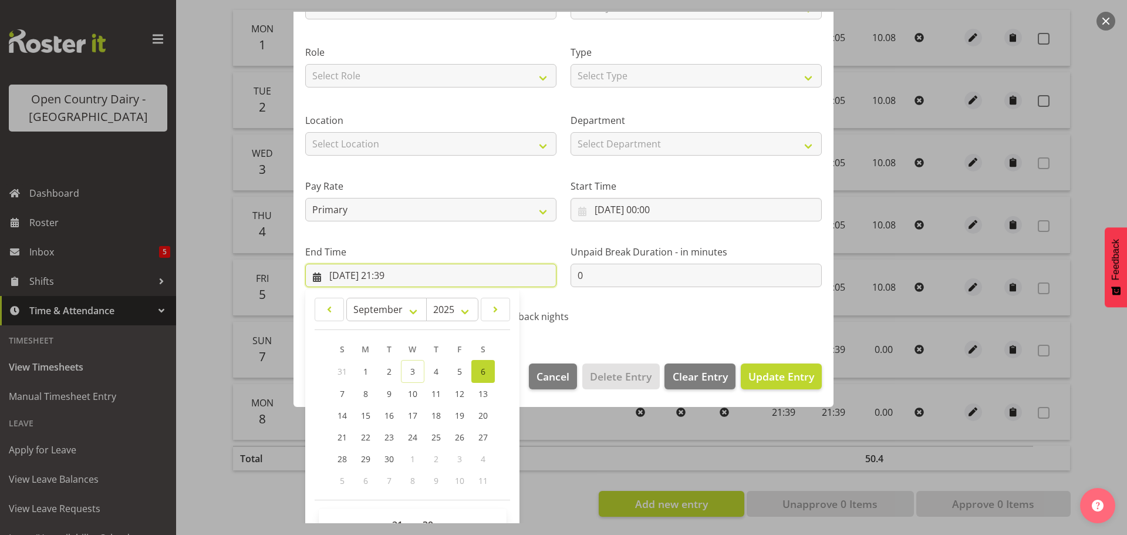
scroll to position [159, 0]
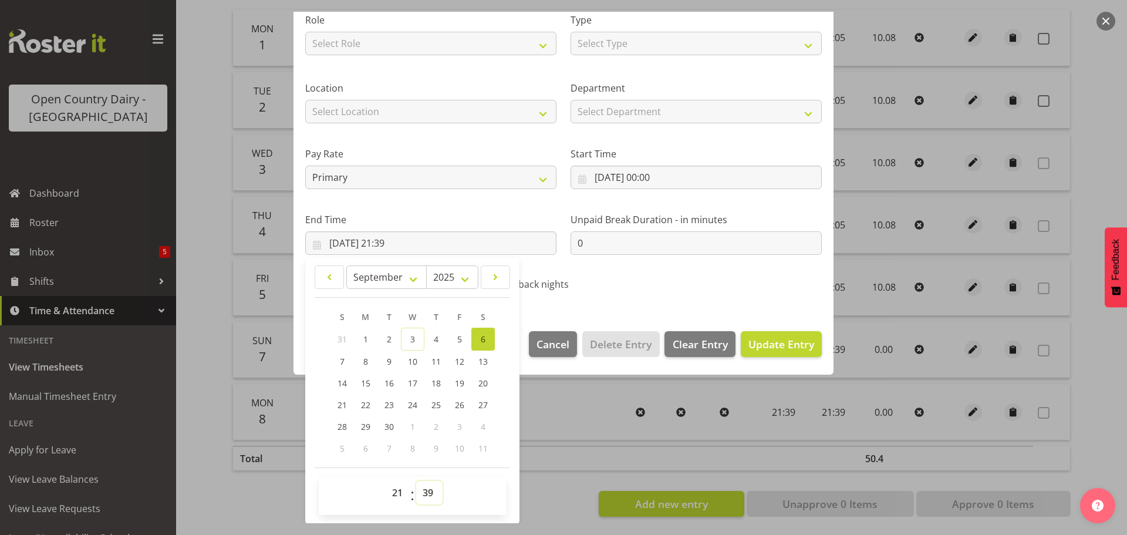
drag, startPoint x: 430, startPoint y: 491, endPoint x: 453, endPoint y: 283, distance: 208.5
click at [430, 490] on select "00 01 02 03 04 05 06 07 08 09 10 11 12 13 14 15 16 17 18 19 20 21 22 23 24 25 2…" at bounding box center [429, 492] width 26 height 23
click at [416, 481] on select "00 01 02 03 04 05 06 07 08 09 10 11 12 13 14 15 16 17 18 19 20 21 22 23 24 25 2…" at bounding box center [429, 492] width 26 height 23
click at [397, 489] on select "00 01 02 03 04 05 06 07 08 09 10 11 12 13 14 15 16 17 18 19 20 21 22 23" at bounding box center [399, 492] width 26 height 23
click at [386, 481] on select "00 01 02 03 04 05 06 07 08 09 10 11 12 13 14 15 16 17 18 19 20 21 22 23" at bounding box center [399, 492] width 26 height 23
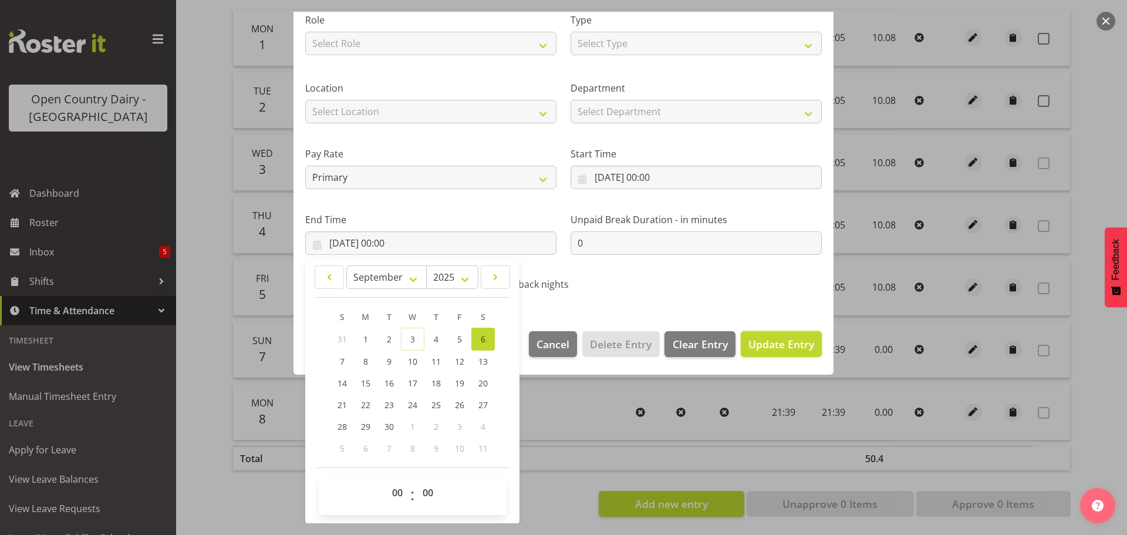
click at [753, 341] on span "Update Entry" at bounding box center [781, 344] width 66 height 14
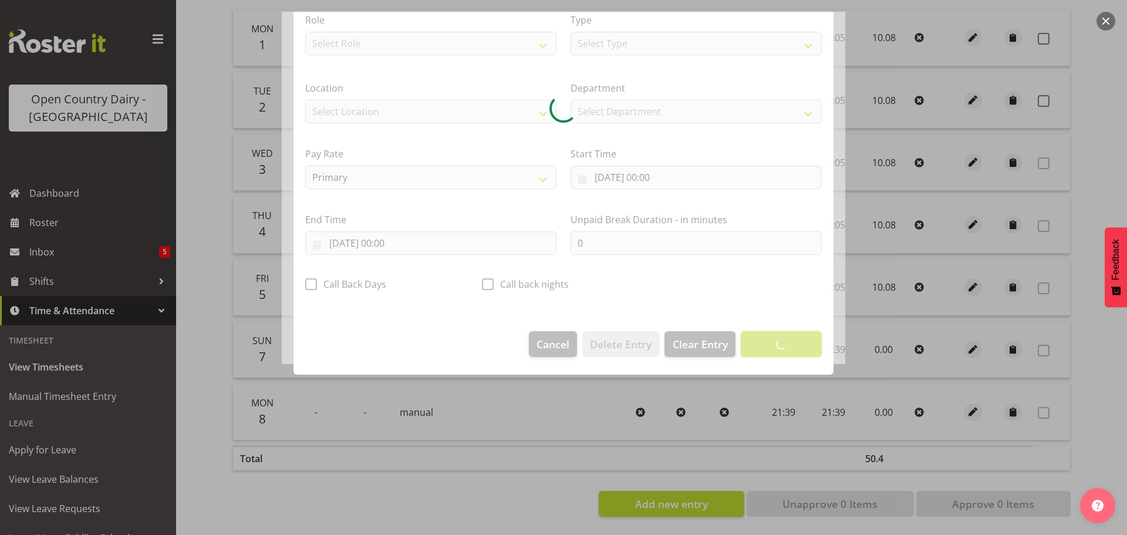
scroll to position [11, 0]
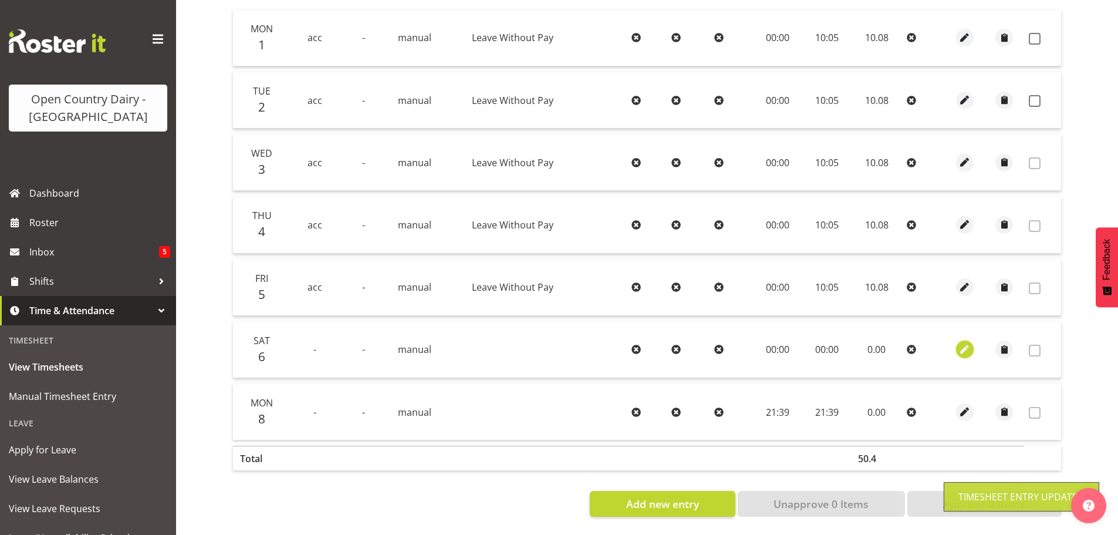
click at [963, 343] on span "button" at bounding box center [964, 349] width 13 height 13
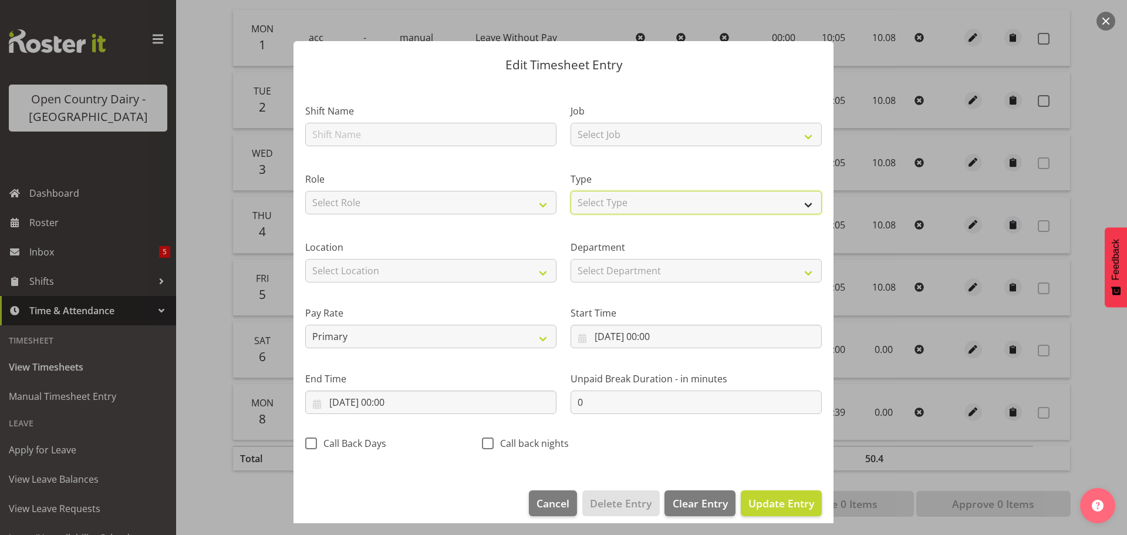
click at [617, 202] on select "Select Type Off Standard Public Holiday Public Holiday (Worked) Day In Lieu Ann…" at bounding box center [695, 202] width 251 height 23
click at [570, 203] on select "Select Type Off Standard Public Holiday Public Holiday (Worked) Day In Lieu Ann…" at bounding box center [695, 202] width 251 height 23
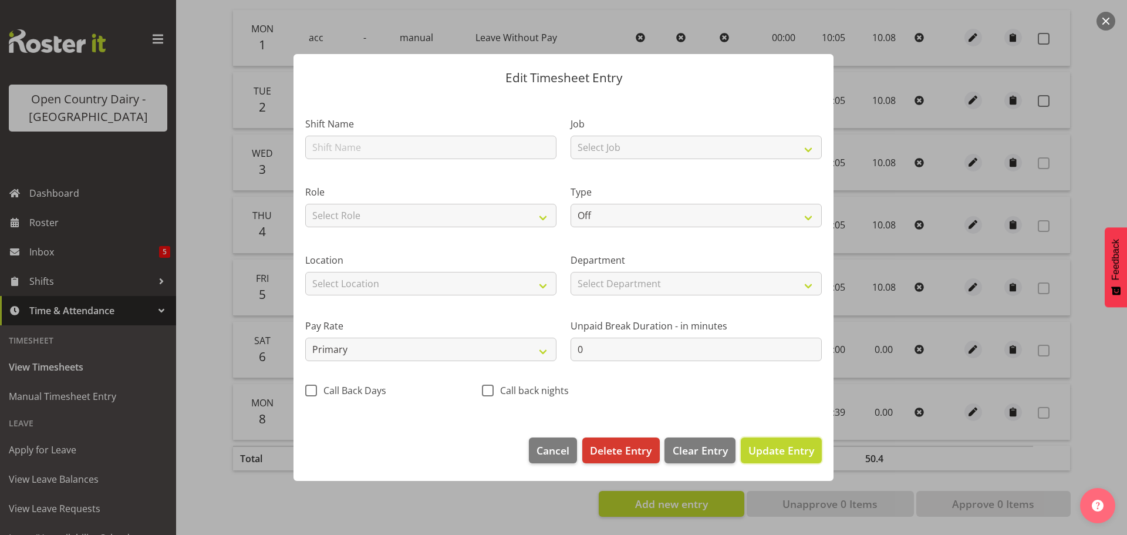
click at [772, 448] on span "Update Entry" at bounding box center [781, 450] width 66 height 14
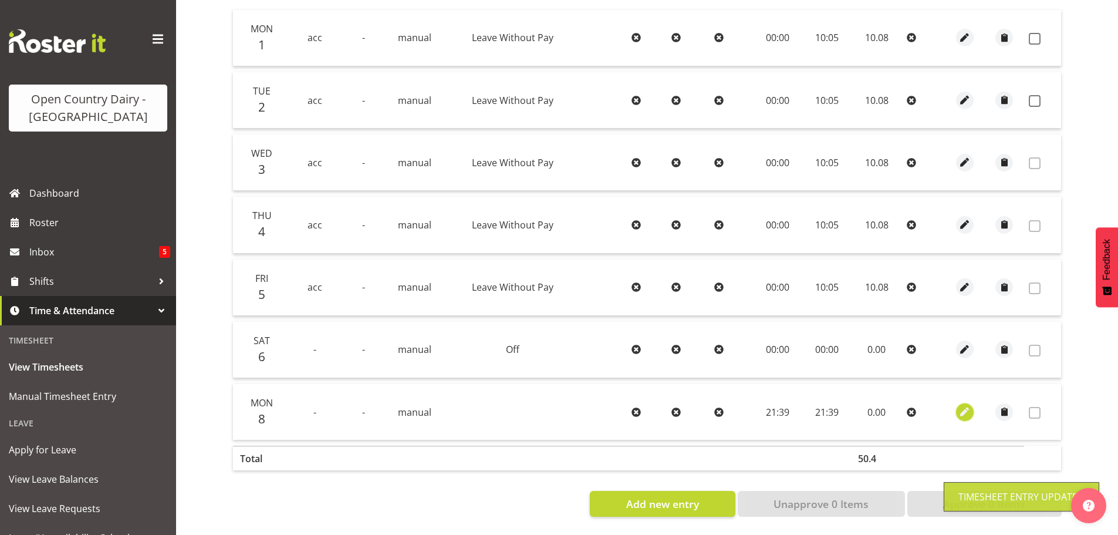
click at [960, 405] on span "button" at bounding box center [964, 411] width 13 height 13
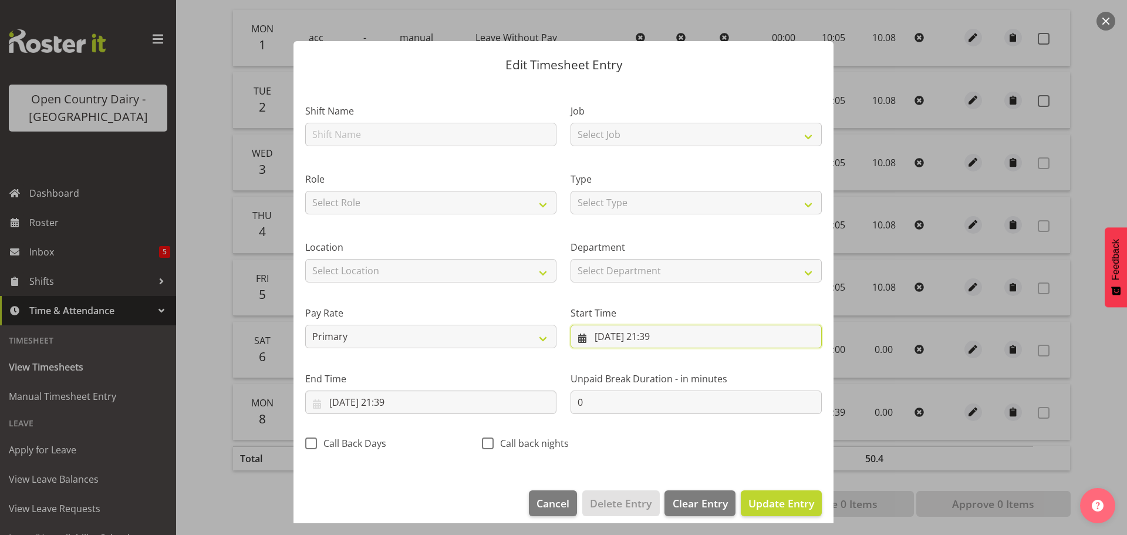
click at [661, 337] on input "08/09/2025, 21:39" at bounding box center [695, 335] width 251 height 23
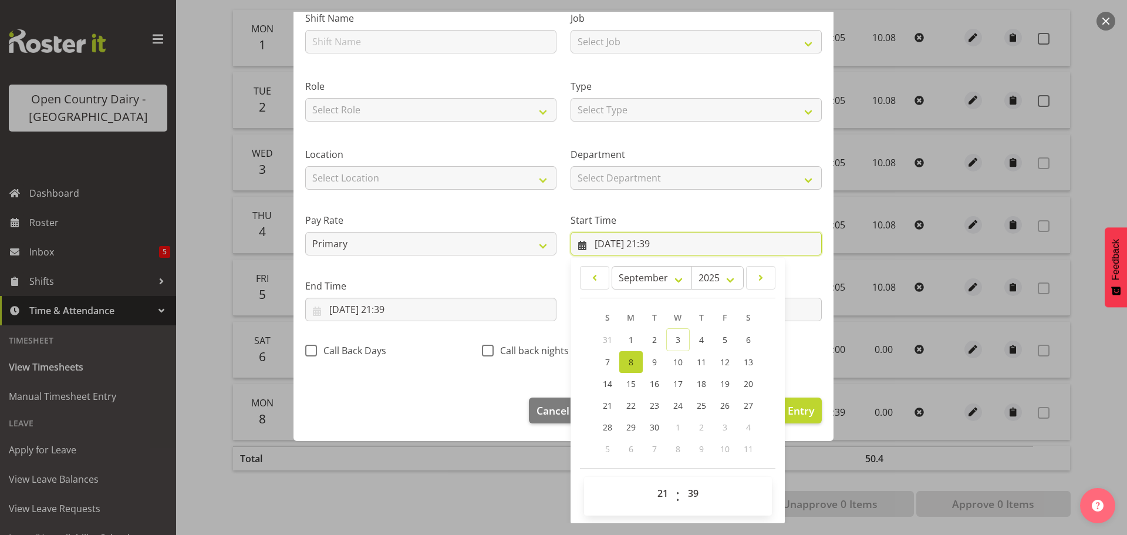
scroll to position [93, 0]
drag, startPoint x: 694, startPoint y: 495, endPoint x: 695, endPoint y: 485, distance: 10.1
click at [694, 495] on select "00 01 02 03 04 05 06 07 08 09 10 11 12 13 14 15 16 17 18 19 20 21 22 23 24 25 2…" at bounding box center [694, 492] width 26 height 23
click at [681, 481] on select "00 01 02 03 04 05 06 07 08 09 10 11 12 13 14 15 16 17 18 19 20 21 22 23 24 25 2…" at bounding box center [694, 492] width 26 height 23
click at [657, 488] on select "00 01 02 03 04 05 06 07 08 09 10 11 12 13 14 15 16 17 18 19 20 21 22 23" at bounding box center [664, 492] width 26 height 23
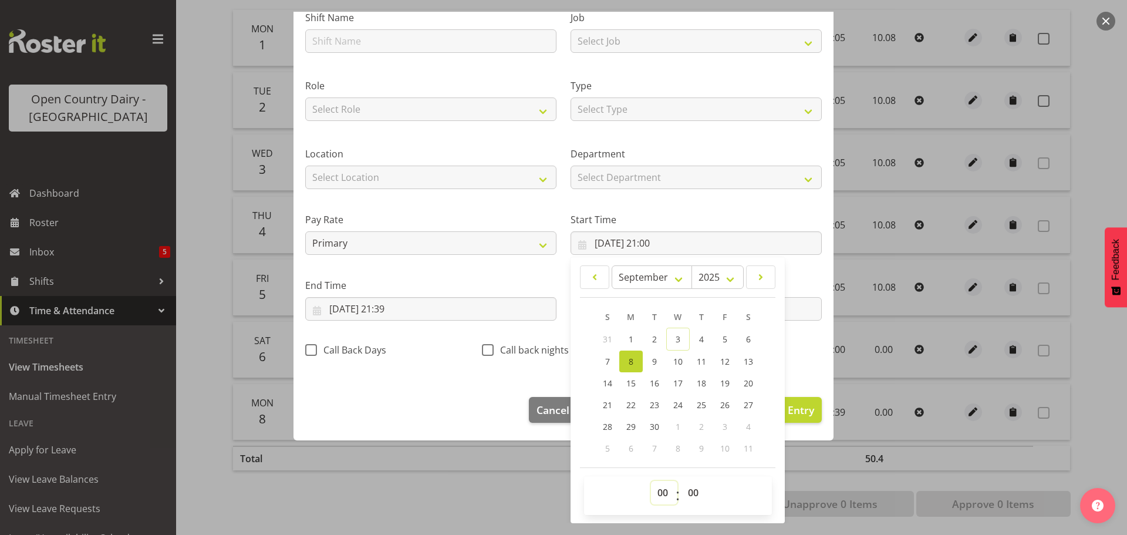
click at [651, 481] on select "00 01 02 03 04 05 06 07 08 09 10 11 12 13 14 15 16 17 18 19 20 21 22 23" at bounding box center [664, 492] width 26 height 23
click at [431, 315] on input "08/09/2025, 21:39" at bounding box center [430, 308] width 251 height 23
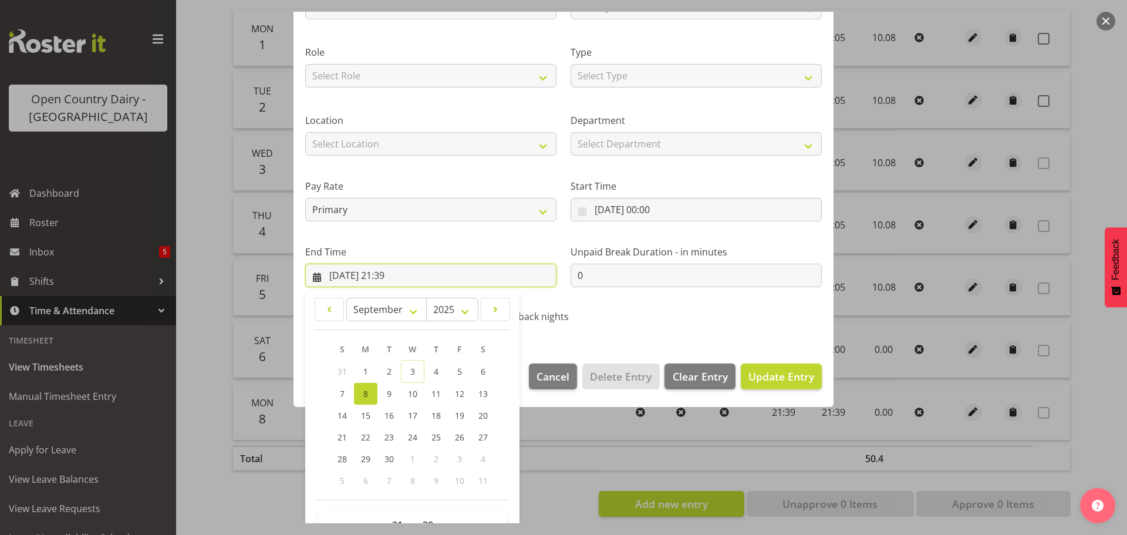
scroll to position [159, 0]
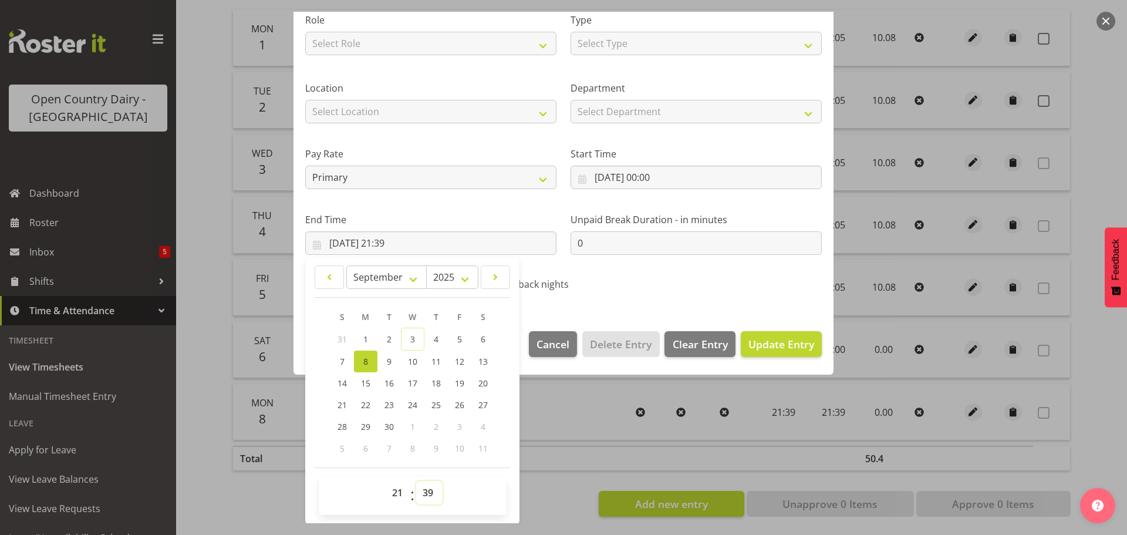
click at [428, 490] on select "00 01 02 03 04 05 06 07 08 09 10 11 12 13 14 15 16 17 18 19 20 21 22 23 24 25 2…" at bounding box center [429, 492] width 26 height 23
click at [416, 481] on select "00 01 02 03 04 05 06 07 08 09 10 11 12 13 14 15 16 17 18 19 20 21 22 23 24 25 2…" at bounding box center [429, 492] width 26 height 23
click at [396, 491] on select "00 01 02 03 04 05 06 07 08 09 10 11 12 13 14 15 16 17 18 19 20 21 22 23" at bounding box center [399, 492] width 26 height 23
click at [386, 481] on select "00 01 02 03 04 05 06 07 08 09 10 11 12 13 14 15 16 17 18 19 20 21 22 23" at bounding box center [399, 492] width 26 height 23
click at [365, 38] on select "Select Role Driver" at bounding box center [430, 43] width 251 height 23
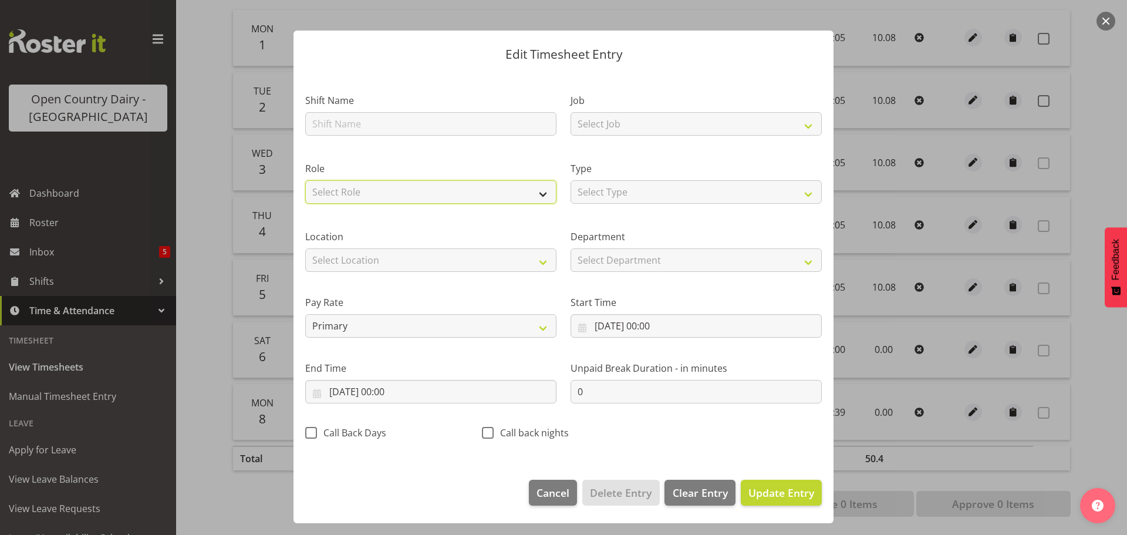
scroll to position [11, 0]
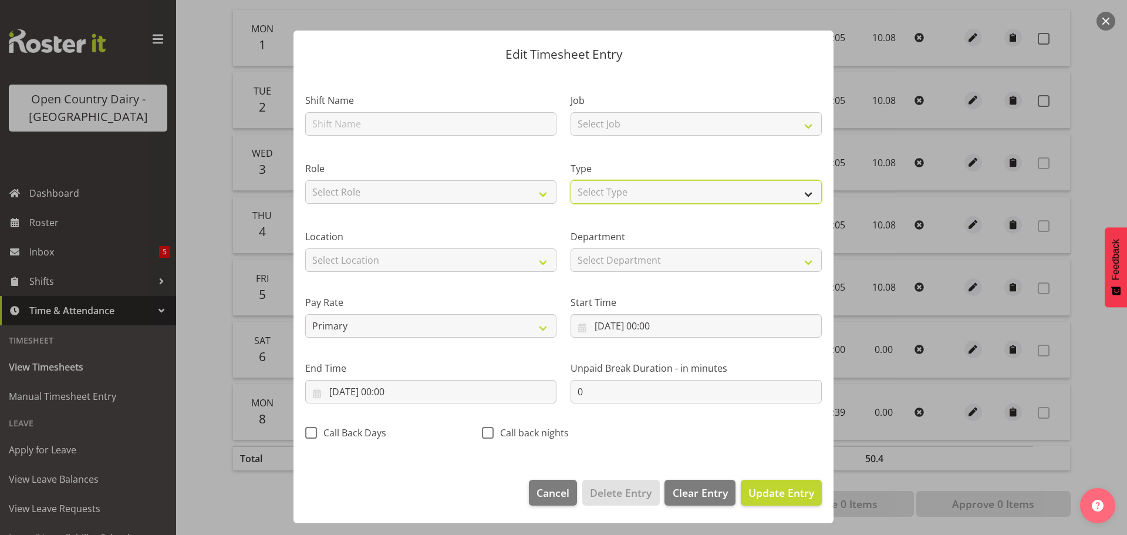
click at [596, 187] on select "Select Type Off Standard Public Holiday Public Holiday (Worked) Day In Lieu Ann…" at bounding box center [695, 191] width 251 height 23
click at [570, 203] on select "Select Type Off Standard Public Holiday Public Holiday (Worked) Day In Lieu Ann…" at bounding box center [695, 191] width 251 height 23
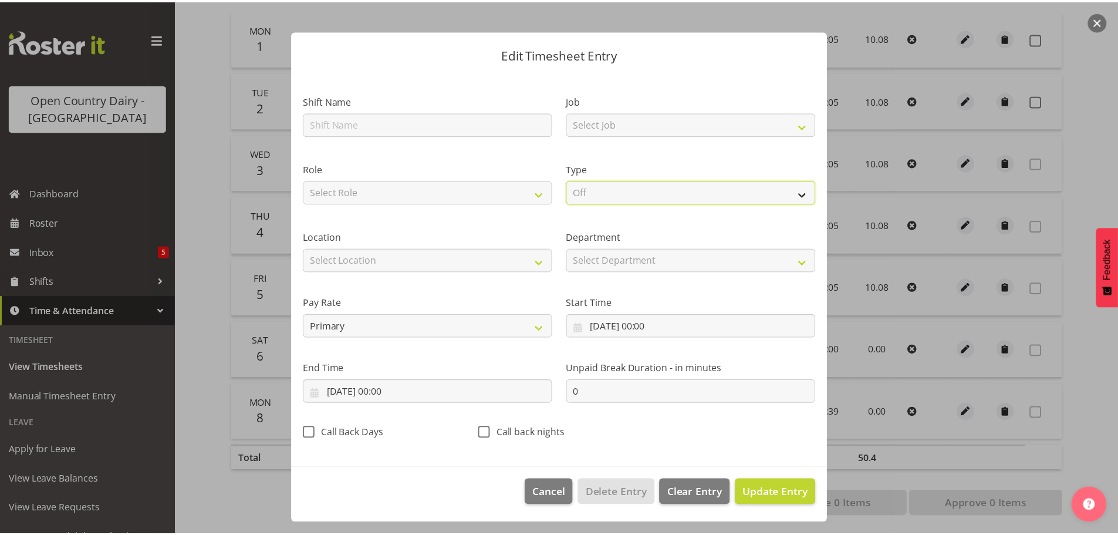
scroll to position [0, 0]
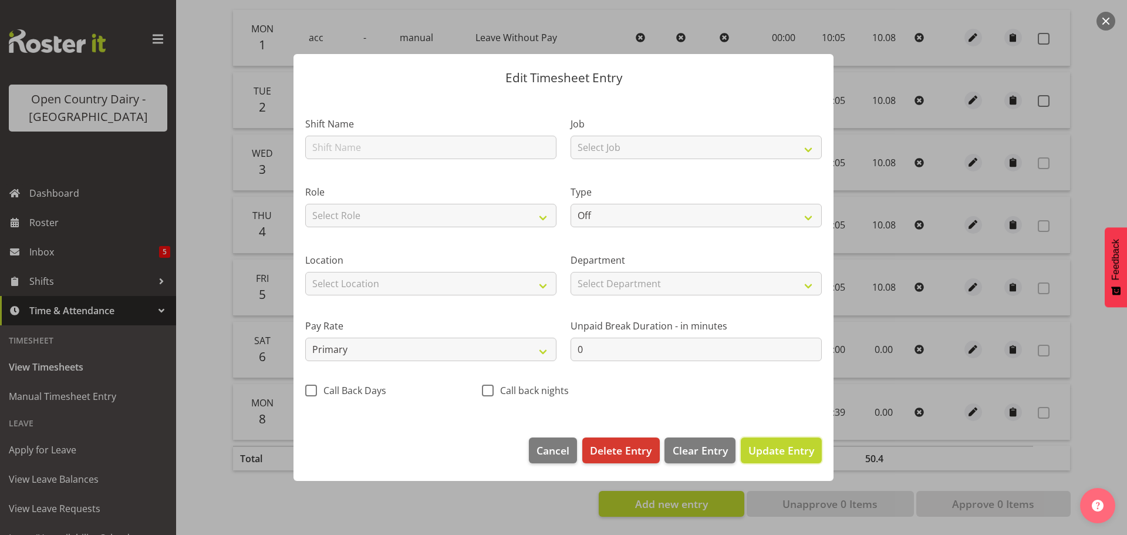
click at [768, 440] on button "Update Entry" at bounding box center [781, 450] width 81 height 26
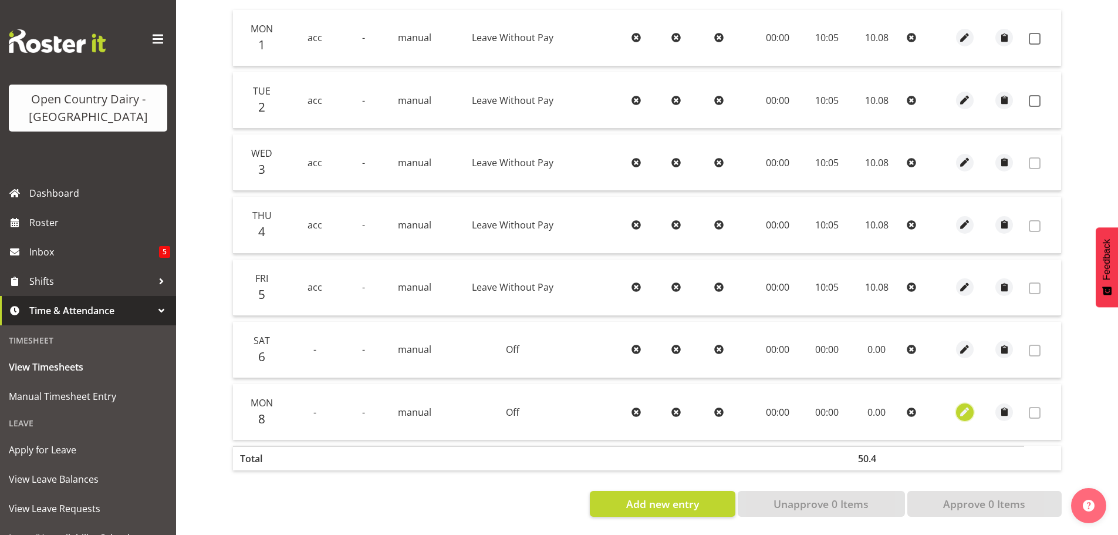
click at [967, 405] on span "button" at bounding box center [964, 411] width 13 height 13
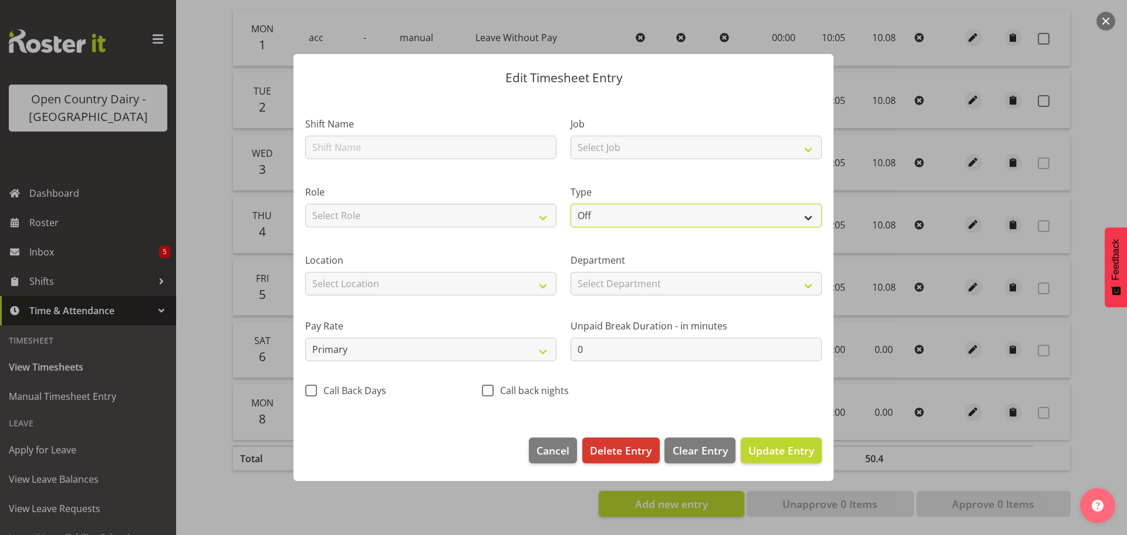
click at [629, 209] on select "Off Standard Public Holiday Public Holiday (Worked) Day In Lieu Annual Leave Si…" at bounding box center [695, 215] width 251 height 23
click at [570, 204] on select "Off Standard Public Holiday Public Holiday (Worked) Day In Lieu Annual Leave Si…" at bounding box center [695, 215] width 251 height 23
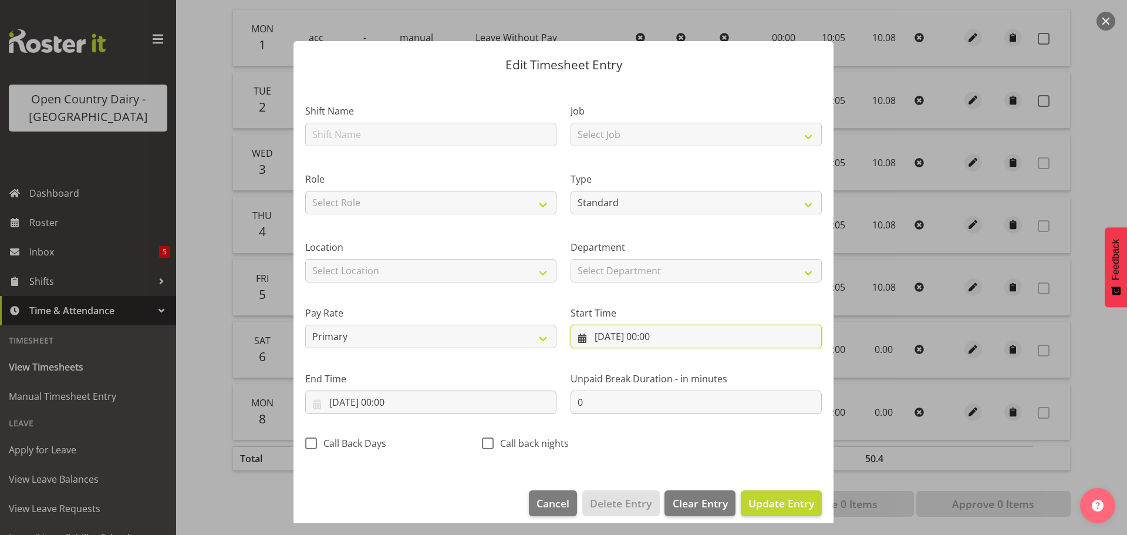
click at [640, 337] on input "08/09/2025, 00:00" at bounding box center [695, 335] width 251 height 23
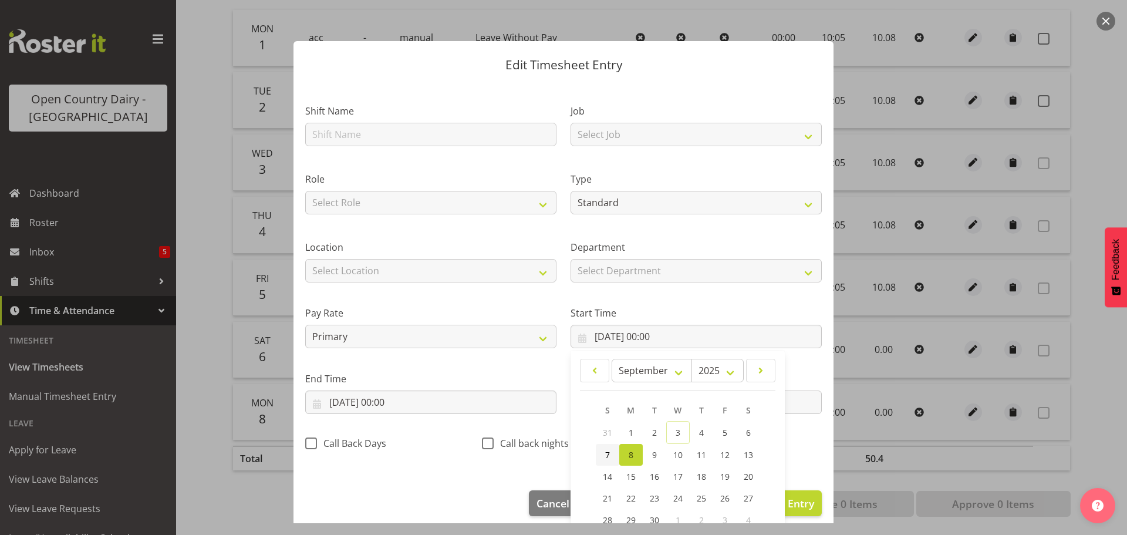
drag, startPoint x: 603, startPoint y: 454, endPoint x: 513, endPoint y: 457, distance: 89.8
click at [605, 454] on span "7" at bounding box center [607, 454] width 5 height 11
click at [364, 400] on input "08/09/2025, 00:00" at bounding box center [430, 401] width 251 height 23
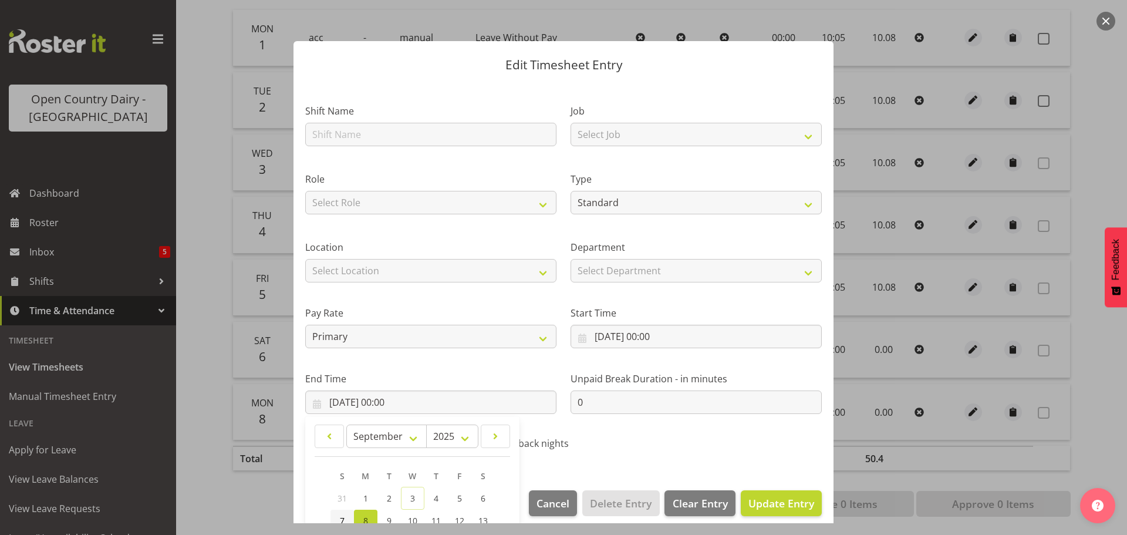
click at [346, 516] on link "7" at bounding box center [341, 520] width 23 height 22
click at [774, 503] on span "Update Entry" at bounding box center [781, 503] width 66 height 14
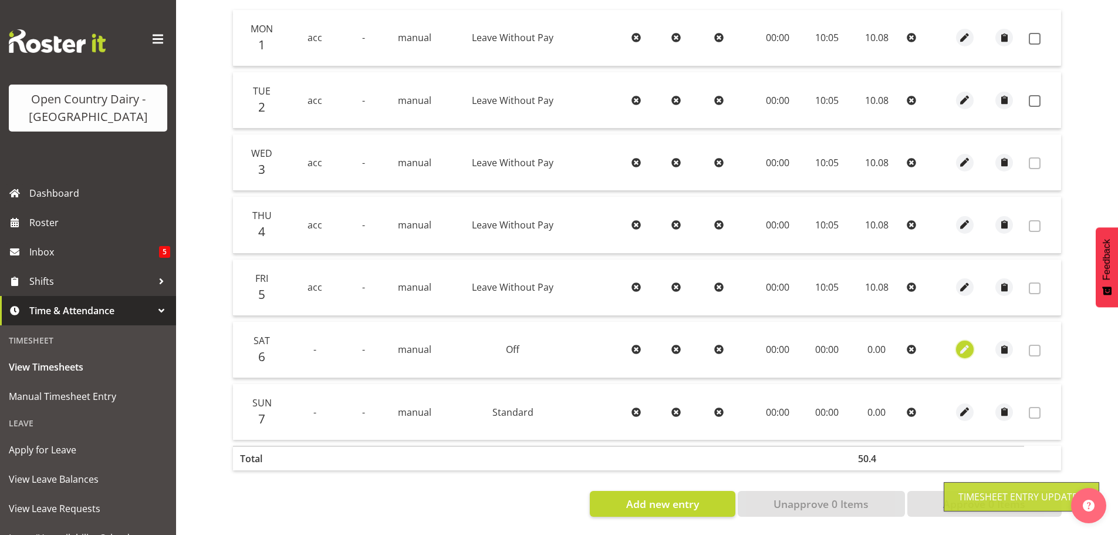
click at [969, 343] on span "button" at bounding box center [964, 349] width 13 height 13
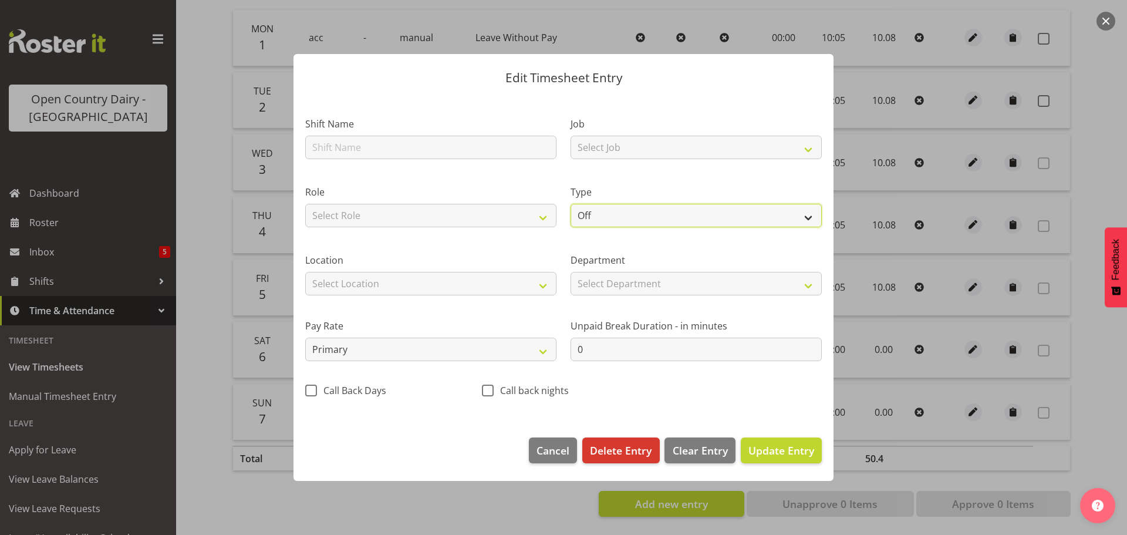
click at [636, 216] on select "Off Standard Public Holiday Public Holiday (Worked) Day In Lieu Annual Leave Si…" at bounding box center [695, 215] width 251 height 23
click at [570, 204] on select "Off Standard Public Holiday Public Holiday (Worked) Day In Lieu Annual Leave Si…" at bounding box center [695, 215] width 251 height 23
click at [794, 452] on span "Update Entry" at bounding box center [781, 450] width 66 height 14
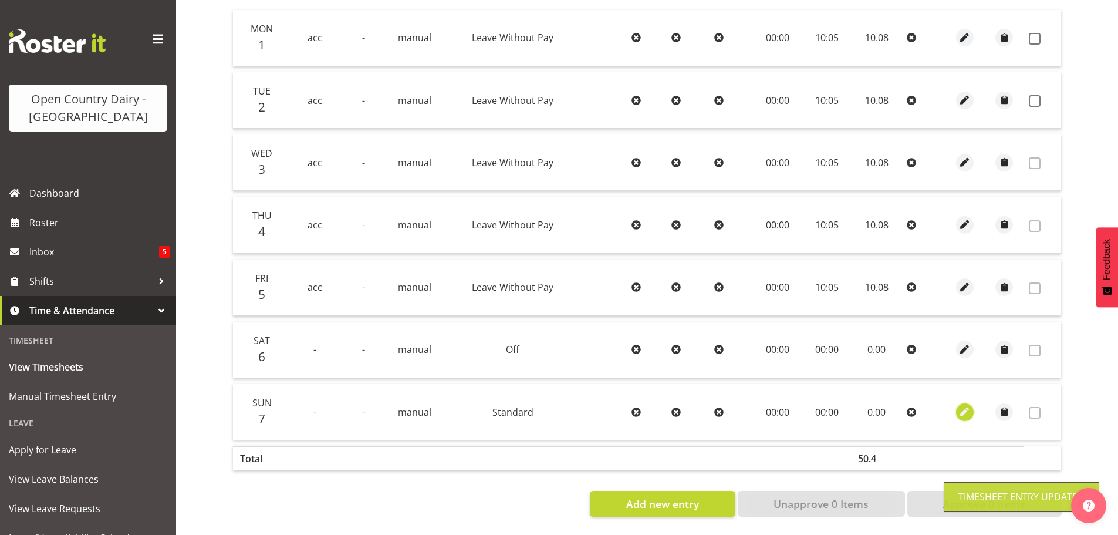
click at [966, 405] on span "button" at bounding box center [964, 411] width 13 height 13
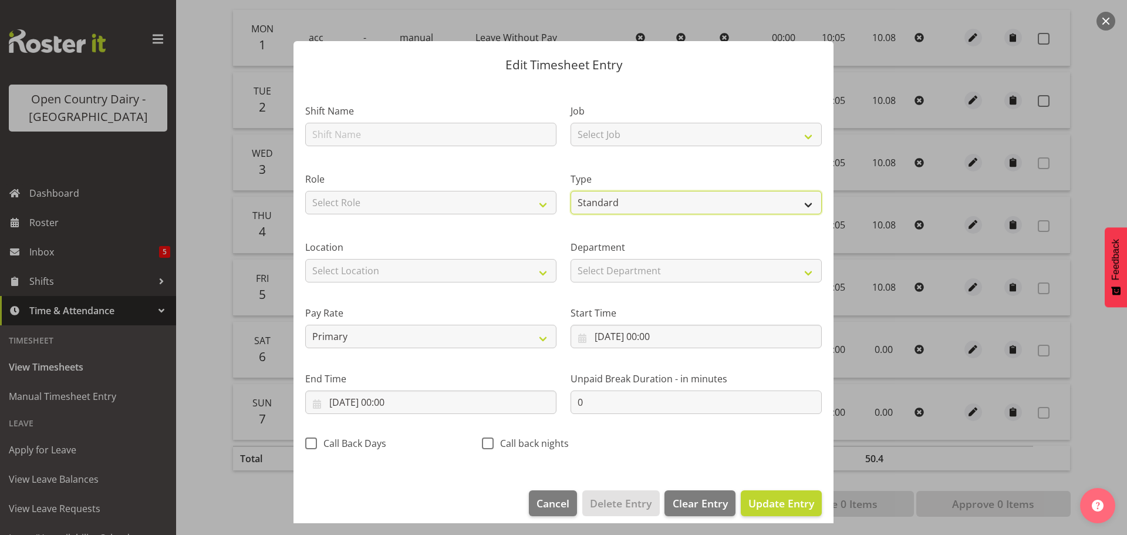
click at [613, 200] on select "Off Standard Public Holiday Public Holiday (Worked) Day In Lieu Annual Leave Si…" at bounding box center [695, 202] width 251 height 23
click at [570, 203] on select "Off Standard Public Holiday Public Holiday (Worked) Day In Lieu Annual Leave Si…" at bounding box center [695, 202] width 251 height 23
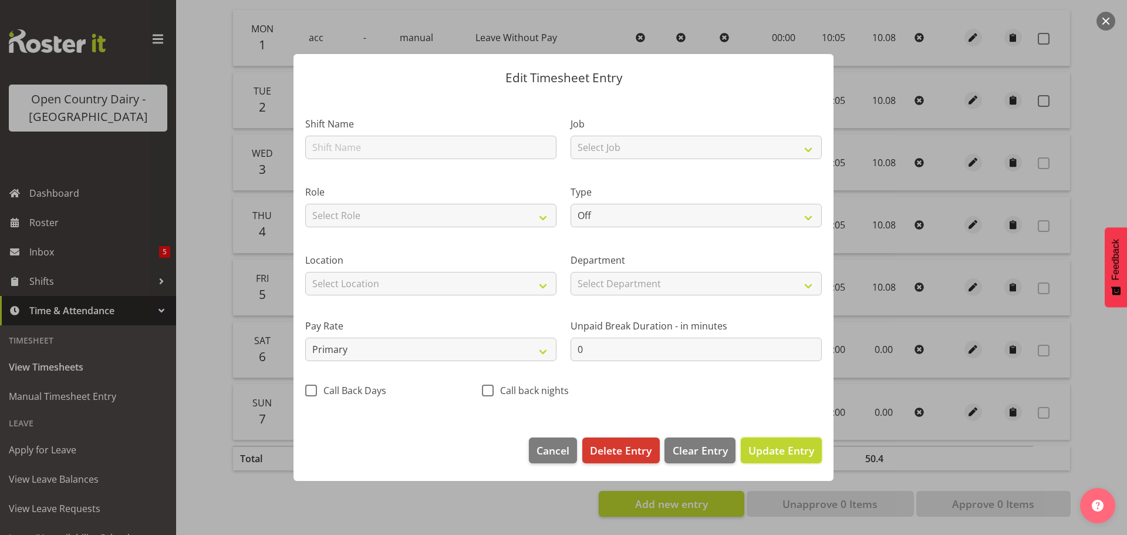
click at [791, 451] on span "Update Entry" at bounding box center [781, 450] width 66 height 14
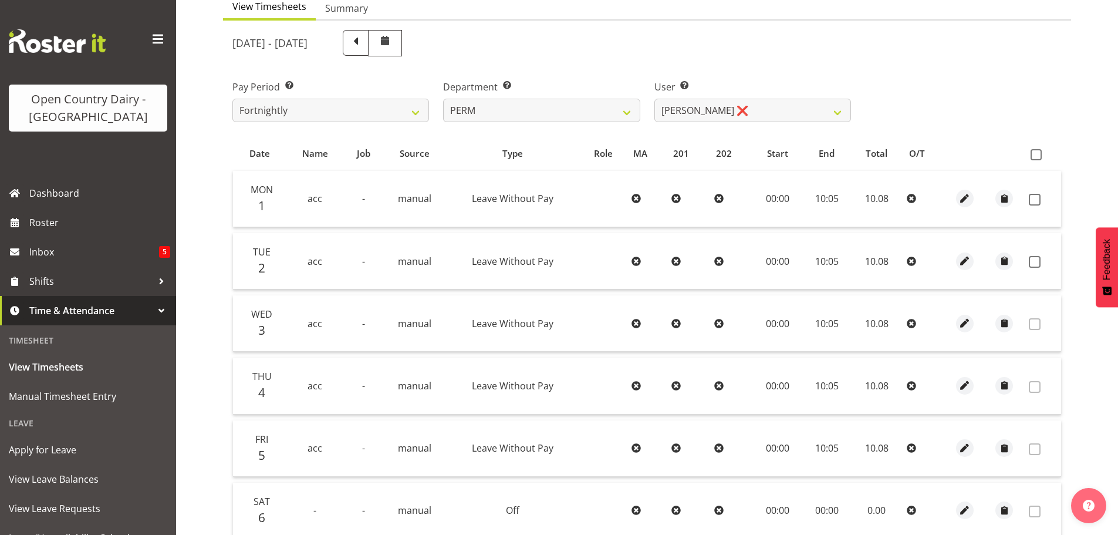
scroll to position [119, 0]
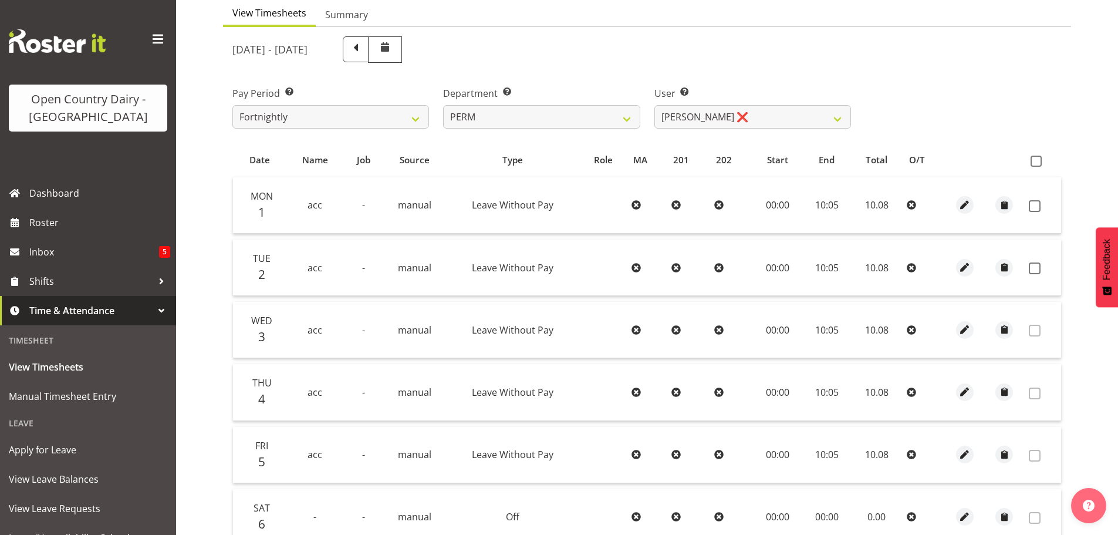
click at [1035, 201] on span at bounding box center [1035, 206] width 12 height 12
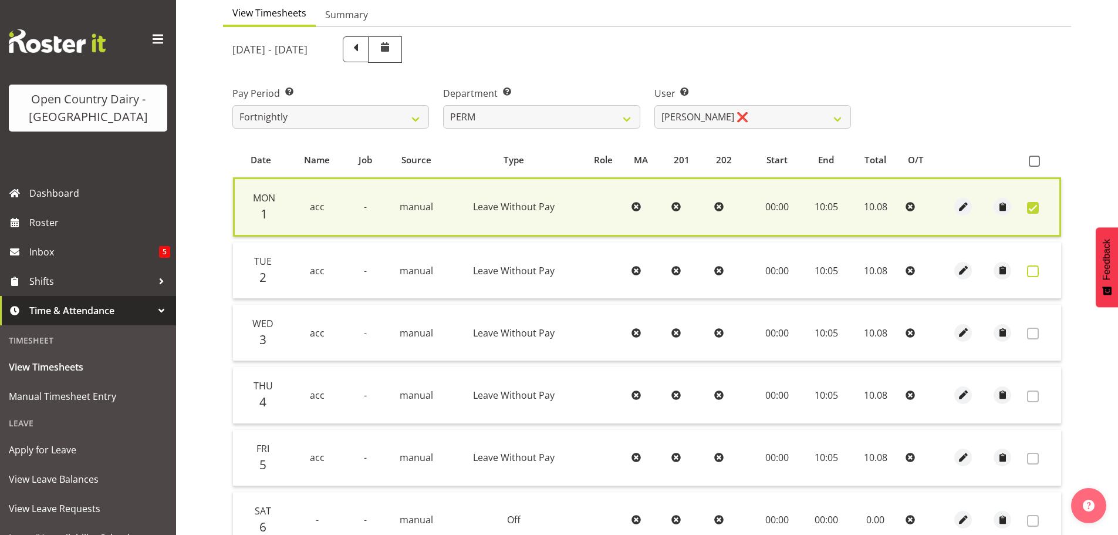
click at [1036, 272] on span at bounding box center [1033, 271] width 12 height 12
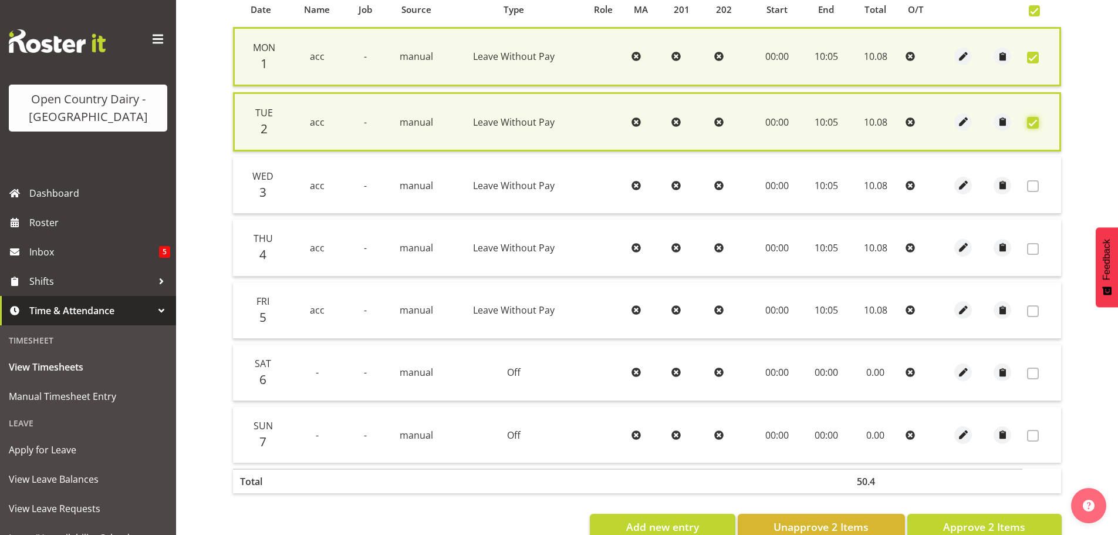
scroll to position [295, 0]
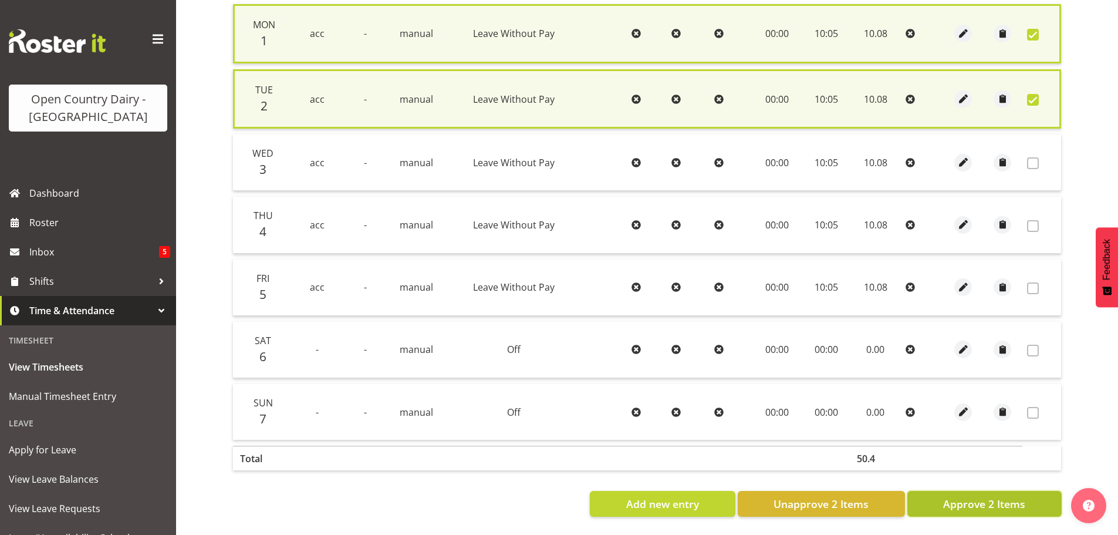
click at [966, 509] on button "Approve 2 Items" at bounding box center [984, 504] width 154 height 26
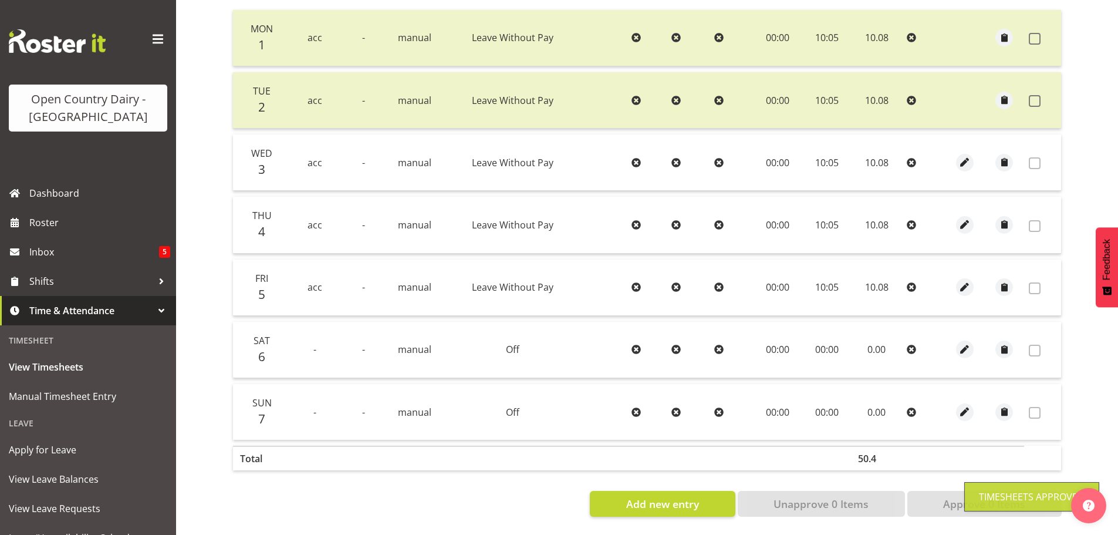
scroll to position [0, 0]
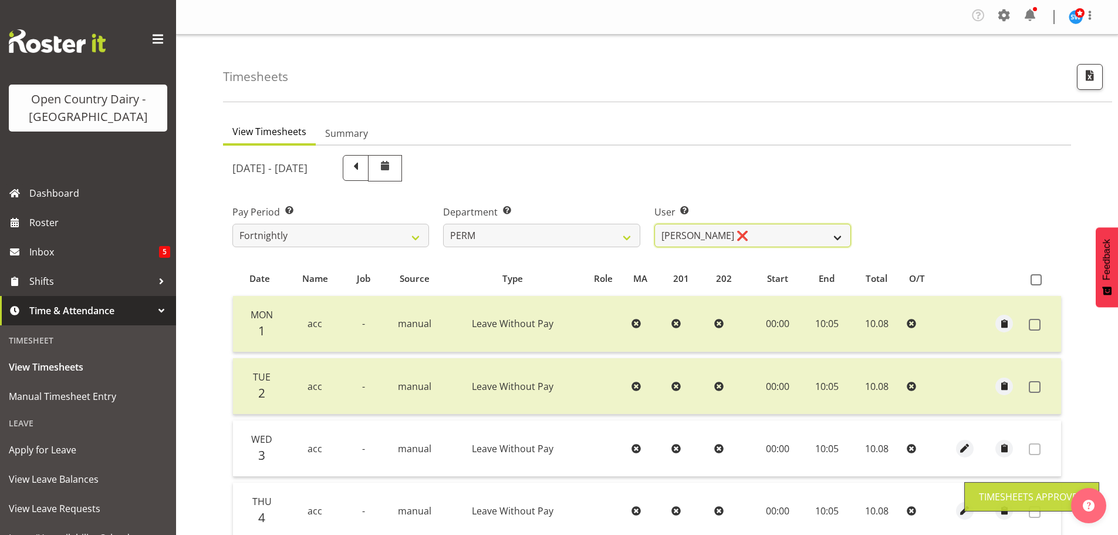
click at [751, 232] on select "Abhilash Antony ❌ Amba Swann ❌ Chris Kneebone ❌ Jayden Vincent ❌ Paul Wilson ❌ …" at bounding box center [752, 235] width 197 height 23
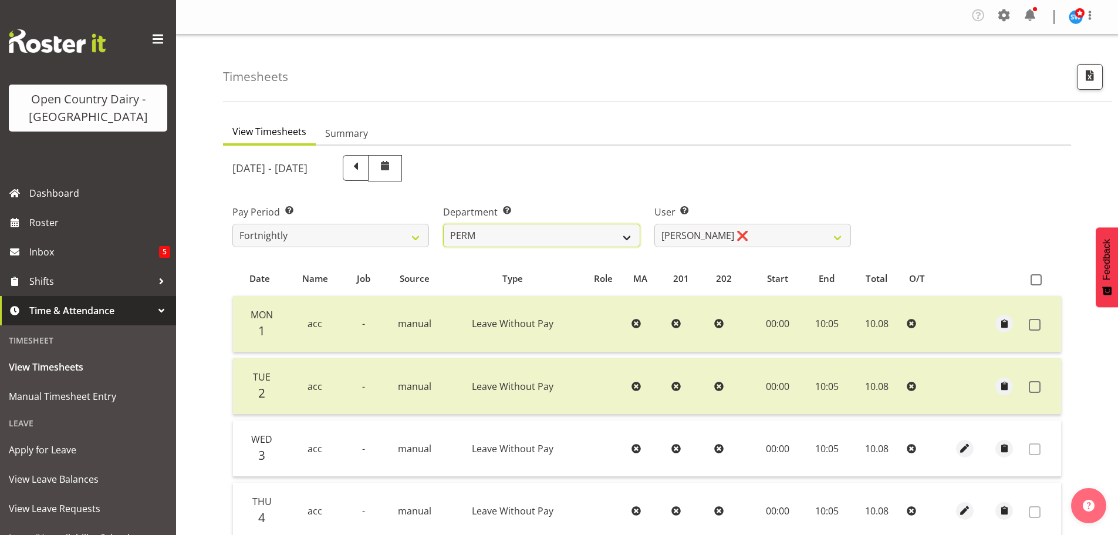
click at [555, 226] on select "701 702 703 704 705 706 707 708 709 710 711 712 713 714 715 716 717 718 719 720" at bounding box center [541, 235] width 197 height 23
click at [756, 232] on select "Abhilash Antony ❌ Amba Swann ❌ Chris Kneebone ❌ Jayden Vincent ❌ Paul Wilson ❌ …" at bounding box center [752, 235] width 197 height 23
click at [654, 224] on select "Abhilash Antony ❌ Amba Swann ❌ Chris Kneebone ❌ Jayden Vincent ❌ Paul Wilson ❌ …" at bounding box center [752, 235] width 197 height 23
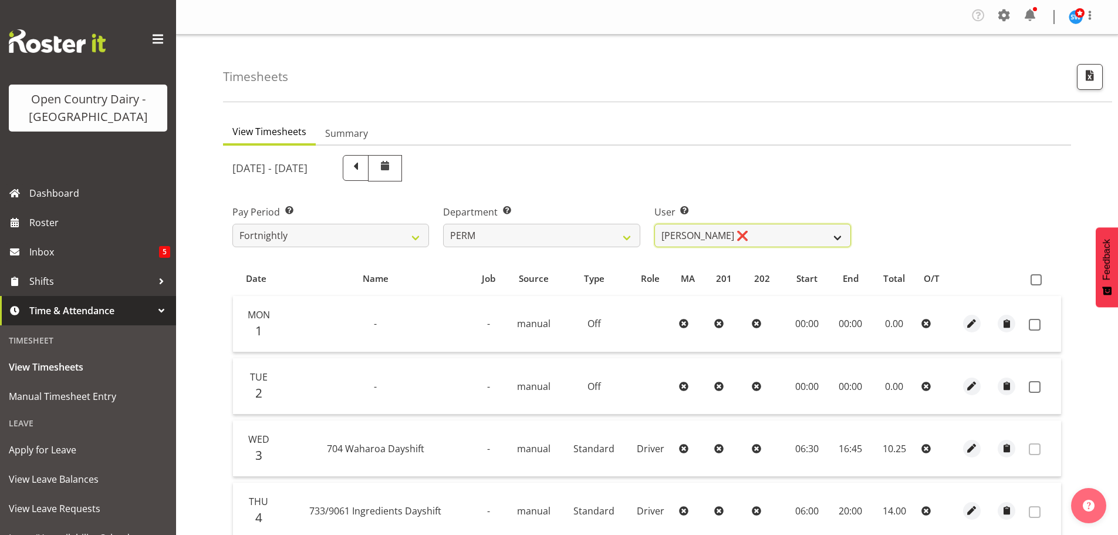
click at [793, 232] on select "Abhilash Antony ❌ Amba Swann ❌ Chris Kneebone ❌ Jayden Vincent ❌ Paul Wilson ❌ …" at bounding box center [752, 235] width 197 height 23
click at [654, 224] on select "Abhilash Antony ❌ Amba Swann ❌ Chris Kneebone ❌ Jayden Vincent ❌ Paul Wilson ❌ …" at bounding box center [752, 235] width 197 height 23
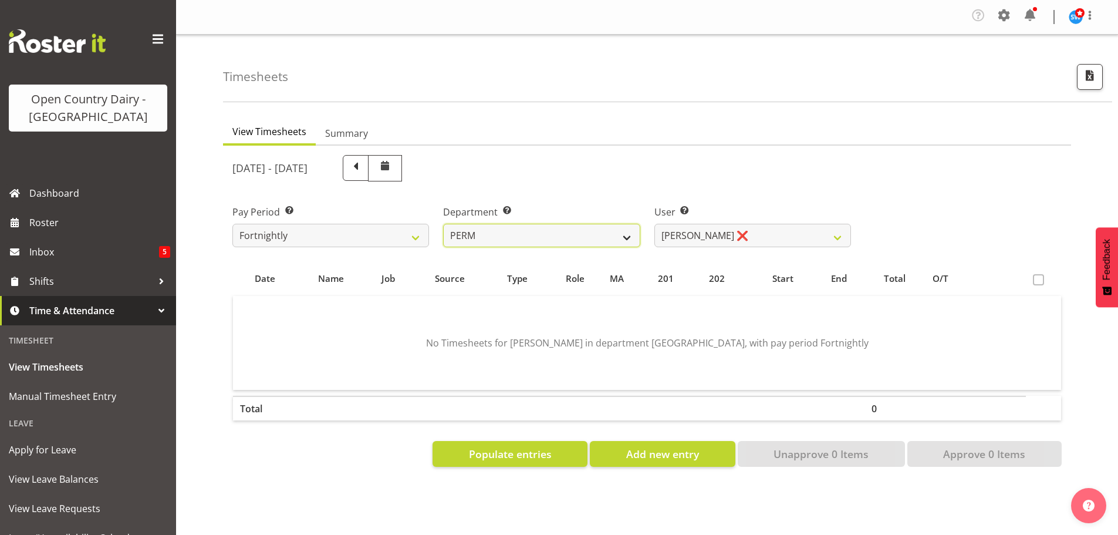
click at [499, 234] on select "701 702 703 704 705 706 707 708 709 710 711 712 713 714 715 716 717 718 719 720" at bounding box center [541, 235] width 197 height 23
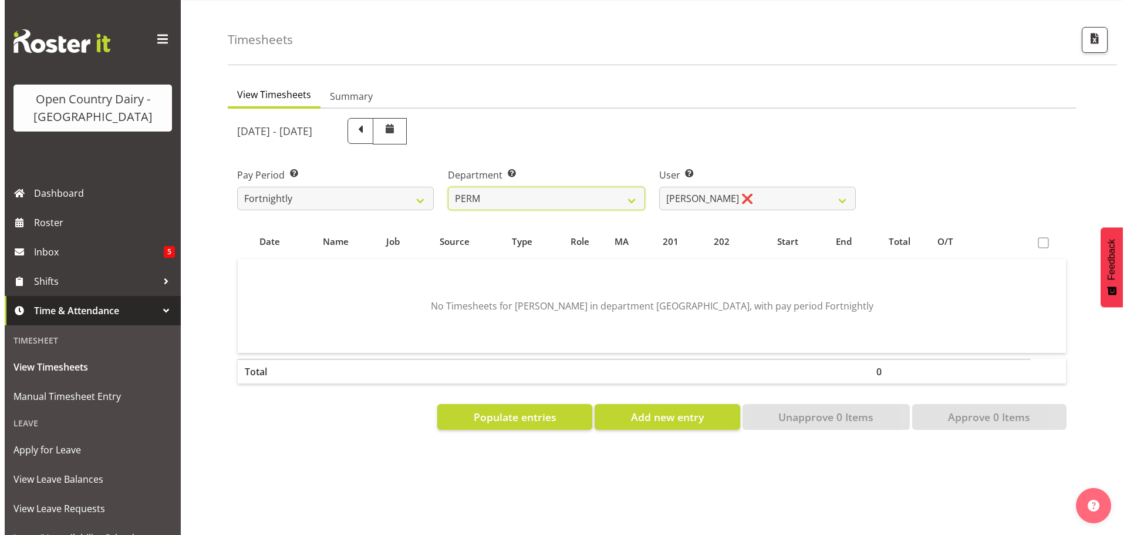
scroll to position [55, 0]
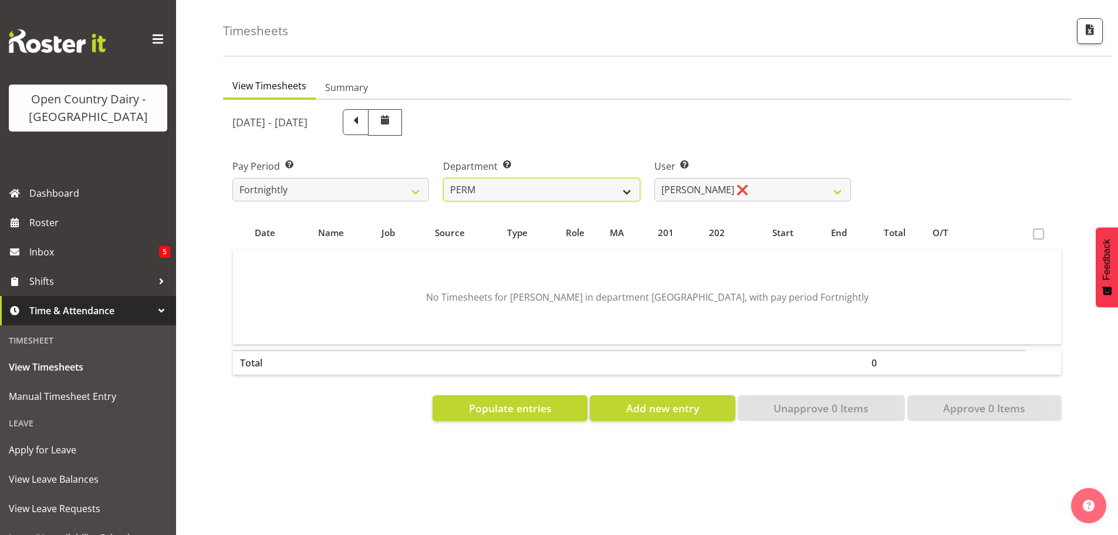
click at [530, 178] on select "701 702 703 704 705 706 707 708 709 710 711 712 713 714 715 716 717 718 719 720" at bounding box center [541, 189] width 197 height 23
click at [443, 178] on select "701 702 703 704 705 706 707 708 709 710 711 712 713 714 715 716 717 718 719 720" at bounding box center [541, 189] width 197 height 23
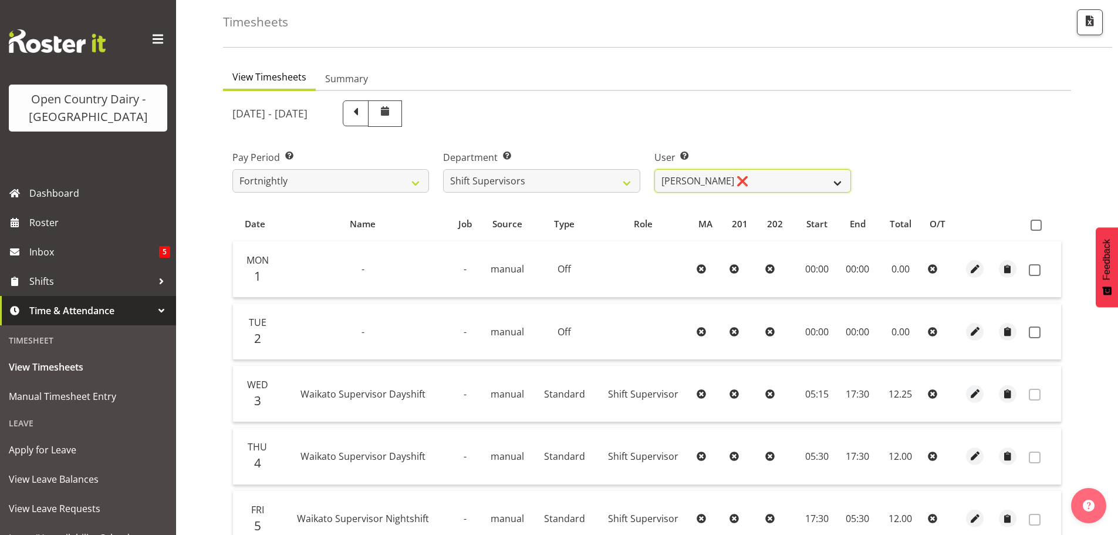
click at [775, 180] on select "Harald Aalderink ❌ Phillip Robb ❌ Teresa Perkinson ❌ Tom Clark ❌" at bounding box center [752, 180] width 197 height 23
click at [654, 169] on select "Harald Aalderink ❌ Phillip Robb ❌ Teresa Perkinson ❌ Tom Clark ❌" at bounding box center [752, 180] width 197 height 23
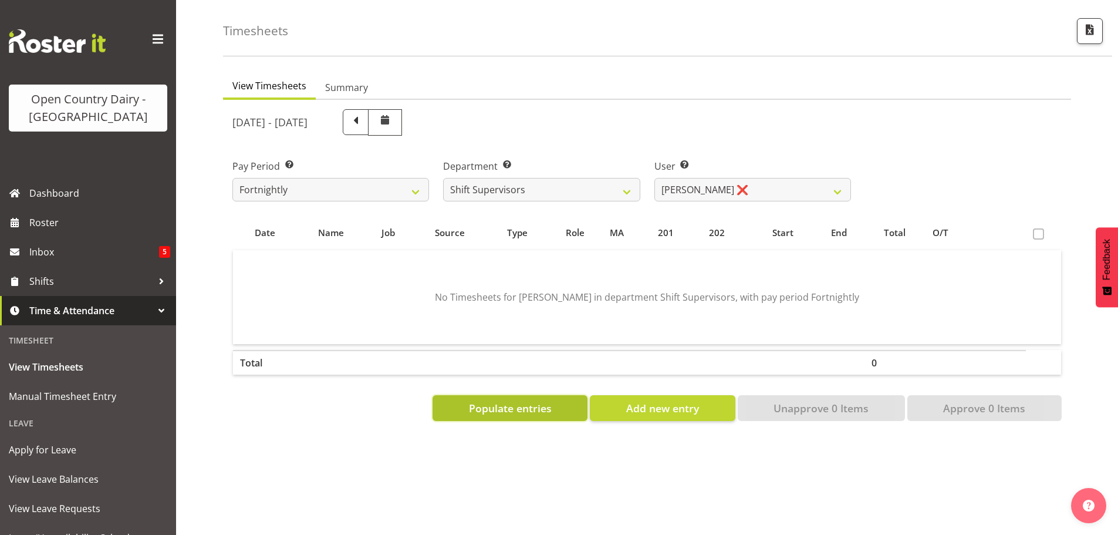
click at [509, 403] on span "Populate entries" at bounding box center [510, 407] width 83 height 15
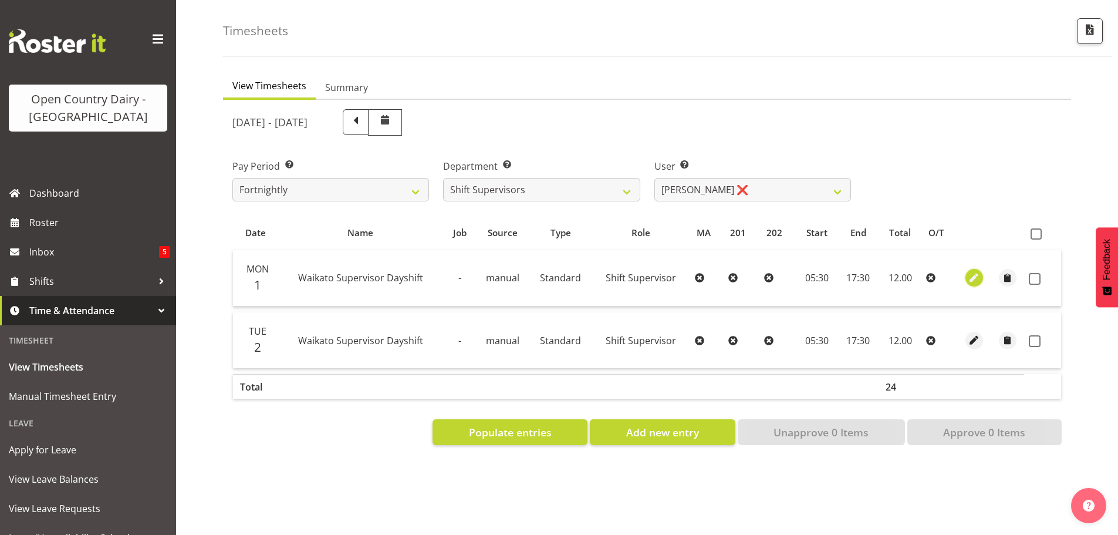
click at [973, 271] on span "button" at bounding box center [974, 277] width 13 height 13
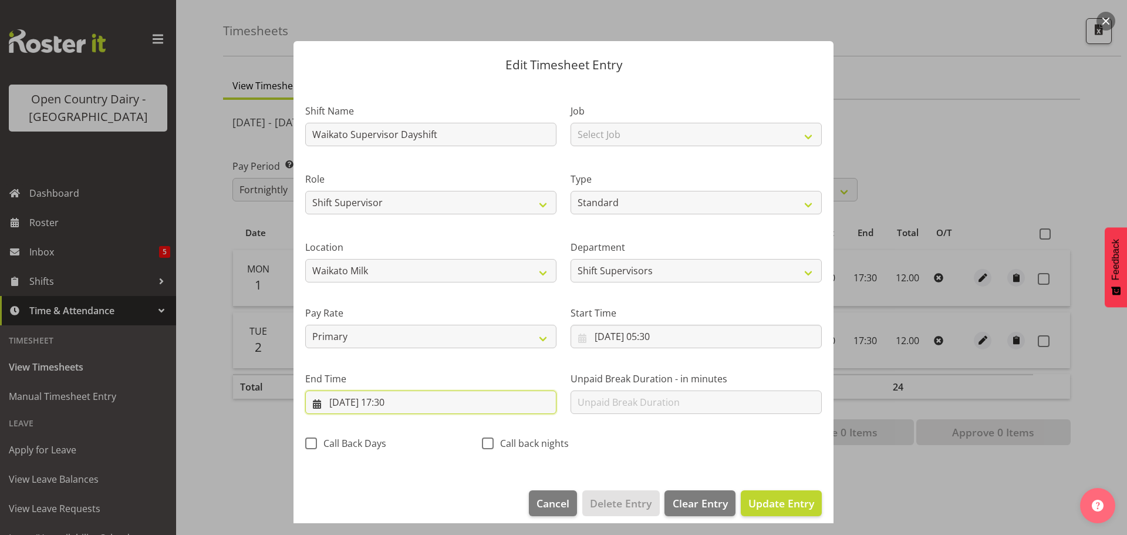
click at [408, 402] on input "01/09/2025, 17:30" at bounding box center [430, 401] width 251 height 23
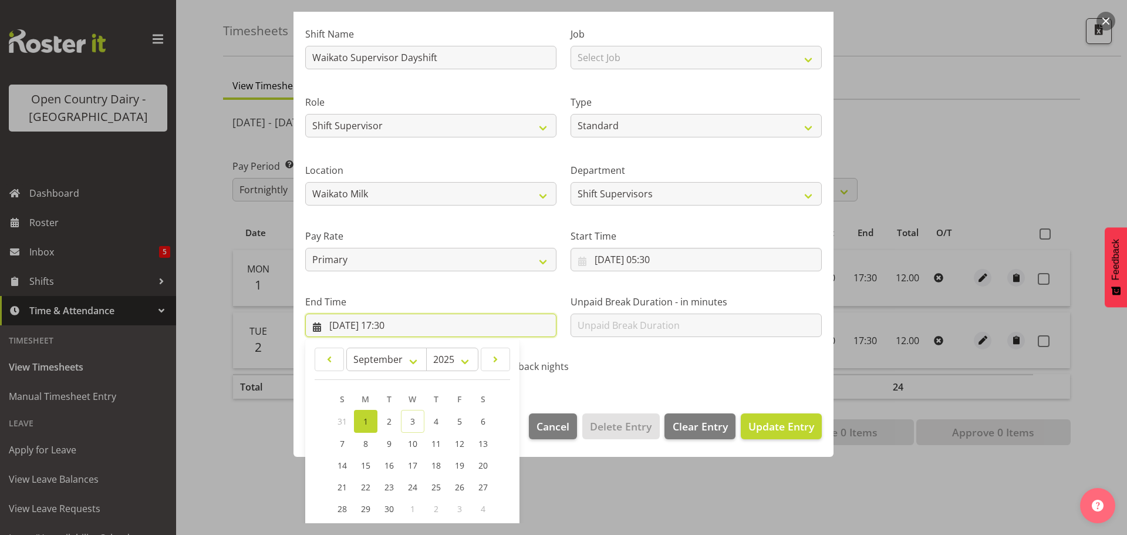
scroll to position [159, 0]
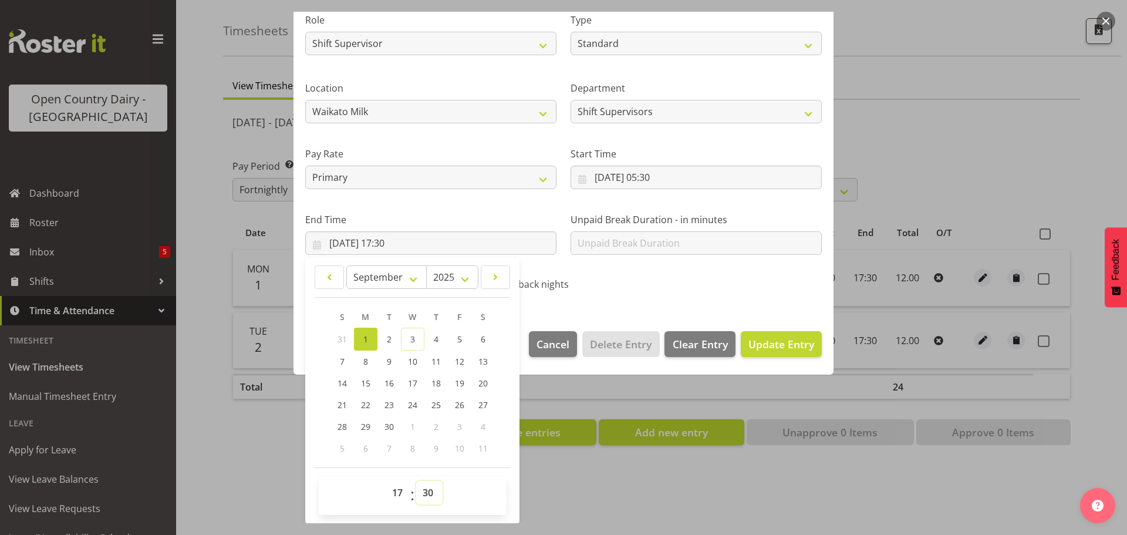
click at [432, 491] on select "00 01 02 03 04 05 06 07 08 09 10 11 12 13 14 15 16 17 18 19 20 21 22 23 24 25 2…" at bounding box center [429, 492] width 26 height 23
click at [416, 481] on select "00 01 02 03 04 05 06 07 08 09 10 11 12 13 14 15 16 17 18 19 20 21 22 23 24 25 2…" at bounding box center [429, 492] width 26 height 23
click at [759, 343] on span "Update Entry" at bounding box center [781, 344] width 66 height 14
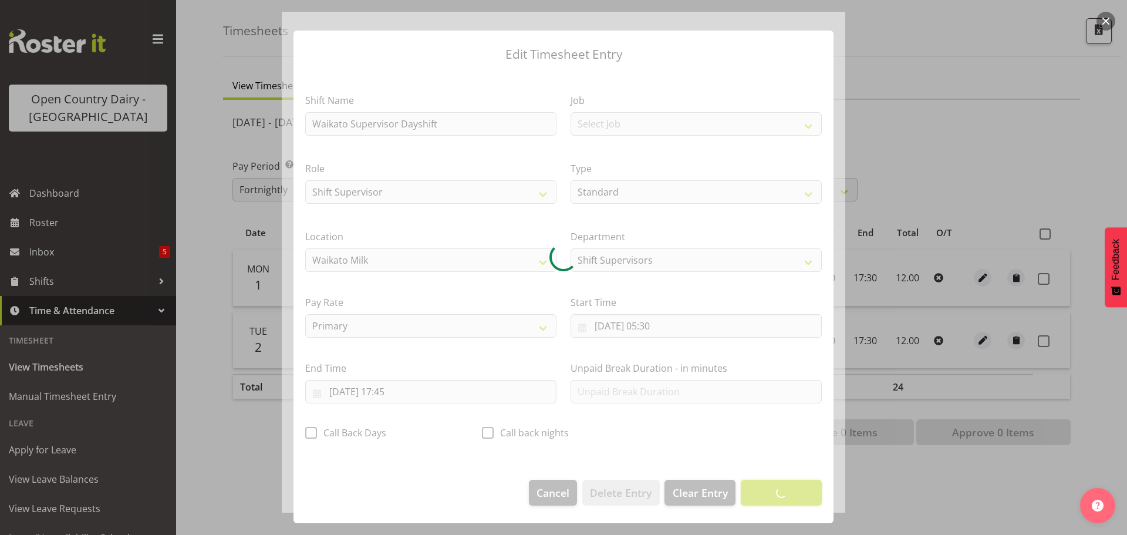
scroll to position [11, 0]
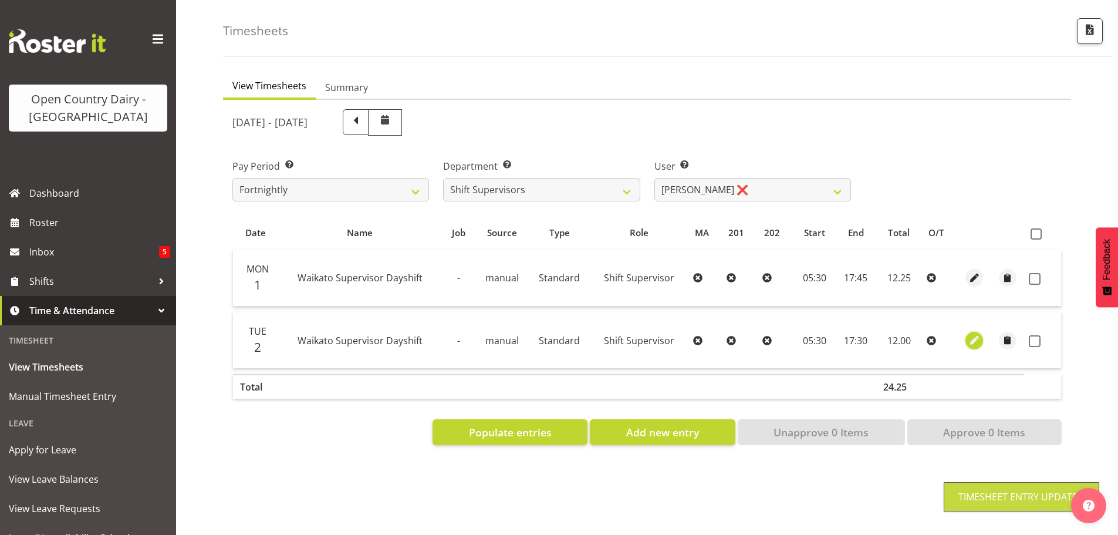
click at [978, 333] on span "button" at bounding box center [974, 339] width 13 height 13
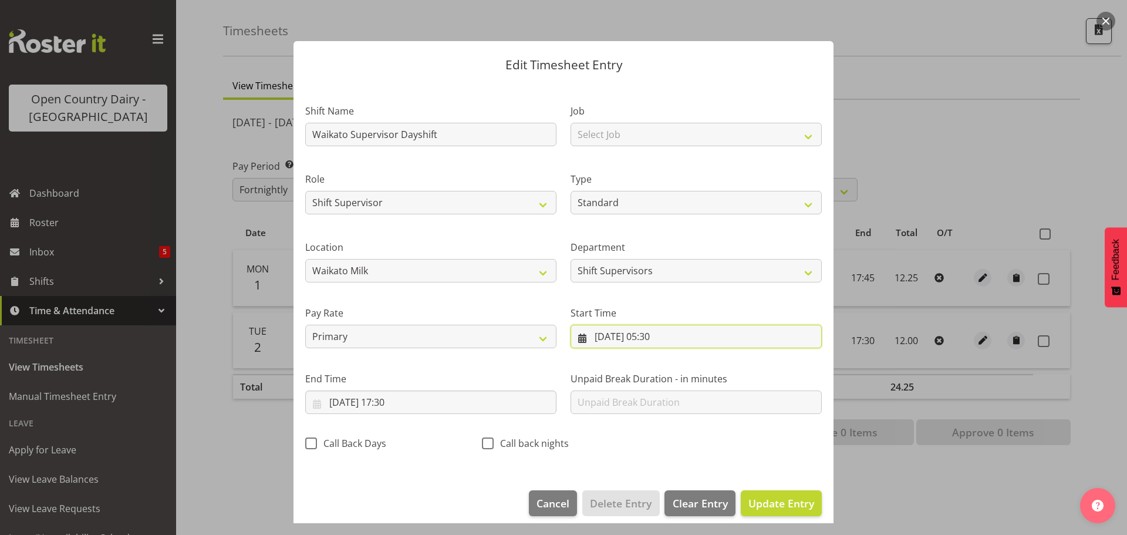
click at [653, 338] on input "02/09/2025, 05:30" at bounding box center [695, 335] width 251 height 23
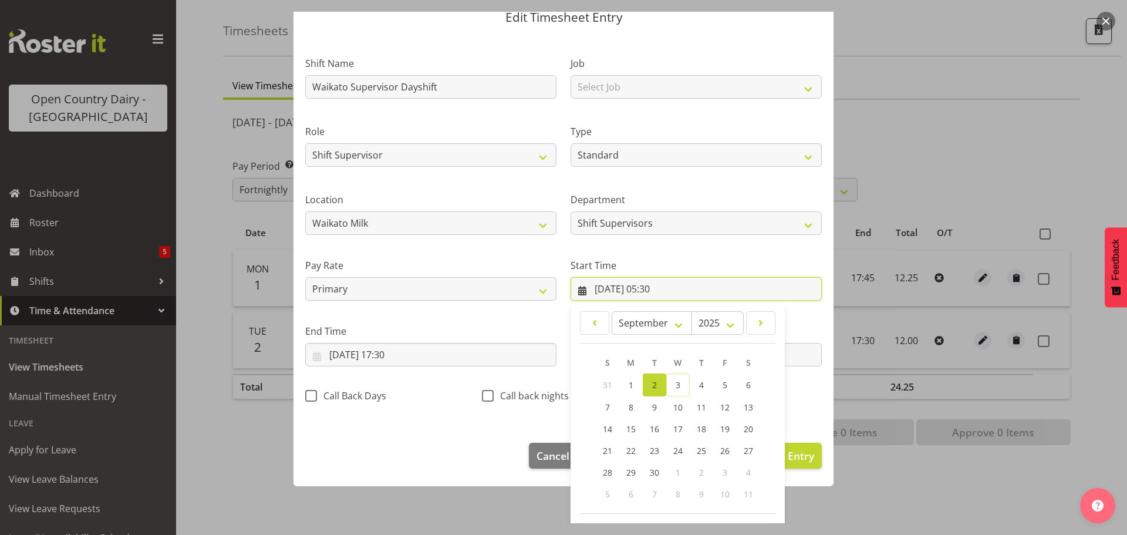
scroll to position [93, 0]
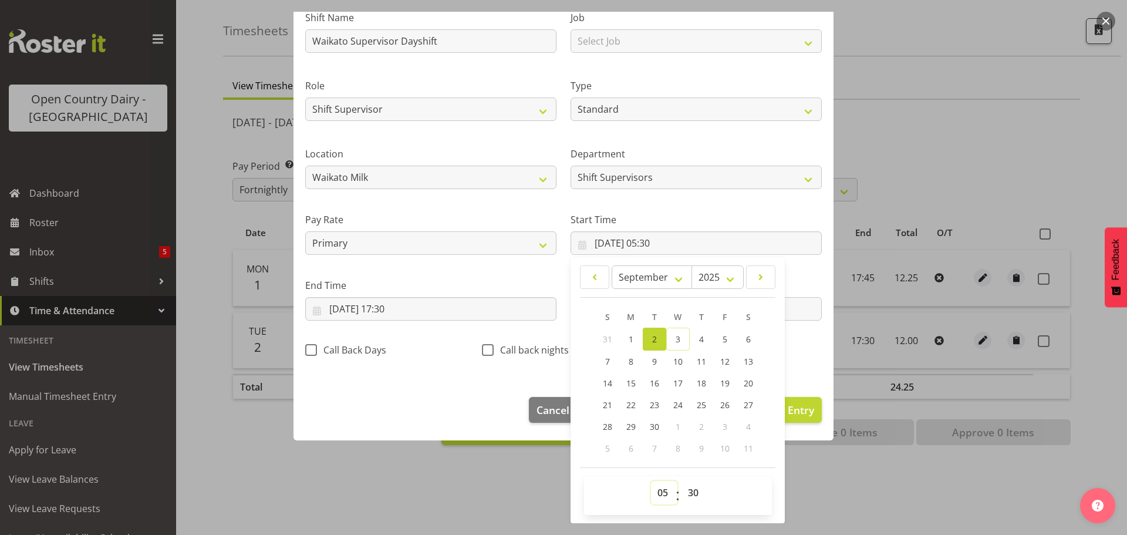
drag, startPoint x: 654, startPoint y: 492, endPoint x: 652, endPoint y: 484, distance: 7.7
click at [654, 492] on select "00 01 02 03 04 05 06 07 08 09 10 11 12 13 14 15 16 17 18 19 20 21 22 23" at bounding box center [664, 492] width 26 height 23
click at [651, 481] on select "00 01 02 03 04 05 06 07 08 09 10 11 12 13 14 15 16 17 18 19 20 21 22 23" at bounding box center [664, 492] width 26 height 23
click at [387, 305] on input "02/09/2025, 17:30" at bounding box center [430, 308] width 251 height 23
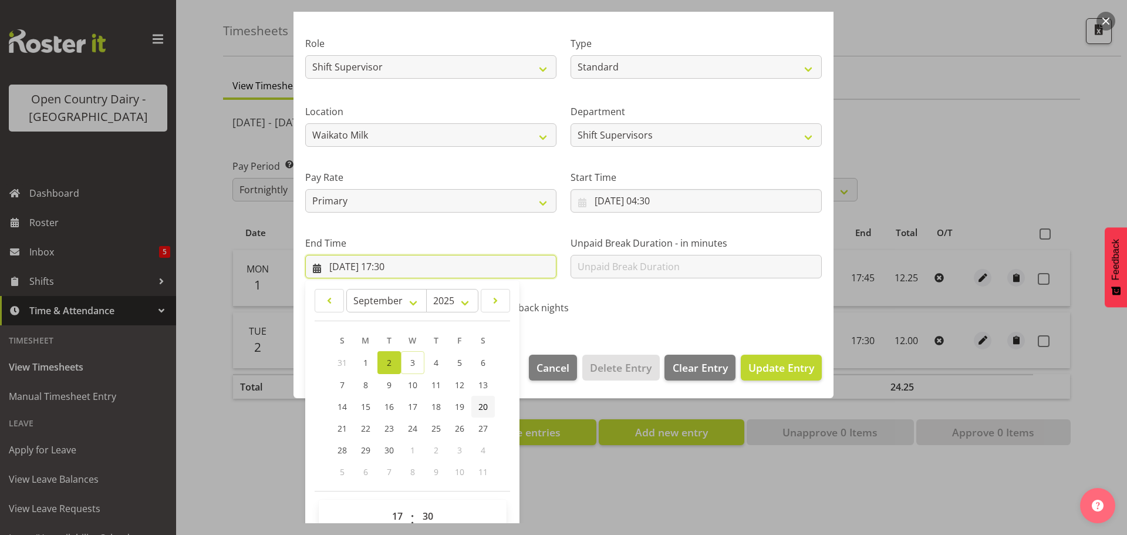
scroll to position [159, 0]
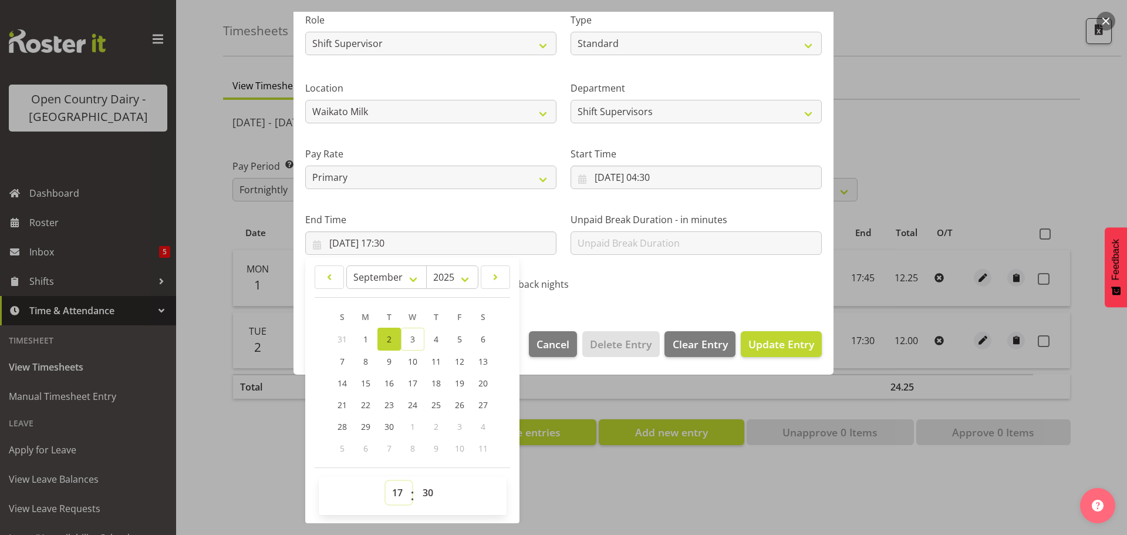
click at [399, 491] on select "00 01 02 03 04 05 06 07 08 09 10 11 12 13 14 15 16 17 18 19 20 21 22 23" at bounding box center [399, 492] width 26 height 23
click at [386, 481] on select "00 01 02 03 04 05 06 07 08 09 10 11 12 13 14 15 16 17 18 19 20 21 22 23" at bounding box center [399, 492] width 26 height 23
click at [429, 495] on select "00 01 02 03 04 05 06 07 08 09 10 11 12 13 14 15 16 17 18 19 20 21 22 23 24 25 2…" at bounding box center [429, 492] width 26 height 23
click at [416, 481] on select "00 01 02 03 04 05 06 07 08 09 10 11 12 13 14 15 16 17 18 19 20 21 22 23 24 25 2…" at bounding box center [429, 492] width 26 height 23
click at [765, 342] on span "Update Entry" at bounding box center [781, 344] width 66 height 14
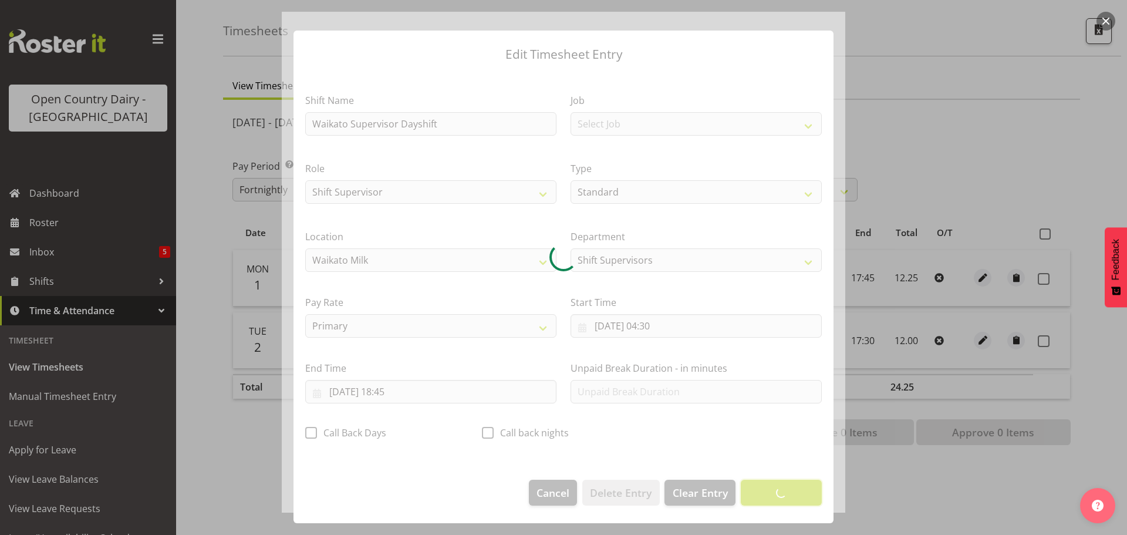
scroll to position [11, 0]
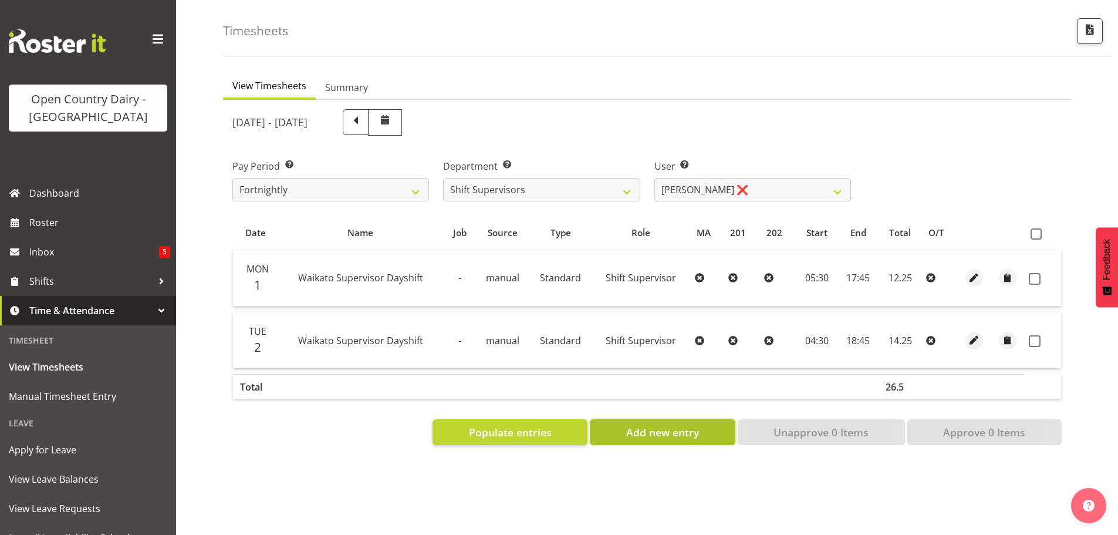
click at [690, 425] on span "Add new entry" at bounding box center [662, 431] width 73 height 15
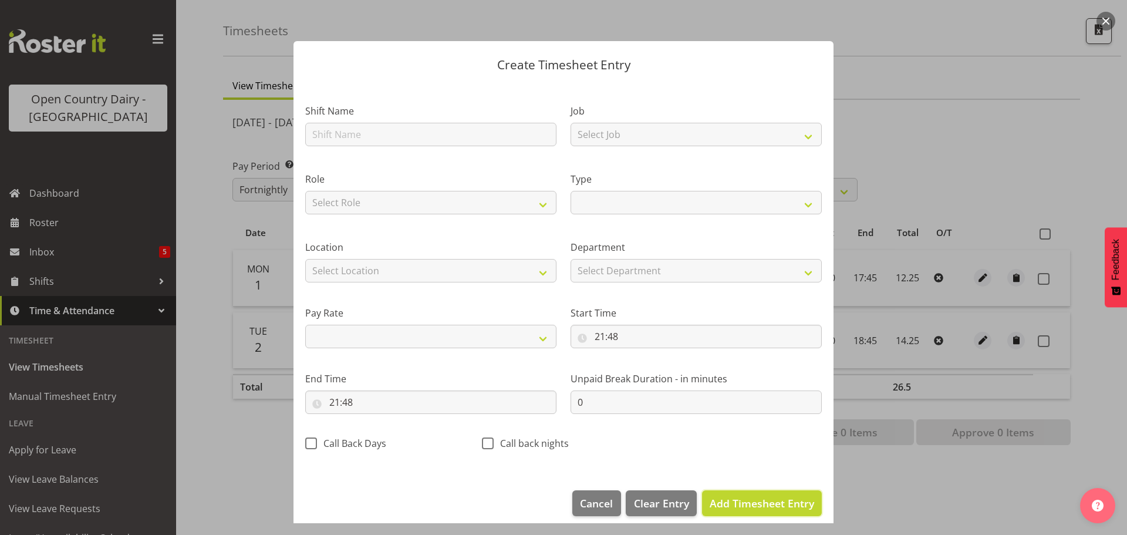
click at [750, 503] on span "Add Timesheet Entry" at bounding box center [761, 503] width 104 height 14
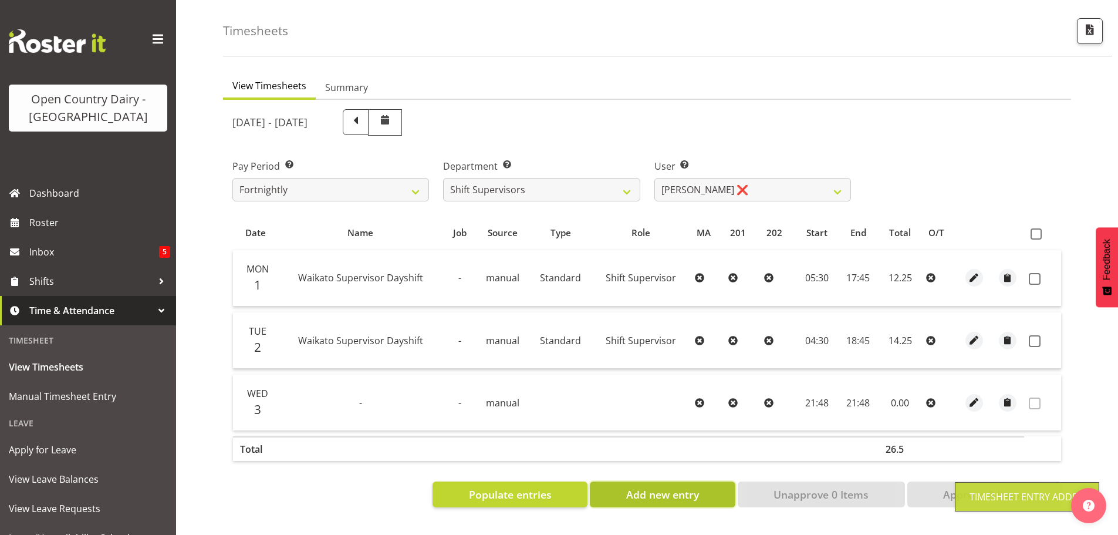
click at [685, 486] on span "Add new entry" at bounding box center [662, 493] width 73 height 15
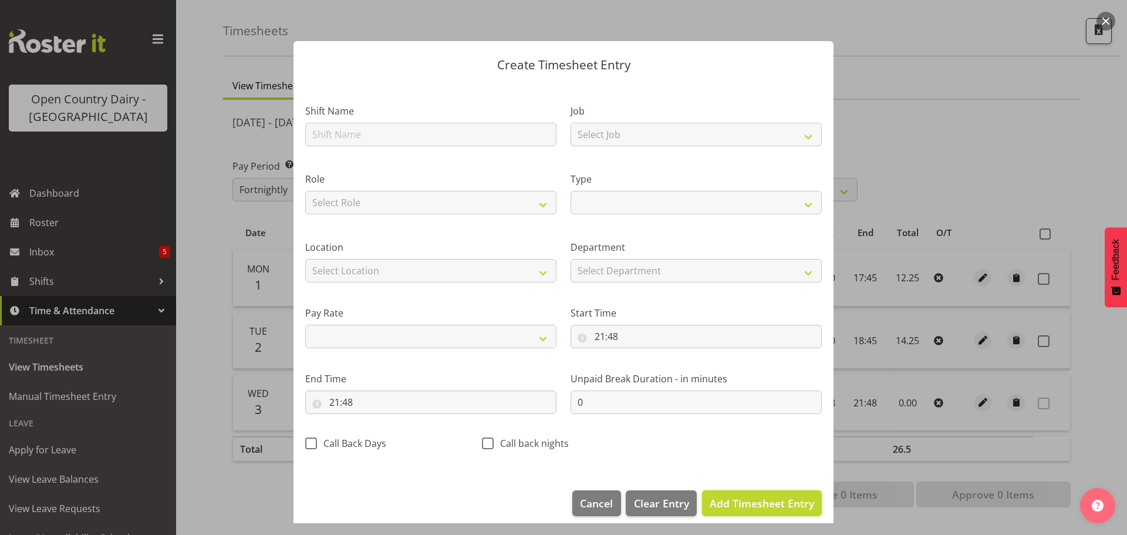
click at [733, 503] on span "Add Timesheet Entry" at bounding box center [761, 503] width 104 height 14
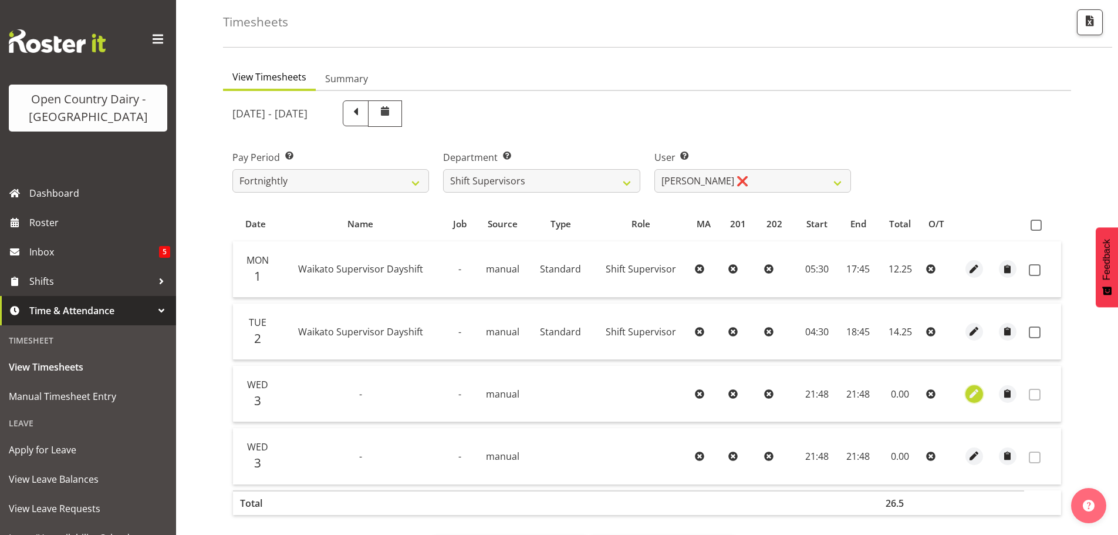
click at [978, 394] on span "button" at bounding box center [974, 393] width 13 height 13
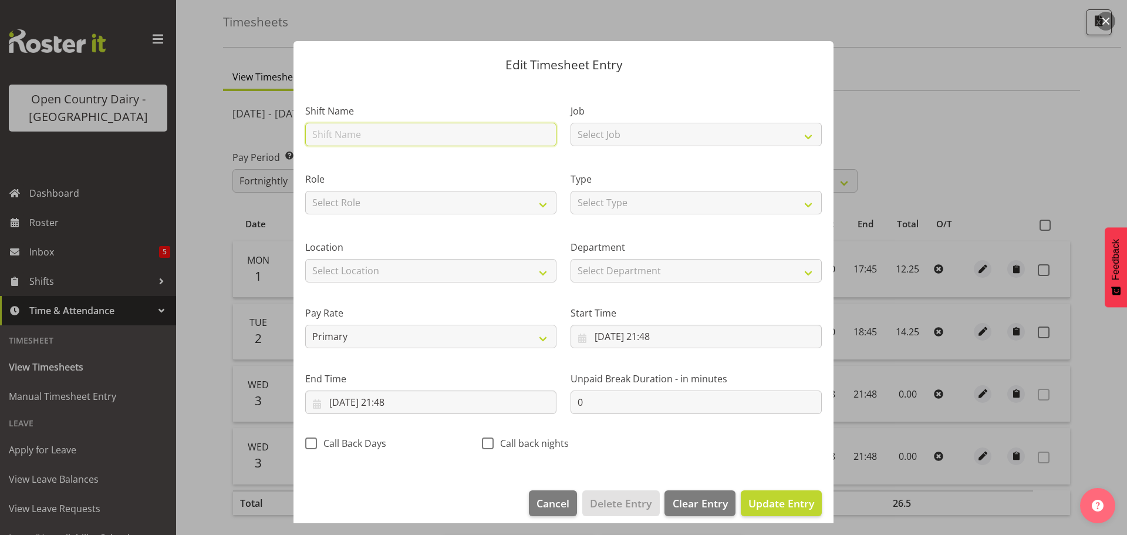
drag, startPoint x: 434, startPoint y: 133, endPoint x: 441, endPoint y: 134, distance: 6.6
click at [431, 133] on input "text" at bounding box center [430, 134] width 251 height 23
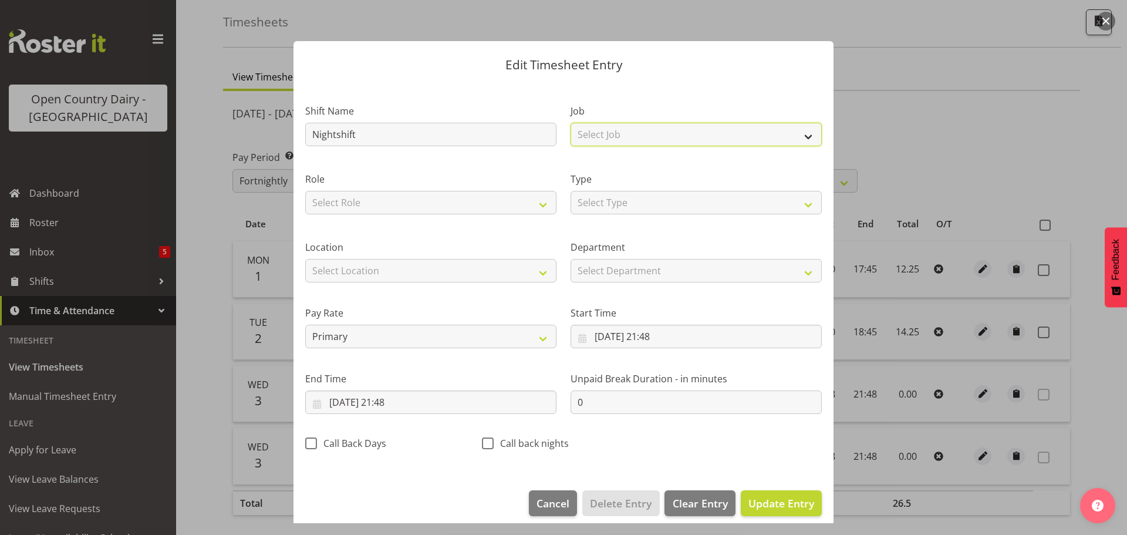
click at [626, 138] on select "Select Job Driver Driver supervisor Support" at bounding box center [695, 134] width 251 height 23
click at [570, 123] on select "Select Job Driver Driver supervisor Support" at bounding box center [695, 134] width 251 height 23
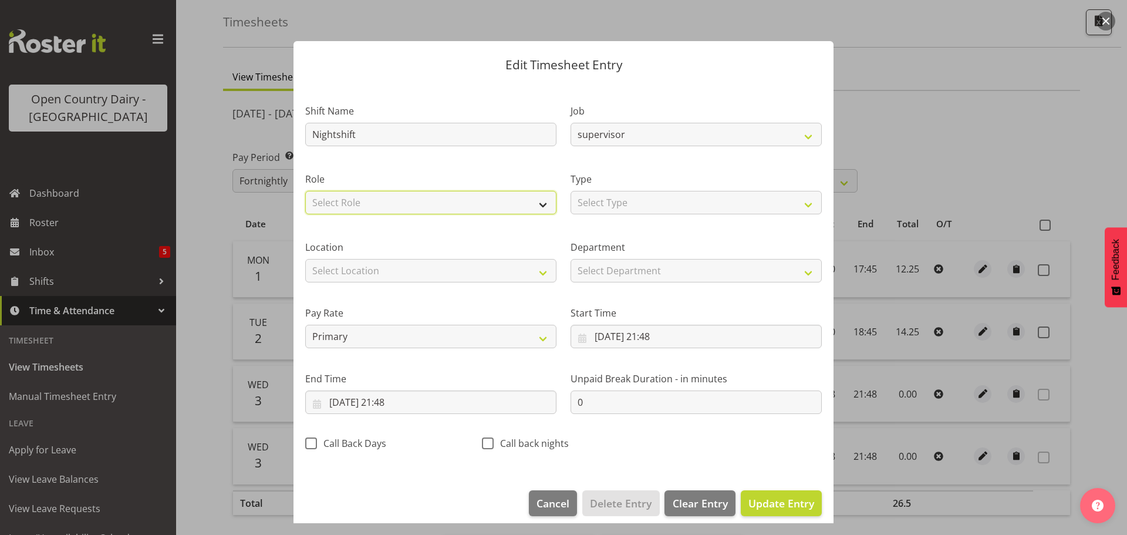
click at [481, 202] on select "Select Role Shift Supervisor" at bounding box center [430, 202] width 251 height 23
click at [305, 191] on select "Select Role Shift Supervisor" at bounding box center [430, 202] width 251 height 23
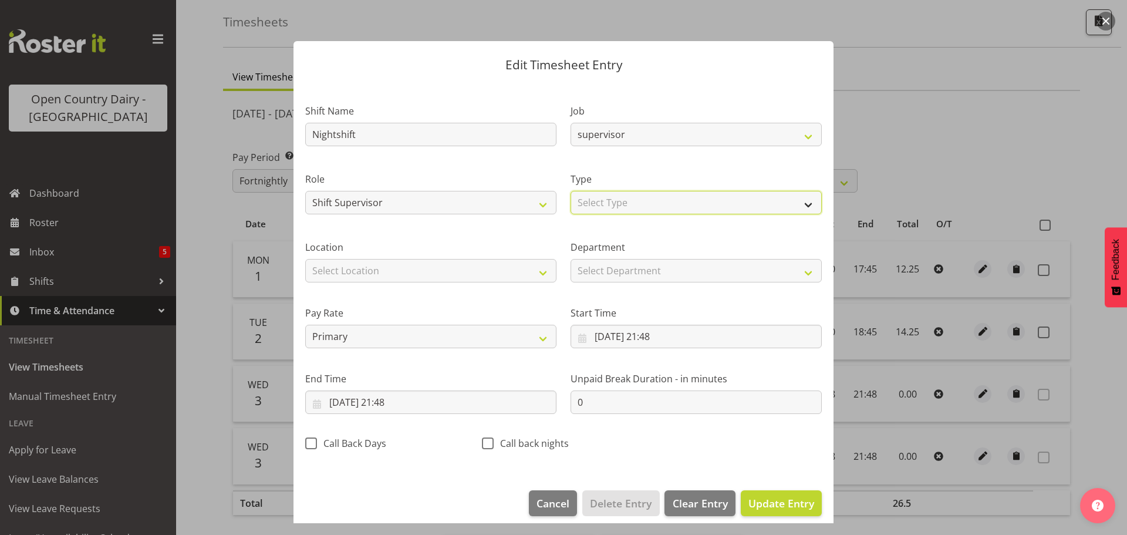
click at [646, 200] on select "Select Type Off Standard Public Holiday Public Holiday (Worked) Day In Lieu Ann…" at bounding box center [695, 202] width 251 height 23
click at [570, 191] on select "Select Type Off Standard Public Holiday Public Holiday (Worked) Day In Lieu Ann…" at bounding box center [695, 202] width 251 height 23
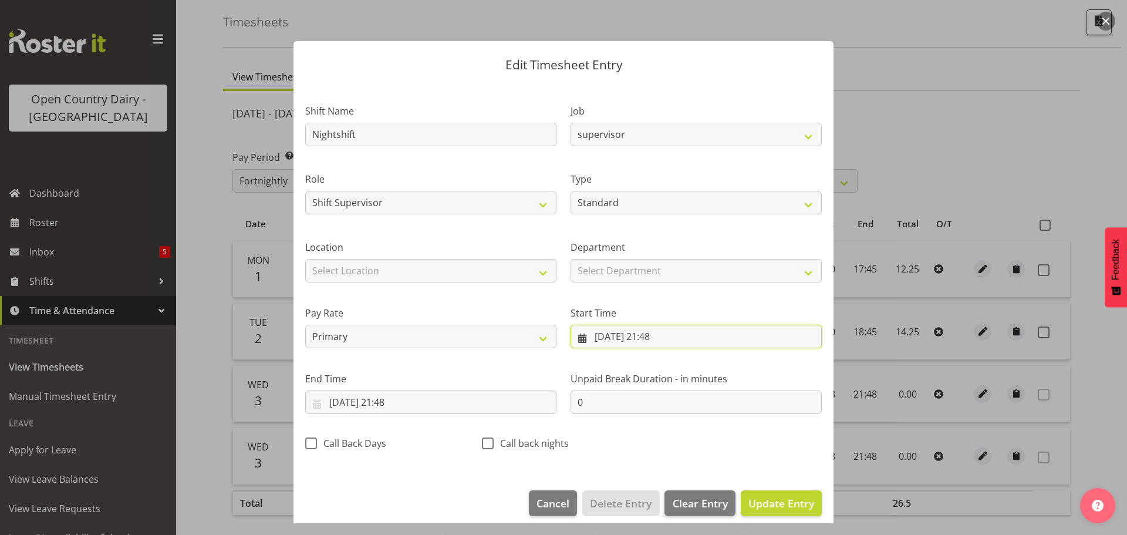
click at [627, 336] on input "03/09/2025, 21:48" at bounding box center [695, 335] width 251 height 23
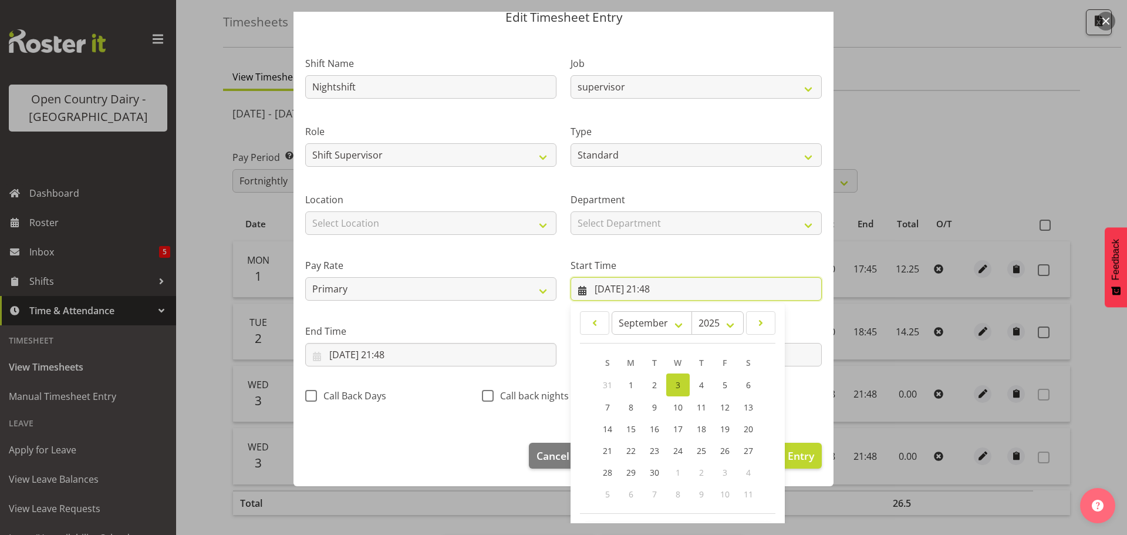
scroll to position [93, 0]
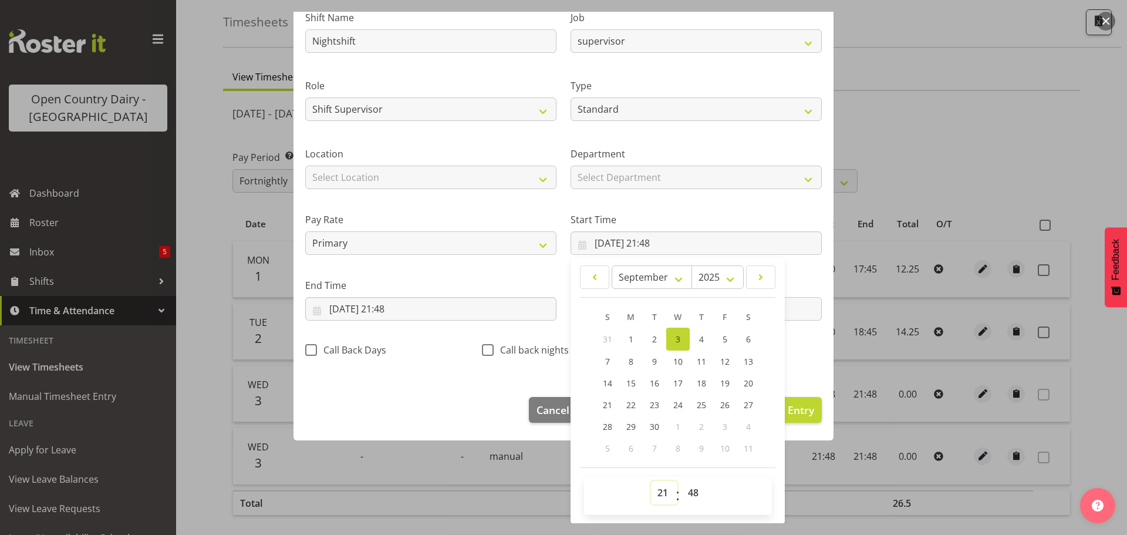
click at [656, 491] on select "00 01 02 03 04 05 06 07 08 09 10 11 12 13 14 15 16 17 18 19 20 21 22 23" at bounding box center [664, 492] width 26 height 23
click at [651, 481] on select "00 01 02 03 04 05 06 07 08 09 10 11 12 13 14 15 16 17 18 19 20 21 22 23" at bounding box center [664, 492] width 26 height 23
click at [693, 492] on select "00 01 02 03 04 05 06 07 08 09 10 11 12 13 14 15 16 17 18 19 20 21 22 23 24 25 2…" at bounding box center [694, 492] width 26 height 23
click at [681, 481] on select "00 01 02 03 04 05 06 07 08 09 10 11 12 13 14 15 16 17 18 19 20 21 22 23 24 25 2…" at bounding box center [694, 492] width 26 height 23
click at [421, 308] on input "03/09/2025, 21:48" at bounding box center [430, 308] width 251 height 23
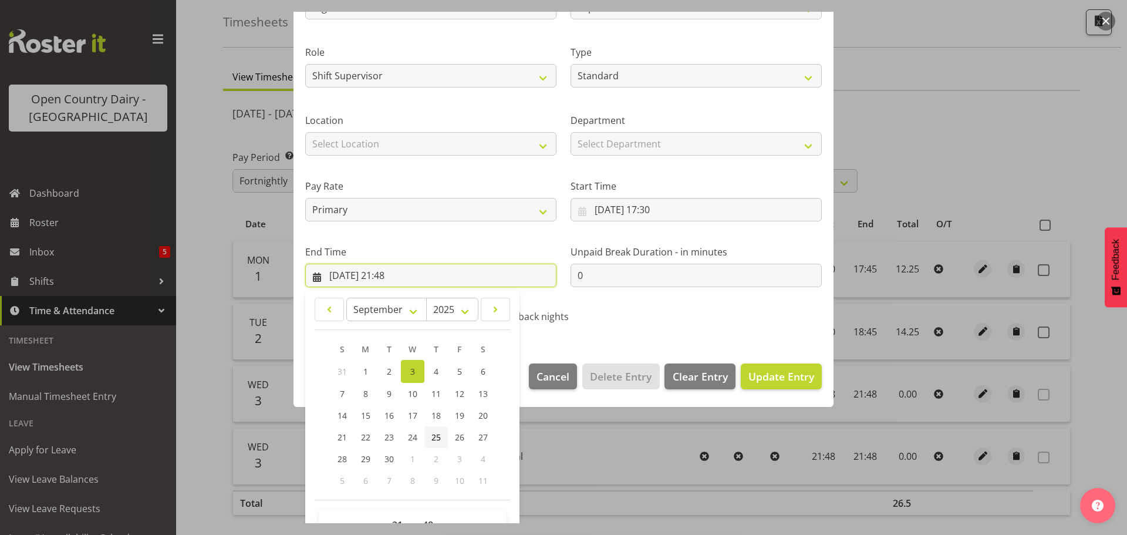
scroll to position [159, 0]
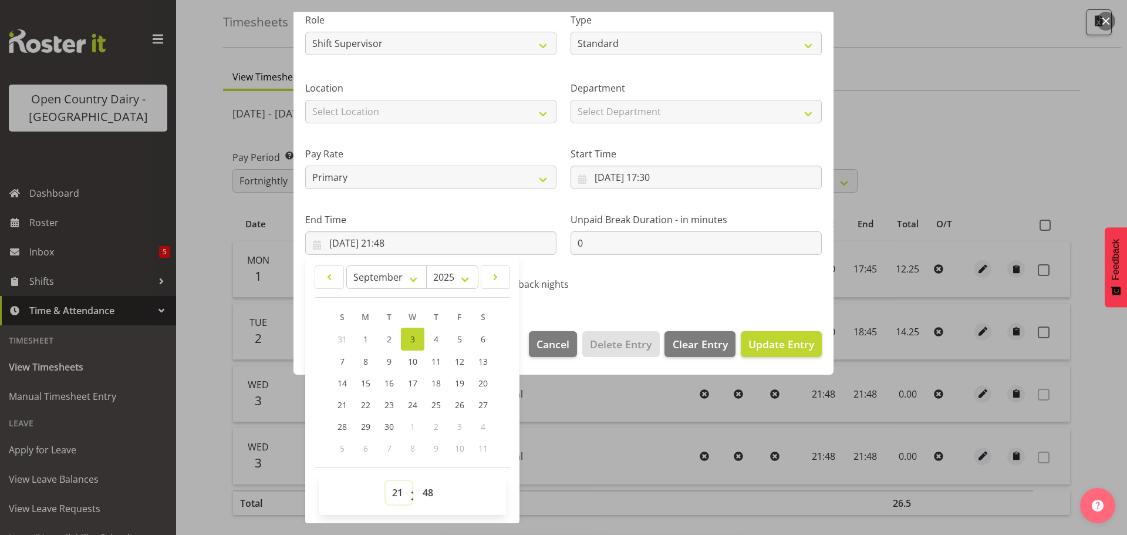
click at [395, 497] on select "00 01 02 03 04 05 06 07 08 09 10 11 12 13 14 15 16 17 18 19 20 21 22 23" at bounding box center [399, 492] width 26 height 23
click at [386, 481] on select "00 01 02 03 04 05 06 07 08 09 10 11 12 13 14 15 16 17 18 19 20 21 22 23" at bounding box center [399, 492] width 26 height 23
click at [430, 495] on select "00 01 02 03 04 05 06 07 08 09 10 11 12 13 14 15 16 17 18 19 20 21 22 23 24 25 2…" at bounding box center [429, 492] width 26 height 23
click at [416, 481] on select "00 01 02 03 04 05 06 07 08 09 10 11 12 13 14 15 16 17 18 19 20 21 22 23 24 25 2…" at bounding box center [429, 492] width 26 height 23
click at [764, 346] on span "Update Entry" at bounding box center [781, 344] width 66 height 14
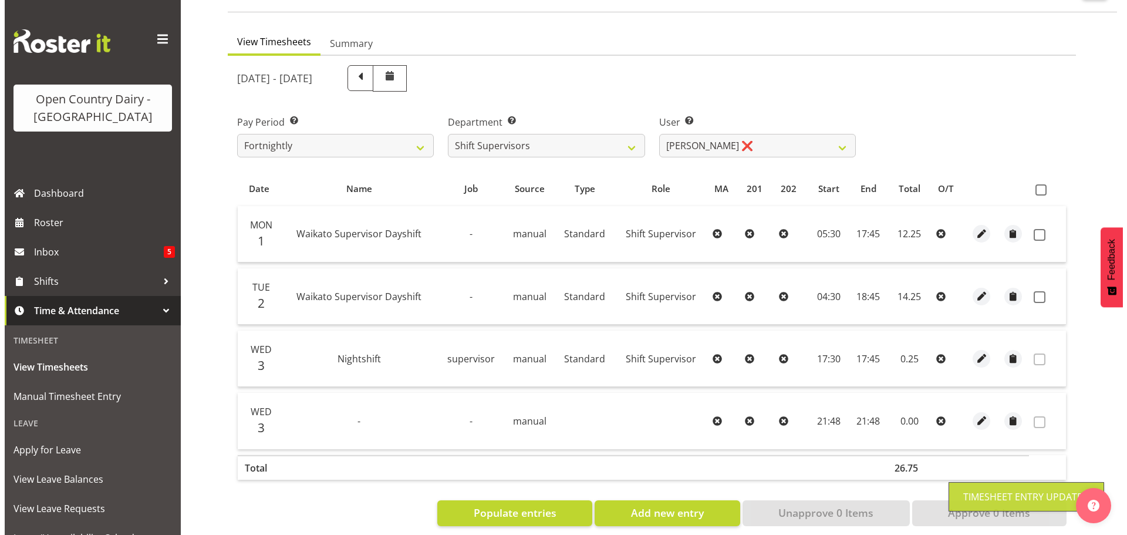
scroll to position [108, 0]
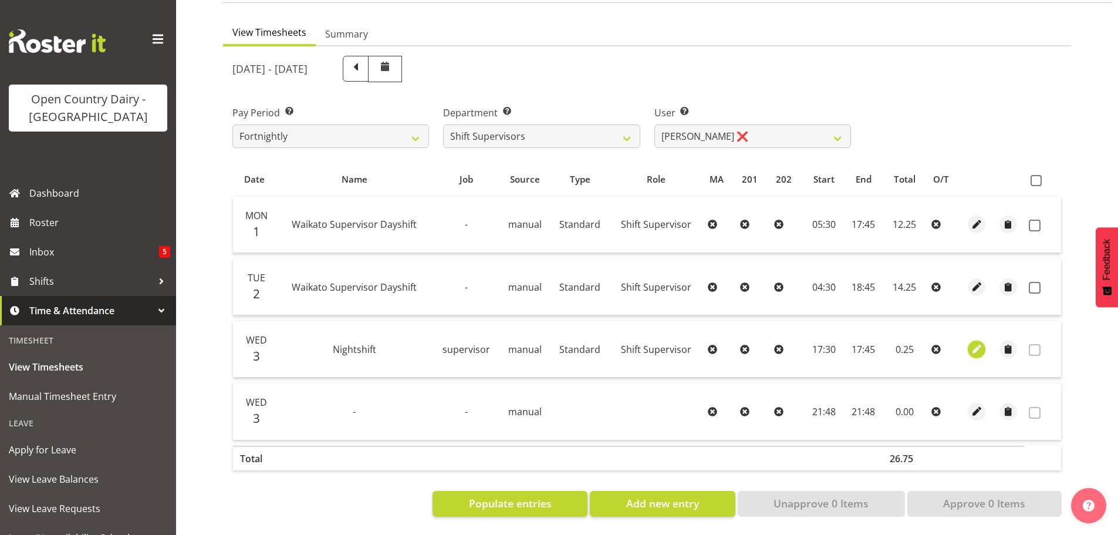
click at [975, 342] on span "button" at bounding box center [976, 348] width 13 height 13
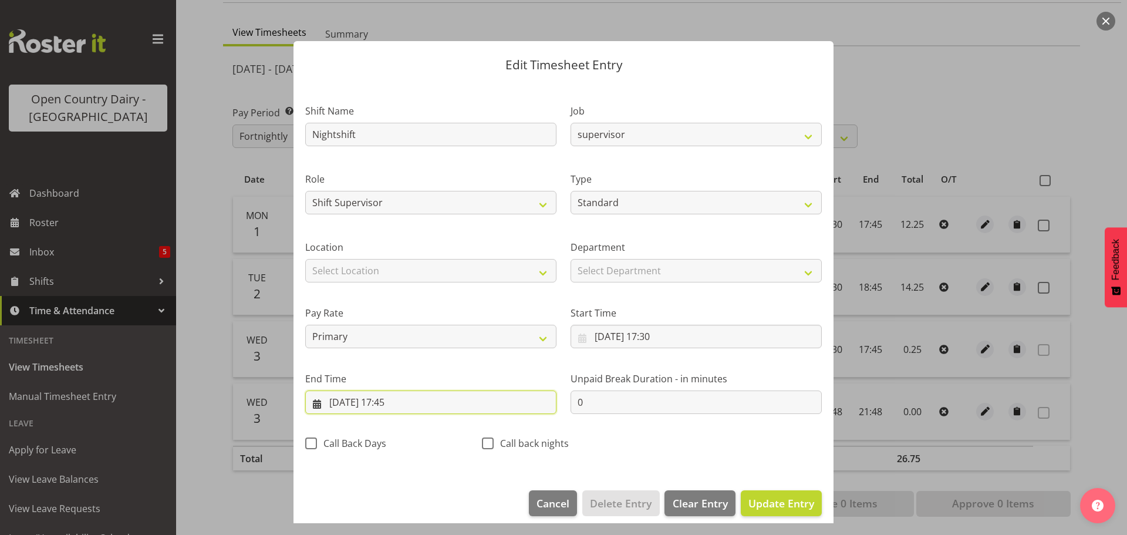
click at [389, 403] on input "03/09/2025, 17:45" at bounding box center [430, 401] width 251 height 23
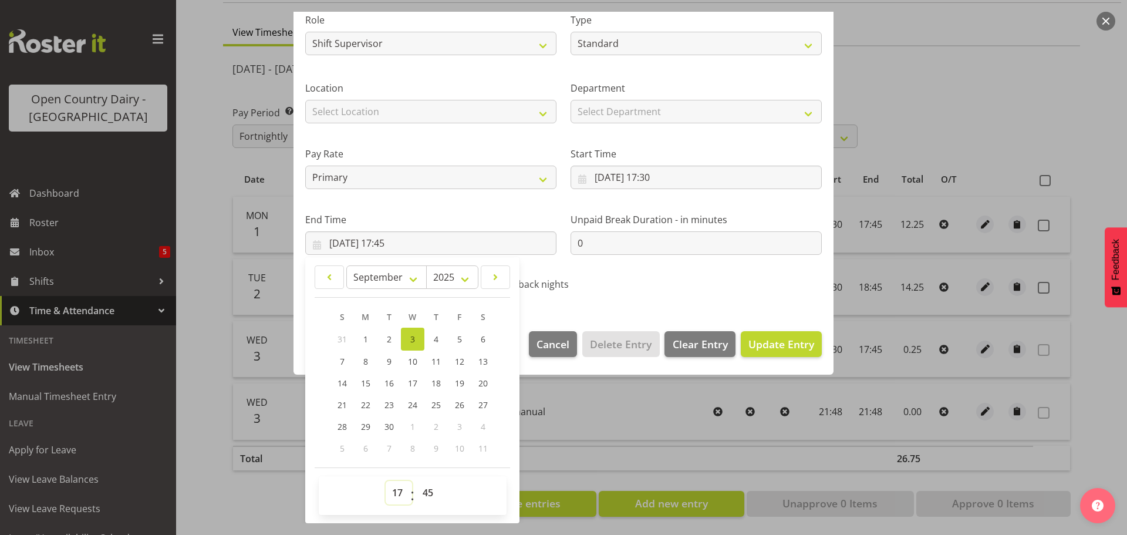
click at [397, 490] on select "00 01 02 03 04 05 06 07 08 09 10 11 12 13 14 15 16 17 18 19 20 21 22 23" at bounding box center [399, 492] width 26 height 23
click at [386, 481] on select "00 01 02 03 04 05 06 07 08 09 10 11 12 13 14 15 16 17 18 19 20 21 22 23" at bounding box center [399, 492] width 26 height 23
drag, startPoint x: 800, startPoint y: 348, endPoint x: 808, endPoint y: 348, distance: 7.6
click at [800, 348] on span "Update Entry" at bounding box center [781, 344] width 66 height 14
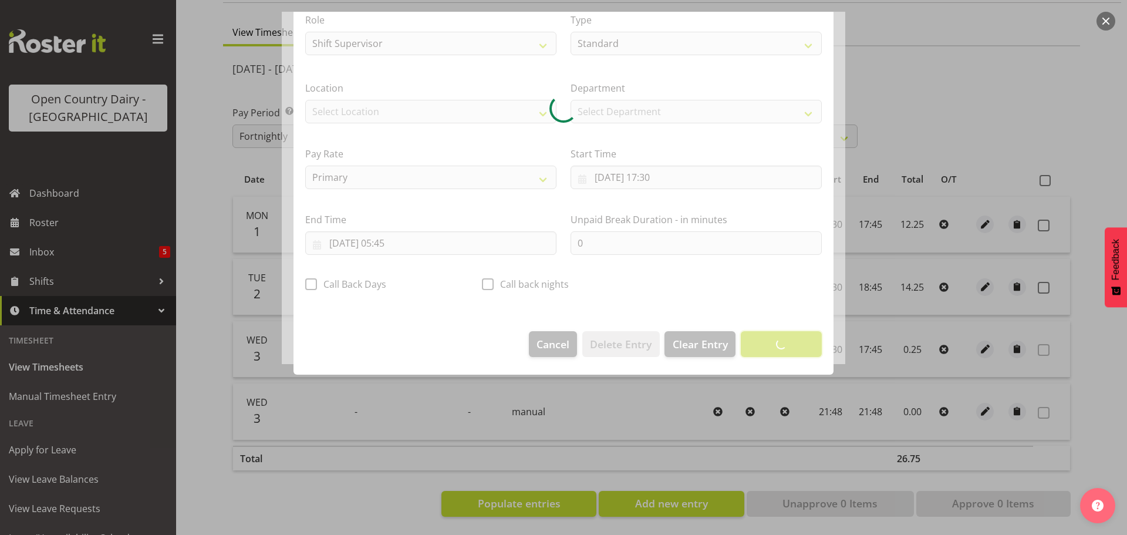
scroll to position [11, 0]
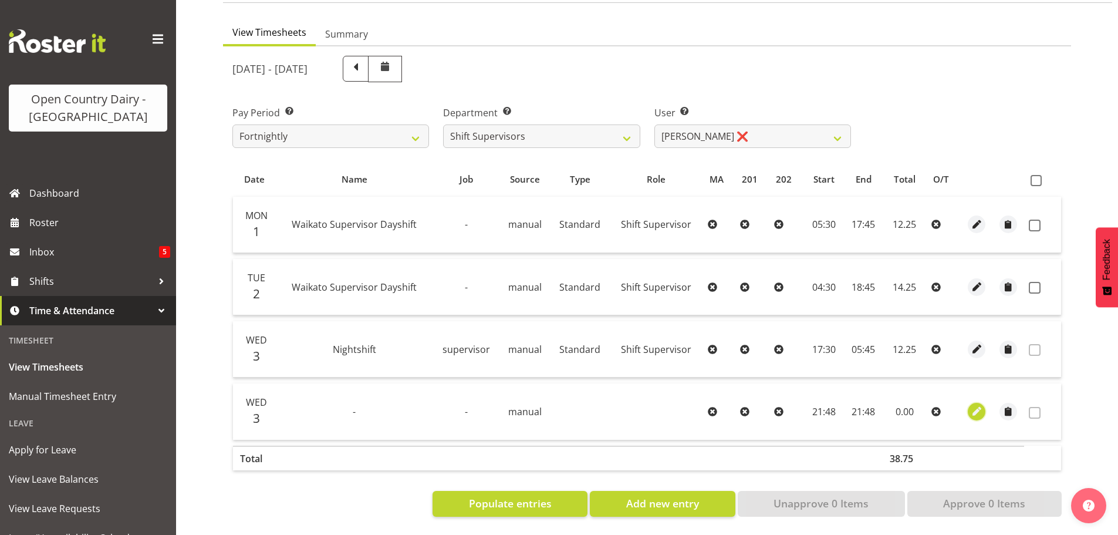
click at [979, 404] on span "button" at bounding box center [976, 410] width 13 height 13
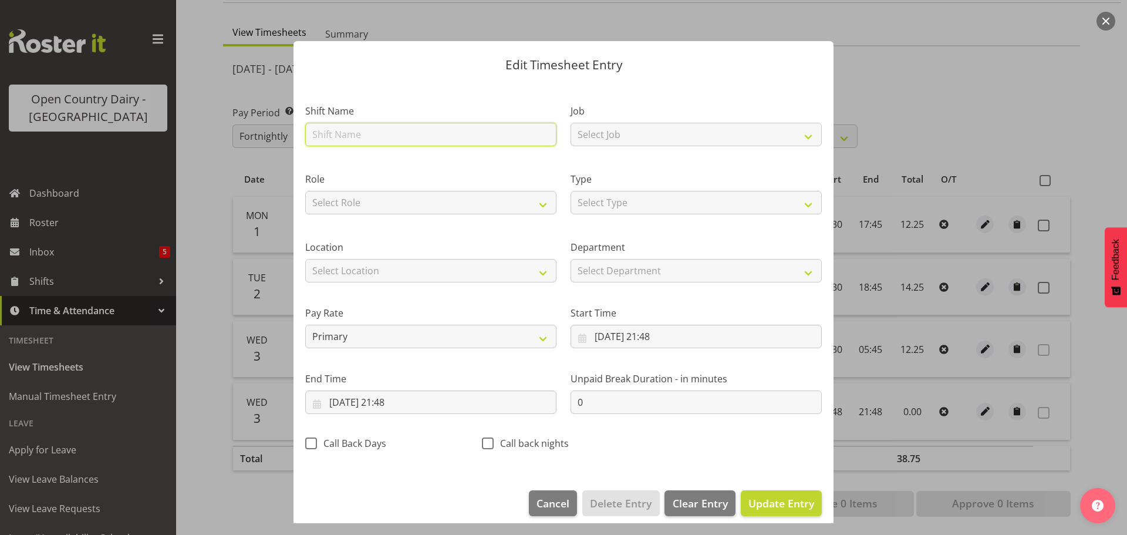
click at [365, 133] on input "text" at bounding box center [430, 134] width 251 height 23
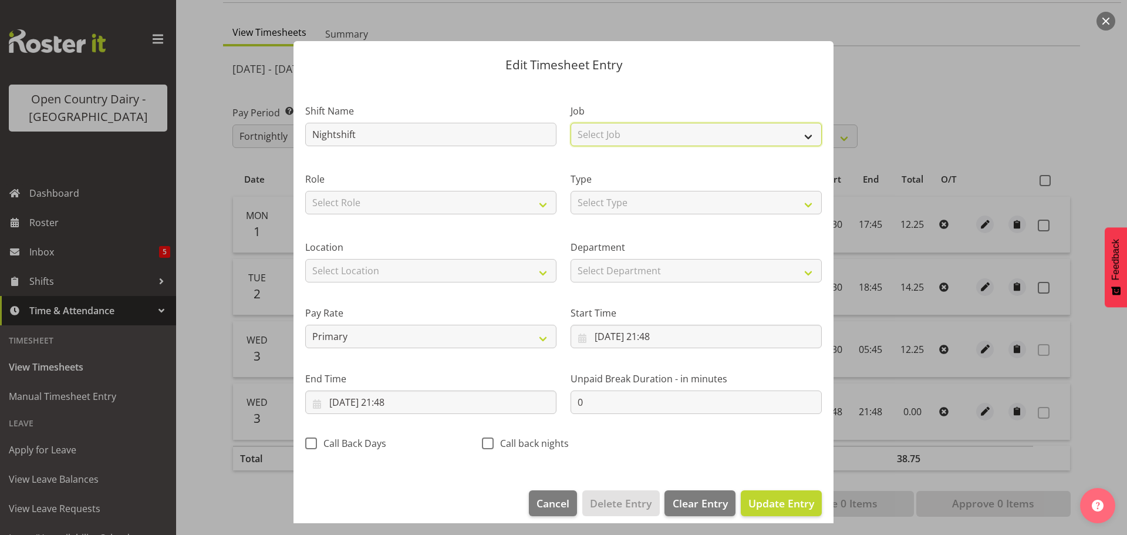
drag, startPoint x: 636, startPoint y: 133, endPoint x: 636, endPoint y: 140, distance: 6.5
click at [636, 133] on select "Select Job Driver Driver supervisor Support" at bounding box center [695, 134] width 251 height 23
click at [570, 123] on select "Select Job Driver Driver supervisor Support" at bounding box center [695, 134] width 251 height 23
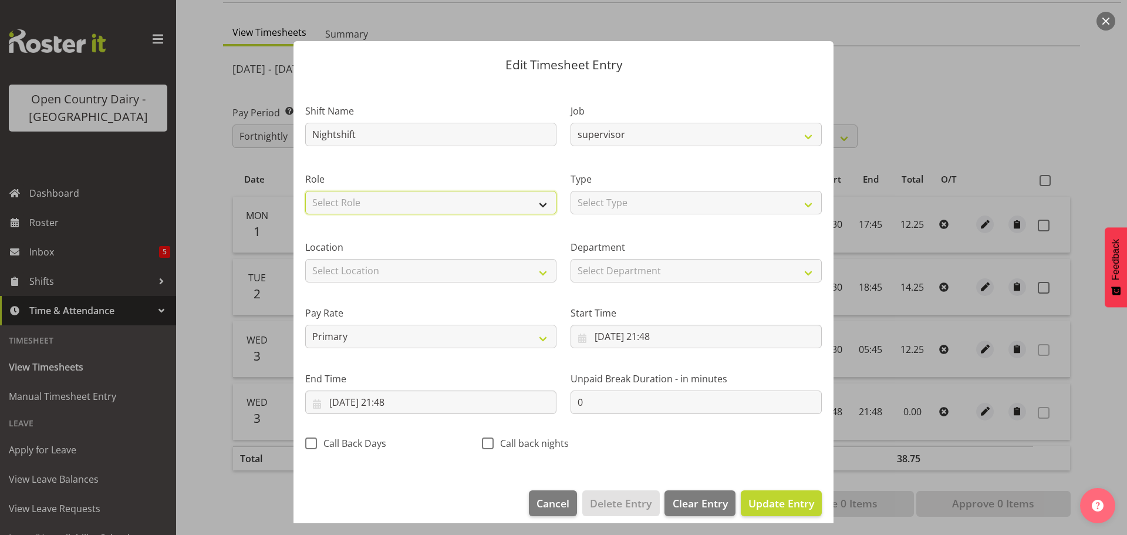
click at [521, 197] on select "Select Role Shift Supervisor" at bounding box center [430, 202] width 251 height 23
click at [305, 191] on select "Select Role Shift Supervisor" at bounding box center [430, 202] width 251 height 23
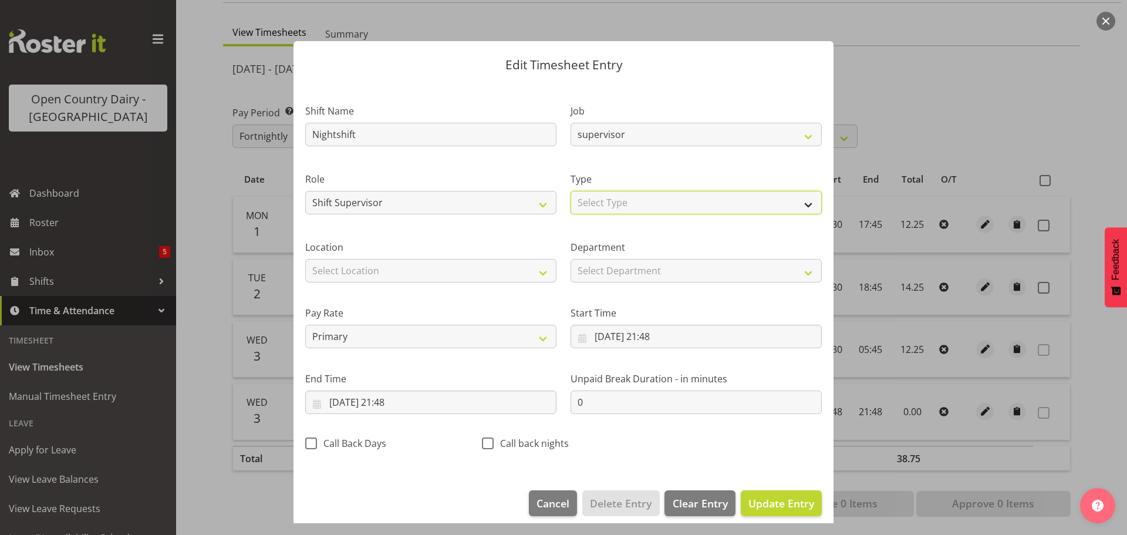
click at [670, 200] on select "Select Type Off Standard Public Holiday Public Holiday (Worked) Day In Lieu Ann…" at bounding box center [695, 202] width 251 height 23
click at [570, 191] on select "Select Type Off Standard Public Holiday Public Holiday (Worked) Day In Lieu Ann…" at bounding box center [695, 202] width 251 height 23
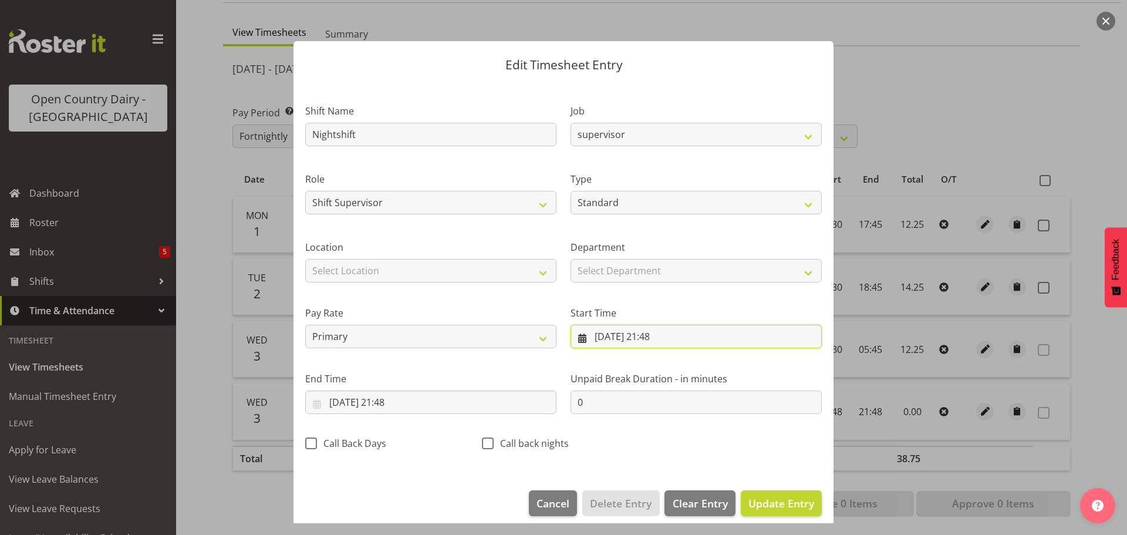
click at [593, 334] on input "03/09/2025, 21:48" at bounding box center [695, 335] width 251 height 23
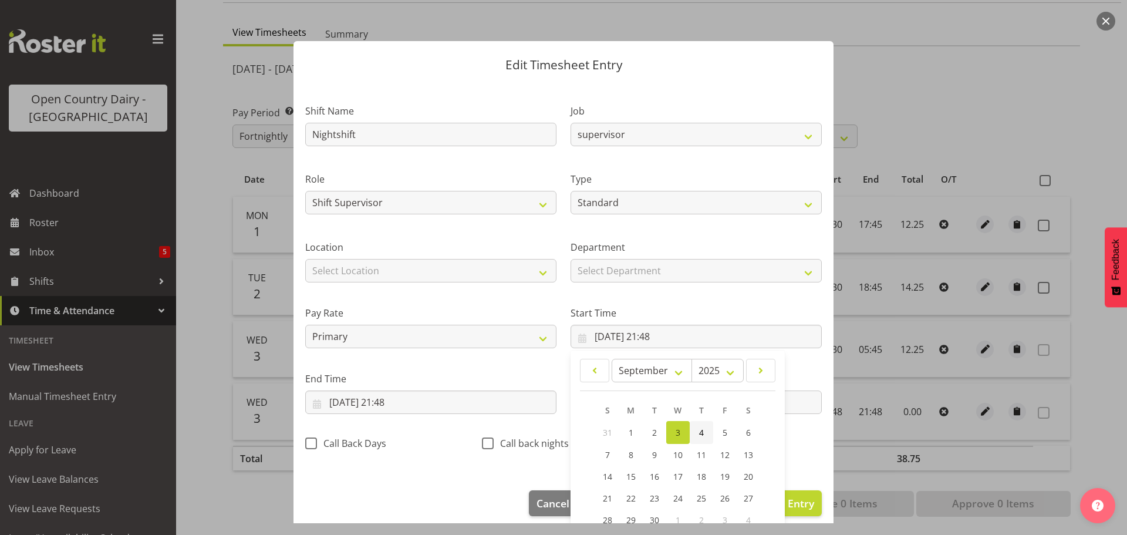
drag, startPoint x: 698, startPoint y: 434, endPoint x: 679, endPoint y: 431, distance: 19.0
click at [699, 434] on span "4" at bounding box center [701, 432] width 5 height 11
click at [380, 403] on input "03/09/2025, 21:48" at bounding box center [430, 401] width 251 height 23
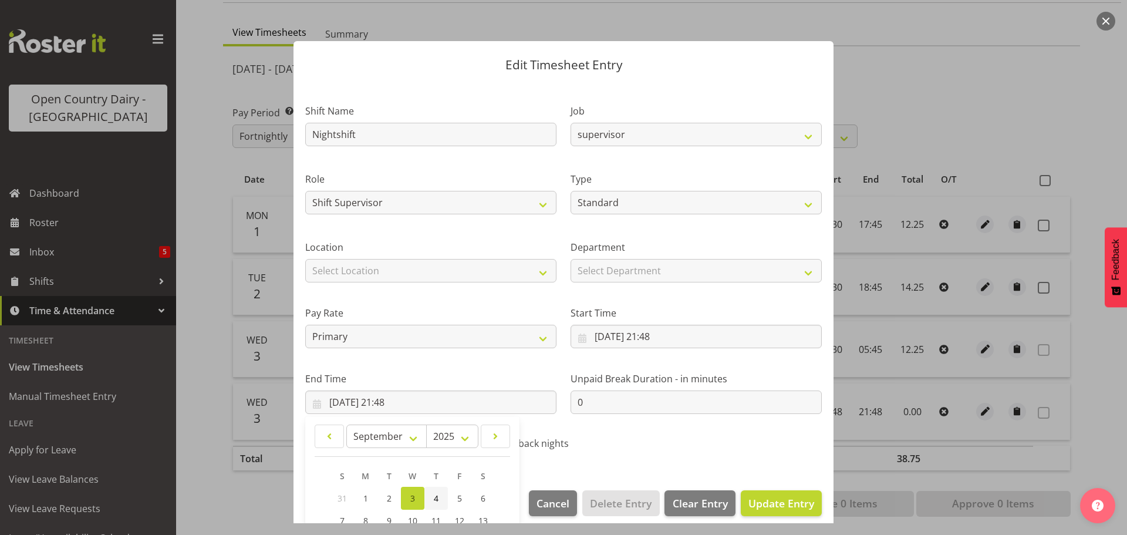
click at [437, 498] on span "4" at bounding box center [436, 497] width 5 height 11
click at [785, 507] on span "Update Entry" at bounding box center [781, 503] width 66 height 14
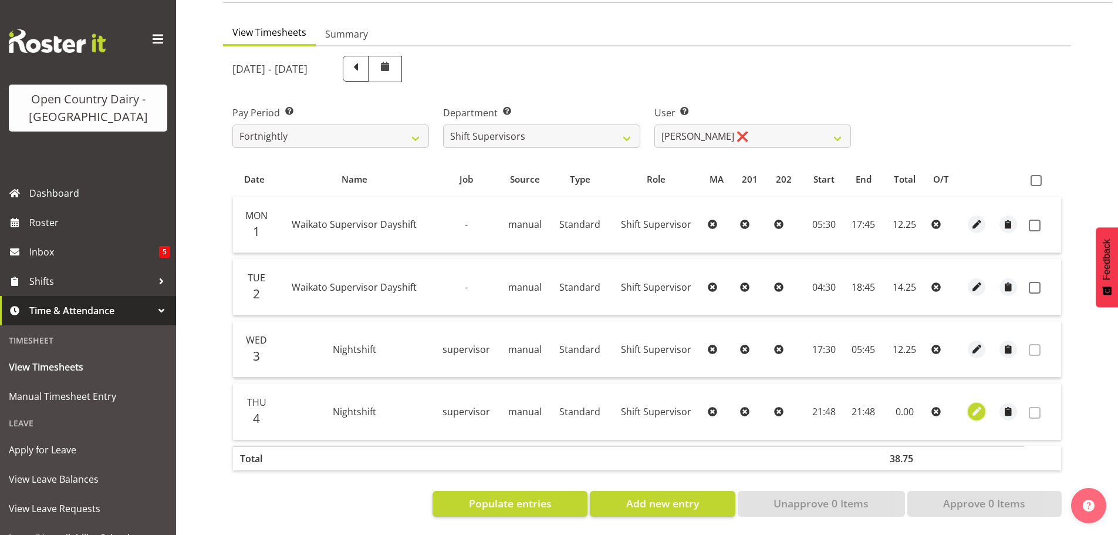
click at [979, 404] on span "button" at bounding box center [976, 410] width 13 height 13
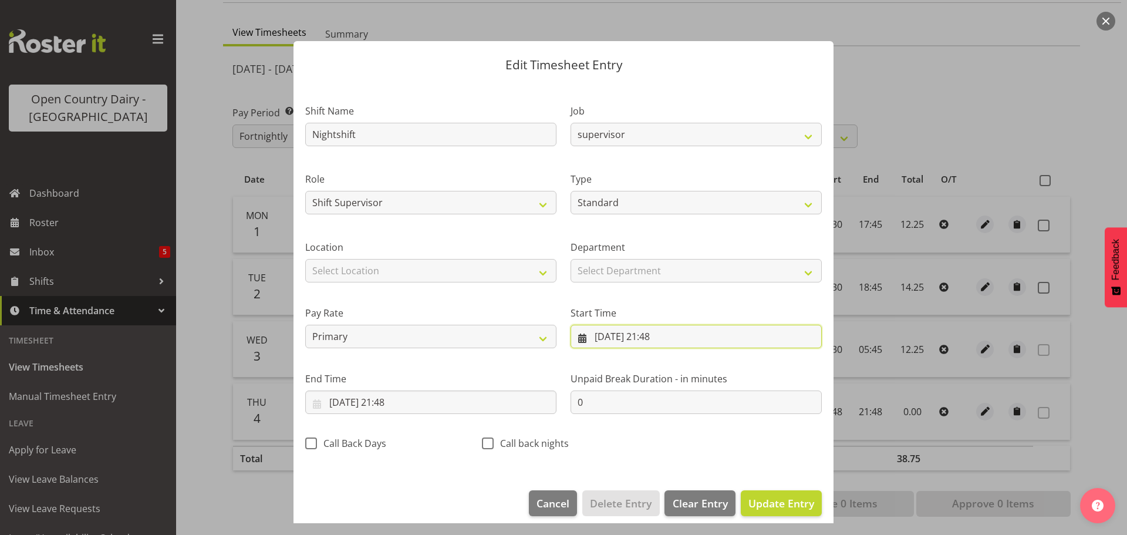
click at [645, 339] on input "04/09/2025, 21:48" at bounding box center [695, 335] width 251 height 23
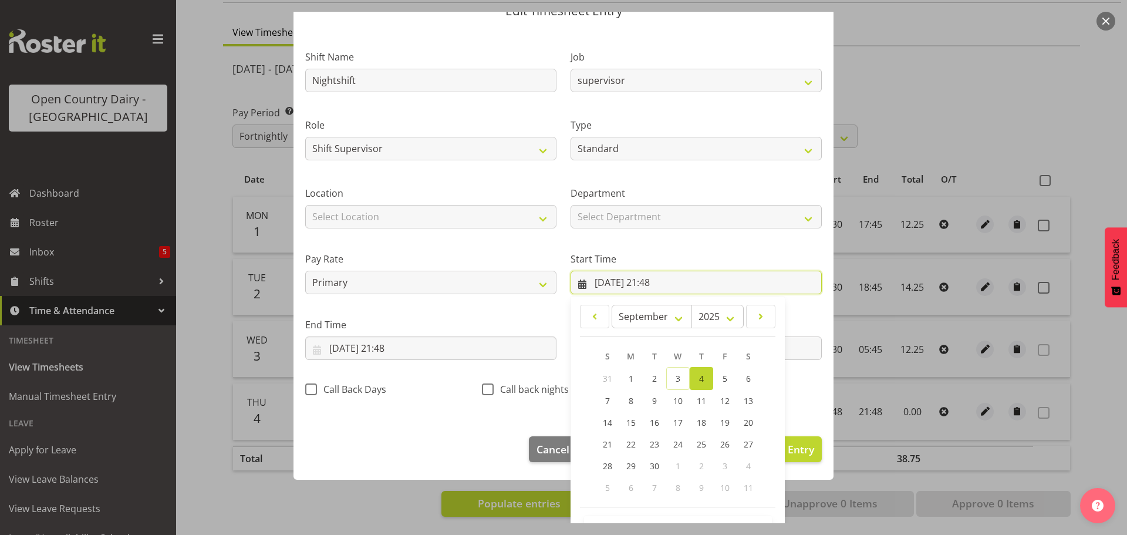
scroll to position [93, 0]
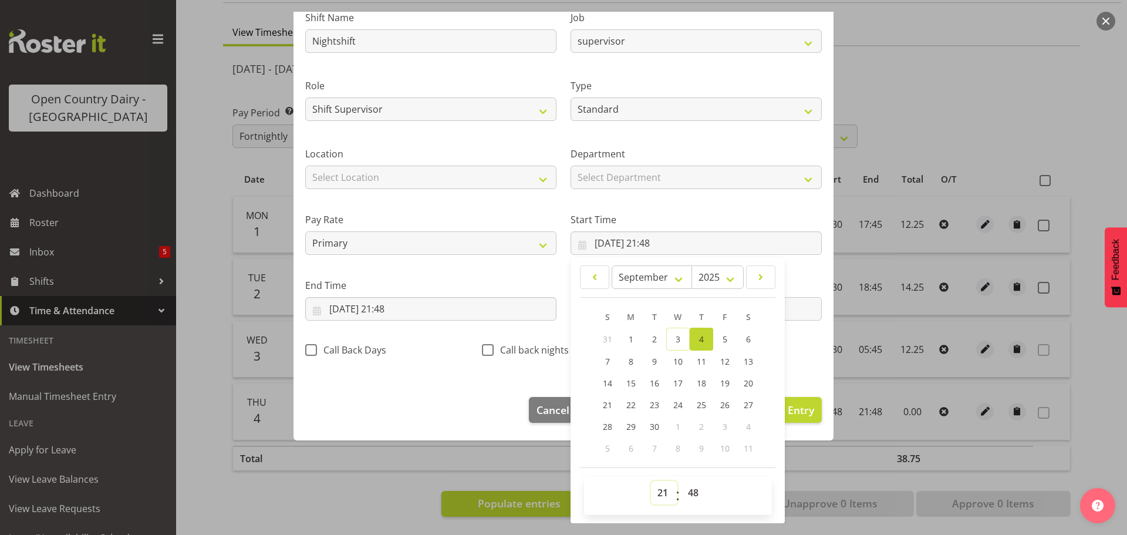
click at [660, 498] on select "00 01 02 03 04 05 06 07 08 09 10 11 12 13 14 15 16 17 18 19 20 21 22 23" at bounding box center [664, 492] width 26 height 23
click at [651, 481] on select "00 01 02 03 04 05 06 07 08 09 10 11 12 13 14 15 16 17 18 19 20 21 22 23" at bounding box center [664, 492] width 26 height 23
drag, startPoint x: 691, startPoint y: 491, endPoint x: 691, endPoint y: 484, distance: 7.6
click at [691, 491] on select "00 01 02 03 04 05 06 07 08 09 10 11 12 13 14 15 16 17 18 19 20 21 22 23 24 25 2…" at bounding box center [694, 492] width 26 height 23
click at [681, 481] on select "00 01 02 03 04 05 06 07 08 09 10 11 12 13 14 15 16 17 18 19 20 21 22 23 24 25 2…" at bounding box center [694, 492] width 26 height 23
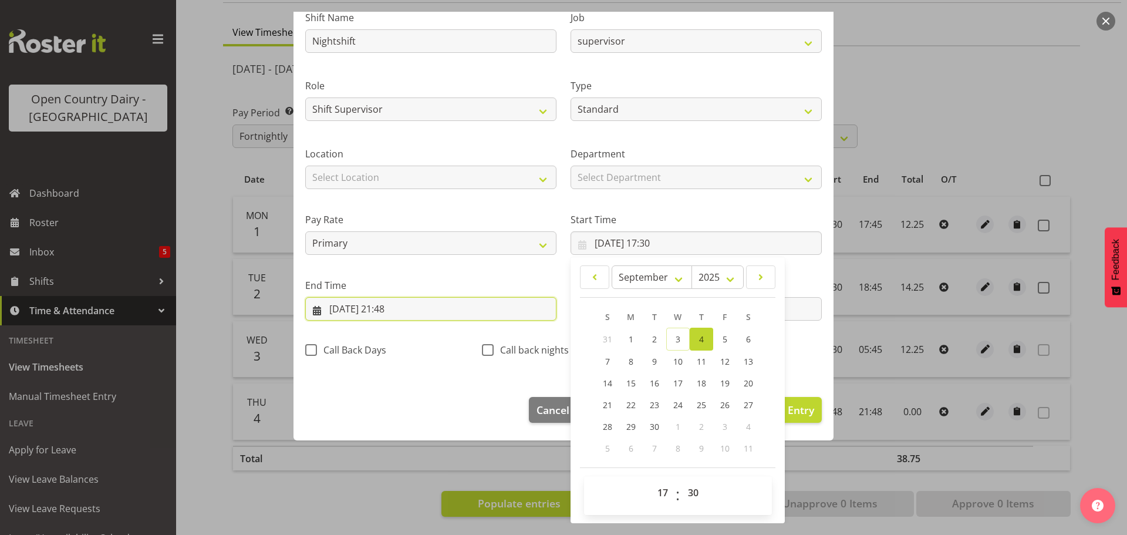
click at [375, 306] on input "04/09/2025, 21:48" at bounding box center [430, 308] width 251 height 23
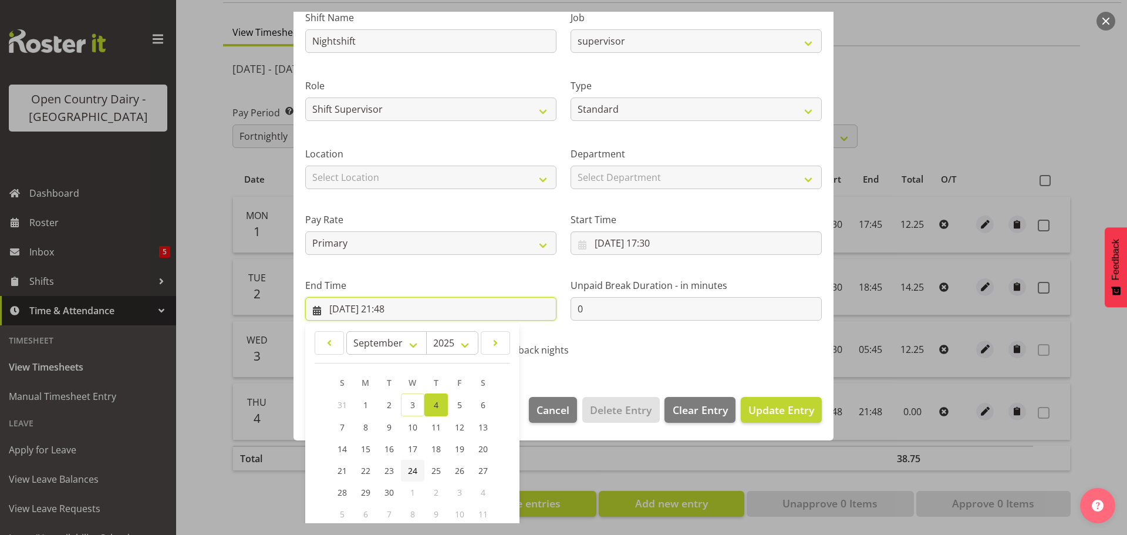
scroll to position [159, 0]
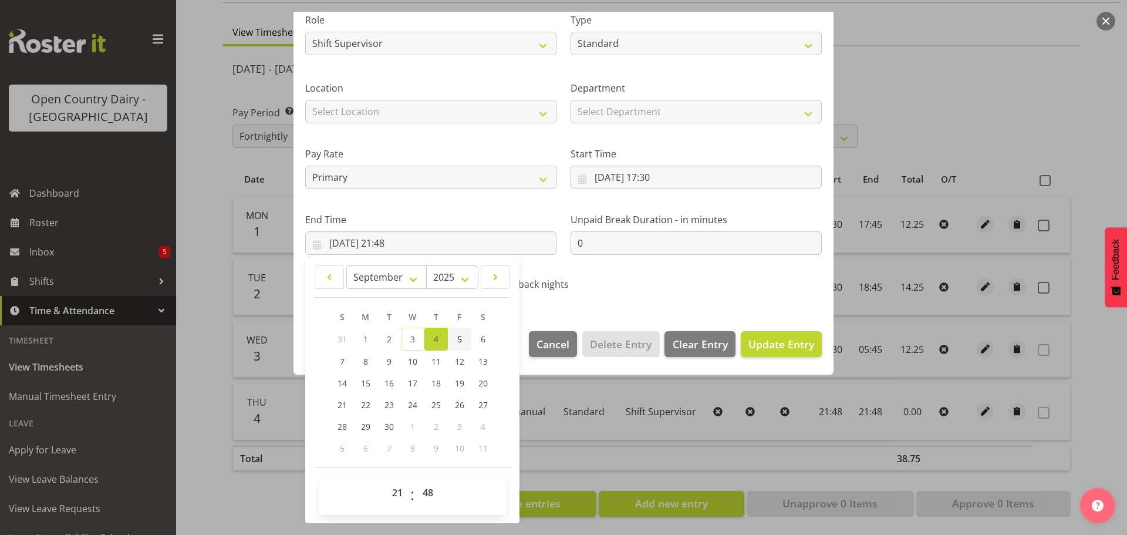
click at [462, 339] on link "5" at bounding box center [459, 338] width 23 height 23
drag, startPoint x: 392, startPoint y: 497, endPoint x: 390, endPoint y: 481, distance: 16.5
click at [393, 497] on select "00 01 02 03 04 05 06 07 08 09 10 11 12 13 14 15 16 17 18 19 20 21 22 23" at bounding box center [399, 492] width 26 height 23
click at [386, 481] on select "00 01 02 03 04 05 06 07 08 09 10 11 12 13 14 15 16 17 18 19 20 21 22 23" at bounding box center [399, 492] width 26 height 23
click at [399, 494] on select "00 01 02 03 04 05 06 07 08 09 10 11 12 13 14 15 16 17 18 19 20 21 22 23" at bounding box center [399, 492] width 26 height 23
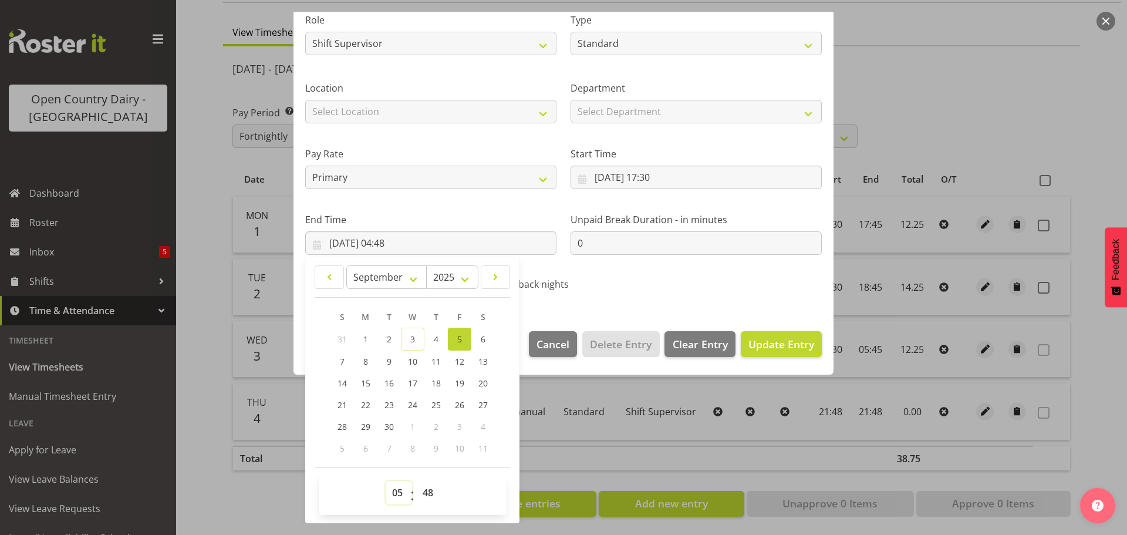
click at [386, 481] on select "00 01 02 03 04 05 06 07 08 09 10 11 12 13 14 15 16 17 18 19 20 21 22 23" at bounding box center [399, 492] width 26 height 23
click at [424, 495] on select "00 01 02 03 04 05 06 07 08 09 10 11 12 13 14 15 16 17 18 19 20 21 22 23 24 25 2…" at bounding box center [429, 492] width 26 height 23
click at [416, 481] on select "00 01 02 03 04 05 06 07 08 09 10 11 12 13 14 15 16 17 18 19 20 21 22 23 24 25 2…" at bounding box center [429, 492] width 26 height 23
click at [749, 342] on span "Update Entry" at bounding box center [781, 344] width 66 height 14
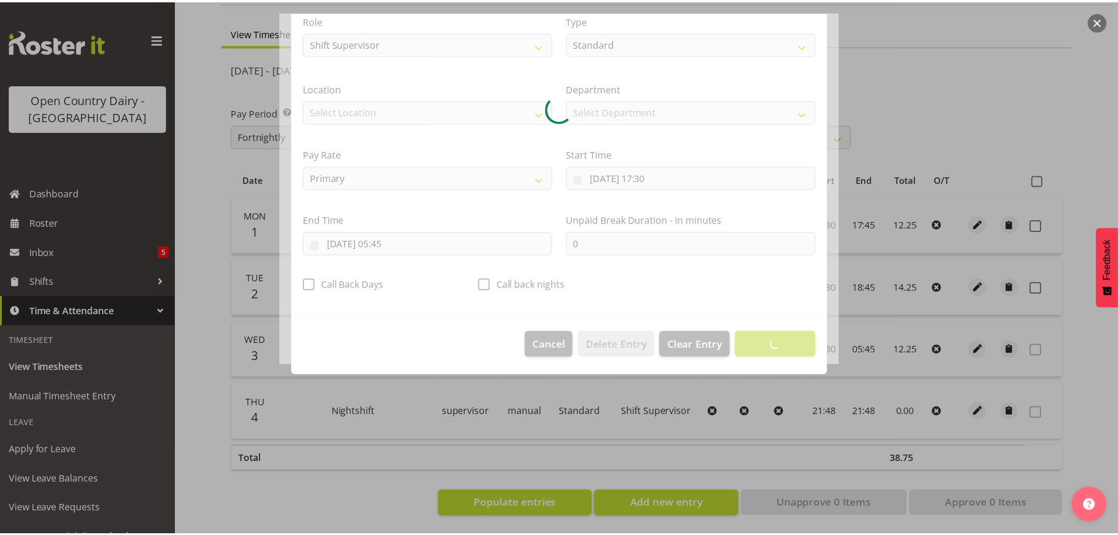
scroll to position [11, 0]
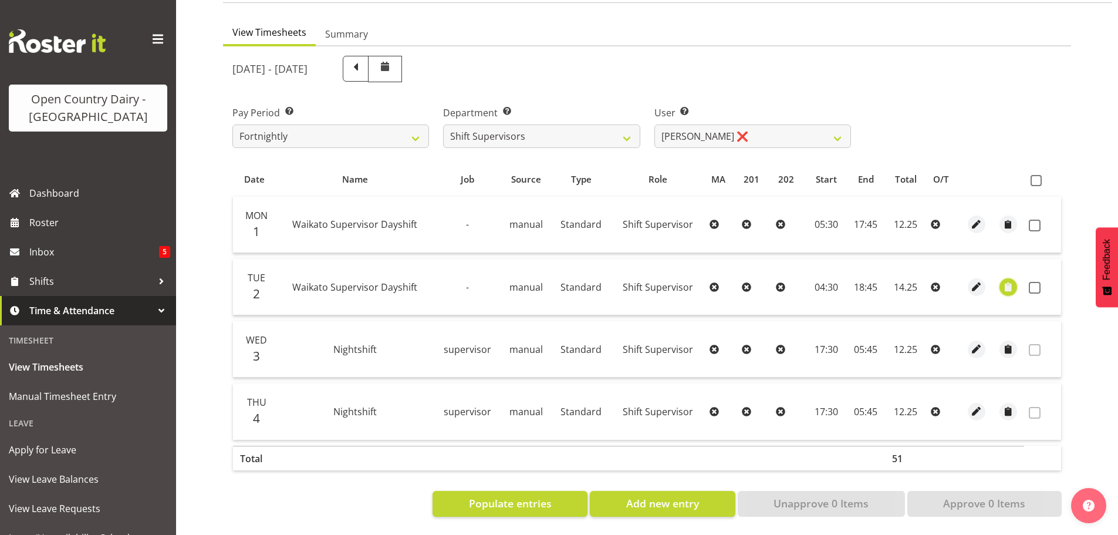
click at [1011, 281] on span "button" at bounding box center [1008, 286] width 13 height 13
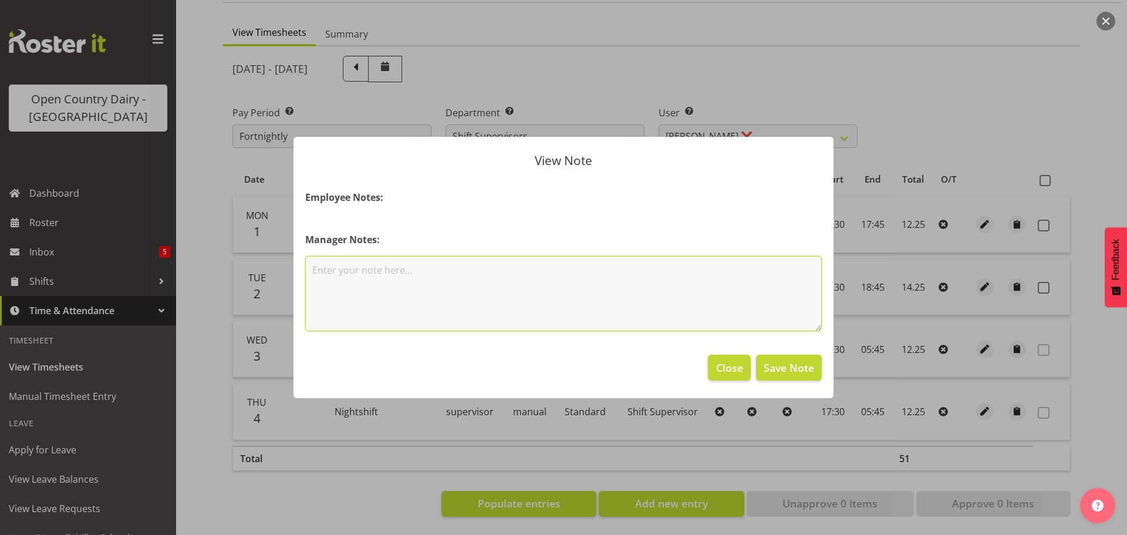
click at [344, 264] on textarea at bounding box center [563, 293] width 516 height 75
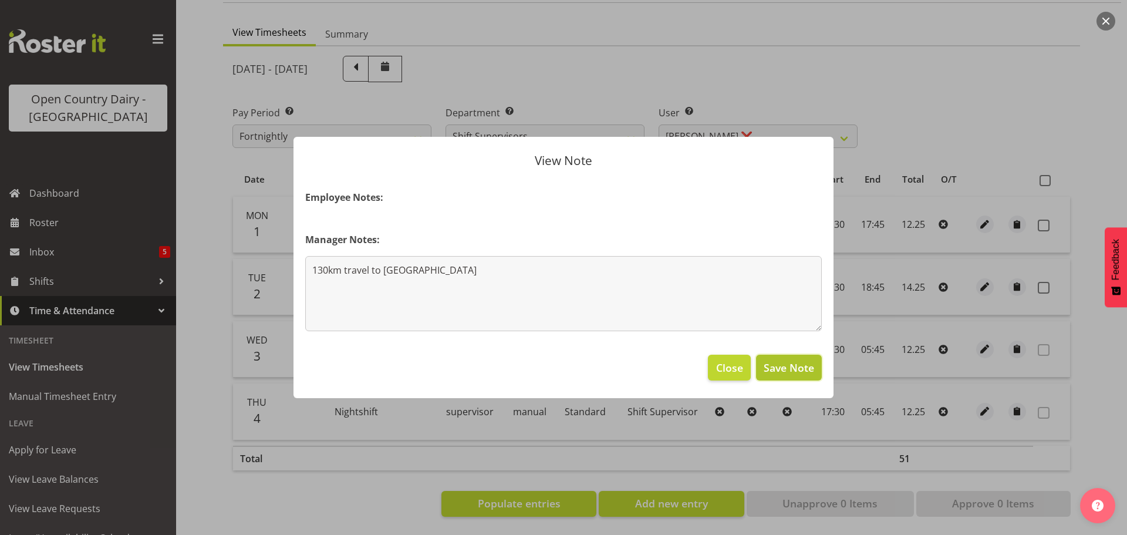
click at [779, 371] on span "Save Note" at bounding box center [788, 367] width 50 height 15
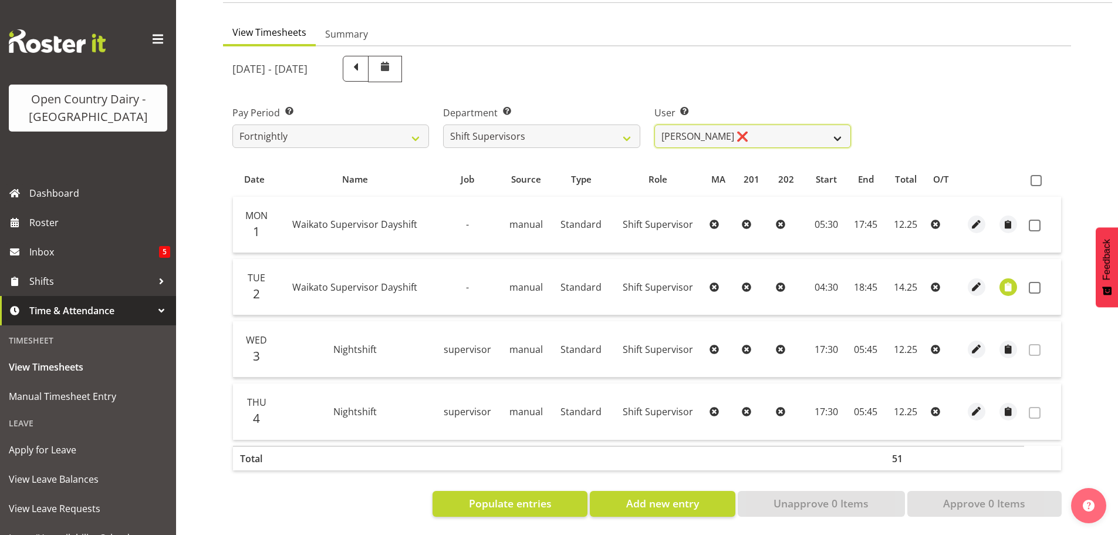
click at [786, 127] on select "Harald Aalderink ❌ Phillip Robb ❌ Teresa Perkinson ❌ Tom Clark ❌" at bounding box center [752, 135] width 197 height 23
click at [654, 124] on select "Harald Aalderink ❌ Phillip Robb ❌ Teresa Perkinson ❌ Tom Clark ❌" at bounding box center [752, 135] width 197 height 23
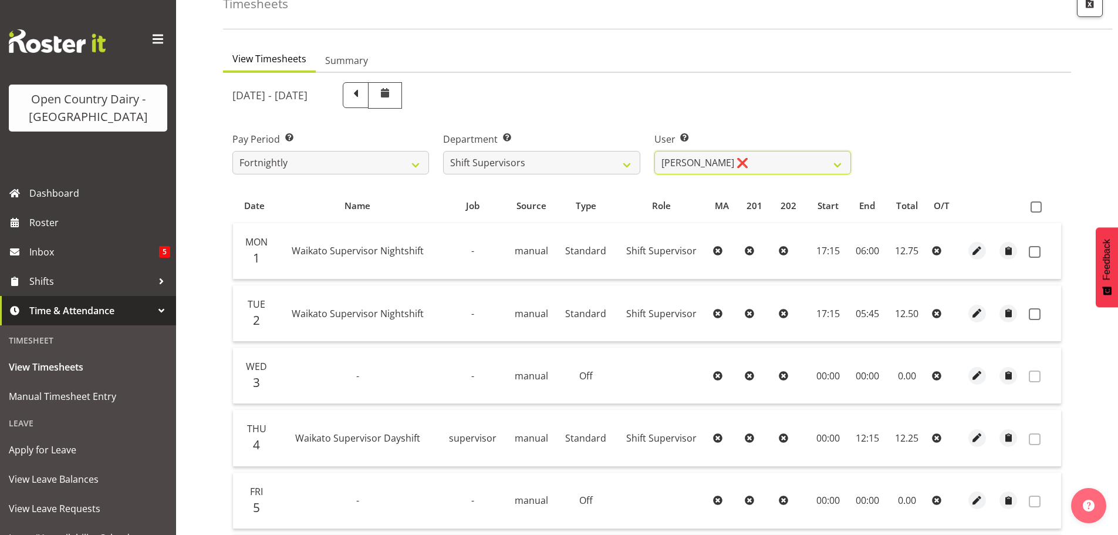
scroll to position [60, 0]
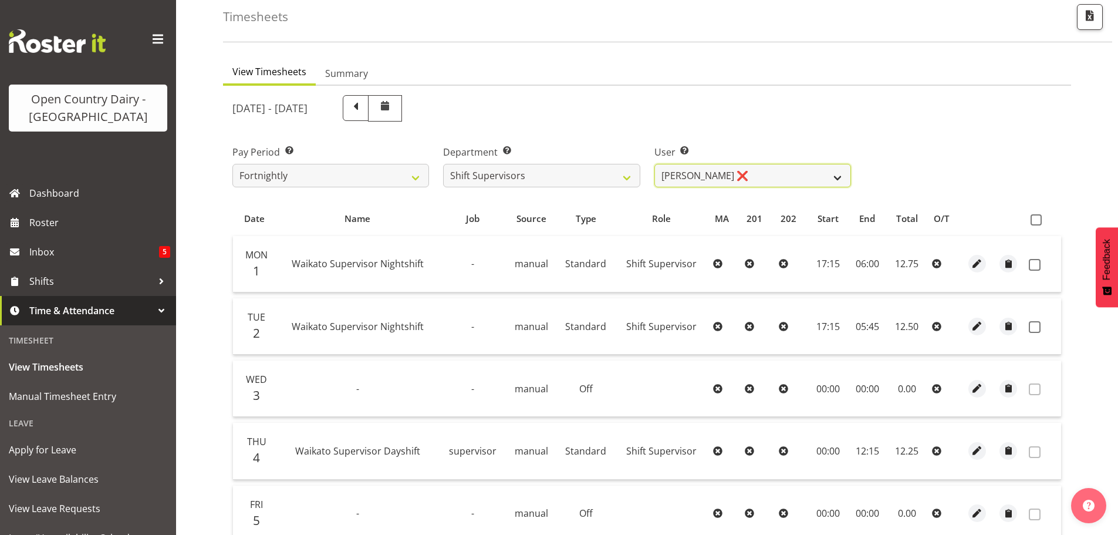
click at [760, 171] on select "Harald Aalderink ❌ Phillip Robb ❌ Teresa Perkinson ❌ Tom Clark ❌" at bounding box center [752, 175] width 197 height 23
click at [654, 164] on select "Harald Aalderink ❌ Phillip Robb ❌ Teresa Perkinson ❌ Tom Clark ❌" at bounding box center [752, 175] width 197 height 23
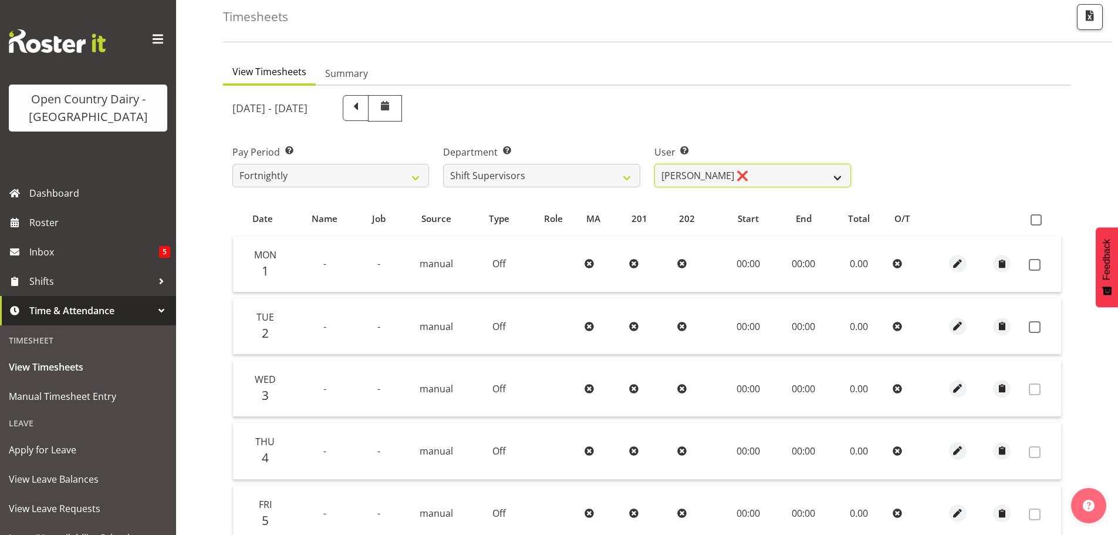
click at [720, 175] on select "Harald Aalderink ❌ Phillip Robb ❌ Teresa Perkinson ❌ Tom Clark ❌" at bounding box center [752, 175] width 197 height 23
click at [745, 174] on select "Harald Aalderink ❌ Phillip Robb ❌ Teresa Perkinson ❌ Tom Clark ❌" at bounding box center [752, 175] width 197 height 23
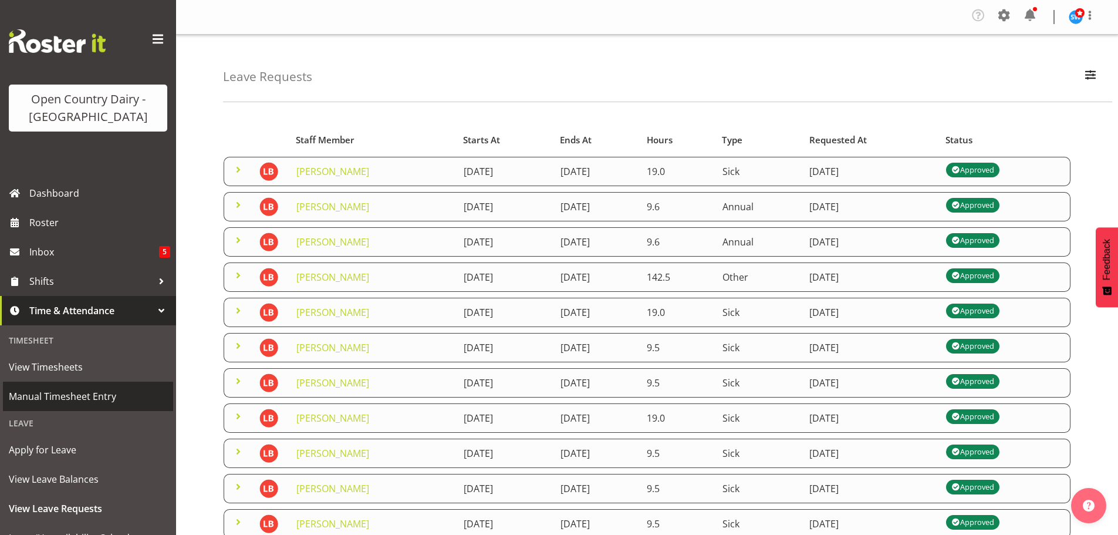
scroll to position [117, 0]
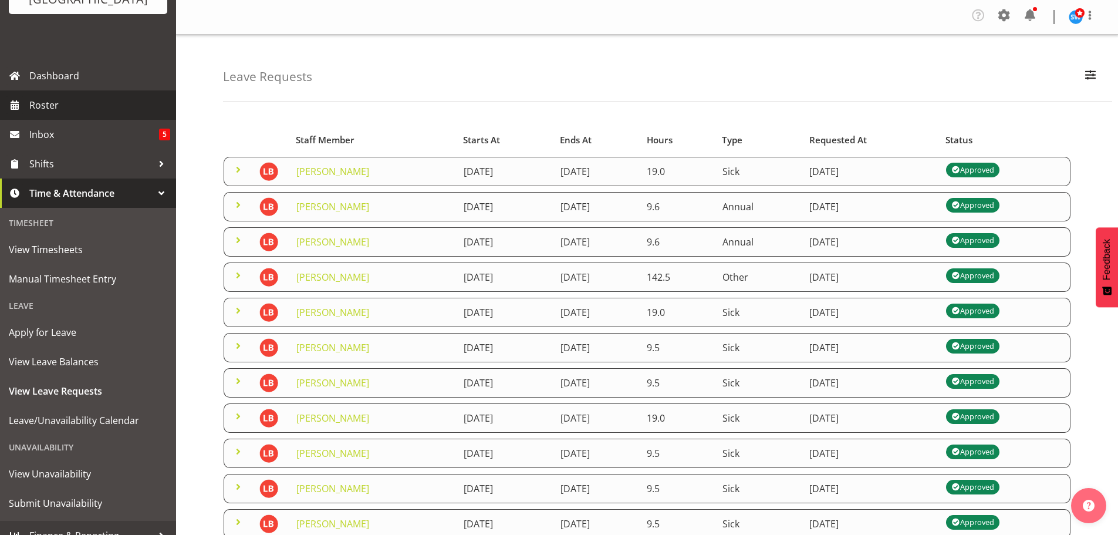
click at [54, 102] on span "Roster" at bounding box center [99, 105] width 141 height 18
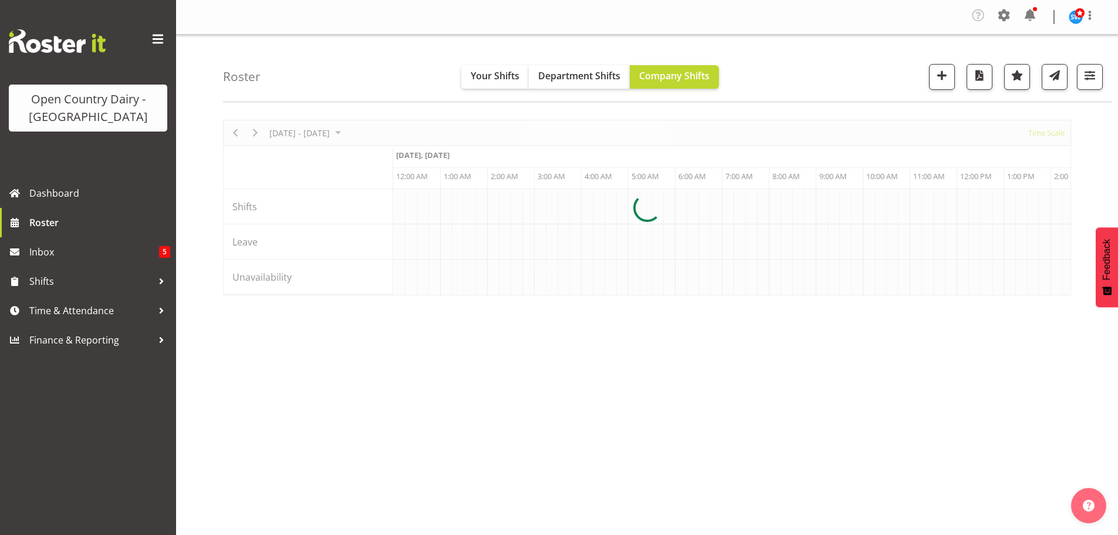
scroll to position [0, 2253]
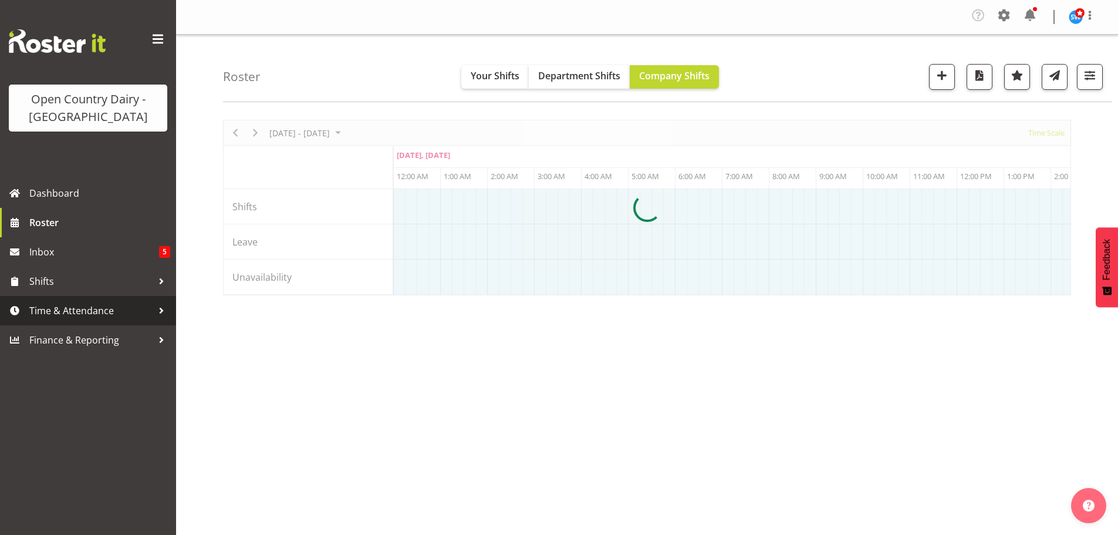
click at [69, 312] on span "Time & Attendance" at bounding box center [90, 311] width 123 height 18
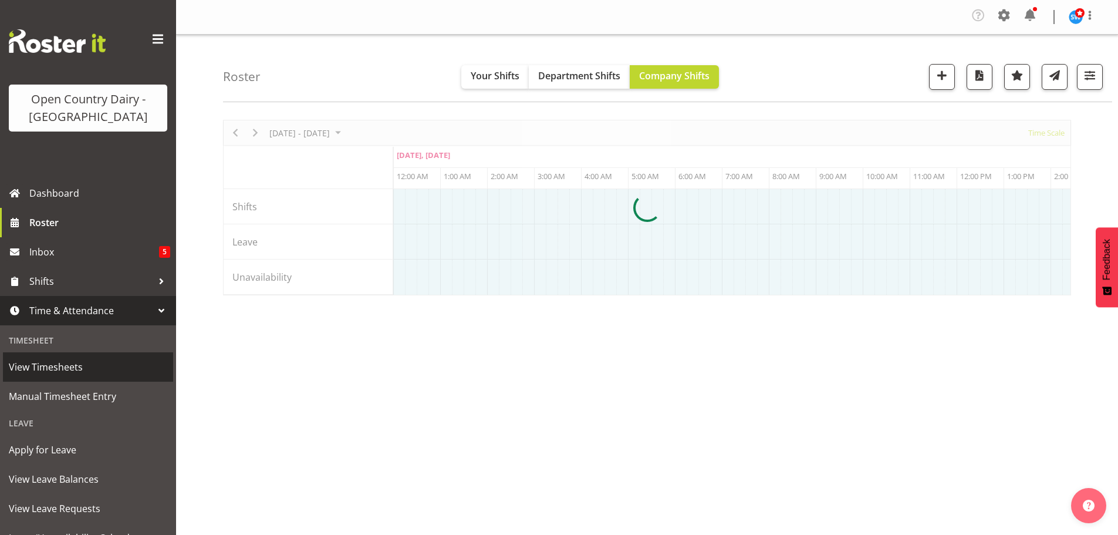
click at [59, 367] on span "View Timesheets" at bounding box center [88, 367] width 158 height 18
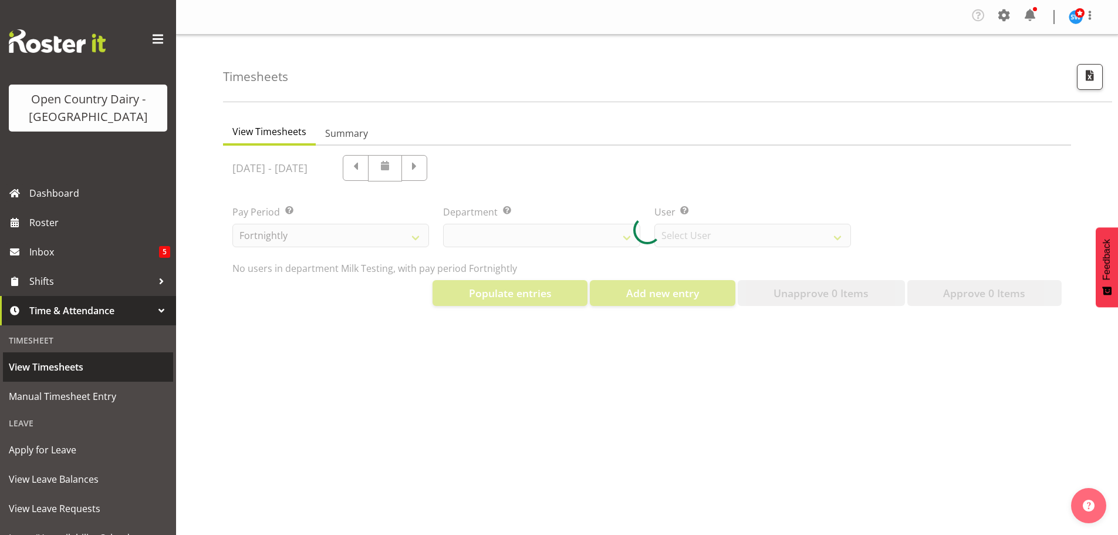
select select "733"
select select "7414"
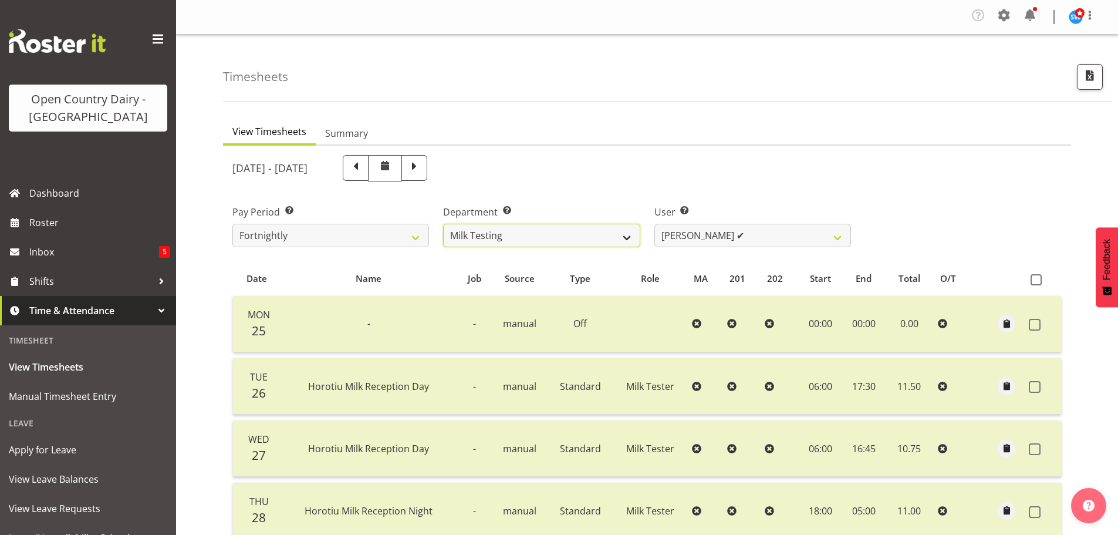
click at [571, 229] on select "701 702 703 704 705 706 707 708 709 710 711 712 713 714 715 716 717 718 719 720" at bounding box center [541, 235] width 197 height 23
click at [741, 161] on div "[DATE] - [DATE]" at bounding box center [541, 168] width 618 height 26
click at [427, 169] on span at bounding box center [414, 168] width 26 height 26
select select
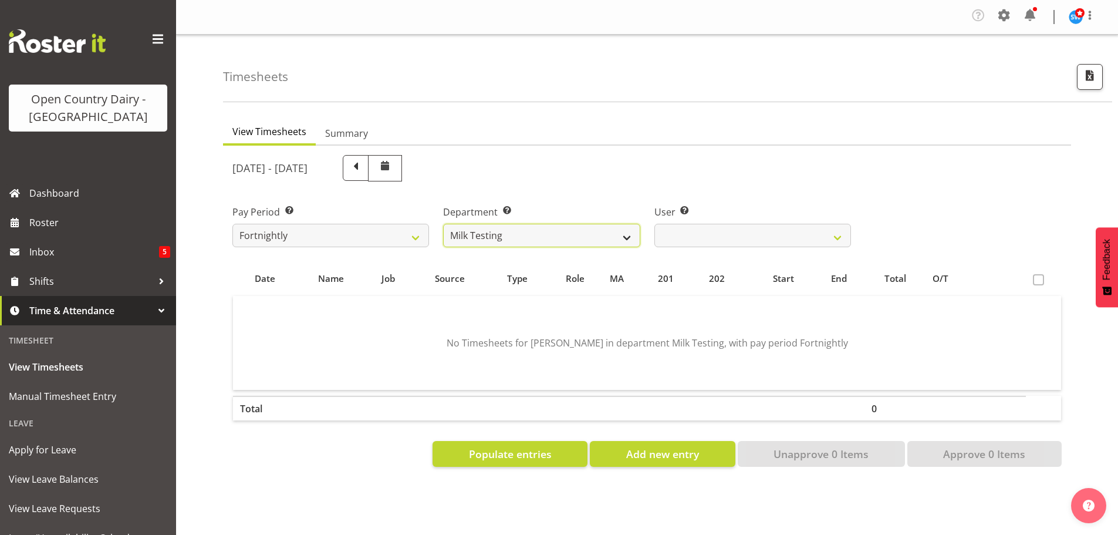
click at [561, 235] on select "701 702 703 704 705 706 707 708 709 710 711 712 713 714 715 716 717 718 719 720" at bounding box center [541, 235] width 197 height 23
select select "803"
click at [443, 224] on select "701 702 703 704 705 706 707 708 709 710 711 712 713 714 715 716 717 718 719 720" at bounding box center [541, 235] width 197 height 23
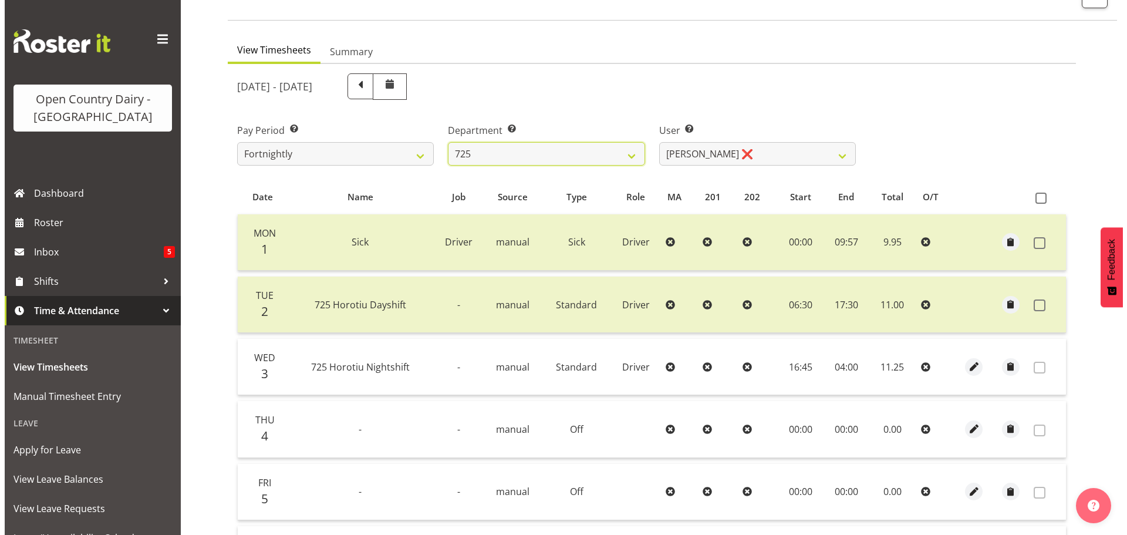
scroll to position [235, 0]
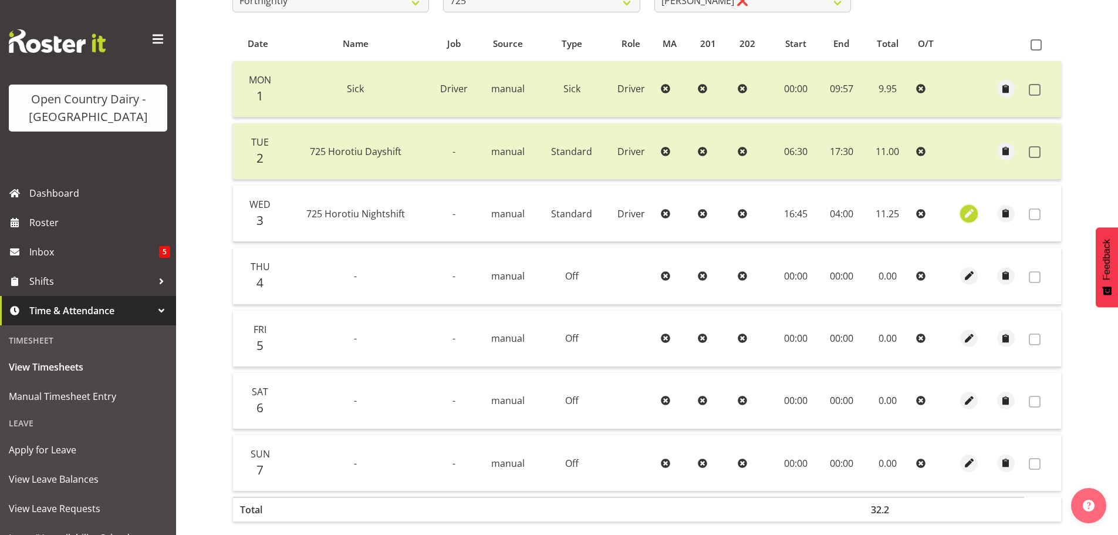
click at [971, 212] on span "button" at bounding box center [968, 213] width 13 height 13
select select "Standard"
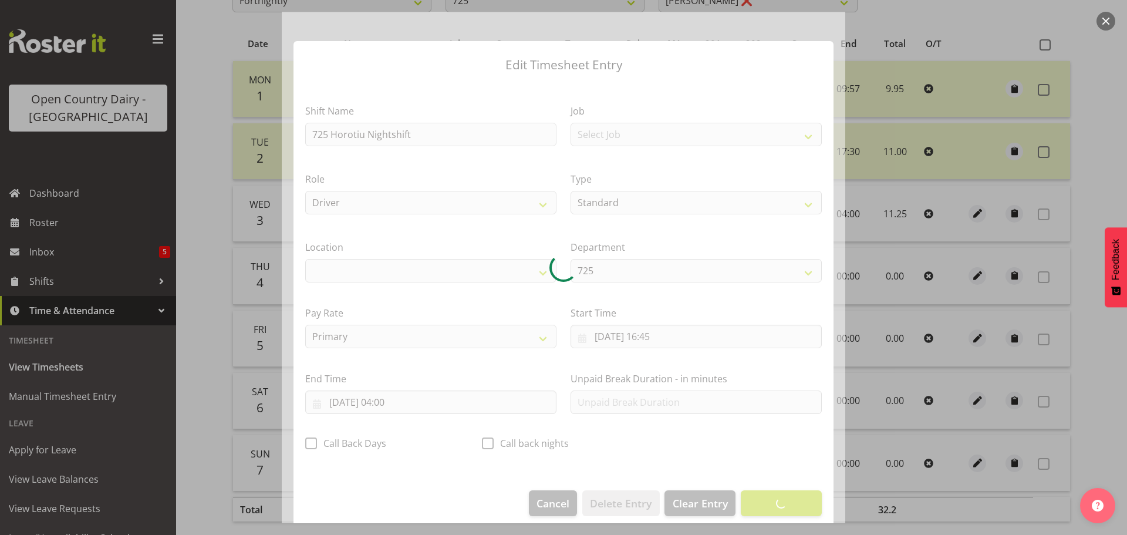
select select "1054"
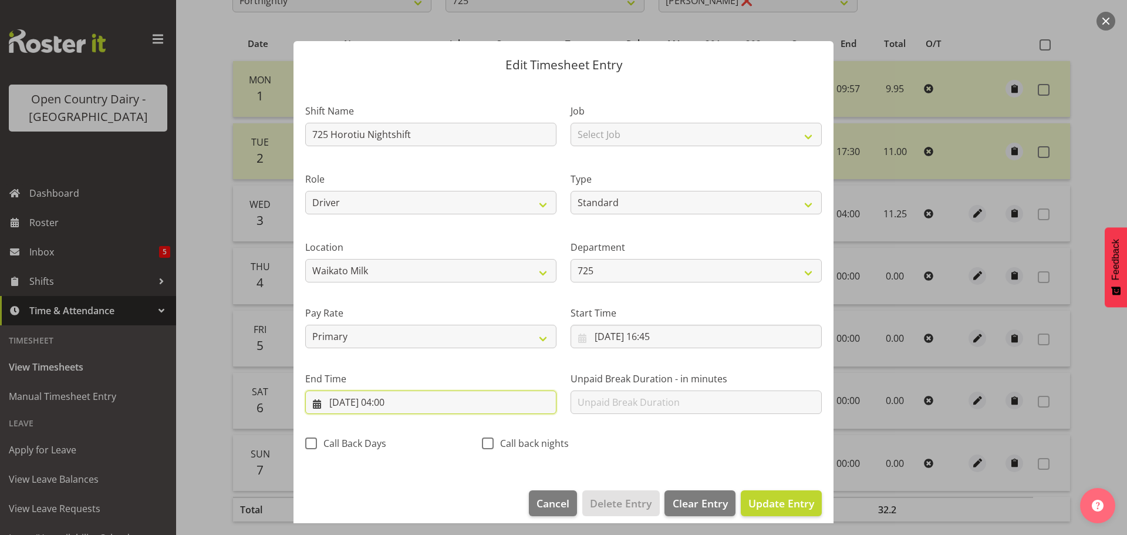
click at [388, 403] on input "04/09/2025, 04:00" at bounding box center [430, 401] width 251 height 23
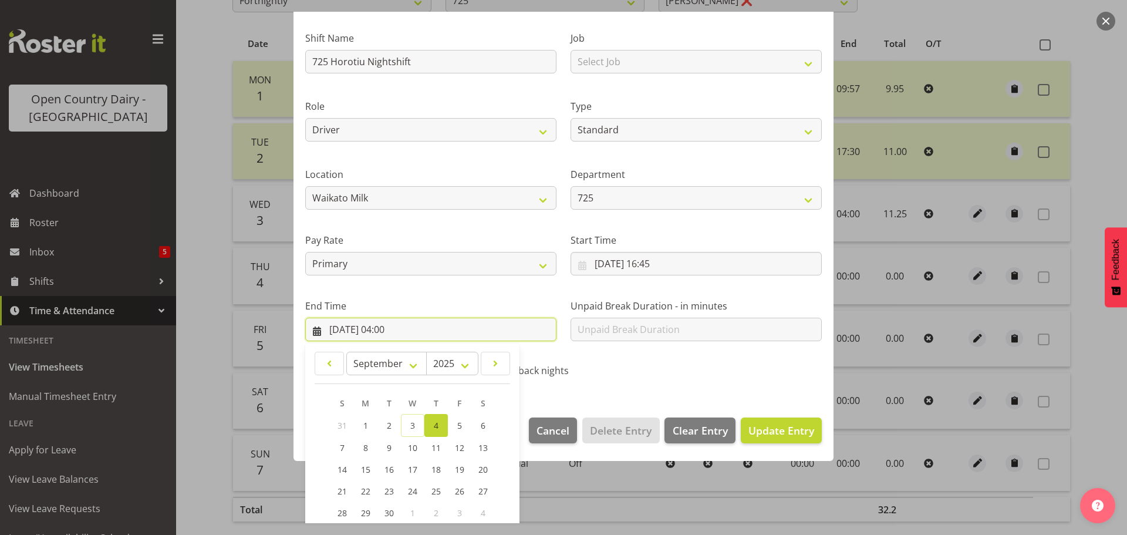
scroll to position [159, 0]
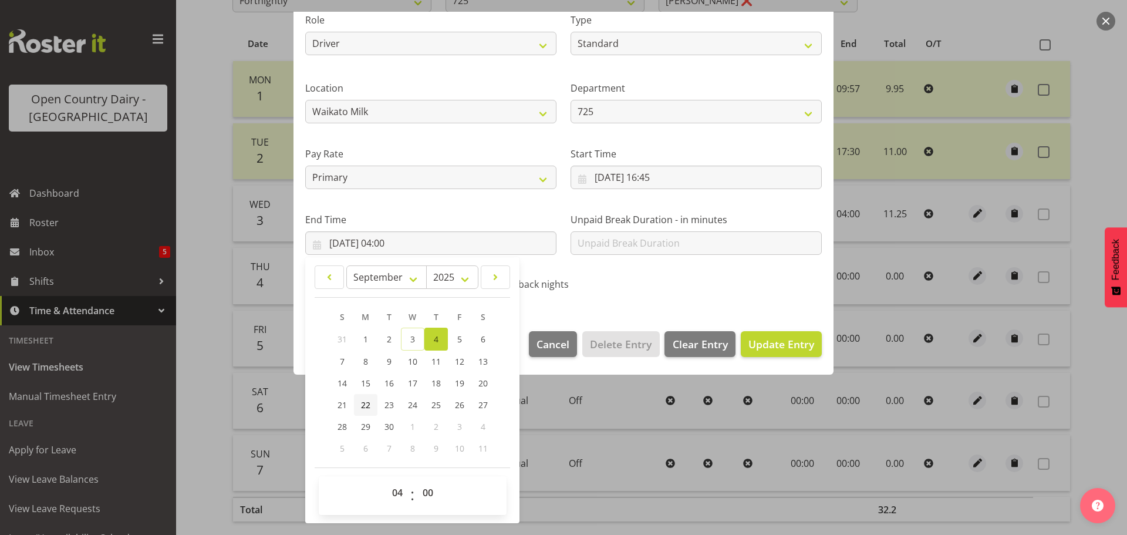
click at [361, 405] on span "22" at bounding box center [365, 404] width 9 height 11
type input "22/09/2025, 04:00"
click at [395, 488] on select "00 01 02 03 04 05 06 07 08 09 10 11 12 13 14 15 16 17 18 19 20 21 22 23" at bounding box center [399, 492] width 26 height 23
click at [638, 264] on div "Call back nights" at bounding box center [563, 281] width 177 height 39
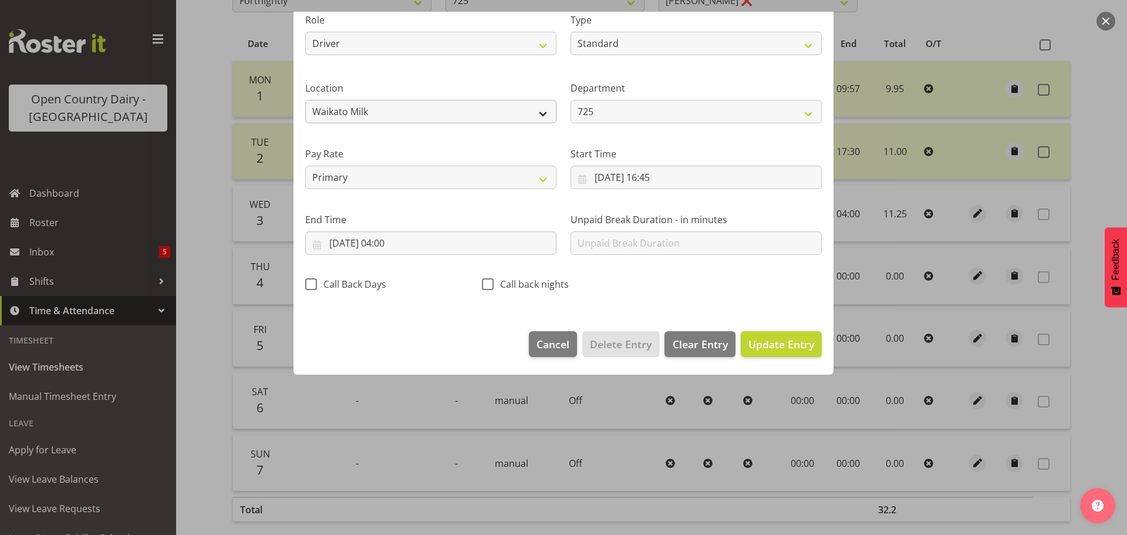
scroll to position [11, 0]
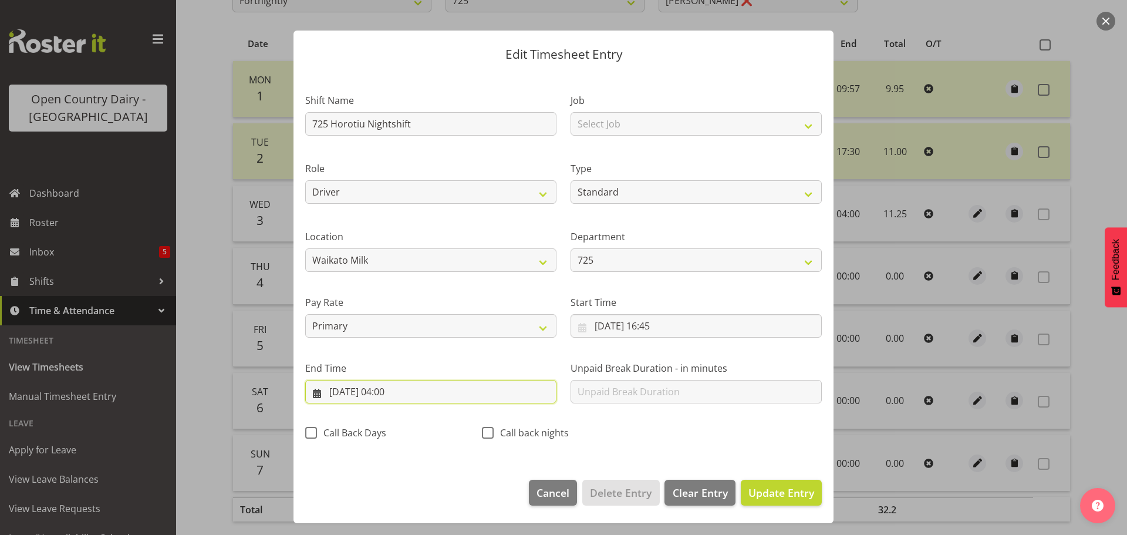
click at [395, 393] on input "22/09/2025, 04:00" at bounding box center [430, 391] width 251 height 23
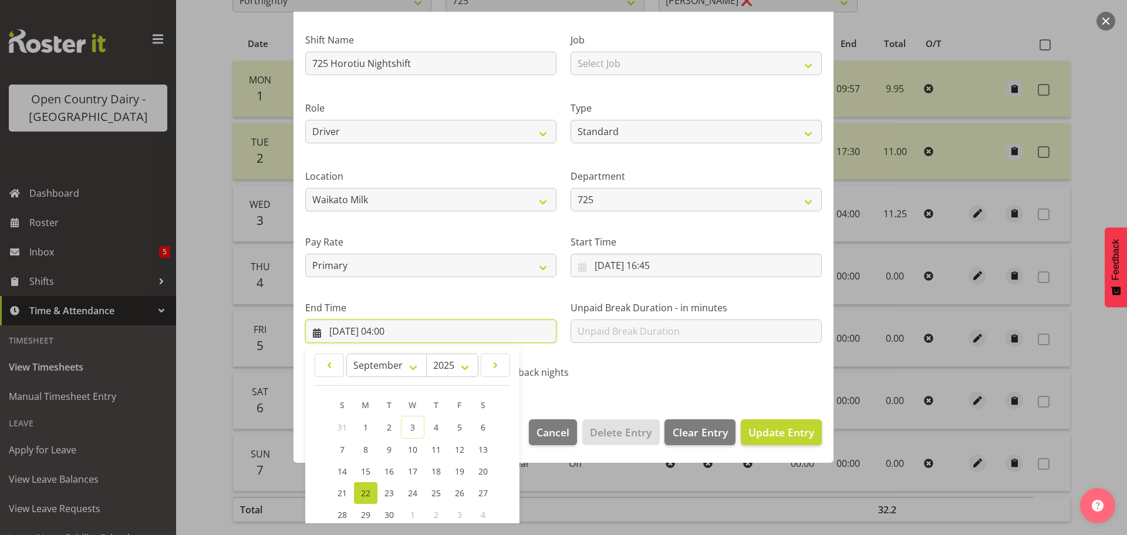
scroll to position [159, 0]
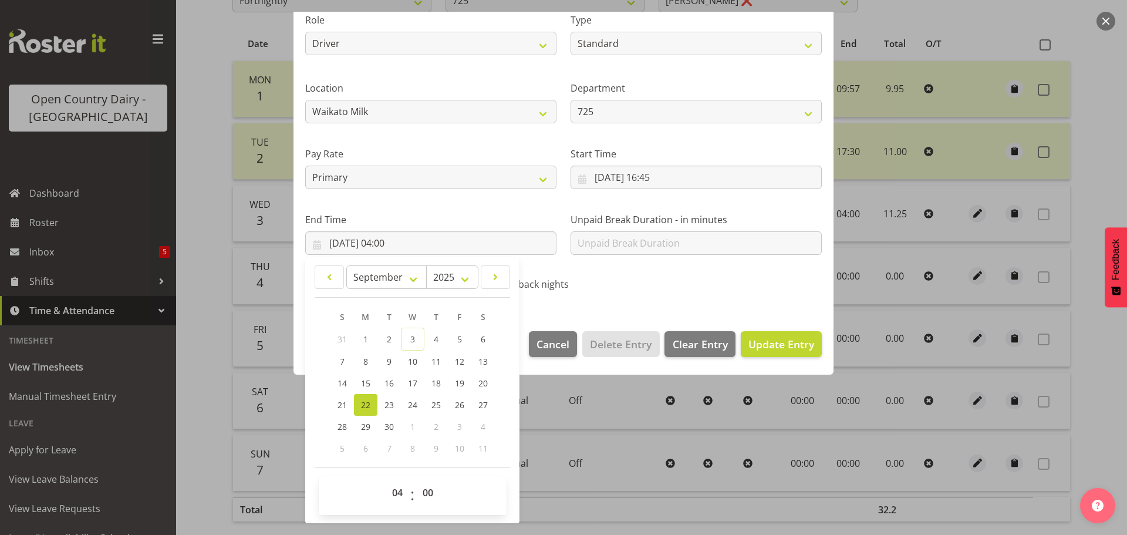
click at [652, 283] on div "Shift Name 725 Horotiu Nightshift Job Select Job Driver Driver supervisor Suppo…" at bounding box center [563, 114] width 530 height 372
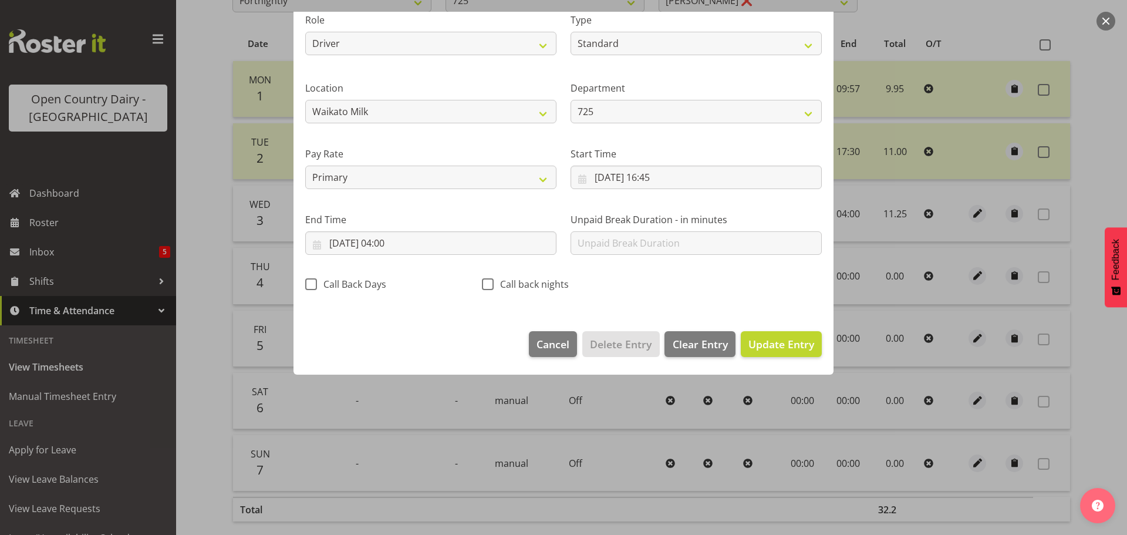
scroll to position [11, 0]
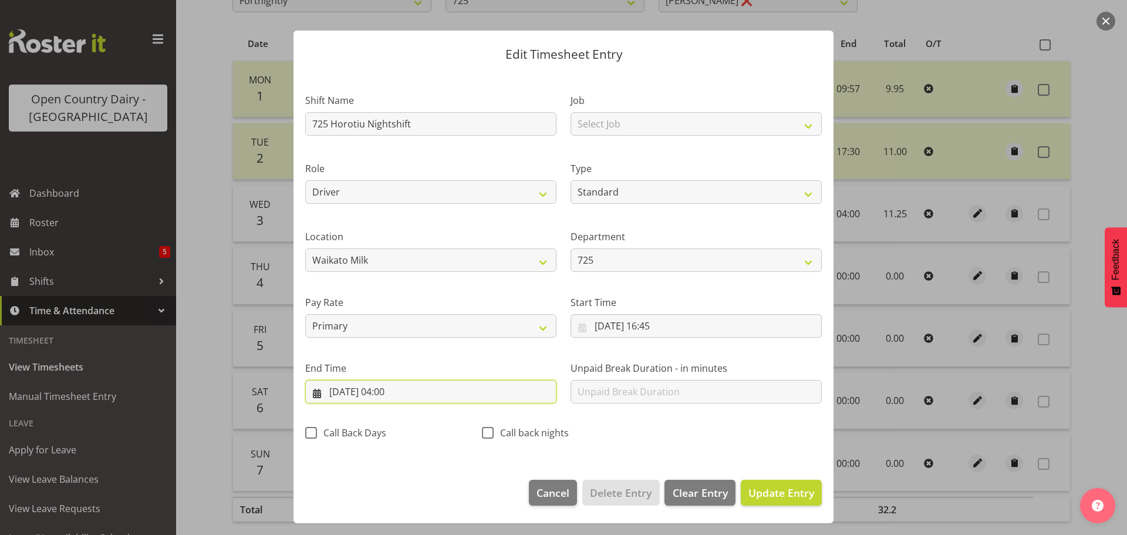
click at [431, 391] on input "22/09/2025, 04:00" at bounding box center [430, 391] width 251 height 23
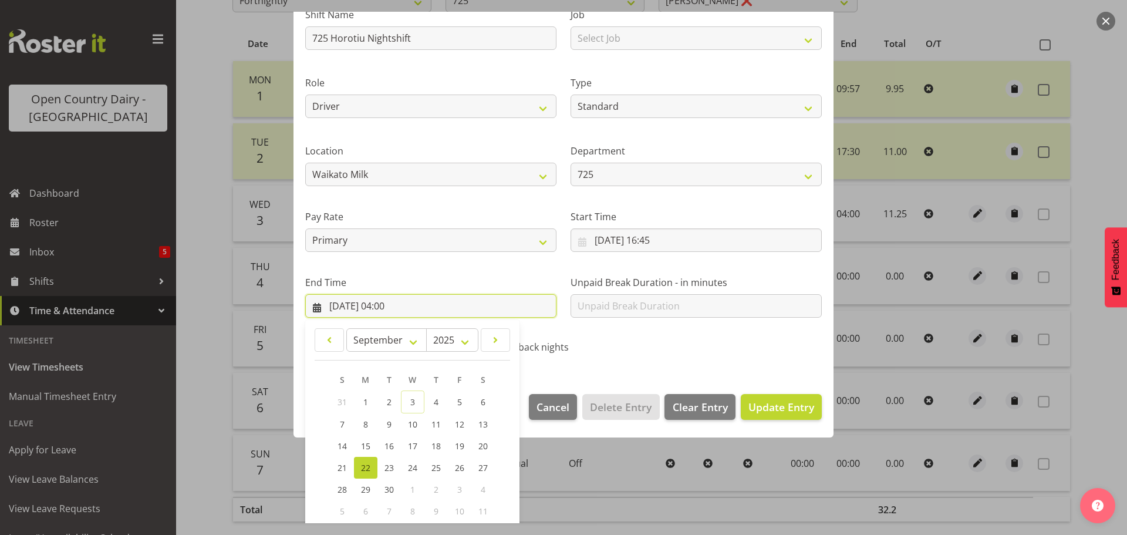
scroll to position [159, 0]
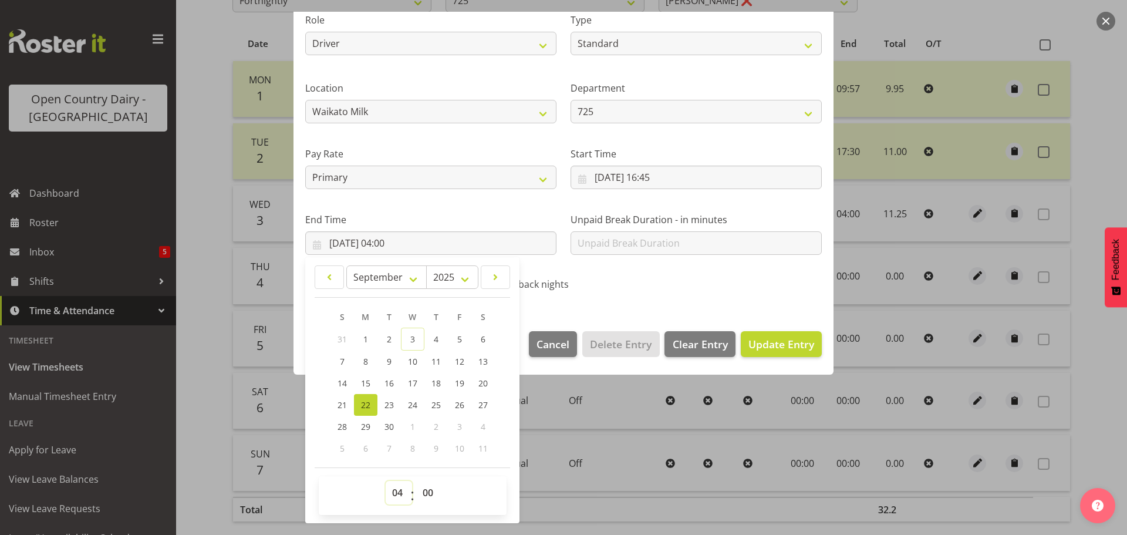
click at [397, 493] on select "00 01 02 03 04 05 06 07 08 09 10 11 12 13 14 15 16 17 18 19 20 21 22 23" at bounding box center [399, 492] width 26 height 23
select select "22"
click at [386, 481] on select "00 01 02 03 04 05 06 07 08 09 10 11 12 13 14 15 16 17 18 19 20 21 22 23" at bounding box center [399, 492] width 26 height 23
type input "22/09/2025, 22:00"
click at [700, 285] on div "Shift Name 725 Horotiu Nightshift Job Select Job Driver Driver supervisor Suppo…" at bounding box center [563, 114] width 530 height 372
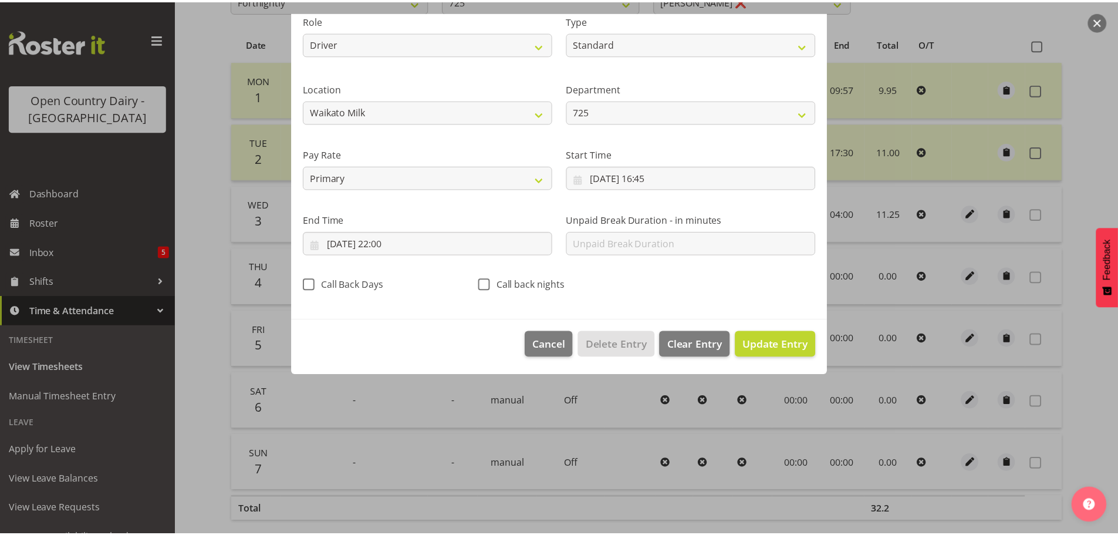
scroll to position [11, 0]
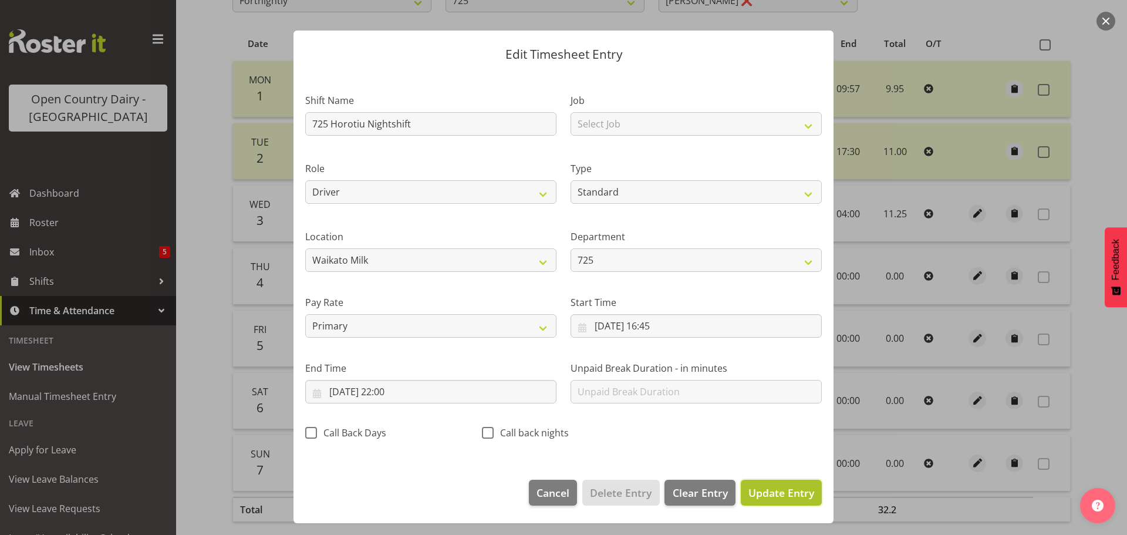
click at [783, 489] on span "Update Entry" at bounding box center [781, 492] width 66 height 14
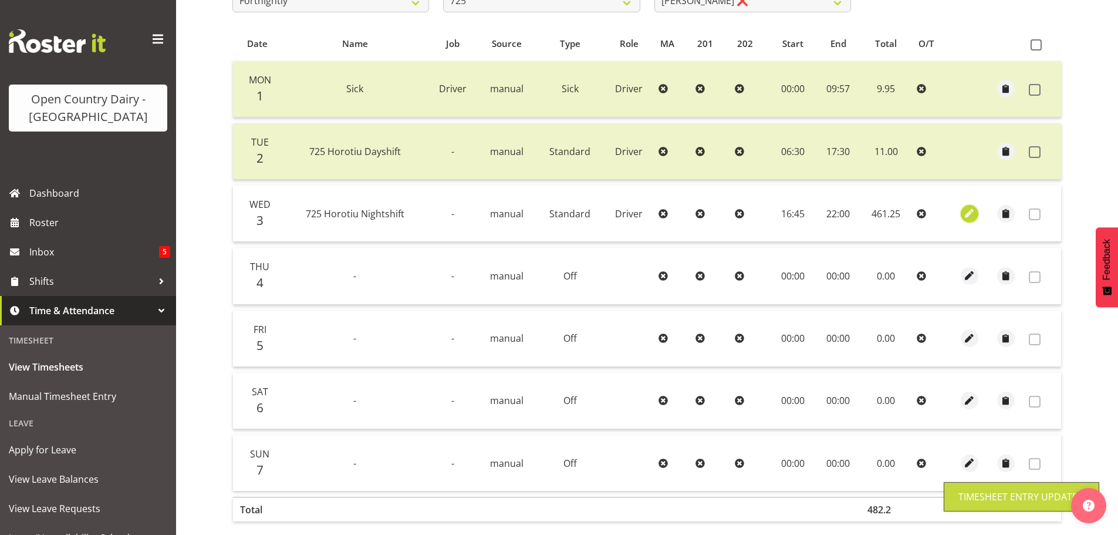
click at [971, 214] on span "button" at bounding box center [969, 213] width 13 height 13
select select "Standard"
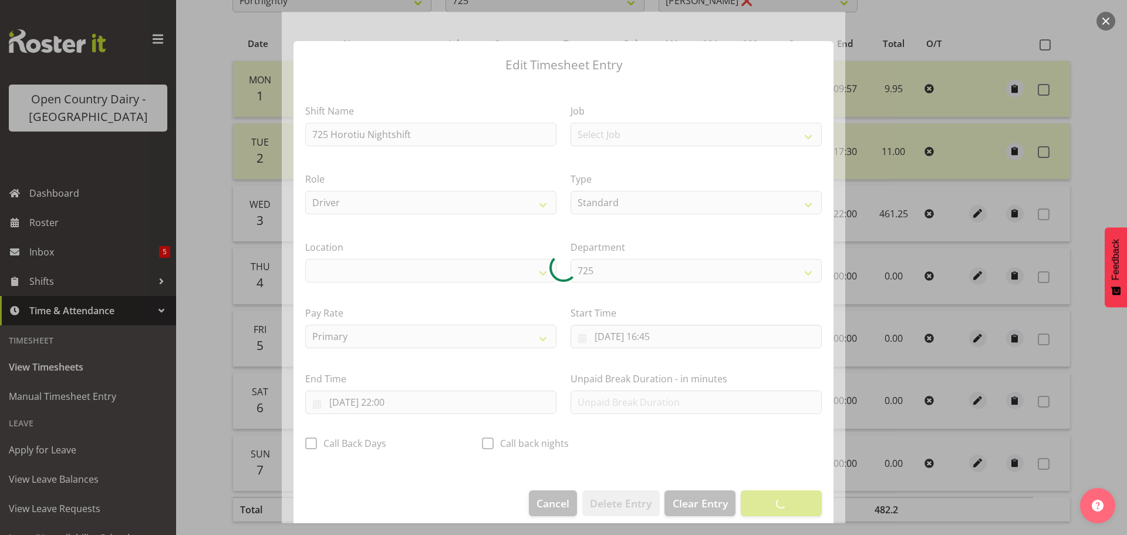
select select "1054"
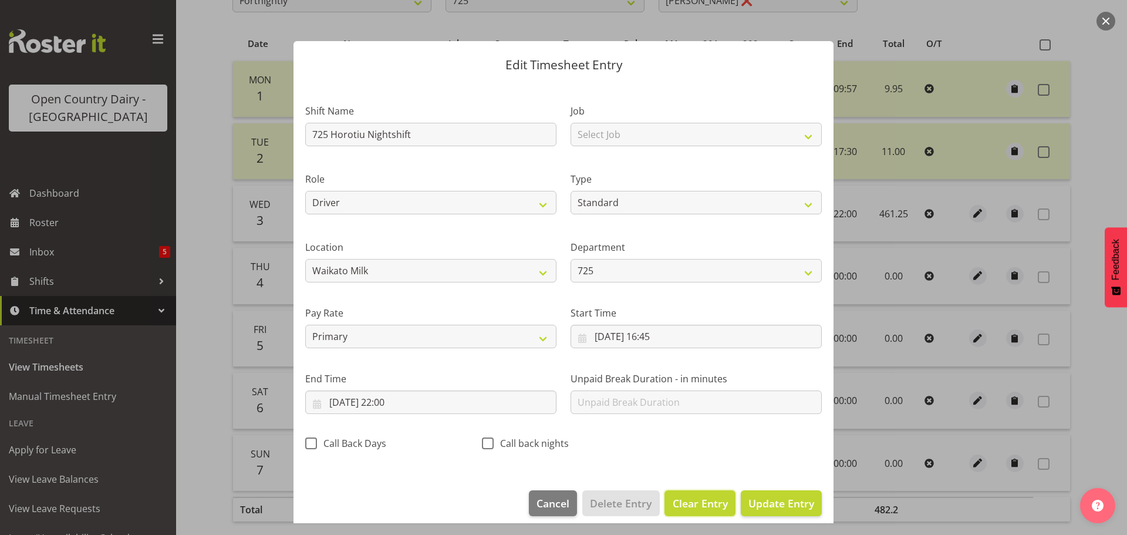
click at [699, 502] on span "Clear Entry" at bounding box center [699, 502] width 55 height 15
select select "Off"
type input "0"
select select
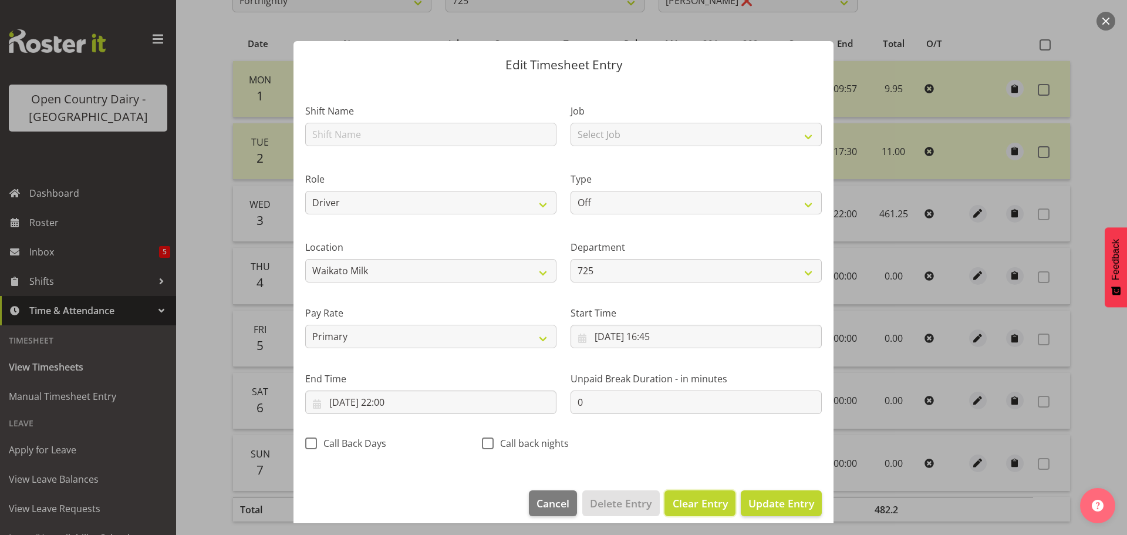
select select
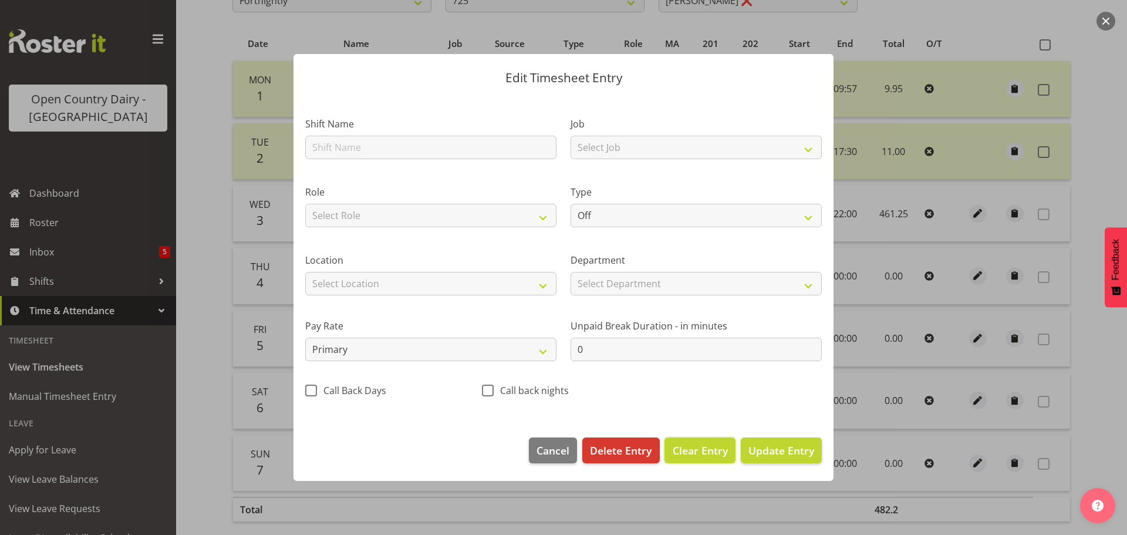
click at [697, 456] on span "Clear Entry" at bounding box center [699, 449] width 55 height 15
click at [698, 452] on span "Clear Entry" at bounding box center [699, 449] width 55 height 15
click at [621, 451] on span "Delete Entry" at bounding box center [621, 449] width 62 height 15
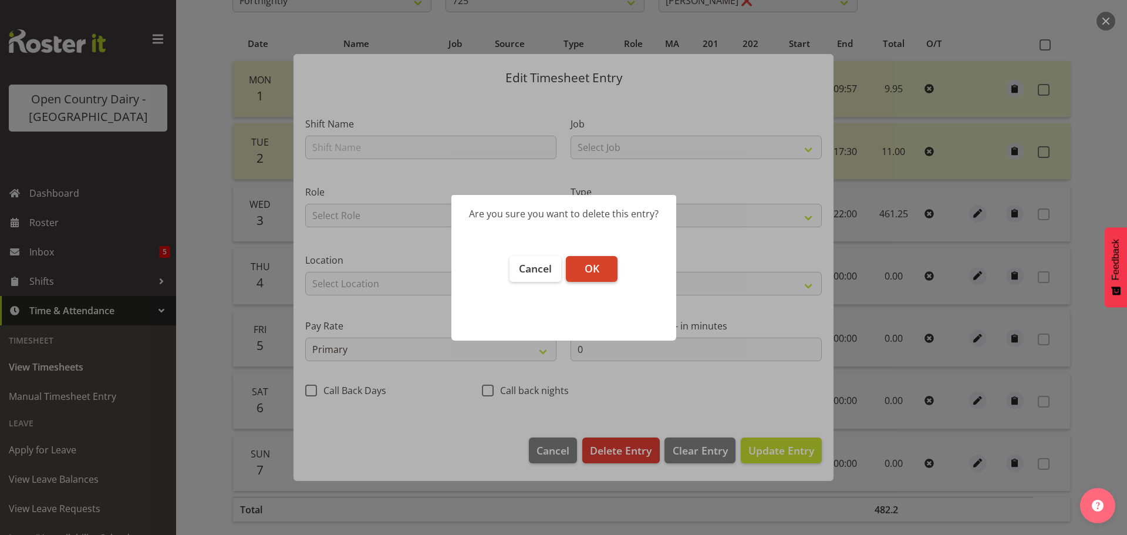
click at [595, 273] on span "OK" at bounding box center [591, 268] width 15 height 14
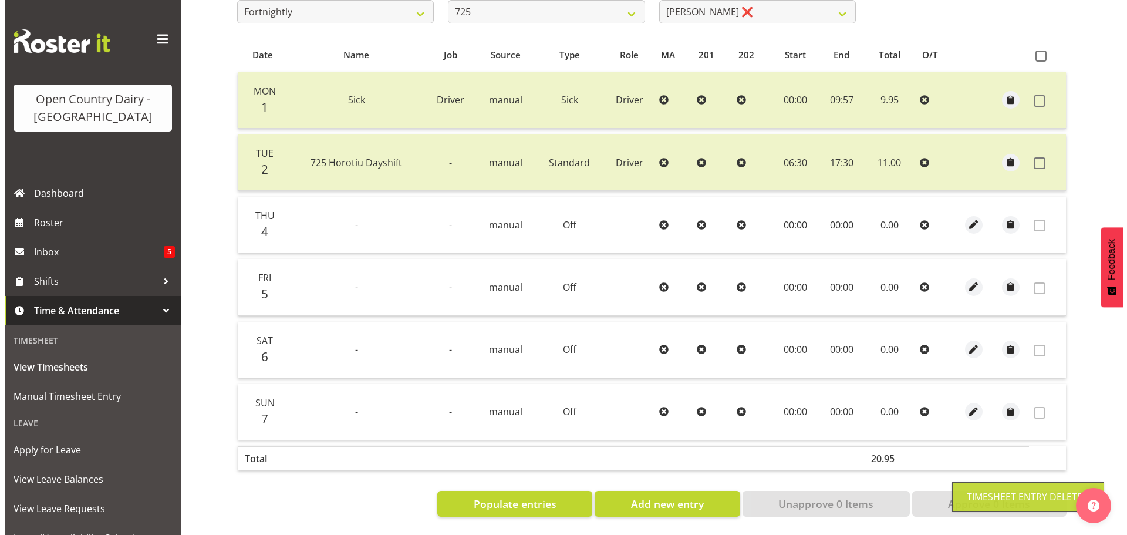
scroll to position [232, 0]
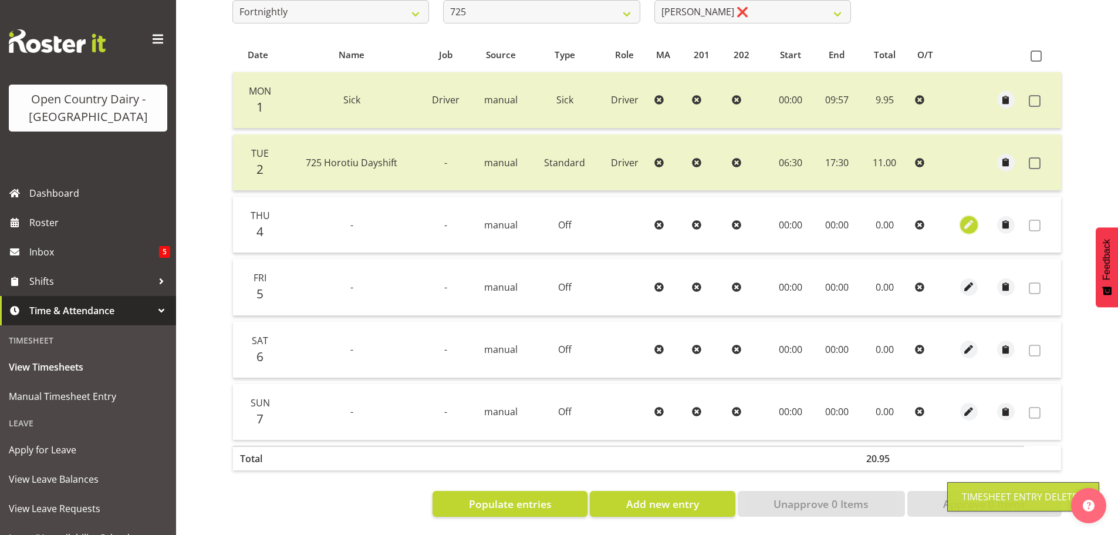
click at [968, 218] on span "button" at bounding box center [968, 224] width 13 height 13
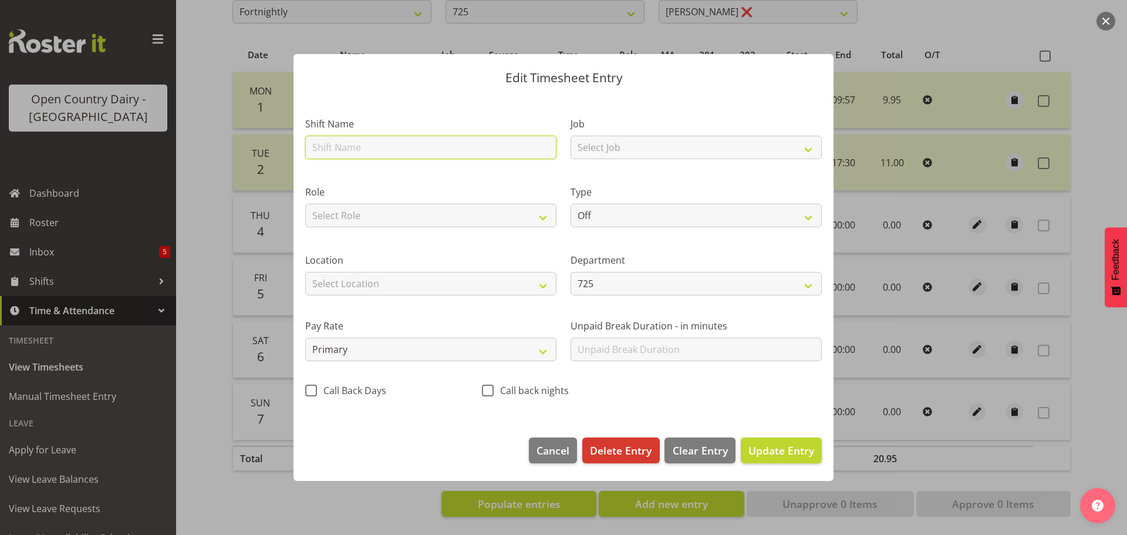
click at [360, 145] on input "text" at bounding box center [430, 147] width 251 height 23
type input "Nightshift"
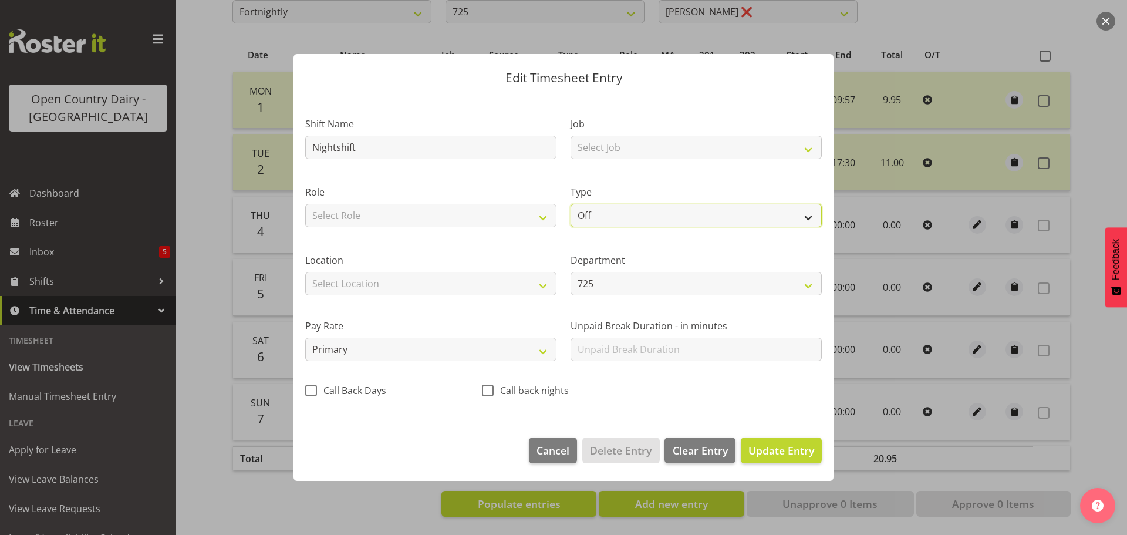
click at [637, 217] on select "Off Standard Public Holiday Public Holiday (Worked) Day In Lieu Annual Leave Si…" at bounding box center [695, 215] width 251 height 23
select select "Standard"
click at [570, 204] on select "Off Standard Public Holiday Public Holiday (Worked) Day In Lieu Annual Leave Si…" at bounding box center [695, 215] width 251 height 23
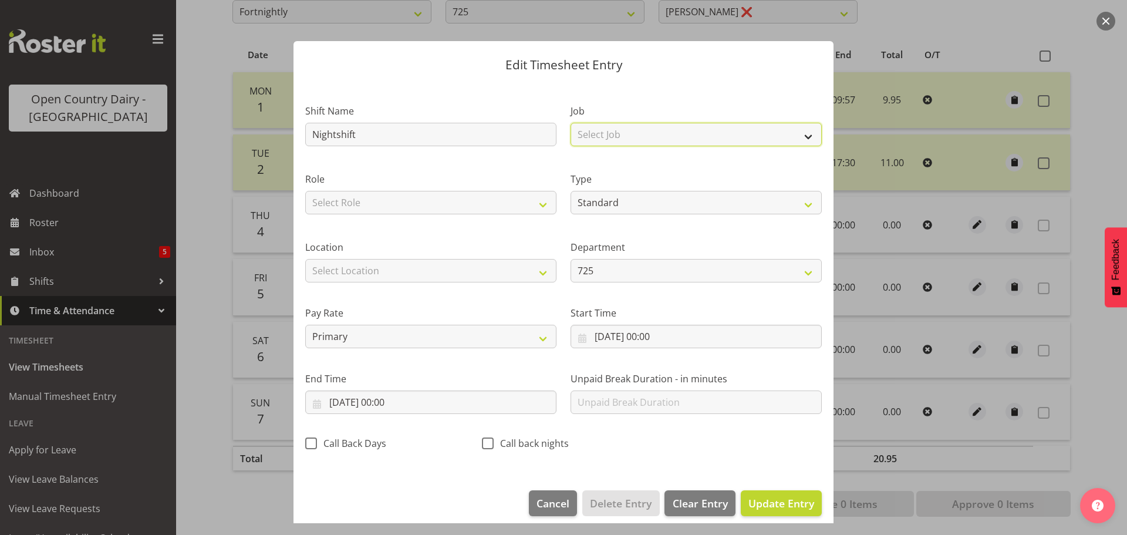
click at [636, 133] on select "Select Job Driver Driver supervisor Support" at bounding box center [695, 134] width 251 height 23
select select "9052"
click at [570, 123] on select "Select Job Driver Driver supervisor Support" at bounding box center [695, 134] width 251 height 23
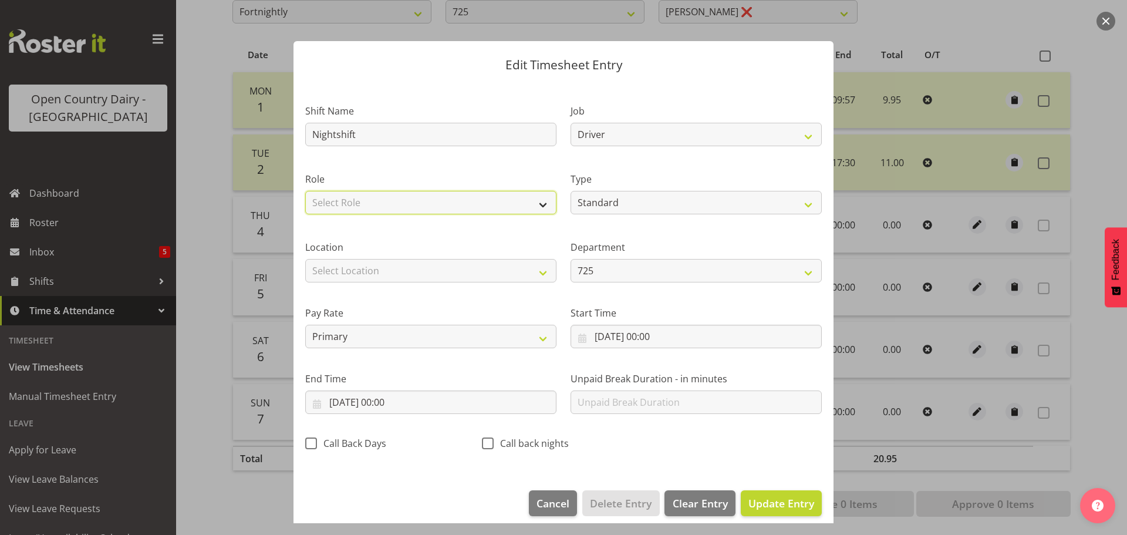
click at [508, 195] on select "Select Role Driver" at bounding box center [430, 202] width 251 height 23
select select "1166"
click at [305, 191] on select "Select Role Driver" at bounding box center [430, 202] width 251 height 23
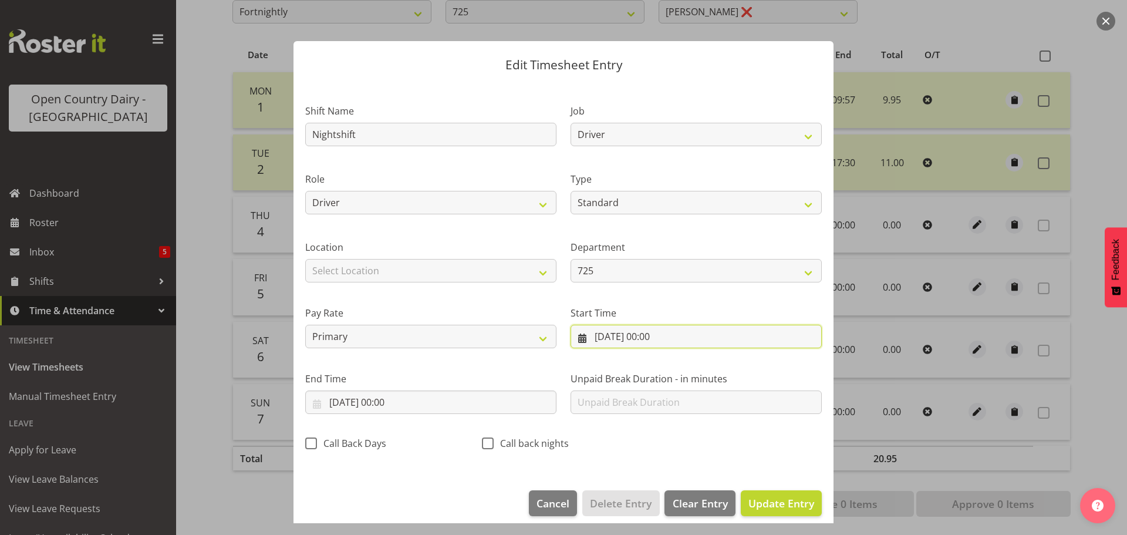
click at [617, 338] on input "04/09/2025, 00:00" at bounding box center [695, 335] width 251 height 23
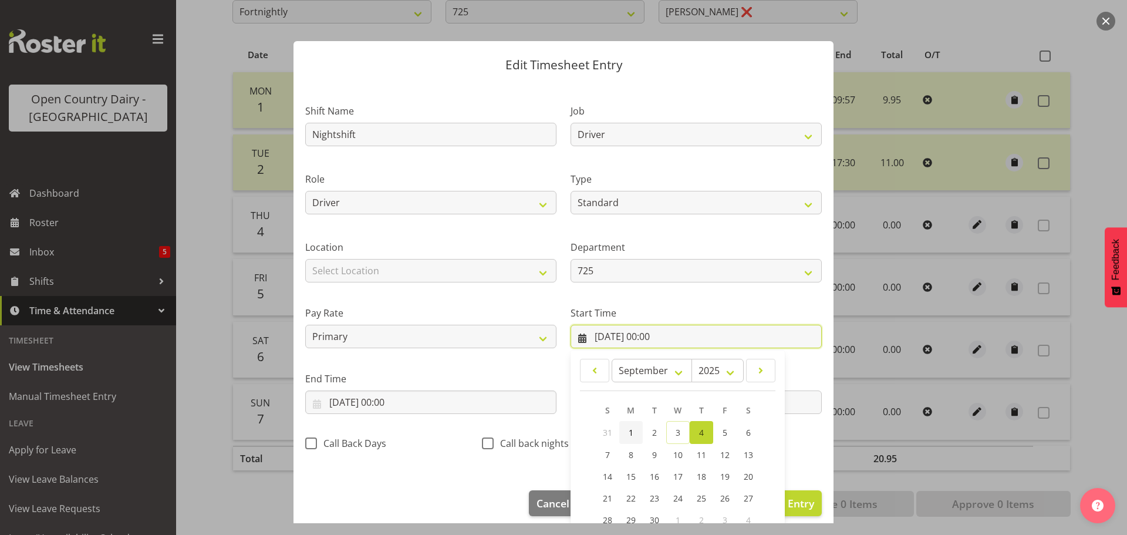
scroll to position [93, 0]
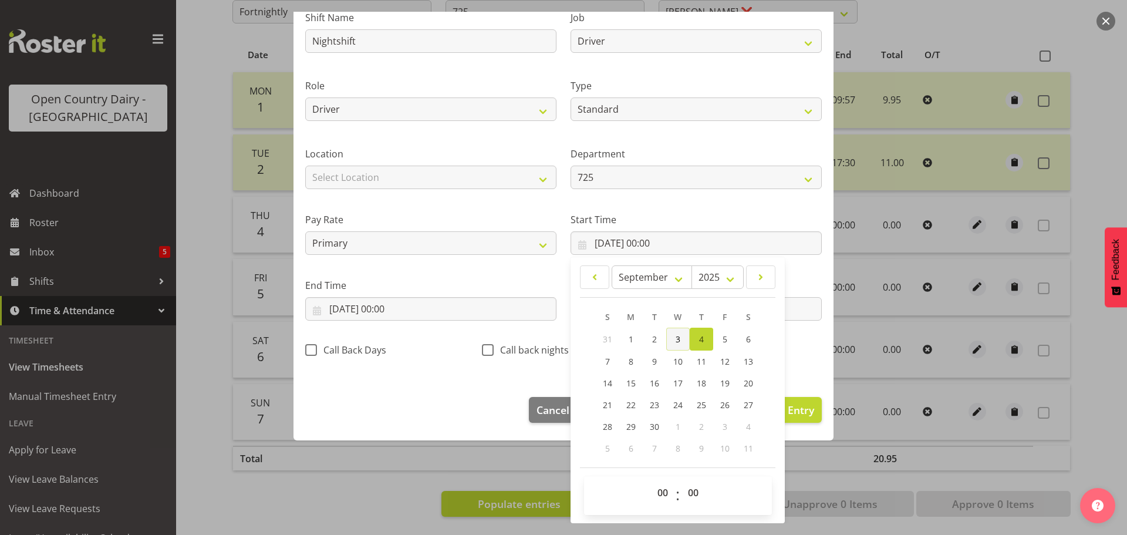
click at [681, 337] on link "3" at bounding box center [677, 338] width 23 height 23
type input "03/09/2025, 00:00"
click at [659, 490] on select "00 01 02 03 04 05 06 07 08 09 10 11 12 13 14 15 16 17 18 19 20 21 22 23" at bounding box center [664, 492] width 26 height 23
select select "16"
click at [651, 481] on select "00 01 02 03 04 05 06 07 08 09 10 11 12 13 14 15 16 17 18 19 20 21 22 23" at bounding box center [664, 492] width 26 height 23
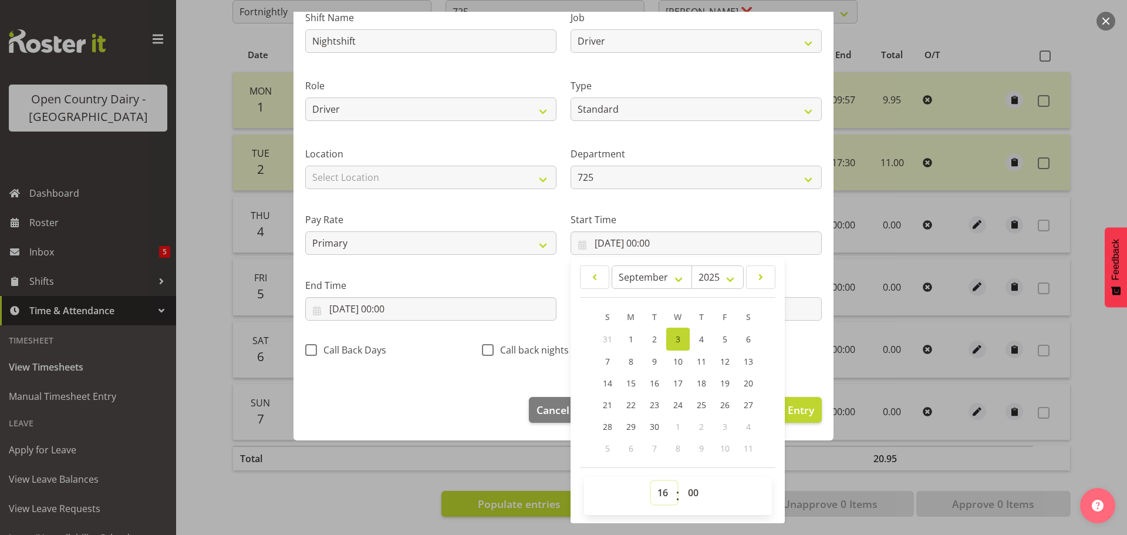
type input "[DATE] 16:00"
drag, startPoint x: 688, startPoint y: 494, endPoint x: 685, endPoint y: 485, distance: 9.8
click at [688, 494] on select "00 01 02 03 04 05 06 07 08 09 10 11 12 13 14 15 16 17 18 19 20 21 22 23 24 25 2…" at bounding box center [694, 492] width 26 height 23
select select "45"
click at [681, 481] on select "00 01 02 03 04 05 06 07 08 09 10 11 12 13 14 15 16 17 18 19 20 21 22 23 24 25 2…" at bounding box center [694, 492] width 26 height 23
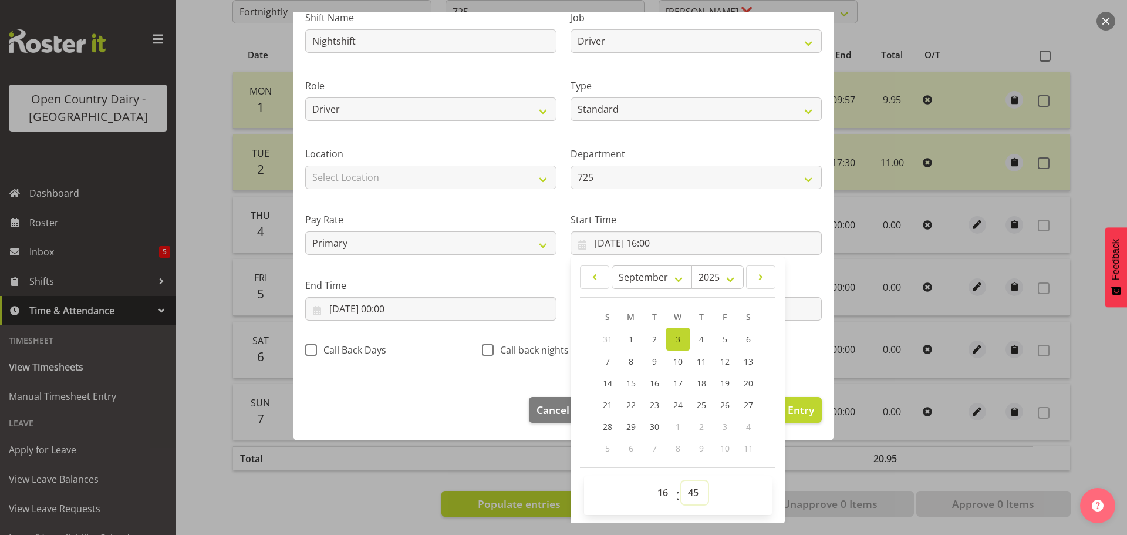
type input "03/09/2025, 16:45"
click at [357, 305] on input "04/09/2025, 00:00" at bounding box center [430, 308] width 251 height 23
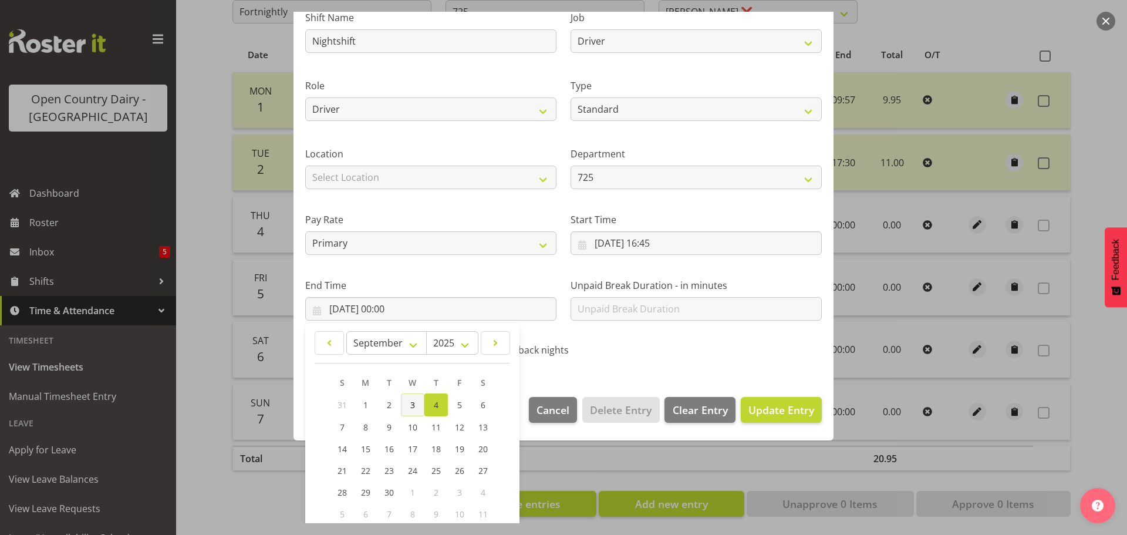
click at [413, 404] on span "3" at bounding box center [412, 404] width 5 height 11
type input "03/09/2025, 00:00"
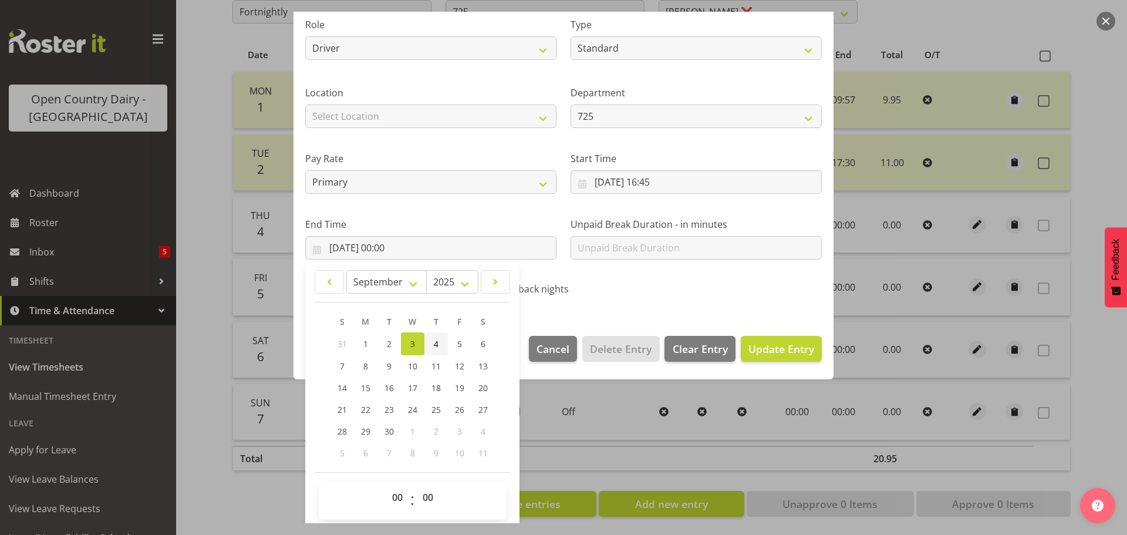
scroll to position [159, 0]
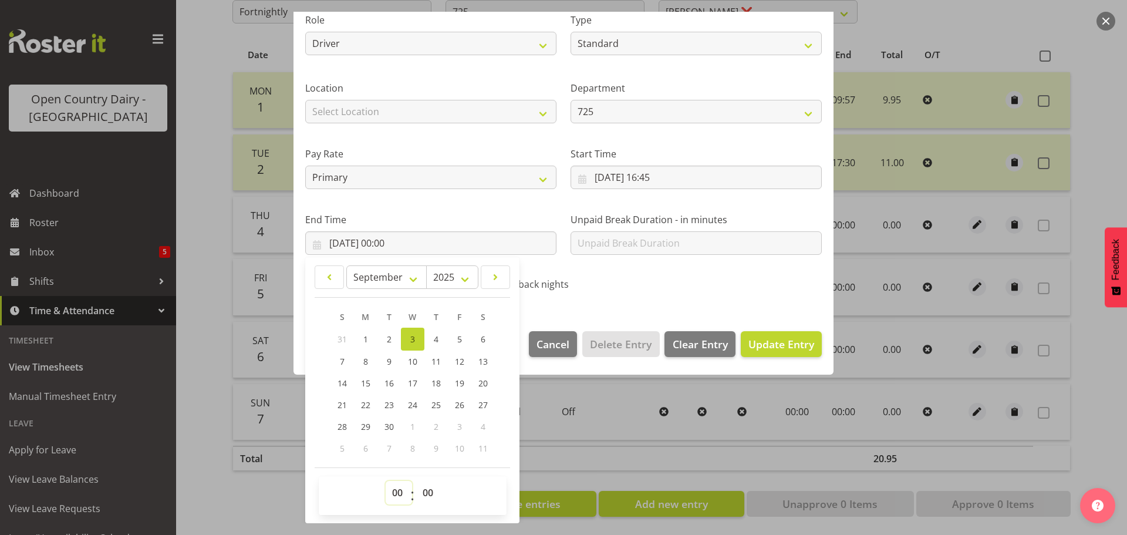
click at [395, 495] on select "00 01 02 03 04 05 06 07 08 09 10 11 12 13 14 15 16 17 18 19 20 21 22 23" at bounding box center [399, 492] width 26 height 23
select select "22"
click at [386, 481] on select "00 01 02 03 04 05 06 07 08 09 10 11 12 13 14 15 16 17 18 19 20 21 22 23" at bounding box center [399, 492] width 26 height 23
type input "03/09/2025, 22:00"
click at [769, 339] on span "Update Entry" at bounding box center [781, 344] width 66 height 14
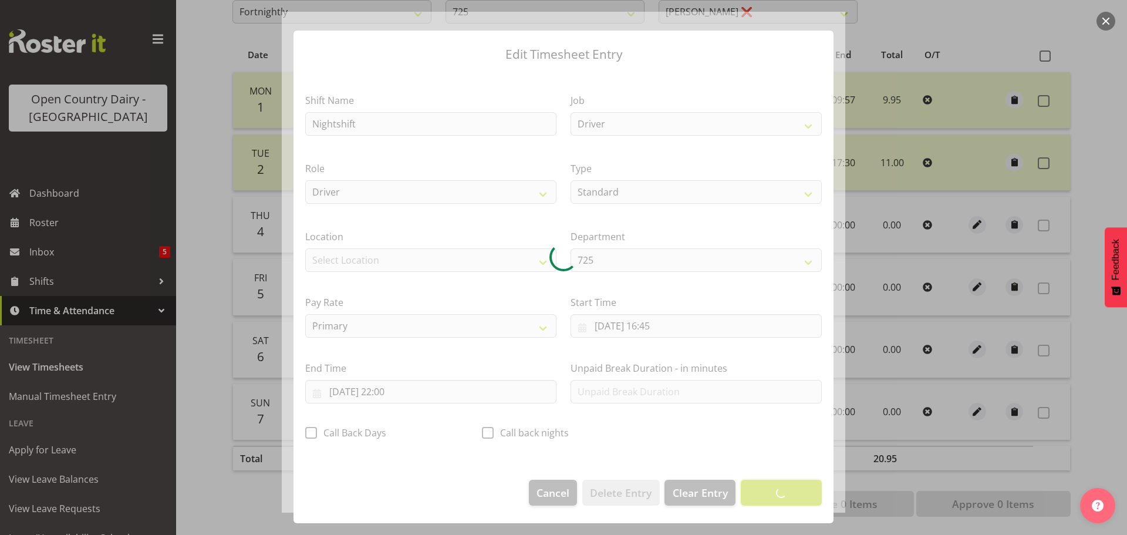
scroll to position [11, 0]
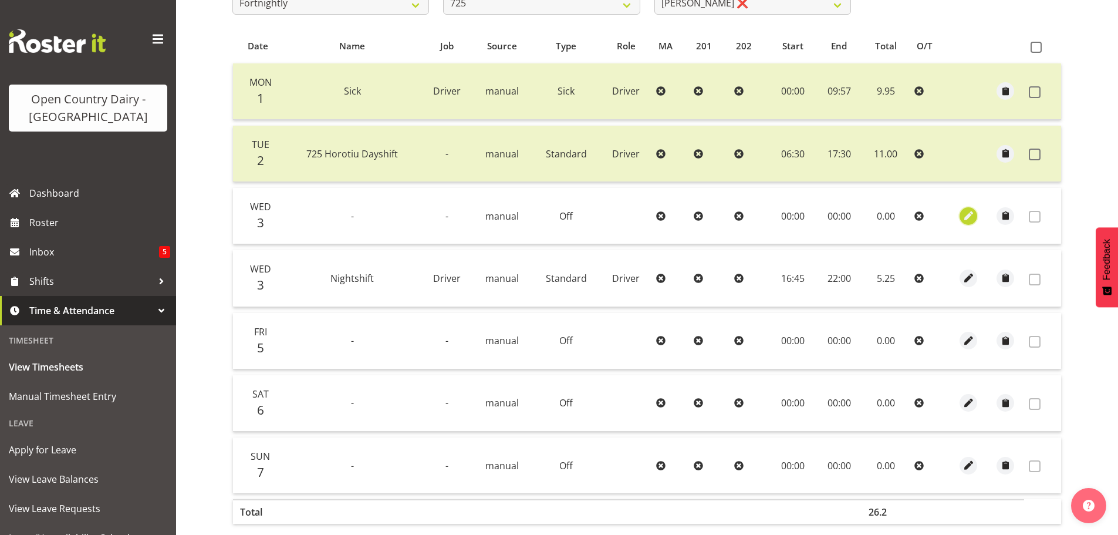
click at [968, 216] on span "button" at bounding box center [968, 215] width 13 height 13
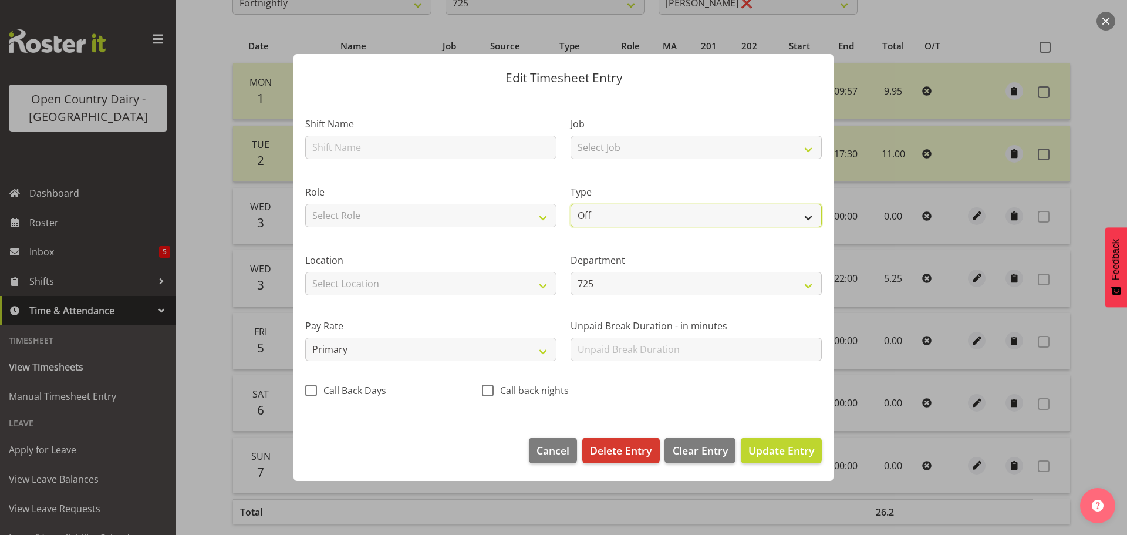
click at [605, 217] on select "Off Standard Public Holiday Public Holiday (Worked) Day In Lieu Annual Leave Si…" at bounding box center [695, 215] width 251 height 23
select select "Standard"
click at [570, 204] on select "Off Standard Public Holiday Public Holiday (Worked) Day In Lieu Annual Leave Si…" at bounding box center [695, 215] width 251 height 23
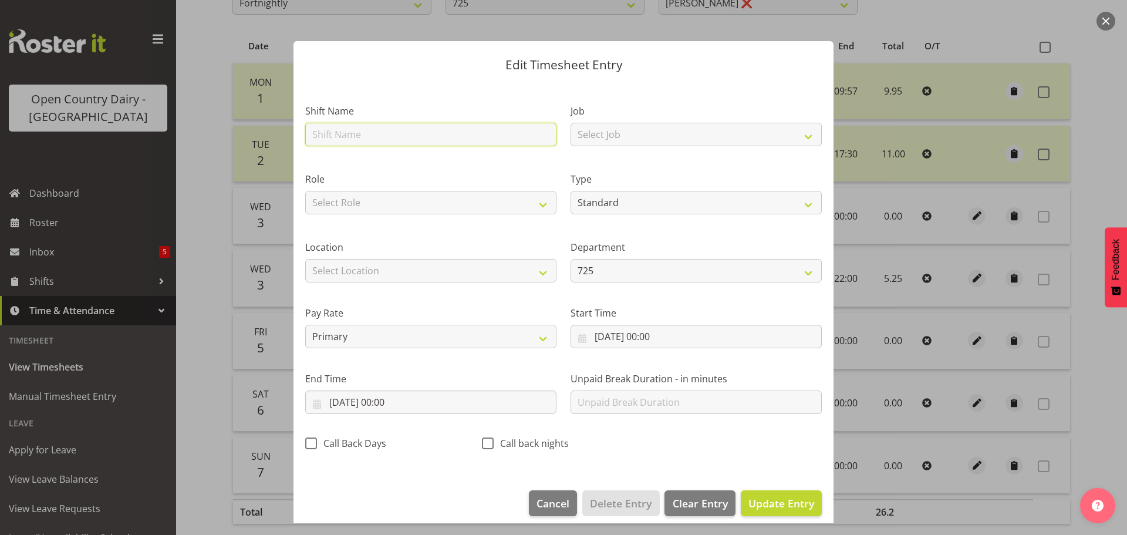
click at [361, 132] on input "text" at bounding box center [430, 134] width 251 height 23
type input "Nightshift"
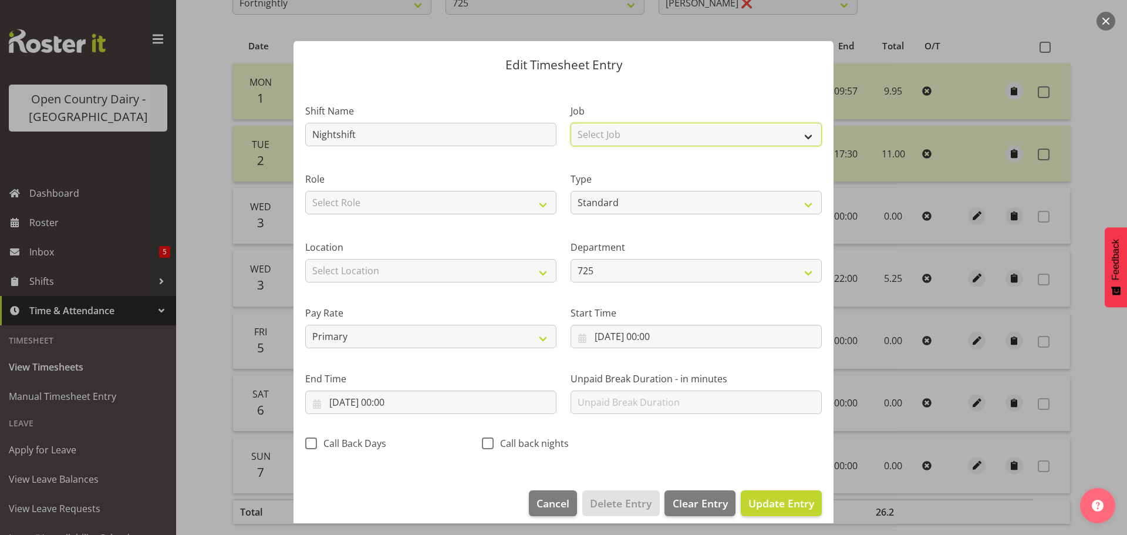
click at [662, 126] on select "Select Job Driver Driver supervisor Support" at bounding box center [695, 134] width 251 height 23
select select "9052"
click at [570, 123] on select "Select Job Driver Driver supervisor Support" at bounding box center [695, 134] width 251 height 23
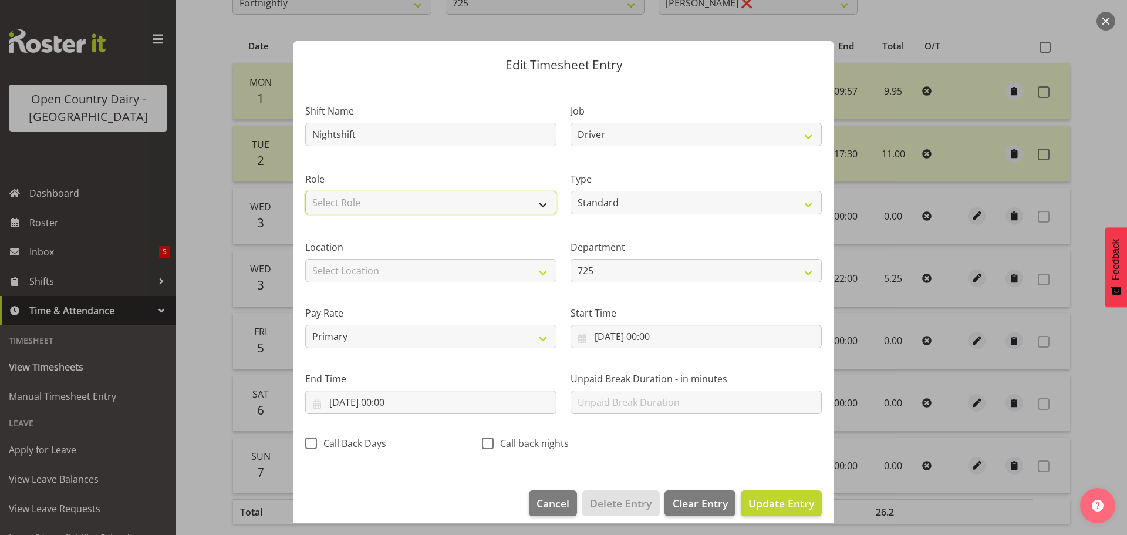
click at [510, 196] on select "Select Role Driver" at bounding box center [430, 202] width 251 height 23
select select "1166"
click at [305, 191] on select "Select Role Driver" at bounding box center [430, 202] width 251 height 23
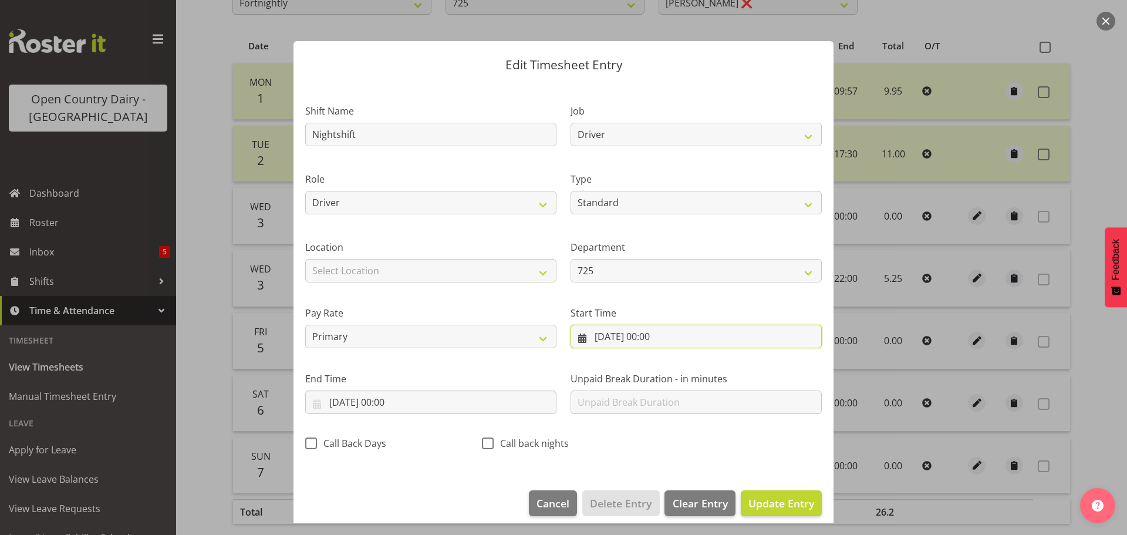
click at [614, 338] on input "03/09/2025, 00:00" at bounding box center [695, 335] width 251 height 23
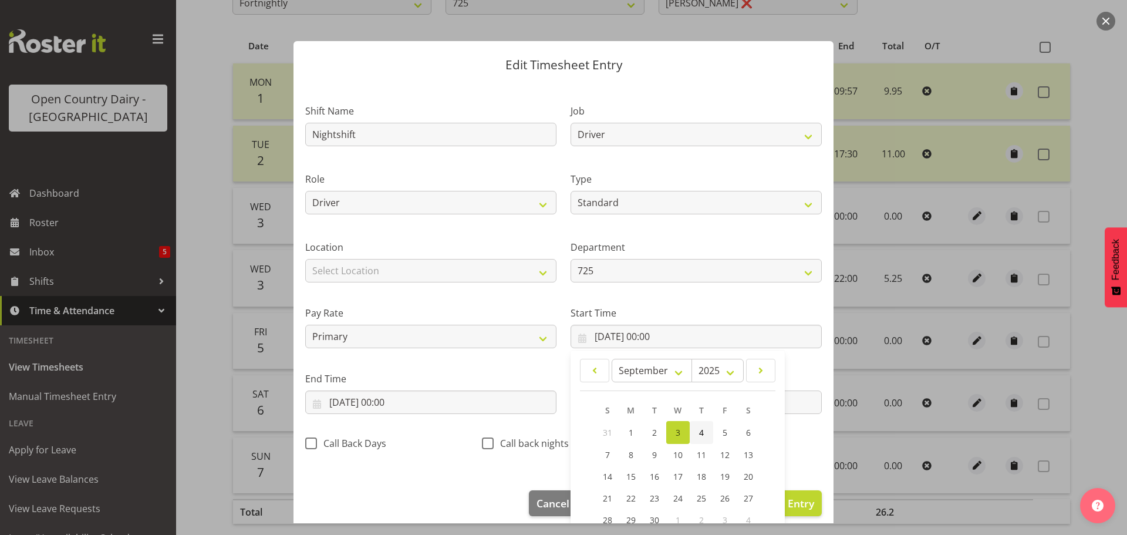
click at [699, 434] on span "4" at bounding box center [701, 432] width 5 height 11
type input "04/09/2025, 00:00"
click at [648, 333] on input "04/09/2025, 00:00" at bounding box center [695, 335] width 251 height 23
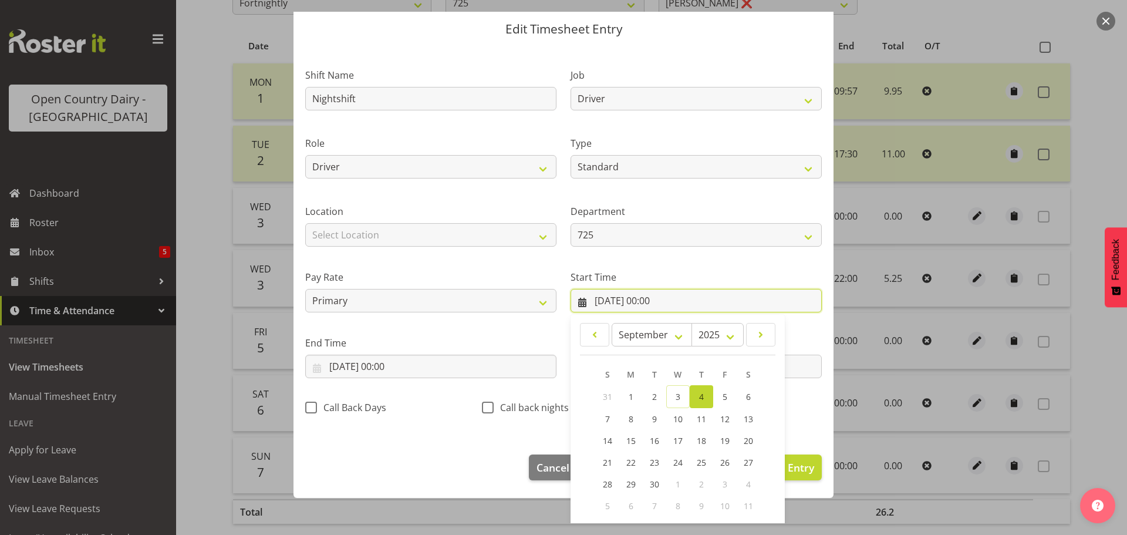
scroll to position [93, 0]
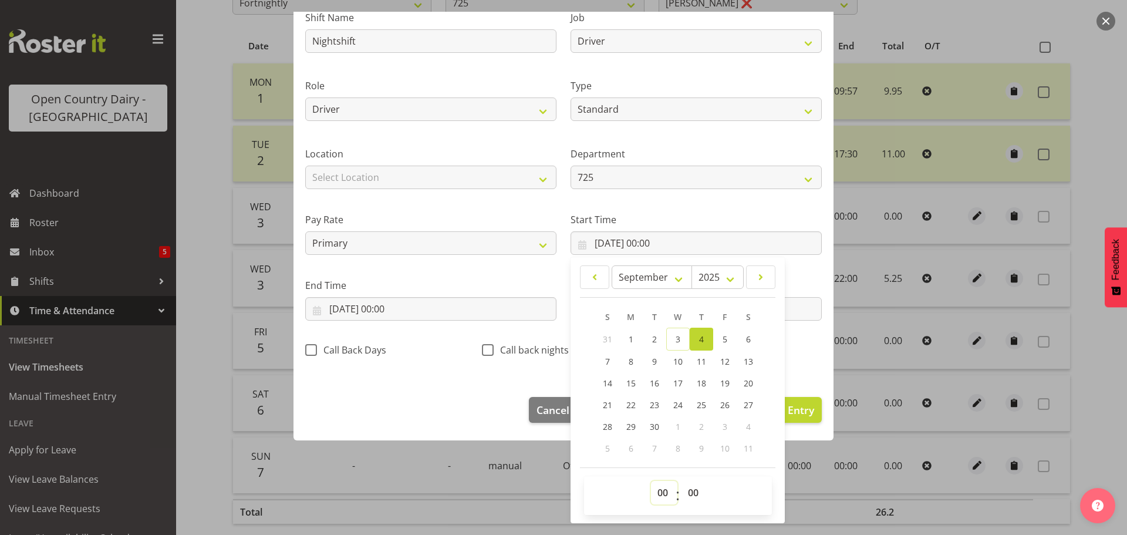
click at [658, 498] on select "00 01 02 03 04 05 06 07 08 09 10 11 12 13 14 15 16 17 18 19 20 21 22 23" at bounding box center [664, 492] width 26 height 23
select select "16"
click at [651, 481] on select "00 01 02 03 04 05 06 07 08 09 10 11 12 13 14 15 16 17 18 19 20 21 22 23" at bounding box center [664, 492] width 26 height 23
type input "04/09/2025, 16:00"
drag, startPoint x: 687, startPoint y: 495, endPoint x: 688, endPoint y: 482, distance: 12.9
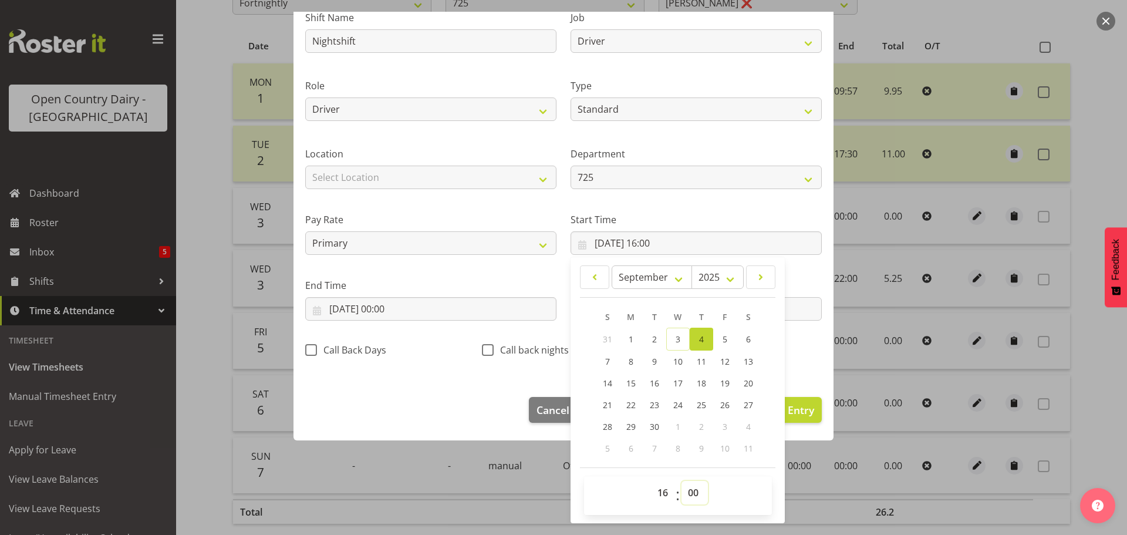
click at [687, 495] on select "00 01 02 03 04 05 06 07 08 09 10 11 12 13 14 15 16 17 18 19 20 21 22 23 24 25 2…" at bounding box center [694, 492] width 26 height 23
select select "45"
click at [681, 481] on select "00 01 02 03 04 05 06 07 08 09 10 11 12 13 14 15 16 17 18 19 20 21 22 23 24 25 2…" at bounding box center [694, 492] width 26 height 23
type input "04/09/2025, 16:45"
click at [353, 305] on input "03/09/2025, 00:00" at bounding box center [430, 308] width 251 height 23
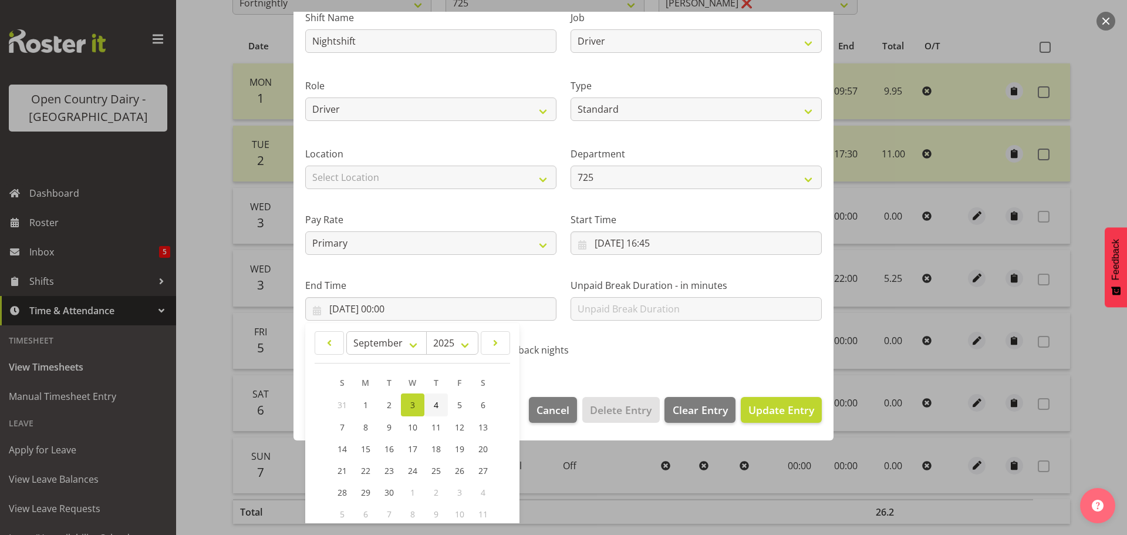
click at [435, 407] on span "4" at bounding box center [436, 404] width 5 height 11
type input "04/09/2025, 00:00"
click at [387, 304] on input "04/09/2025, 00:00" at bounding box center [430, 308] width 251 height 23
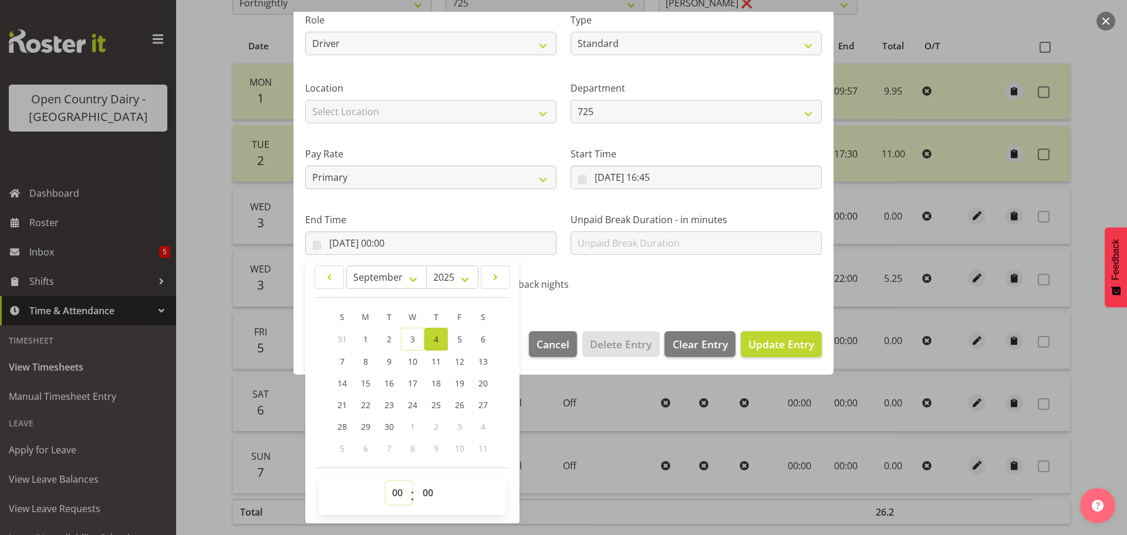
drag, startPoint x: 400, startPoint y: 494, endPoint x: 401, endPoint y: 485, distance: 8.9
click at [401, 494] on select "00 01 02 03 04 05 06 07 08 09 10 11 12 13 14 15 16 17 18 19 20 21 22 23" at bounding box center [399, 492] width 26 height 23
select select "4"
click at [386, 481] on select "00 01 02 03 04 05 06 07 08 09 10 11 12 13 14 15 16 17 18 19 20 21 22 23" at bounding box center [399, 492] width 26 height 23
type input "04/09/2025, 04:00"
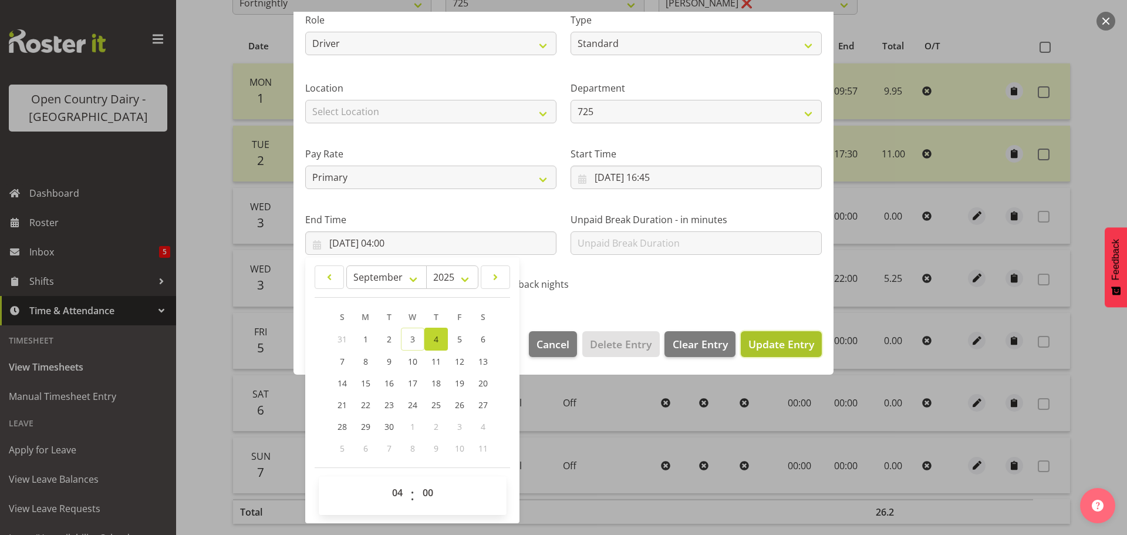
click at [792, 340] on span "Update Entry" at bounding box center [781, 344] width 66 height 14
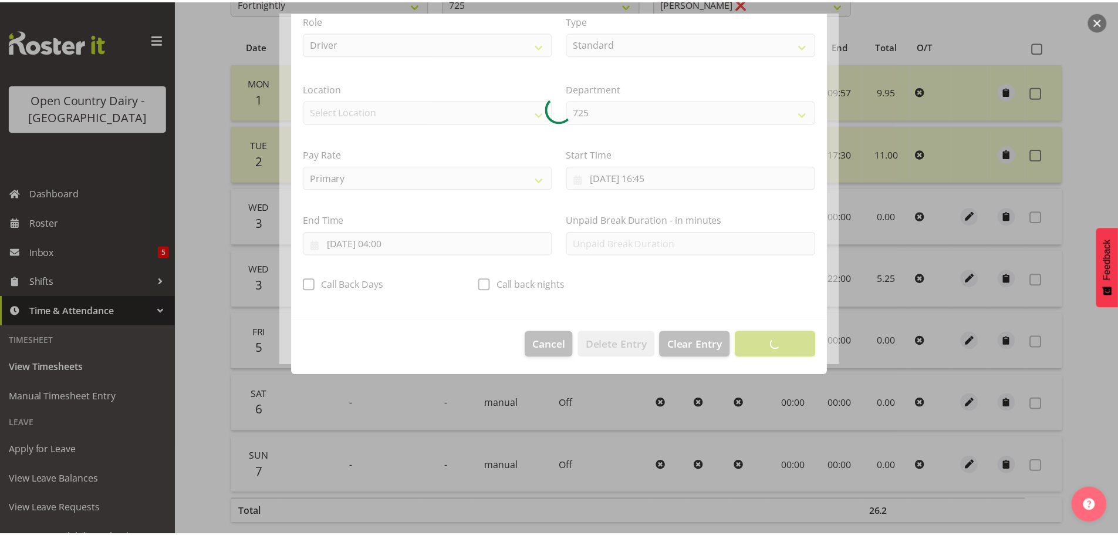
scroll to position [11, 0]
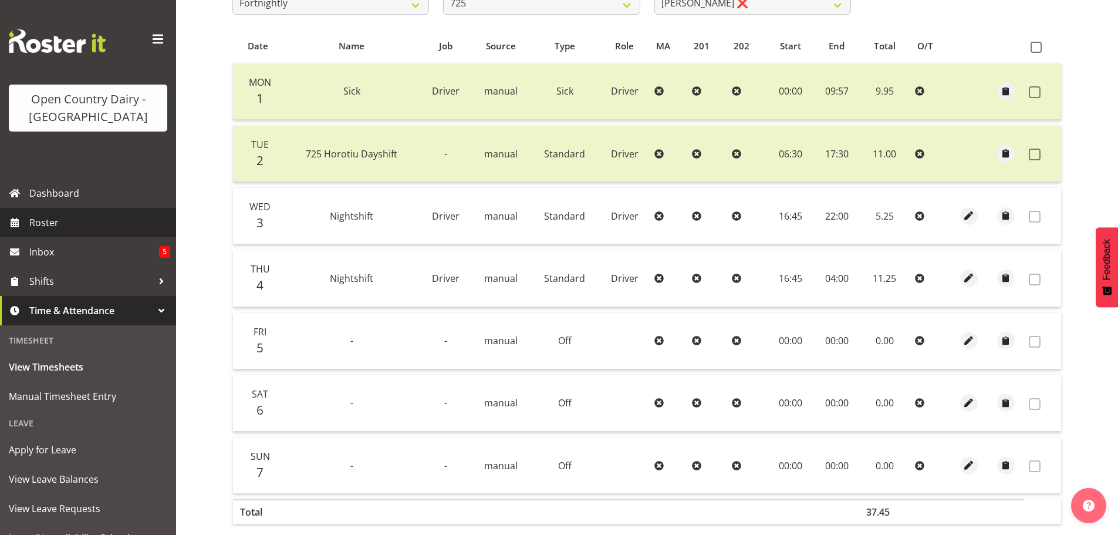
click at [60, 226] on span "Roster" at bounding box center [99, 223] width 141 height 18
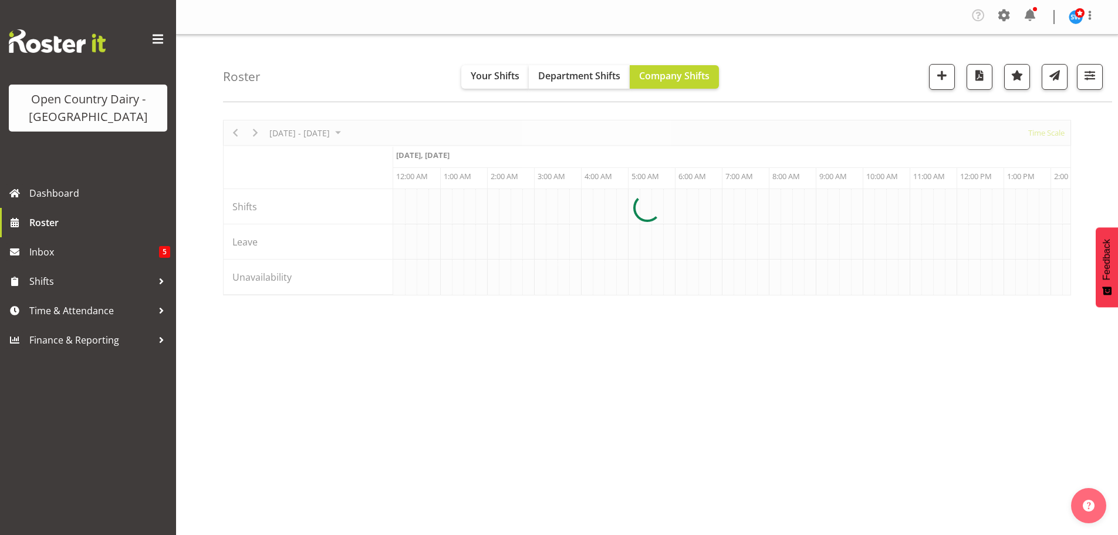
scroll to position [0, 2253]
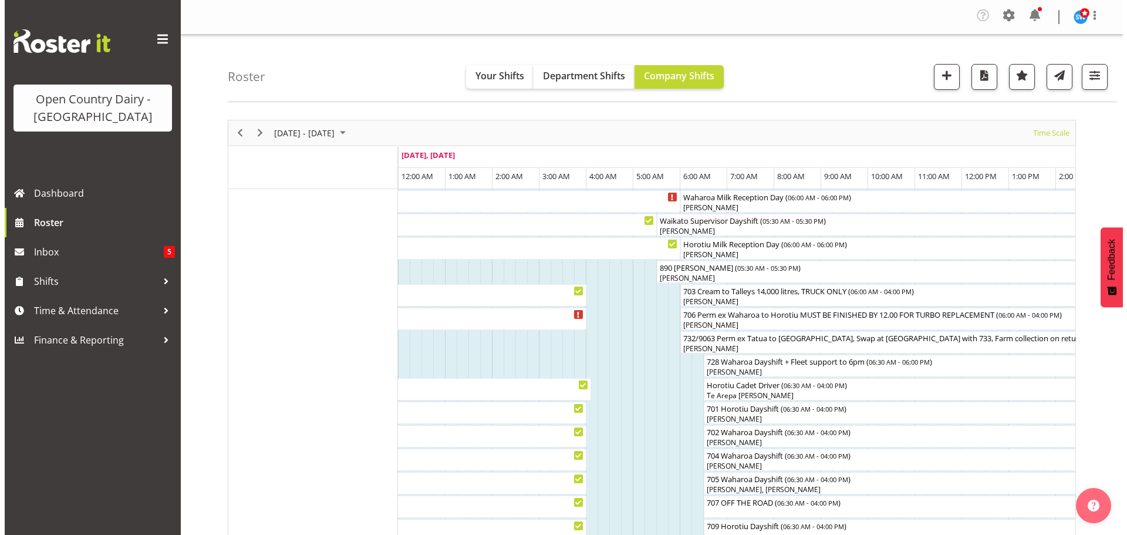
scroll to position [59, 0]
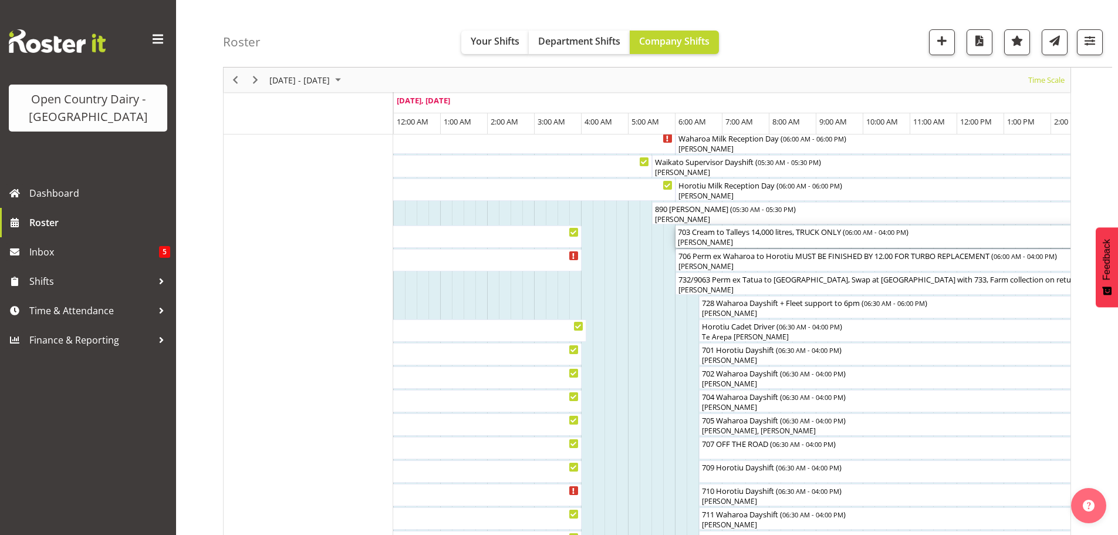
click at [752, 238] on div "[PERSON_NAME]" at bounding box center [910, 242] width 465 height 11
click at [0, 0] on div at bounding box center [0, 0] width 0 height 0
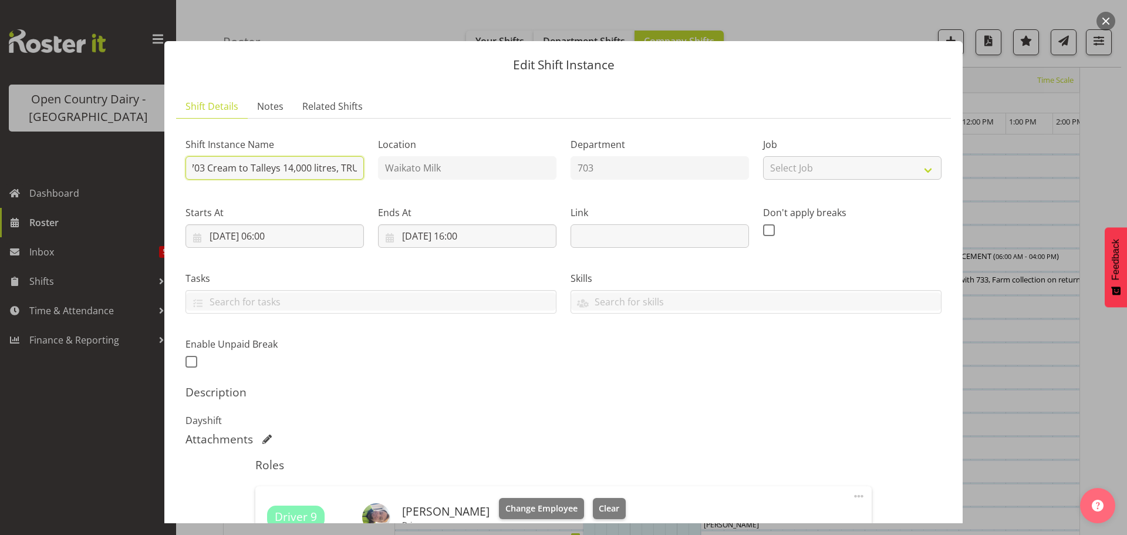
scroll to position [0, 0]
drag, startPoint x: 356, startPoint y: 167, endPoint x: 211, endPoint y: 166, distance: 144.9
click at [213, 166] on input "703 Cream to Talleys 14,000 litres, TRUCK ONLY" at bounding box center [274, 167] width 178 height 23
click at [222, 166] on input "703 gping to UCK ONLY" at bounding box center [274, 167] width 178 height 23
click at [249, 165] on input "703 going to [GEOGRAPHIC_DATA] ONLY" at bounding box center [274, 167] width 178 height 23
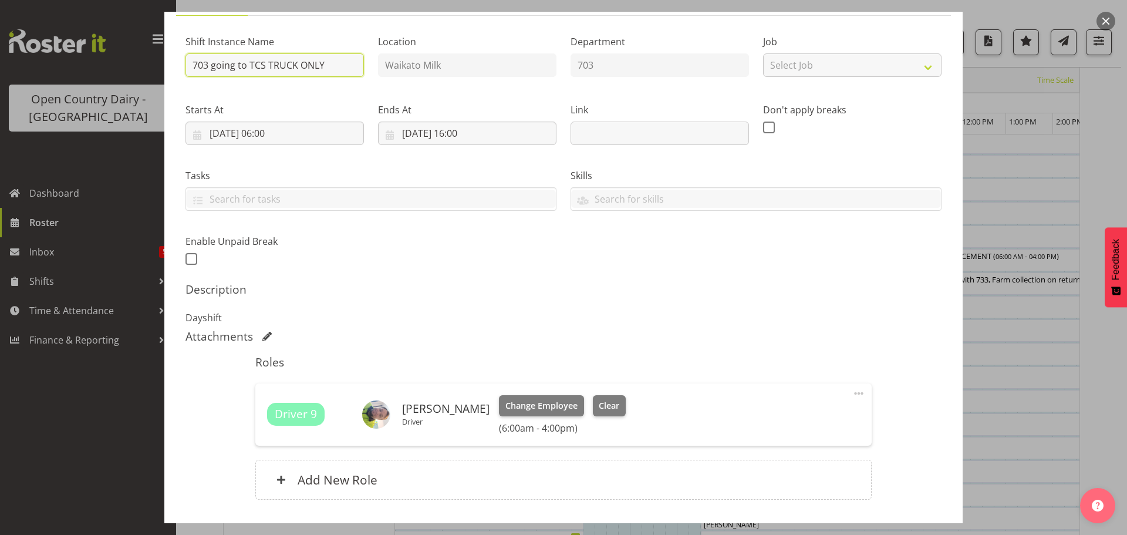
scroll to position [184, 0]
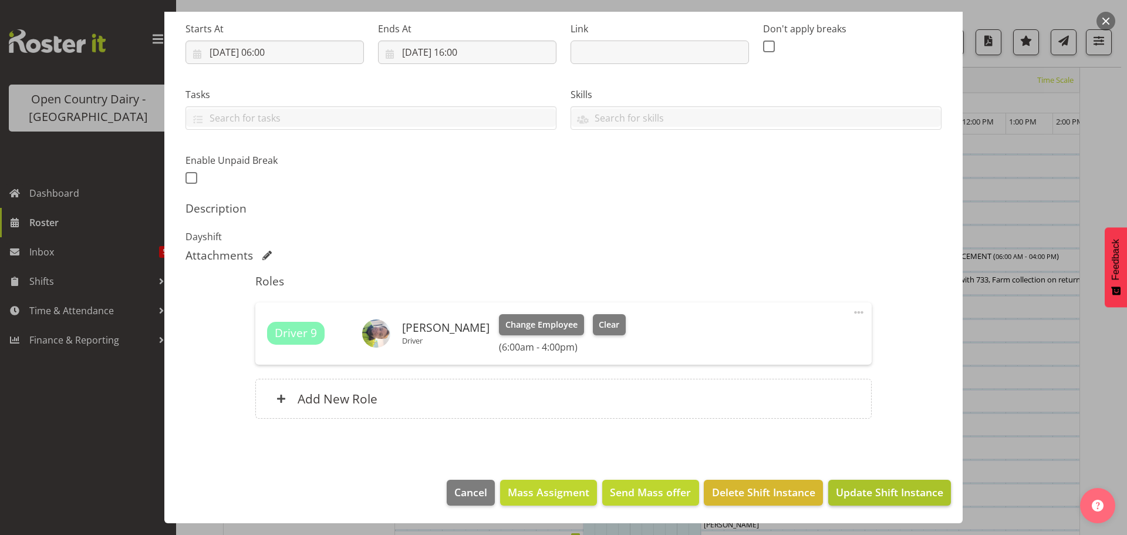
type input "703 going to TCS TRUCK ONLY"
click at [897, 489] on span "Update Shift Instance" at bounding box center [889, 491] width 107 height 15
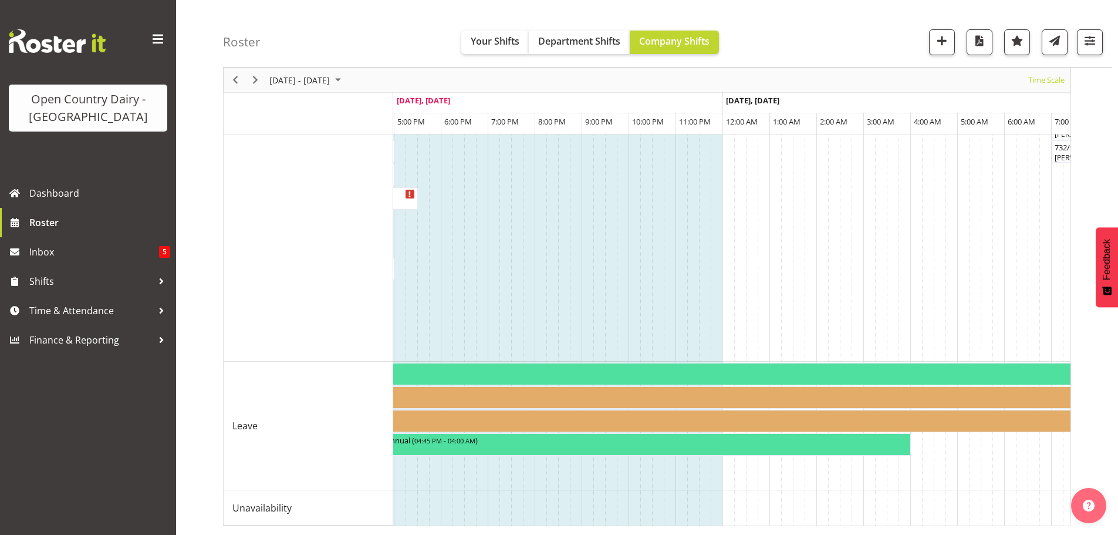
scroll to position [0, 0]
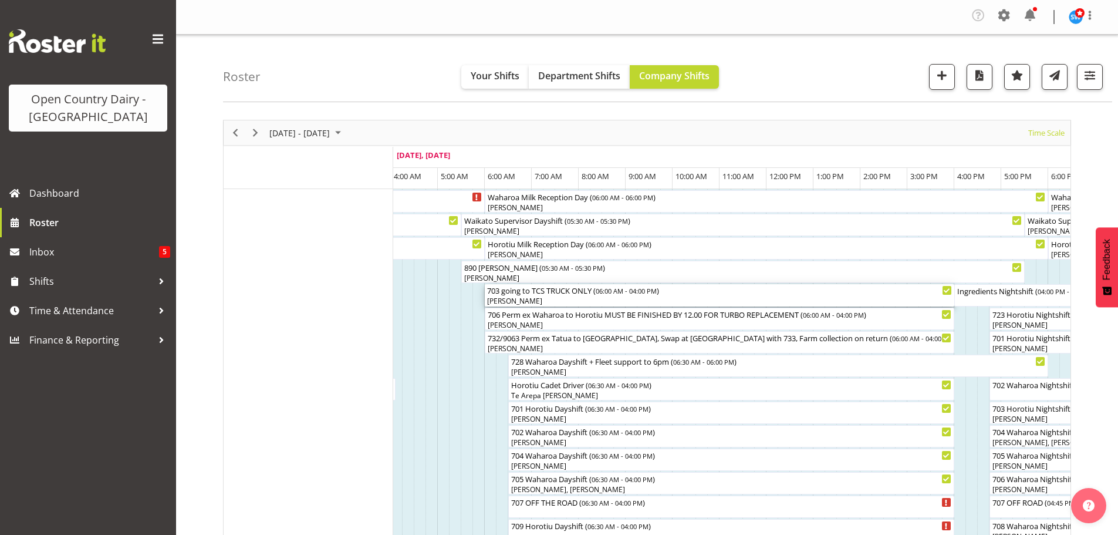
click at [572, 291] on div "703 going to TCS TRUCK ONLY ( 06:00 AM - 04:00 PM )" at bounding box center [719, 290] width 465 height 12
click at [0, 0] on div at bounding box center [0, 0] width 0 height 0
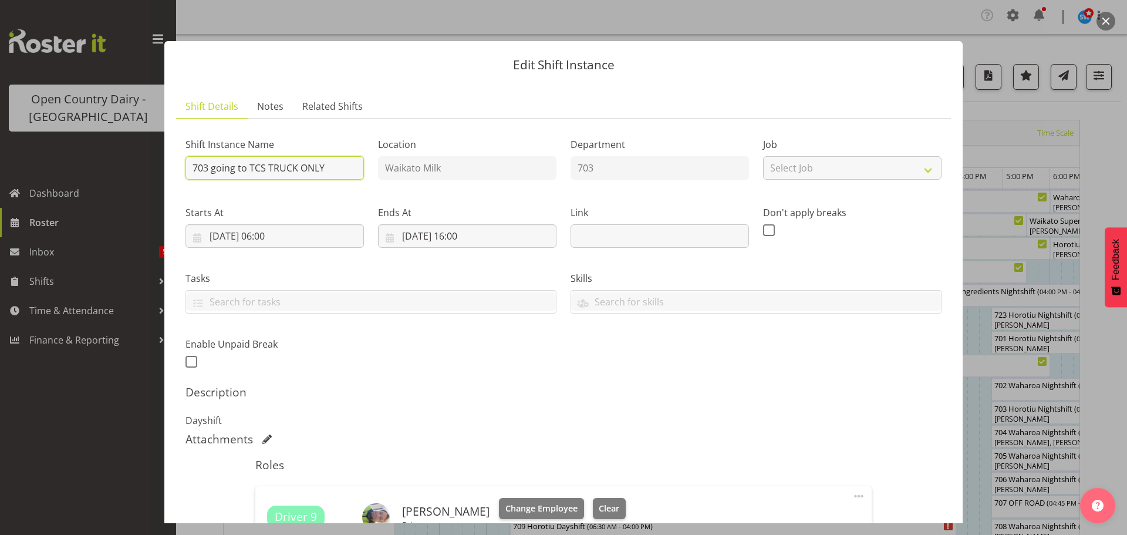
drag, startPoint x: 331, startPoint y: 166, endPoint x: 248, endPoint y: 170, distance: 83.4
click at [248, 170] on input "703 going to TCS TRUCK ONLY" at bounding box center [274, 167] width 178 height 23
click at [245, 165] on input "703 going toCream" at bounding box center [274, 167] width 178 height 23
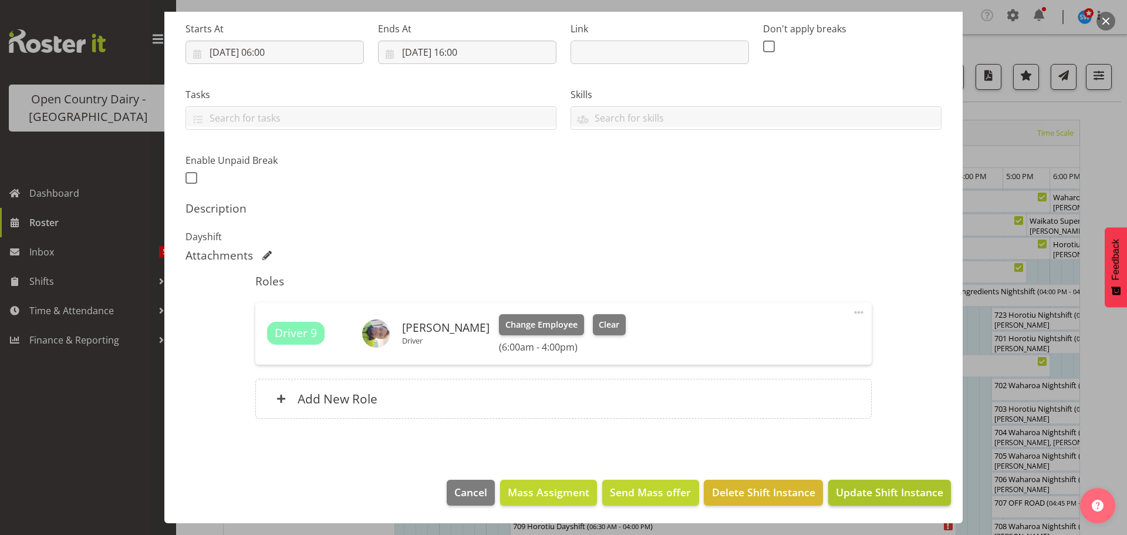
type input "703 going to Cream"
click at [880, 494] on span "Update Shift Instance" at bounding box center [889, 491] width 107 height 15
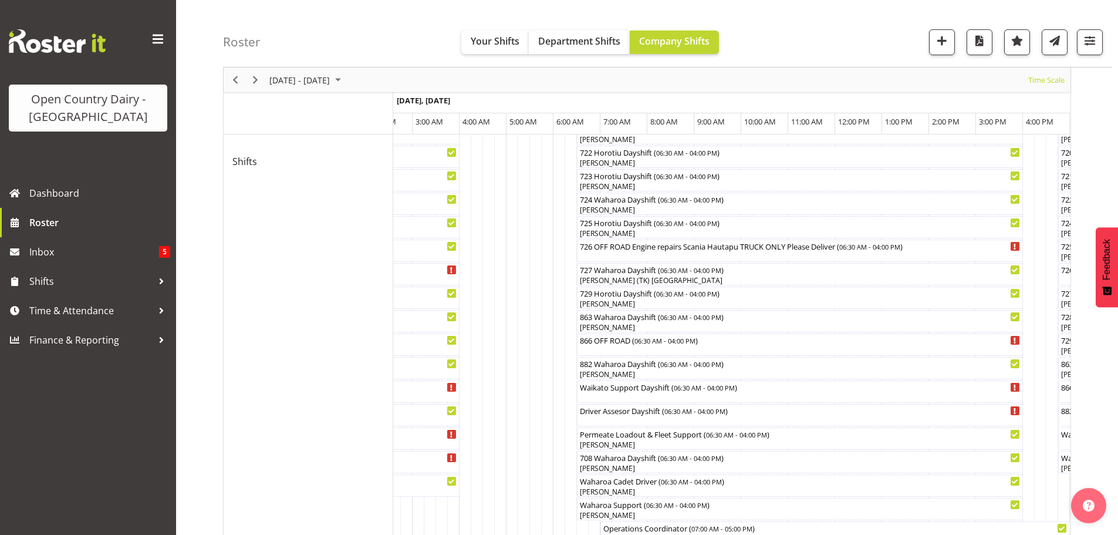
scroll to position [763, 0]
